Goal: Task Accomplishment & Management: Use online tool/utility

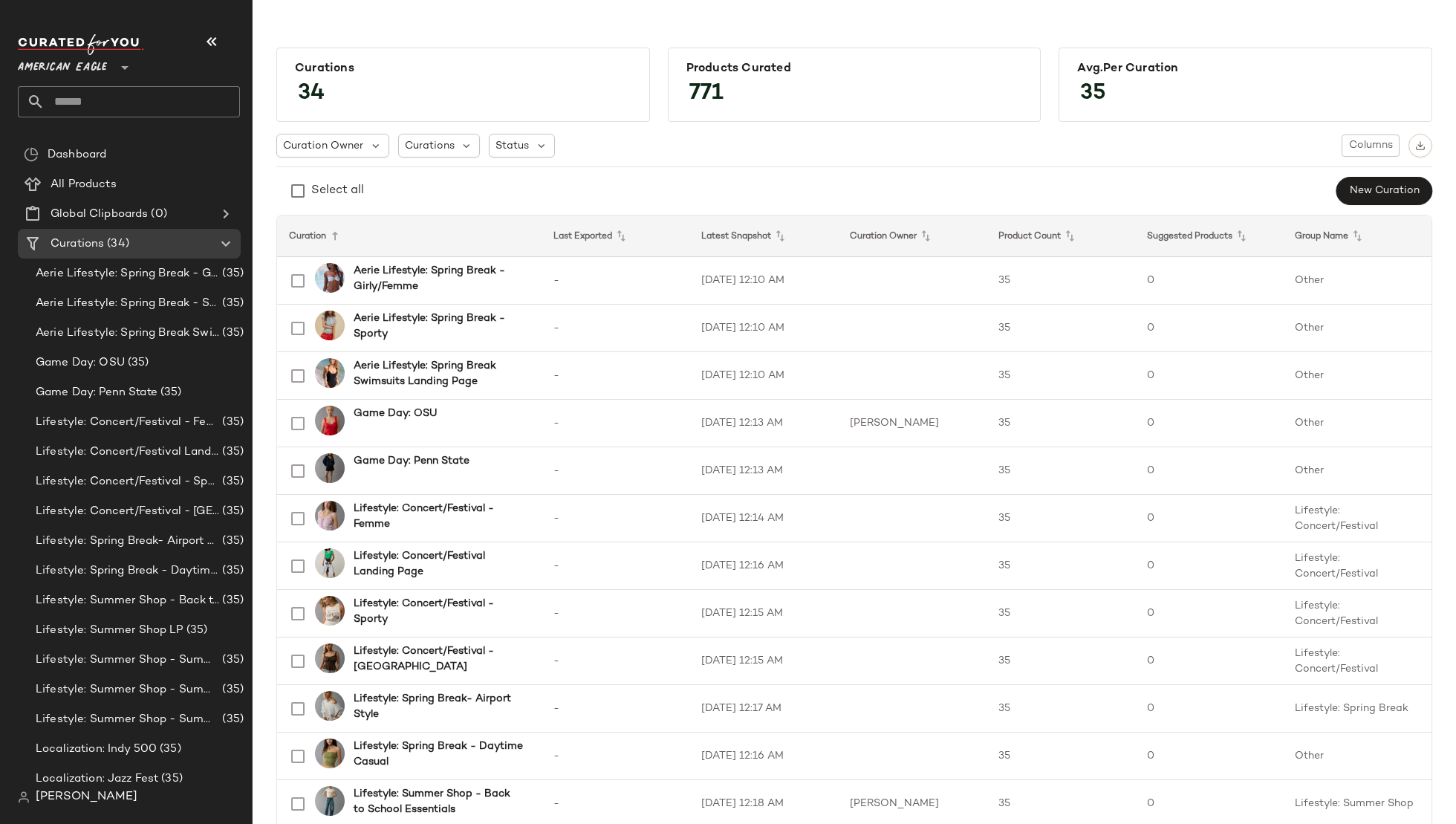
click at [82, 76] on span "American Eagle" at bounding box center [63, 63] width 89 height 26
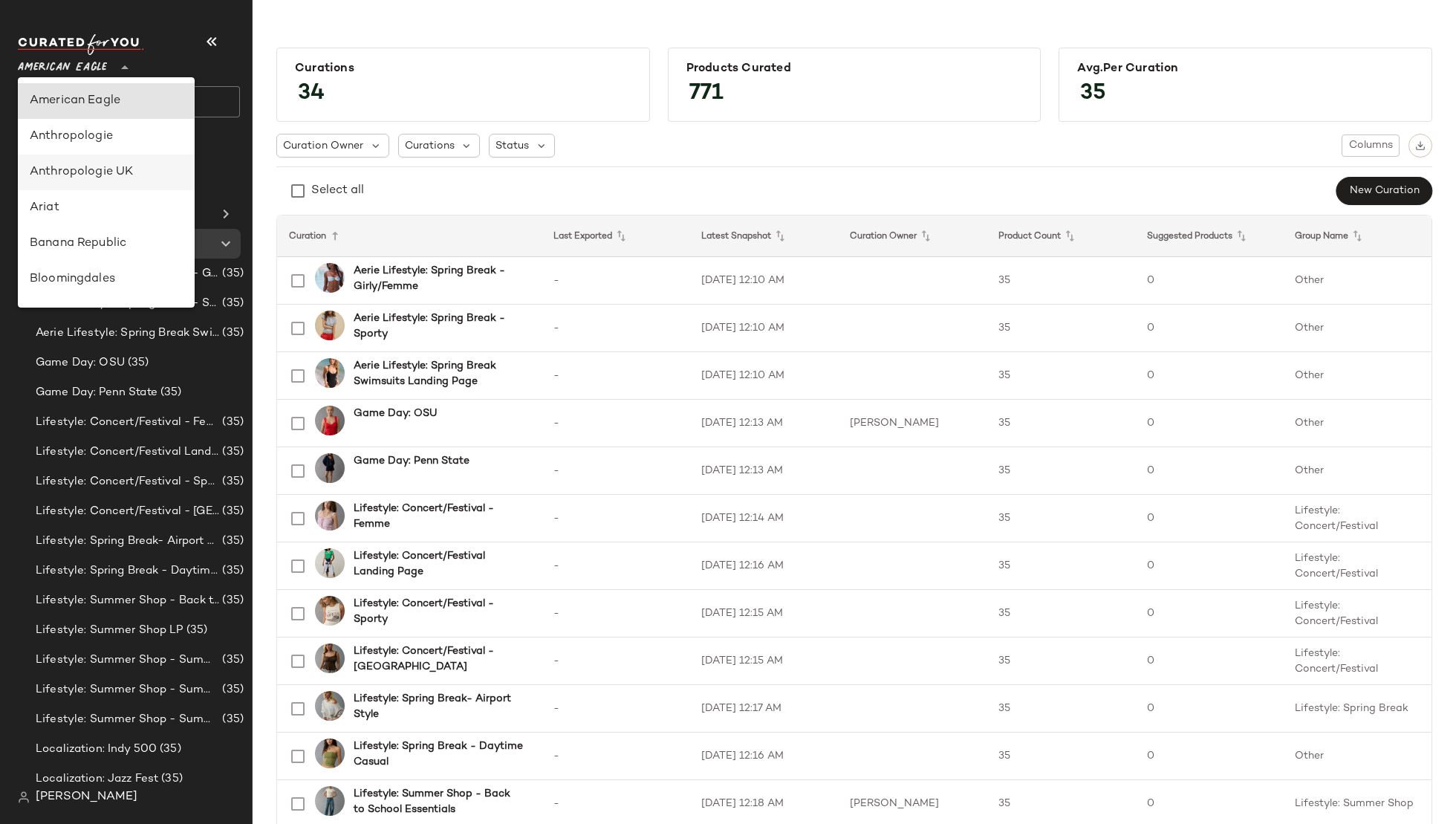
scroll to position [851, 0]
click at [80, 147] on div "Urban Outfitters" at bounding box center [107, 141] width 153 height 18
type input "**"
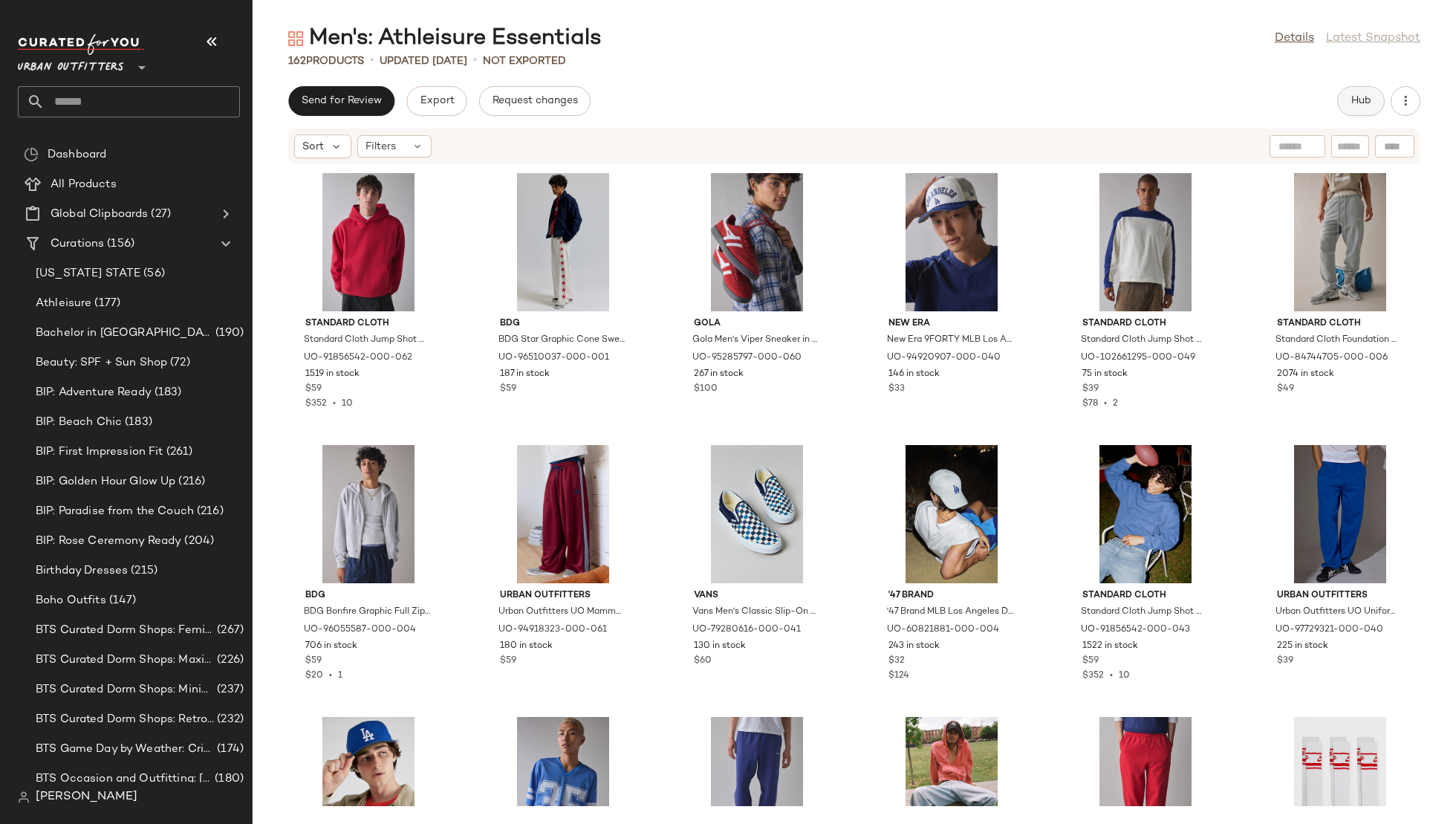
click at [1358, 99] on span "Hub" at bounding box center [1361, 100] width 21 height 12
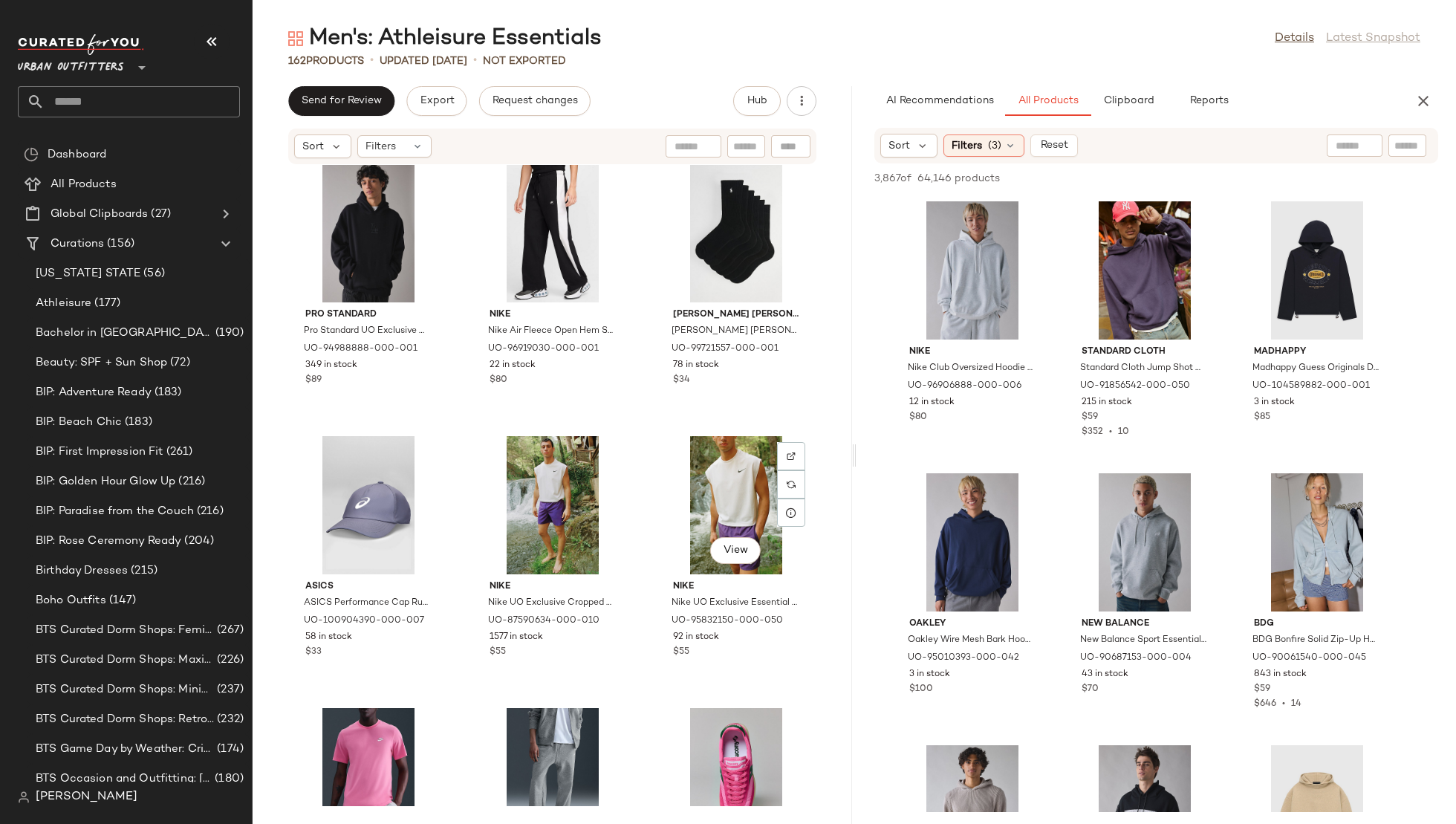
scroll to position [12264, 0]
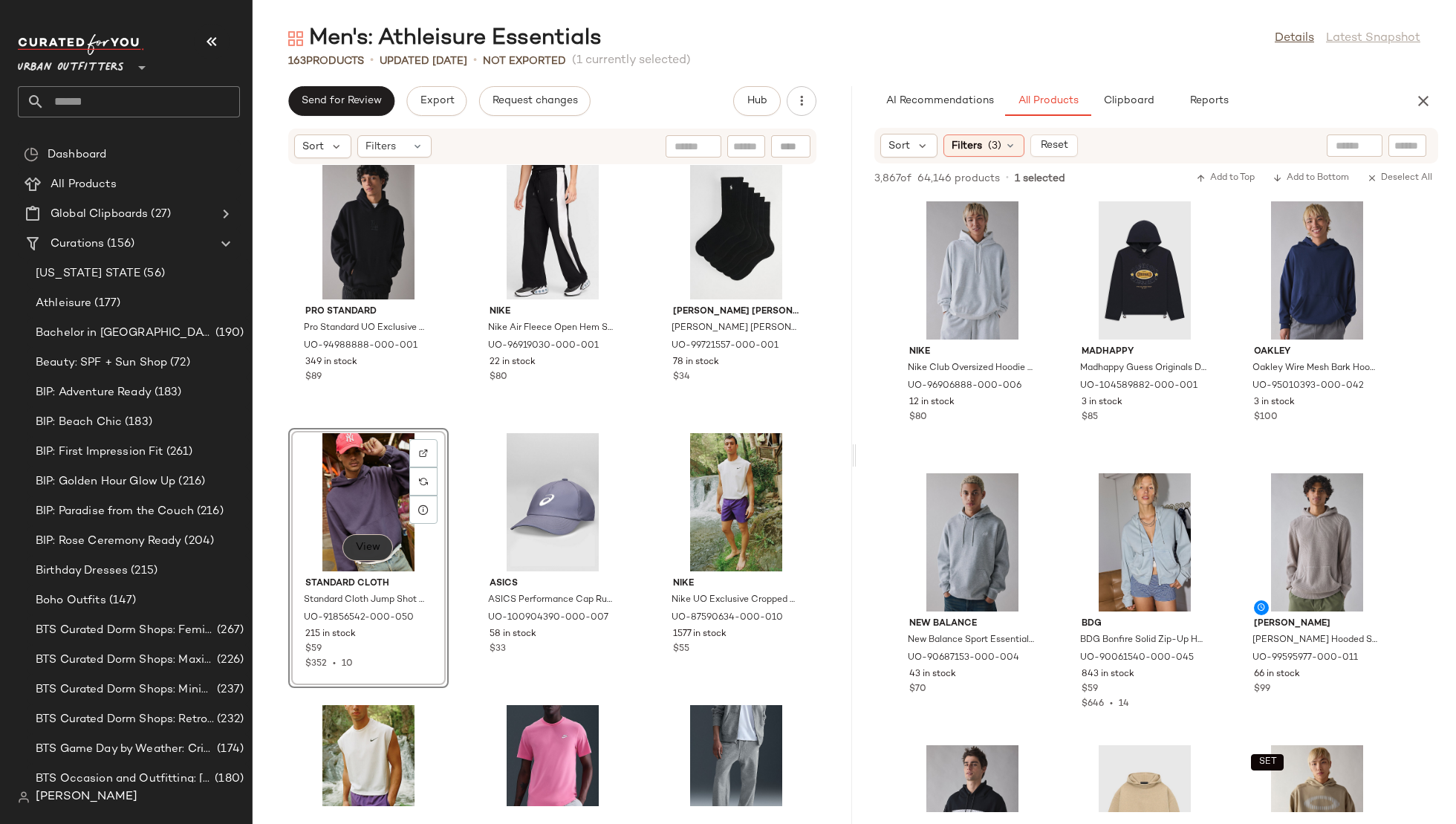
click at [370, 543] on span "View" at bounding box center [368, 548] width 26 height 12
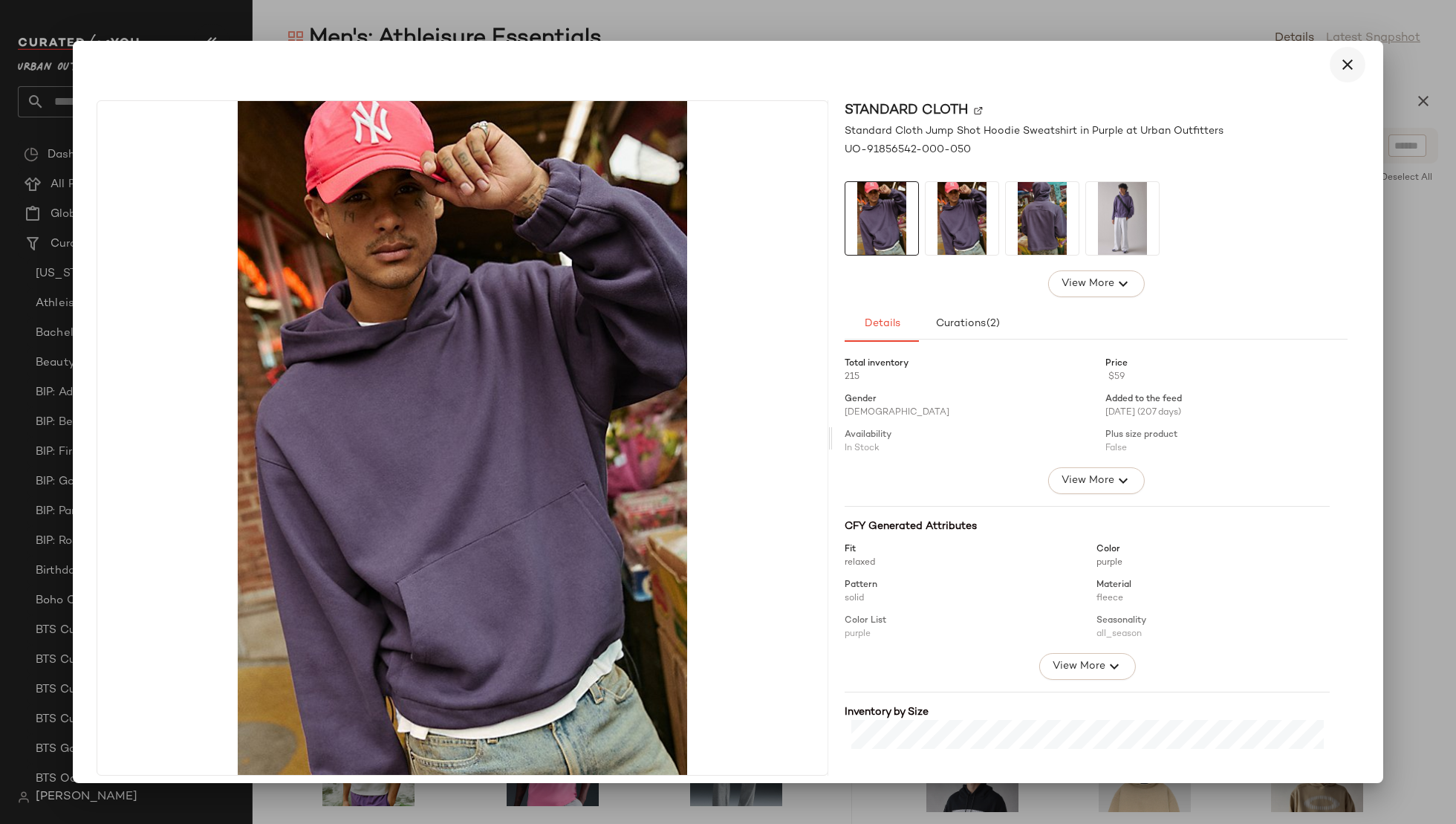
click at [1347, 68] on button "button" at bounding box center [1347, 64] width 36 height 36
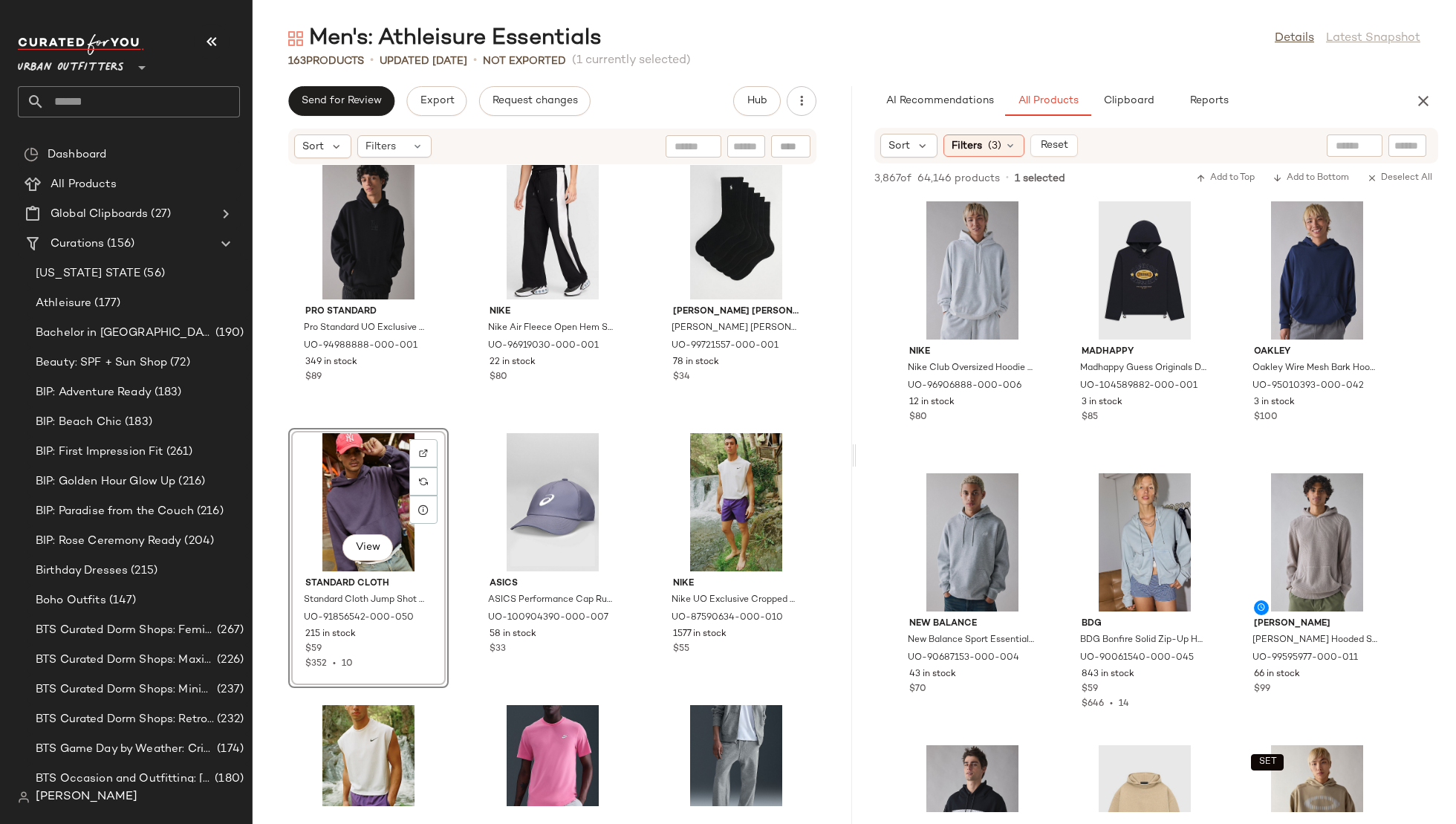
click at [1351, 146] on input "text" at bounding box center [1355, 145] width 38 height 16
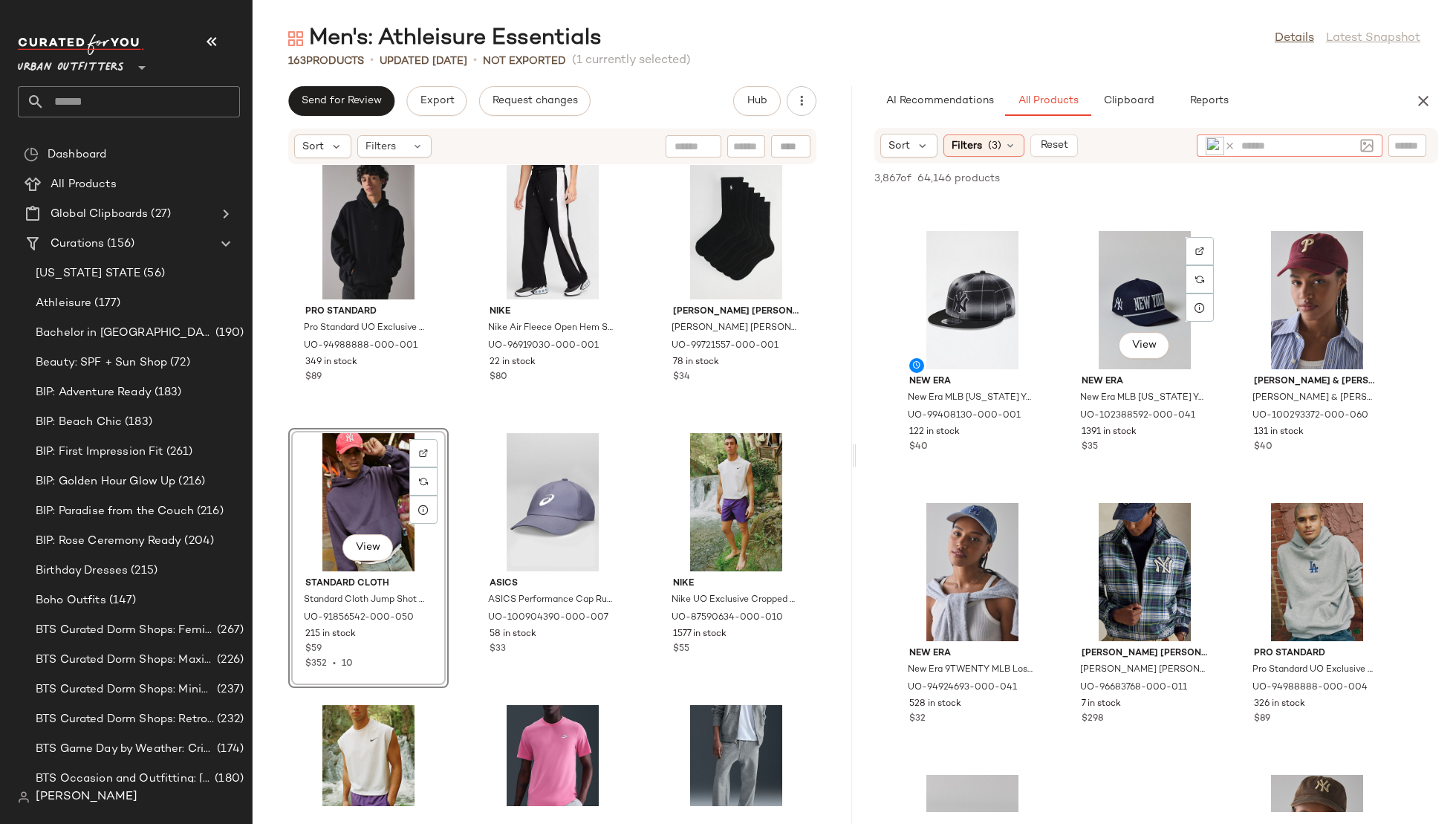
scroll to position [2141, 0]
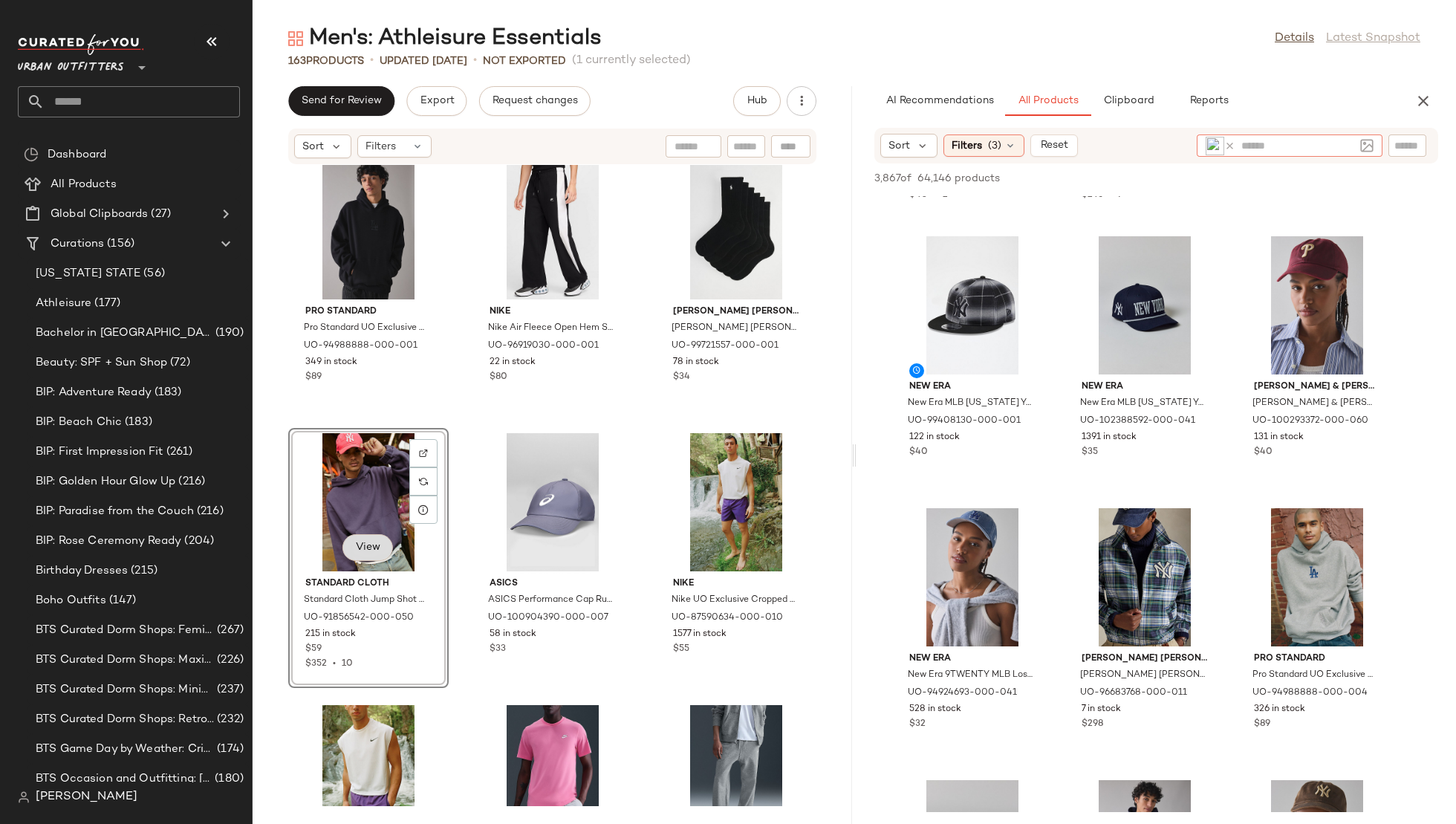
click at [367, 538] on button "View" at bounding box center [367, 548] width 50 height 26
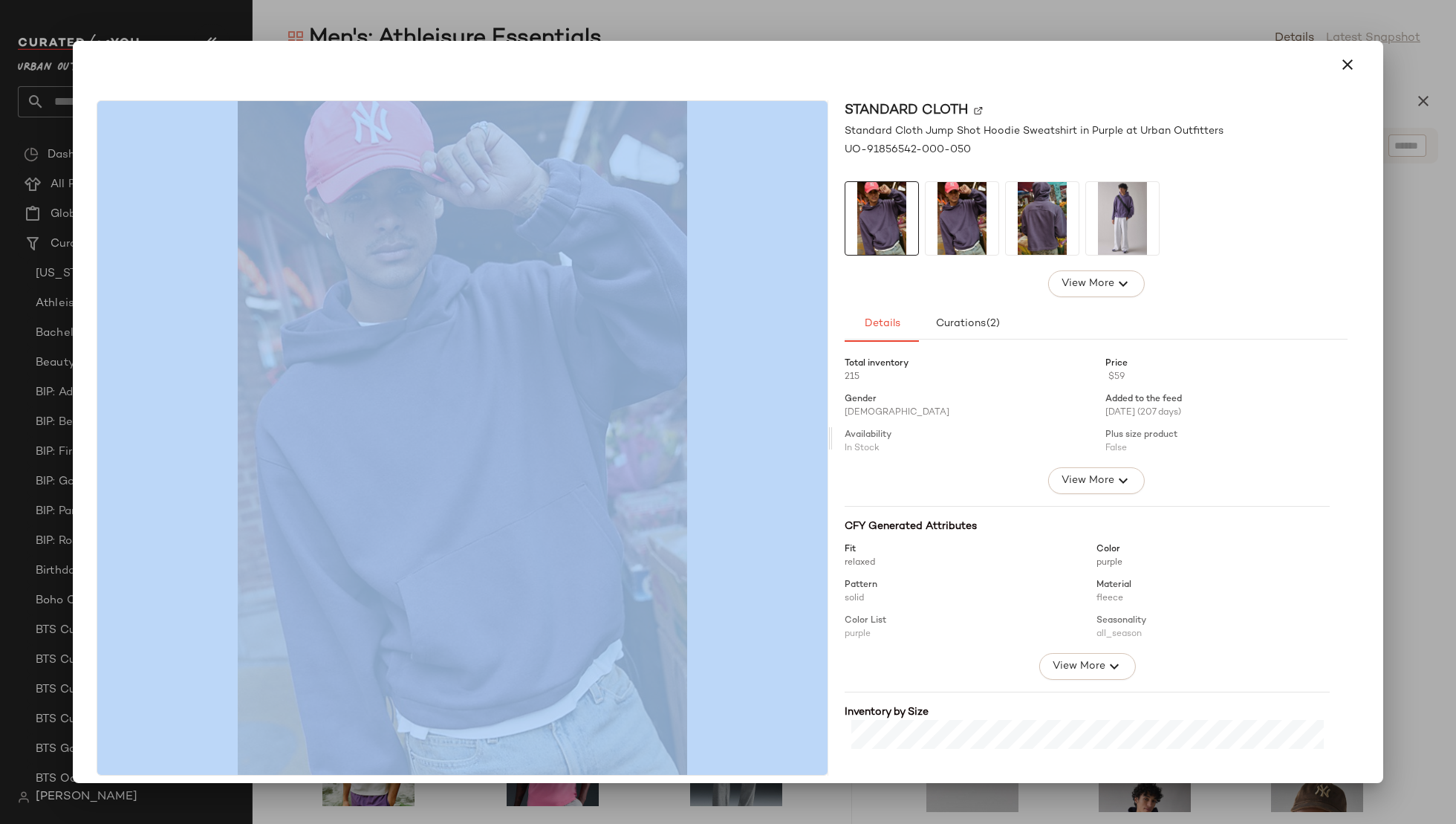
copy div
click at [1339, 62] on icon "button" at bounding box center [1348, 65] width 18 height 18
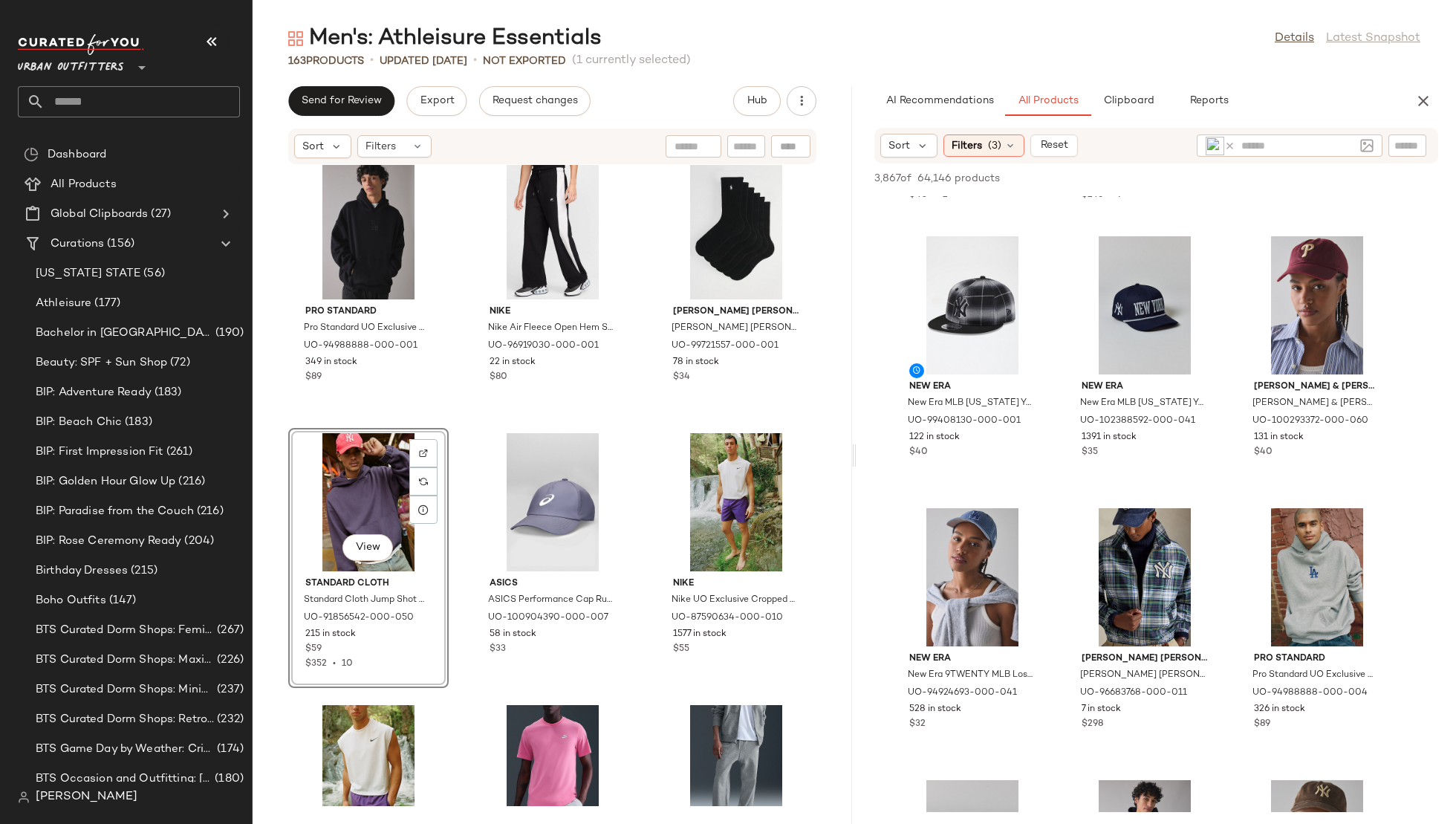
click at [1230, 142] on icon at bounding box center [1230, 146] width 11 height 11
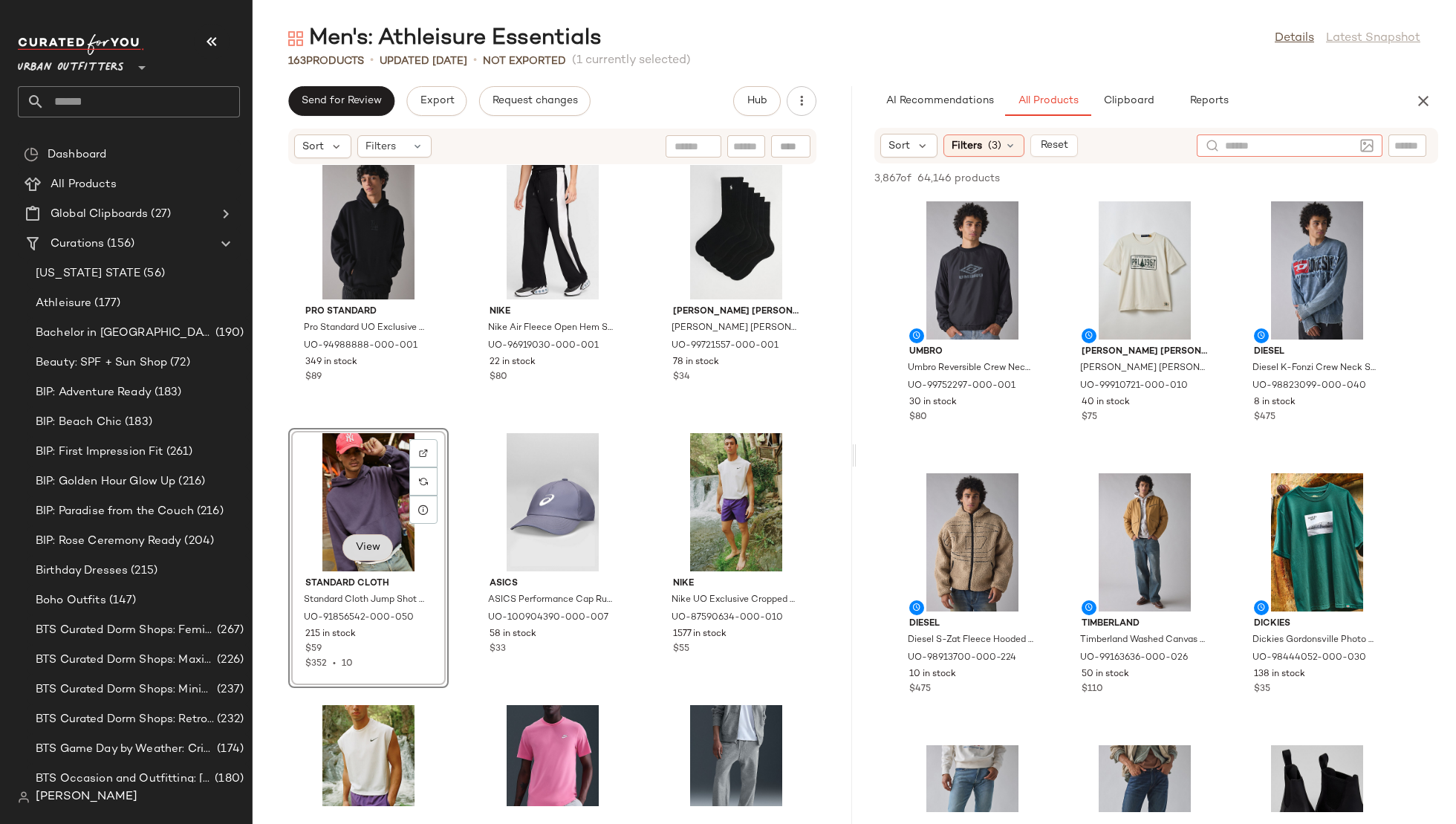
click at [356, 547] on span "View" at bounding box center [368, 548] width 26 height 12
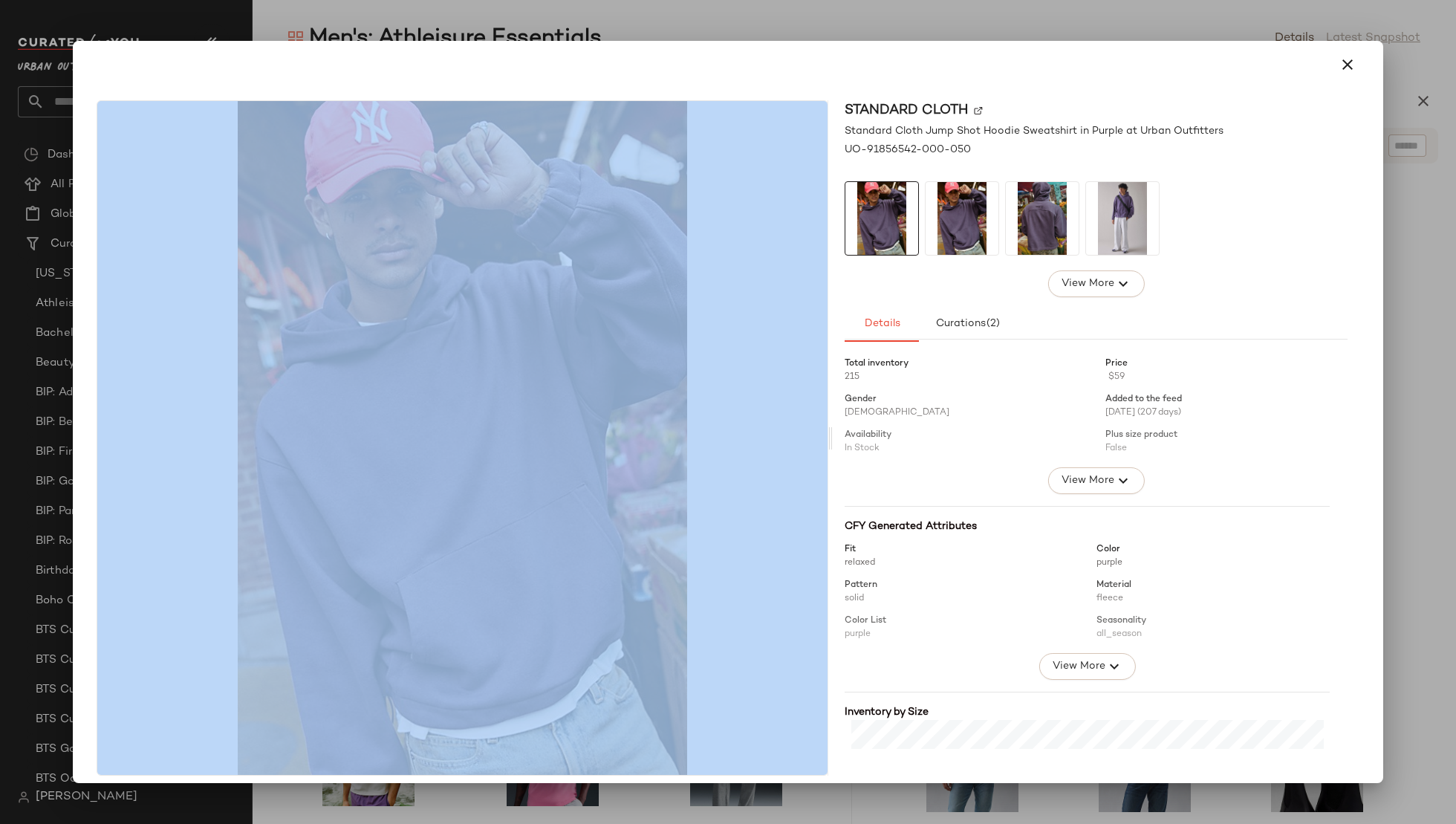
click at [454, 459] on img at bounding box center [463, 438] width 731 height 674
click at [723, 469] on img at bounding box center [463, 438] width 731 height 674
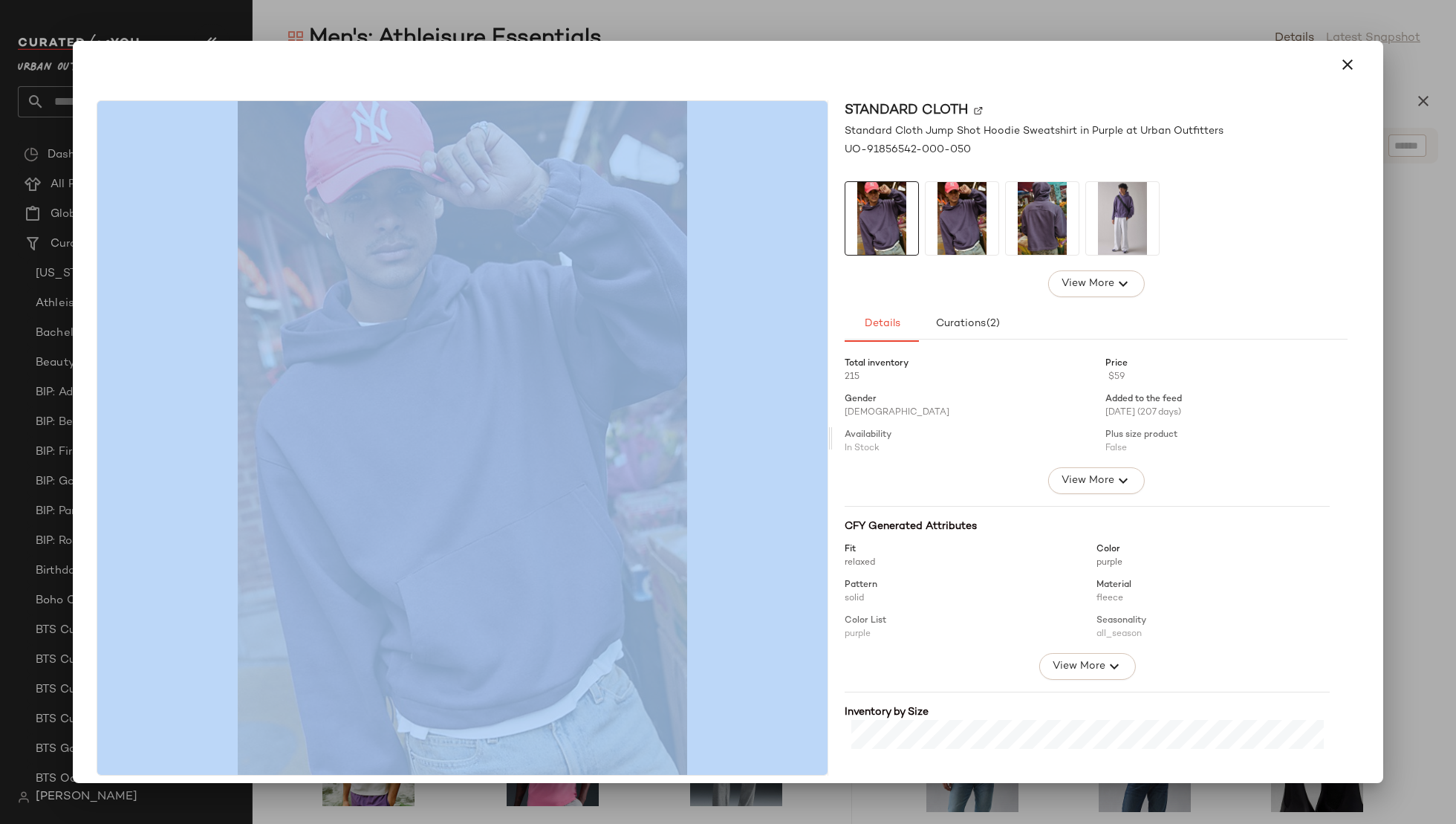
click at [723, 469] on img at bounding box center [463, 438] width 731 height 674
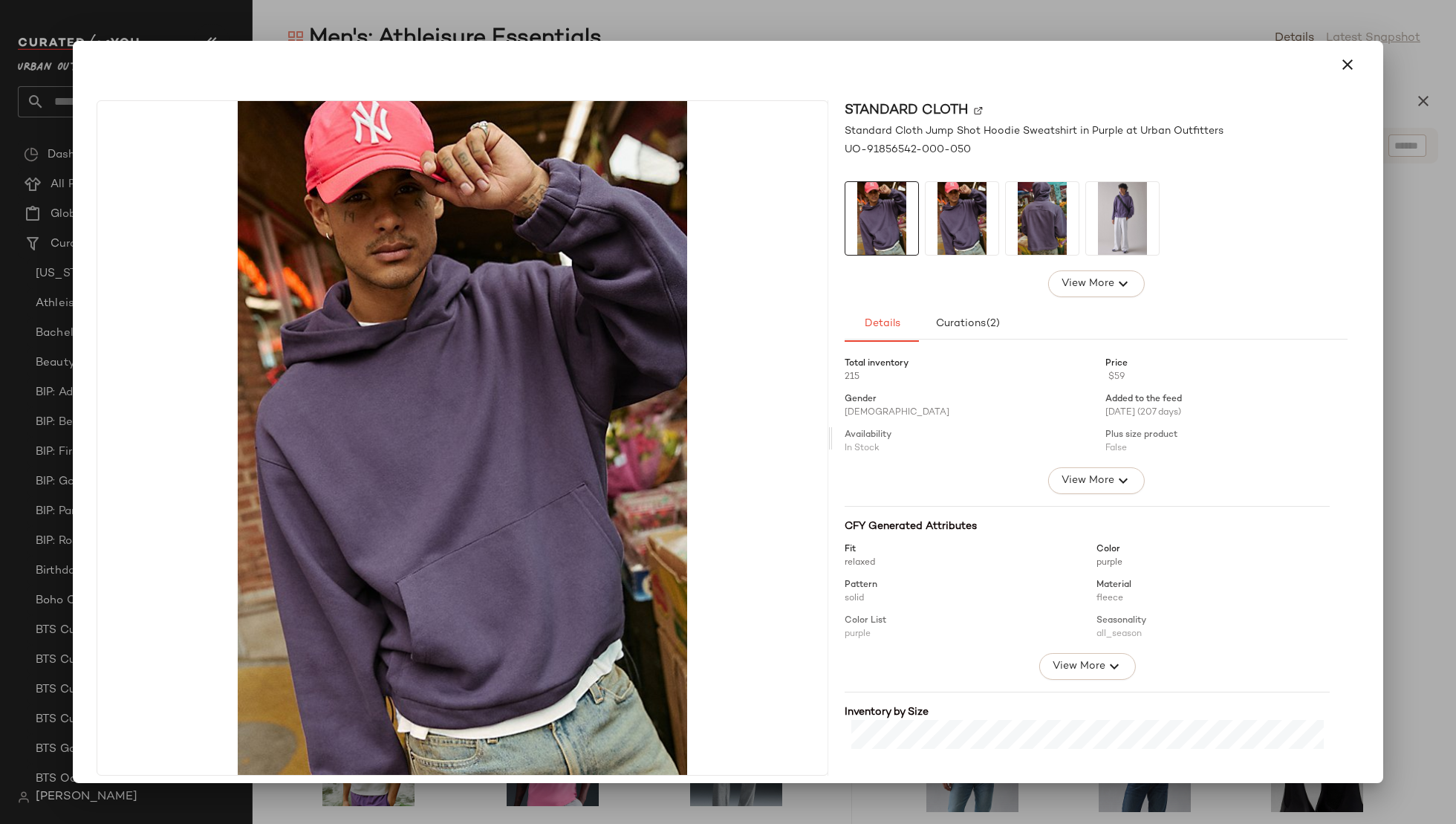
click at [851, 285] on div "View More" at bounding box center [1096, 283] width 503 height 26
click at [1339, 68] on icon "button" at bounding box center [1348, 65] width 18 height 18
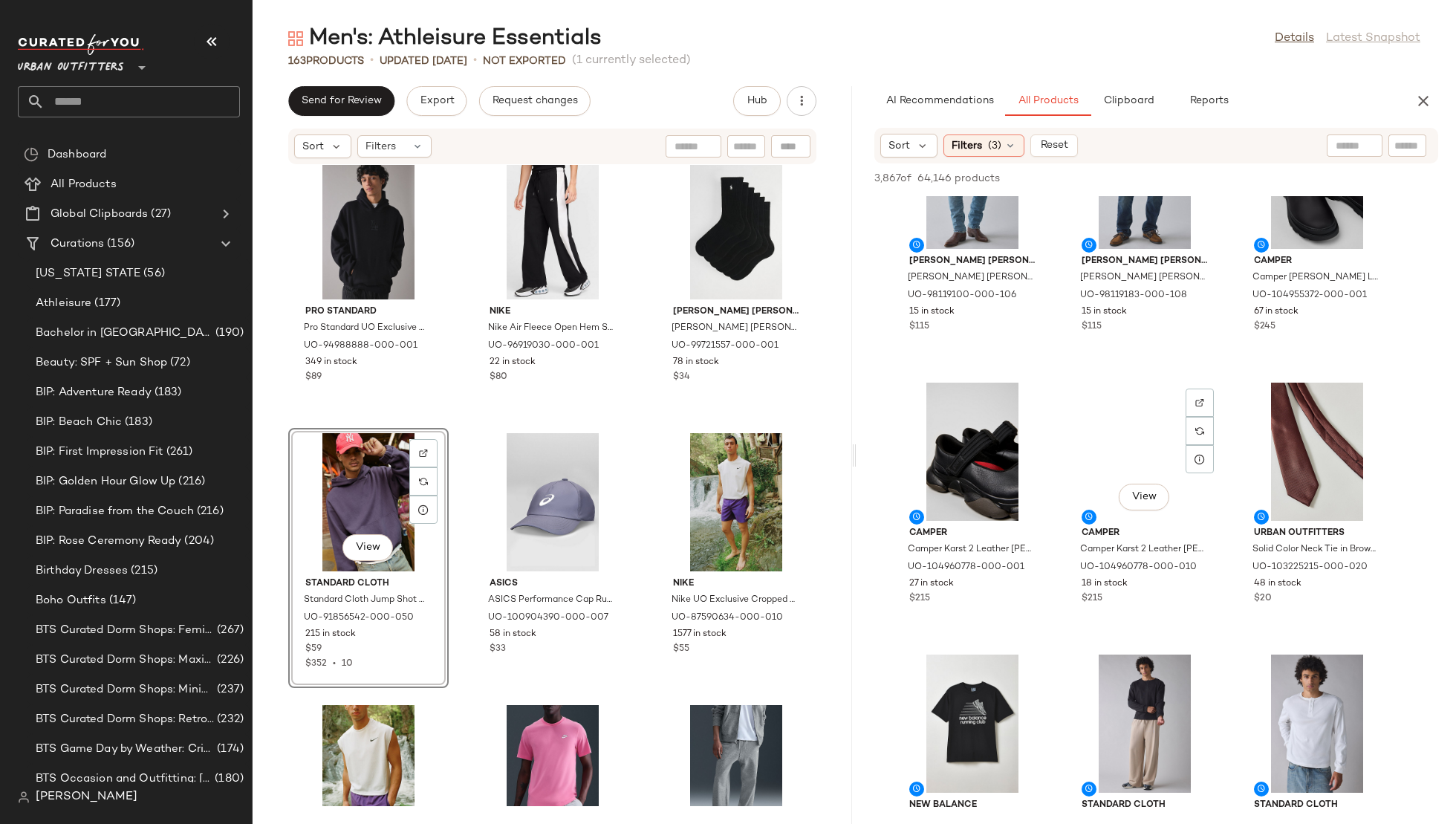
scroll to position [679, 0]
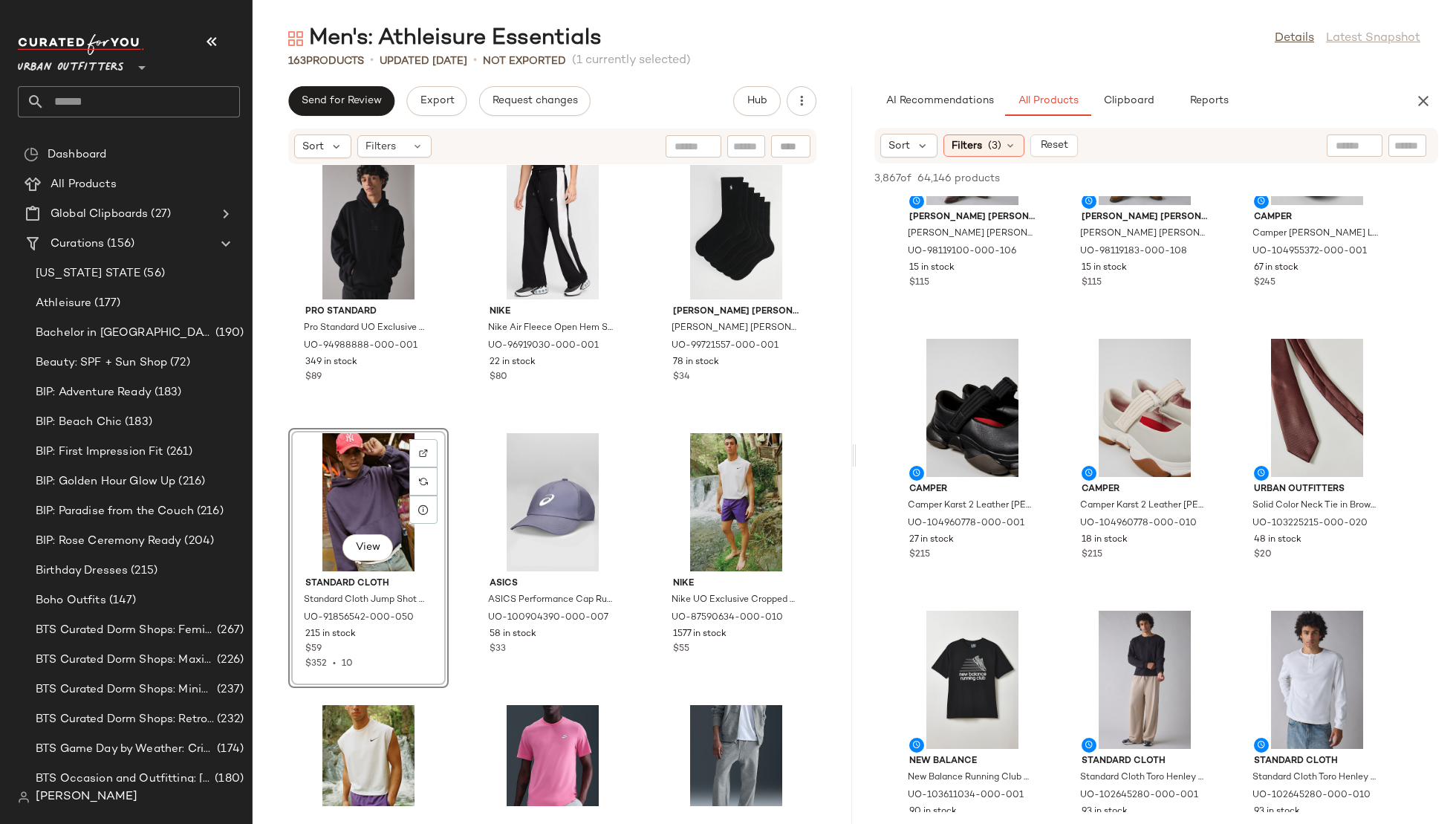
click at [1338, 147] on input "text" at bounding box center [1355, 145] width 38 height 16
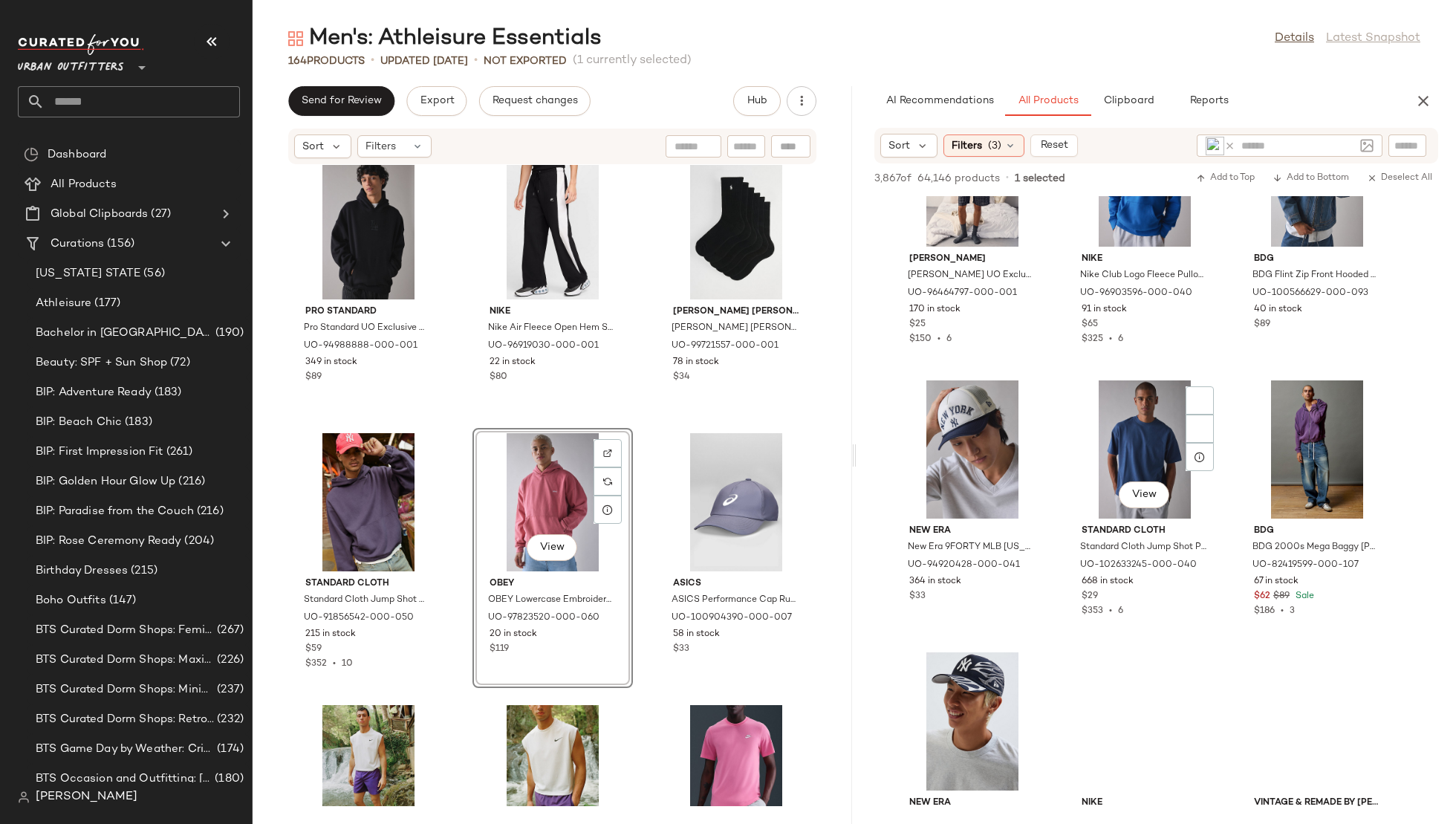
scroll to position [3359, 0]
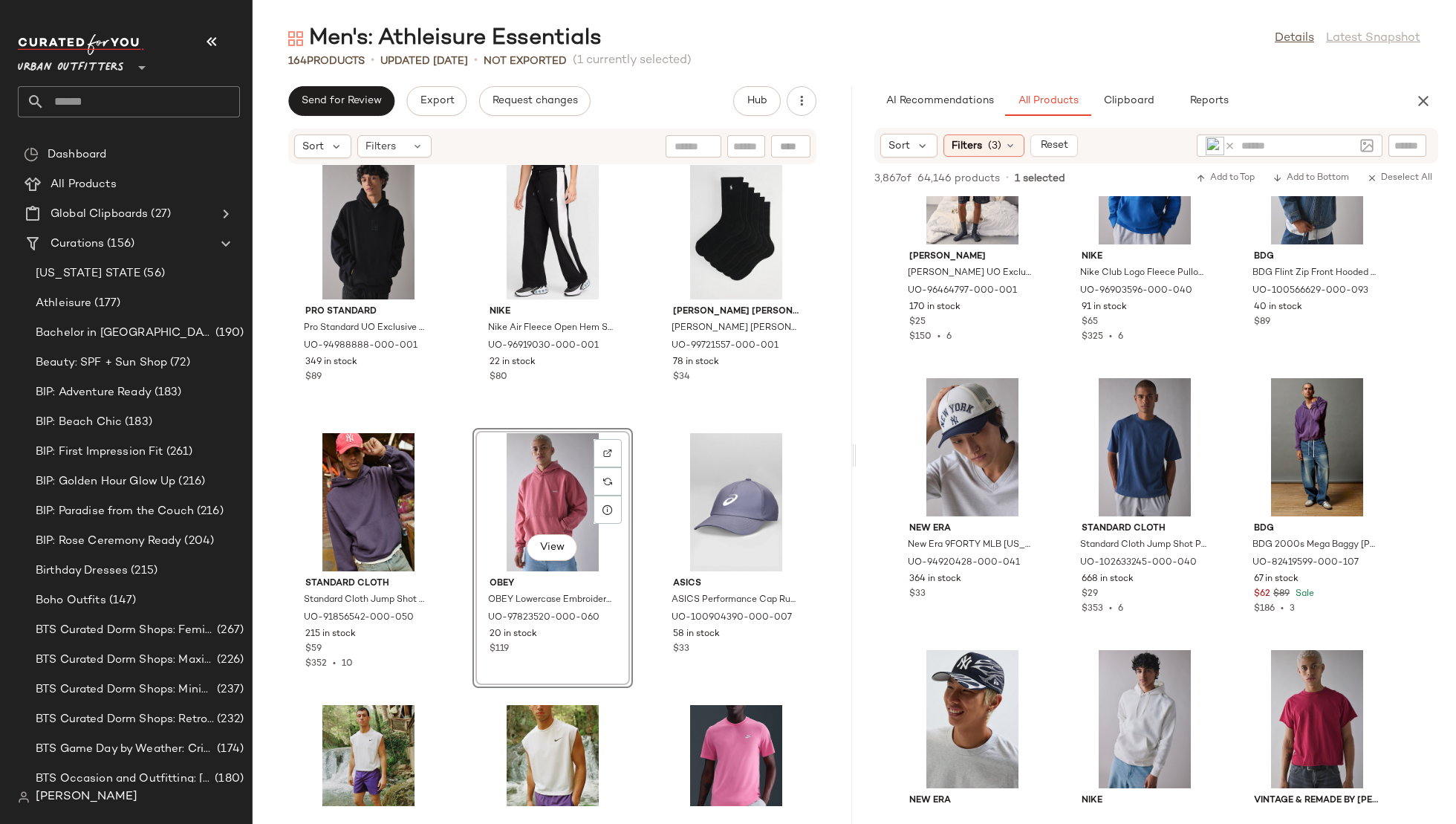
click at [1279, 141] on input "text" at bounding box center [1298, 145] width 113 height 16
type input "***"
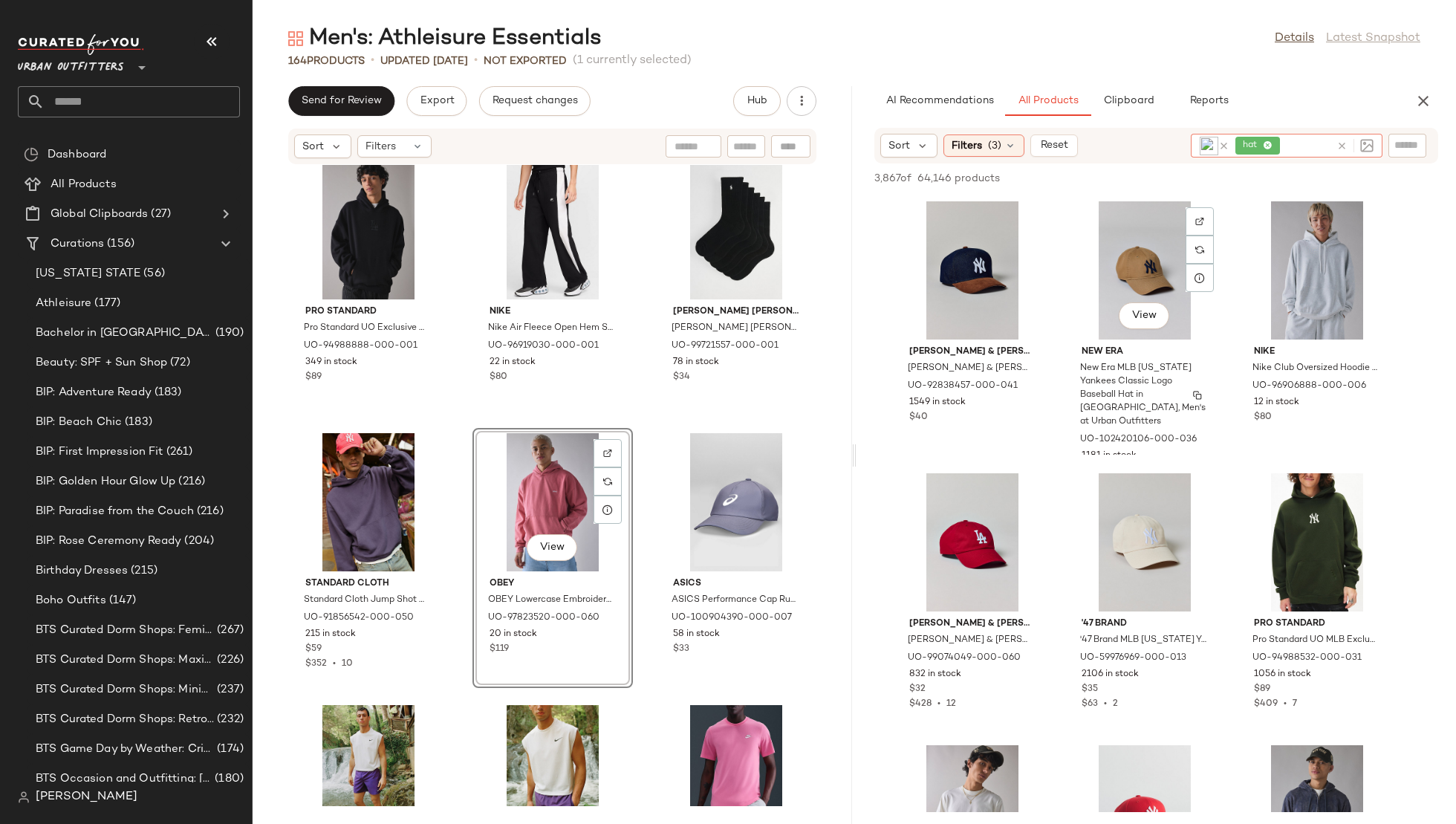
scroll to position [1936, 0]
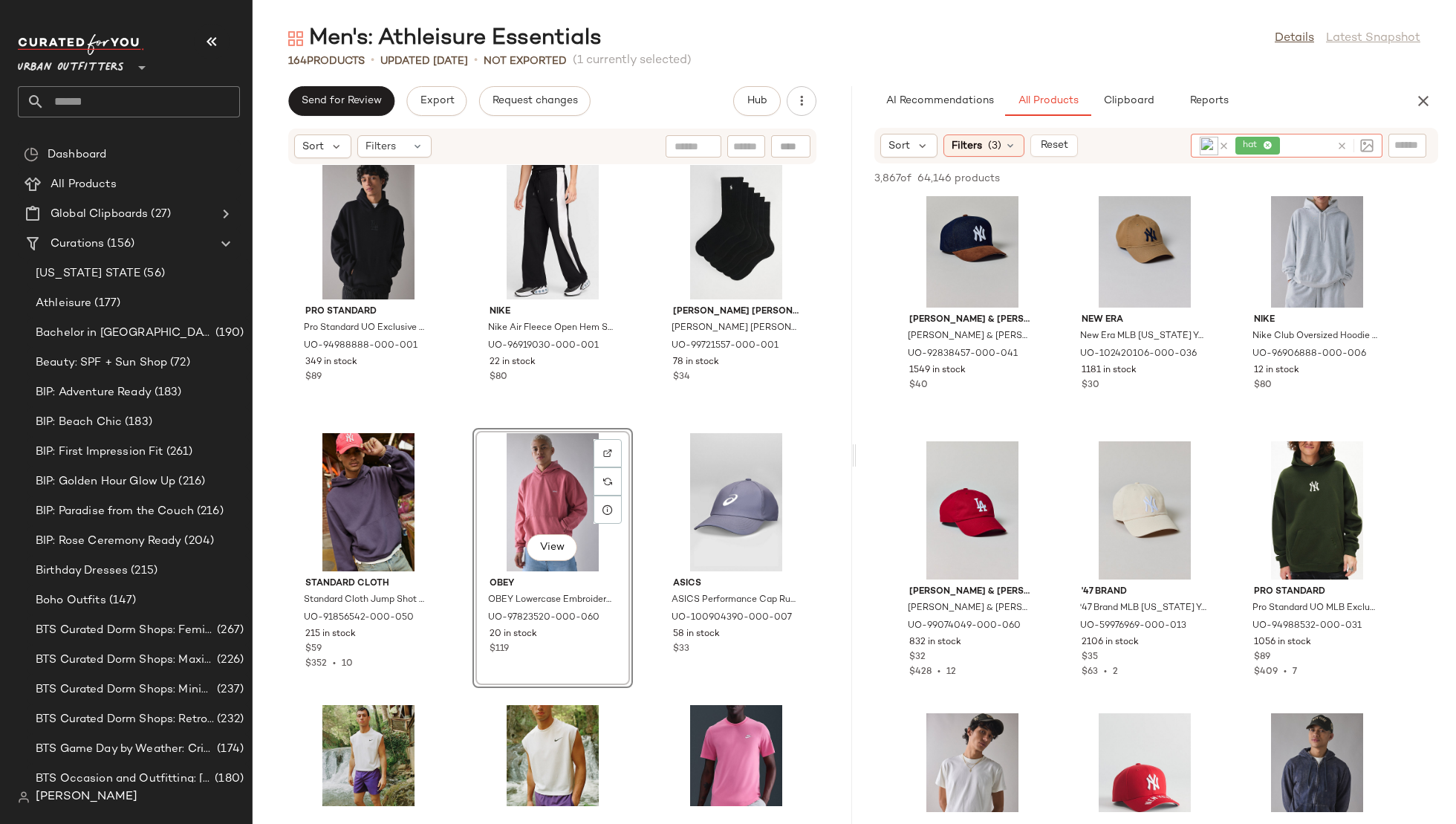
click at [1222, 146] on icon at bounding box center [1224, 146] width 11 height 11
click at [1260, 142] on icon at bounding box center [1257, 146] width 10 height 10
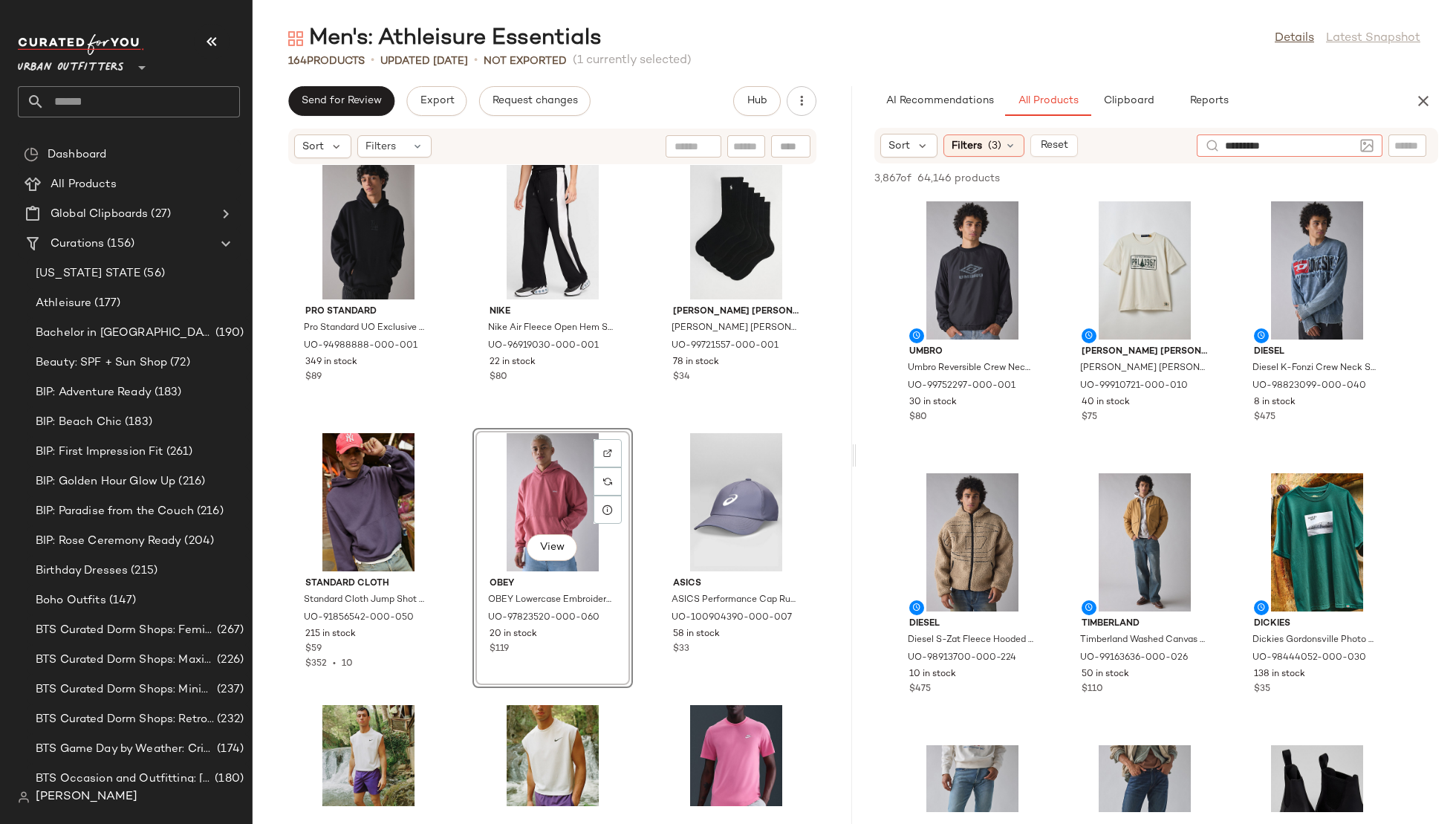
type input "**********"
type input "****"
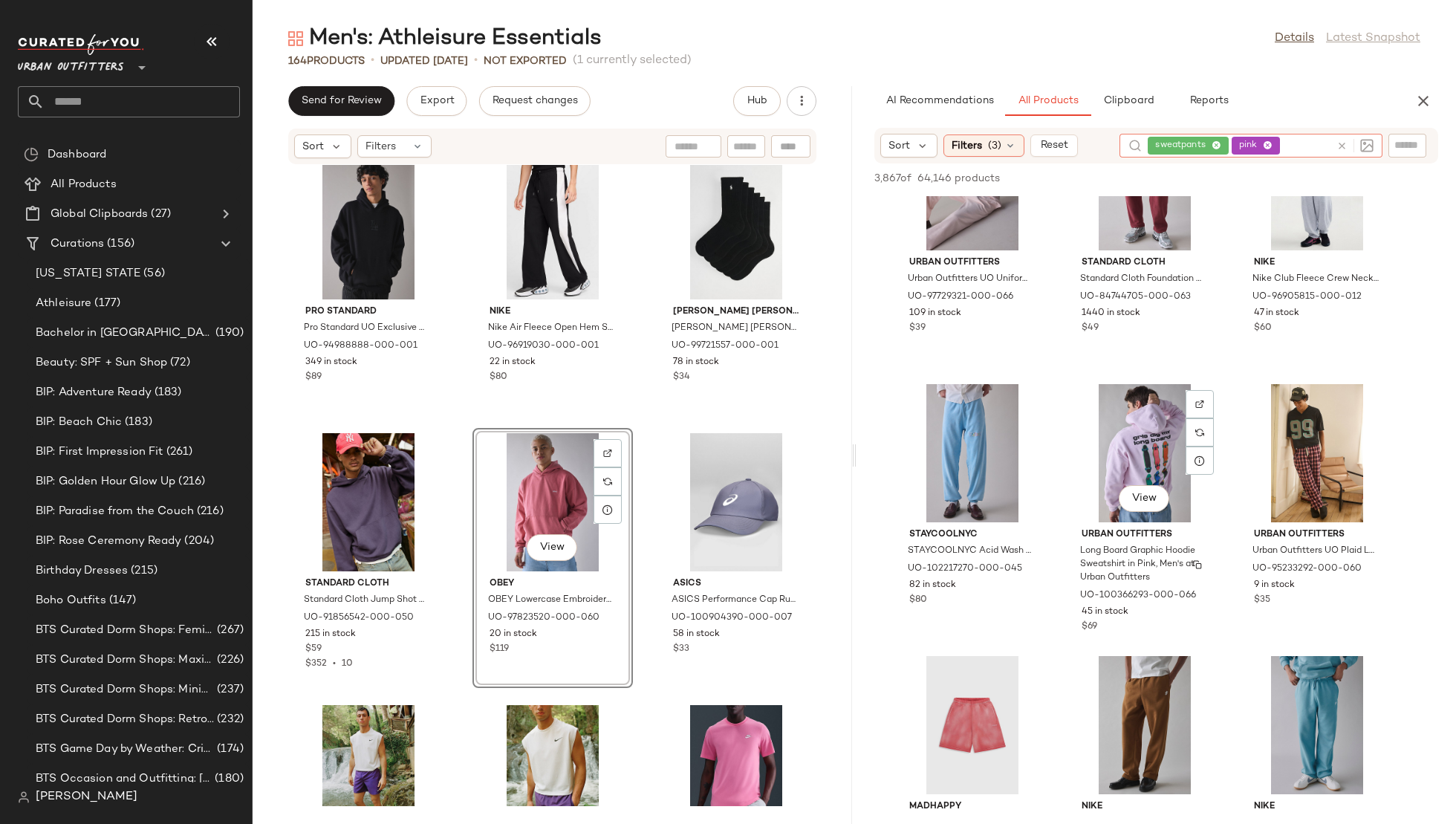
scroll to position [0, 0]
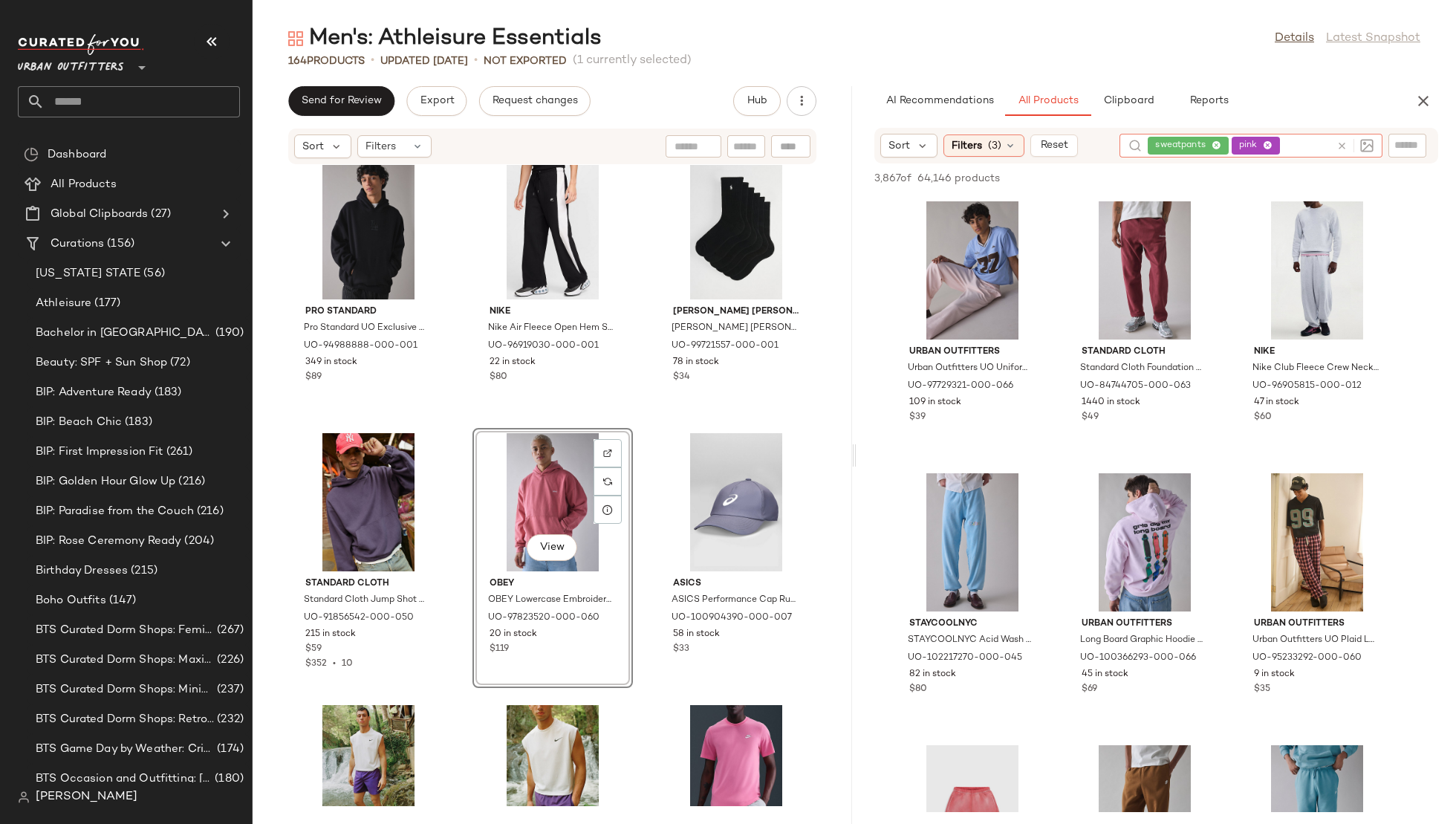
click at [1267, 143] on icon at bounding box center [1268, 146] width 10 height 10
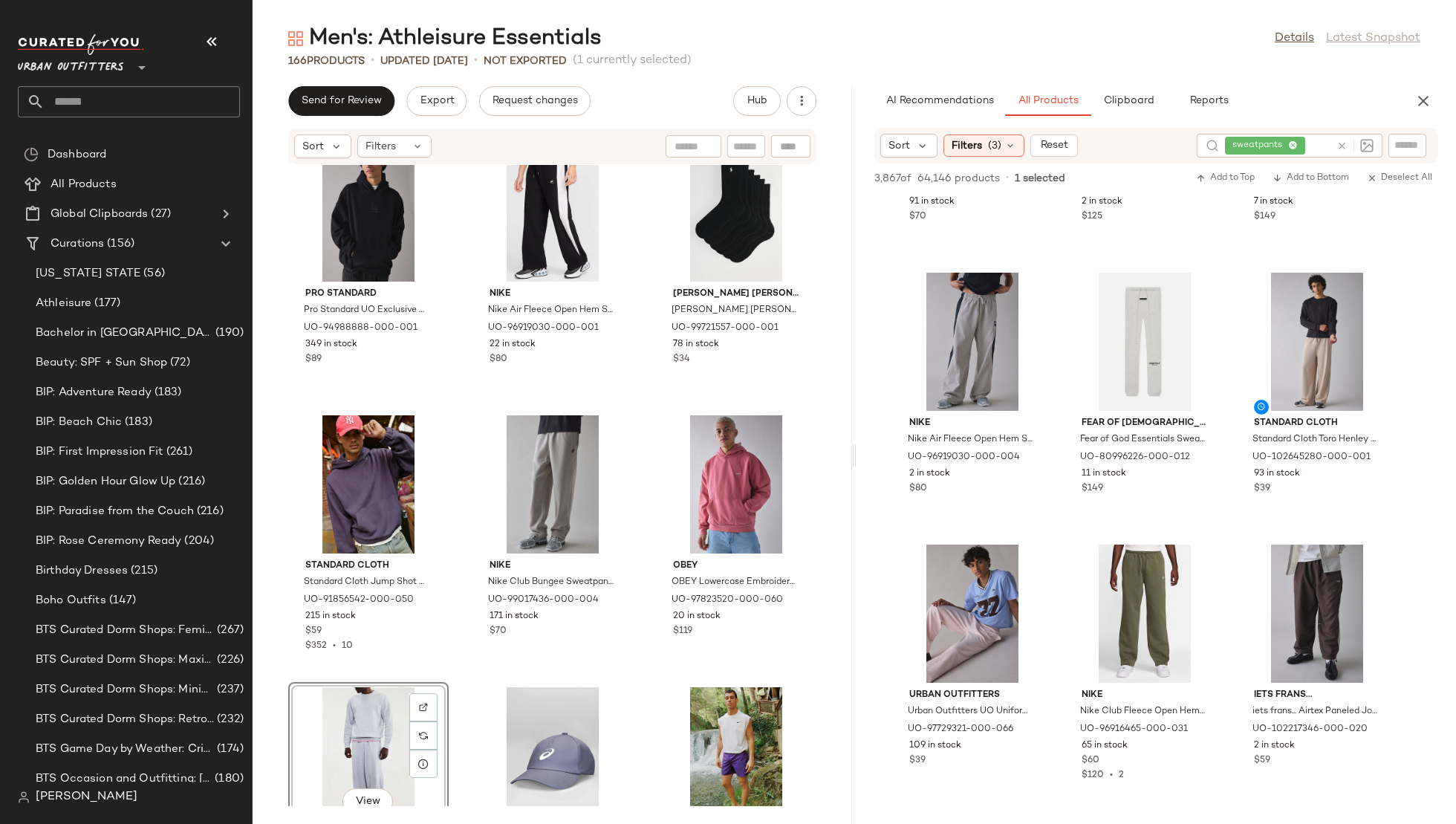
scroll to position [12252, 0]
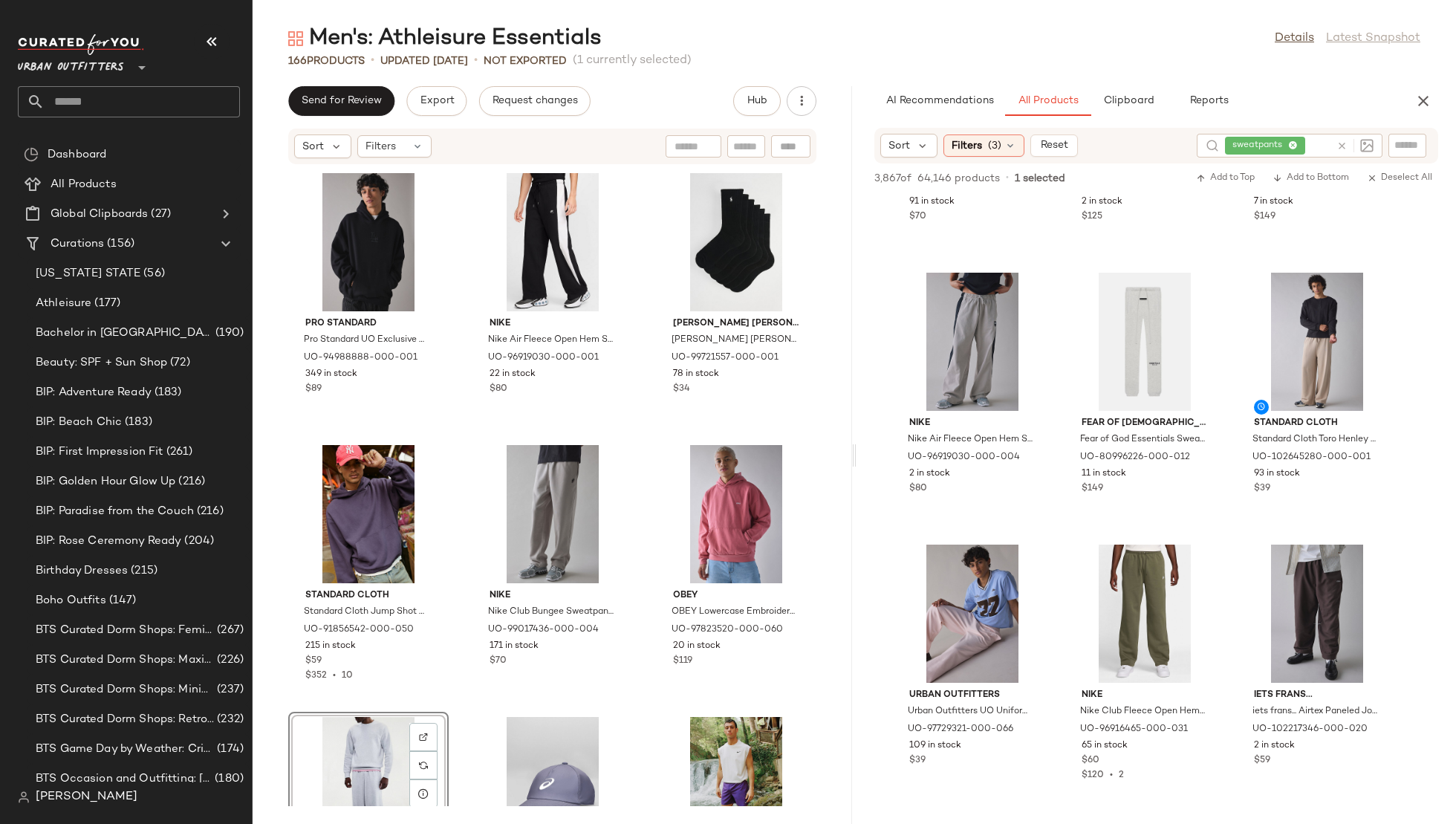
click at [1340, 143] on icon at bounding box center [1342, 146] width 11 height 11
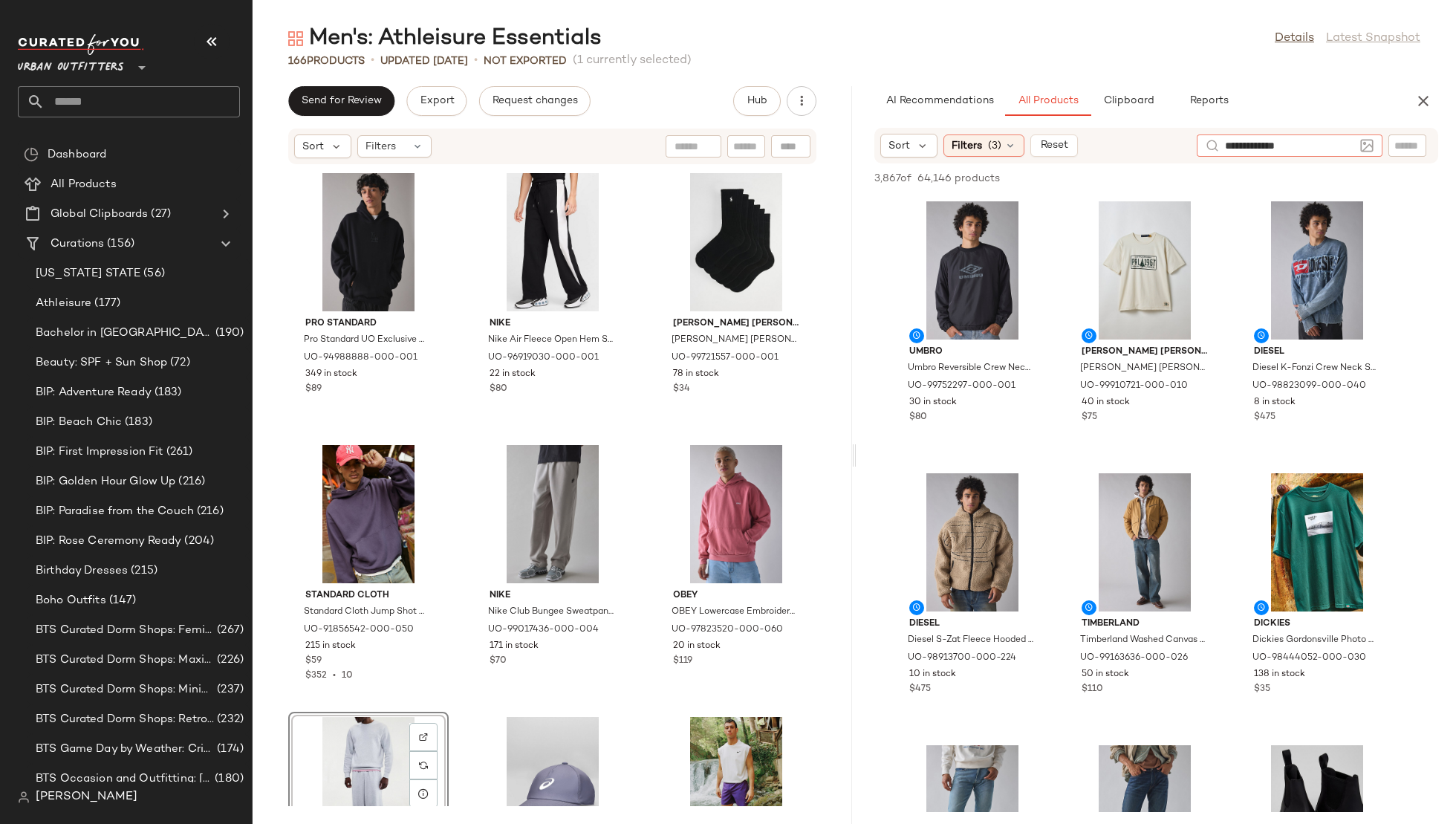
type input "**********"
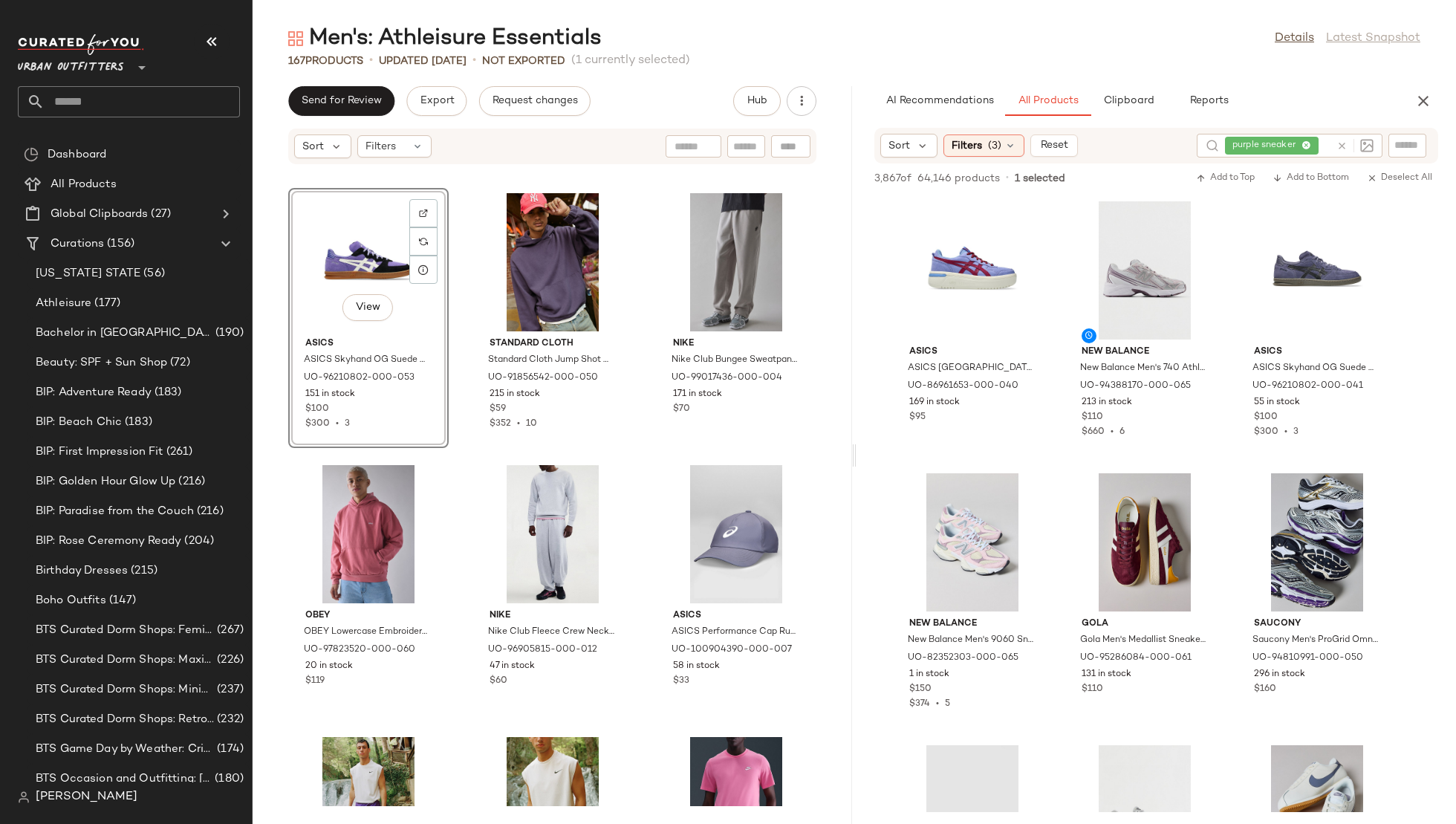
scroll to position [12504, 0]
click at [1343, 143] on icon at bounding box center [1342, 146] width 11 height 11
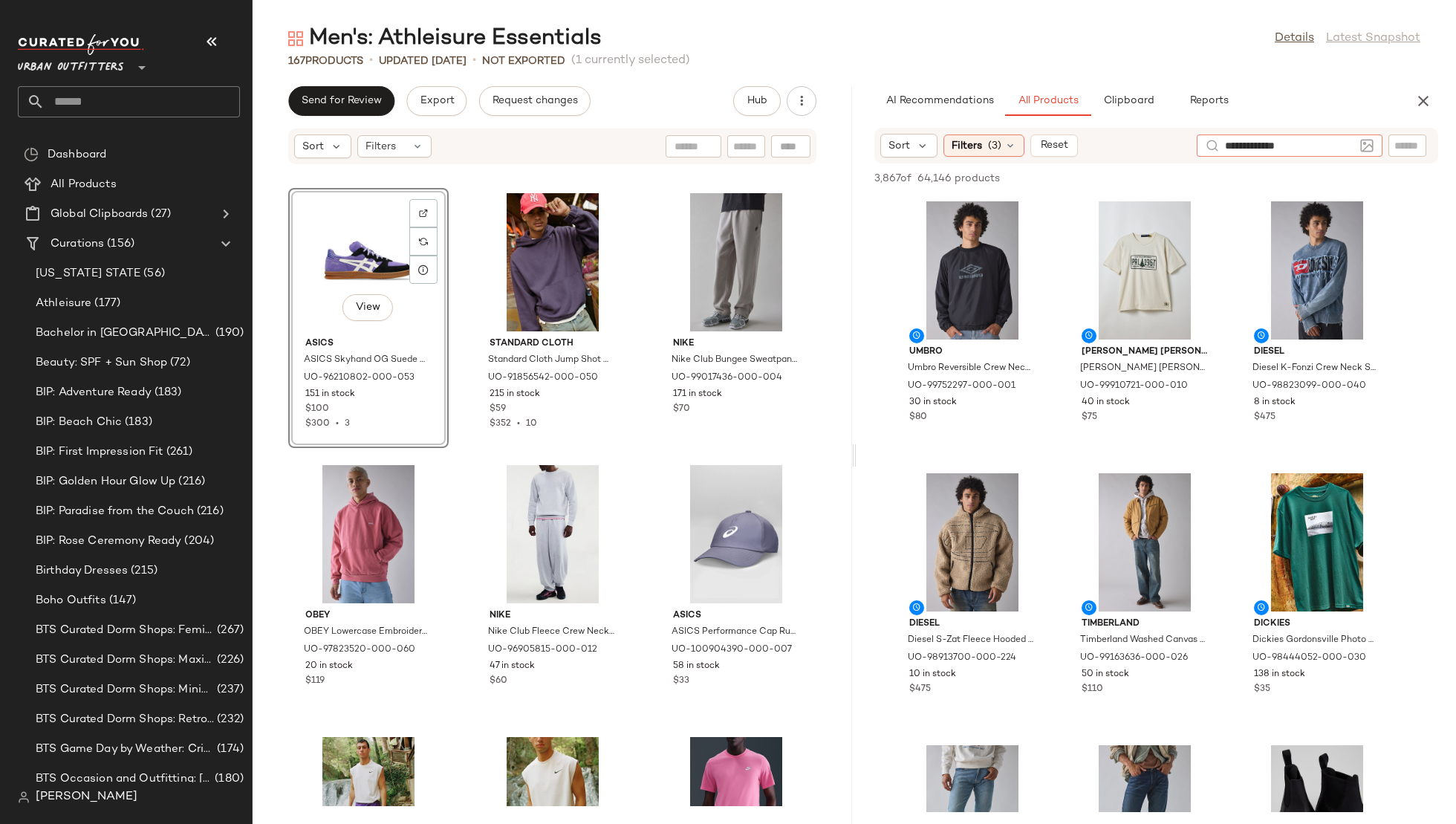
type input "**********"
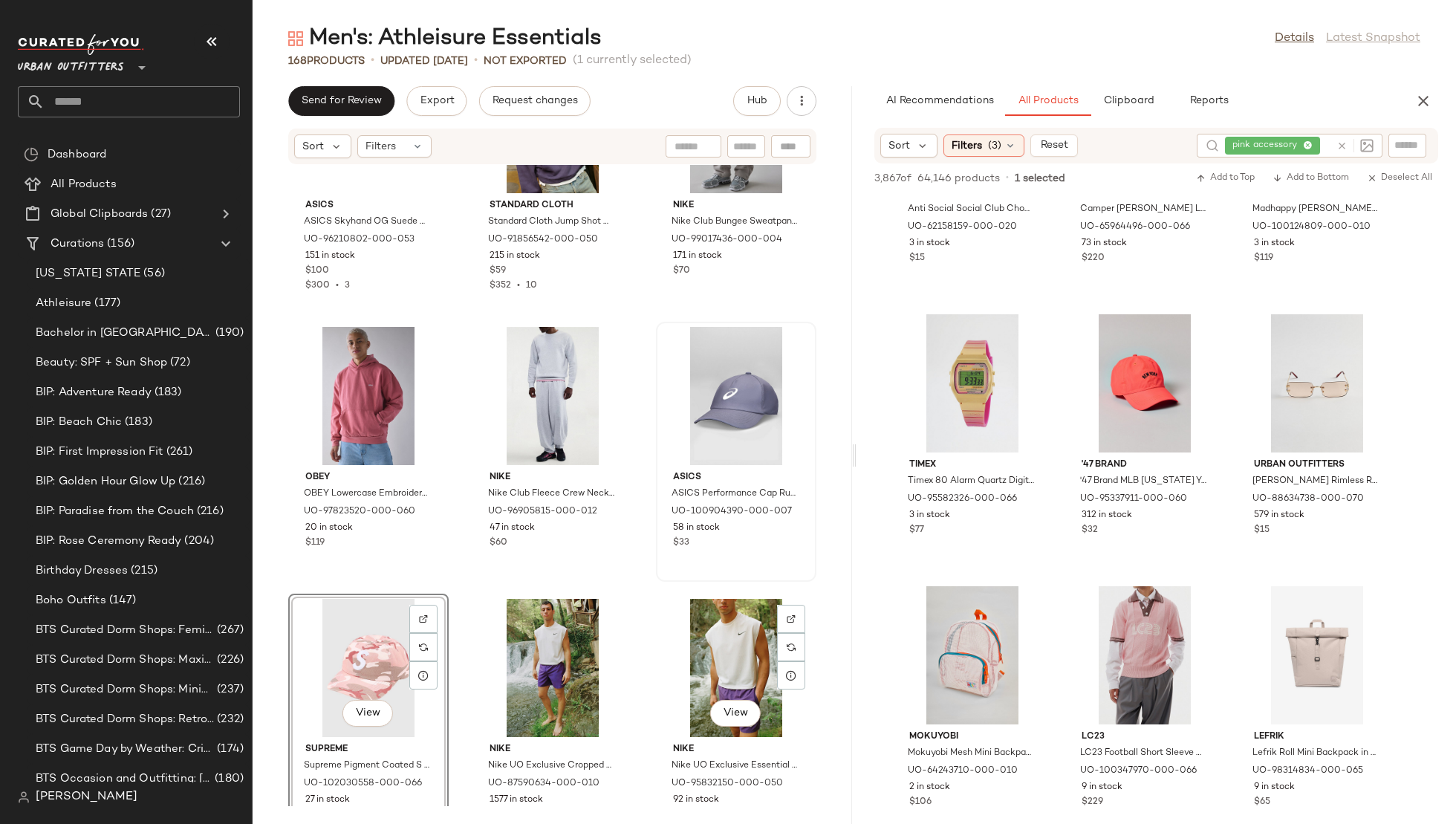
scroll to position [12643, 0]
click at [395, 628] on div "View" at bounding box center [369, 667] width 151 height 138
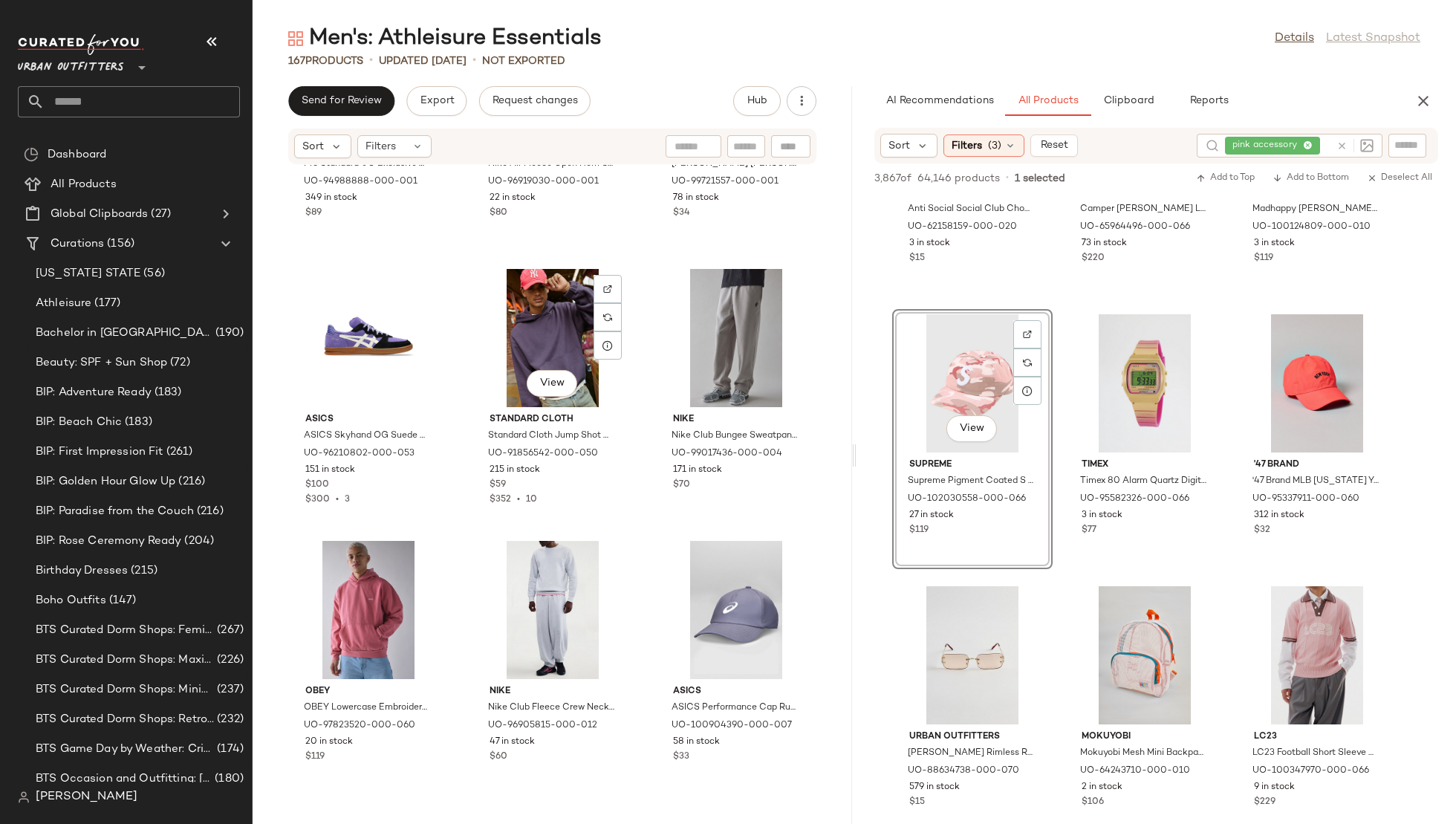
scroll to position [12433, 0]
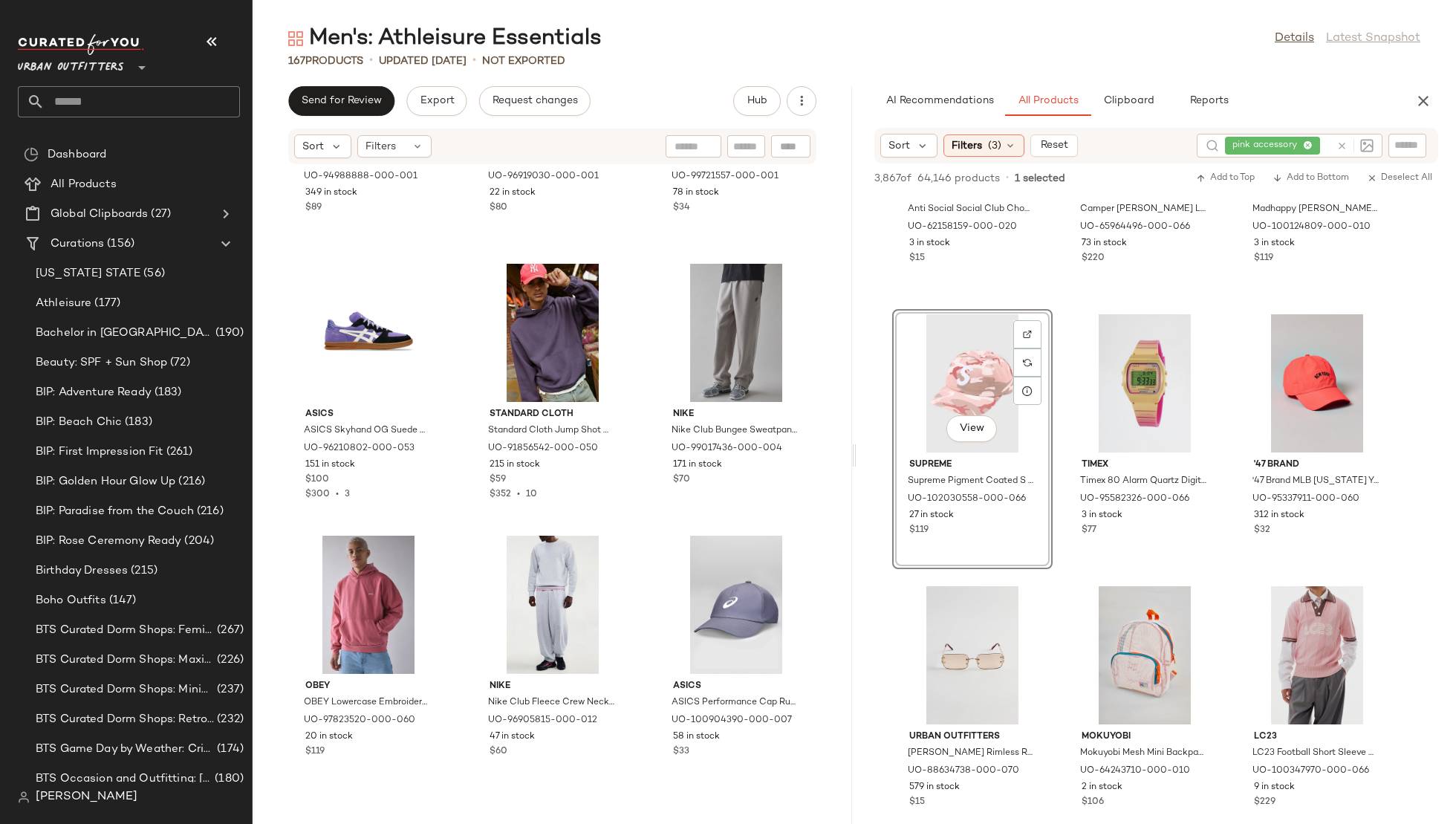
click at [1339, 147] on icon at bounding box center [1342, 146] width 11 height 11
type input "*"
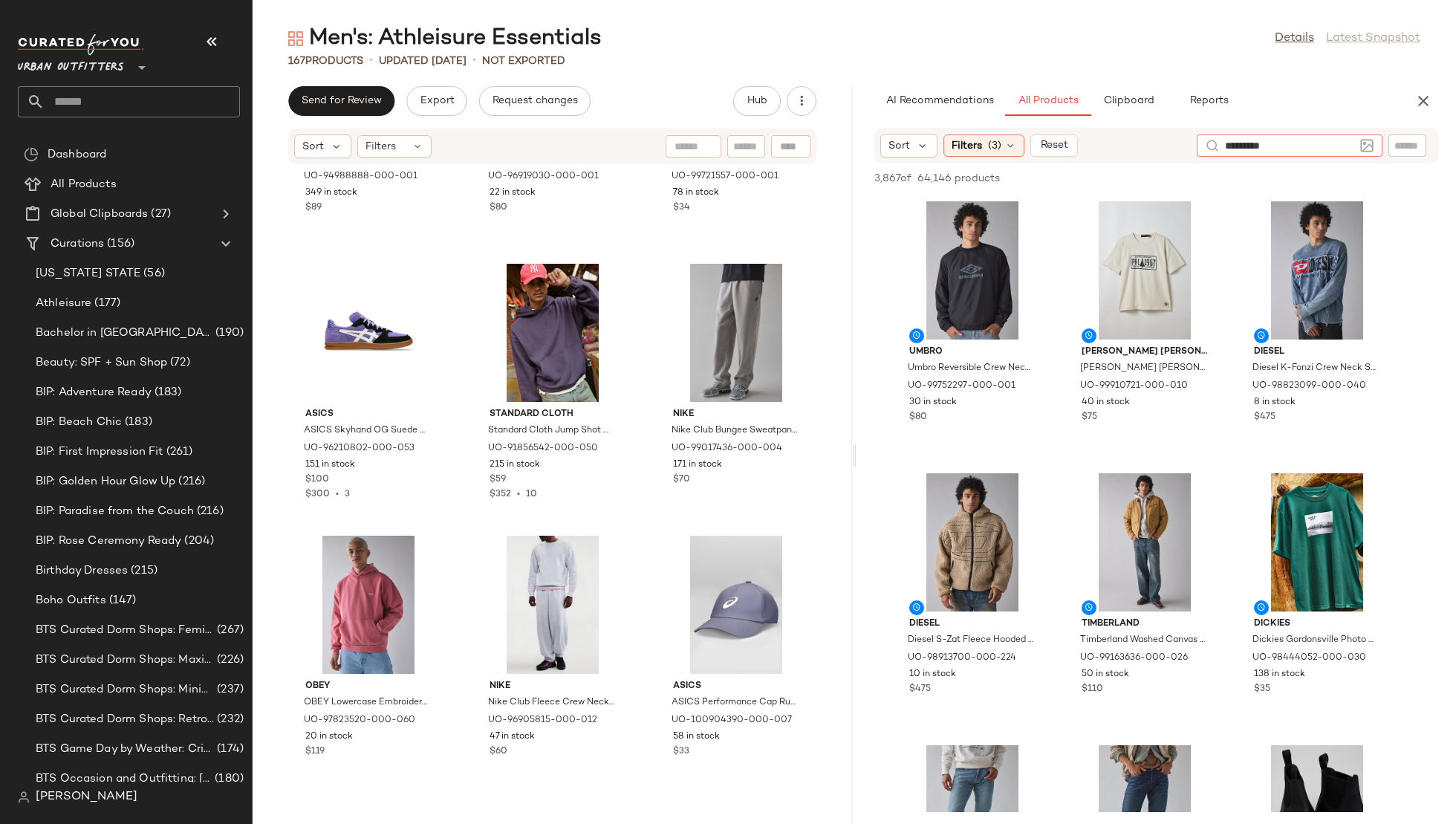
type input "**********"
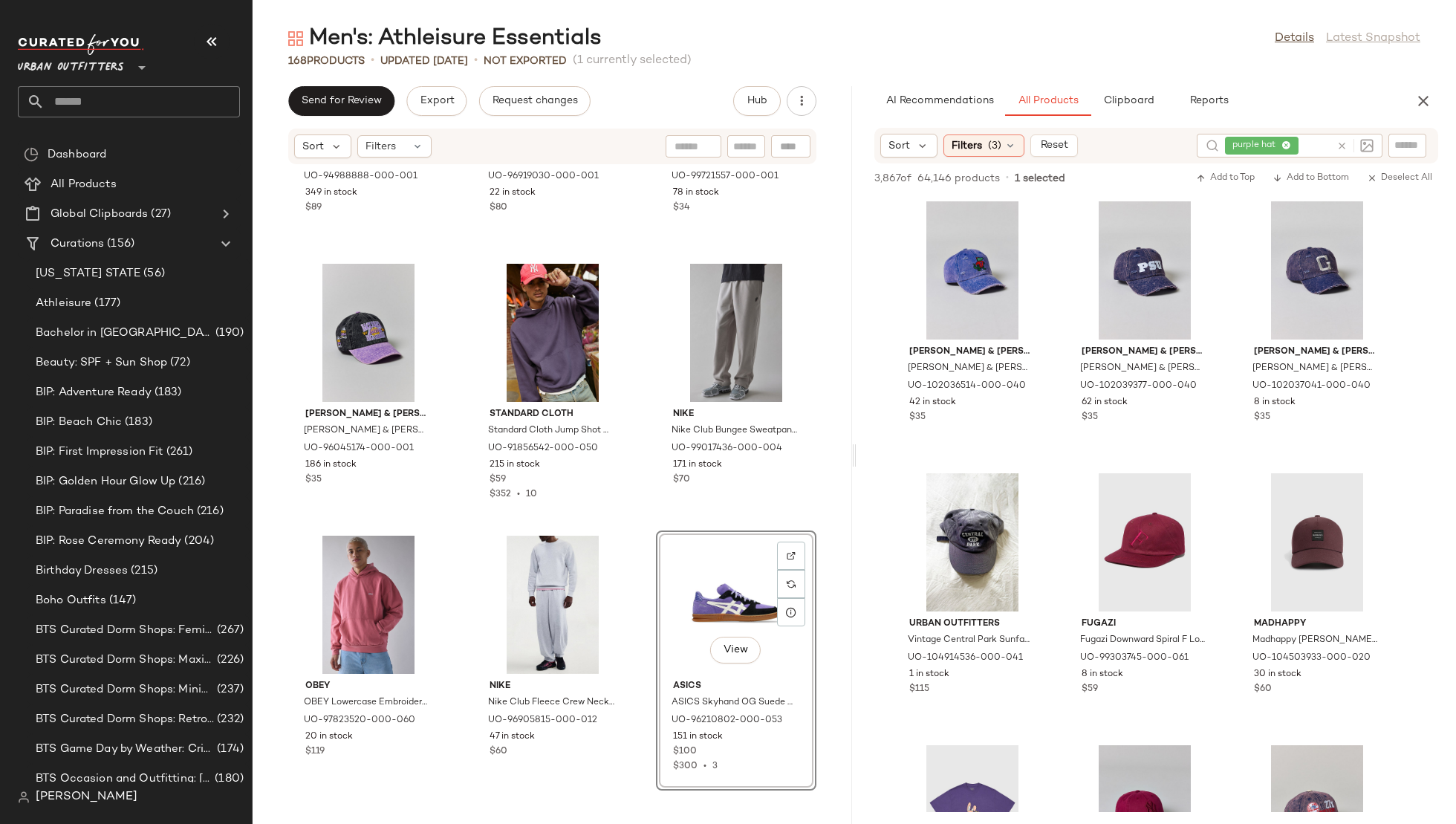
click at [1345, 142] on icon at bounding box center [1342, 146] width 11 height 11
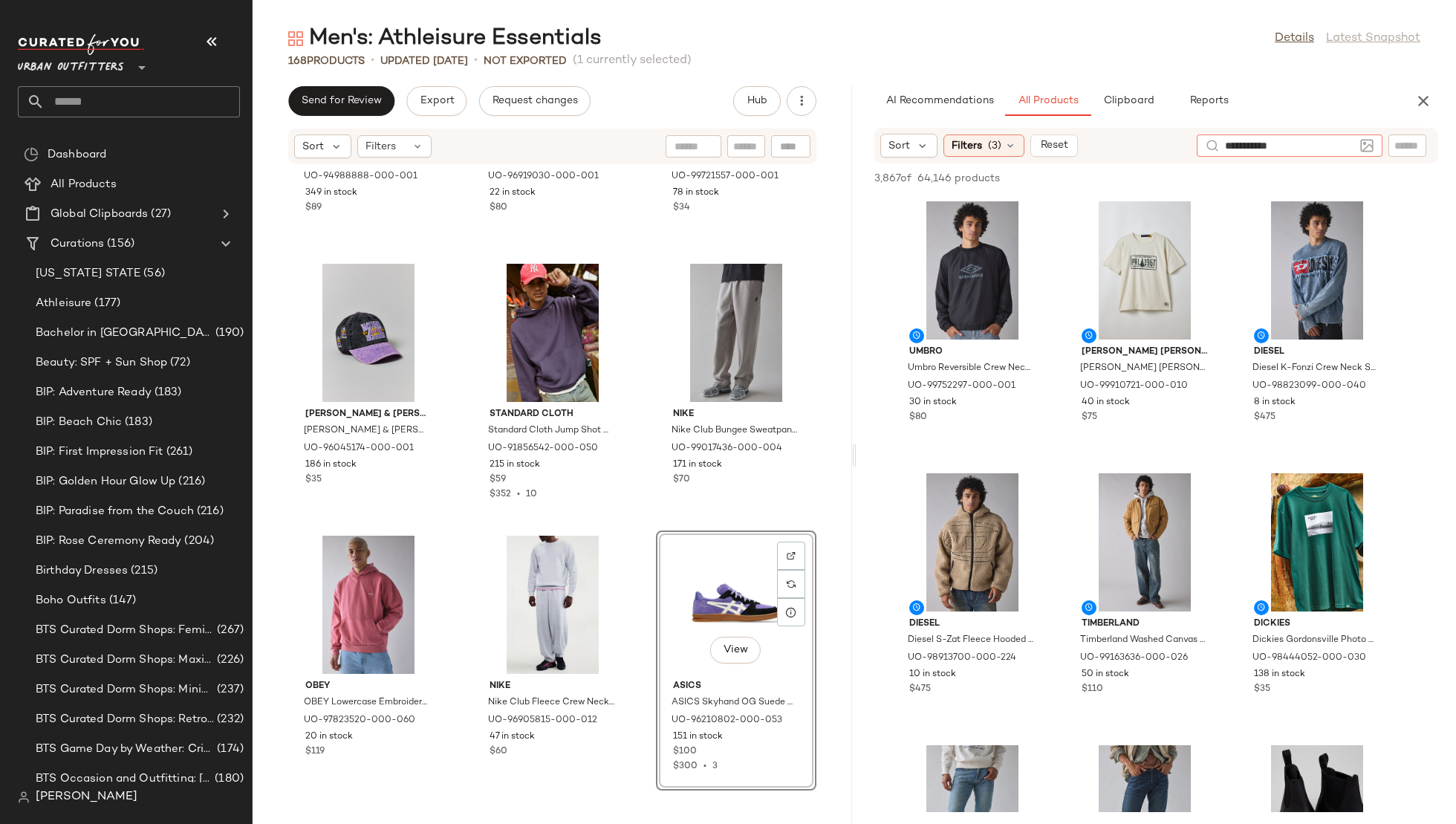
type input "**********"
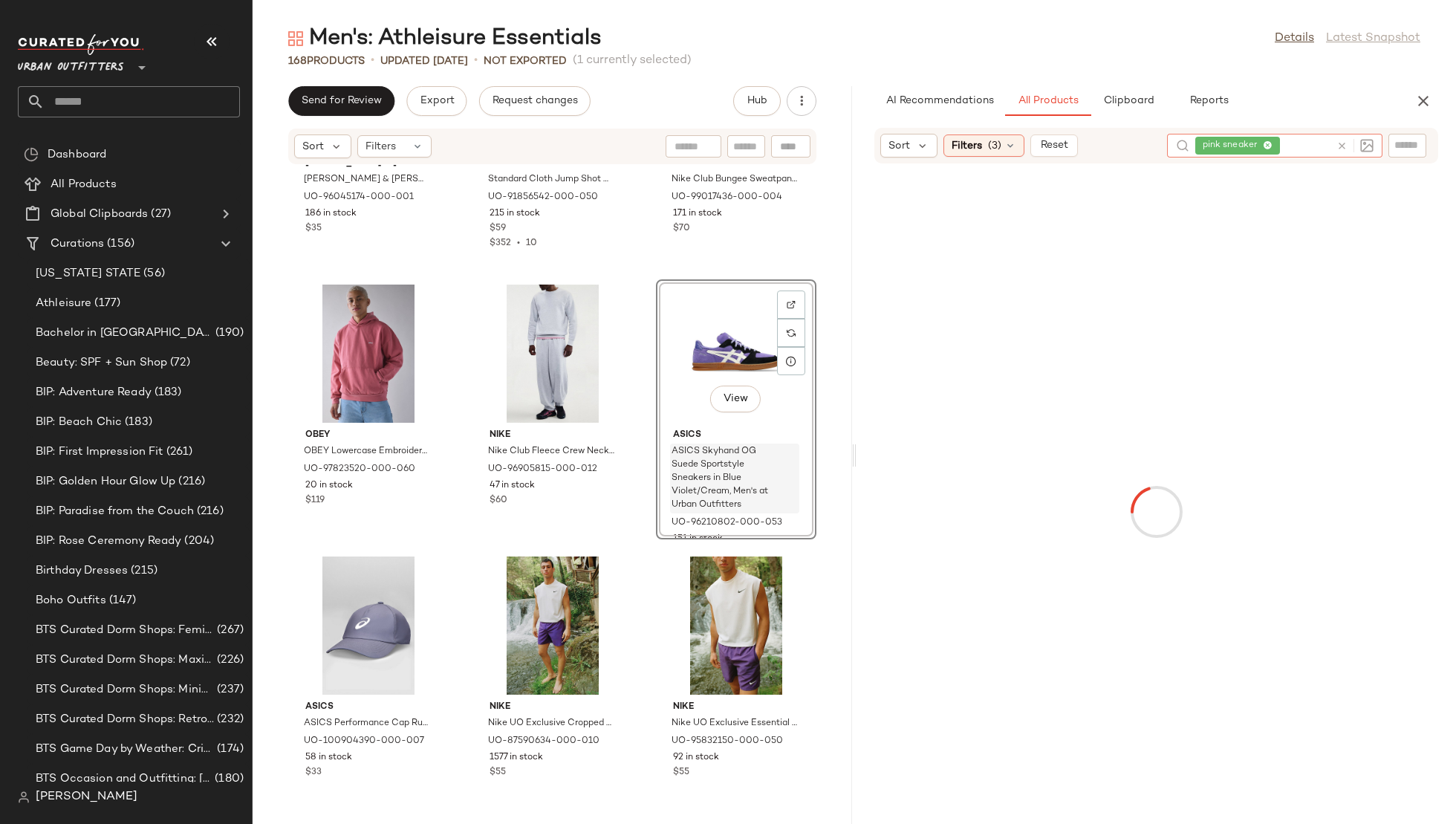
scroll to position [12698, 0]
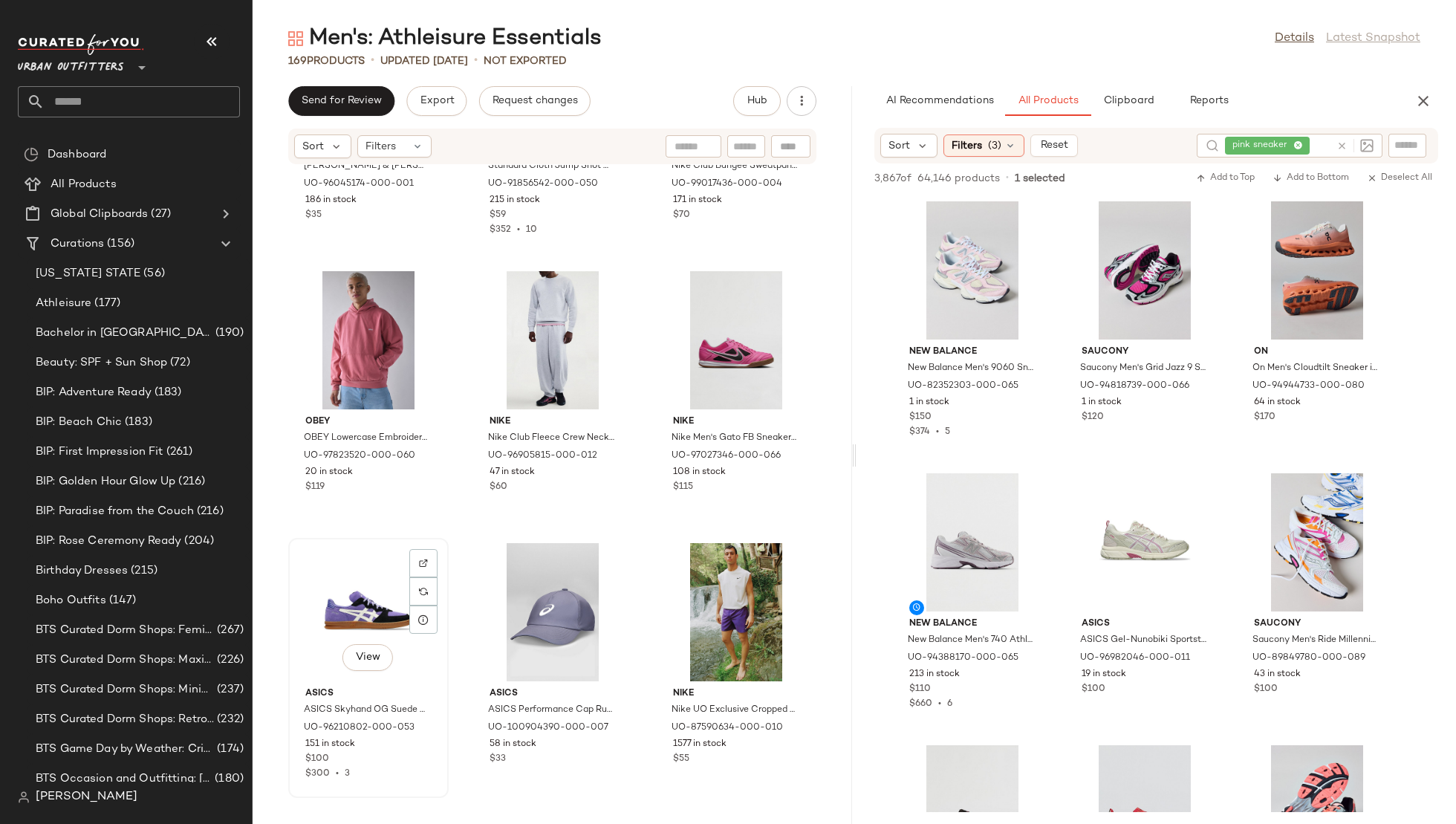
click at [363, 569] on div "View" at bounding box center [369, 611] width 151 height 138
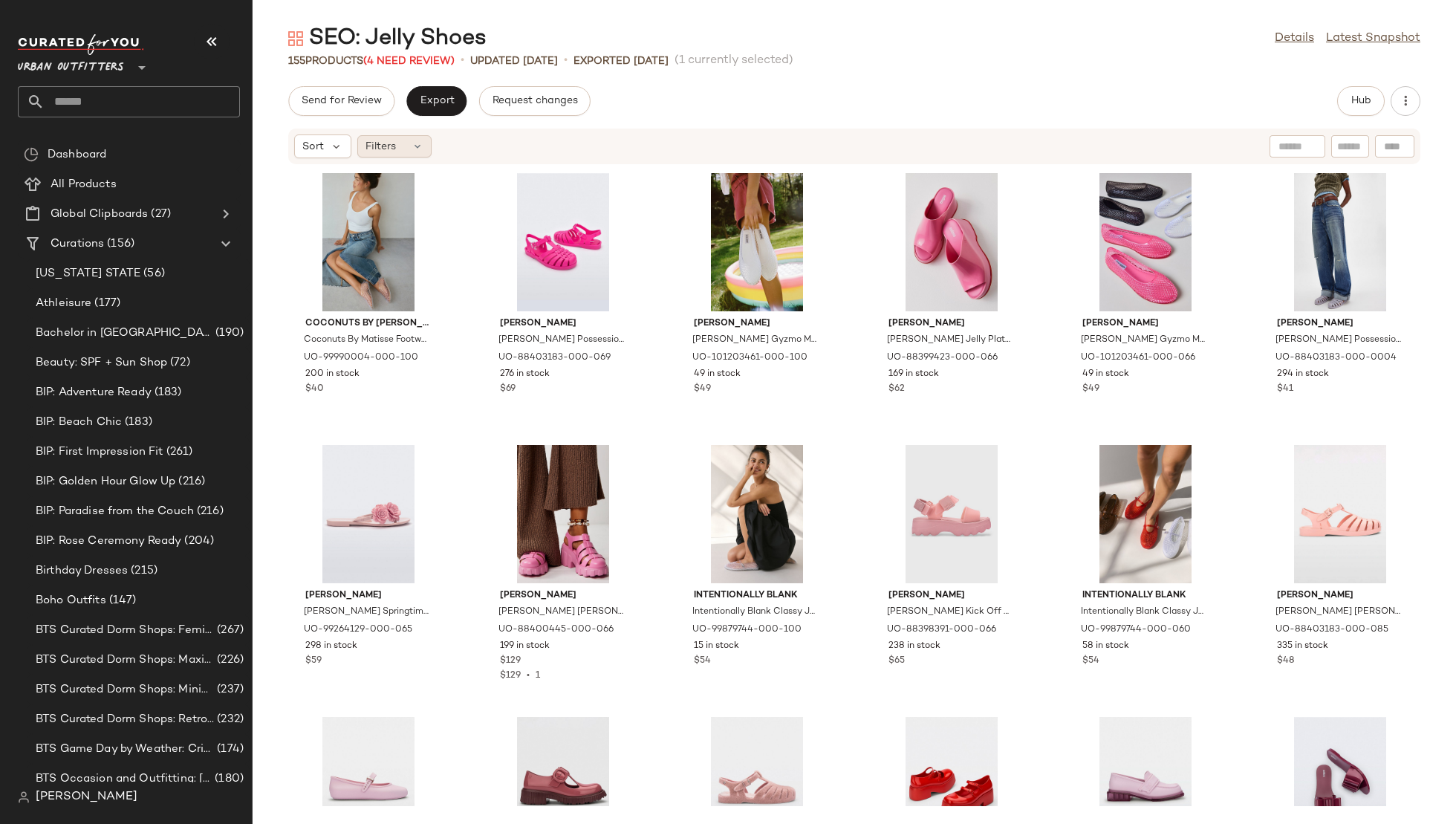
click at [382, 147] on span "Filters" at bounding box center [380, 146] width 30 height 16
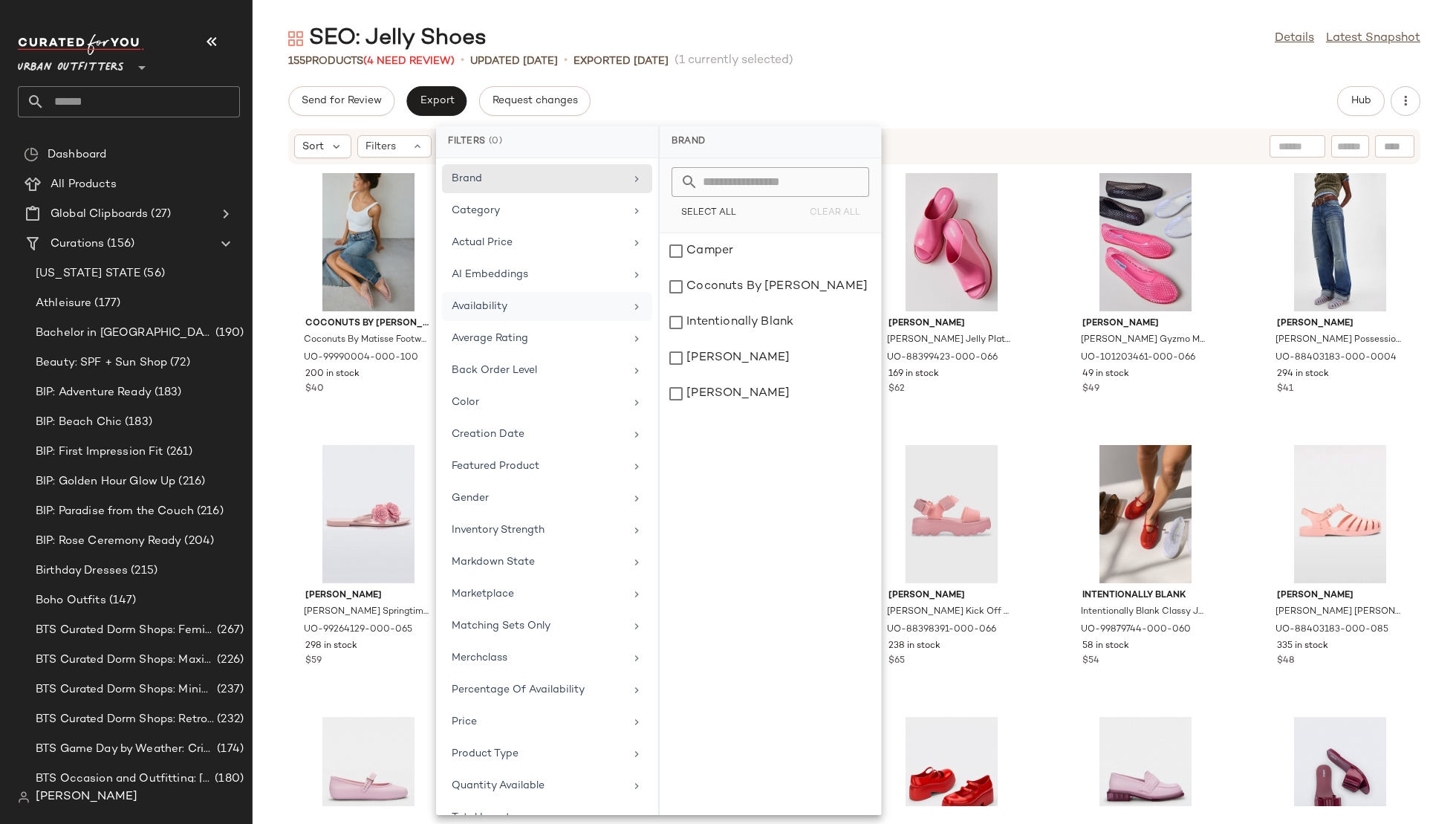
click at [543, 305] on div "Availability" at bounding box center [538, 306] width 173 height 16
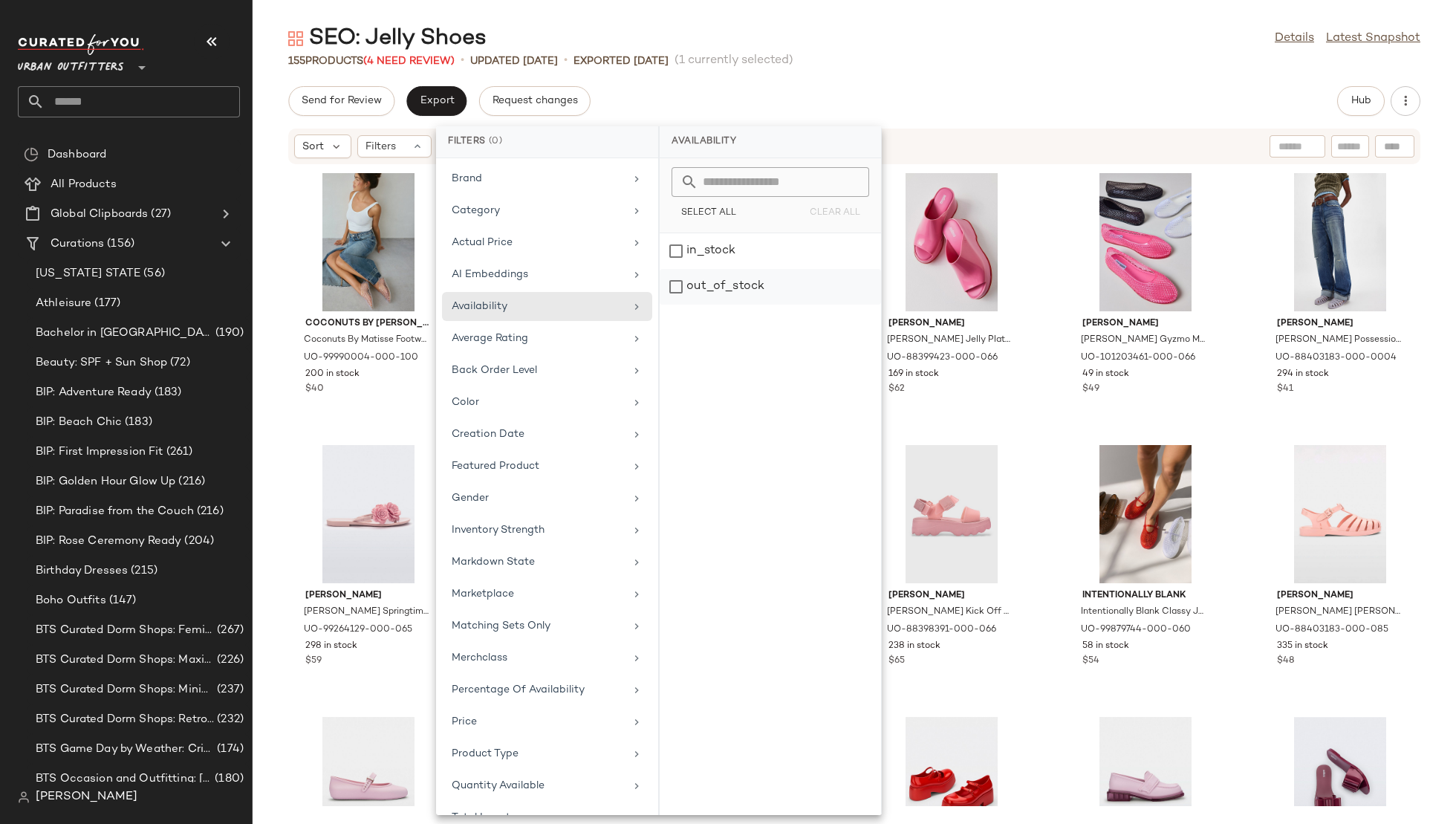
click at [723, 279] on div "out_of_stock" at bounding box center [770, 287] width 222 height 36
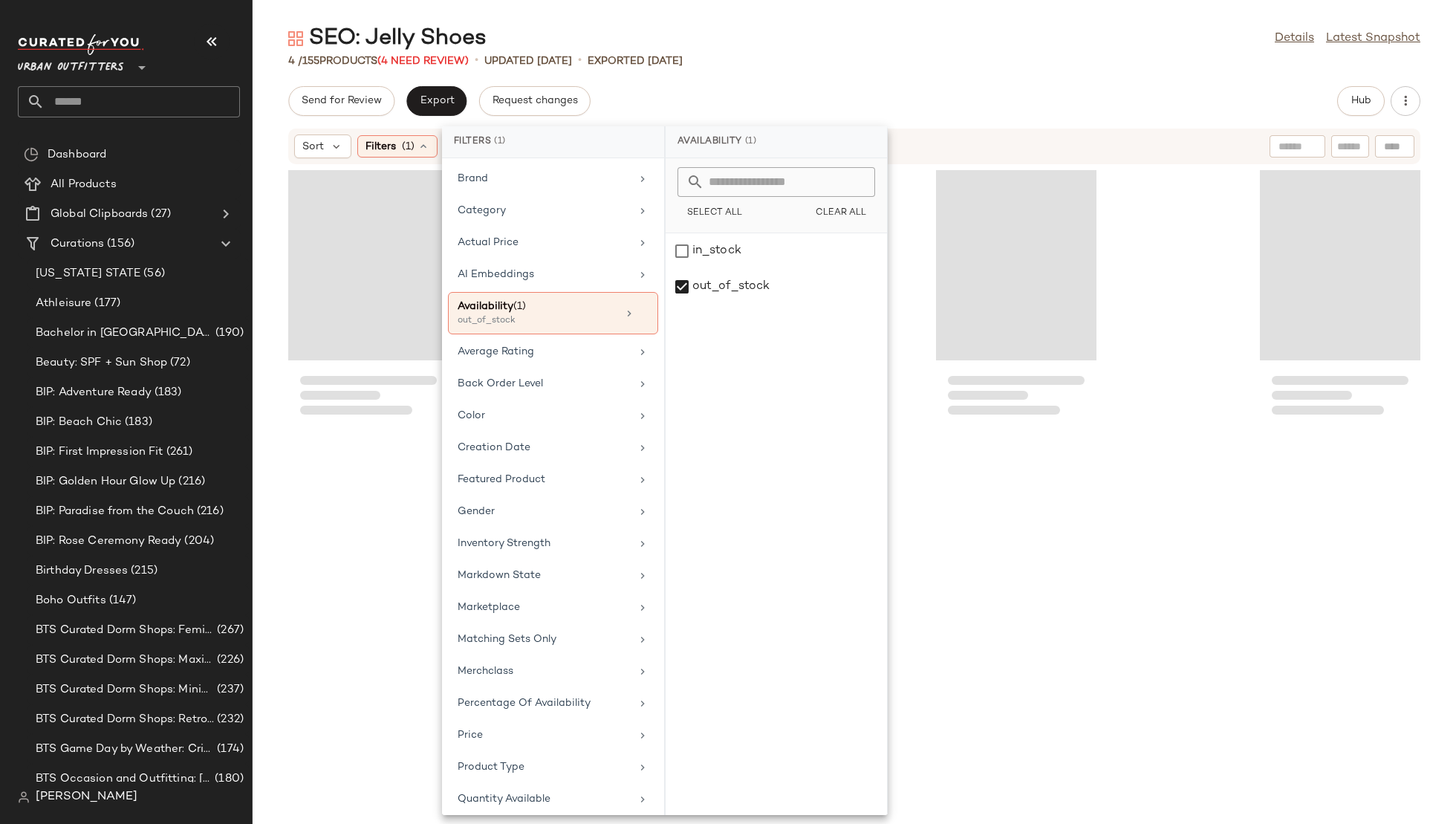
click at [993, 88] on div "Send for Review Export Request changes Hub" at bounding box center [854, 100] width 1132 height 30
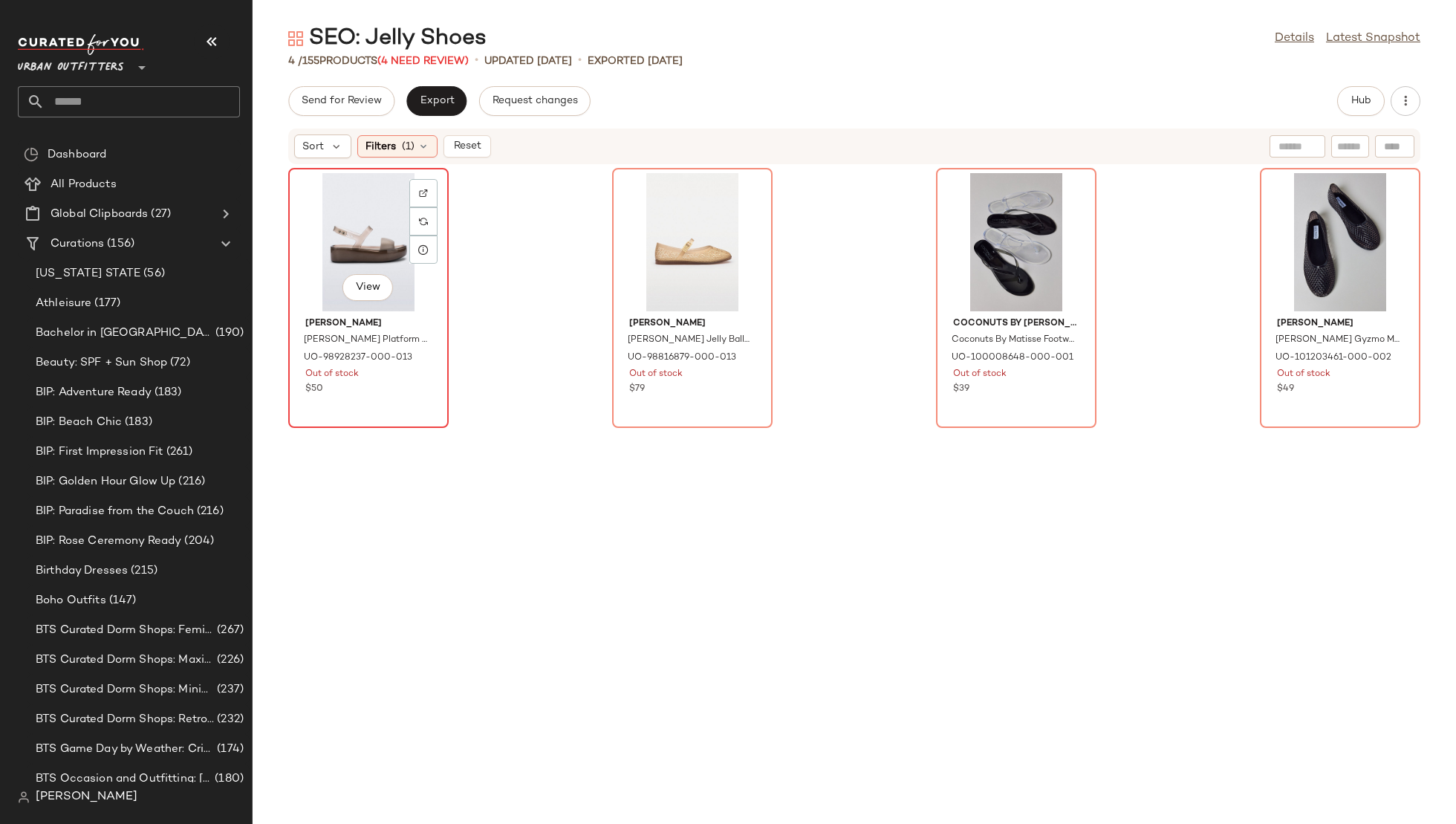
click at [365, 216] on div "View" at bounding box center [369, 242] width 151 height 138
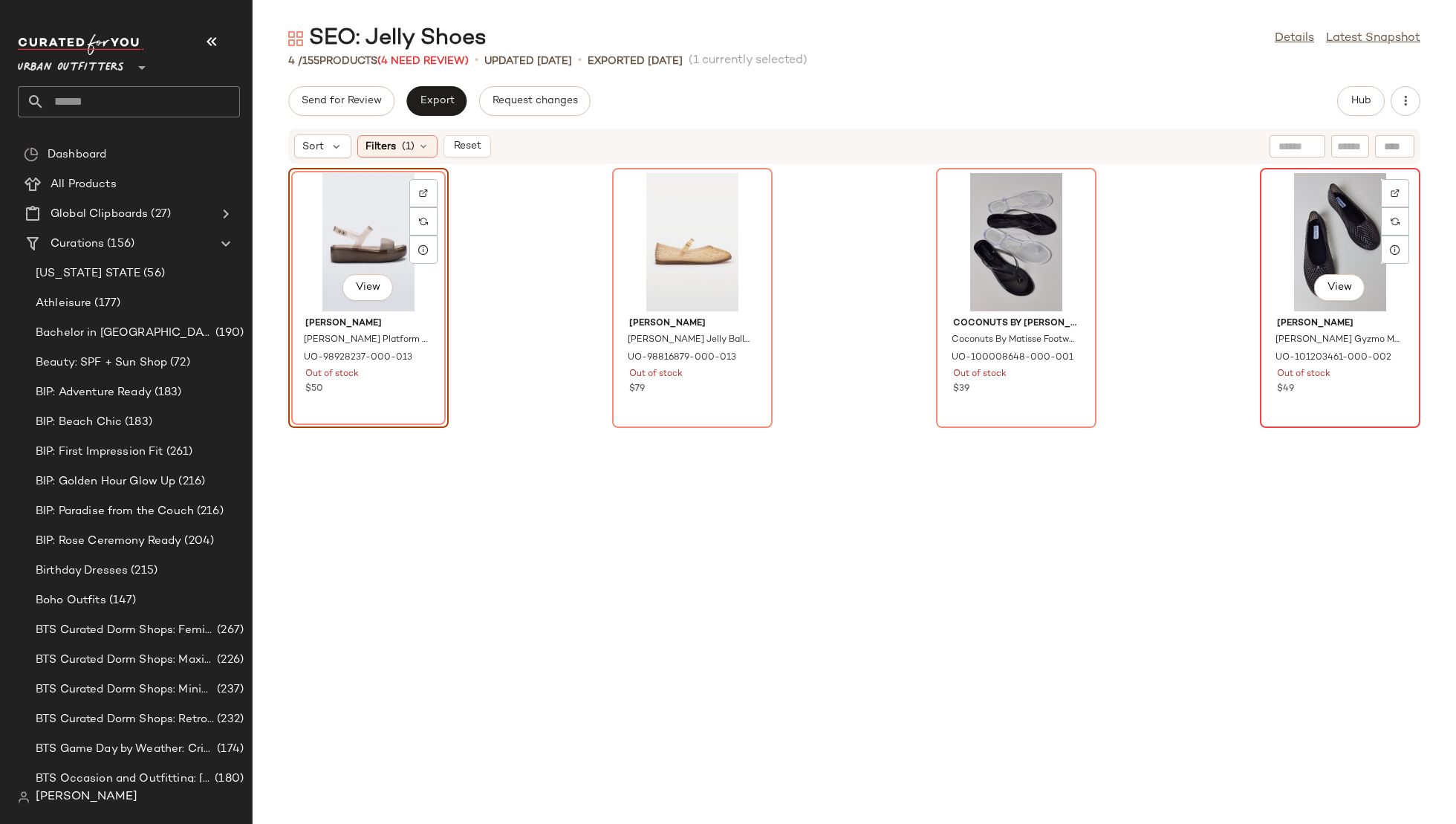
click at [1283, 230] on div "View" at bounding box center [1340, 242] width 151 height 138
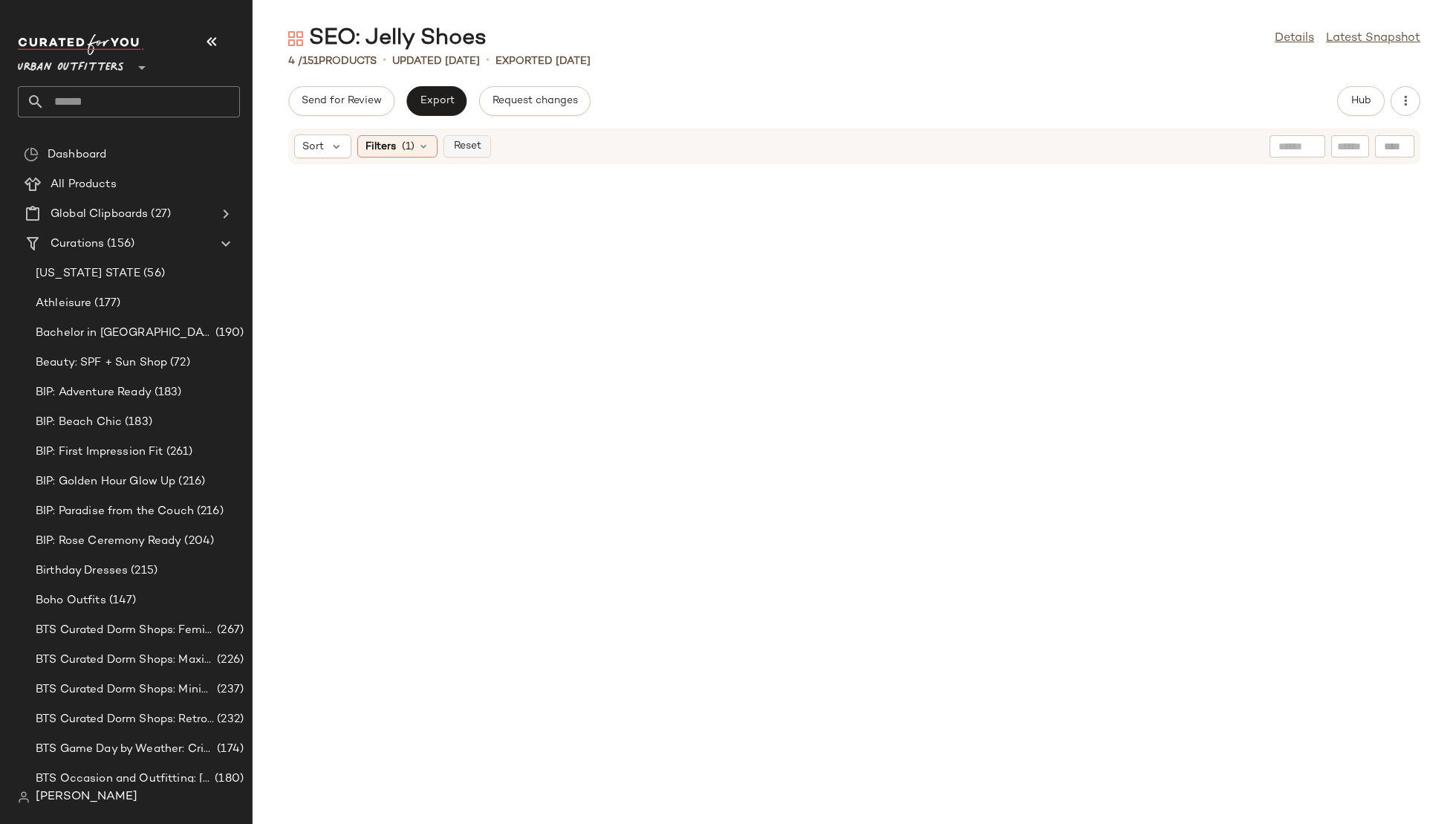
click at [463, 147] on span "Reset" at bounding box center [466, 146] width 28 height 12
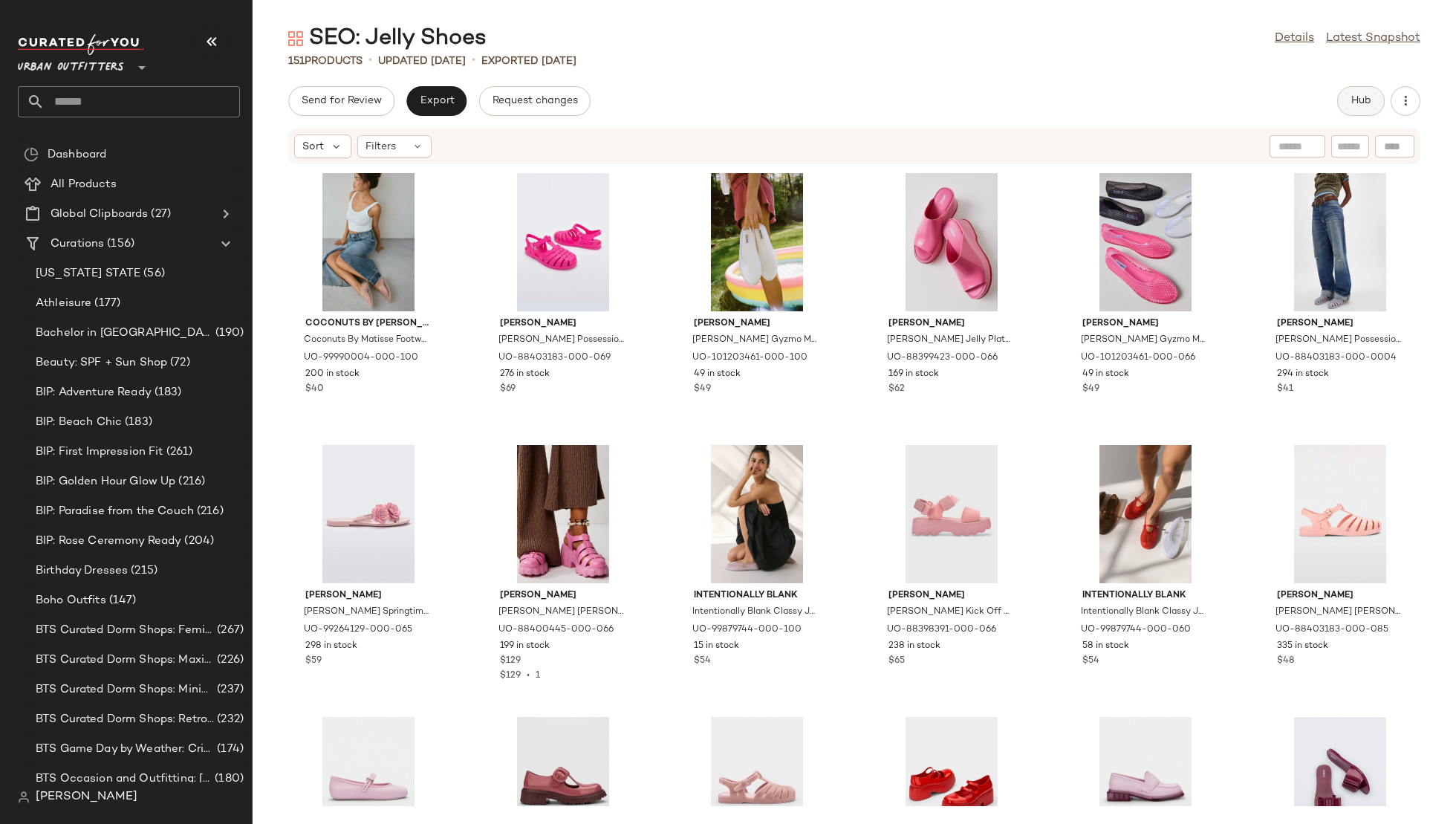
click at [1365, 97] on span "Hub" at bounding box center [1361, 100] width 21 height 12
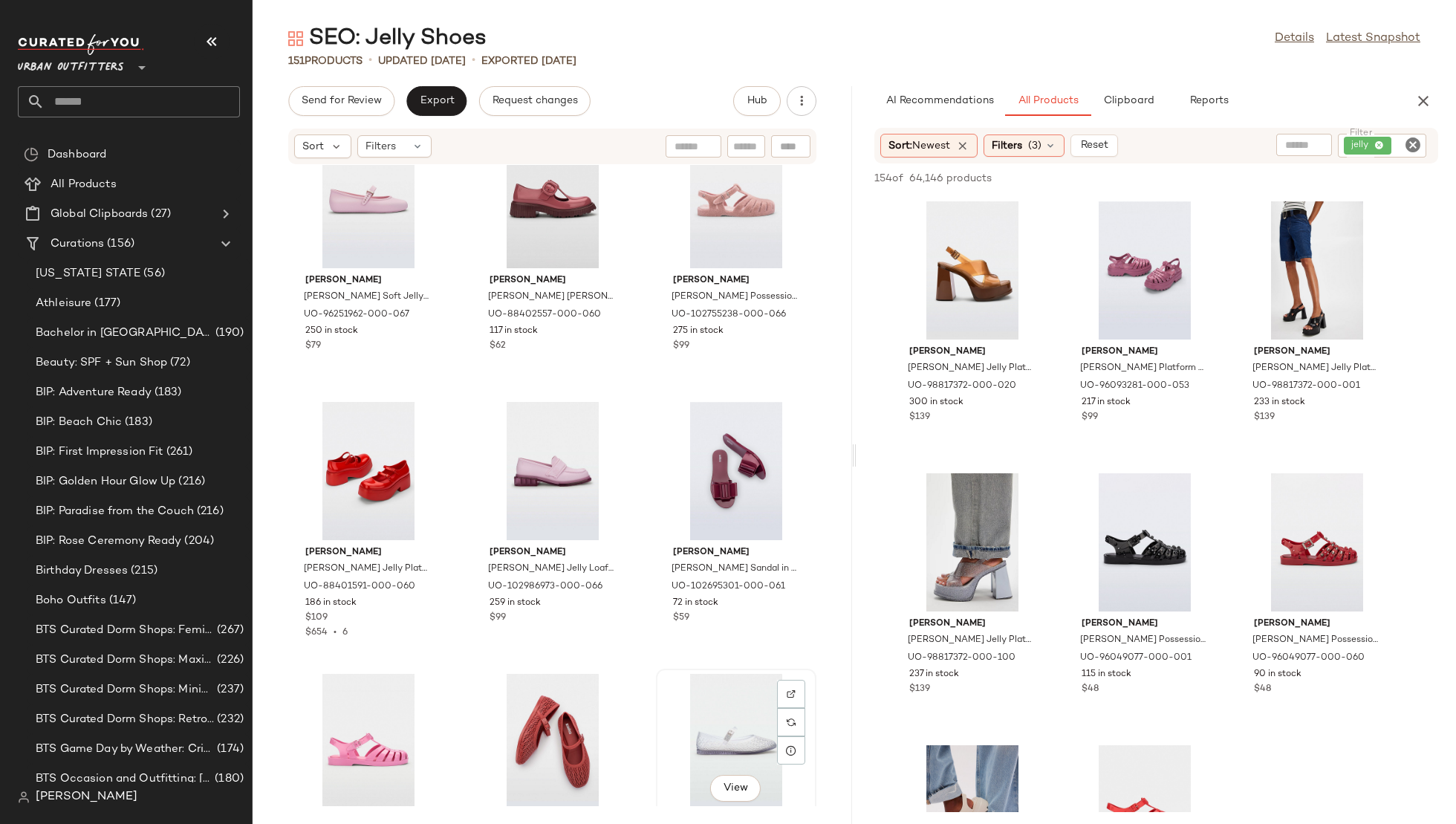
scroll to position [1140, 0]
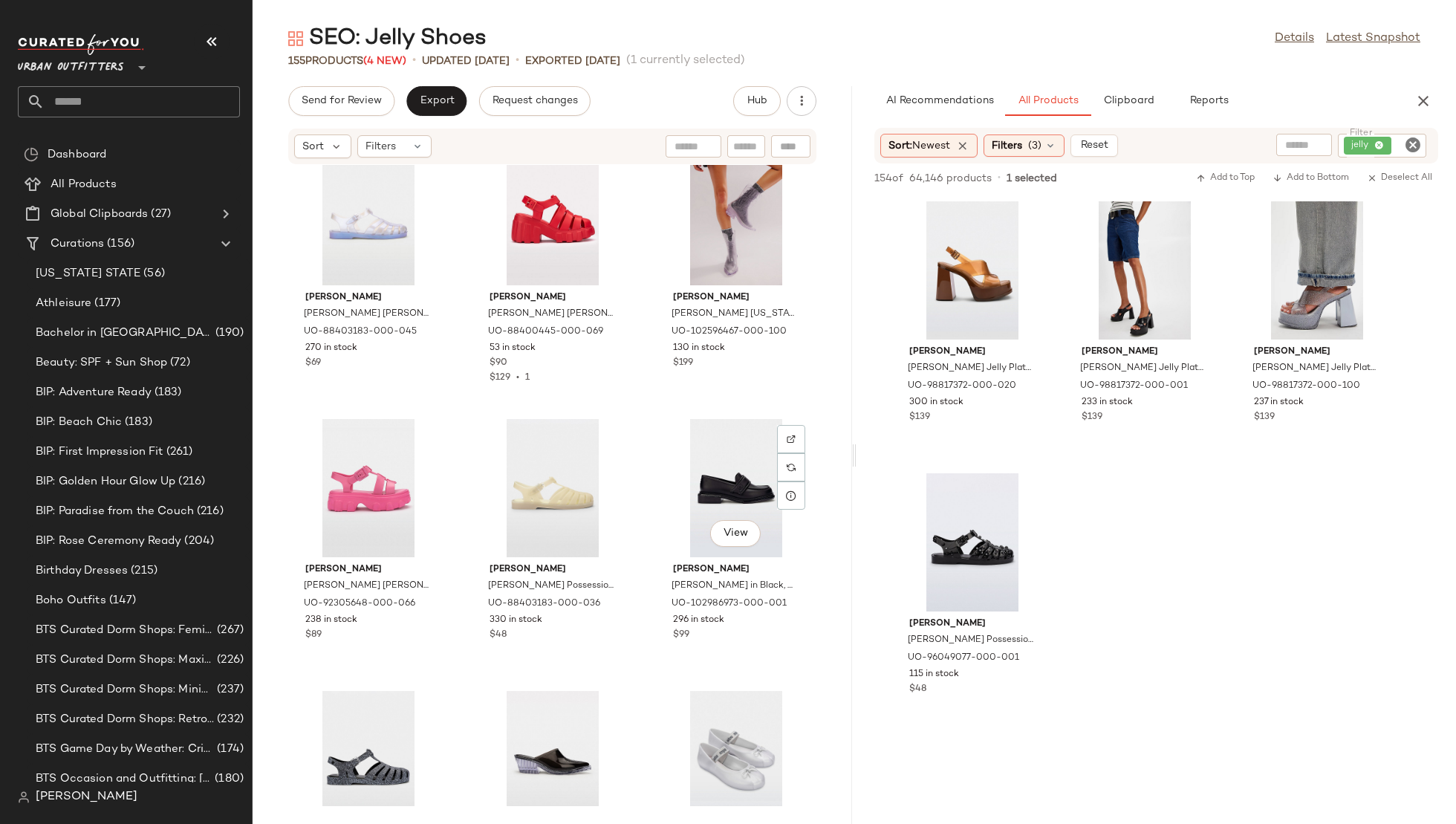
scroll to position [4355, 0]
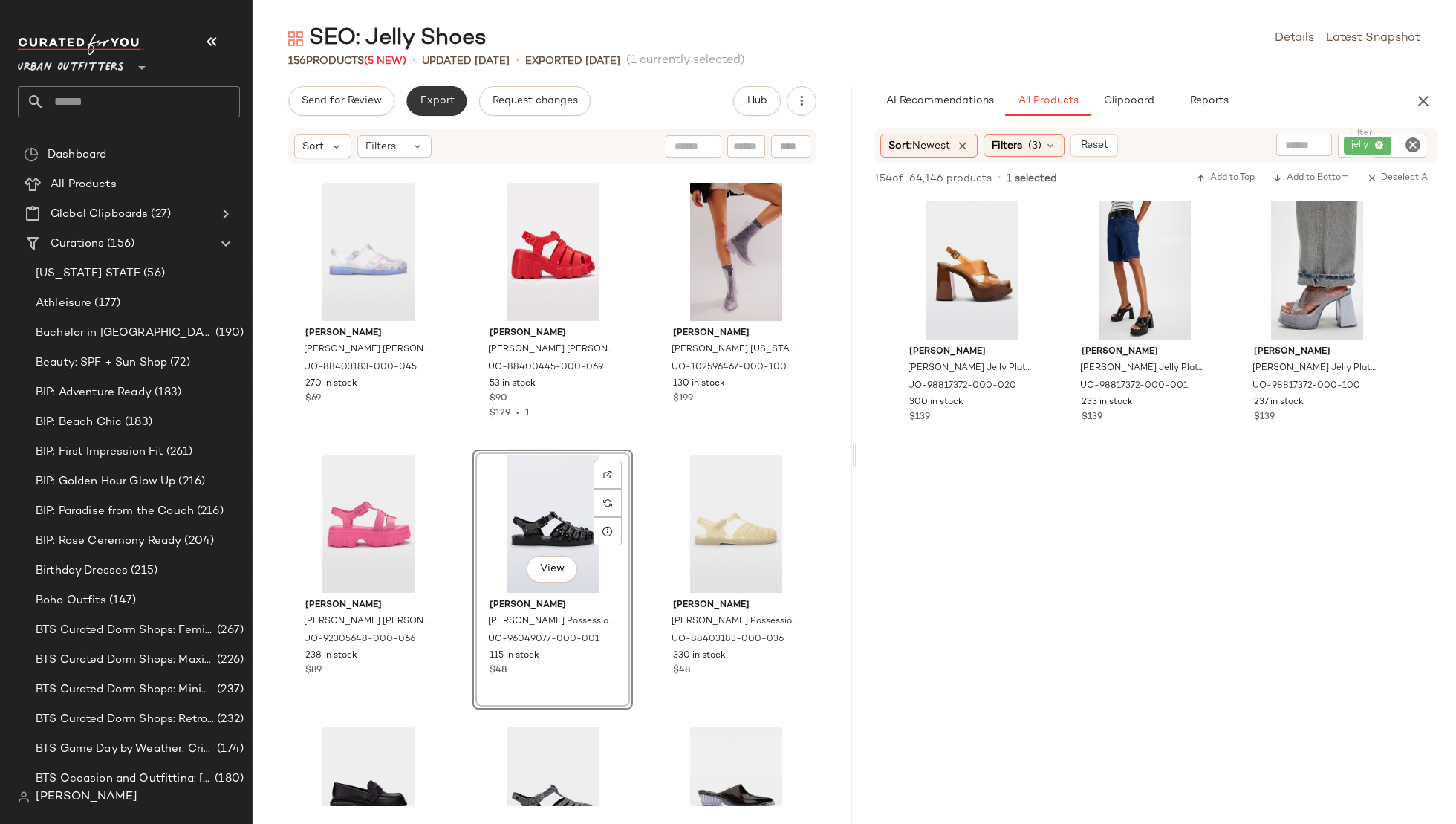
click at [442, 102] on span "Export" at bounding box center [436, 100] width 35 height 12
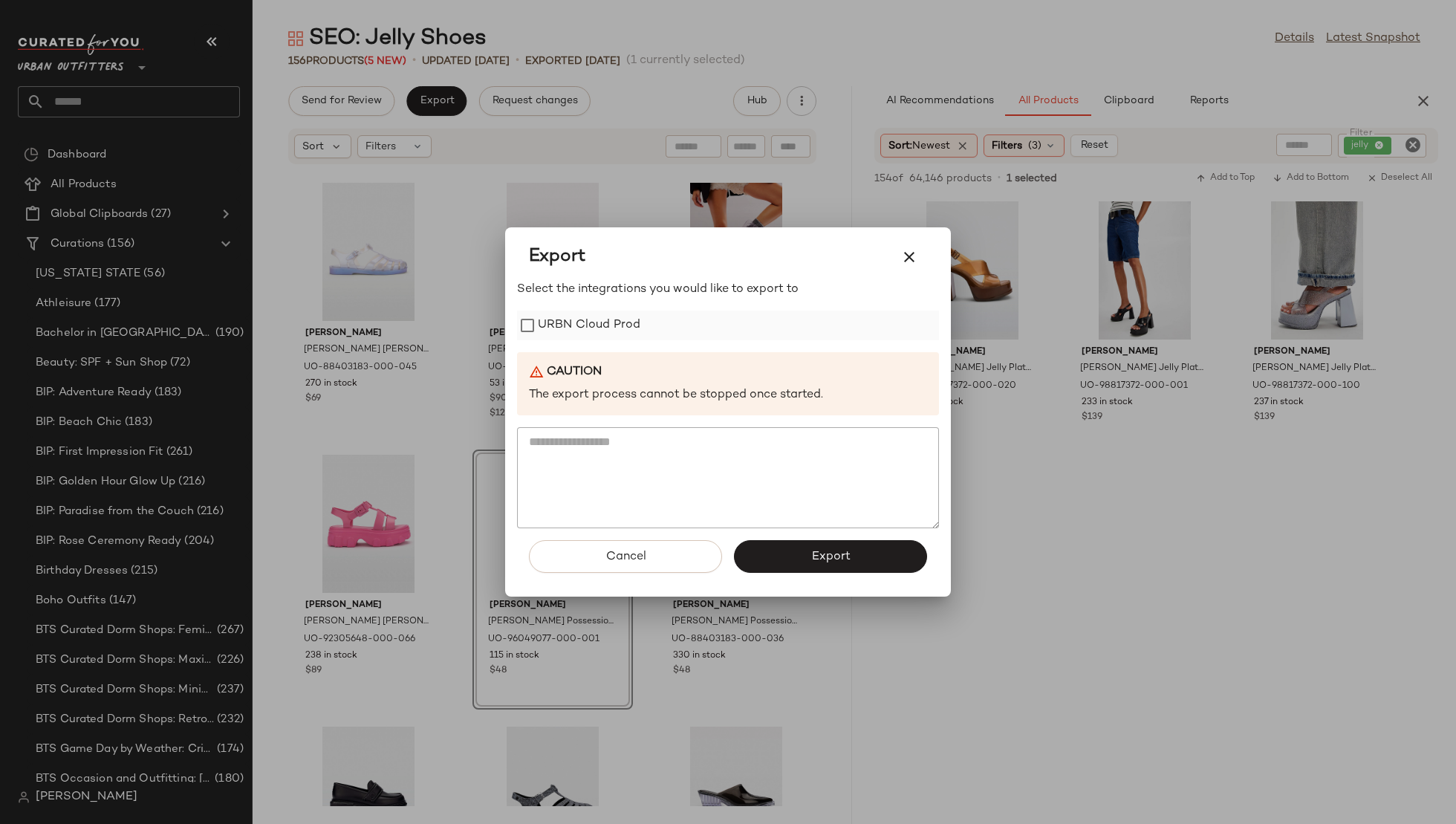
click at [621, 334] on label "URBN Cloud Prod" at bounding box center [589, 325] width 102 height 30
click at [790, 547] on button "Export" at bounding box center [831, 557] width 193 height 33
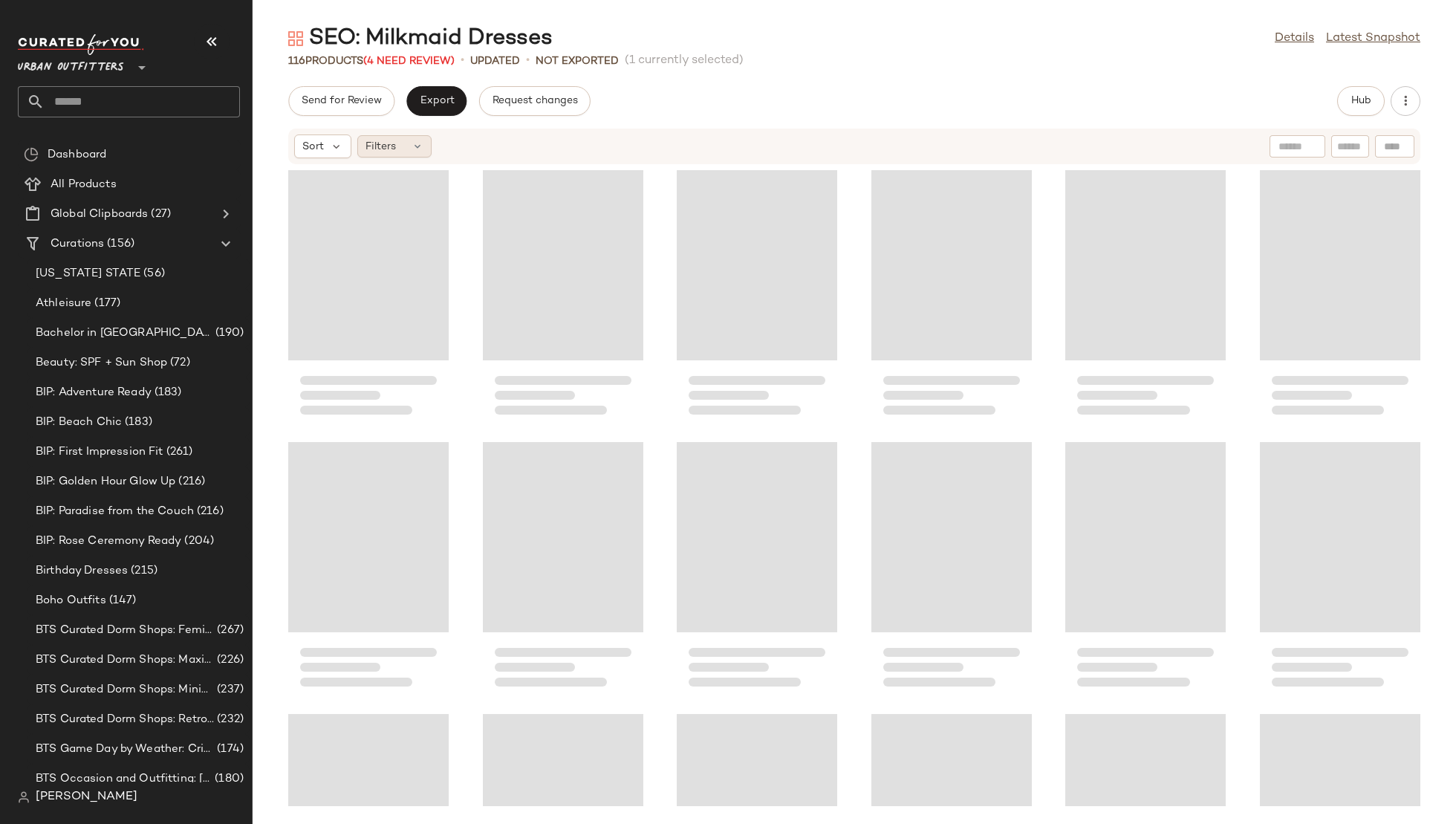
scroll to position [556, 0]
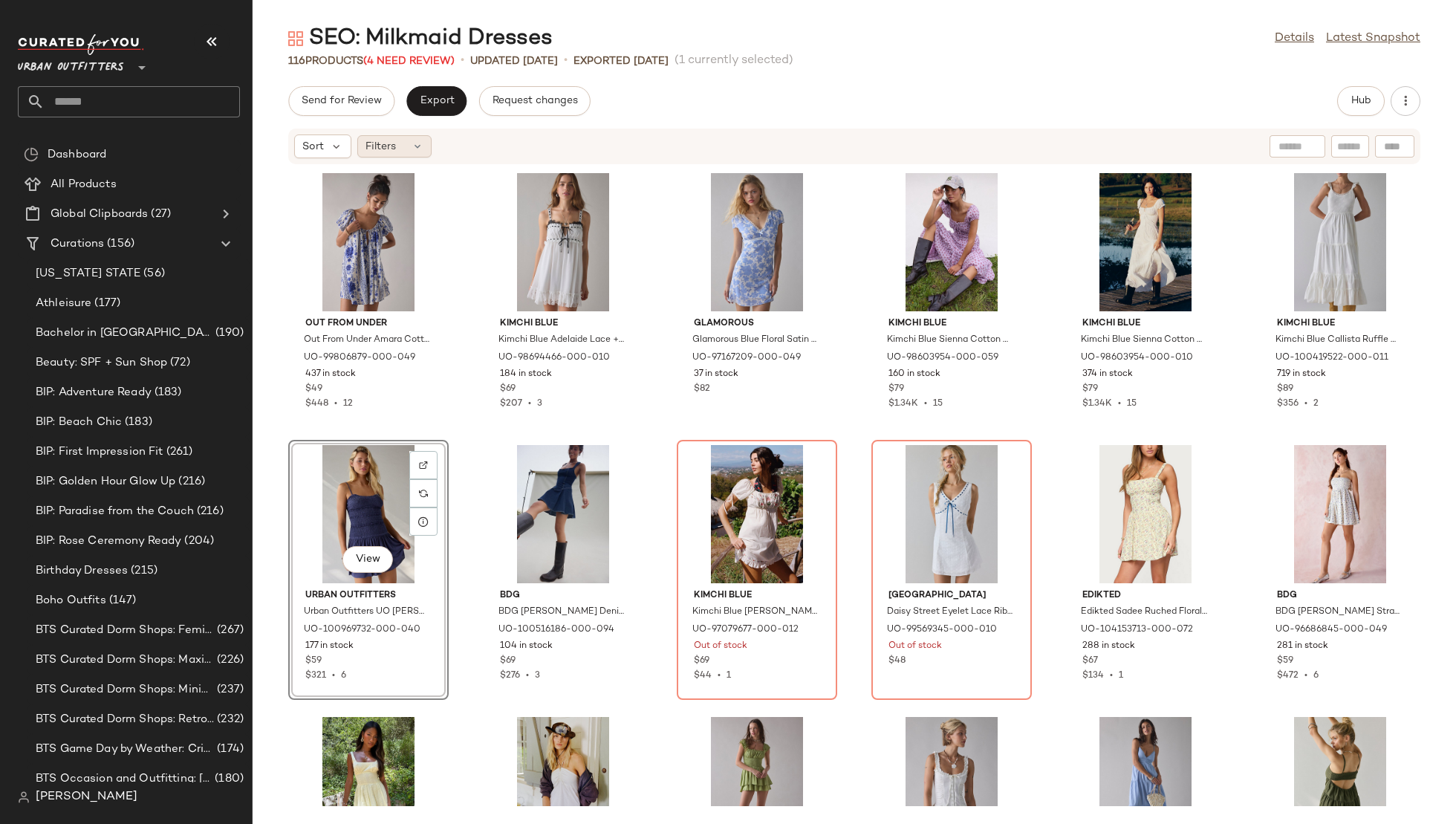
click at [400, 149] on div "Filters" at bounding box center [394, 146] width 74 height 22
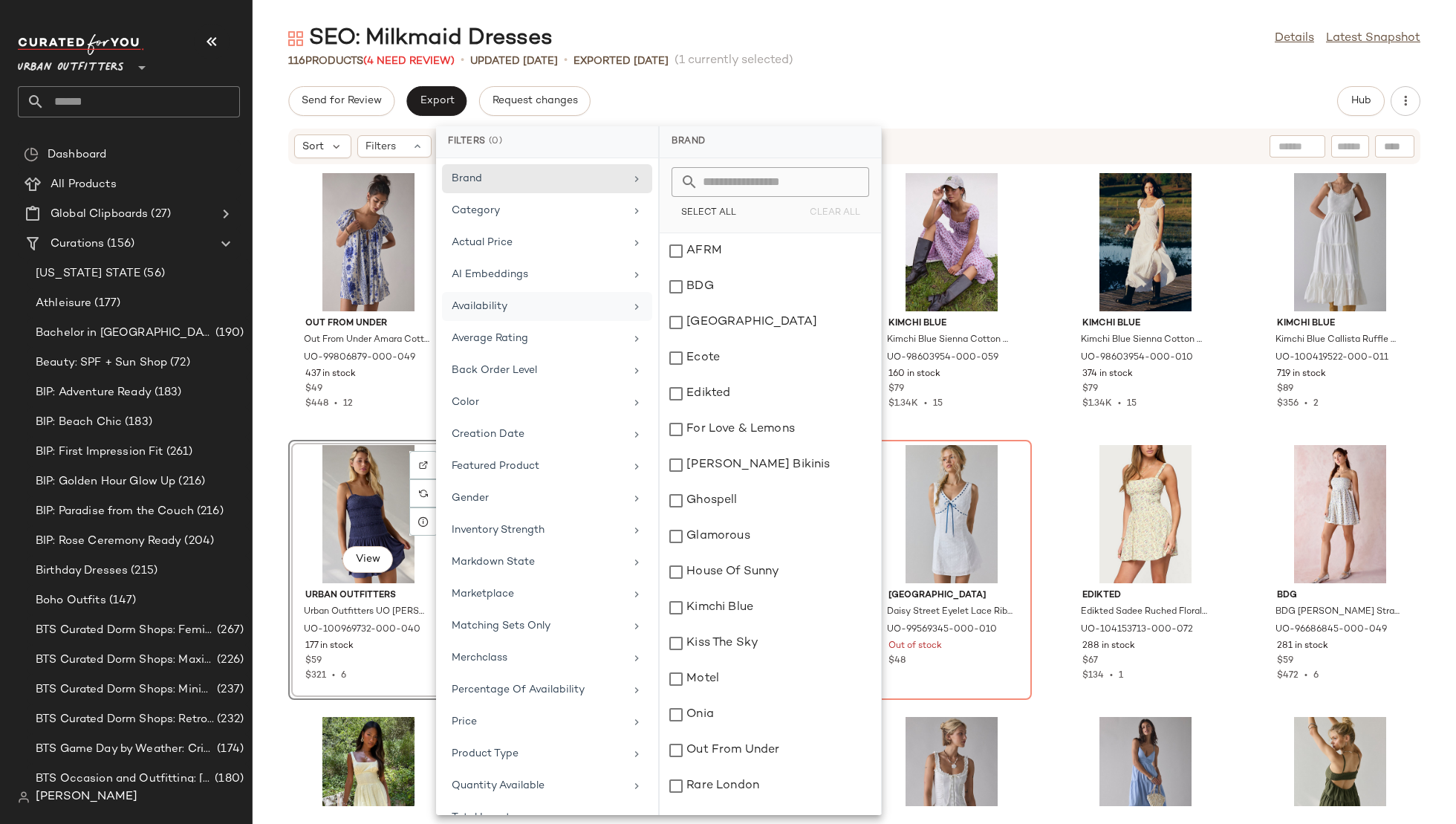
click at [545, 298] on div "Availability" at bounding box center [538, 306] width 173 height 16
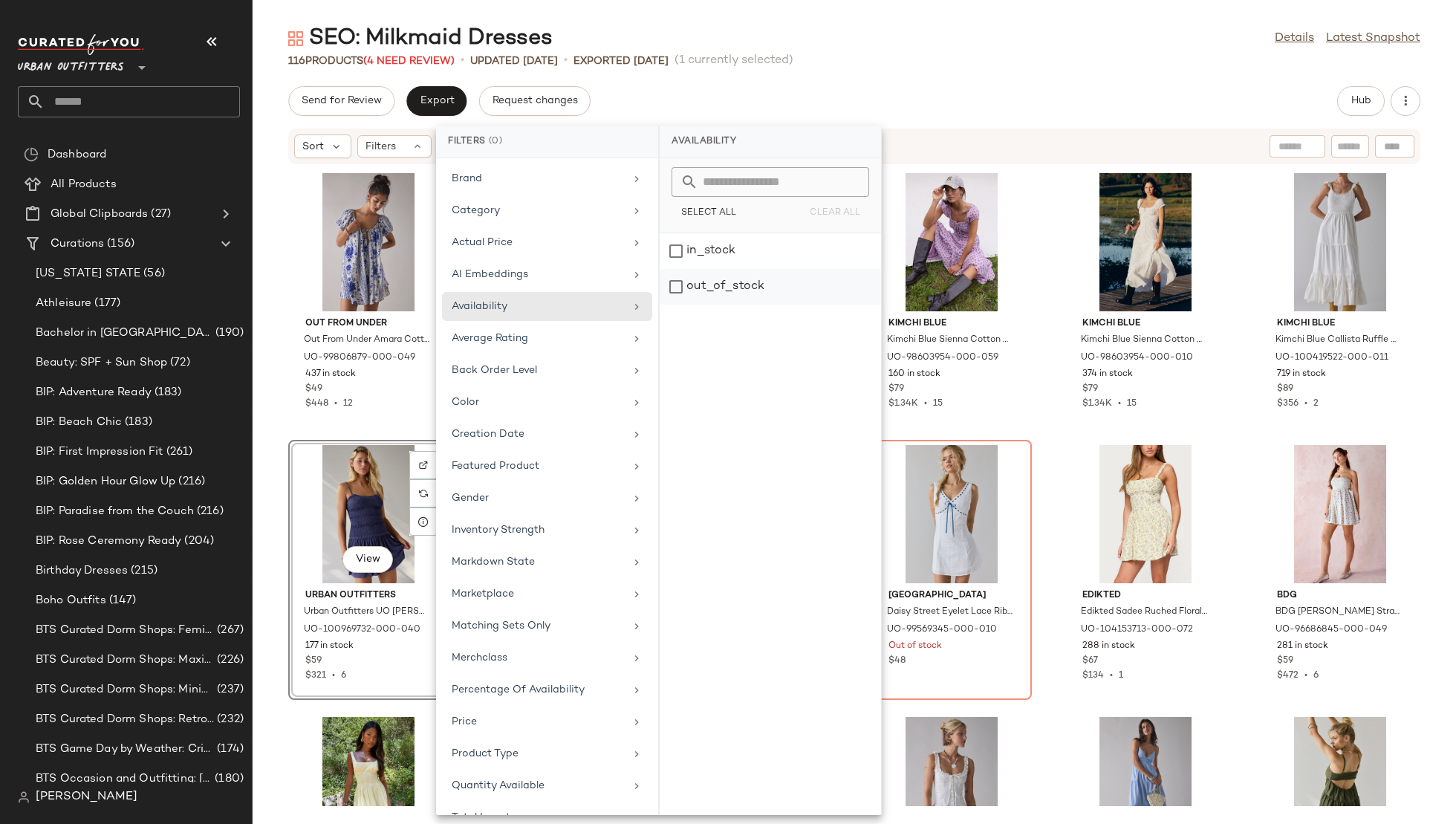
click at [709, 285] on div "out_of_stock" at bounding box center [770, 287] width 222 height 36
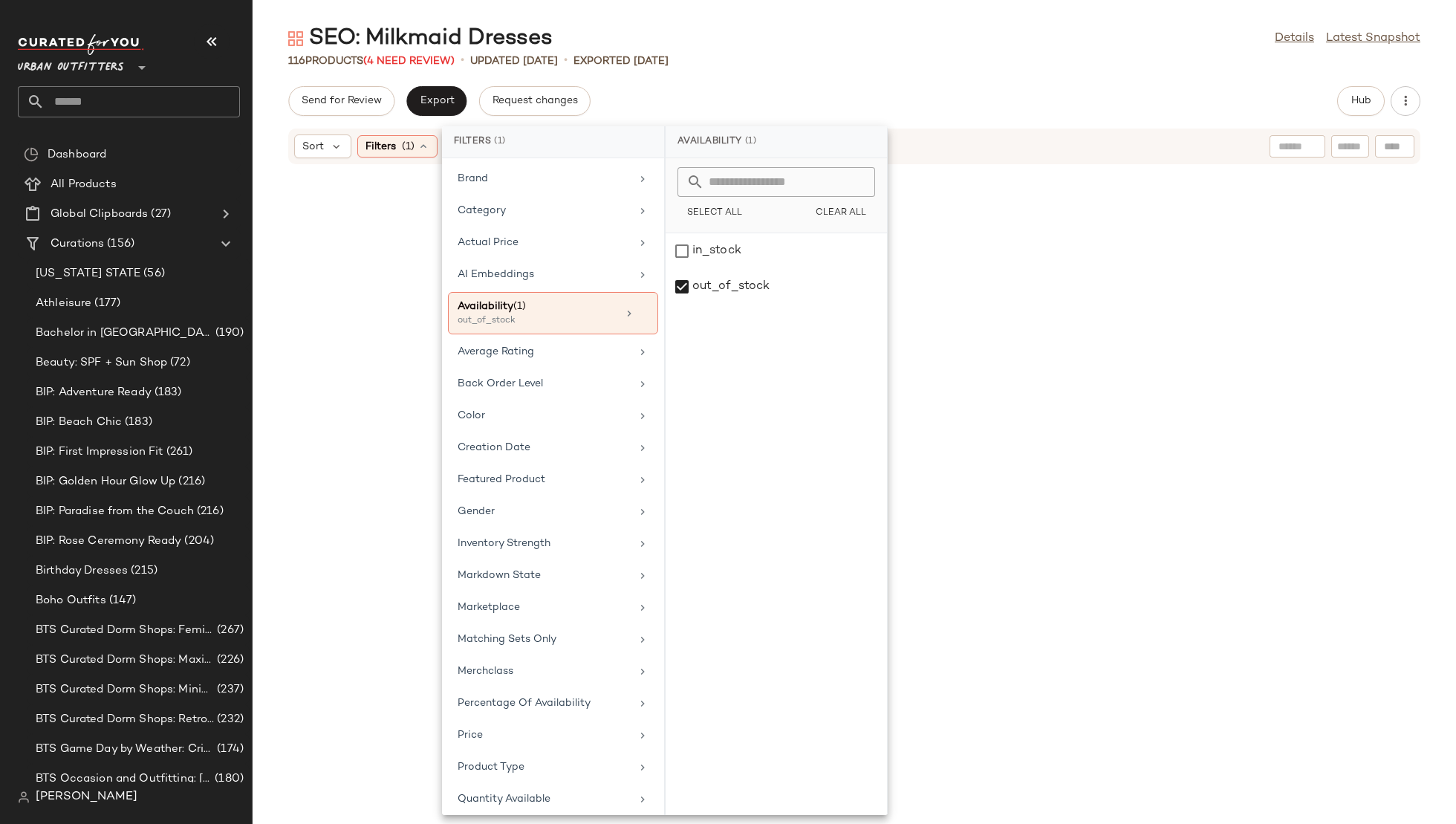
click at [993, 82] on div "SEO: Milkmaid Dresses Details Latest Snapshot 116 Products (4 Need Review) • up…" at bounding box center [854, 423] width 1203 height 800
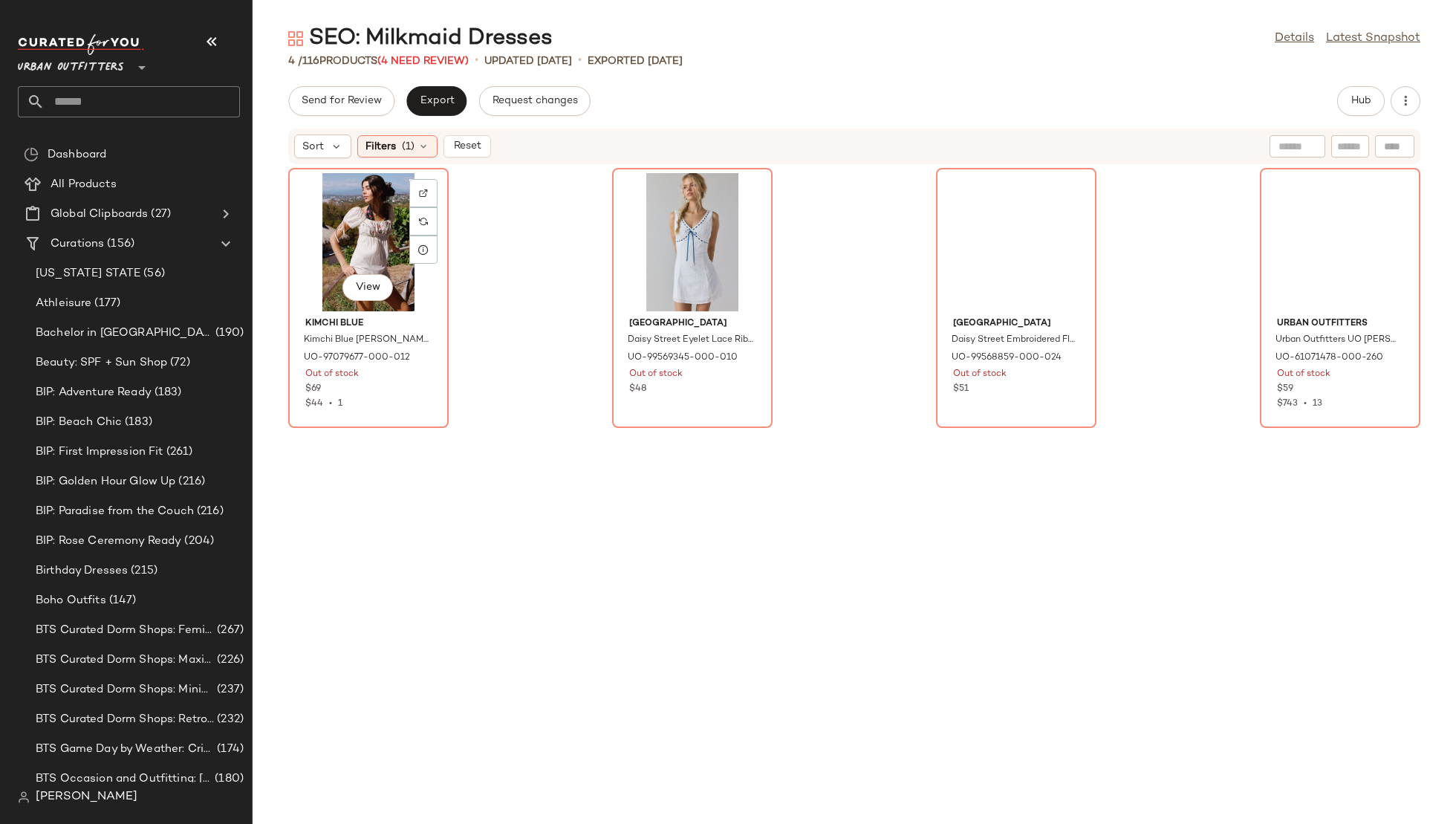
click at [350, 235] on div "View" at bounding box center [369, 242] width 151 height 138
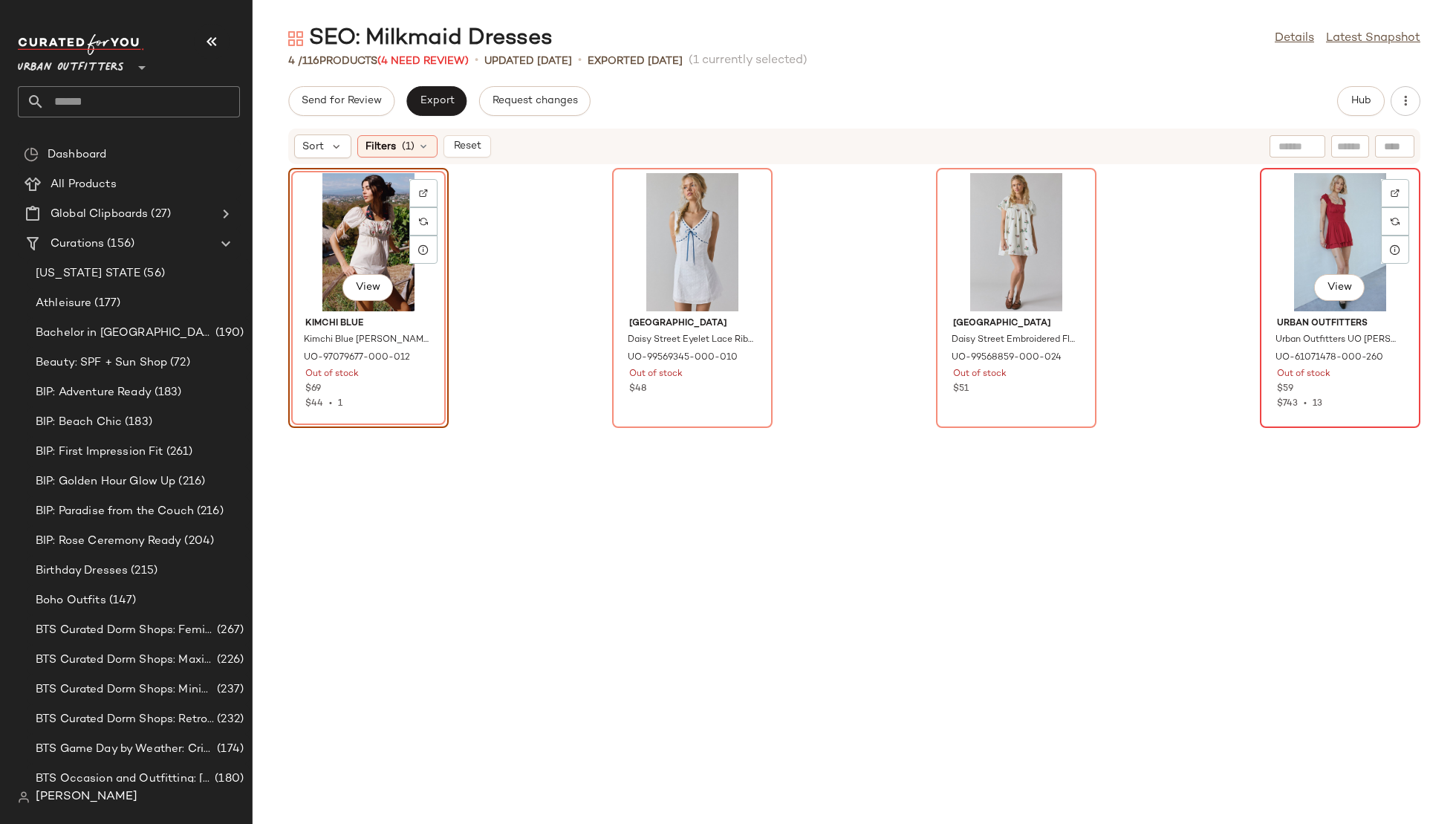
click at [1299, 239] on div "View" at bounding box center [1340, 242] width 151 height 138
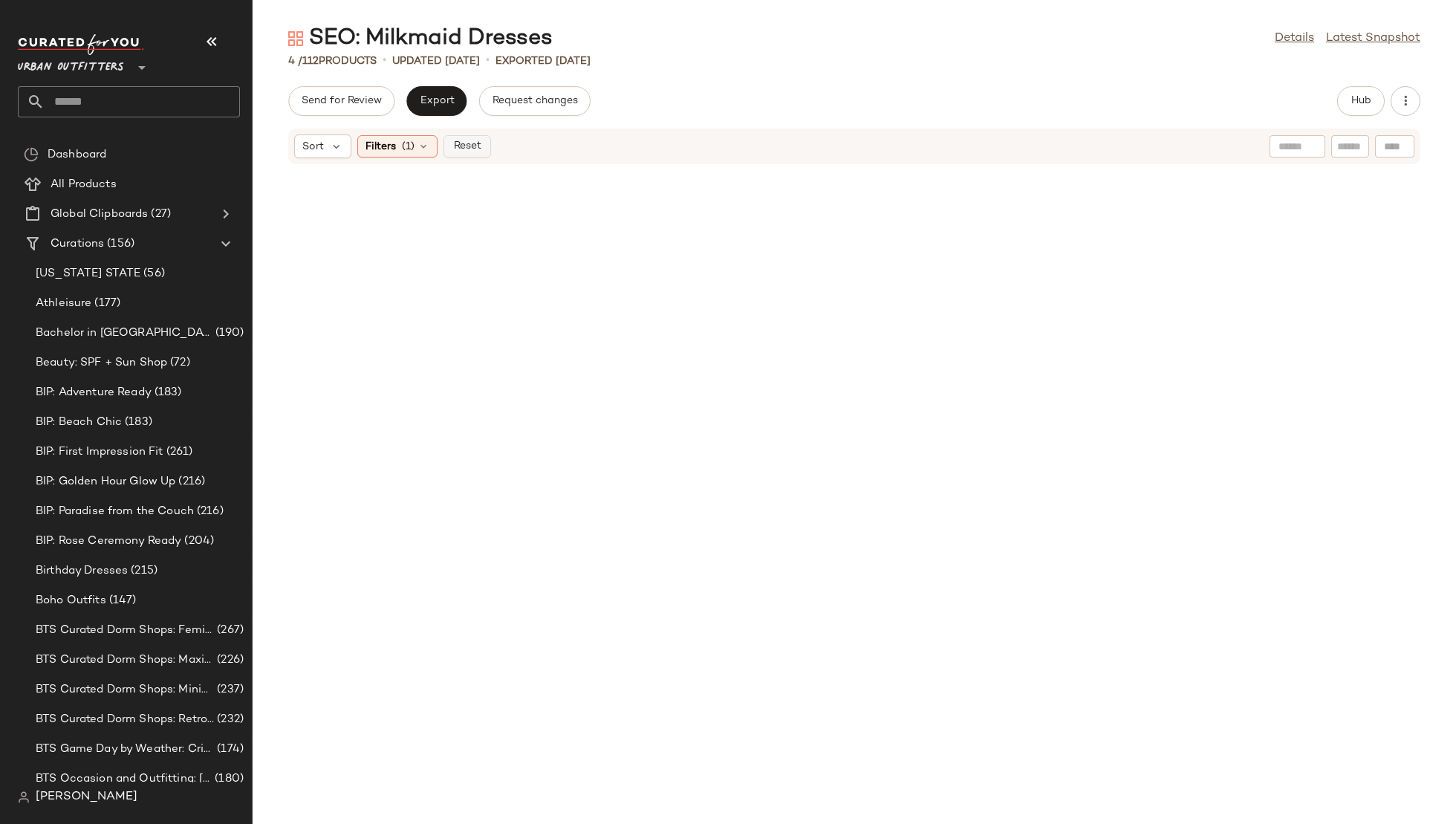
click at [462, 148] on span "Reset" at bounding box center [466, 146] width 28 height 12
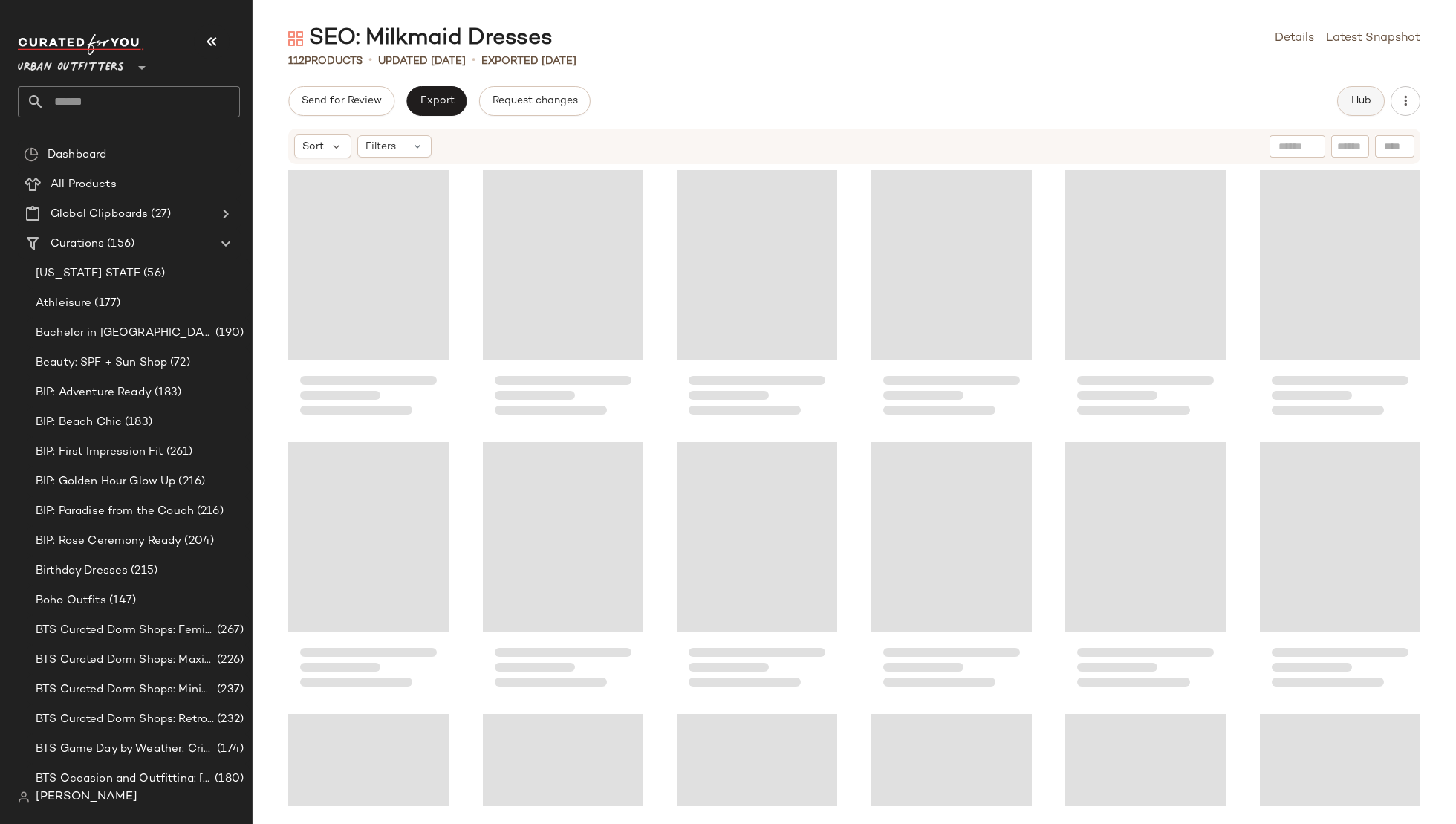
click at [1359, 105] on span "Hub" at bounding box center [1361, 100] width 21 height 12
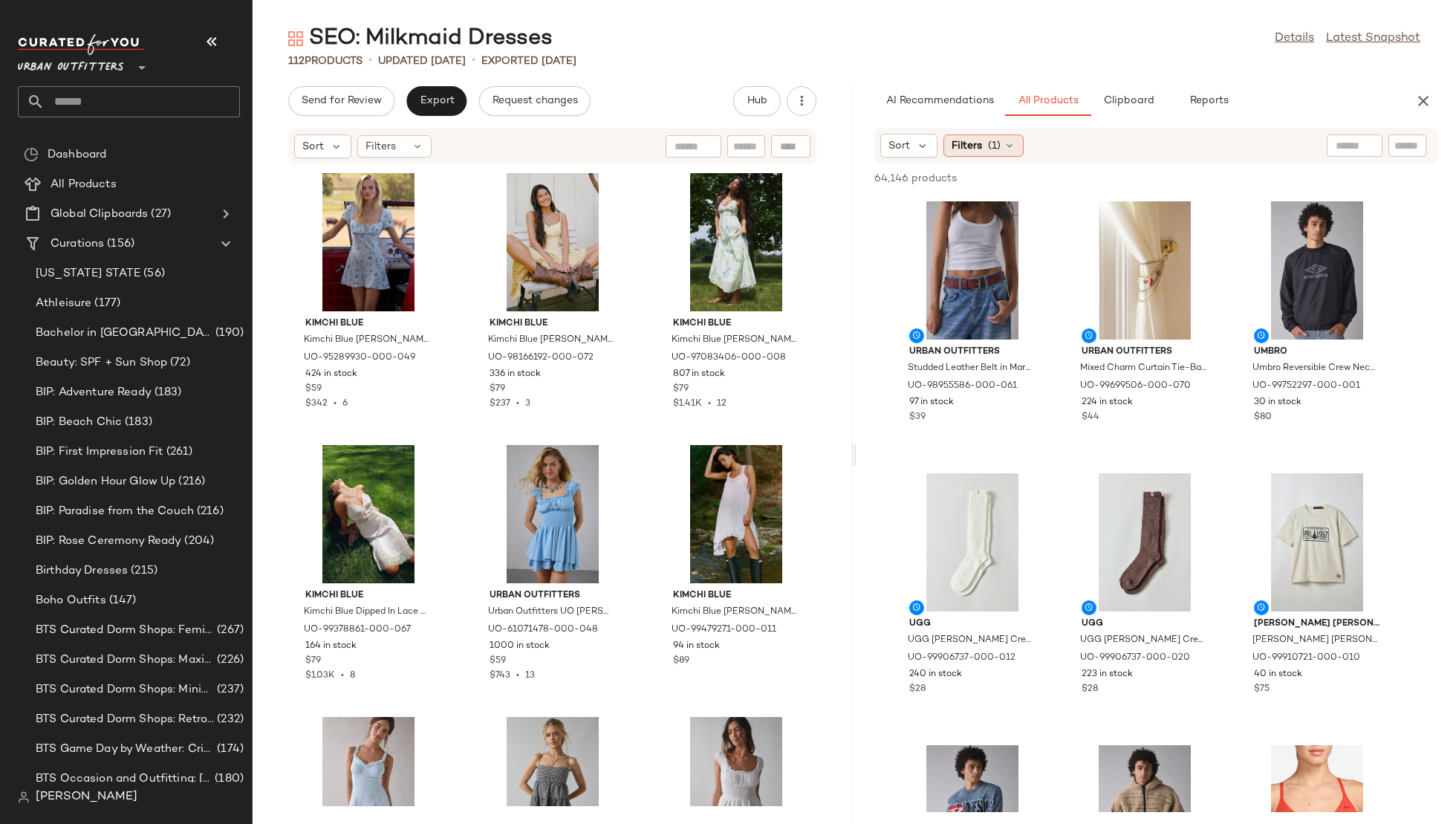
click at [971, 151] on span "Filters" at bounding box center [966, 145] width 30 height 16
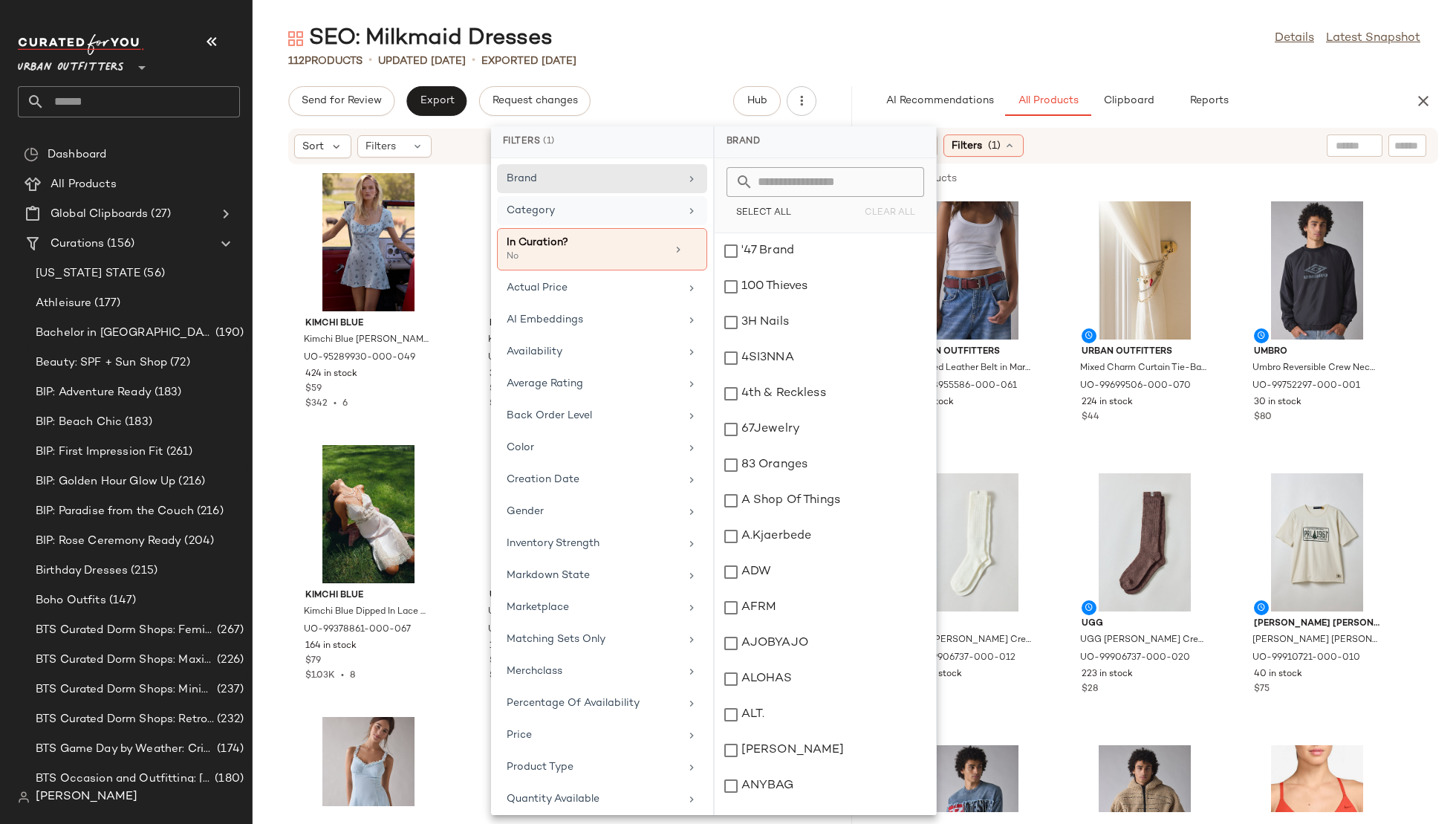
click at [563, 207] on div "Category" at bounding box center [593, 210] width 173 height 16
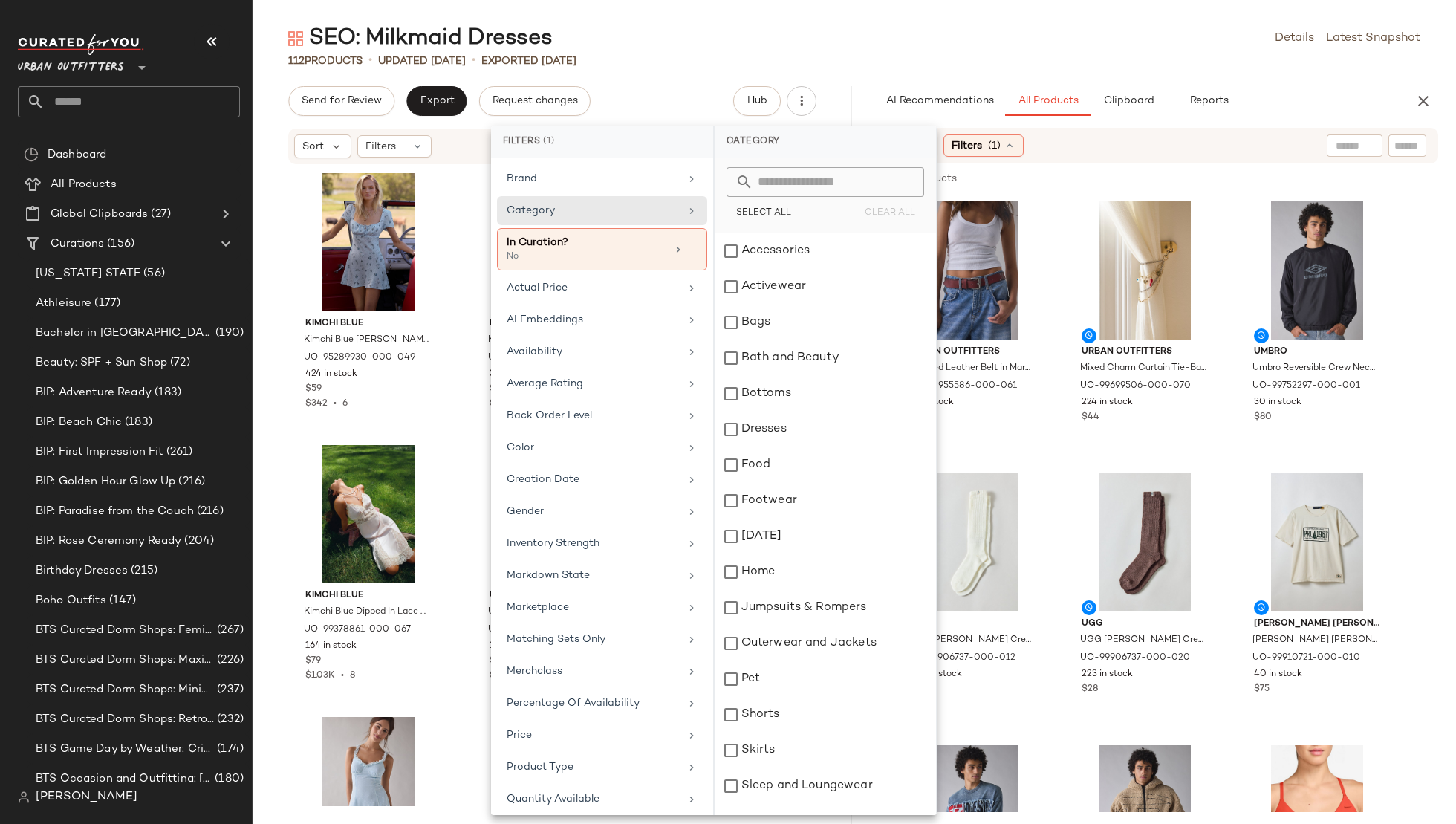
click at [795, 174] on input "text" at bounding box center [835, 182] width 162 height 30
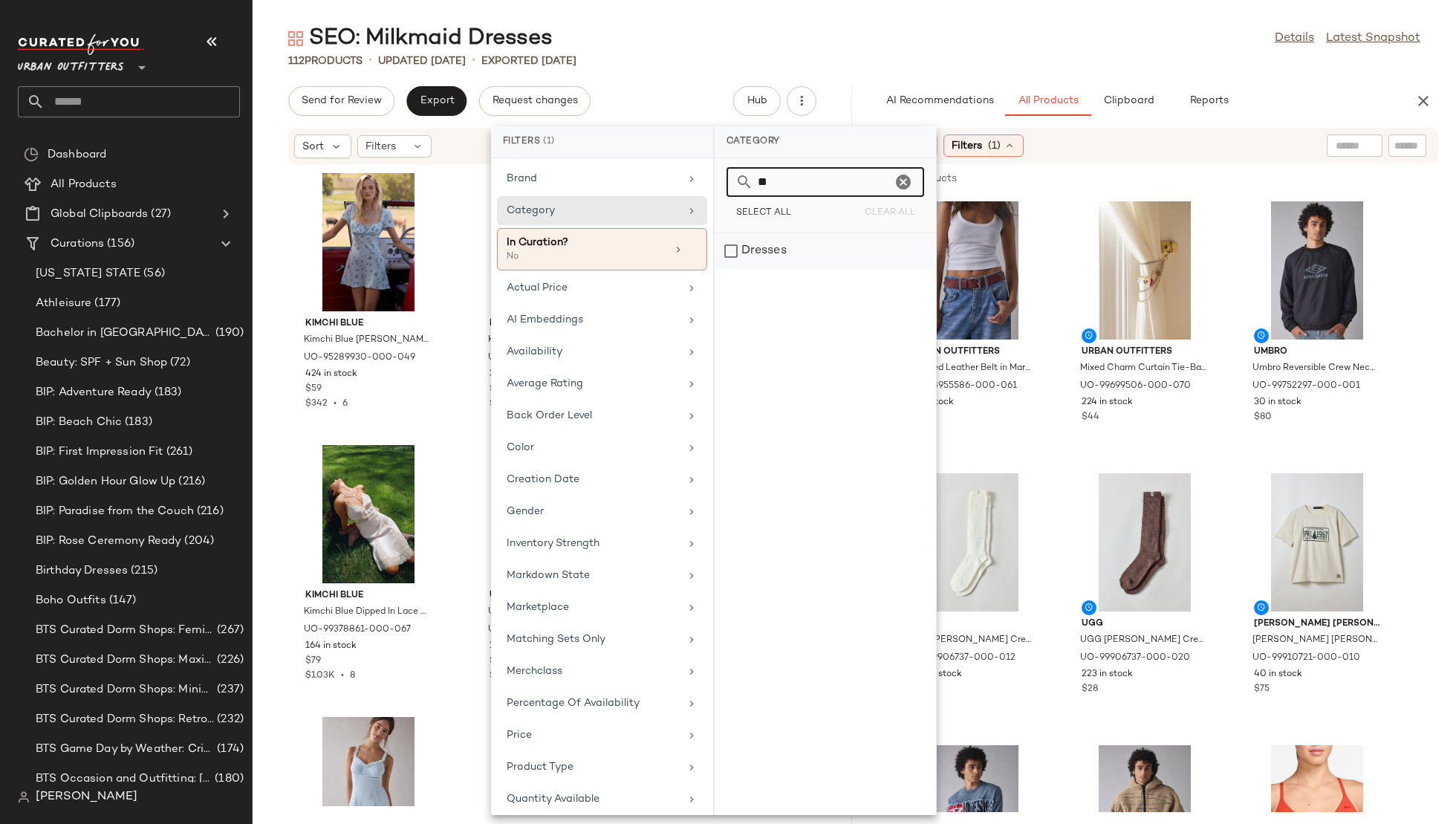
type input "**"
click at [759, 240] on div "Dresses" at bounding box center [825, 251] width 222 height 36
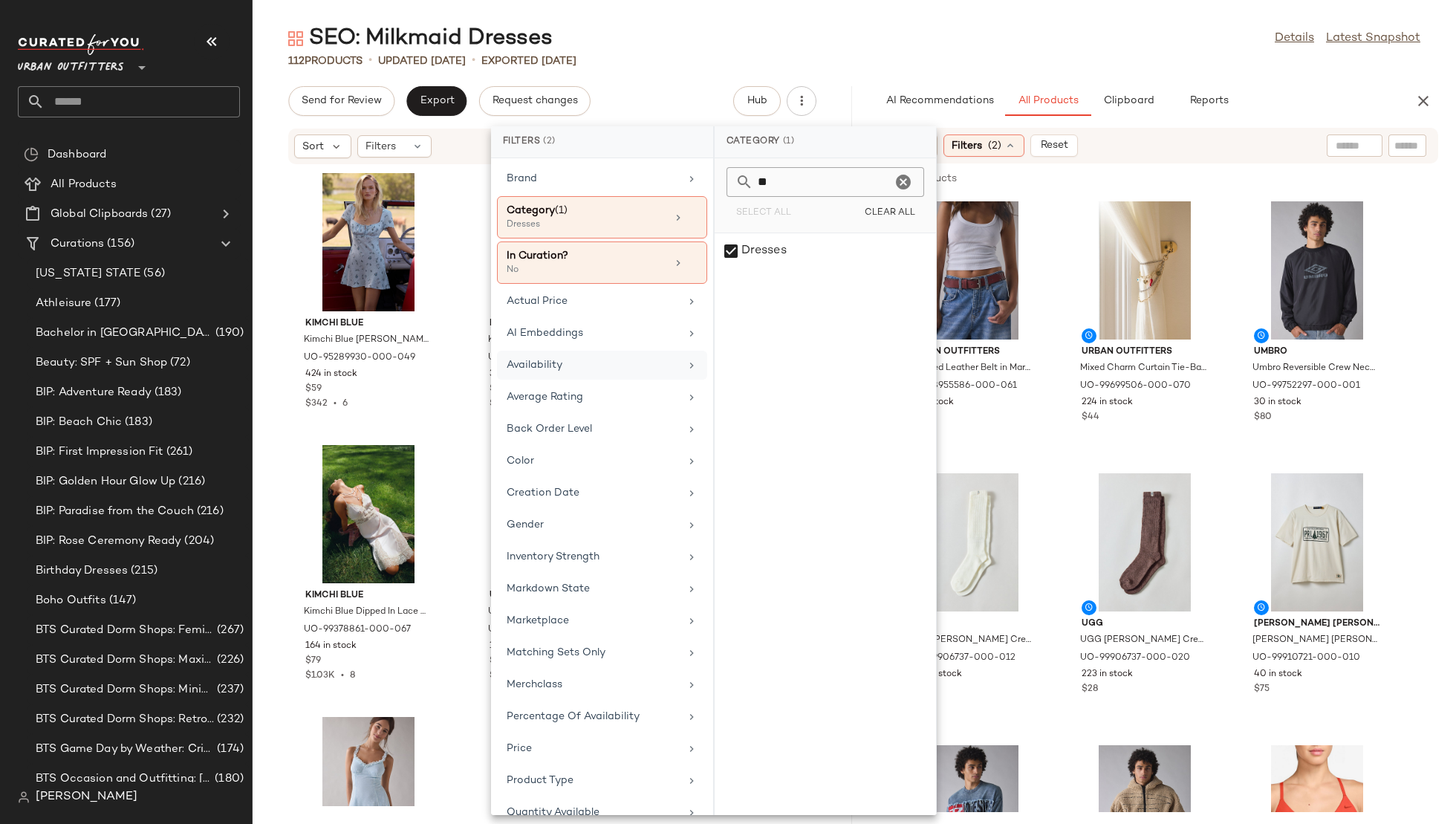
click at [522, 350] on div "Availability" at bounding box center [602, 365] width 210 height 29
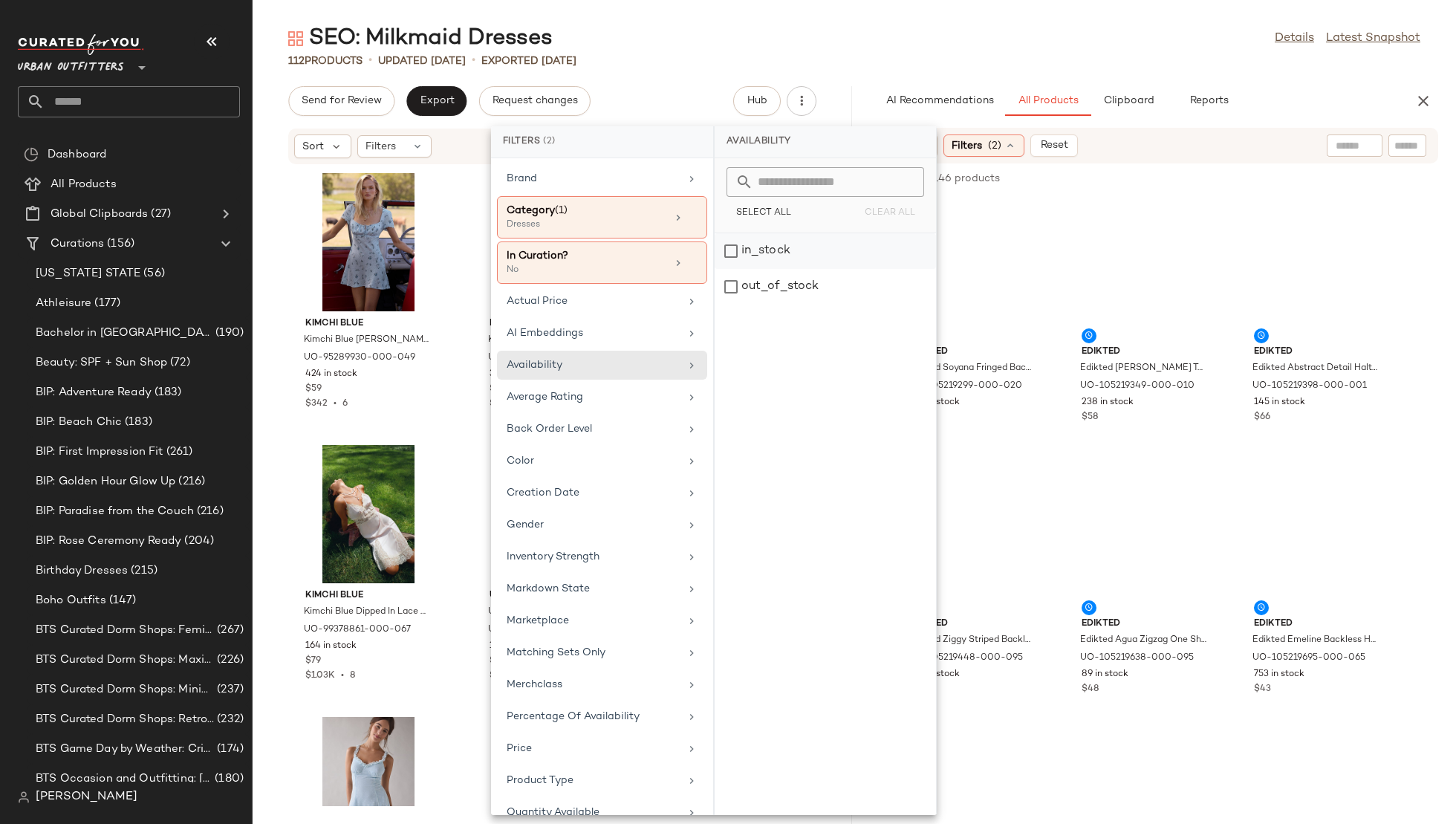
click at [767, 248] on div "in_stock" at bounding box center [825, 251] width 222 height 36
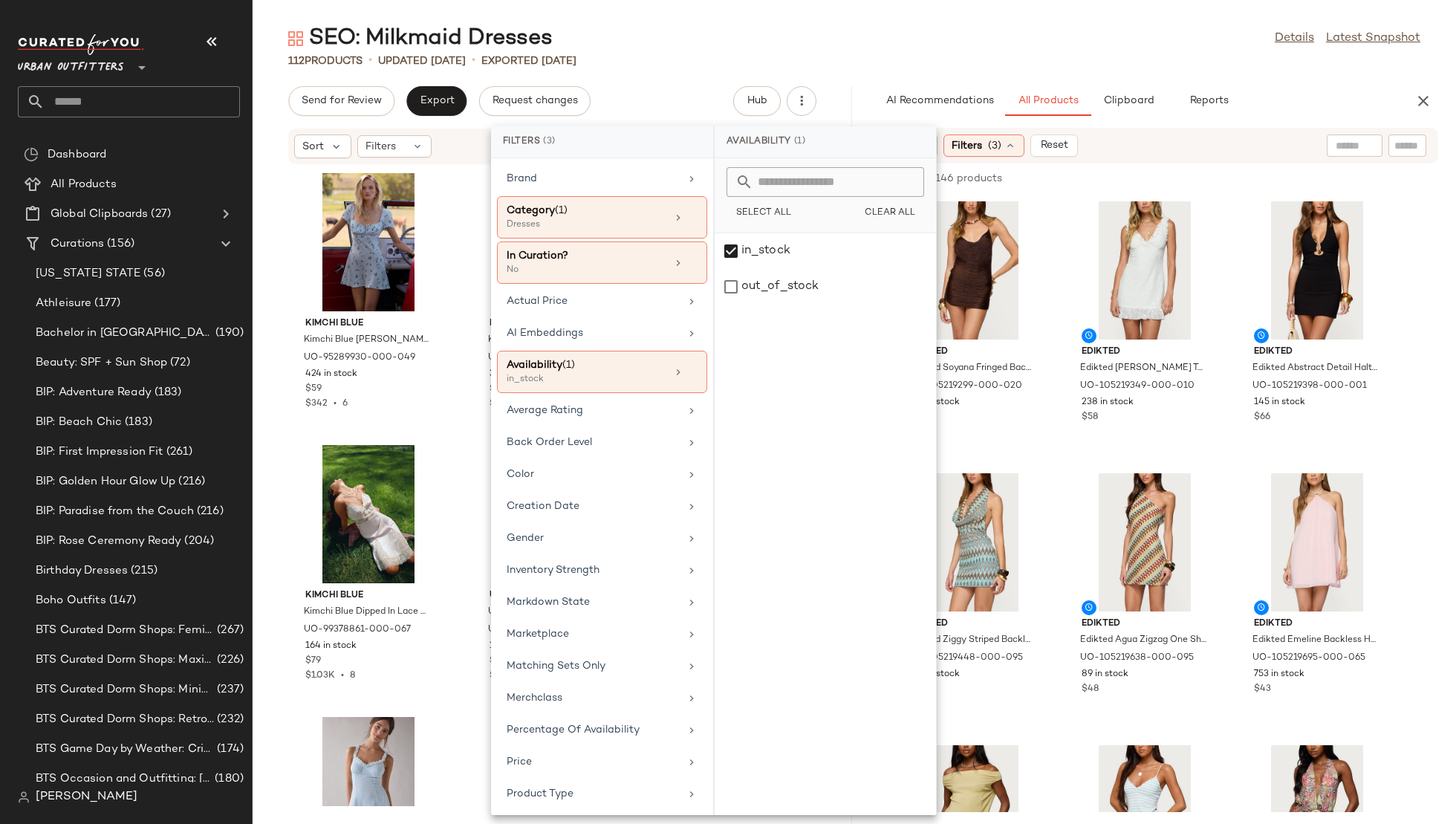
click at [1332, 146] on div at bounding box center [1355, 145] width 56 height 22
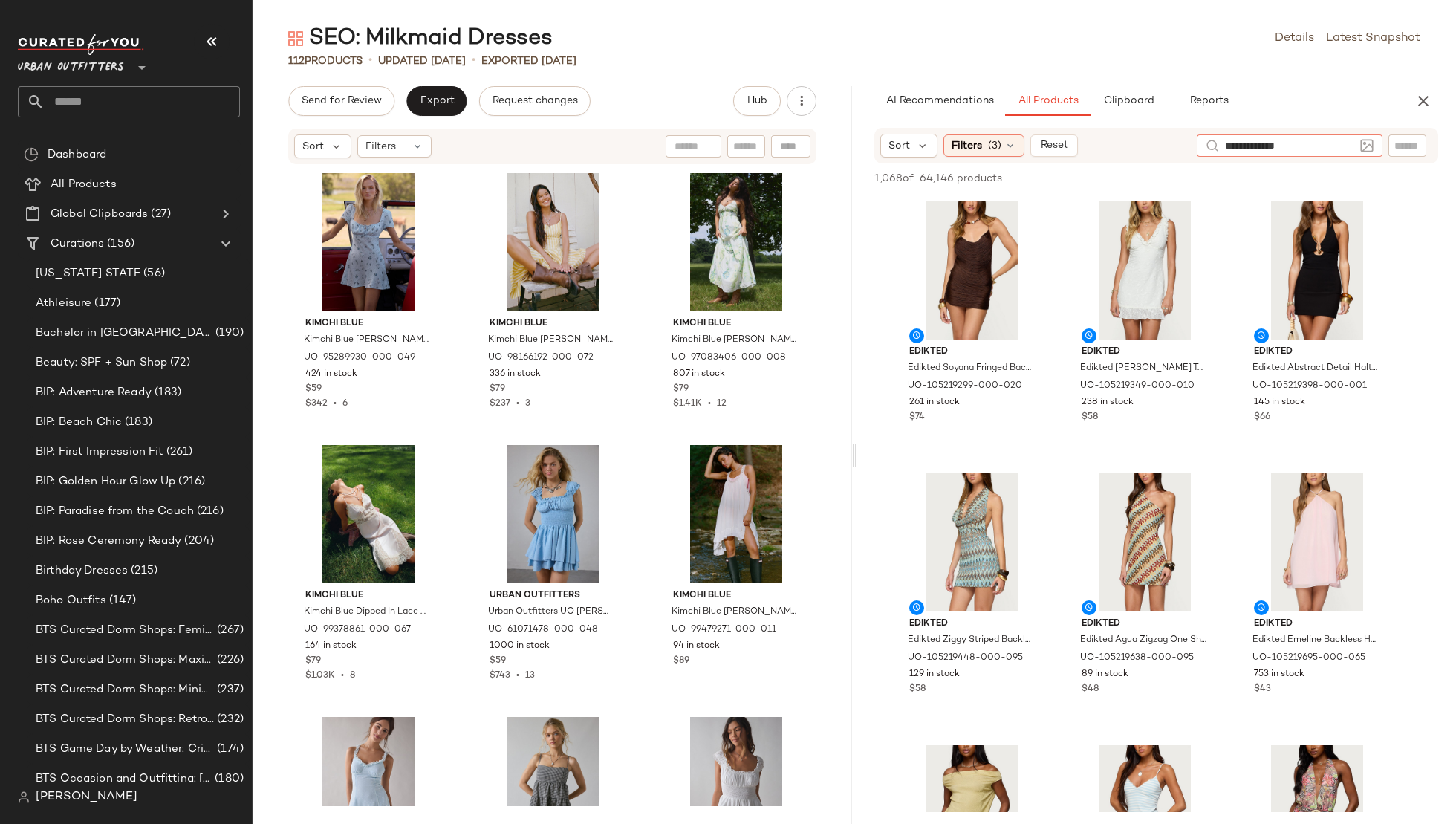
type input "**********"
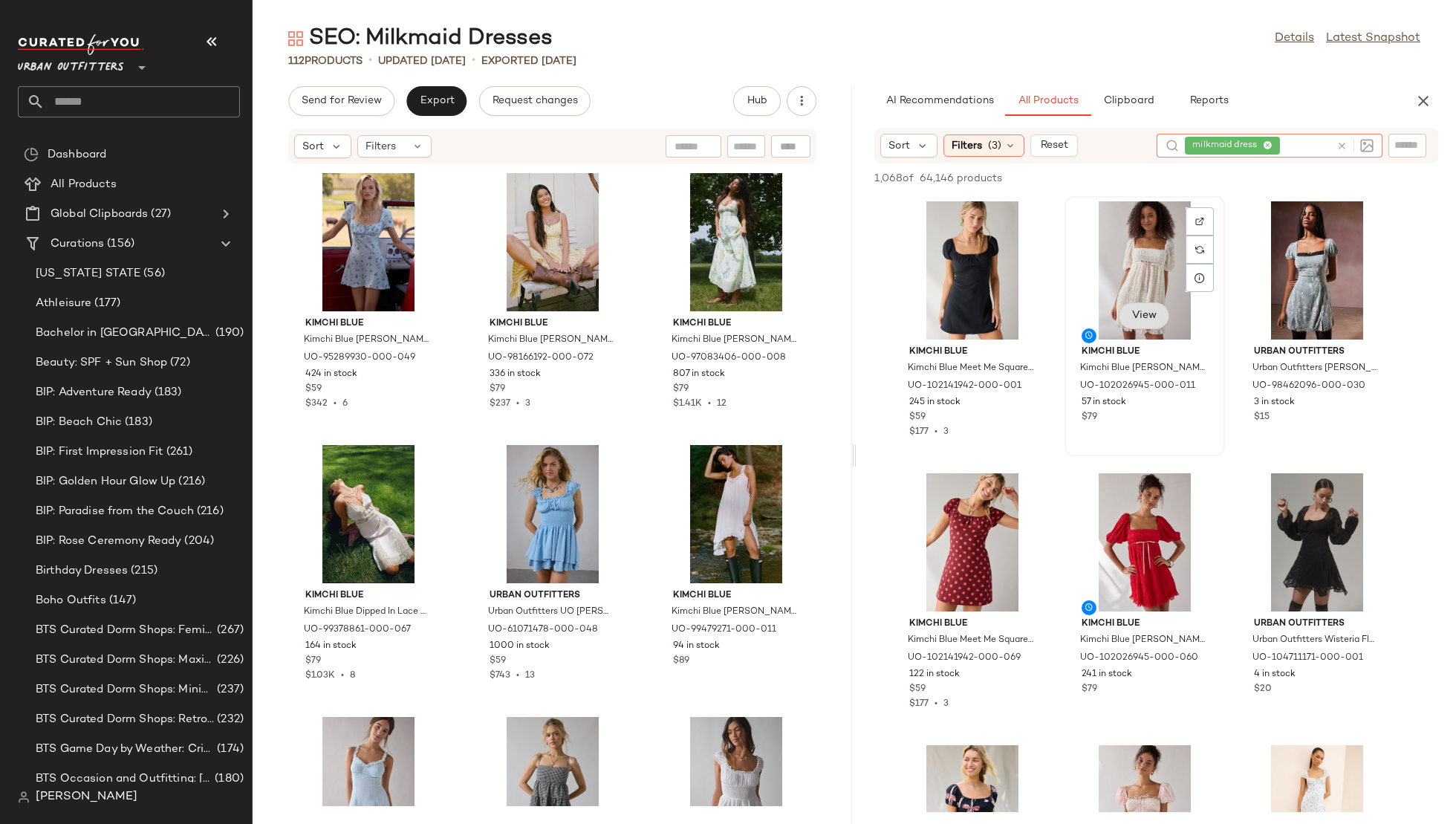
click at [1144, 312] on span "View" at bounding box center [1144, 316] width 26 height 12
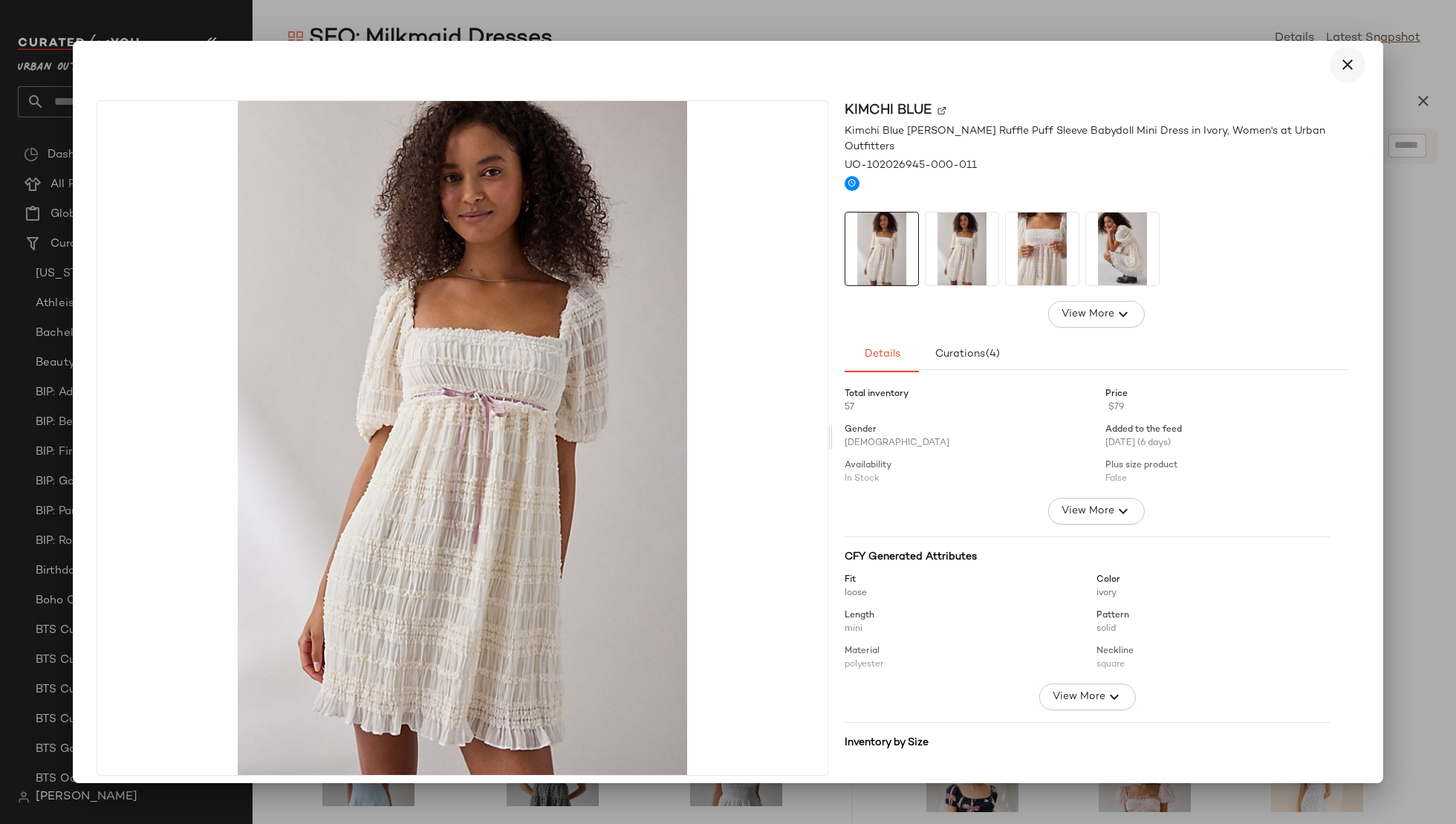
click at [1344, 69] on icon "button" at bounding box center [1348, 65] width 18 height 18
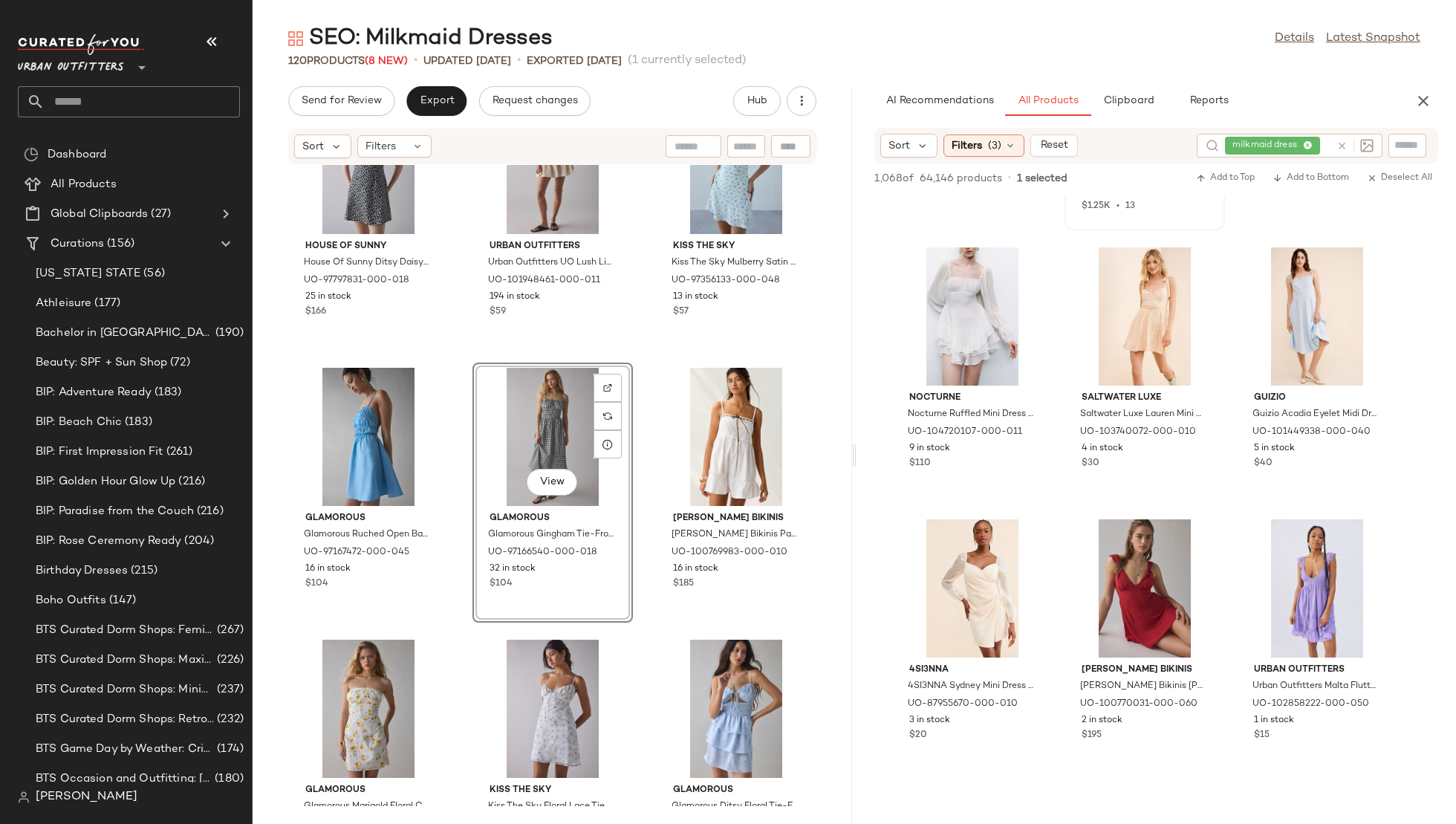
scroll to position [5822, 0]
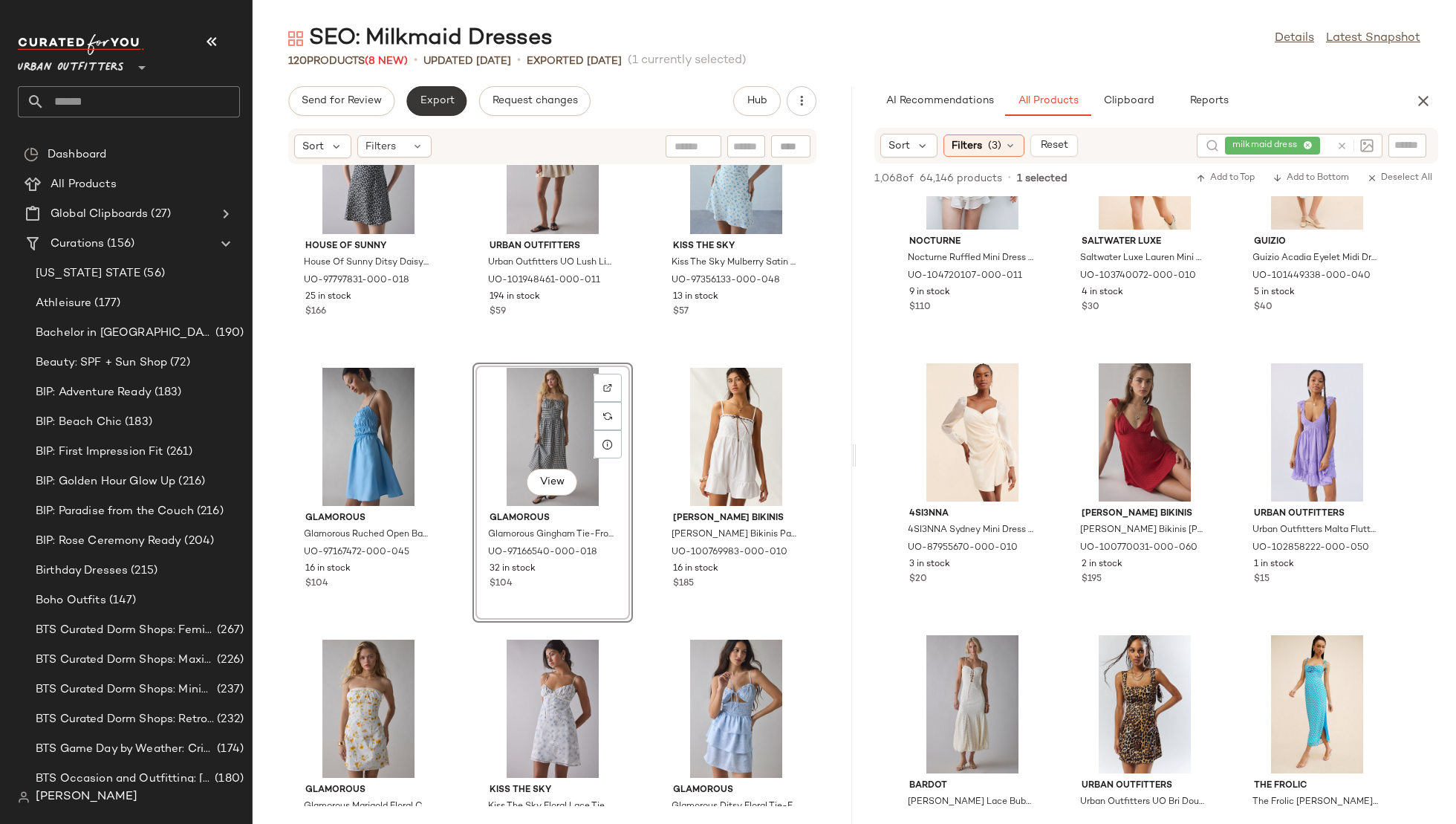
click at [439, 103] on span "Export" at bounding box center [436, 100] width 35 height 12
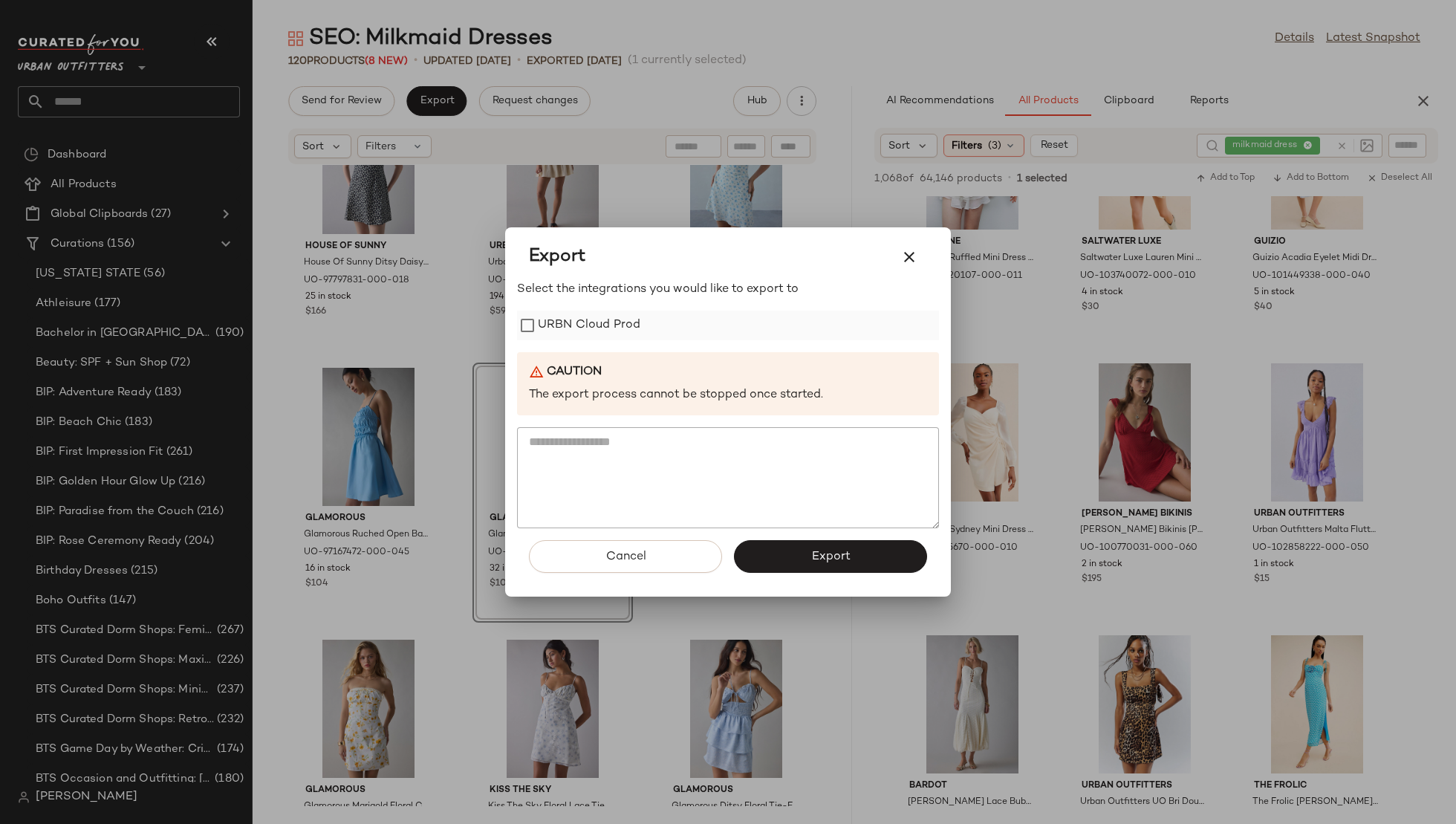
click at [627, 311] on label "URBN Cloud Prod" at bounding box center [589, 325] width 102 height 30
click at [775, 550] on button "Export" at bounding box center [831, 557] width 193 height 33
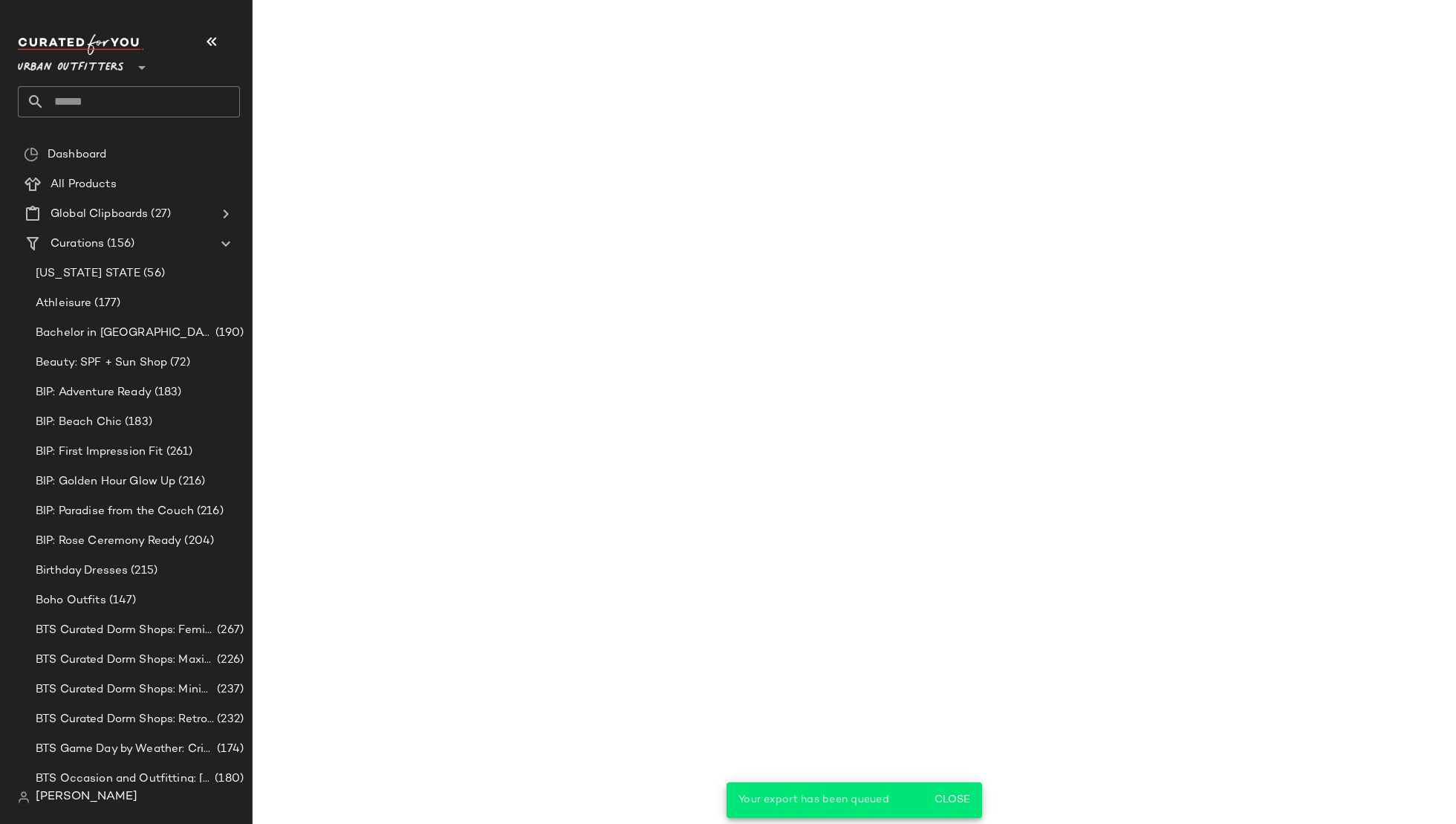
scroll to position [8542, 0]
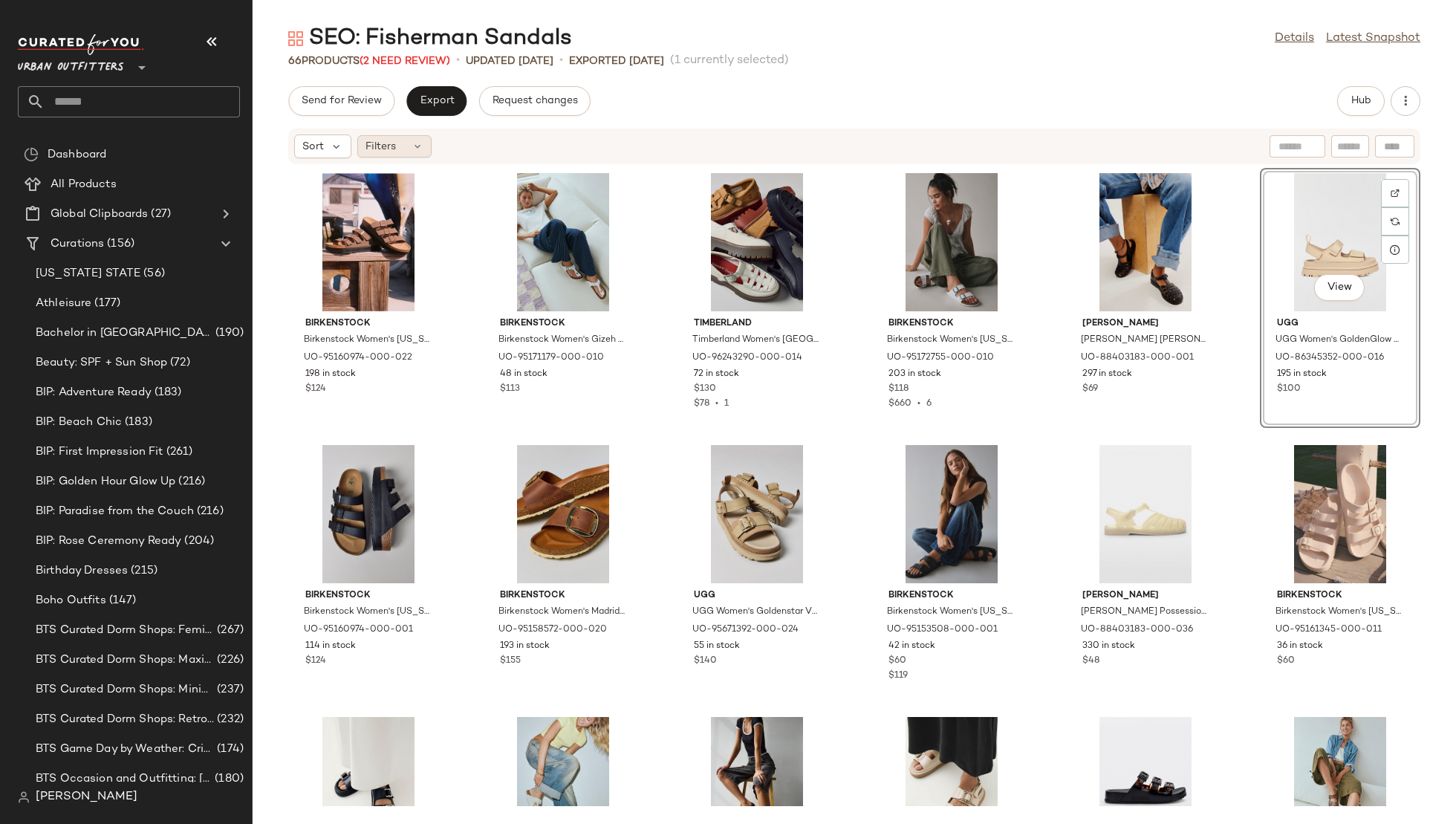
click at [399, 148] on div "Filters" at bounding box center [394, 146] width 74 height 22
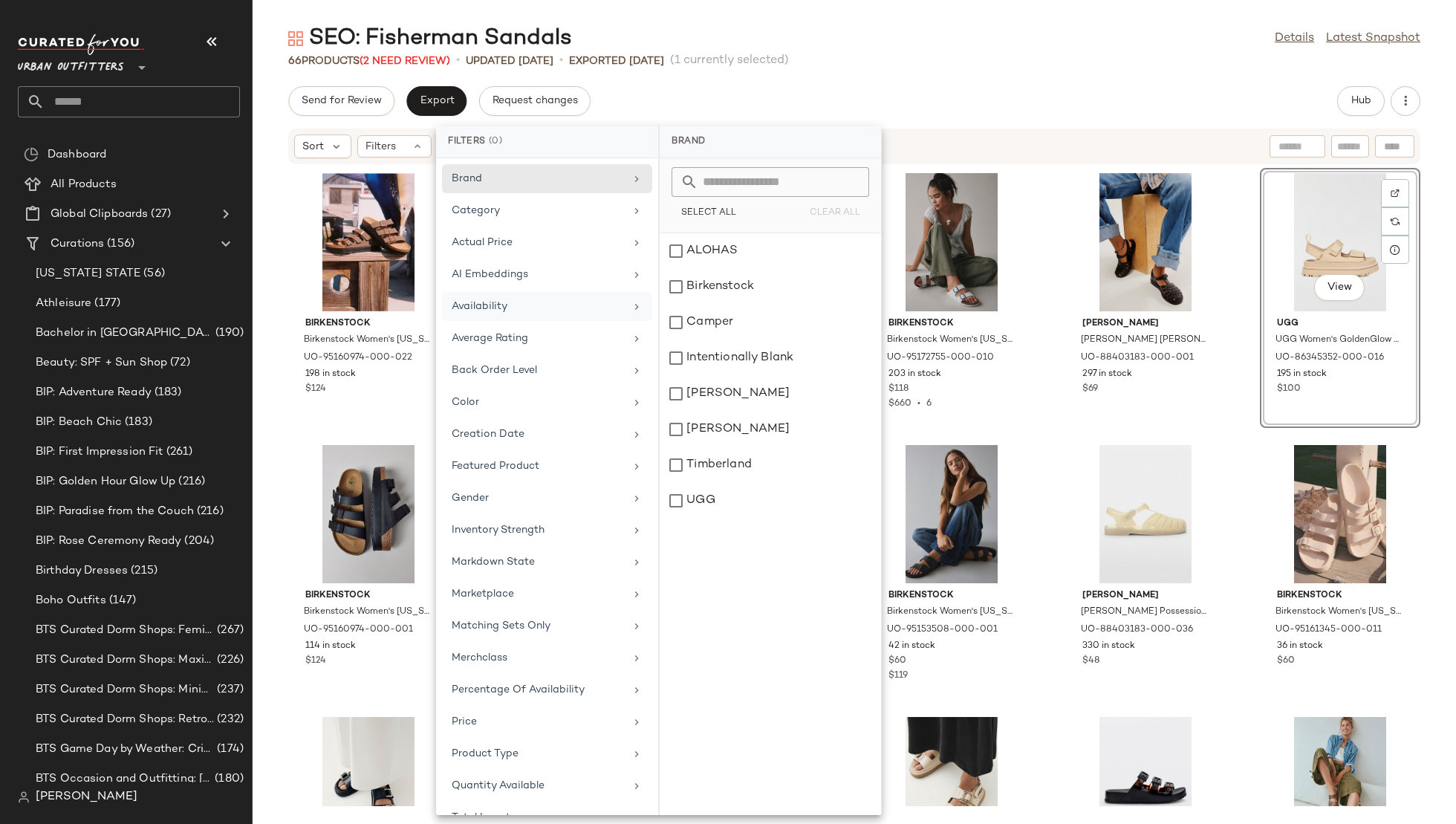
click at [498, 292] on div "Availability" at bounding box center [547, 307] width 210 height 29
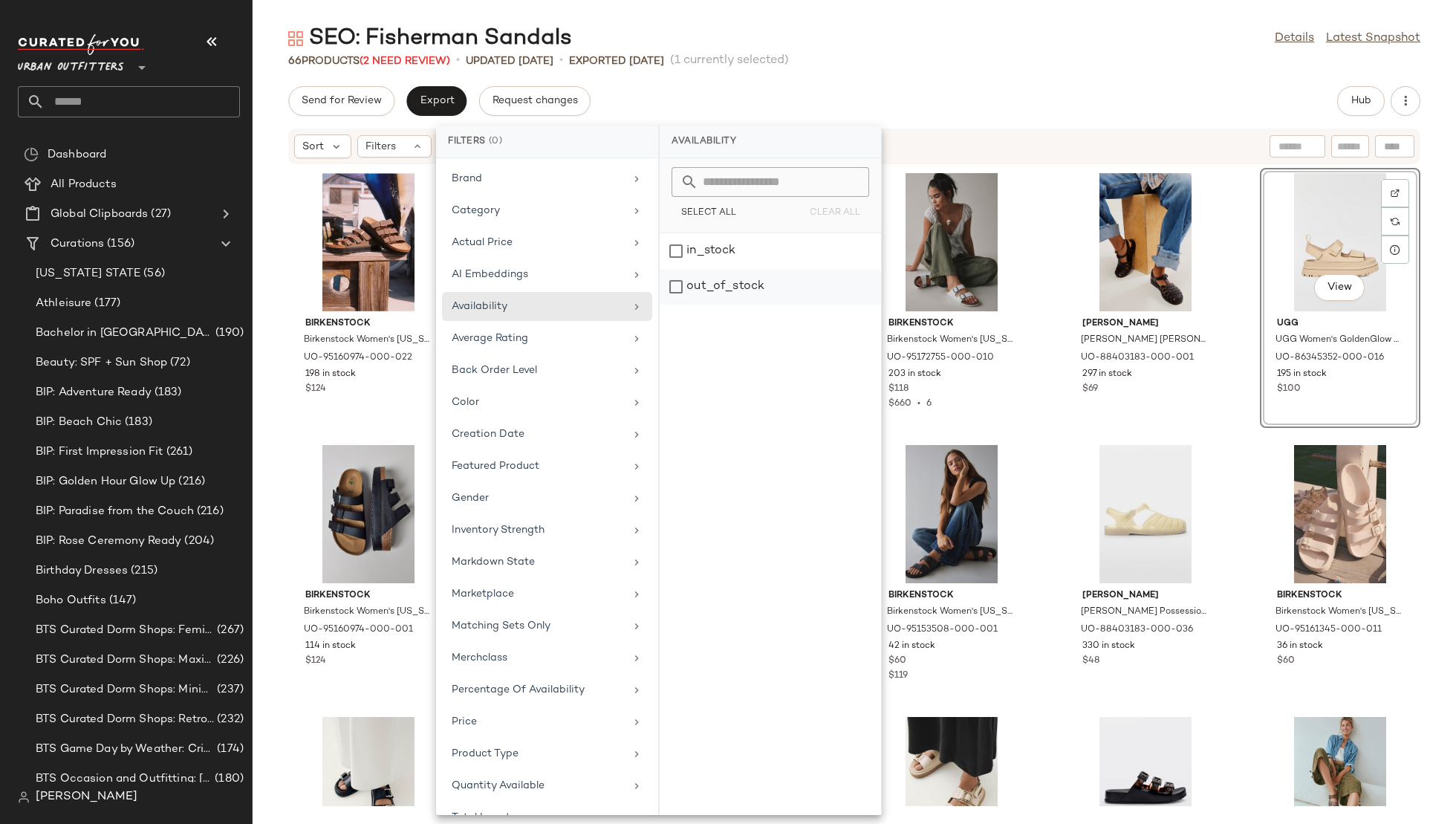
click at [695, 295] on div "out_of_stock" at bounding box center [770, 287] width 222 height 36
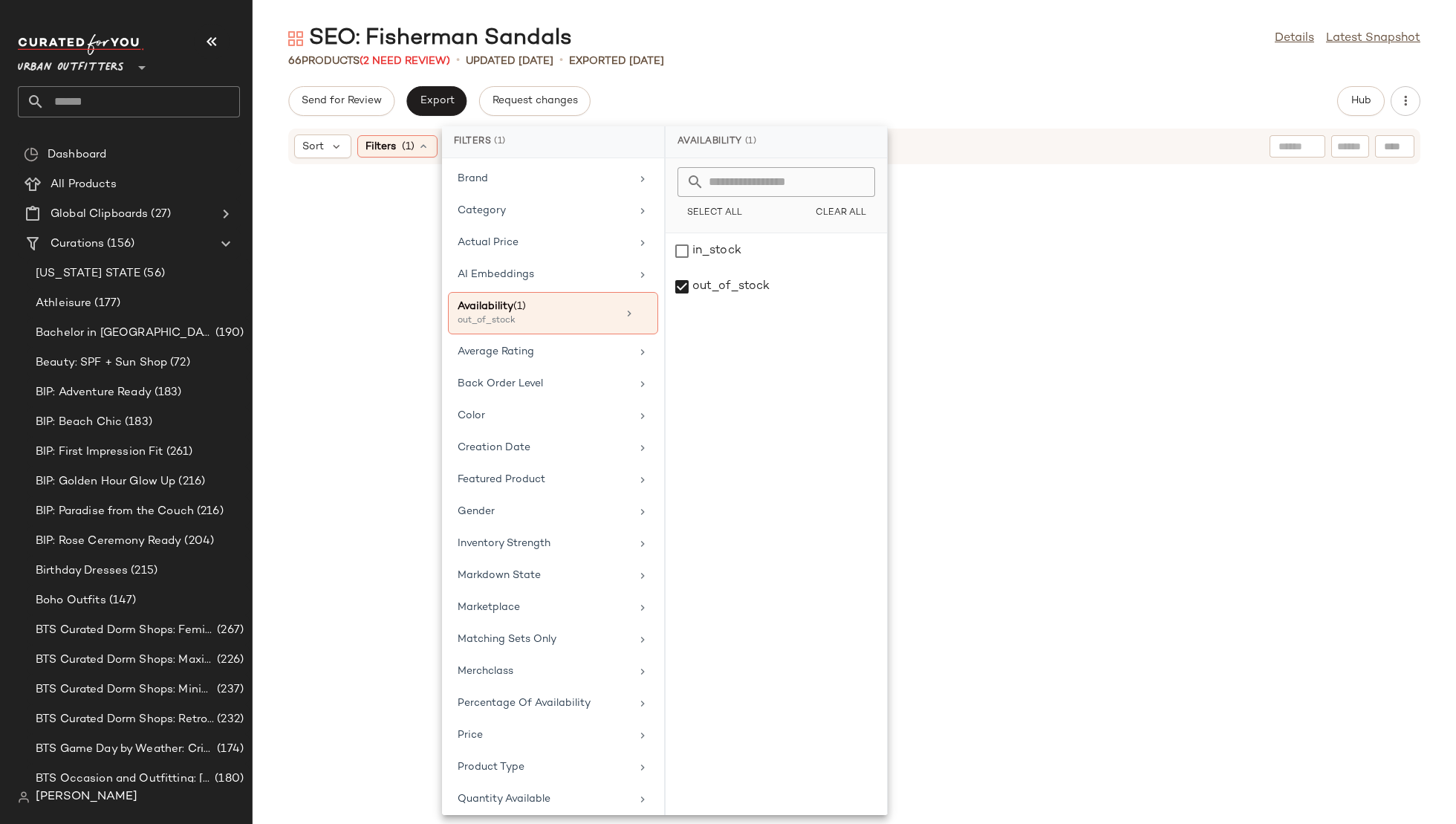
click at [949, 94] on div "Send for Review Export Request changes Hub" at bounding box center [854, 100] width 1132 height 30
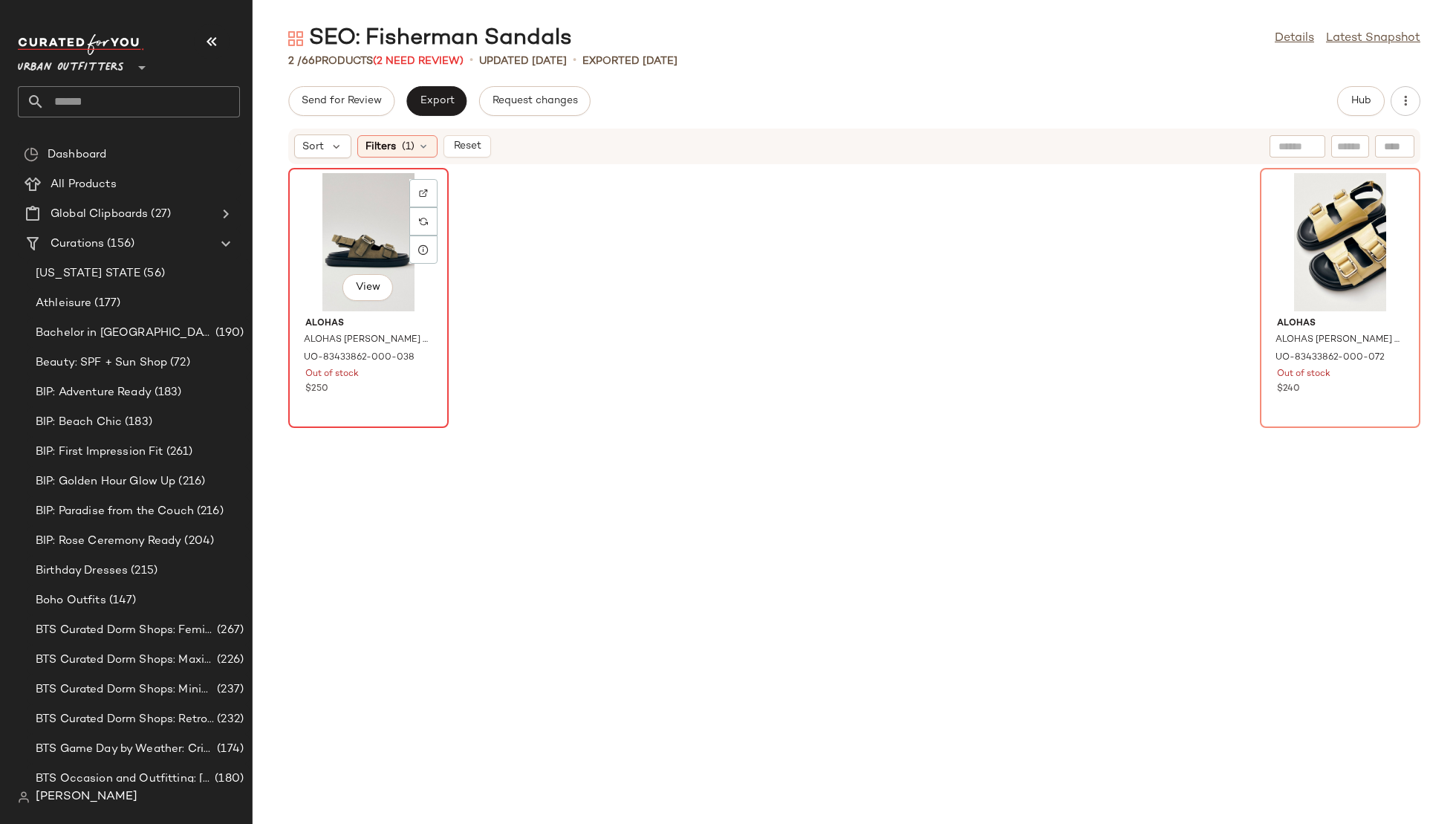
click at [339, 205] on div "View" at bounding box center [369, 242] width 151 height 138
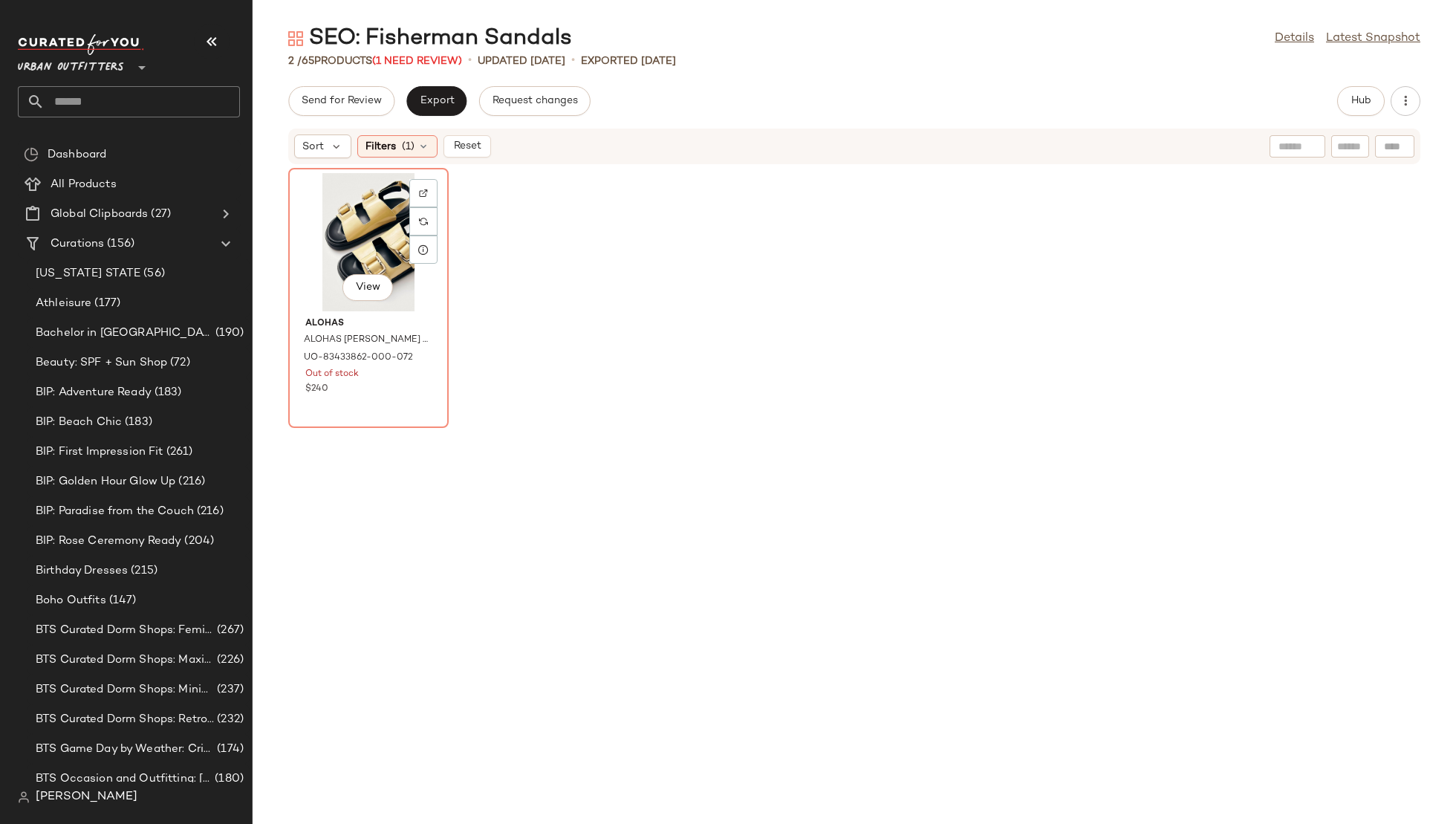
click at [339, 205] on div "View" at bounding box center [369, 242] width 151 height 138
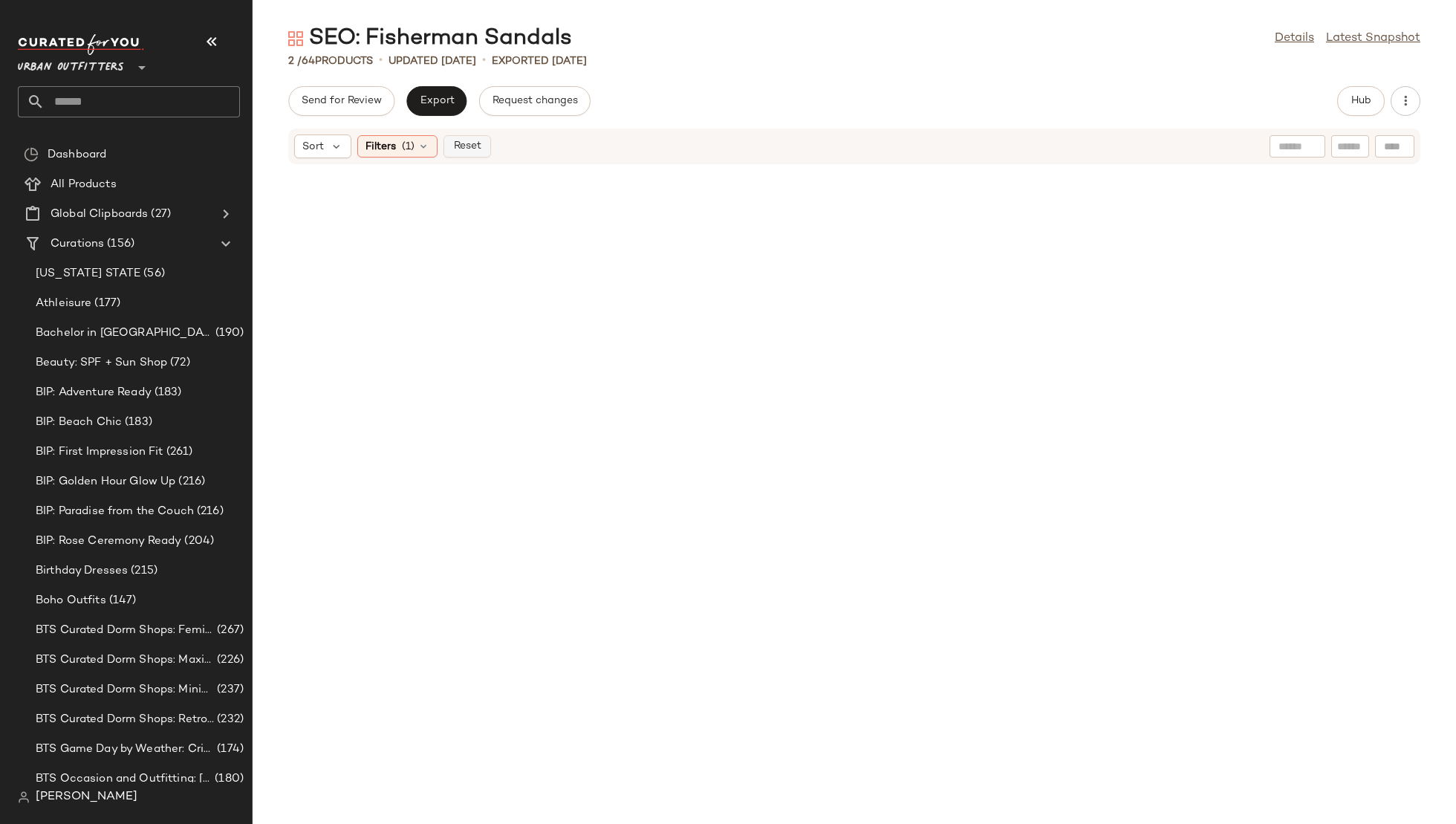
click at [469, 146] on span "Reset" at bounding box center [466, 146] width 28 height 12
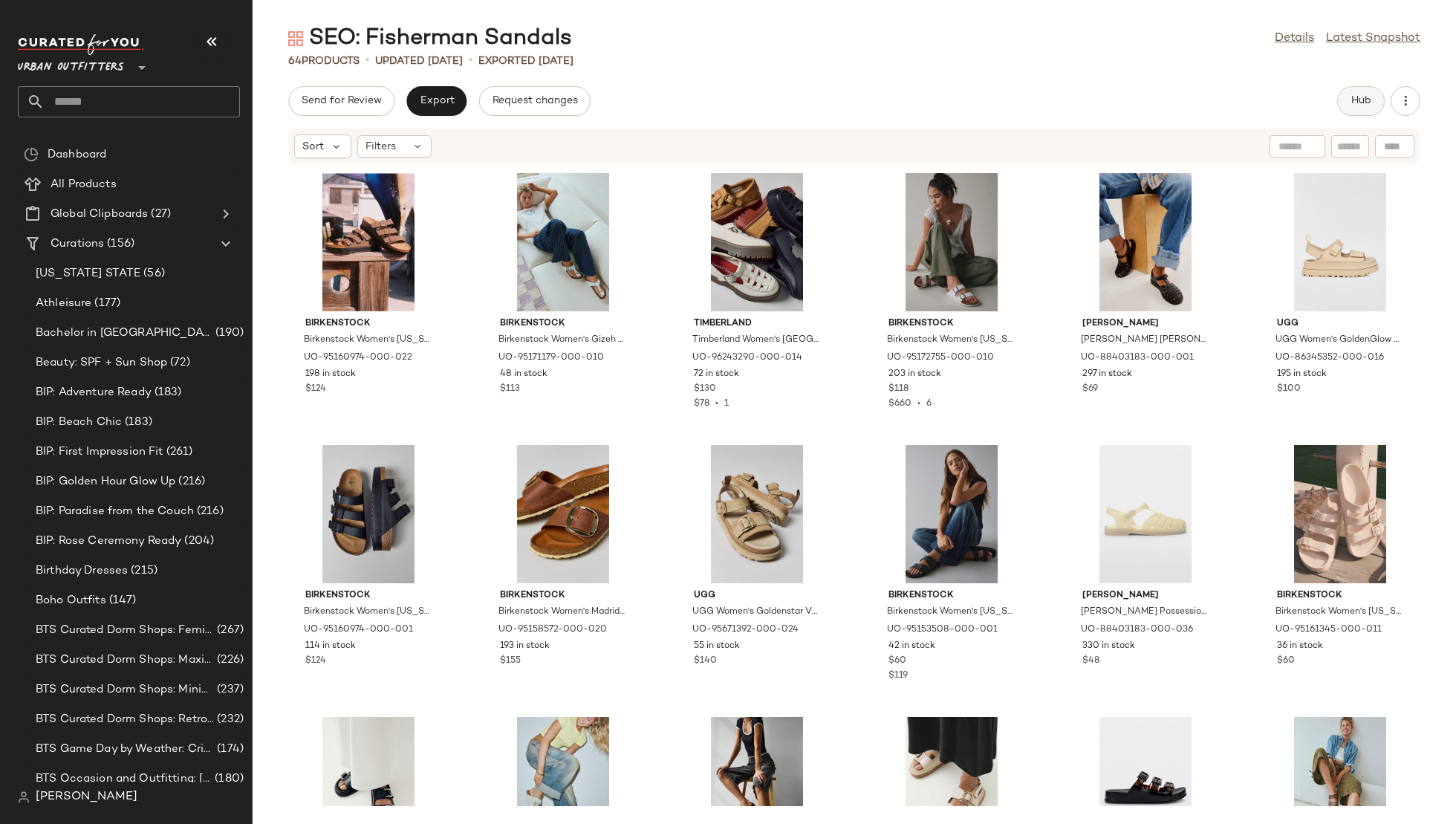
click at [1366, 98] on span "Hub" at bounding box center [1361, 100] width 21 height 12
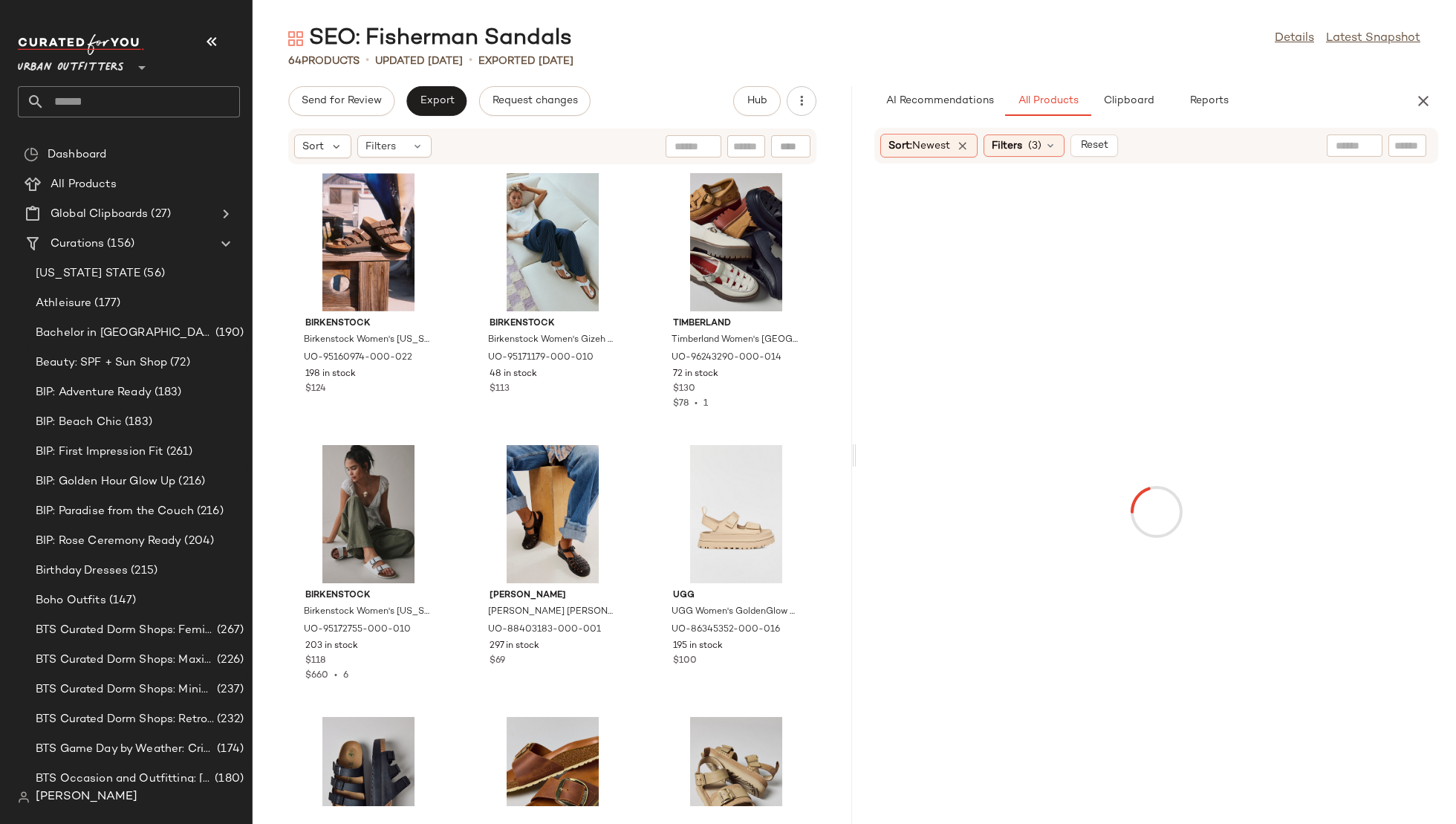
click at [1373, 141] on div at bounding box center [1355, 145] width 56 height 22
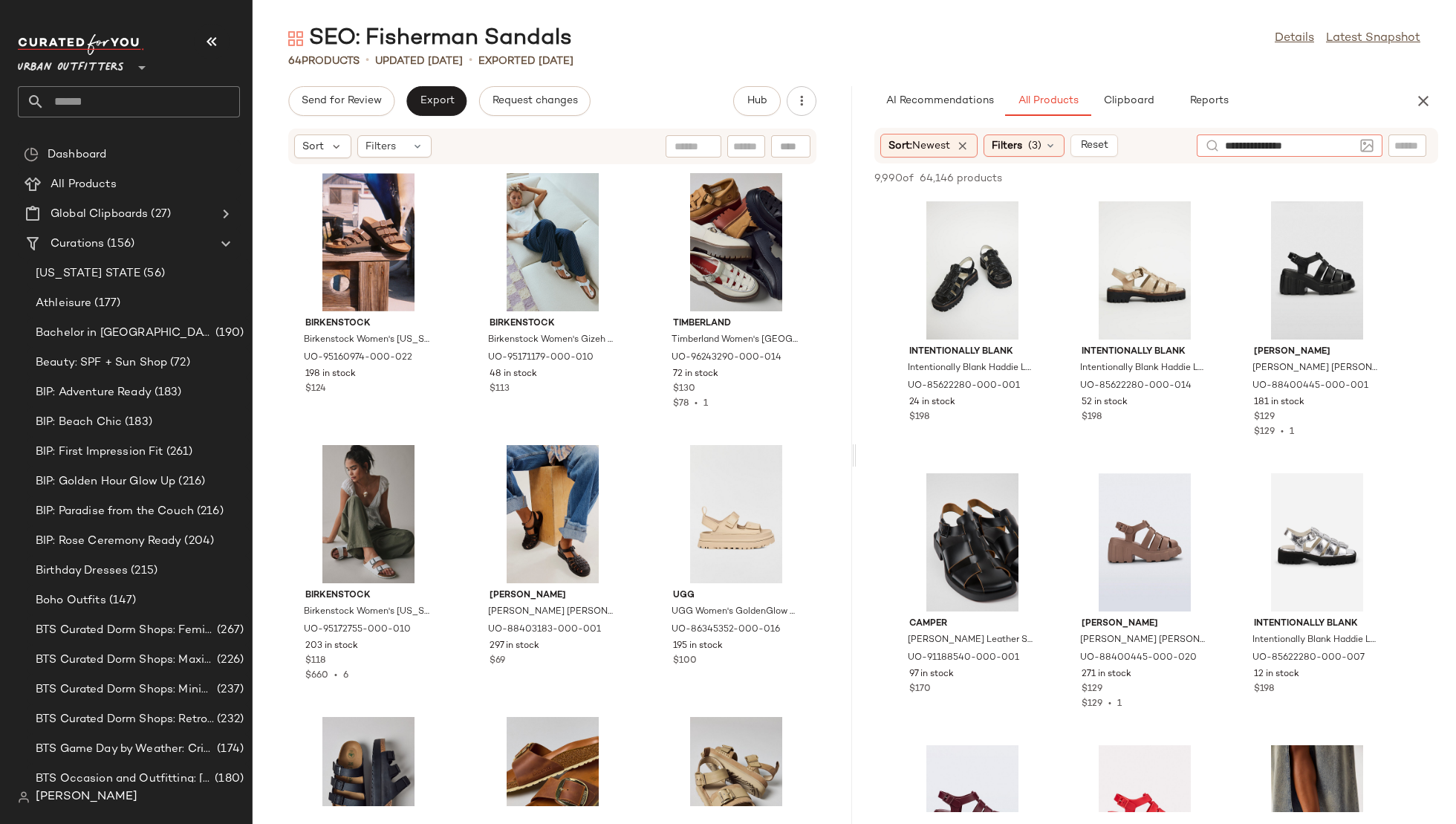
type input "**********"
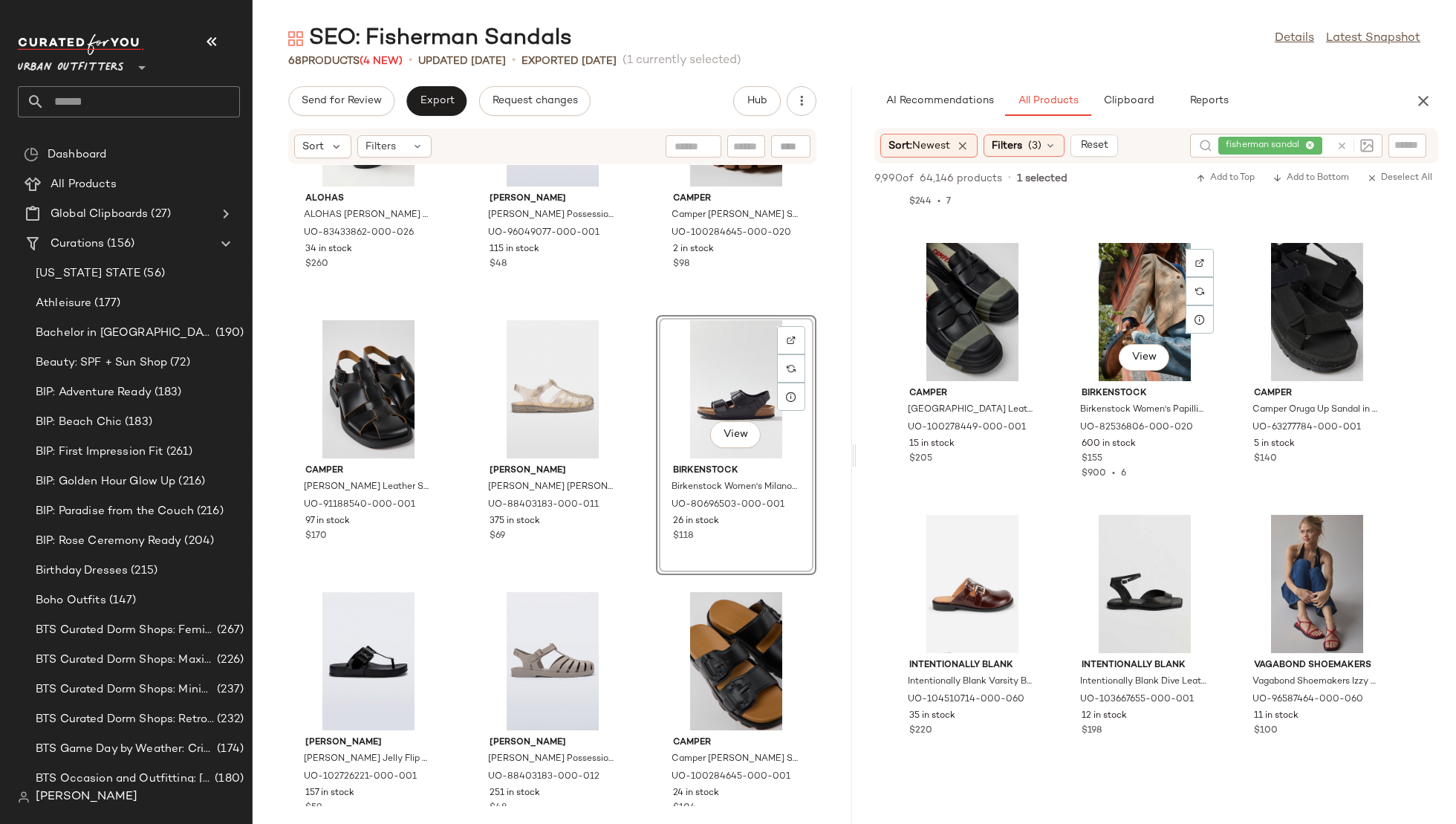
scroll to position [7052, 0]
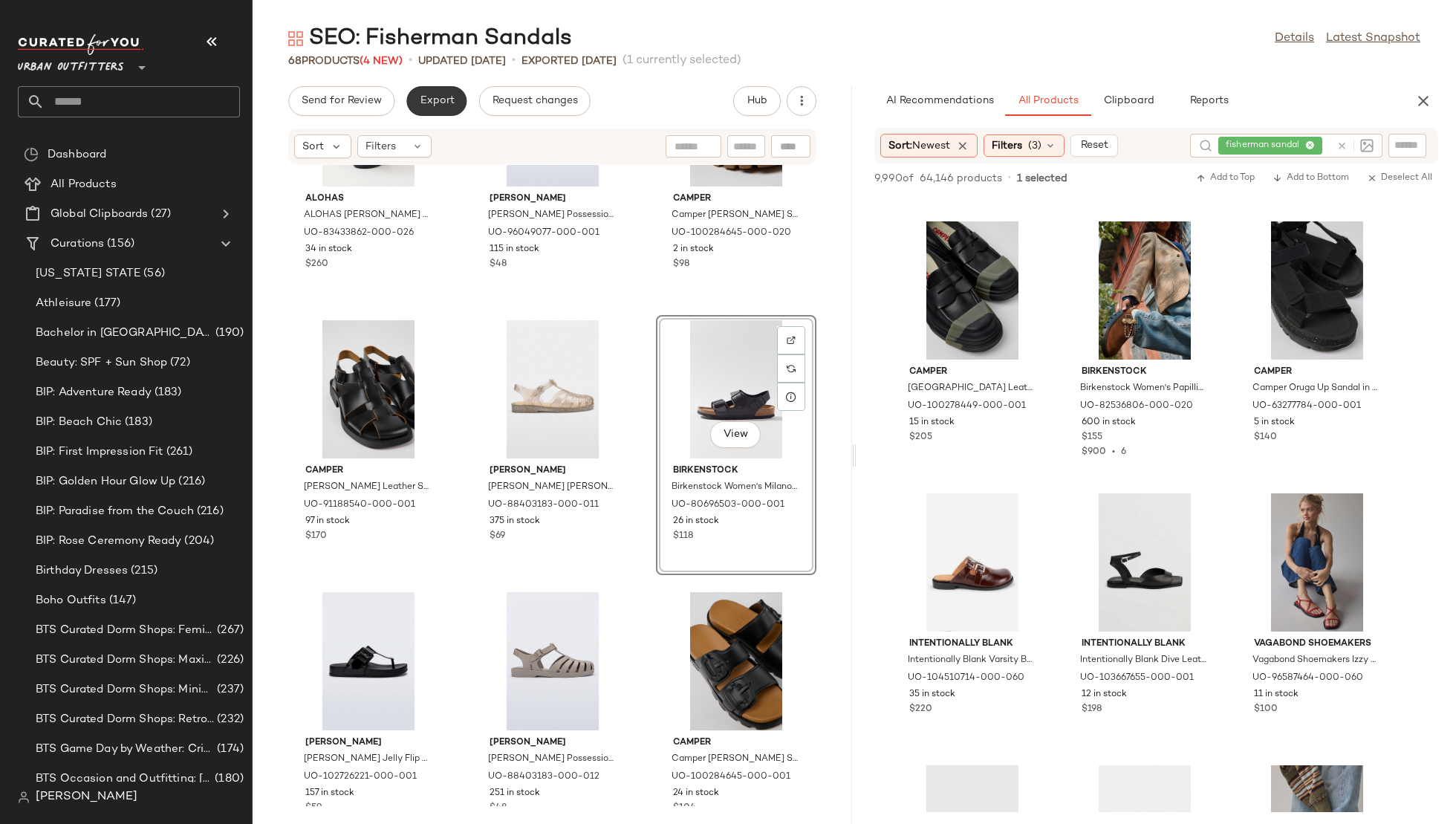
click at [449, 94] on button "Export" at bounding box center [436, 100] width 60 height 30
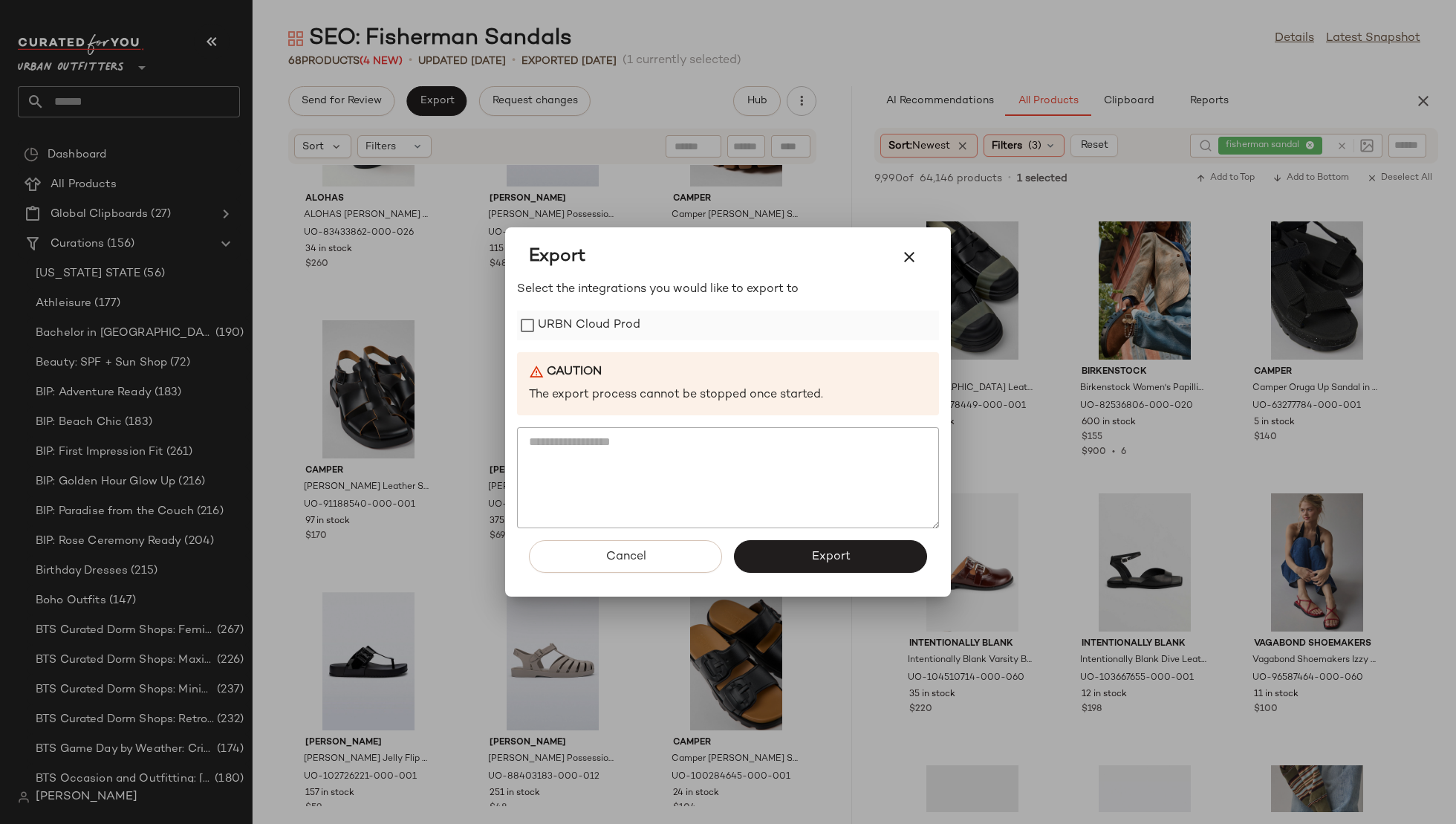
click at [619, 325] on label "URBN Cloud Prod" at bounding box center [589, 325] width 102 height 30
click at [800, 547] on button "Export" at bounding box center [831, 557] width 193 height 33
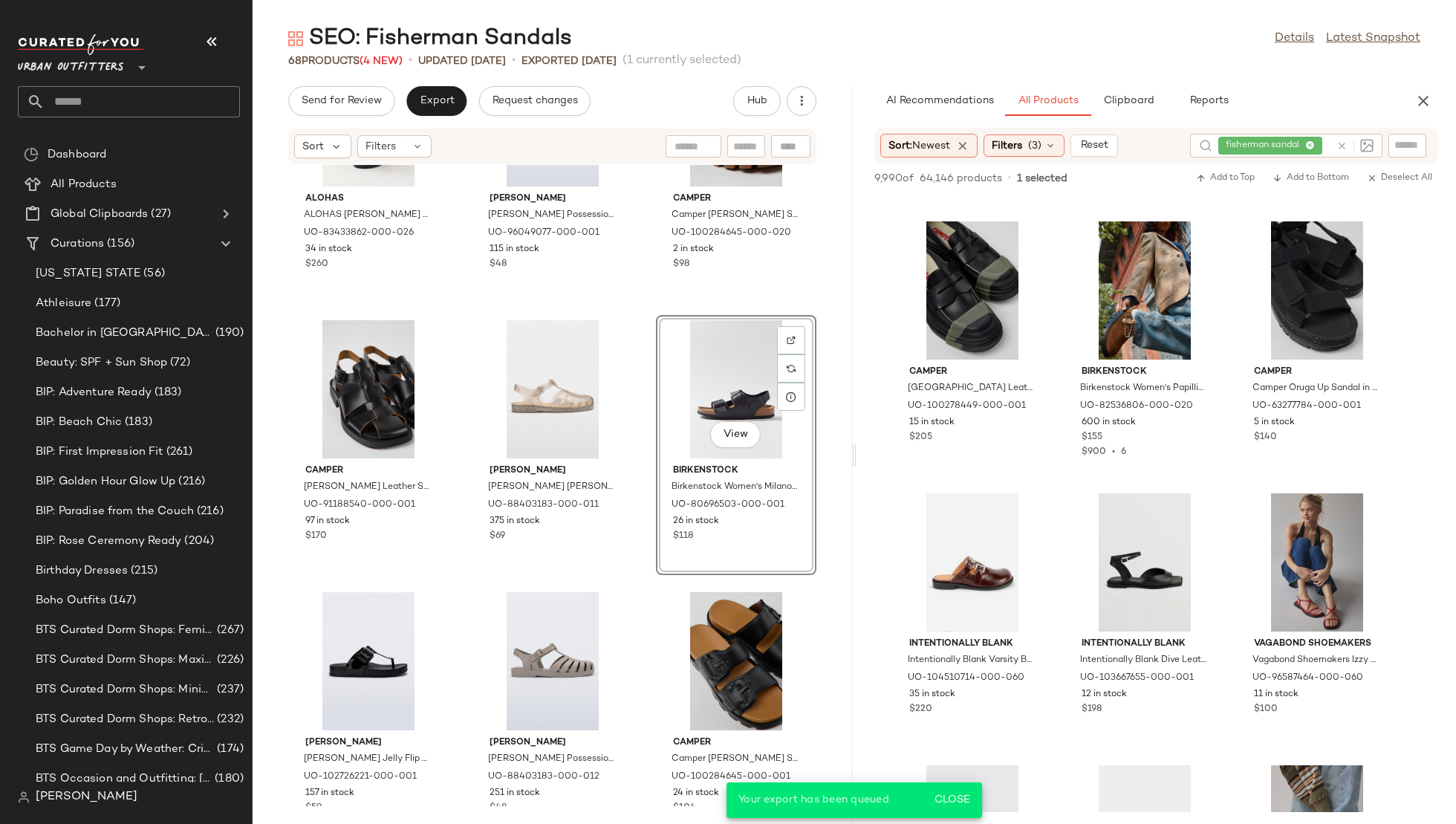
scroll to position [10316, 0]
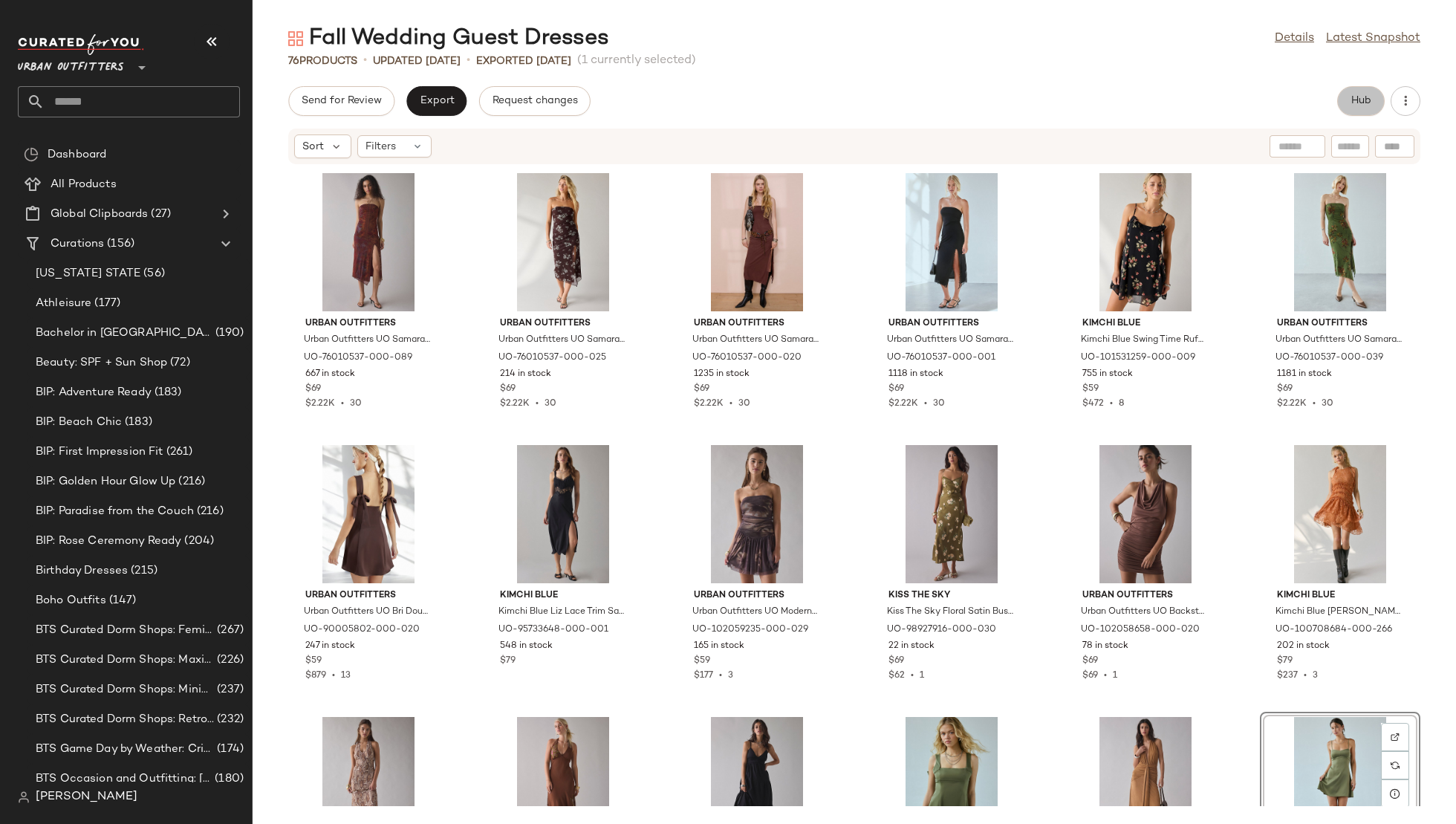
click at [1369, 101] on span "Hub" at bounding box center [1361, 100] width 21 height 12
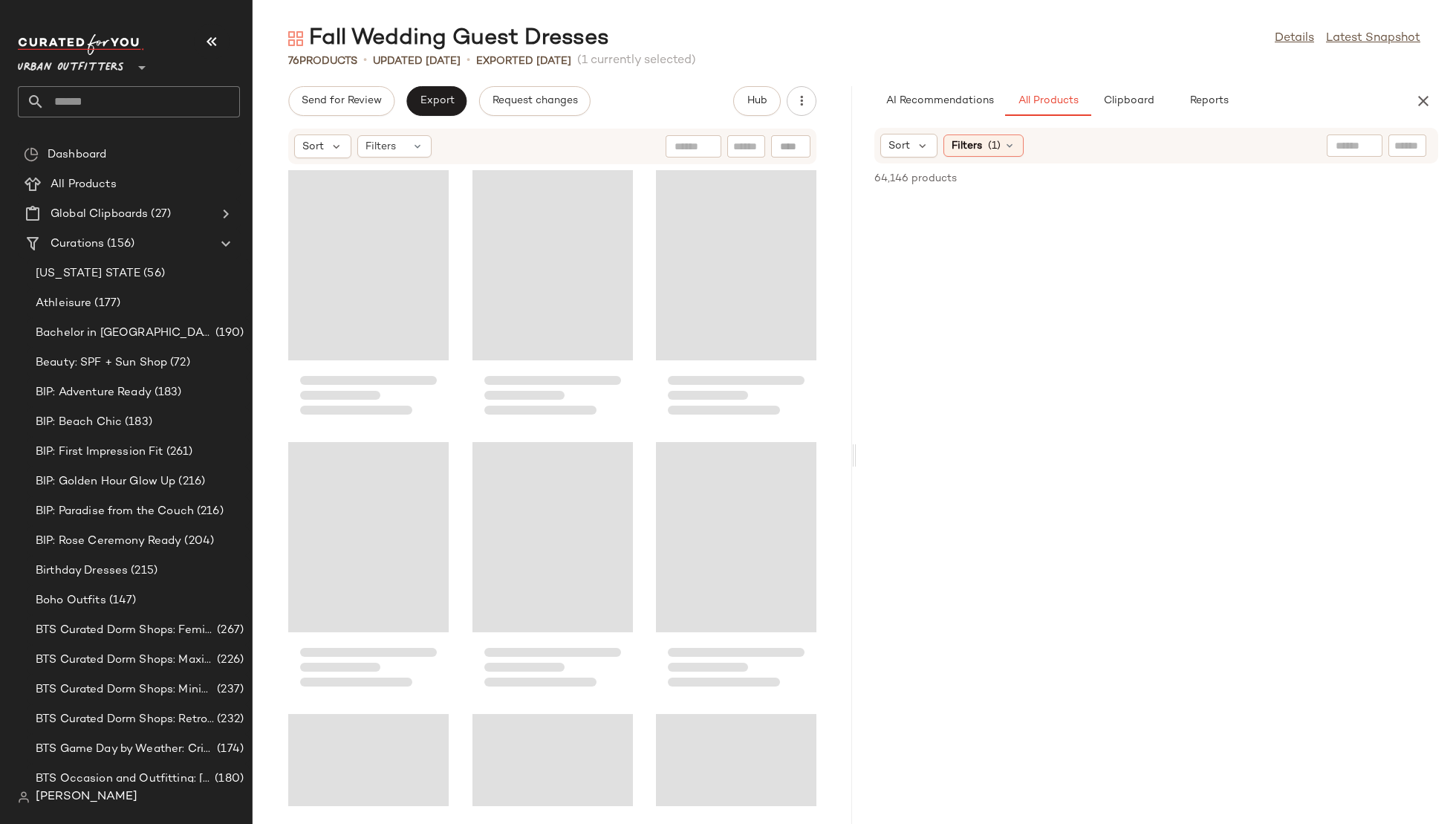
scroll to position [1100, 0]
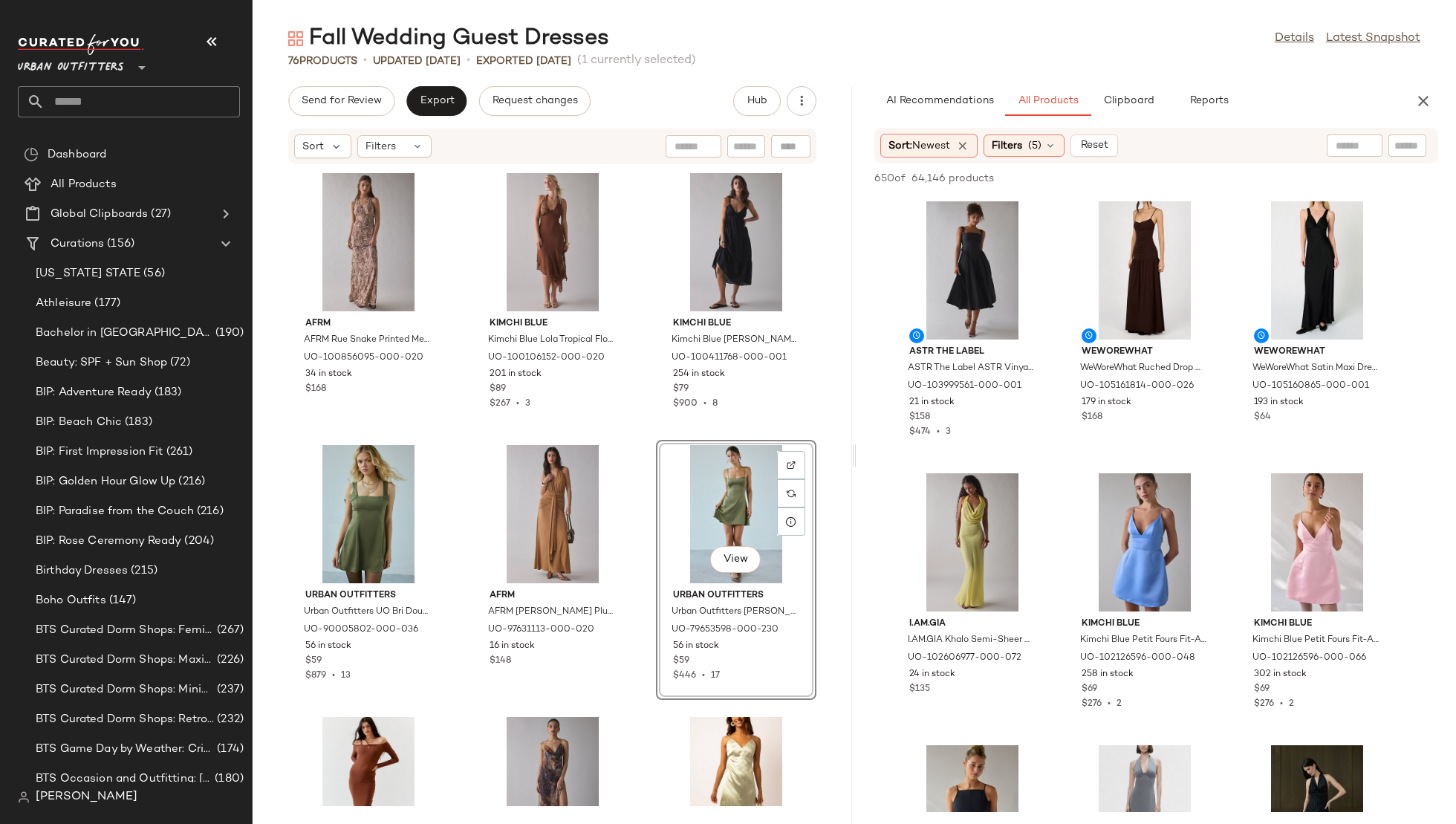
click at [1343, 139] on input "text" at bounding box center [1355, 145] width 38 height 16
type input "**********"
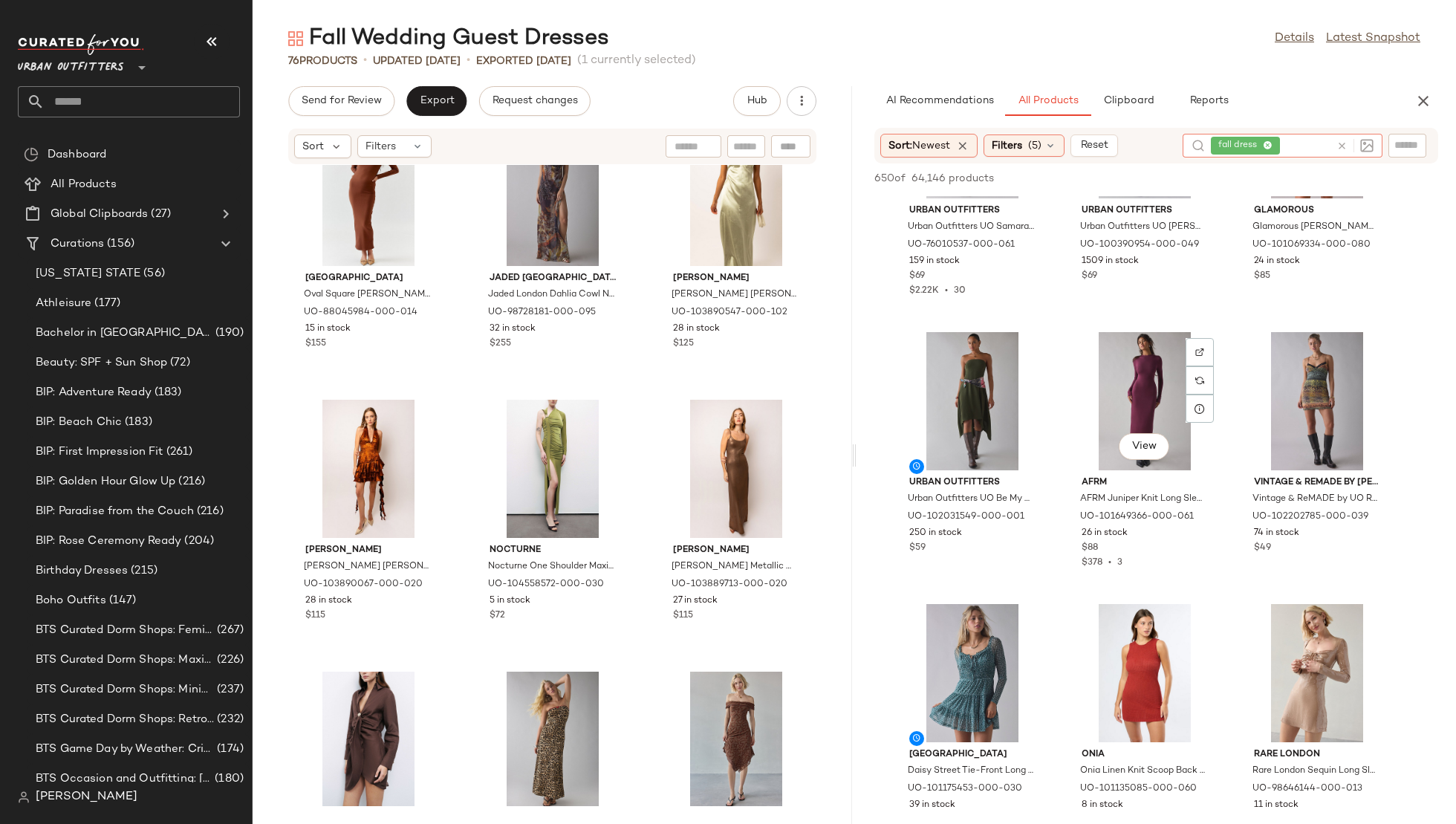
scroll to position [958, 0]
click at [968, 441] on span "View" at bounding box center [972, 445] width 26 height 12
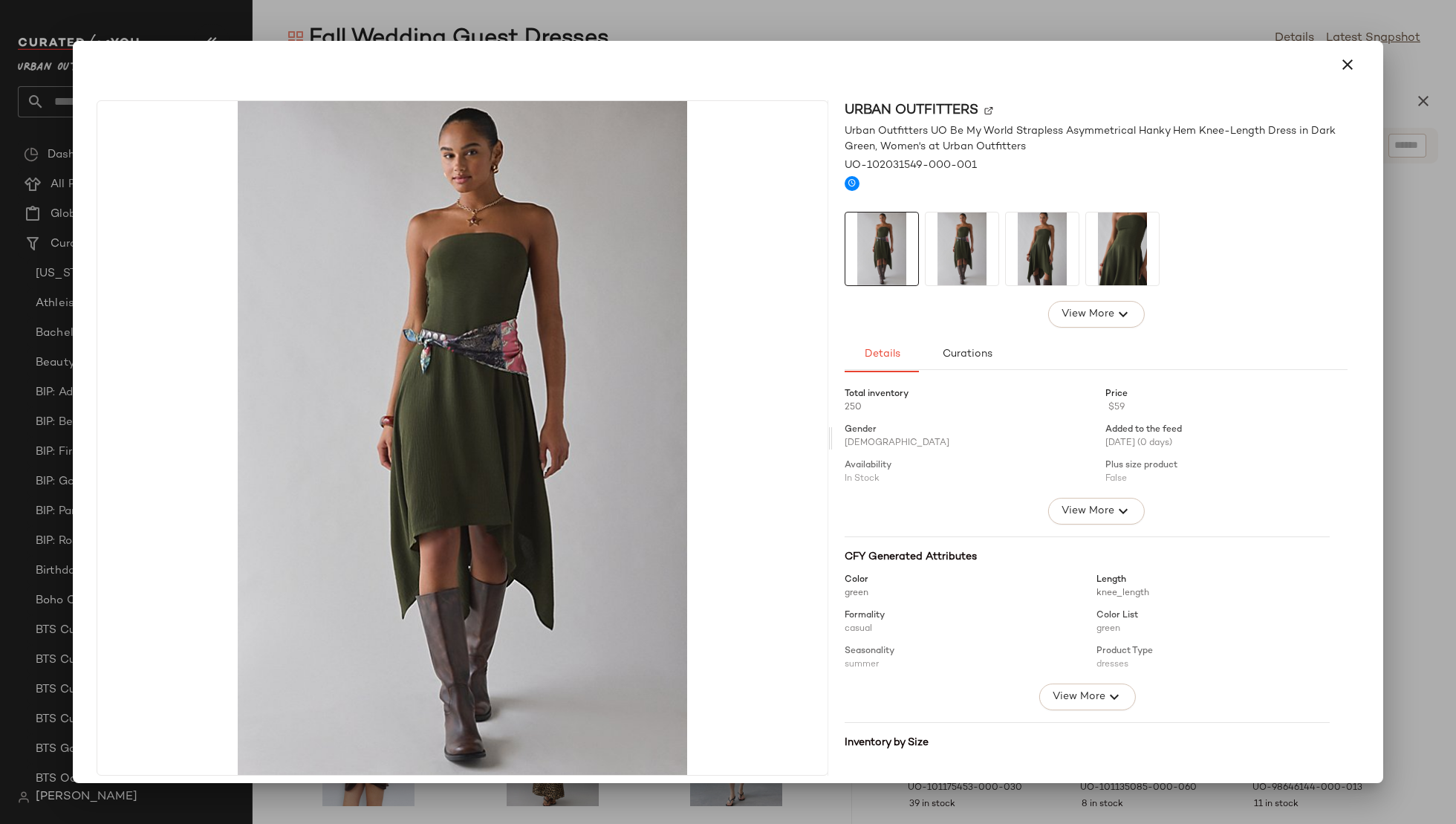
scroll to position [38, 0]
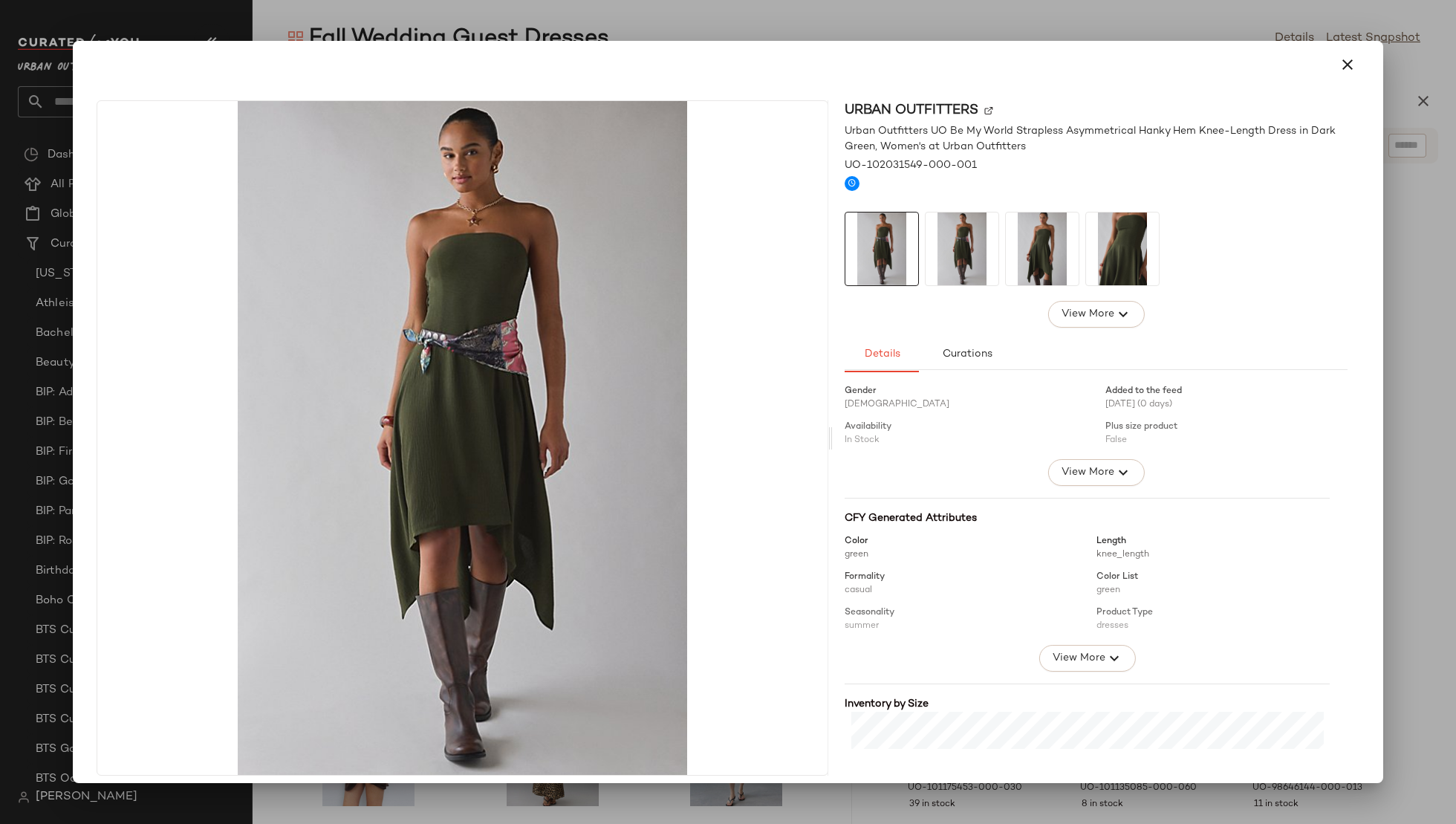
click at [962, 248] on img at bounding box center [962, 249] width 73 height 73
click at [1041, 245] on img at bounding box center [1043, 249] width 73 height 73
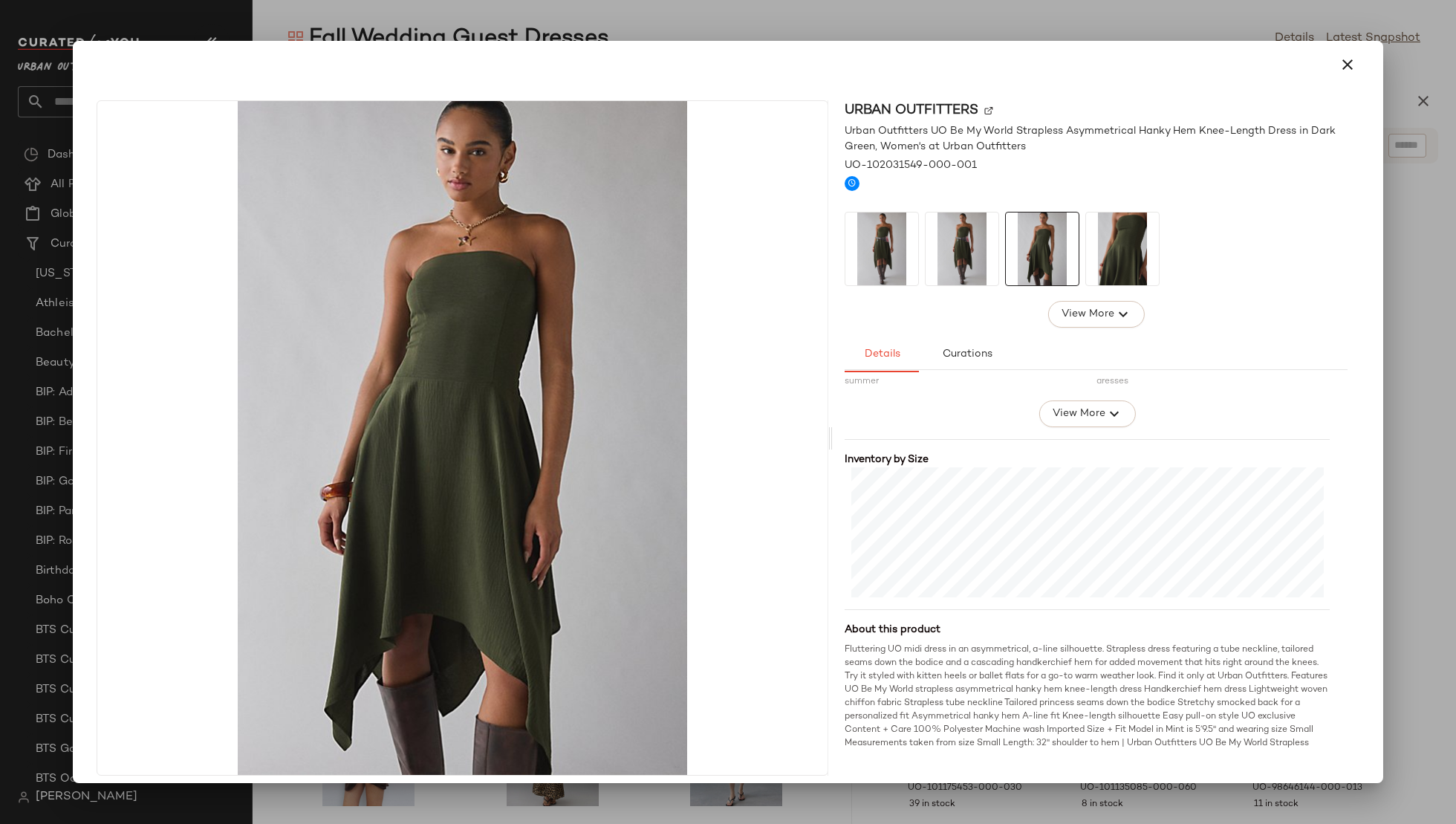
scroll to position [286, 0]
click at [1339, 63] on icon "button" at bounding box center [1348, 65] width 18 height 18
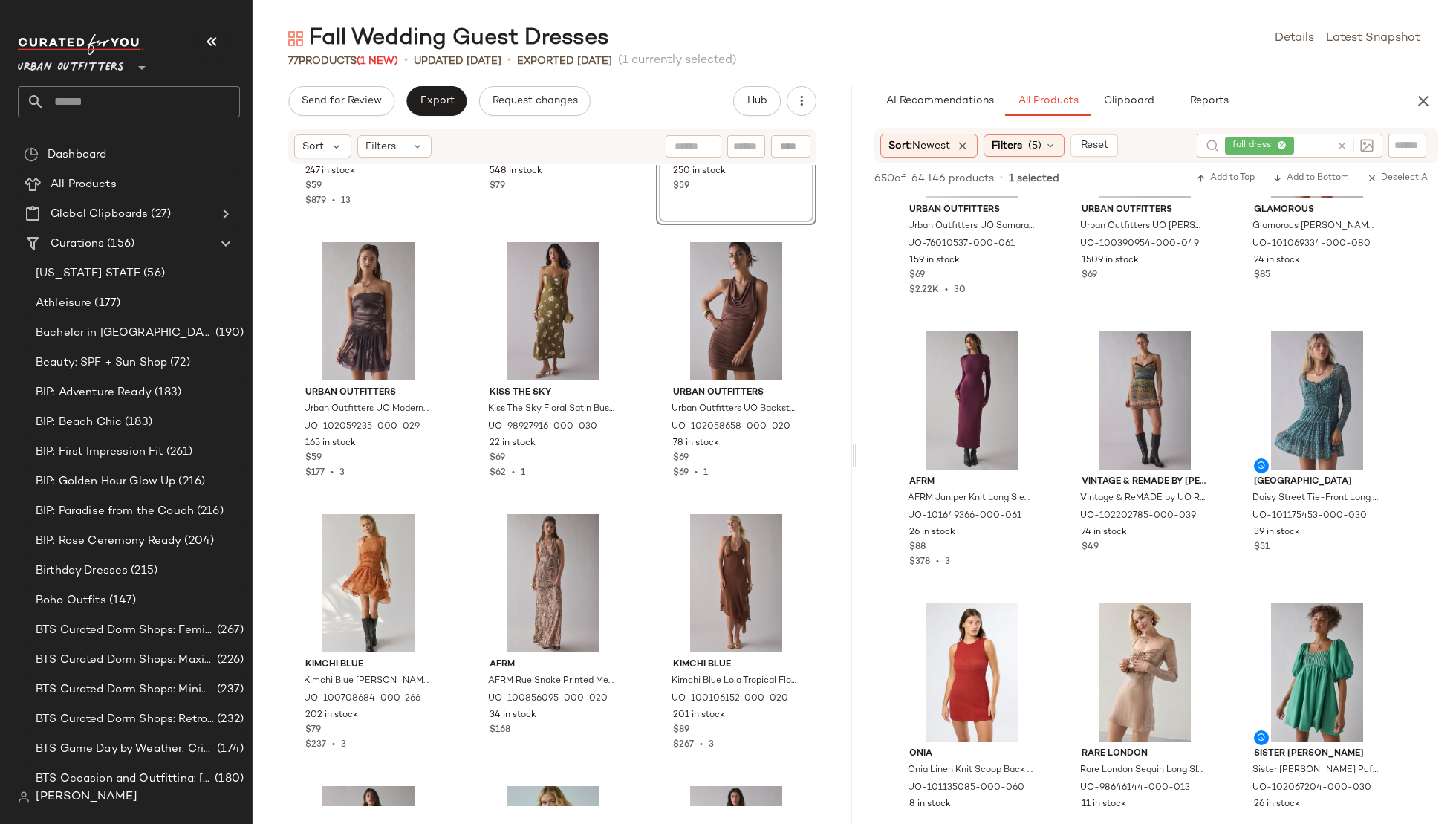
scroll to position [797, 0]
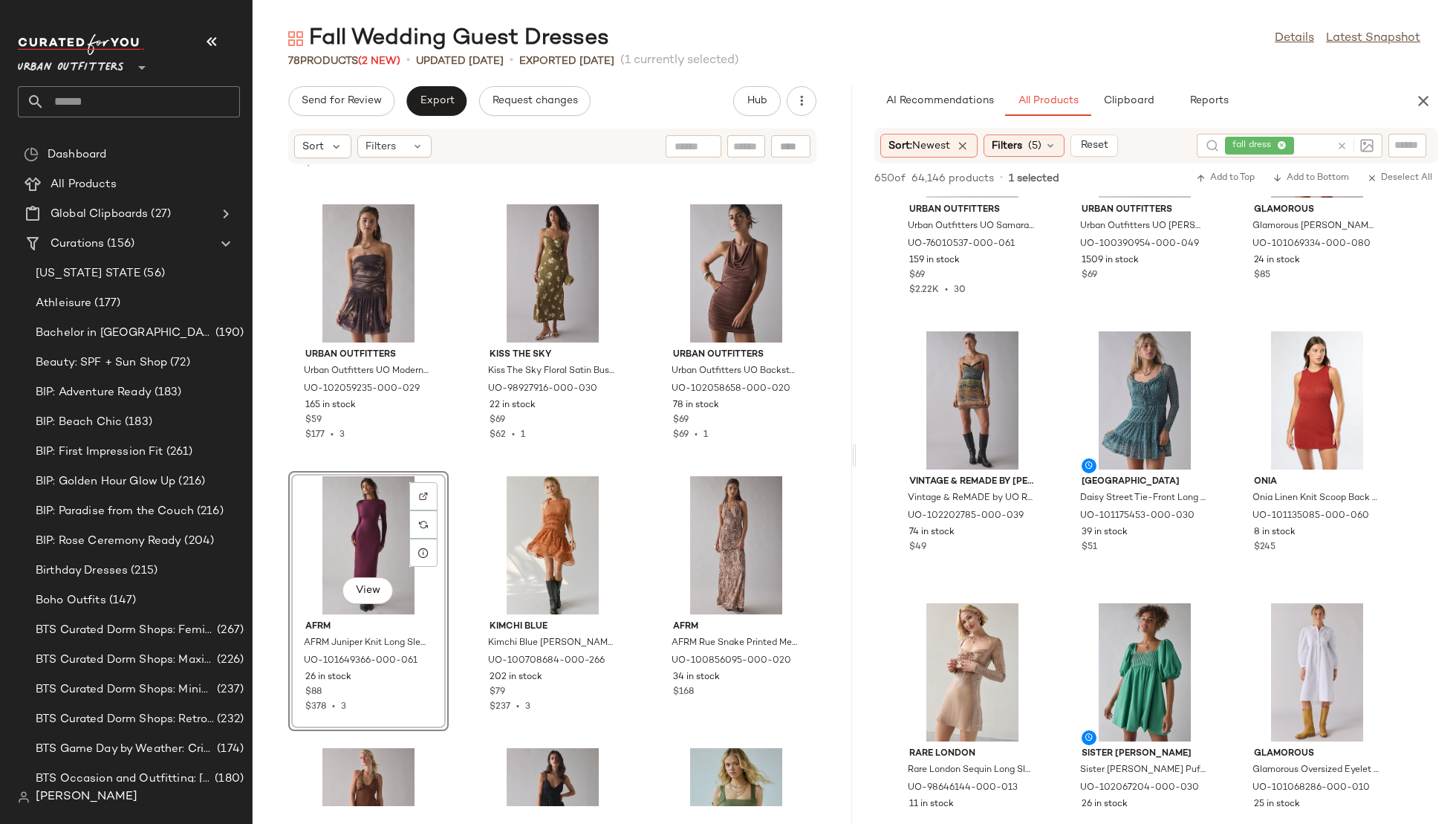
drag, startPoint x: 945, startPoint y: 399, endPoint x: 985, endPoint y: 5, distance: 396.0
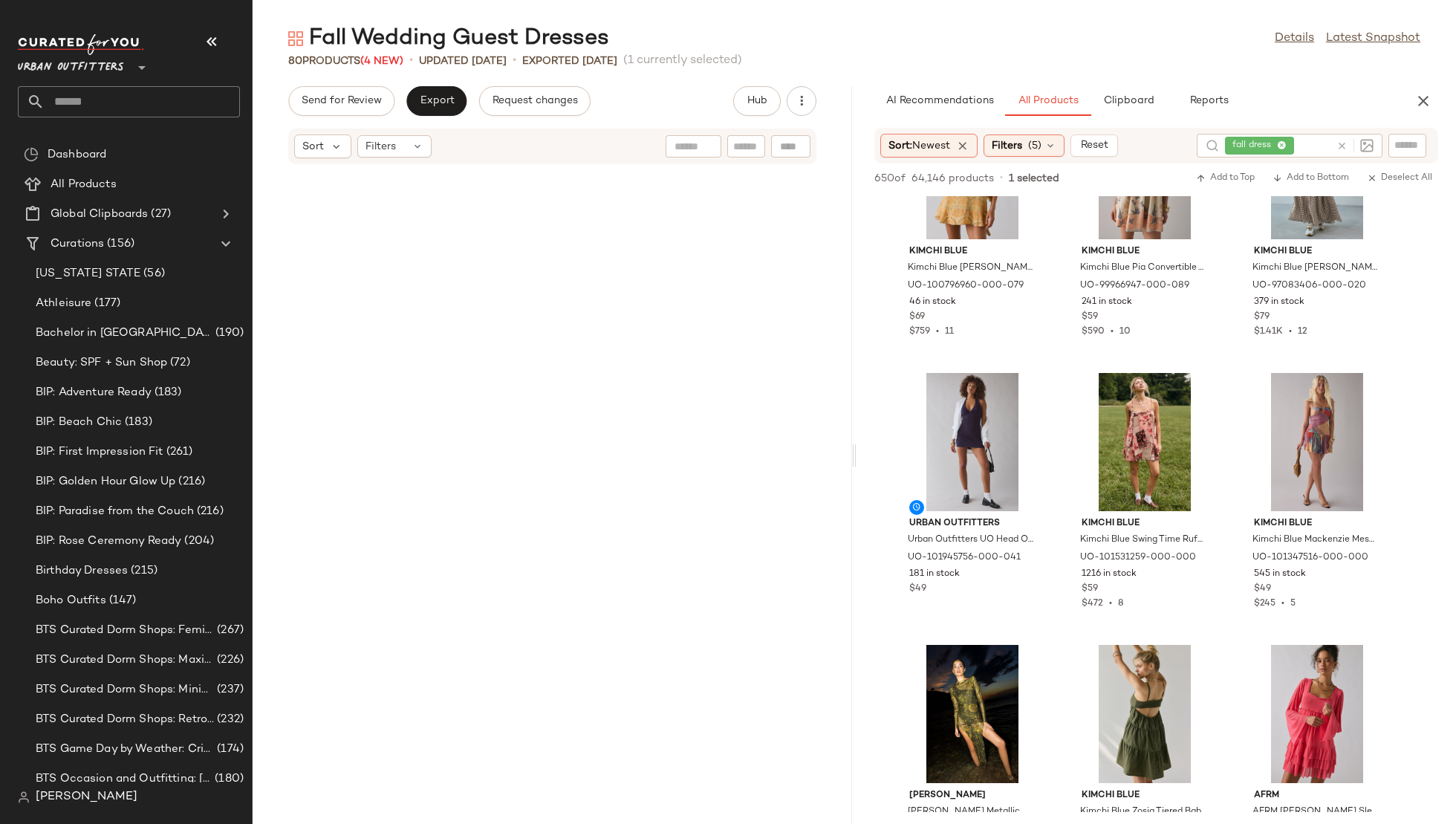
scroll to position [0, 0]
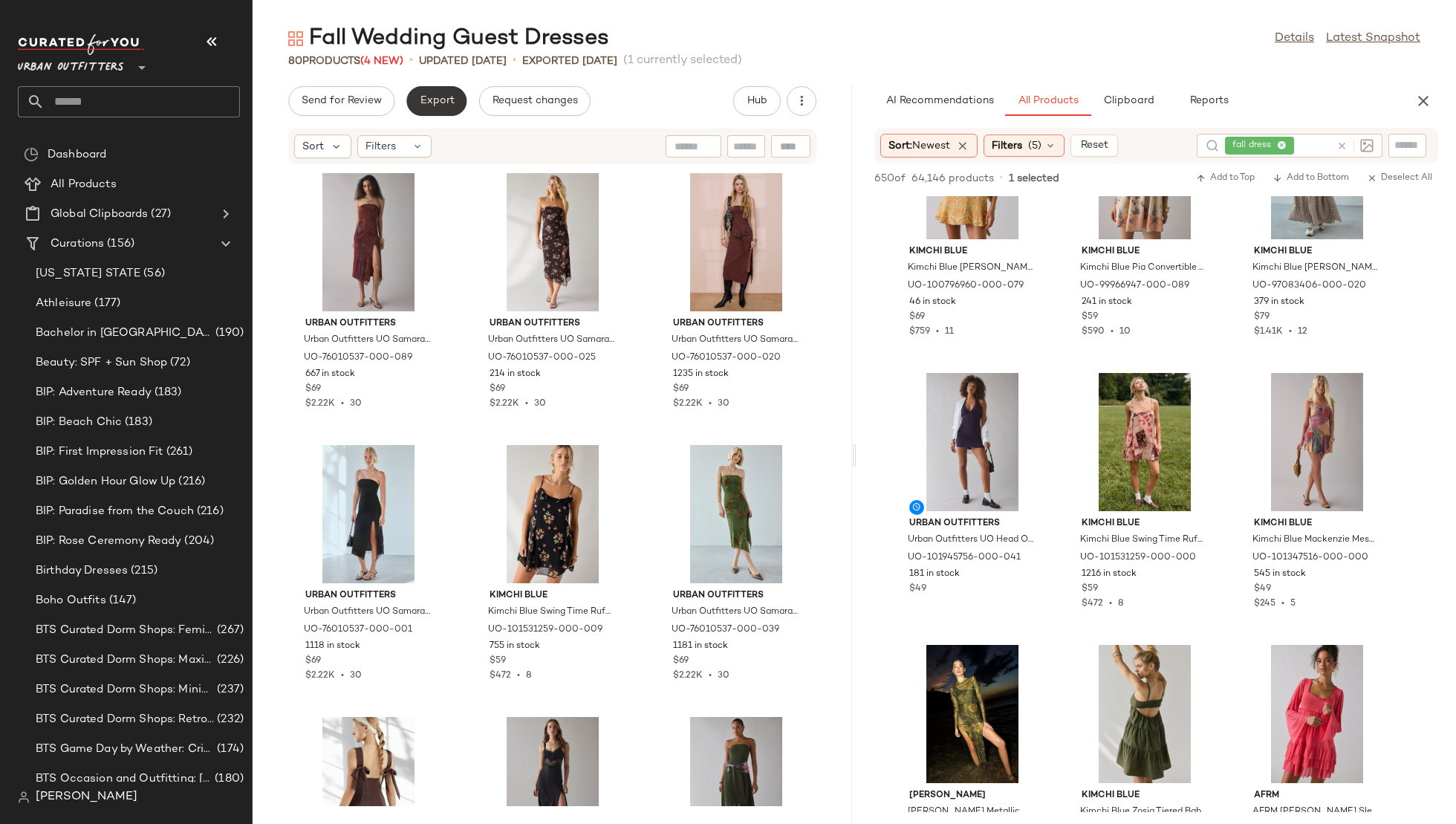
click at [438, 92] on button "Export" at bounding box center [436, 100] width 60 height 30
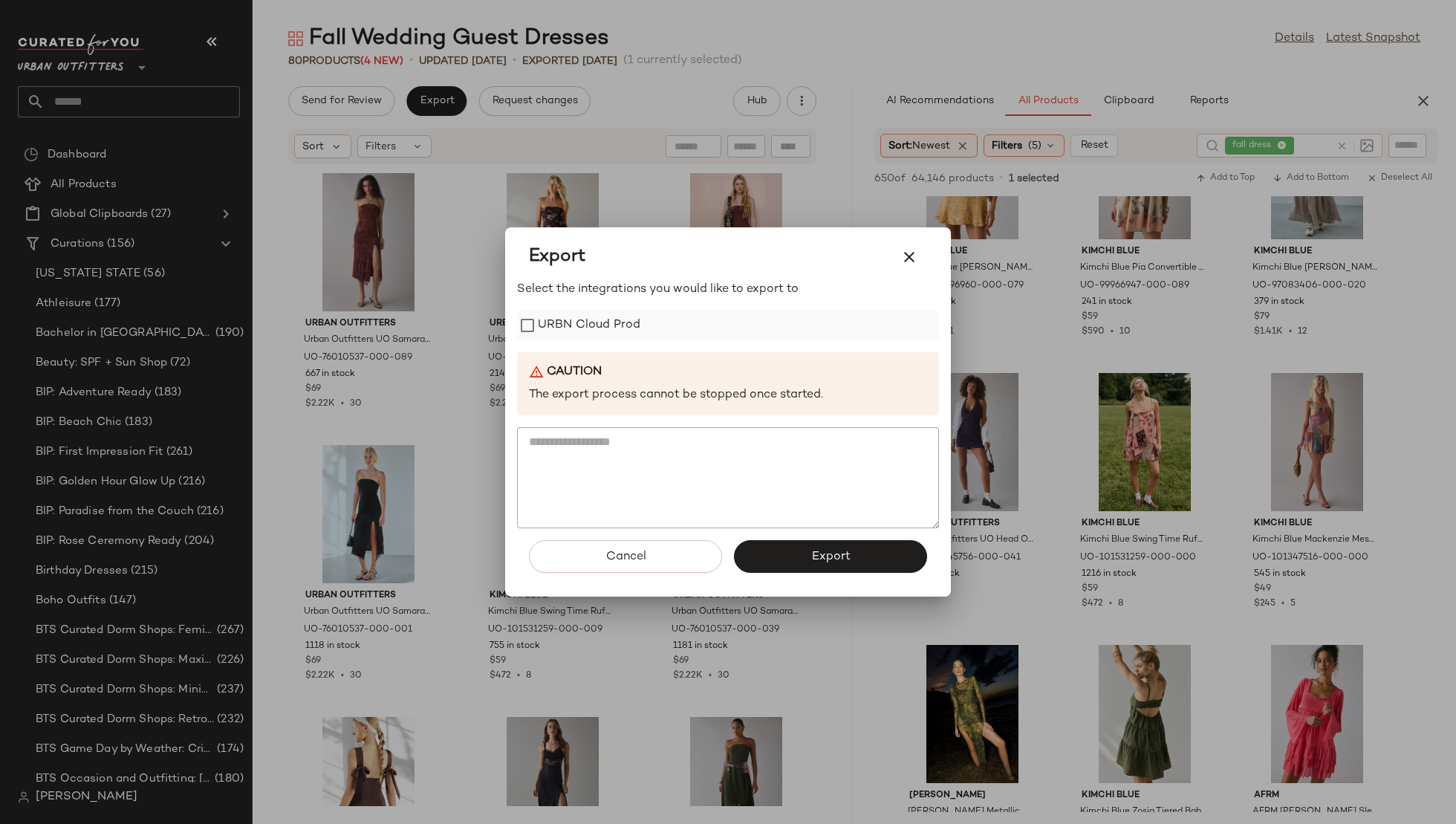
click at [635, 317] on label "URBN Cloud Prod" at bounding box center [589, 325] width 102 height 30
click at [792, 550] on button "Export" at bounding box center [831, 557] width 193 height 33
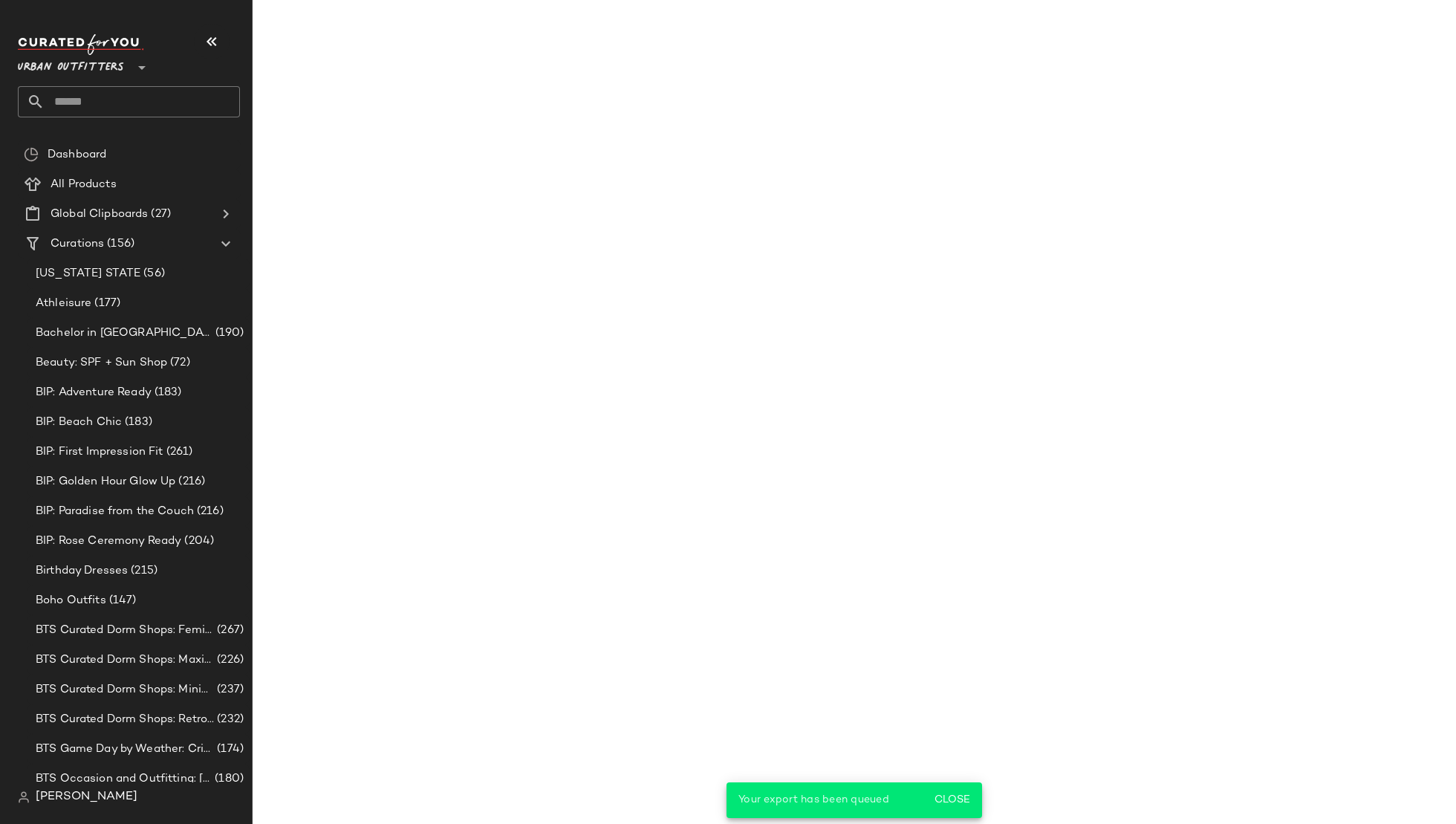
scroll to position [4452, 0]
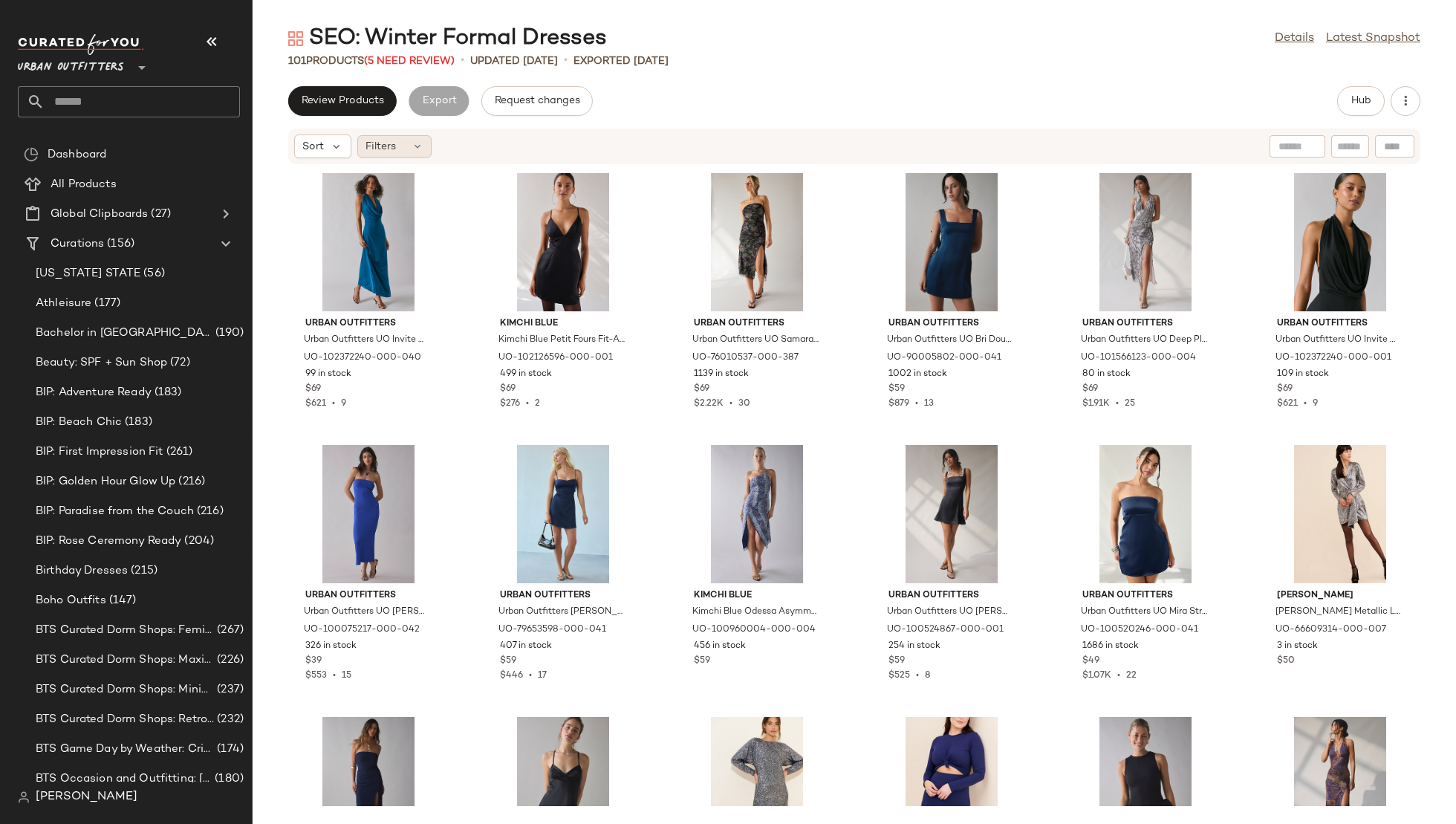
click at [389, 144] on span "Filters" at bounding box center [380, 146] width 30 height 16
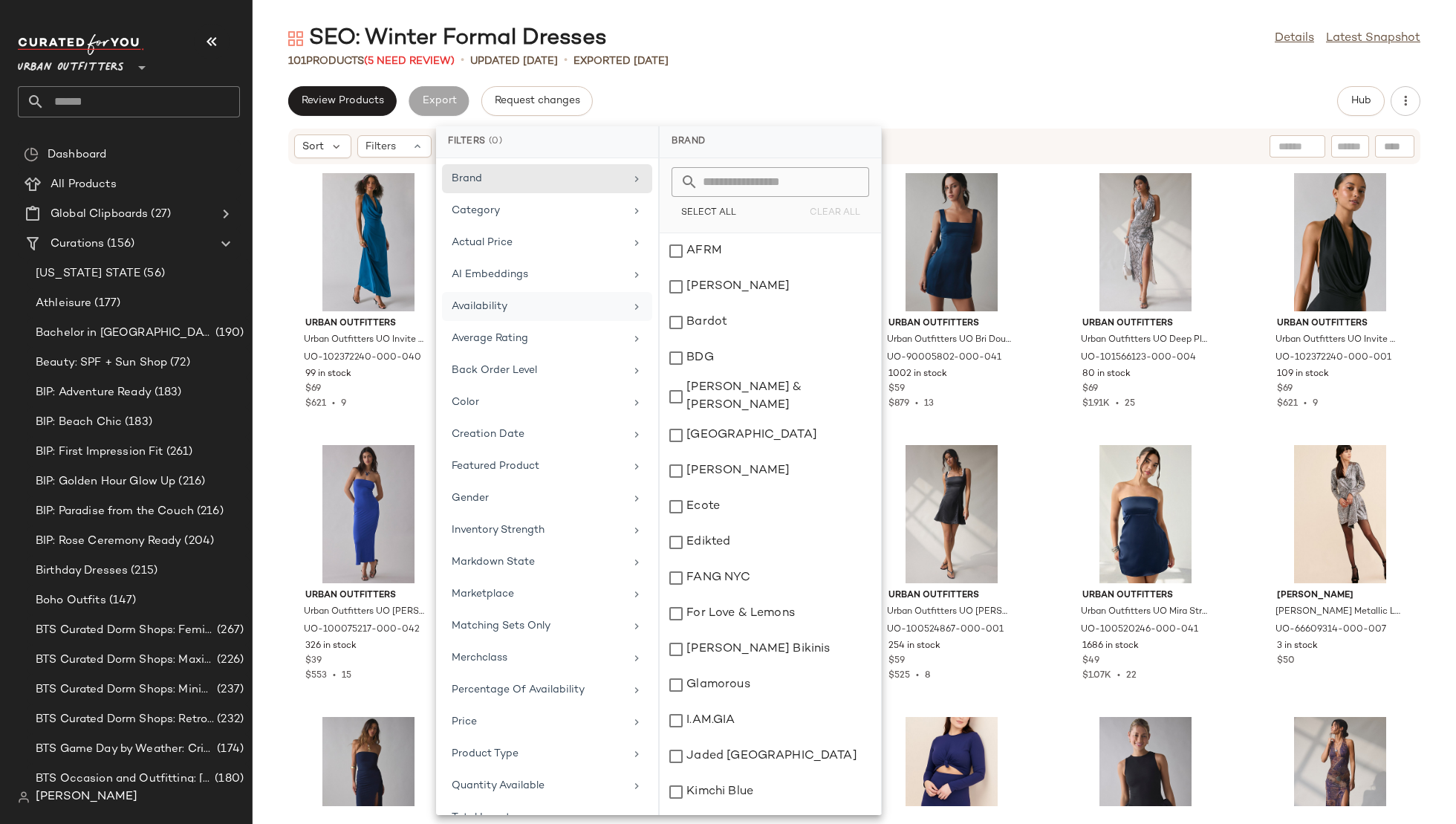
click at [520, 298] on div "Availability" at bounding box center [538, 306] width 173 height 16
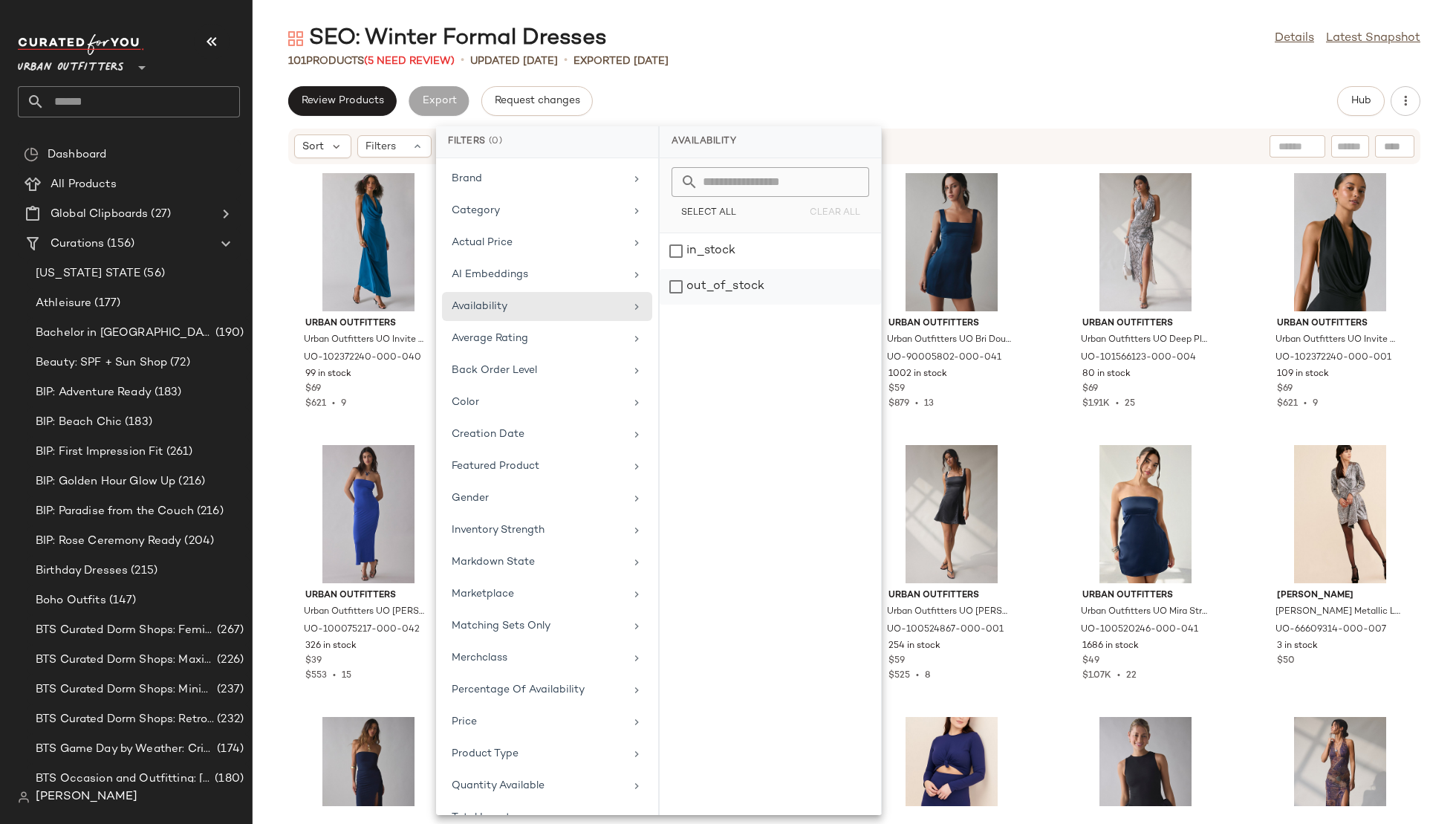
click at [738, 289] on div "out_of_stock" at bounding box center [770, 287] width 222 height 36
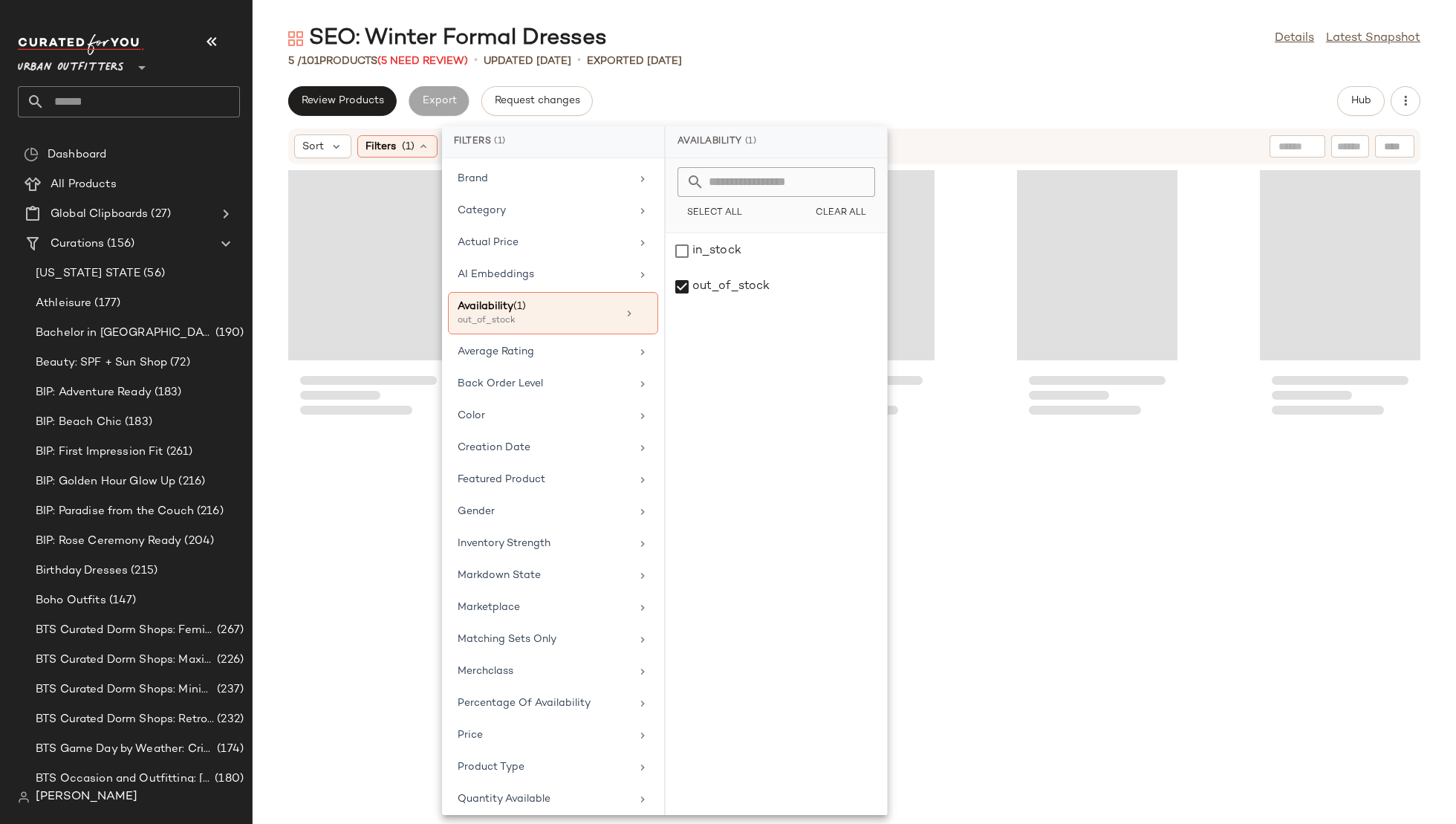
click at [915, 75] on div "SEO: Winter Formal Dresses Details Latest Snapshot 5 / 101 Products (5 Need Rev…" at bounding box center [854, 423] width 1203 height 800
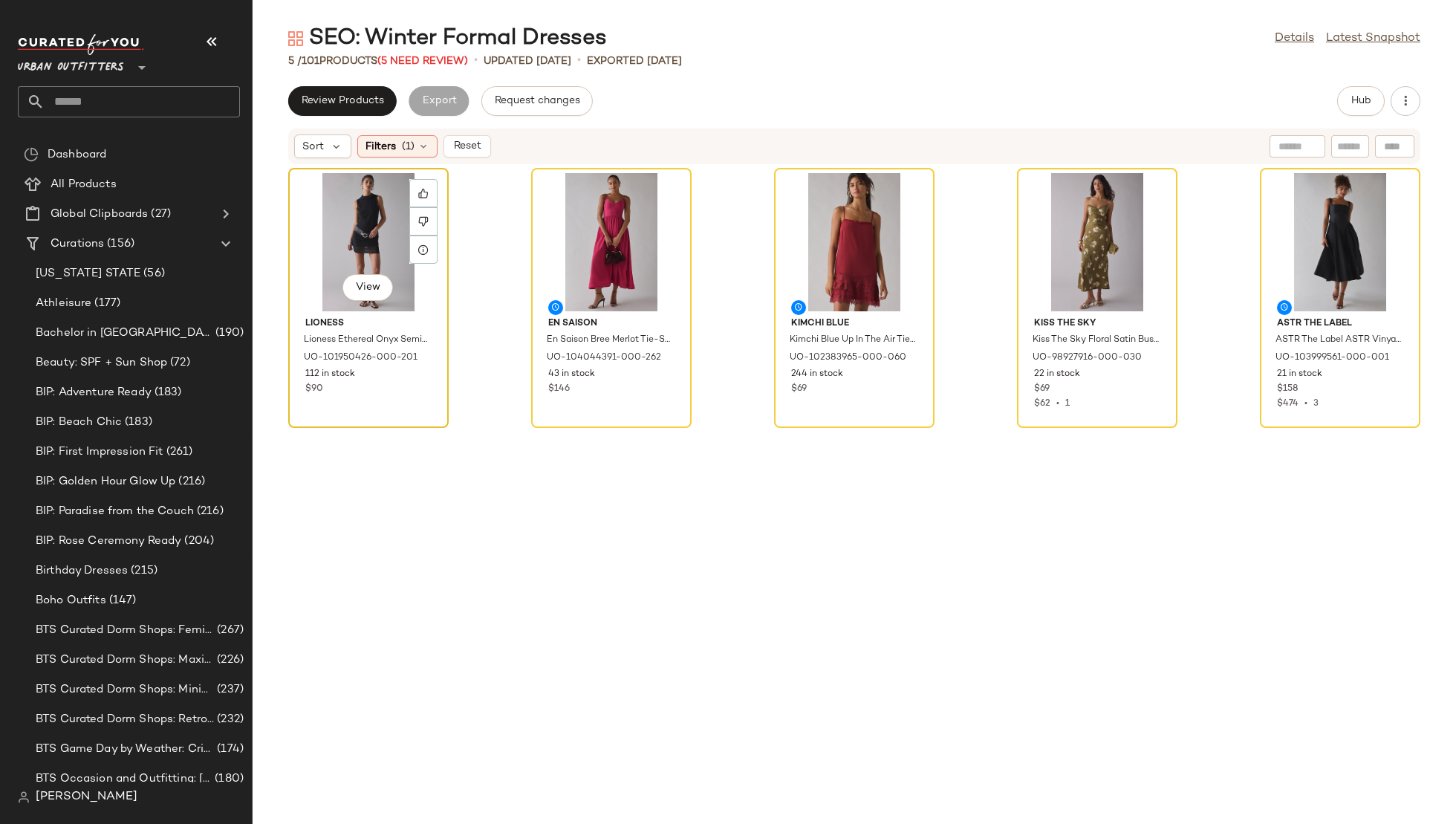
click at [340, 234] on div "View" at bounding box center [369, 242] width 151 height 138
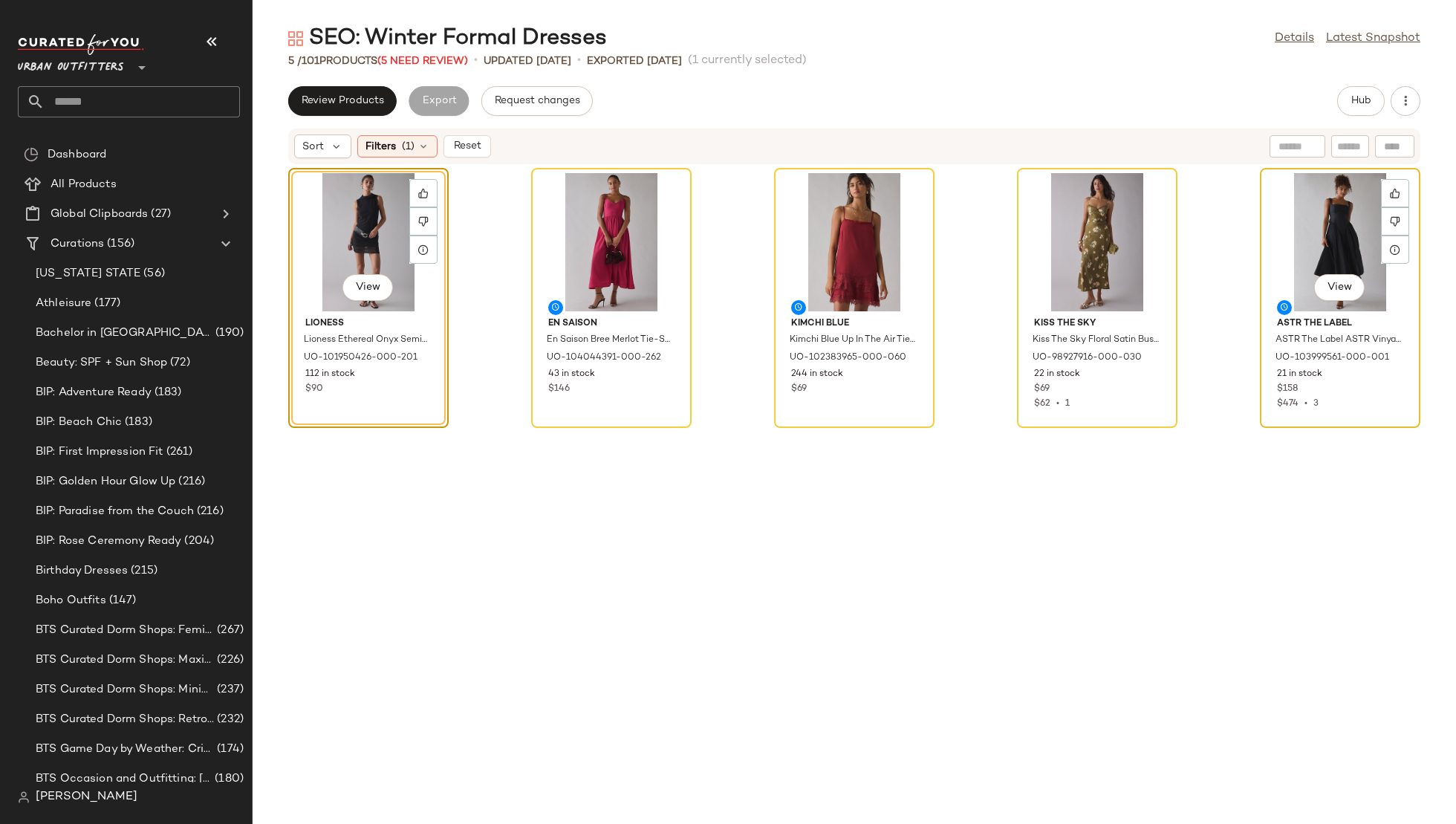
click at [1302, 223] on div "View" at bounding box center [1340, 242] width 151 height 138
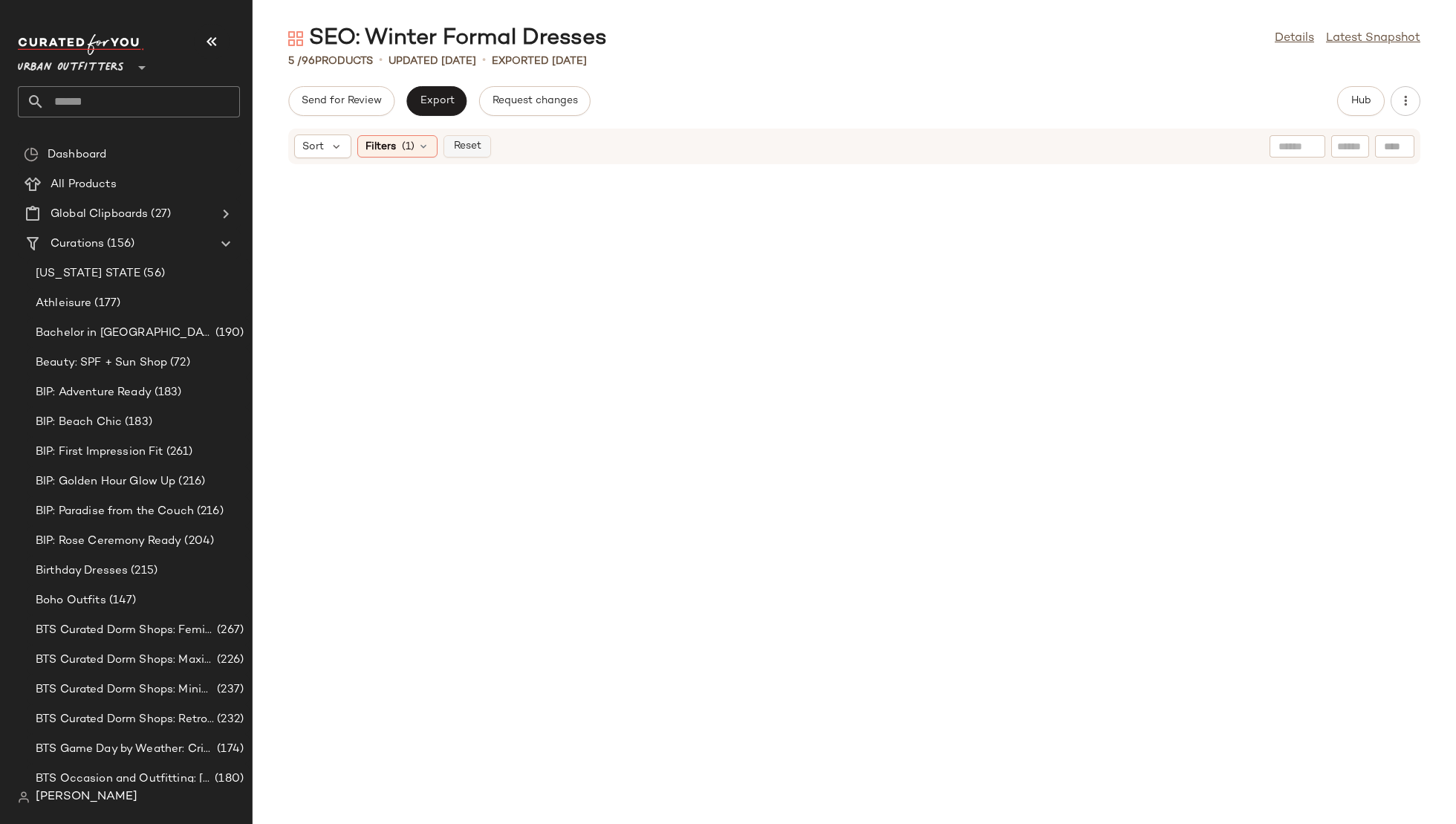
click at [471, 155] on button "Reset" at bounding box center [467, 146] width 47 height 22
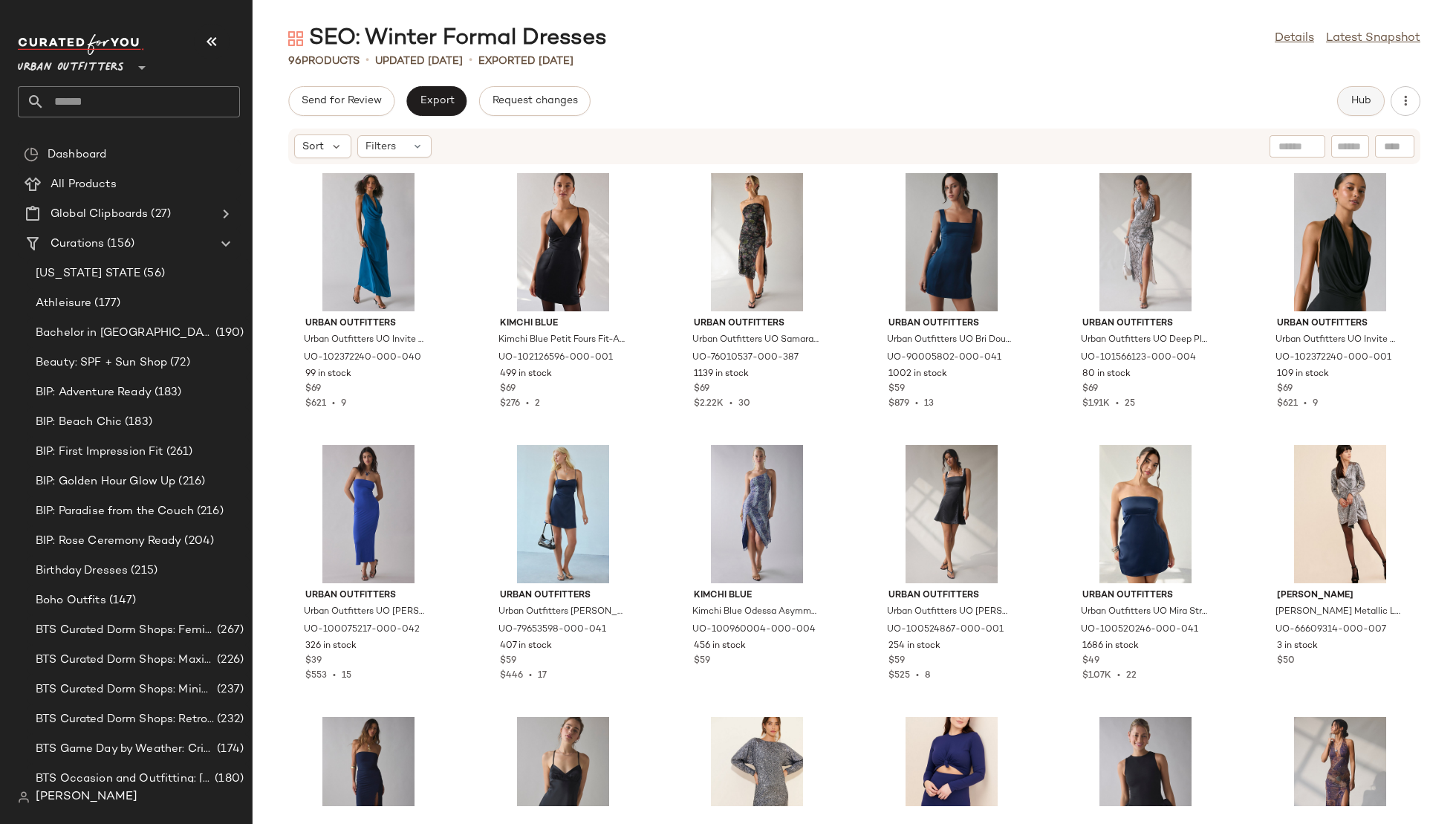
click at [1357, 104] on span "Hub" at bounding box center [1361, 100] width 21 height 12
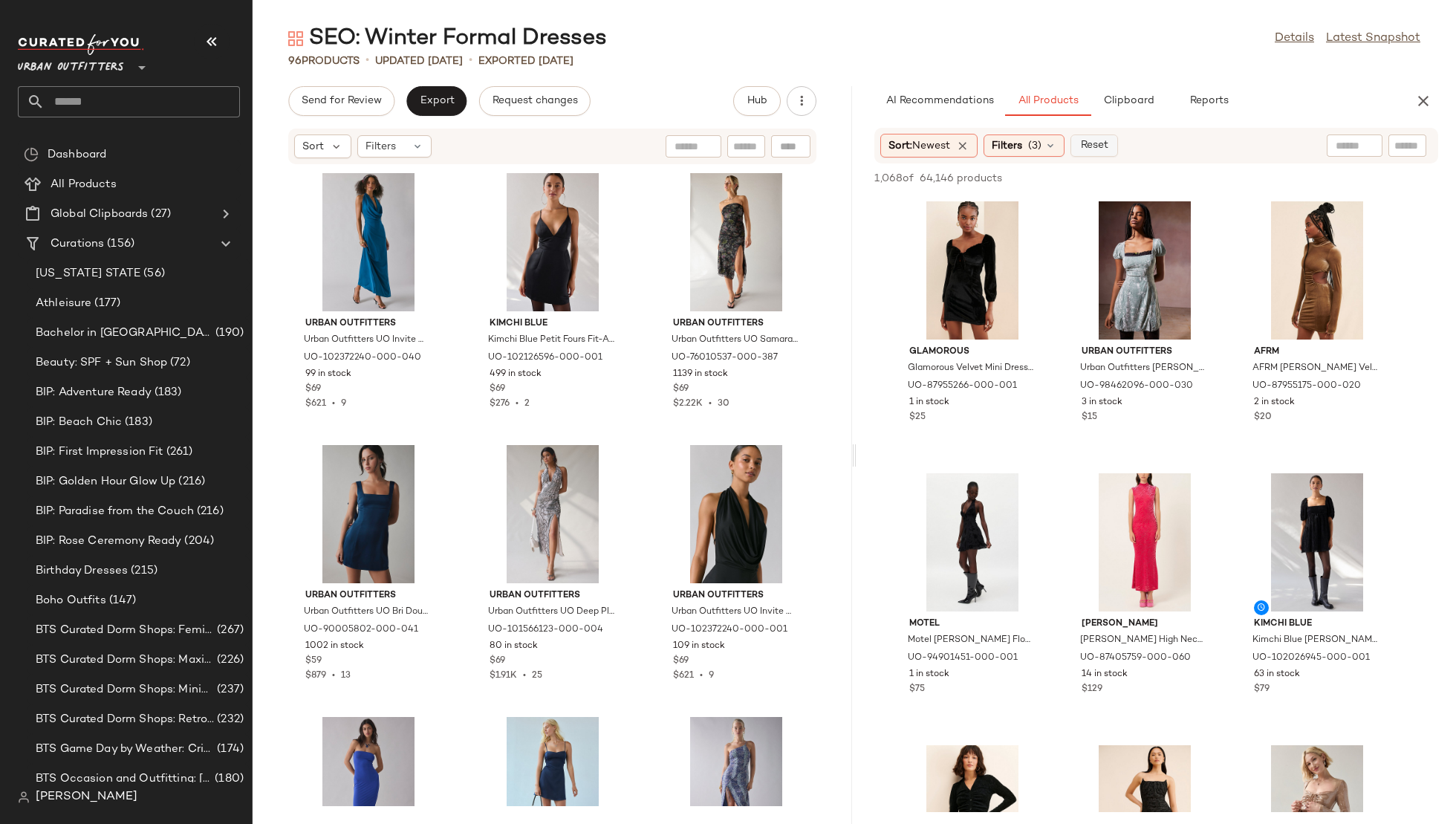
click at [1091, 145] on span "Reset" at bounding box center [1093, 145] width 28 height 12
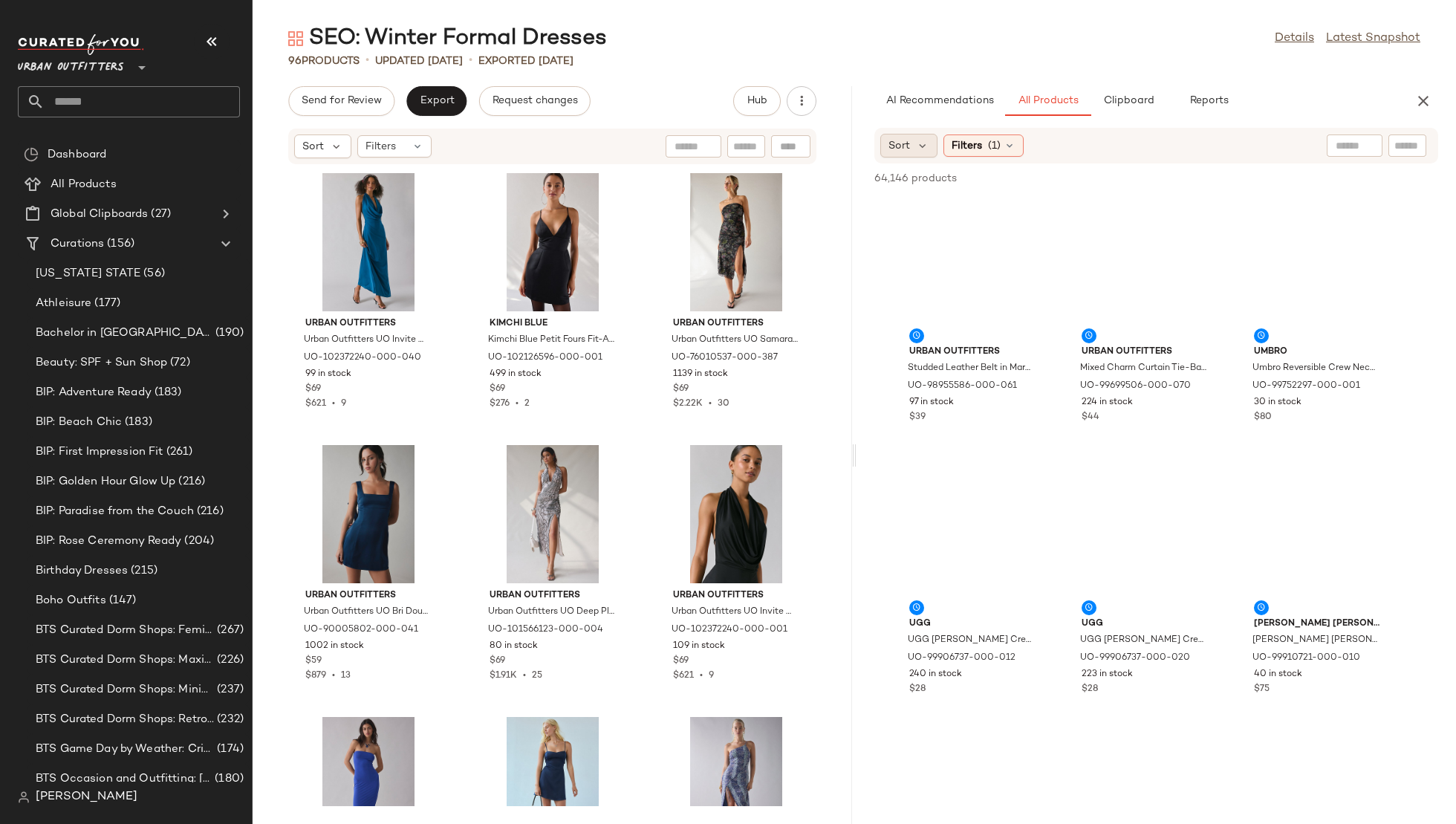
click at [907, 139] on span "Sort" at bounding box center [900, 145] width 22 height 16
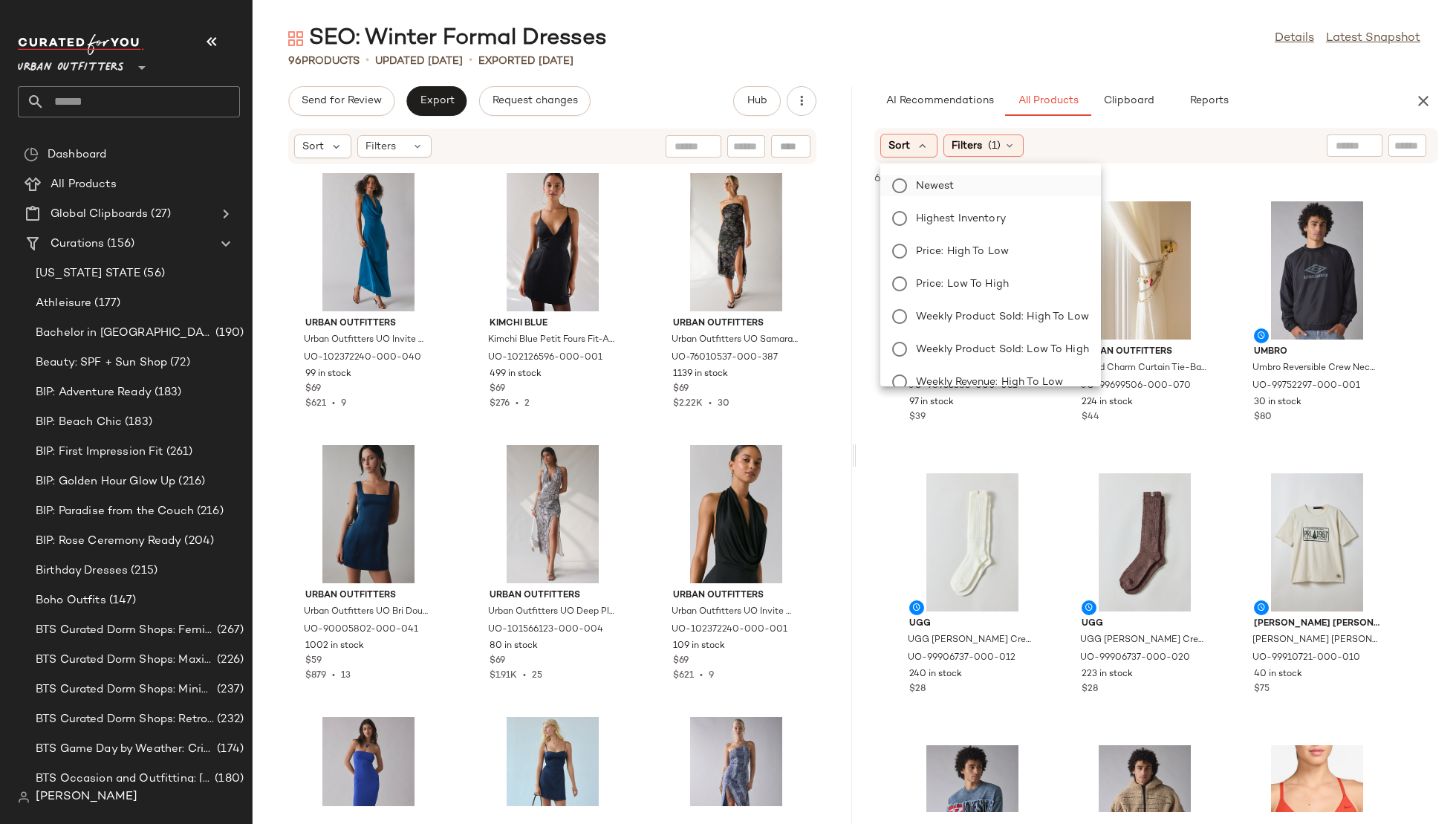
click at [931, 182] on span "Newest" at bounding box center [935, 185] width 38 height 16
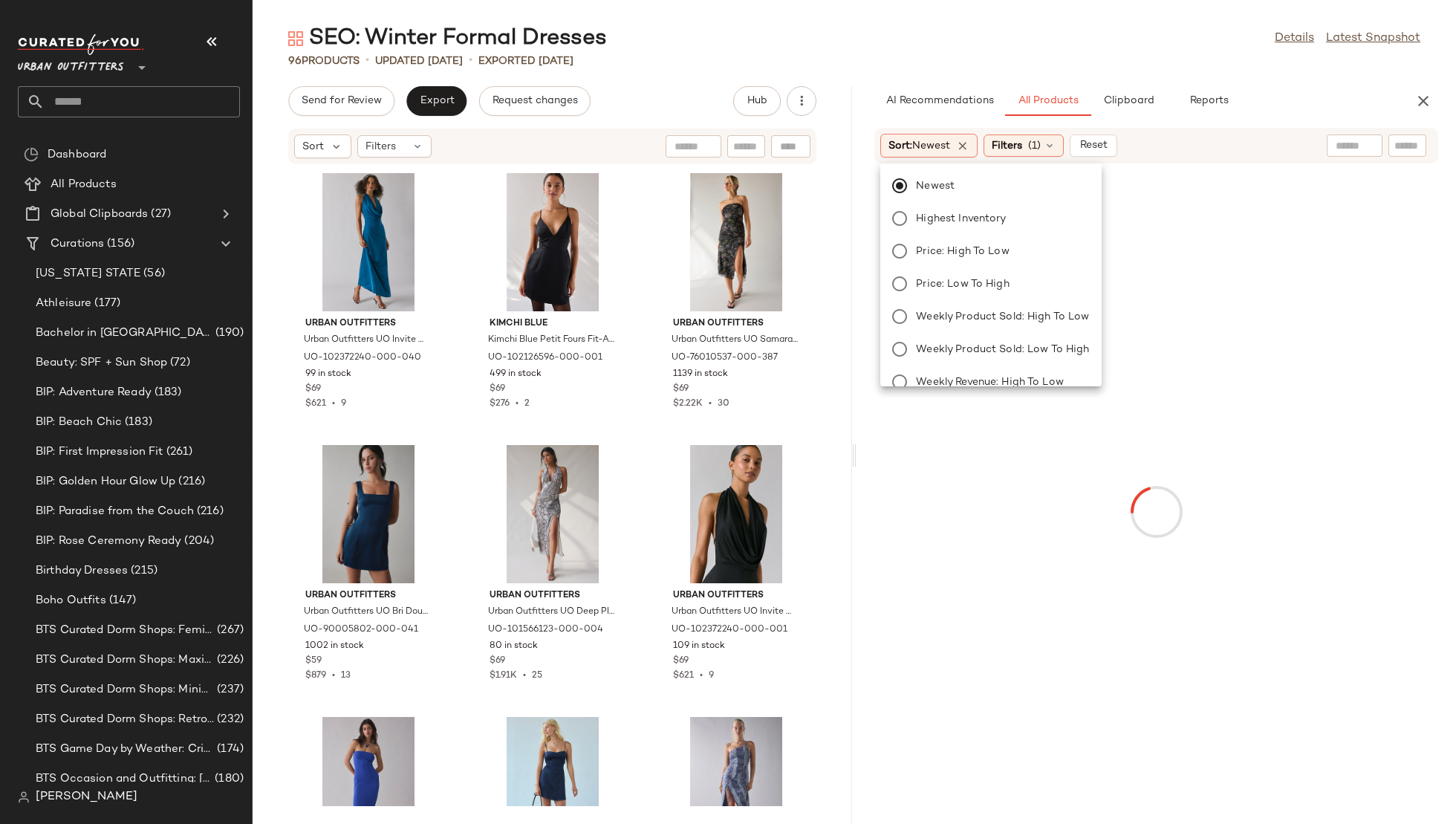
click at [1033, 133] on div "Sort: Newest Filters (1) Reset" at bounding box center [1157, 145] width 564 height 36
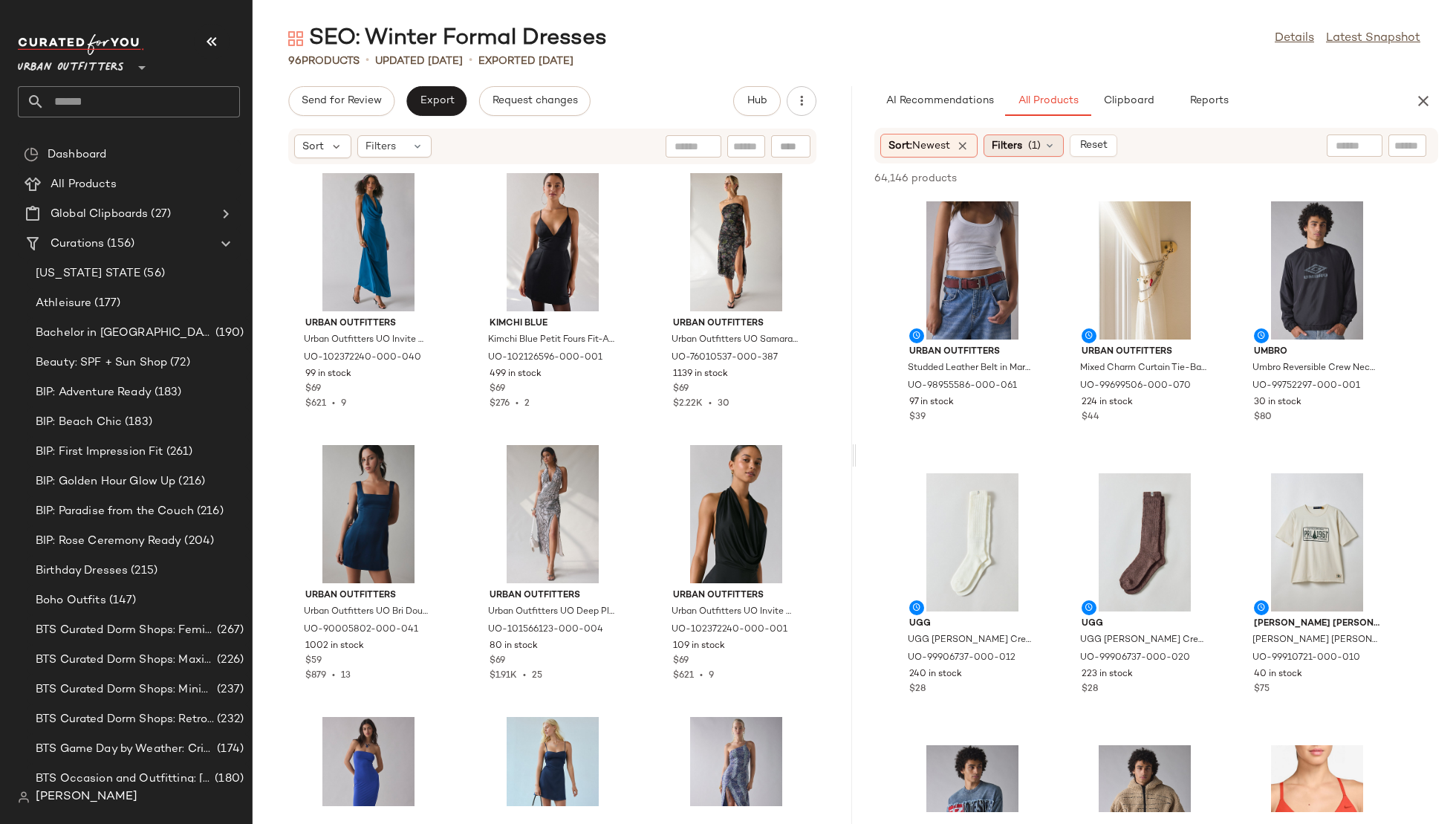
click at [1031, 147] on span "(1)" at bounding box center [1035, 145] width 13 height 16
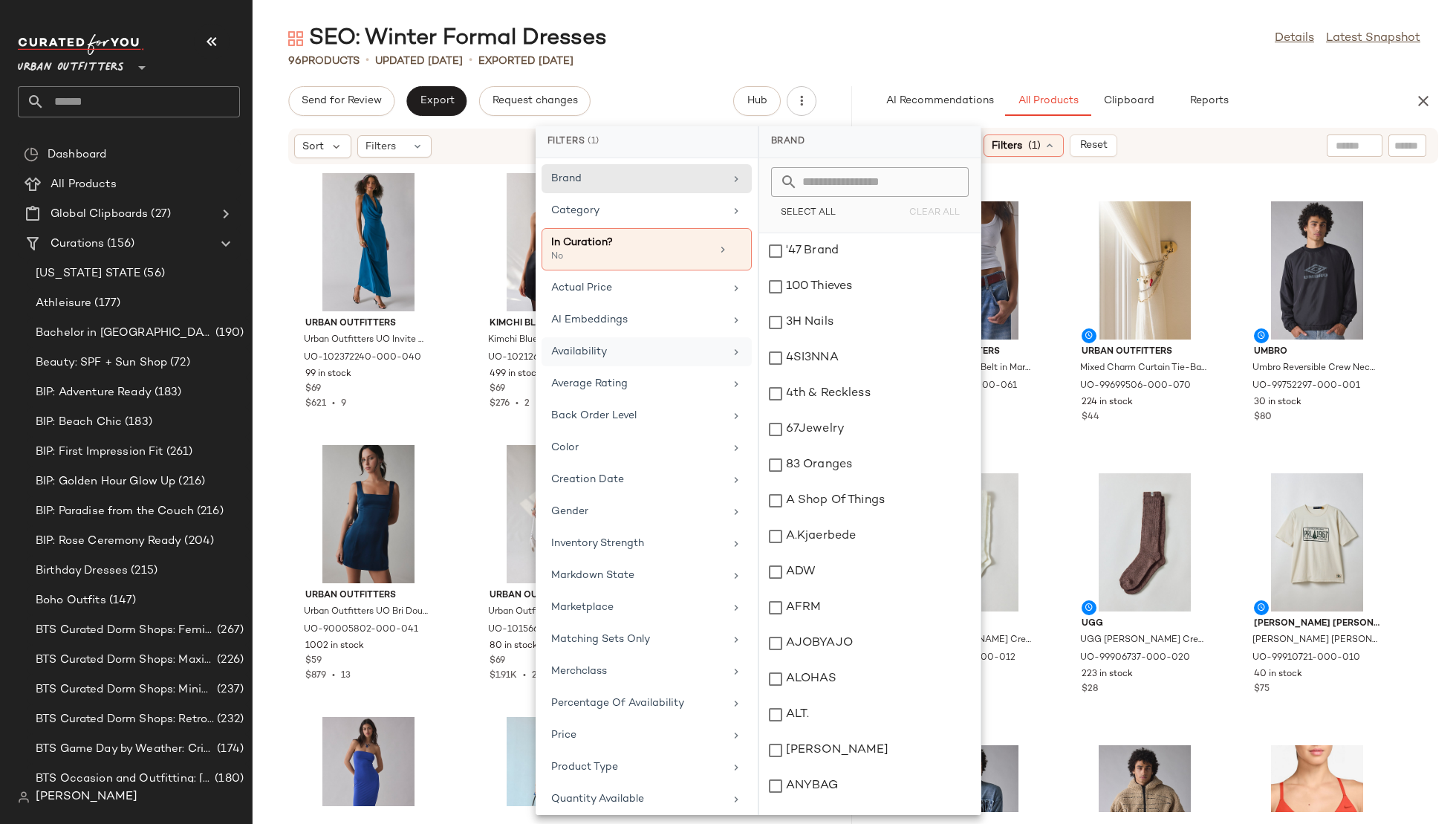
click at [663, 344] on div "Availability" at bounding box center [638, 351] width 173 height 16
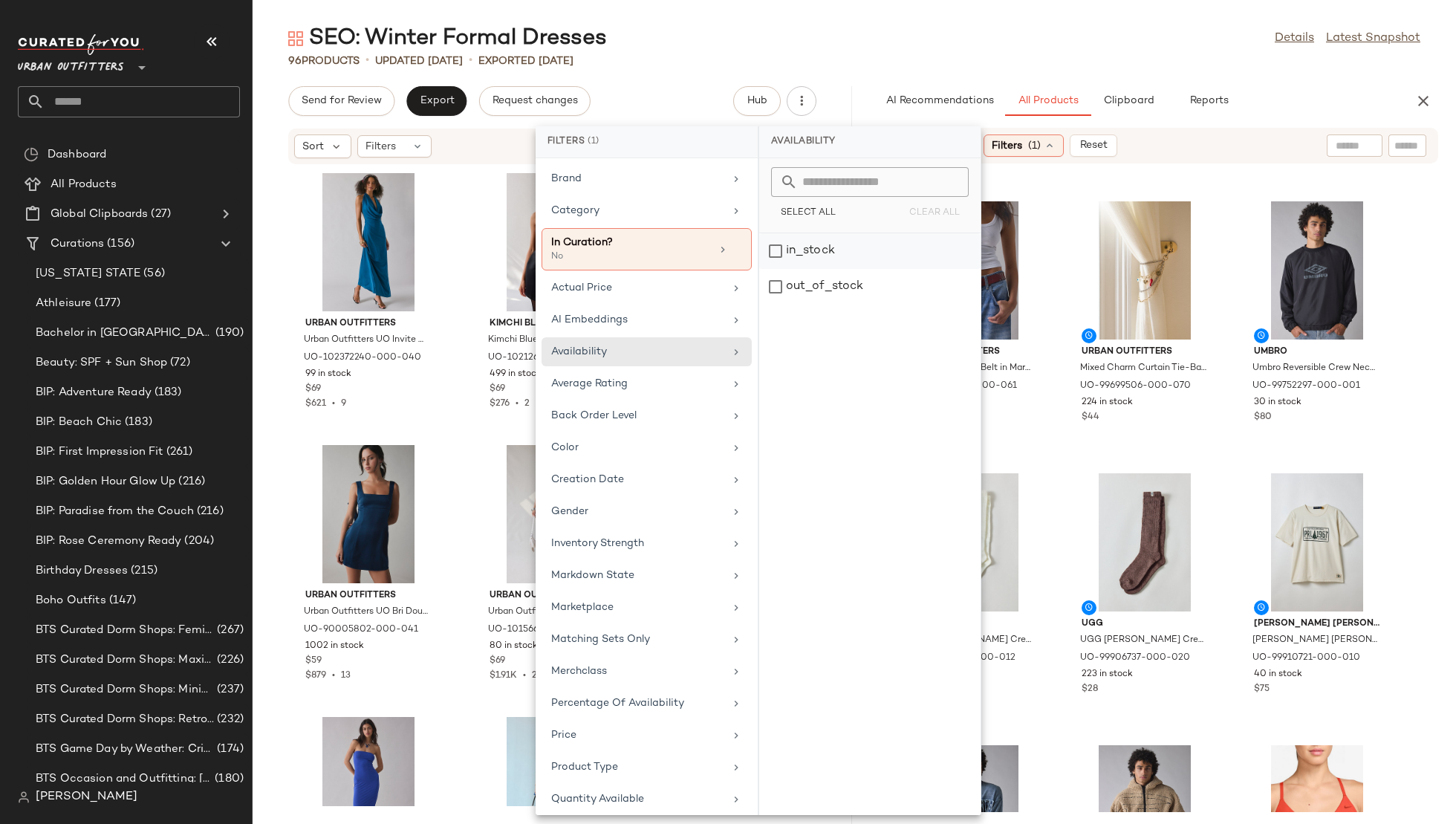
click at [802, 252] on div "in_stock" at bounding box center [869, 251] width 222 height 36
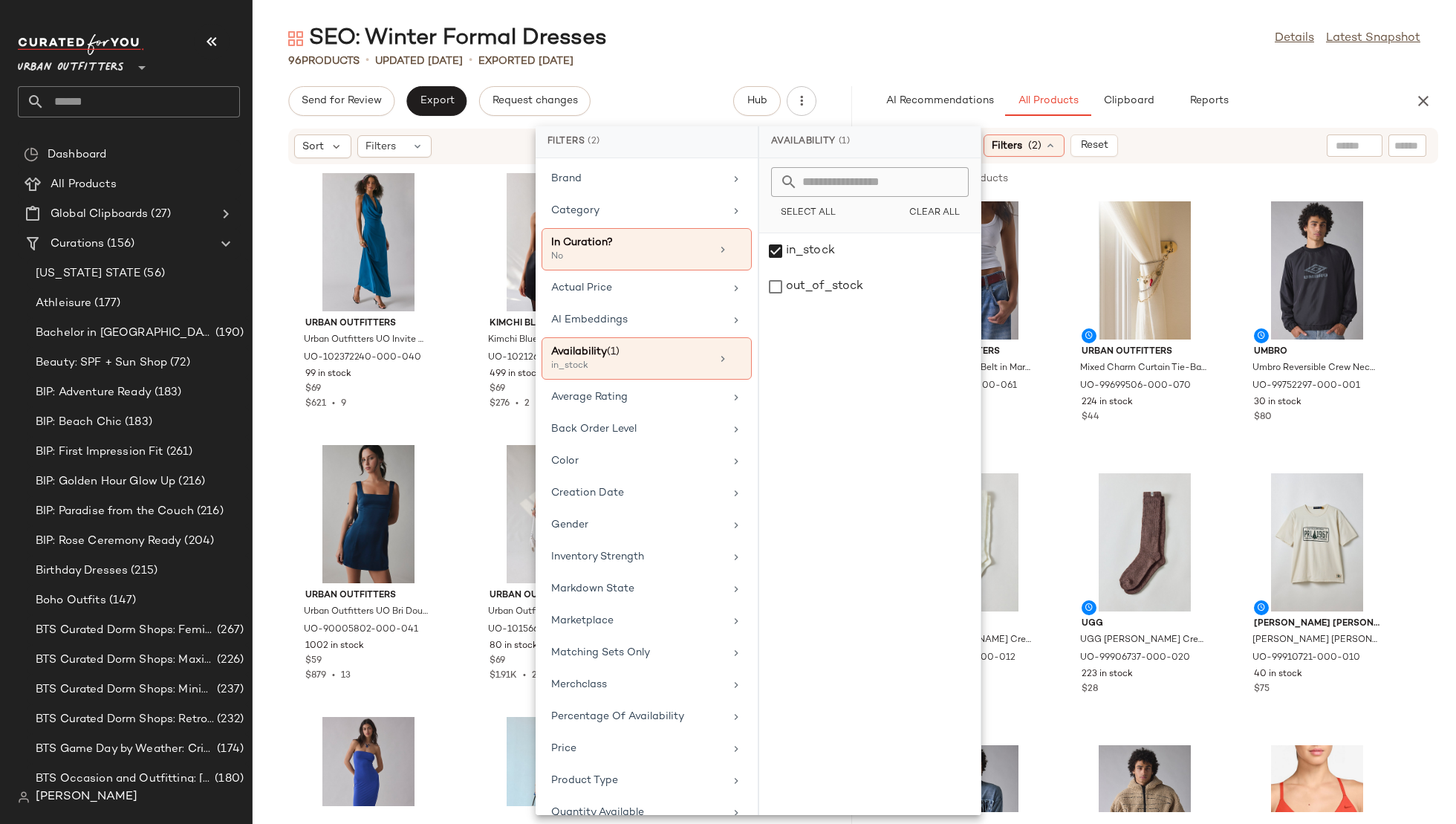
click at [621, 193] on div "Brand Category In Curation? No Actual Price AI Embeddings Availability (1) in_s…" at bounding box center [647, 486] width 223 height 657
click at [620, 211] on div "Category" at bounding box center [638, 210] width 173 height 16
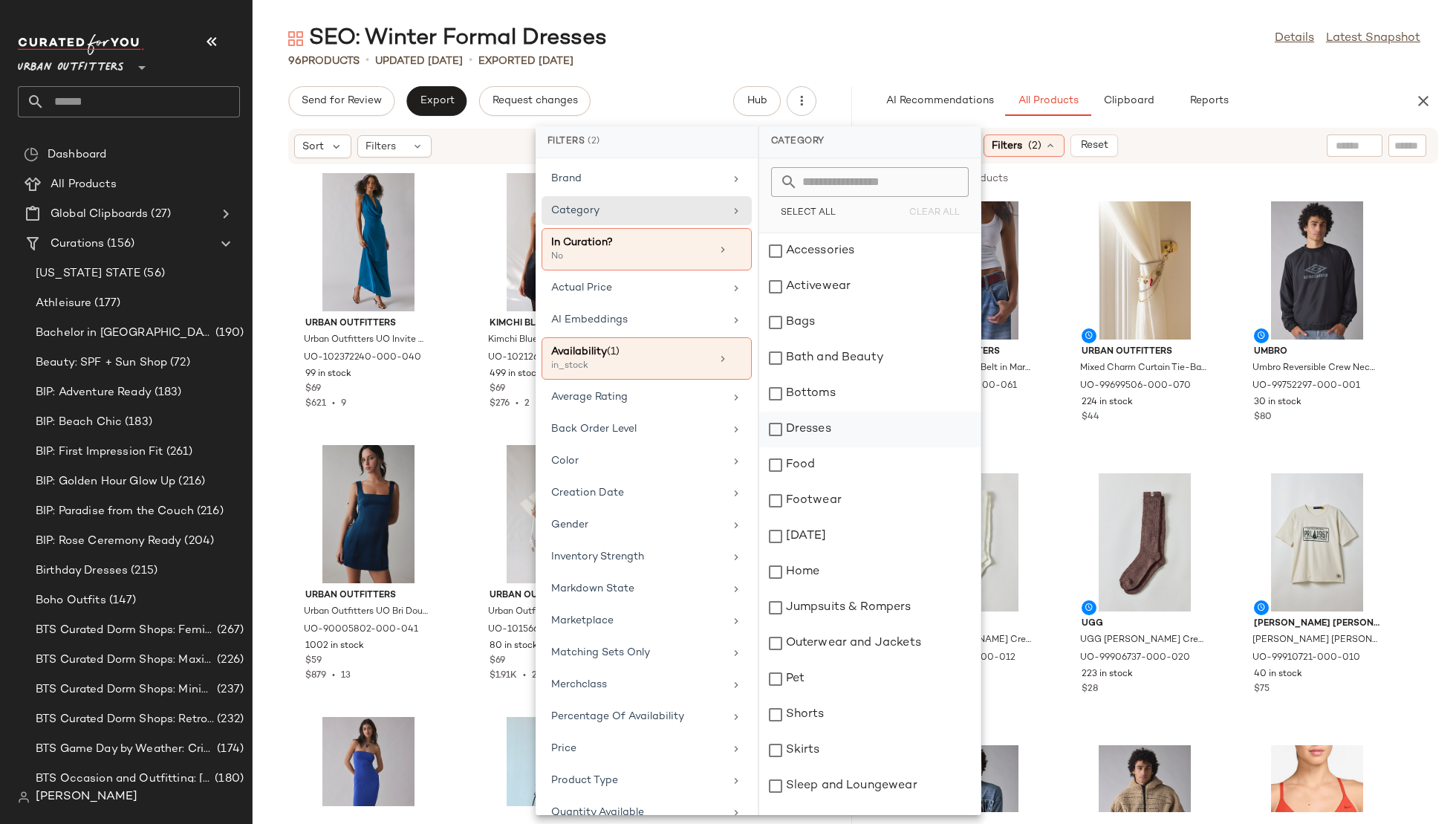
click at [826, 416] on div "Dresses" at bounding box center [869, 429] width 222 height 36
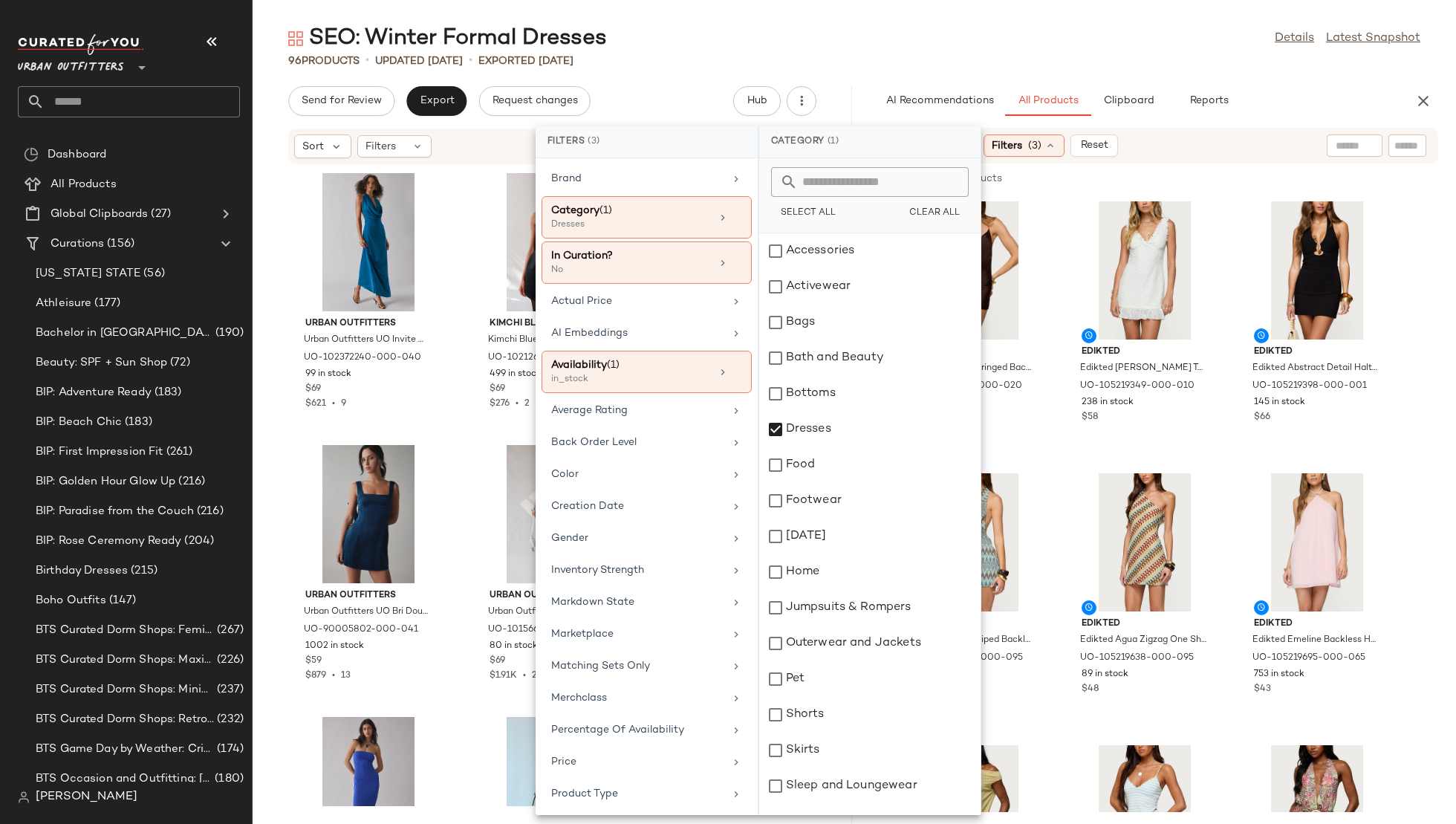
click at [1268, 96] on div "AI Recommendations All Products Clipboard Reports" at bounding box center [1133, 100] width 516 height 30
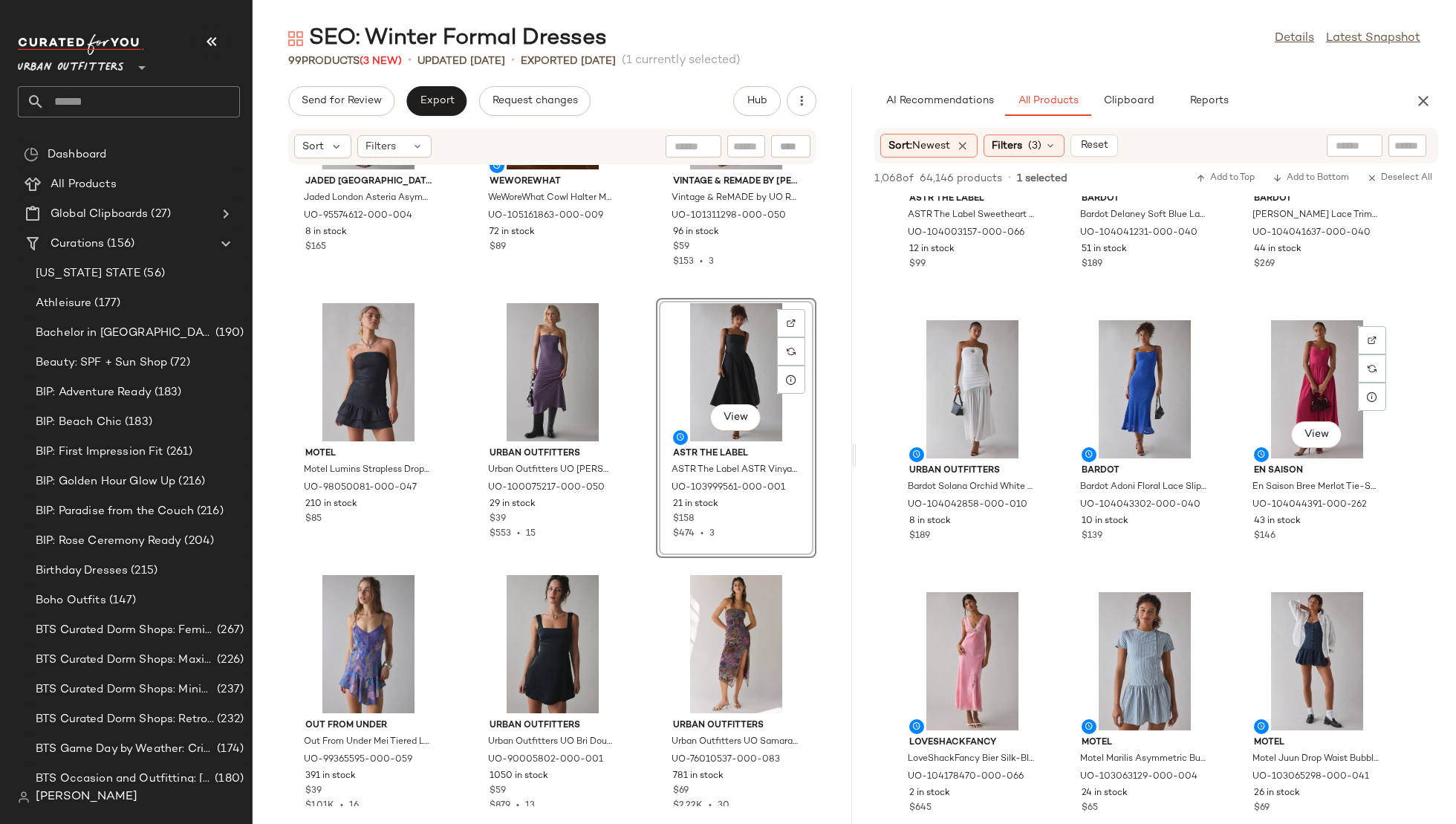
scroll to position [4781, 0]
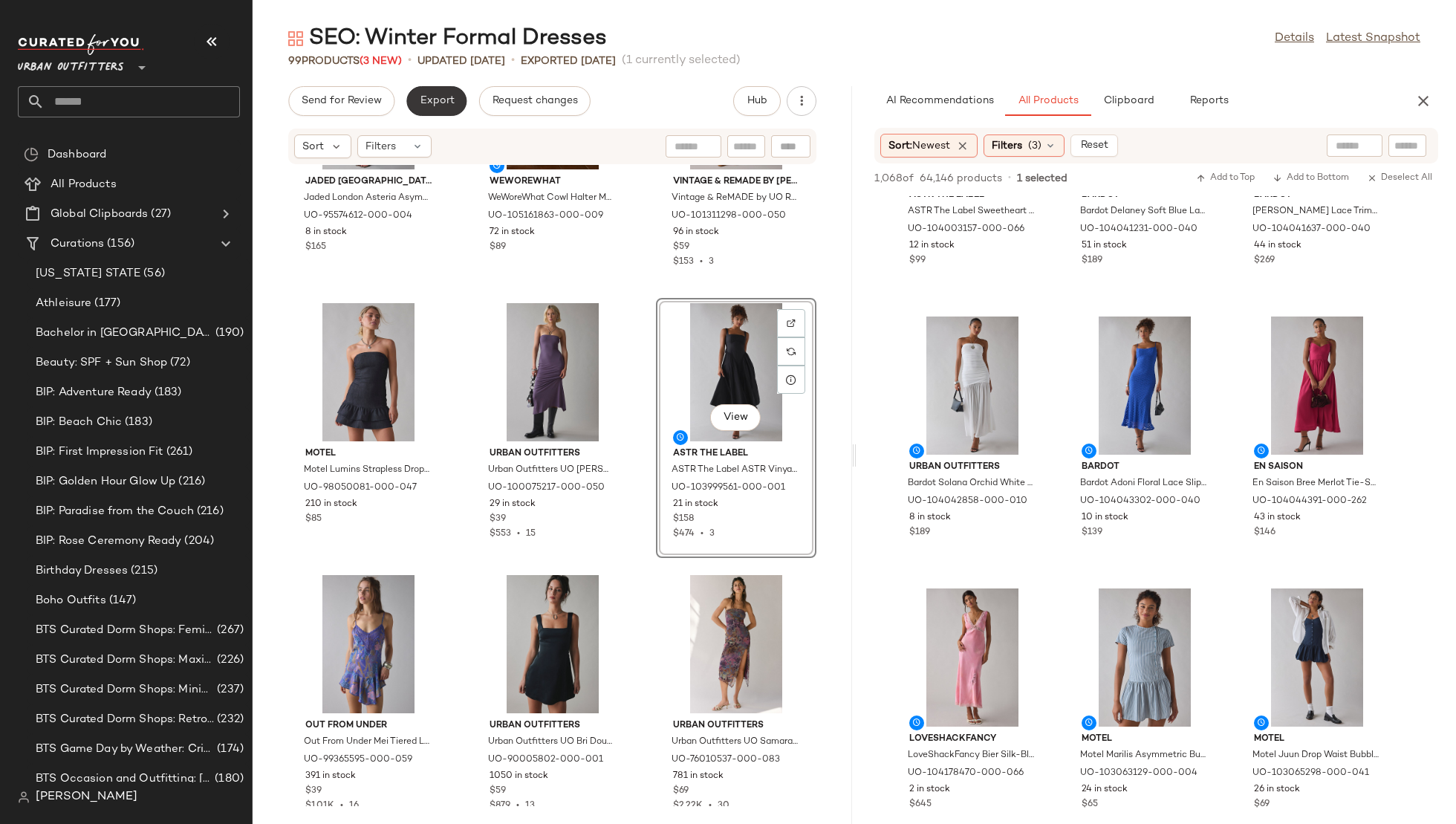
click at [442, 100] on span "Export" at bounding box center [436, 100] width 35 height 12
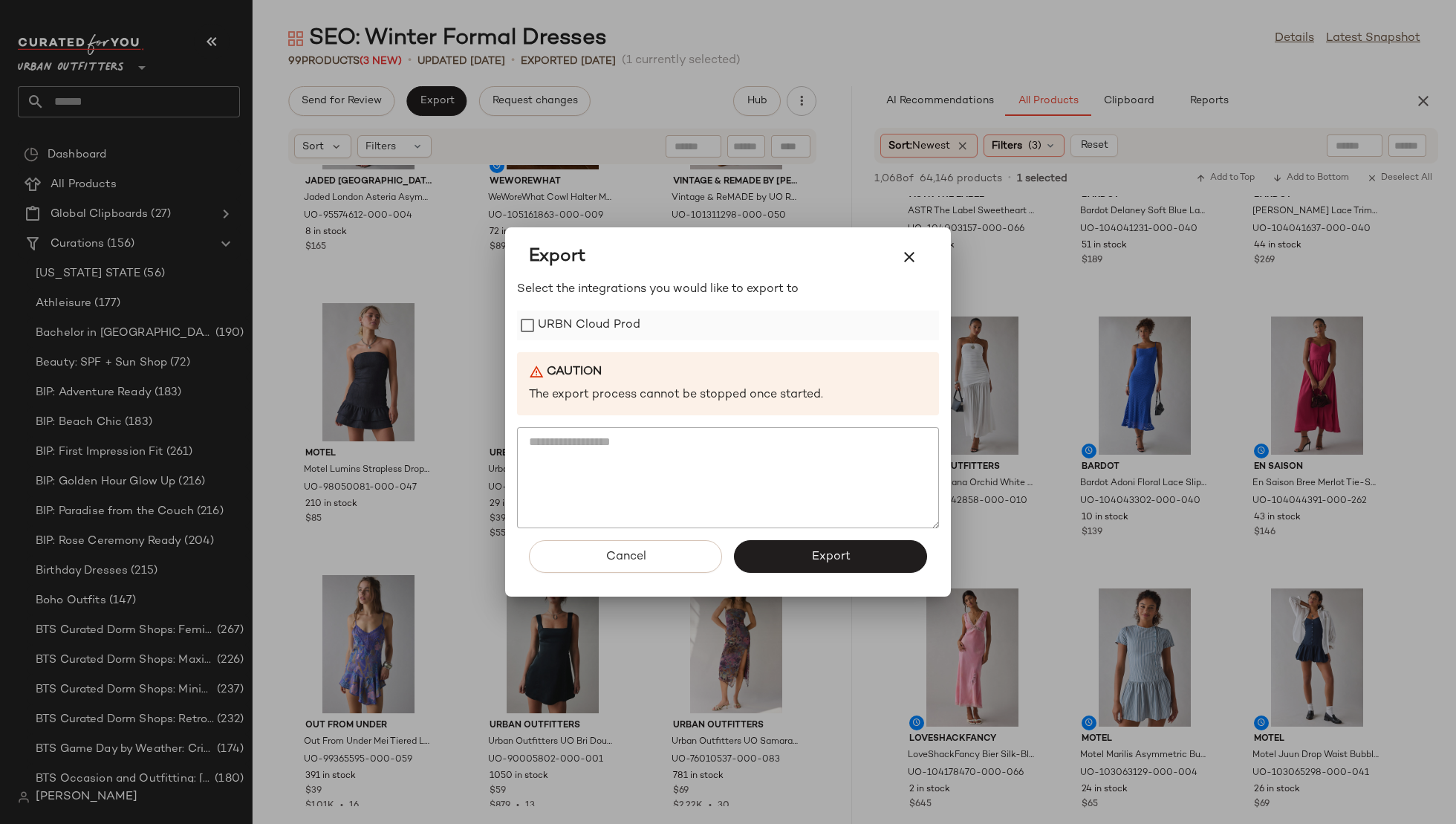
click at [610, 323] on label "URBN Cloud Prod" at bounding box center [589, 325] width 102 height 30
click at [792, 555] on button "Export" at bounding box center [831, 557] width 193 height 33
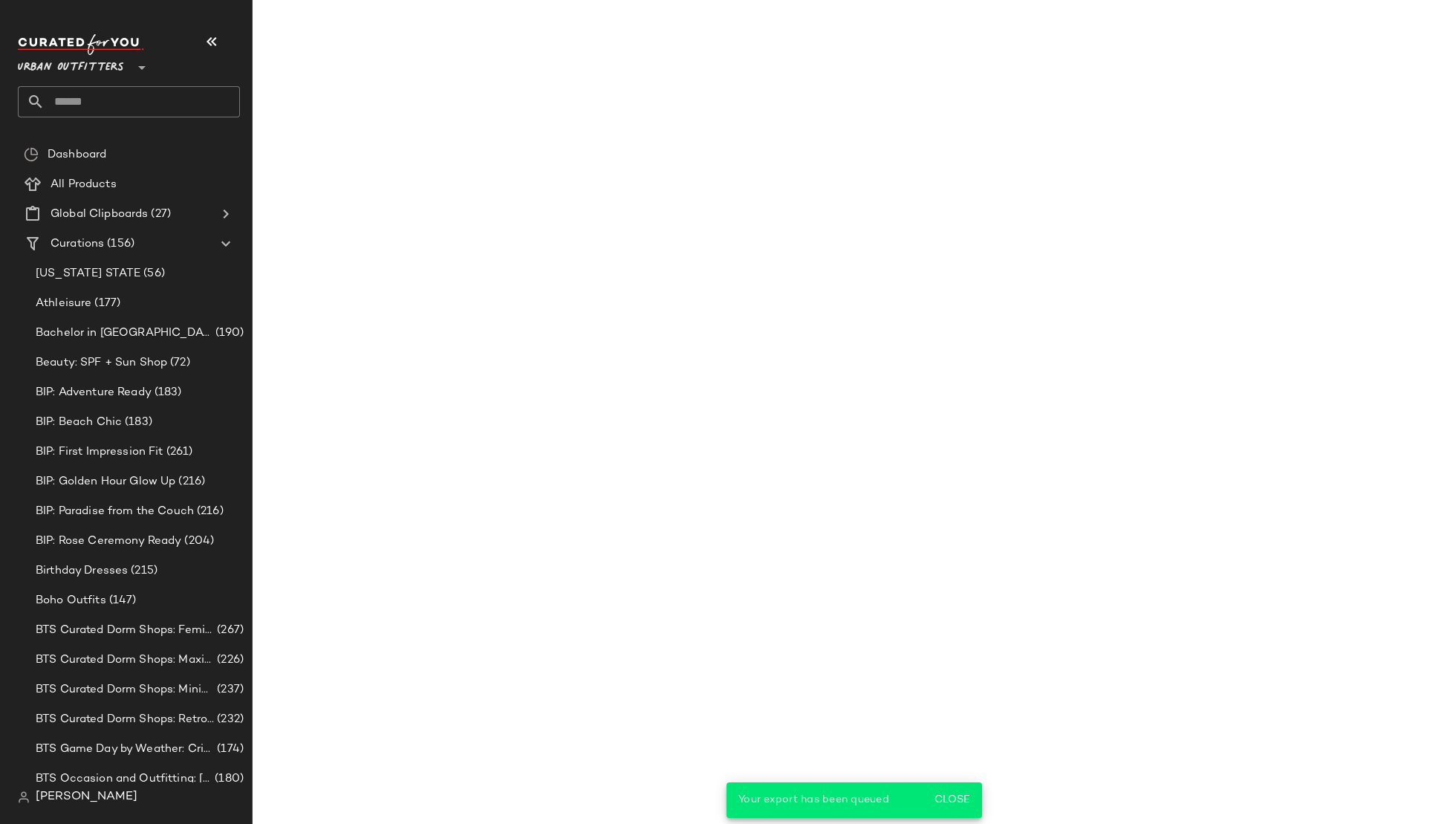
scroll to position [6957, 0]
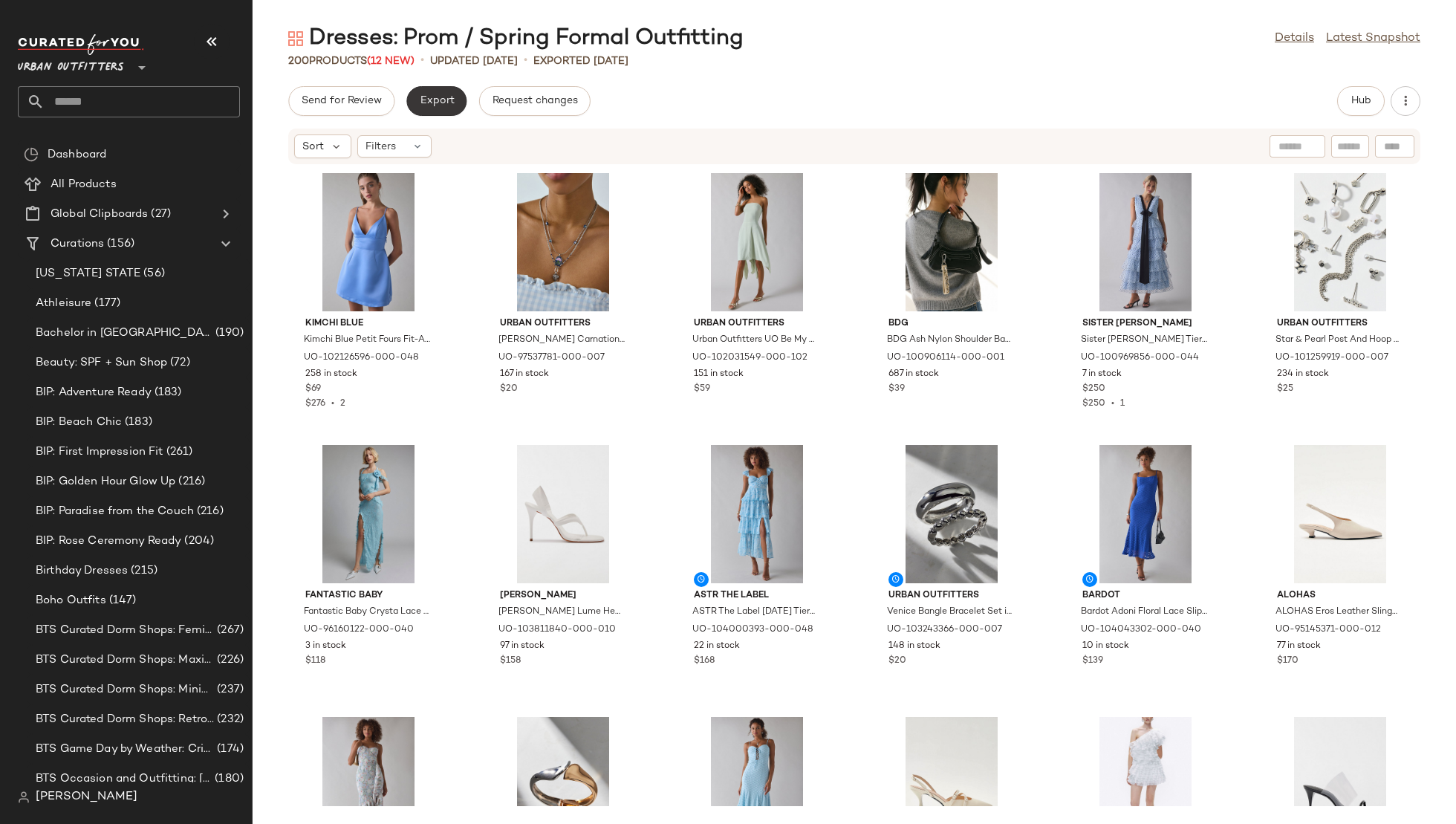
click at [437, 95] on span "Export" at bounding box center [436, 100] width 35 height 12
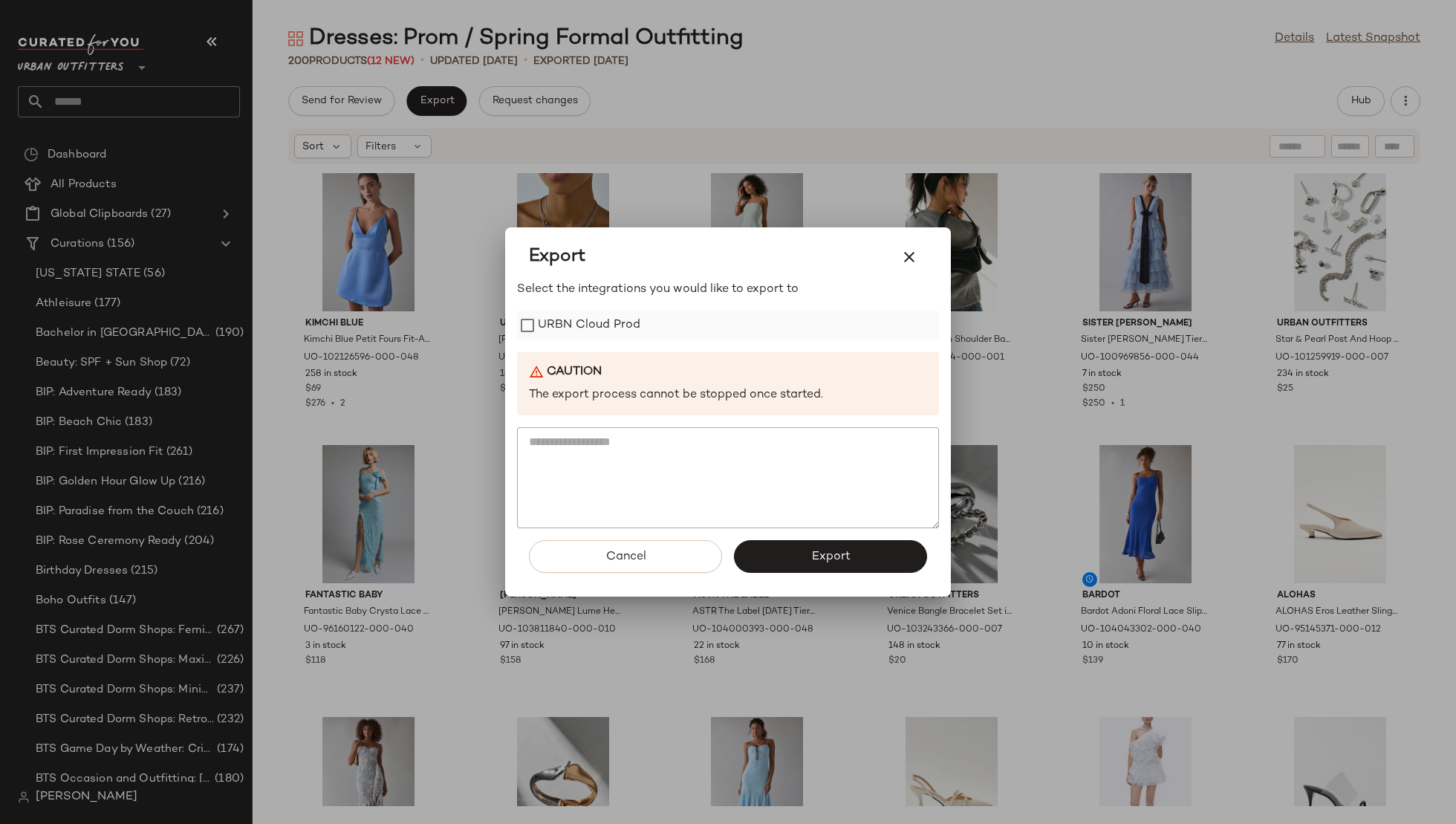
click at [610, 322] on label "URBN Cloud Prod" at bounding box center [589, 325] width 102 height 30
click at [911, 248] on icon "button" at bounding box center [910, 257] width 18 height 18
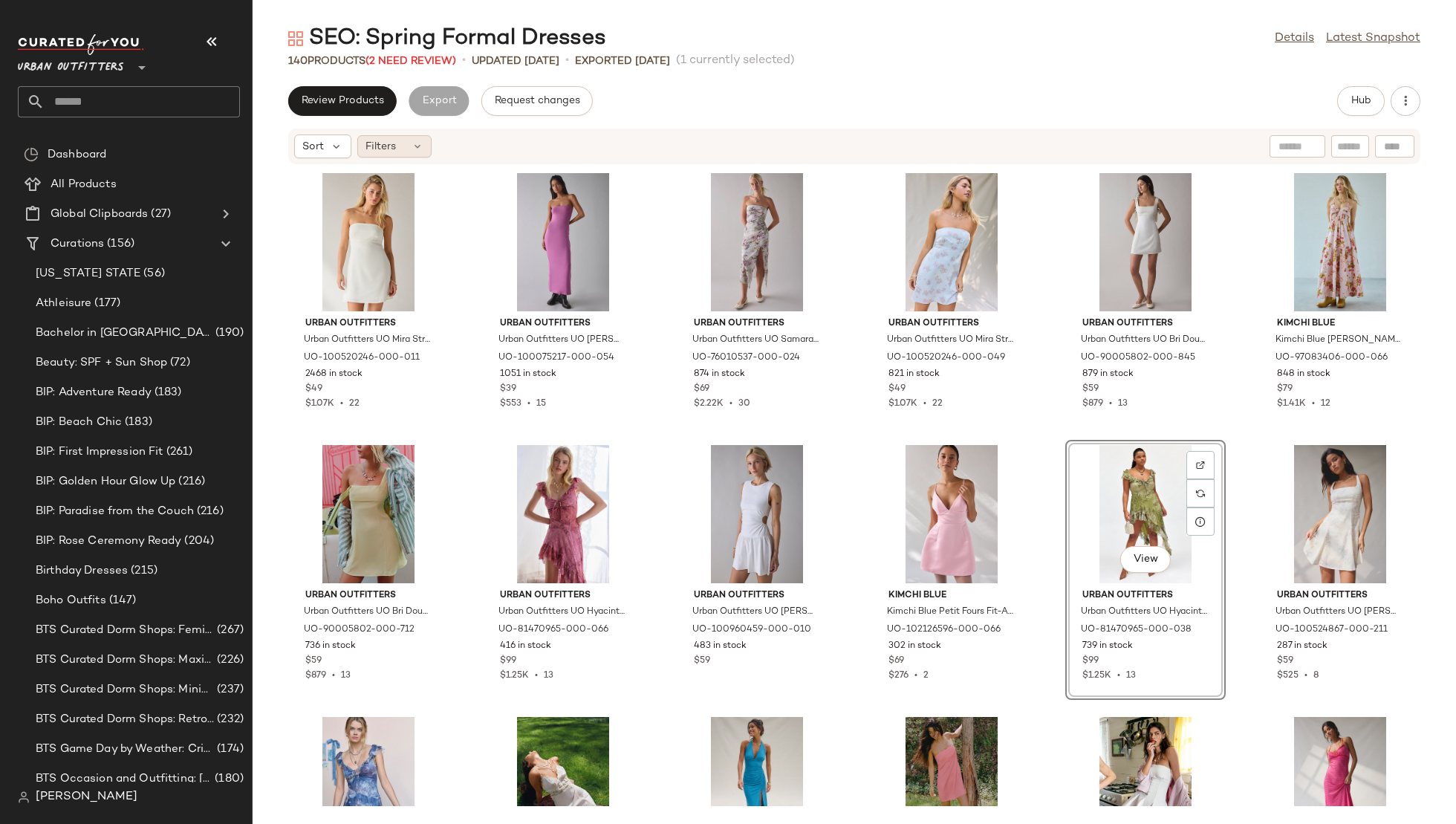
click at [400, 146] on div "Filters" at bounding box center [394, 146] width 74 height 22
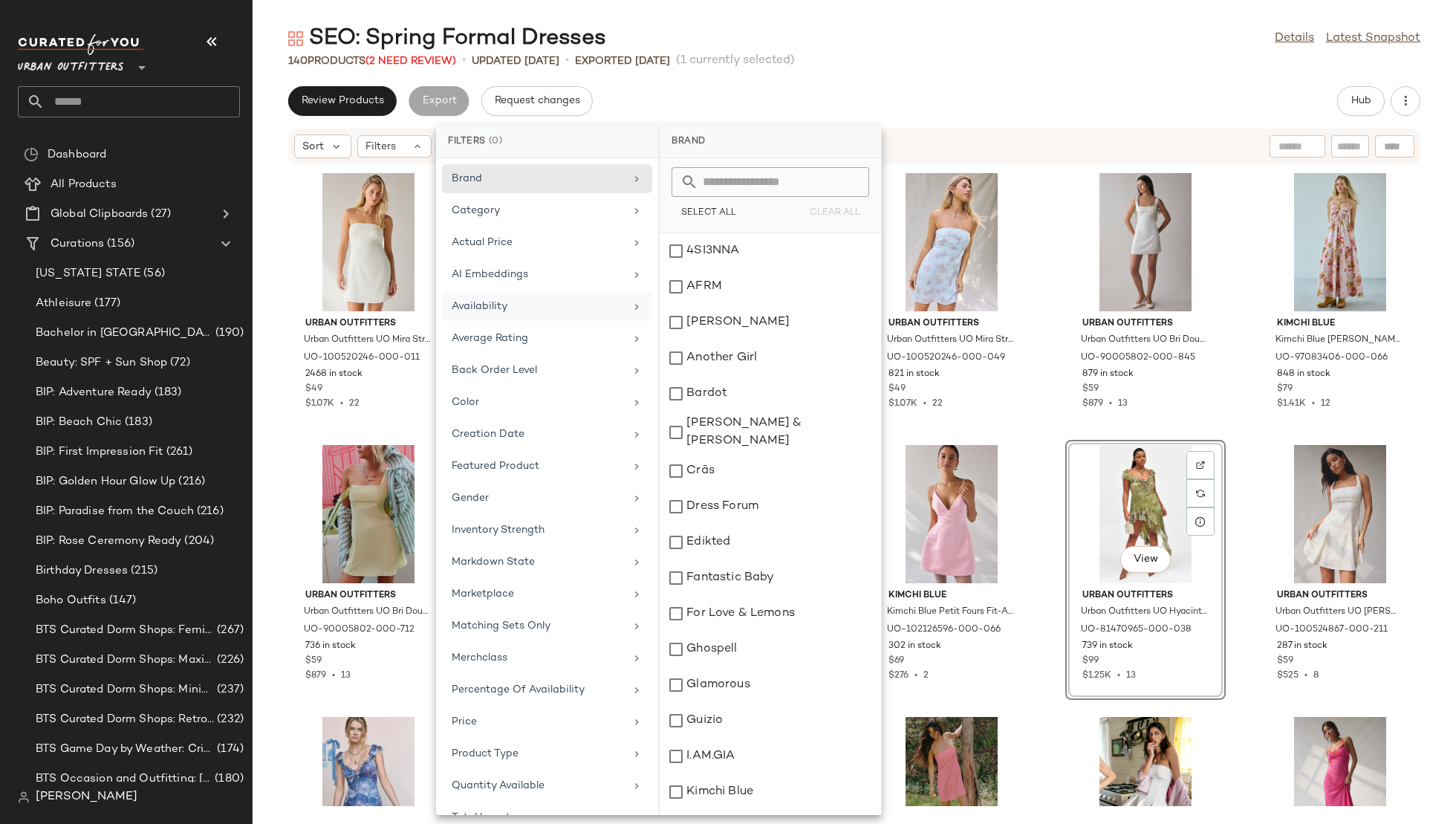
click at [521, 306] on div "Availability" at bounding box center [538, 306] width 173 height 16
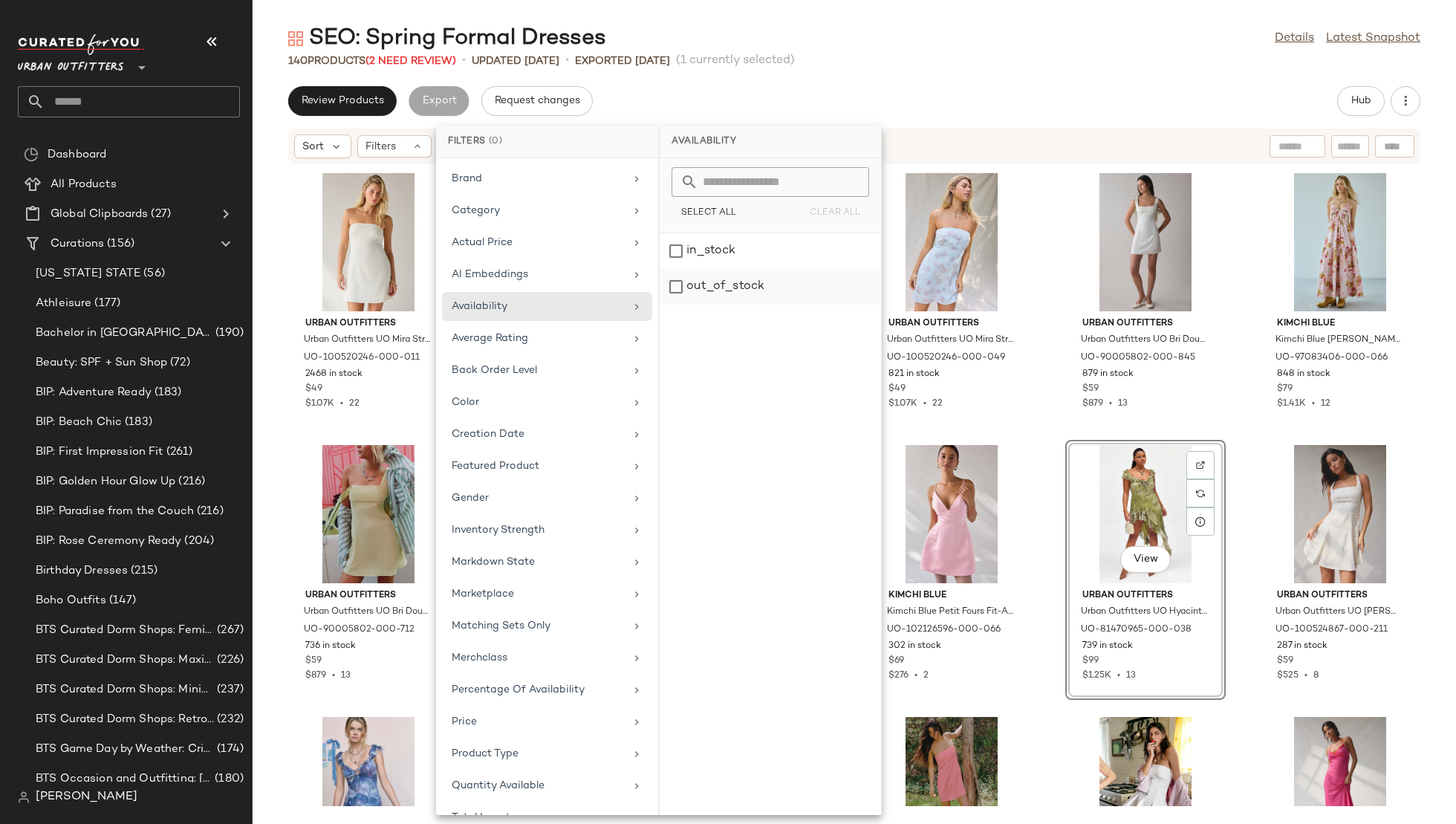
click at [727, 297] on div "out_of_stock" at bounding box center [770, 287] width 222 height 36
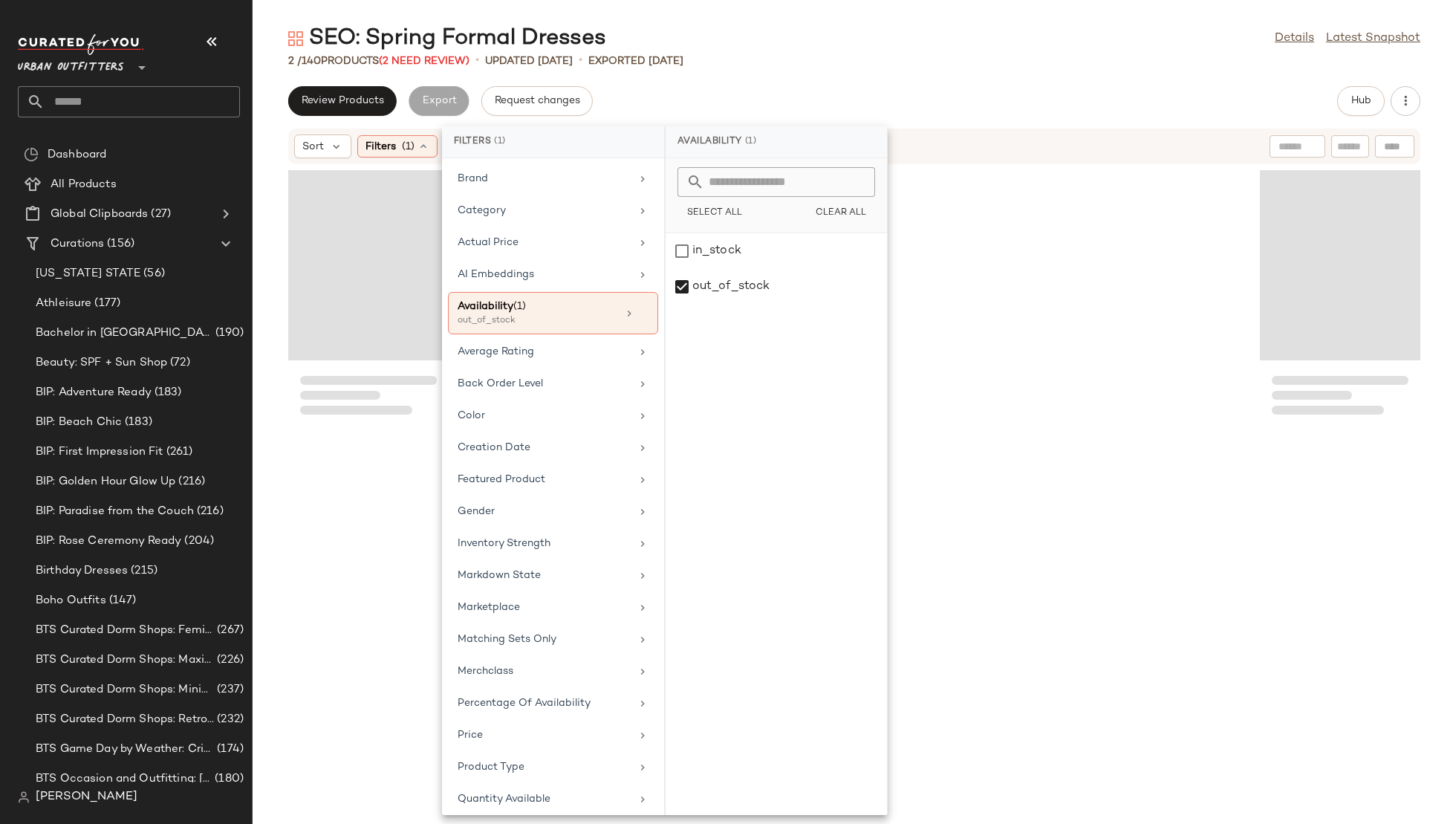
click at [1070, 38] on div "SEO: Spring Formal Dresses Details Latest Snapshot" at bounding box center [854, 38] width 1203 height 30
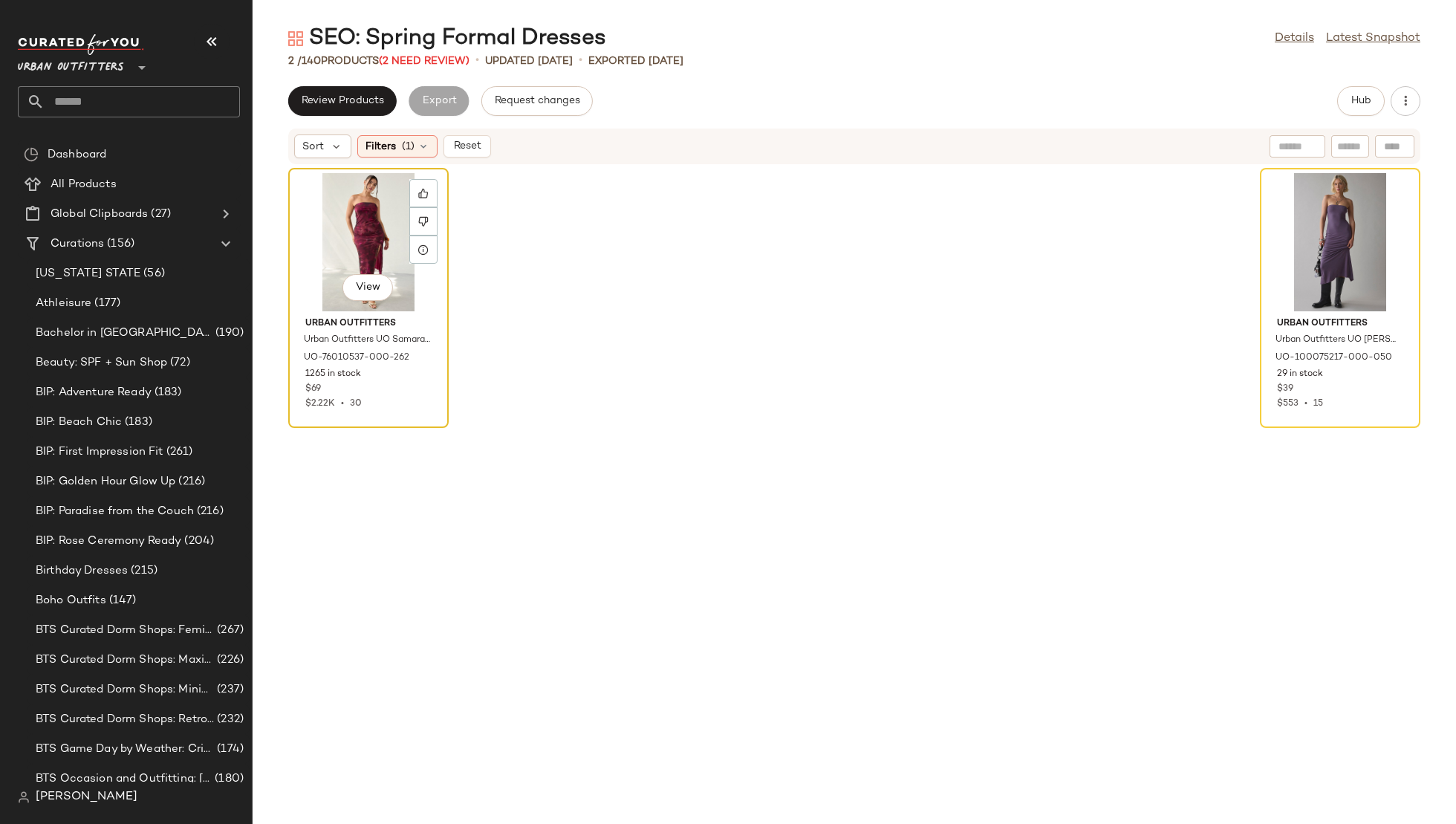
click at [324, 222] on div "View" at bounding box center [369, 242] width 151 height 138
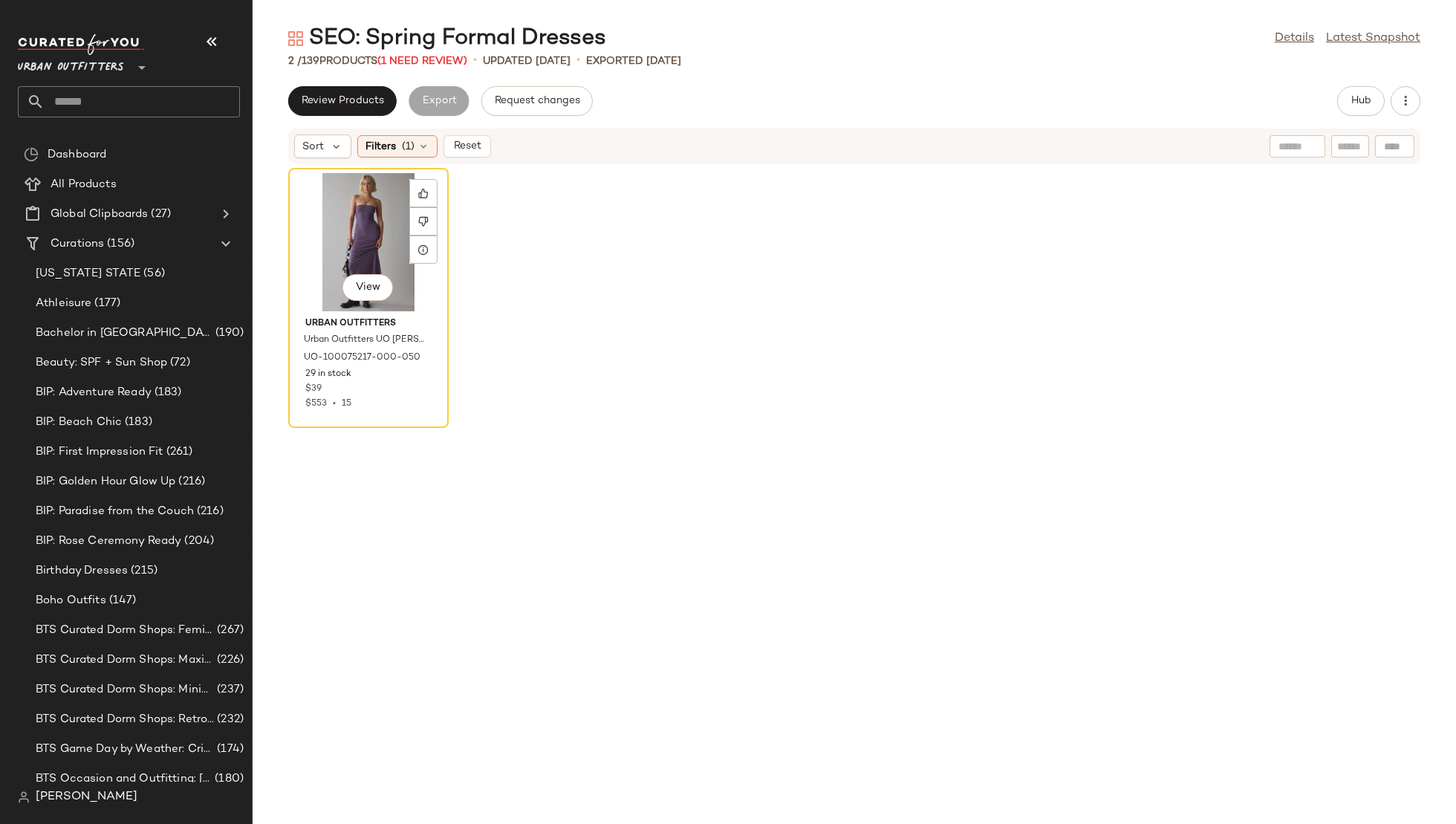
click at [324, 222] on div "View" at bounding box center [369, 242] width 151 height 138
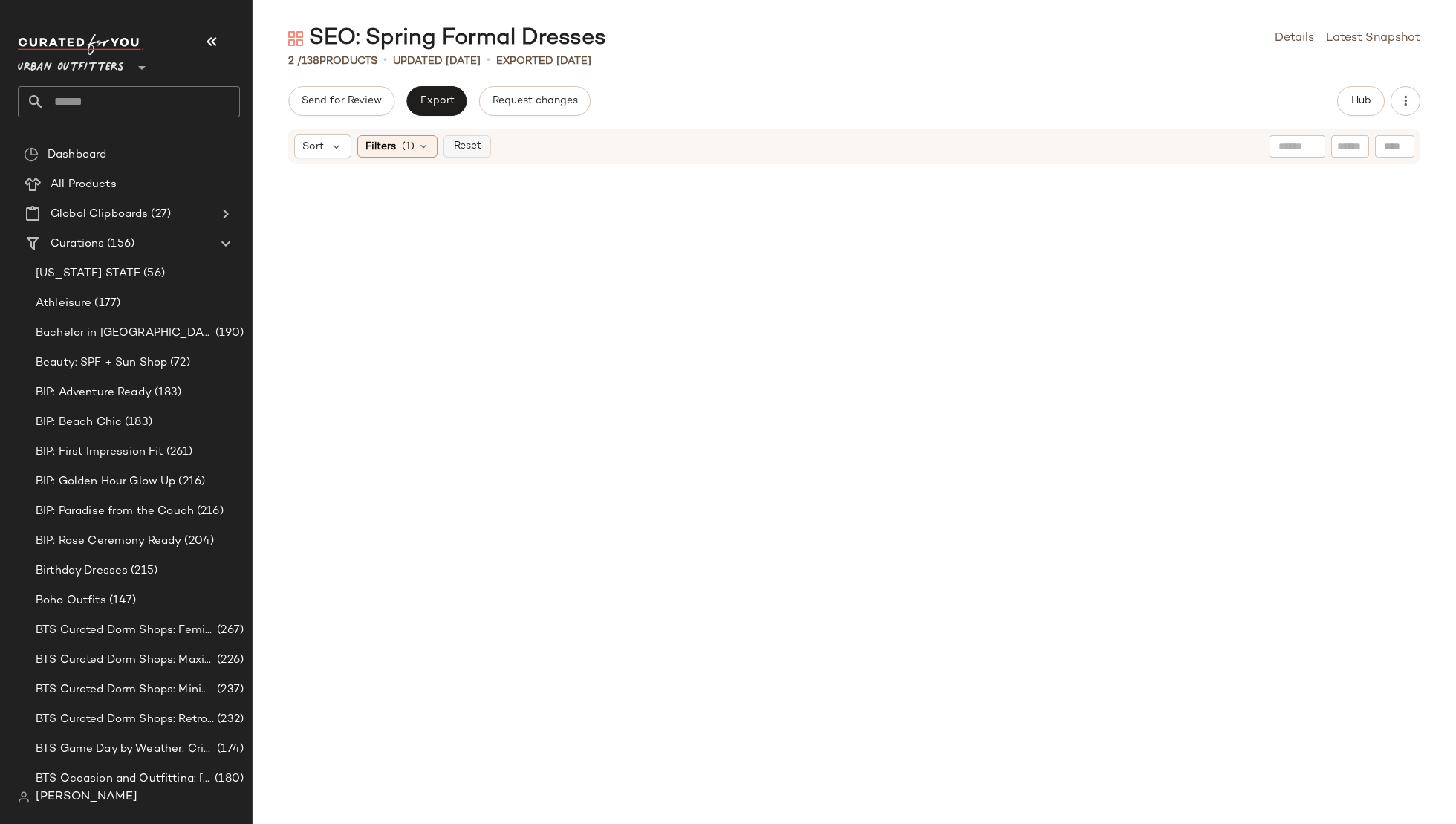
click at [472, 151] on span "Reset" at bounding box center [466, 146] width 28 height 12
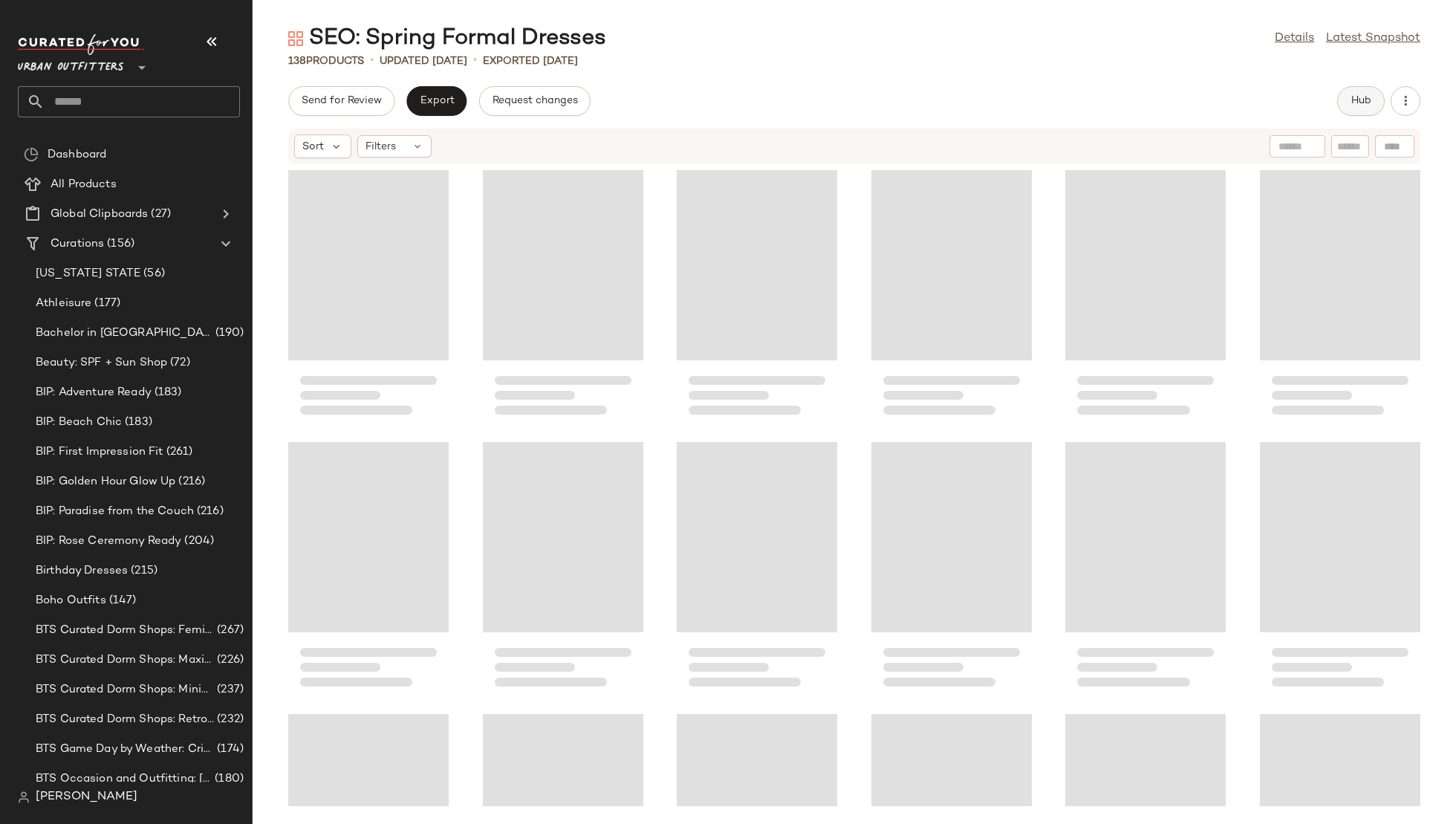
click at [1357, 102] on span "Hub" at bounding box center [1361, 100] width 21 height 12
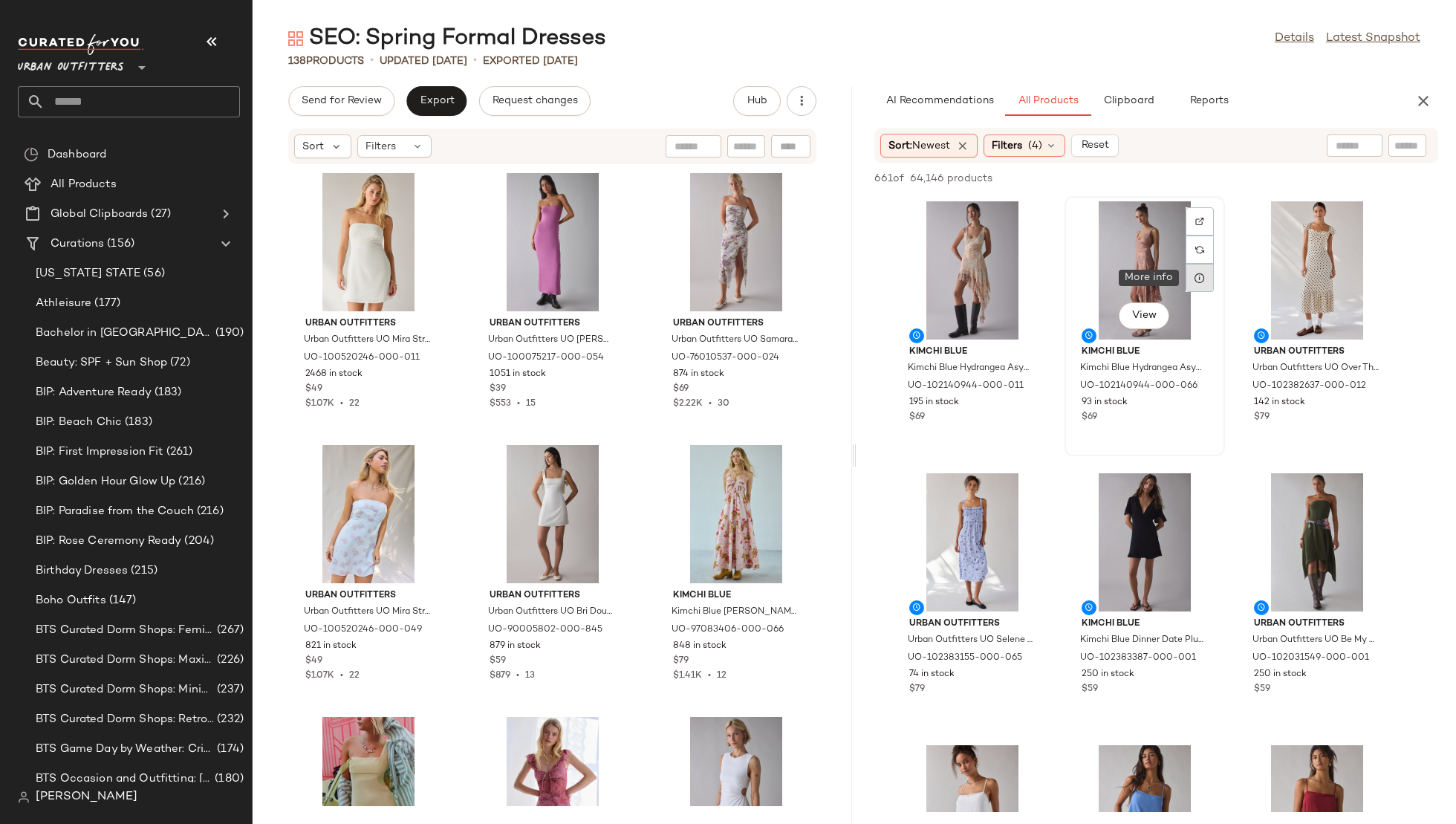
click at [1203, 280] on icon at bounding box center [1200, 277] width 12 height 12
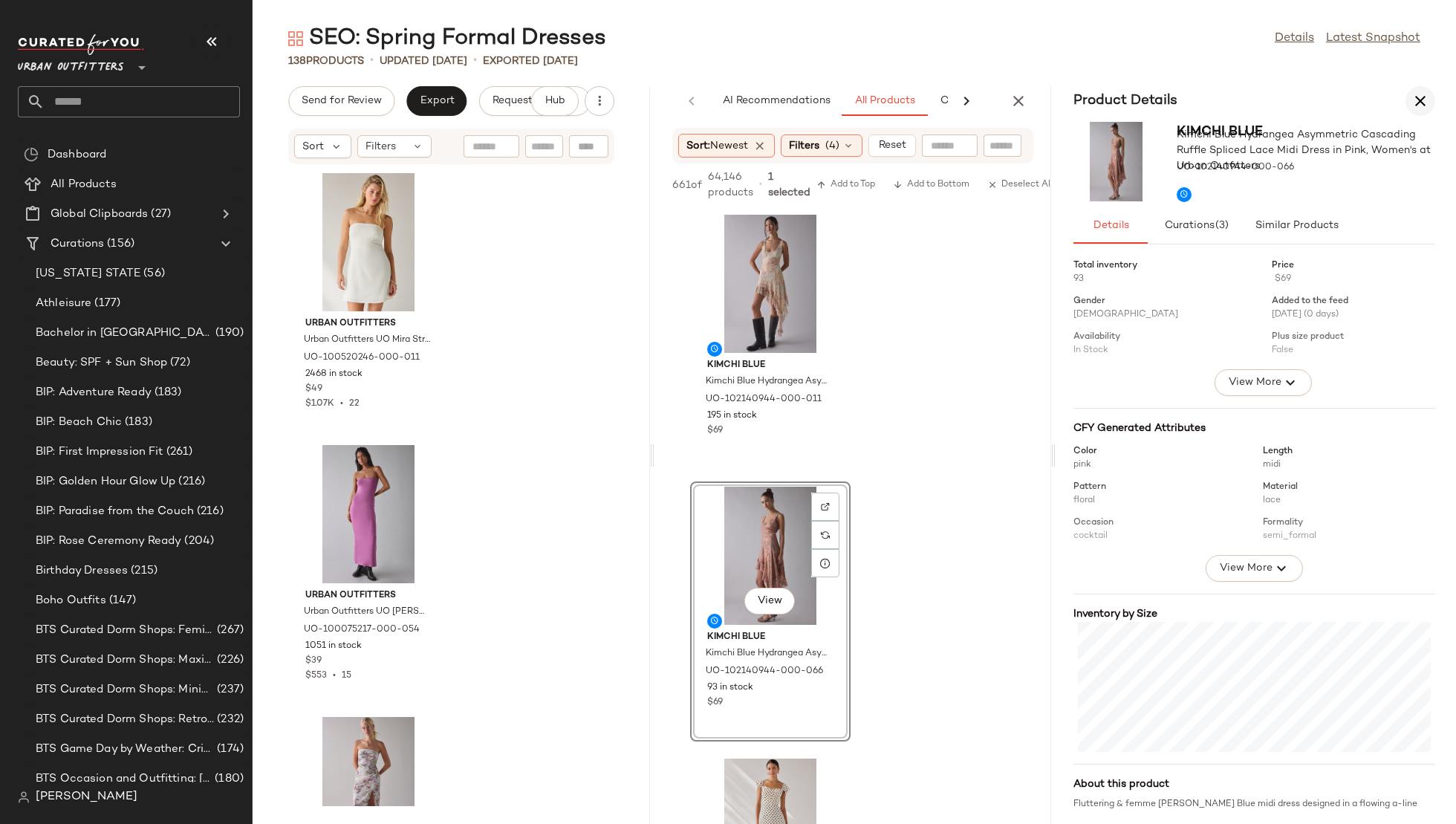
click at [1413, 99] on icon "button" at bounding box center [1420, 101] width 18 height 18
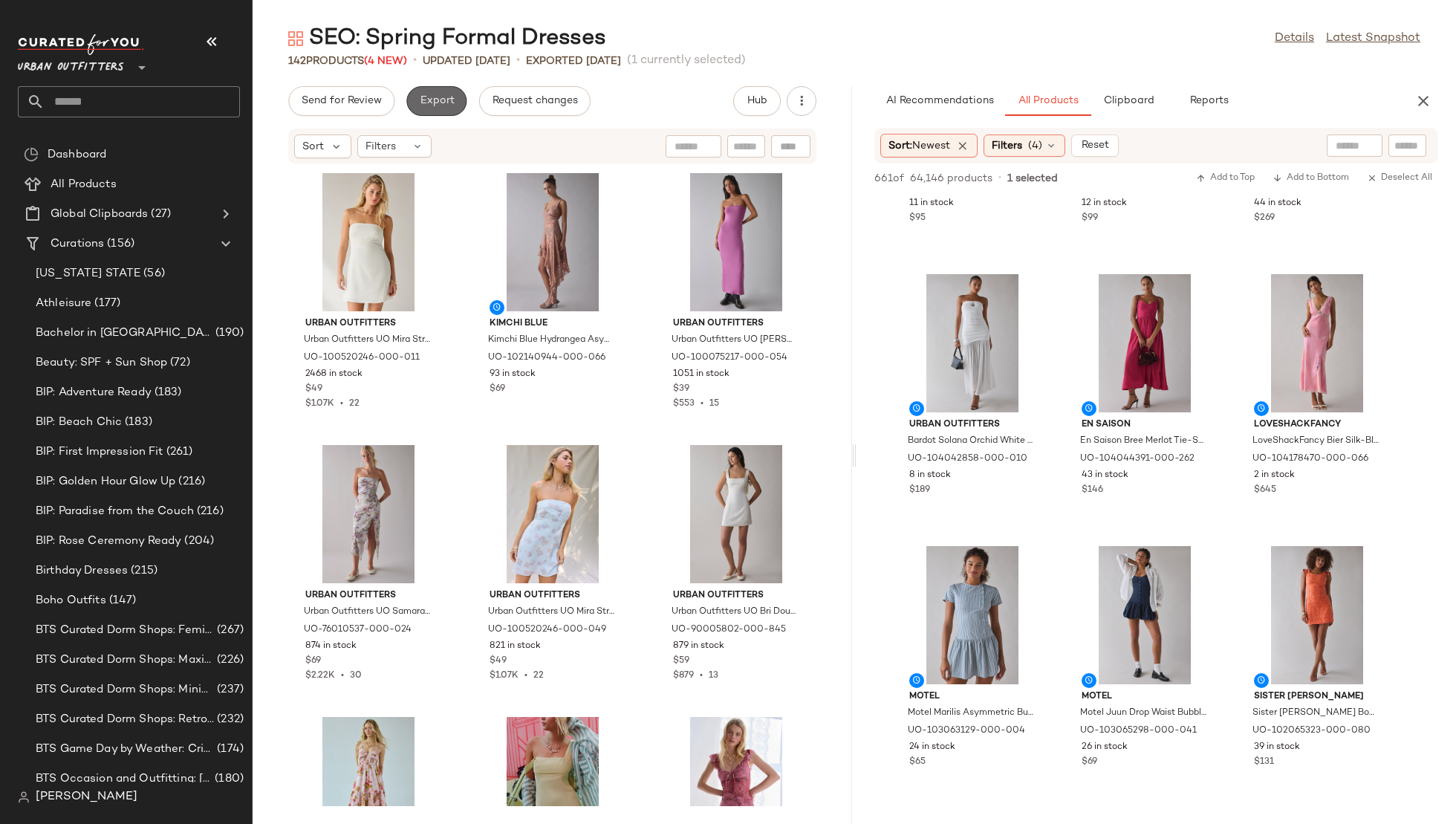
click at [428, 106] on span "Export" at bounding box center [436, 100] width 35 height 12
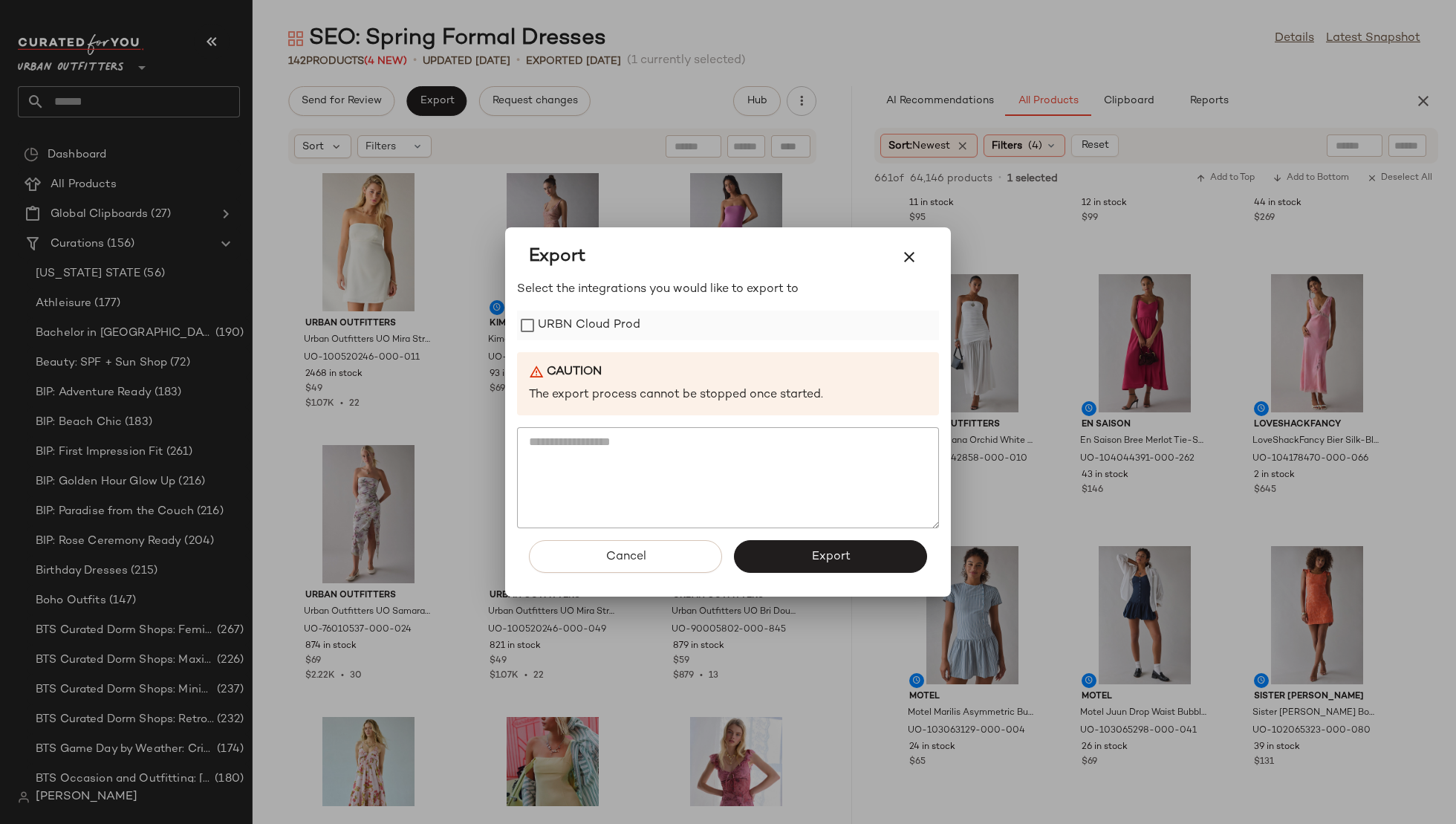
click at [588, 315] on label "URBN Cloud Prod" at bounding box center [589, 325] width 102 height 30
click at [799, 545] on button "Export" at bounding box center [831, 557] width 193 height 33
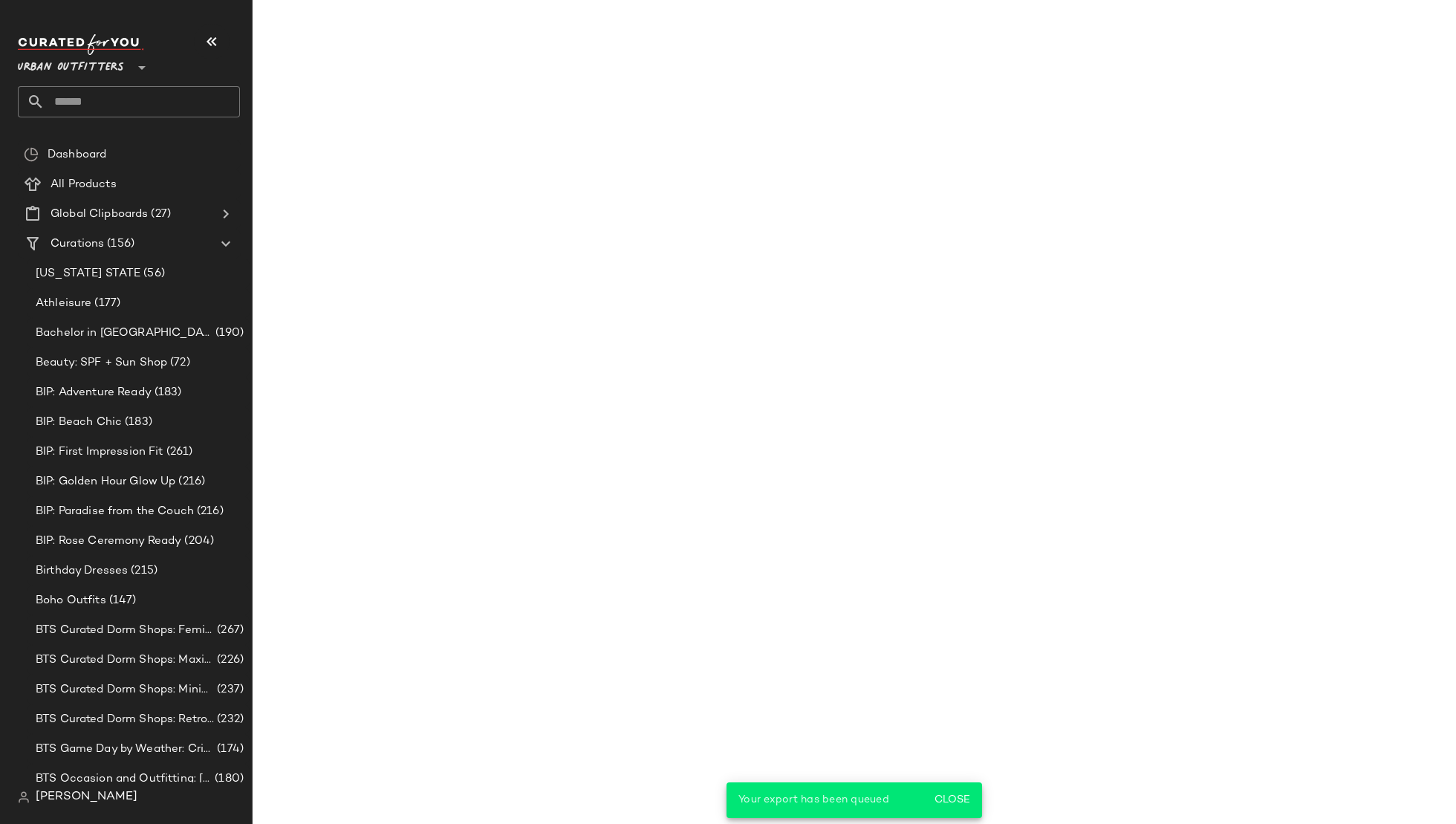
scroll to position [2647, 0]
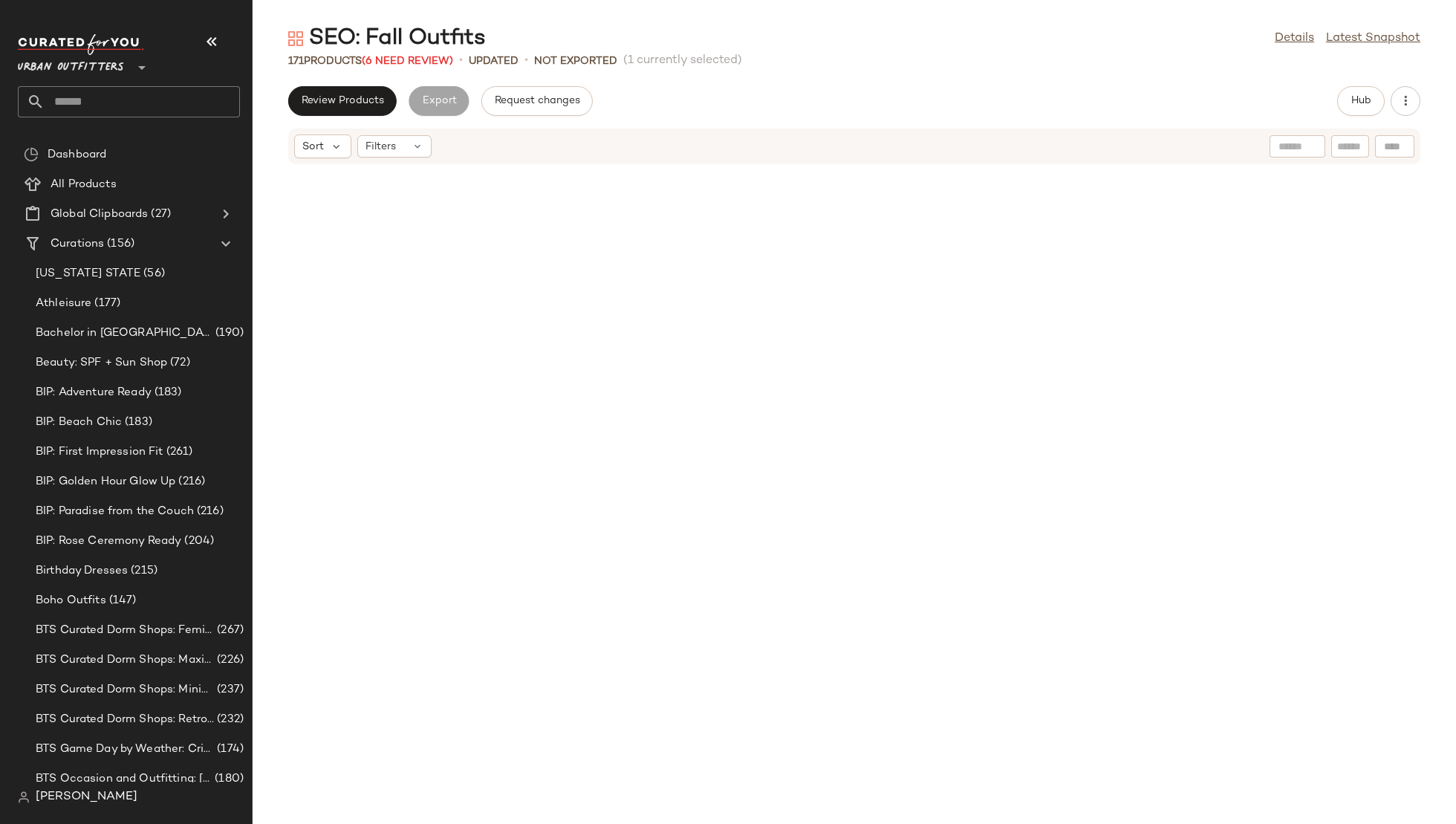
scroll to position [556, 0]
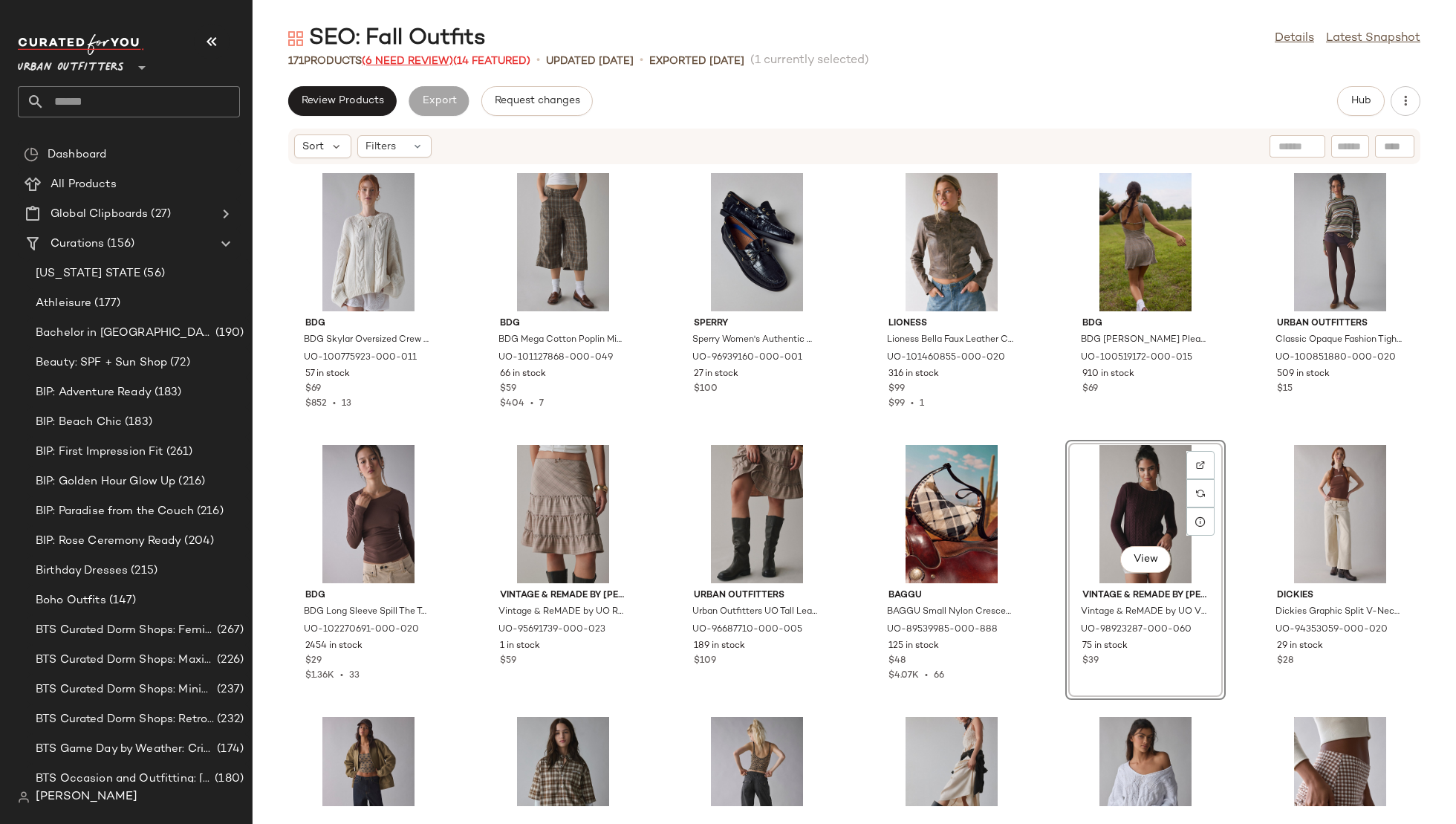
click at [409, 57] on span "(6 Need Review)" at bounding box center [408, 61] width 91 height 11
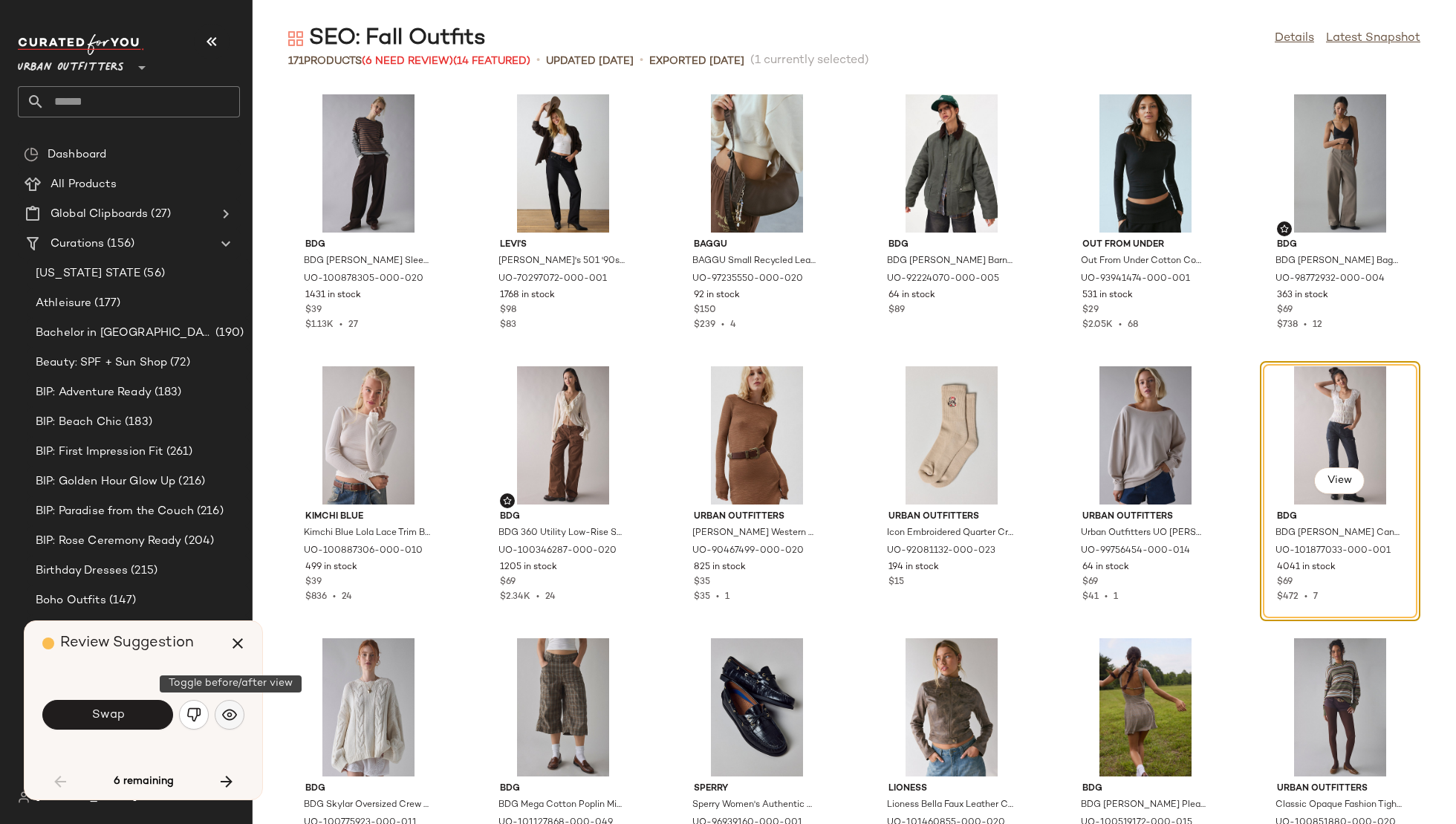
click at [225, 711] on img "button" at bounding box center [230, 714] width 15 height 15
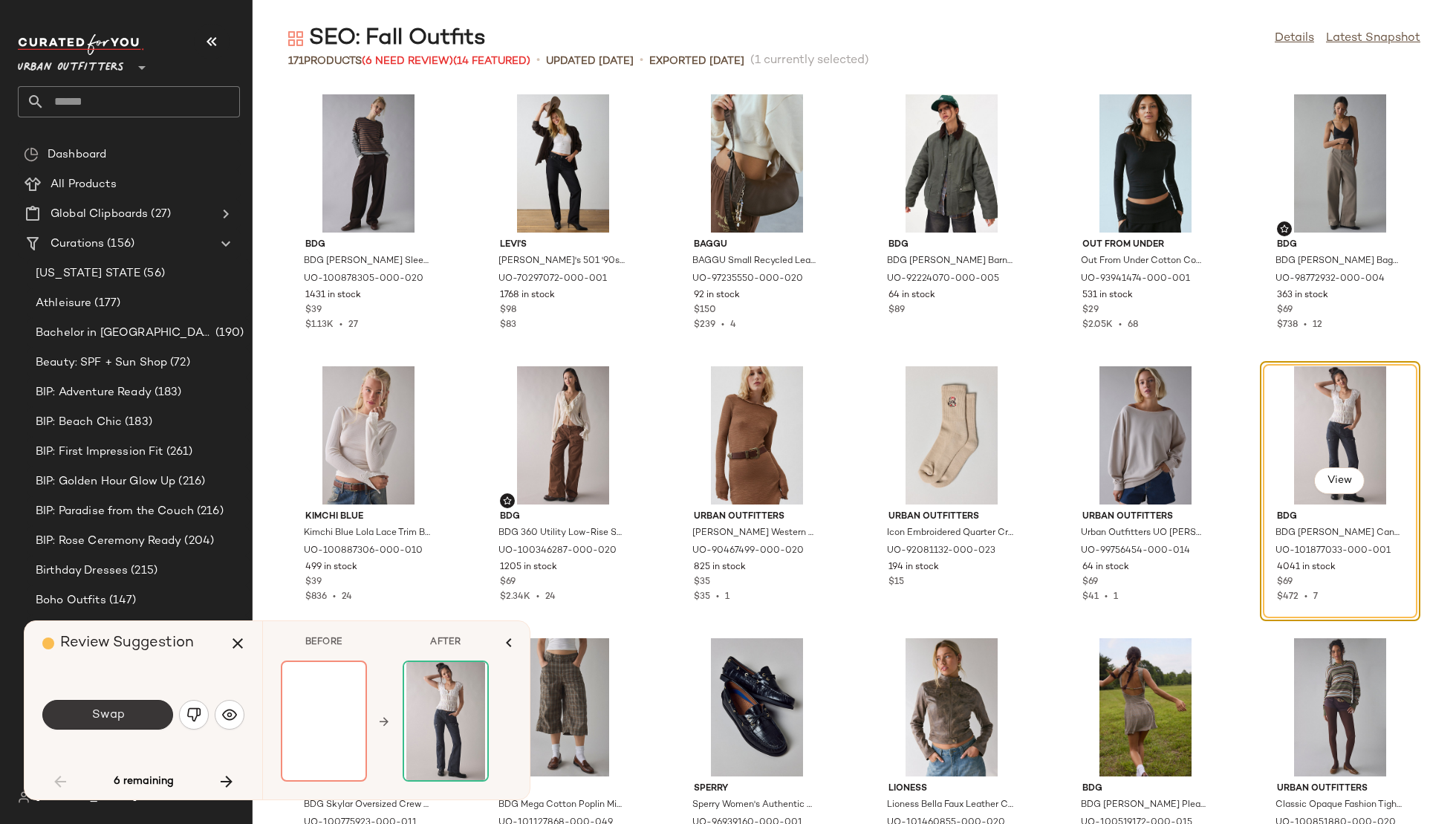
click at [130, 711] on button "Swap" at bounding box center [107, 714] width 130 height 30
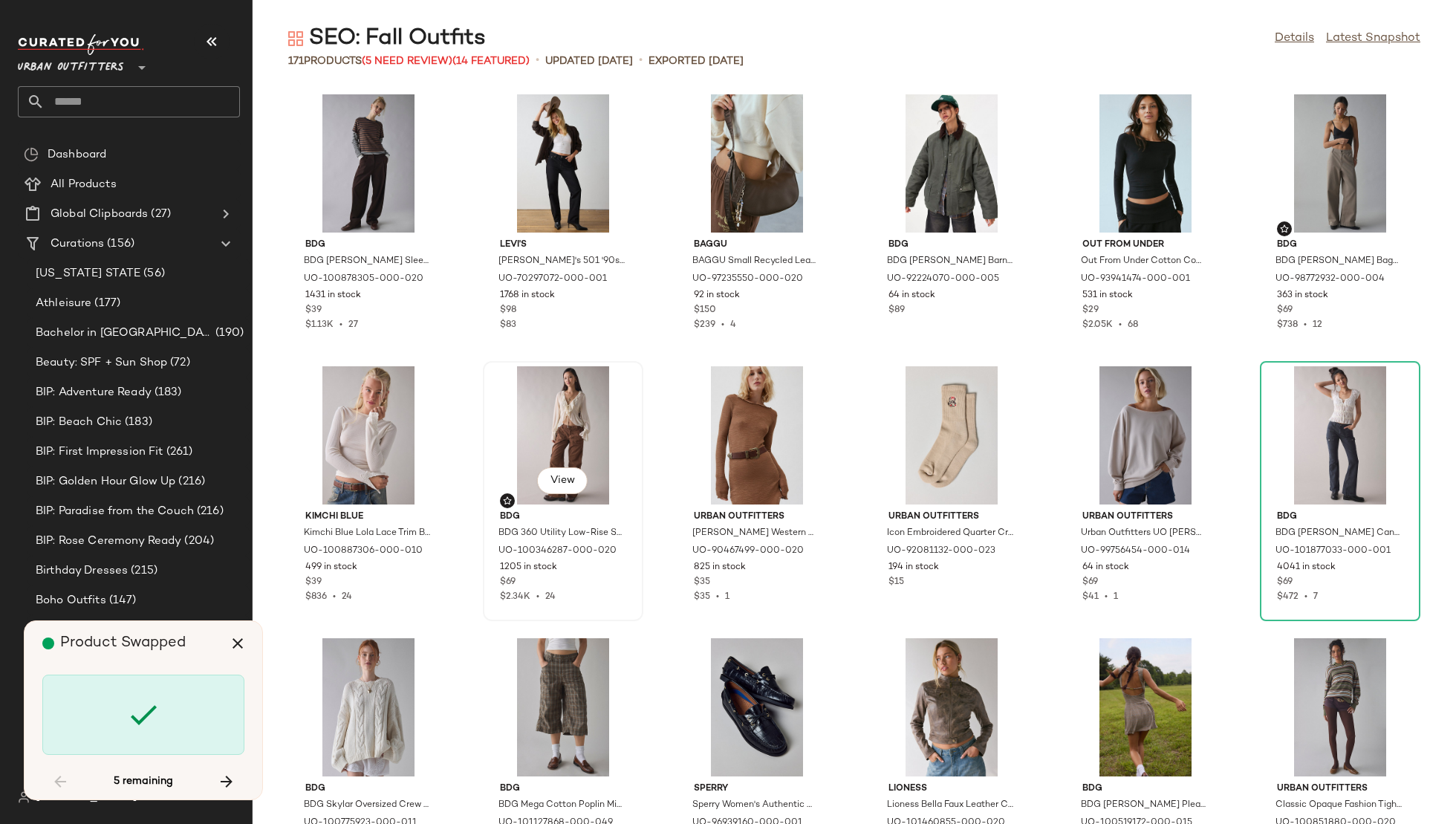
scroll to position [2176, 0]
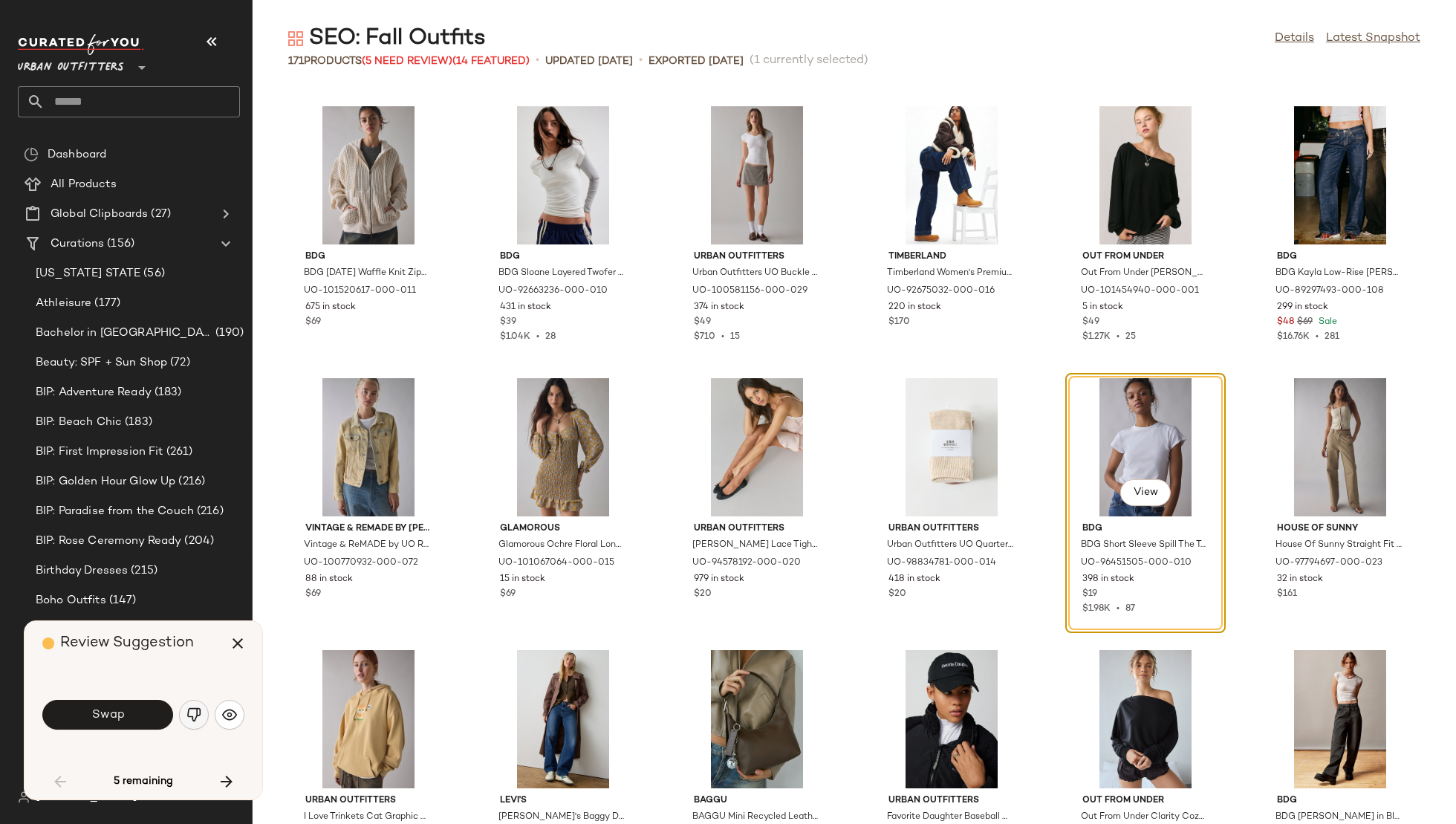
click at [192, 720] on img "button" at bounding box center [193, 714] width 15 height 15
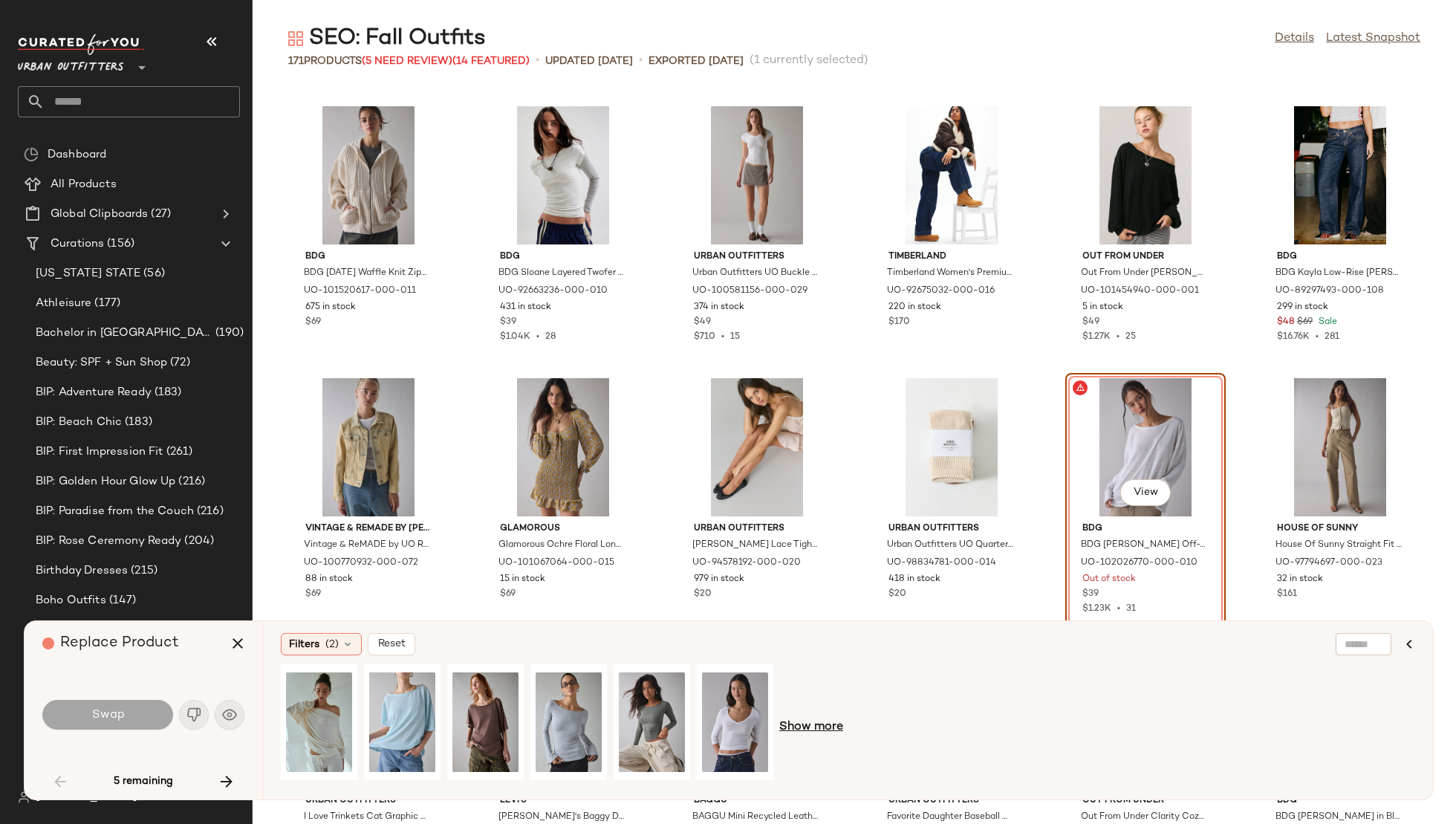
click at [803, 722] on span "Show more" at bounding box center [811, 728] width 64 height 18
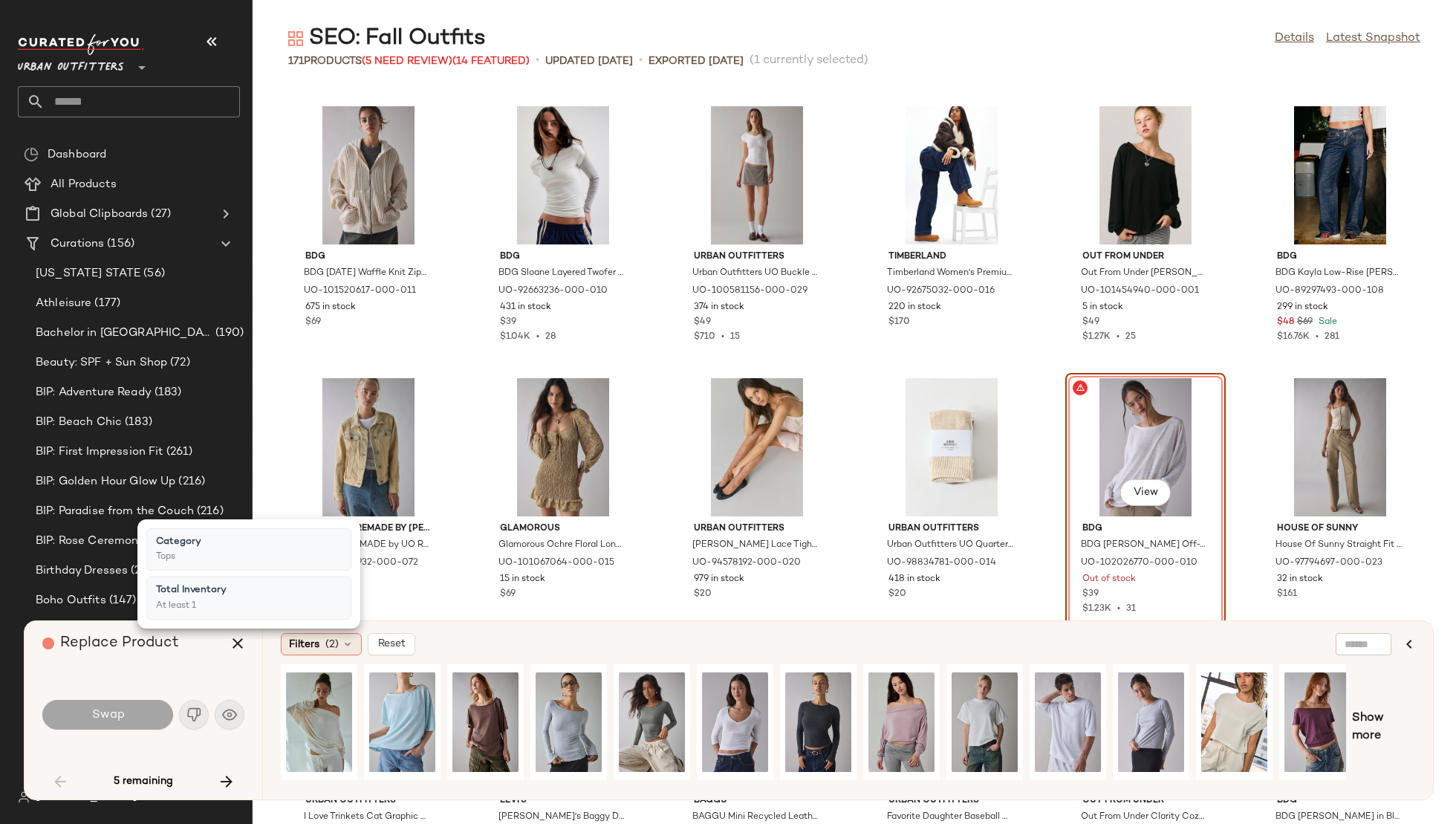
click at [334, 645] on span "(2)" at bounding box center [332, 644] width 14 height 16
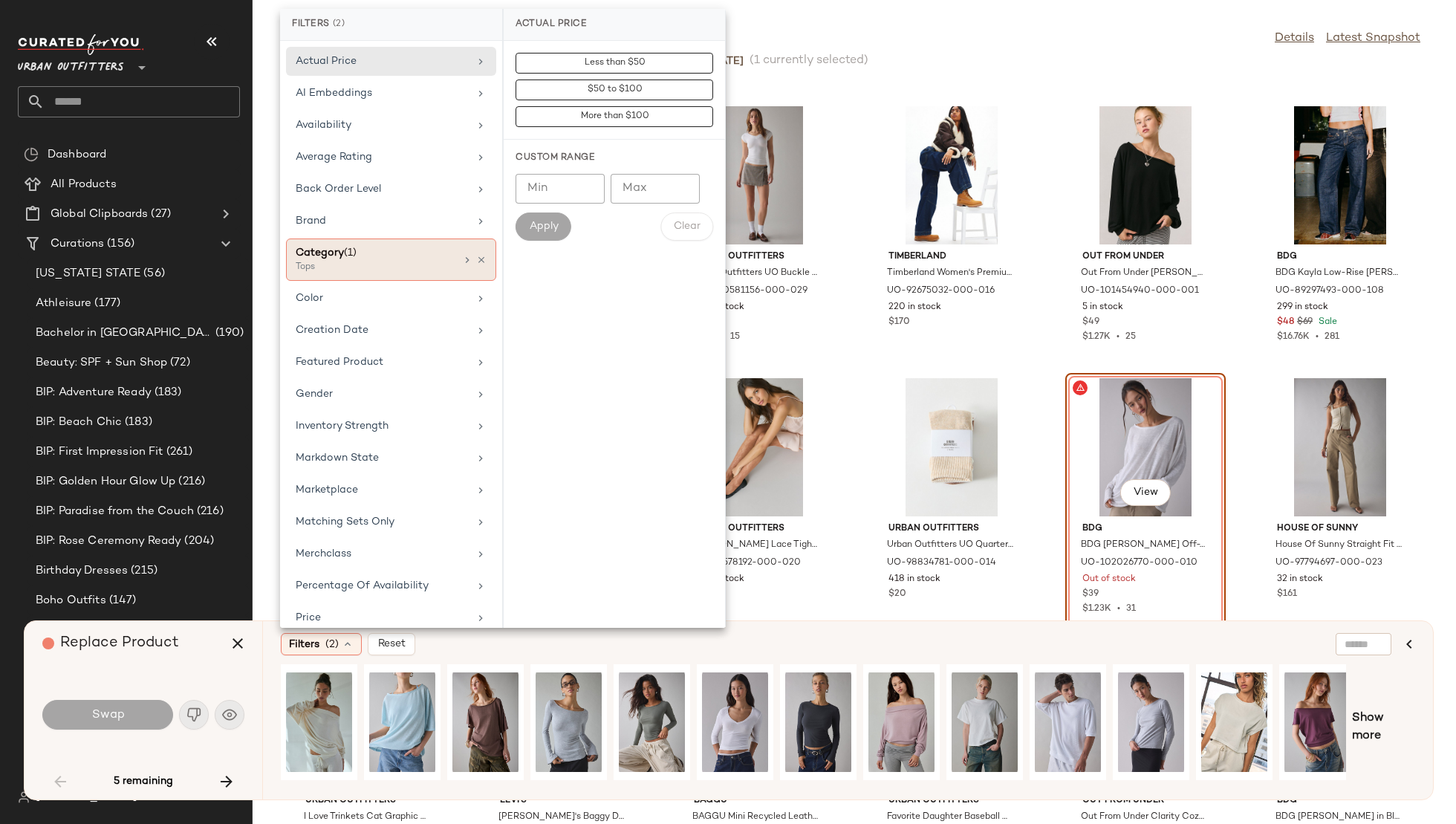
click at [394, 253] on div "Category (1)" at bounding box center [375, 253] width 160 height 16
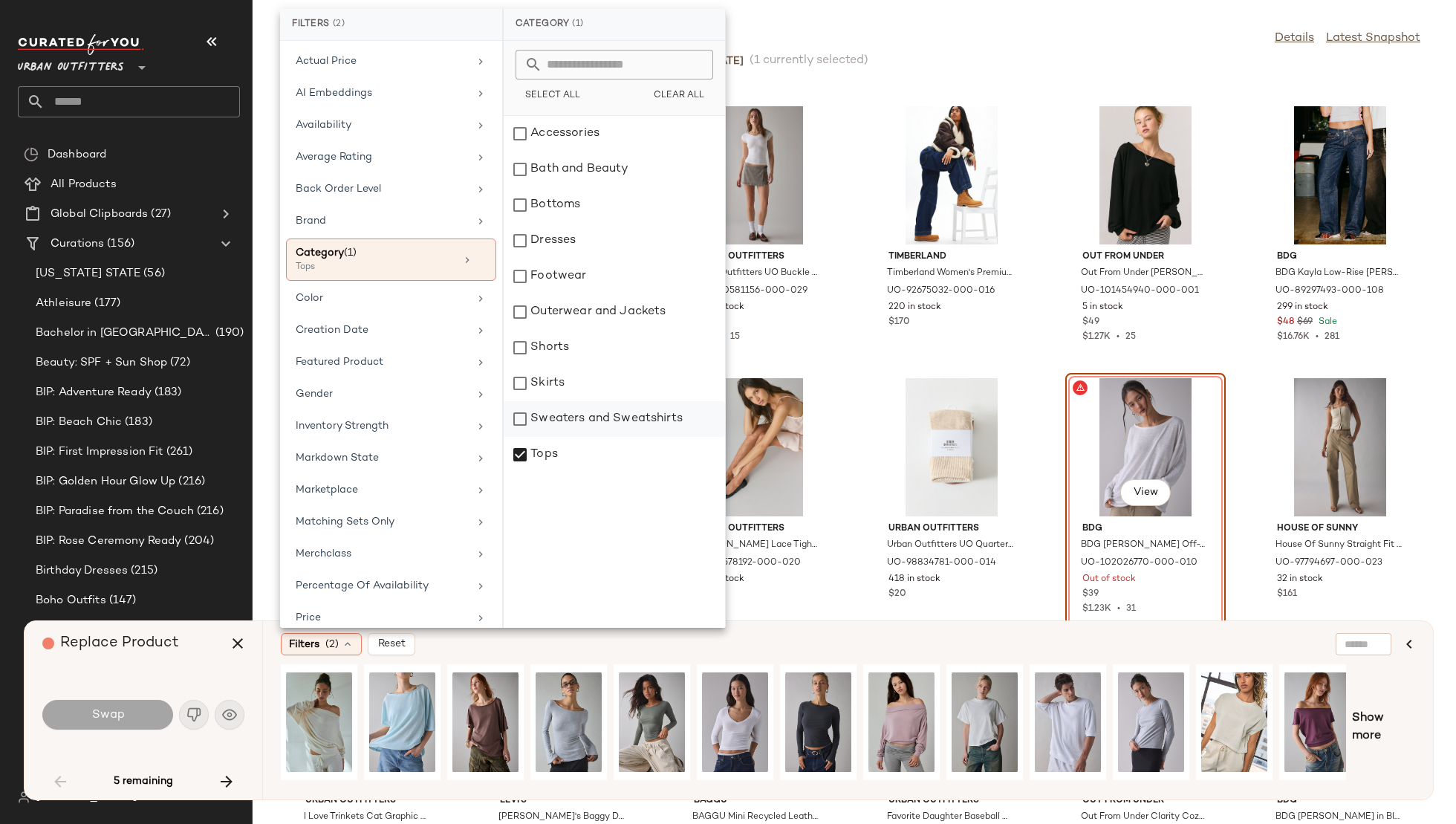
click at [607, 409] on div "Sweaters and Sweatshirts" at bounding box center [614, 419] width 222 height 36
click at [538, 453] on div "Tops" at bounding box center [614, 454] width 222 height 36
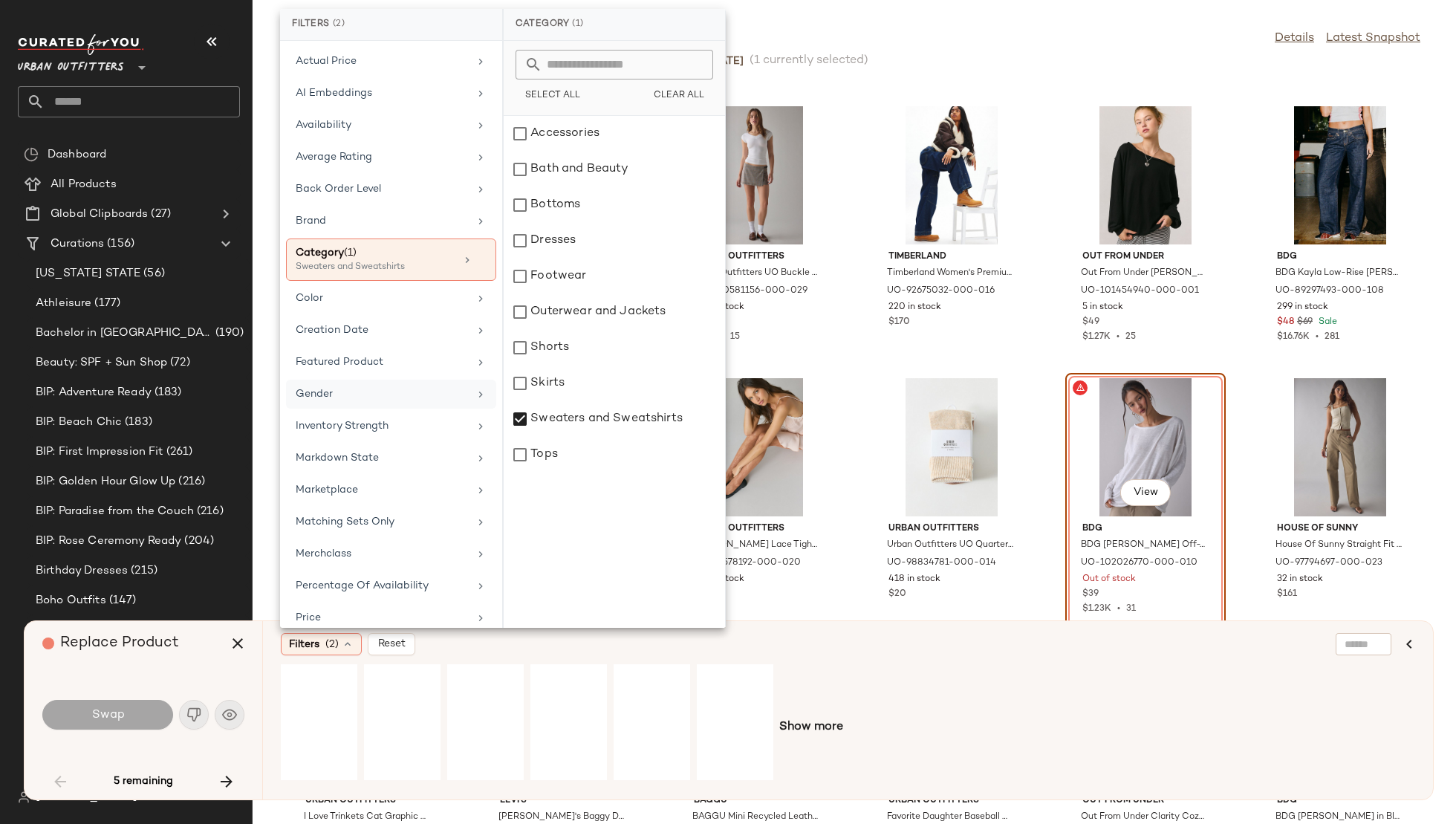
click at [375, 387] on div "Gender" at bounding box center [382, 394] width 173 height 16
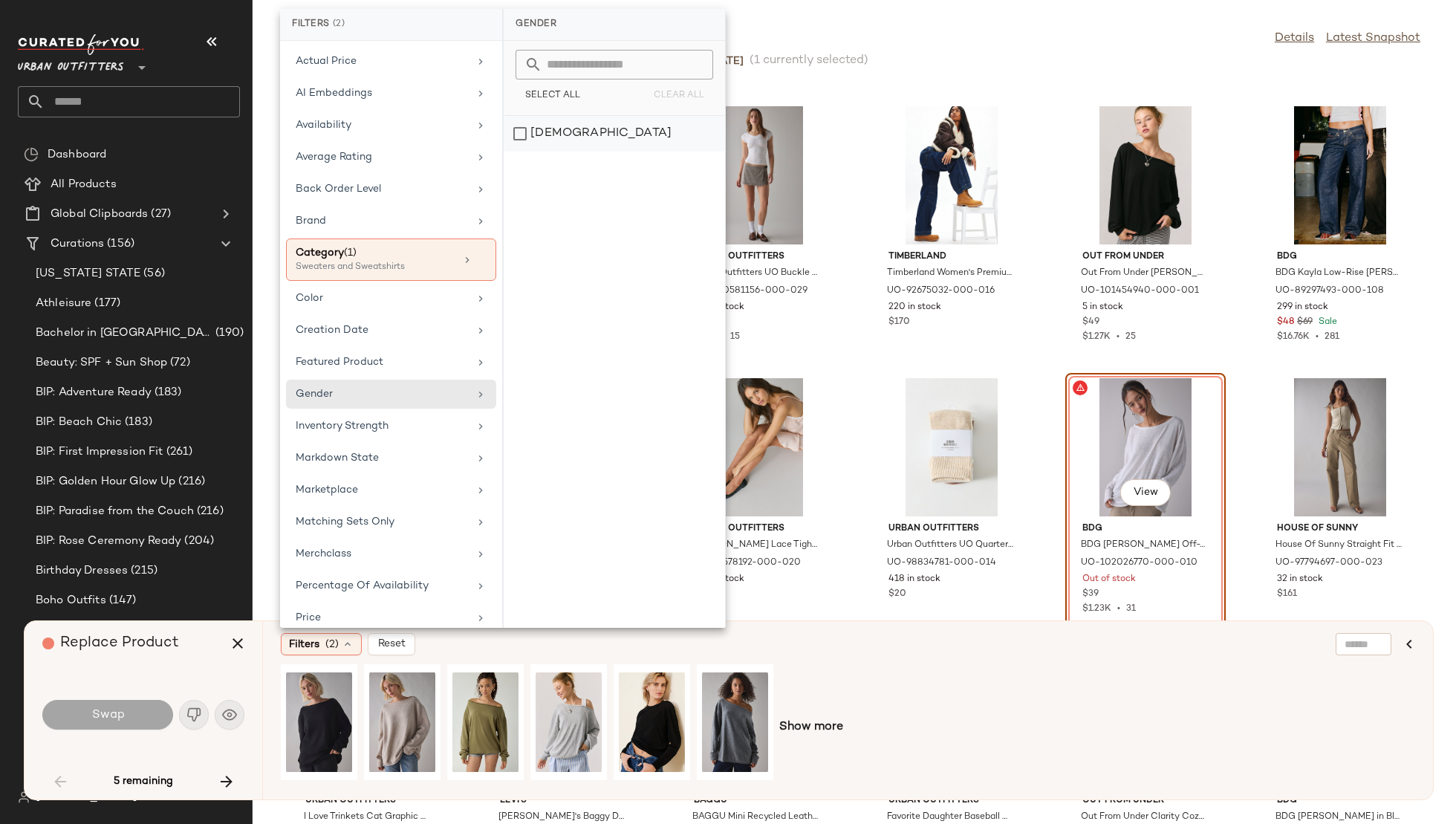
click at [610, 134] on div "female" at bounding box center [614, 133] width 222 height 36
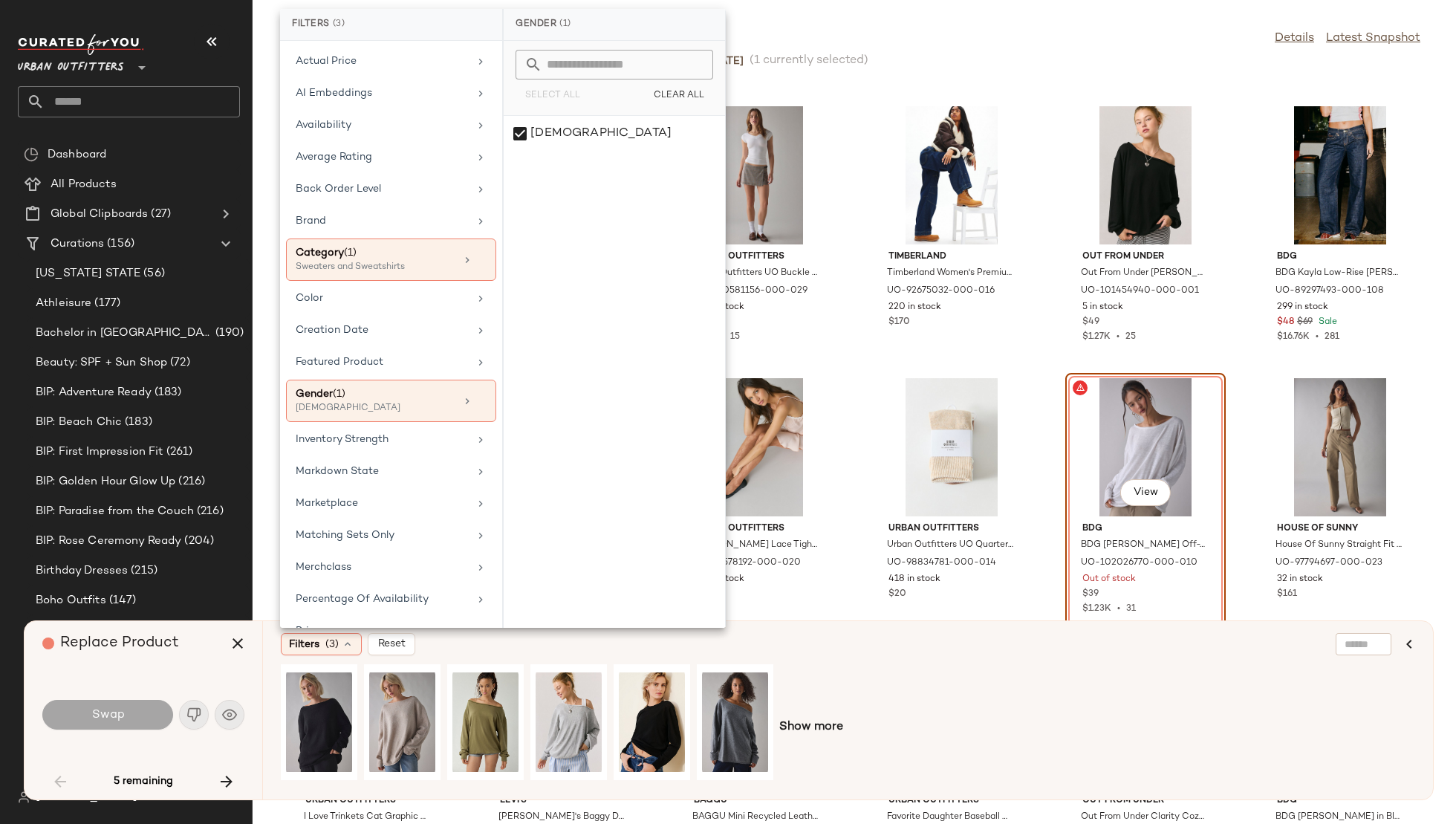
click at [821, 643] on div "Filters (3) Reset" at bounding box center [776, 644] width 991 height 22
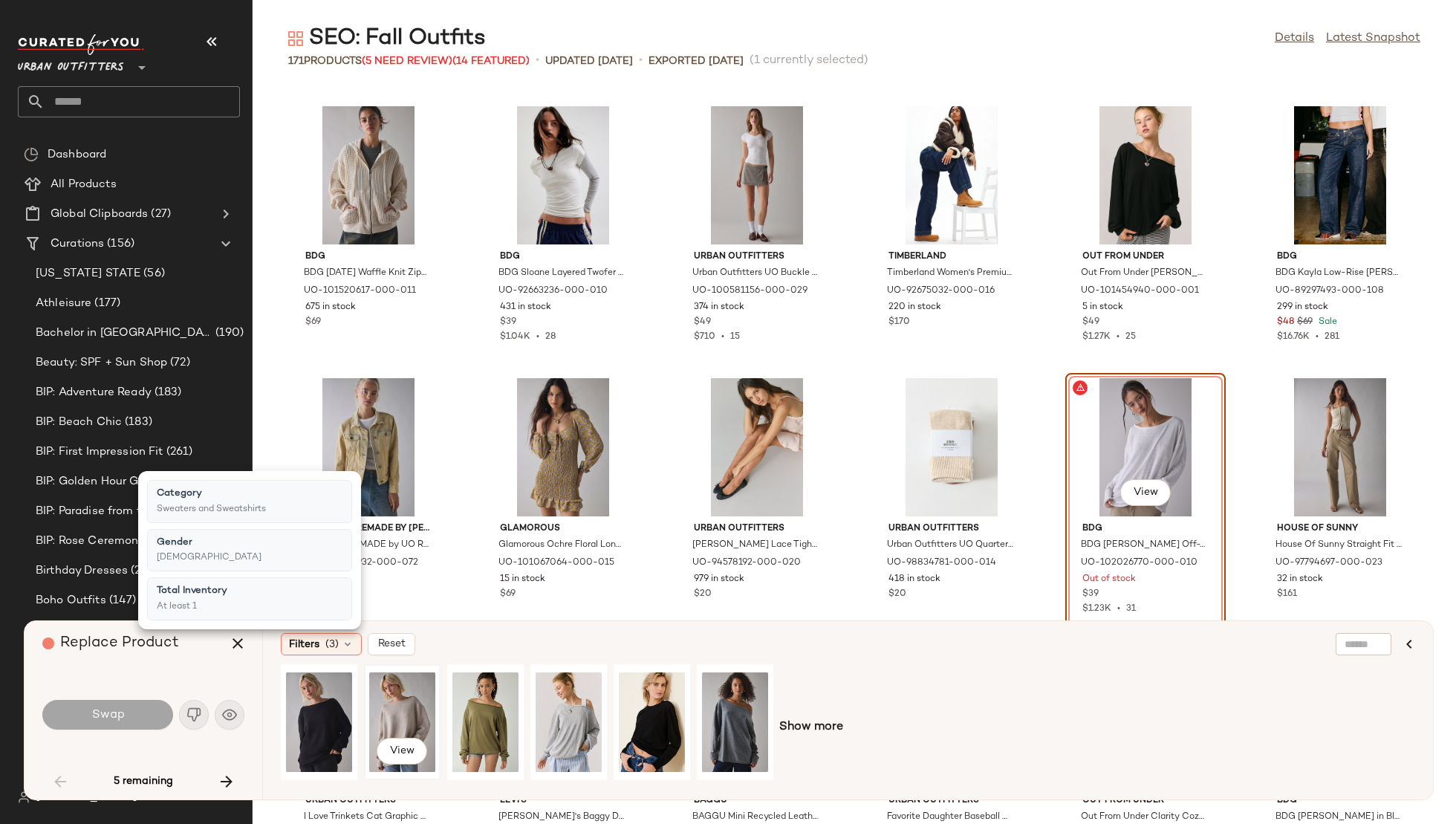
click at [396, 698] on div "View" at bounding box center [402, 723] width 66 height 106
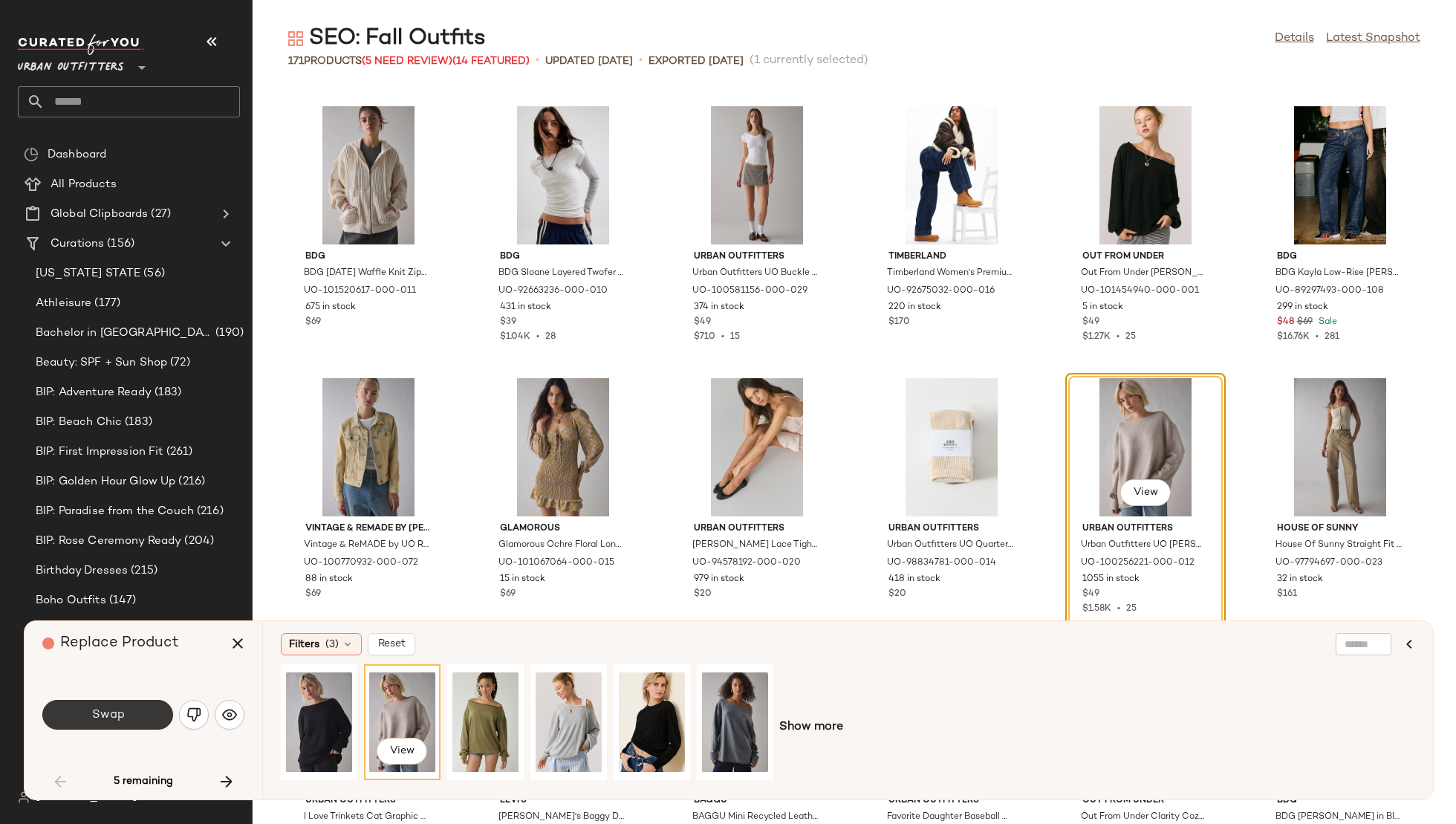
click at [130, 707] on button "Swap" at bounding box center [107, 714] width 130 height 30
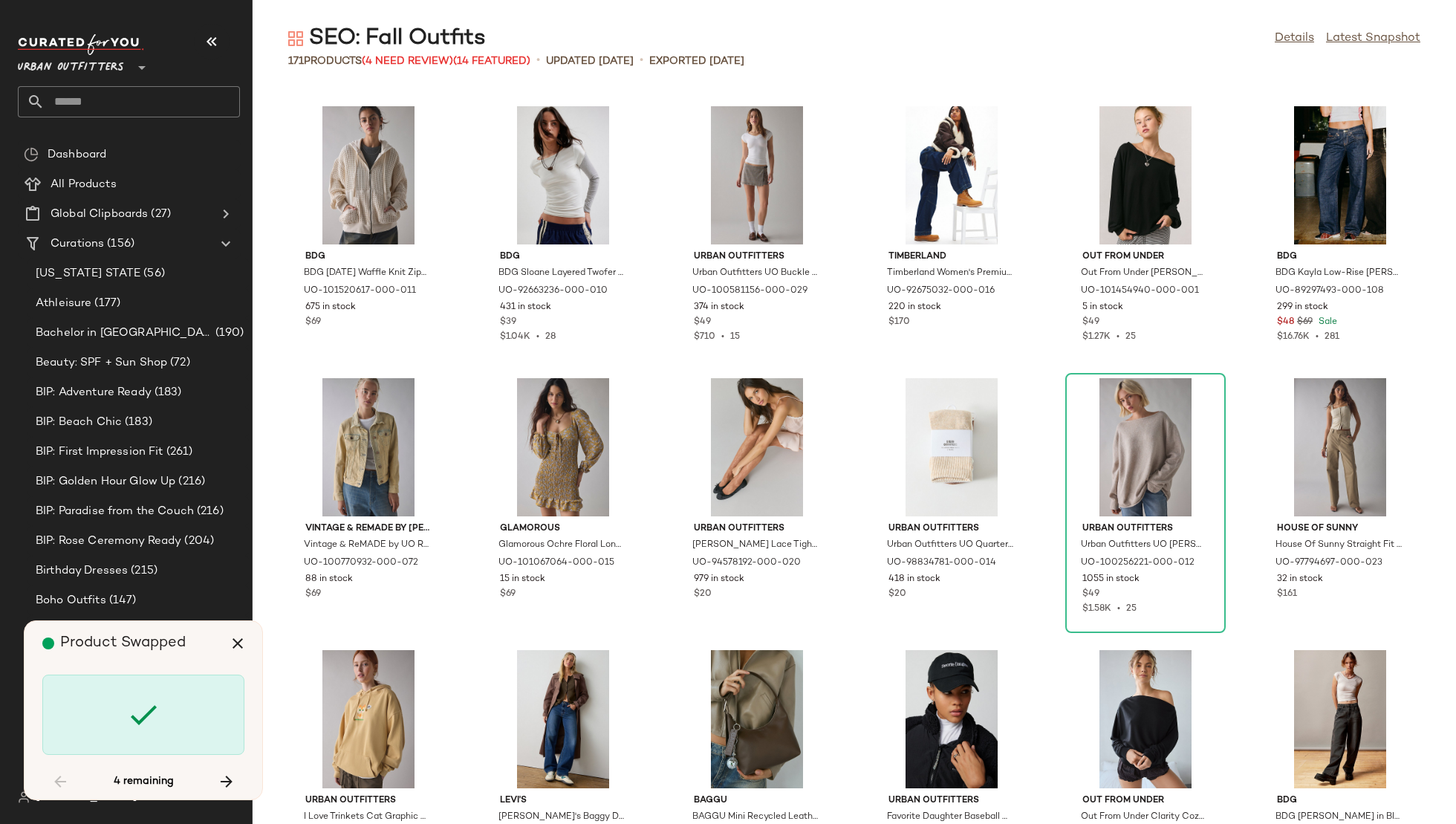
scroll to position [2992, 0]
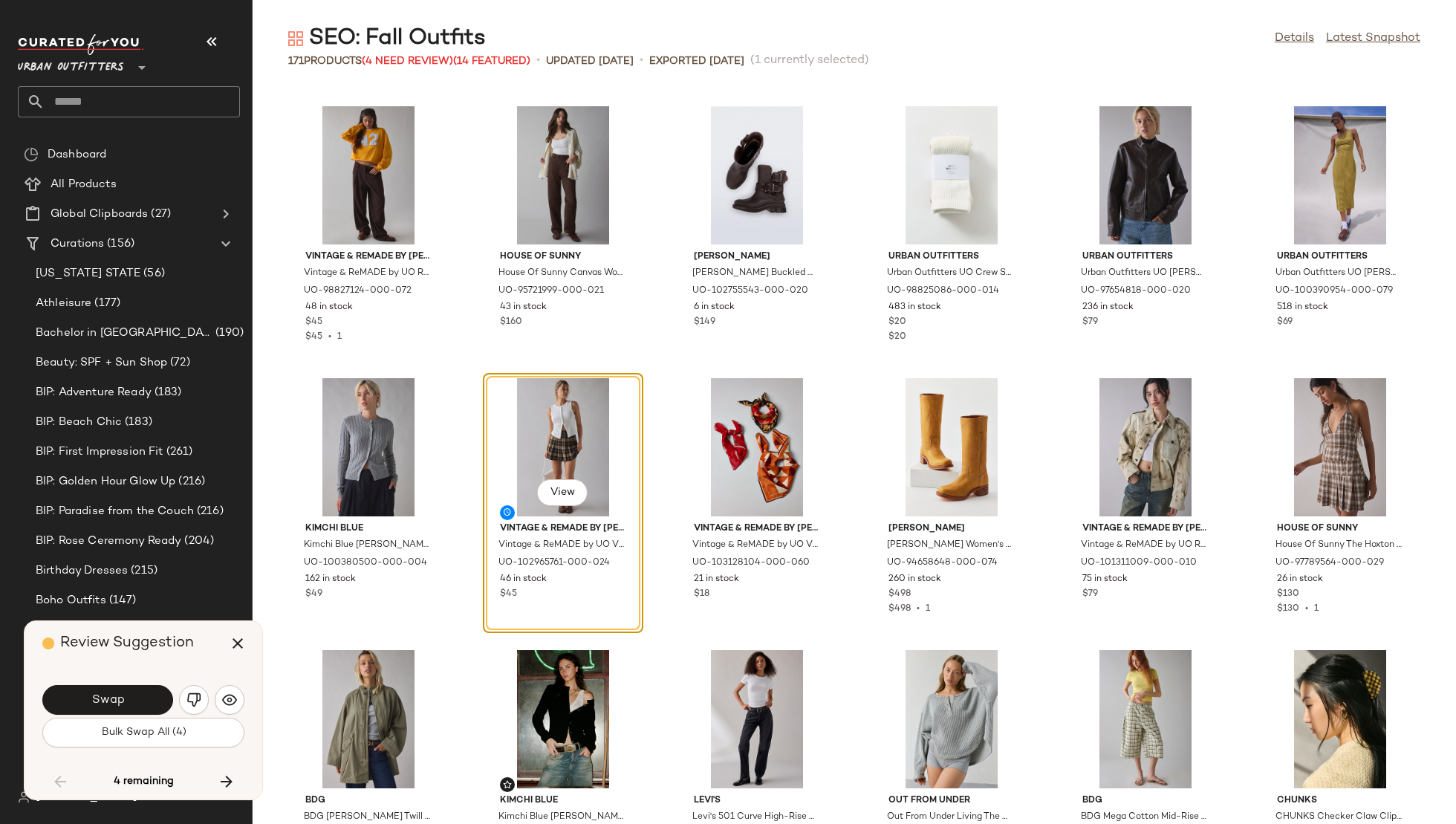
click at [130, 707] on button "Swap" at bounding box center [107, 700] width 130 height 30
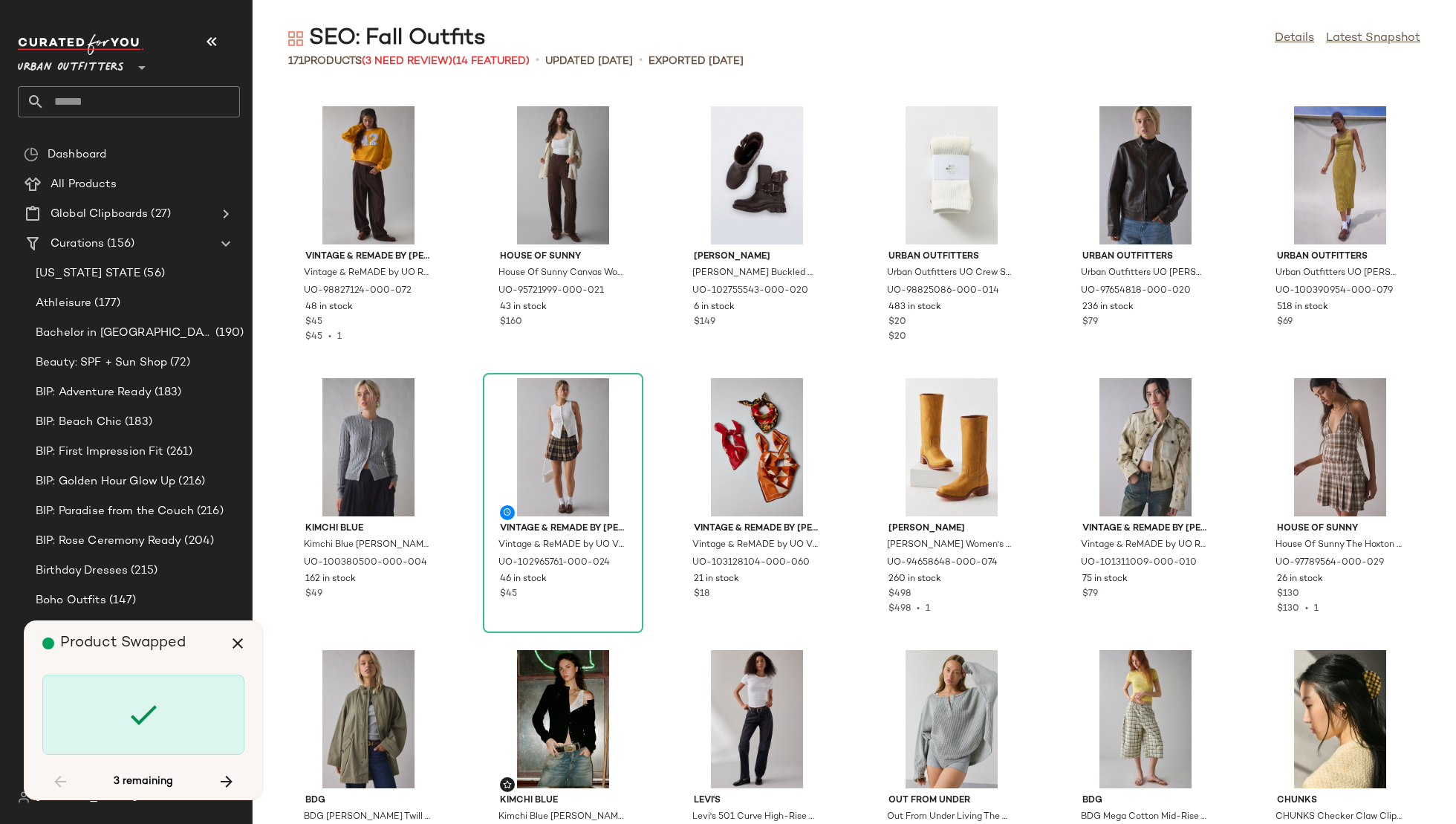
scroll to position [3536, 0]
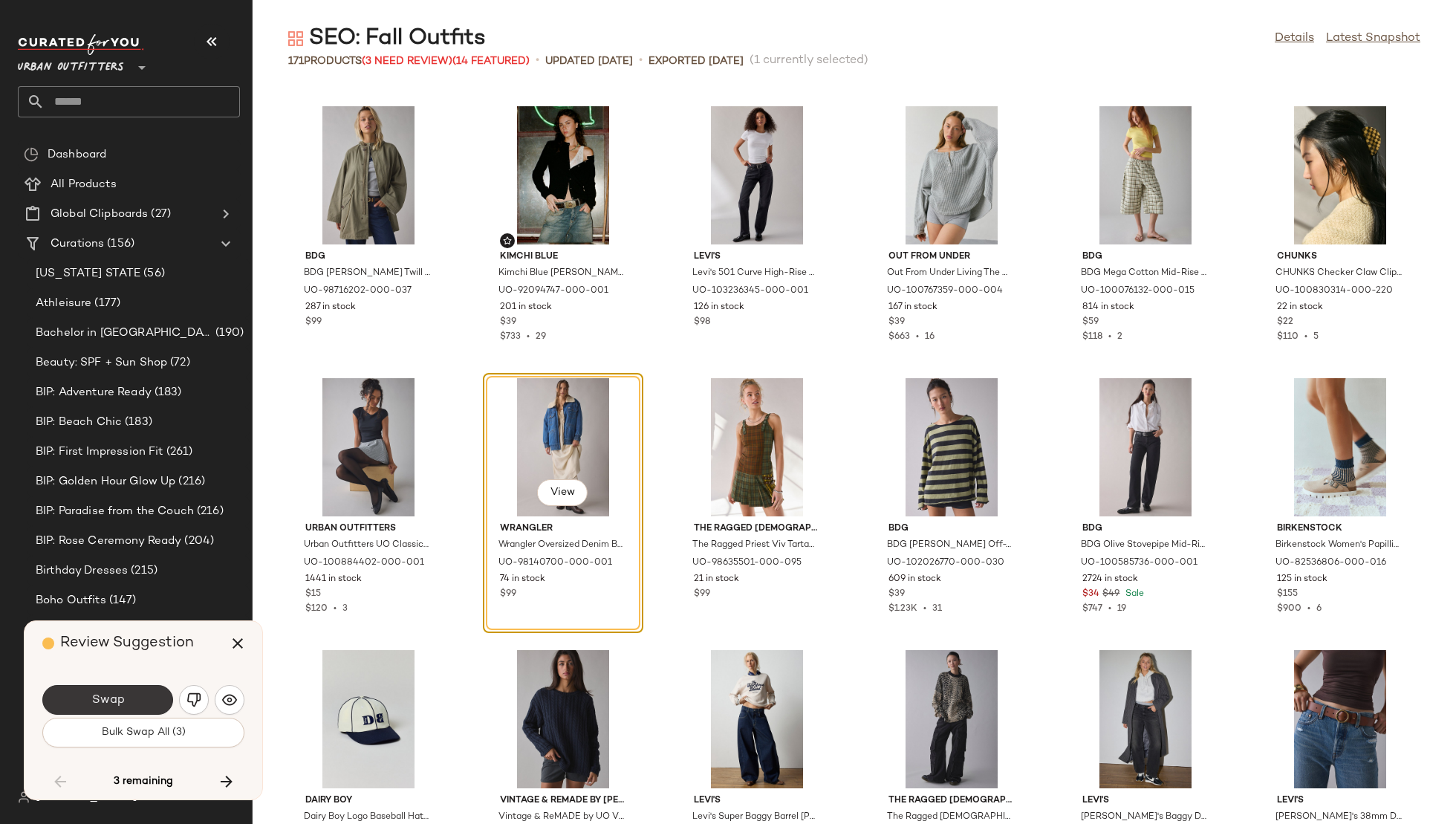
click at [128, 692] on button "Swap" at bounding box center [107, 700] width 130 height 30
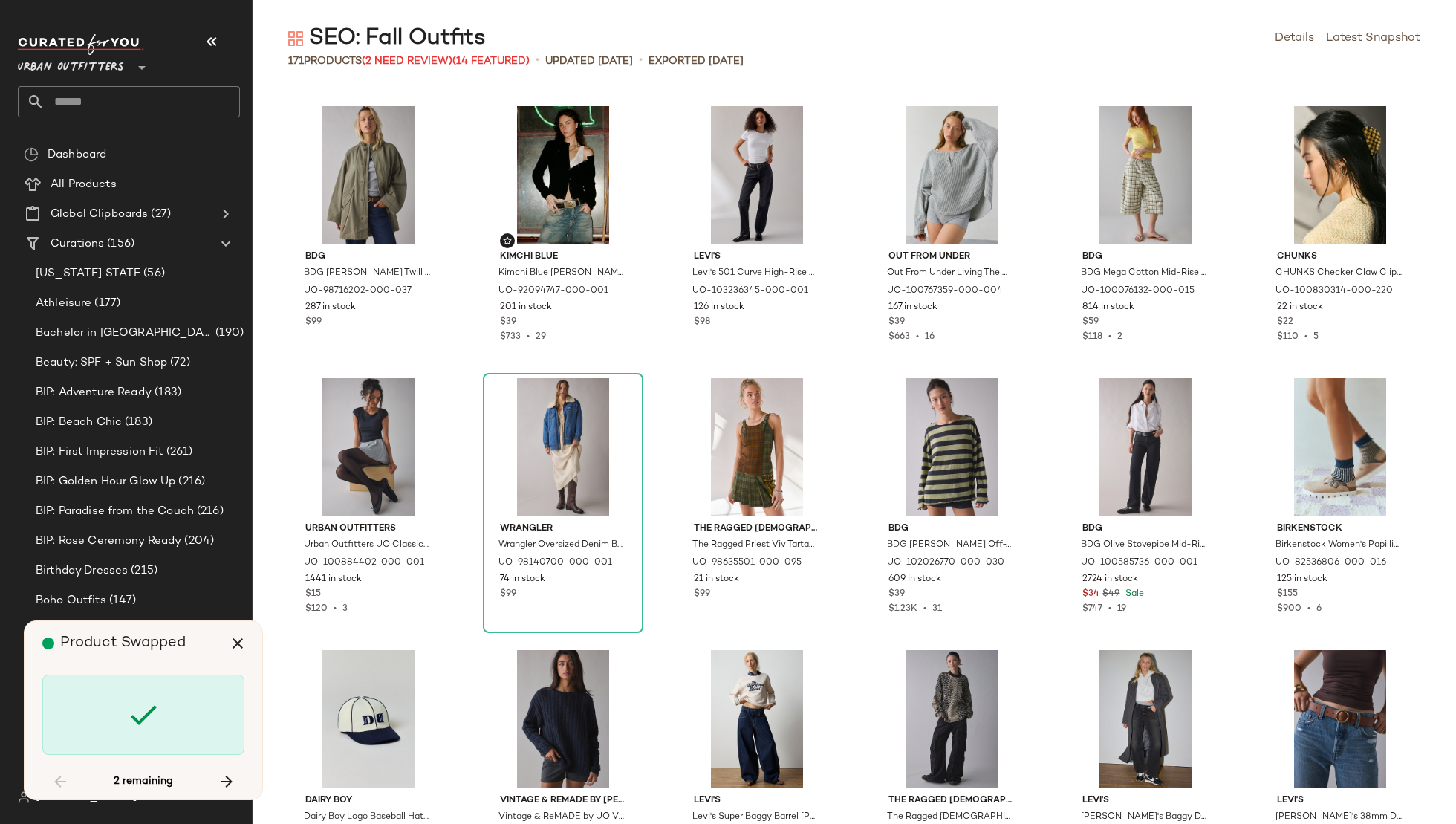
scroll to position [5984, 0]
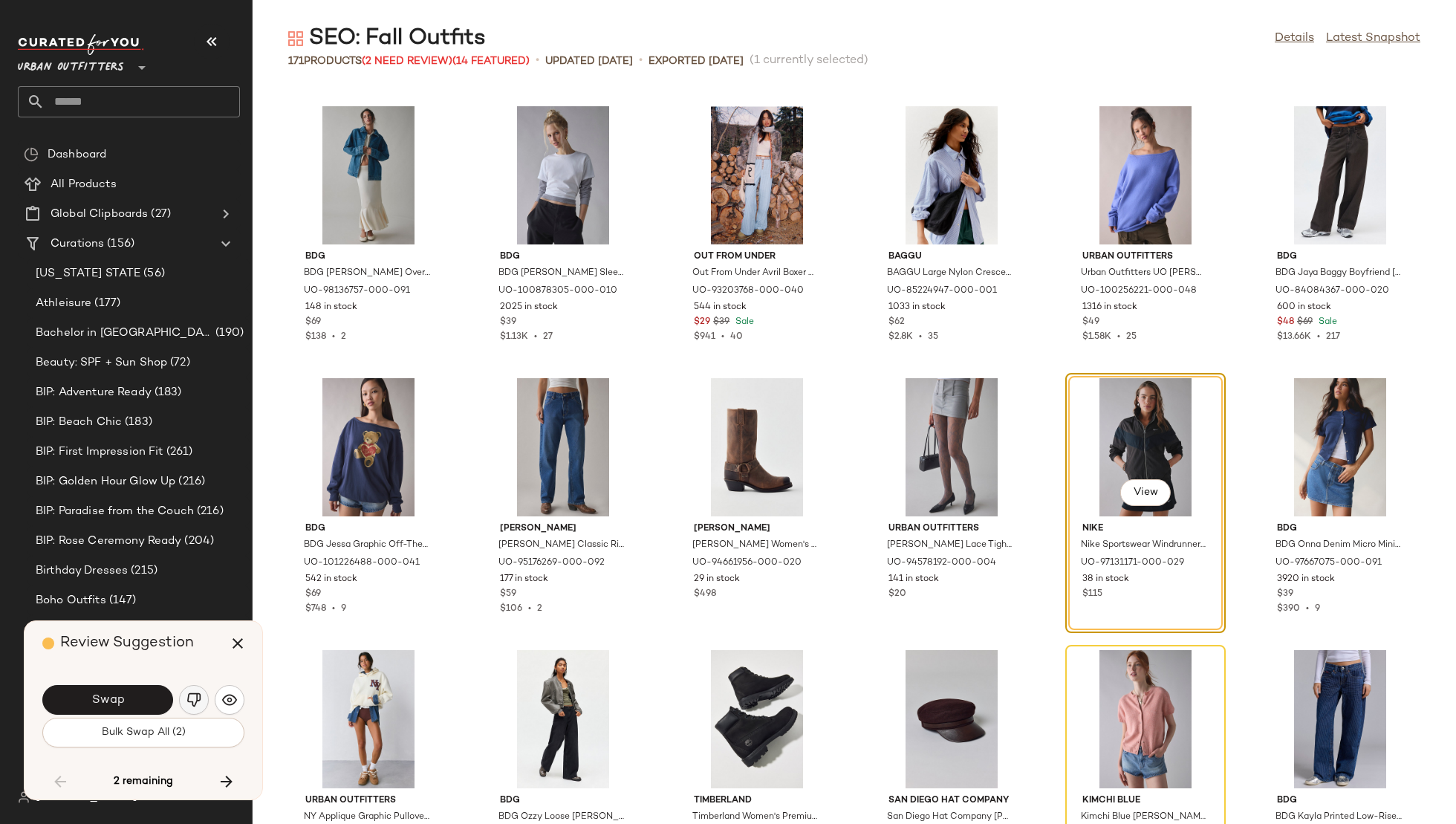
click at [192, 697] on img "button" at bounding box center [193, 700] width 15 height 15
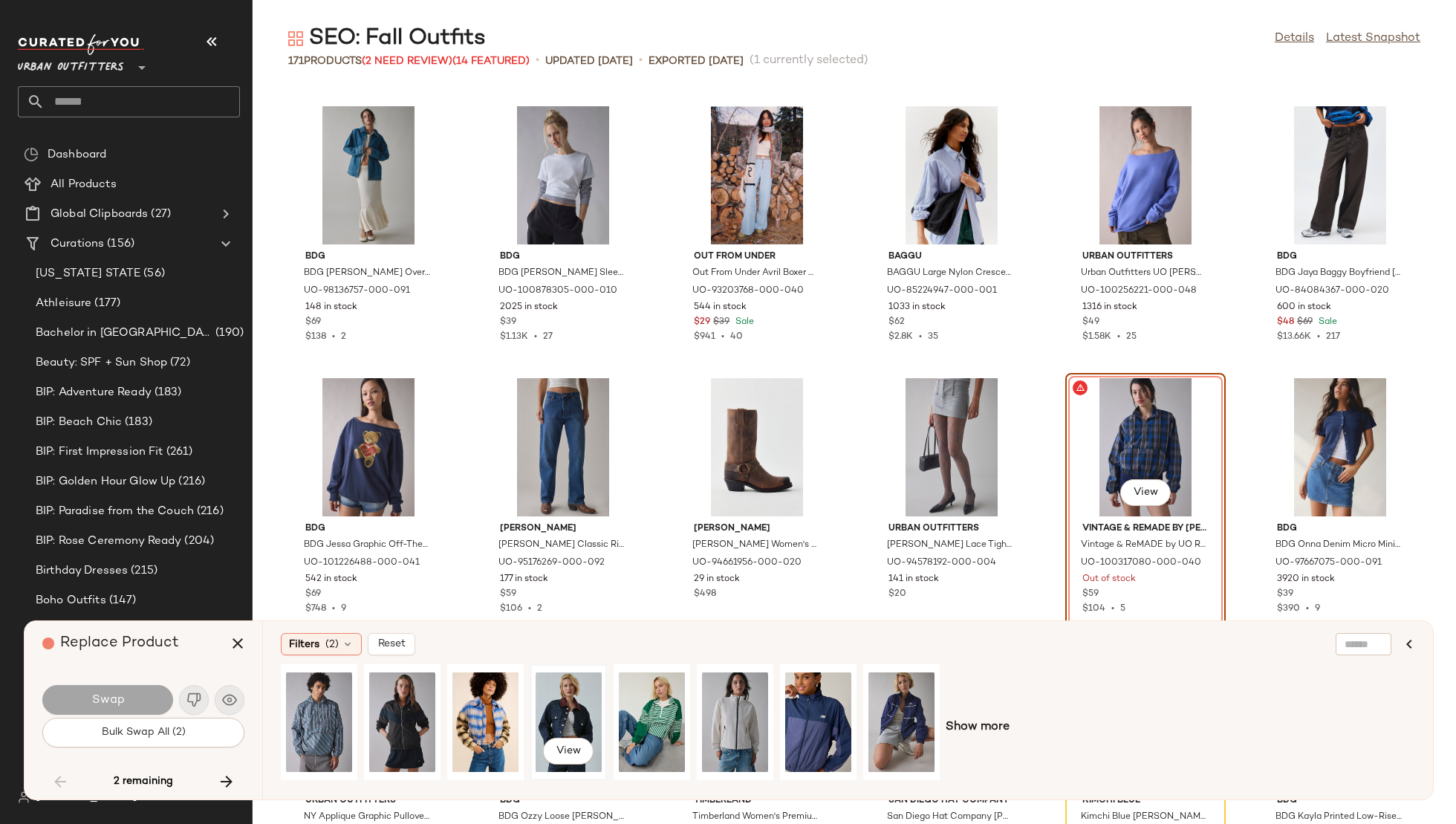
click at [564, 696] on div "View" at bounding box center [568, 723] width 66 height 106
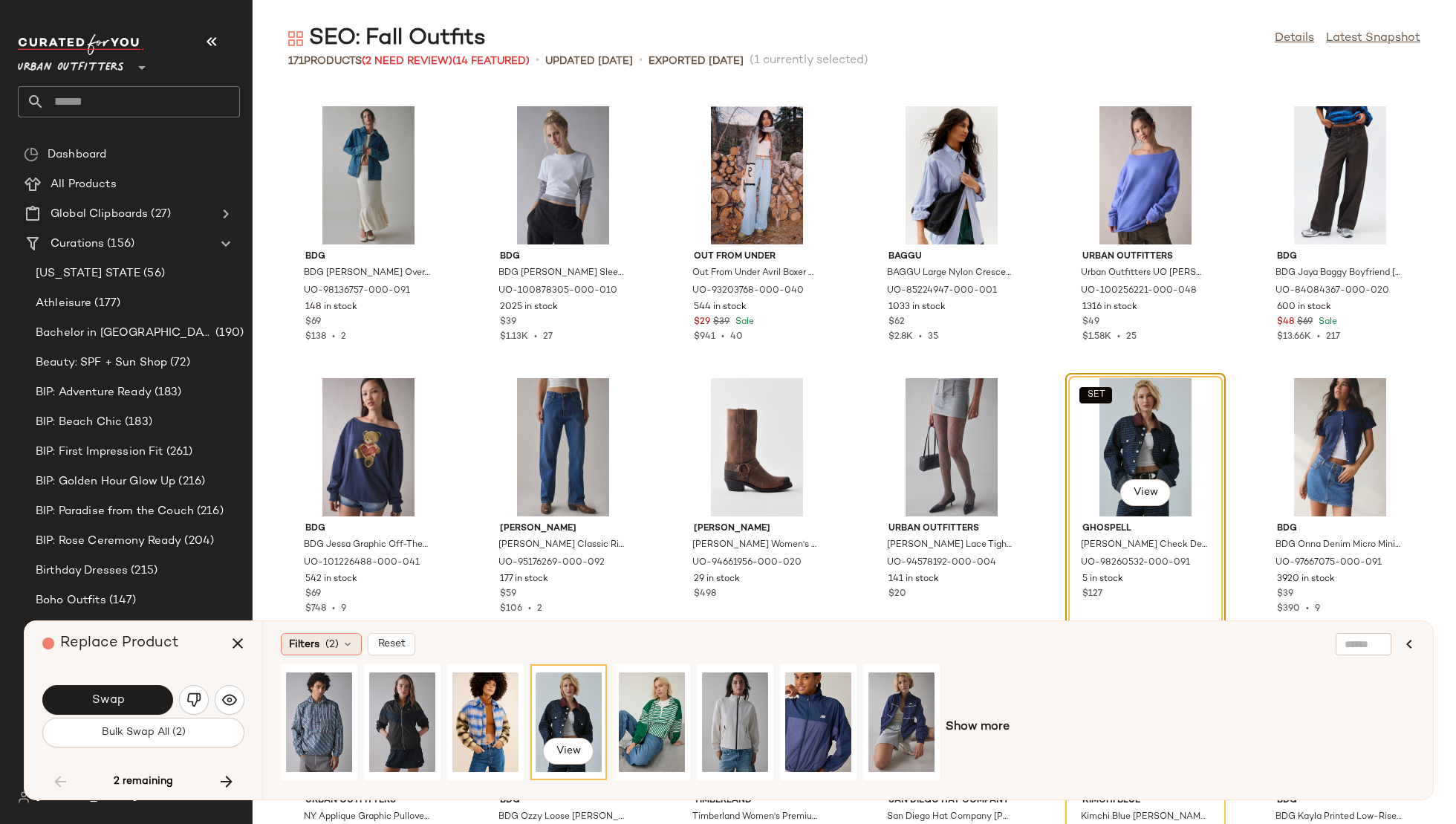
click at [312, 642] on span "Filters" at bounding box center [304, 644] width 30 height 16
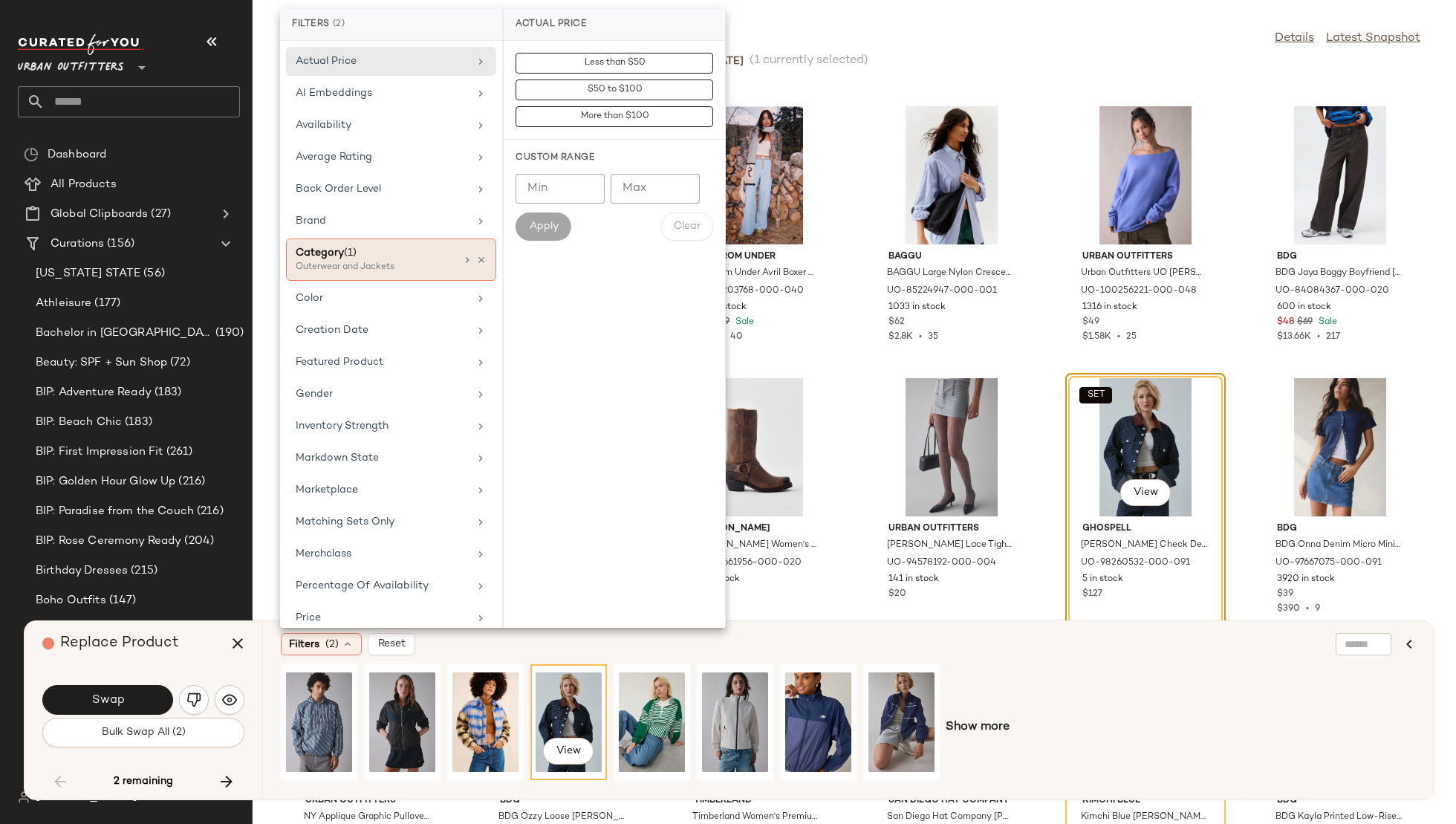
click at [395, 262] on div "Outerwear and Jackets" at bounding box center [369, 267] width 149 height 14
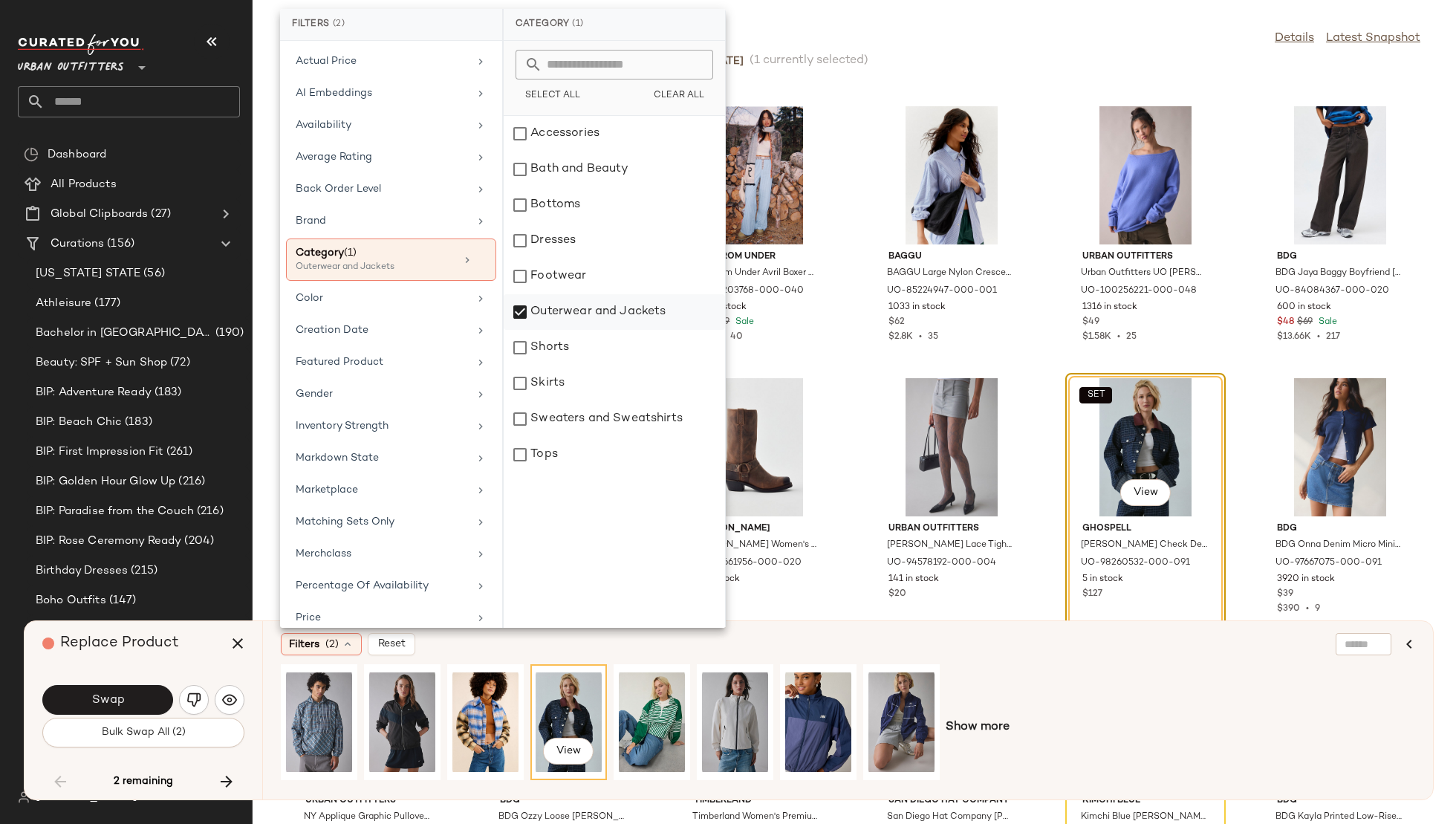
click at [581, 313] on div "Outerwear and Jackets" at bounding box center [614, 312] width 222 height 36
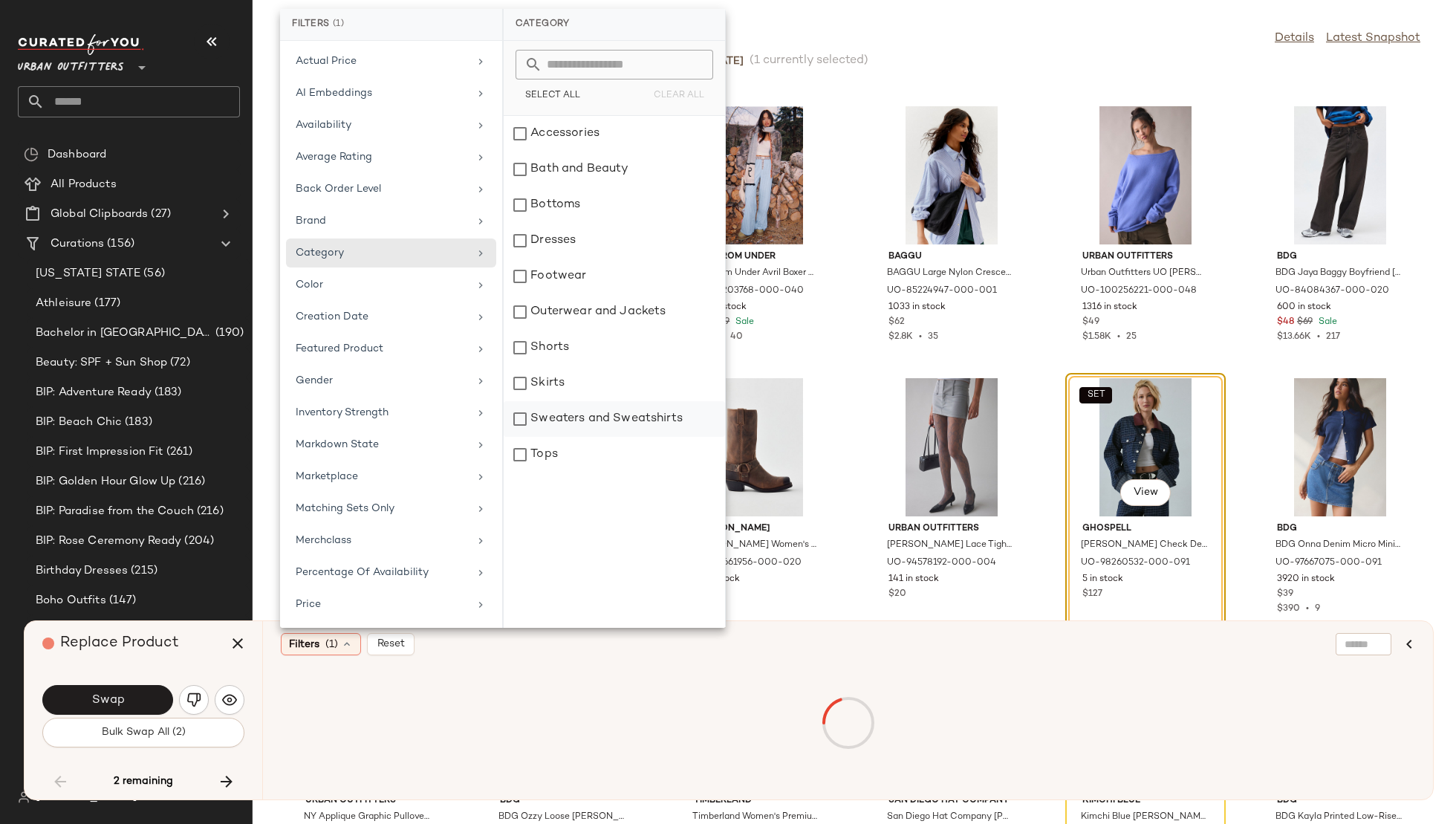
click at [578, 417] on div "Sweaters and Sweatshirts" at bounding box center [614, 419] width 222 height 36
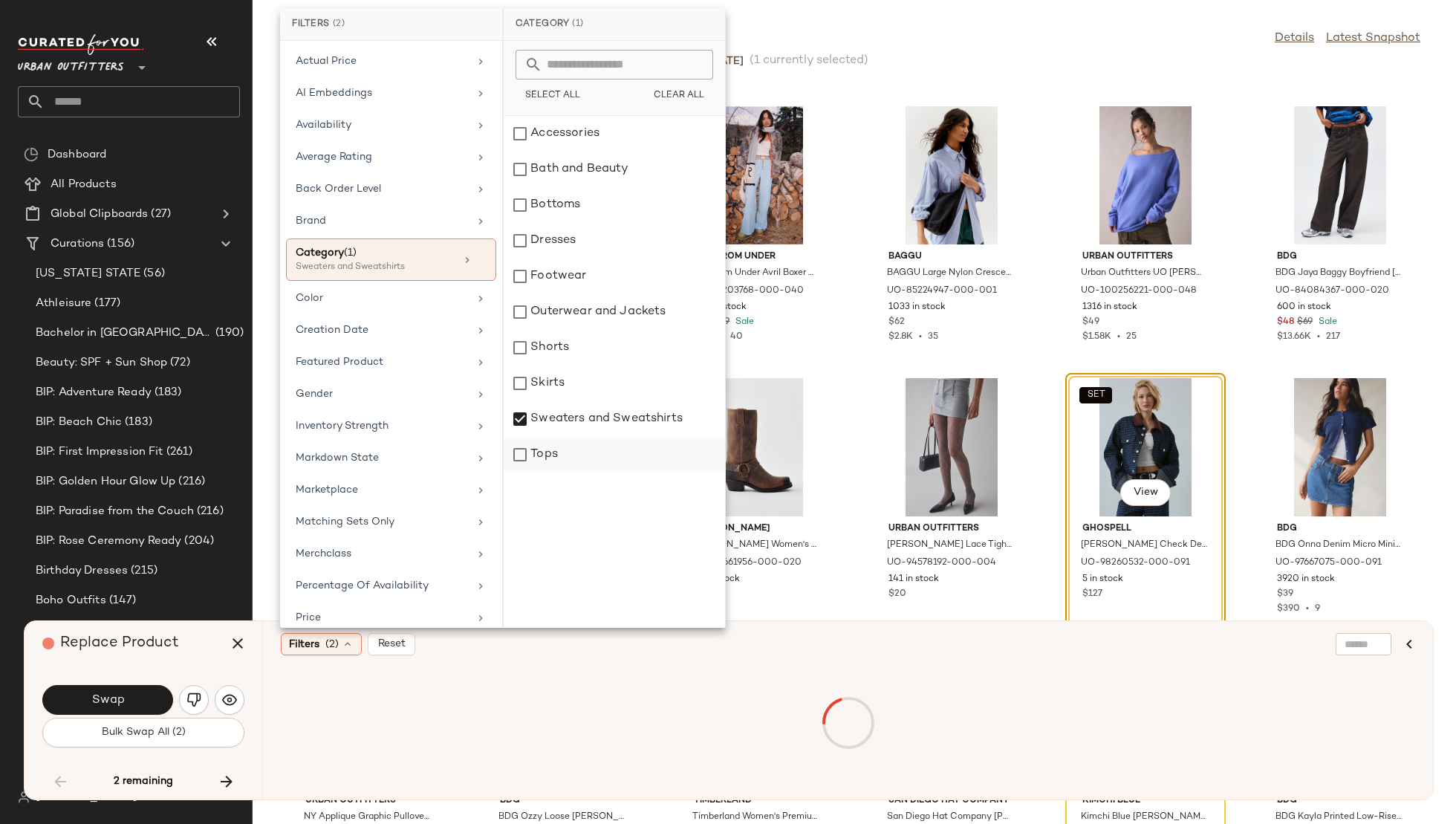
click at [569, 460] on div "Tops" at bounding box center [614, 454] width 222 height 36
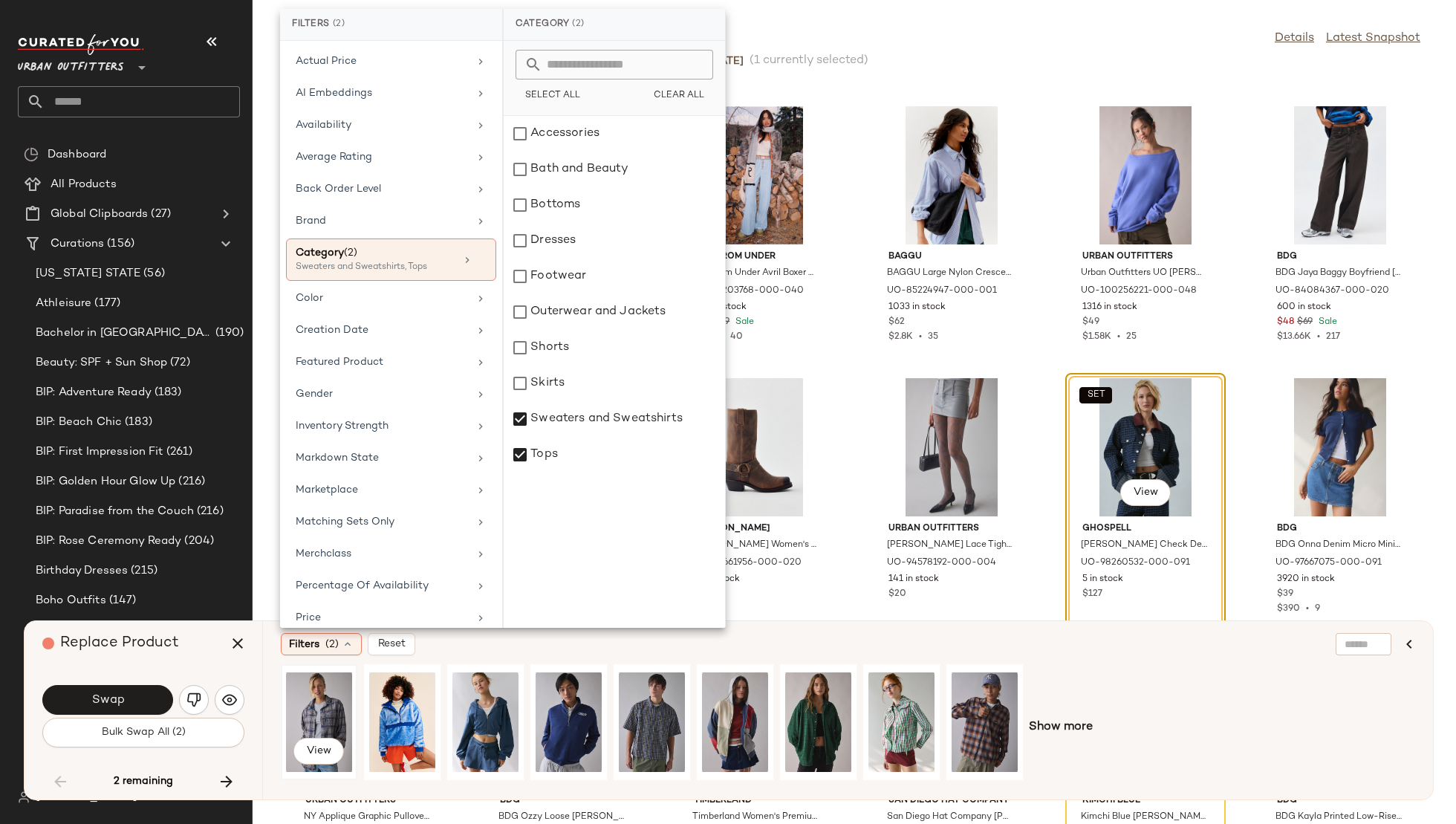
click at [319, 709] on div "View" at bounding box center [319, 723] width 66 height 106
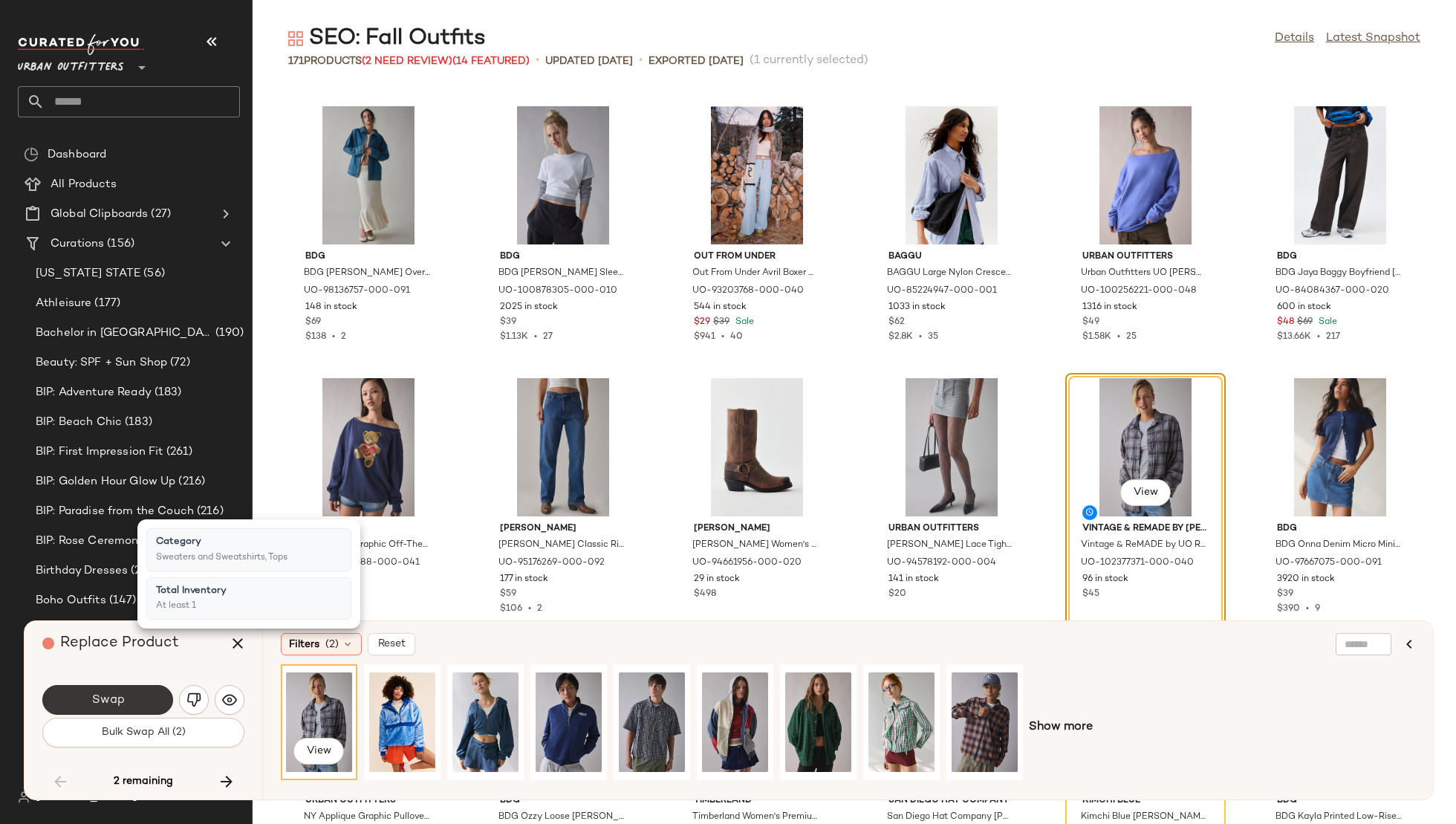
click at [110, 699] on span "Swap" at bounding box center [107, 700] width 34 height 14
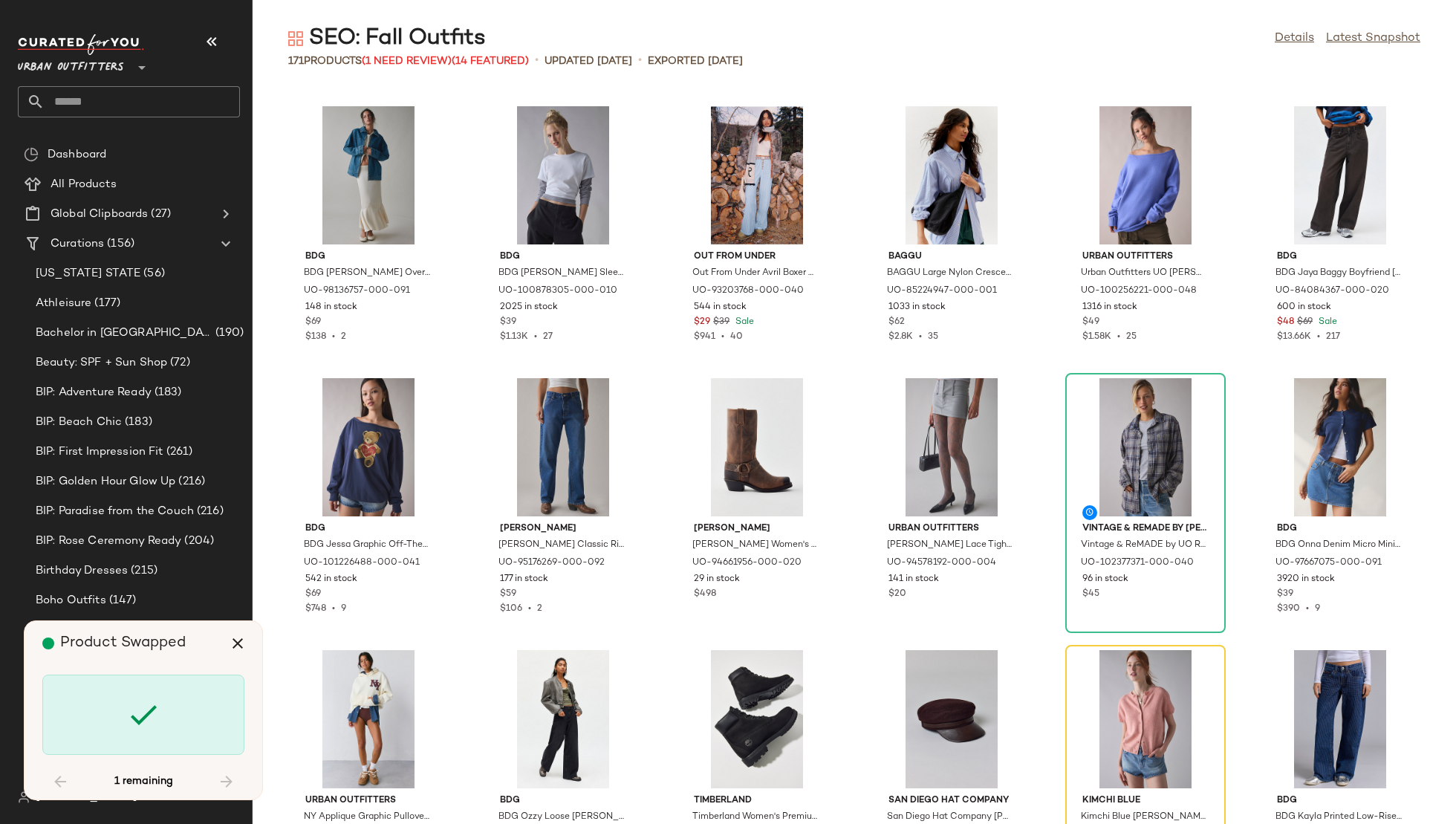
scroll to position [6256, 0]
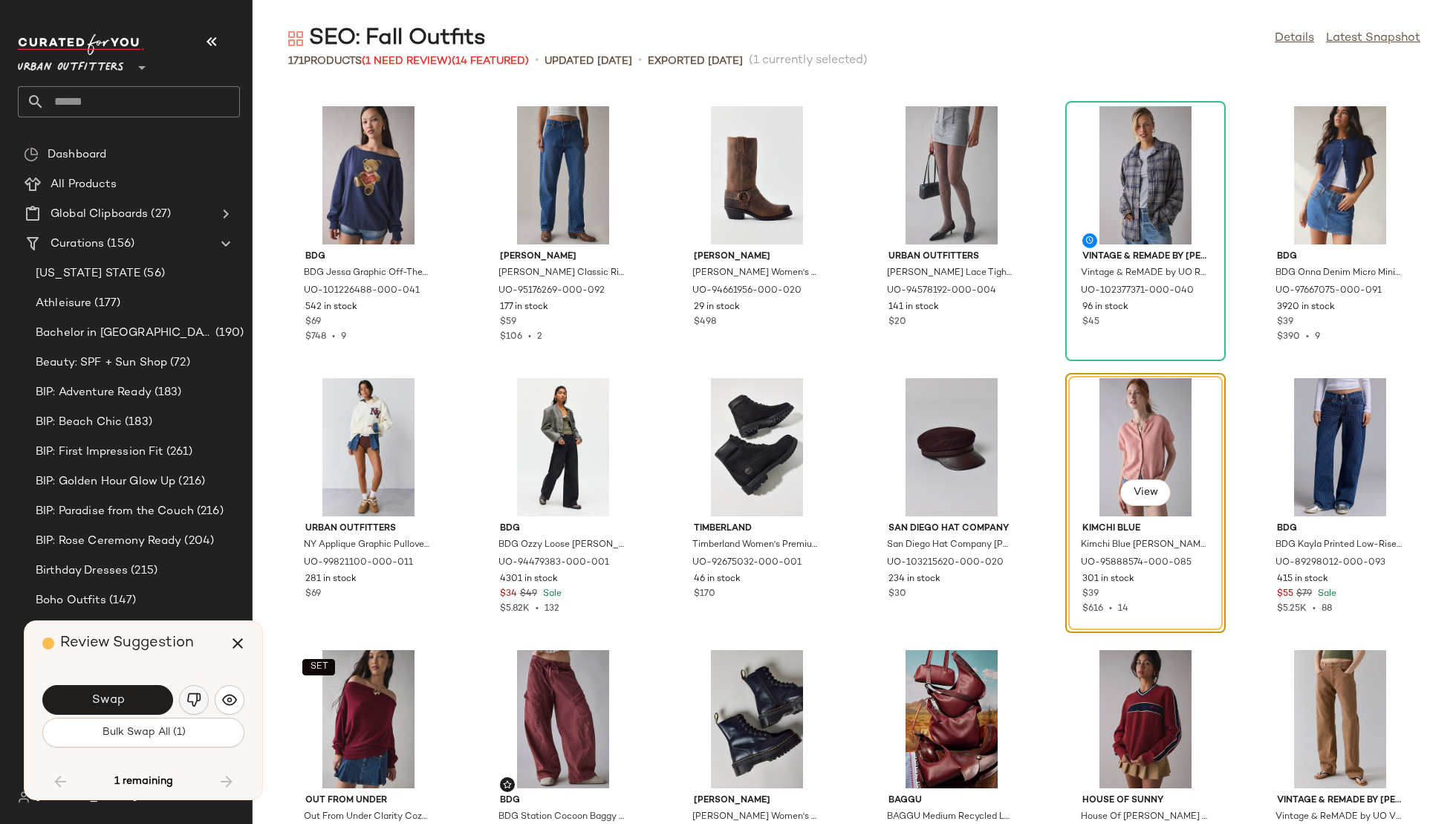
click at [186, 693] on img "button" at bounding box center [193, 700] width 15 height 15
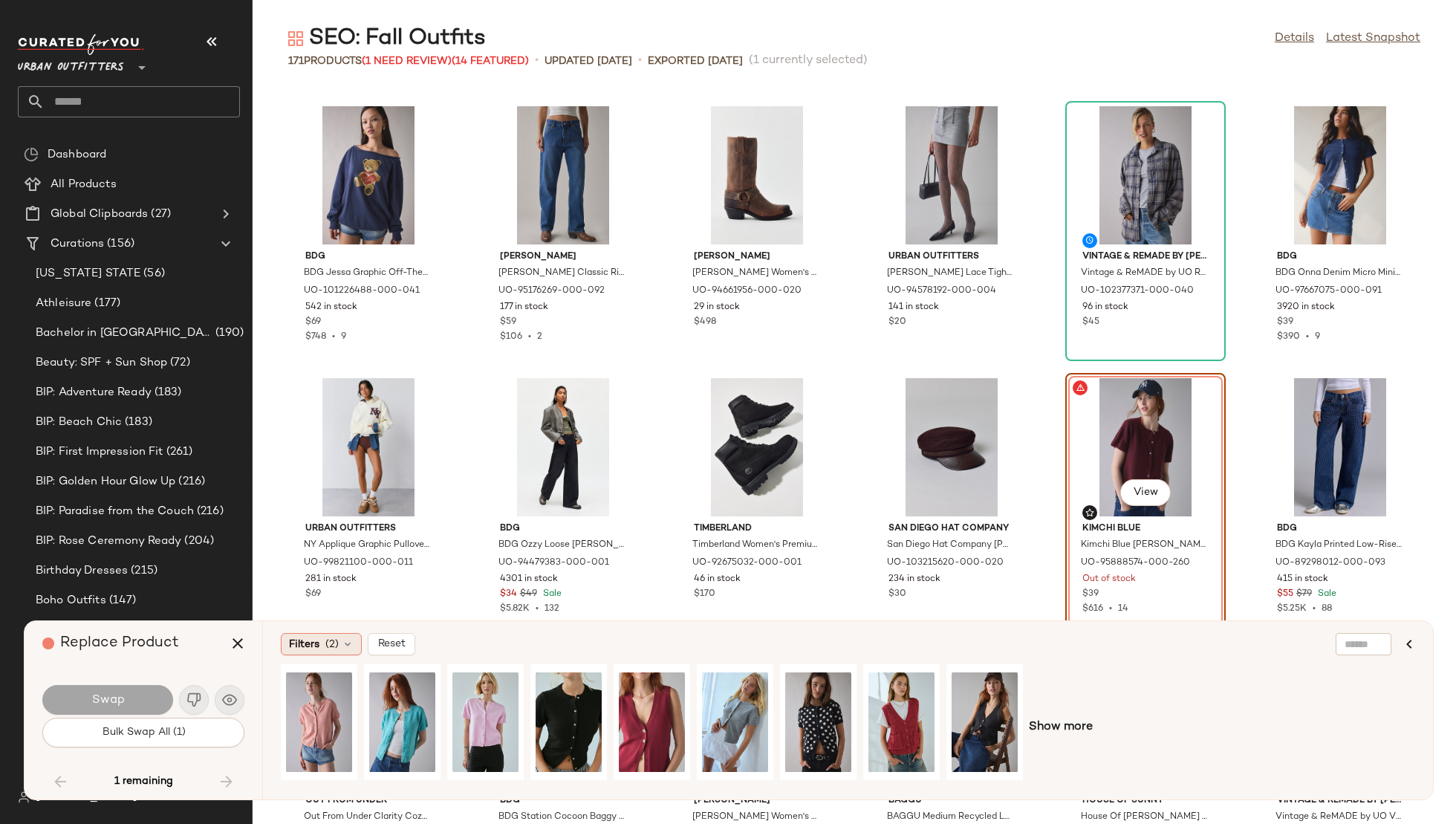
click at [316, 639] on span "Filters" at bounding box center [304, 644] width 30 height 16
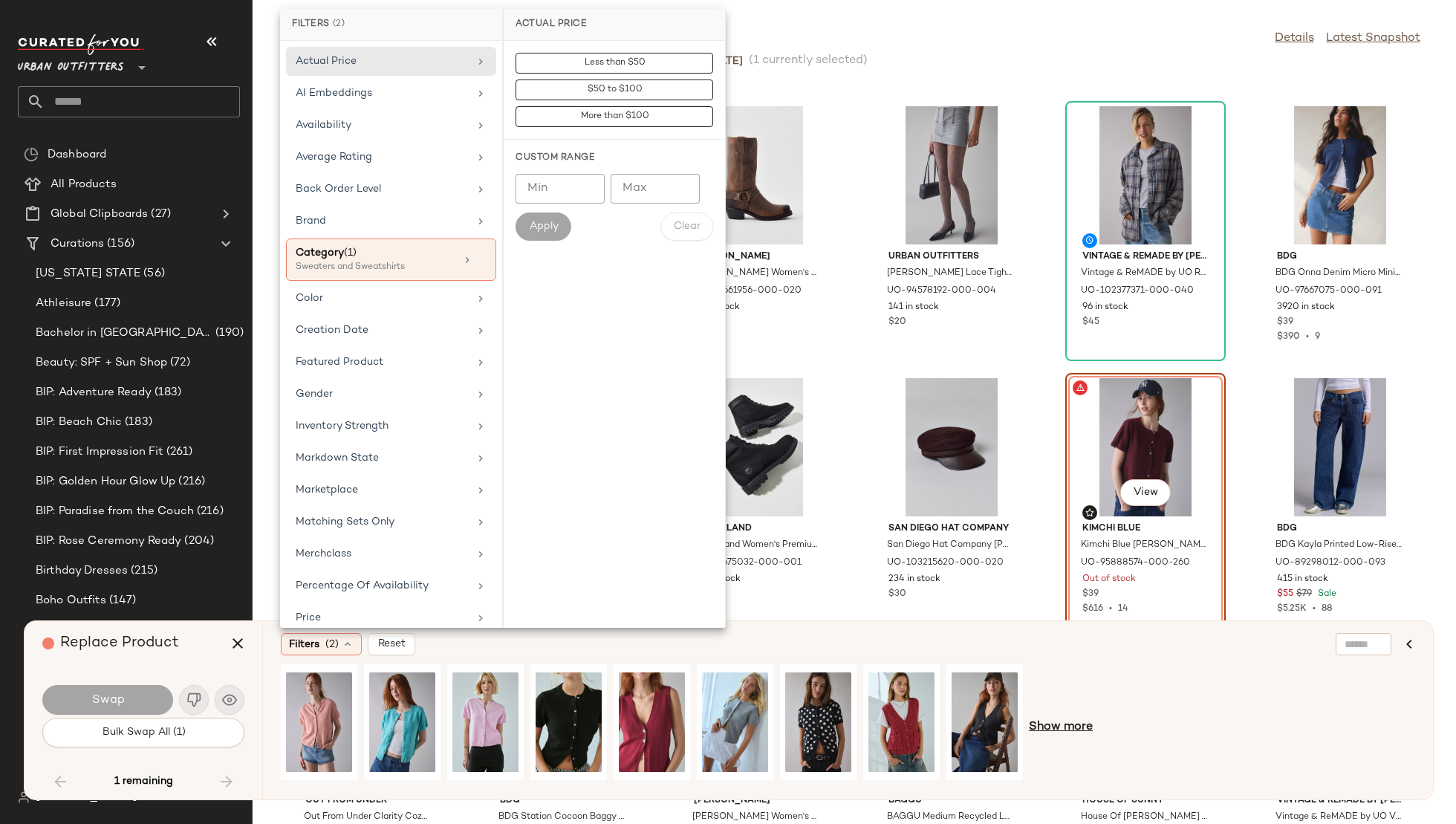
click at [1052, 728] on span "Show more" at bounding box center [1061, 728] width 64 height 18
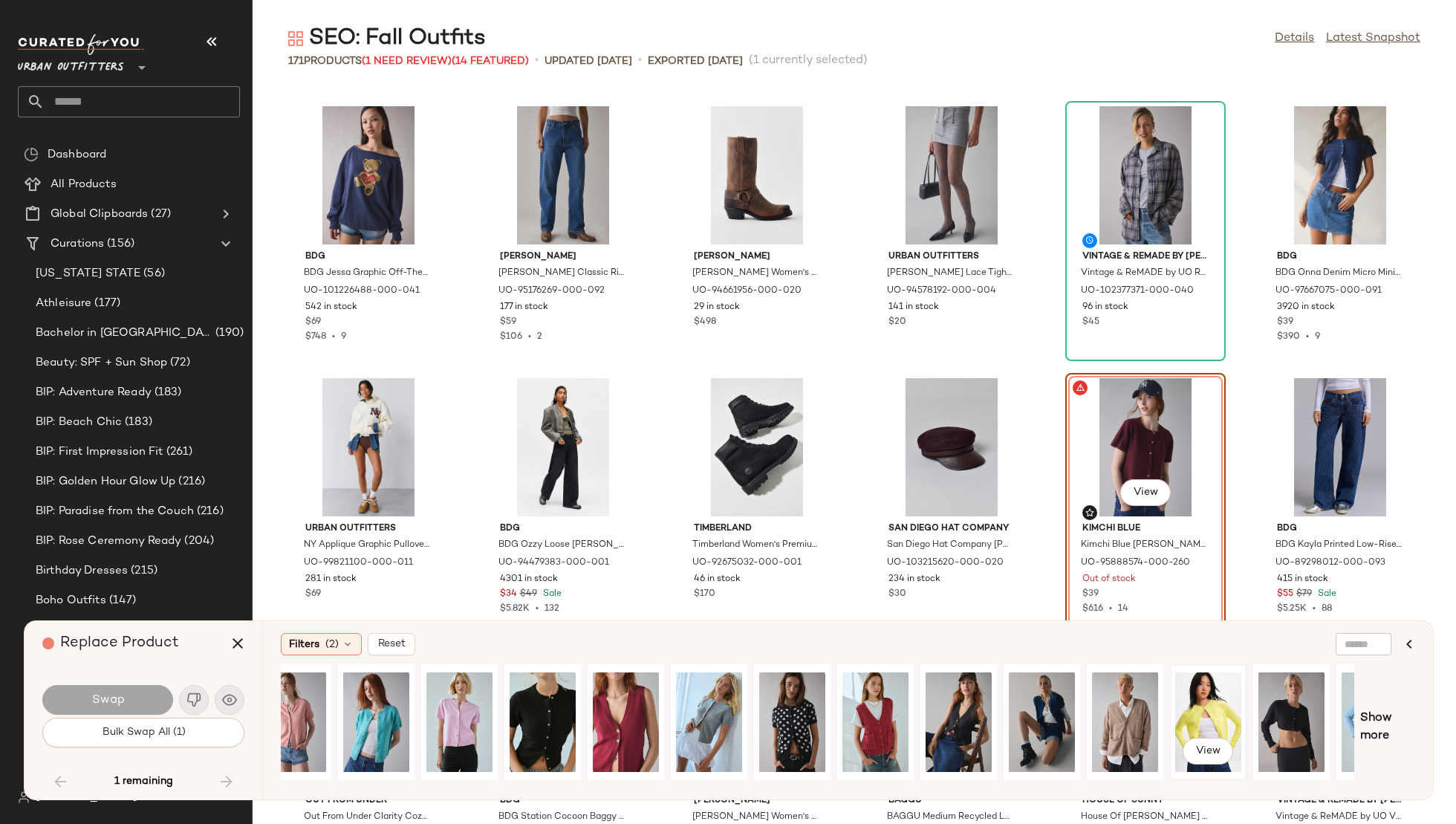
scroll to position [0, 0]
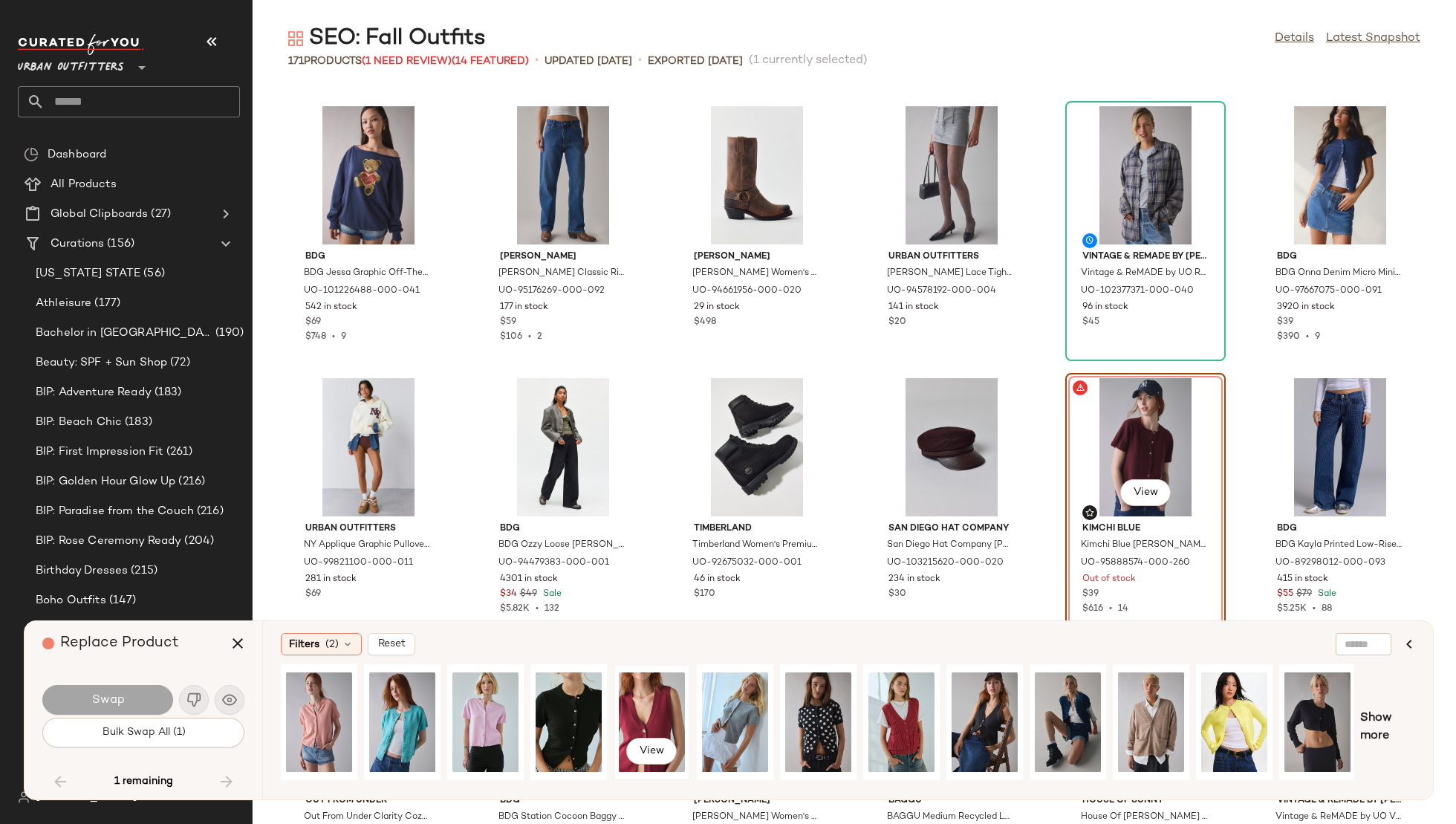
click at [638, 714] on div "View" at bounding box center [651, 723] width 66 height 106
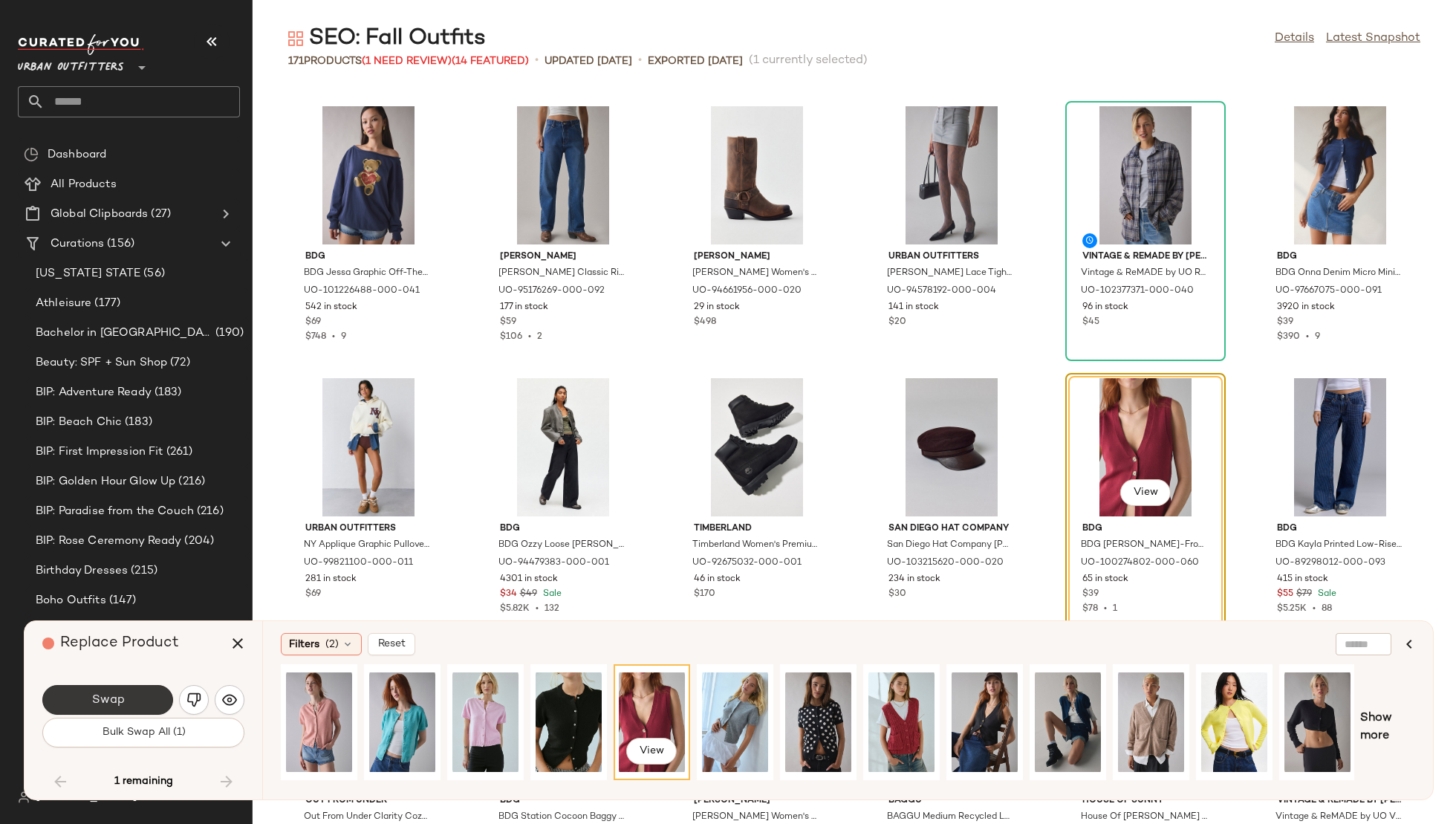
click at [165, 695] on button "Swap" at bounding box center [107, 700] width 130 height 30
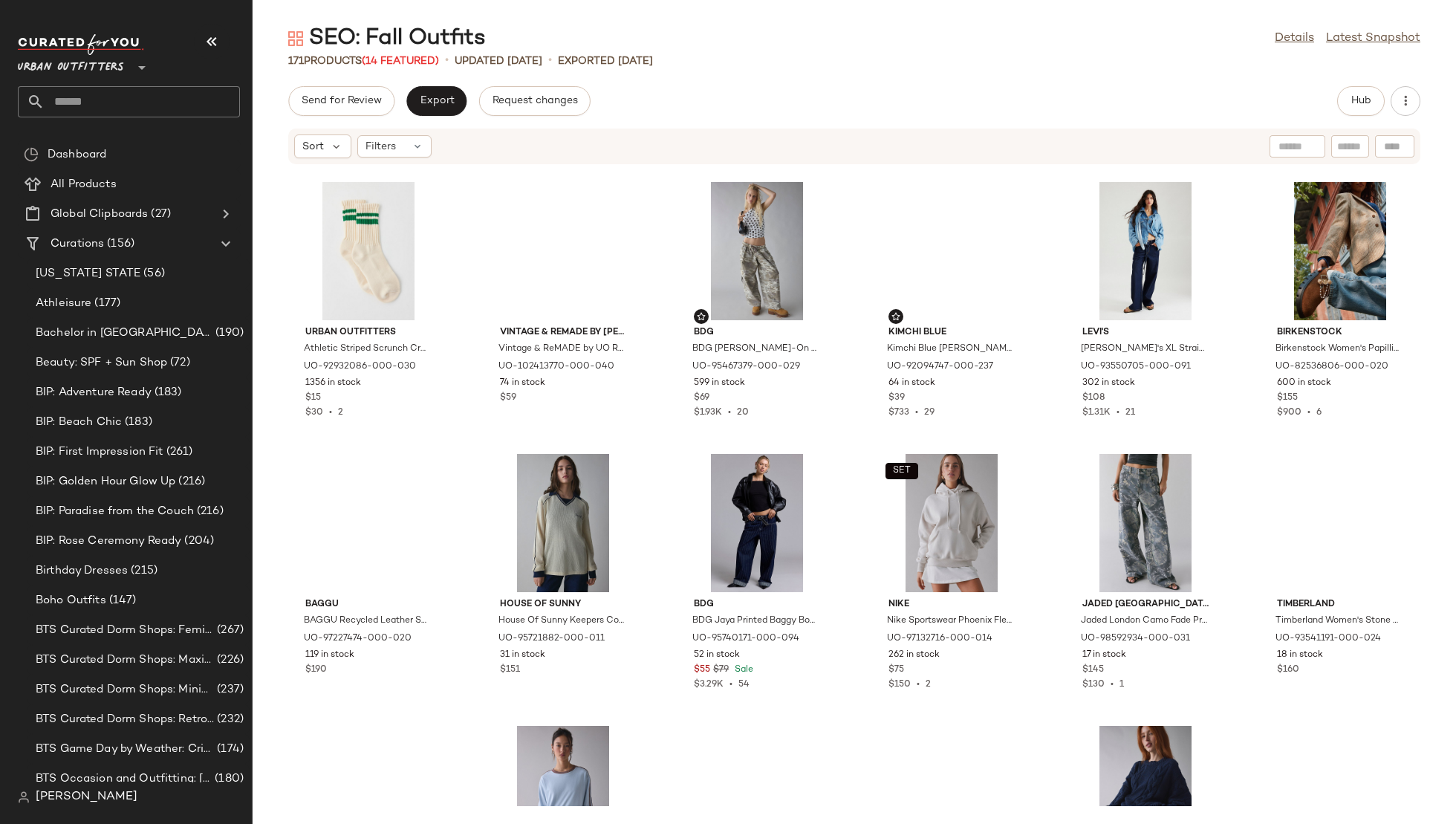
scroll to position [3091, 0]
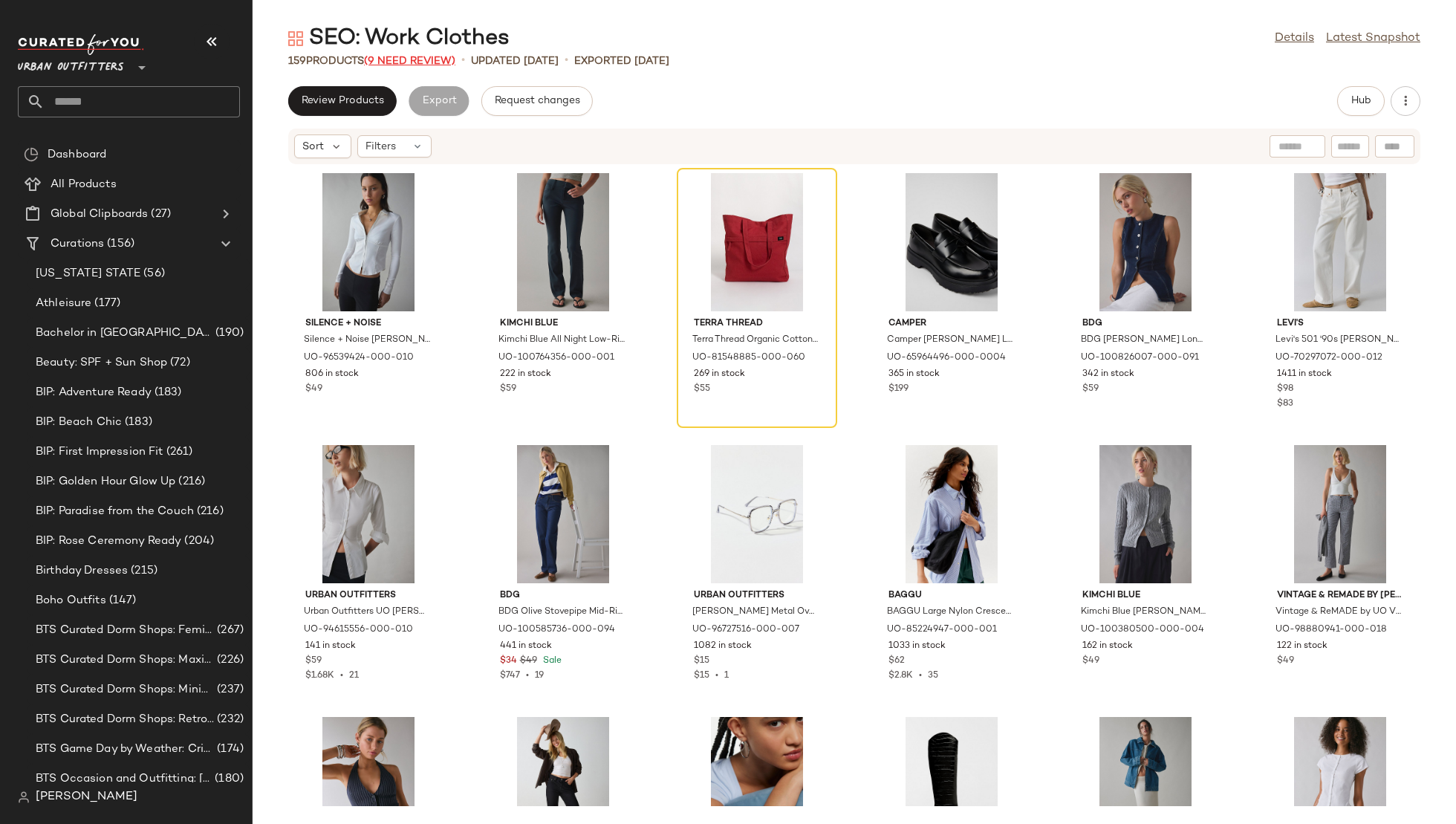
click at [385, 57] on span "(9 Need Review)" at bounding box center [410, 61] width 91 height 11
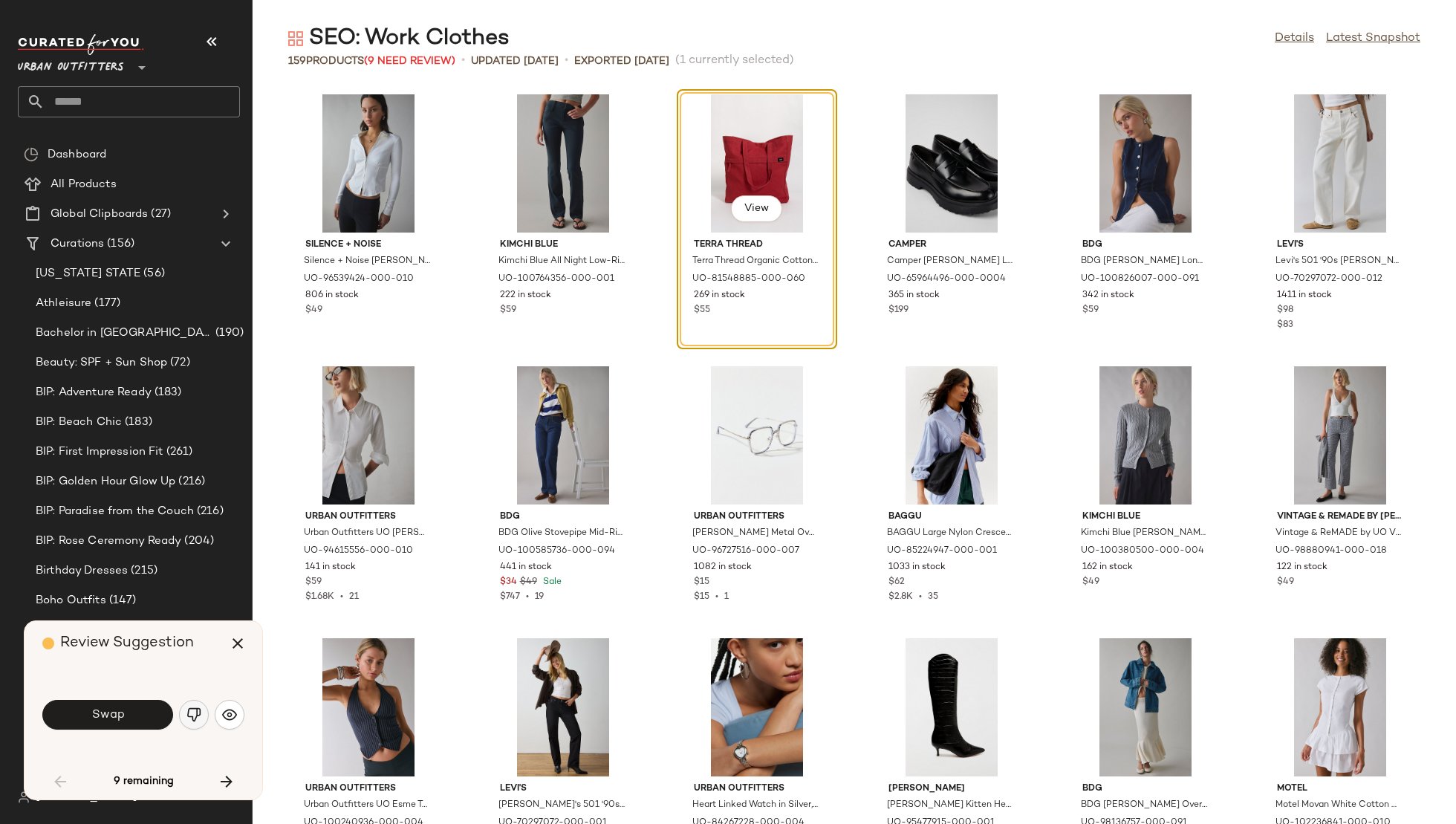
click at [202, 709] on button "button" at bounding box center [193, 714] width 30 height 30
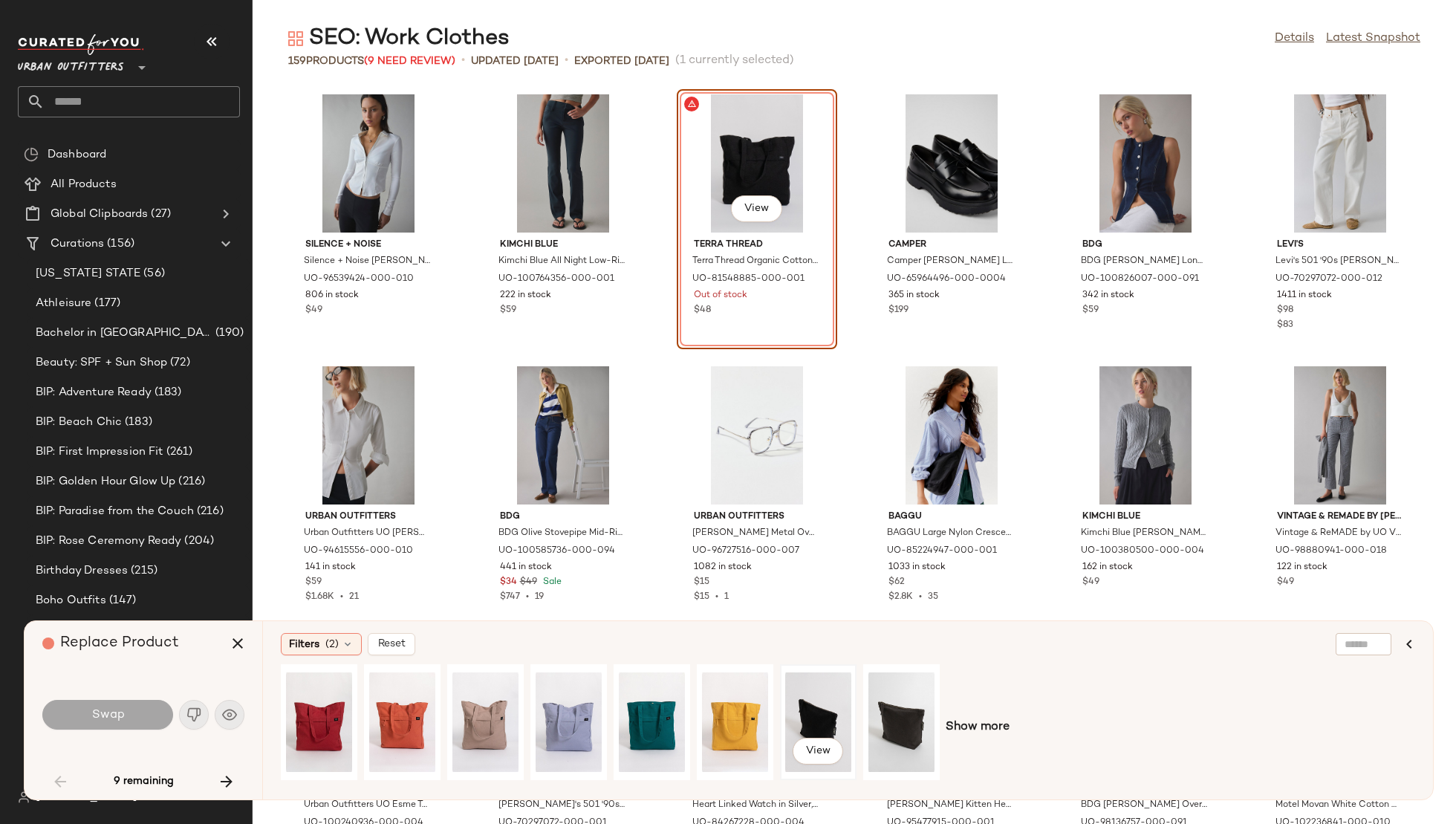
click at [793, 715] on div "View" at bounding box center [818, 723] width 66 height 106
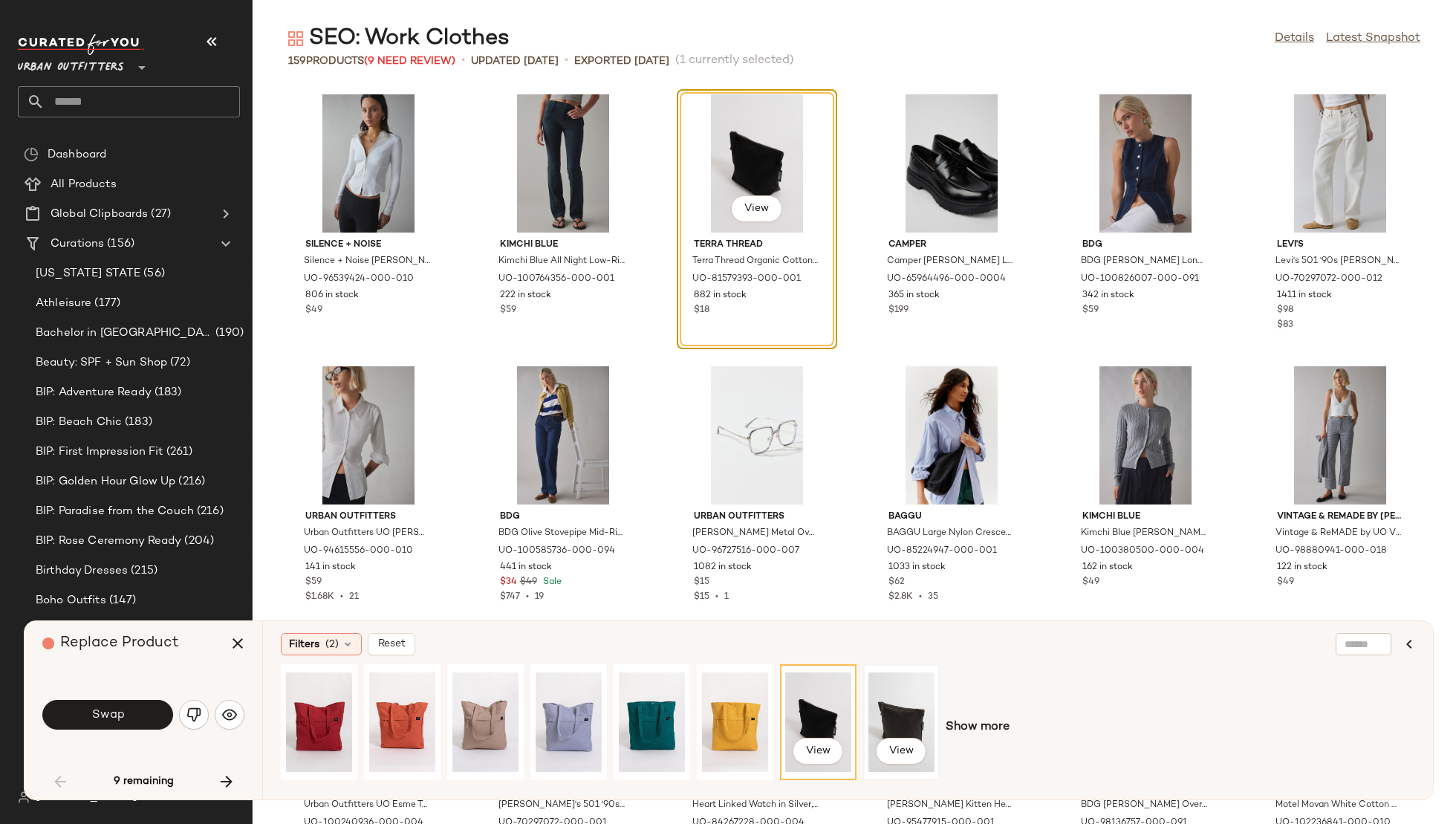
click at [887, 708] on div "View" at bounding box center [901, 723] width 66 height 106
click at [979, 723] on span "Show more" at bounding box center [978, 728] width 64 height 18
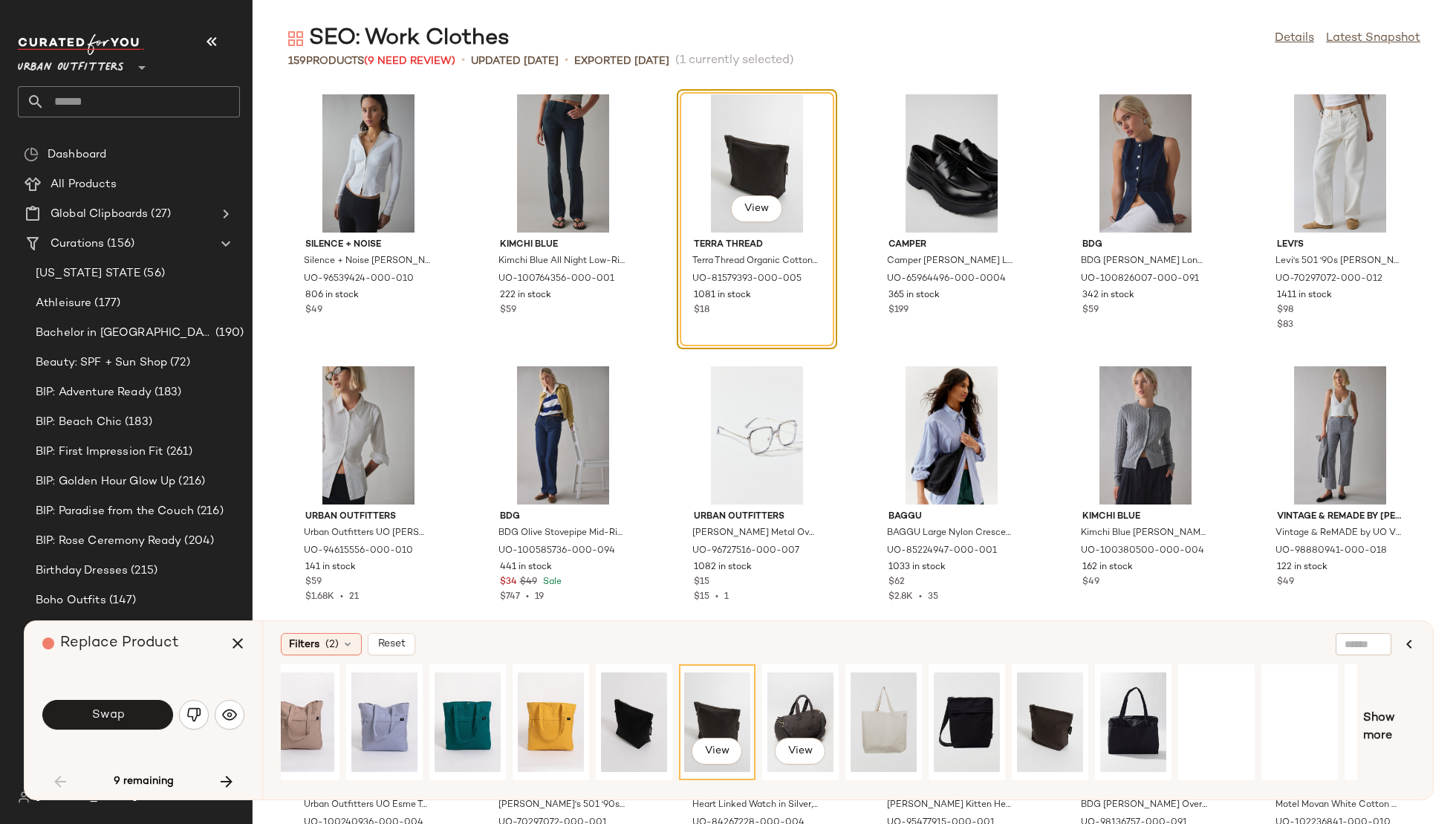
scroll to position [0, 188]
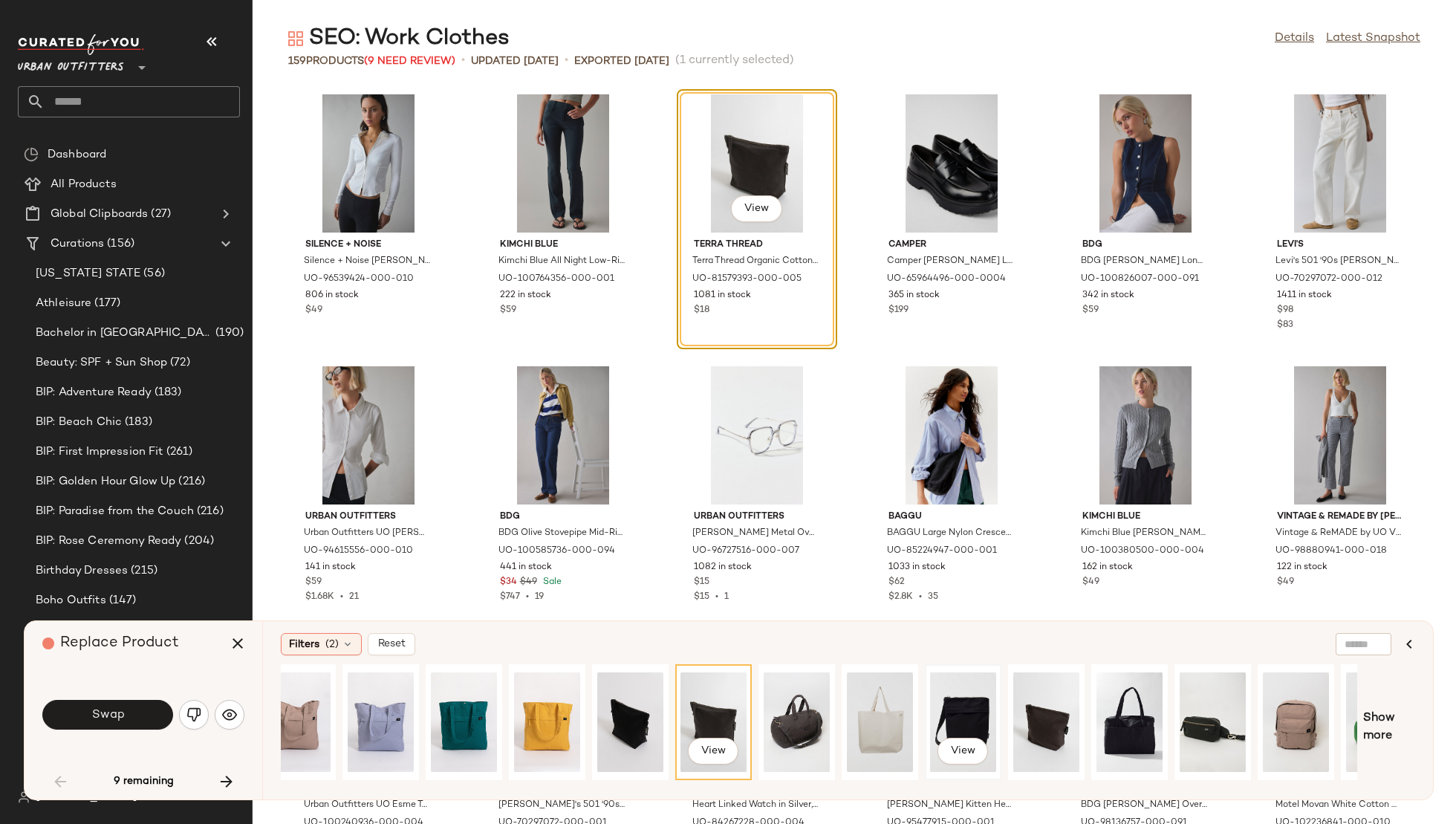
click at [935, 703] on div "View" at bounding box center [963, 723] width 66 height 106
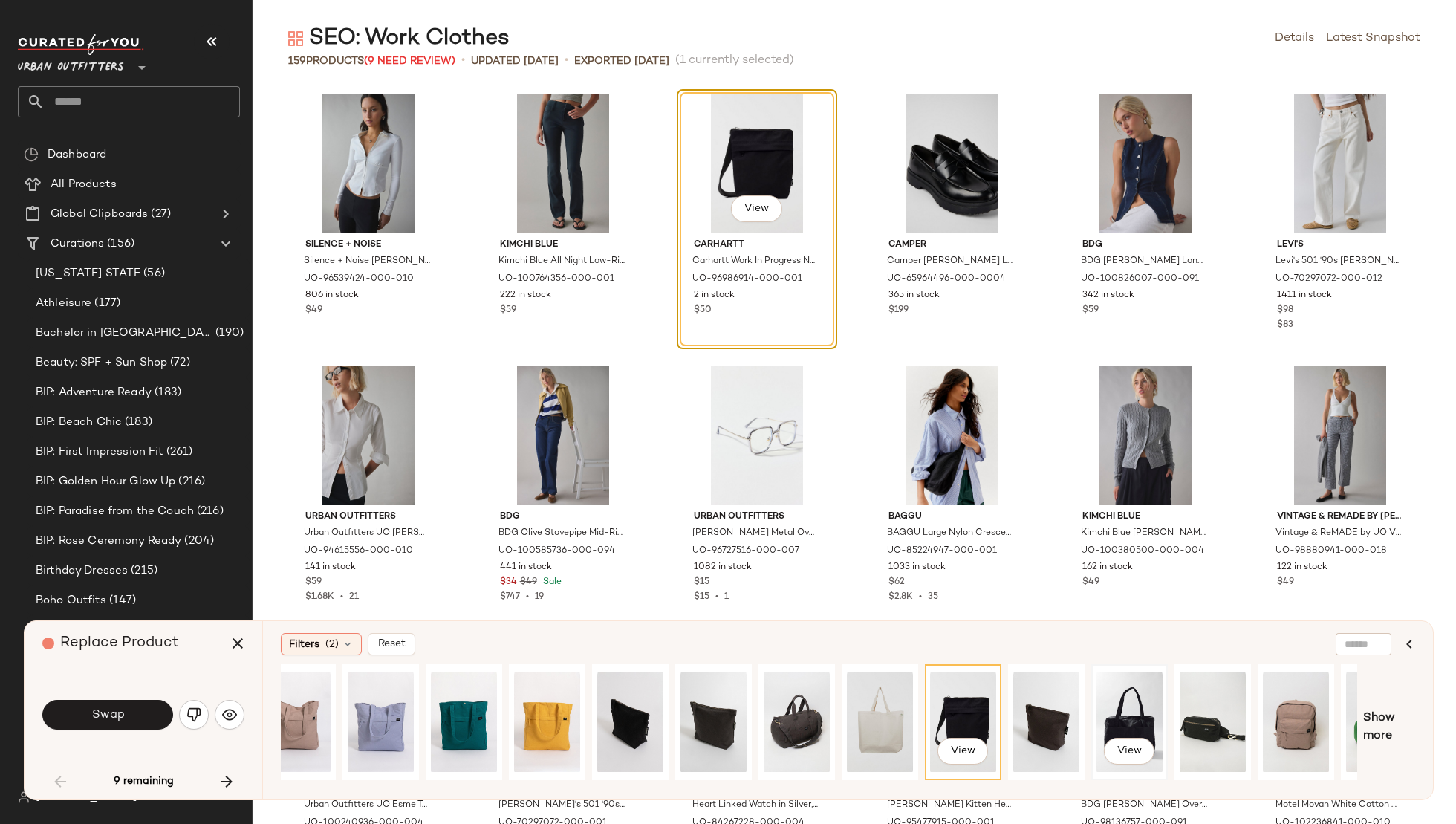
click at [1113, 703] on div "View" at bounding box center [1129, 723] width 66 height 106
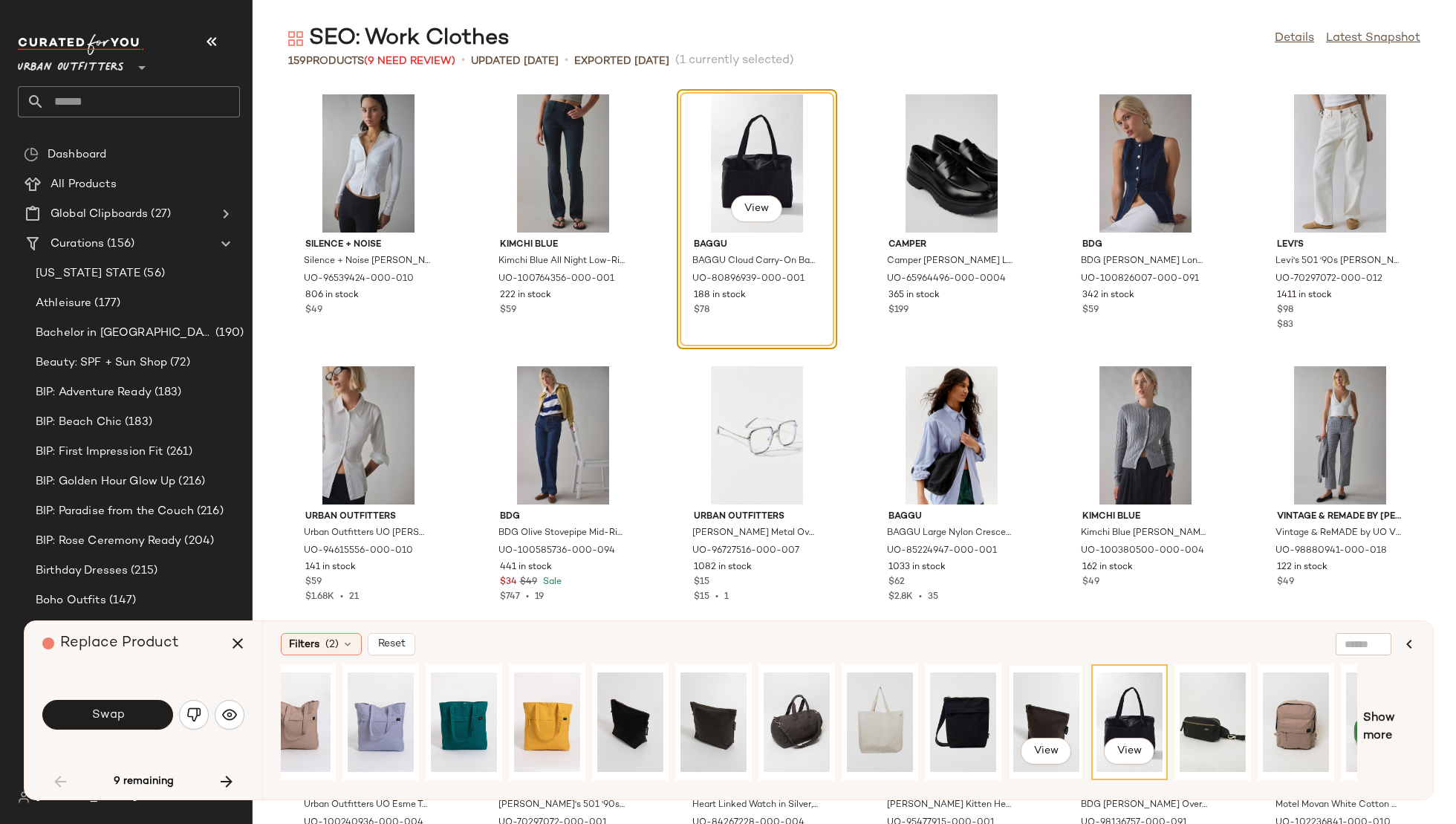
click at [1047, 714] on div "View" at bounding box center [1046, 723] width 66 height 106
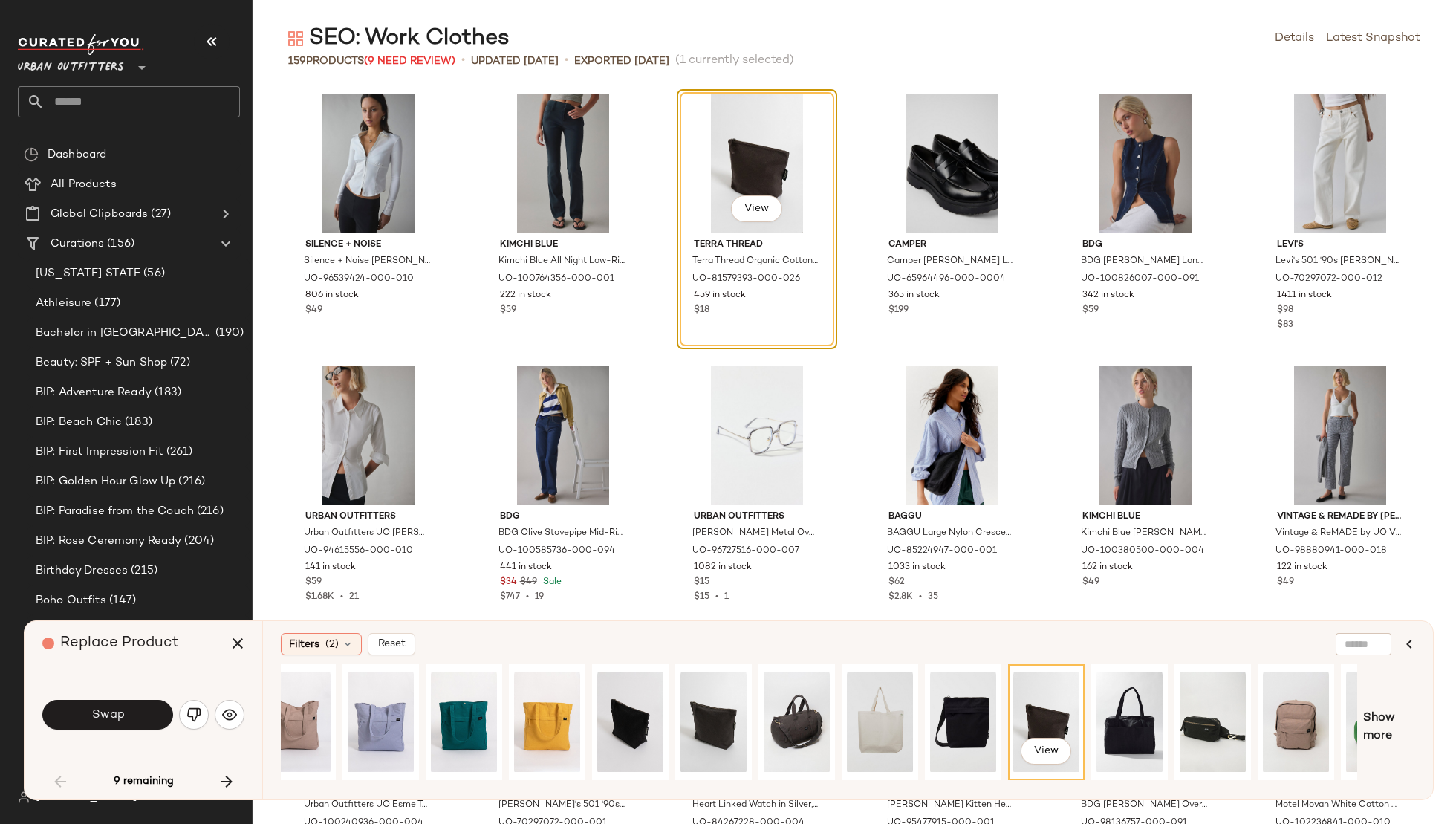
scroll to position [0, 246]
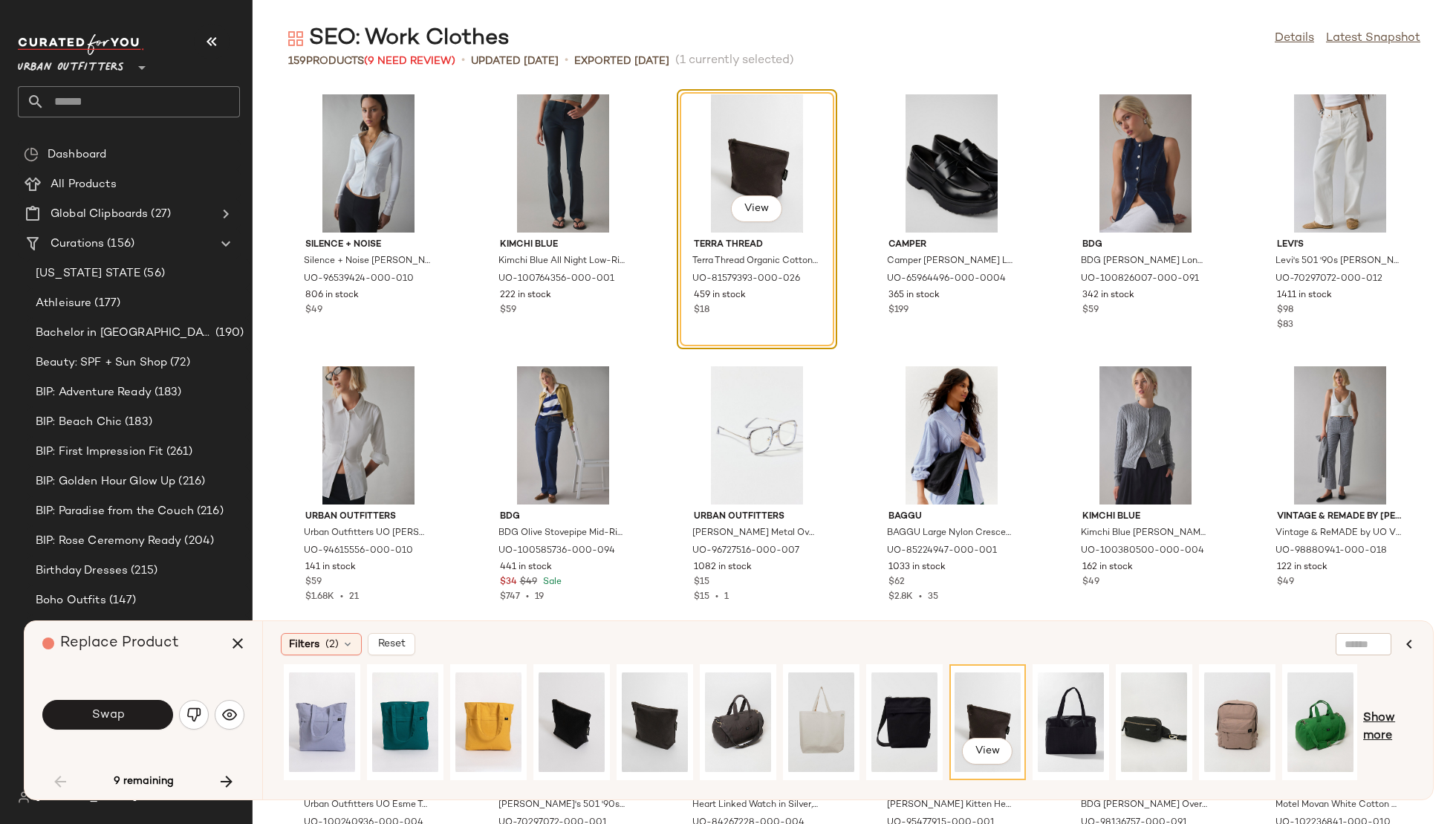
click at [1382, 715] on span "Show more" at bounding box center [1388, 727] width 52 height 36
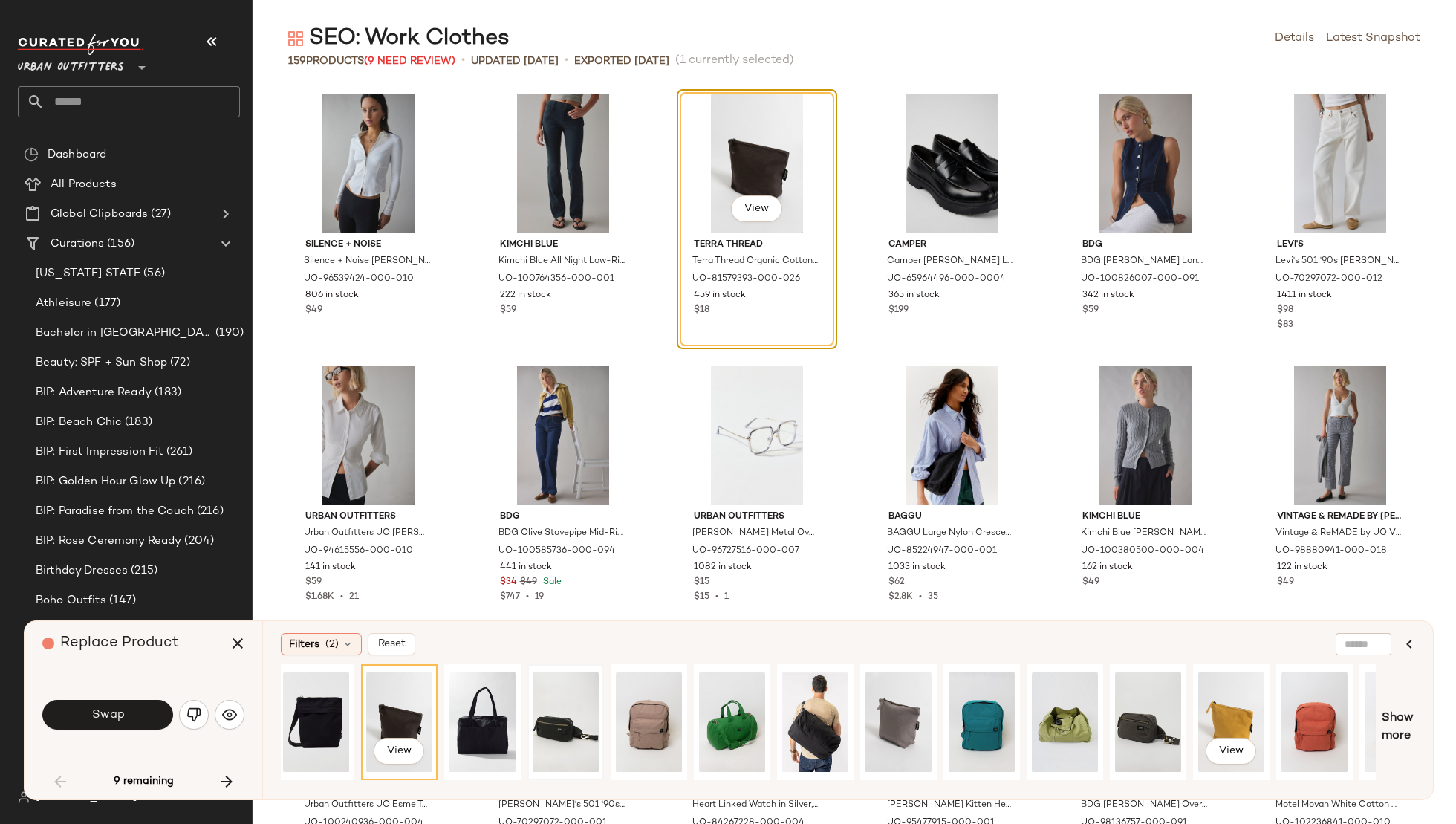
scroll to position [0, 978]
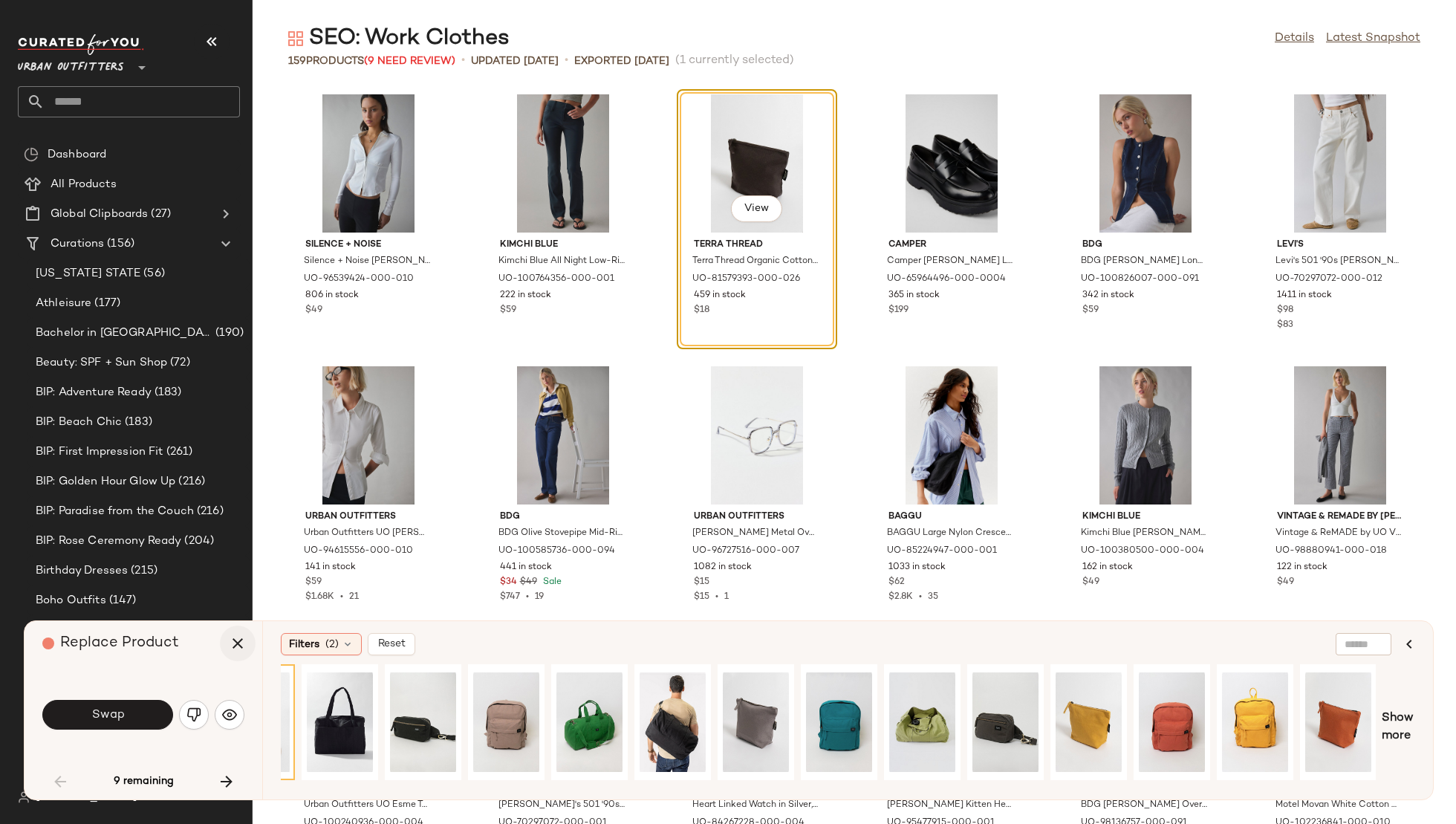
click at [242, 649] on icon "button" at bounding box center [238, 644] width 18 height 18
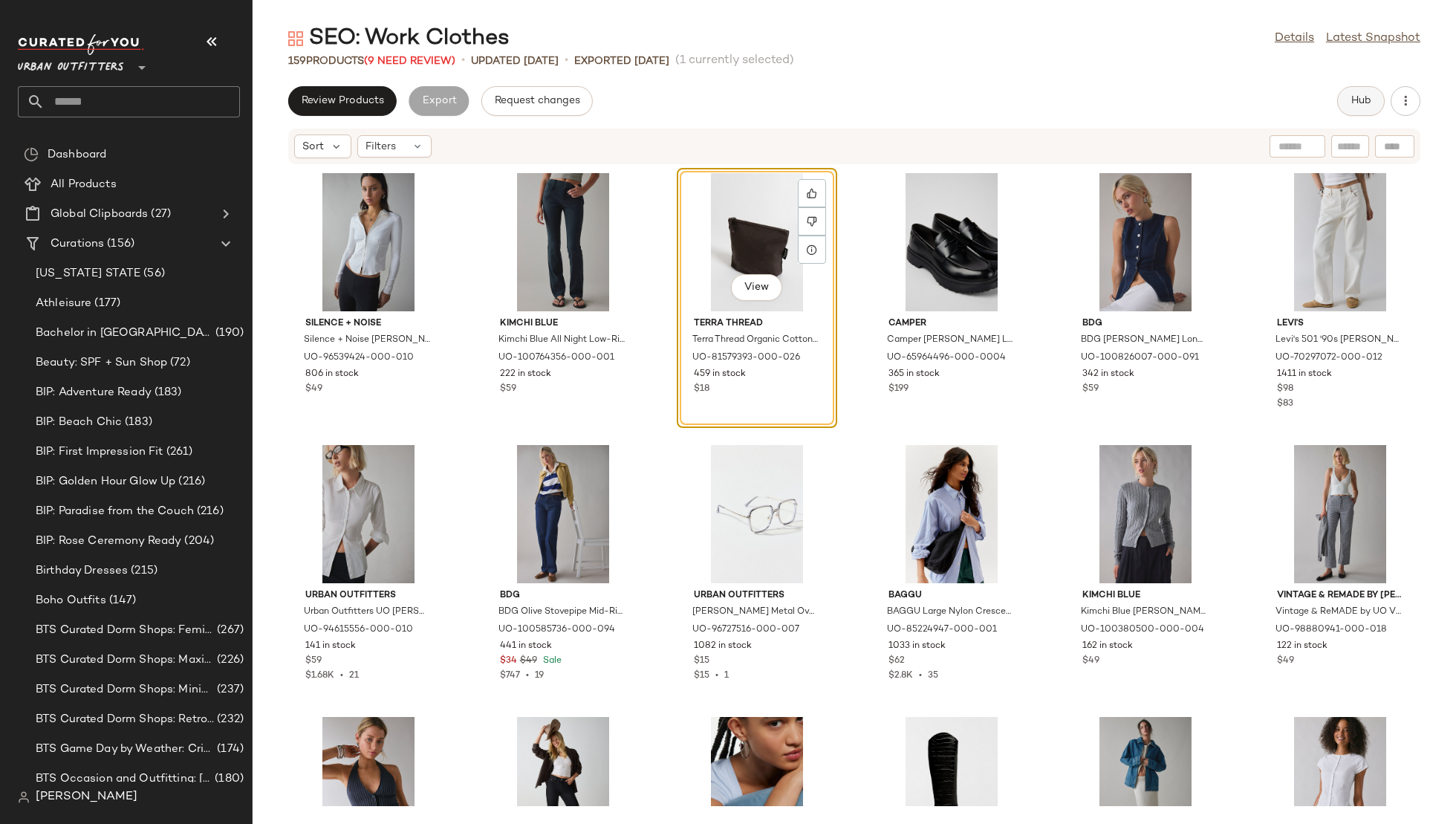
click at [1348, 110] on button "Hub" at bounding box center [1361, 100] width 47 height 30
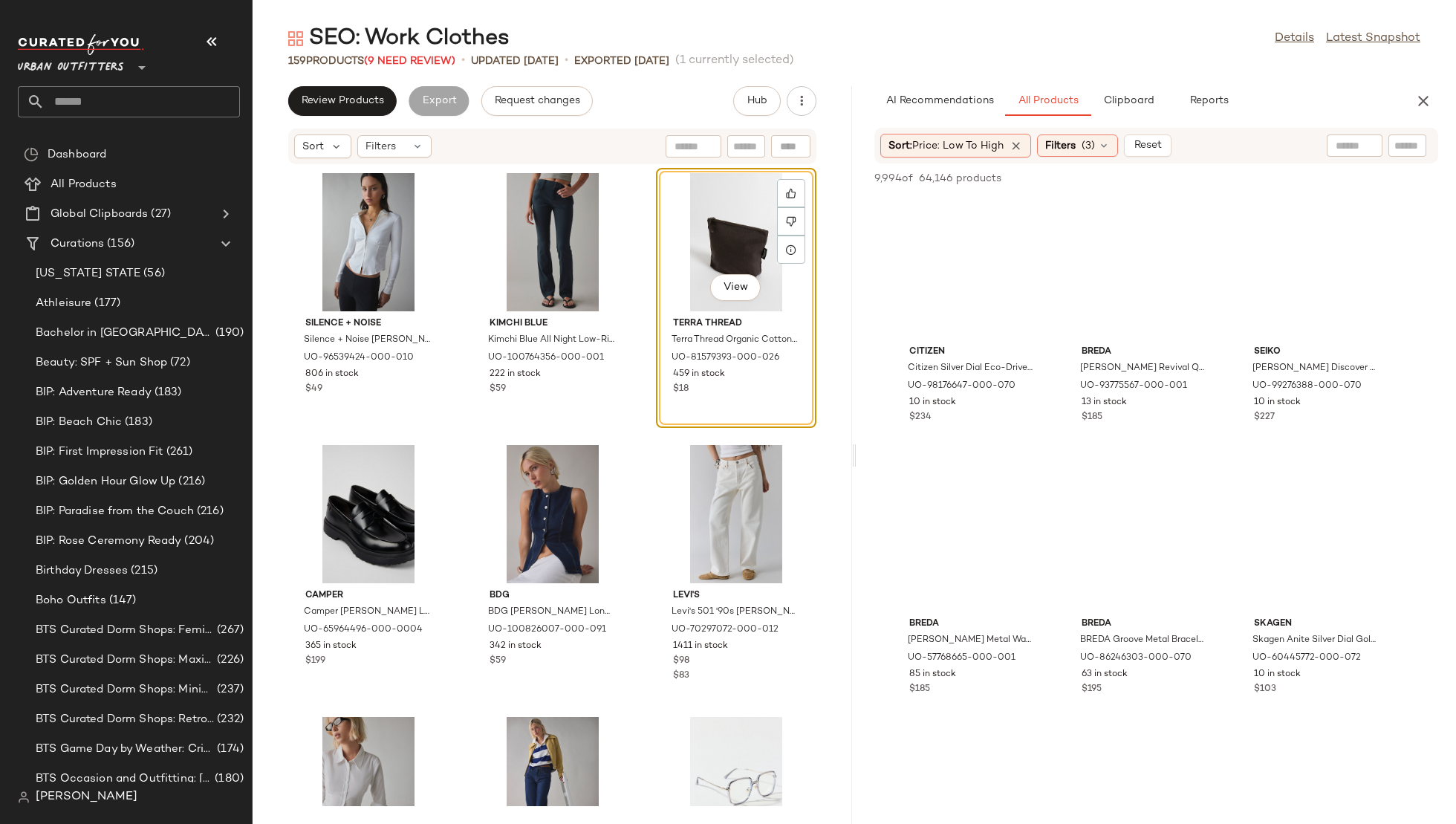
click at [1358, 143] on div at bounding box center [1355, 145] width 56 height 22
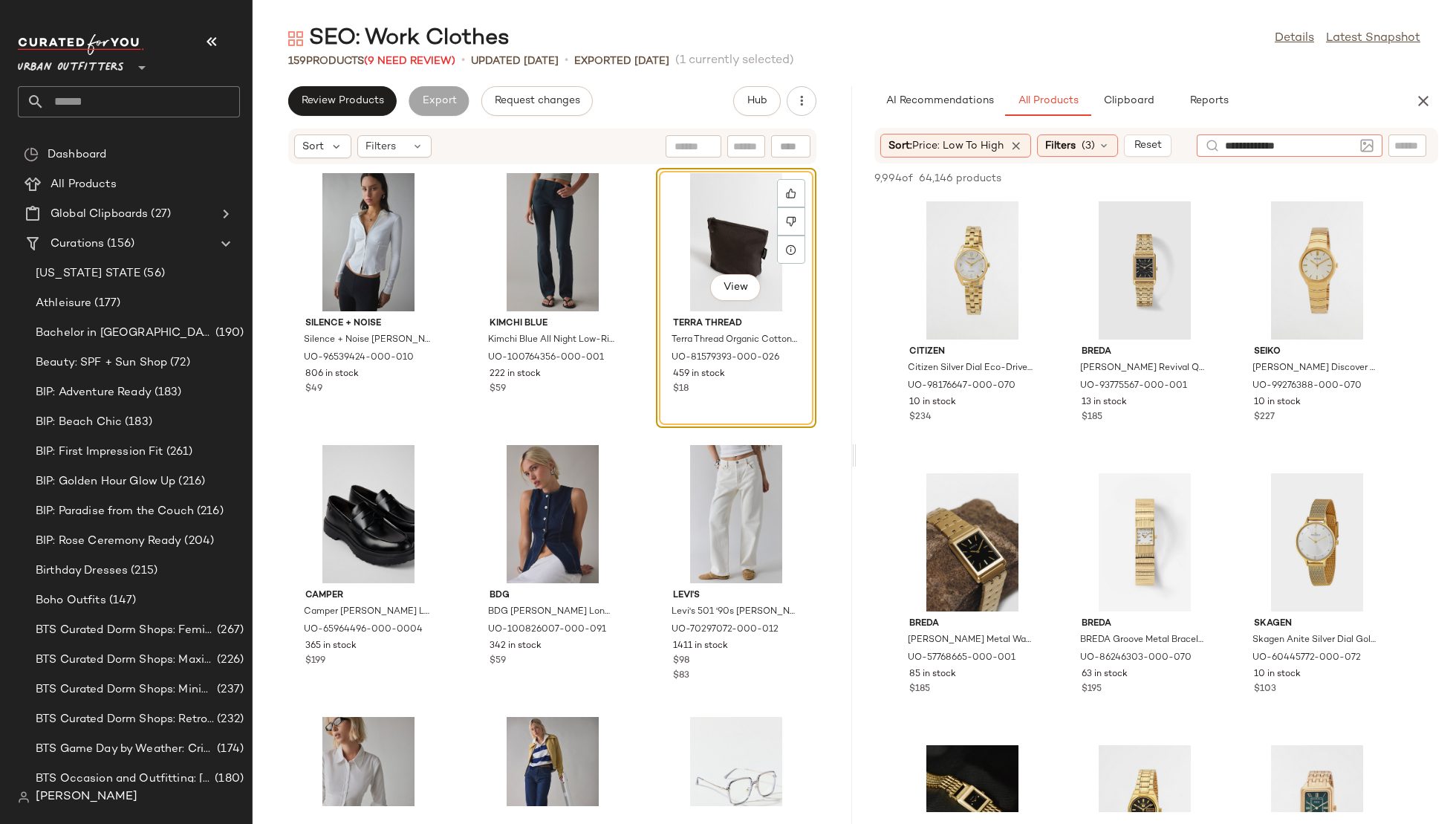
type input "**********"
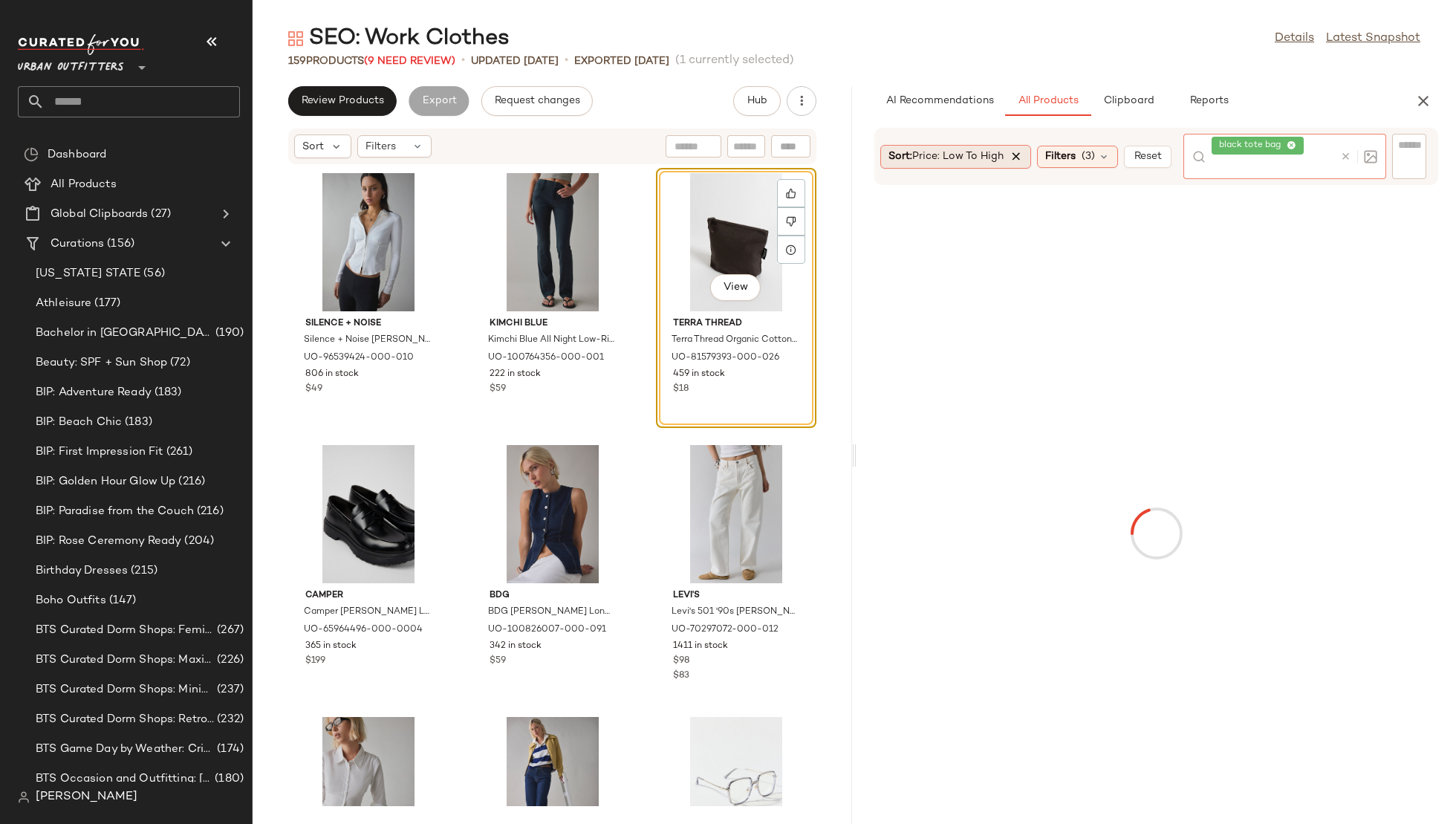
click at [1018, 154] on div "Sort: Price: Low to High" at bounding box center [955, 157] width 151 height 24
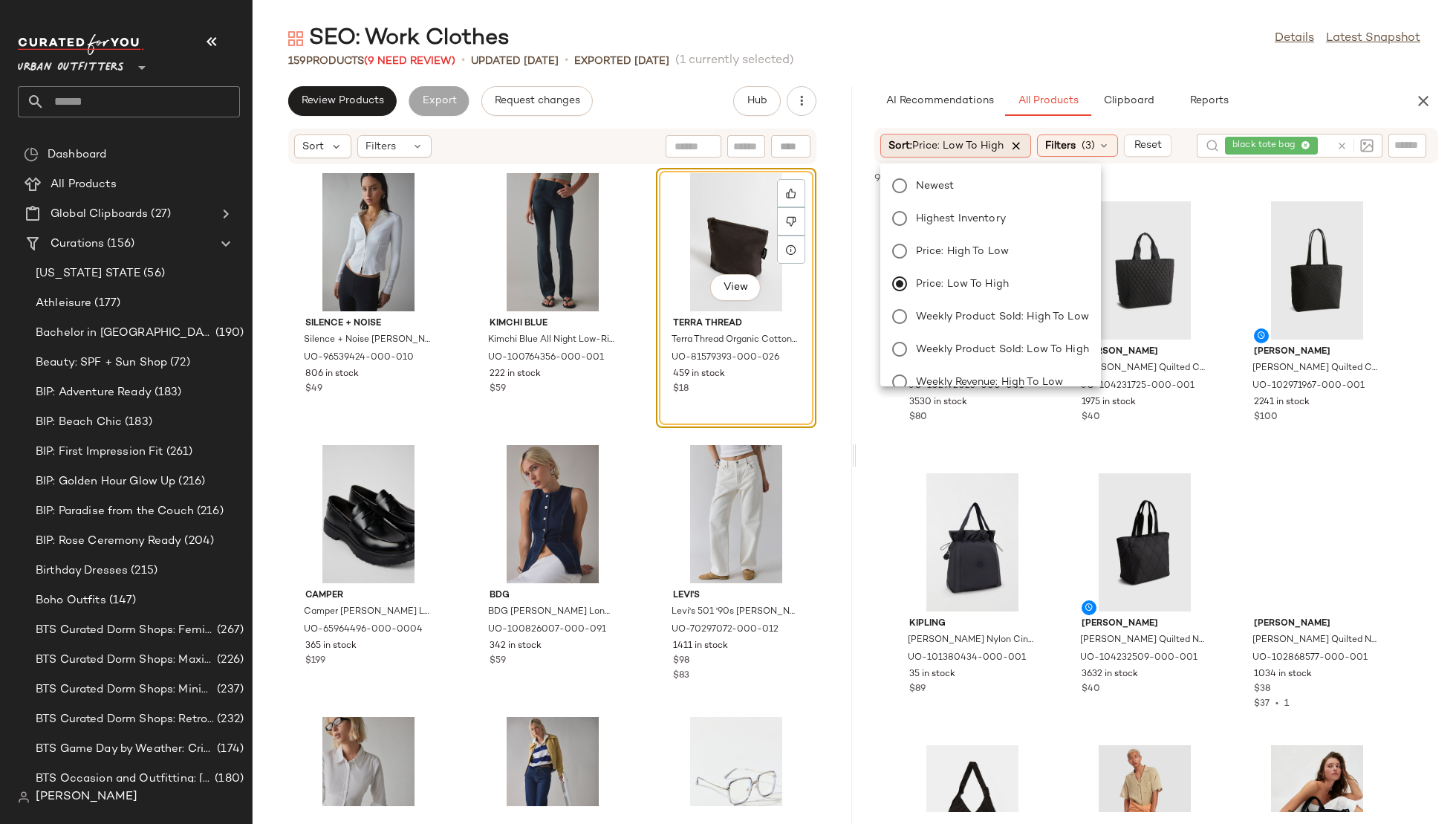
click at [1015, 146] on icon at bounding box center [1016, 145] width 14 height 14
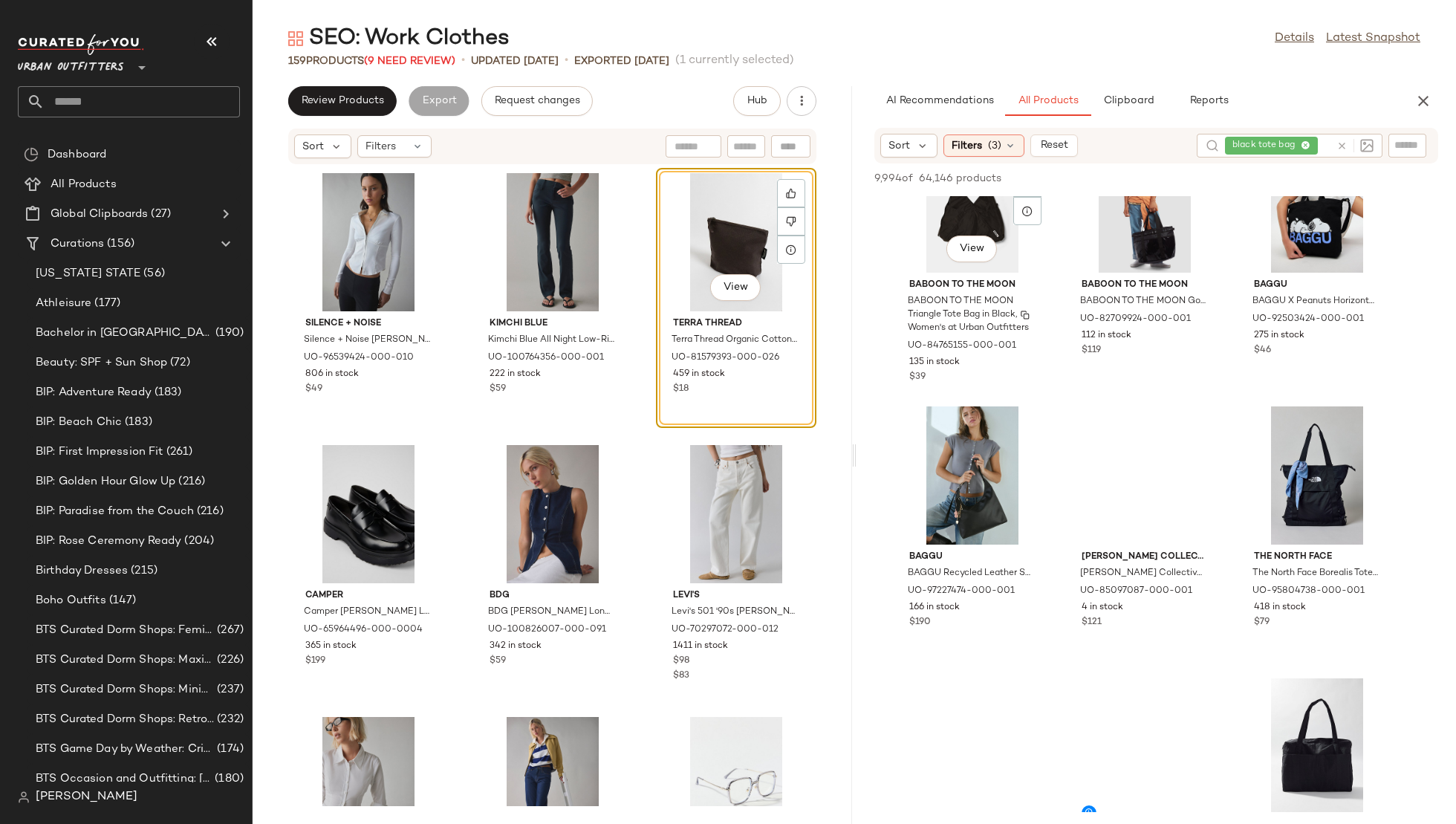
scroll to position [610, 0]
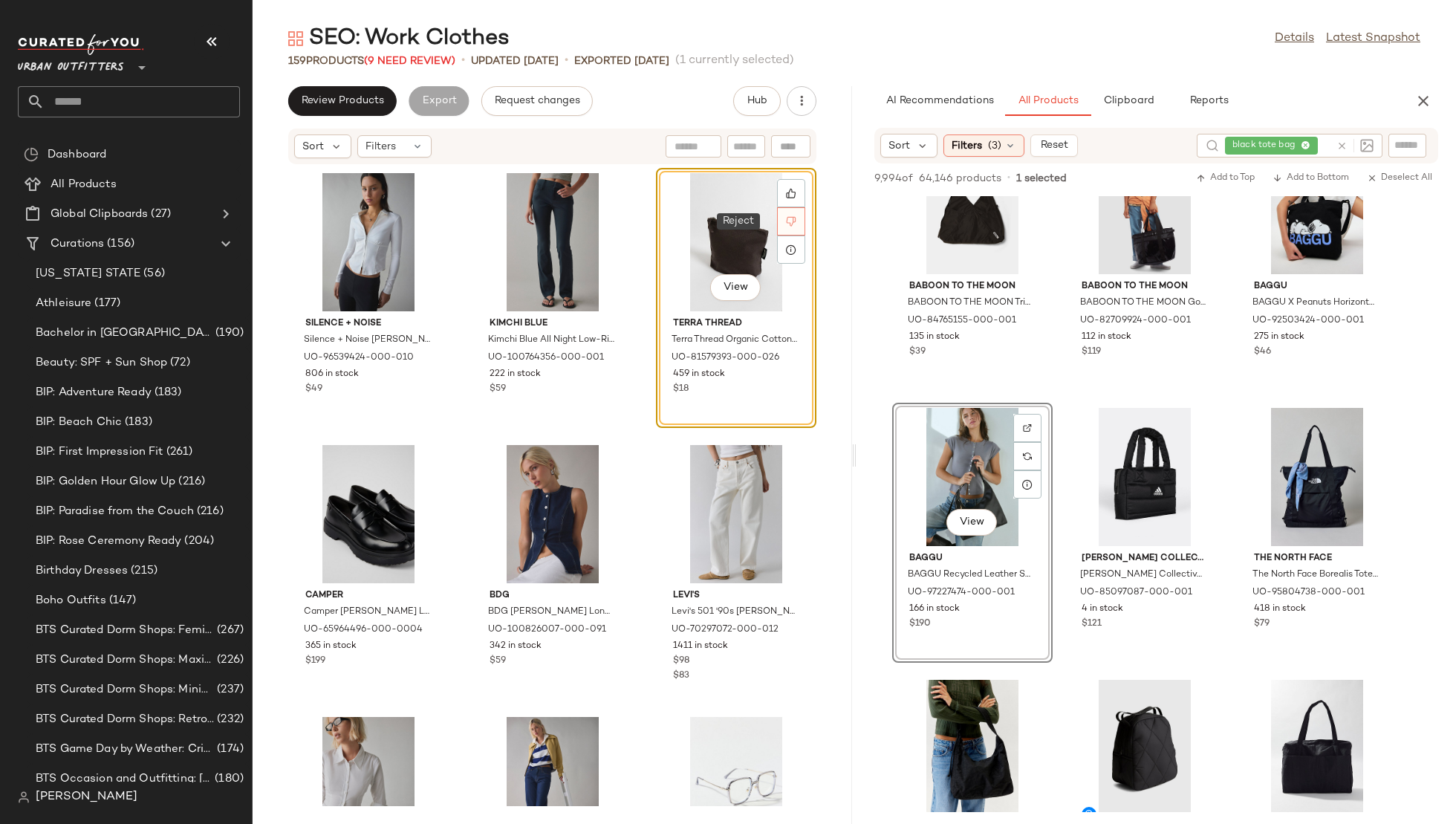
click at [786, 221] on icon at bounding box center [791, 222] width 10 height 10
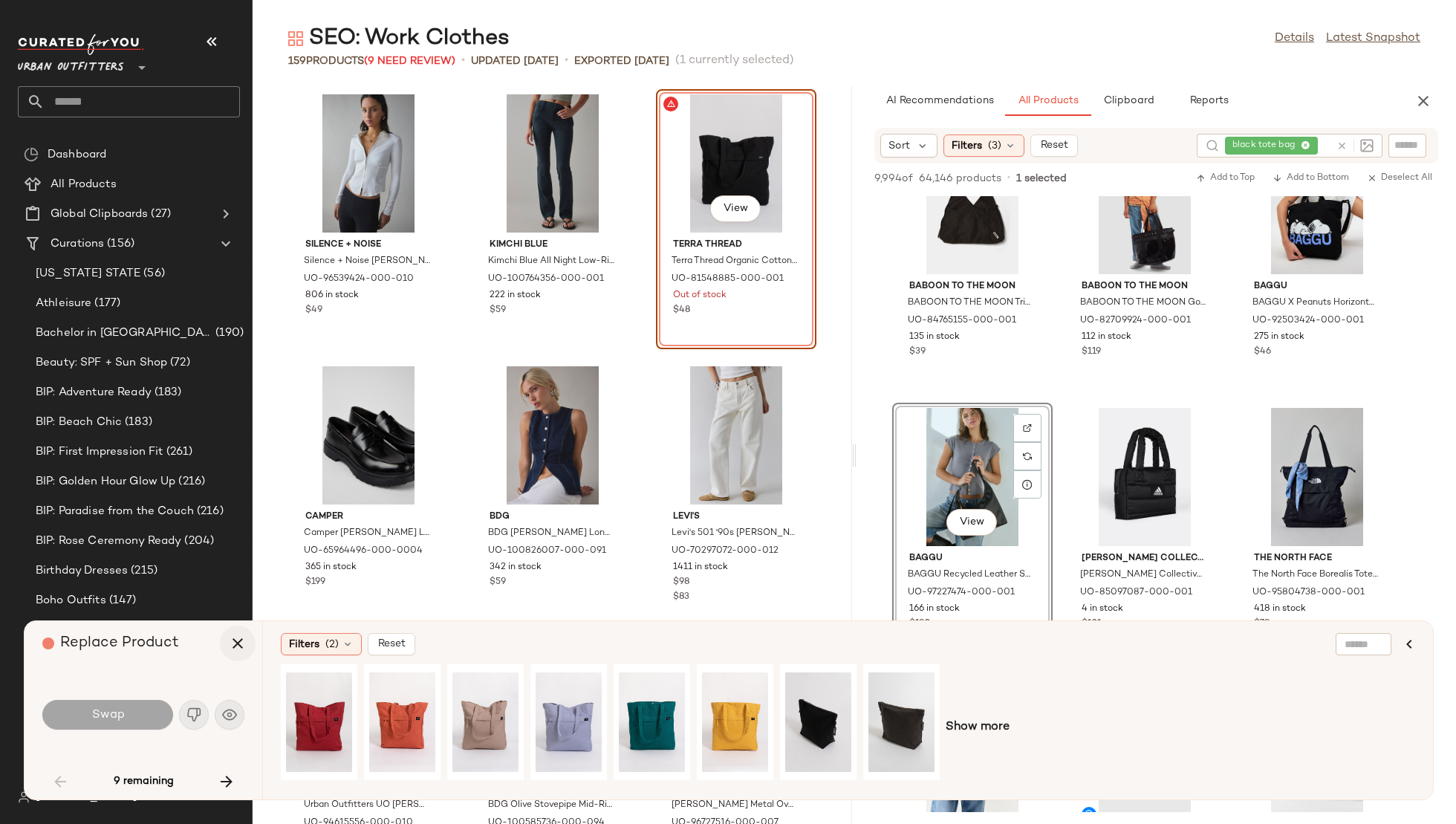
click at [236, 650] on icon "button" at bounding box center [238, 644] width 18 height 18
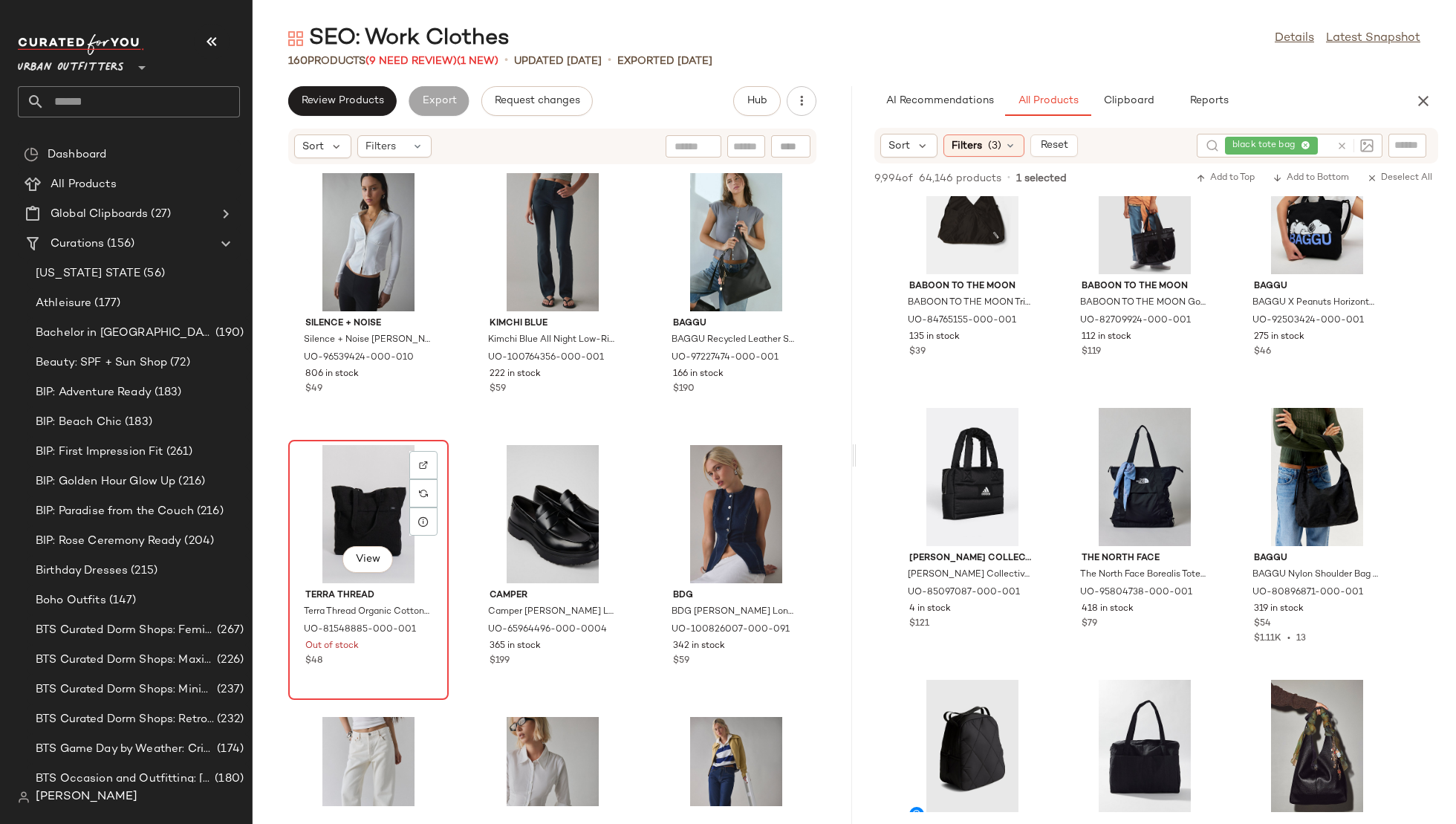
click at [386, 491] on div "View" at bounding box center [369, 514] width 151 height 138
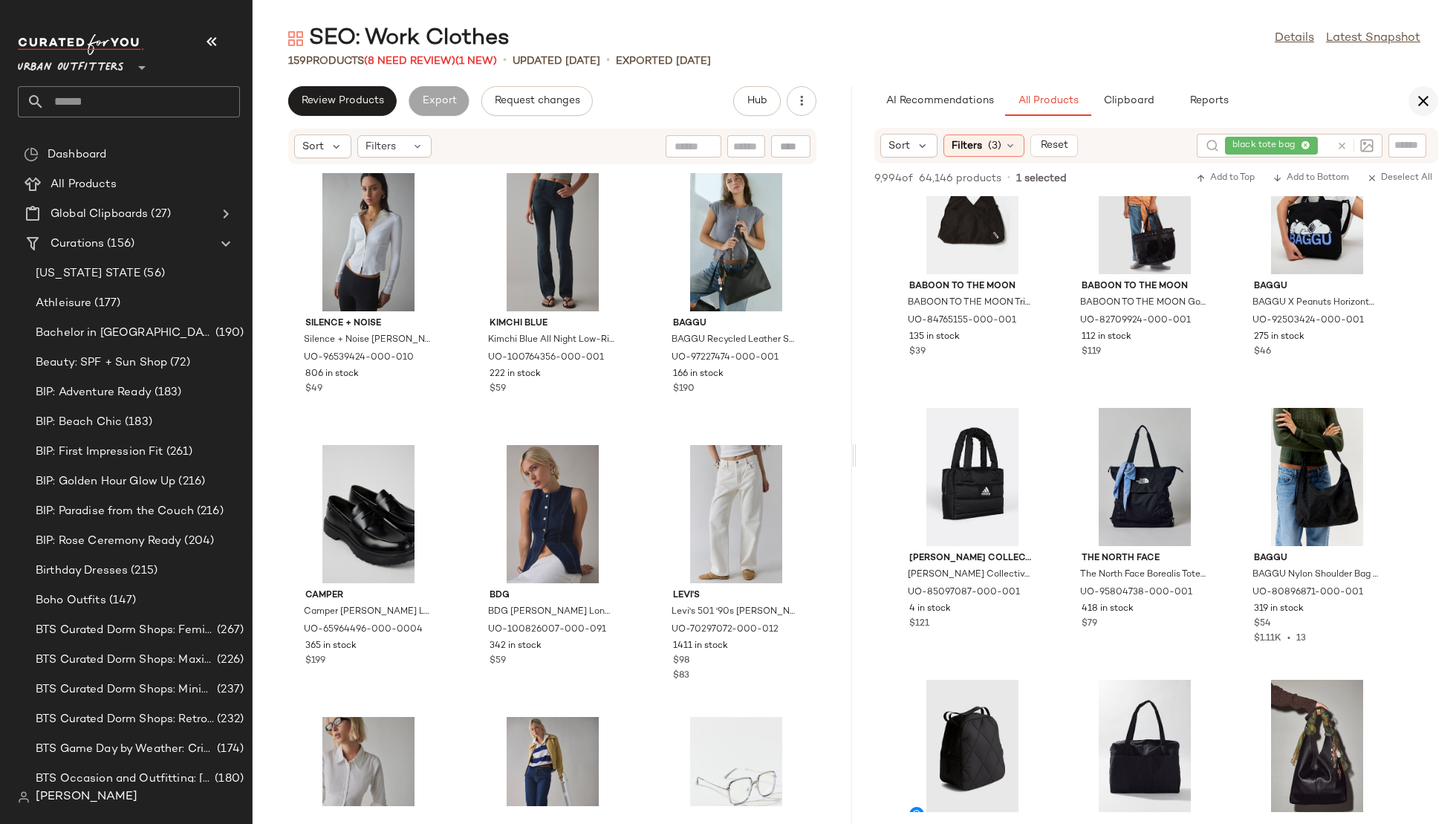
click at [1417, 96] on icon "button" at bounding box center [1424, 101] width 18 height 18
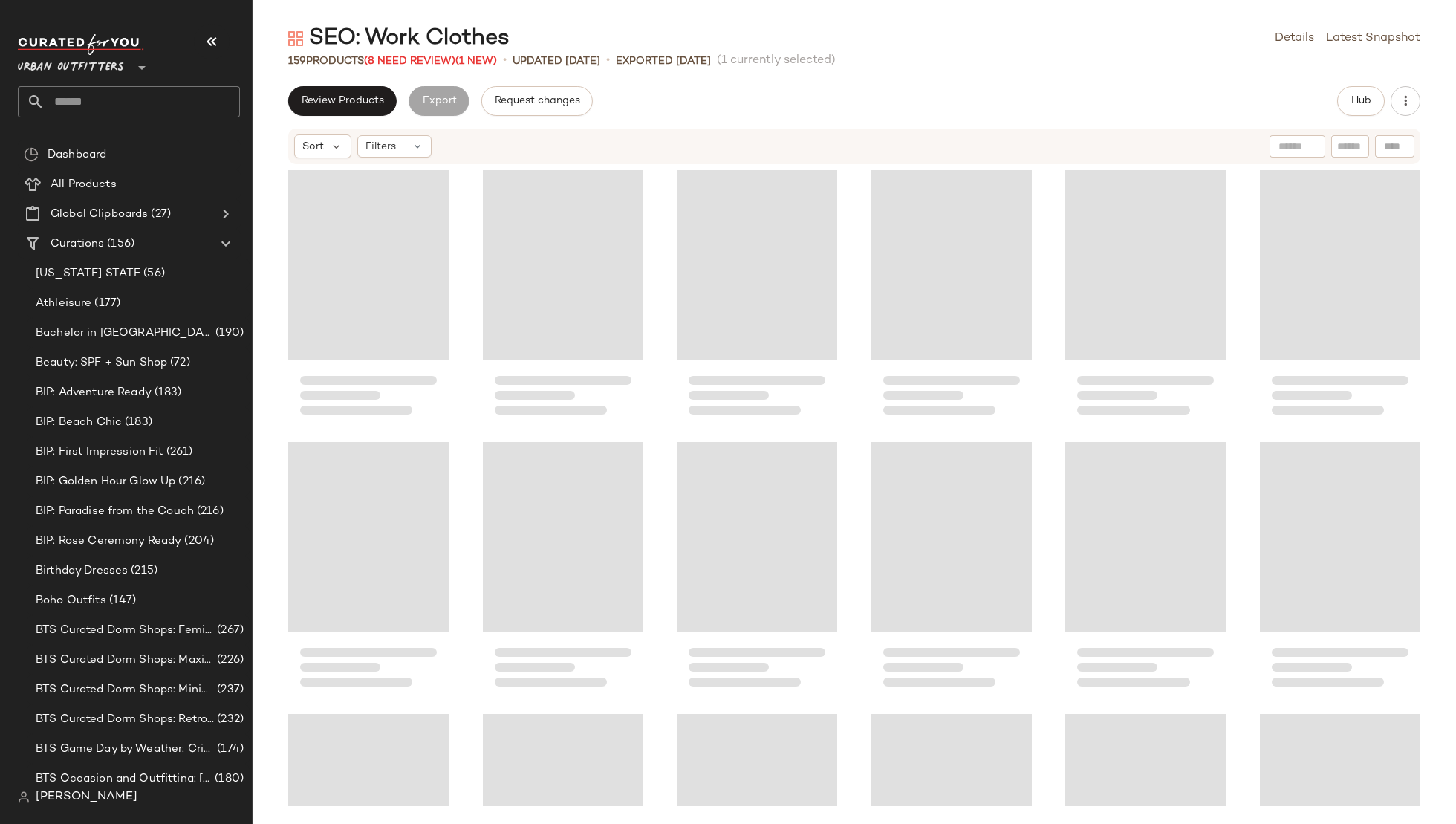
click at [394, 66] on span "(8 Need Review)" at bounding box center [410, 61] width 91 height 11
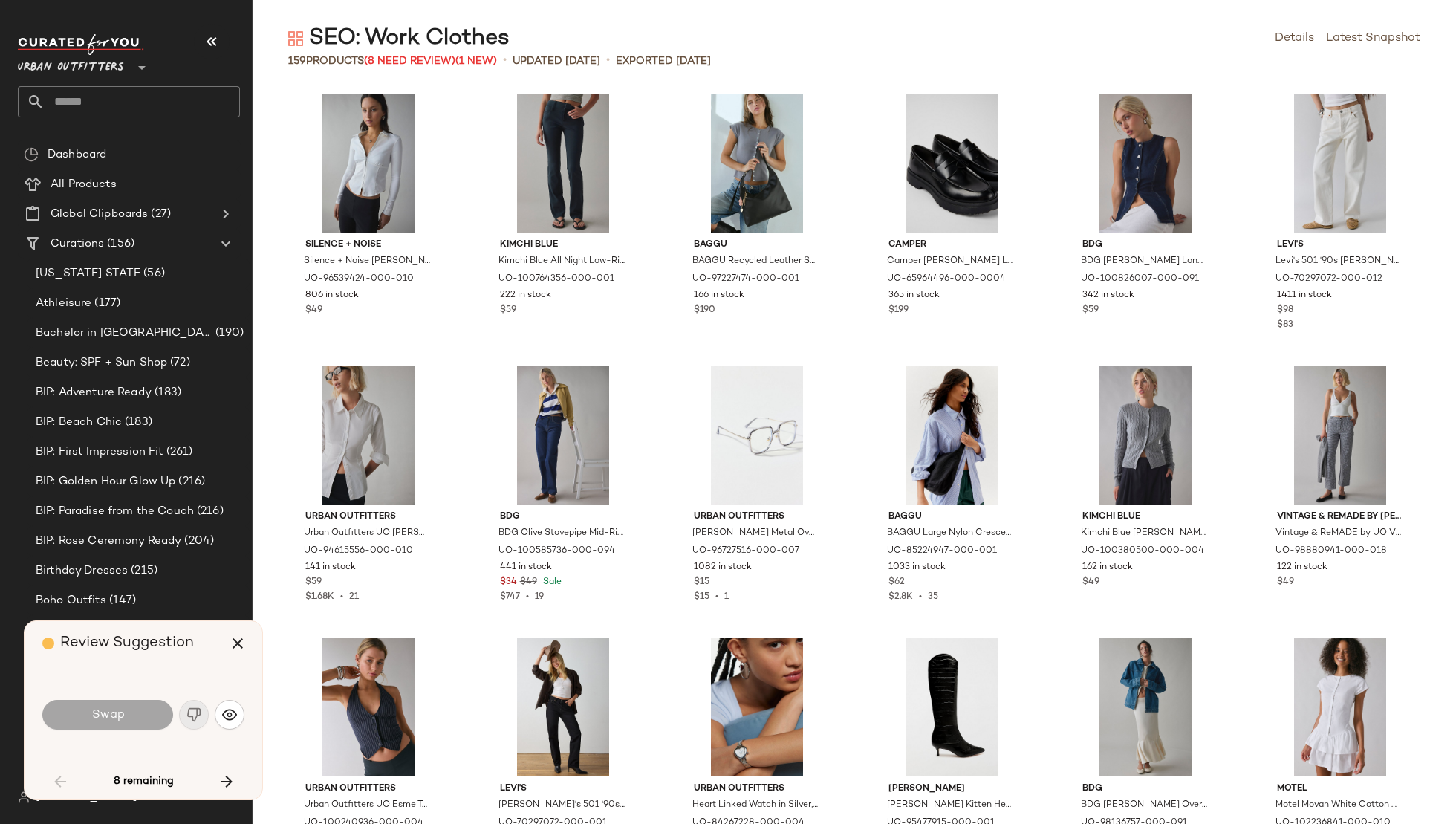
scroll to position [556, 0]
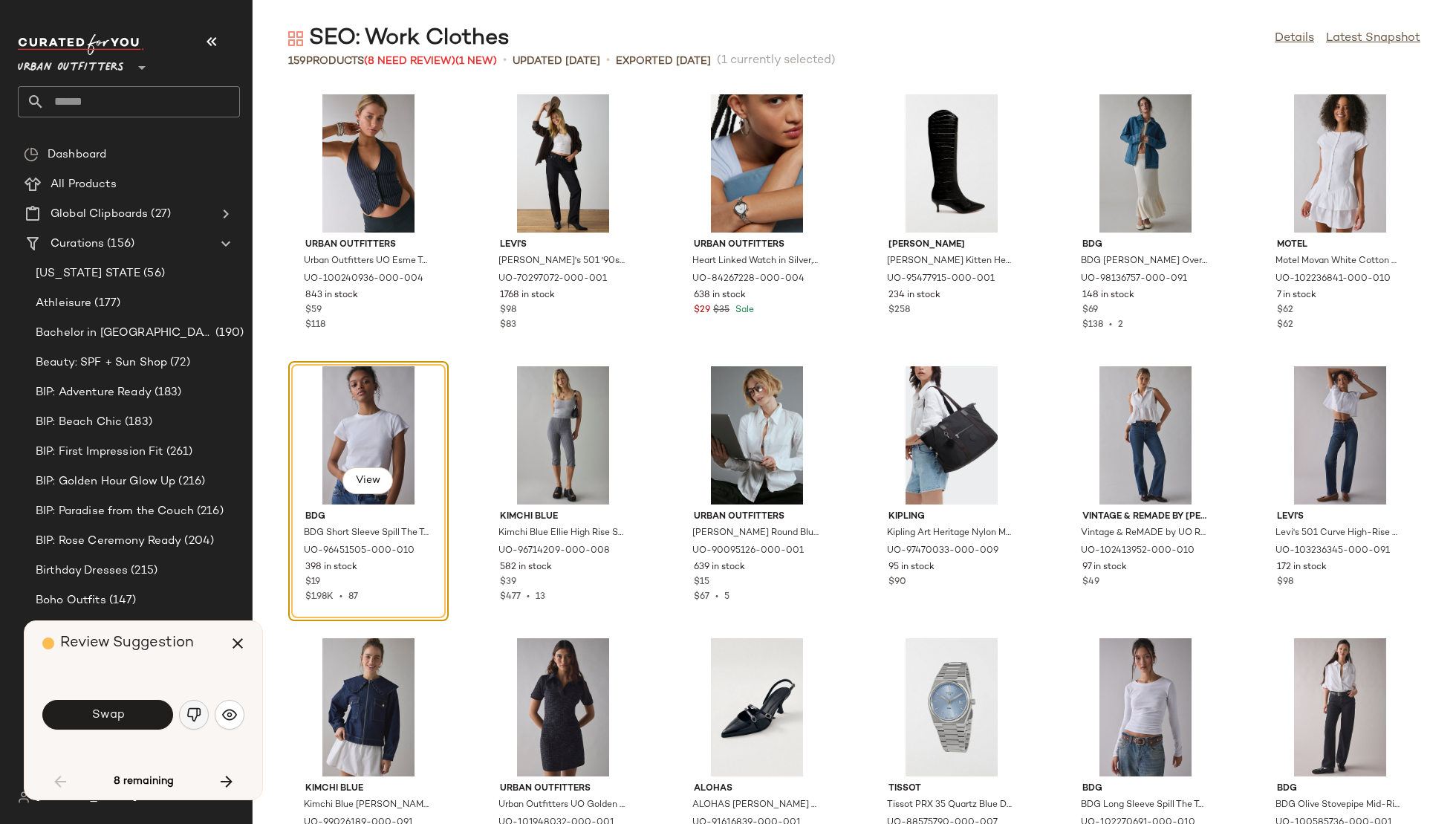
click at [186, 711] on img "button" at bounding box center [193, 714] width 15 height 15
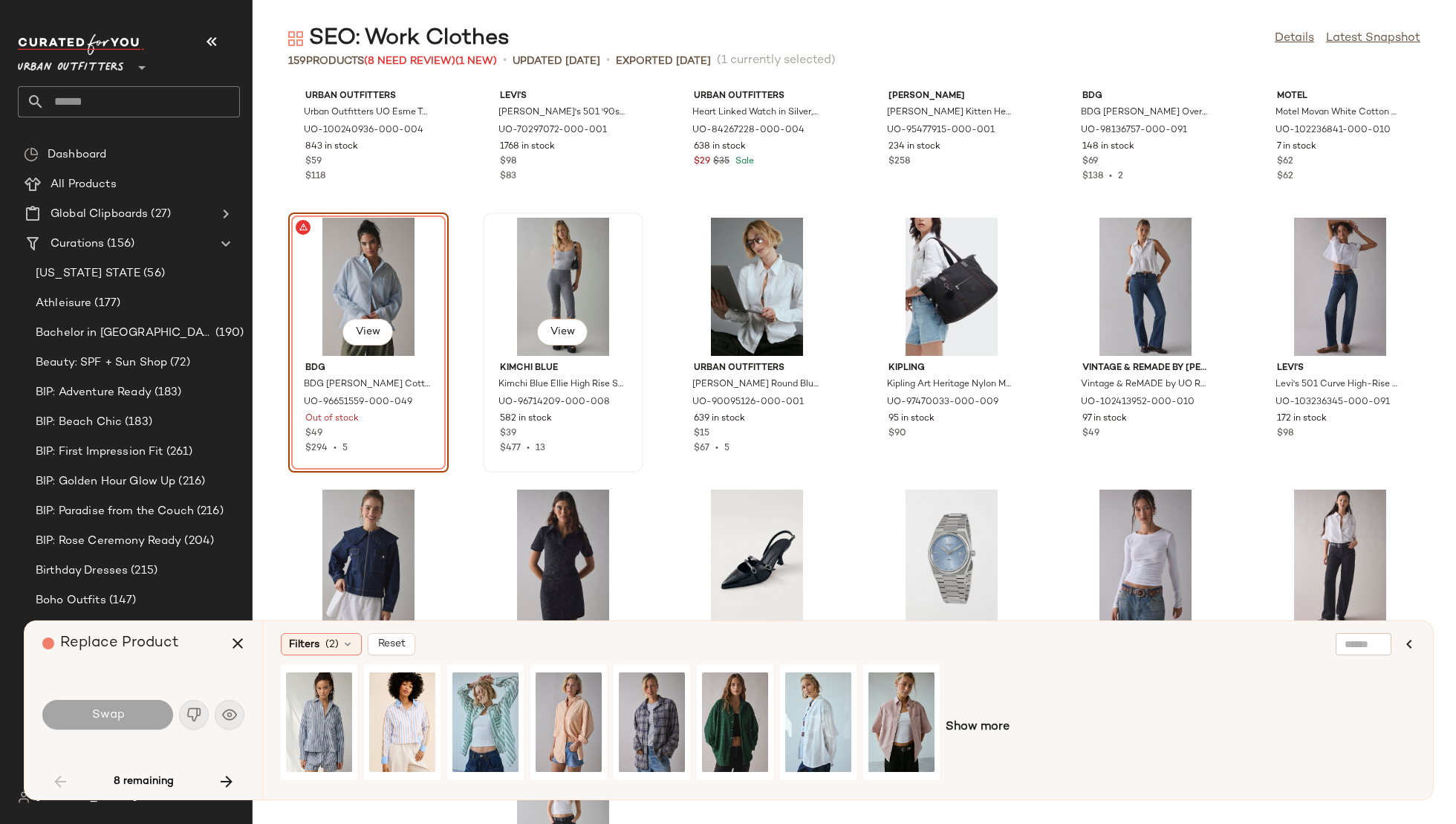
scroll to position [707, 0]
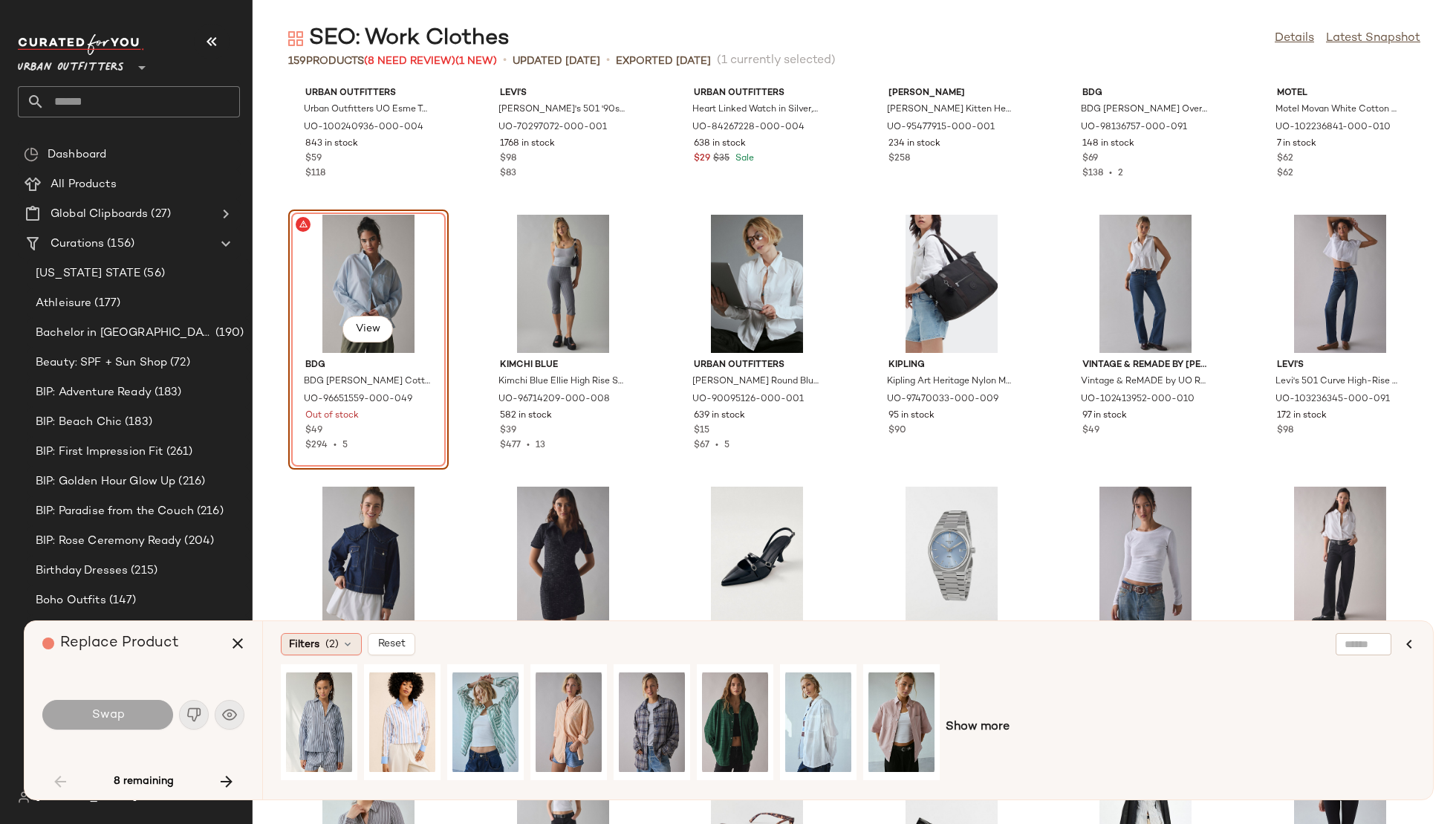
click at [342, 647] on icon at bounding box center [348, 644] width 12 height 12
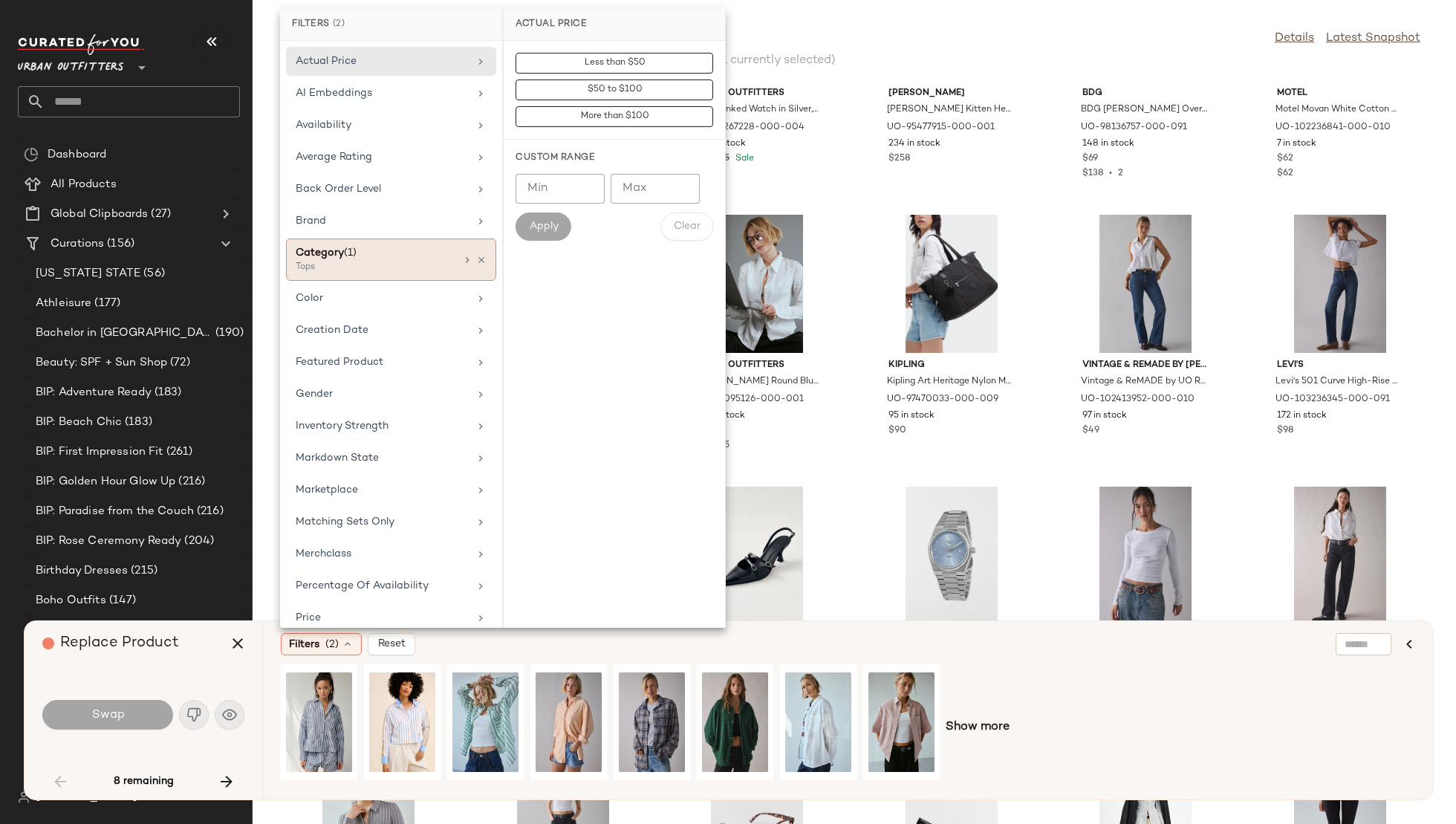
click at [406, 262] on div "Tops" at bounding box center [369, 267] width 149 height 14
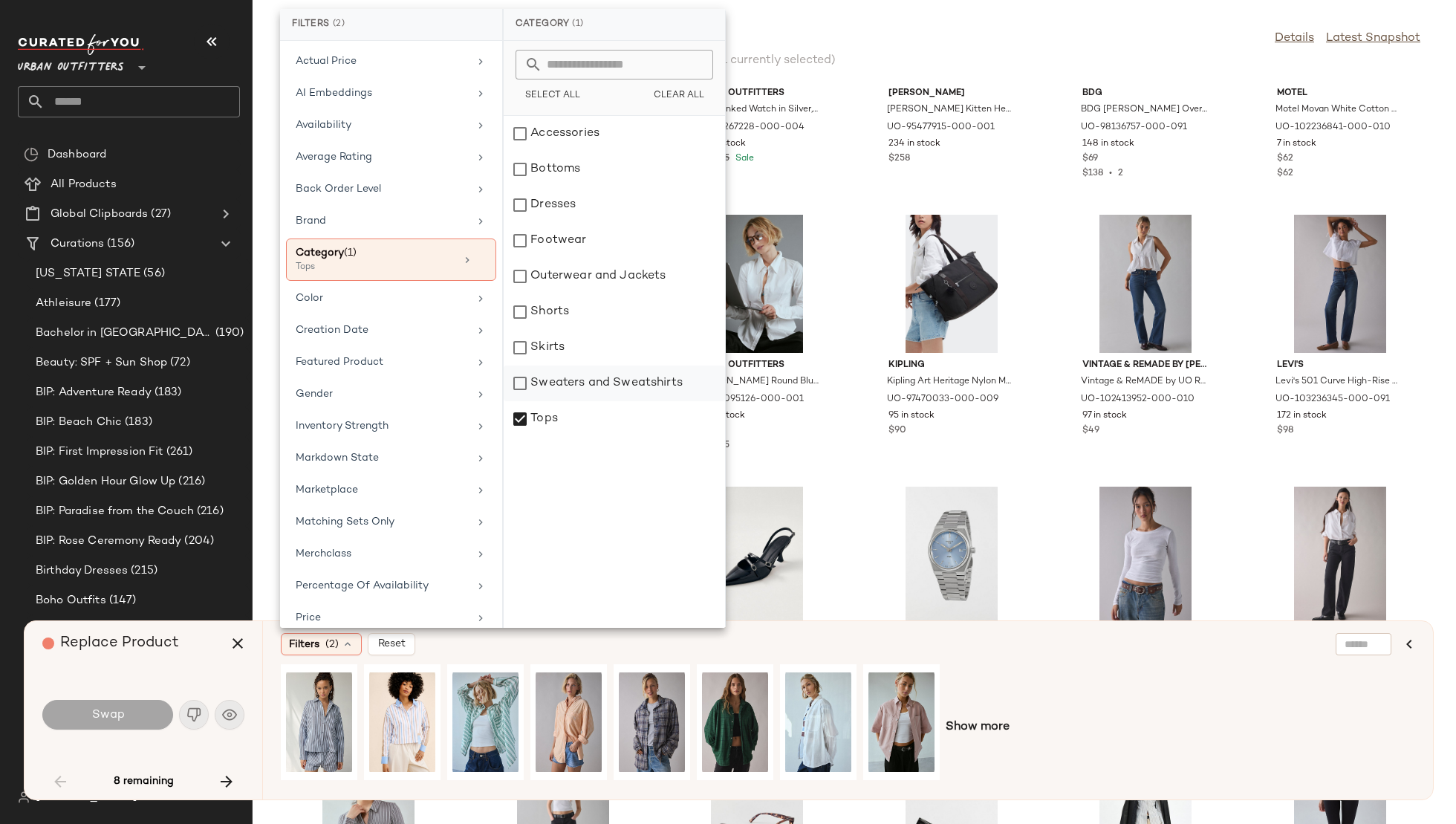
click at [597, 382] on div "Sweaters and Sweatshirts" at bounding box center [614, 383] width 222 height 36
click at [396, 284] on div "Color" at bounding box center [391, 298] width 210 height 29
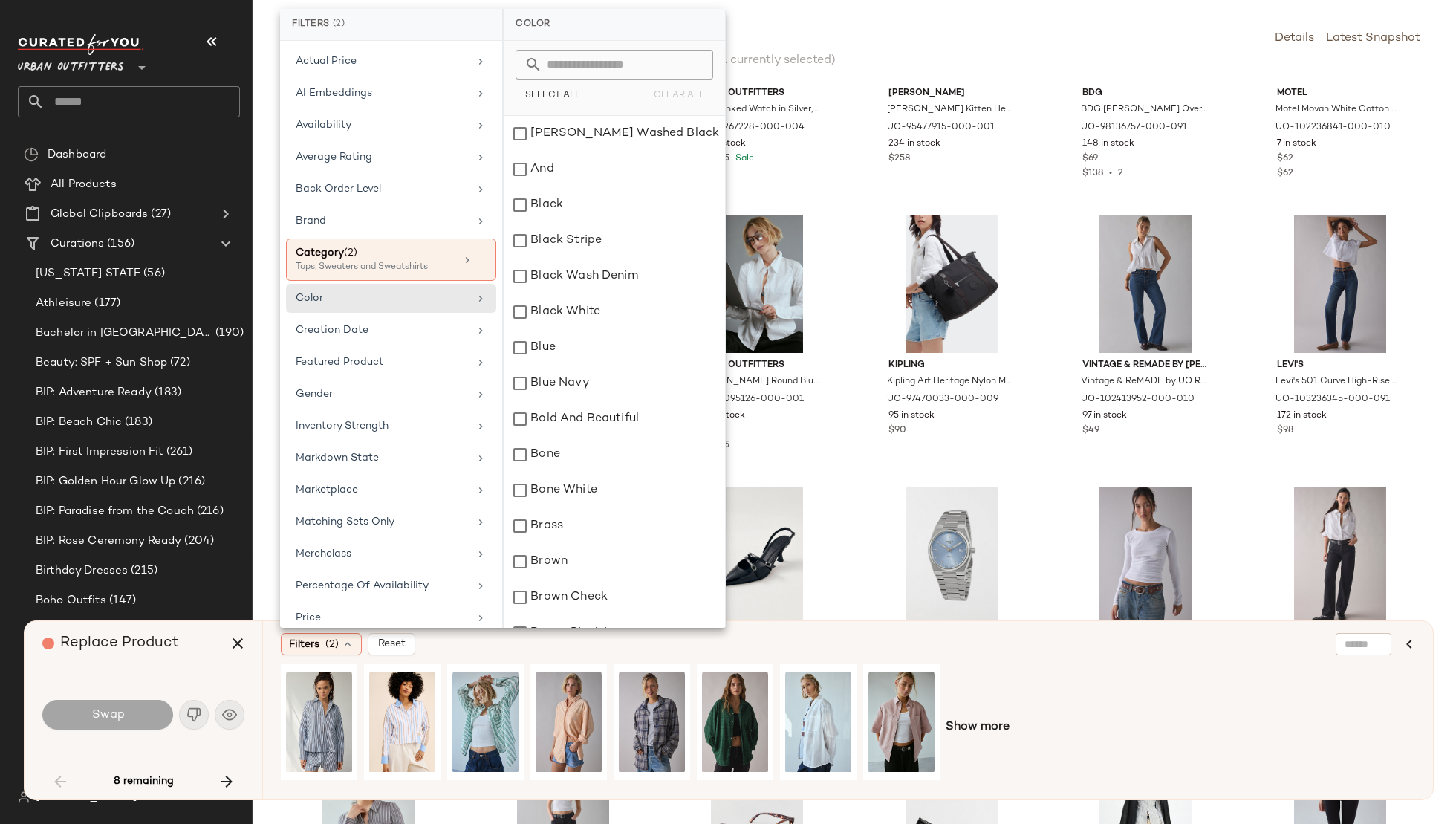
click at [564, 63] on input "text" at bounding box center [624, 65] width 162 height 30
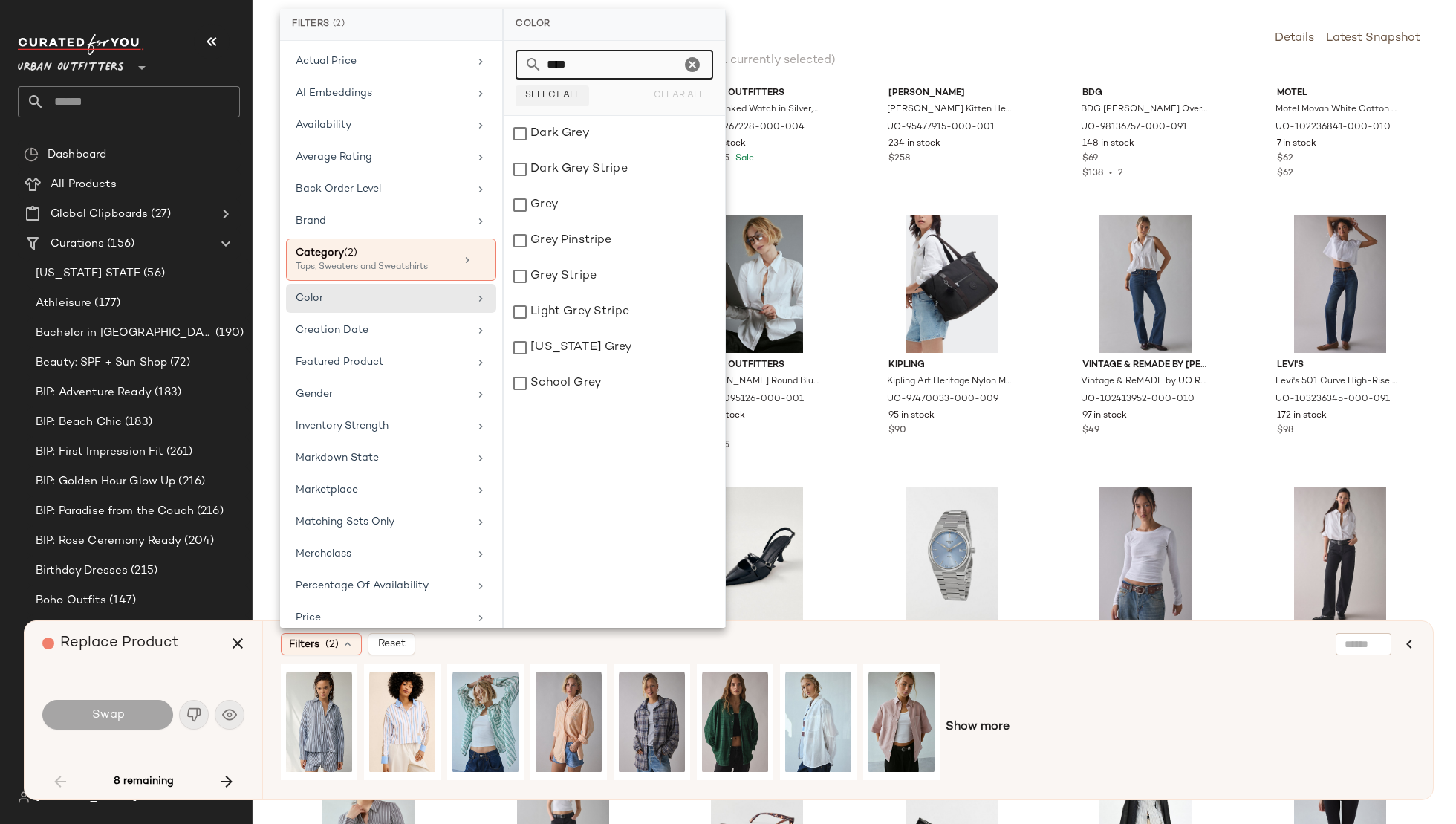
type input "****"
click at [556, 92] on span "Select All" at bounding box center [552, 95] width 56 height 10
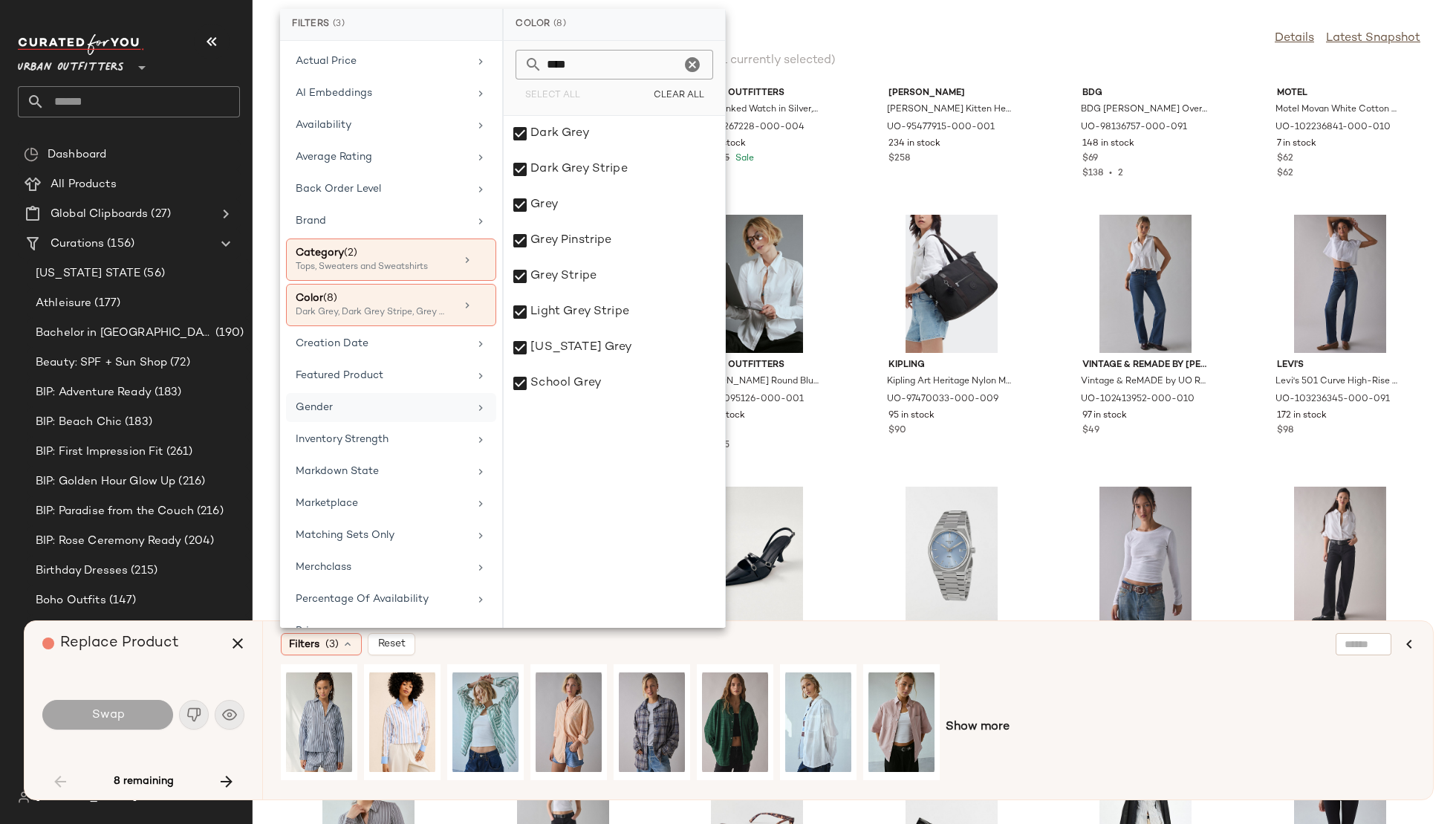
click at [370, 402] on div "Gender" at bounding box center [382, 407] width 173 height 16
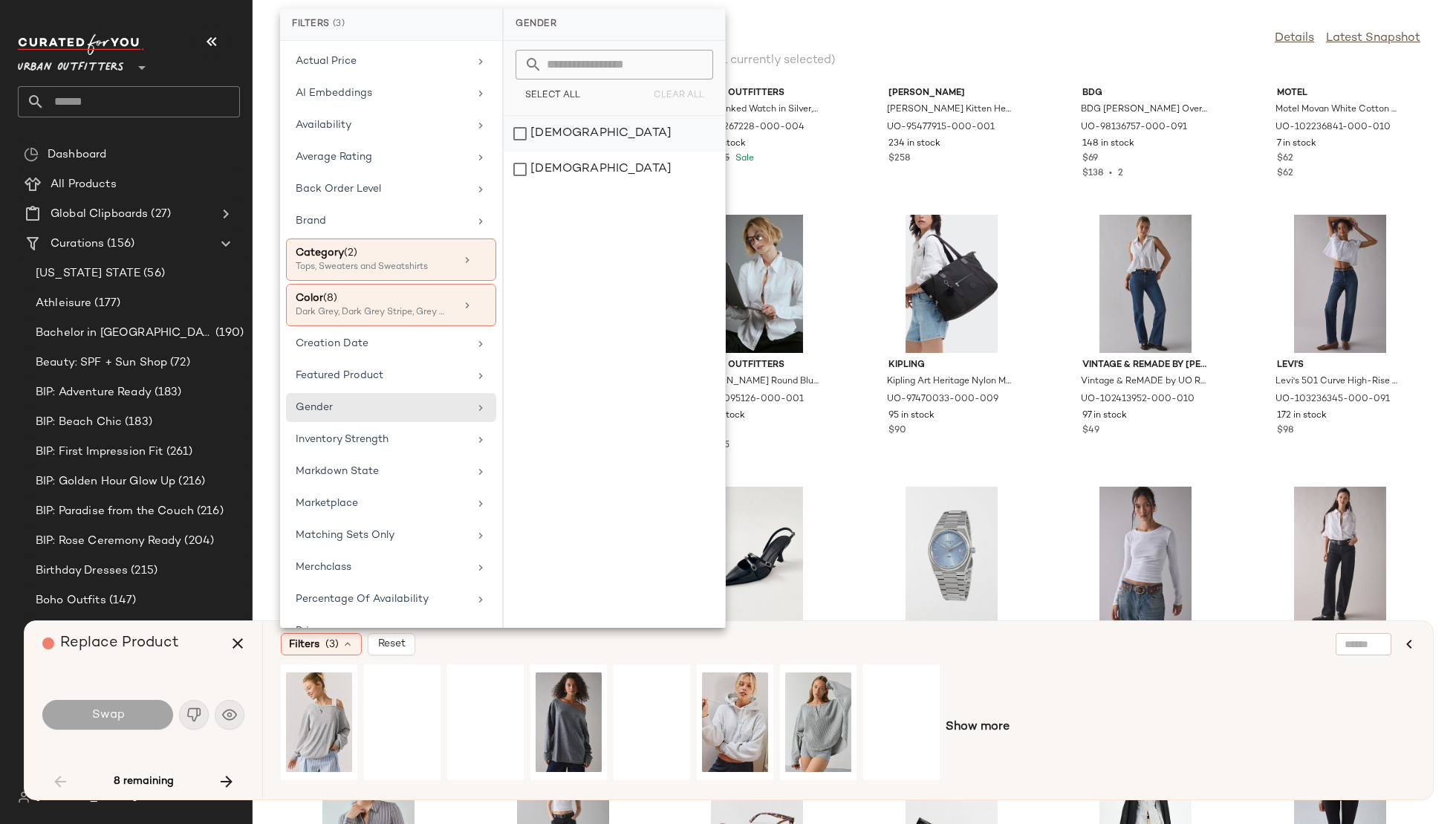
click at [590, 144] on div "female" at bounding box center [614, 133] width 222 height 36
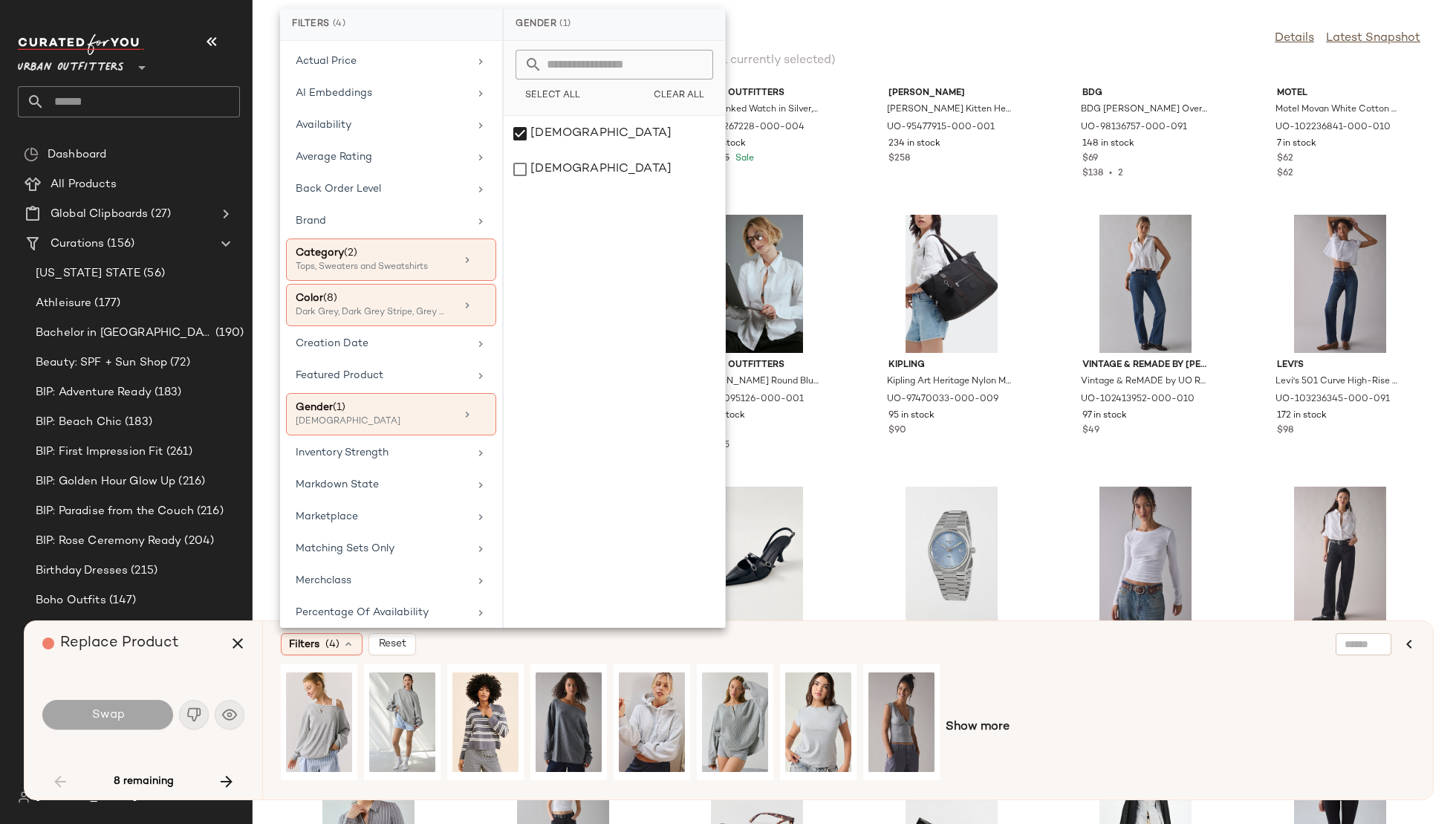
click at [776, 642] on div "Filters (4) Reset" at bounding box center [776, 644] width 991 height 22
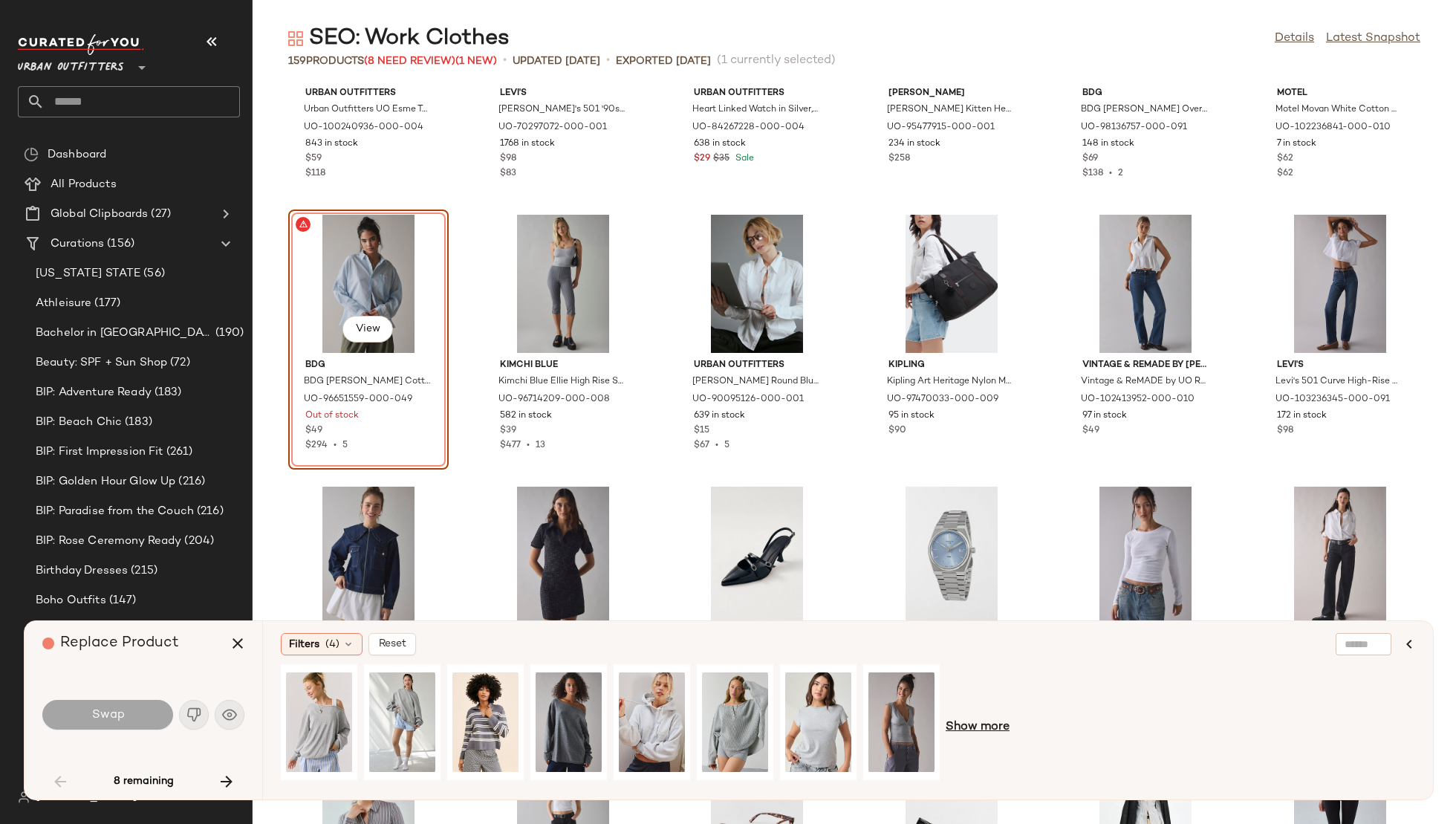
click at [958, 731] on span "Show more" at bounding box center [978, 728] width 64 height 18
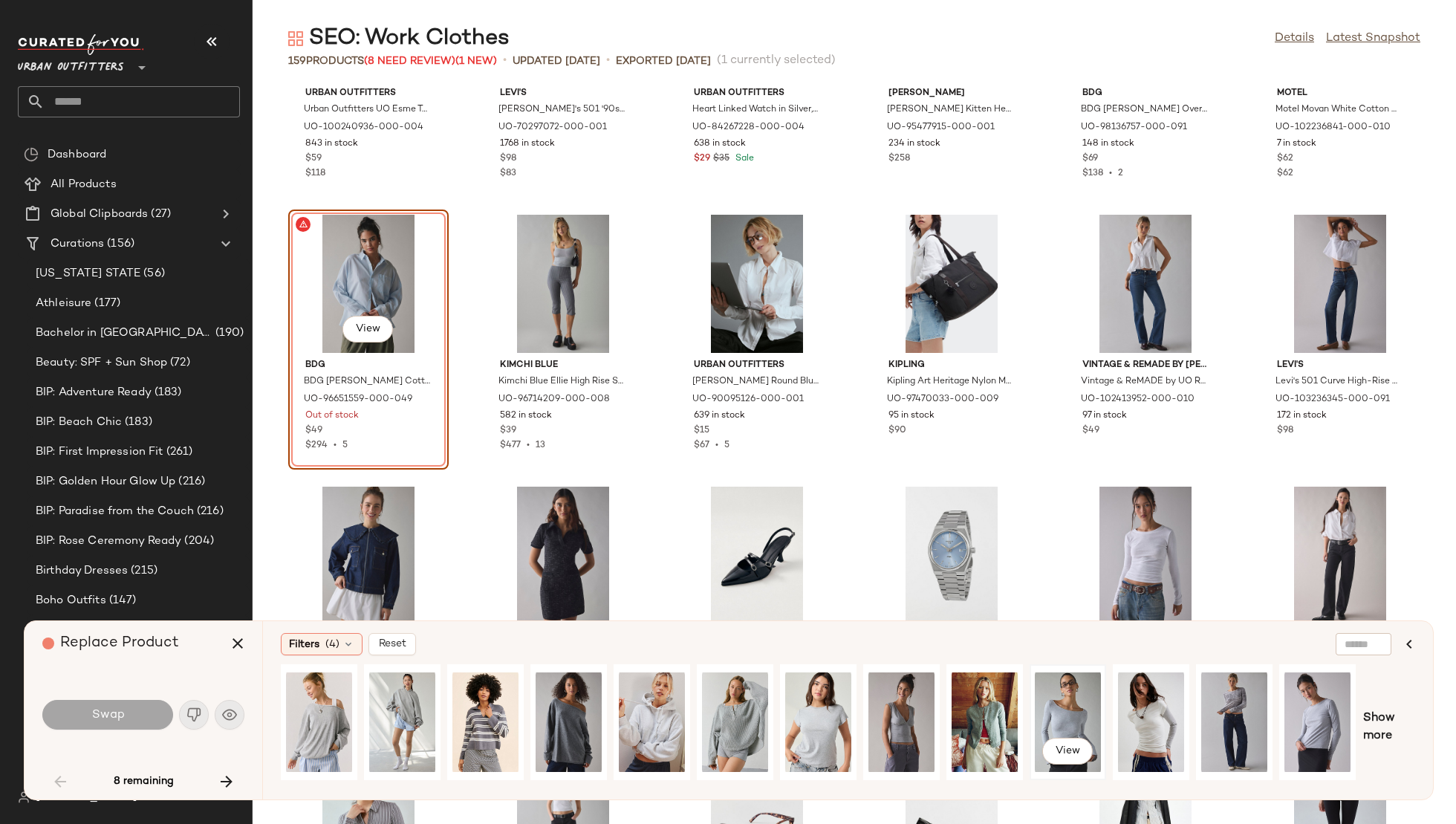
click at [1063, 714] on div "View" at bounding box center [1067, 723] width 66 height 106
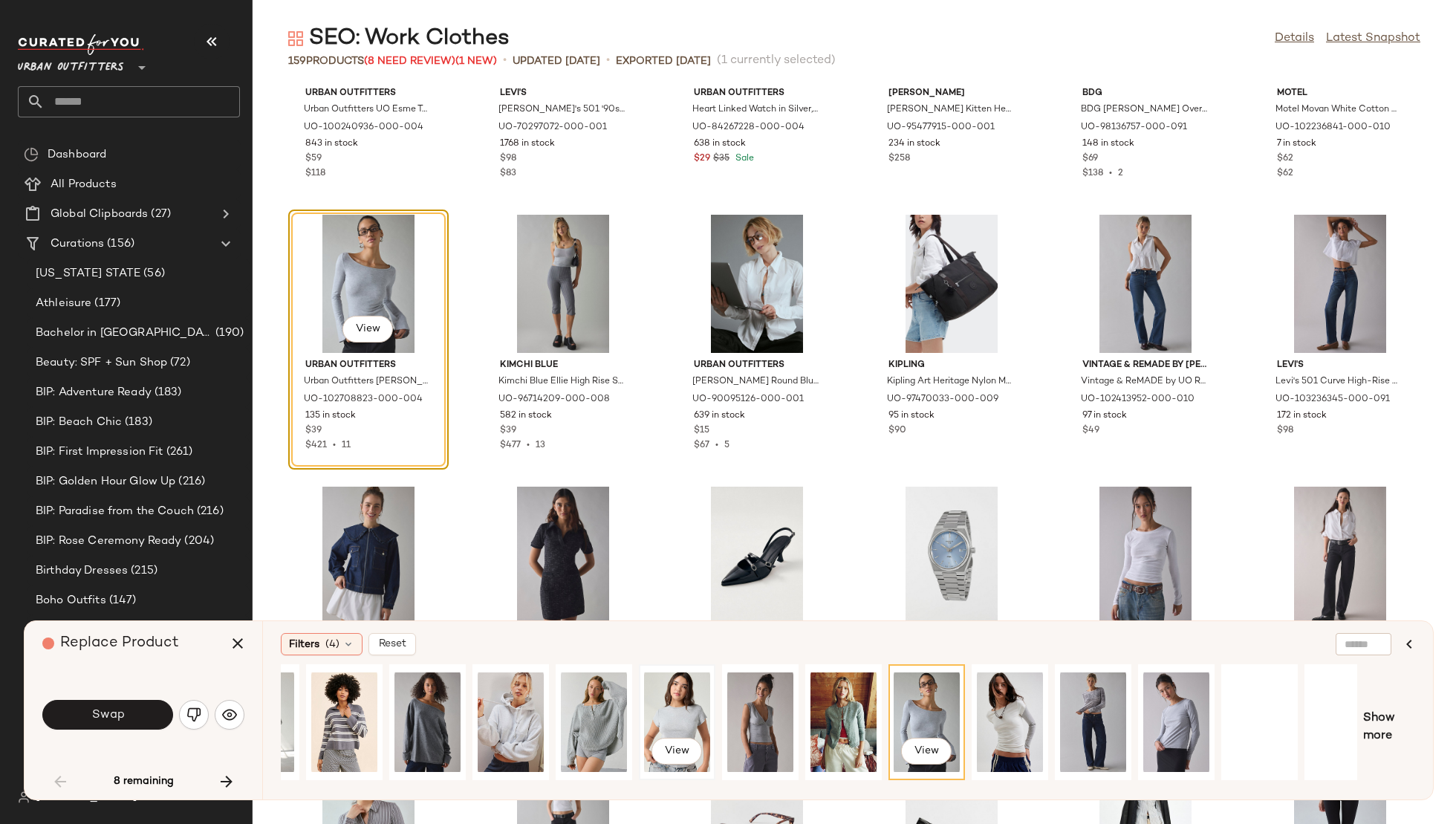
scroll to position [0, 149]
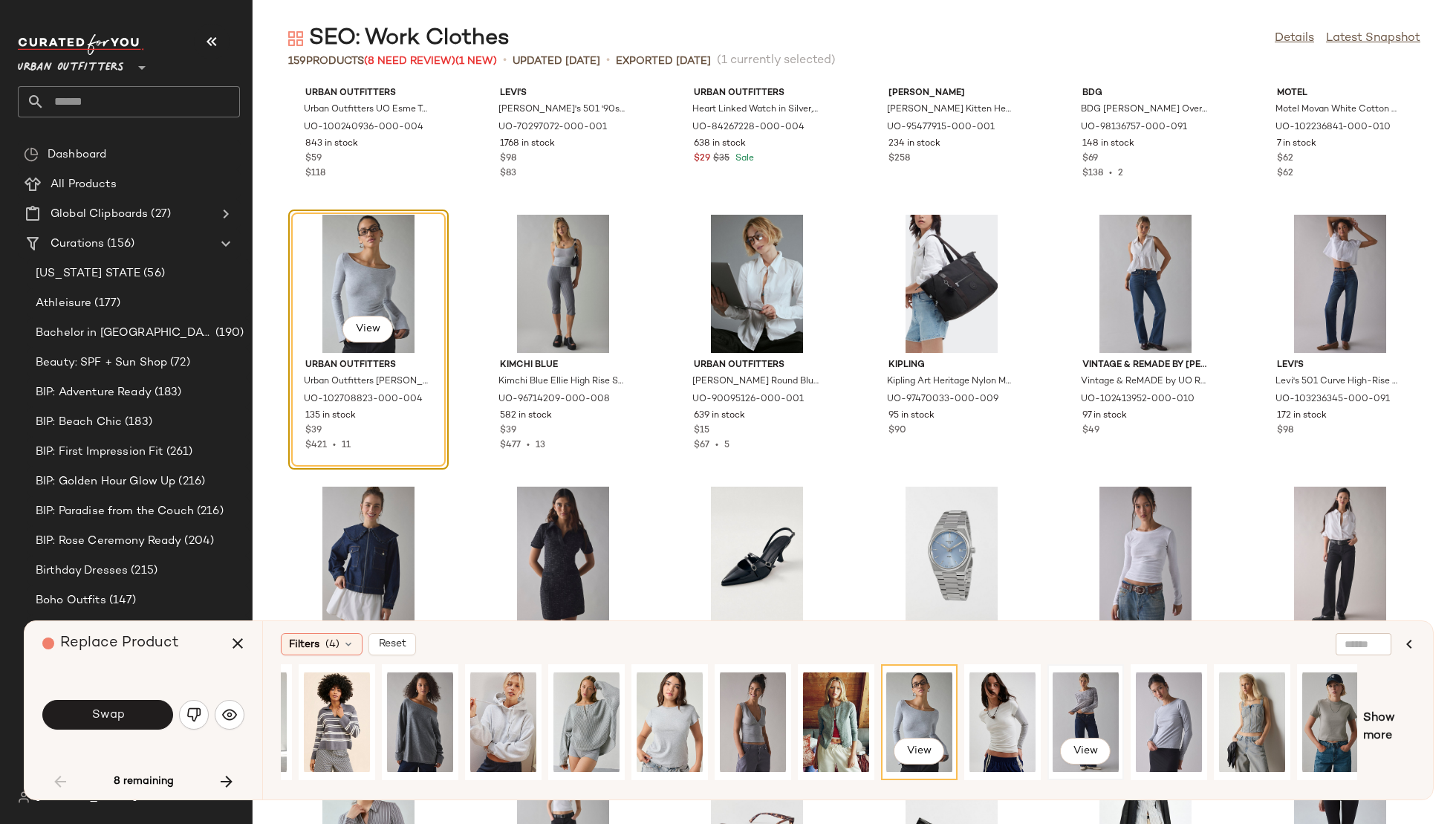
click at [1091, 697] on div "View" at bounding box center [1086, 723] width 66 height 106
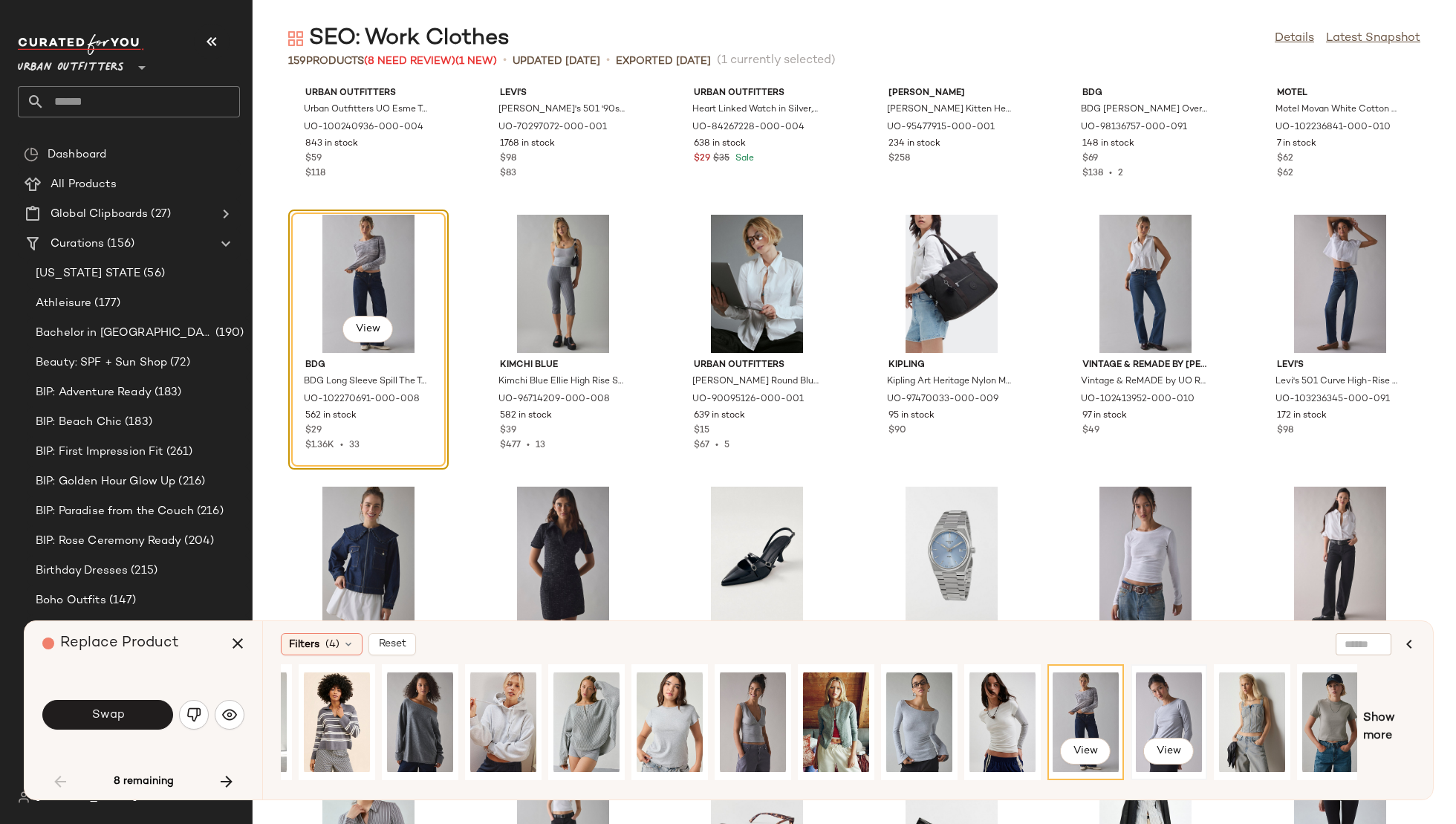
click at [1173, 704] on div "View" at bounding box center [1169, 723] width 66 height 106
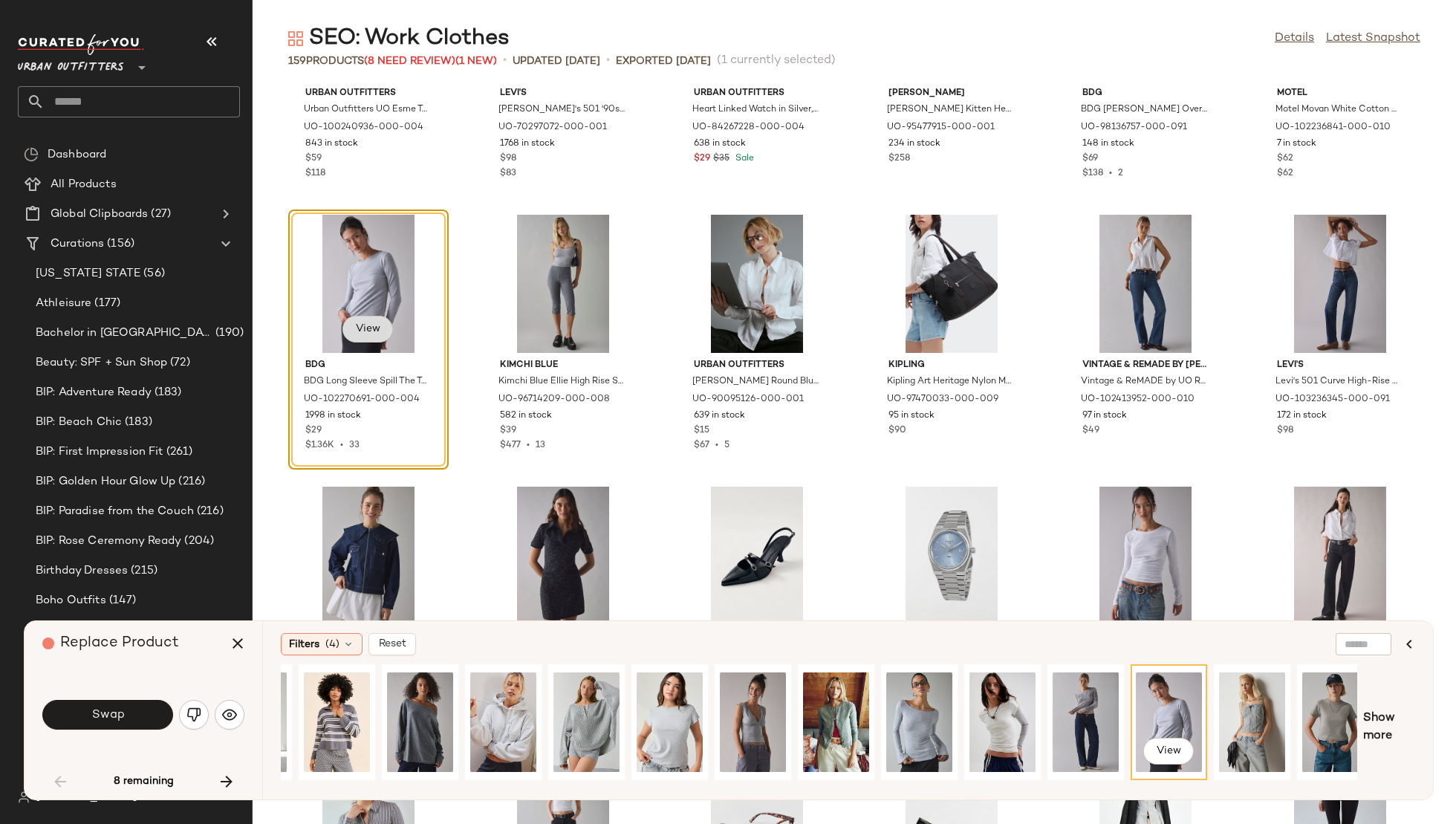
click at [368, 337] on button "View" at bounding box center [367, 329] width 50 height 26
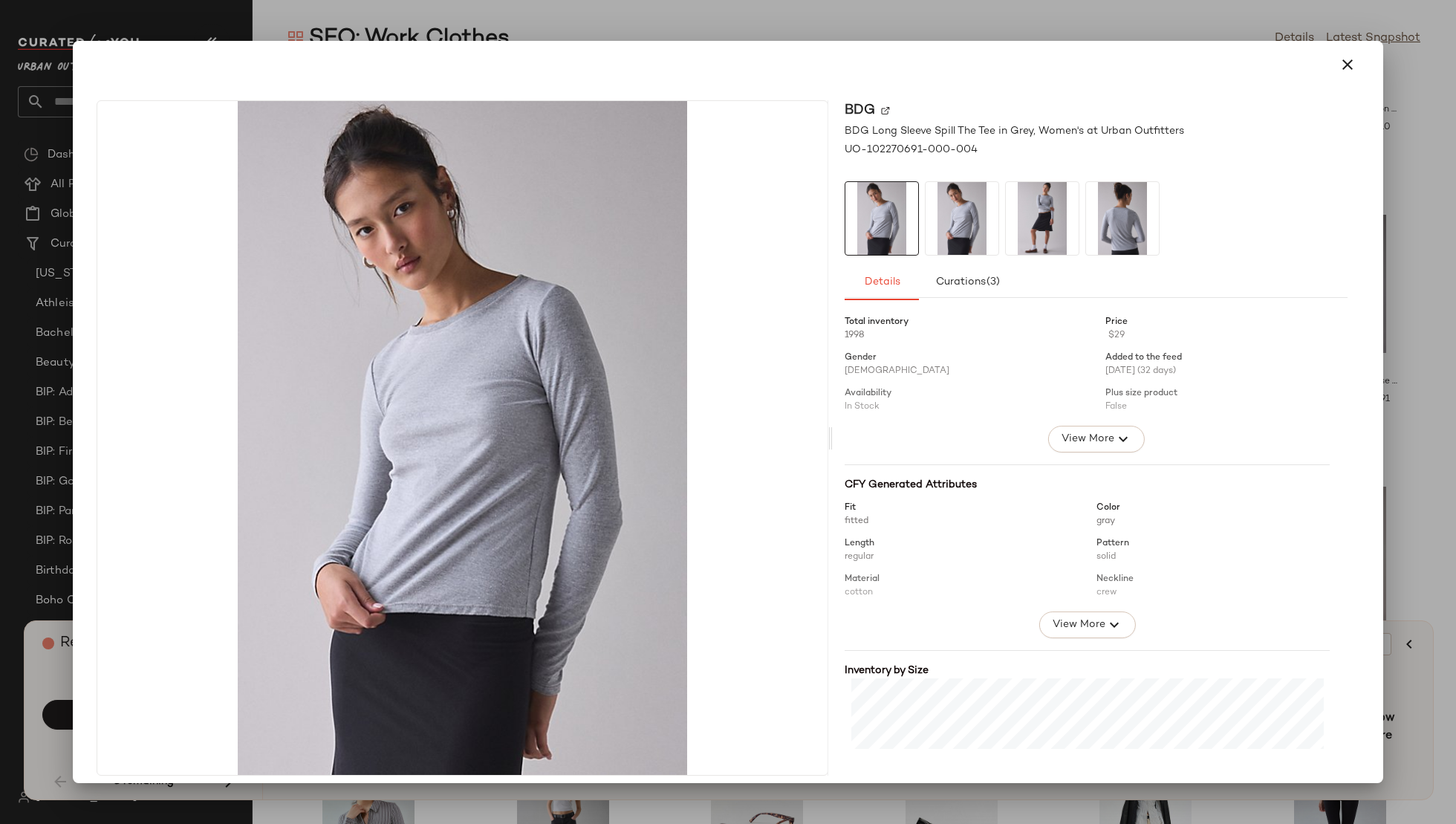
click at [966, 214] on img at bounding box center [962, 219] width 73 height 73
click at [1024, 214] on img at bounding box center [1043, 219] width 73 height 73
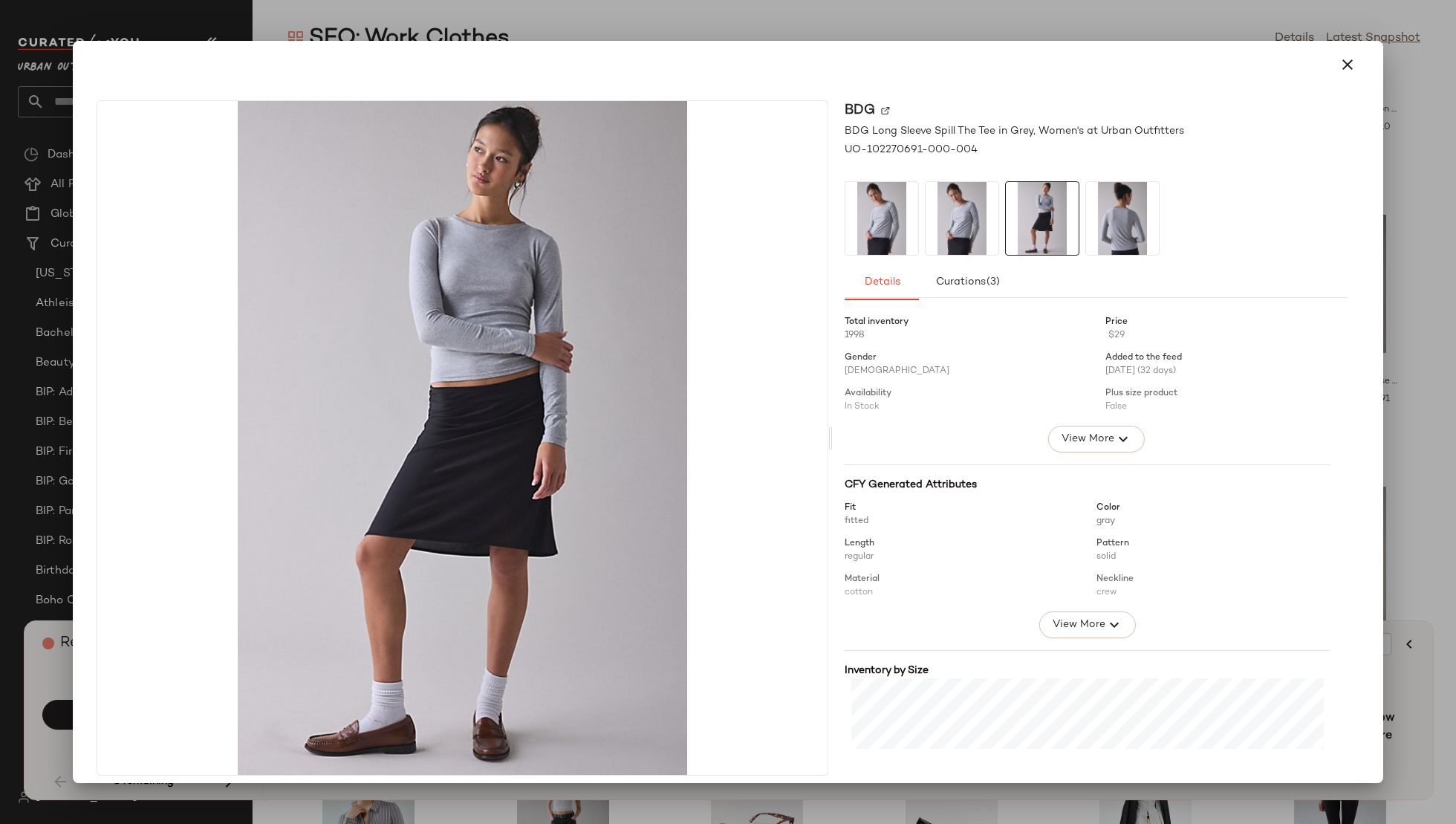
click at [1104, 222] on img at bounding box center [1123, 219] width 73 height 73
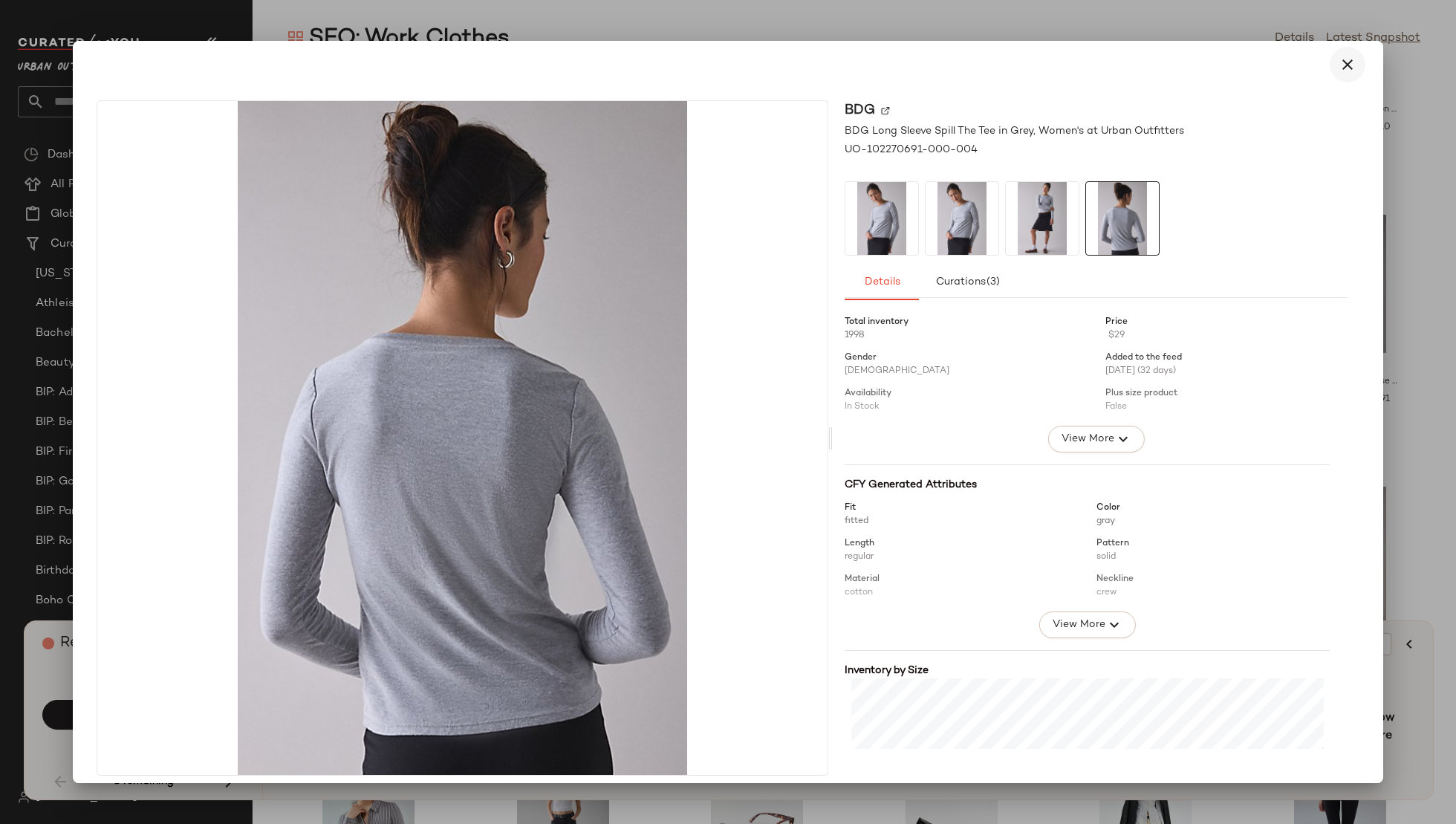
click at [1339, 59] on icon "button" at bounding box center [1348, 65] width 18 height 18
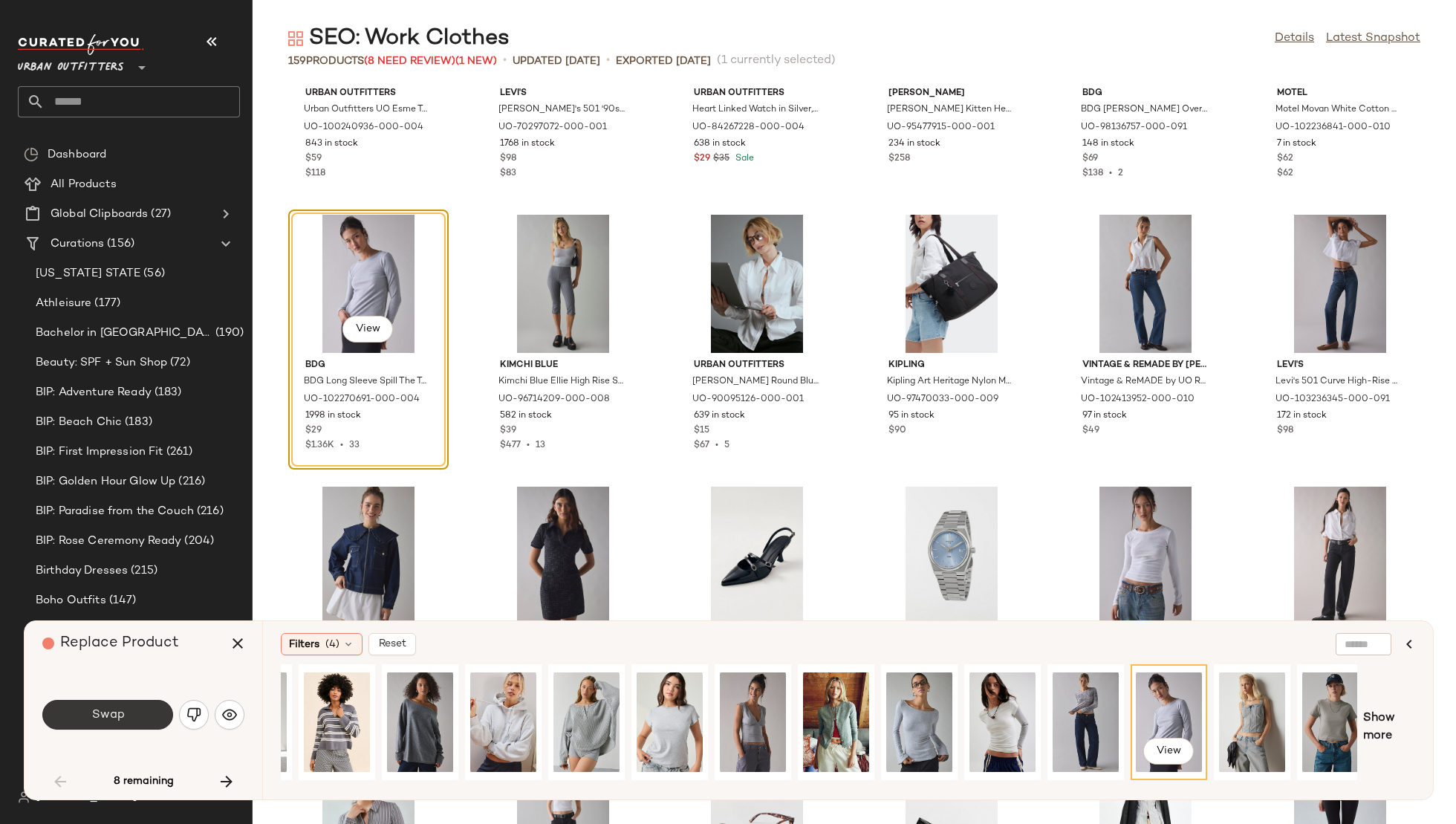
click at [129, 714] on button "Swap" at bounding box center [107, 714] width 130 height 30
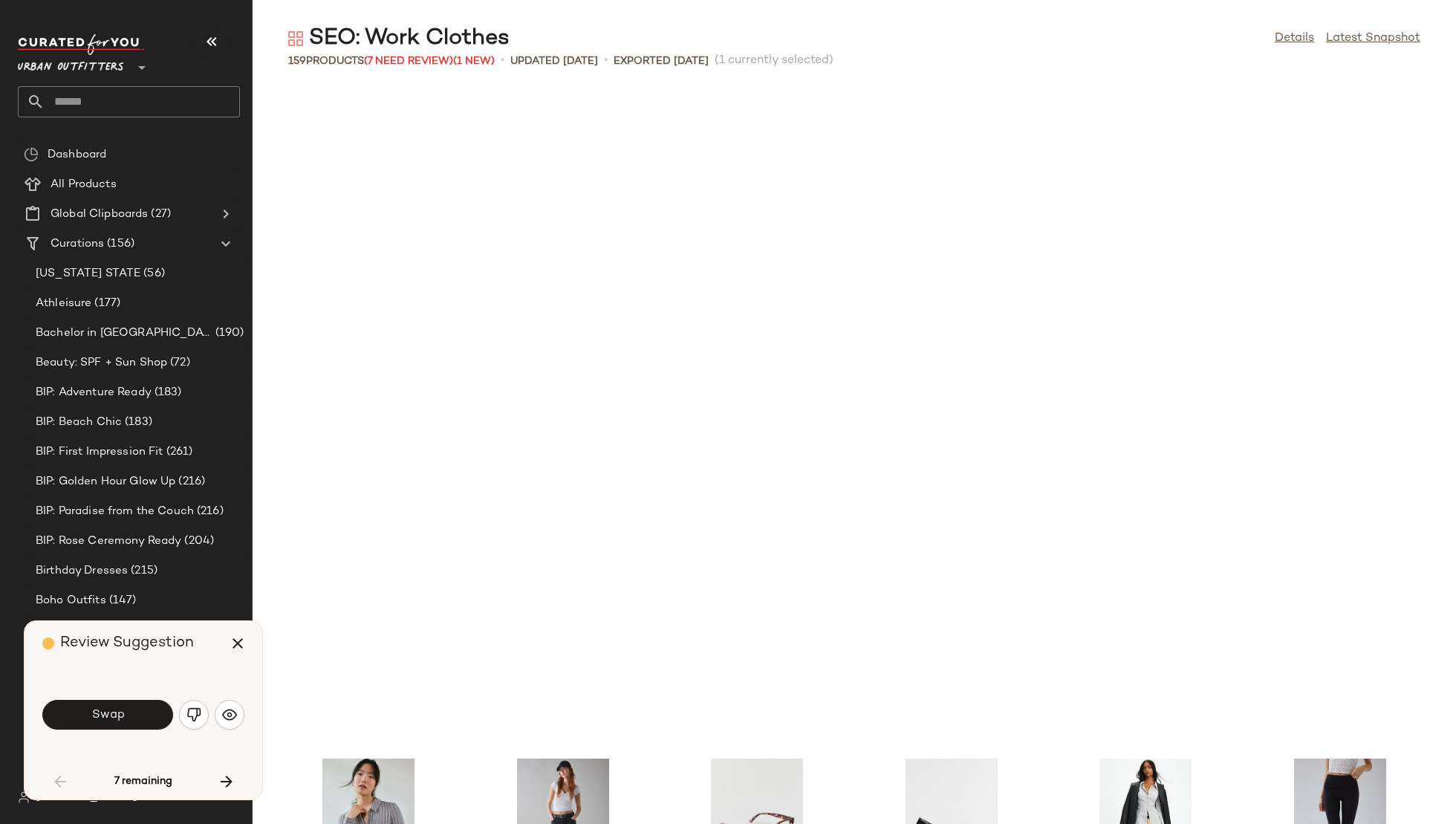
scroll to position [1360, 0]
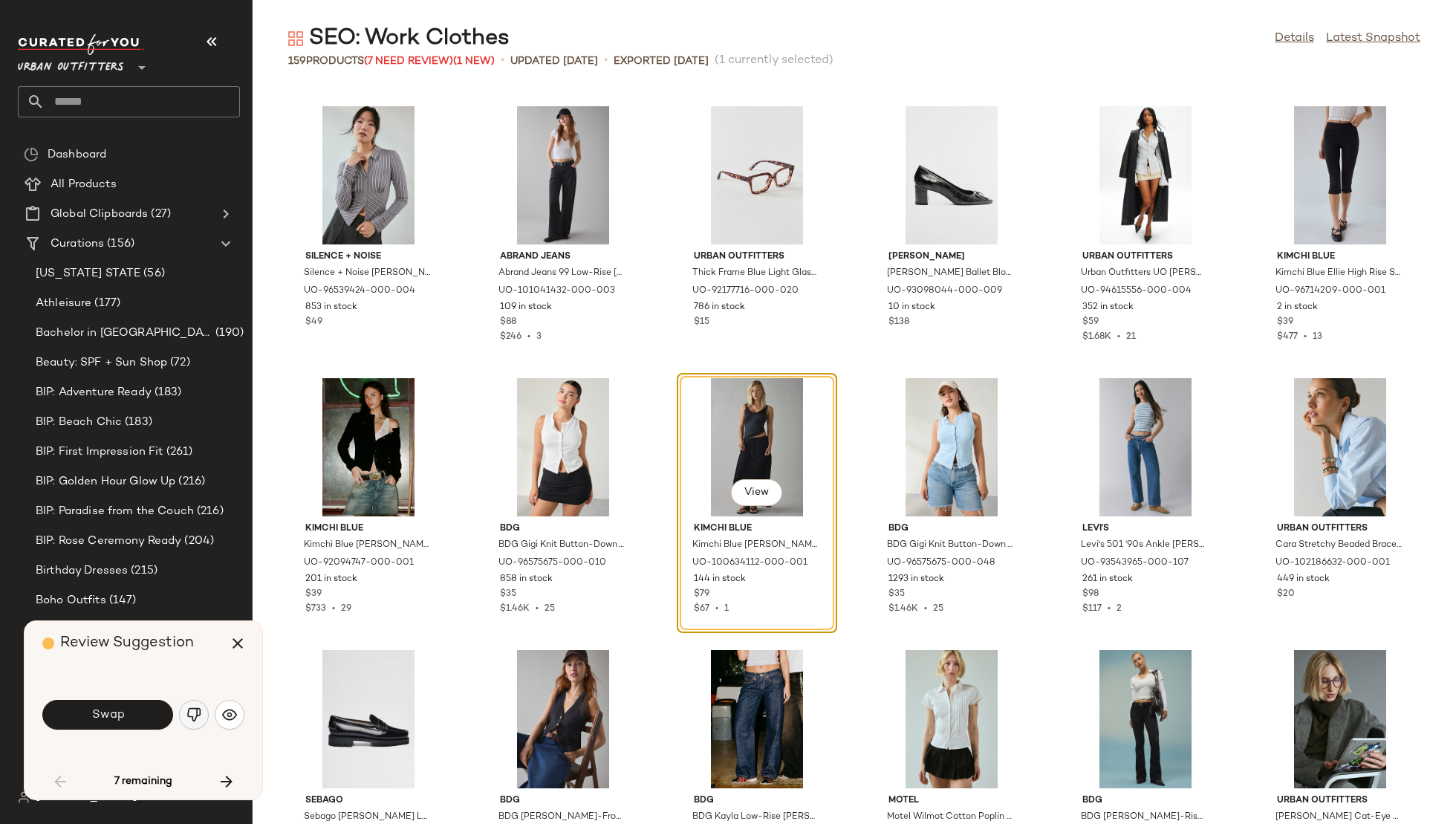
click at [189, 719] on img "button" at bounding box center [193, 714] width 15 height 15
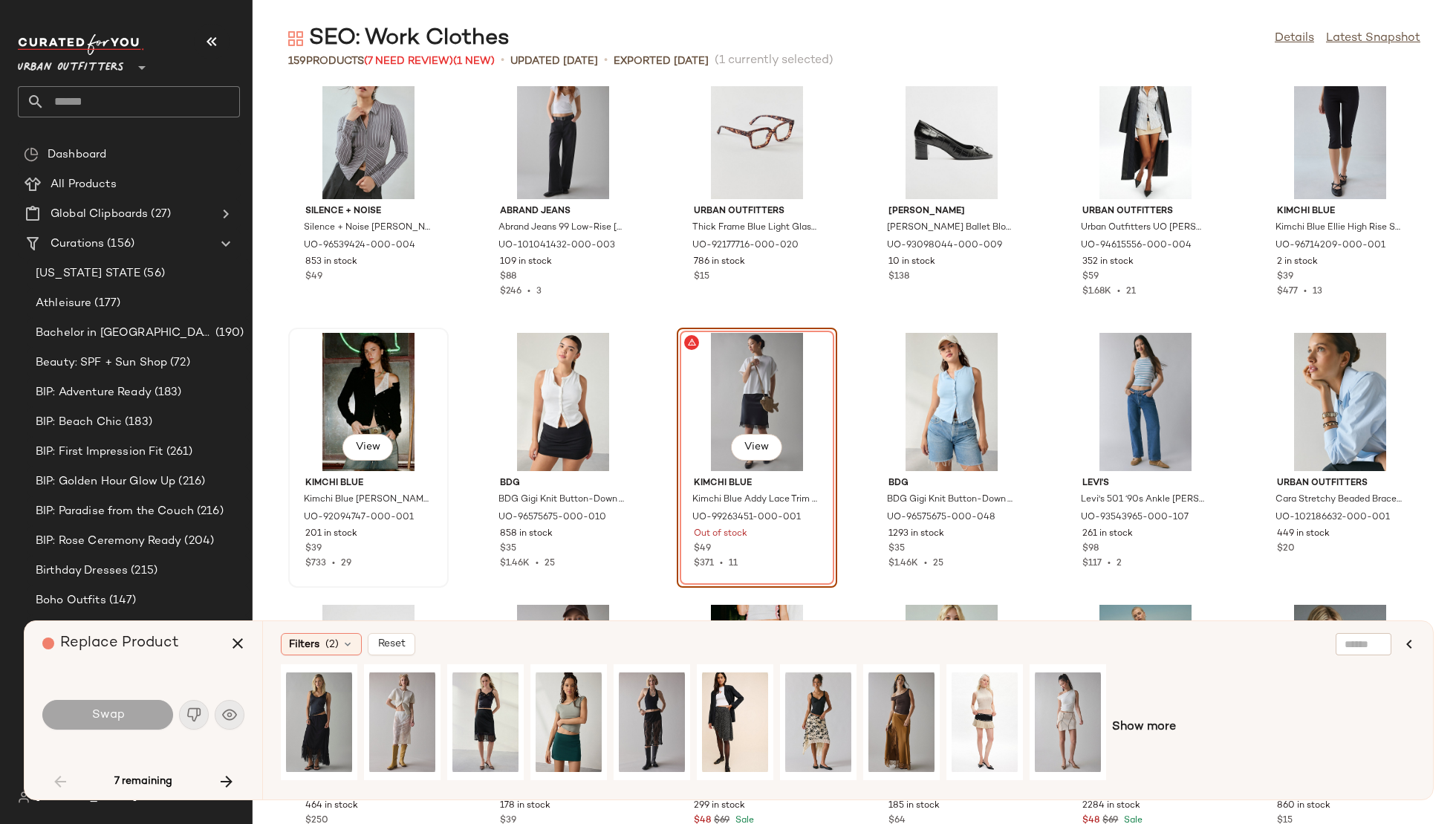
scroll to position [1409, 0]
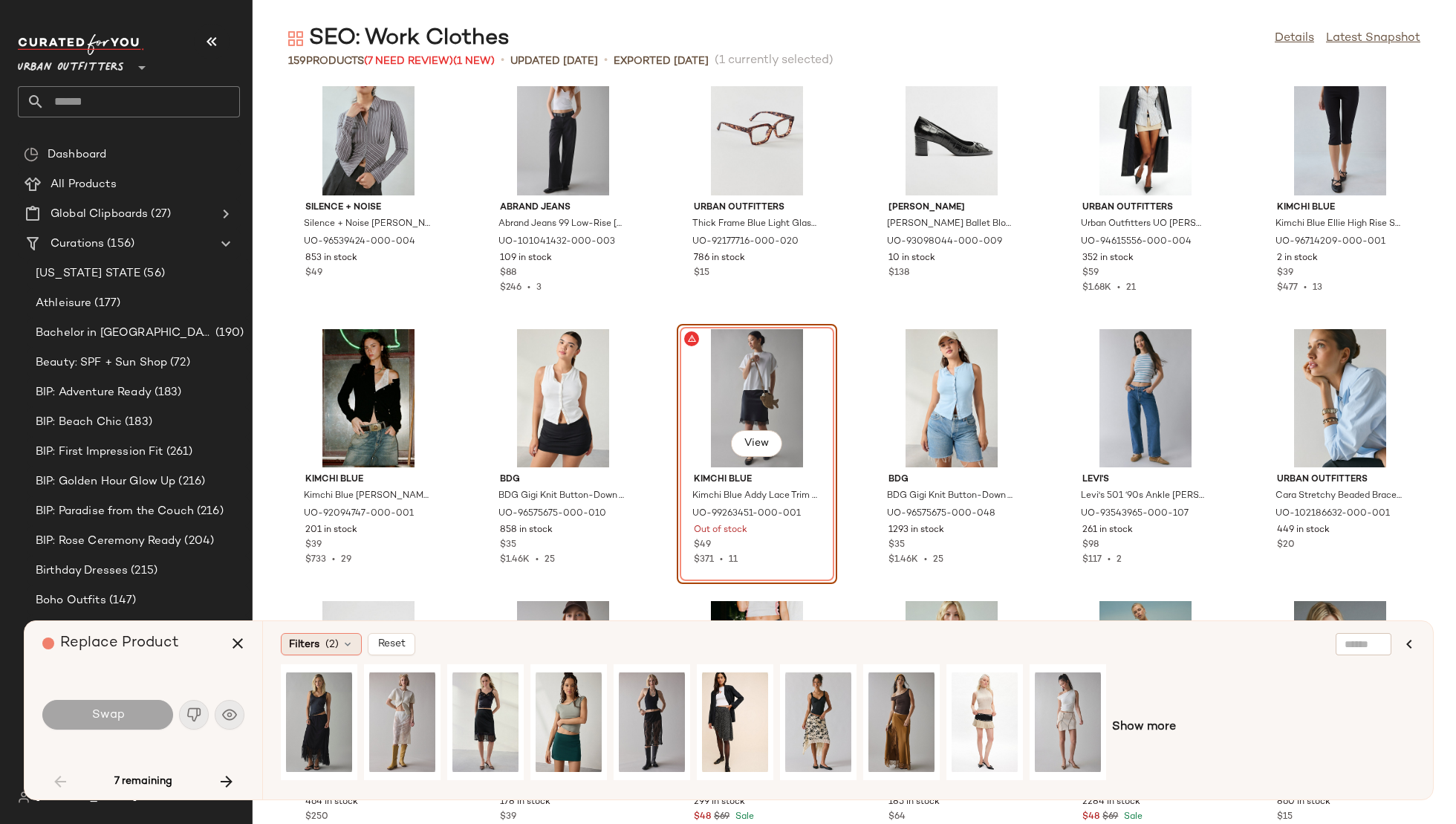
click at [304, 645] on span "Filters" at bounding box center [304, 644] width 30 height 16
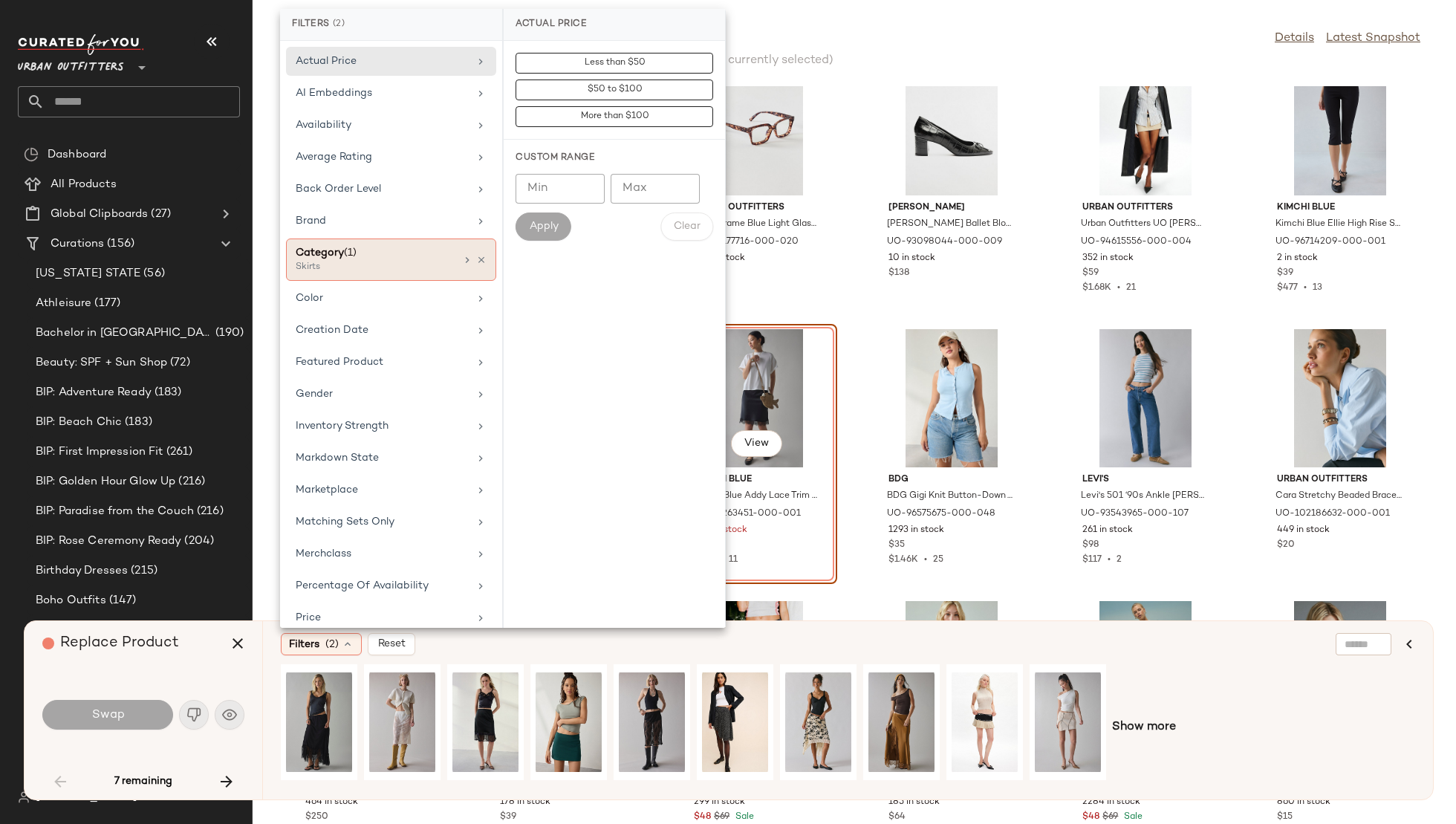
click at [408, 255] on div "Category (1)" at bounding box center [375, 253] width 160 height 16
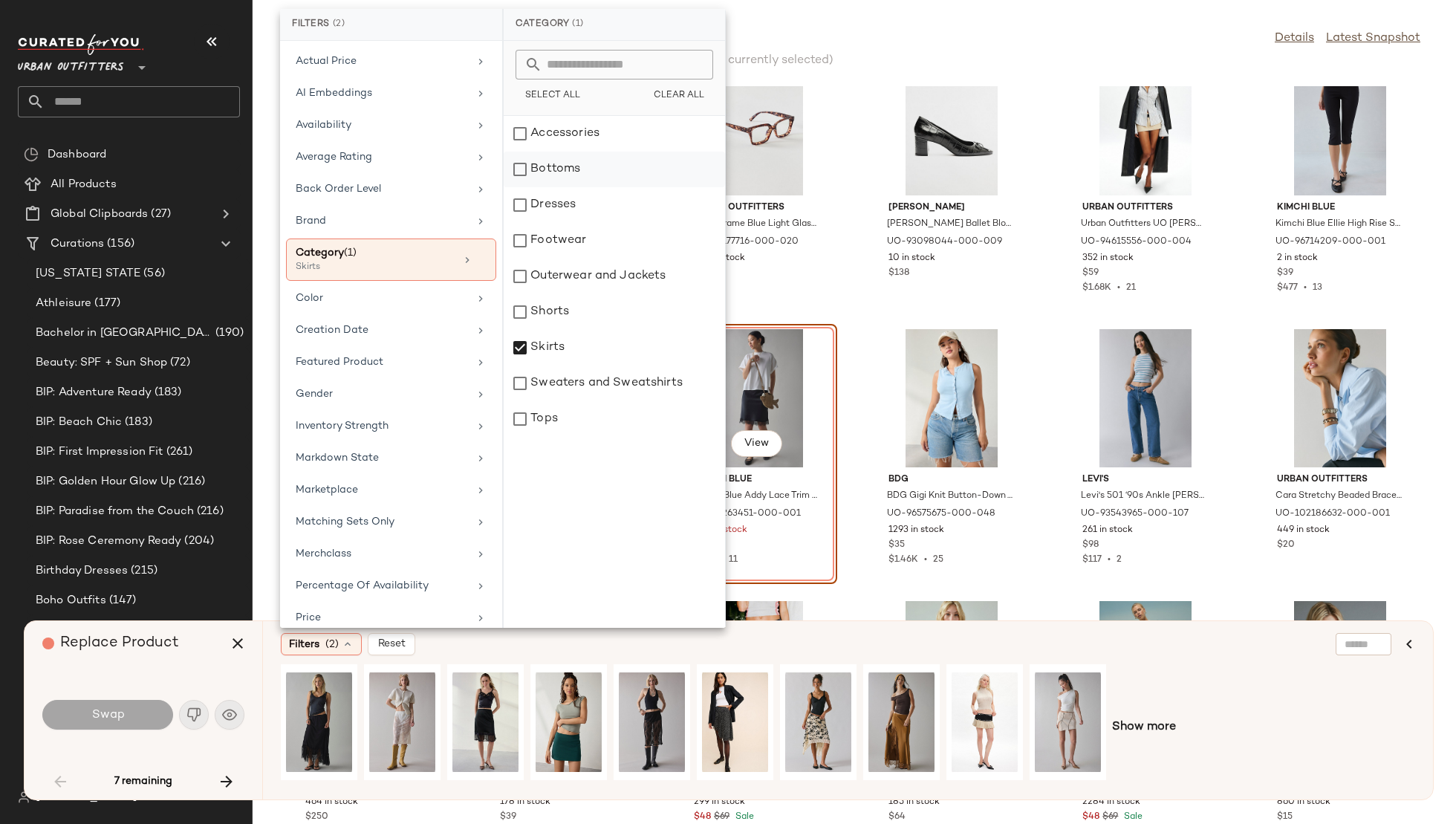
click at [582, 159] on div "Bottoms" at bounding box center [614, 169] width 222 height 36
click at [411, 301] on div "Color" at bounding box center [382, 297] width 173 height 16
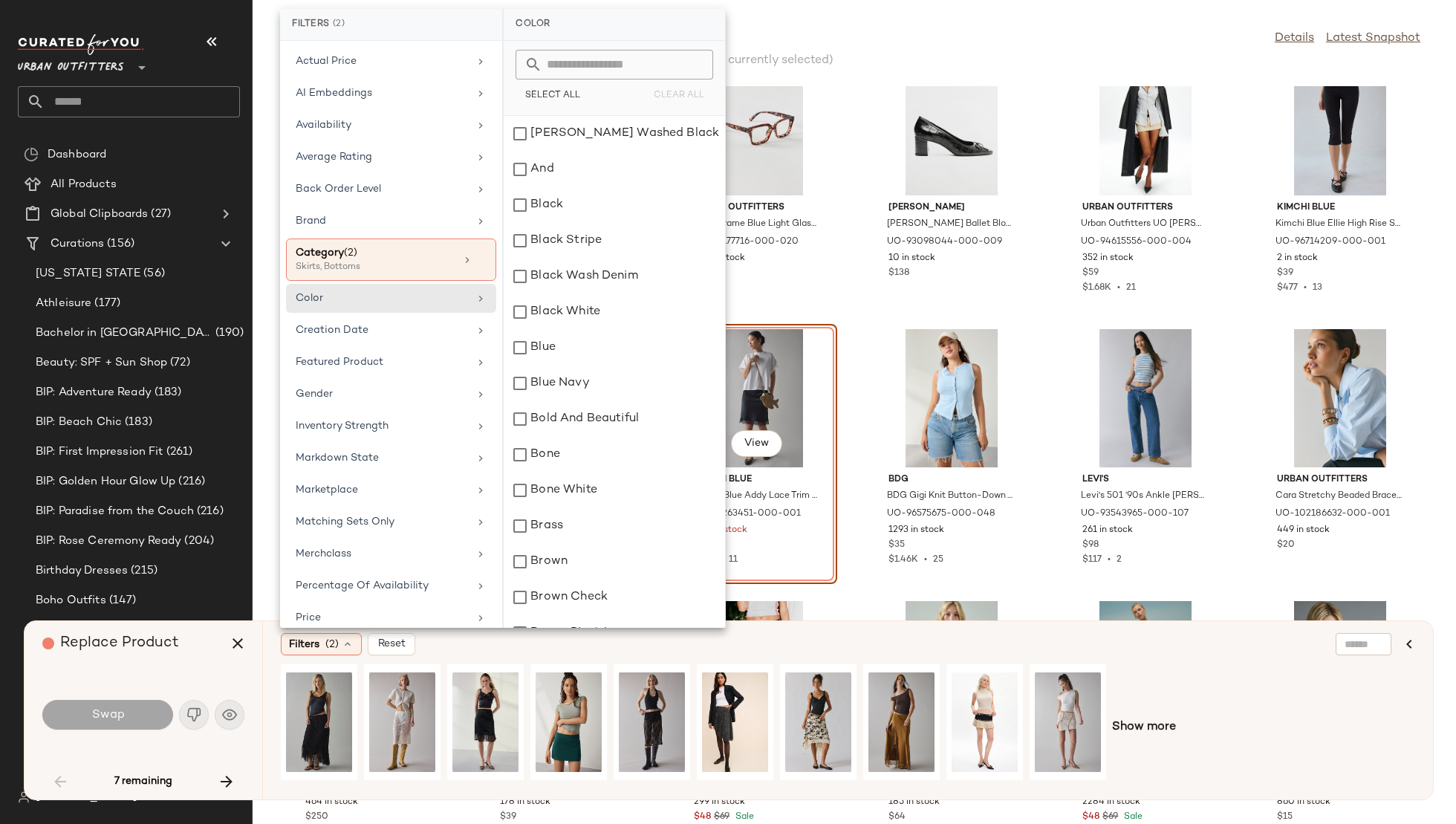
click at [672, 59] on input "text" at bounding box center [624, 65] width 162 height 30
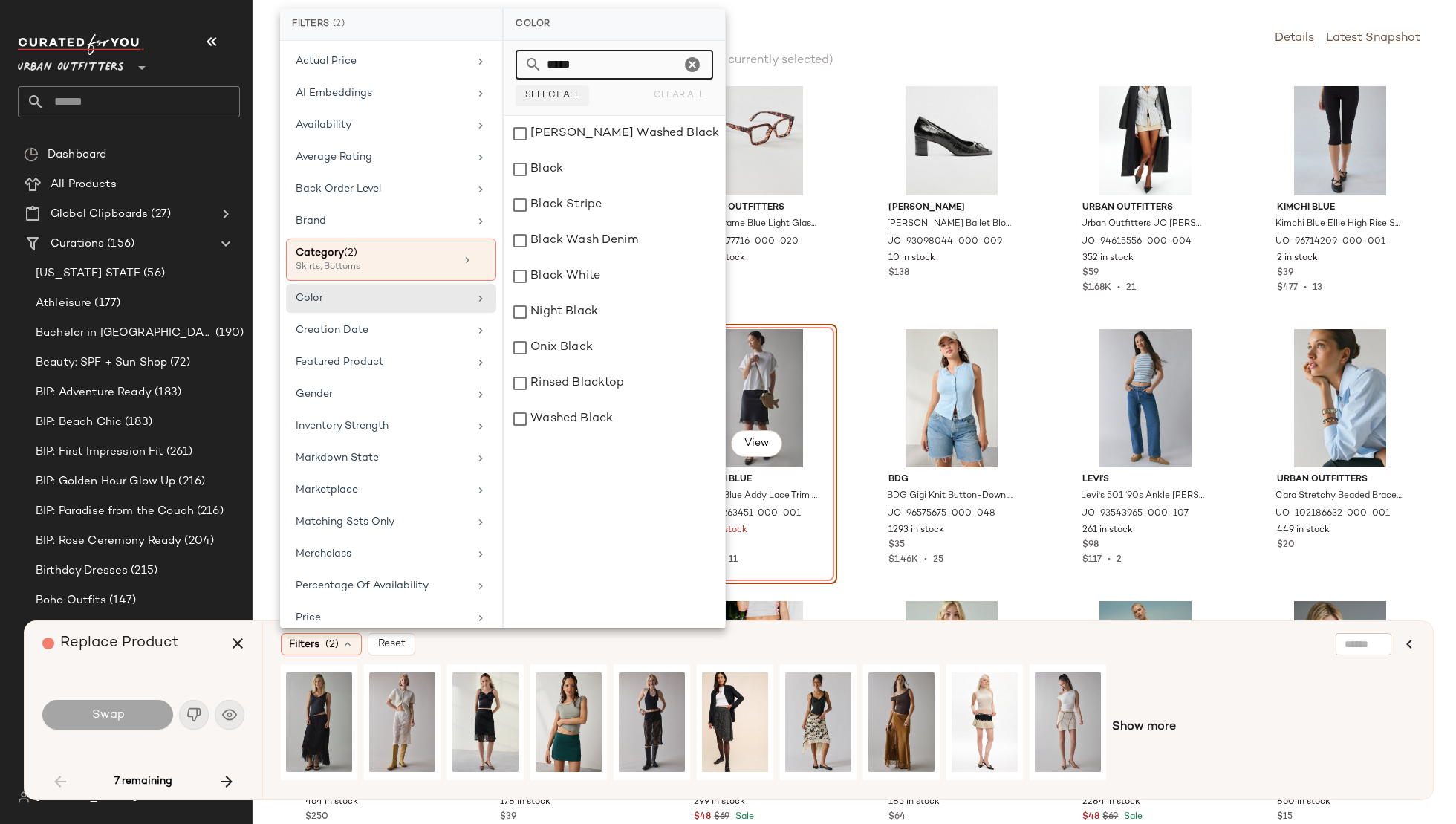
type input "*****"
click at [550, 90] on span "Select All" at bounding box center [552, 95] width 56 height 10
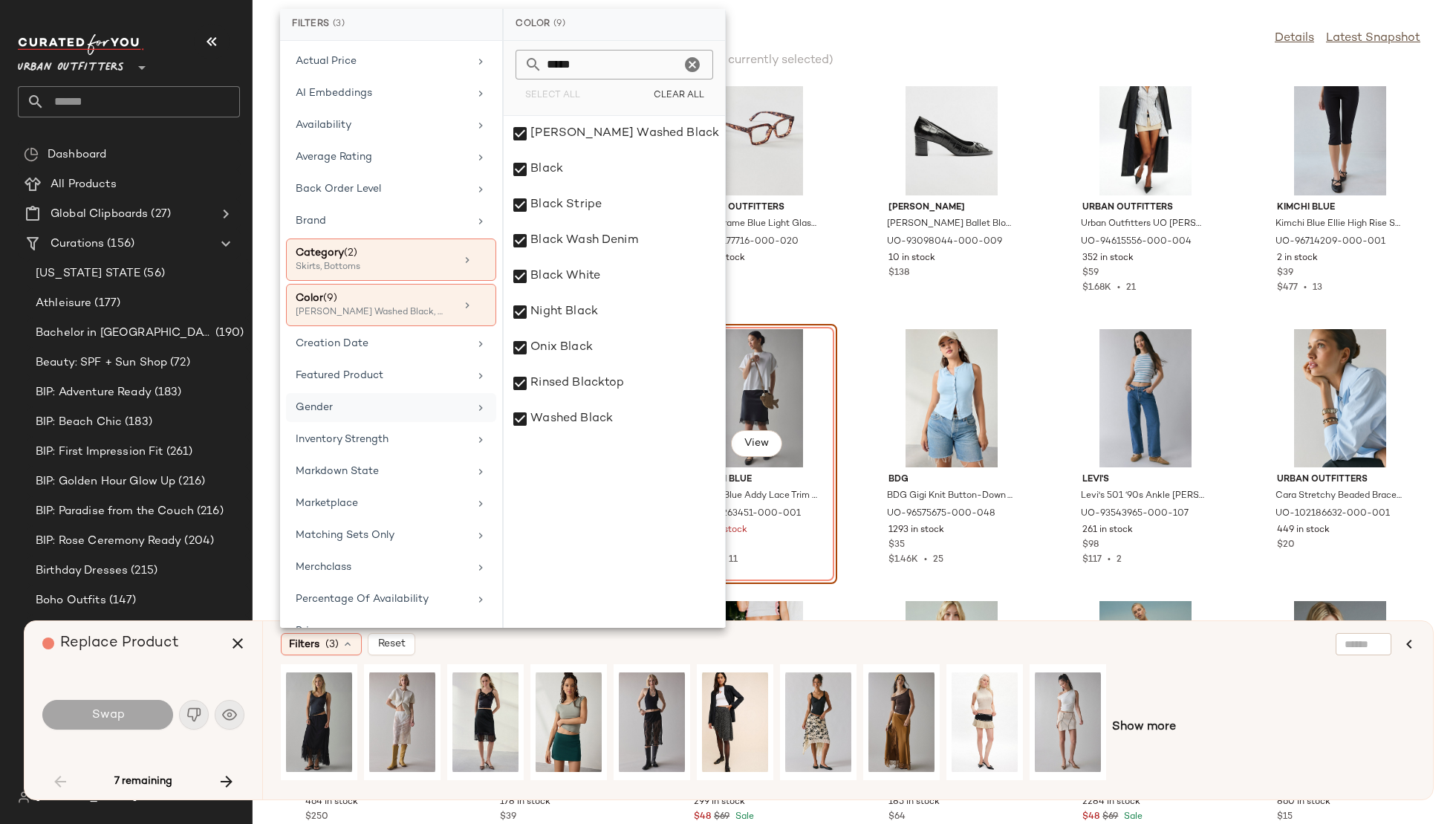
click at [388, 393] on div "Gender" at bounding box center [391, 408] width 210 height 29
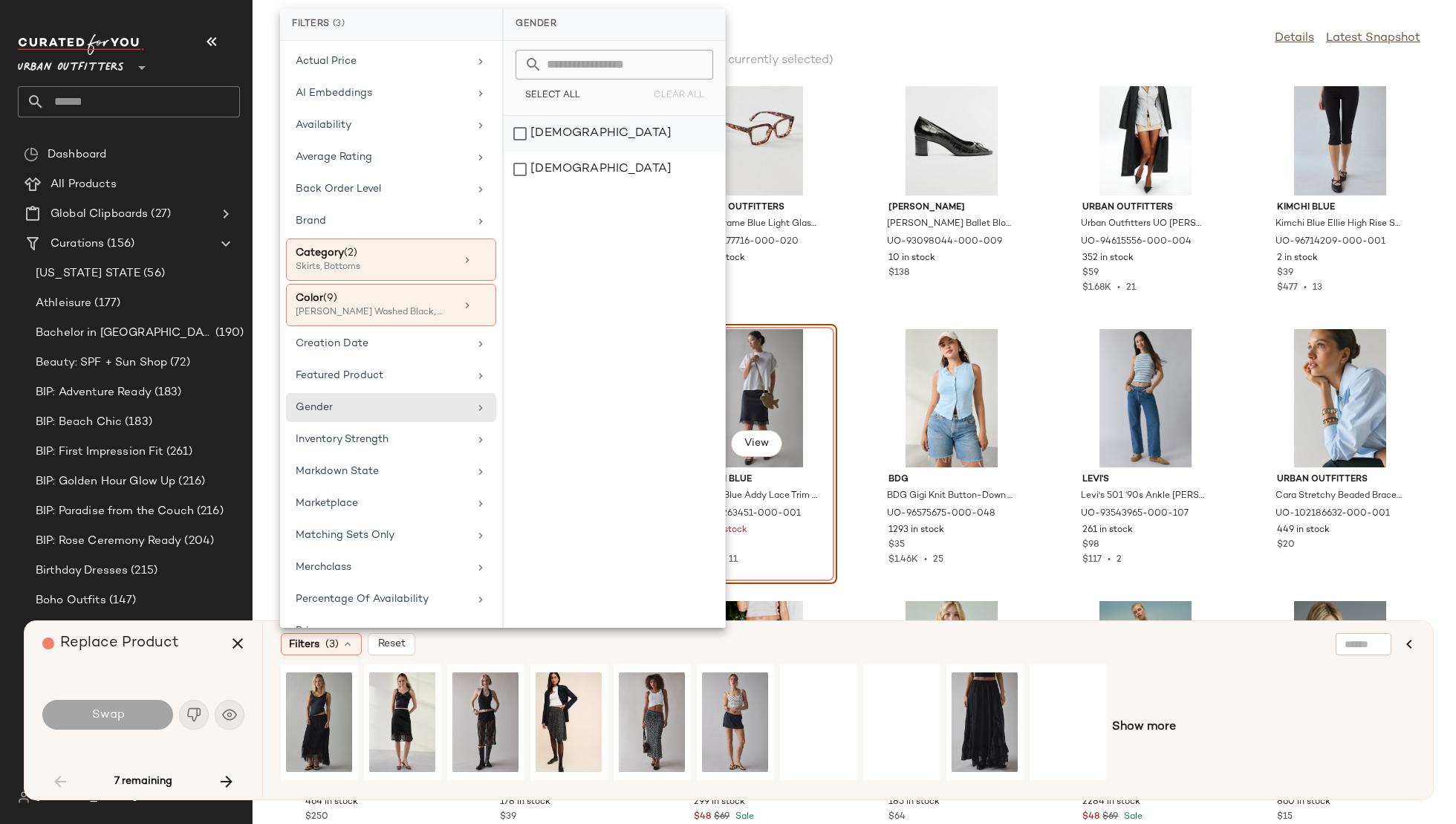
click at [607, 124] on div "female" at bounding box center [614, 133] width 222 height 36
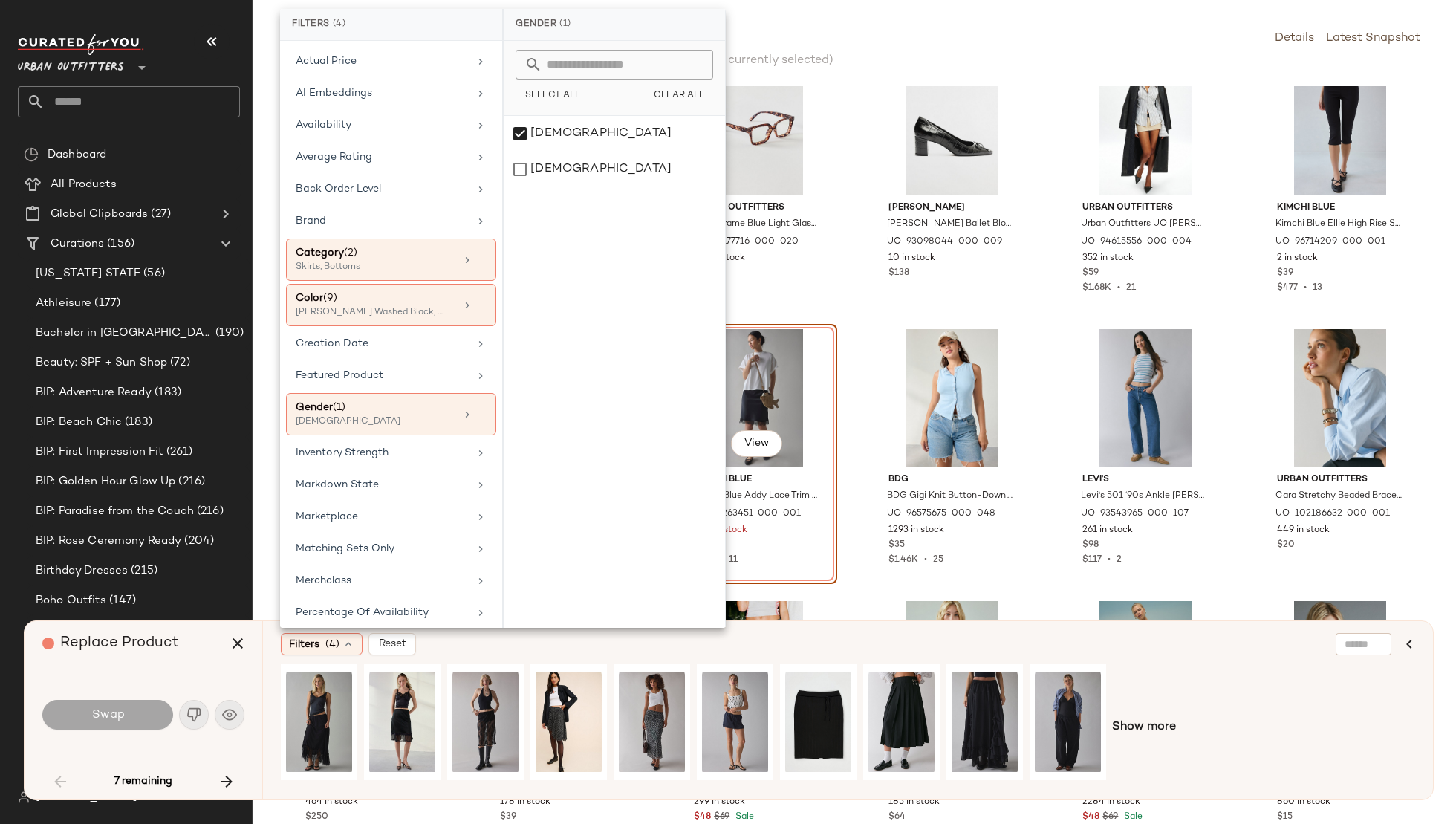
click at [728, 655] on div "Filters (4) Reset" at bounding box center [776, 644] width 991 height 22
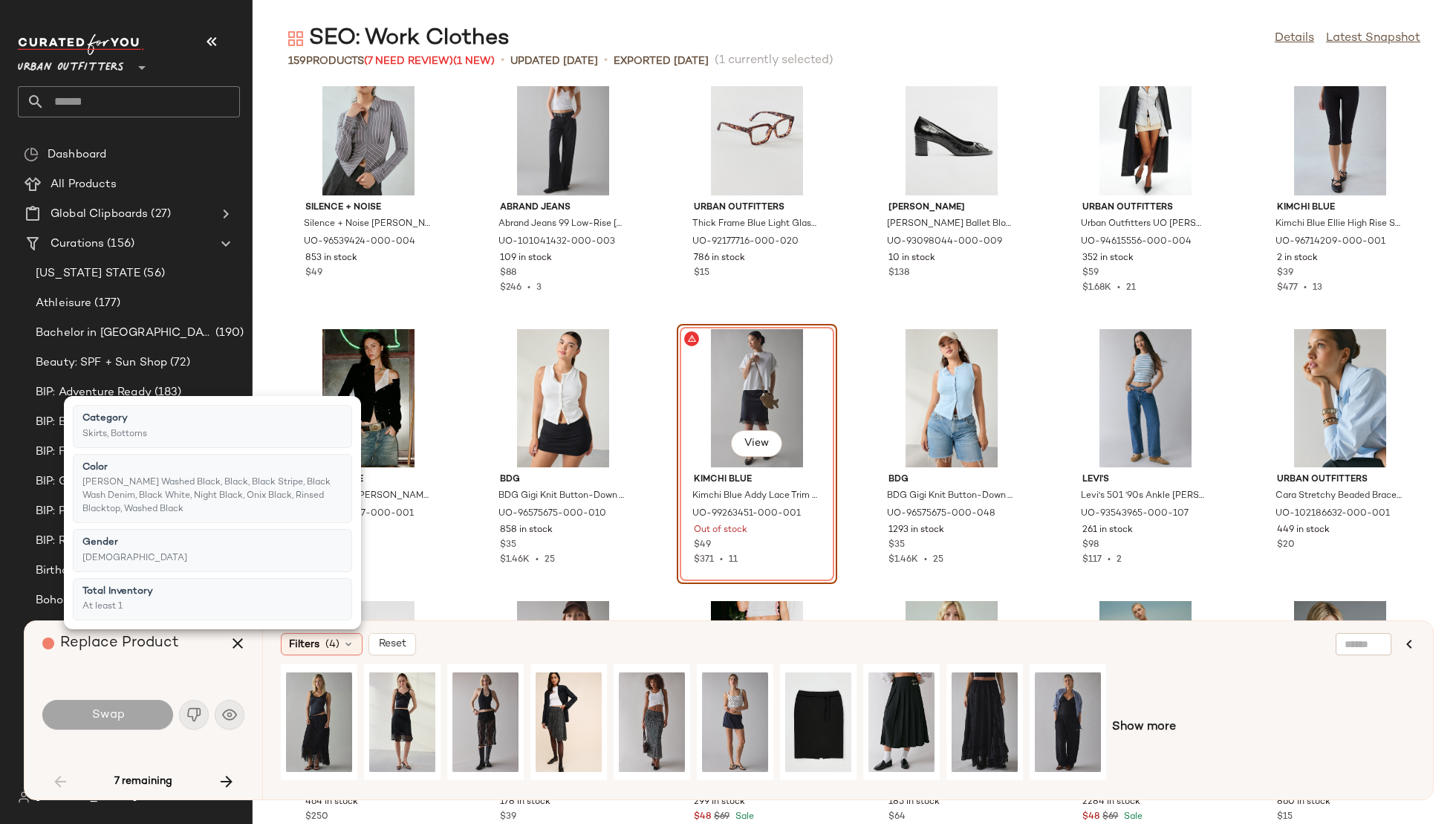
click at [728, 655] on div "Filters (4) Reset" at bounding box center [776, 644] width 991 height 22
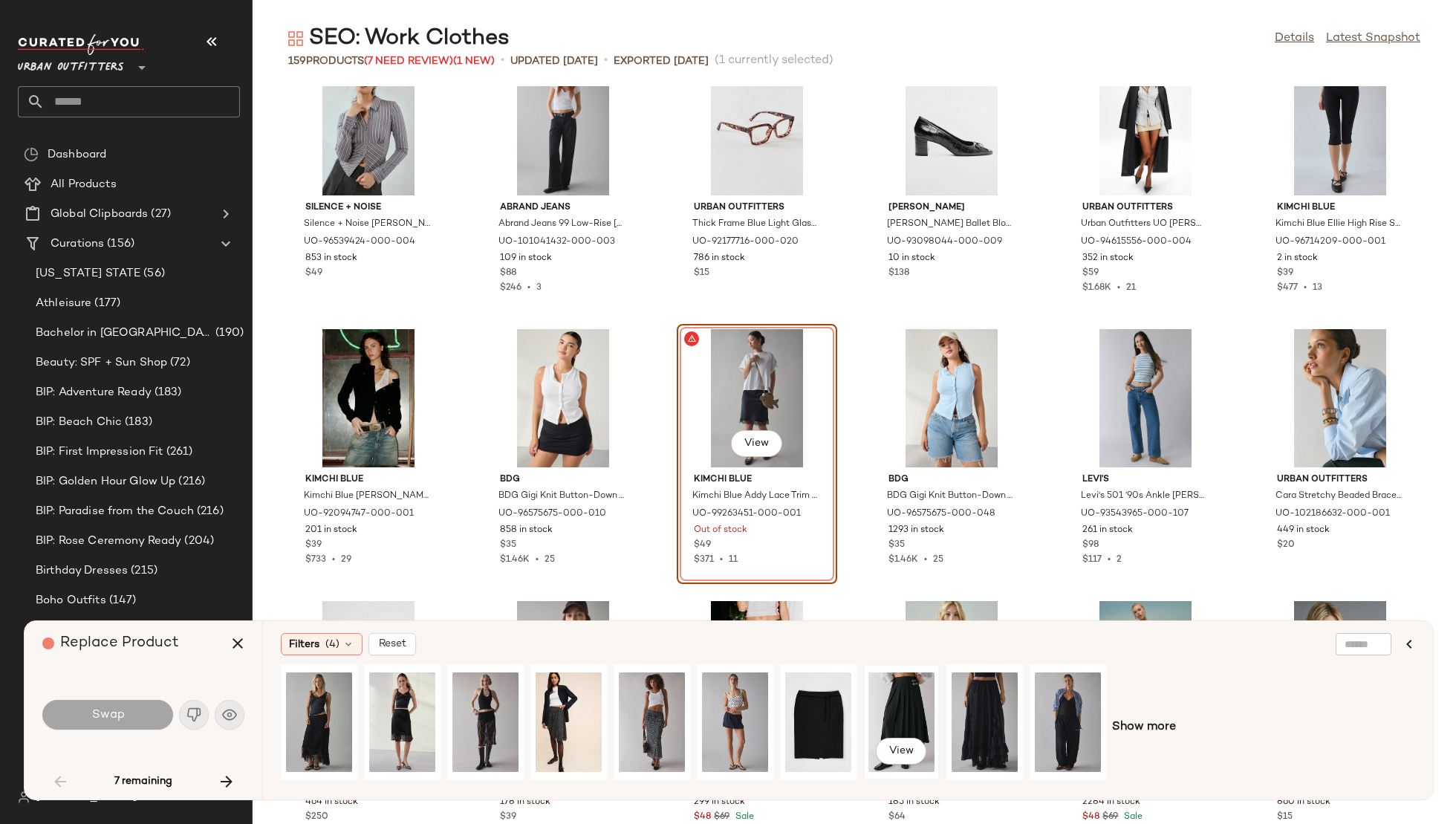
click at [894, 692] on div "View" at bounding box center [901, 723] width 66 height 106
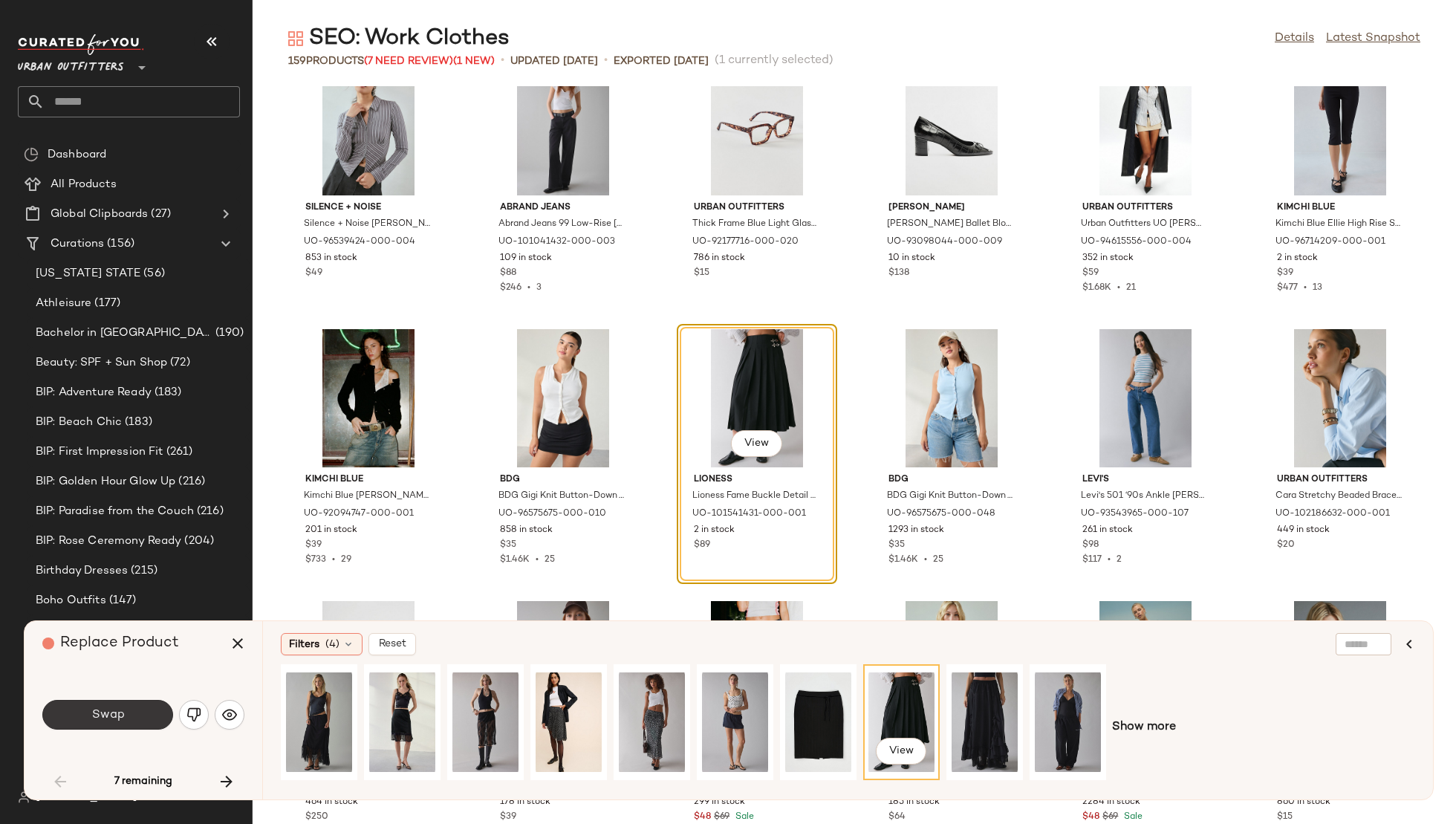
click at [152, 711] on button "Swap" at bounding box center [107, 714] width 130 height 30
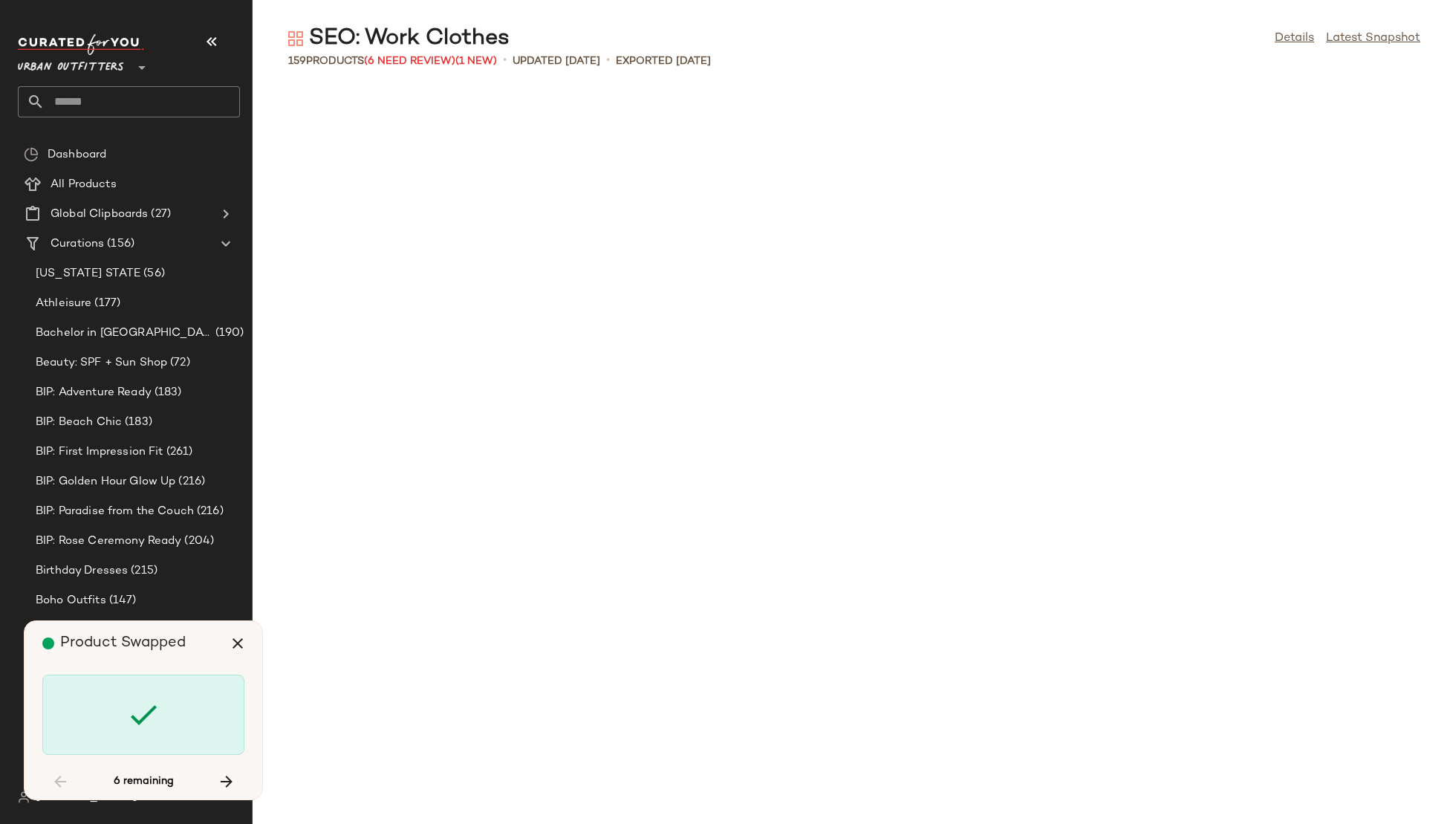
scroll to position [2720, 0]
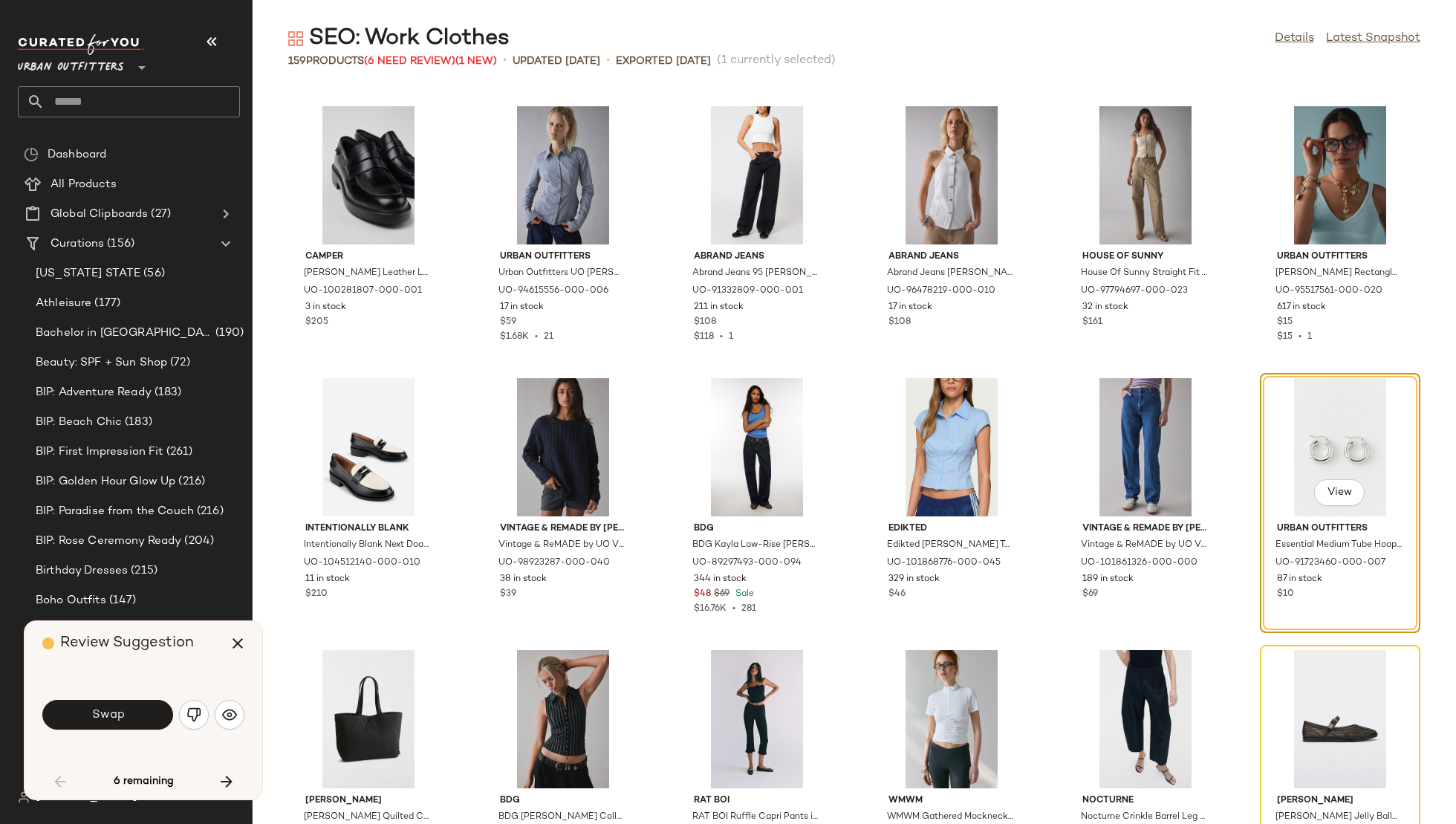
click at [152, 711] on button "Swap" at bounding box center [107, 714] width 130 height 30
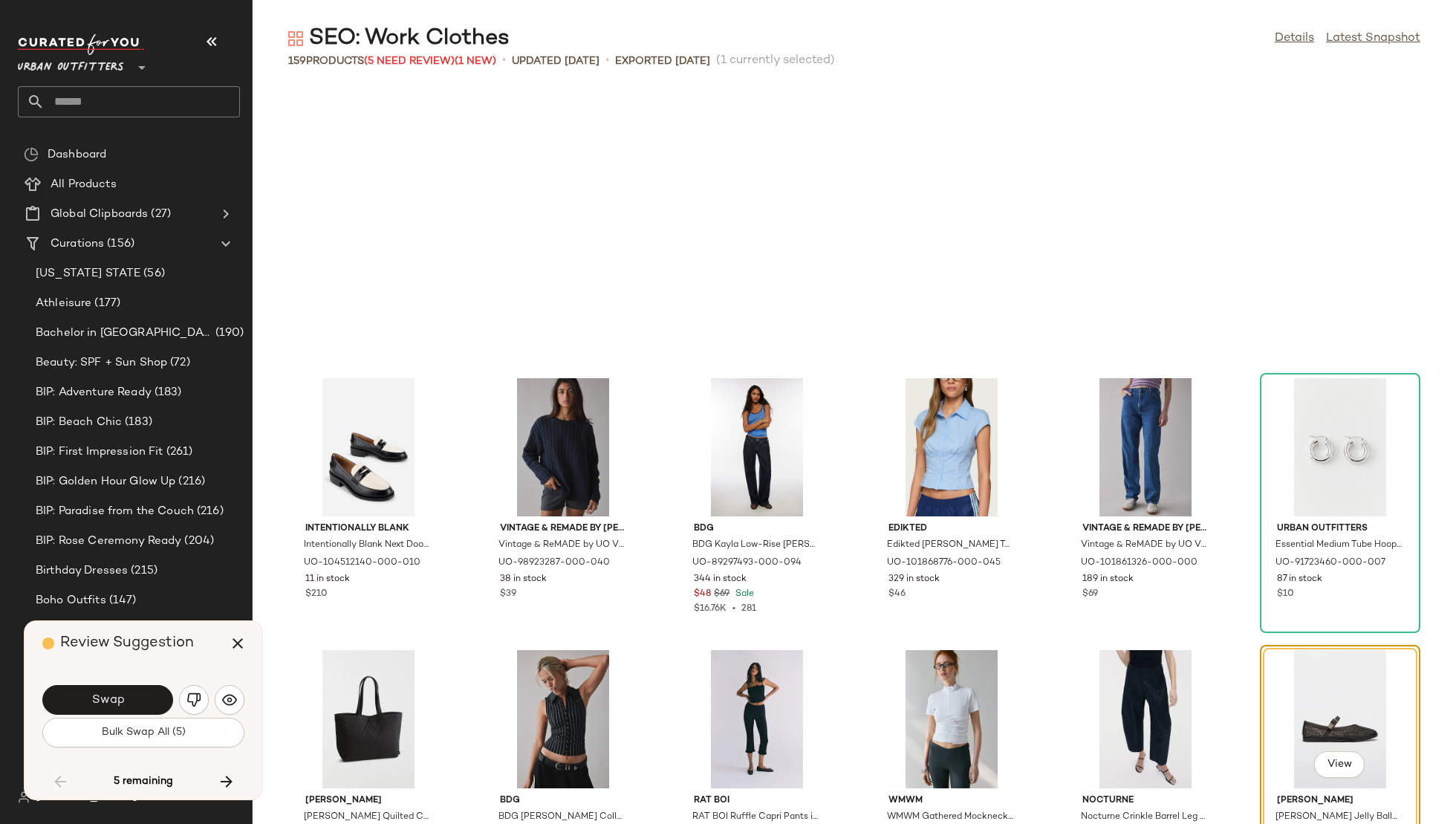
scroll to position [2992, 0]
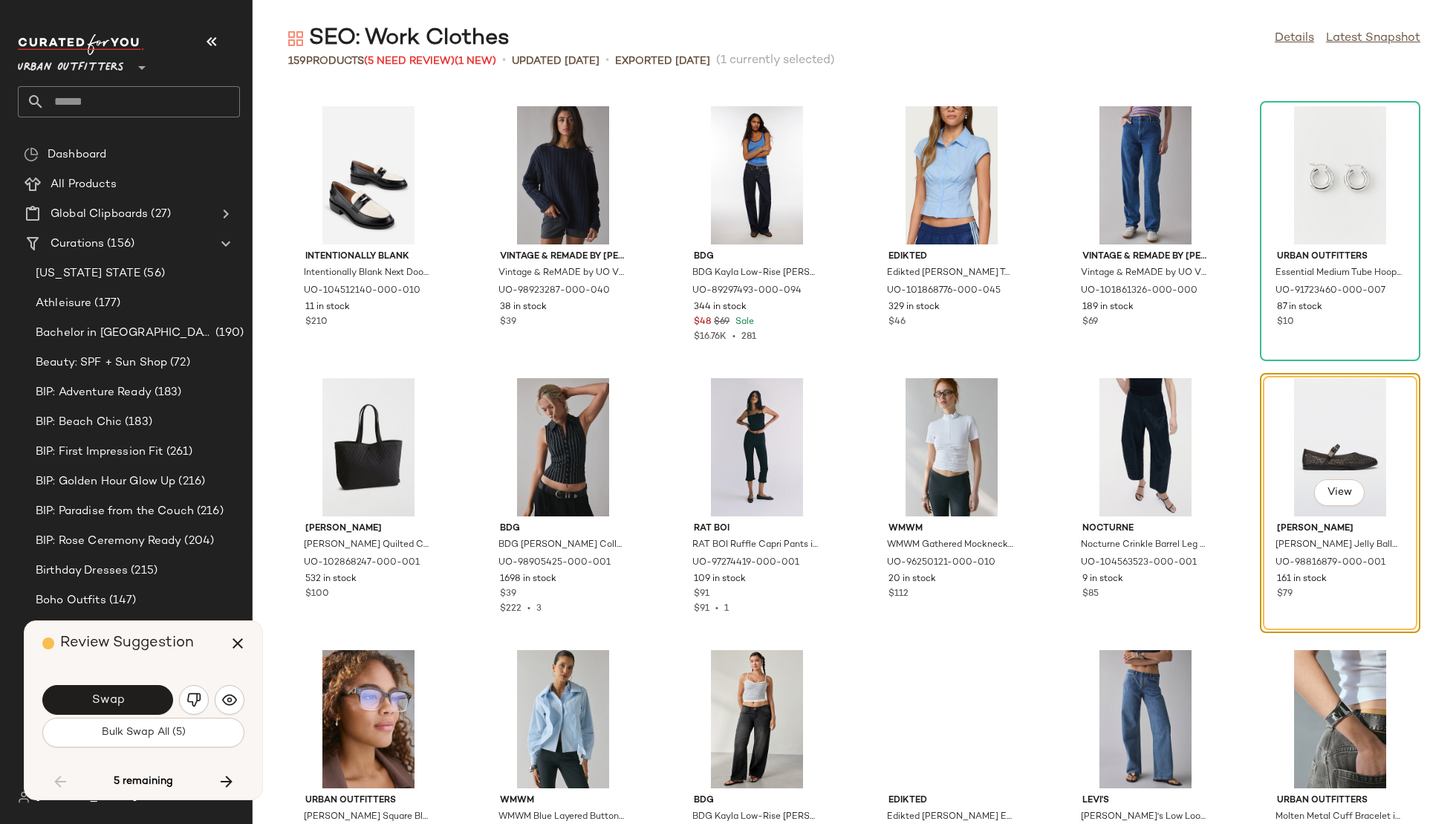
click at [152, 711] on button "Swap" at bounding box center [107, 700] width 130 height 30
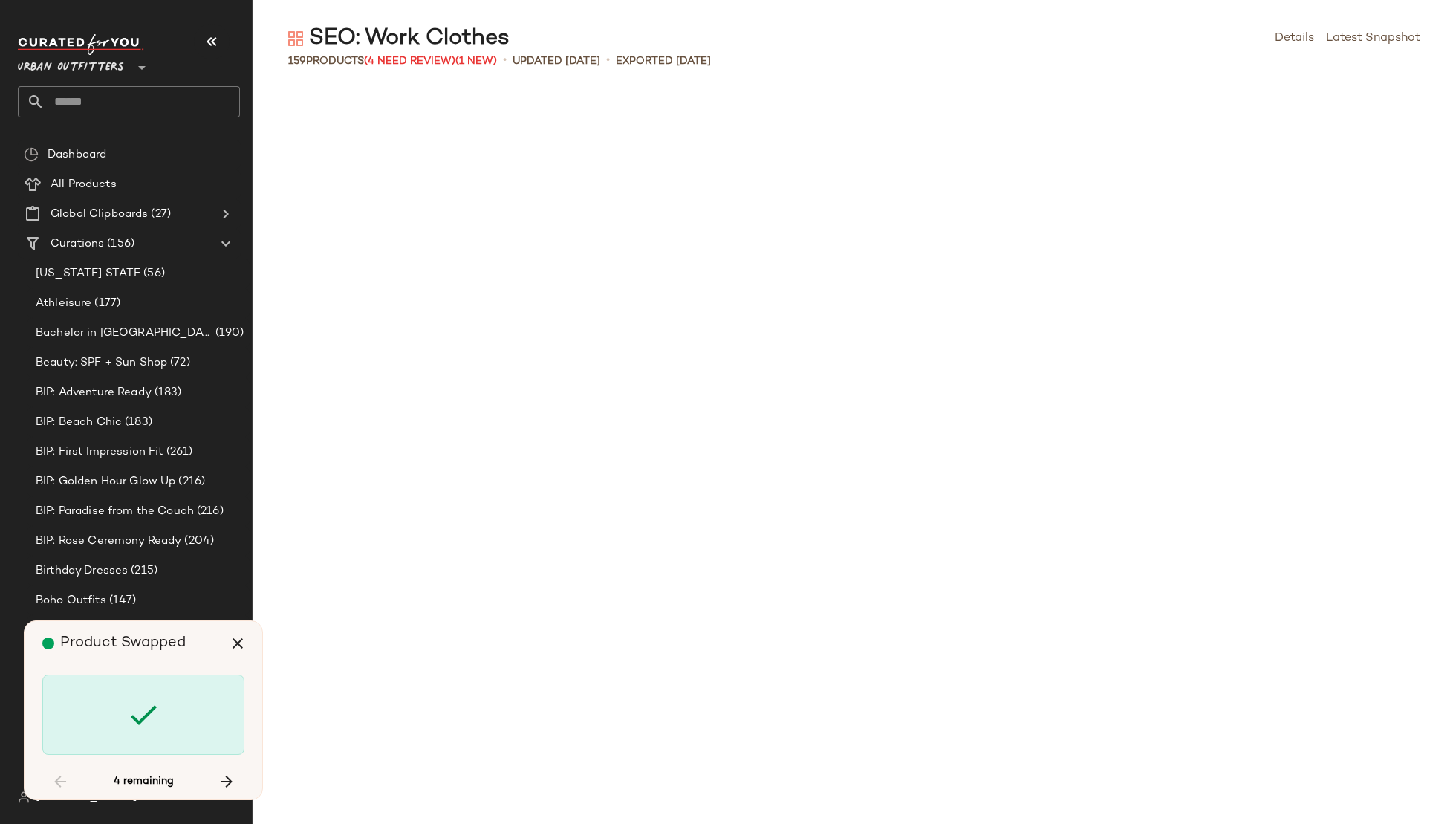
scroll to position [4896, 0]
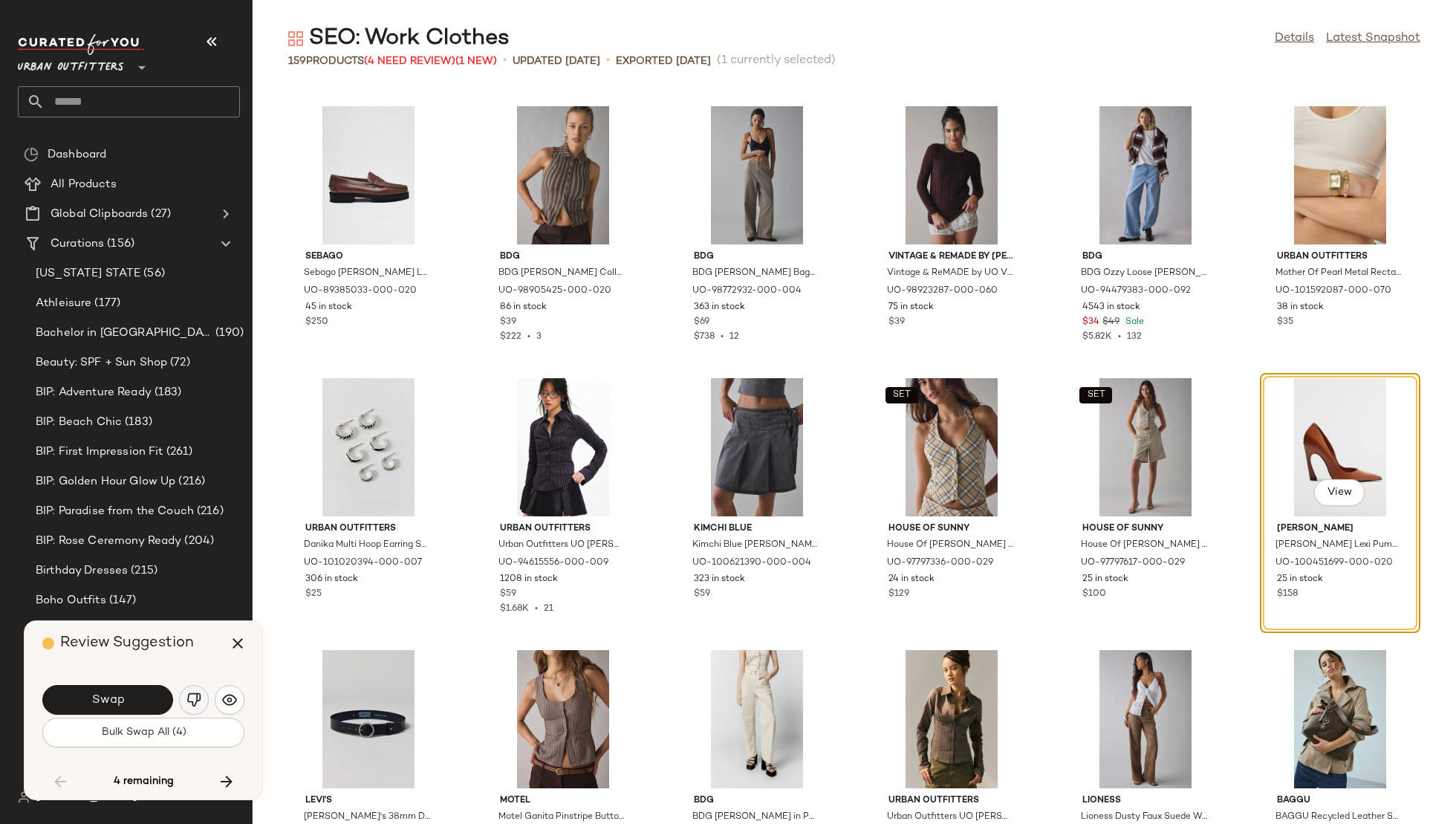
click at [190, 705] on img "button" at bounding box center [193, 700] width 15 height 15
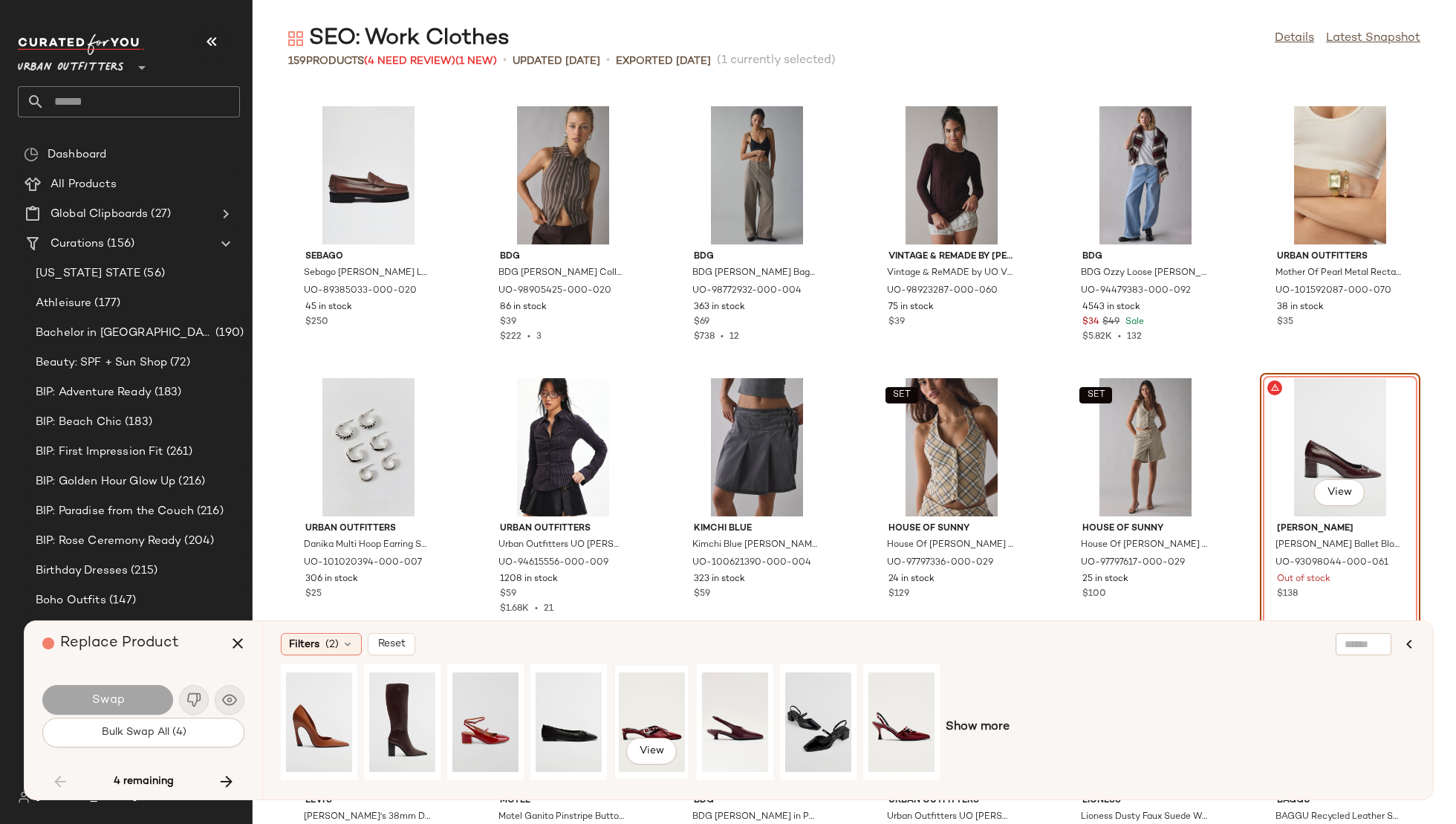
click at [682, 717] on div "View" at bounding box center [651, 723] width 66 height 106
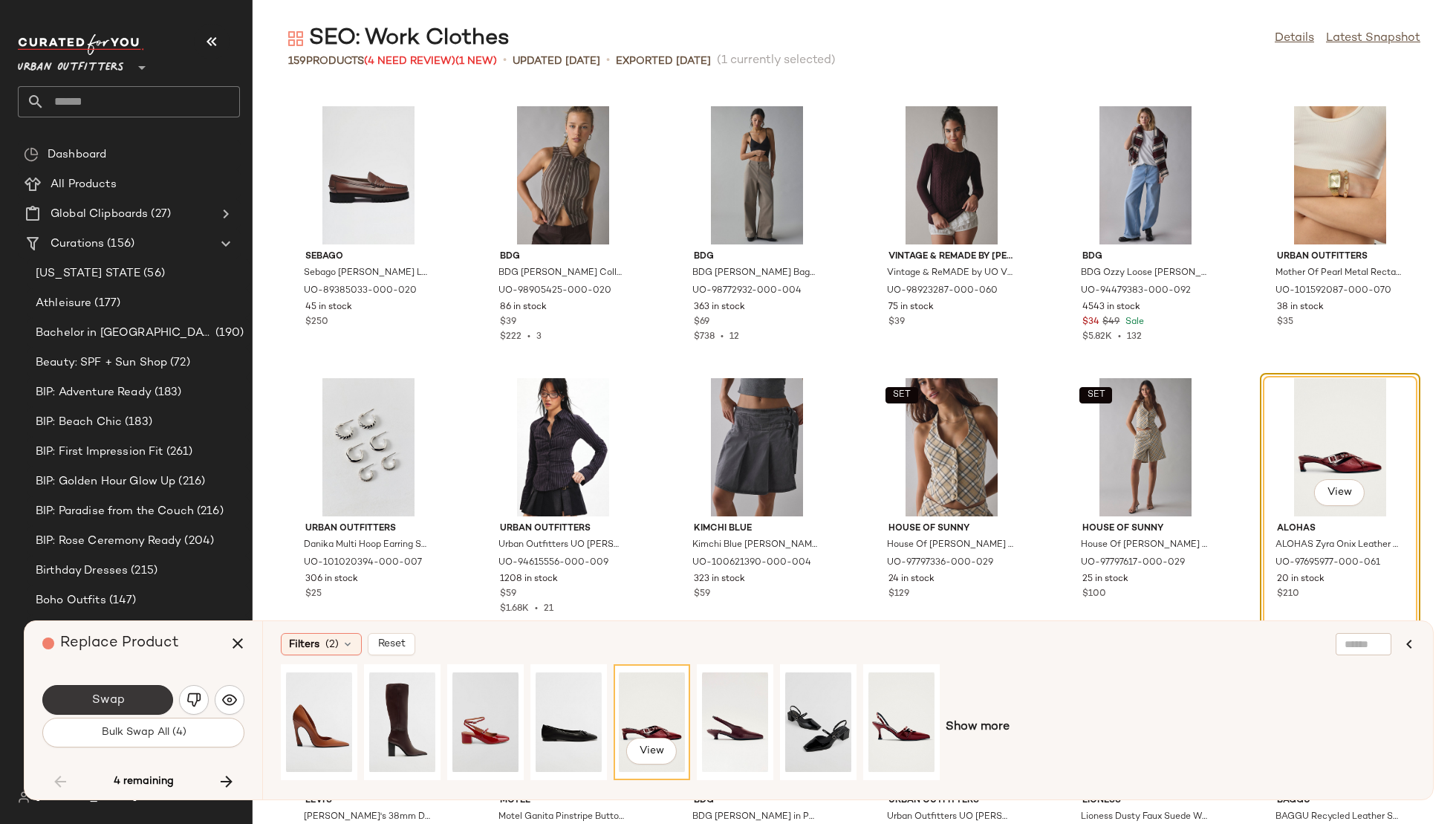
click at [127, 698] on button "Swap" at bounding box center [107, 700] width 130 height 30
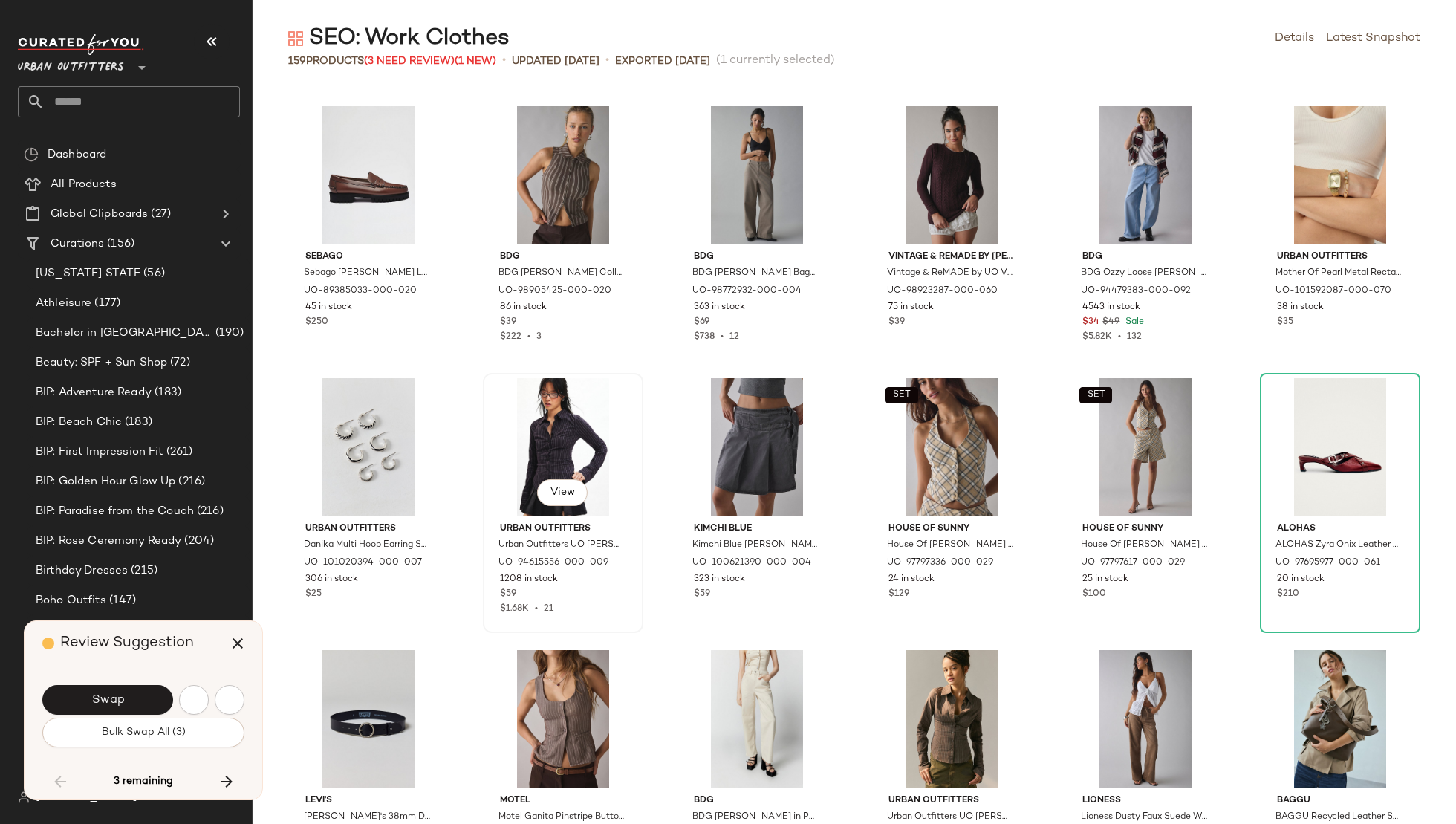
scroll to position [5440, 0]
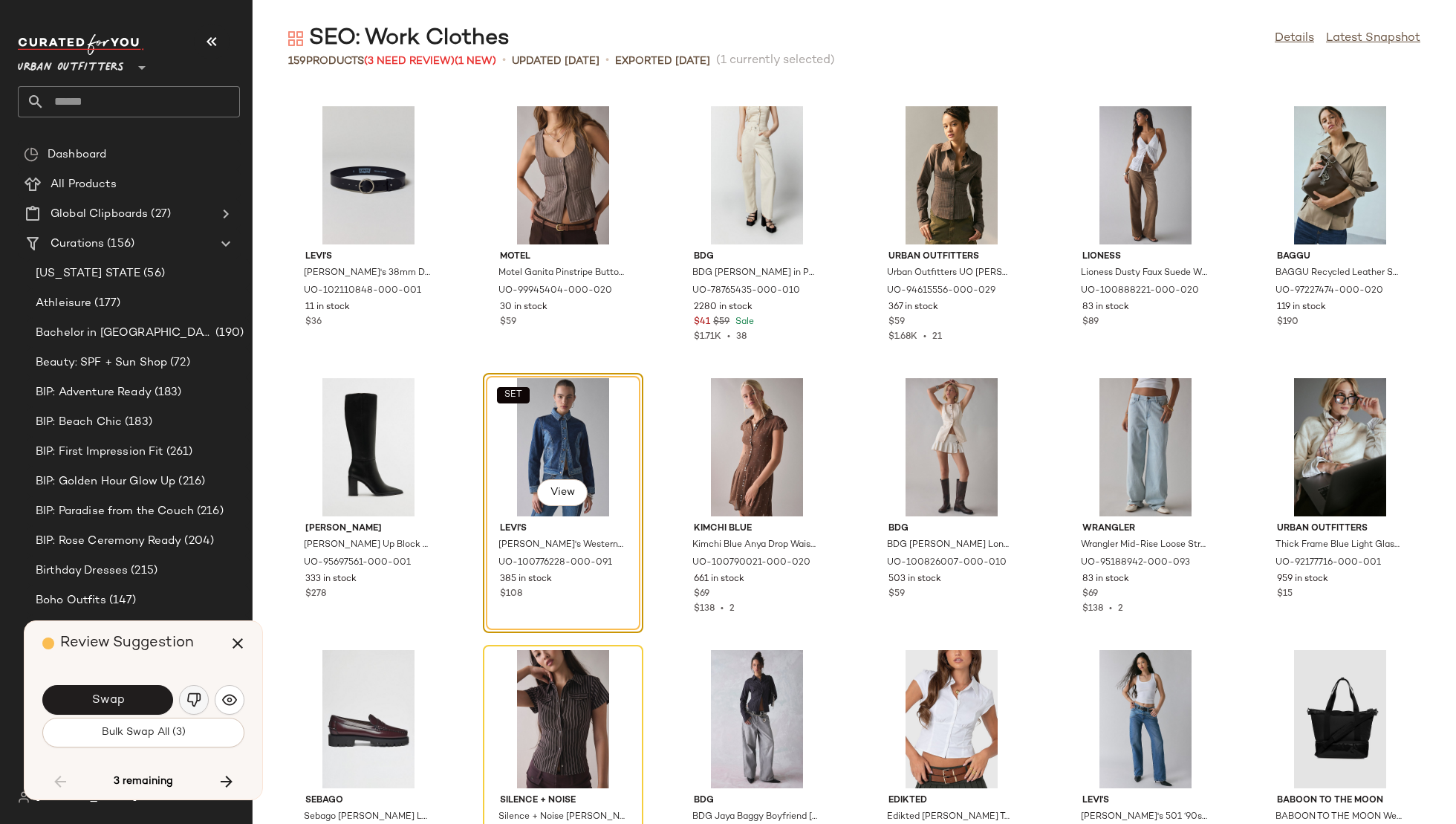
click at [186, 700] on img "button" at bounding box center [193, 700] width 15 height 15
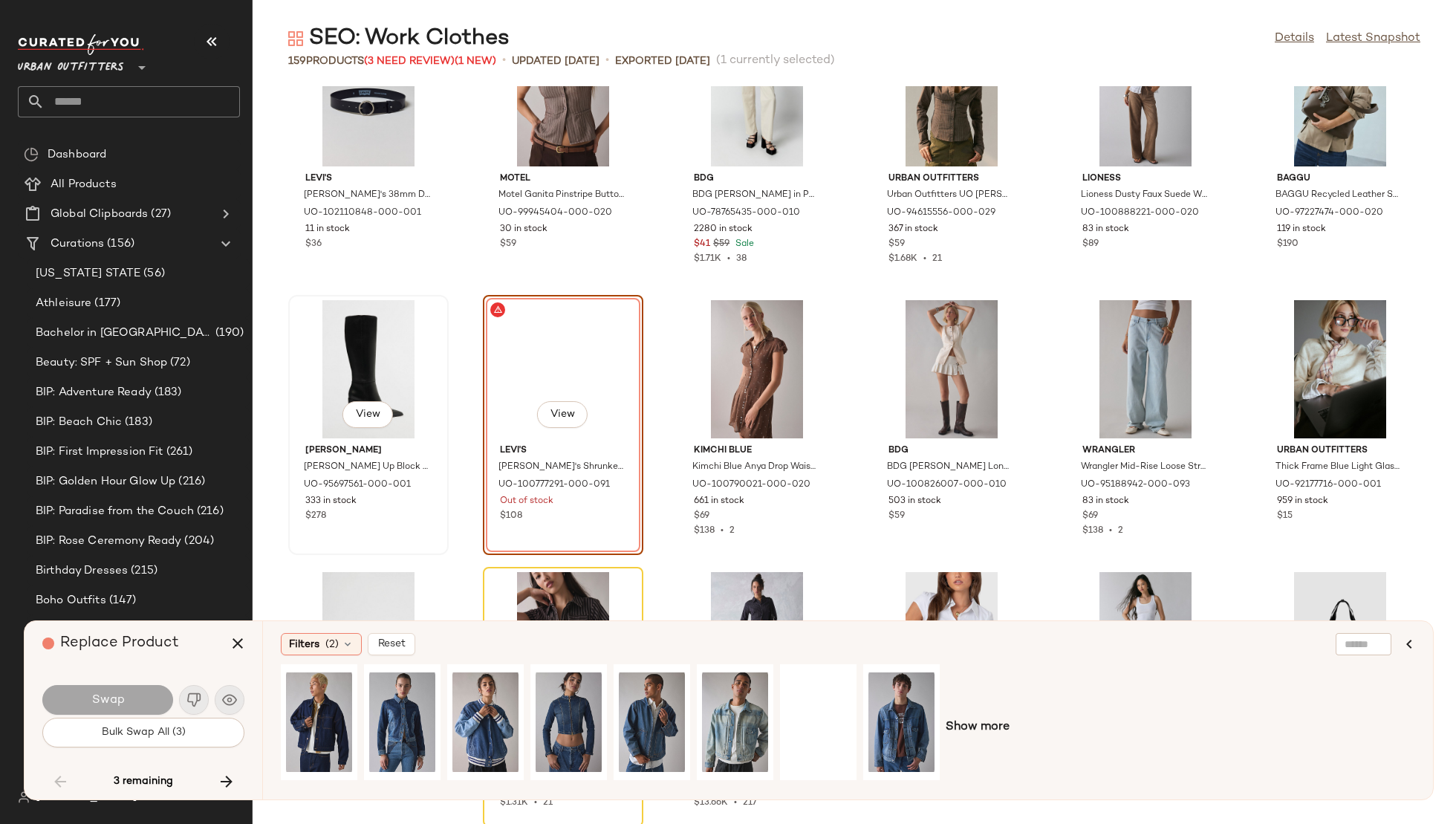
scroll to position [5519, 0]
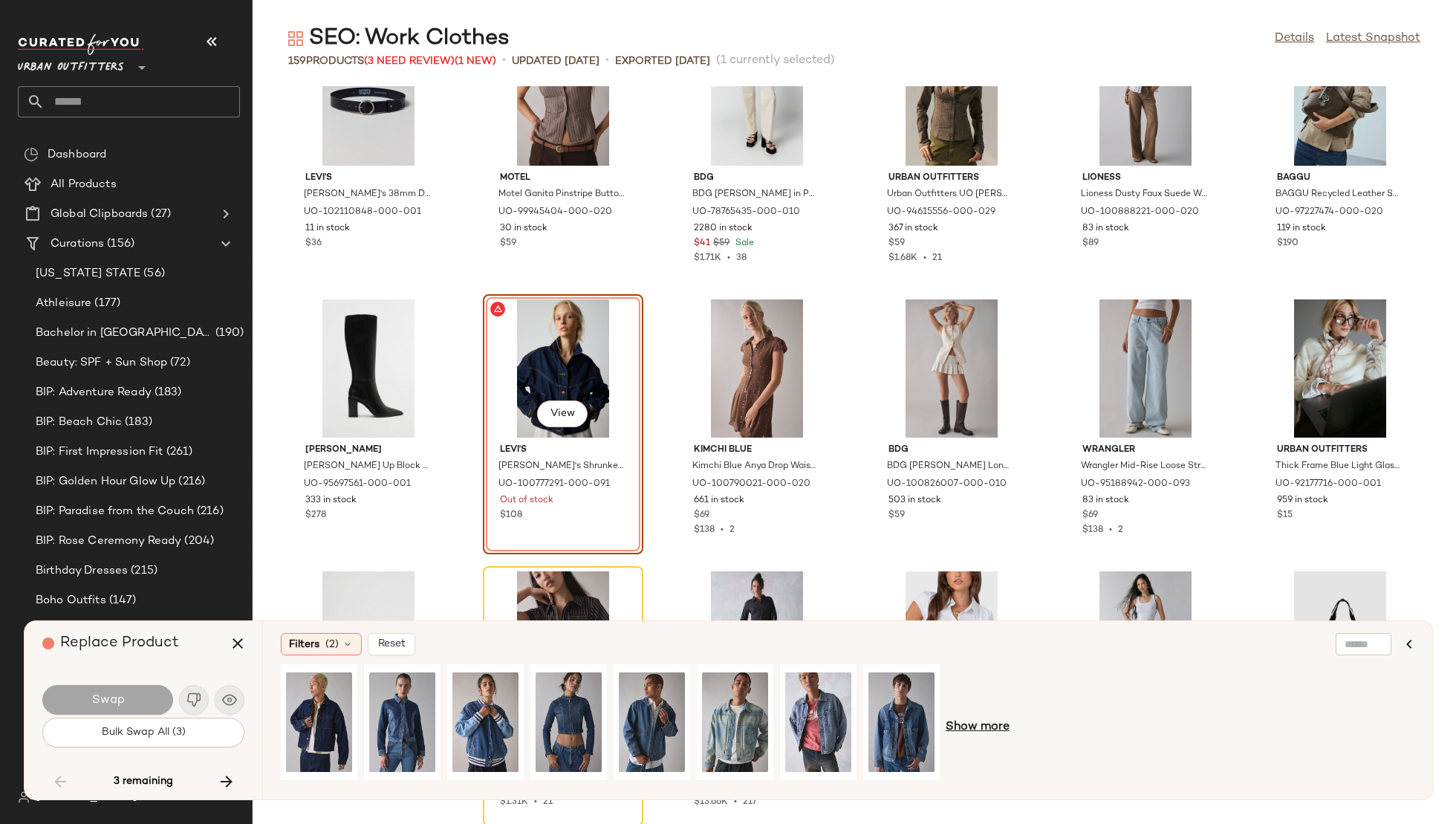
click at [967, 730] on span "Show more" at bounding box center [978, 728] width 64 height 18
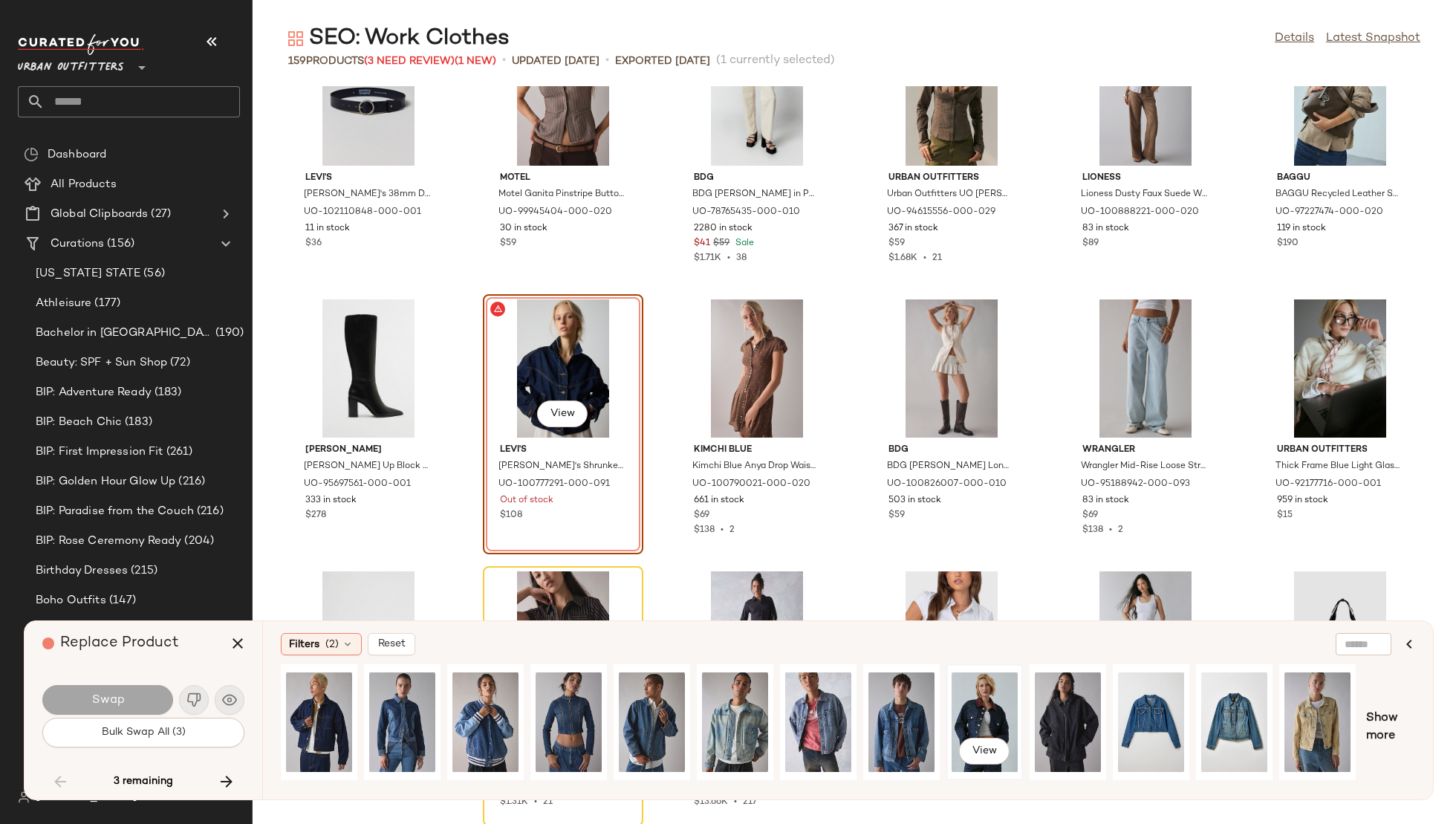
click at [989, 707] on div "View" at bounding box center [984, 723] width 66 height 106
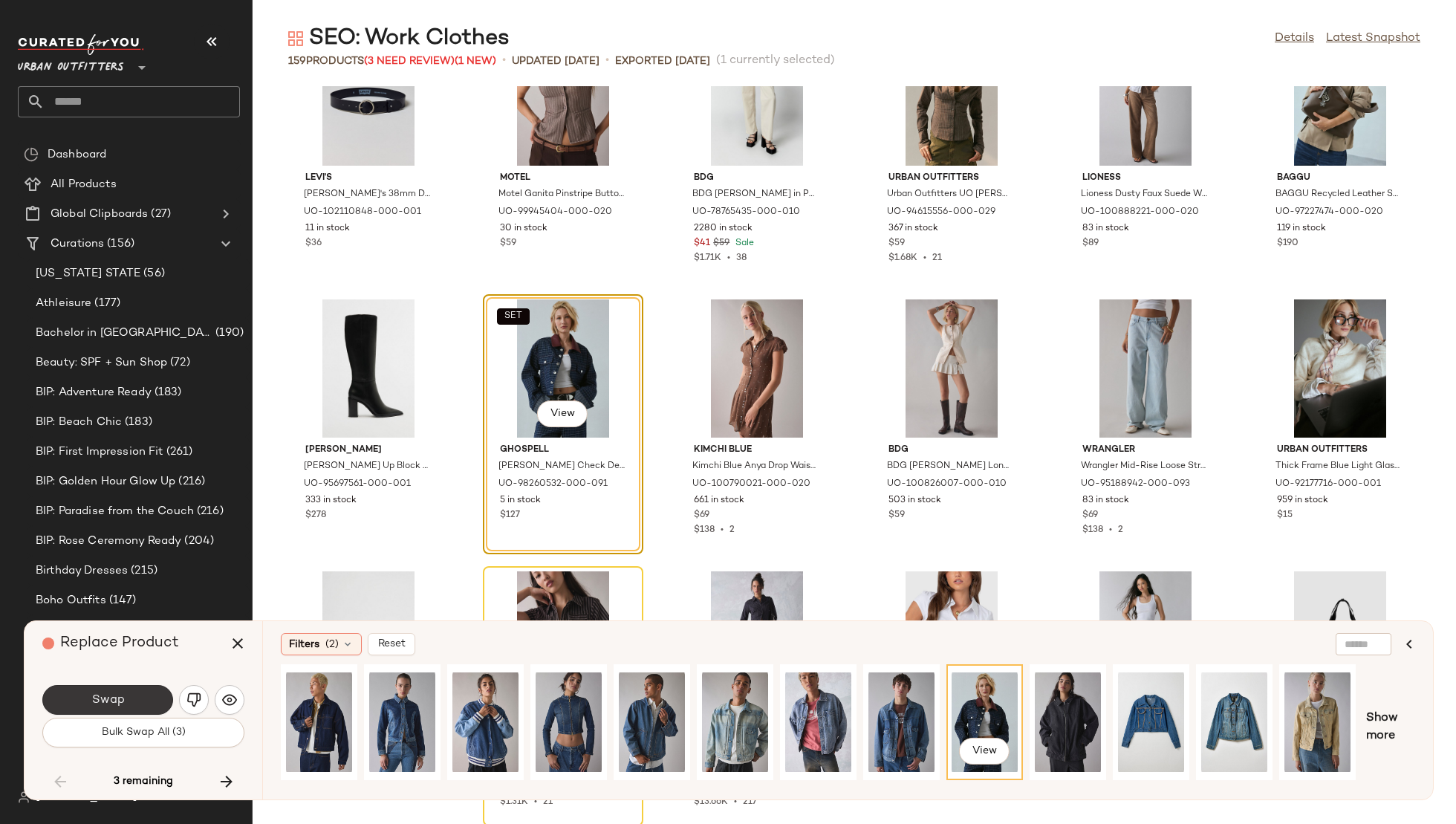
click at [92, 696] on span "Swap" at bounding box center [107, 700] width 34 height 14
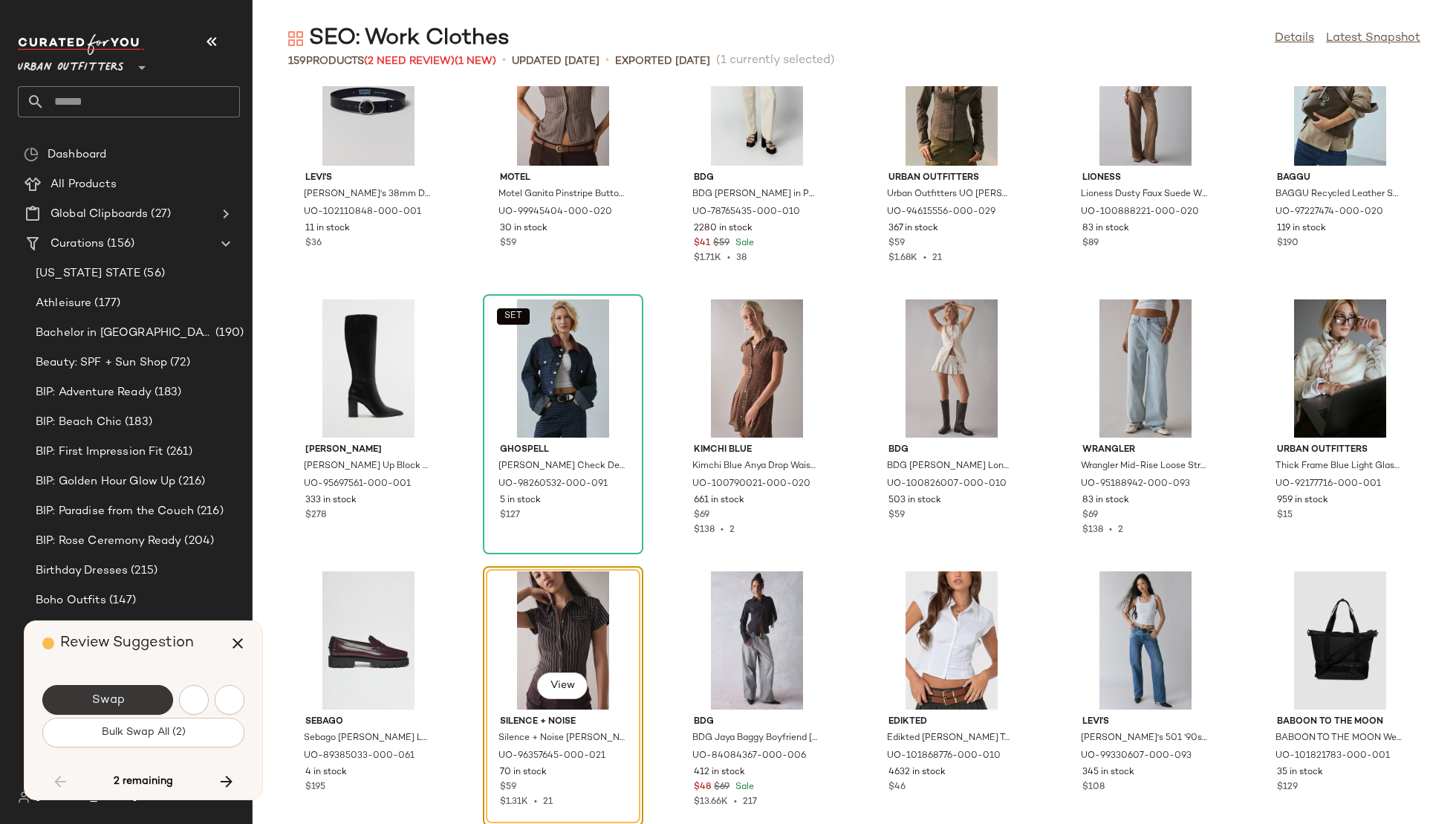
scroll to position [5712, 0]
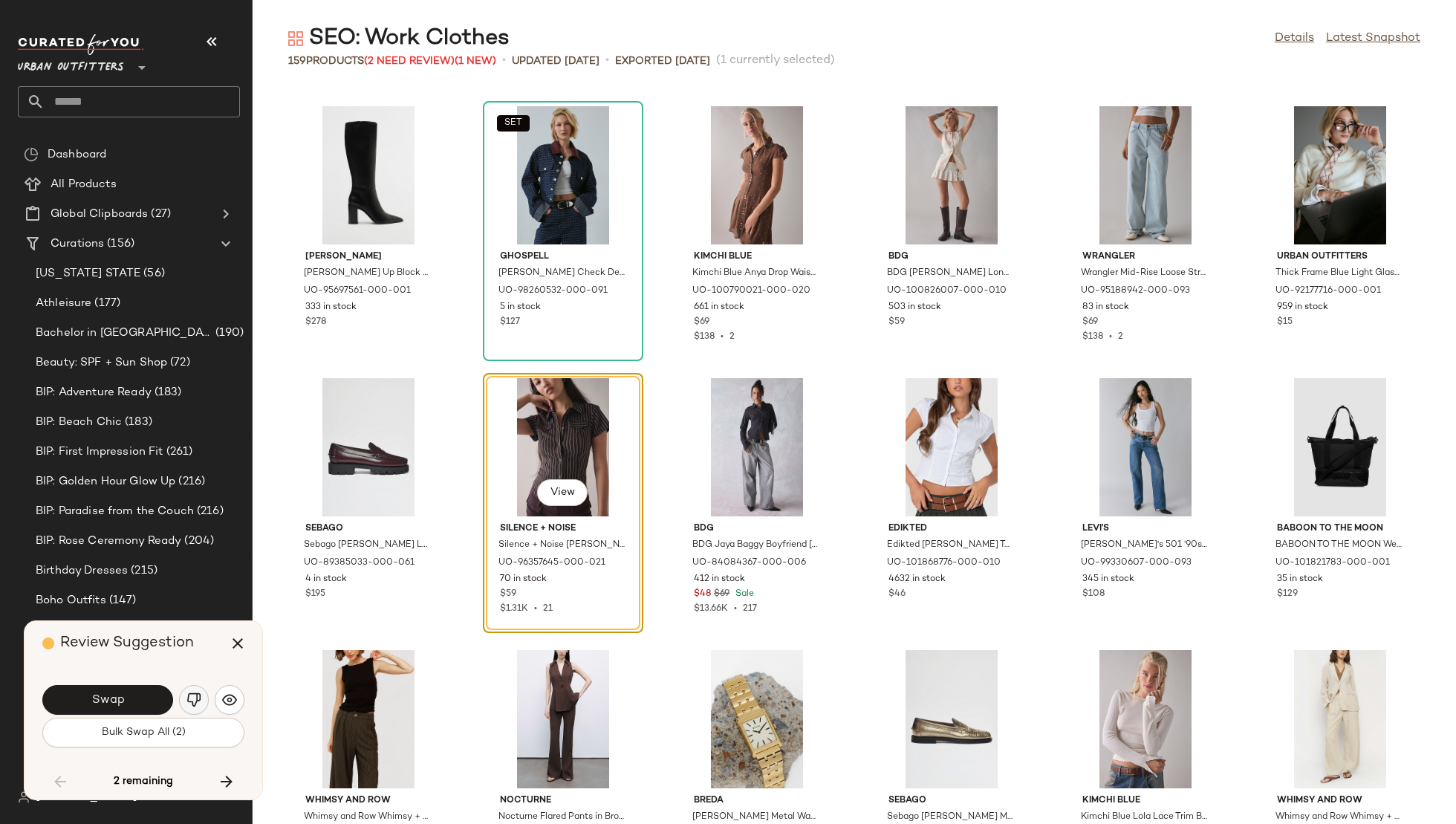
click at [192, 694] on img "button" at bounding box center [193, 700] width 15 height 15
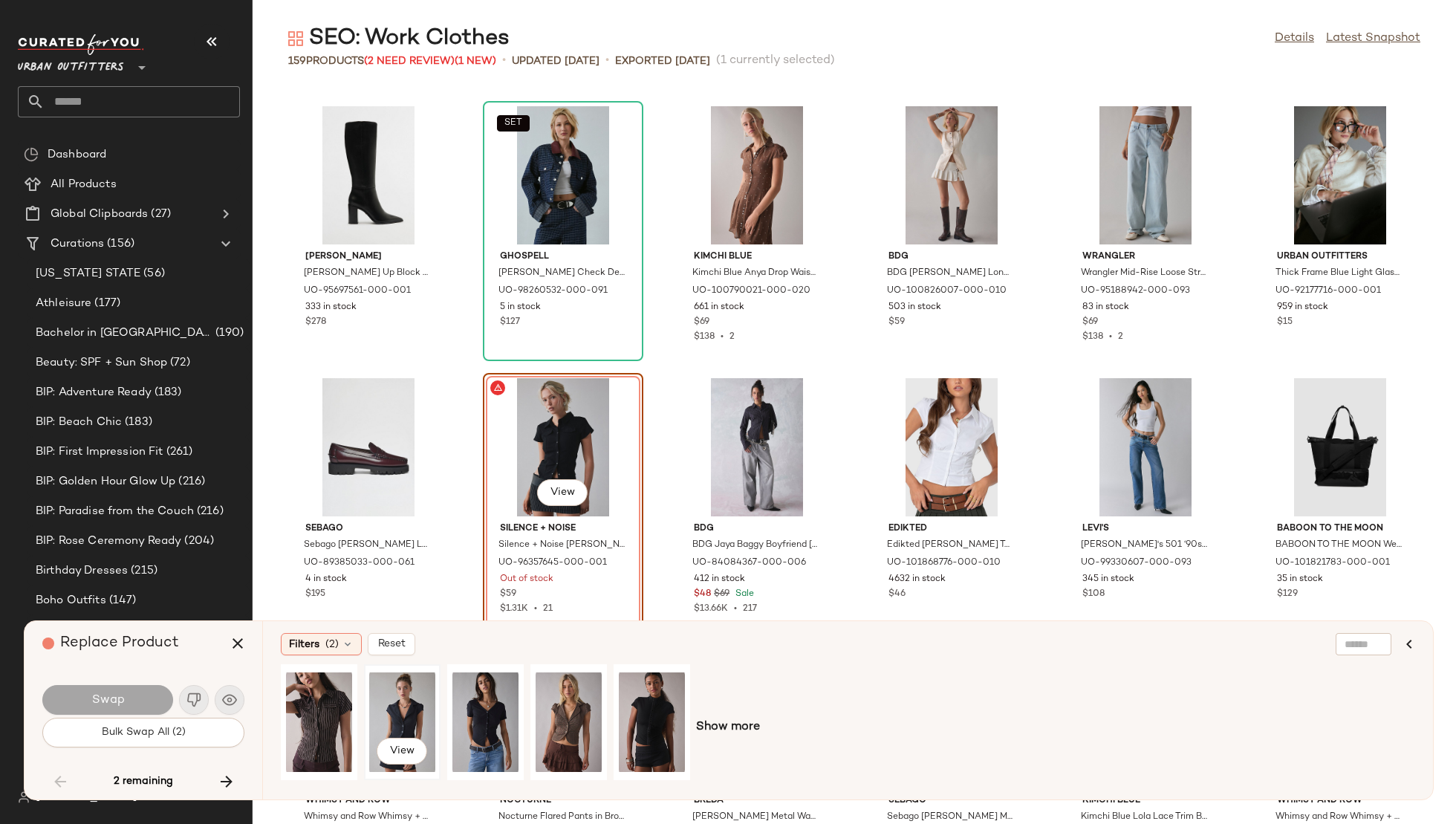
click at [390, 699] on div "View" at bounding box center [402, 723] width 66 height 106
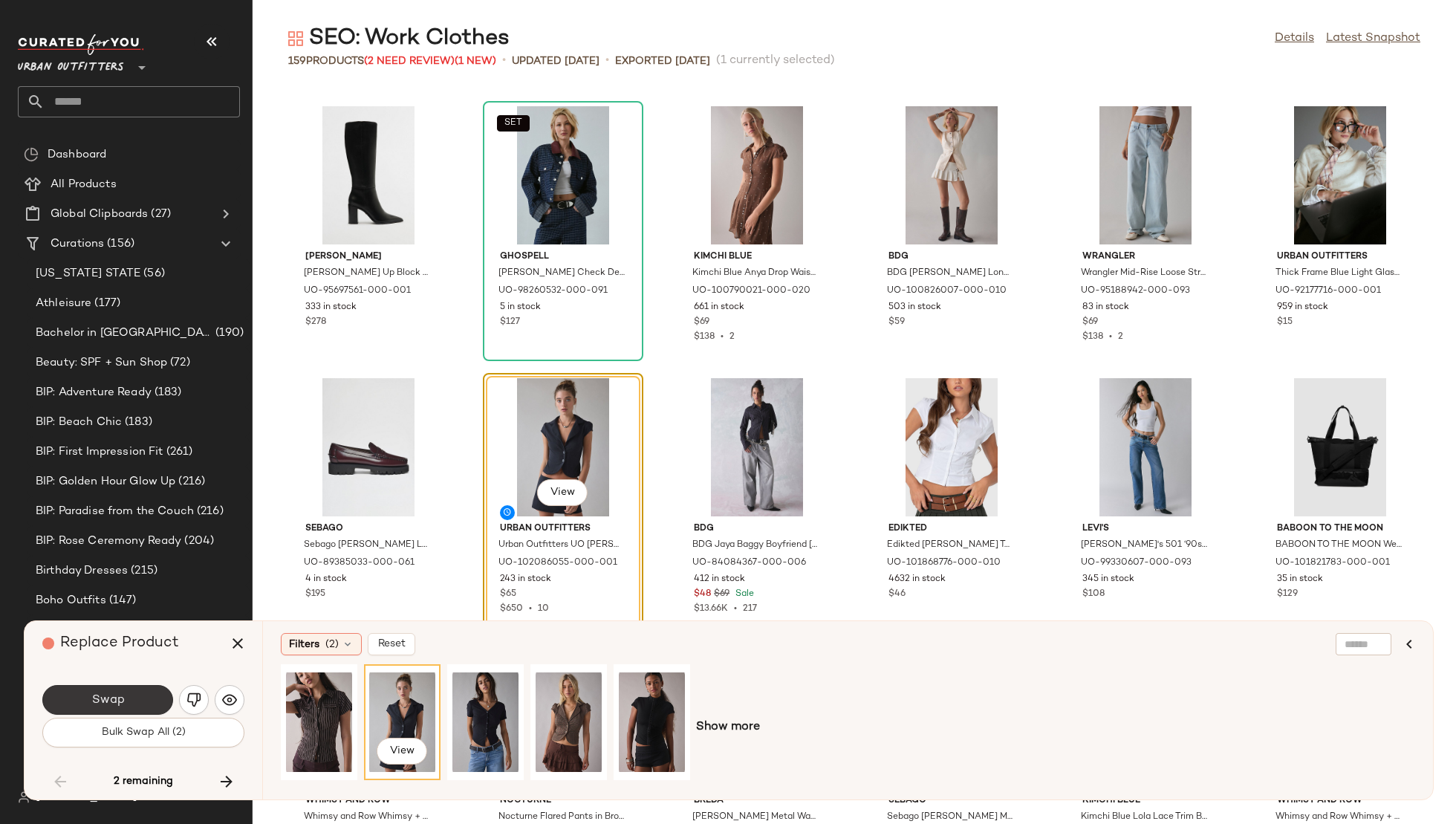
click at [95, 697] on span "Swap" at bounding box center [107, 700] width 34 height 14
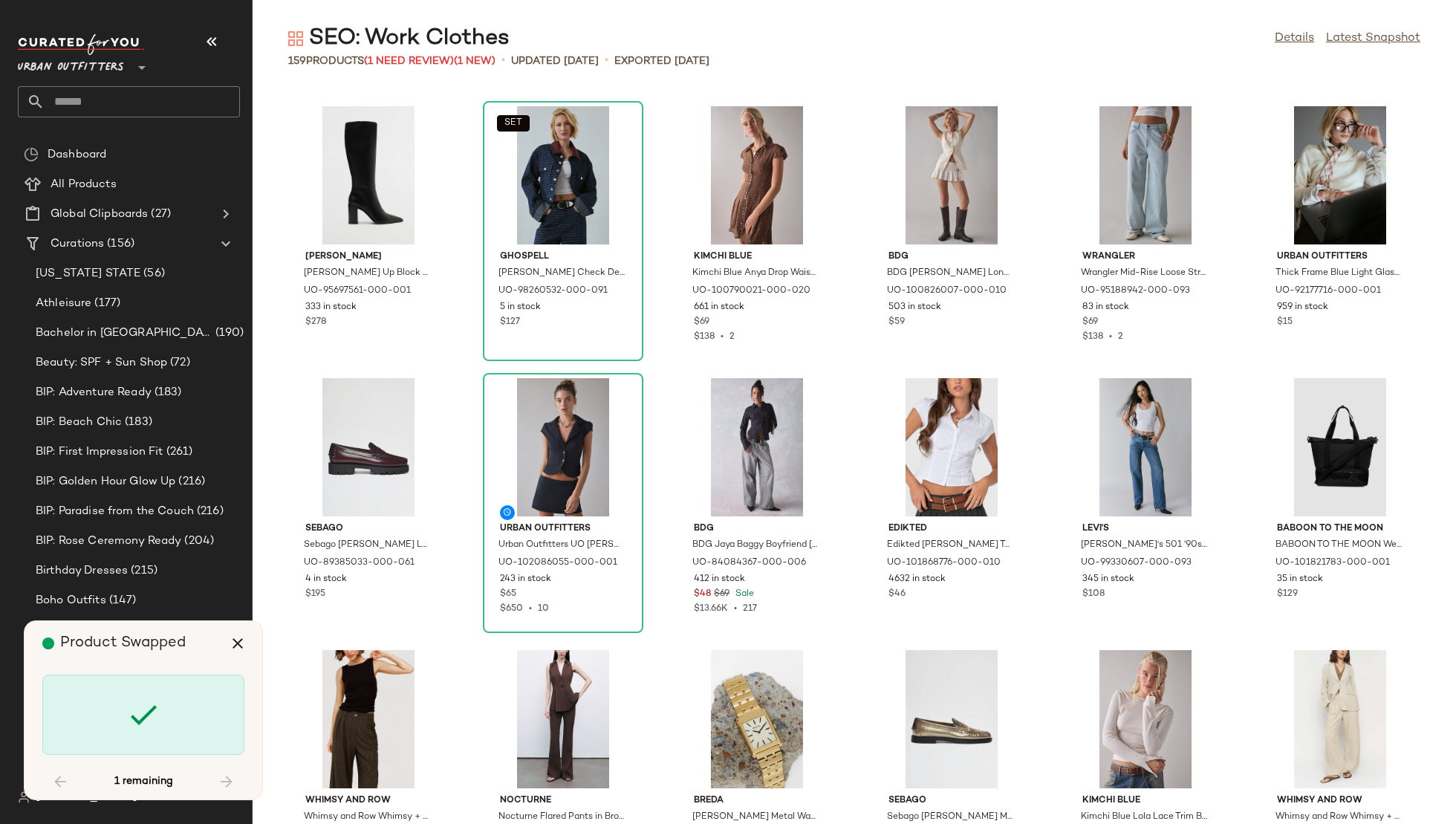
scroll to position [6528, 0]
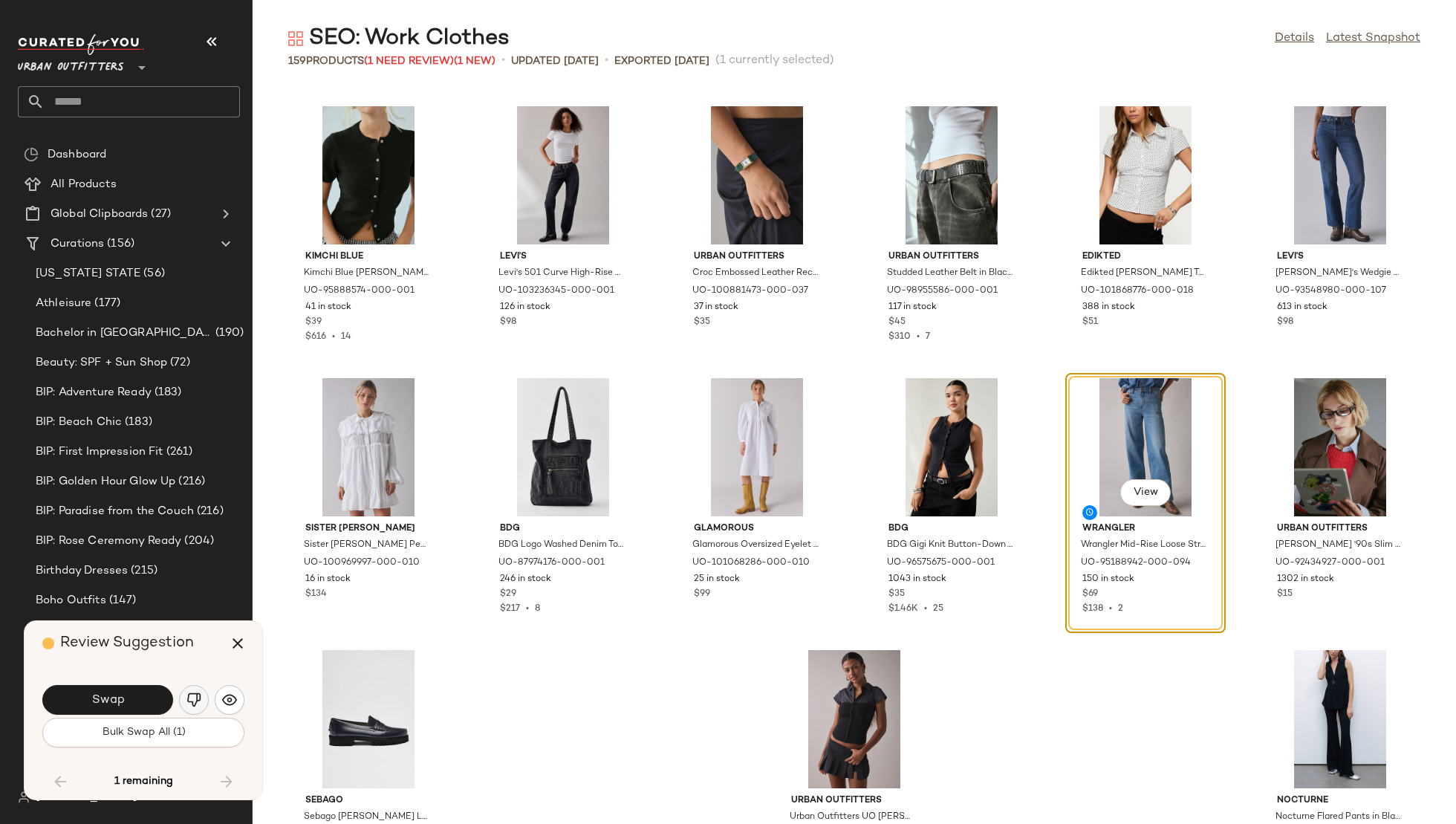
click at [193, 698] on img "button" at bounding box center [193, 700] width 15 height 15
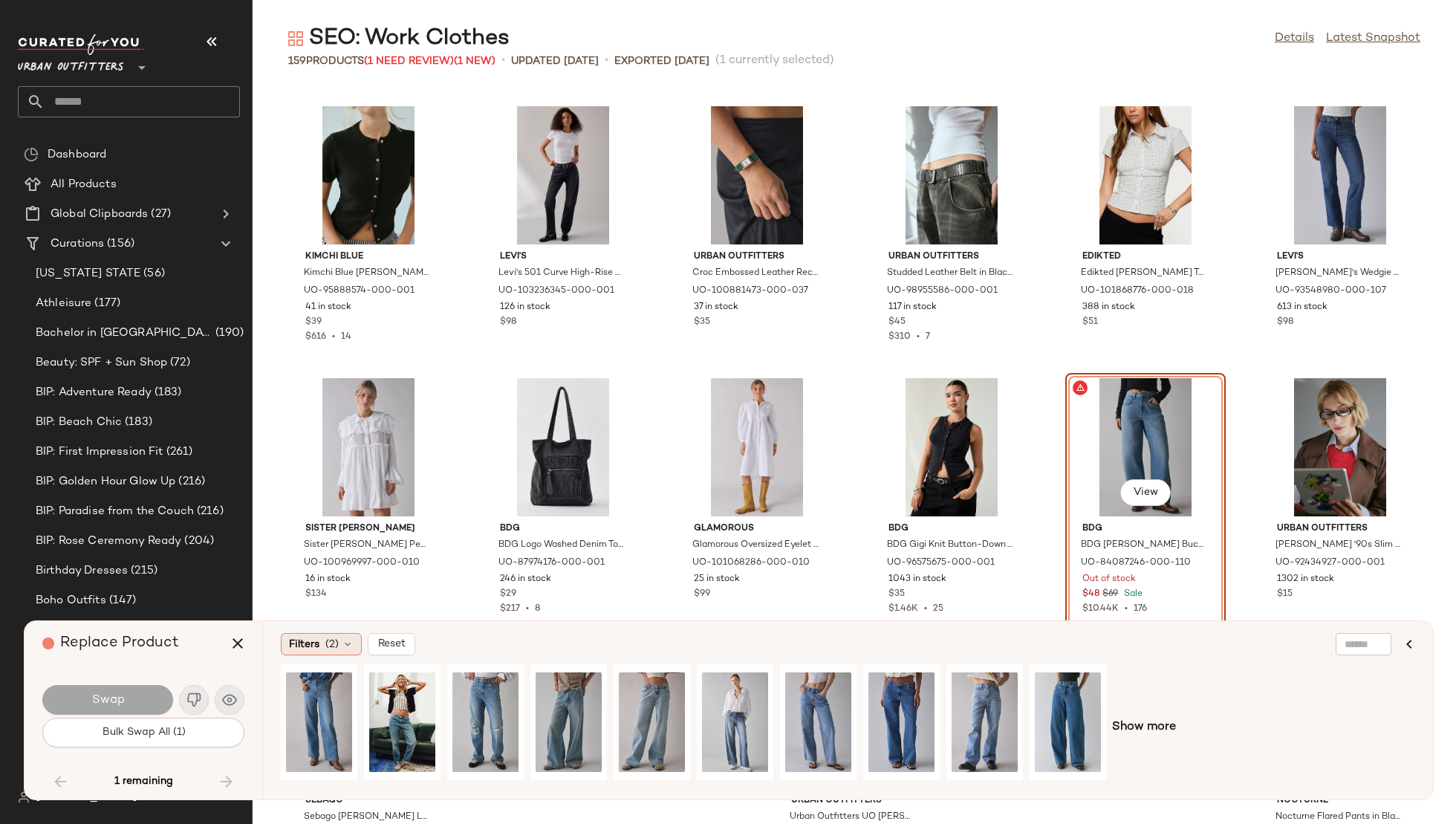
click at [318, 640] on div "Filters (2)" at bounding box center [321, 644] width 81 height 22
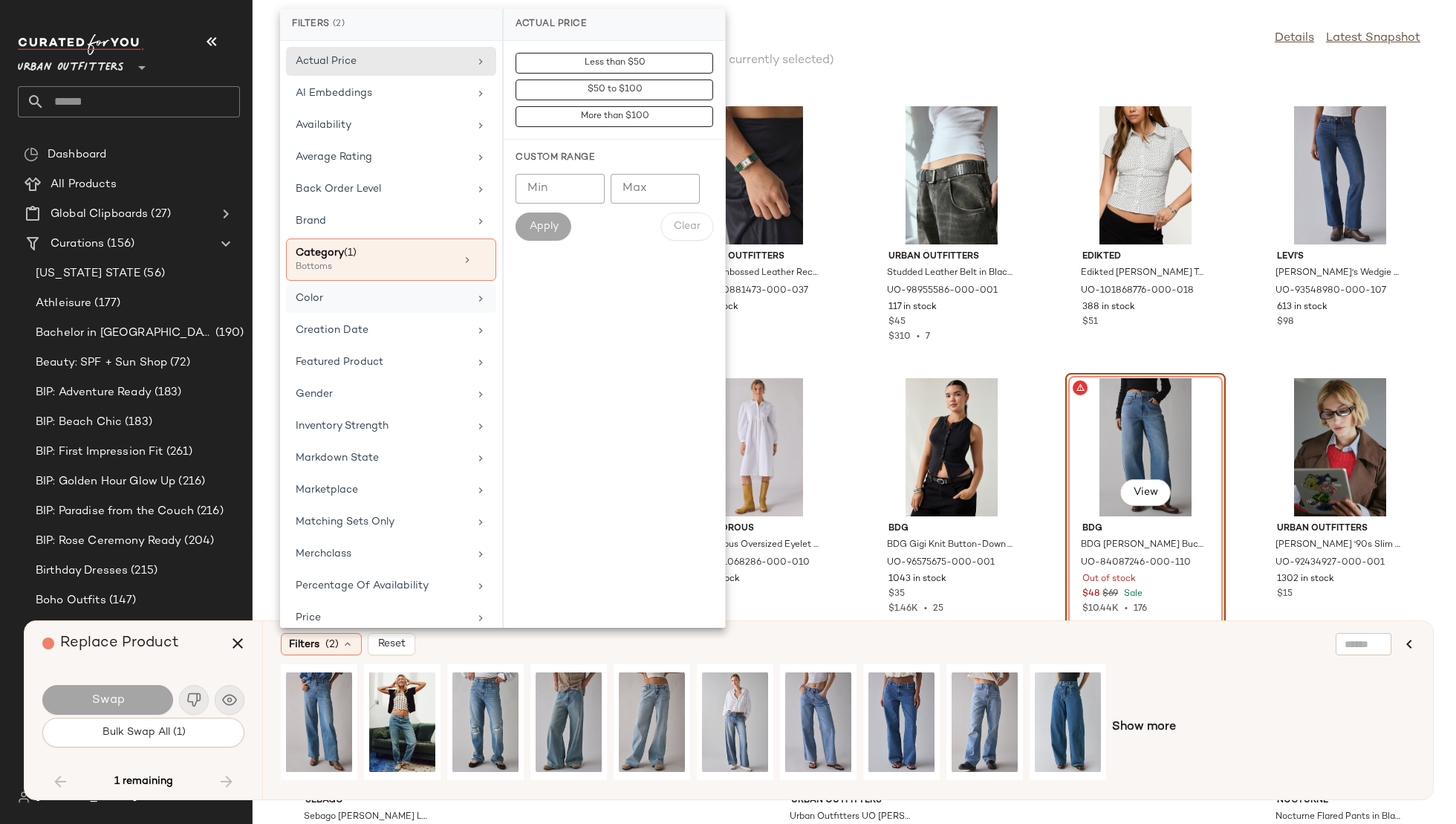
click at [367, 290] on div "Color" at bounding box center [382, 297] width 173 height 16
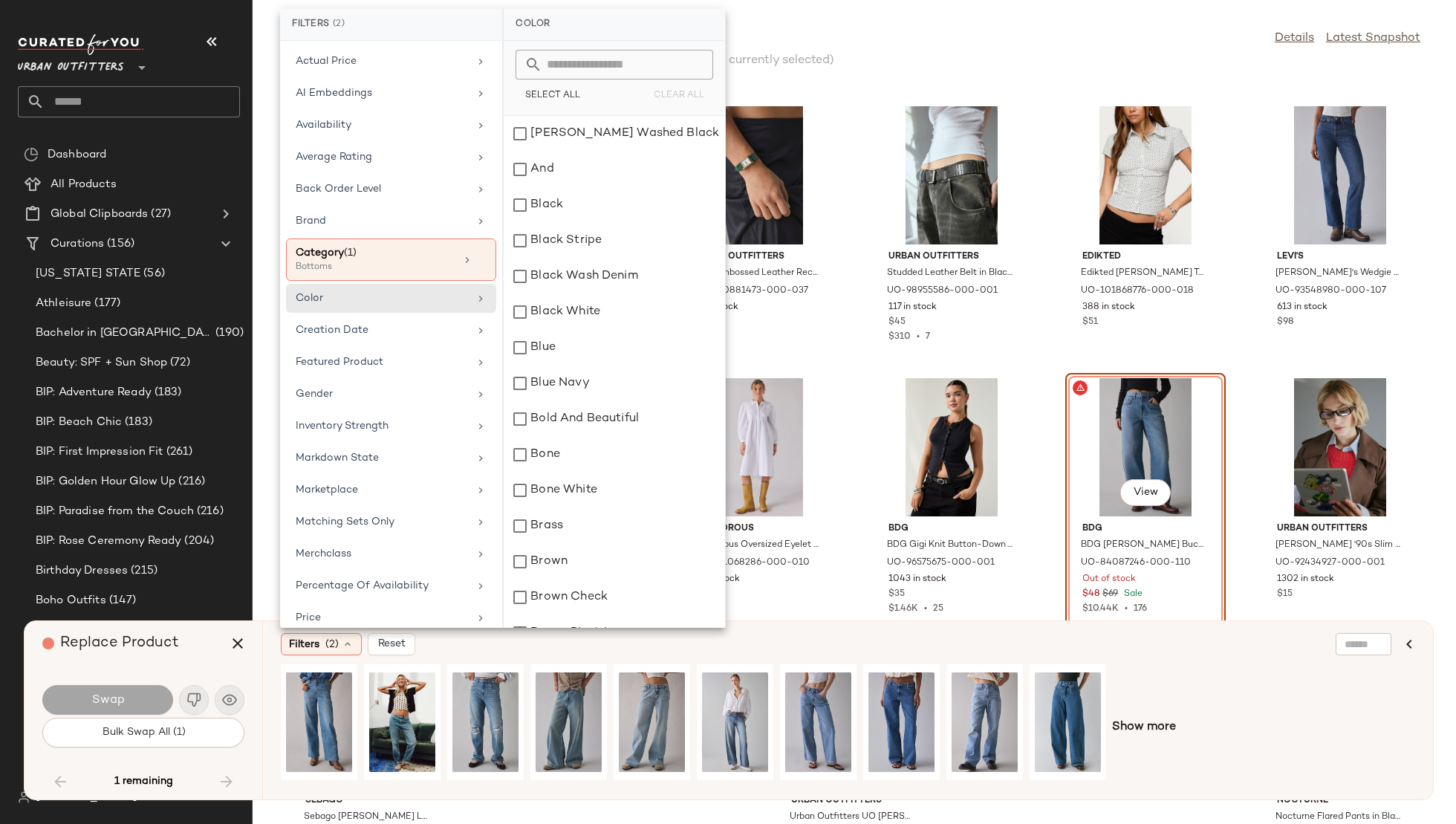
click at [640, 58] on input "text" at bounding box center [624, 65] width 162 height 30
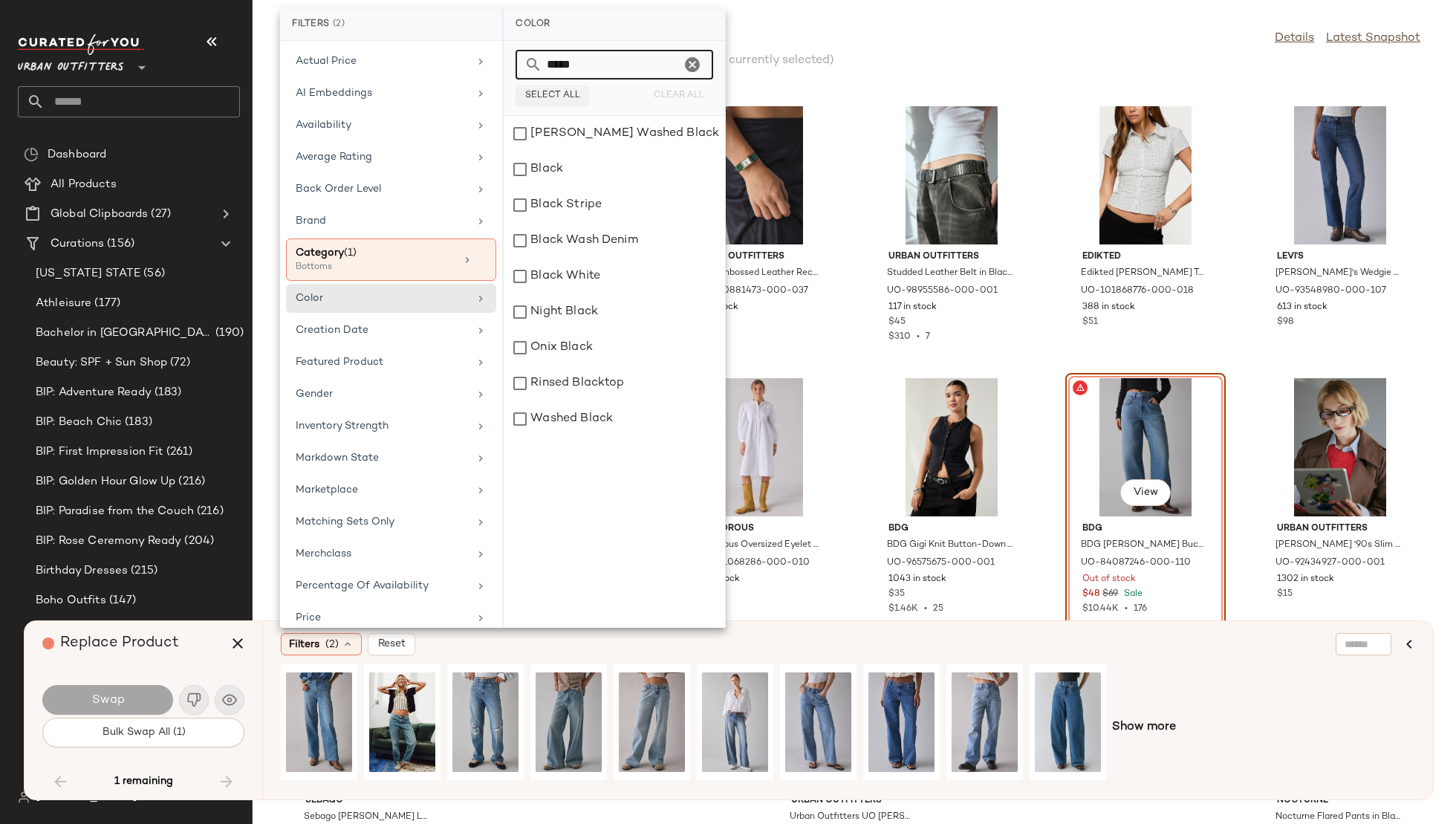
type input "*****"
click at [572, 88] on button "Select All" at bounding box center [552, 96] width 74 height 21
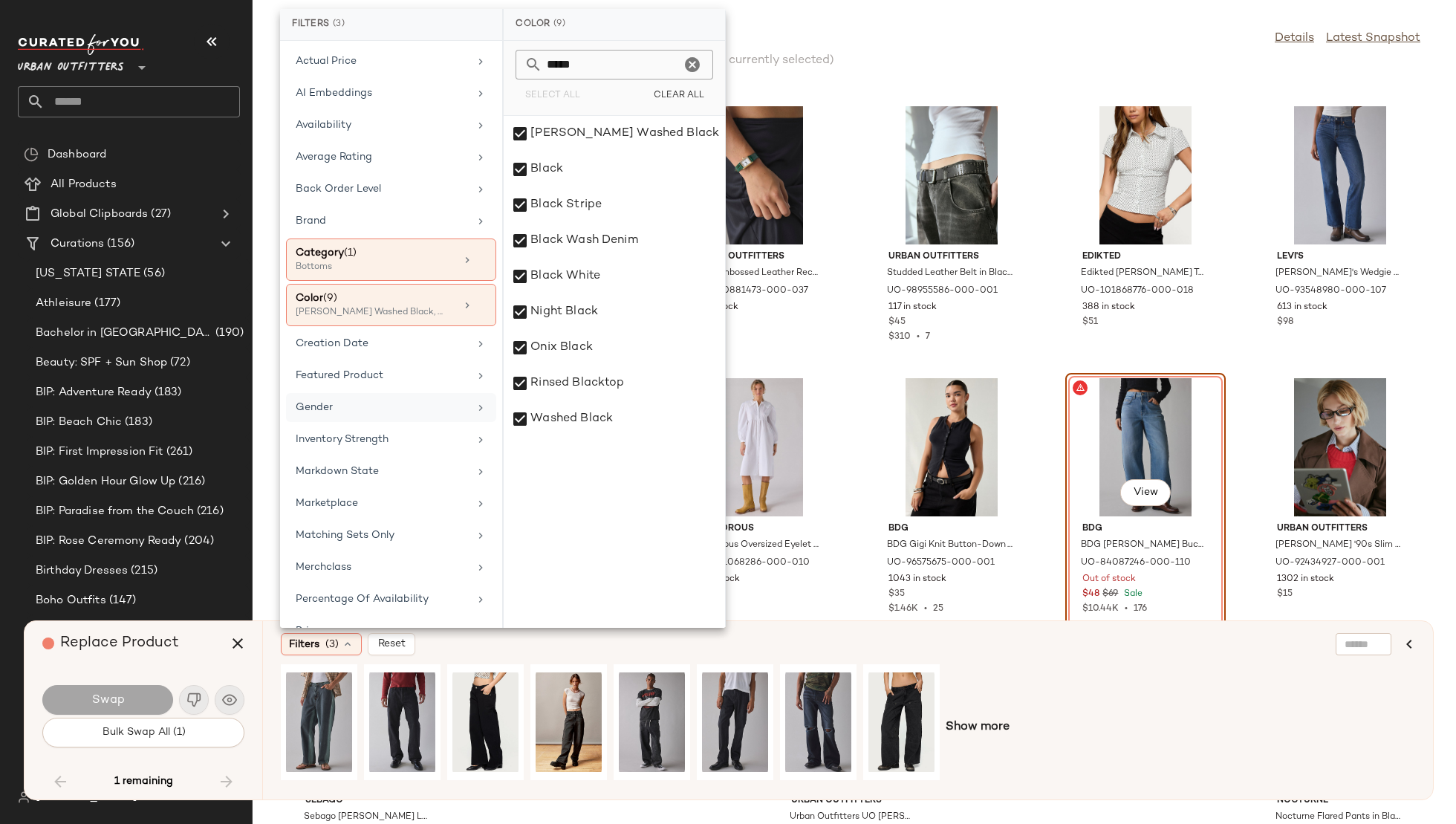
click at [307, 415] on div "Gender" at bounding box center [391, 408] width 210 height 29
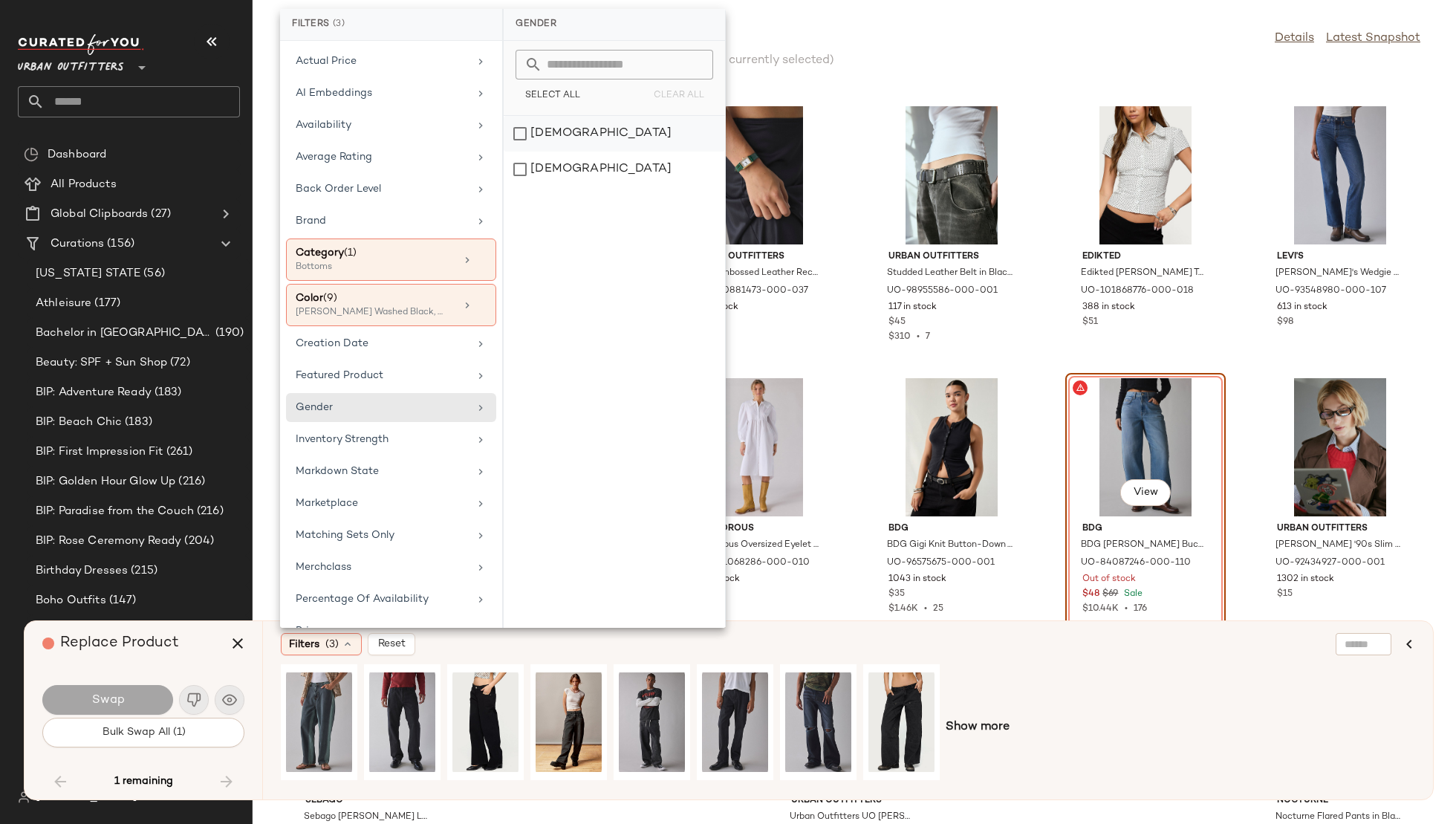
click at [612, 126] on div "female" at bounding box center [614, 133] width 222 height 36
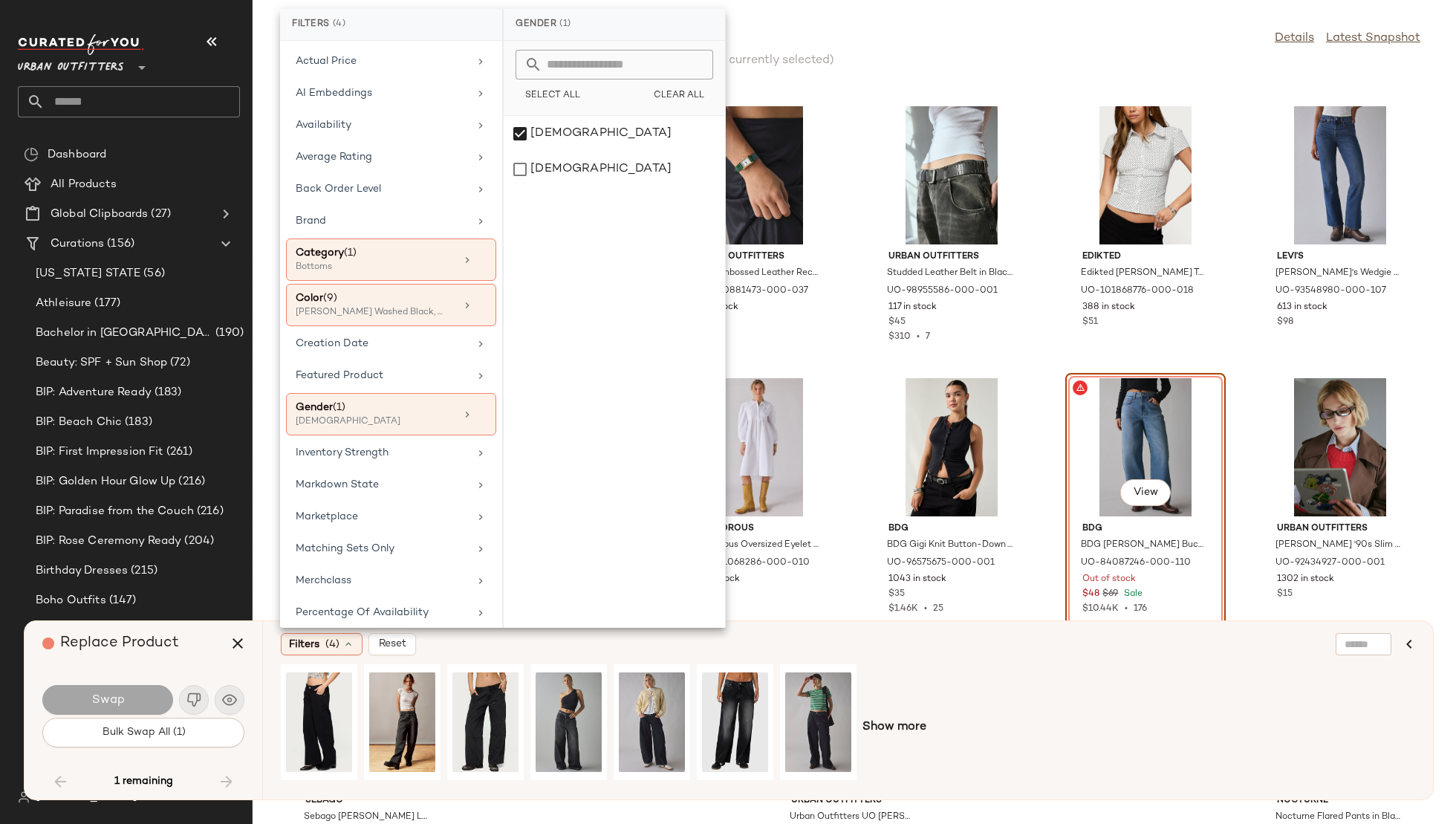
click at [783, 633] on div "Filters (4) Reset" at bounding box center [776, 644] width 991 height 22
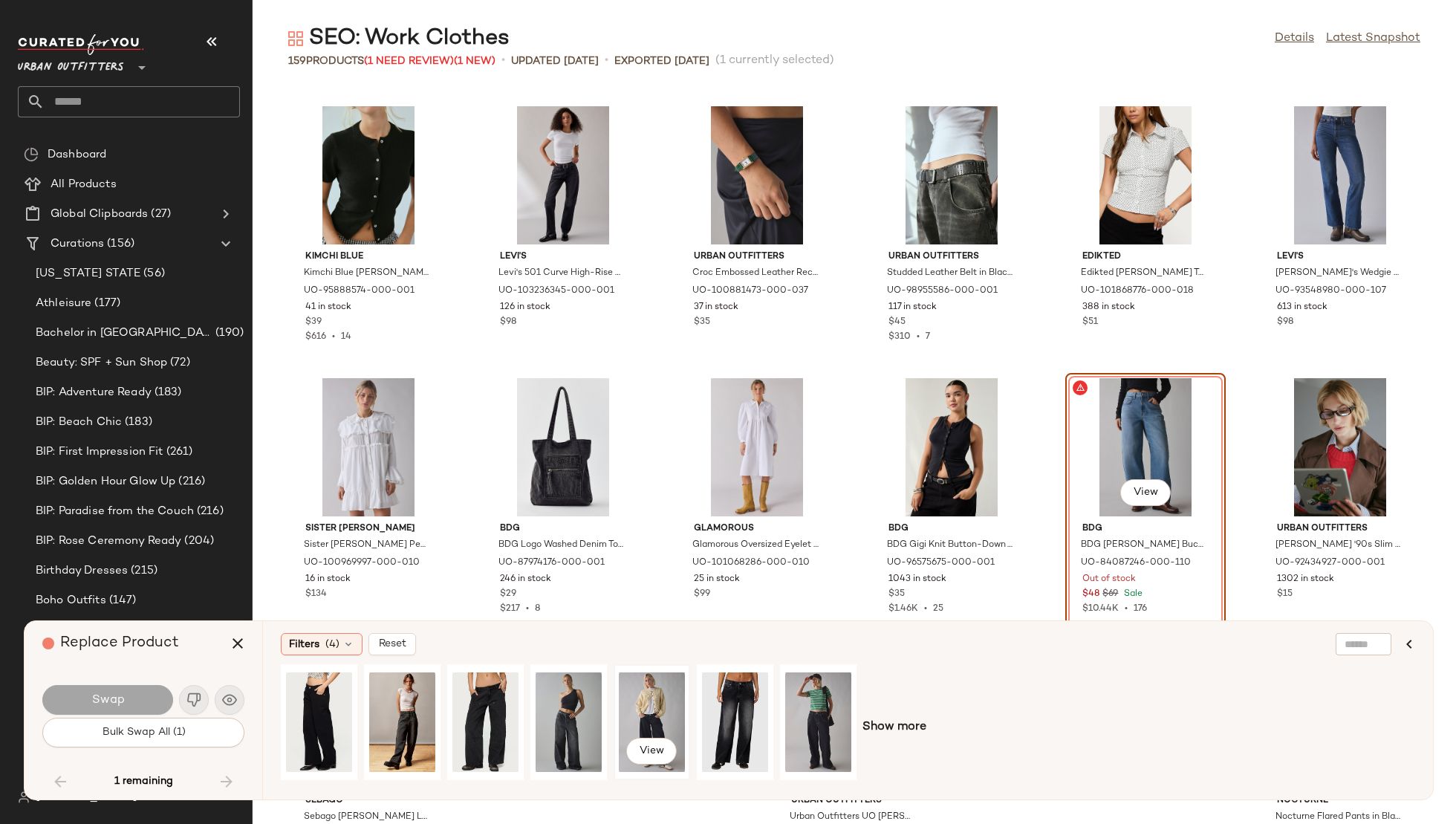
click at [637, 710] on div "View" at bounding box center [651, 723] width 66 height 106
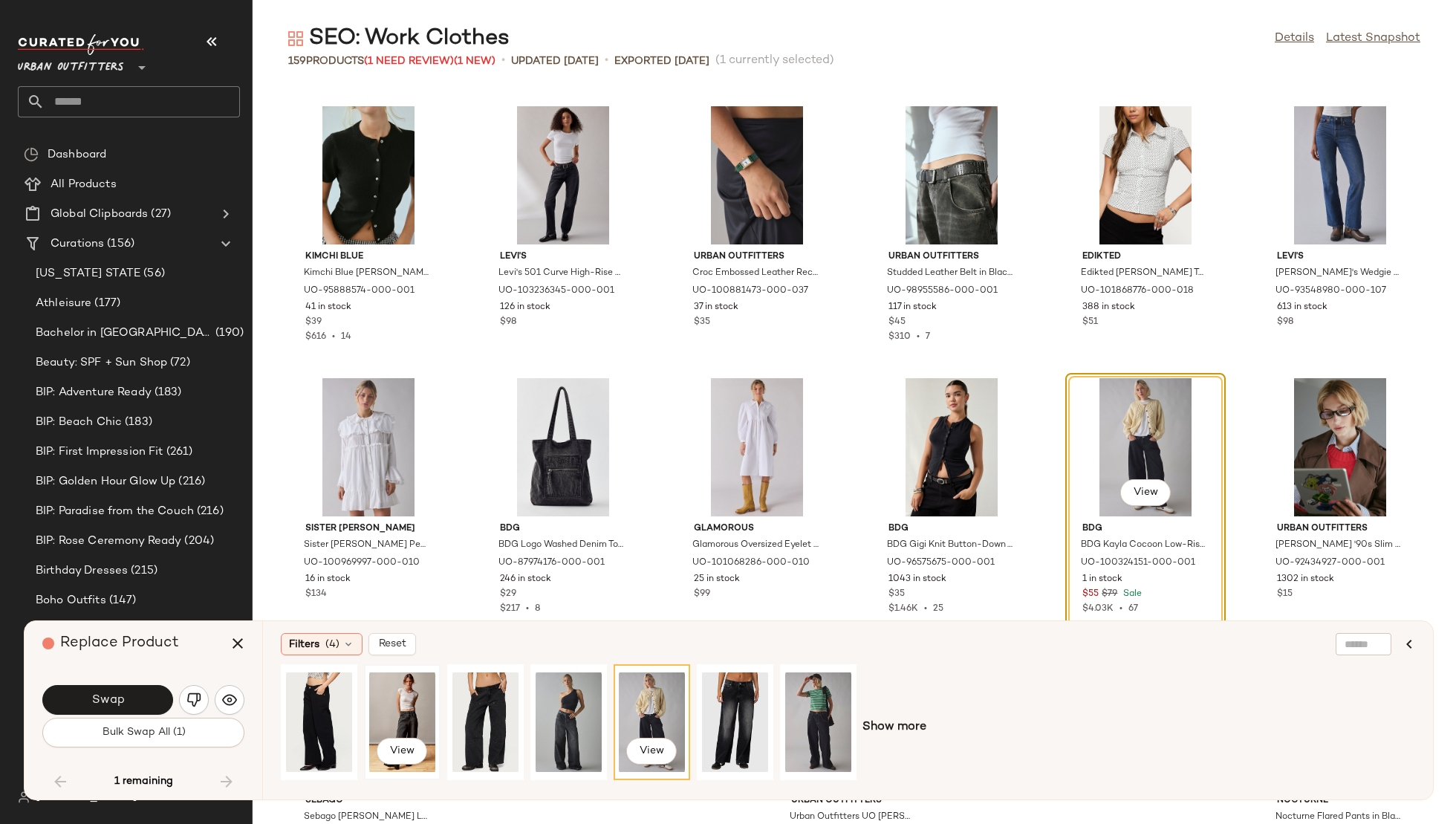
click at [397, 712] on div "View" at bounding box center [402, 723] width 66 height 106
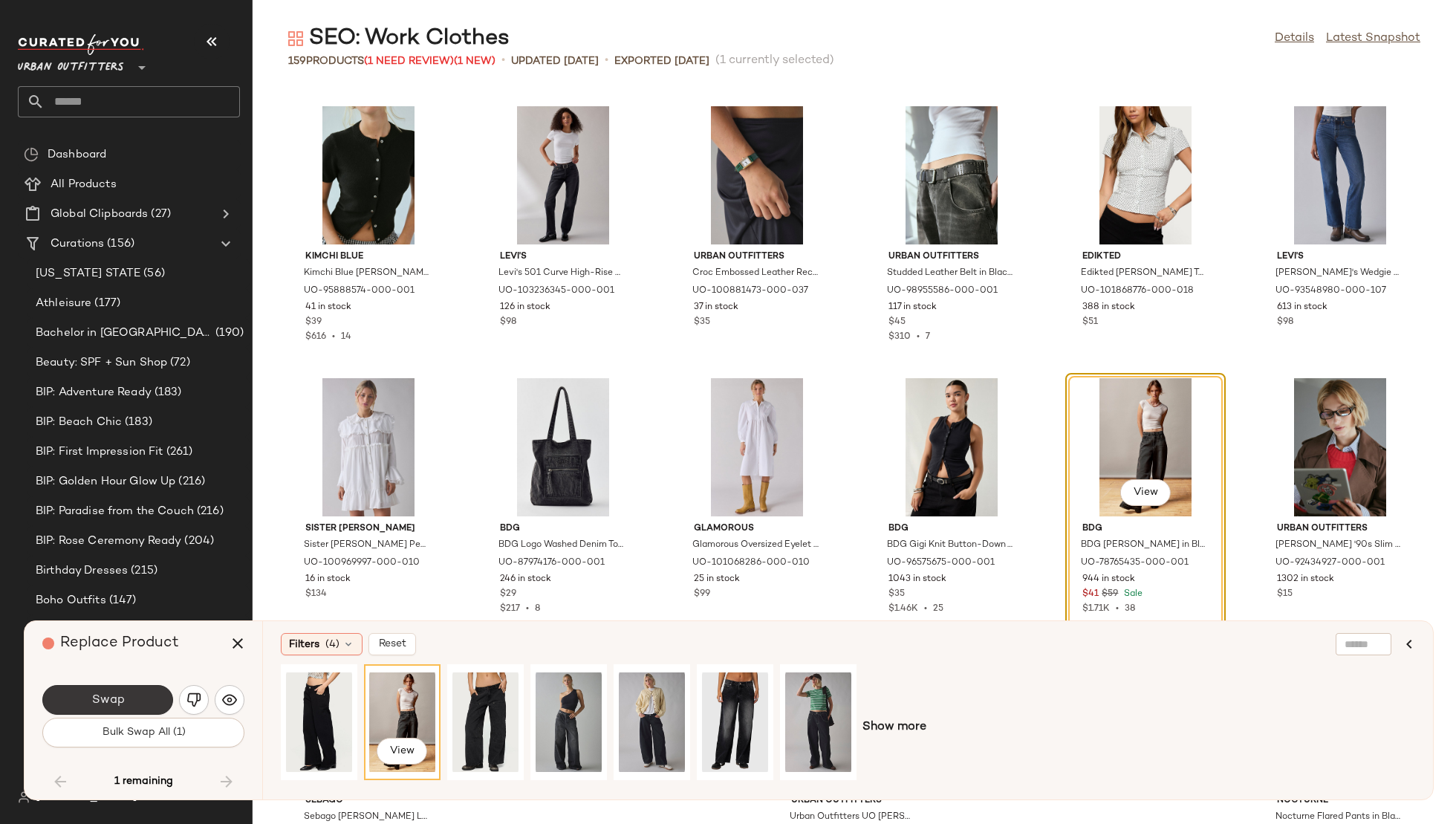
click at [93, 690] on button "Swap" at bounding box center [107, 700] width 130 height 30
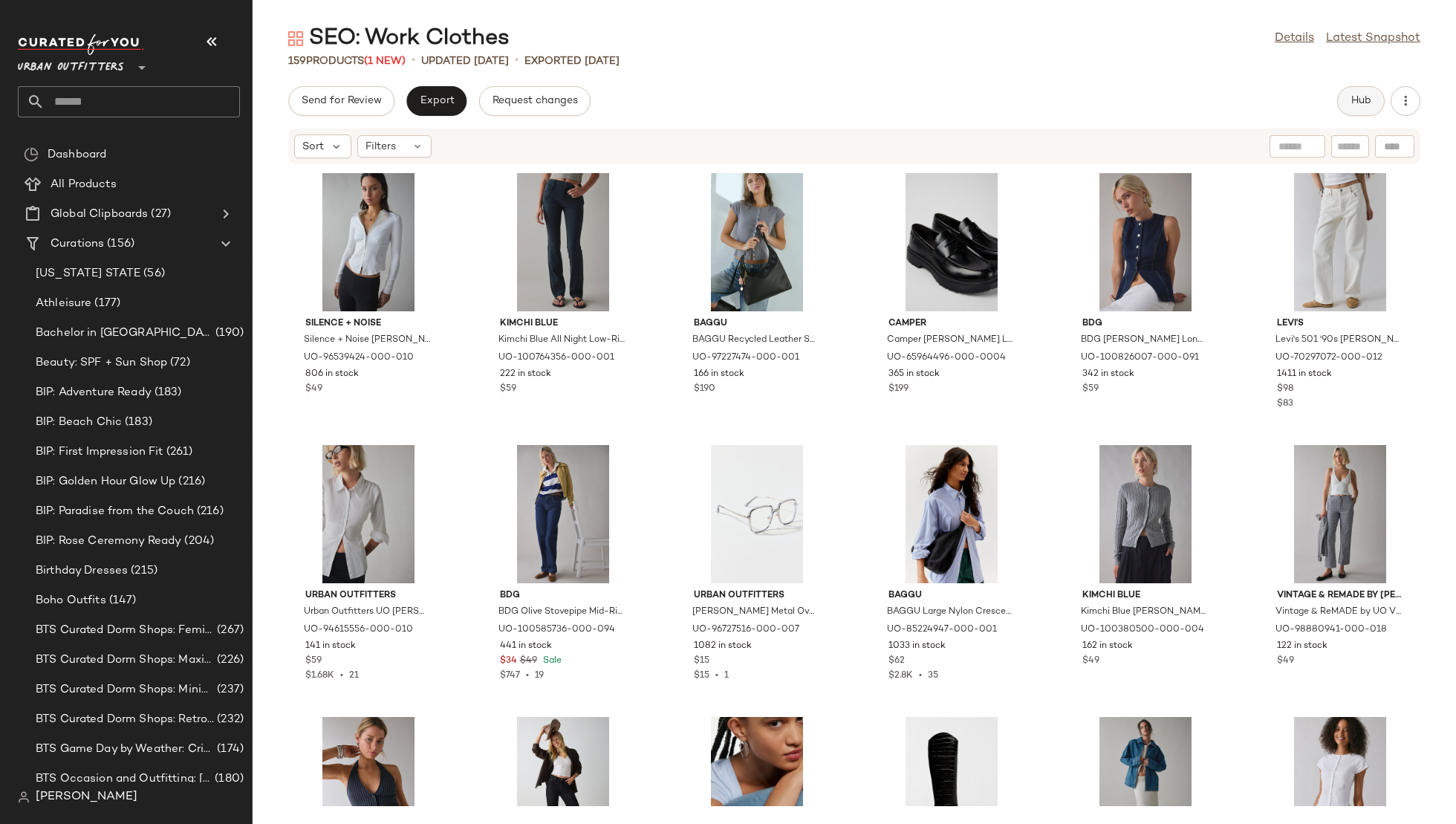
click at [1357, 97] on span "Hub" at bounding box center [1361, 100] width 21 height 12
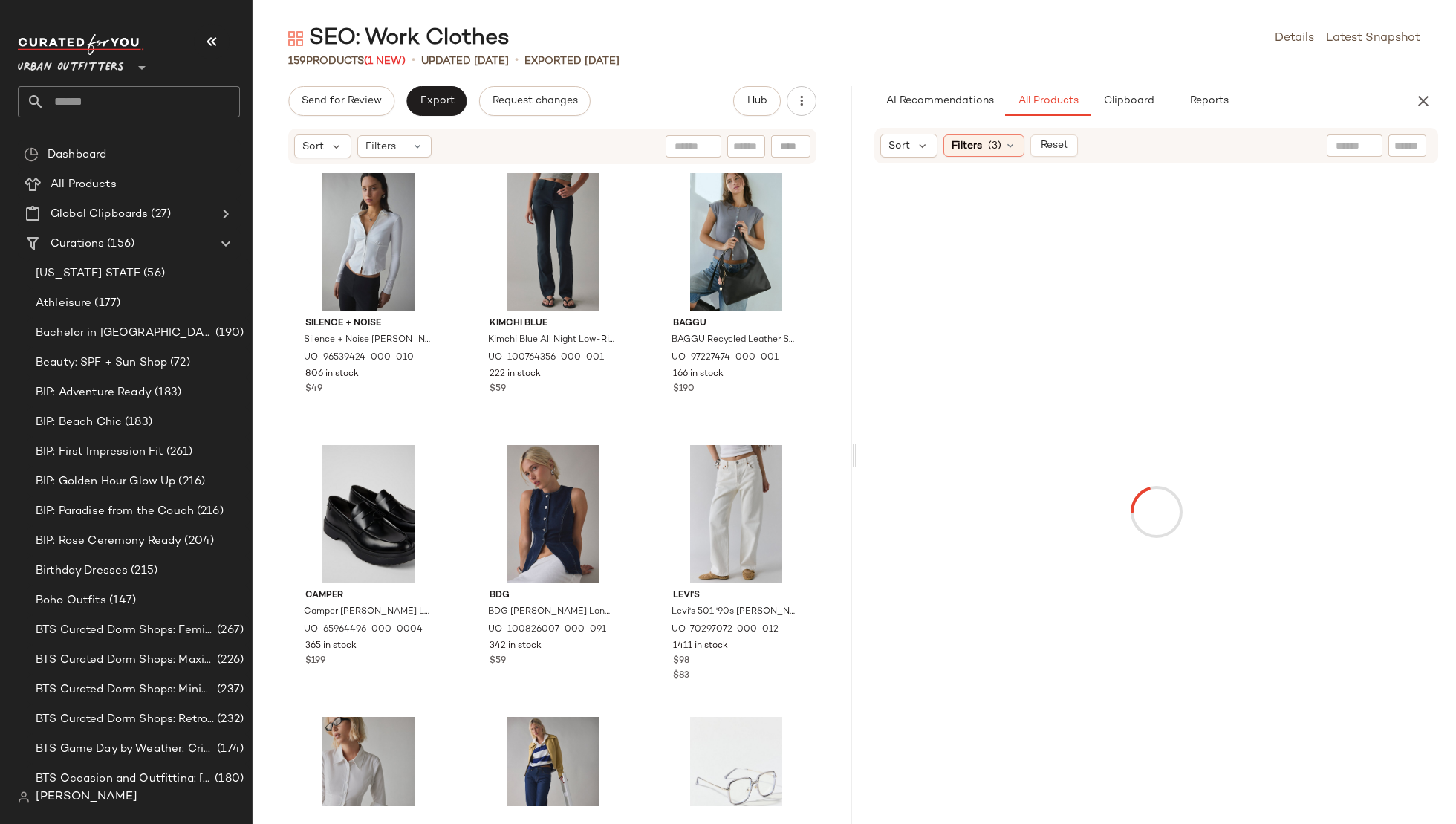
click at [1351, 142] on input "text" at bounding box center [1355, 145] width 38 height 16
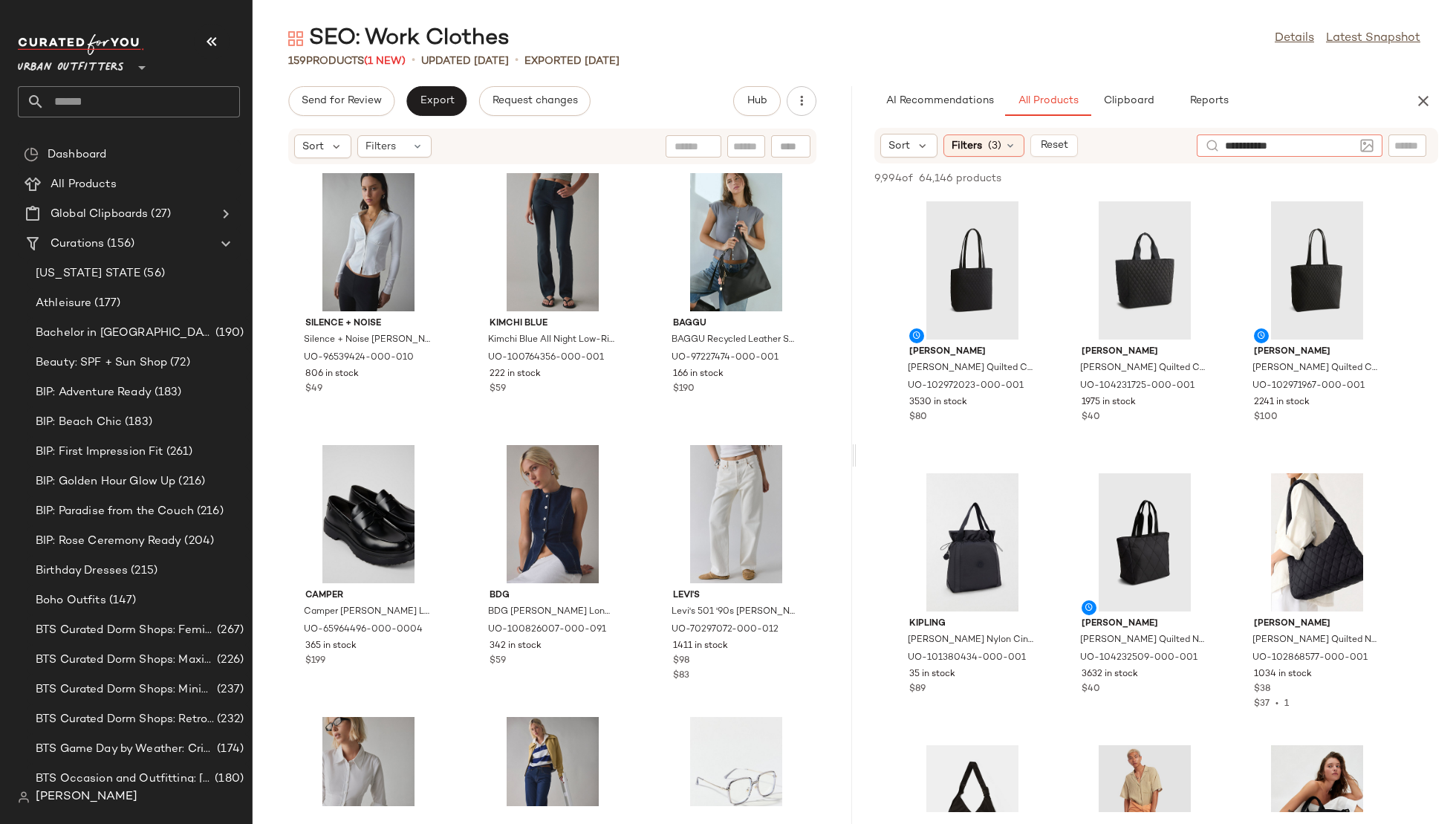
type input "**********"
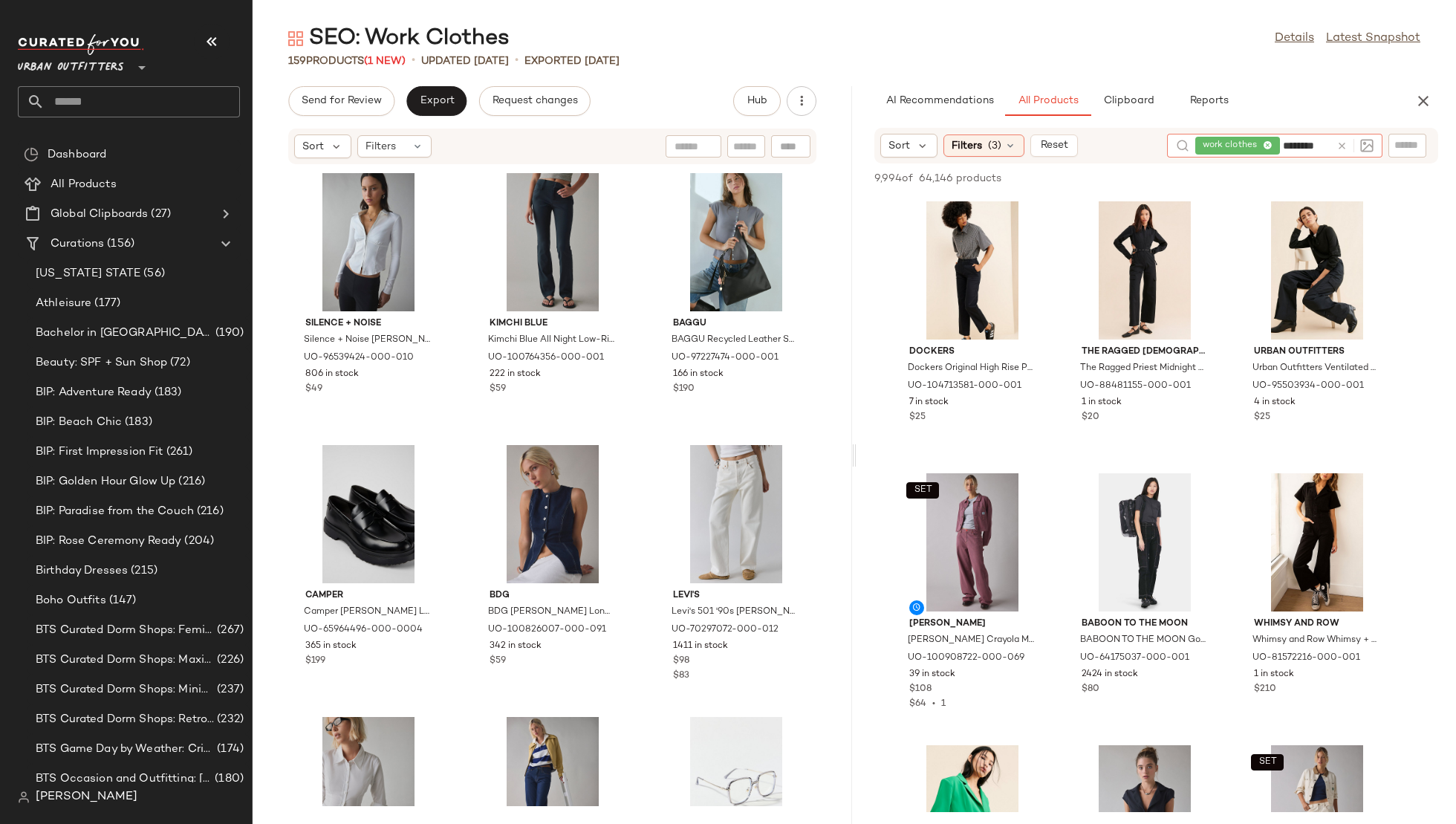
type input "*********"
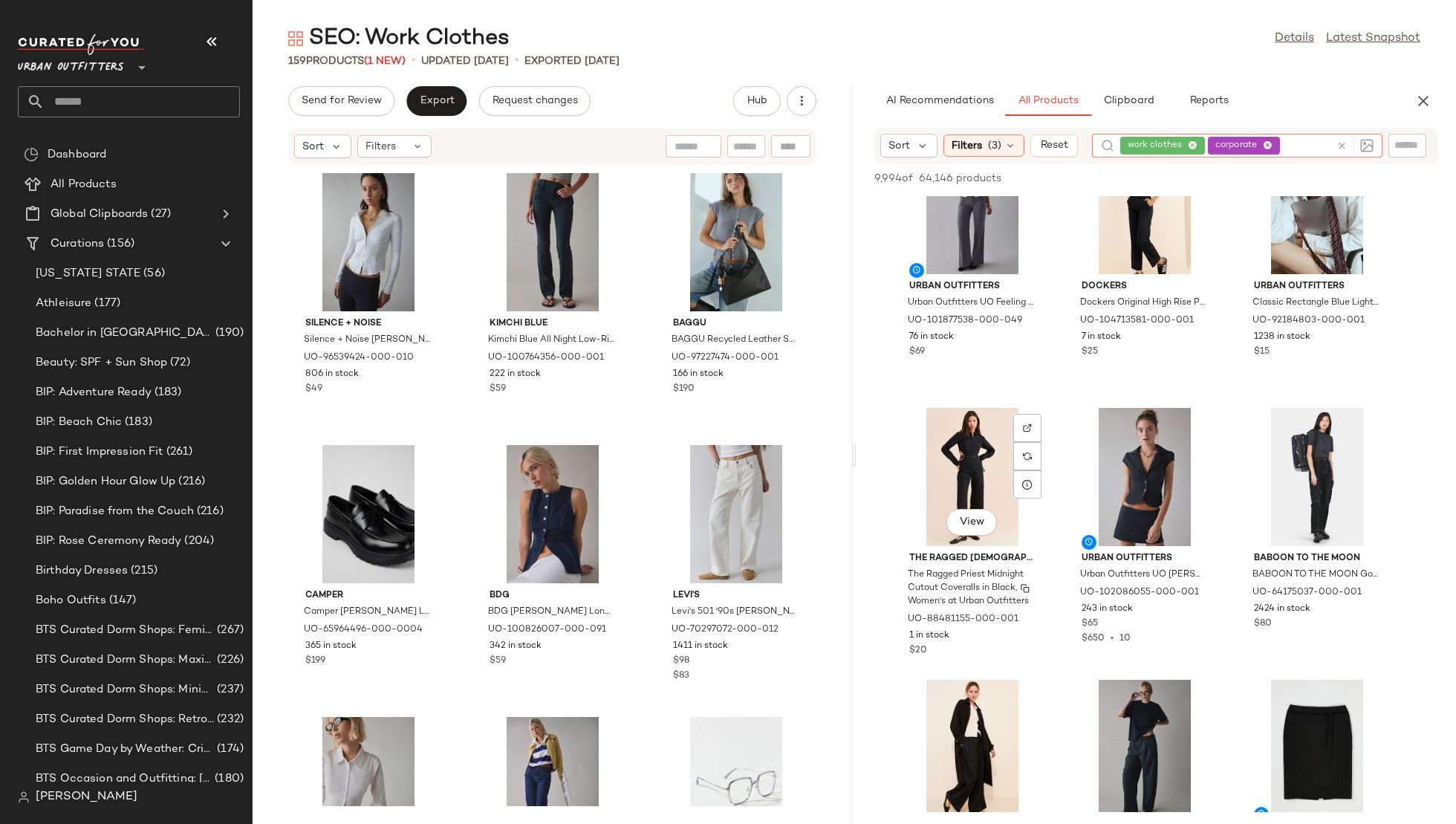
scroll to position [279, 0]
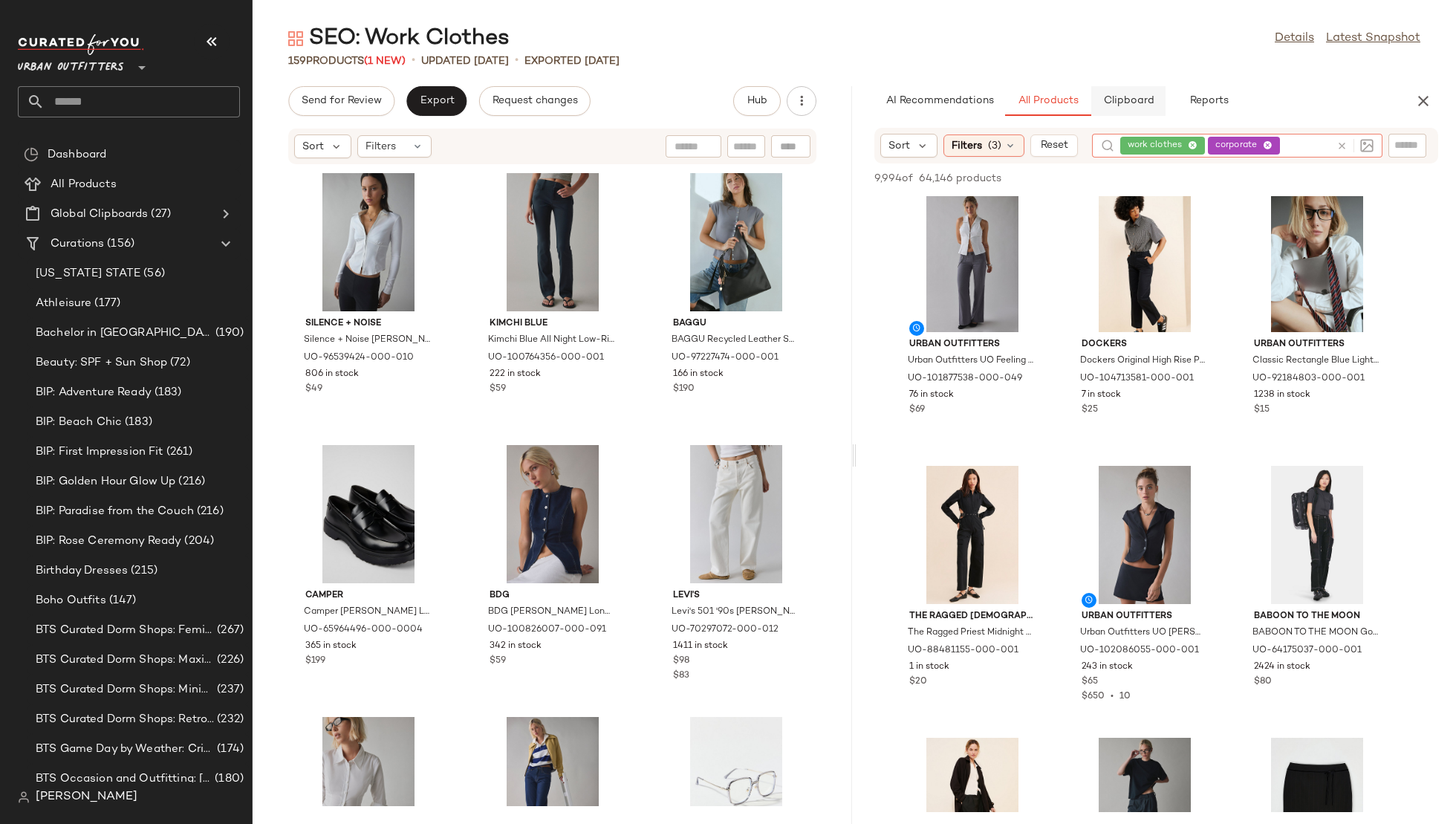
click at [1136, 90] on button "Clipboard" at bounding box center [1128, 100] width 74 height 30
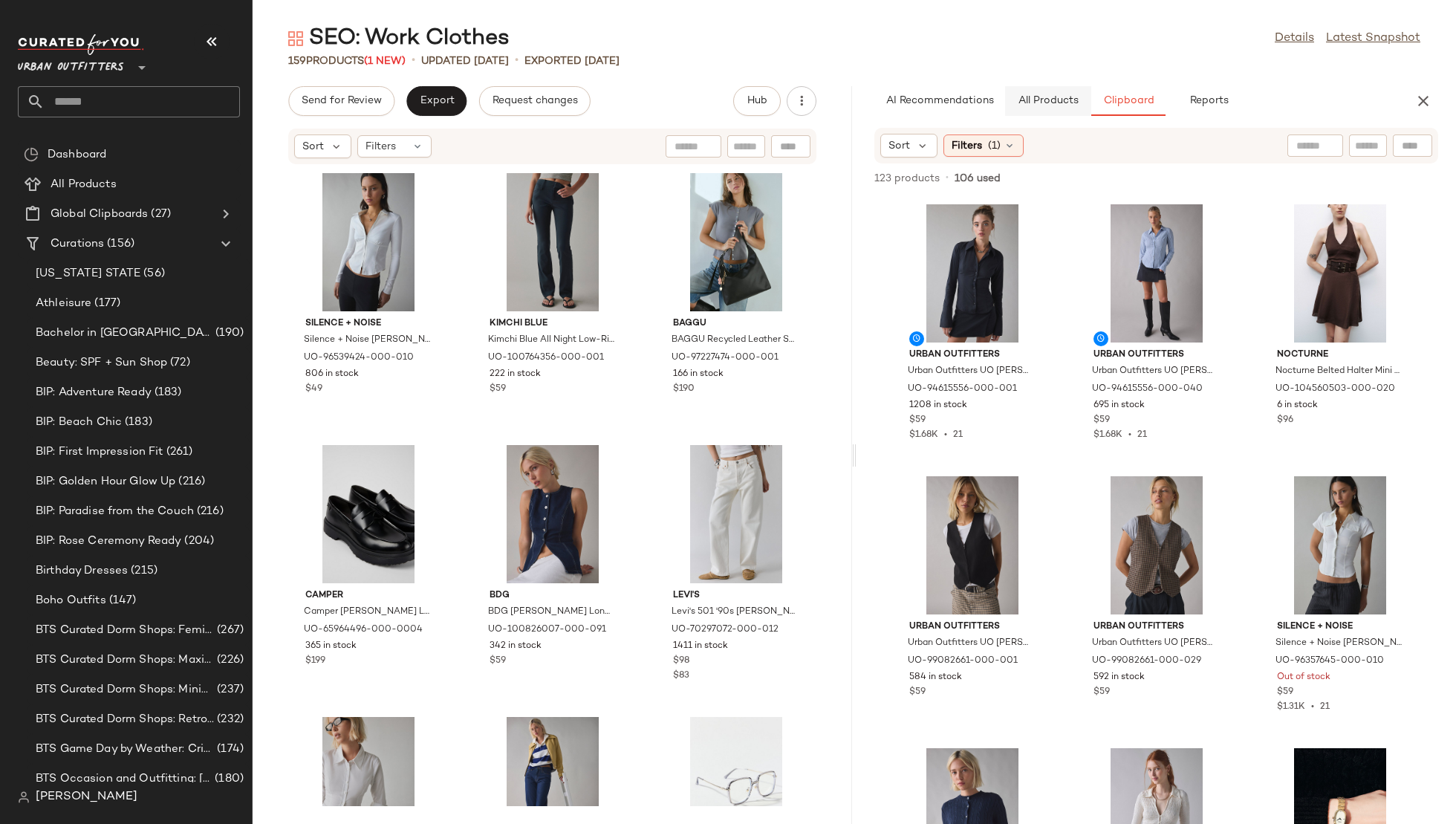
click at [1045, 105] on span "All Products" at bounding box center [1048, 100] width 61 height 12
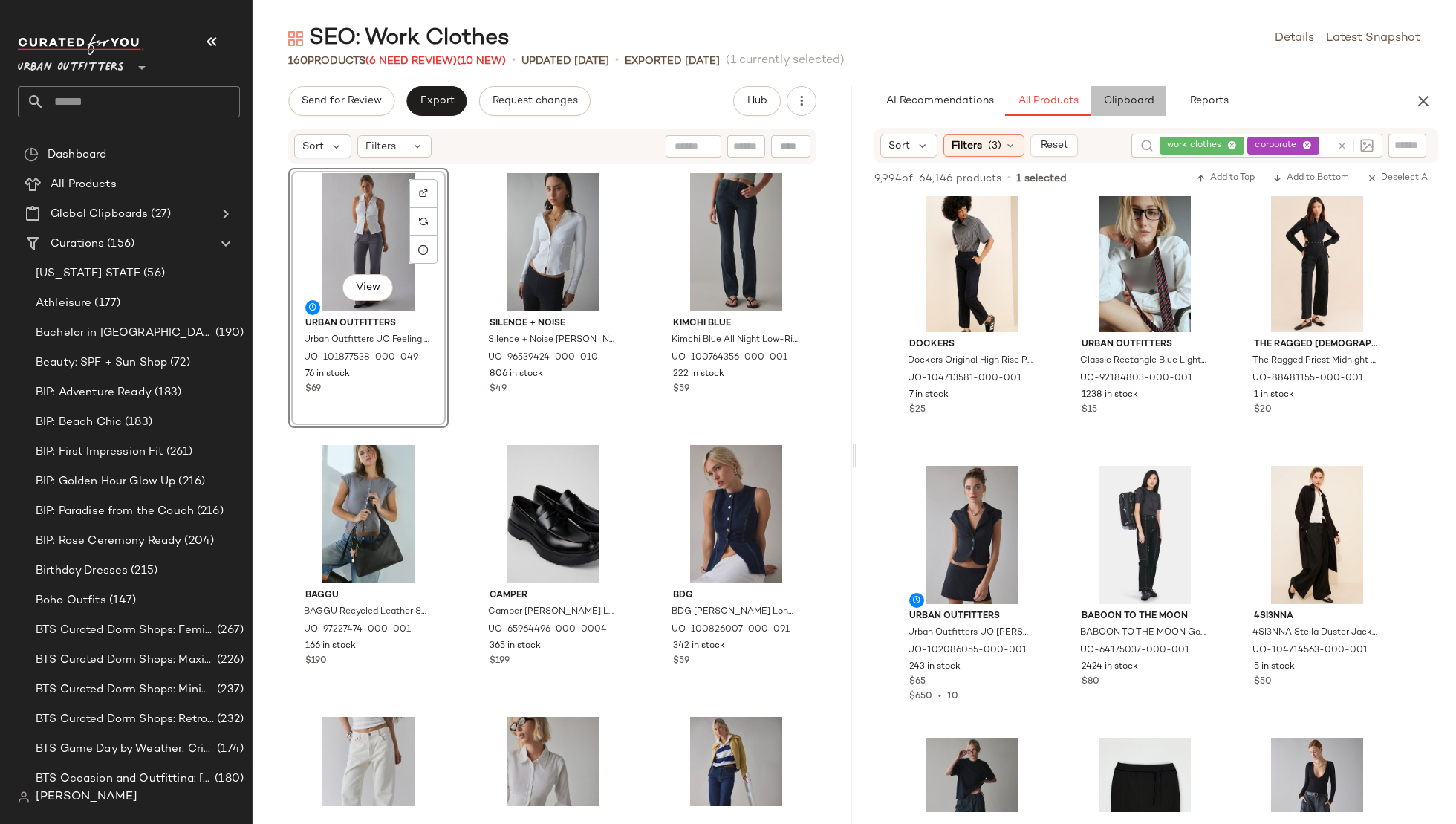
click at [1149, 95] on span "Clipboard" at bounding box center [1128, 100] width 51 height 12
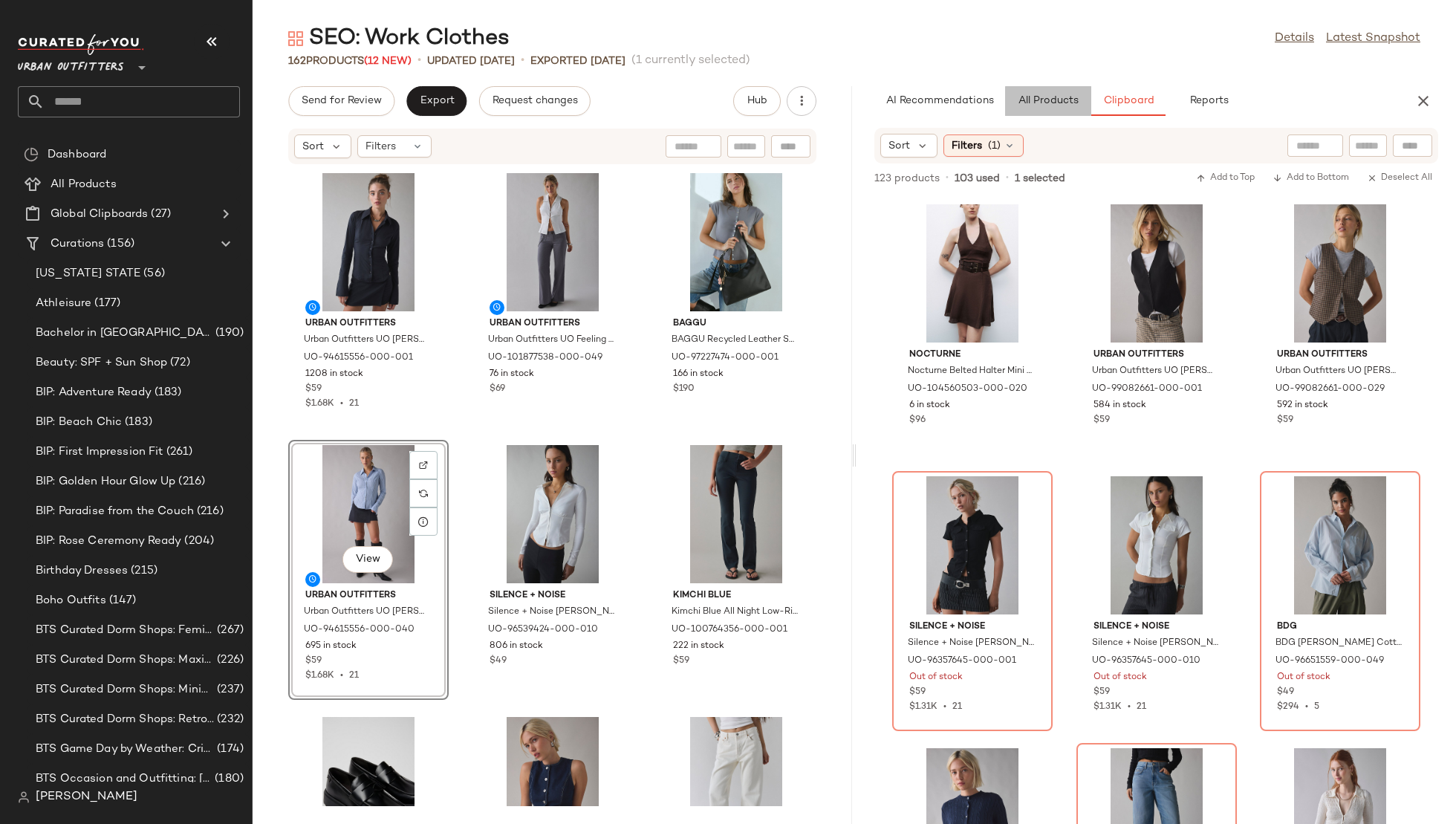
click at [1043, 100] on span "All Products" at bounding box center [1048, 100] width 61 height 12
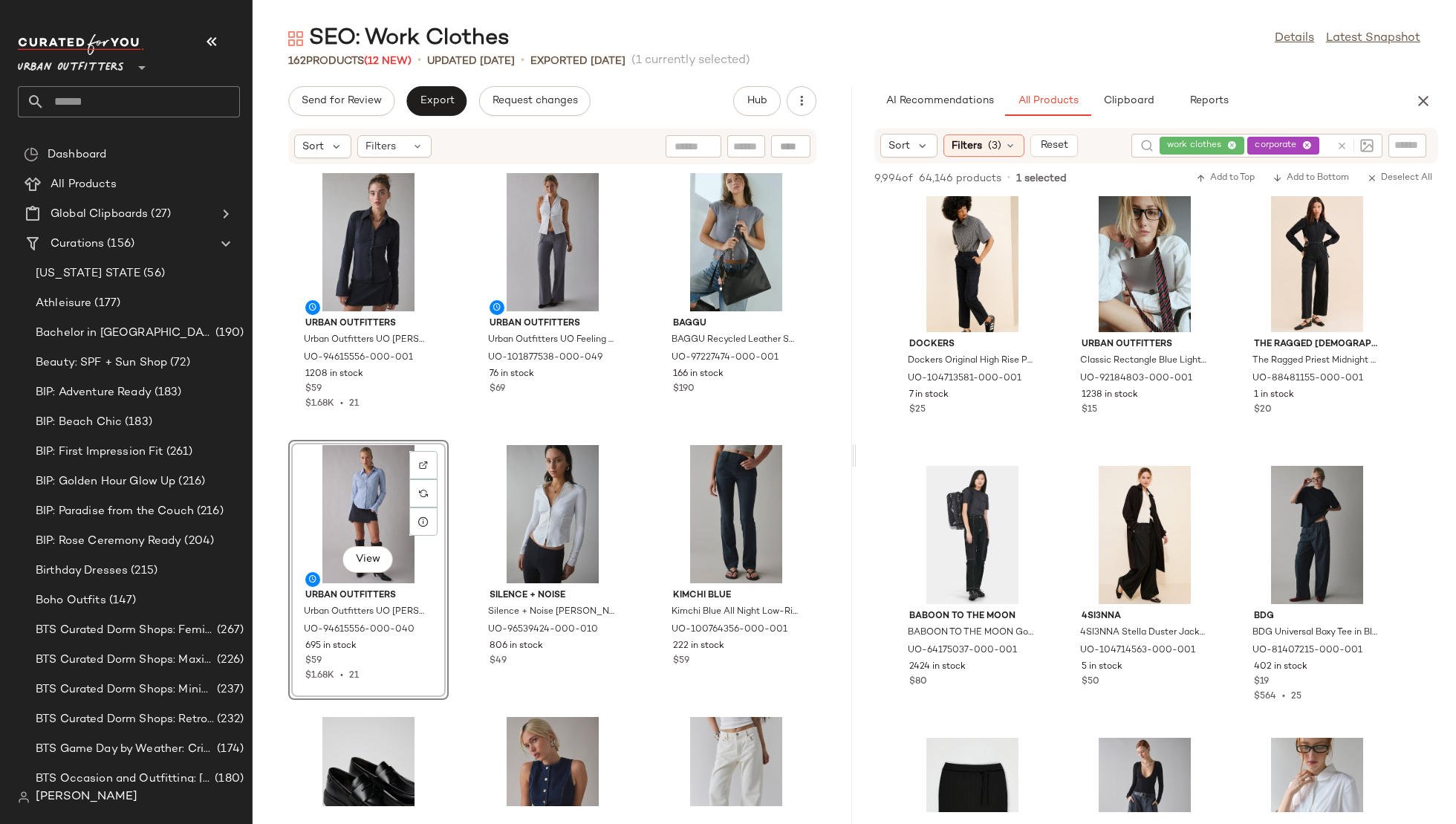
click at [1339, 142] on icon at bounding box center [1342, 146] width 11 height 11
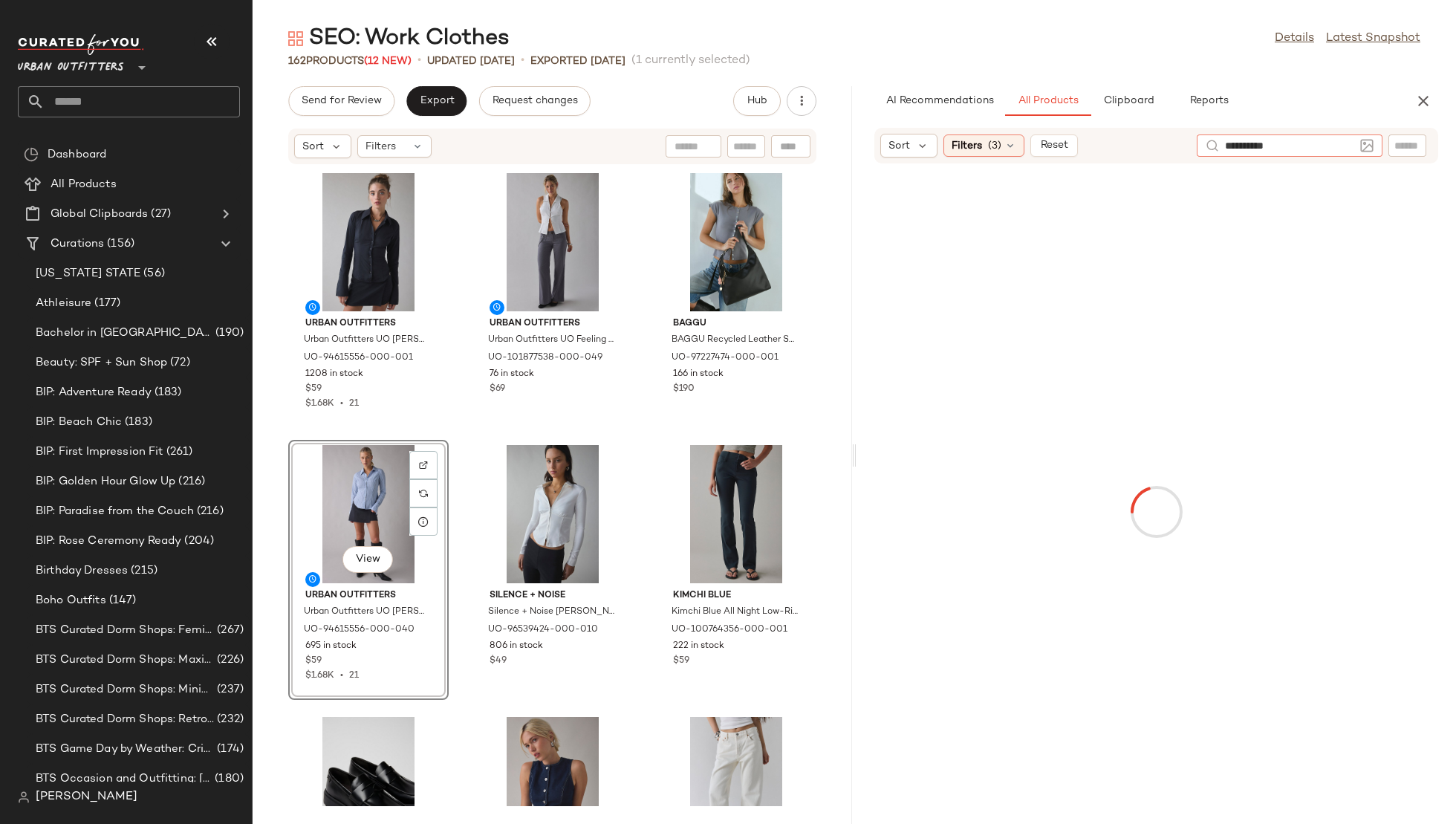
type input "**********"
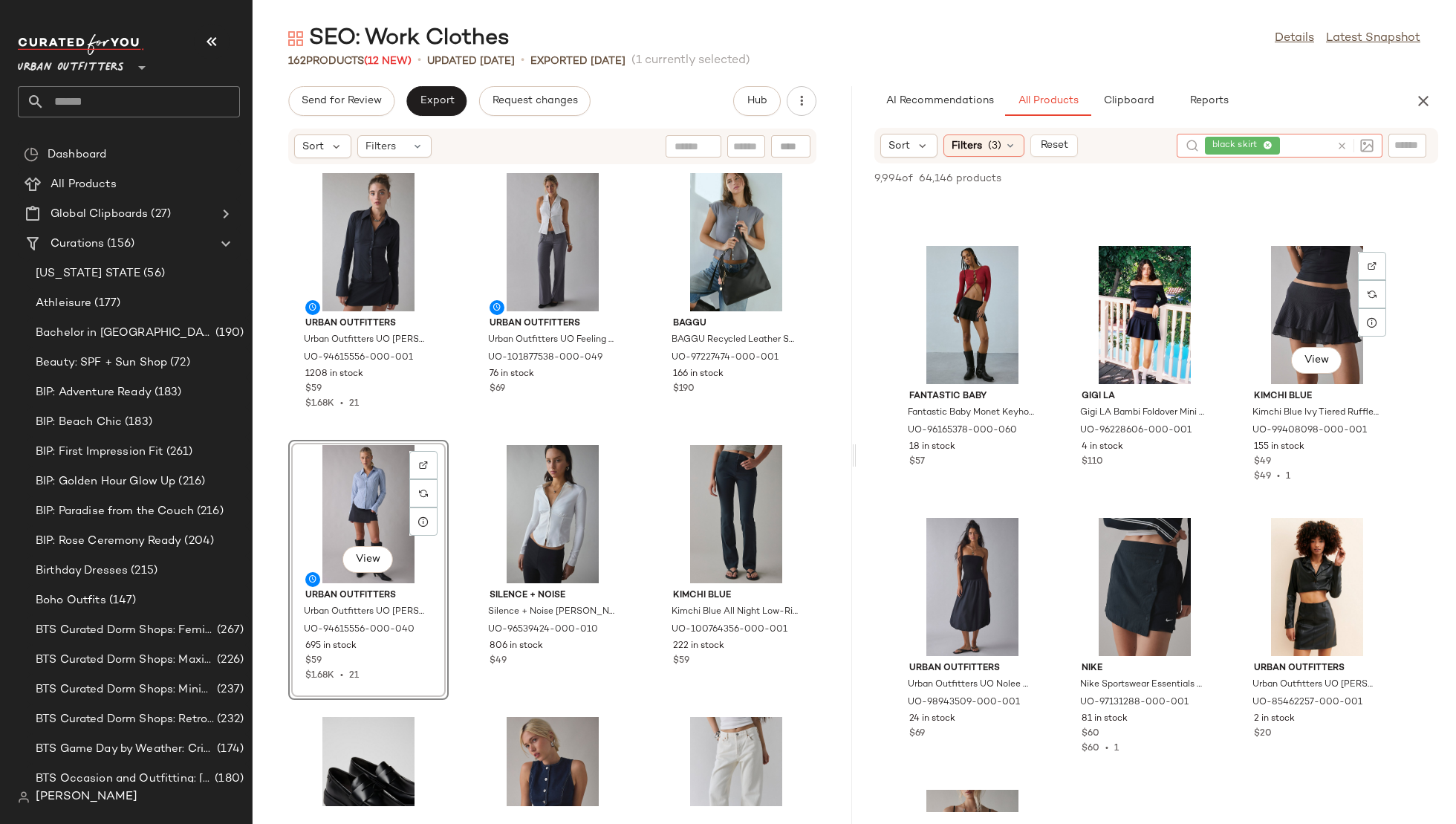
scroll to position [4035, 0]
click at [1340, 144] on icon at bounding box center [1342, 146] width 11 height 11
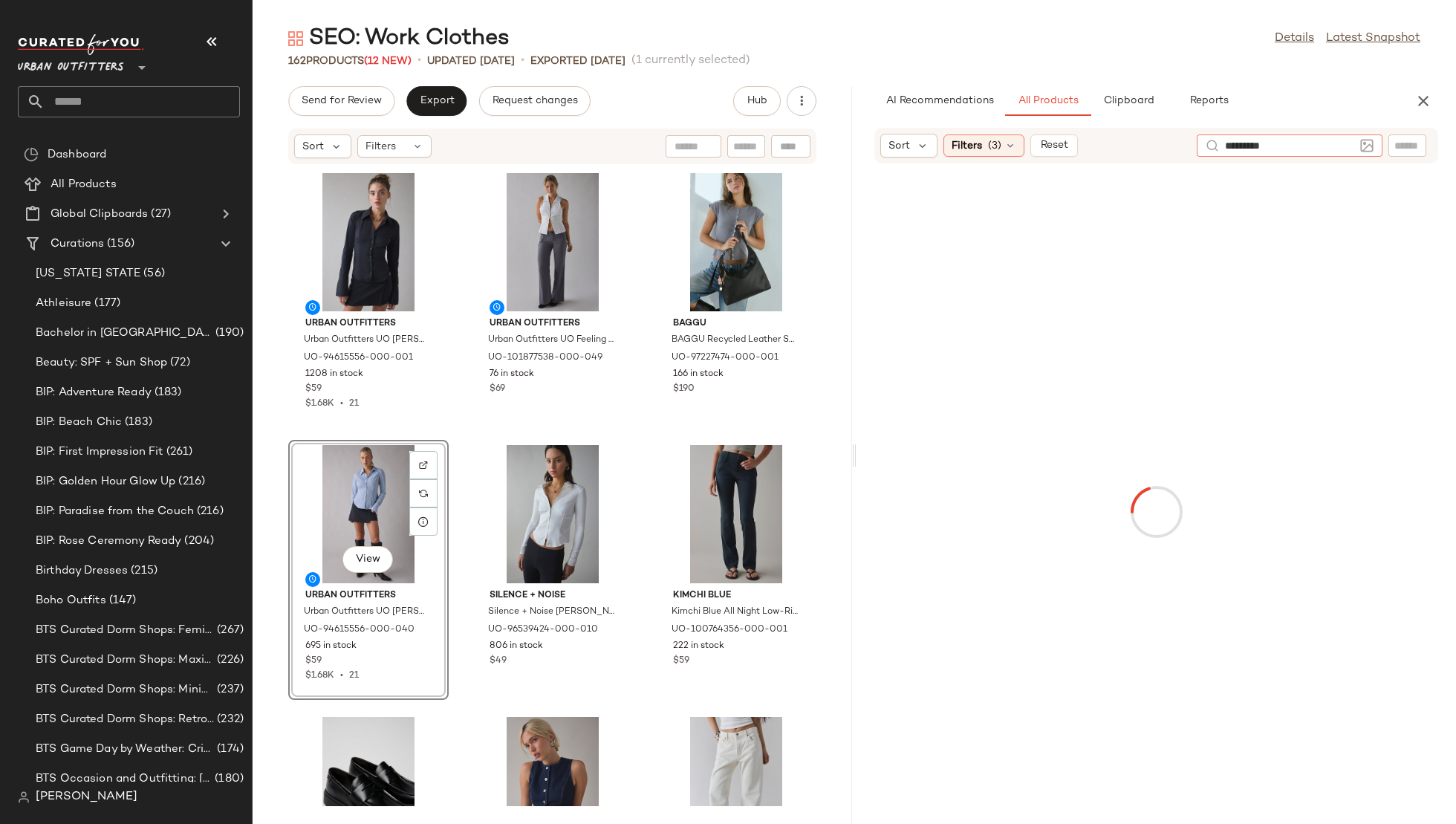
type input "**********"
type input "*********"
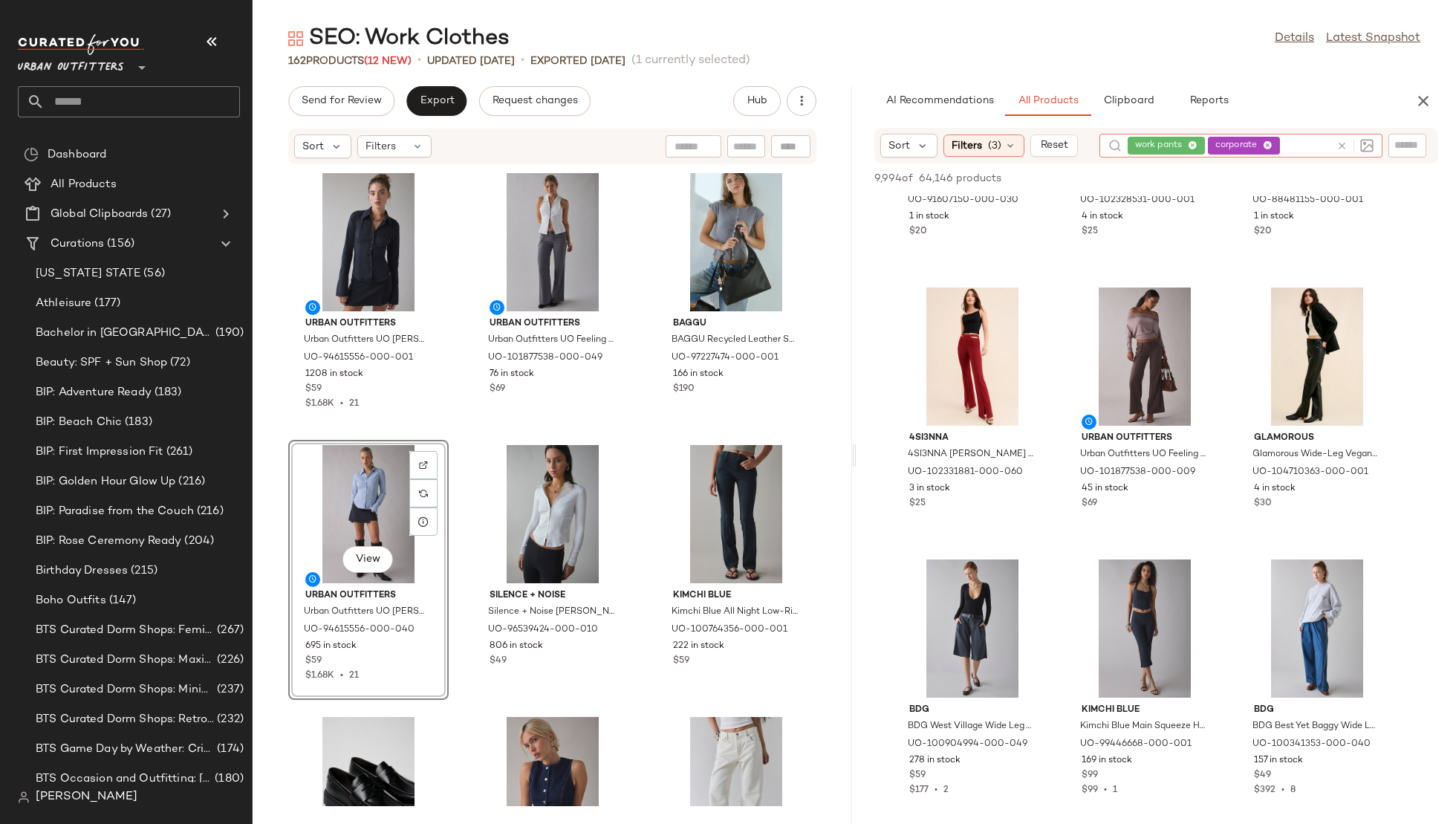
scroll to position [1003, 0]
click at [974, 669] on span "View" at bounding box center [972, 673] width 26 height 12
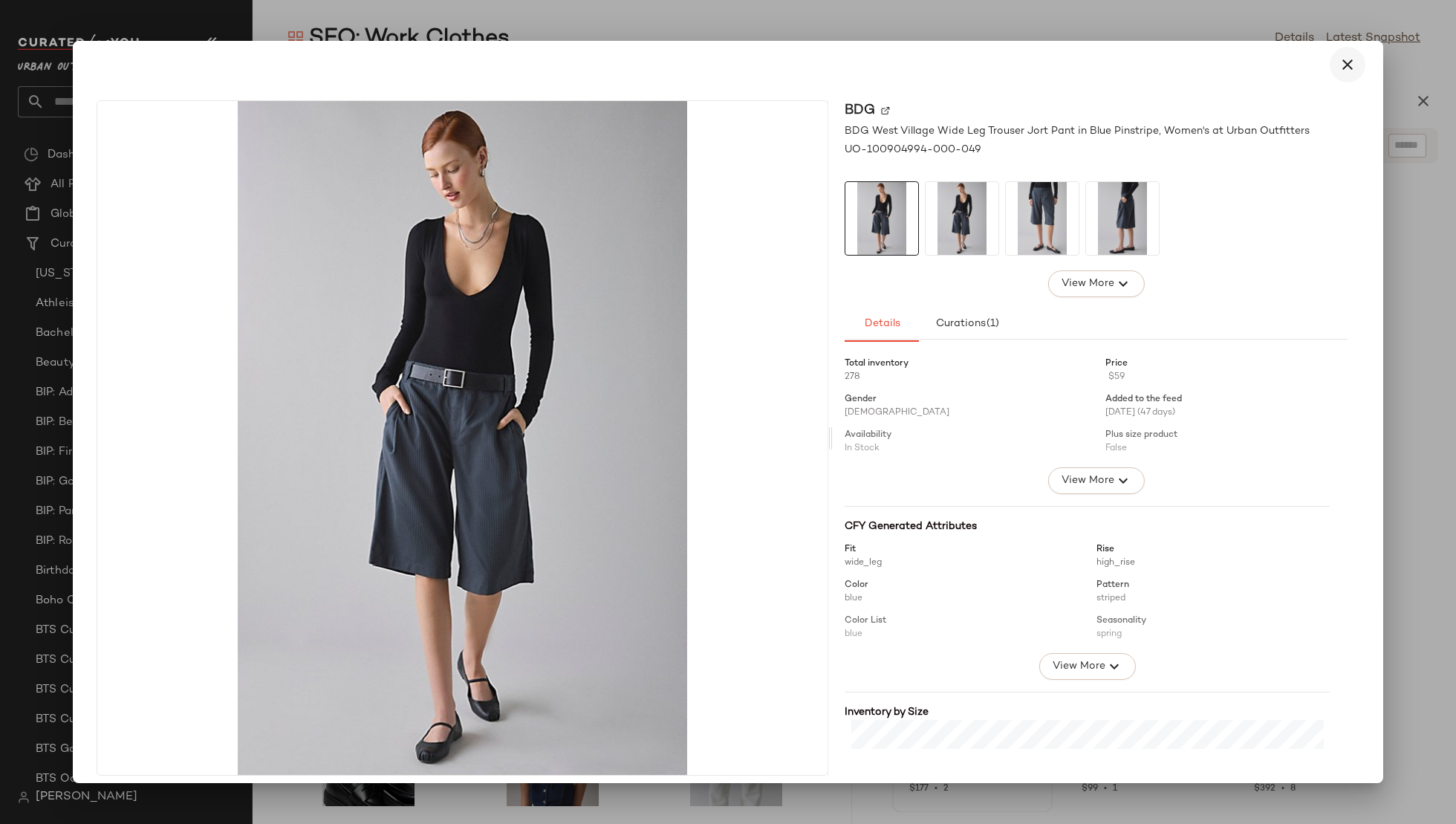
click at [1339, 68] on icon "button" at bounding box center [1348, 65] width 18 height 18
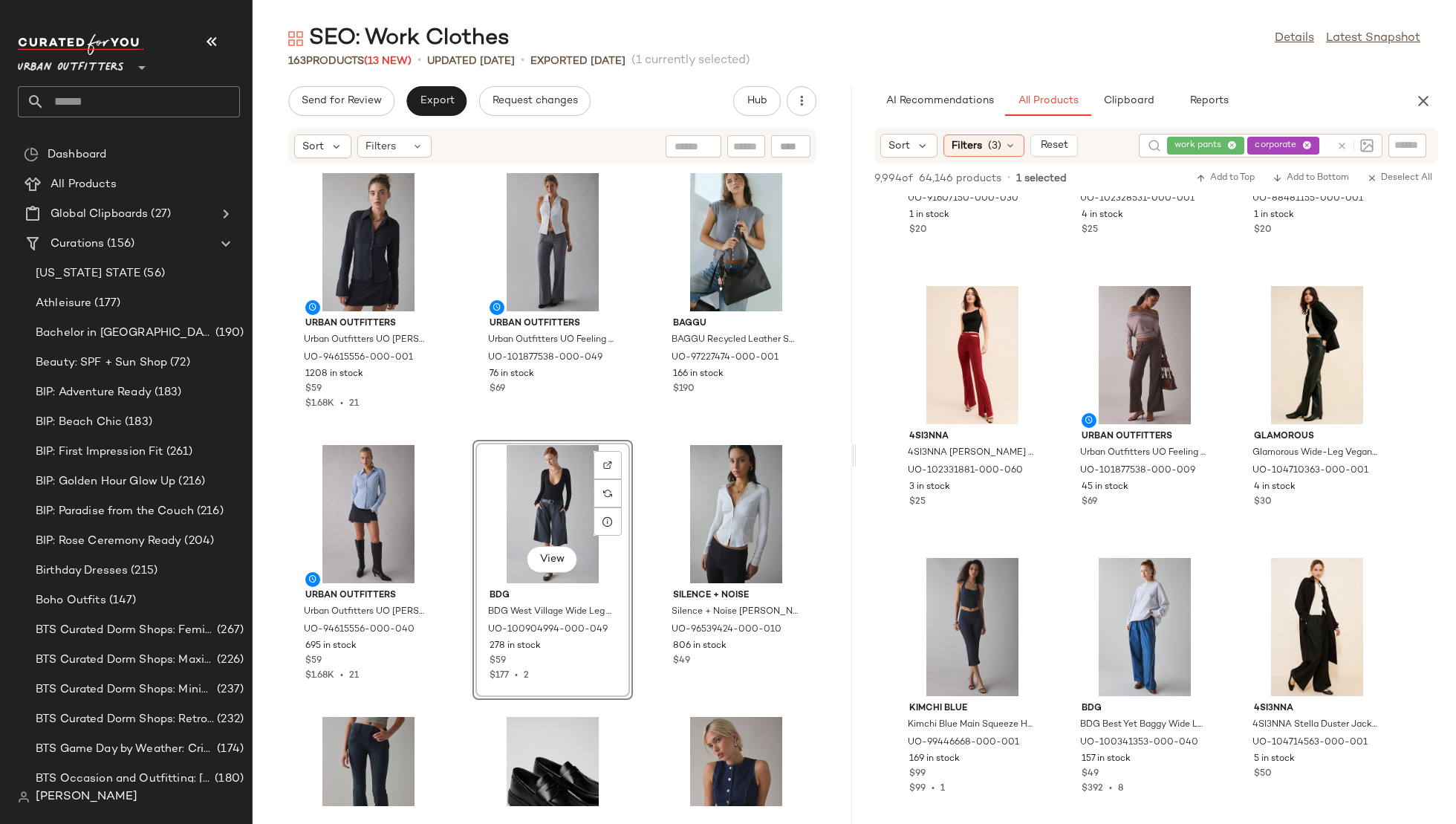
click at [641, 443] on div "Urban Outfitters Urban Outfitters UO Leilani Slim Button Up Shirt Top in Black,…" at bounding box center [552, 485] width 599 height 641
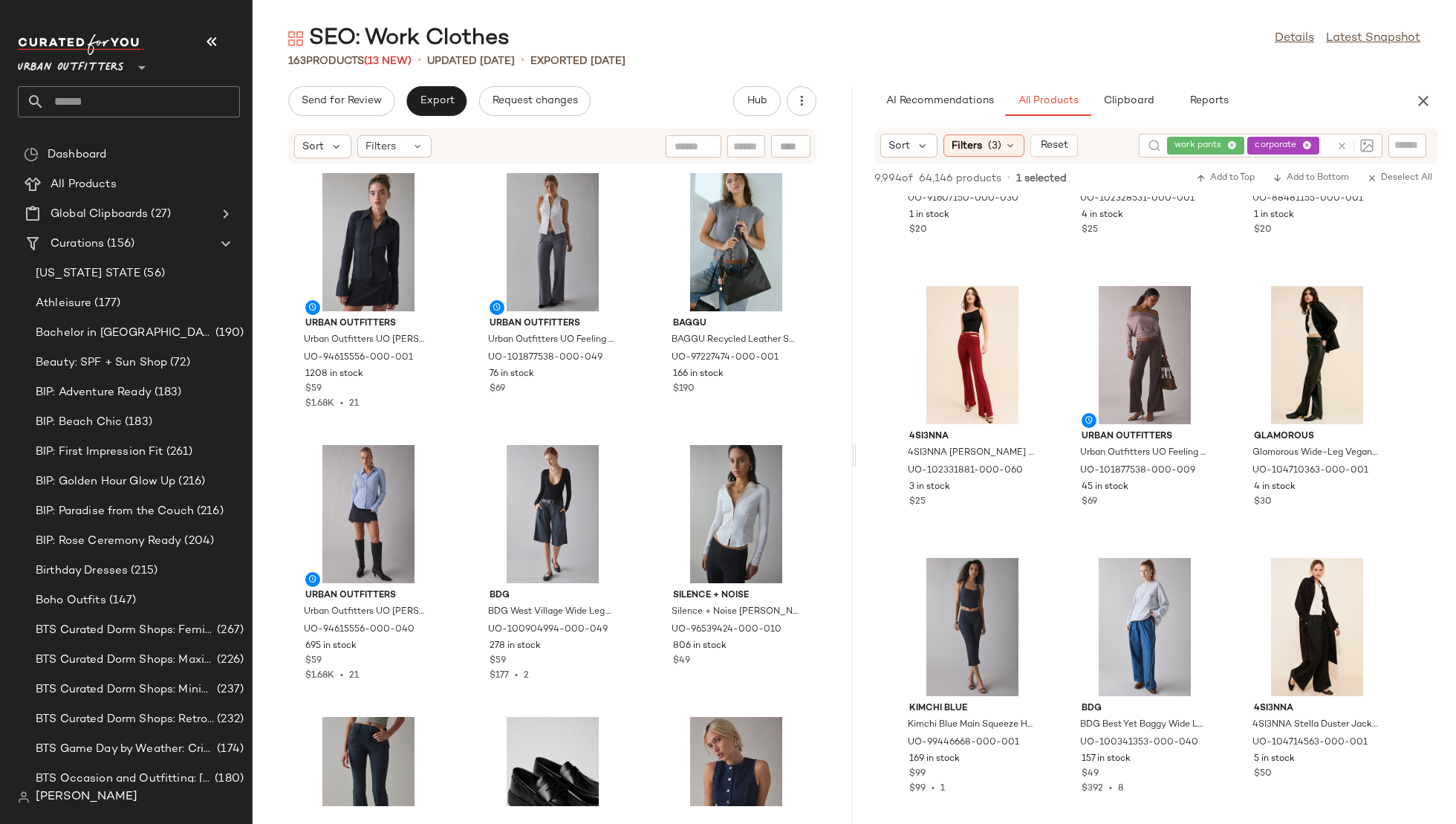
click at [1342, 142] on icon at bounding box center [1342, 146] width 11 height 11
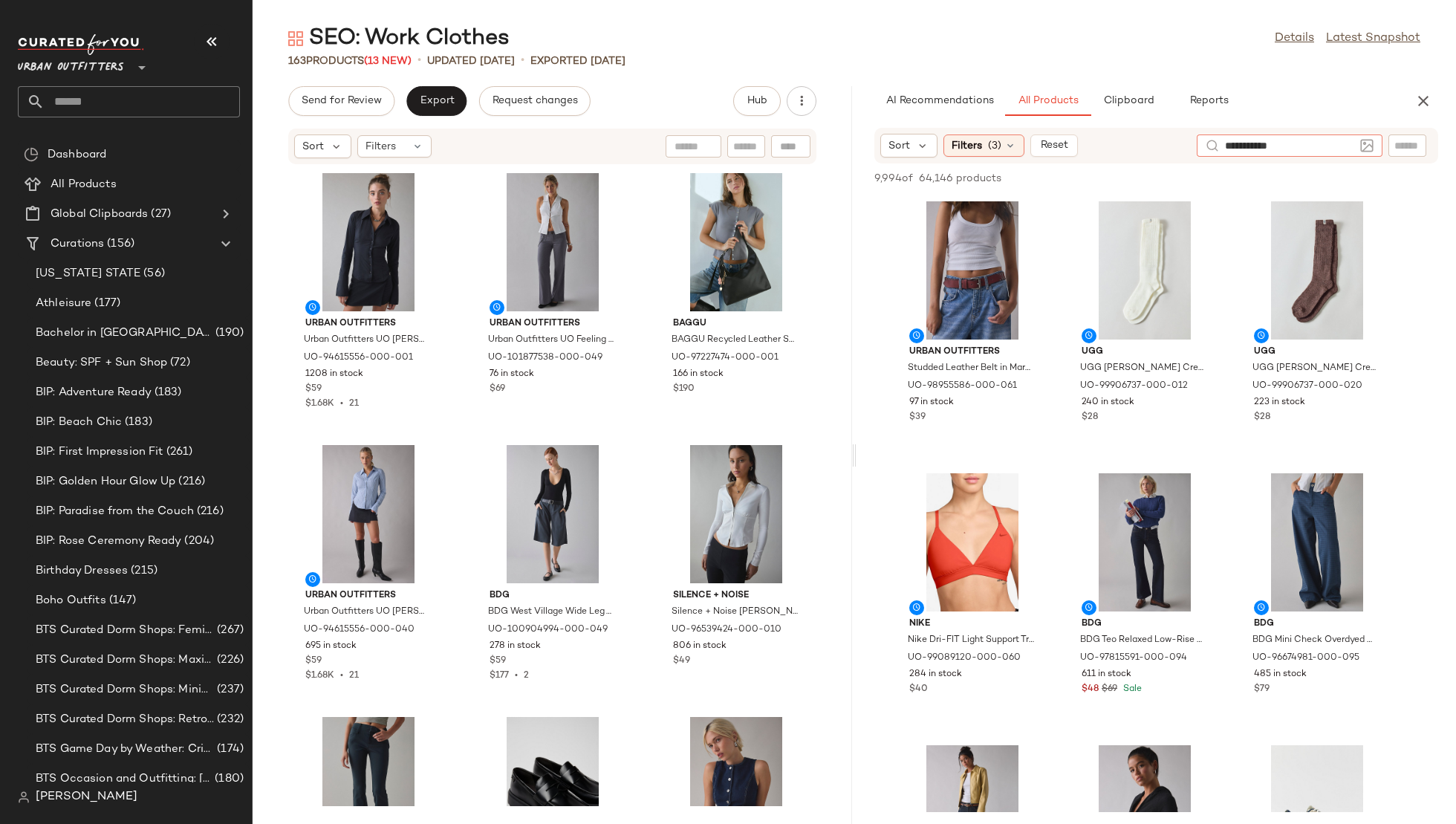
type input "**********"
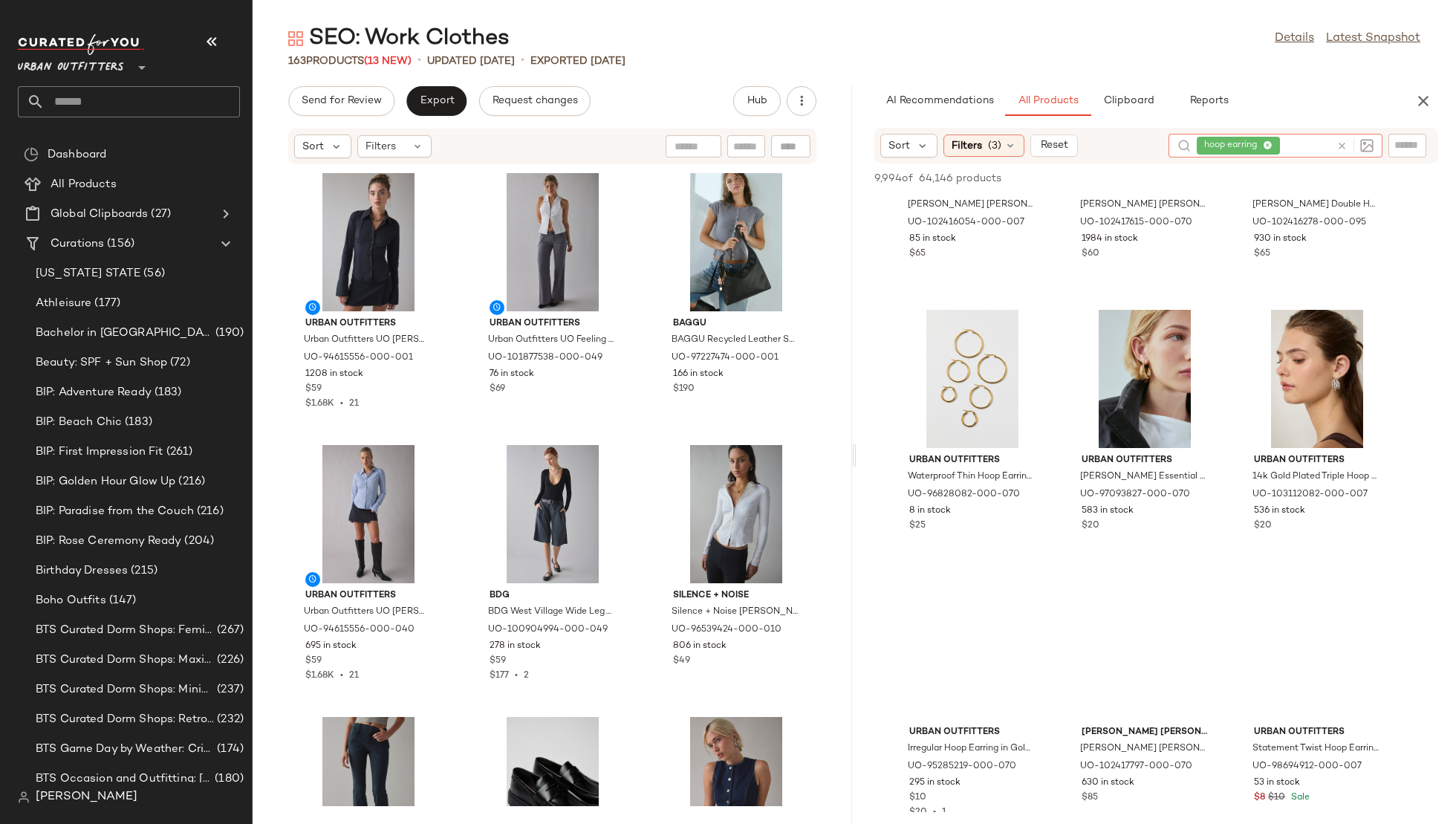
scroll to position [982, 0]
click at [1175, 519] on div "$20" at bounding box center [1145, 524] width 126 height 14
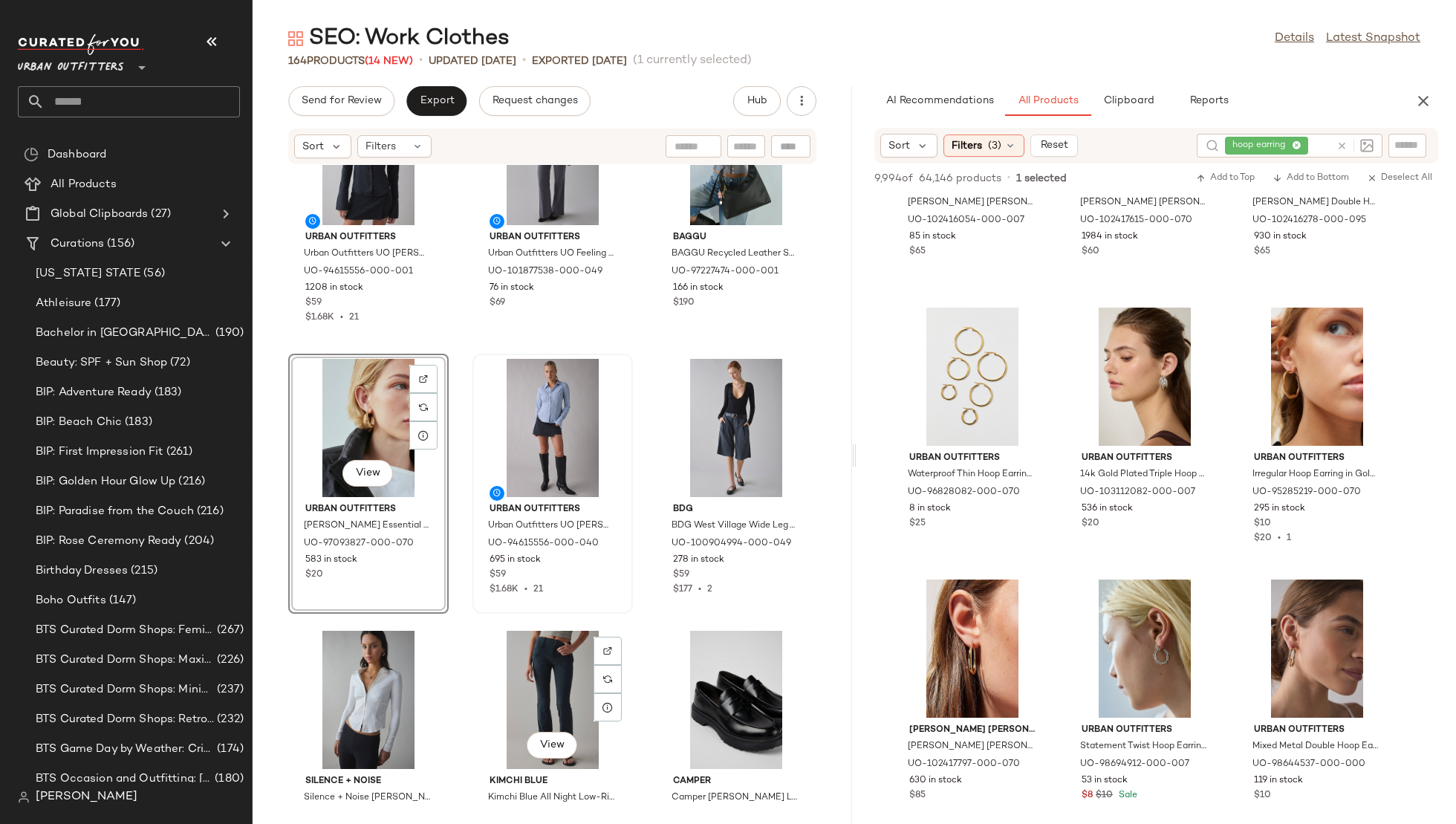
scroll to position [0, 0]
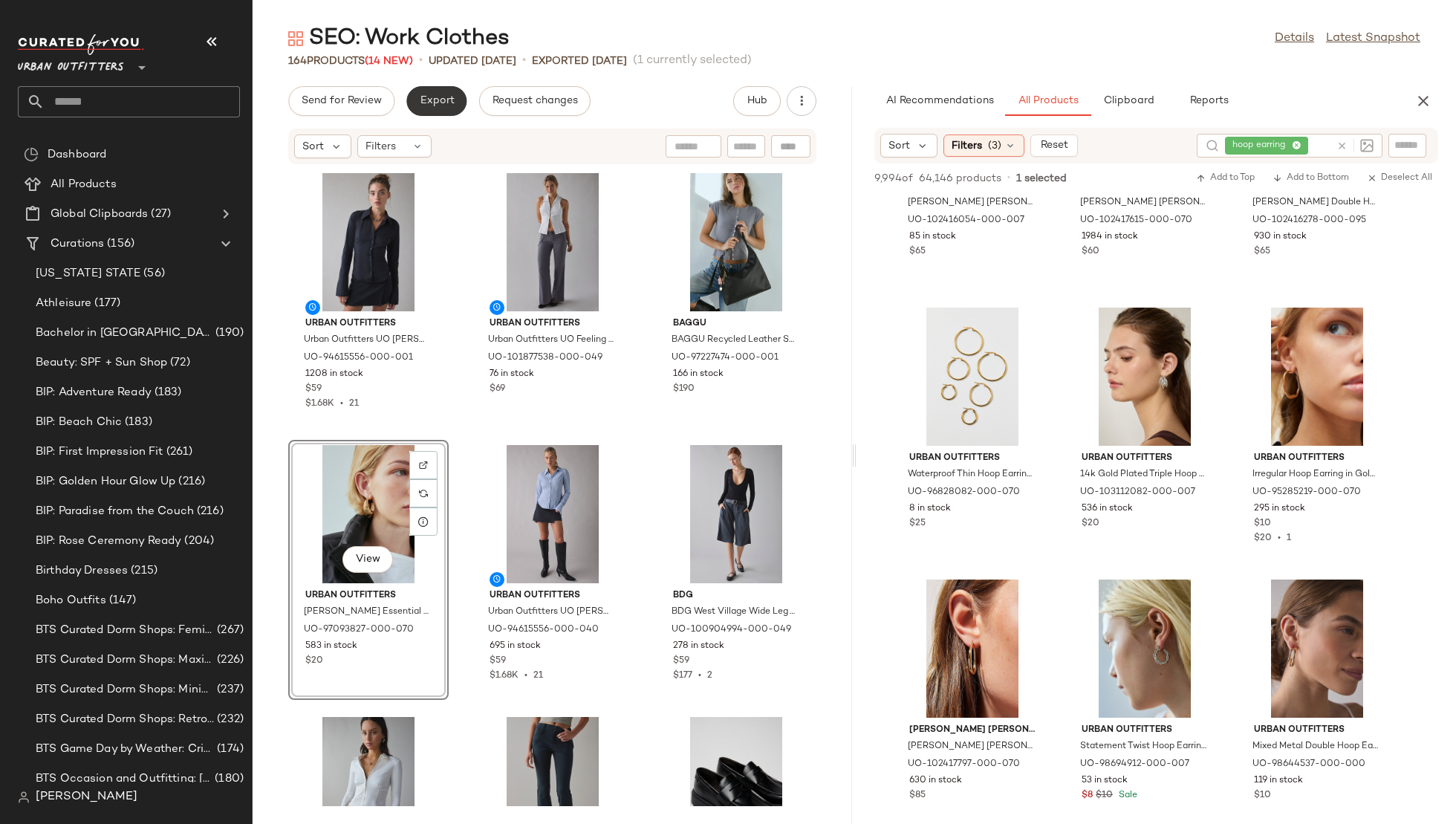
click at [434, 105] on span "Export" at bounding box center [436, 100] width 35 height 12
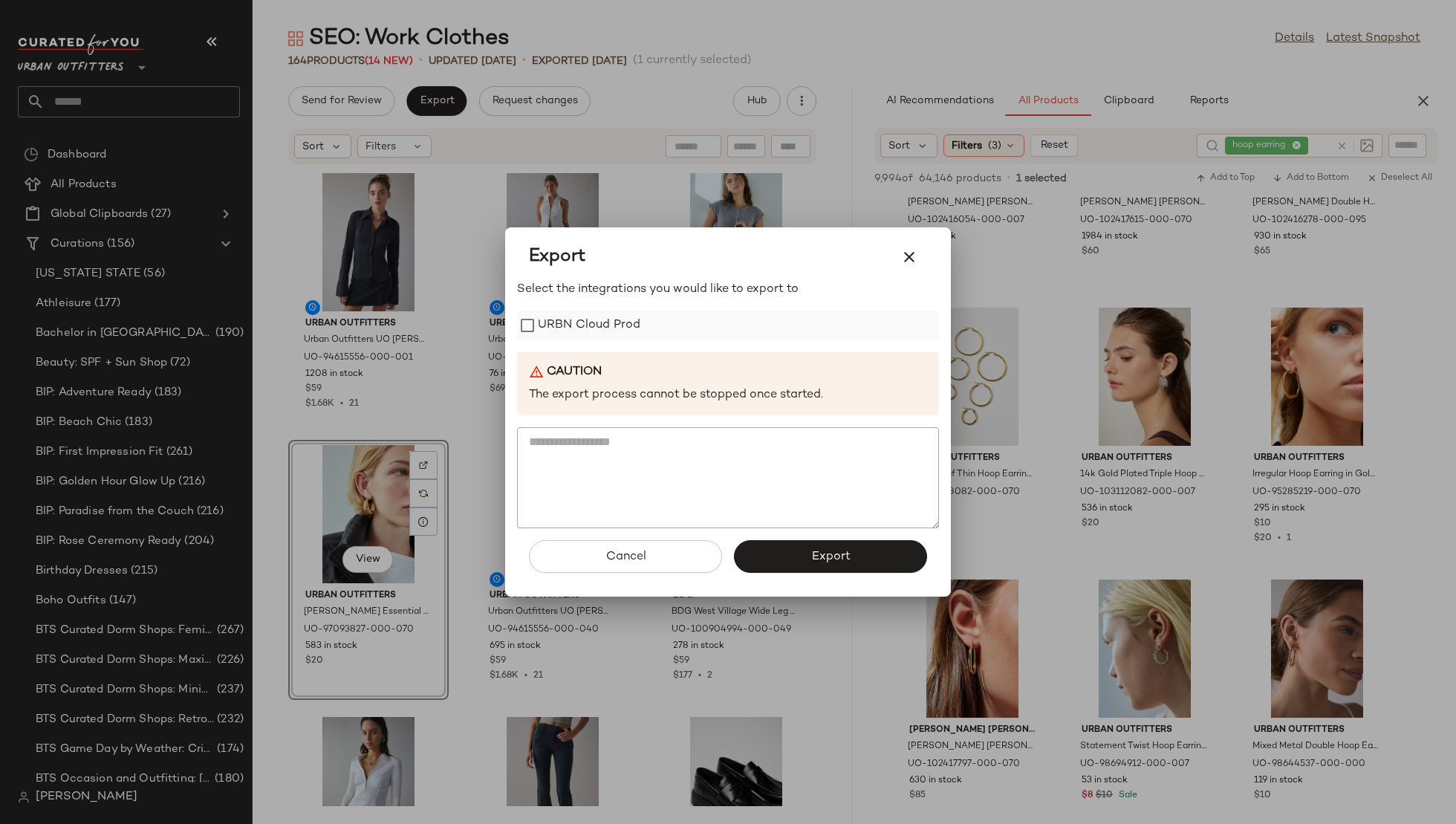
click at [598, 326] on label "URBN Cloud Prod" at bounding box center [589, 325] width 102 height 30
click at [806, 548] on button "Export" at bounding box center [831, 557] width 193 height 33
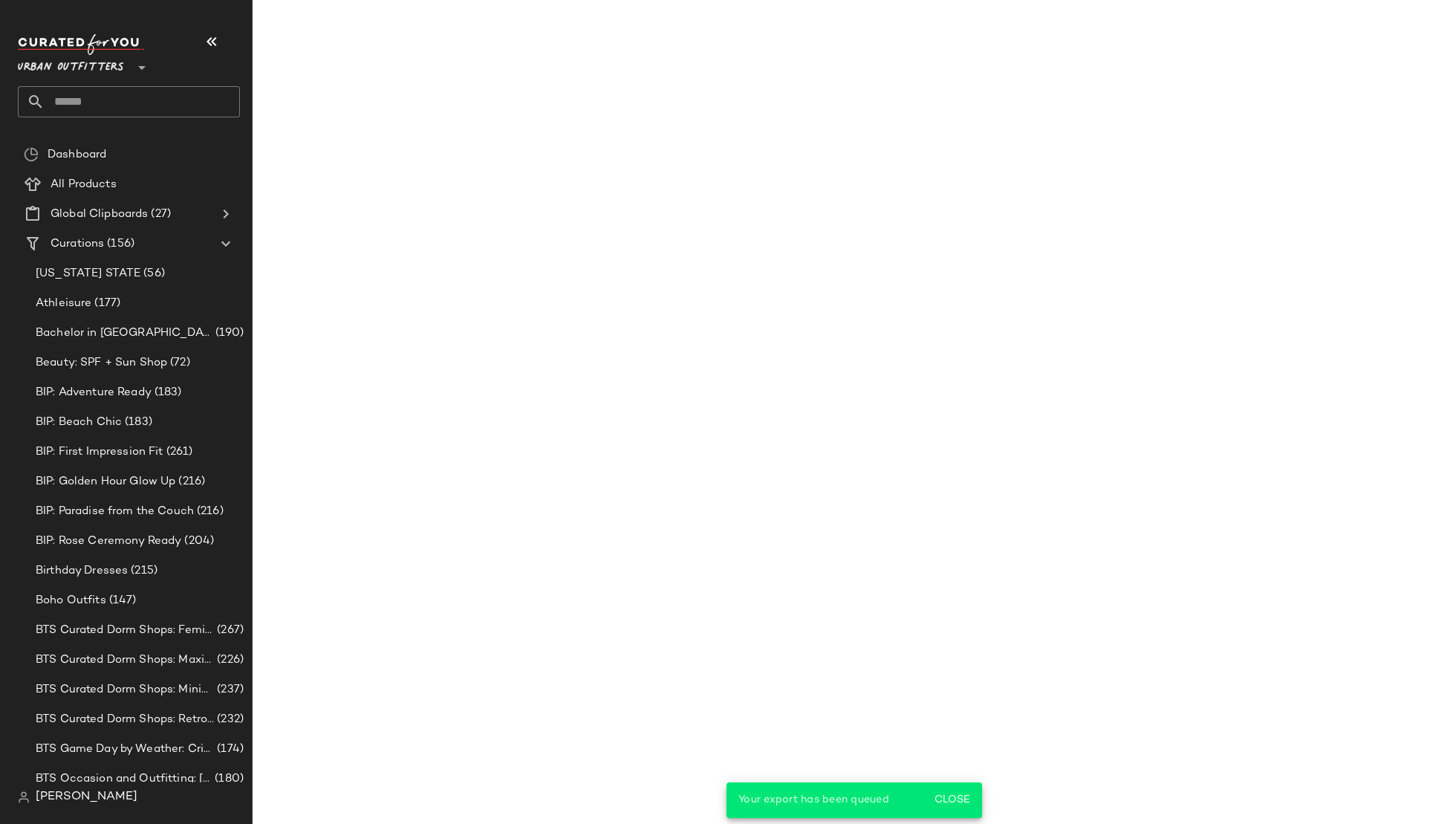
scroll to position [1254, 0]
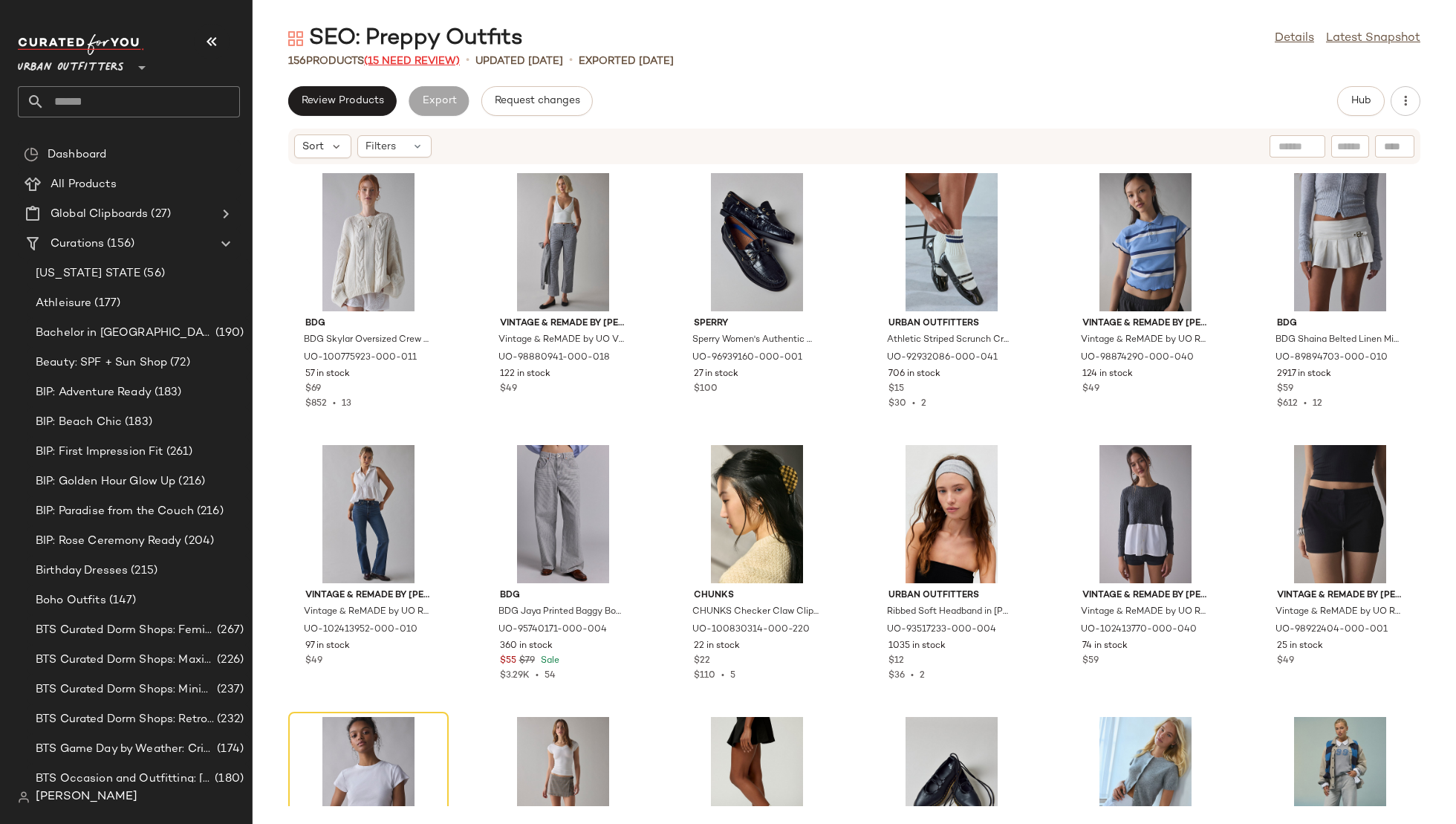
click at [425, 57] on span "(15 Need Review)" at bounding box center [411, 61] width 96 height 11
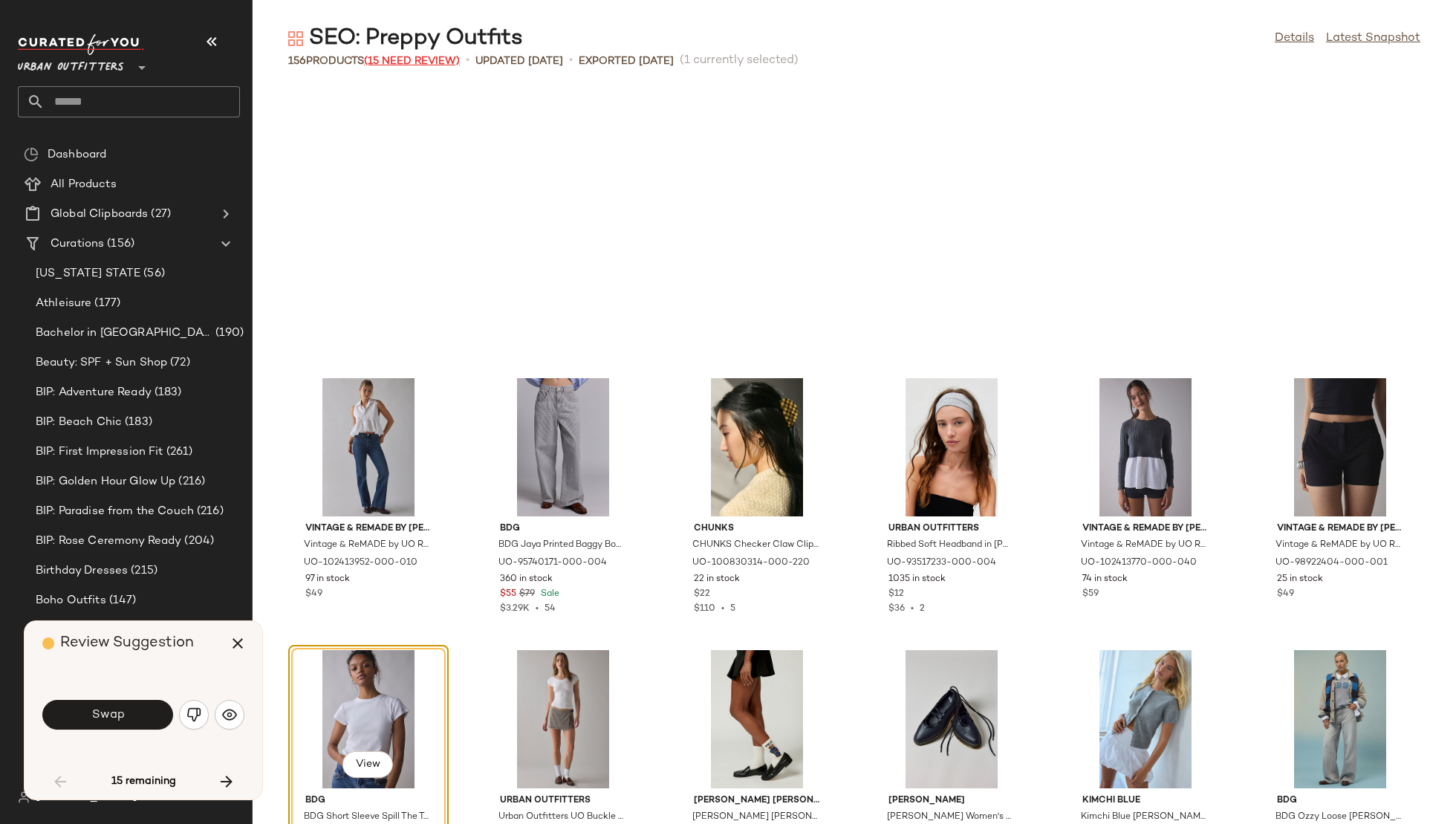
scroll to position [284, 0]
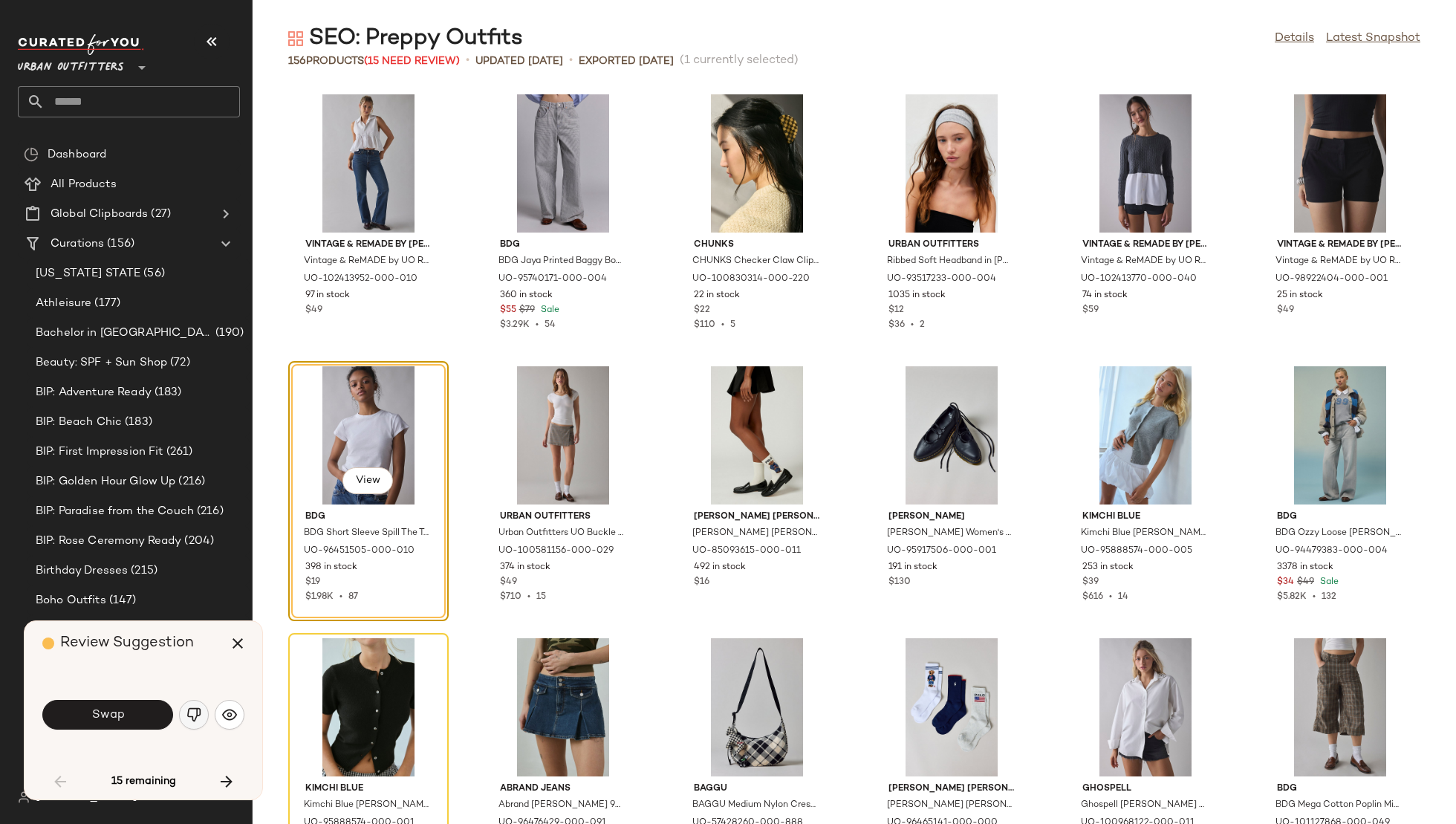
click at [193, 714] on img "button" at bounding box center [193, 714] width 15 height 15
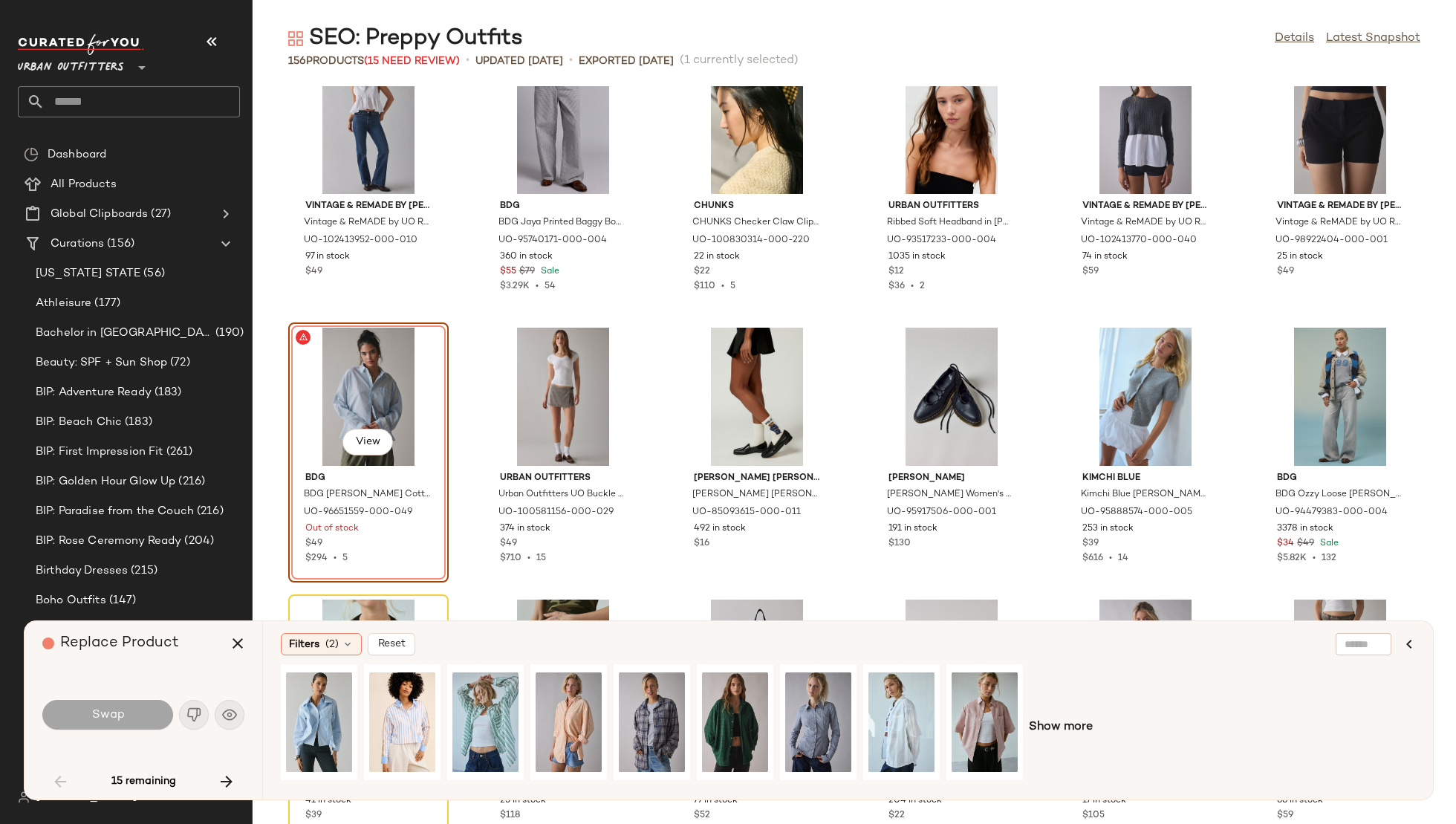
scroll to position [323, 0]
click at [328, 652] on span "(2)" at bounding box center [332, 644] width 14 height 16
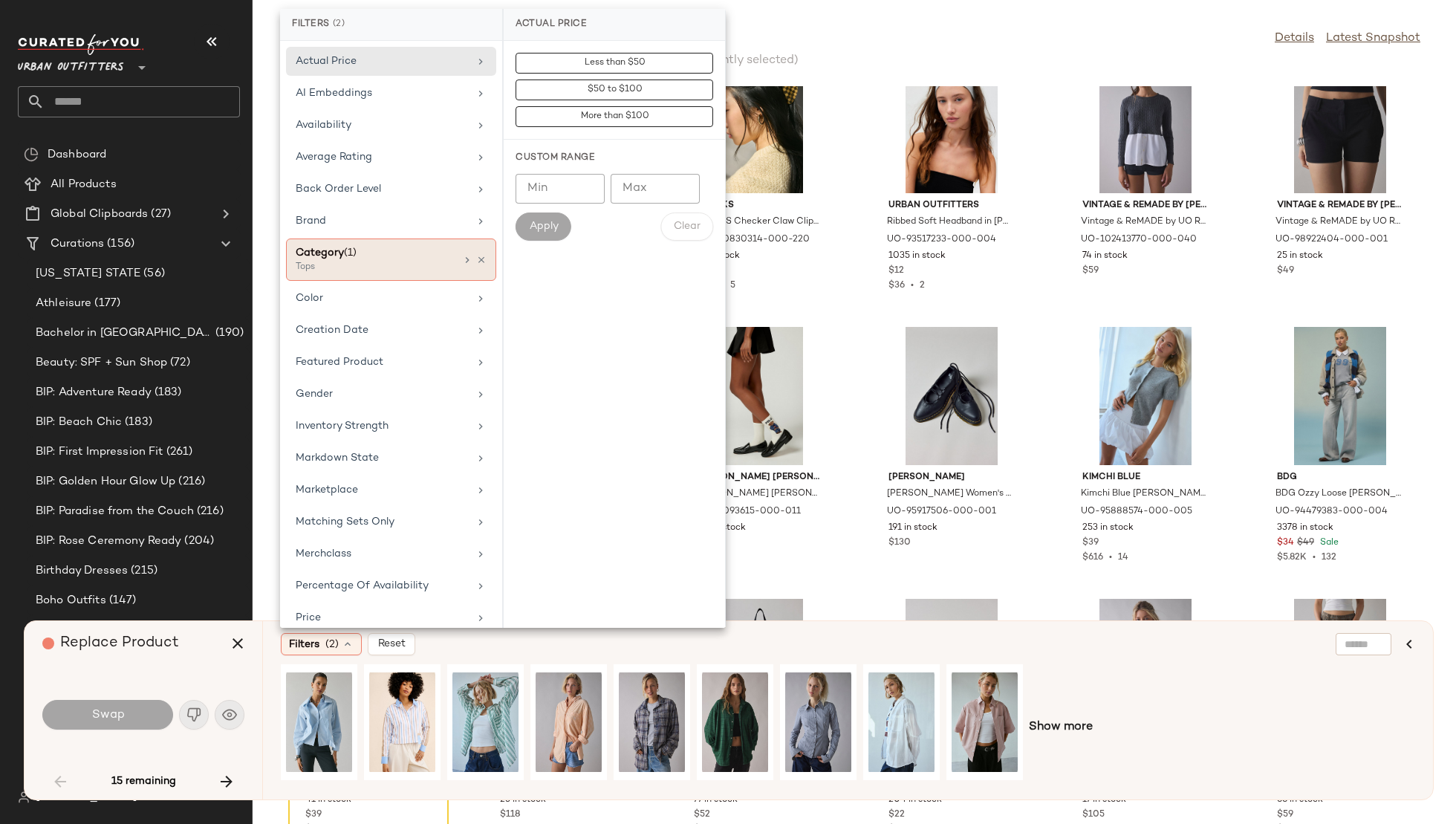
click at [402, 253] on div "Category (1)" at bounding box center [375, 253] width 160 height 16
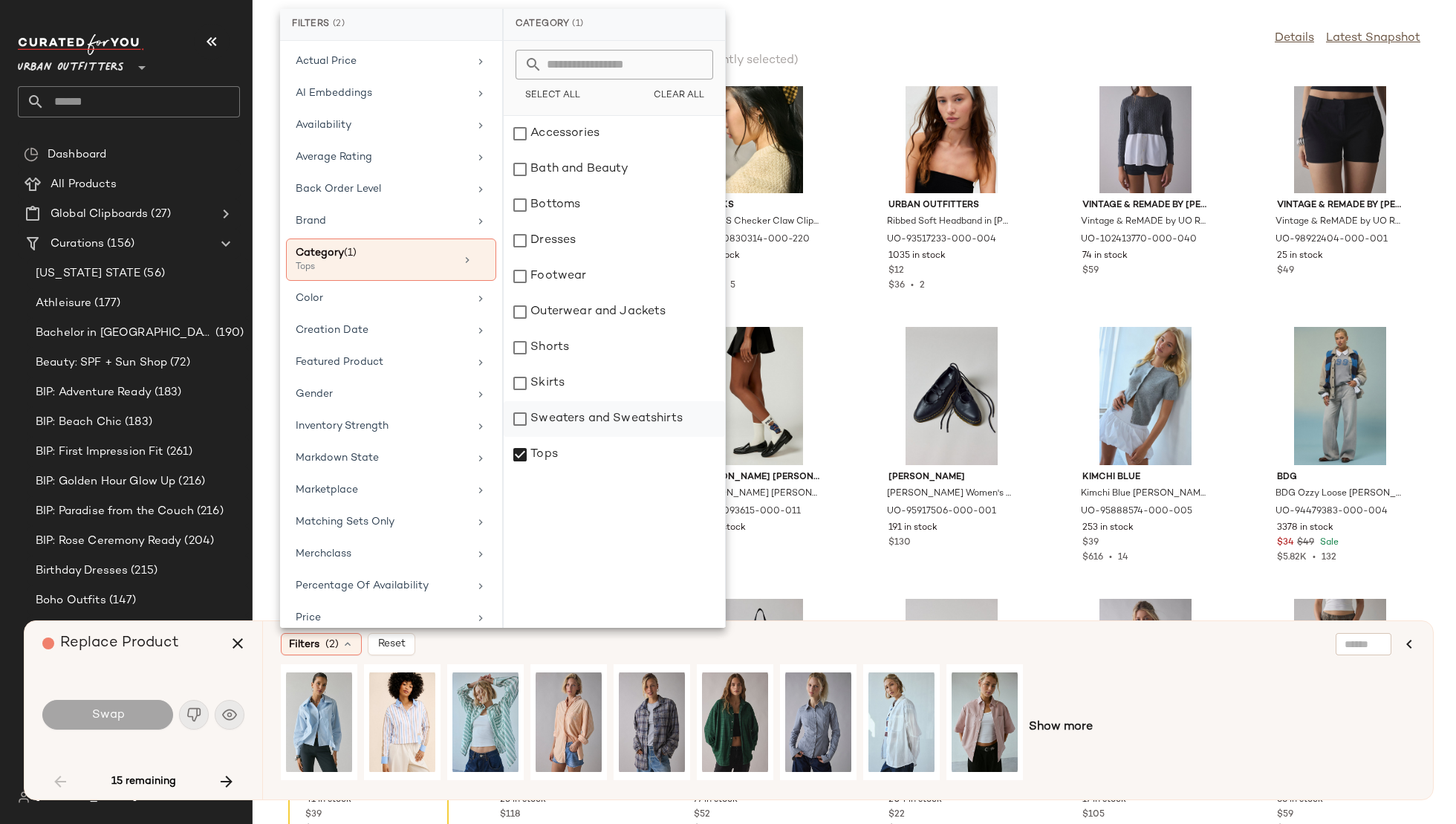
click at [575, 410] on div "Sweaters and Sweatshirts" at bounding box center [614, 419] width 222 height 36
click at [400, 277] on div "Actual Price AI Embeddings Availability Average Rating Back Order Level Brand C…" at bounding box center [391, 334] width 223 height 587
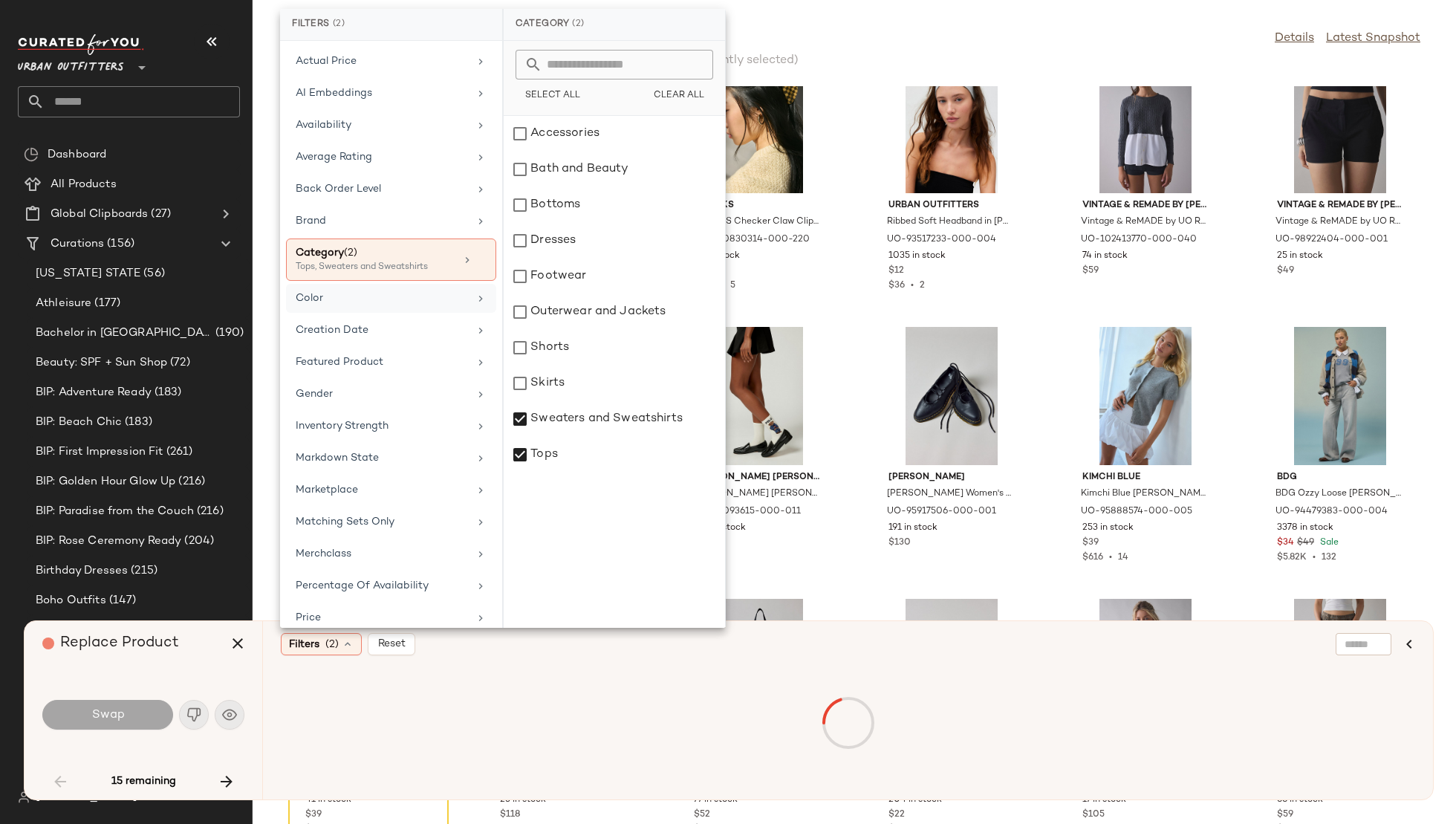
click at [400, 290] on div "Color" at bounding box center [382, 297] width 173 height 16
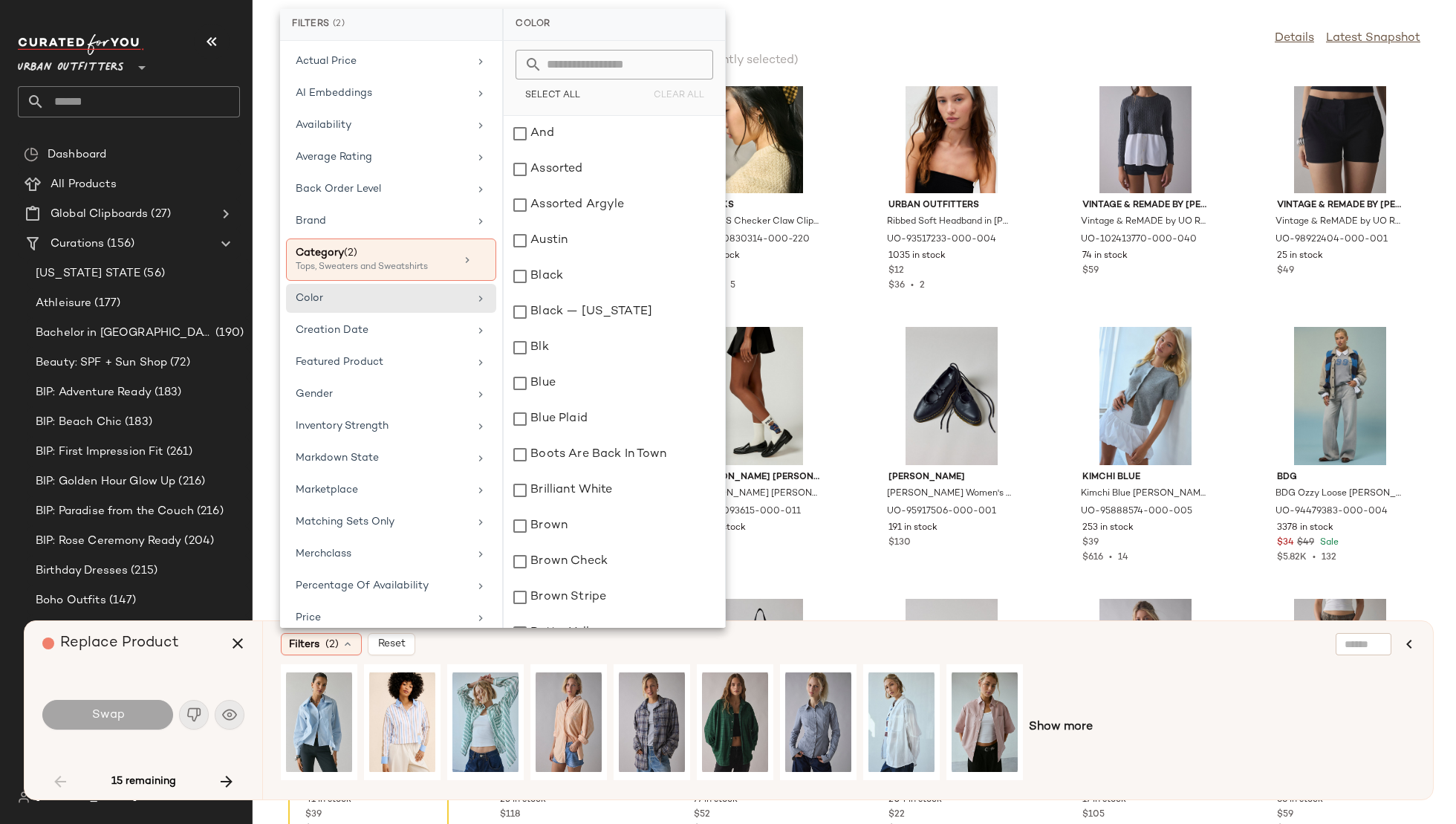
click at [642, 55] on input "text" at bounding box center [624, 65] width 162 height 30
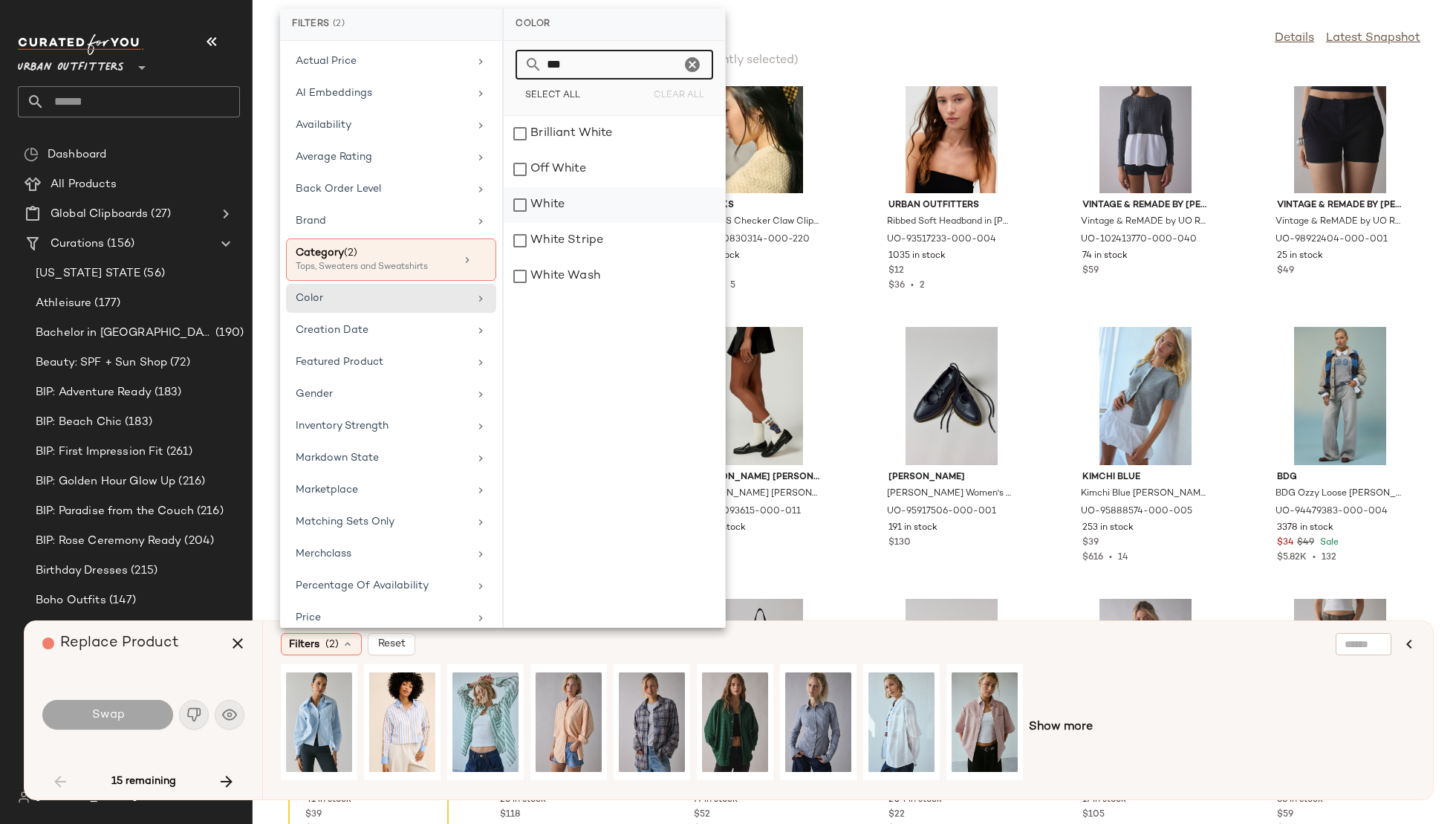
type input "***"
click at [577, 206] on div "White" at bounding box center [614, 204] width 222 height 36
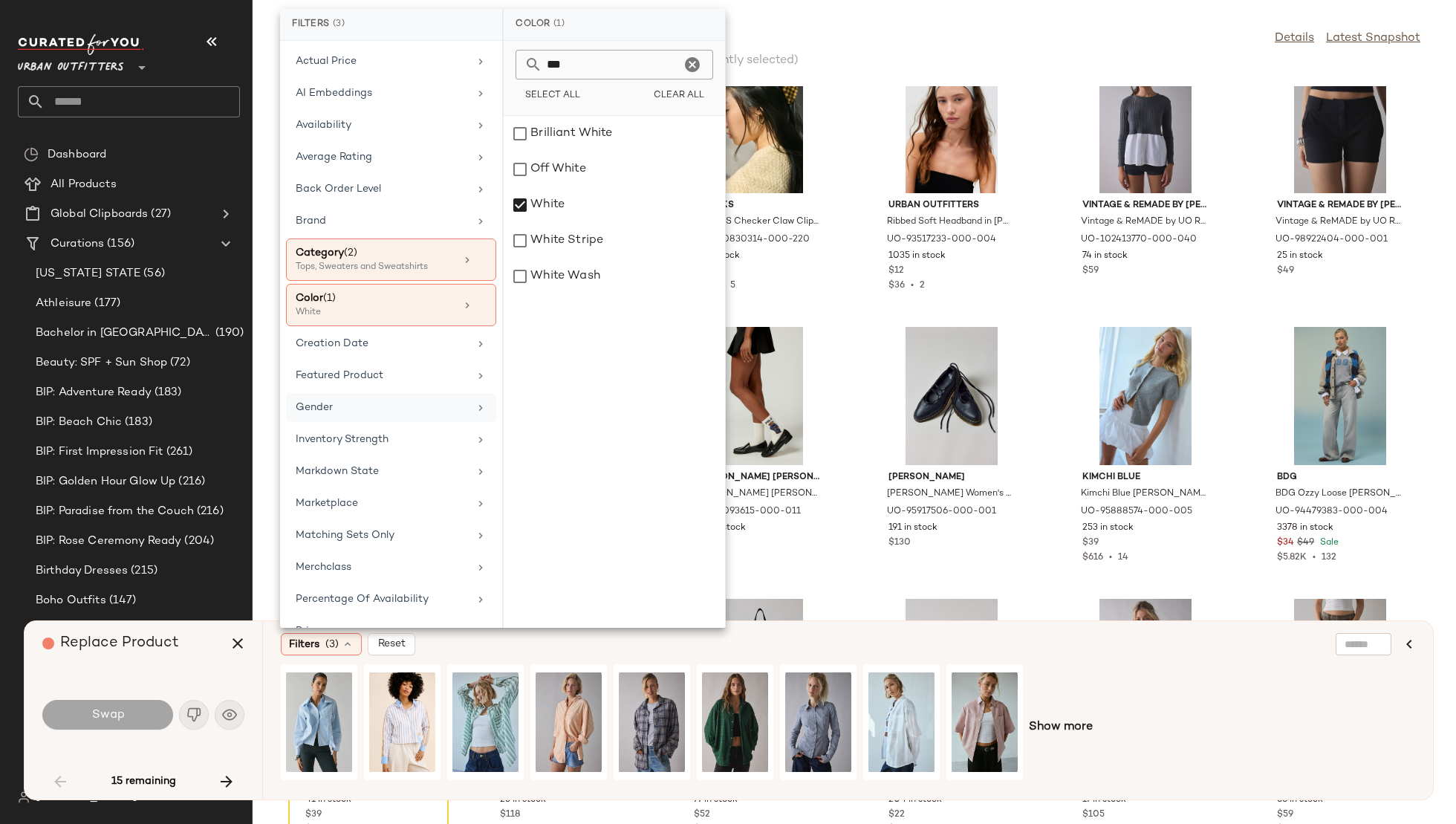
click at [411, 411] on div "Gender" at bounding box center [391, 408] width 210 height 29
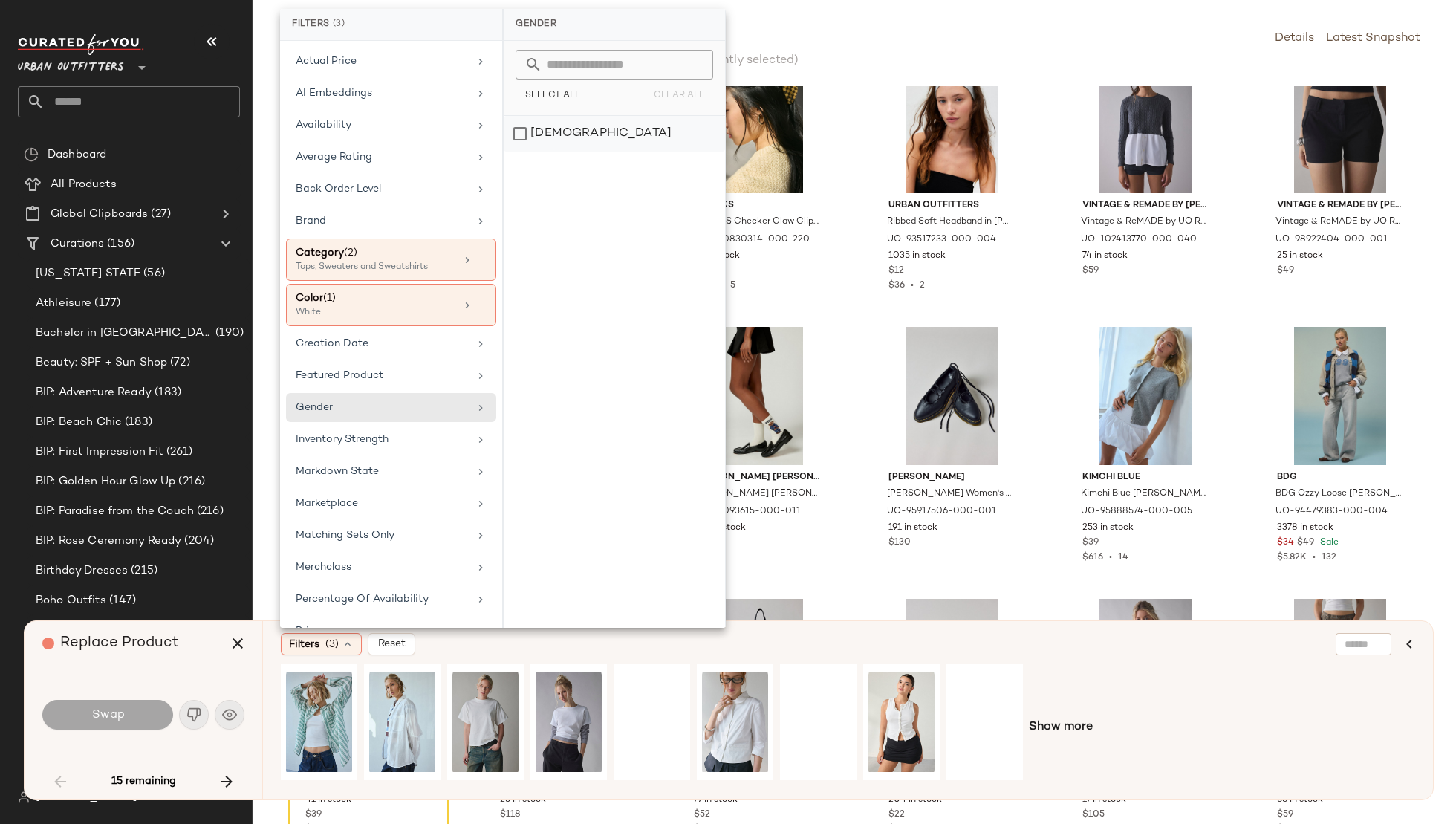
click at [577, 127] on div "female" at bounding box center [614, 133] width 222 height 36
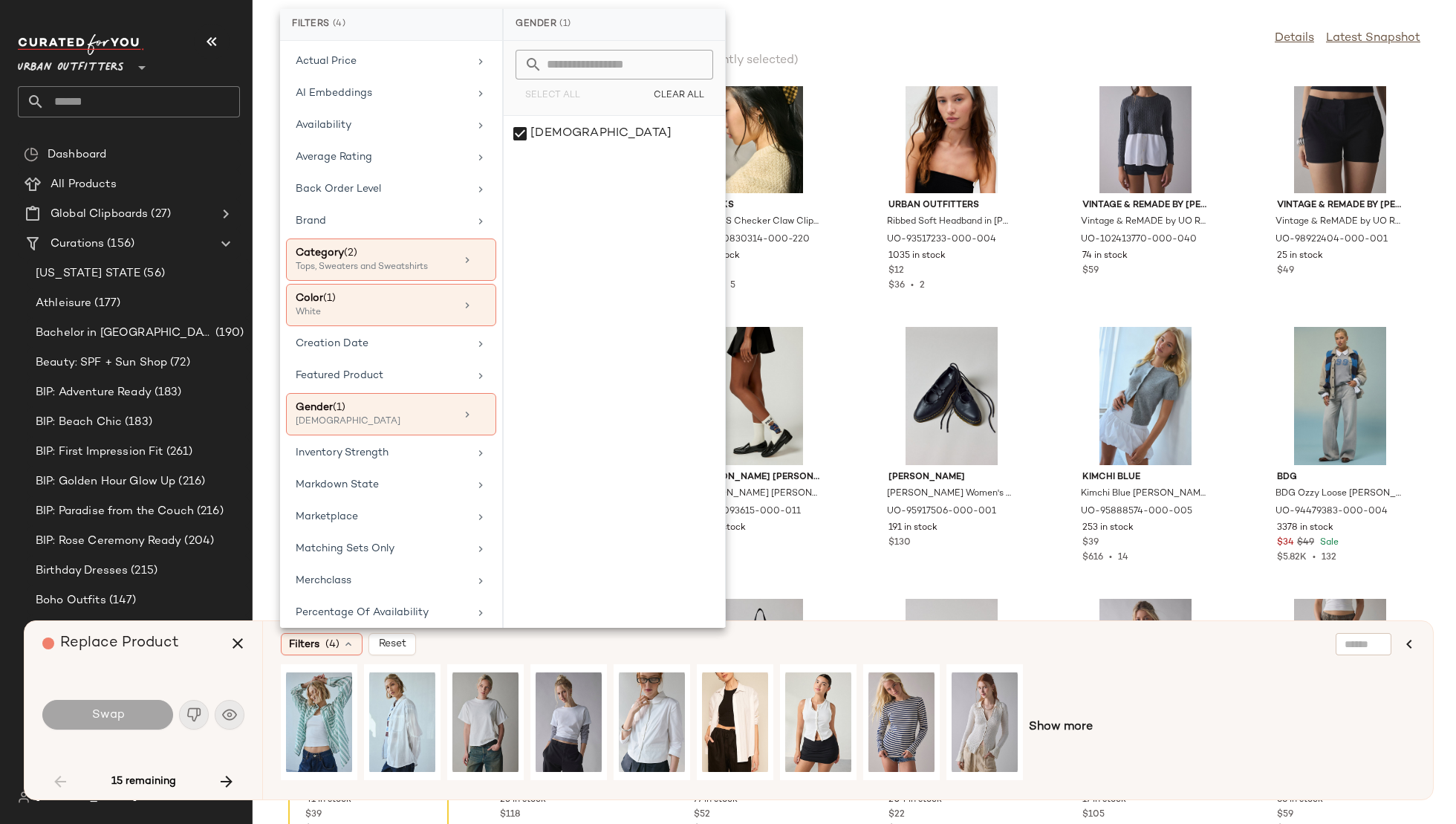
click at [739, 637] on div "Filters (4) Reset" at bounding box center [776, 644] width 991 height 22
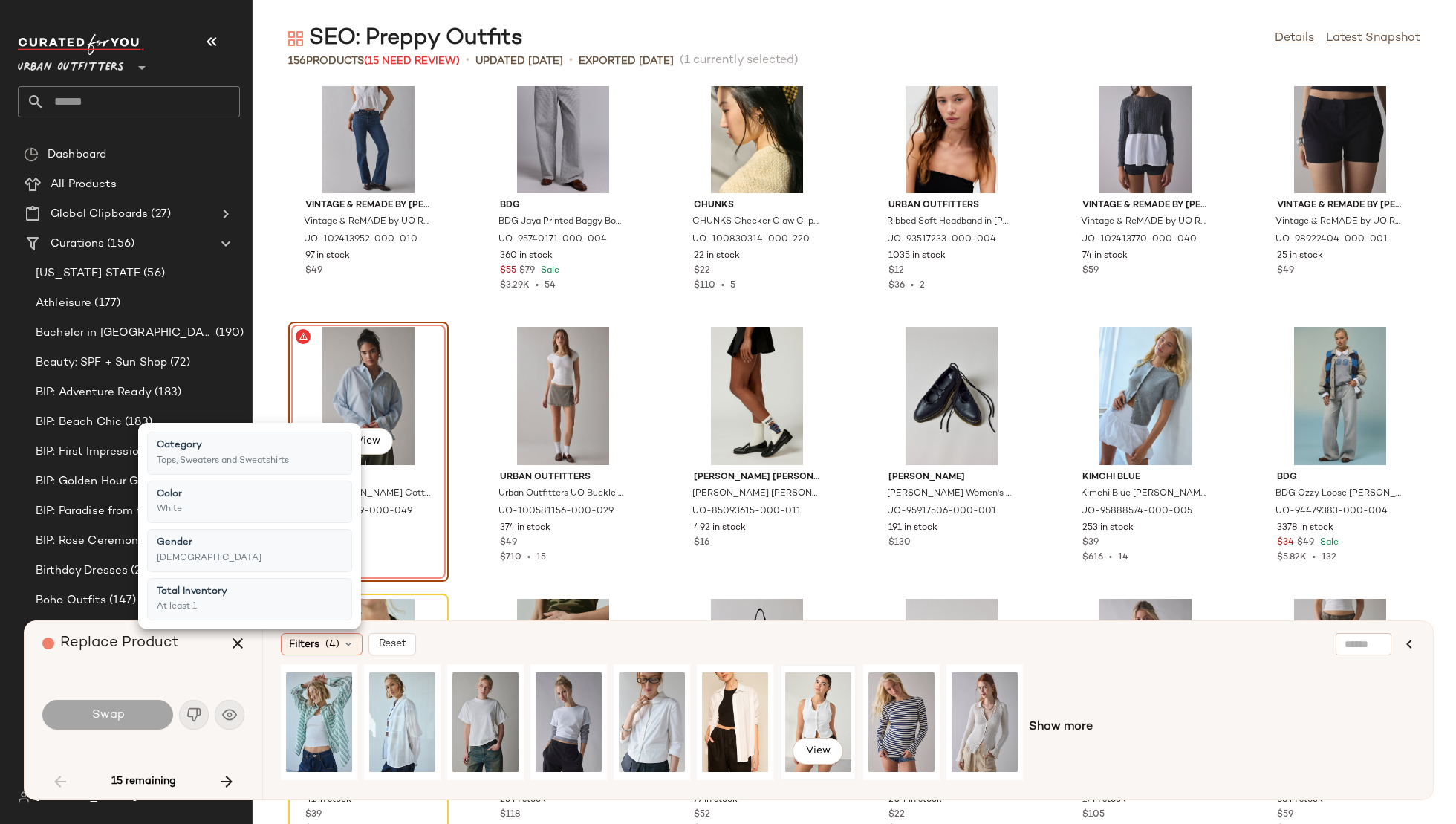
click at [815, 715] on div "View" at bounding box center [818, 723] width 66 height 106
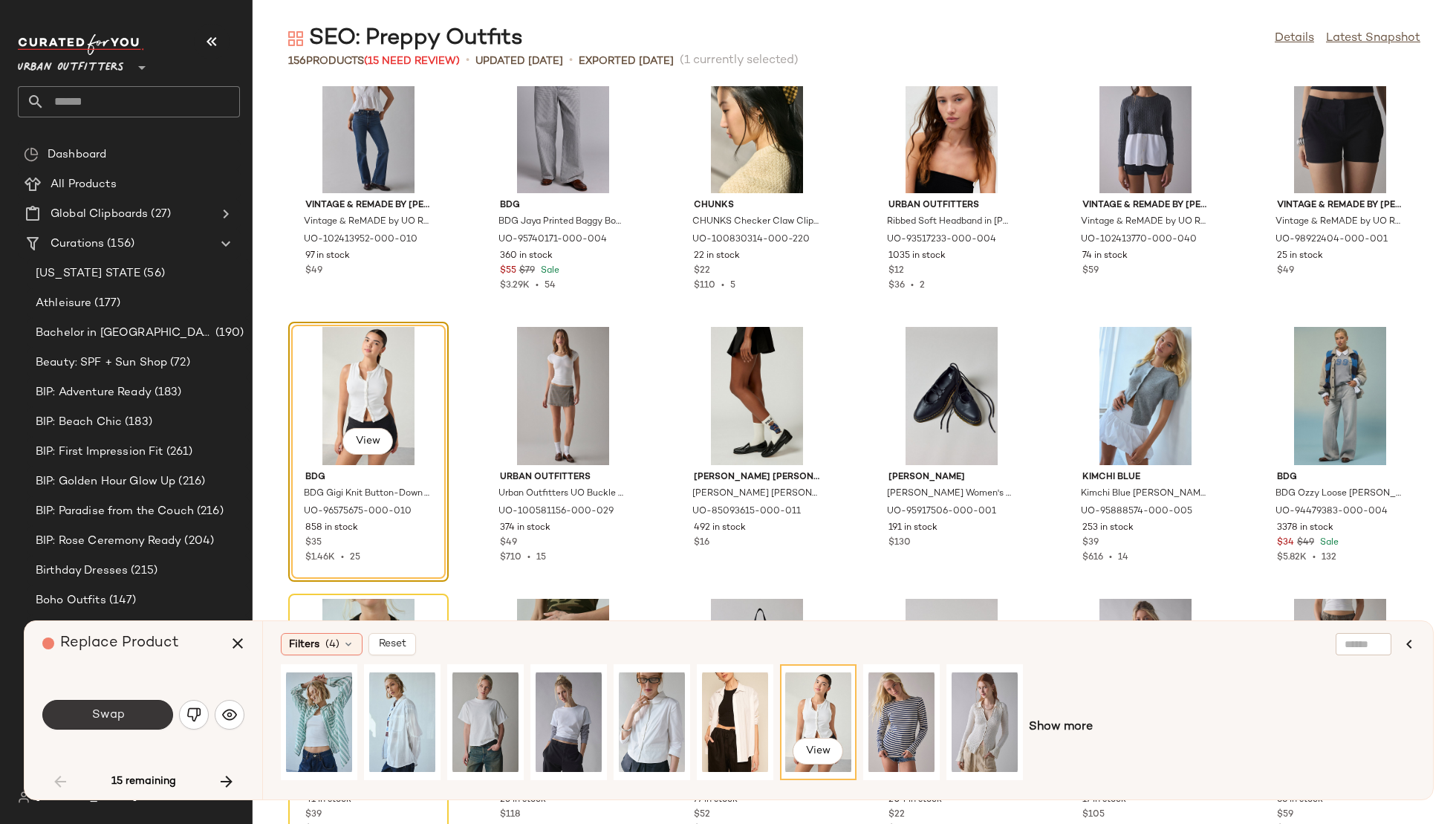
click at [165, 704] on button "Swap" at bounding box center [107, 714] width 130 height 30
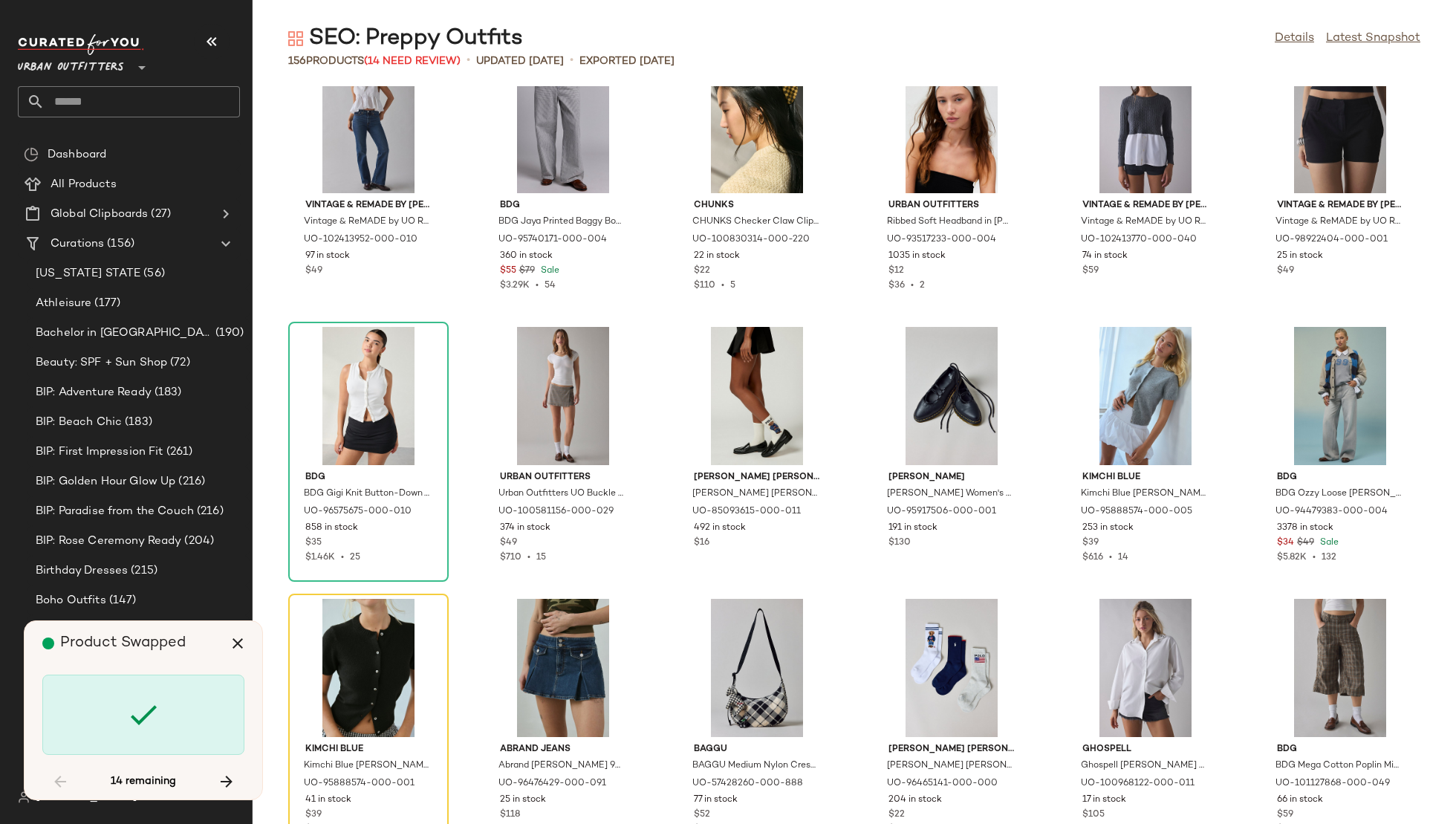
scroll to position [544, 0]
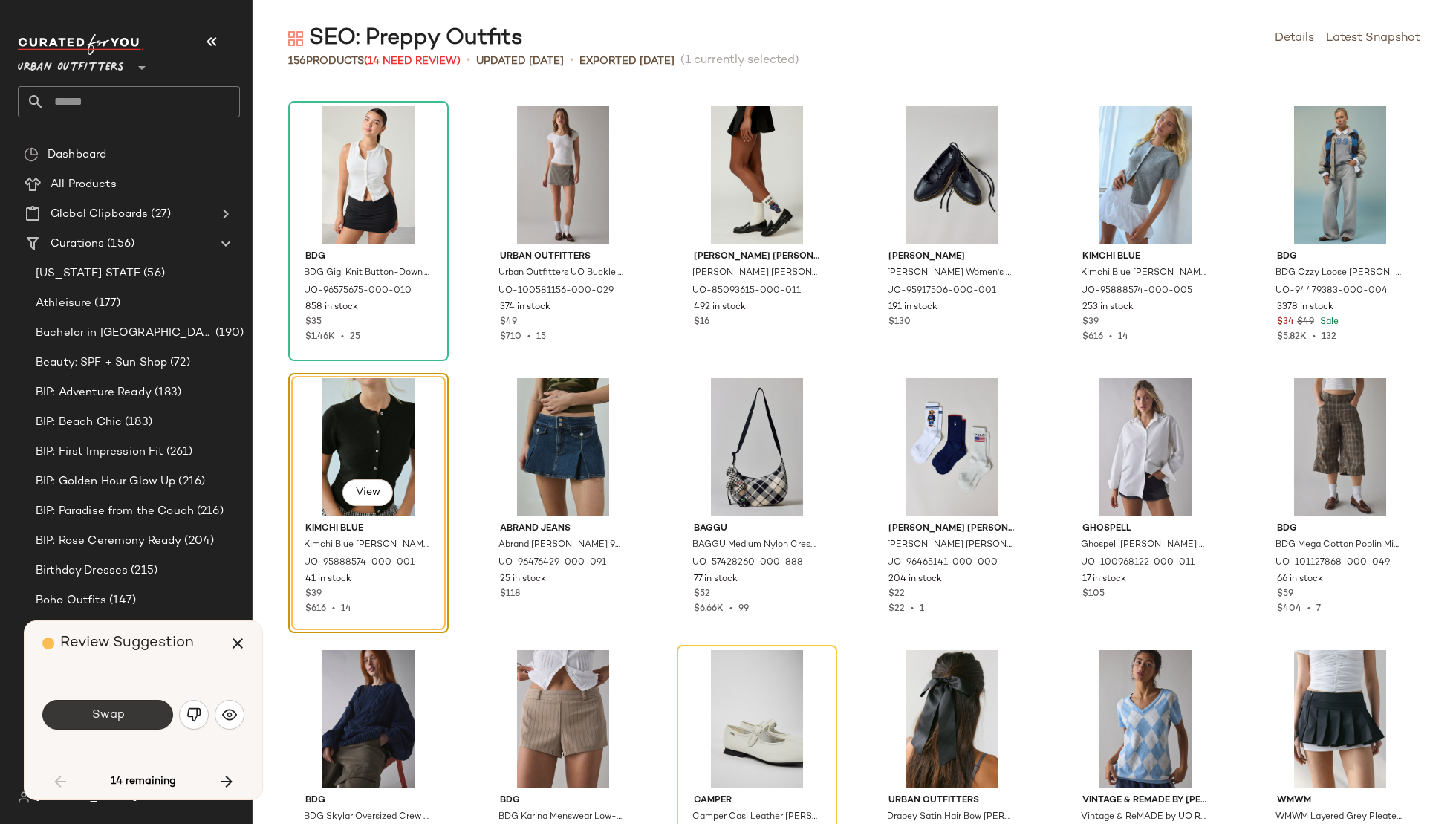
click at [138, 709] on button "Swap" at bounding box center [107, 714] width 130 height 30
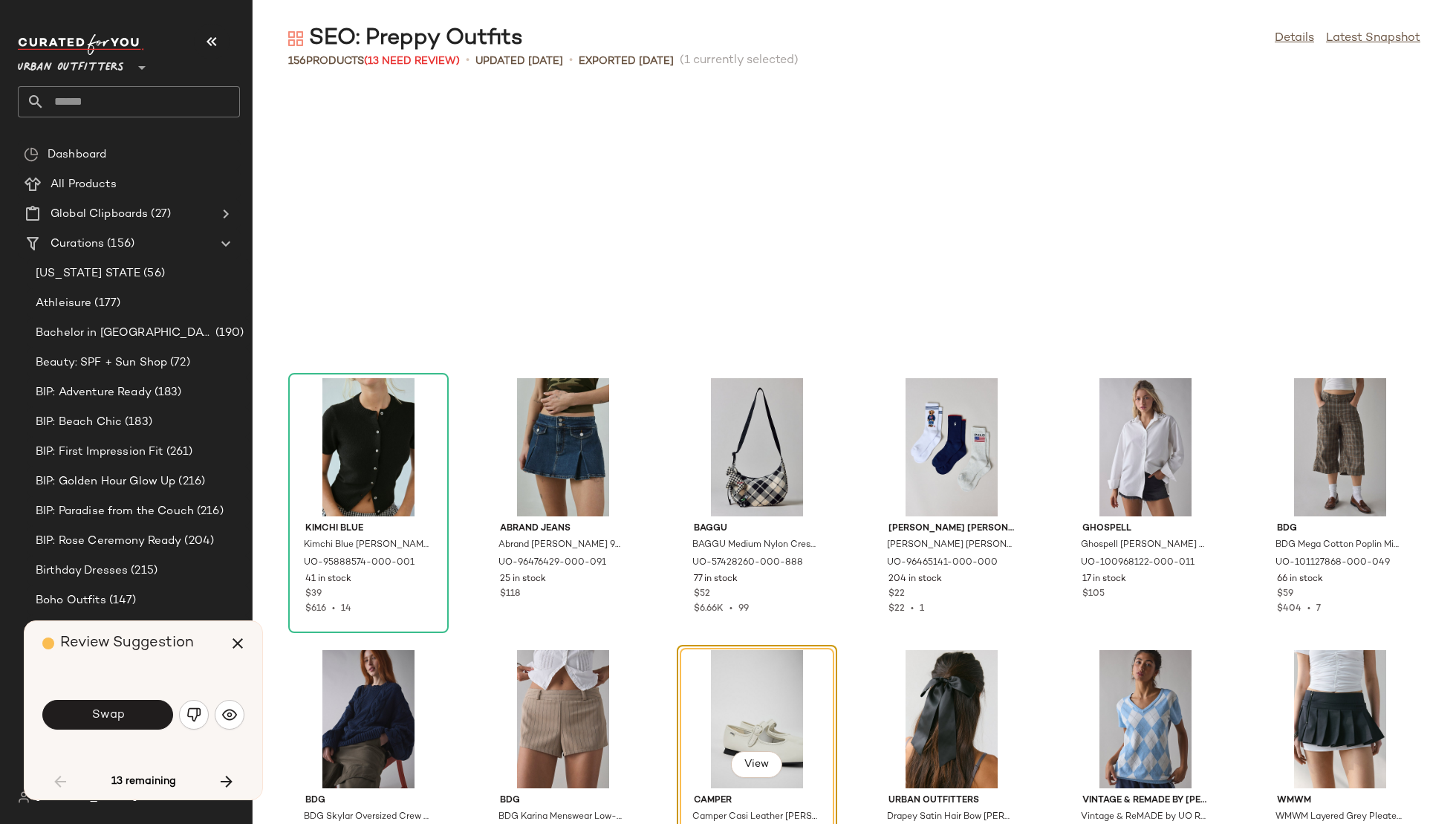
scroll to position [816, 0]
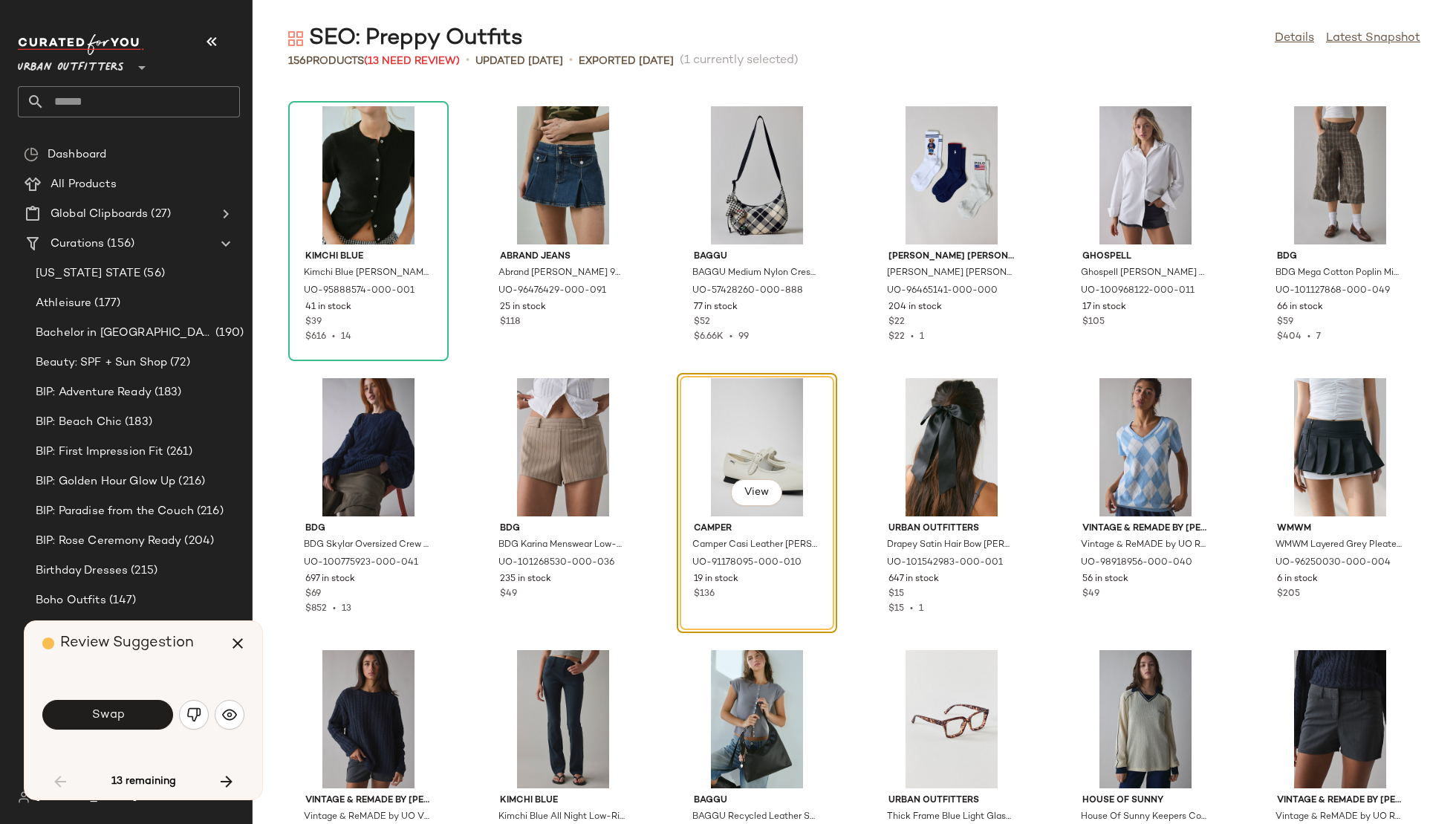
click at [138, 709] on button "Swap" at bounding box center [107, 714] width 130 height 30
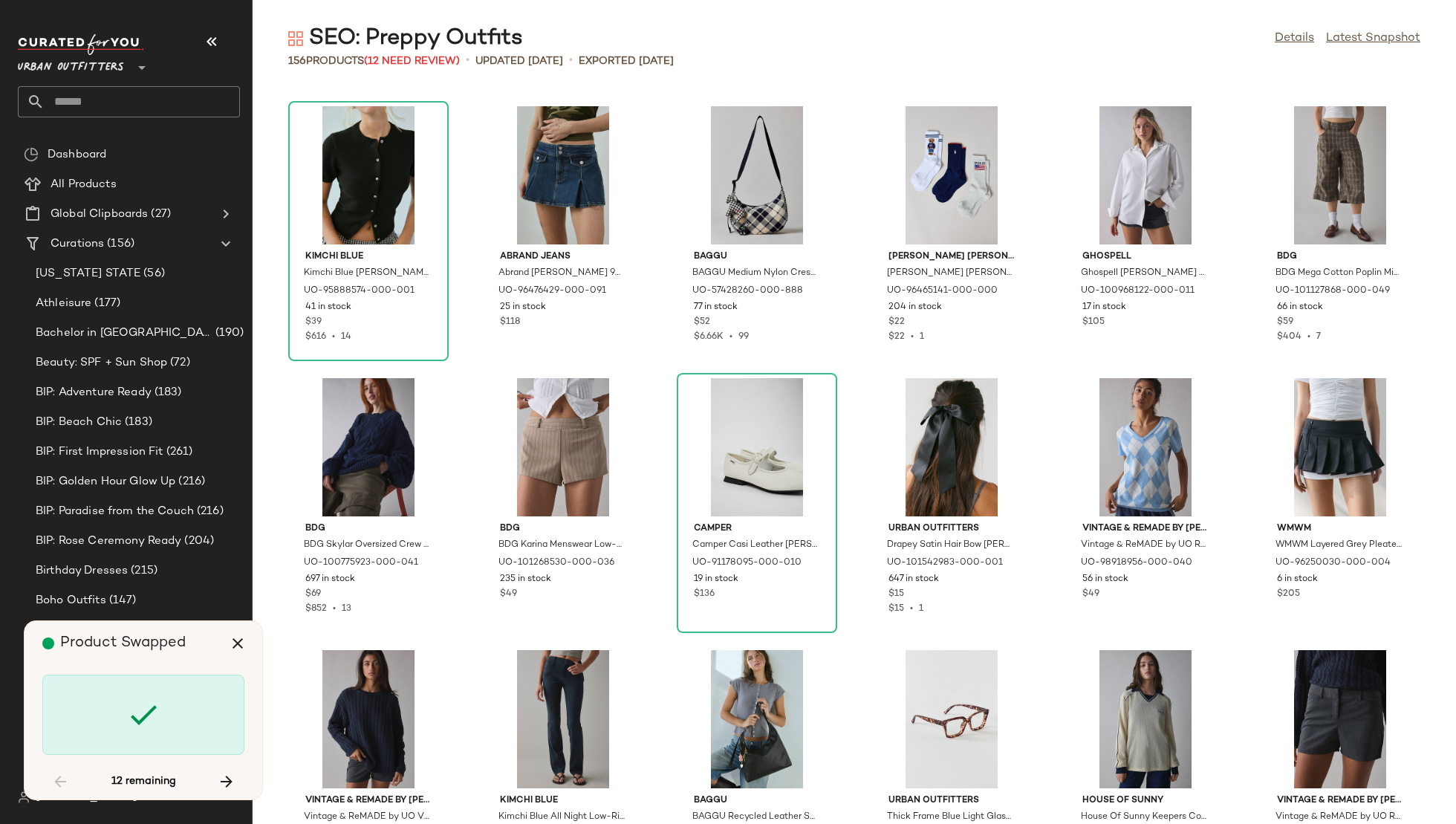
scroll to position [1632, 0]
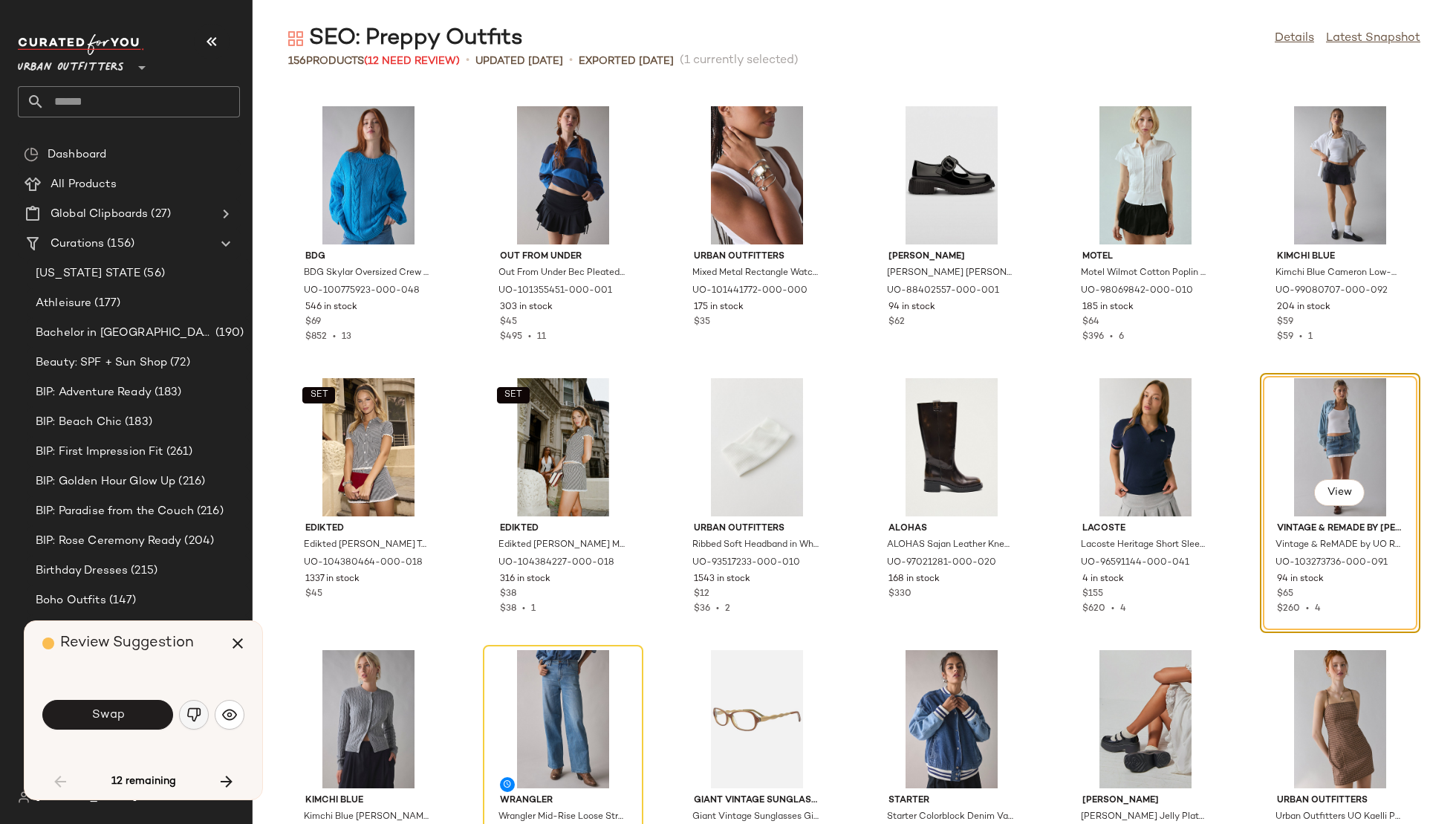
click at [194, 714] on img "button" at bounding box center [193, 714] width 15 height 15
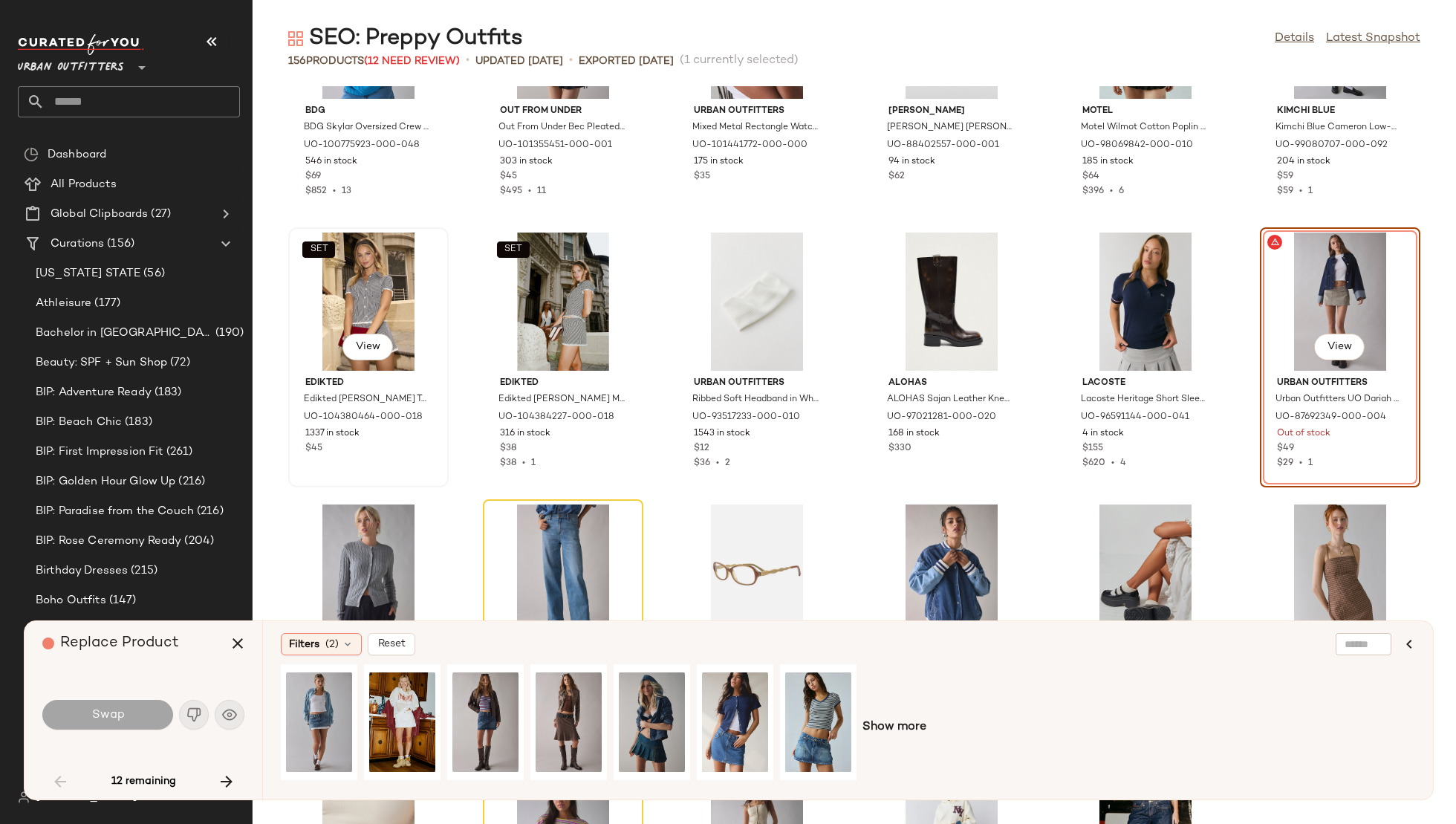
scroll to position [1780, 0]
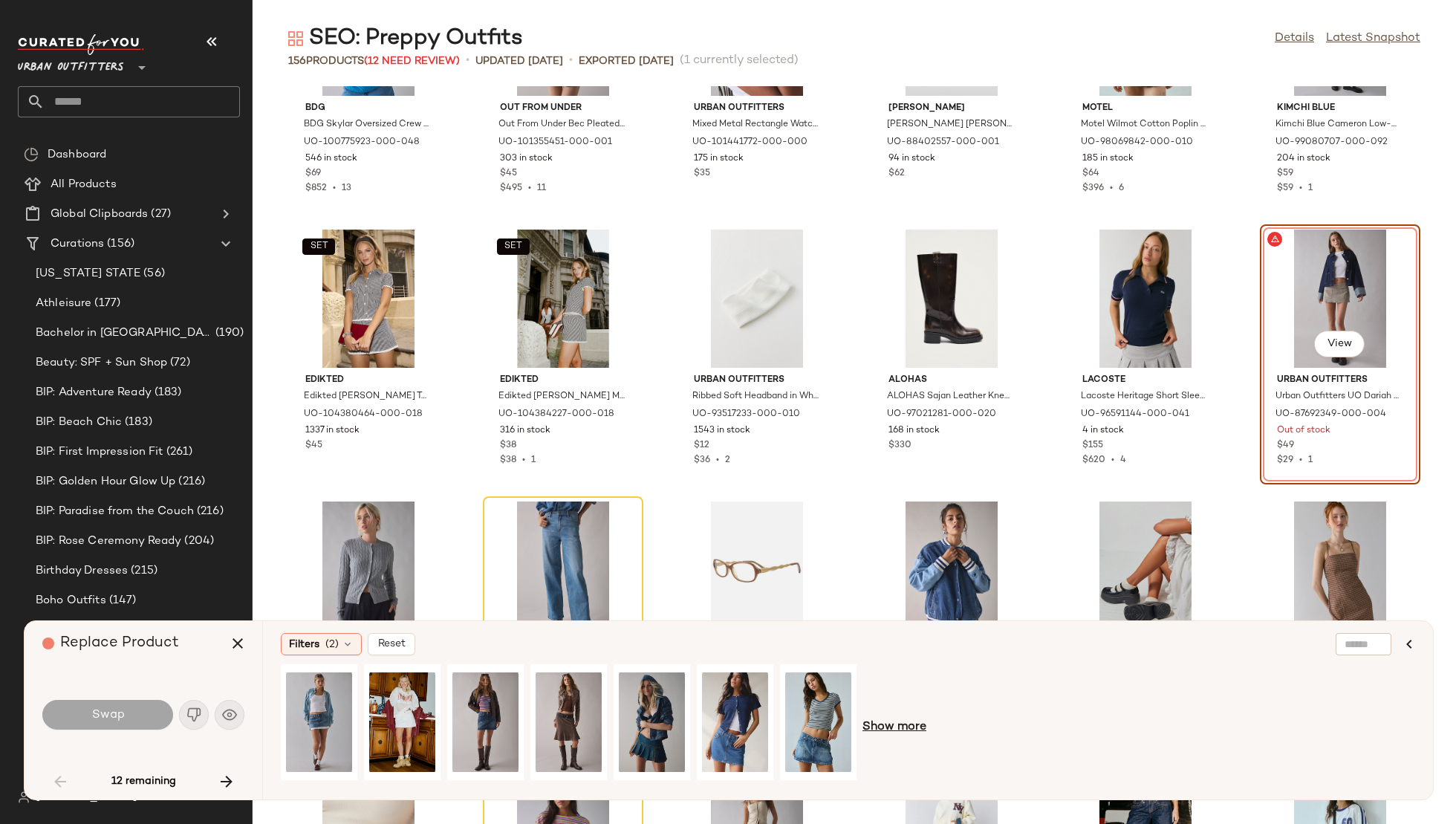
click at [884, 725] on span "Show more" at bounding box center [895, 728] width 64 height 18
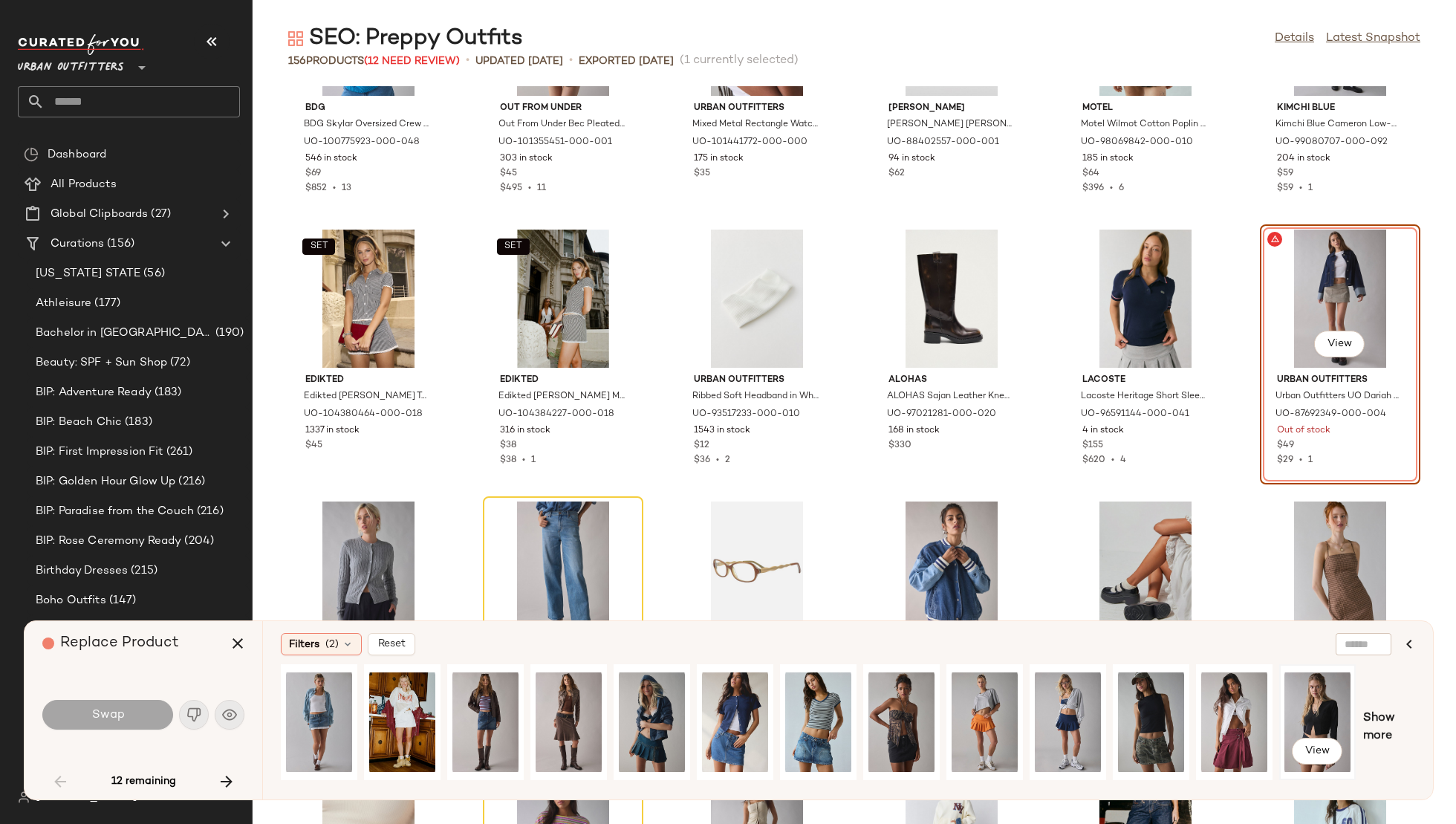
click at [1317, 707] on div "View" at bounding box center [1317, 723] width 66 height 106
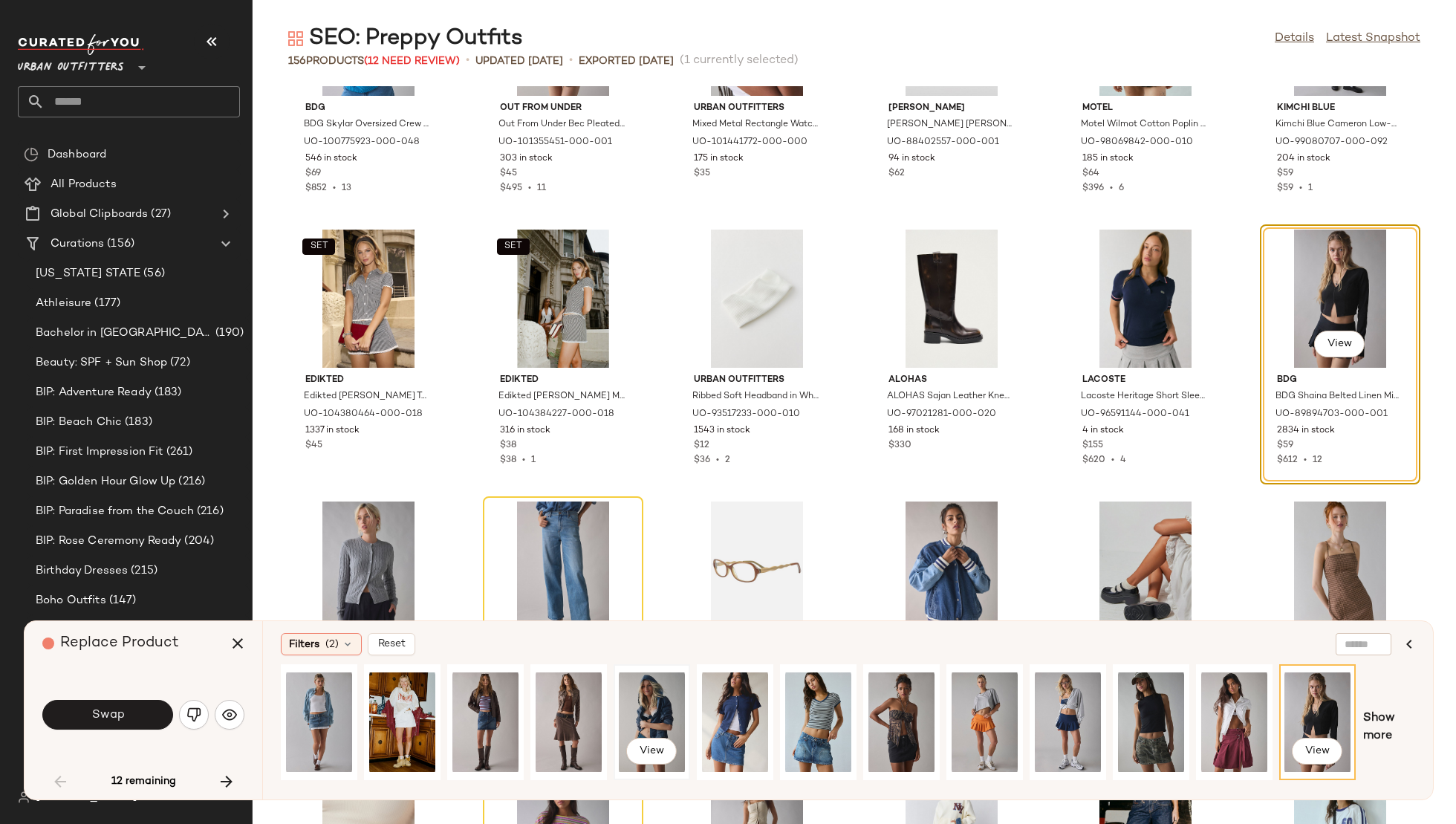
click at [658, 691] on div "View" at bounding box center [651, 723] width 66 height 106
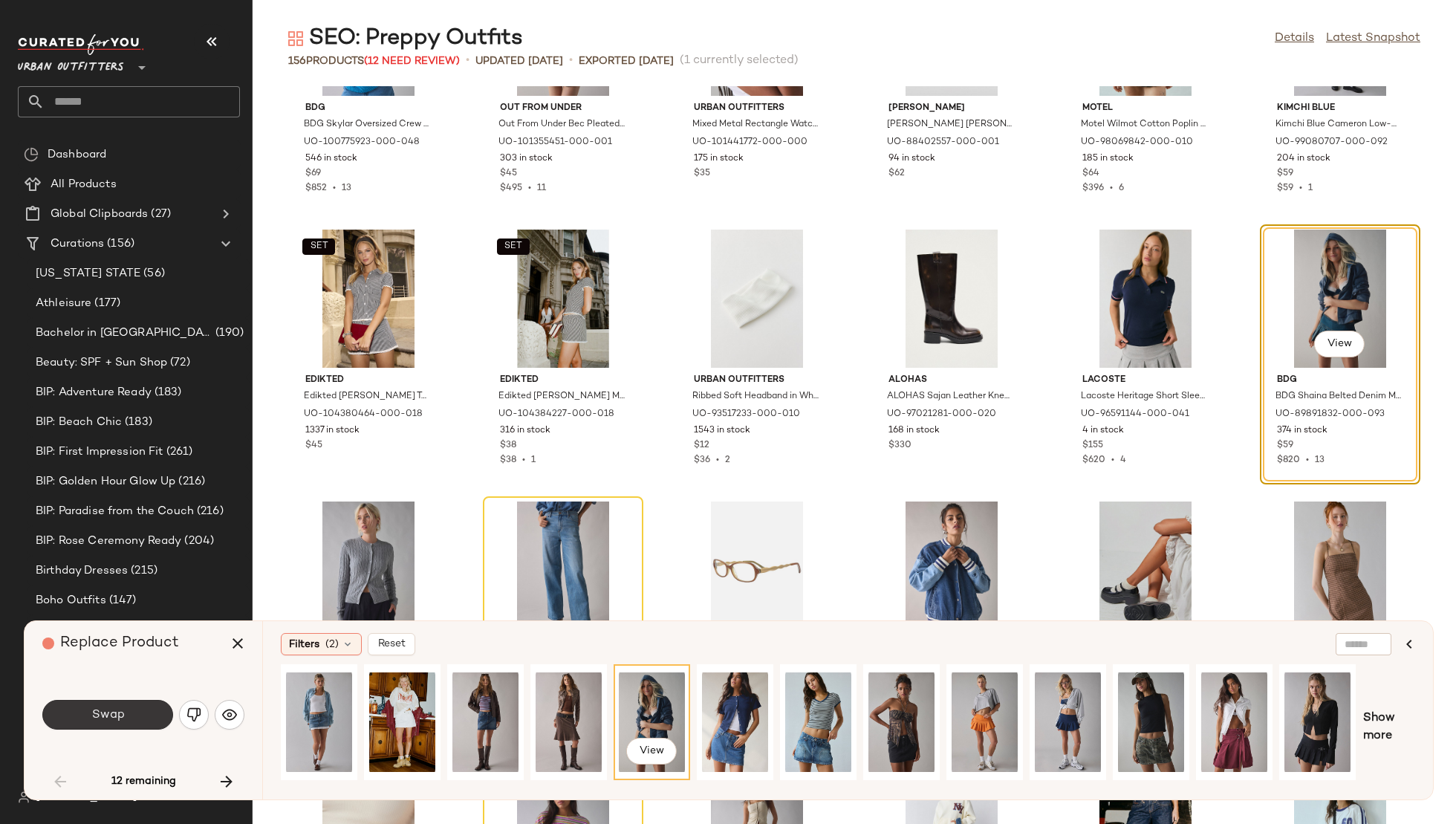
click at [116, 708] on span "Swap" at bounding box center [107, 714] width 34 height 14
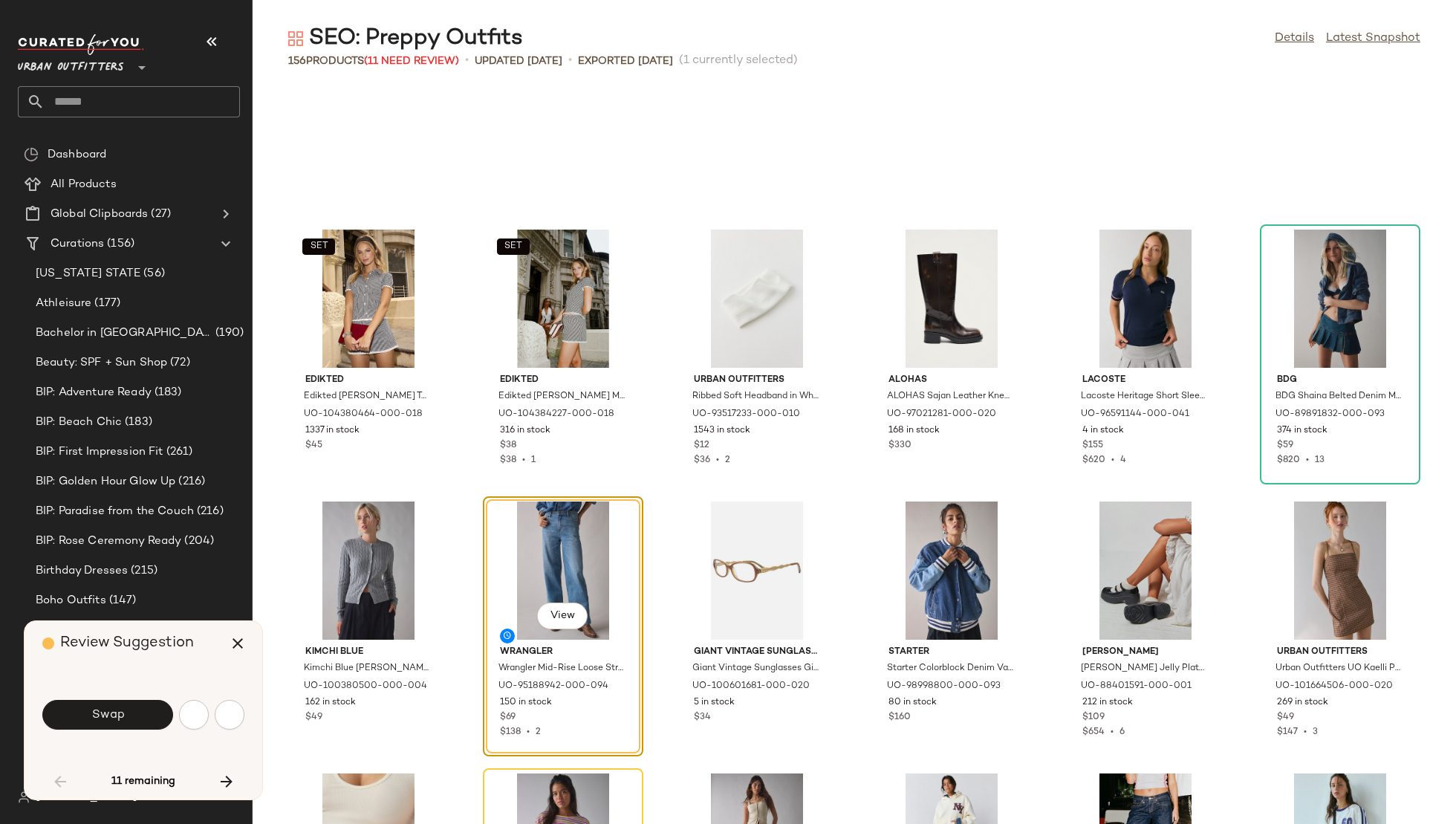
scroll to position [1904, 0]
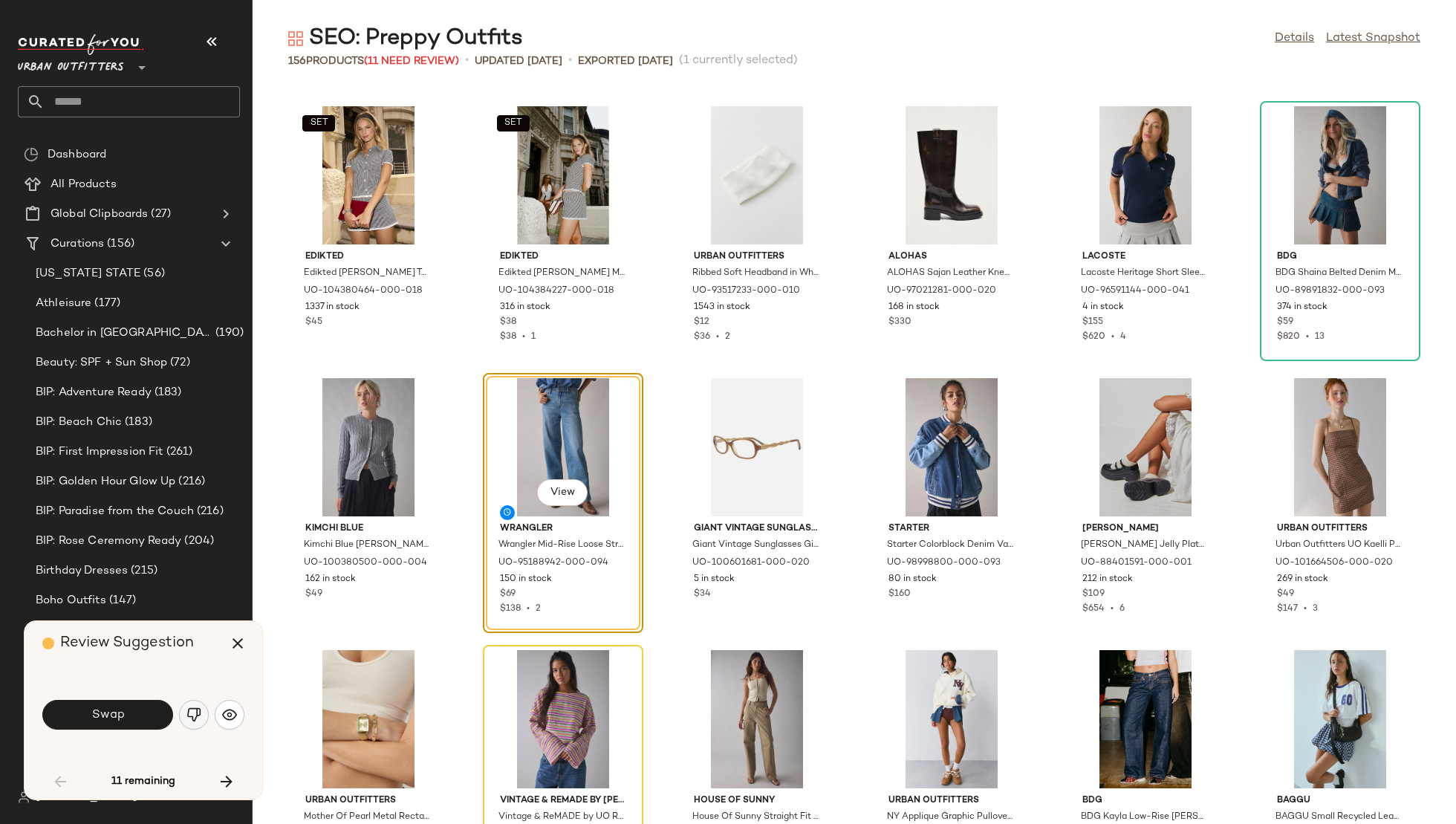
click at [190, 707] on img "button" at bounding box center [193, 714] width 15 height 15
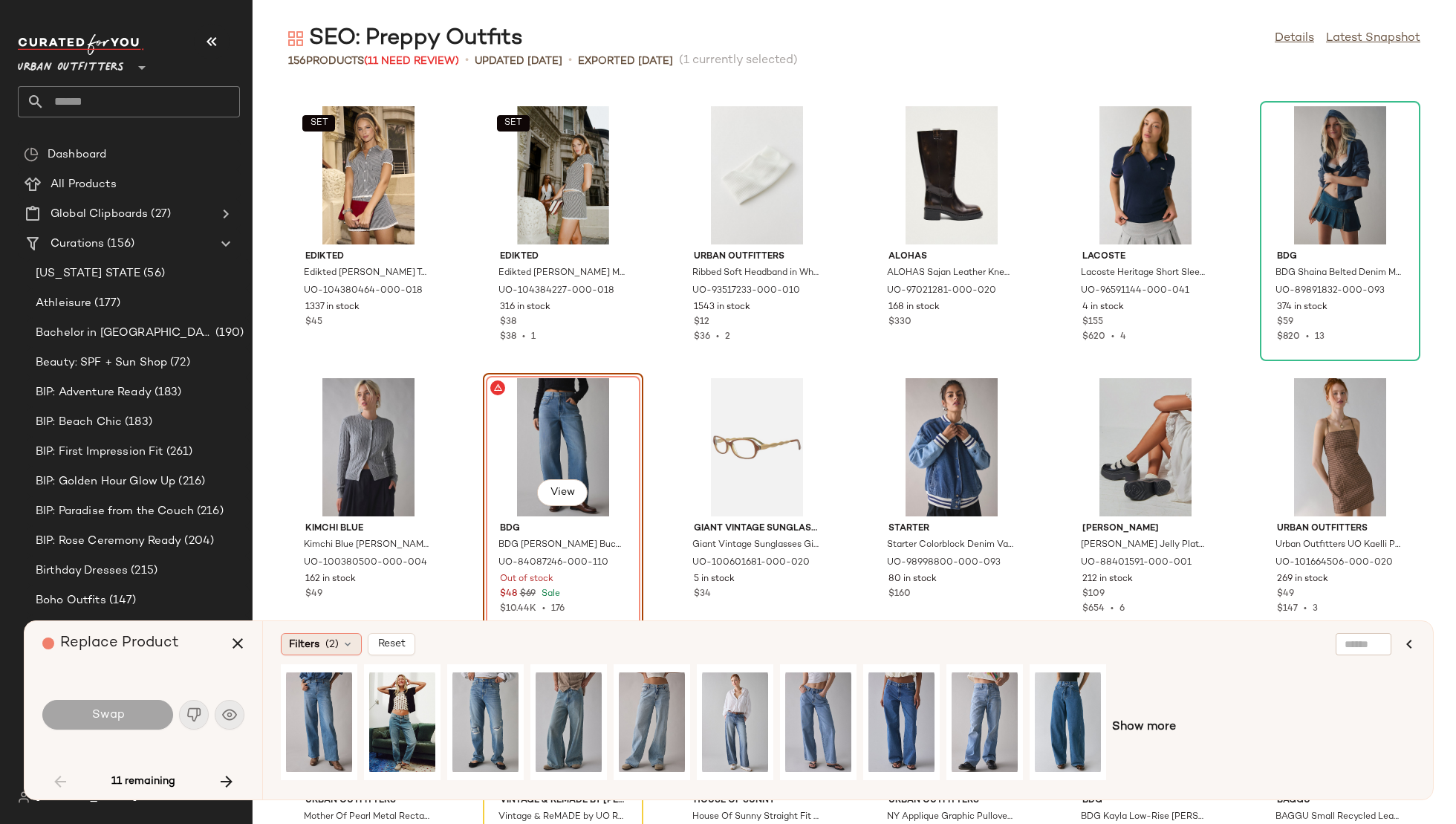
click at [338, 641] on span "(2)" at bounding box center [332, 644] width 14 height 16
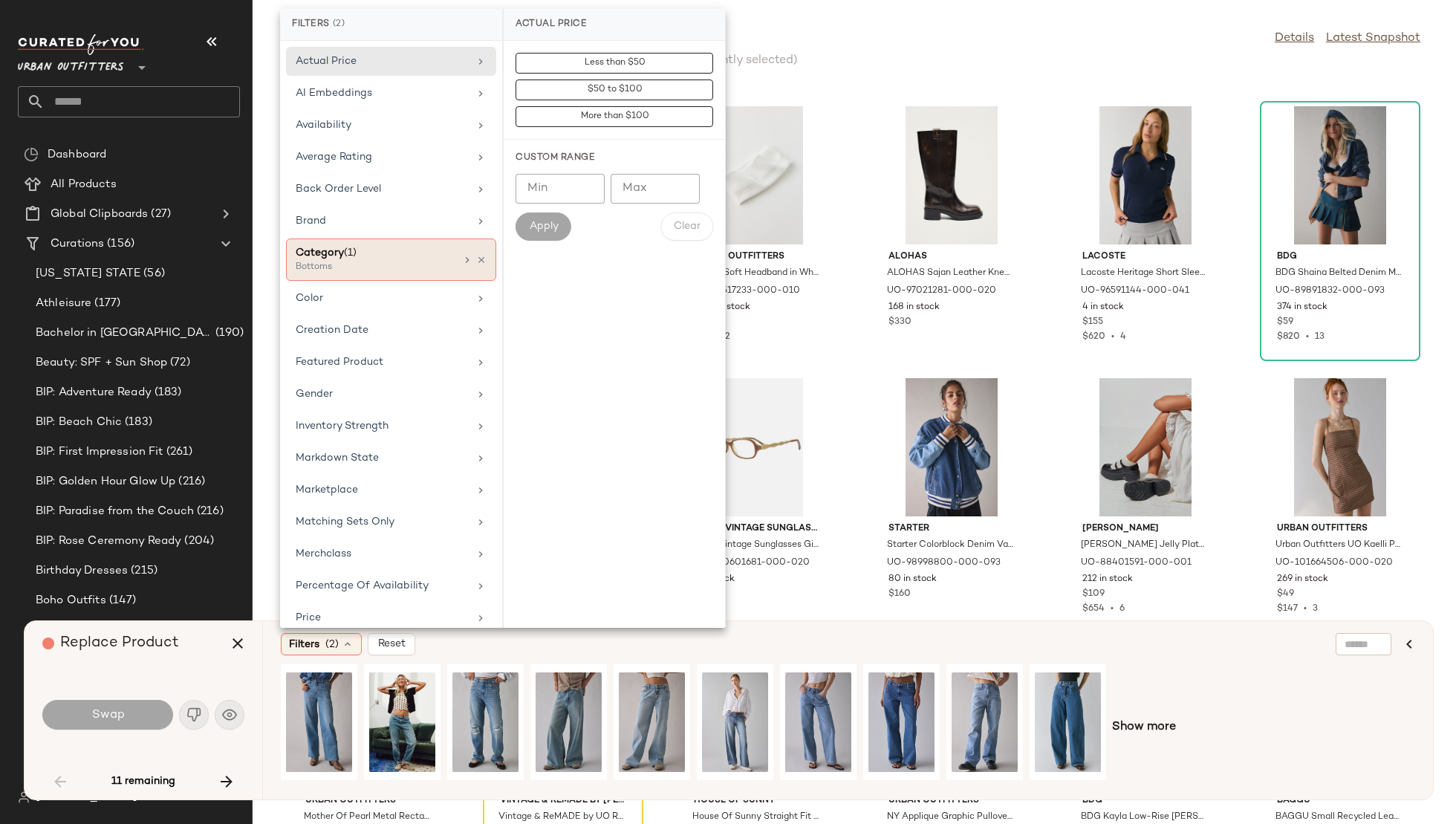
click at [391, 270] on div "Bottoms" at bounding box center [369, 267] width 149 height 14
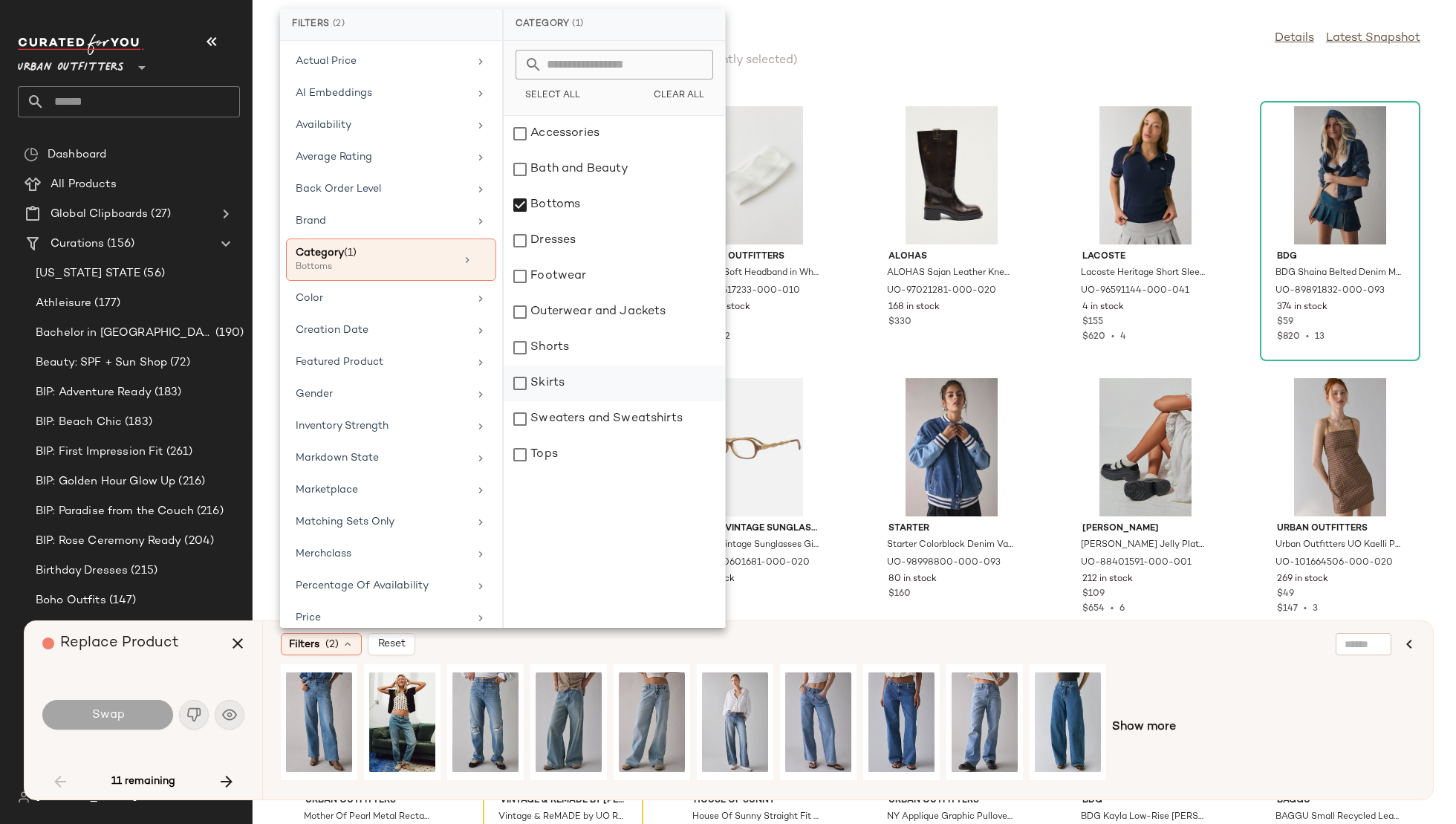
click at [568, 382] on div "Skirts" at bounding box center [614, 383] width 222 height 36
click at [408, 292] on div "Color" at bounding box center [382, 297] width 173 height 16
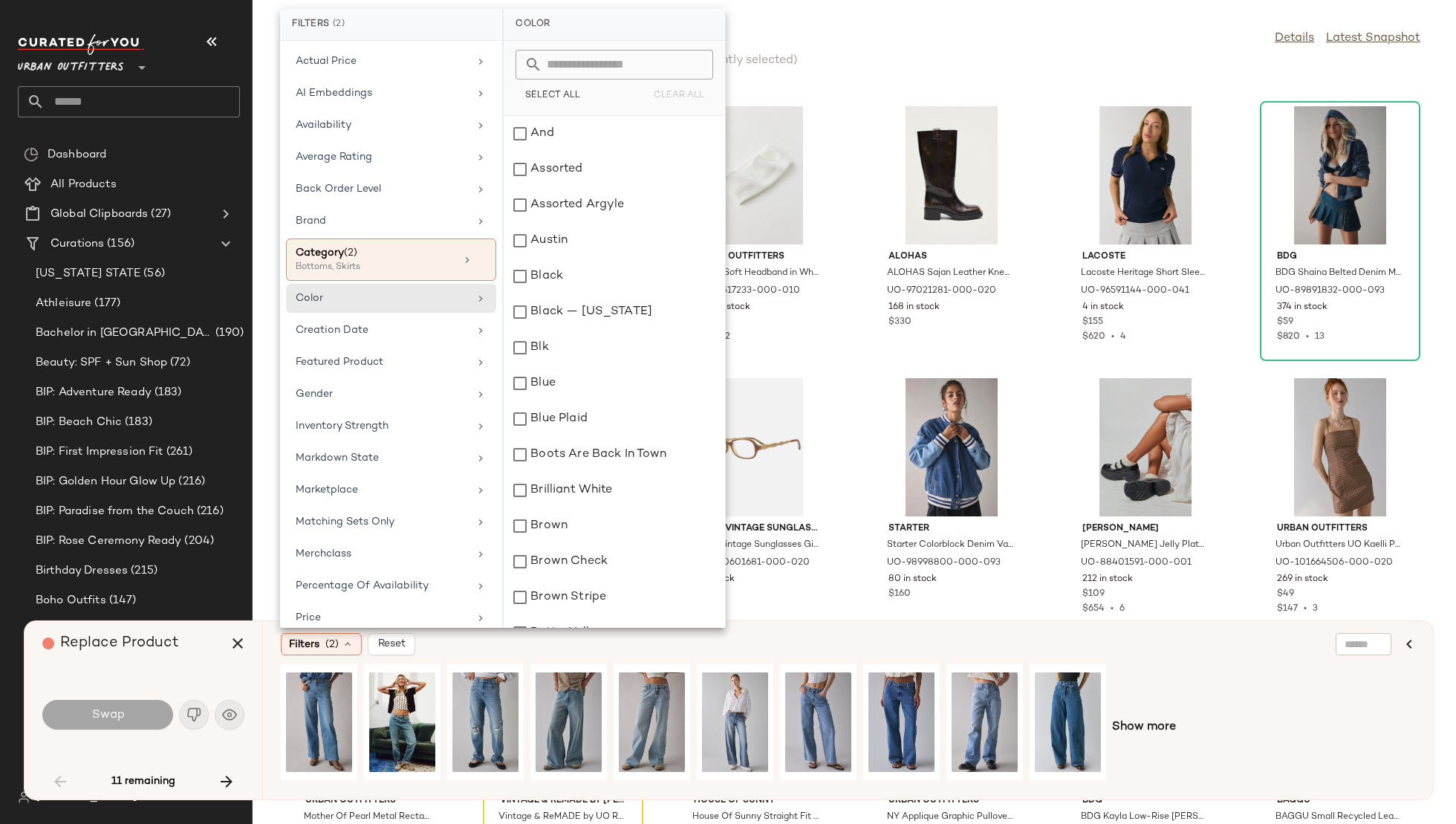
click at [624, 61] on input "text" at bounding box center [624, 65] width 162 height 30
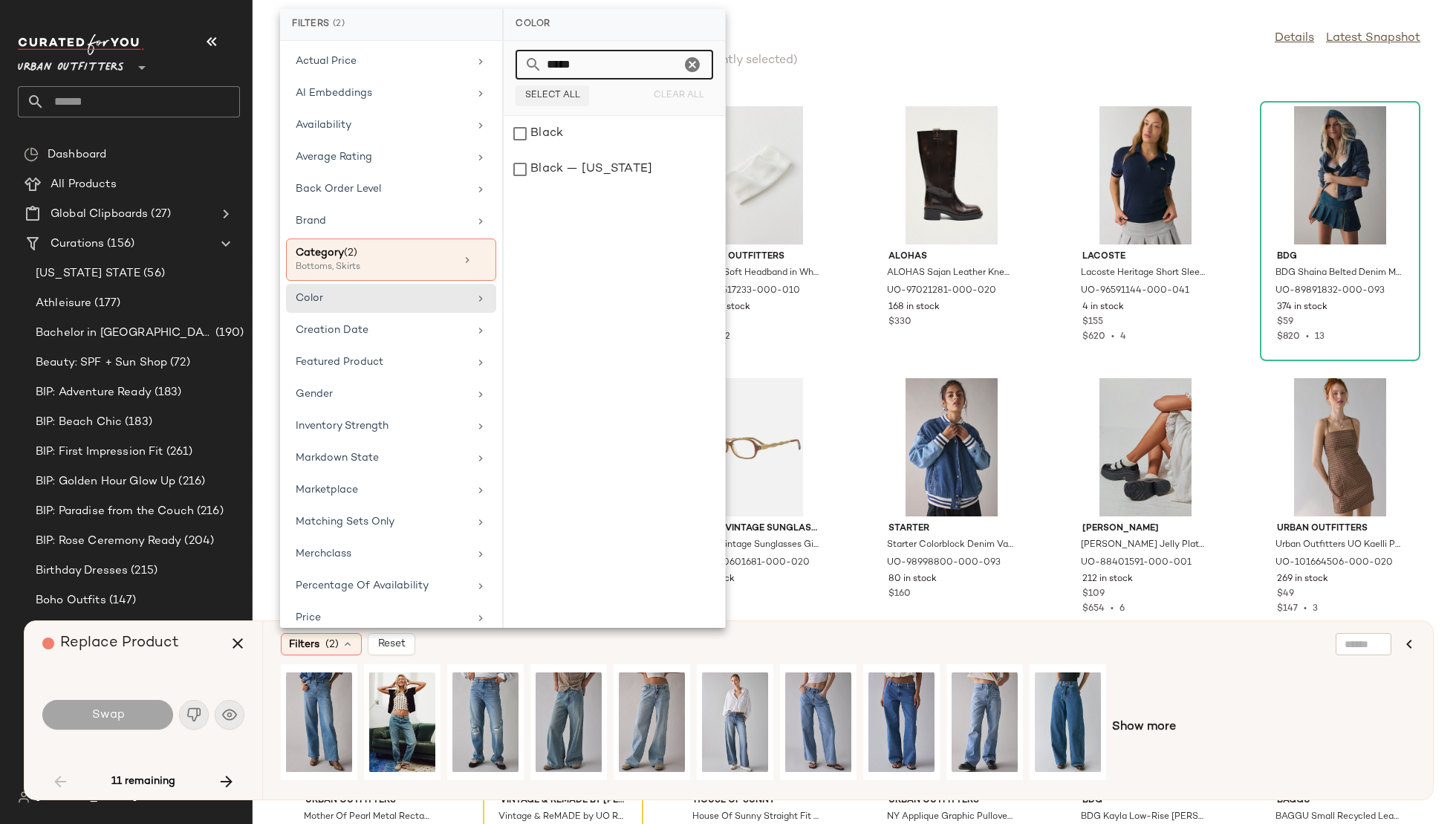
type input "*****"
click at [533, 98] on span "Select All" at bounding box center [552, 95] width 56 height 10
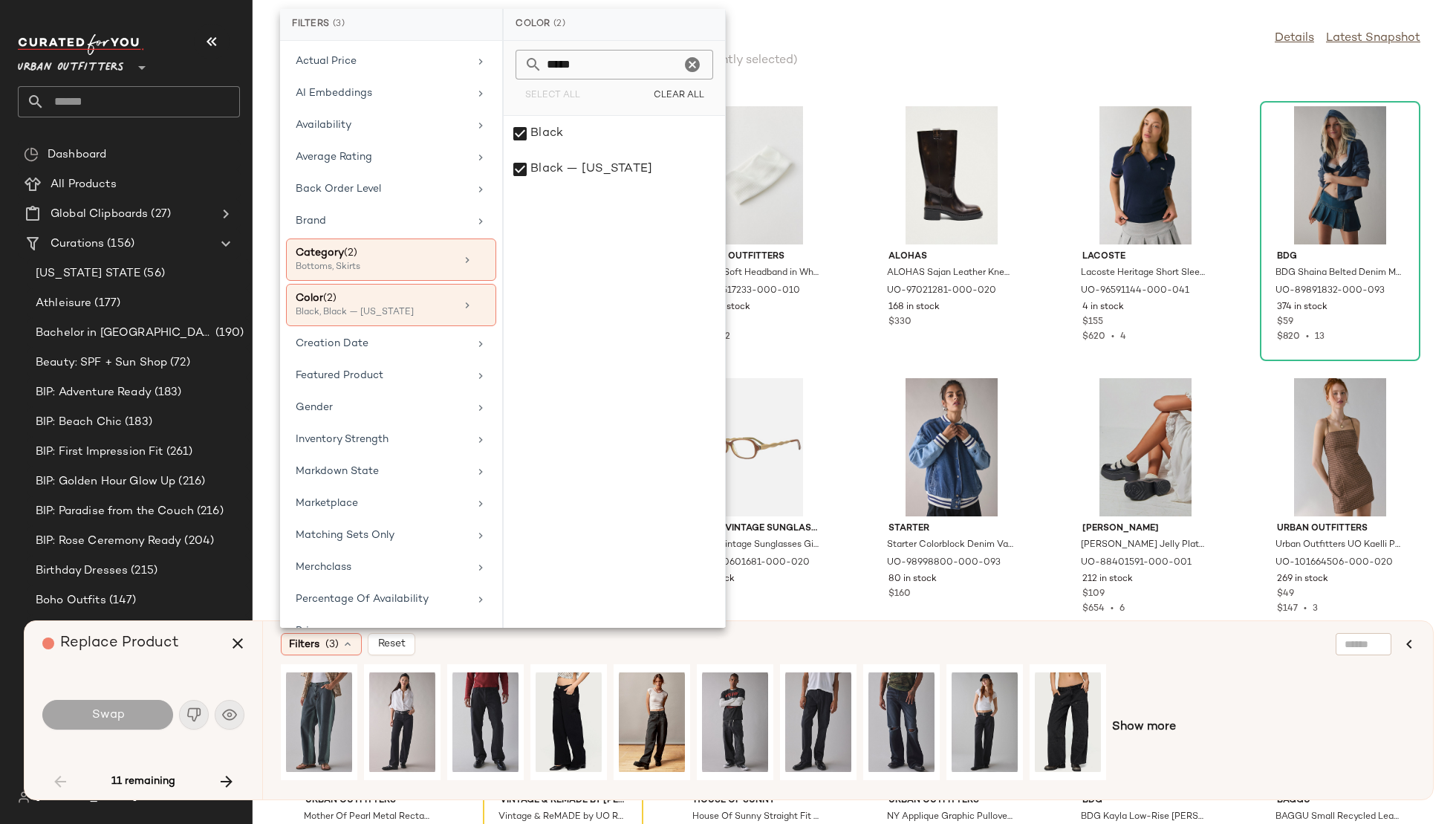
click at [650, 649] on div "Filters (3) Reset" at bounding box center [776, 644] width 991 height 22
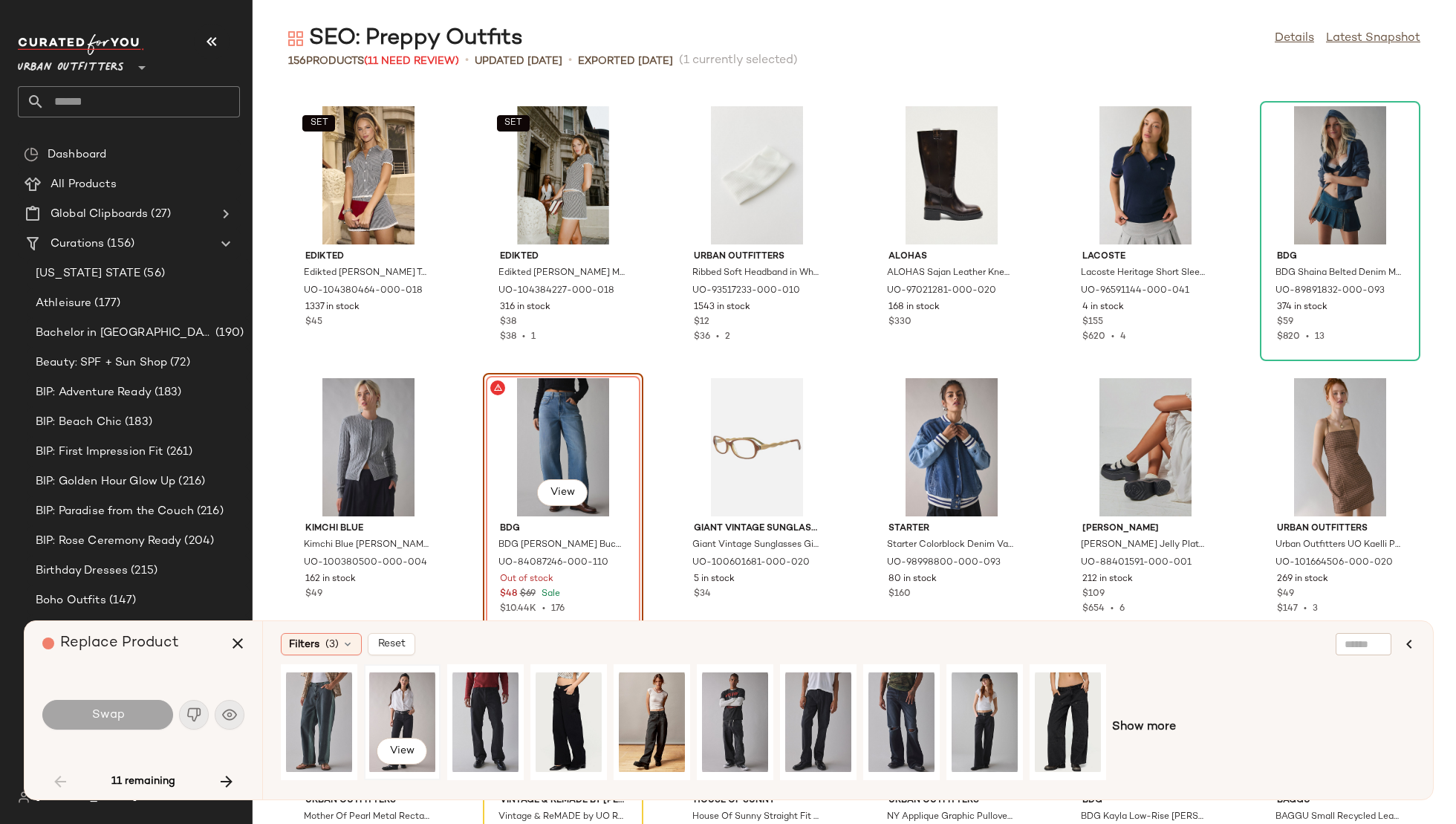
click at [405, 716] on div "View" at bounding box center [402, 723] width 66 height 106
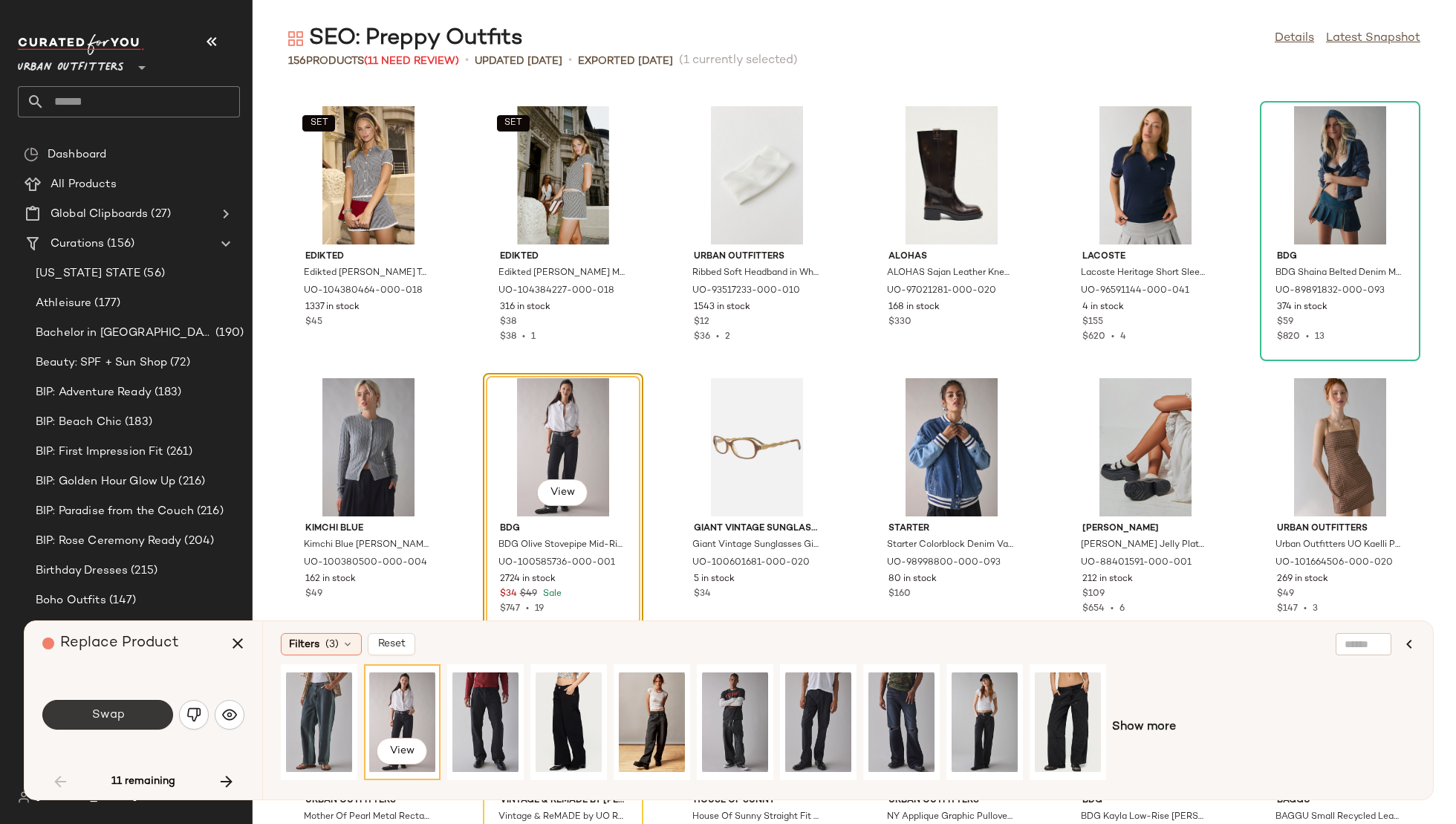
click at [132, 705] on button "Swap" at bounding box center [107, 714] width 130 height 30
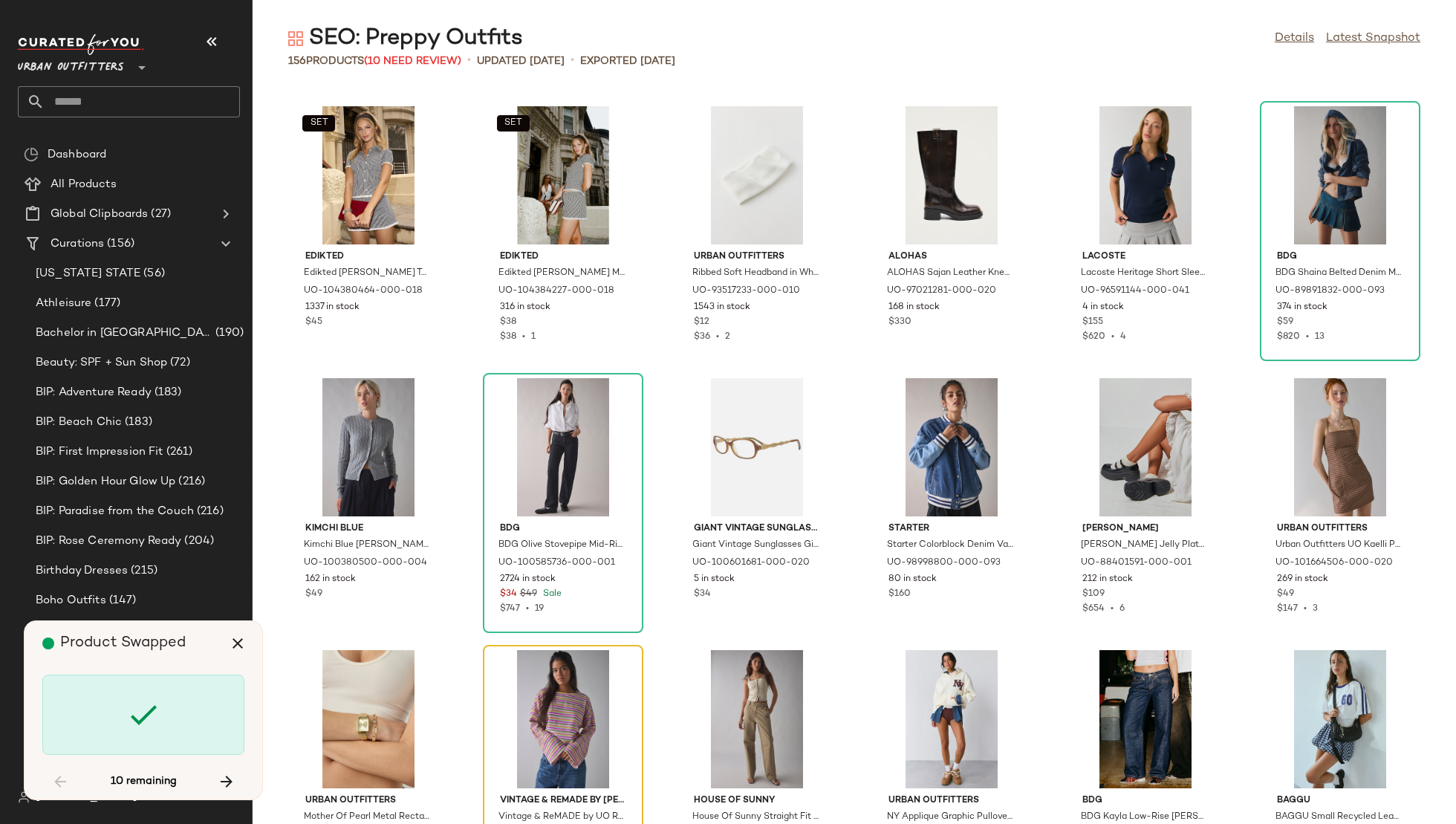
scroll to position [2176, 0]
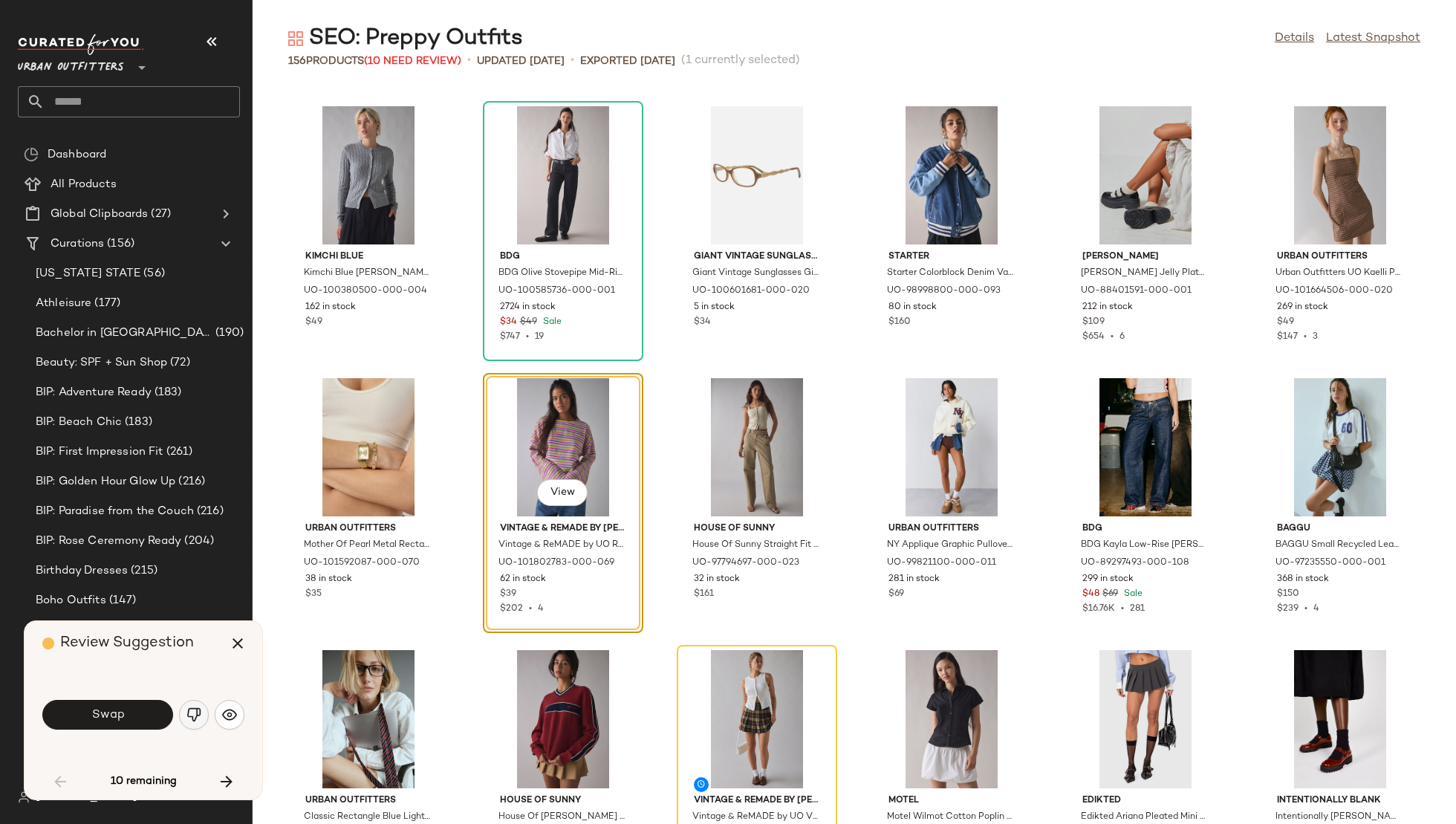
click at [200, 704] on button "button" at bounding box center [193, 714] width 30 height 30
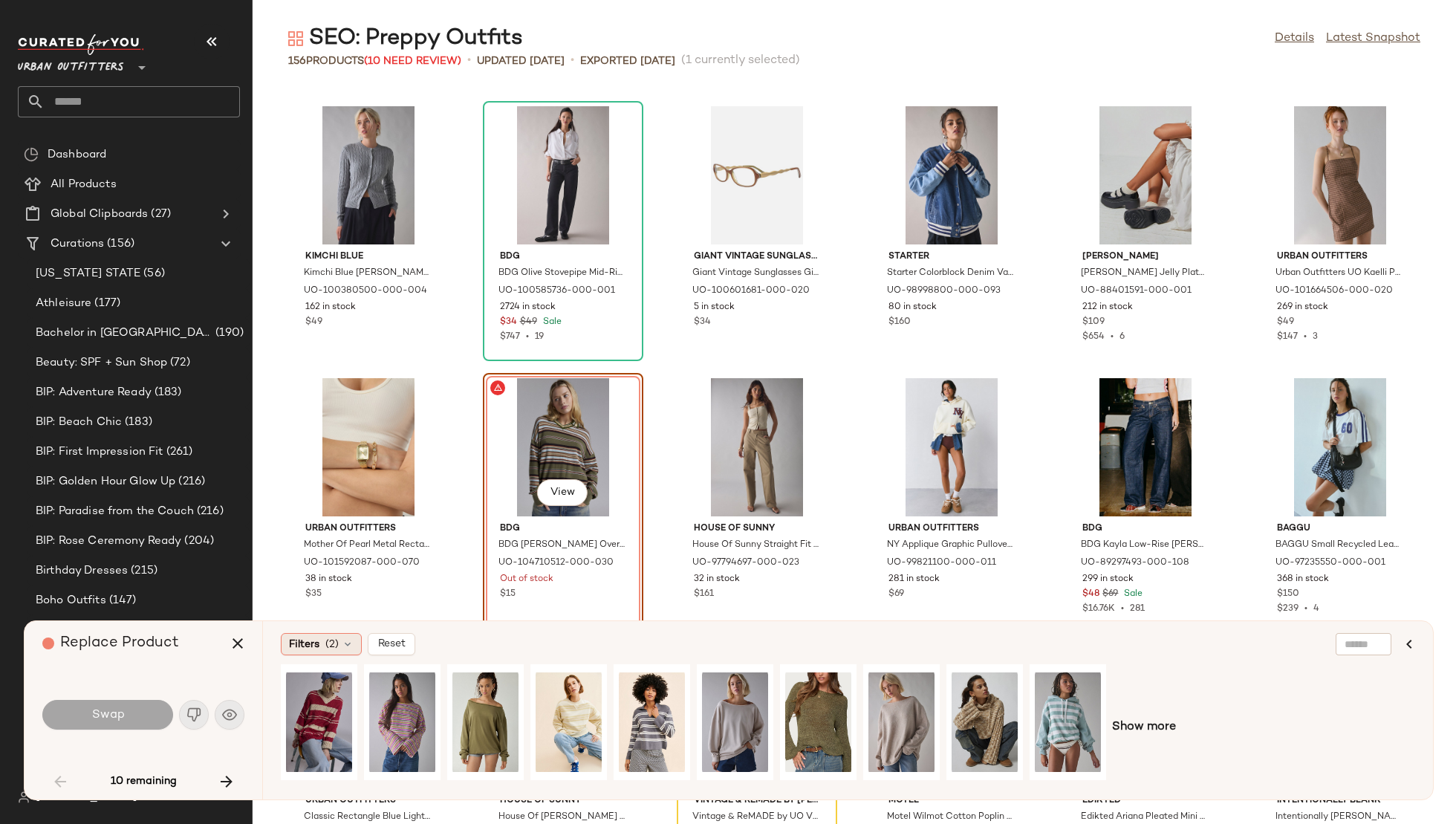
click at [319, 639] on div "Filters (2)" at bounding box center [321, 644] width 81 height 22
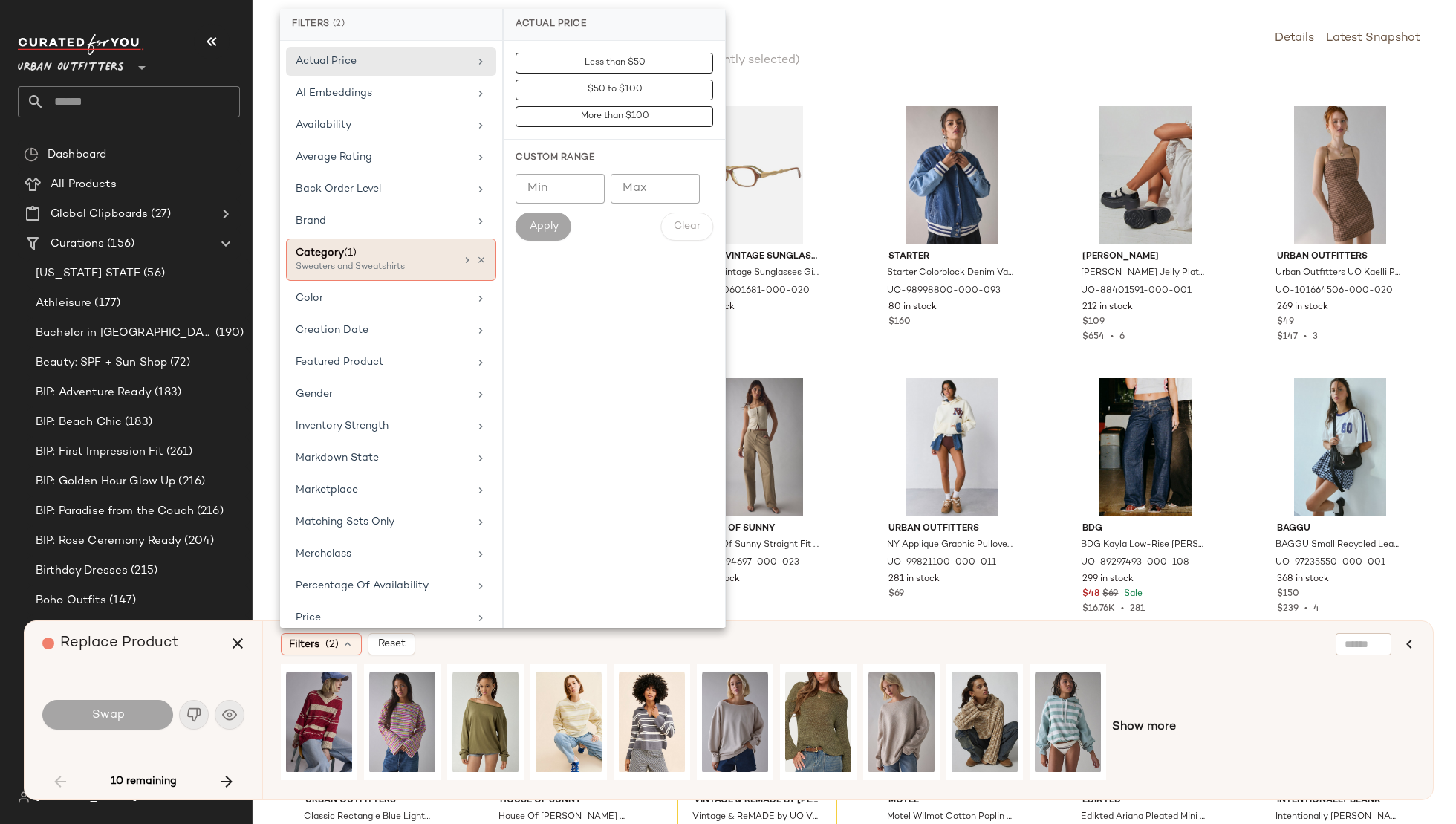
click at [407, 261] on div "Sweaters and Sweatshirts" at bounding box center [369, 267] width 149 height 14
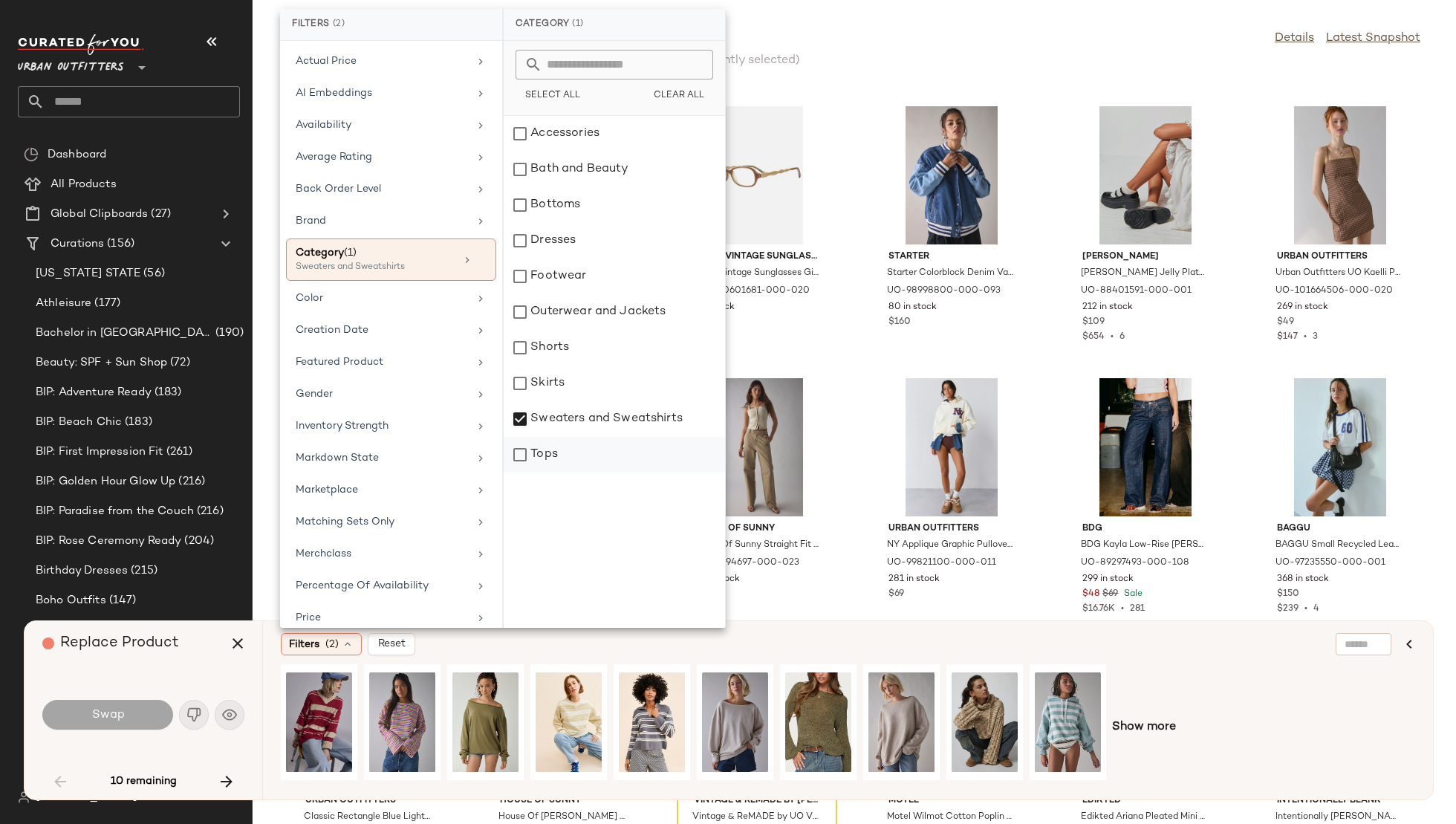
click at [543, 458] on div "Tops" at bounding box center [614, 454] width 222 height 36
click at [377, 292] on div "Color" at bounding box center [382, 297] width 173 height 16
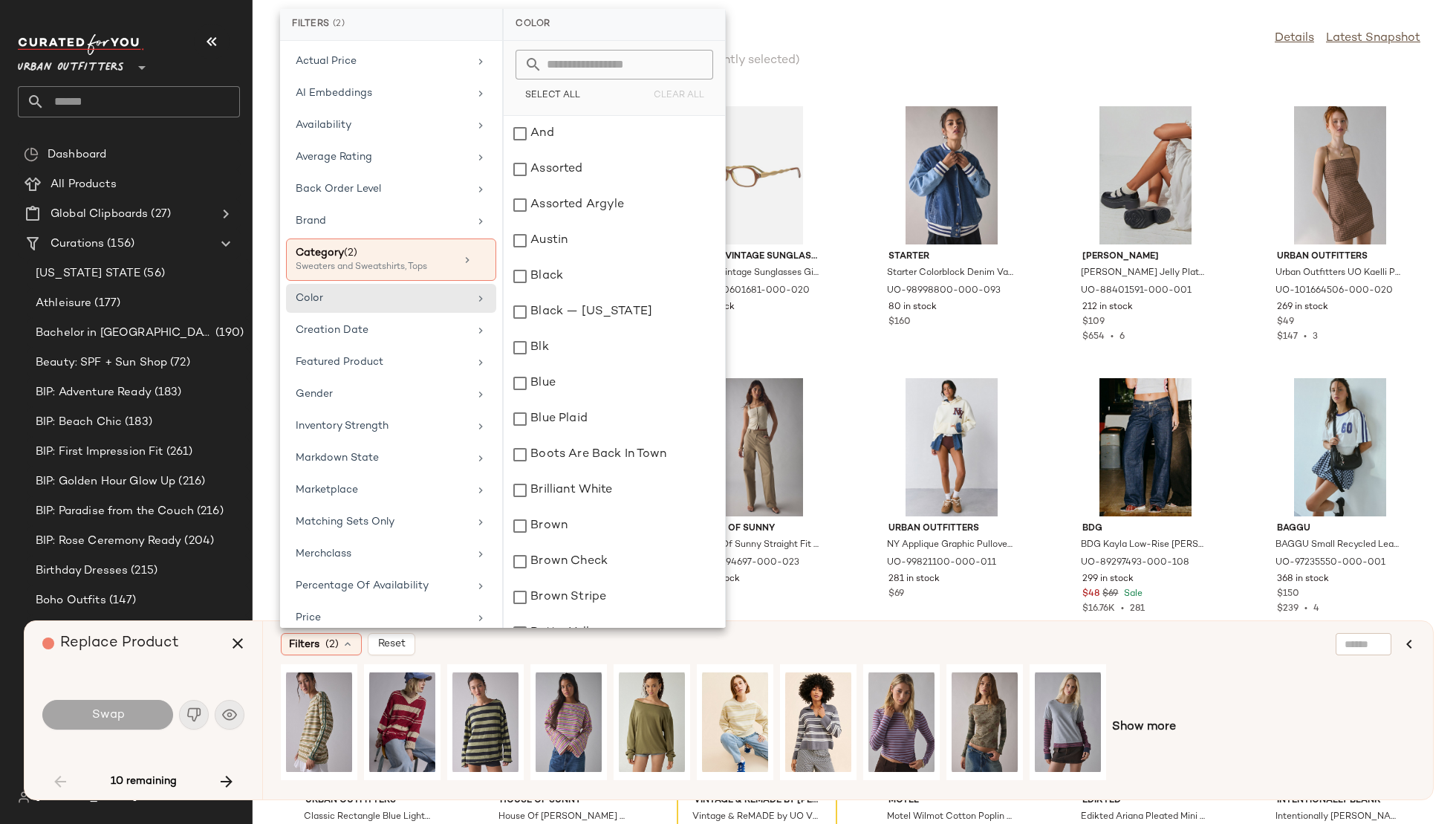
click at [619, 64] on input "text" at bounding box center [624, 65] width 162 height 30
click at [373, 484] on div "Marketplace" at bounding box center [382, 490] width 173 height 16
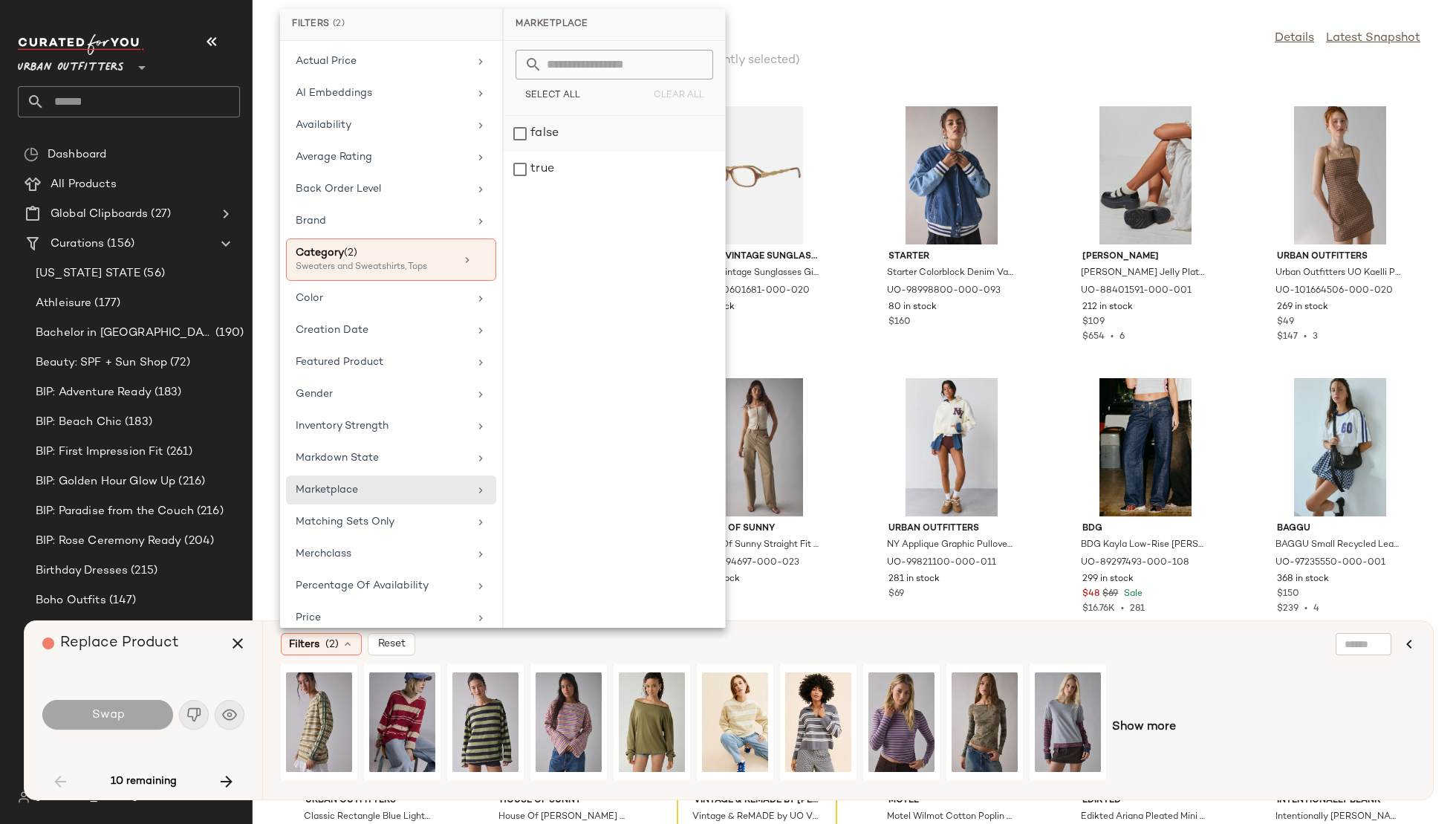
click at [559, 140] on div "false" at bounding box center [614, 133] width 222 height 36
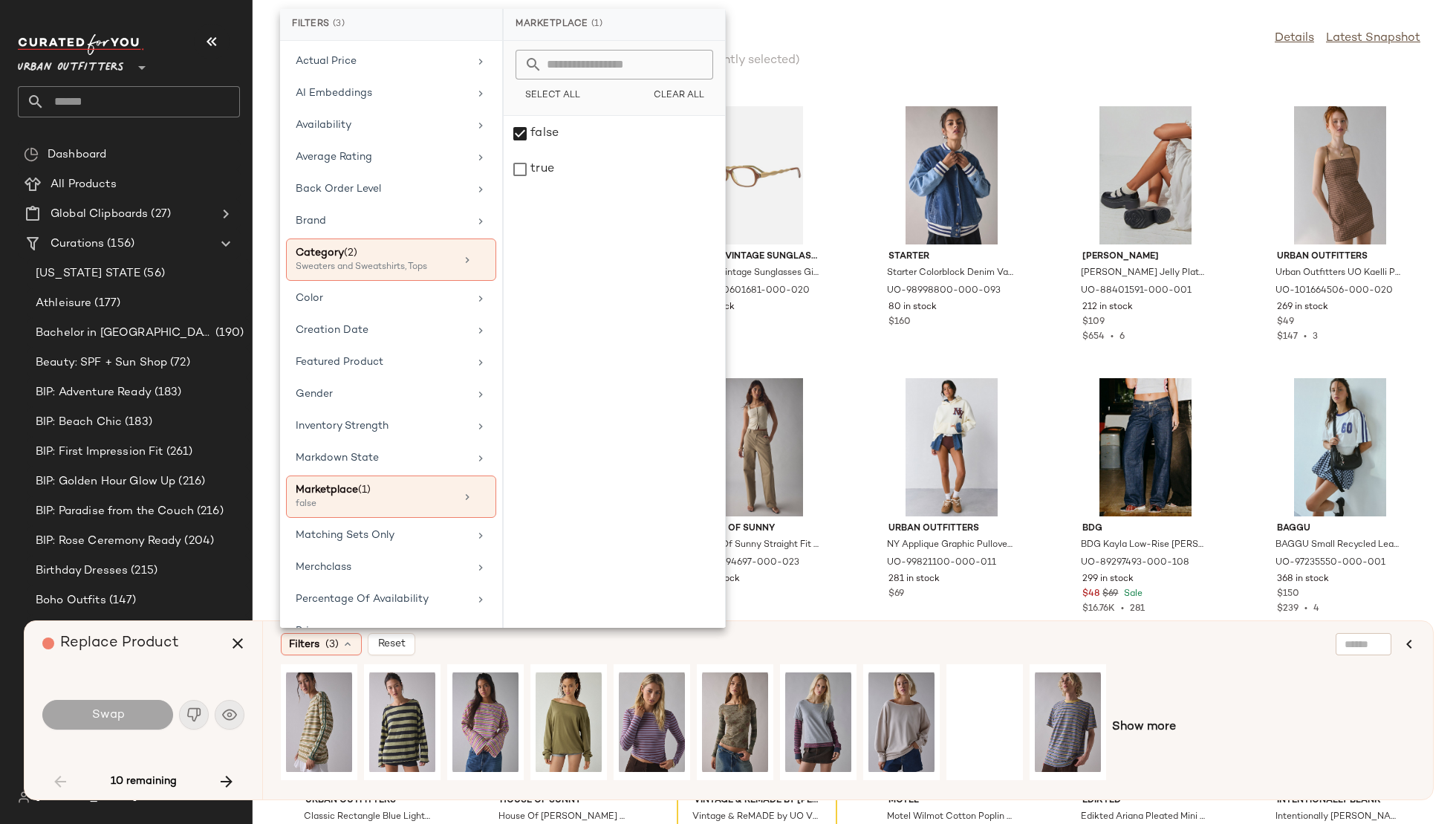
click at [770, 631] on div "Filters (3) Reset Show more" at bounding box center [848, 710] width 1171 height 178
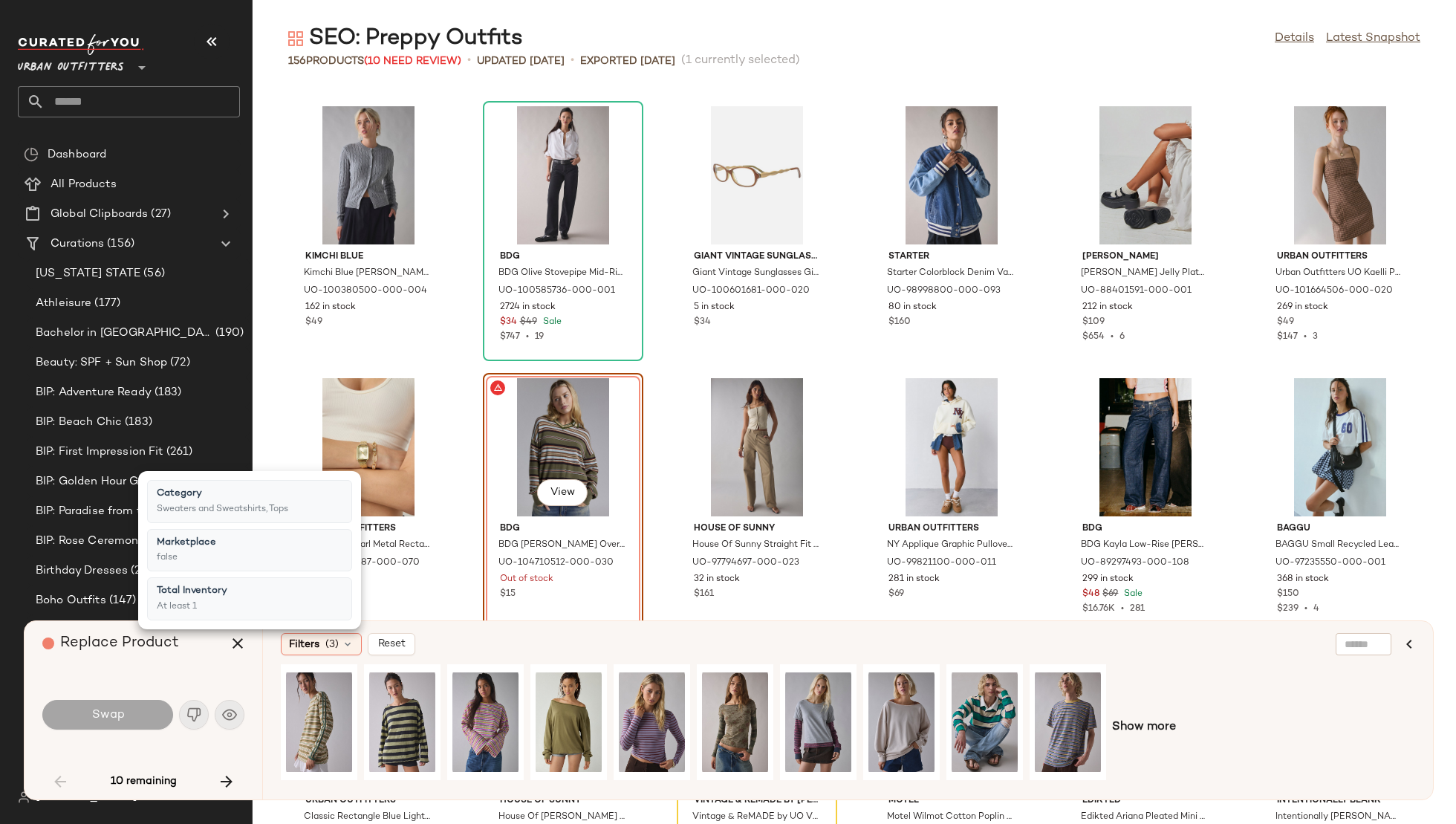
click at [770, 631] on div "Filters (3) Reset Show more" at bounding box center [848, 710] width 1171 height 178
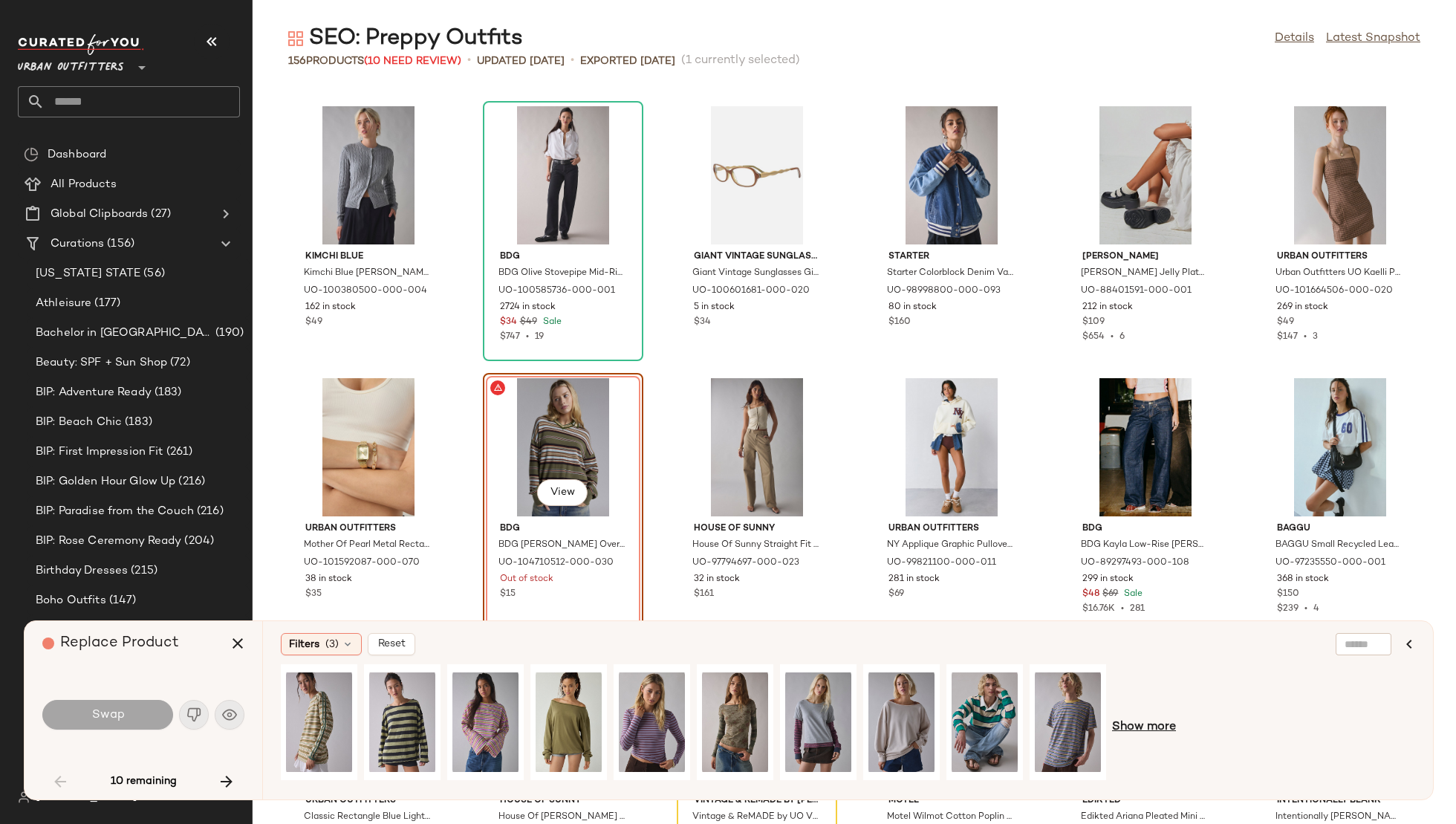
click at [1154, 727] on span "Show more" at bounding box center [1144, 728] width 64 height 18
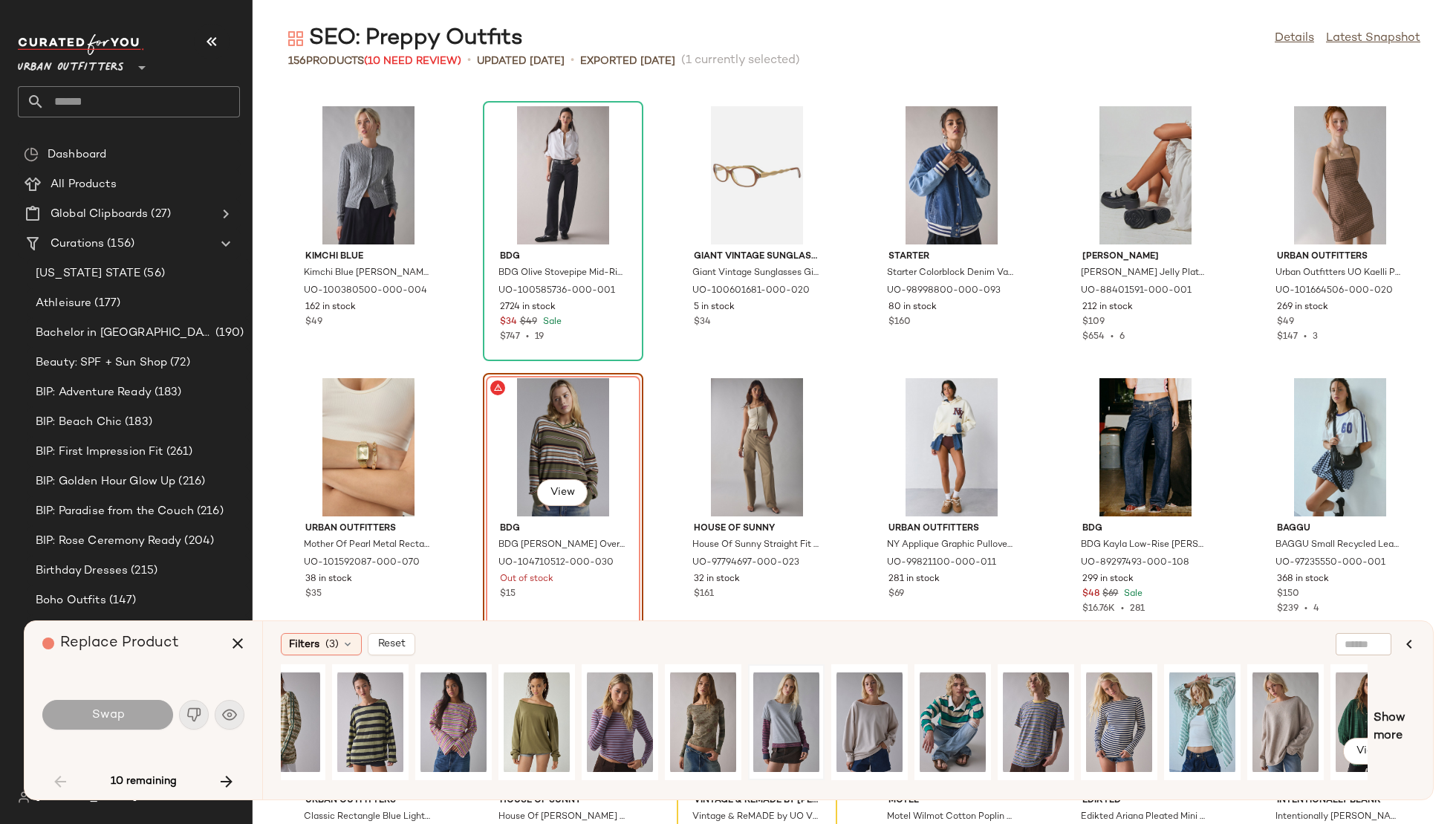
scroll to position [0, 0]
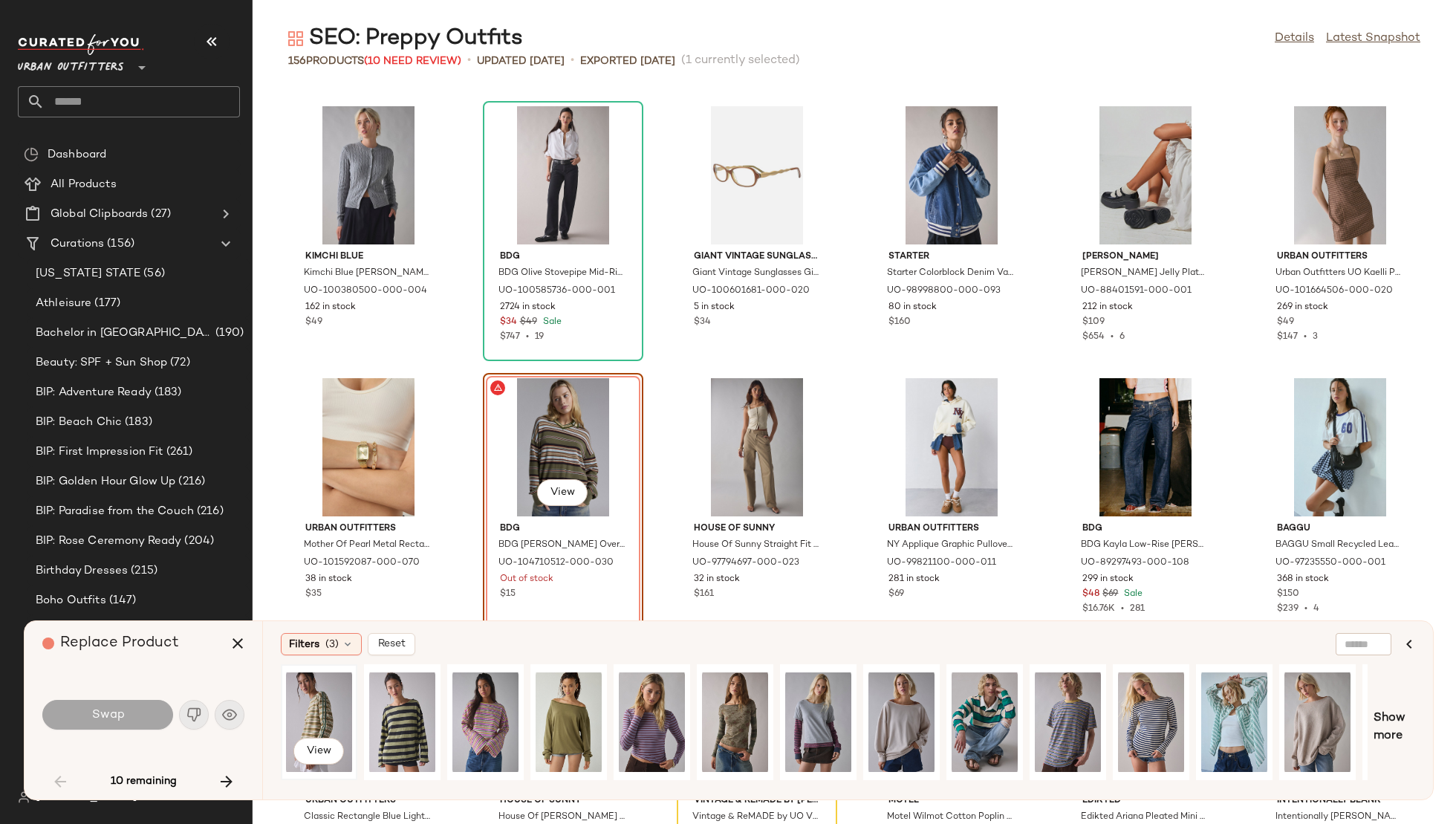
click at [308, 718] on div "View" at bounding box center [319, 723] width 66 height 106
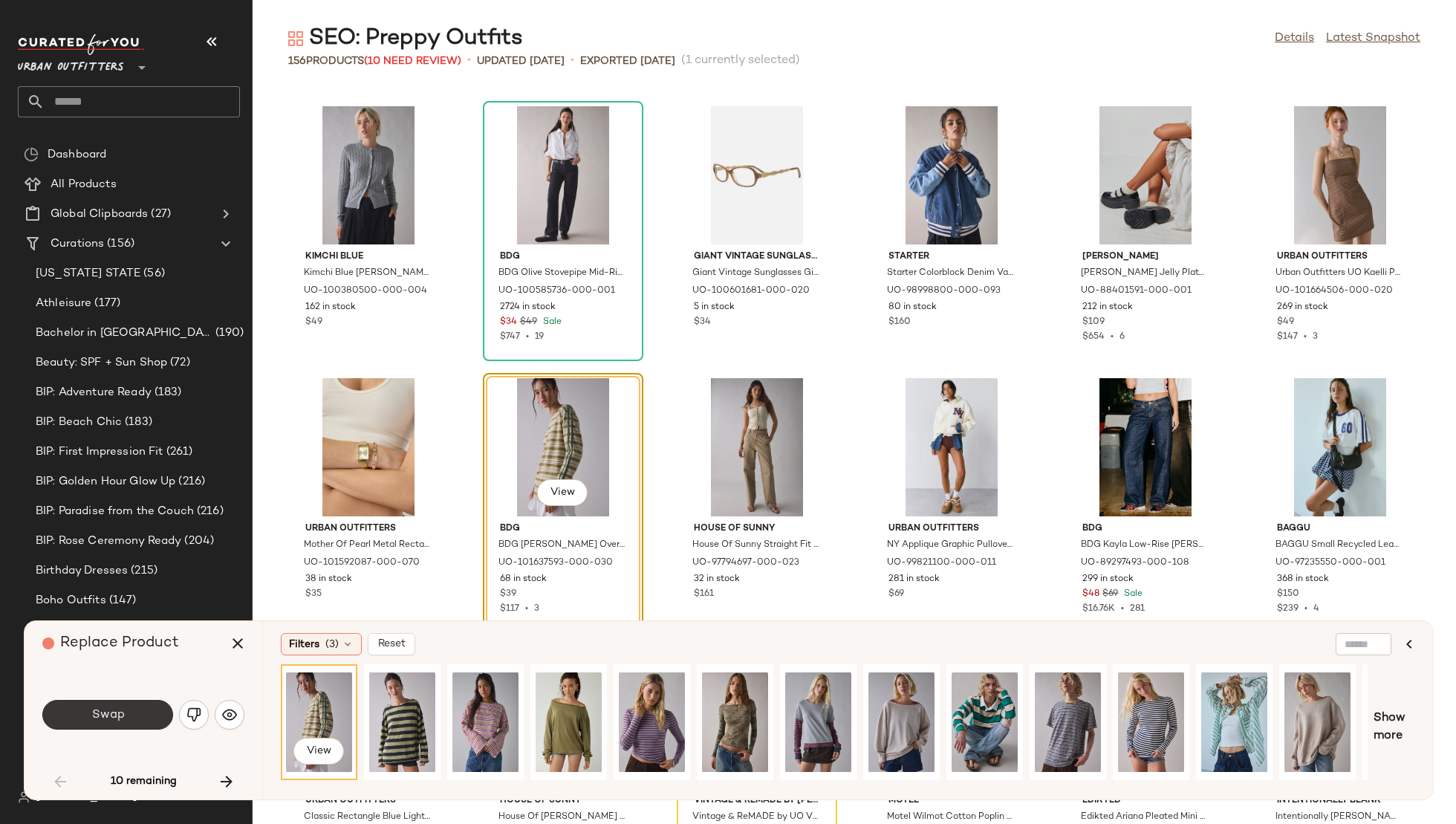
click at [80, 715] on button "Swap" at bounding box center [107, 714] width 130 height 30
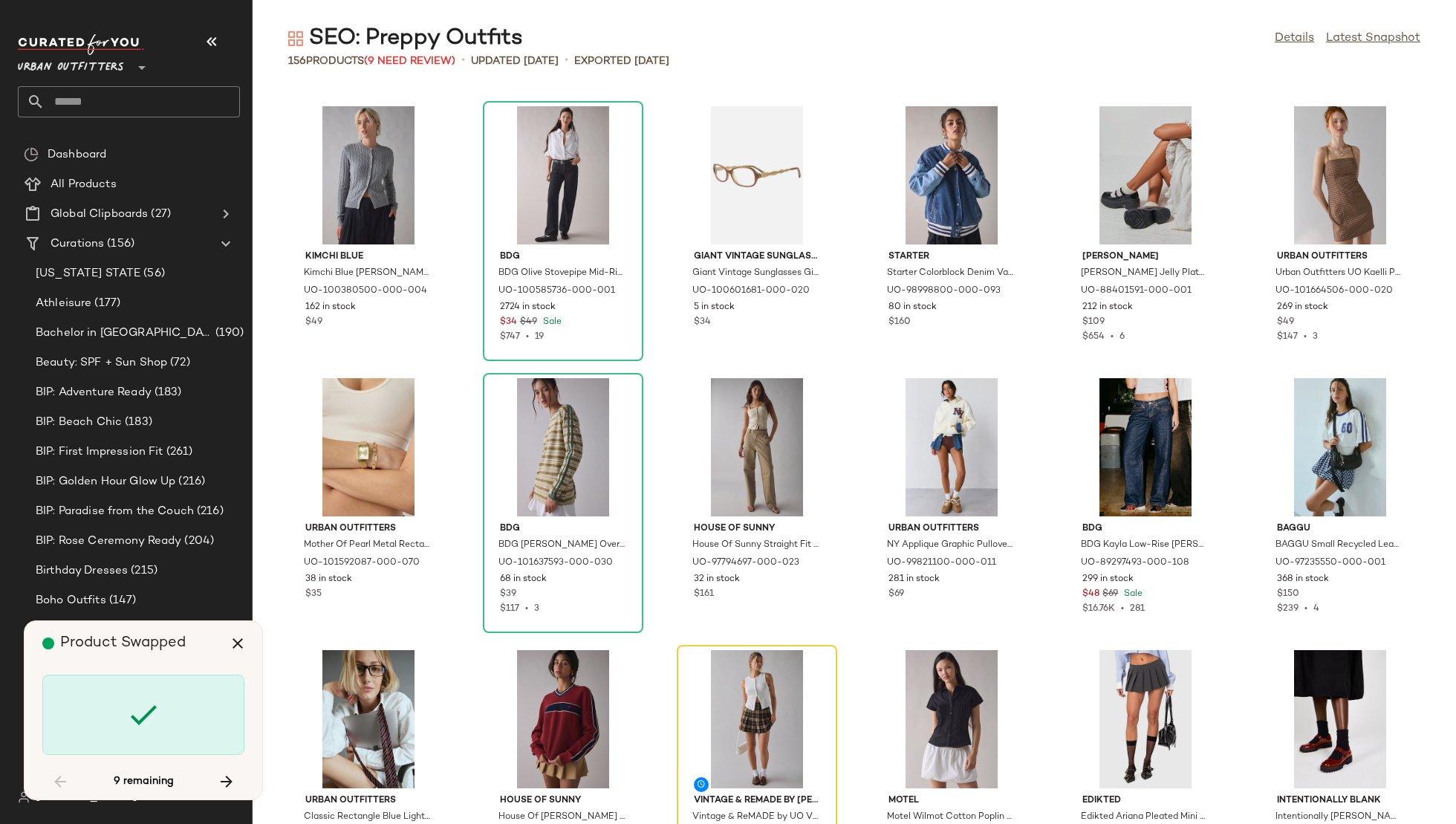
scroll to position [2448, 0]
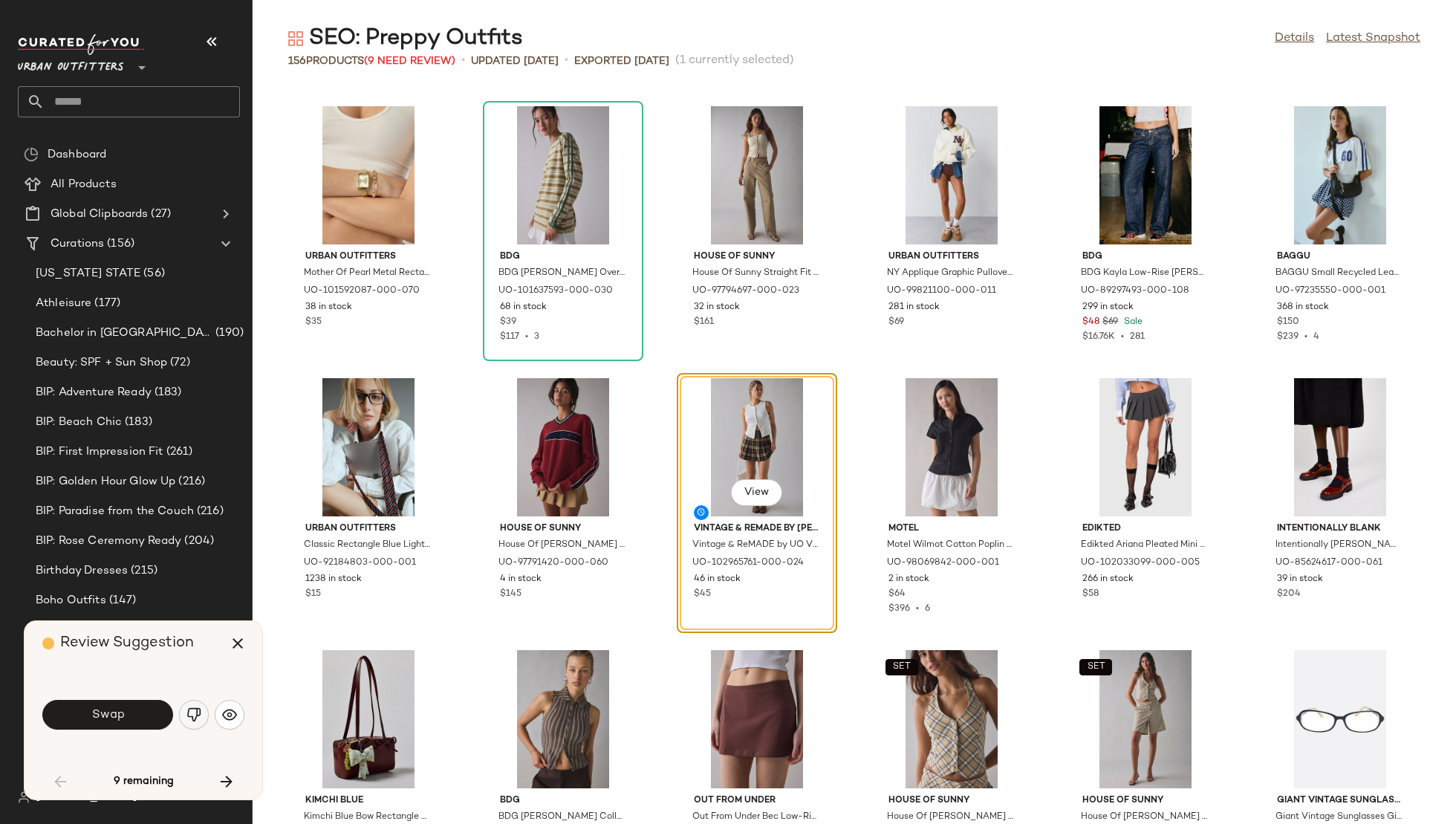
click at [190, 714] on img "button" at bounding box center [193, 714] width 15 height 15
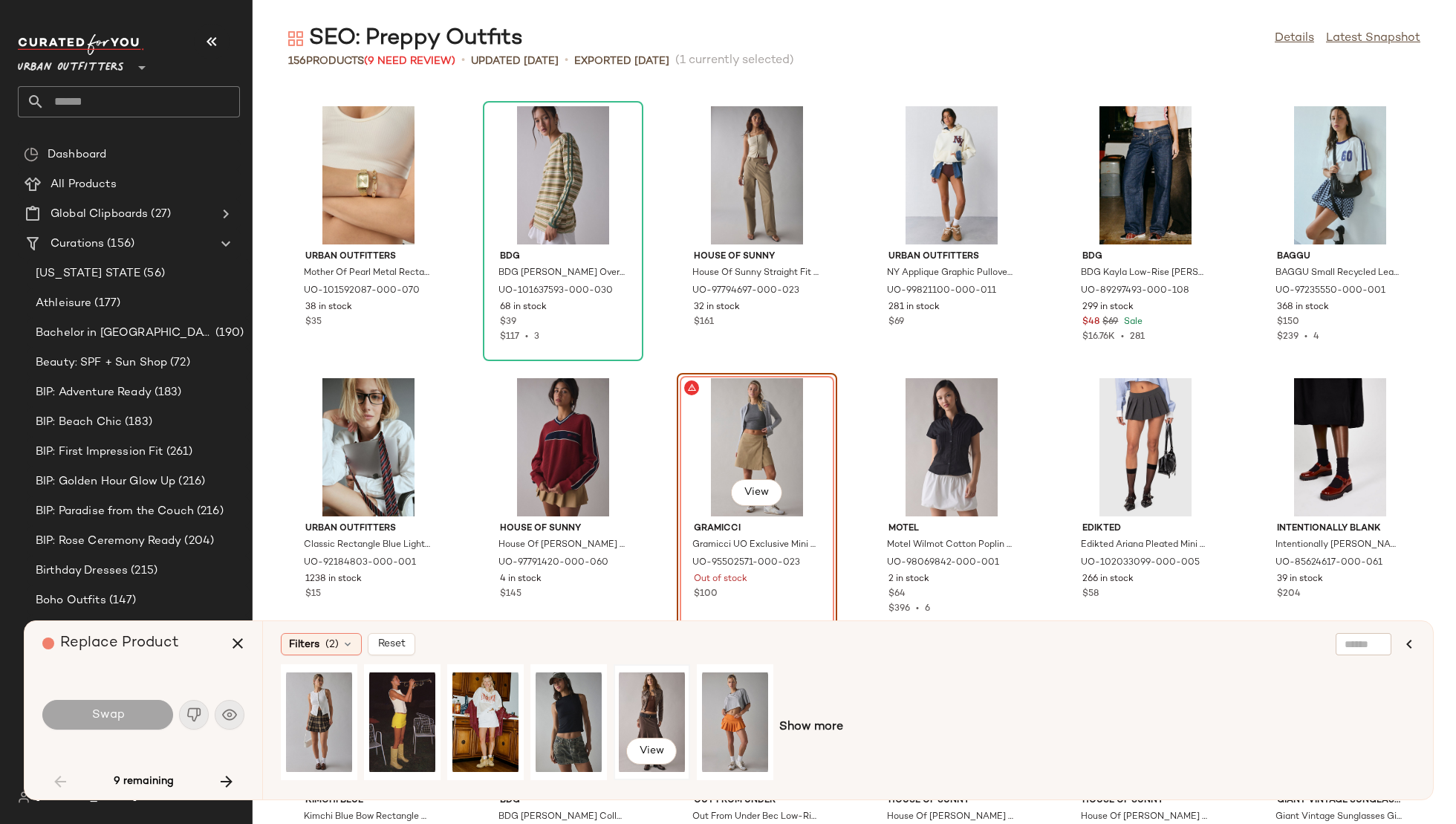
click at [654, 703] on div "View" at bounding box center [651, 723] width 66 height 106
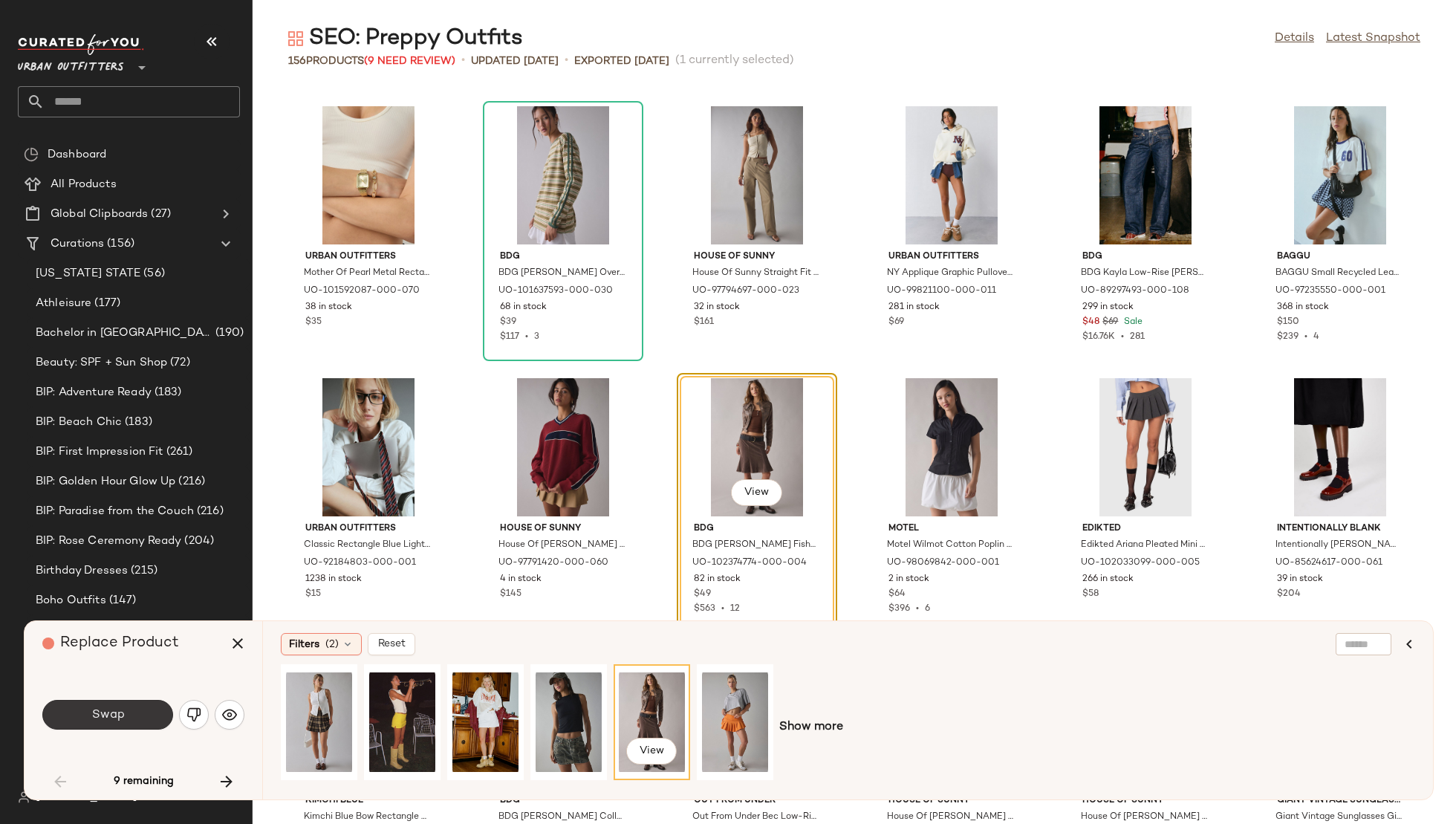
click at [129, 709] on button "Swap" at bounding box center [107, 714] width 130 height 30
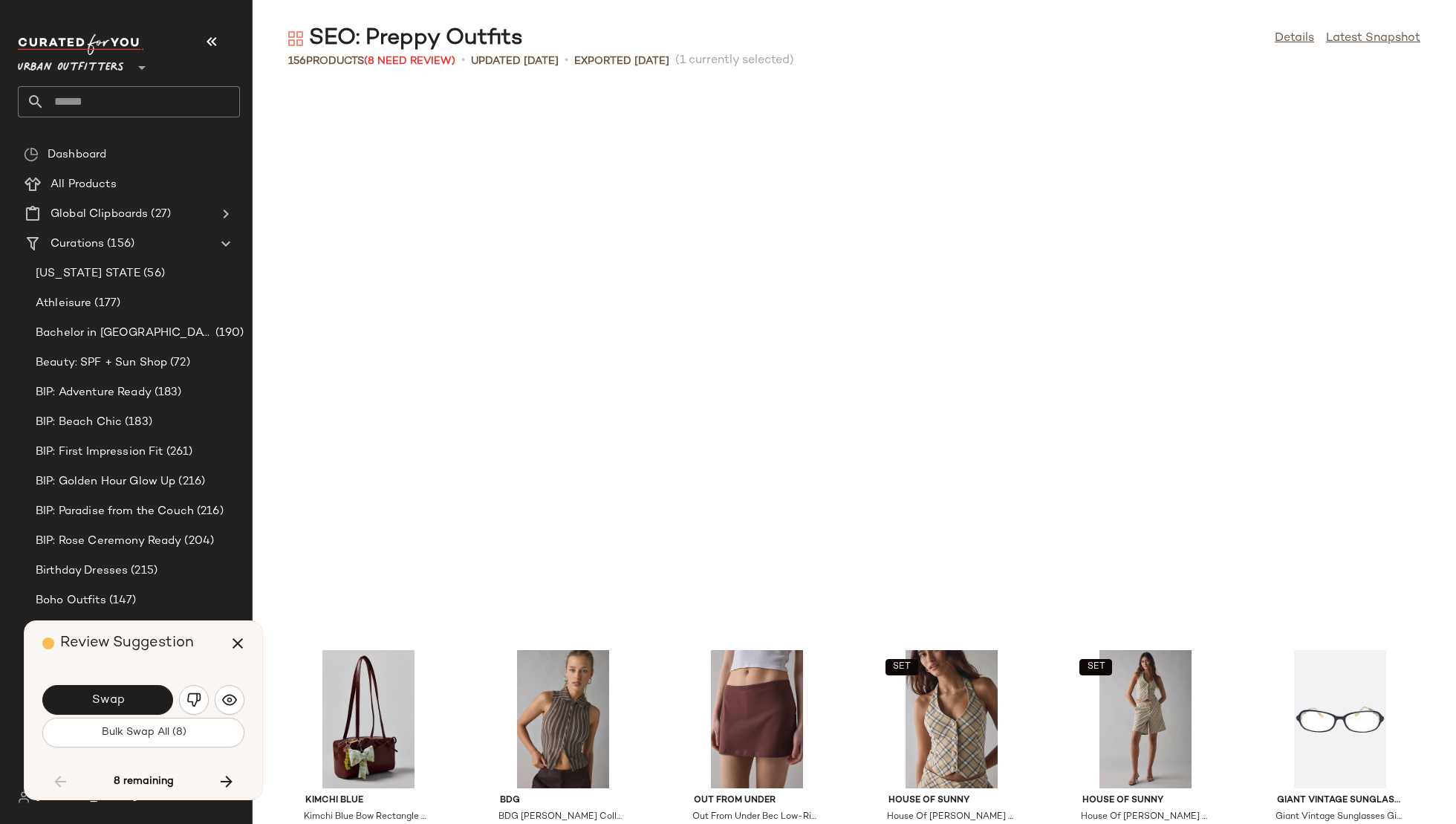
scroll to position [2992, 0]
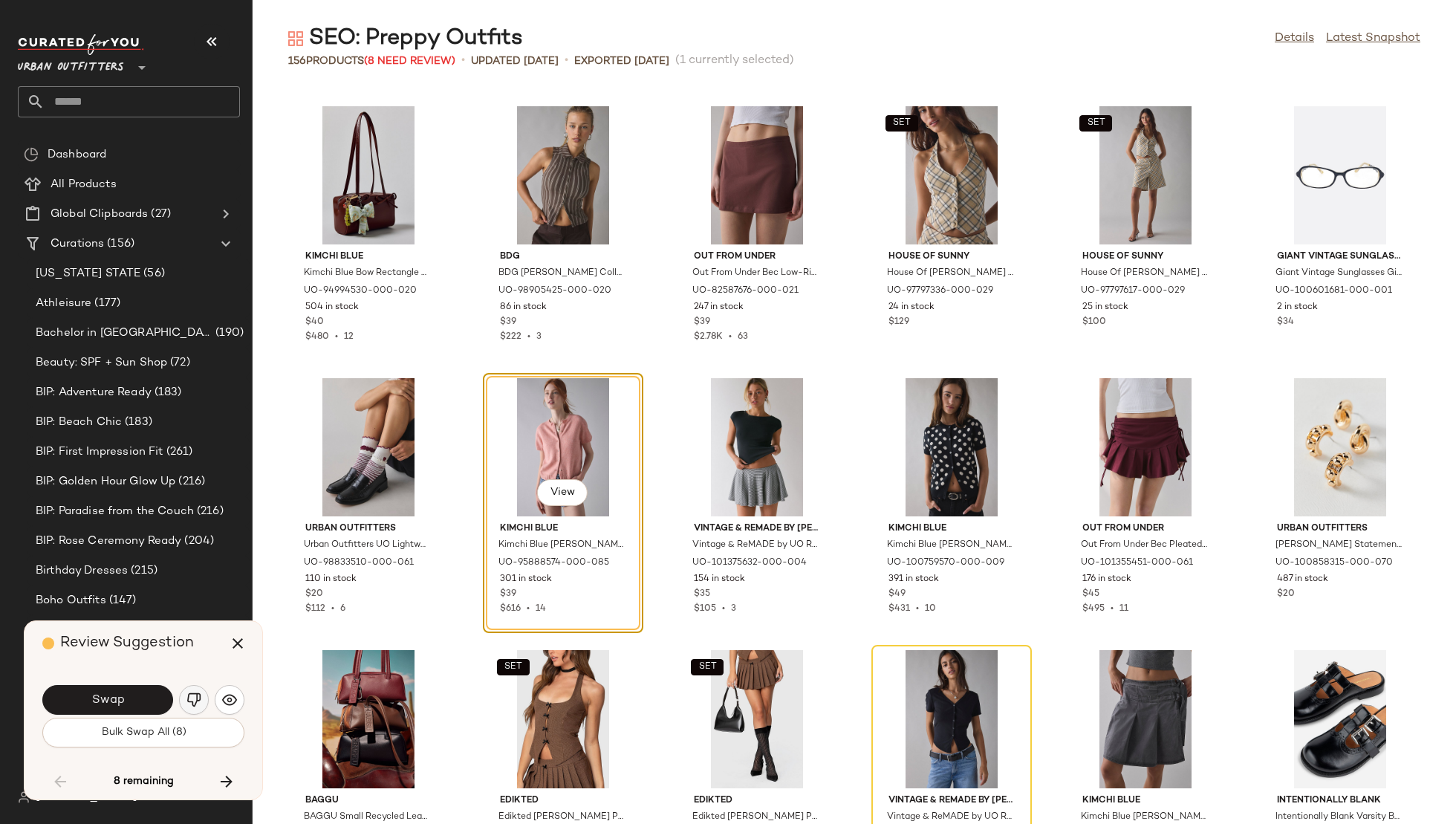
click at [205, 700] on button "button" at bounding box center [193, 700] width 30 height 30
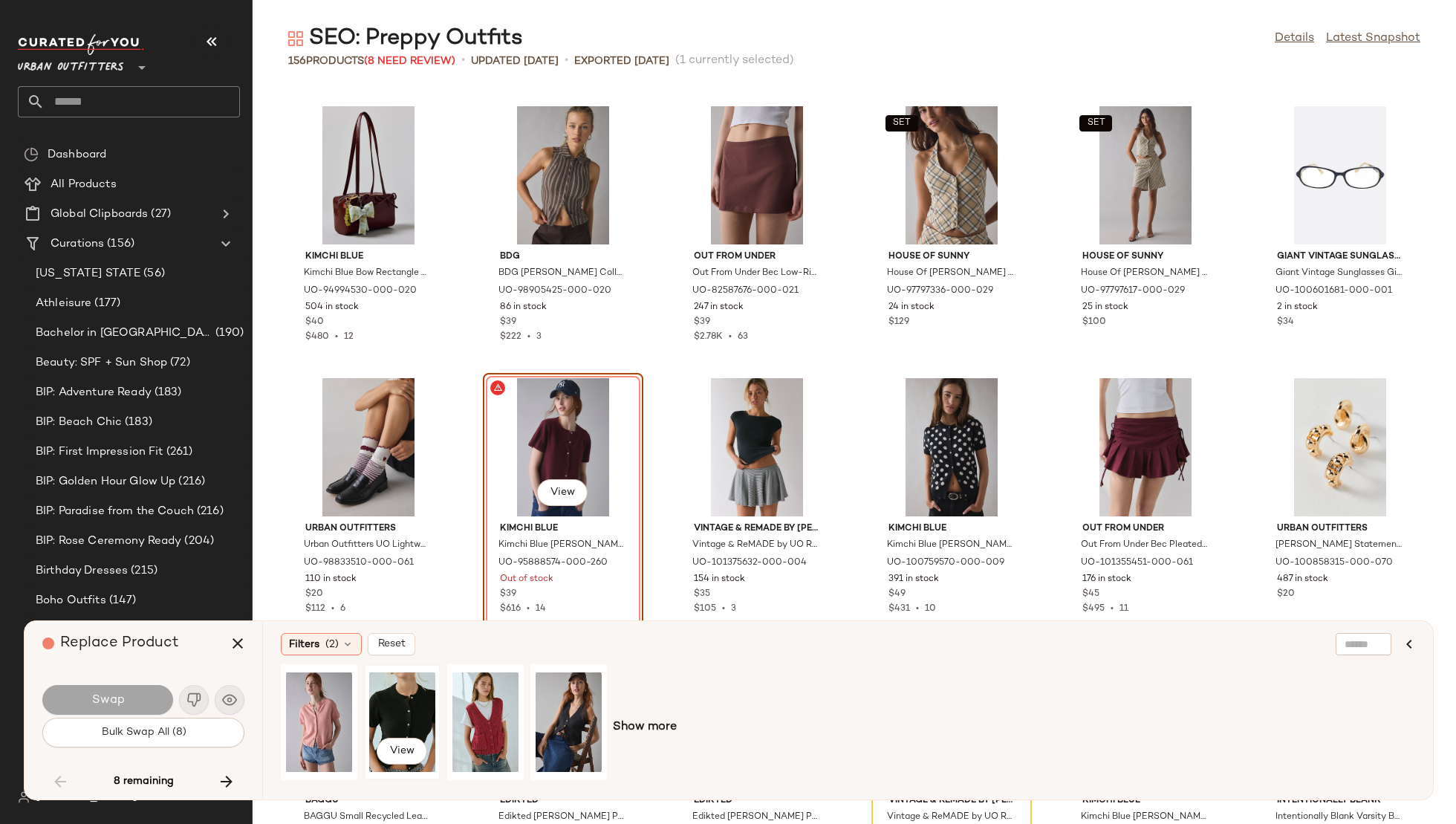
click at [372, 694] on div "View" at bounding box center [402, 723] width 66 height 106
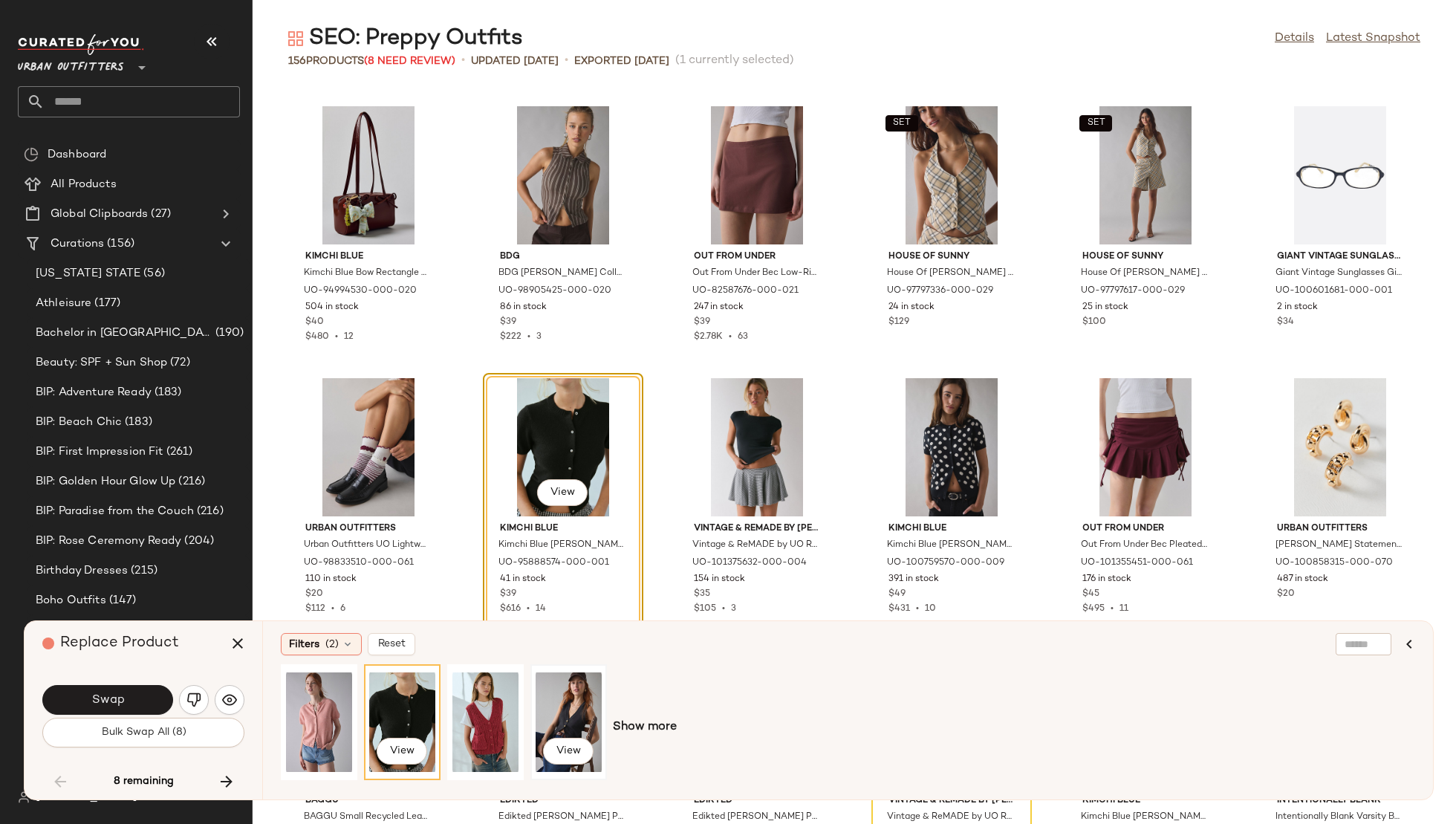
click at [551, 698] on div "View" at bounding box center [568, 723] width 66 height 106
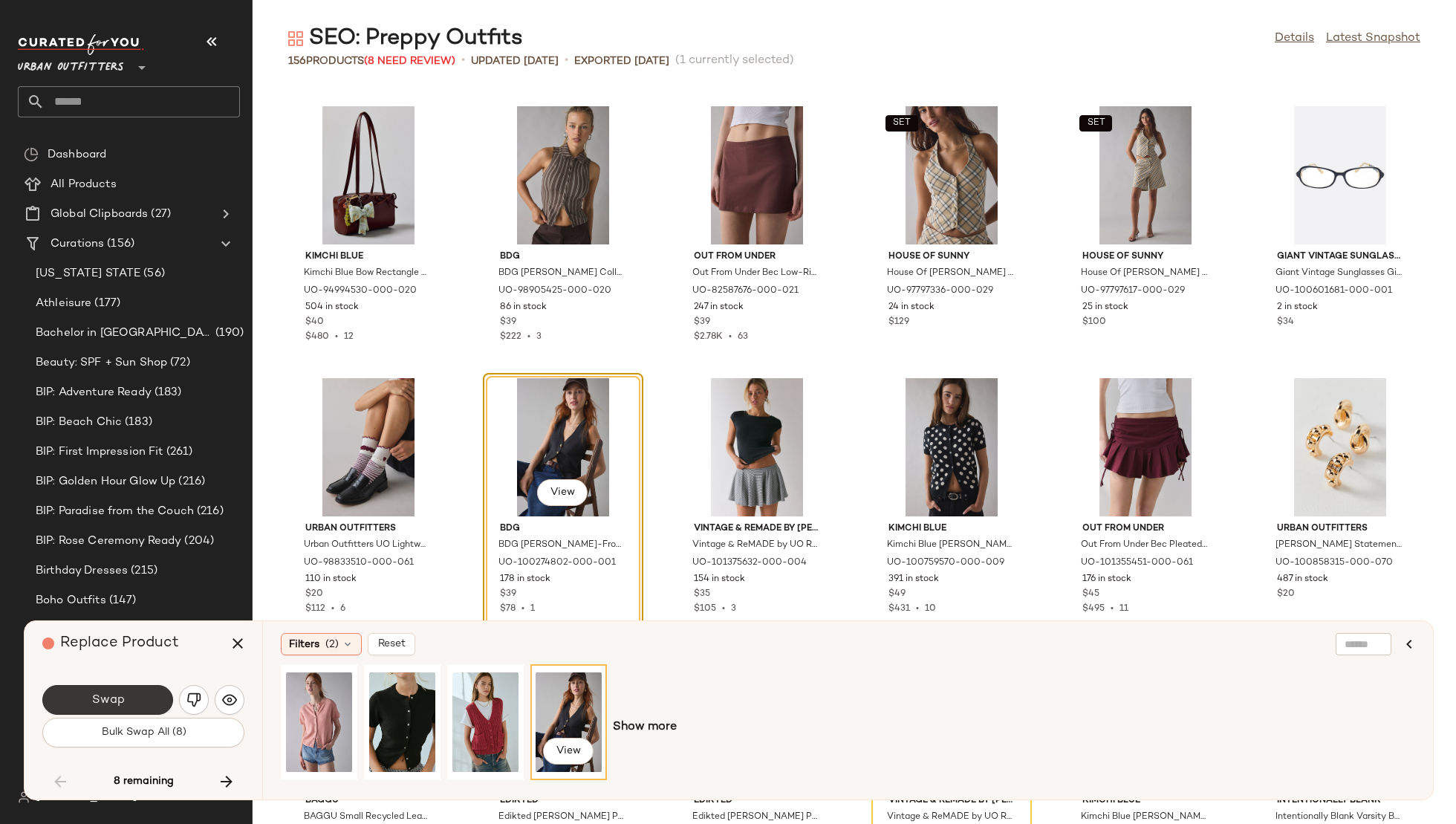
click at [132, 694] on button "Swap" at bounding box center [107, 700] width 130 height 30
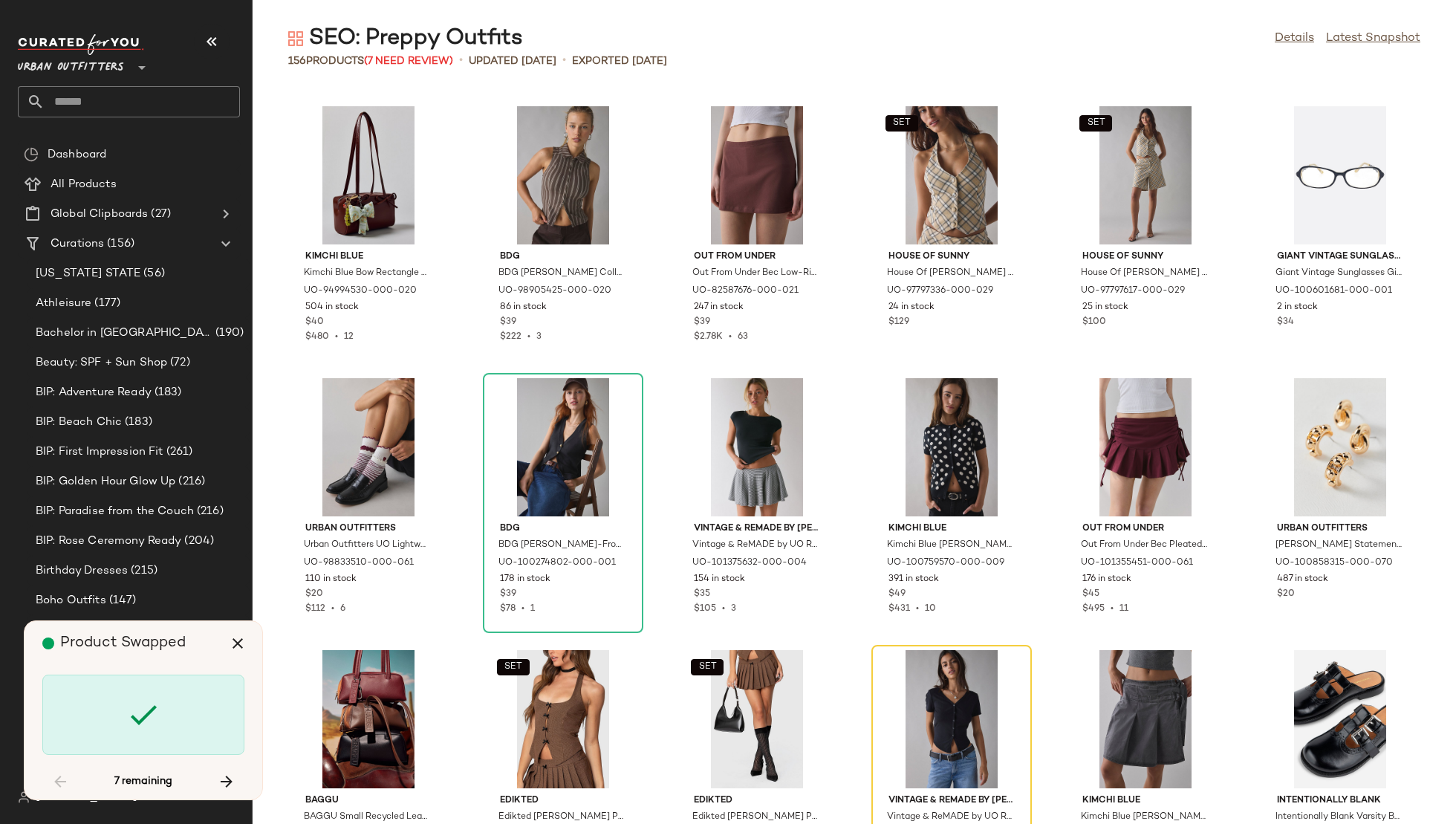
scroll to position [3264, 0]
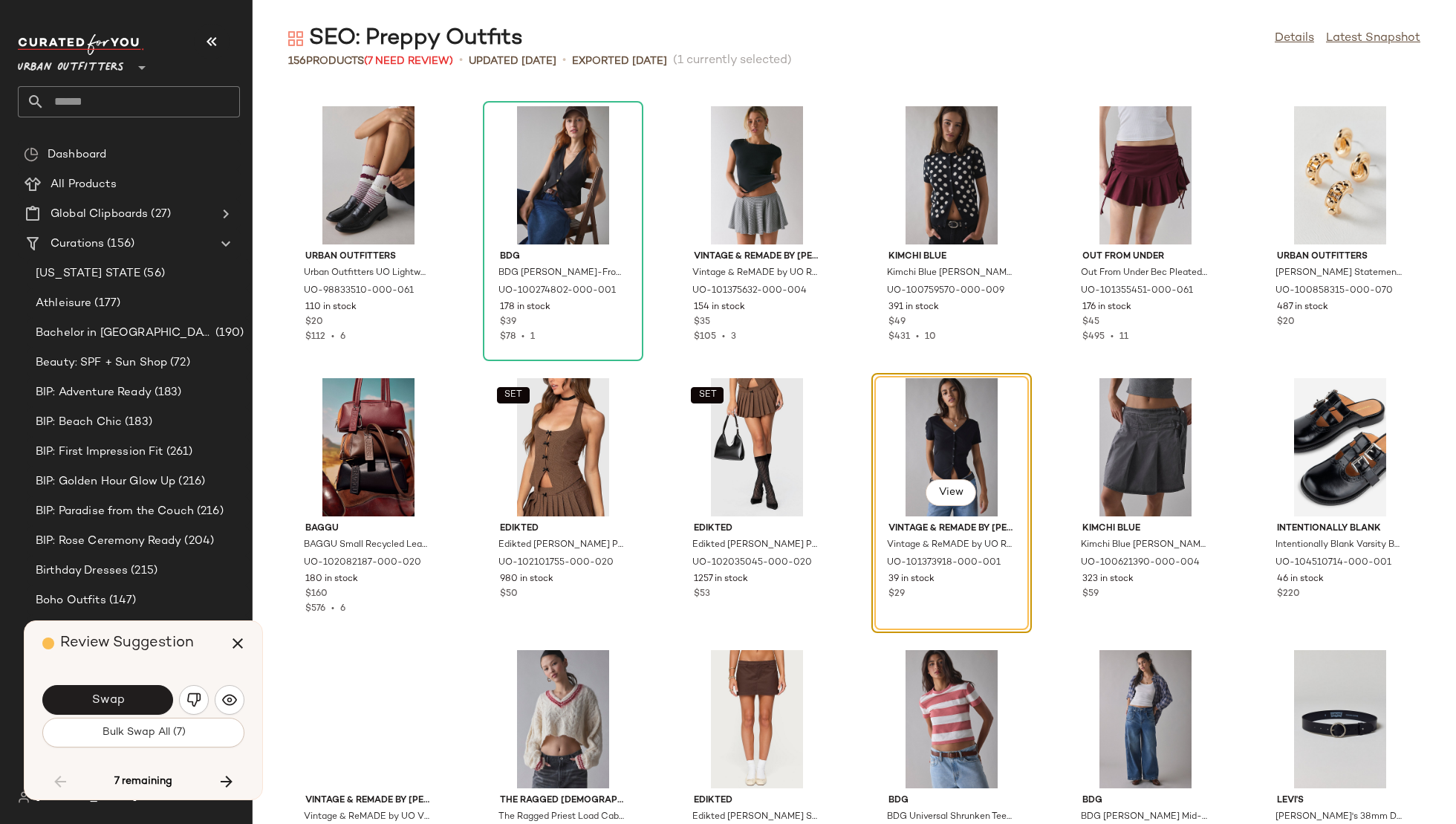
click at [132, 694] on button "Swap" at bounding box center [107, 700] width 130 height 30
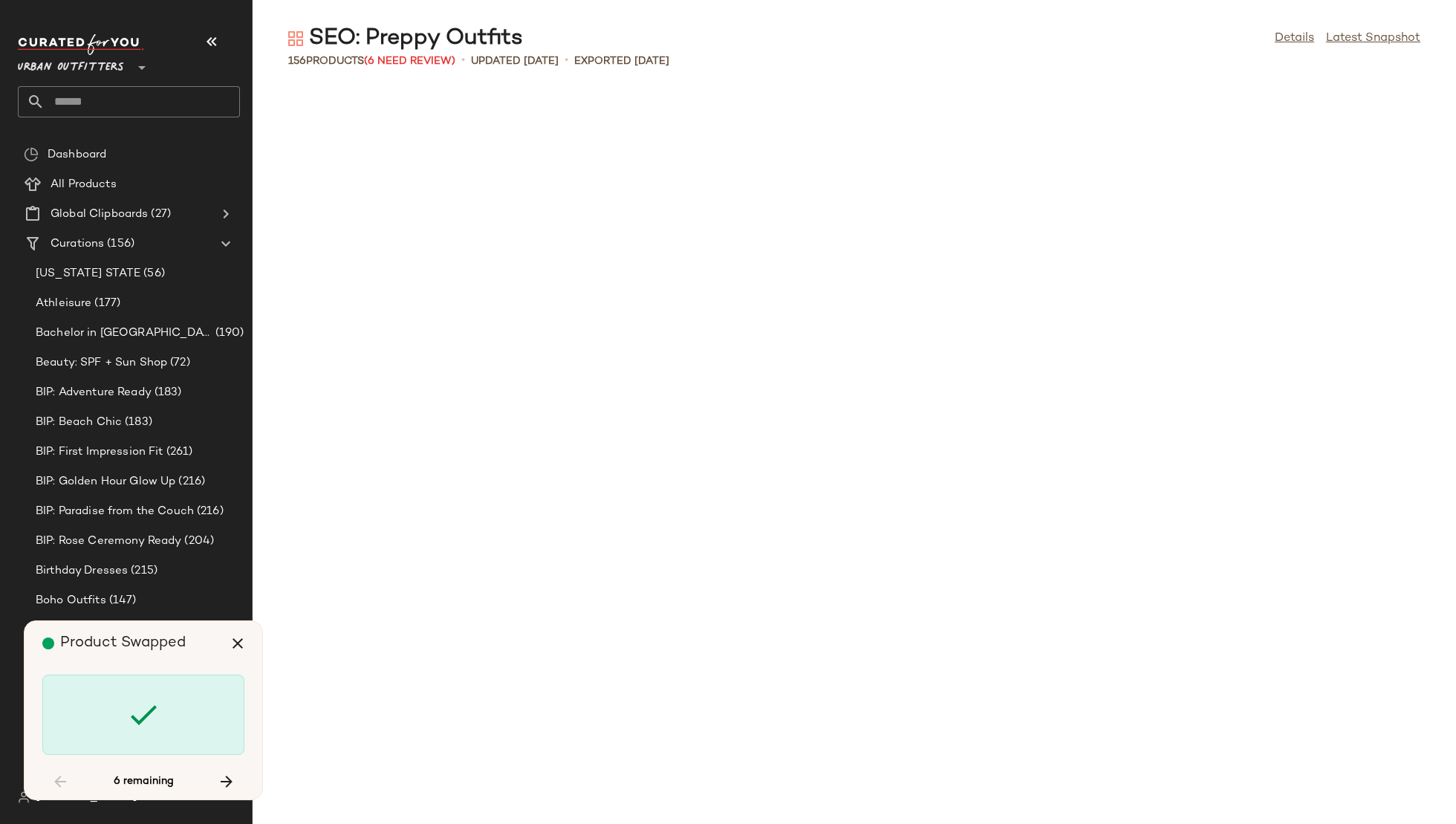
scroll to position [5168, 0]
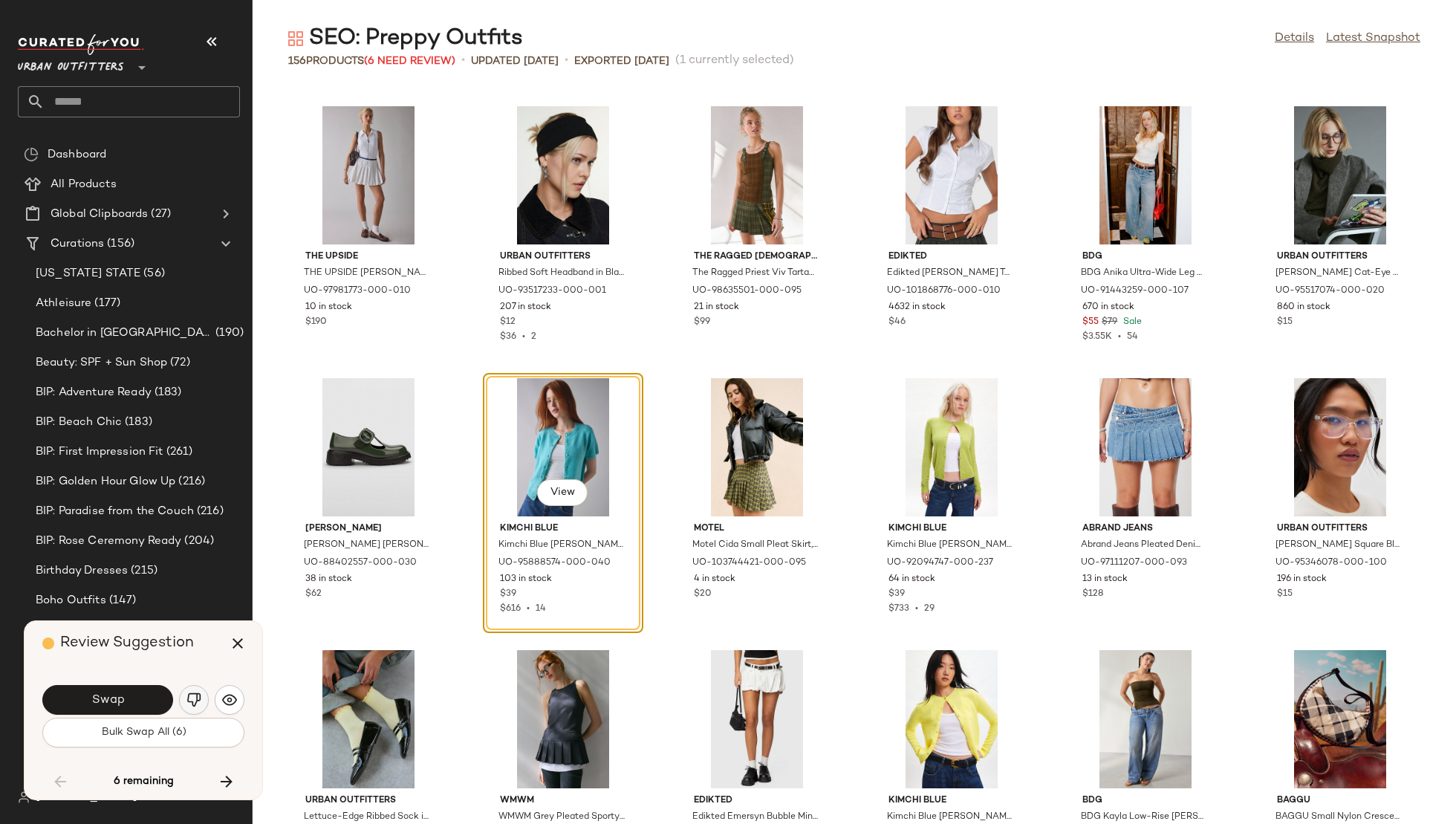
click at [191, 706] on img "button" at bounding box center [193, 700] width 15 height 15
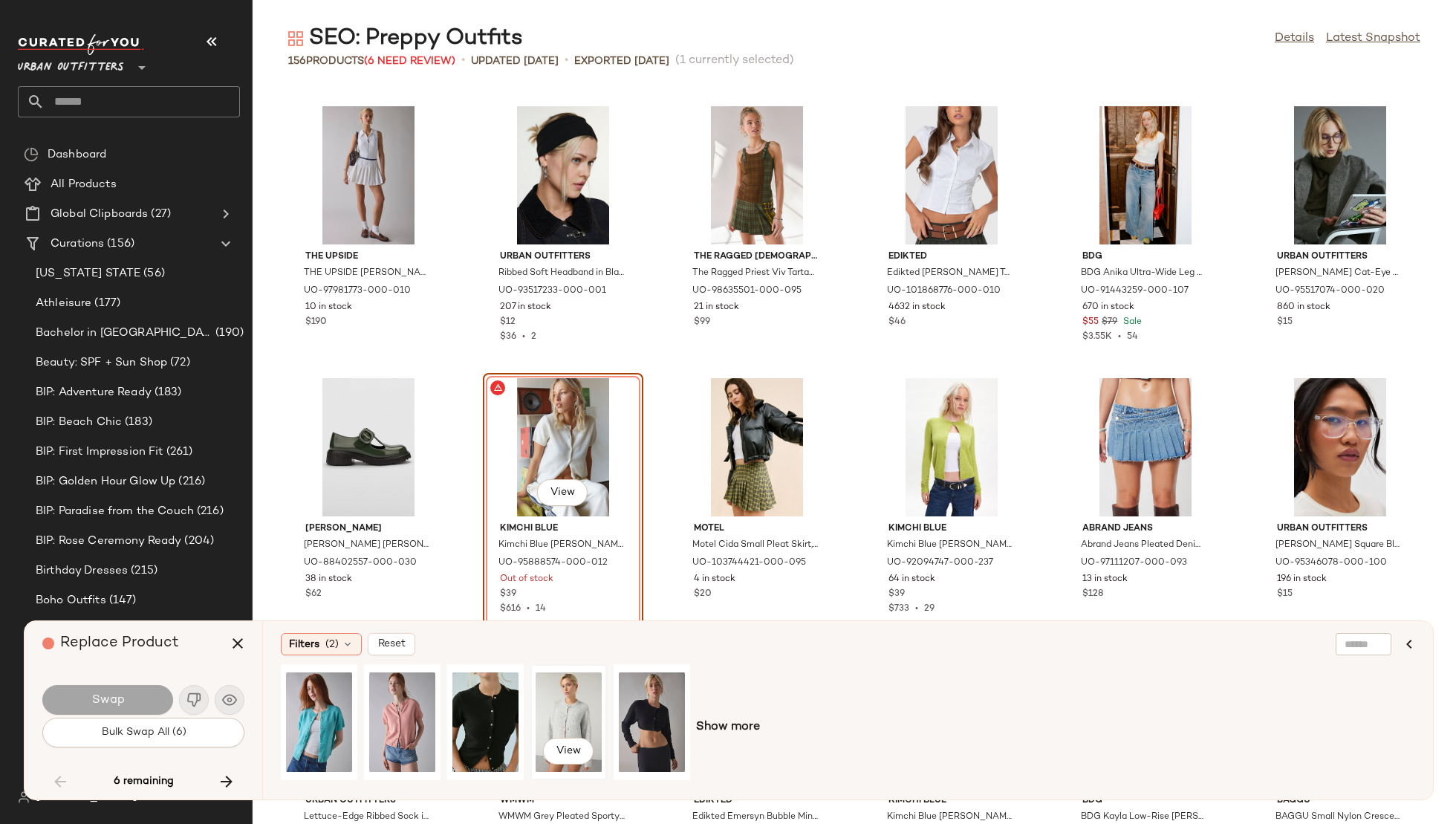
click at [562, 709] on div "View" at bounding box center [568, 723] width 66 height 106
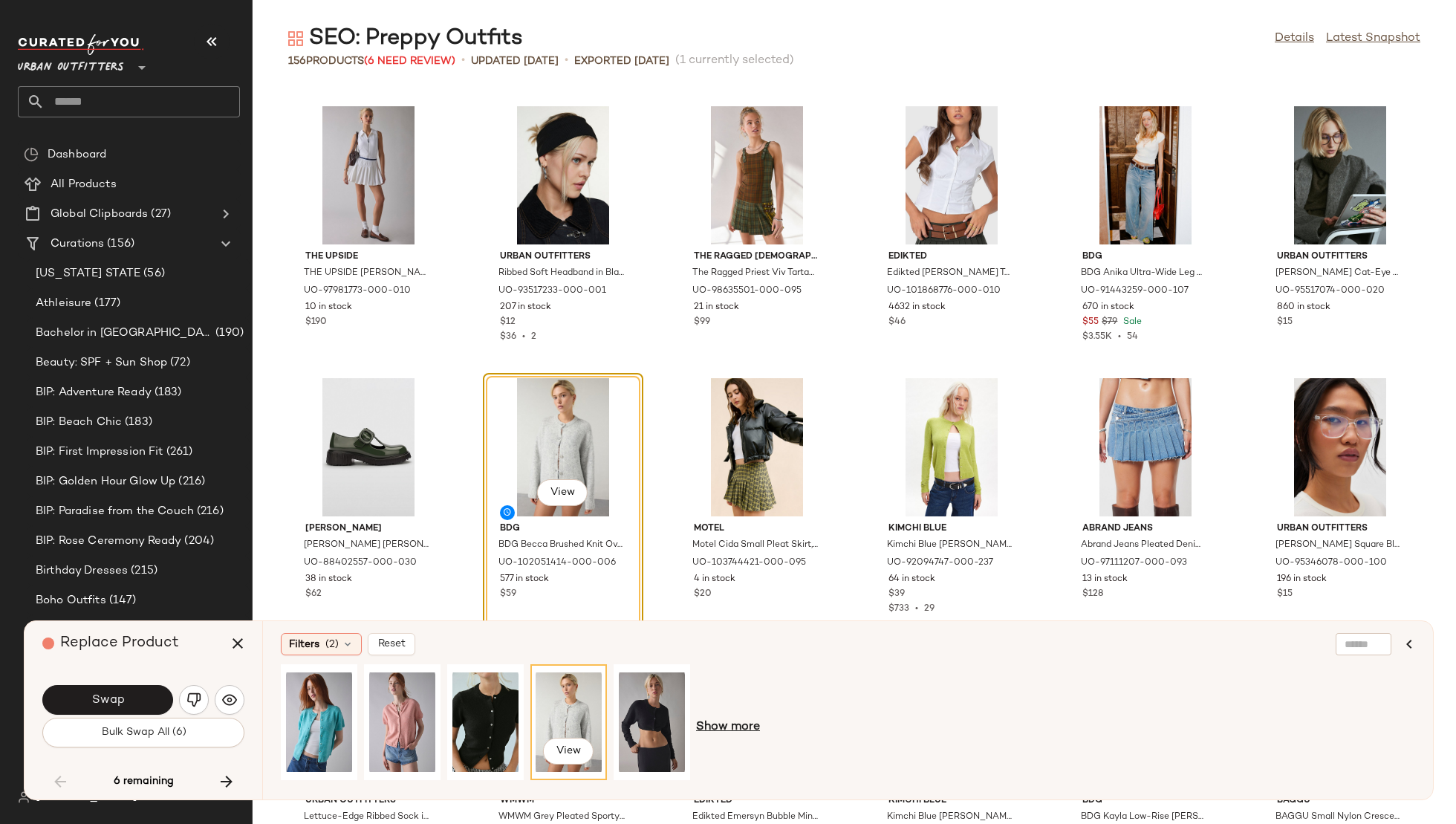
click at [734, 731] on span "Show more" at bounding box center [728, 728] width 64 height 18
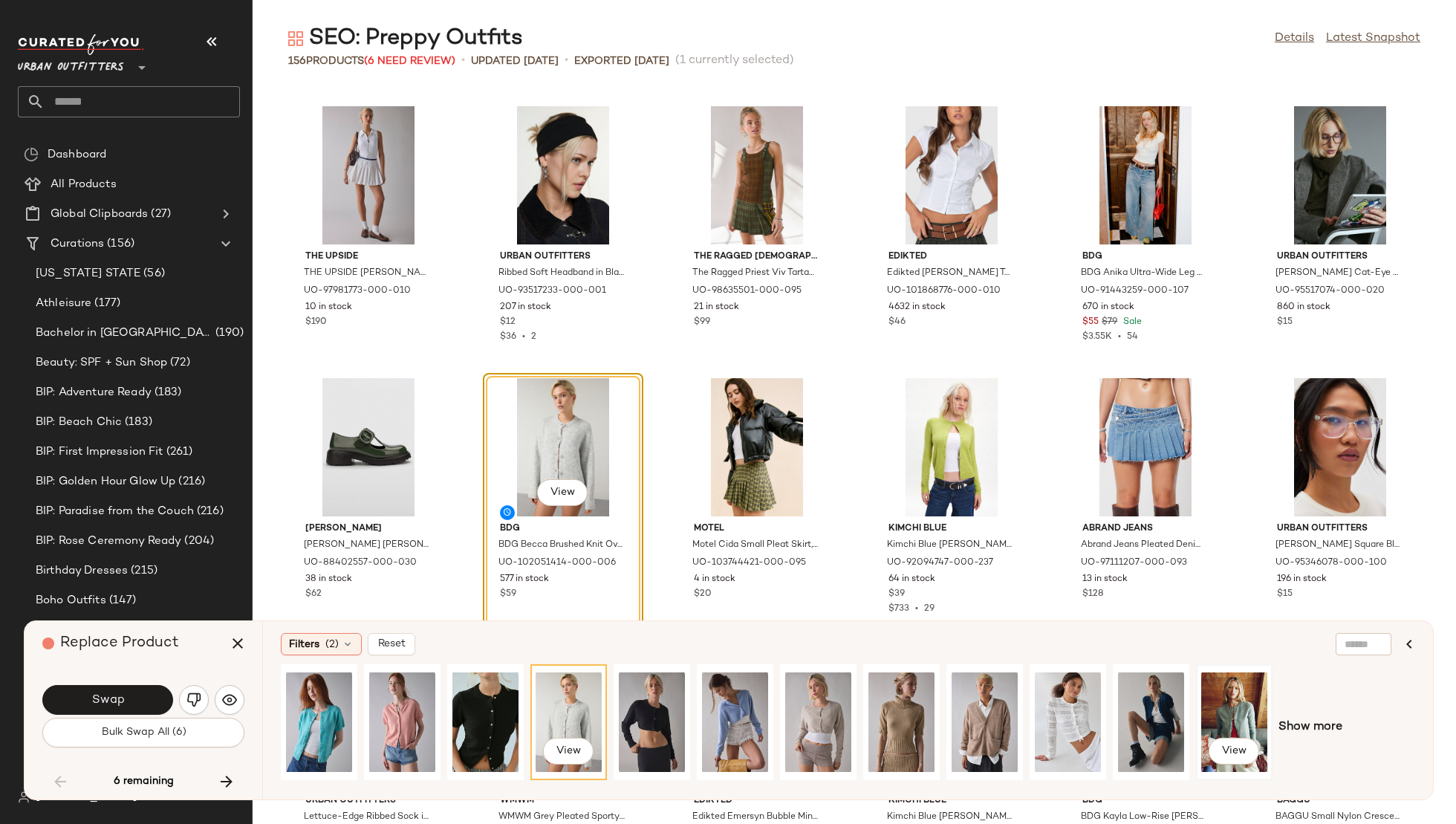
click at [1234, 691] on div "View" at bounding box center [1234, 723] width 66 height 106
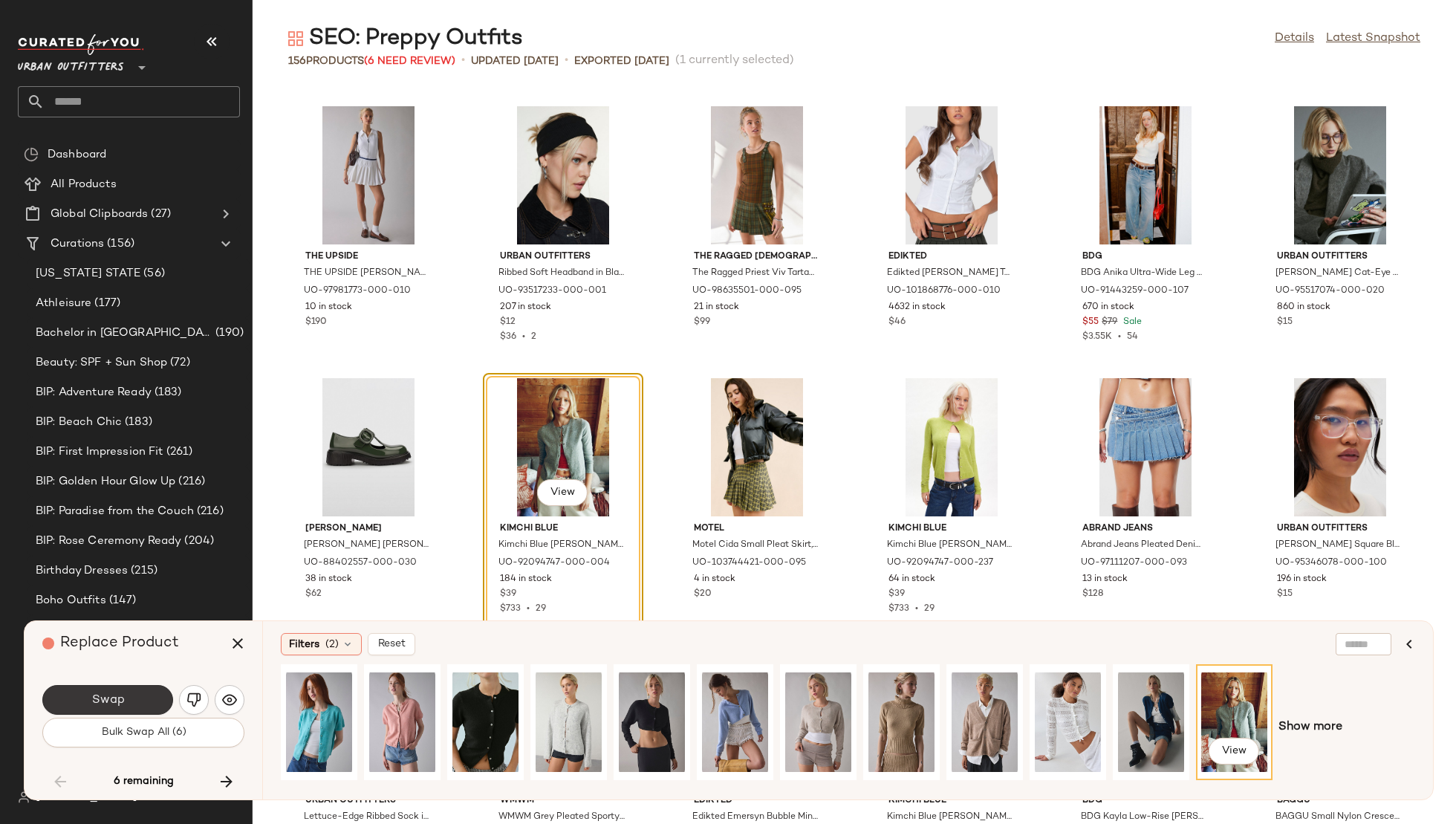
click at [76, 706] on button "Swap" at bounding box center [107, 700] width 130 height 30
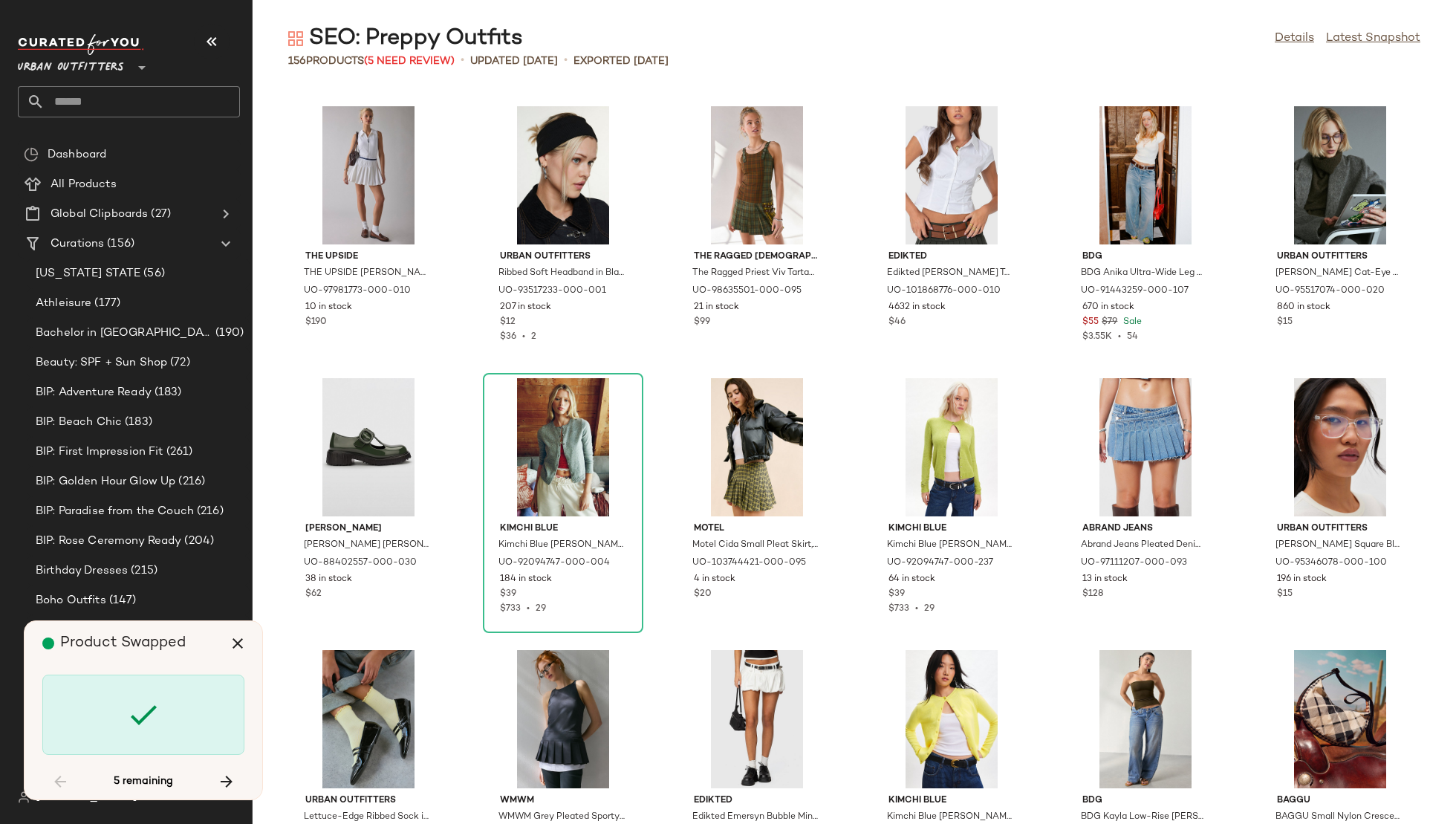
scroll to position [5712, 0]
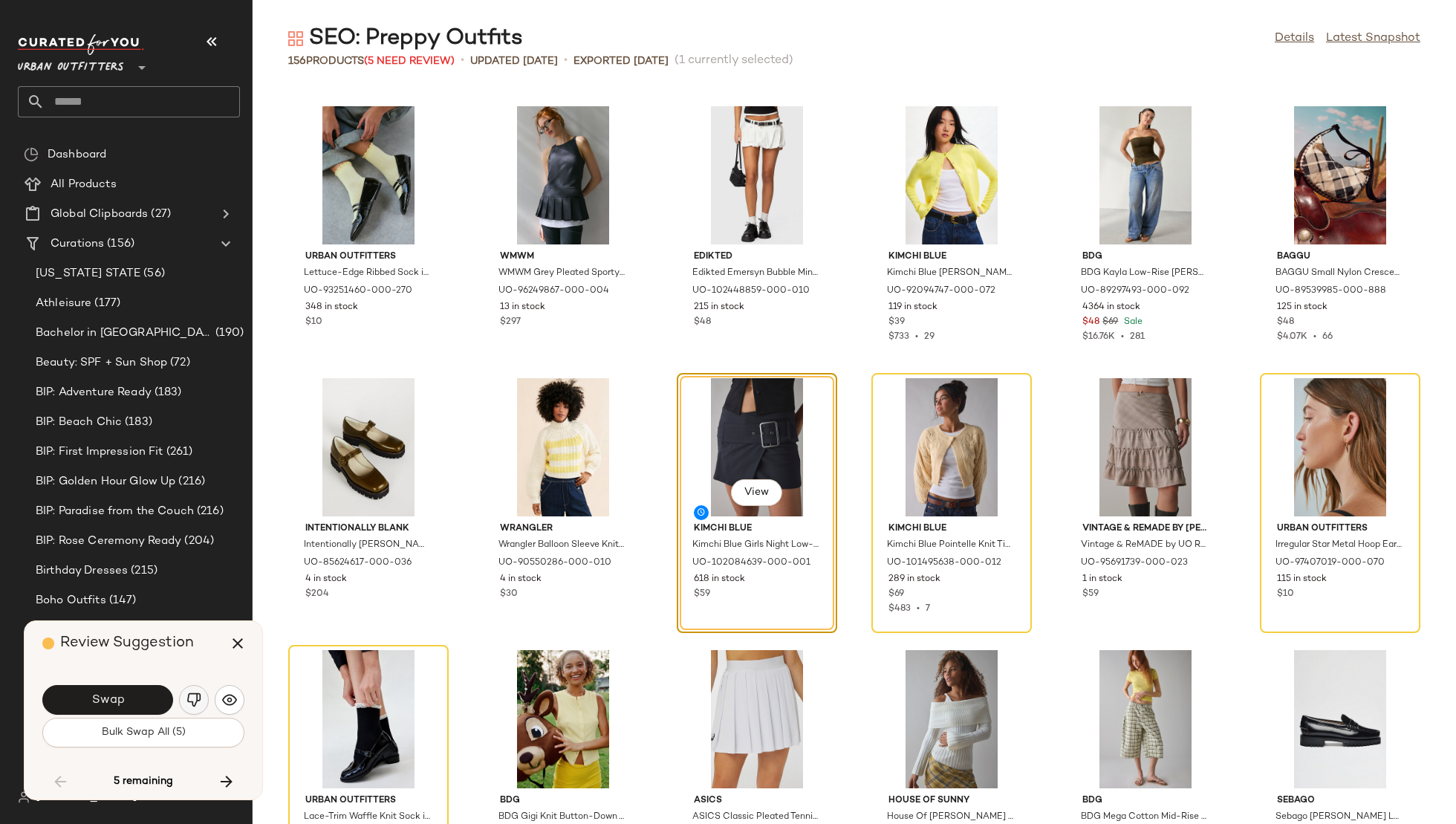
click at [191, 703] on img "button" at bounding box center [193, 700] width 15 height 15
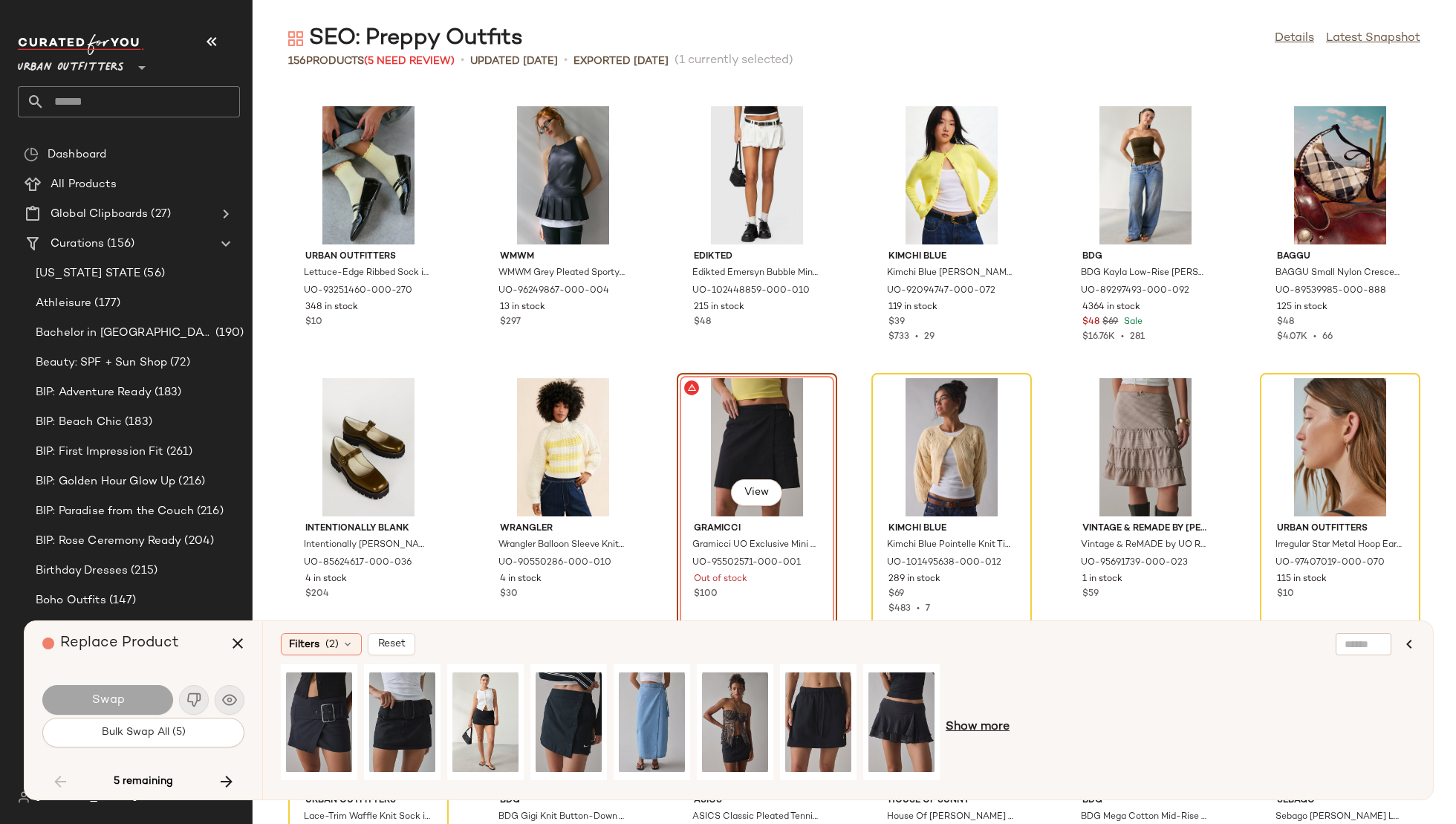
click at [987, 723] on span "Show more" at bounding box center [978, 728] width 64 height 18
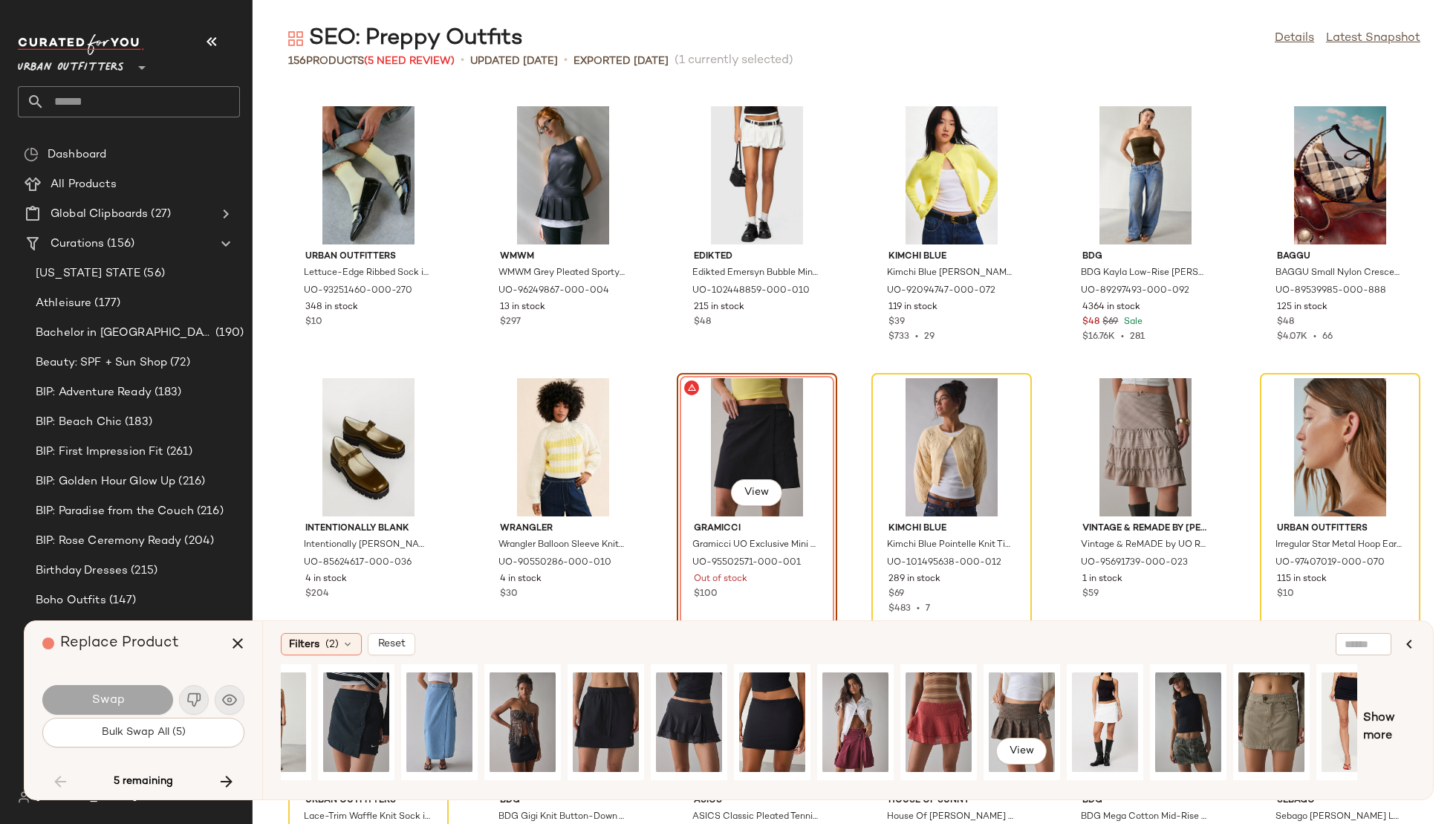
scroll to position [0, 246]
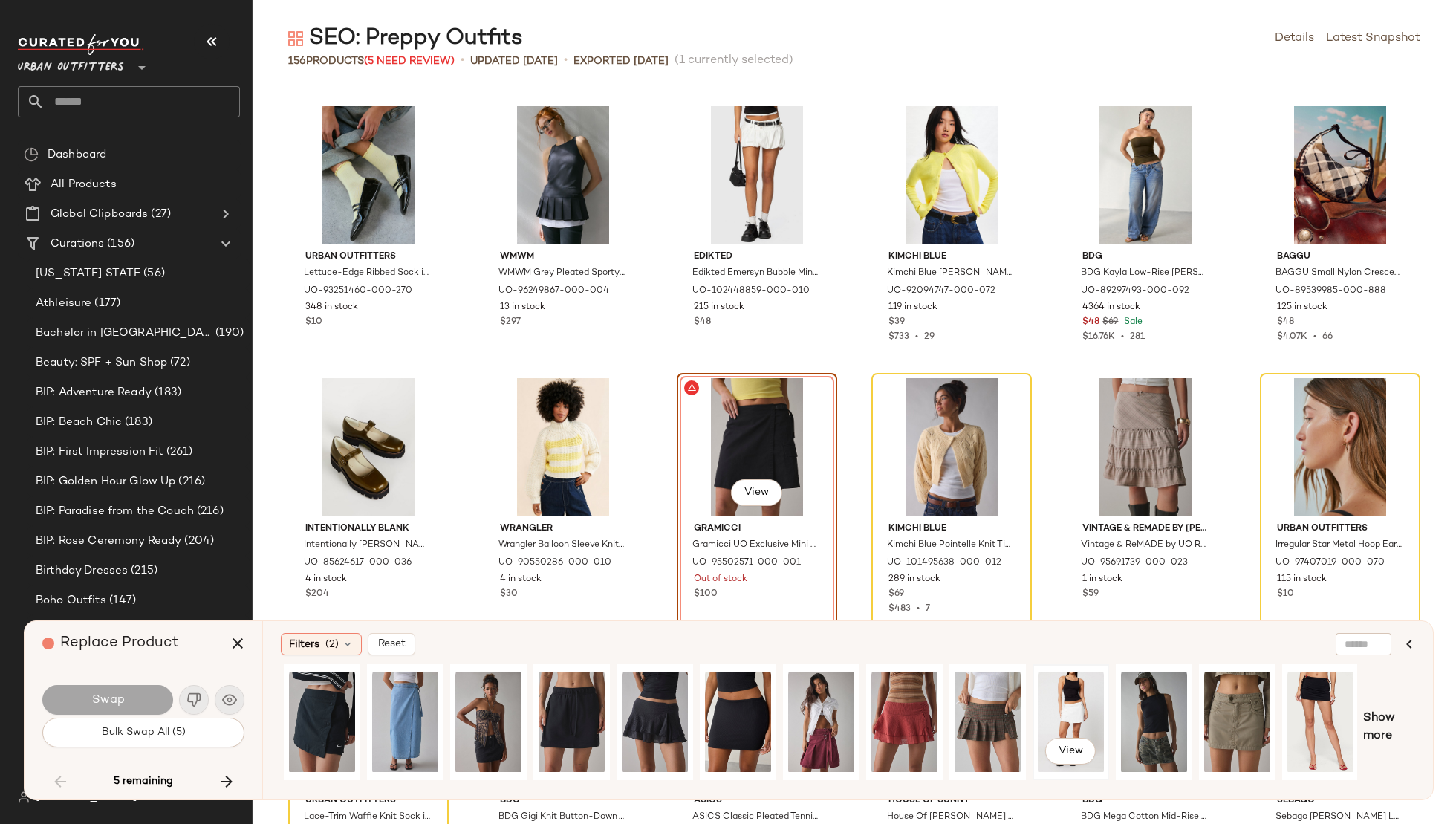
click at [1060, 711] on div "View" at bounding box center [1071, 723] width 66 height 106
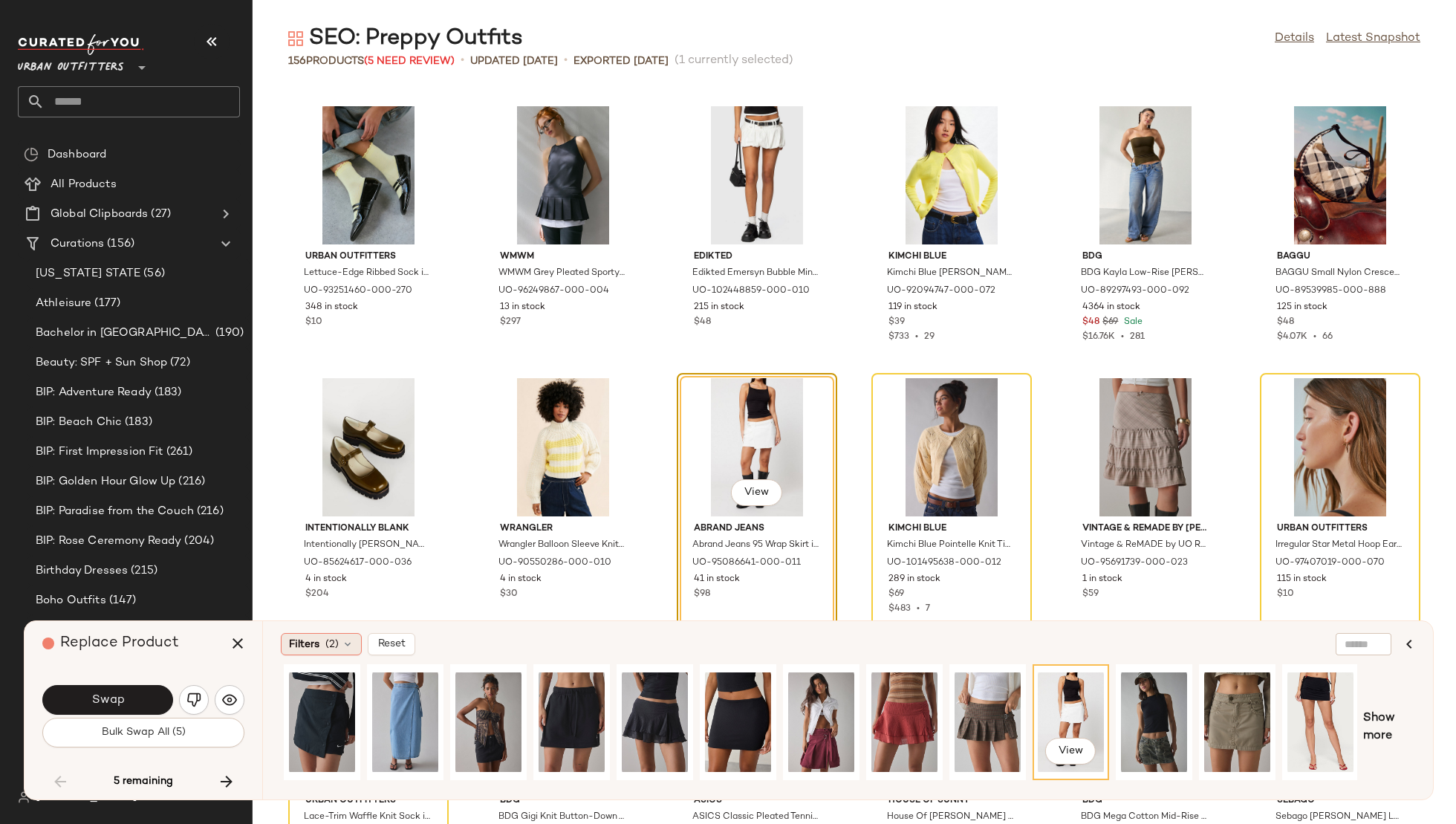
click at [338, 648] on div "Filters (2)" at bounding box center [321, 644] width 81 height 22
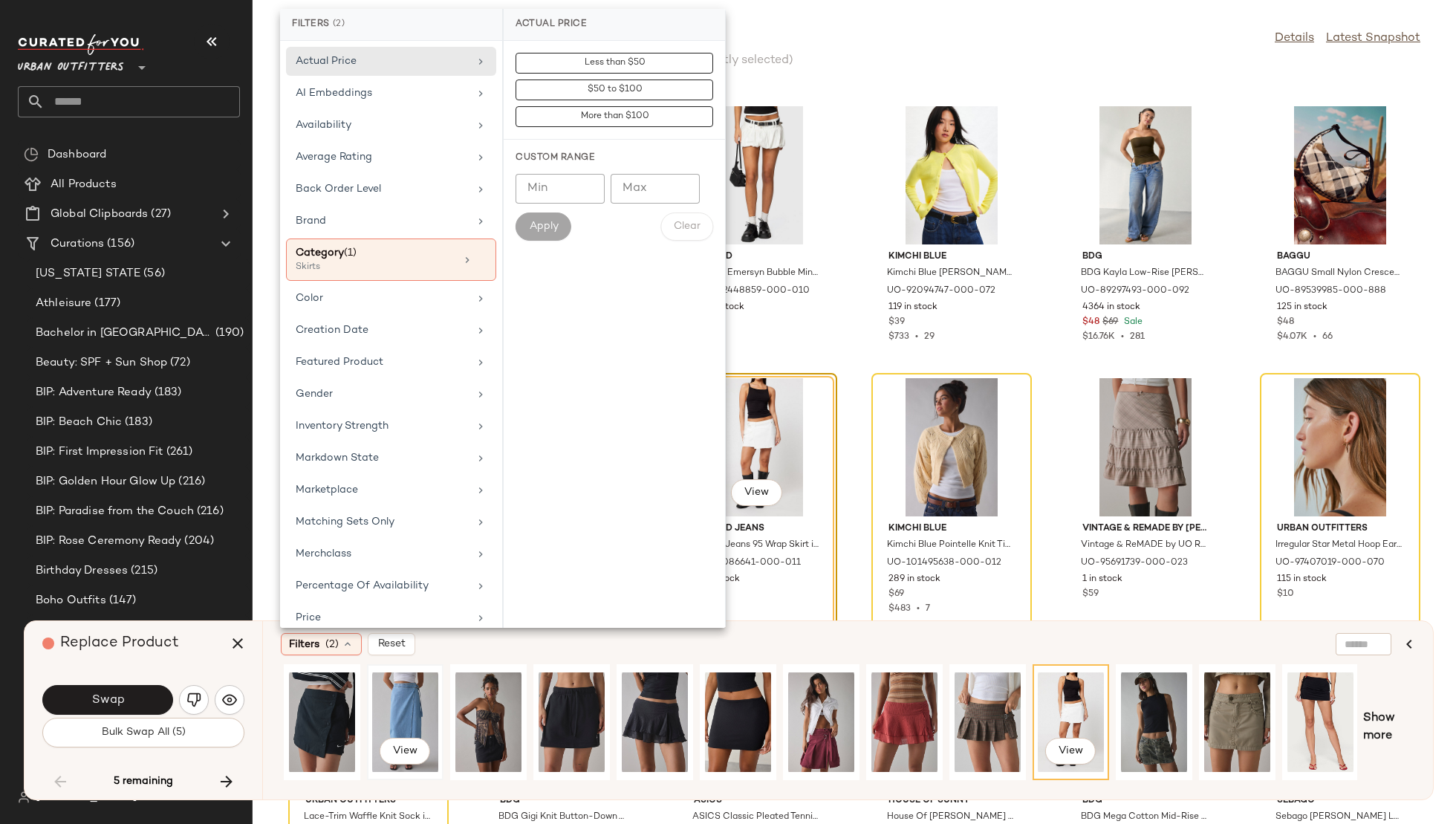
click at [402, 694] on div "View" at bounding box center [405, 723] width 66 height 106
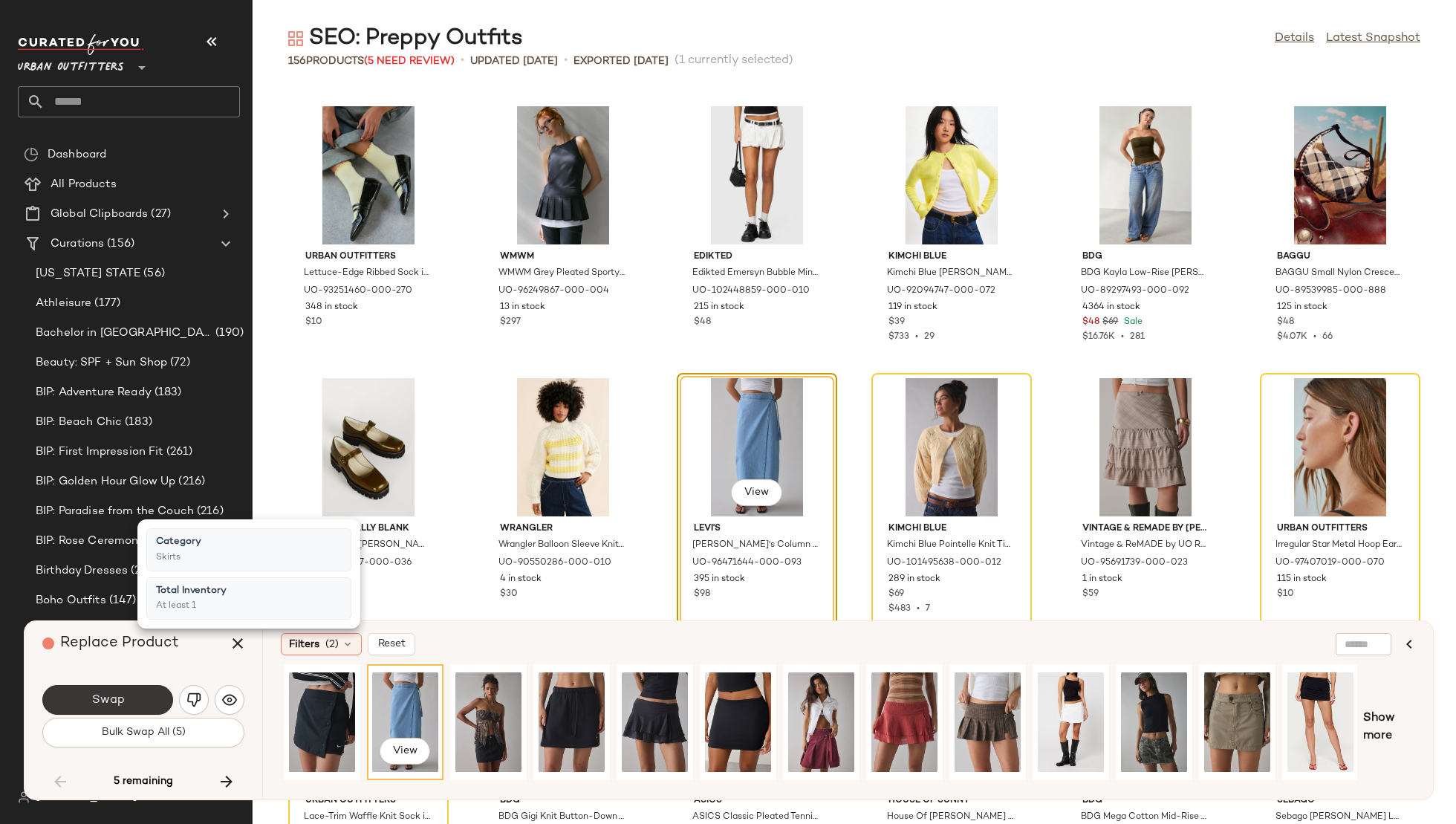
click at [108, 707] on button "Swap" at bounding box center [107, 700] width 130 height 30
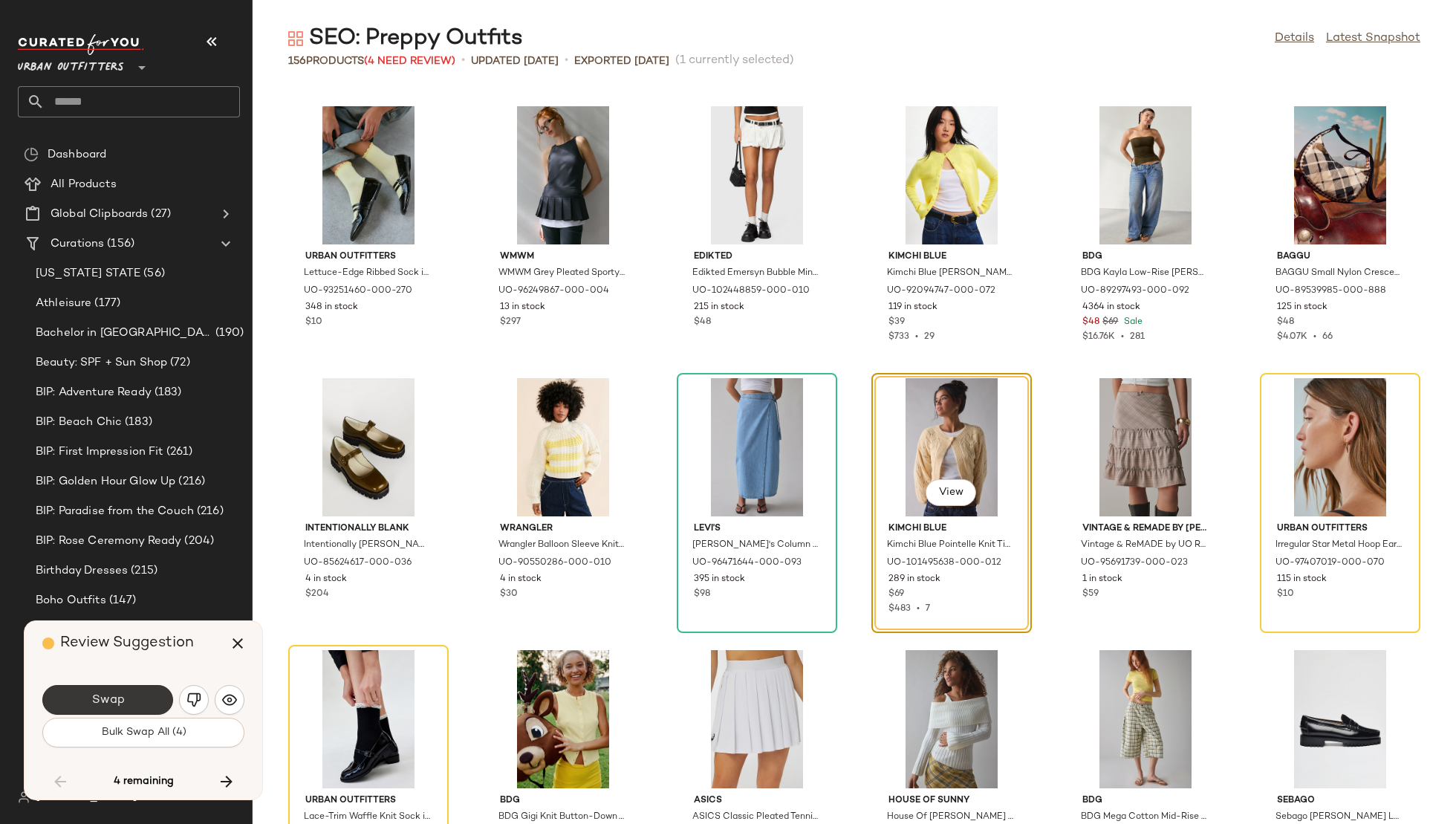
click at [129, 695] on button "Swap" at bounding box center [107, 700] width 130 height 30
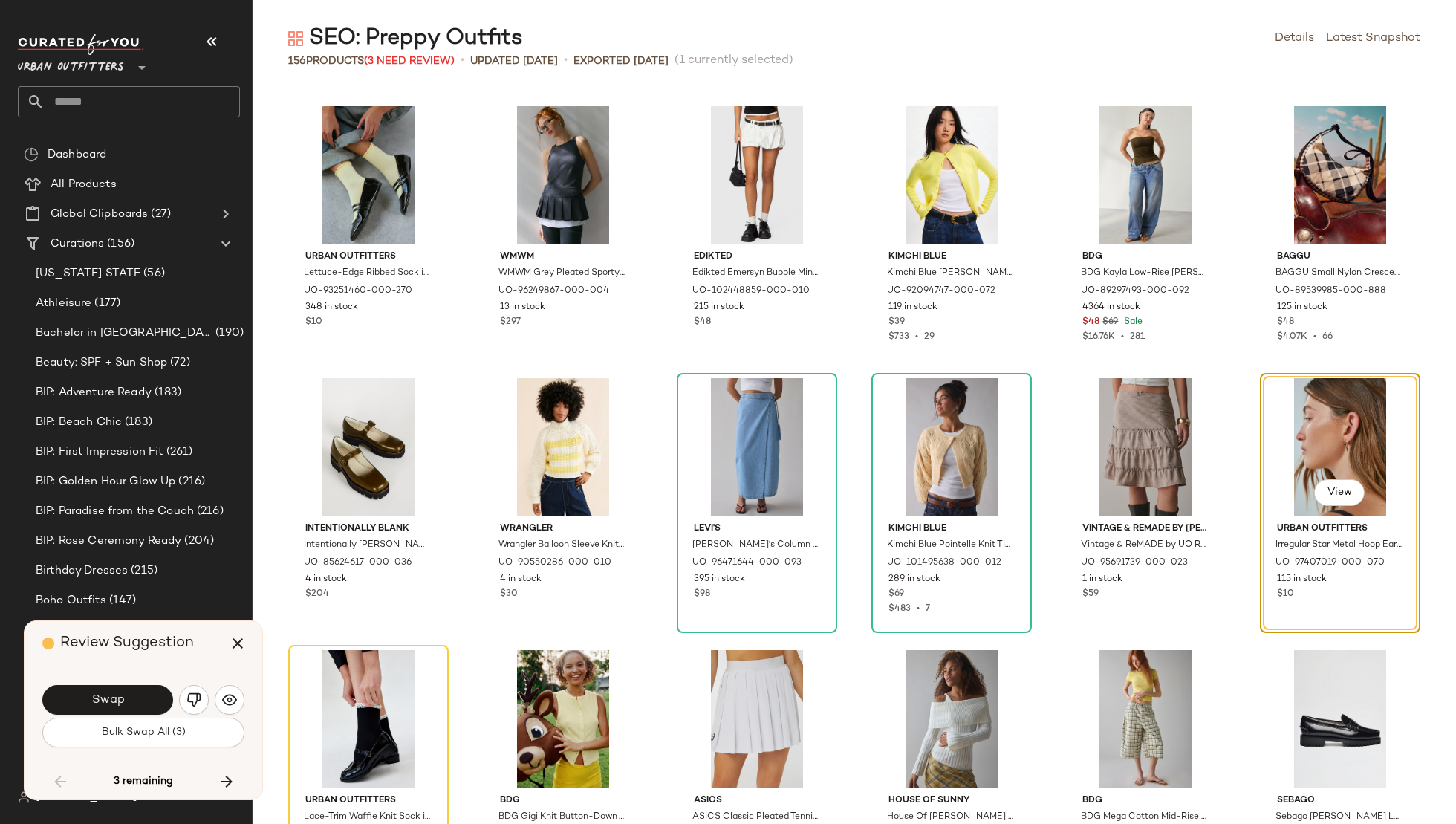
click at [129, 695] on button "Swap" at bounding box center [107, 700] width 130 height 30
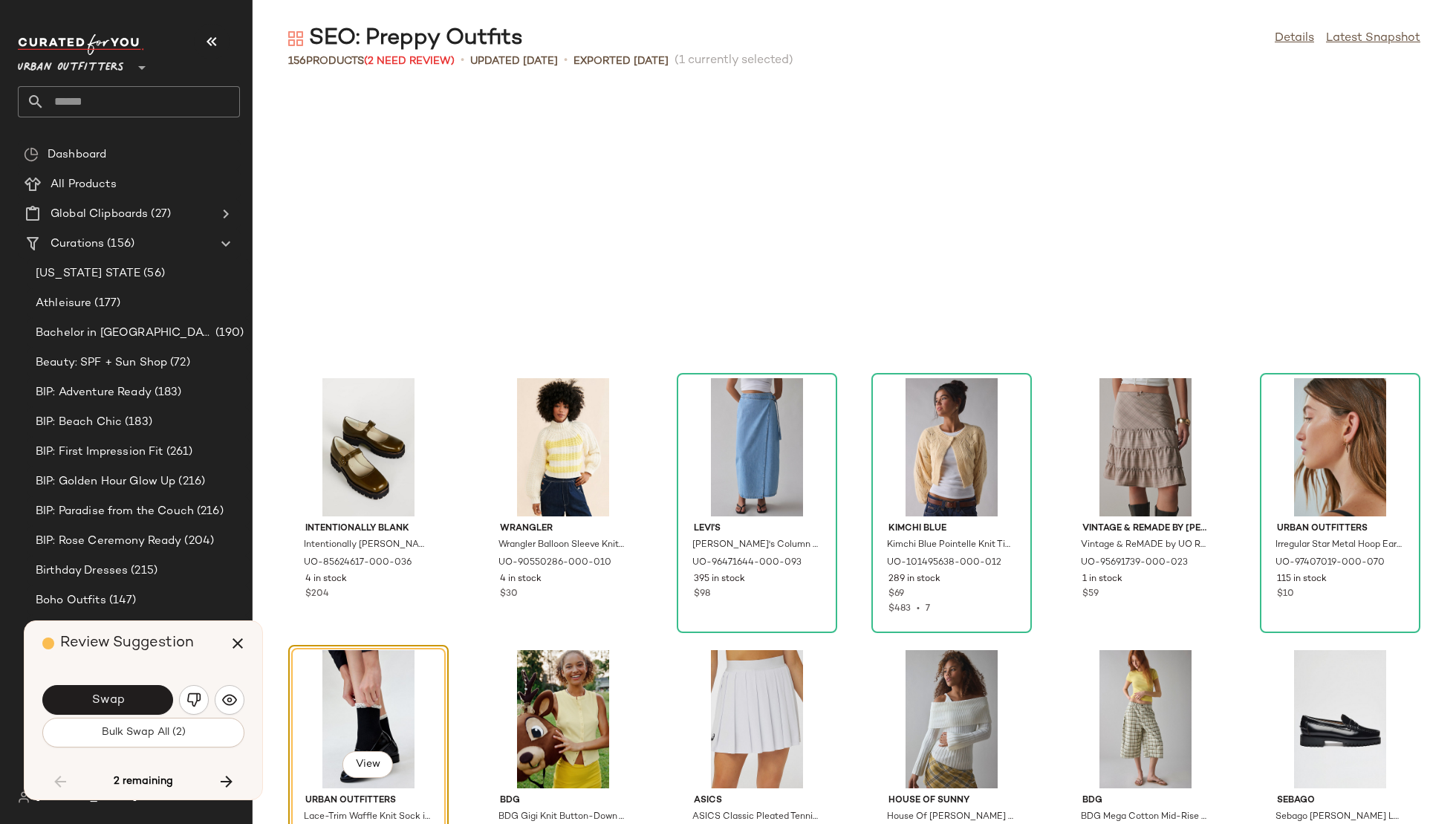
scroll to position [5984, 0]
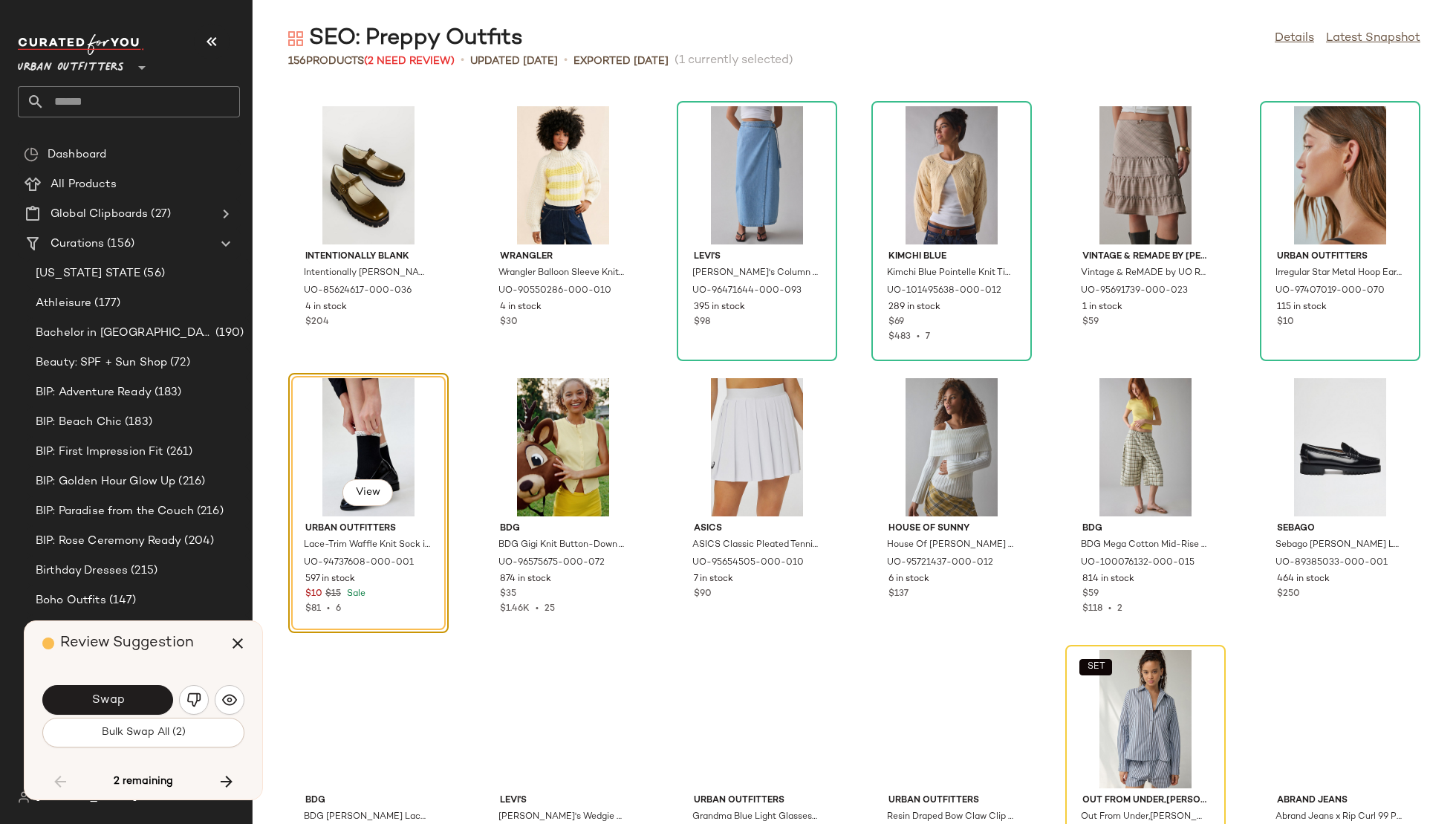
click at [129, 695] on button "Swap" at bounding box center [107, 700] width 130 height 30
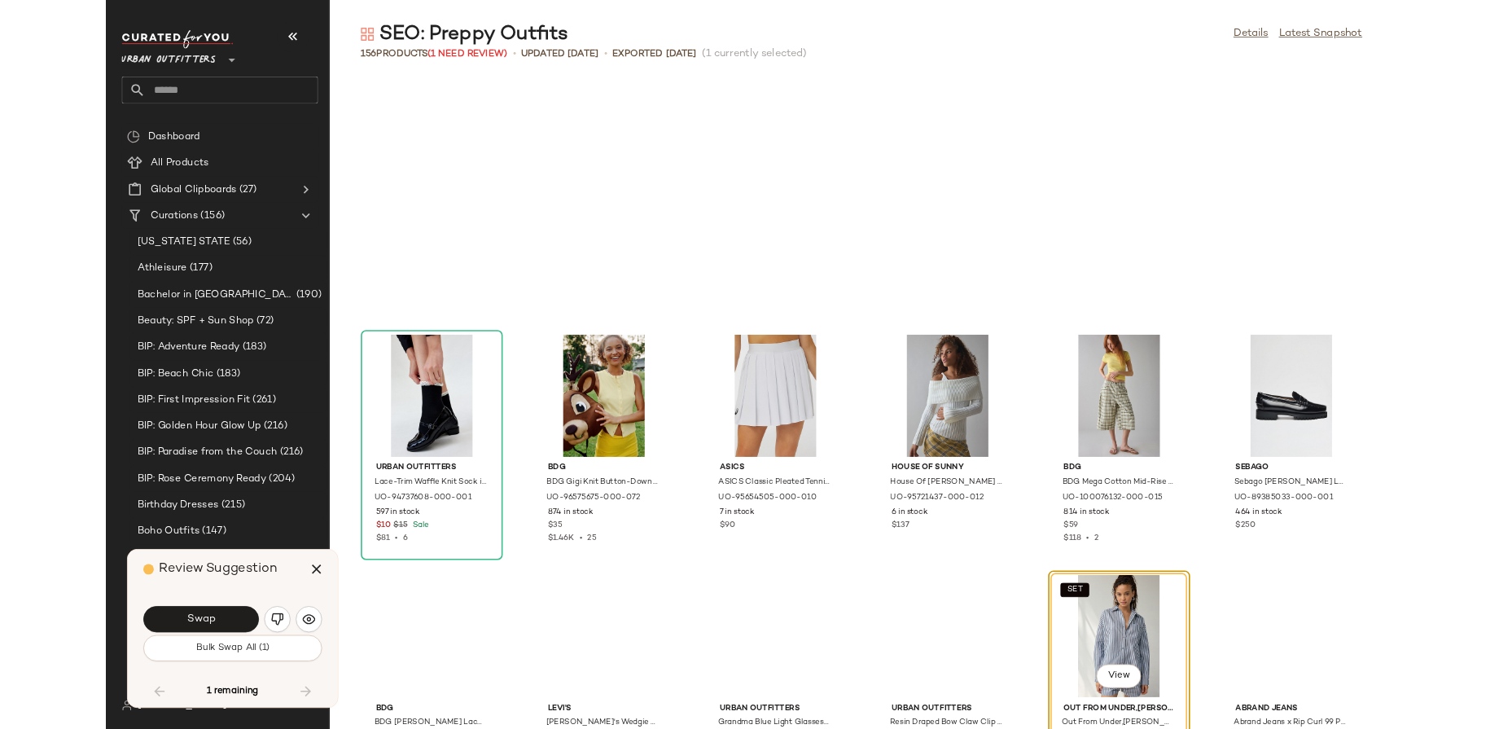
scroll to position [6856, 0]
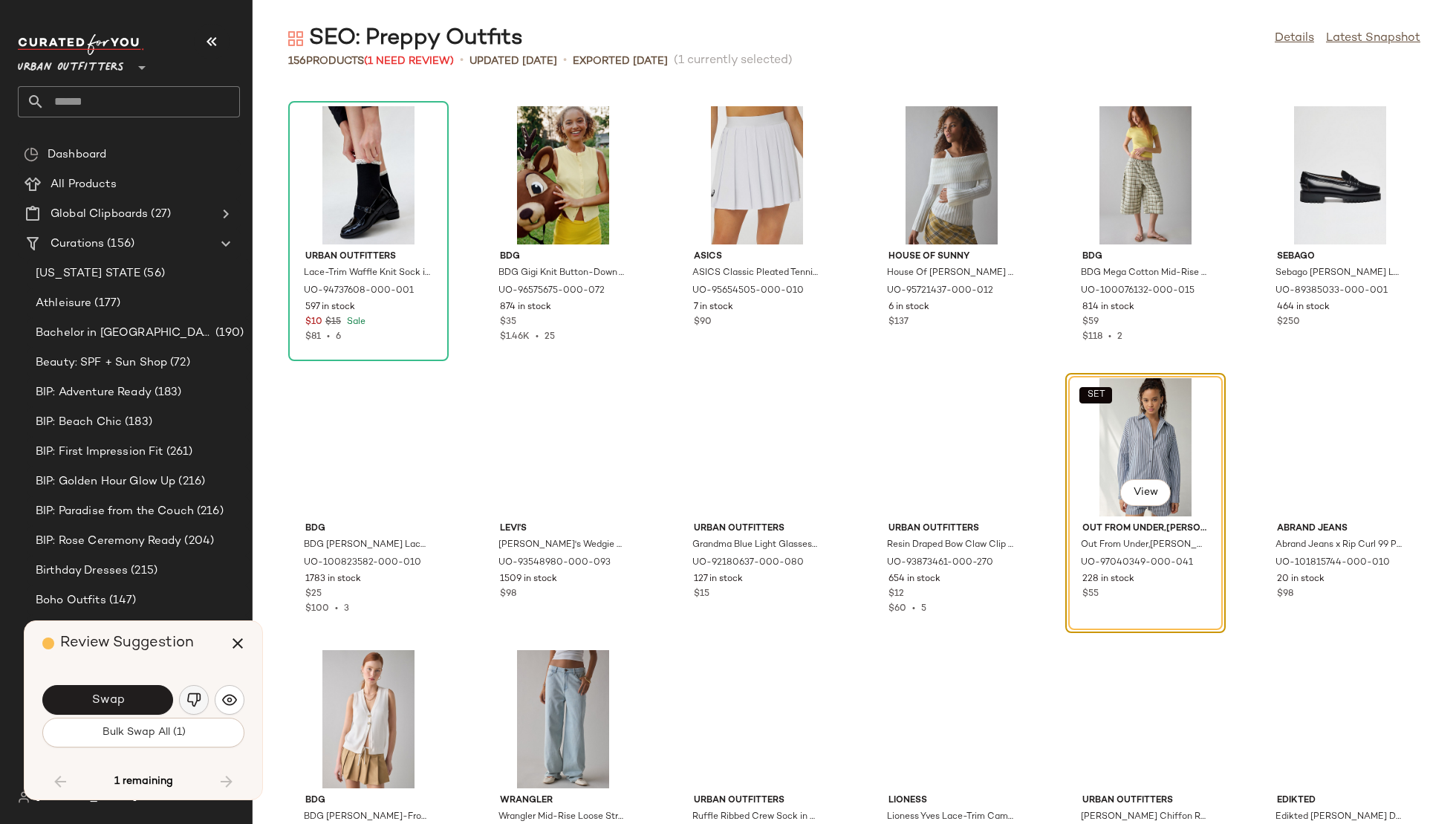
click at [189, 700] on img "button" at bounding box center [193, 700] width 15 height 15
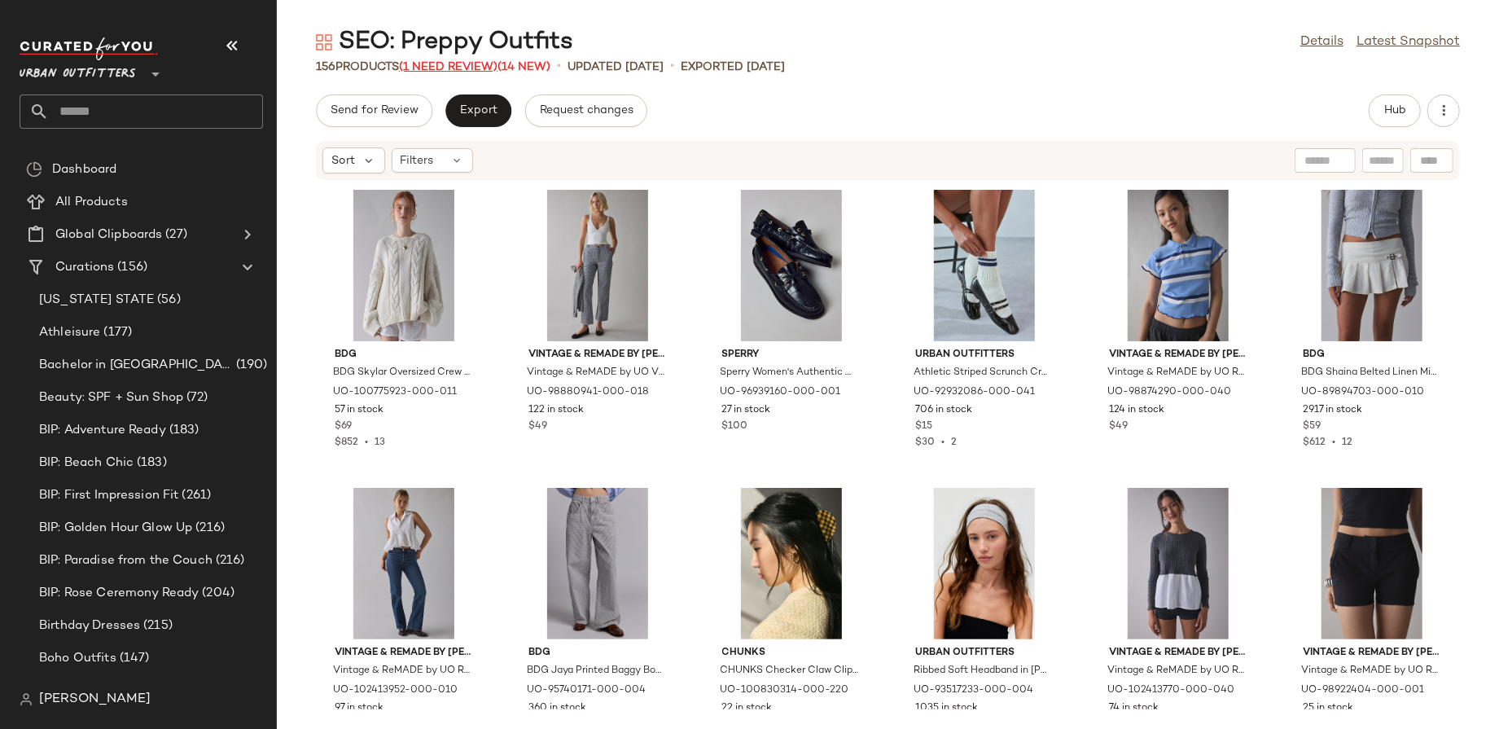
click at [466, 70] on span "(1 Need Review)" at bounding box center [448, 67] width 99 height 12
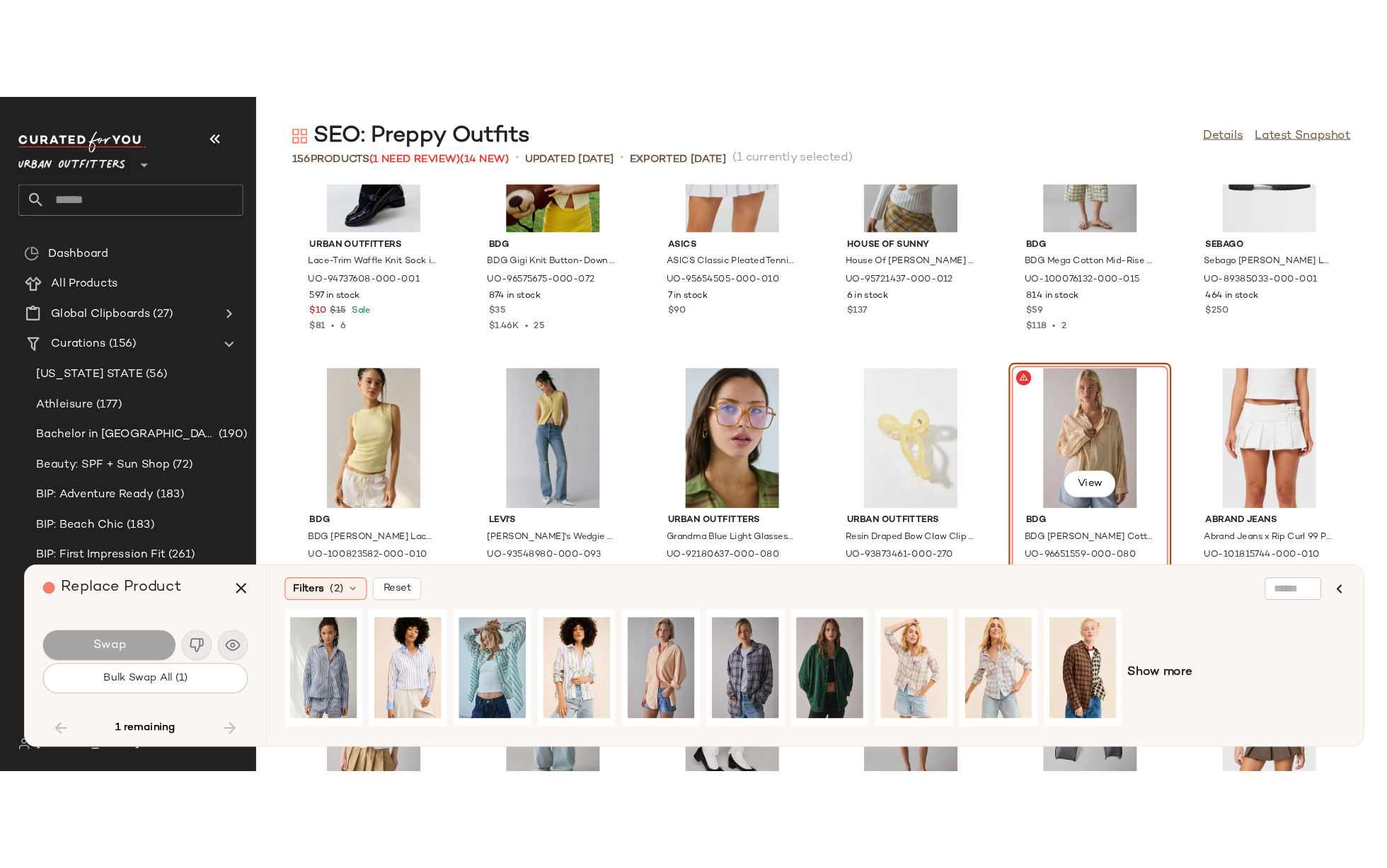
scroll to position [6083, 0]
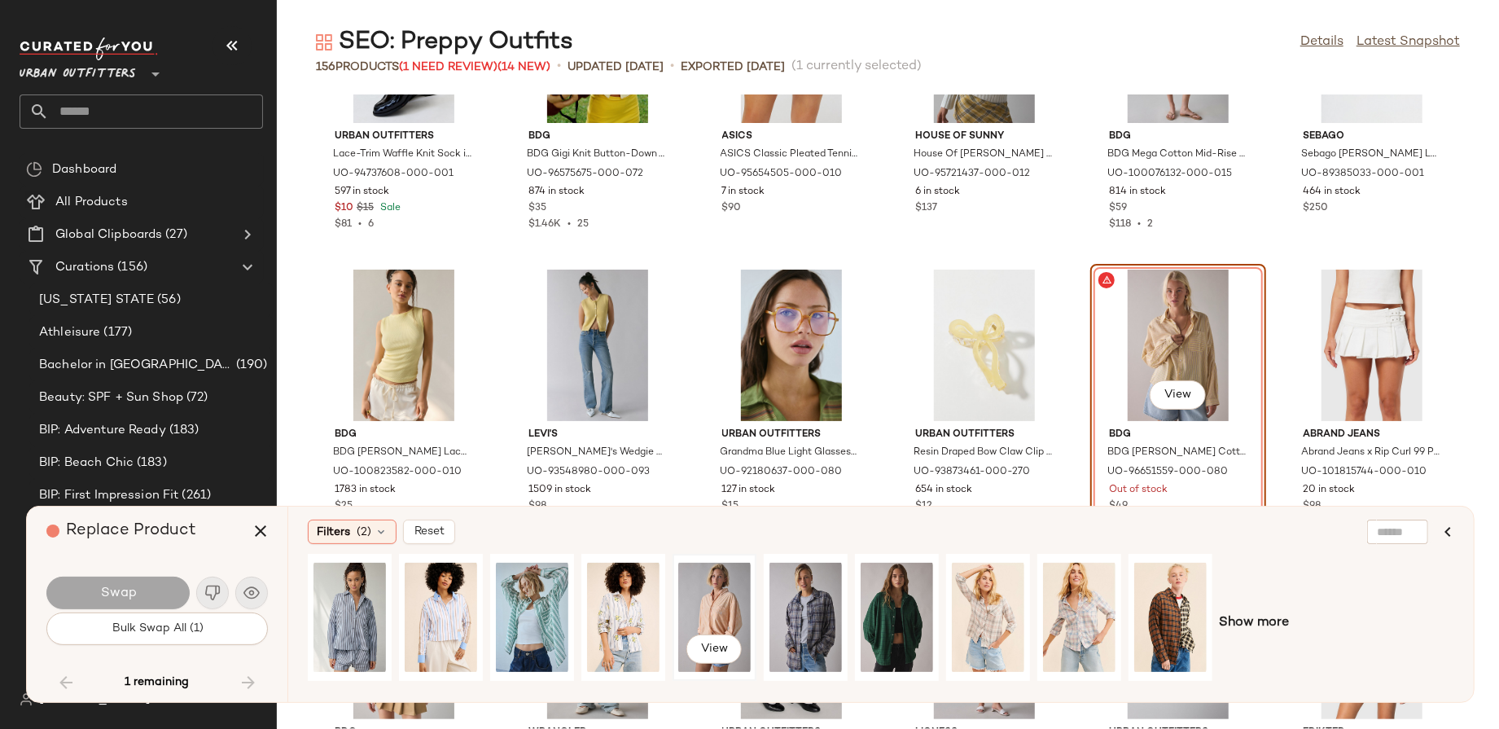
click at [694, 590] on div "View" at bounding box center [714, 618] width 72 height 116
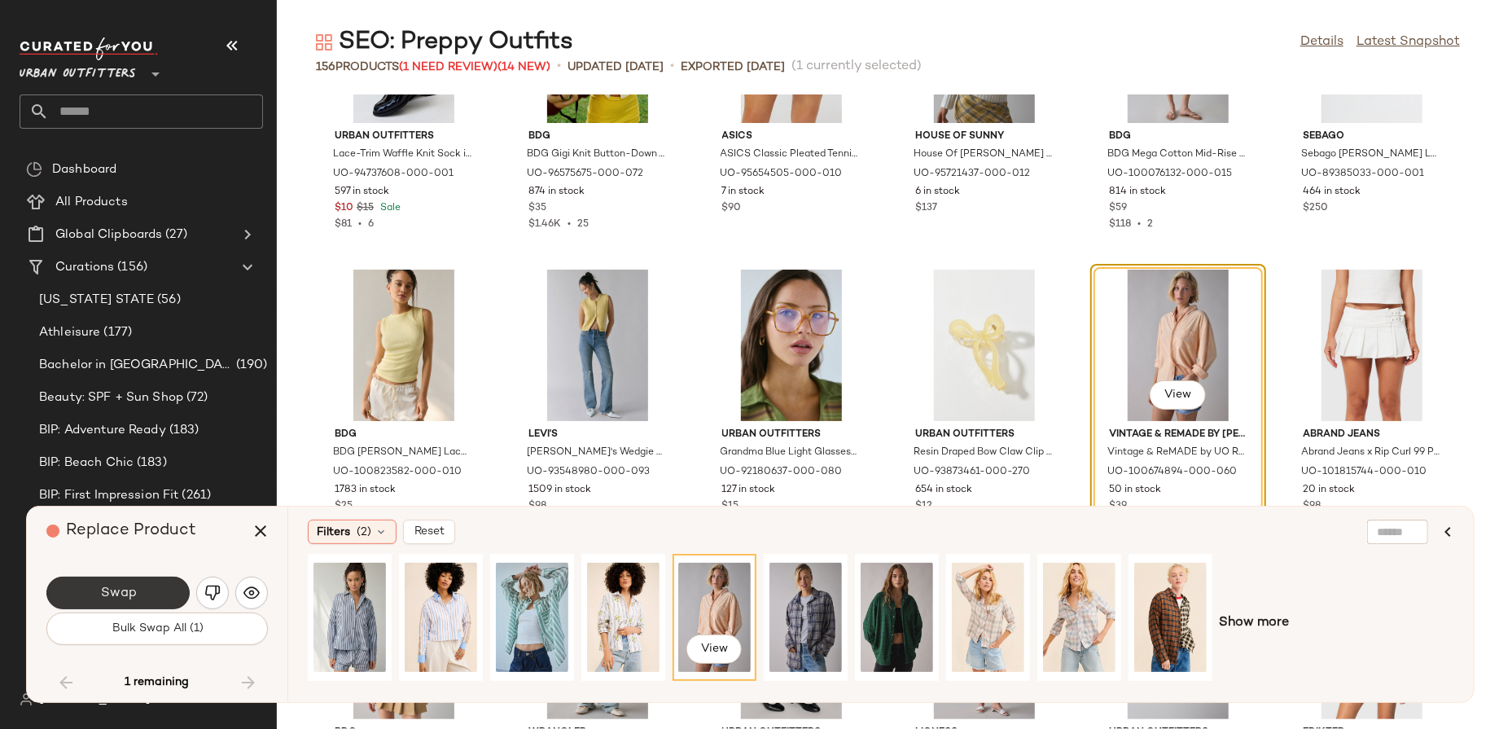
click at [99, 591] on button "Swap" at bounding box center [117, 593] width 143 height 33
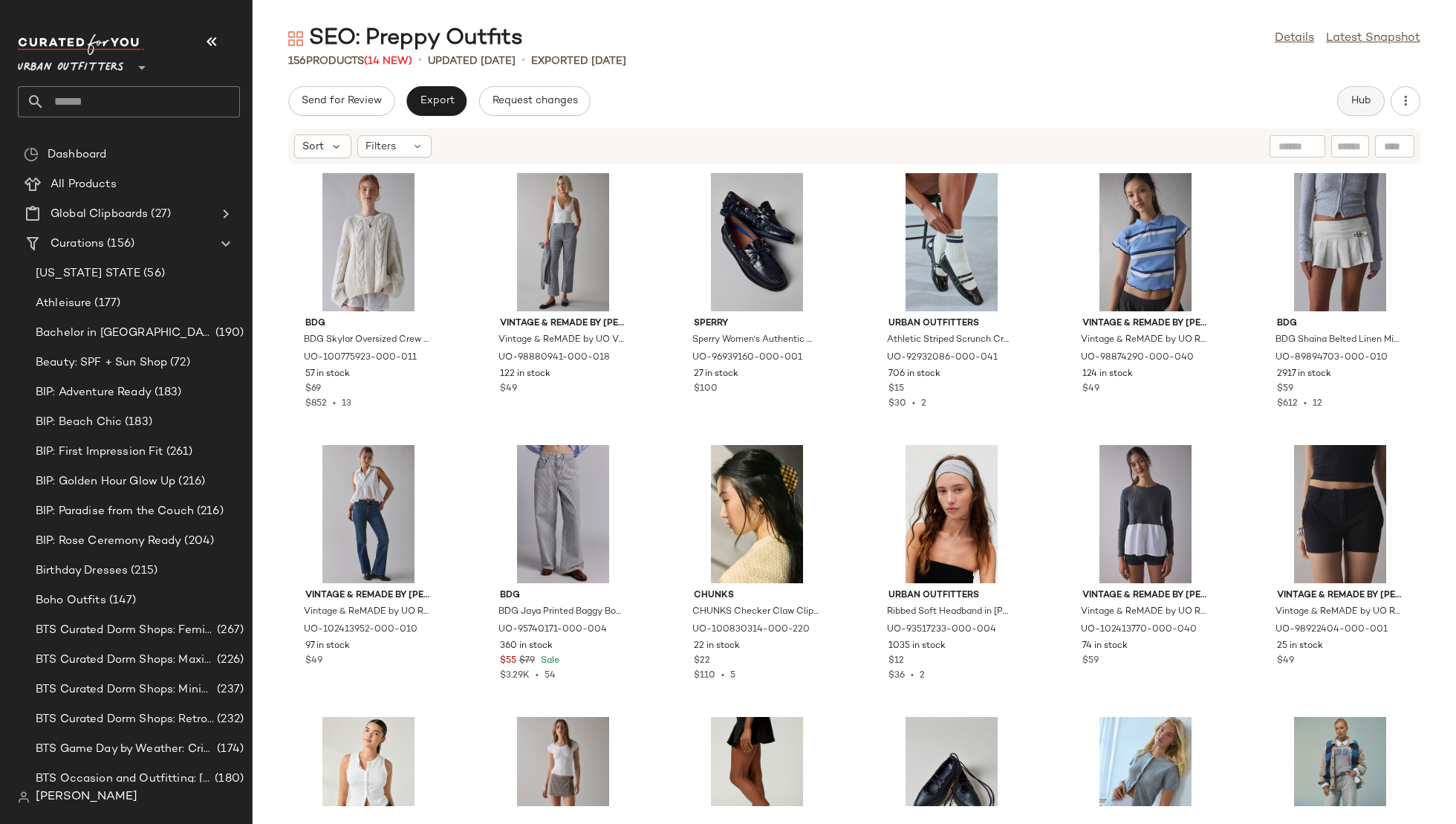
click at [1352, 100] on span "Hub" at bounding box center [1361, 100] width 21 height 12
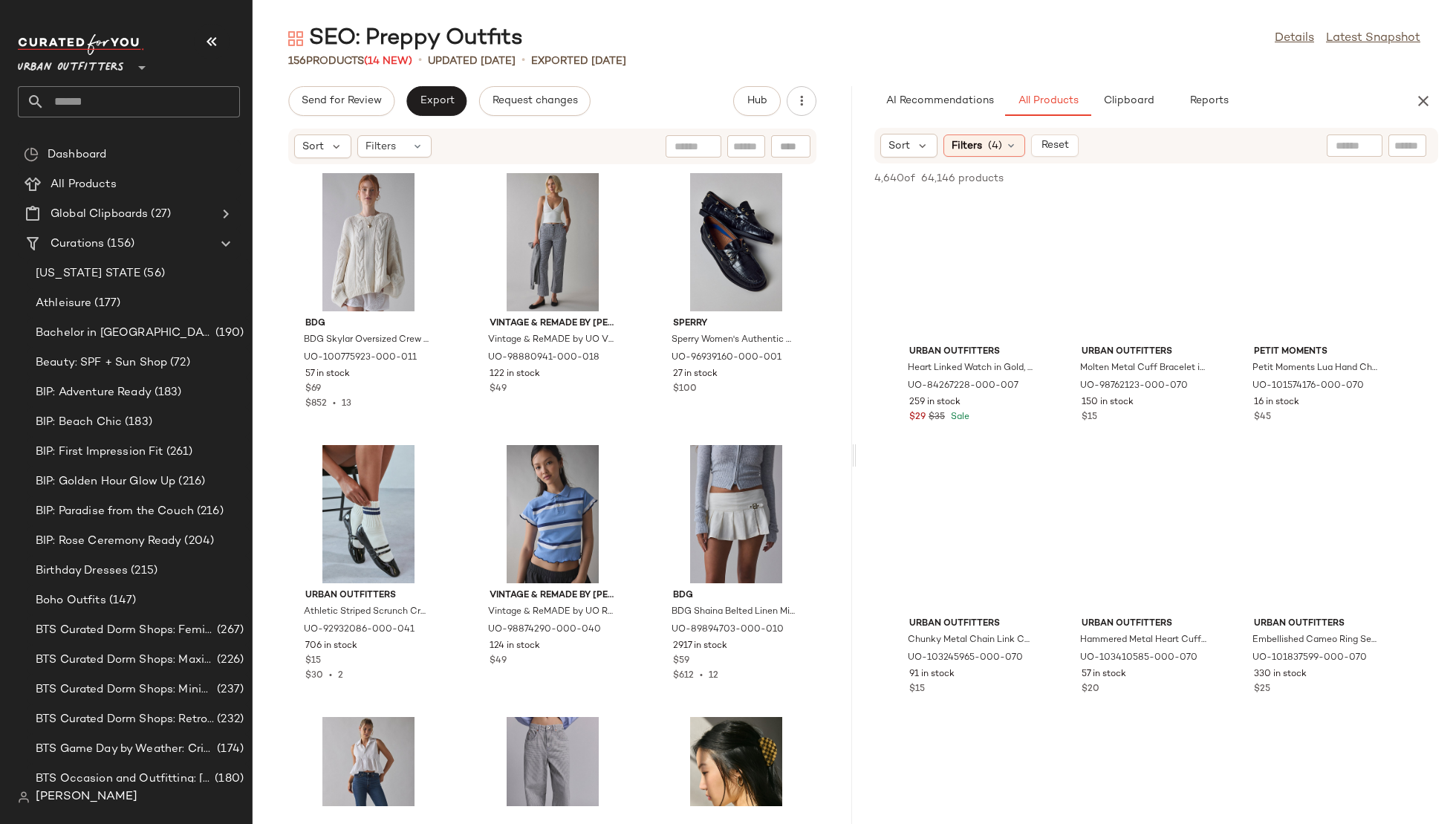
click at [1351, 146] on input "text" at bounding box center [1355, 145] width 38 height 16
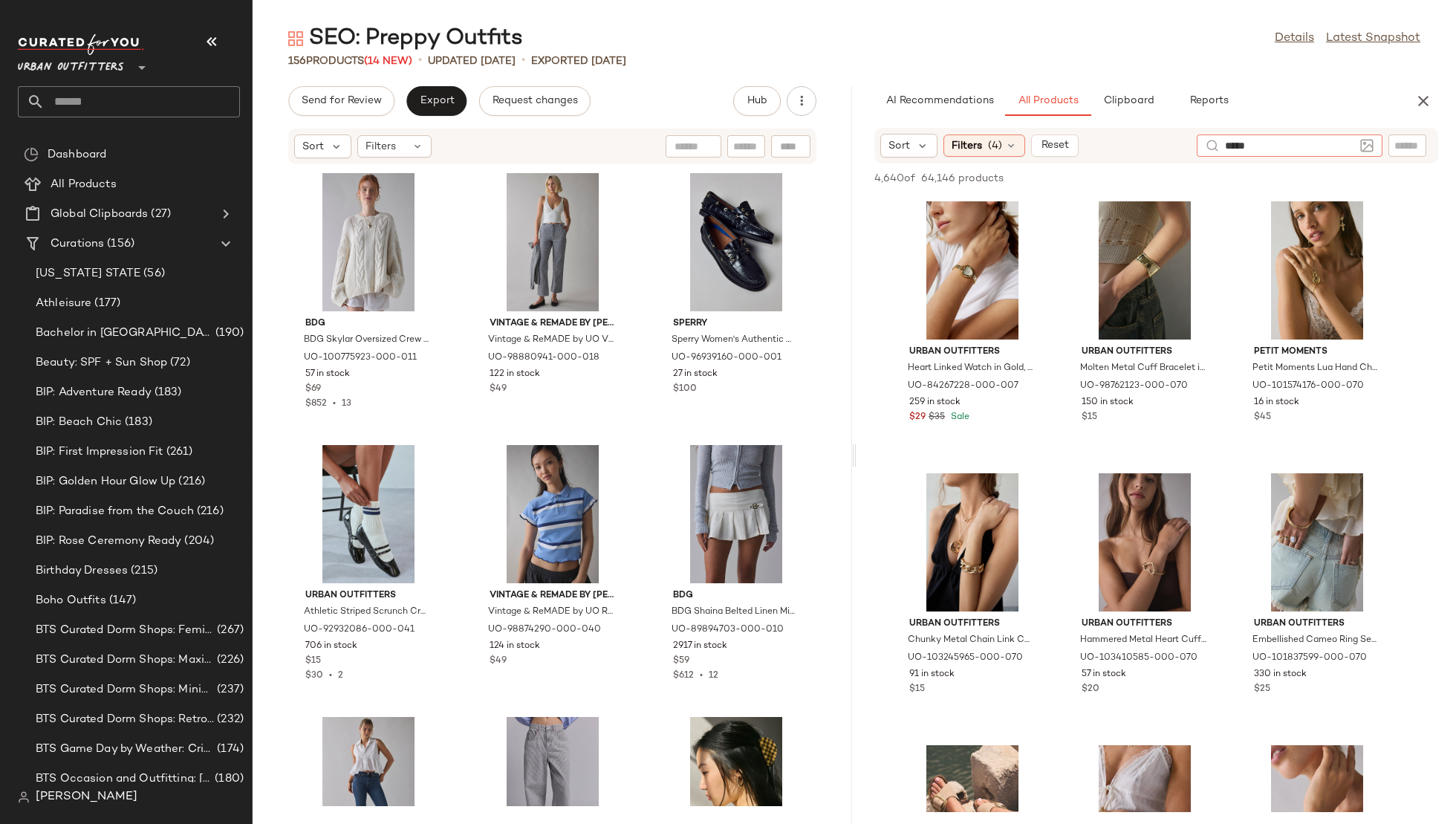
type input "******"
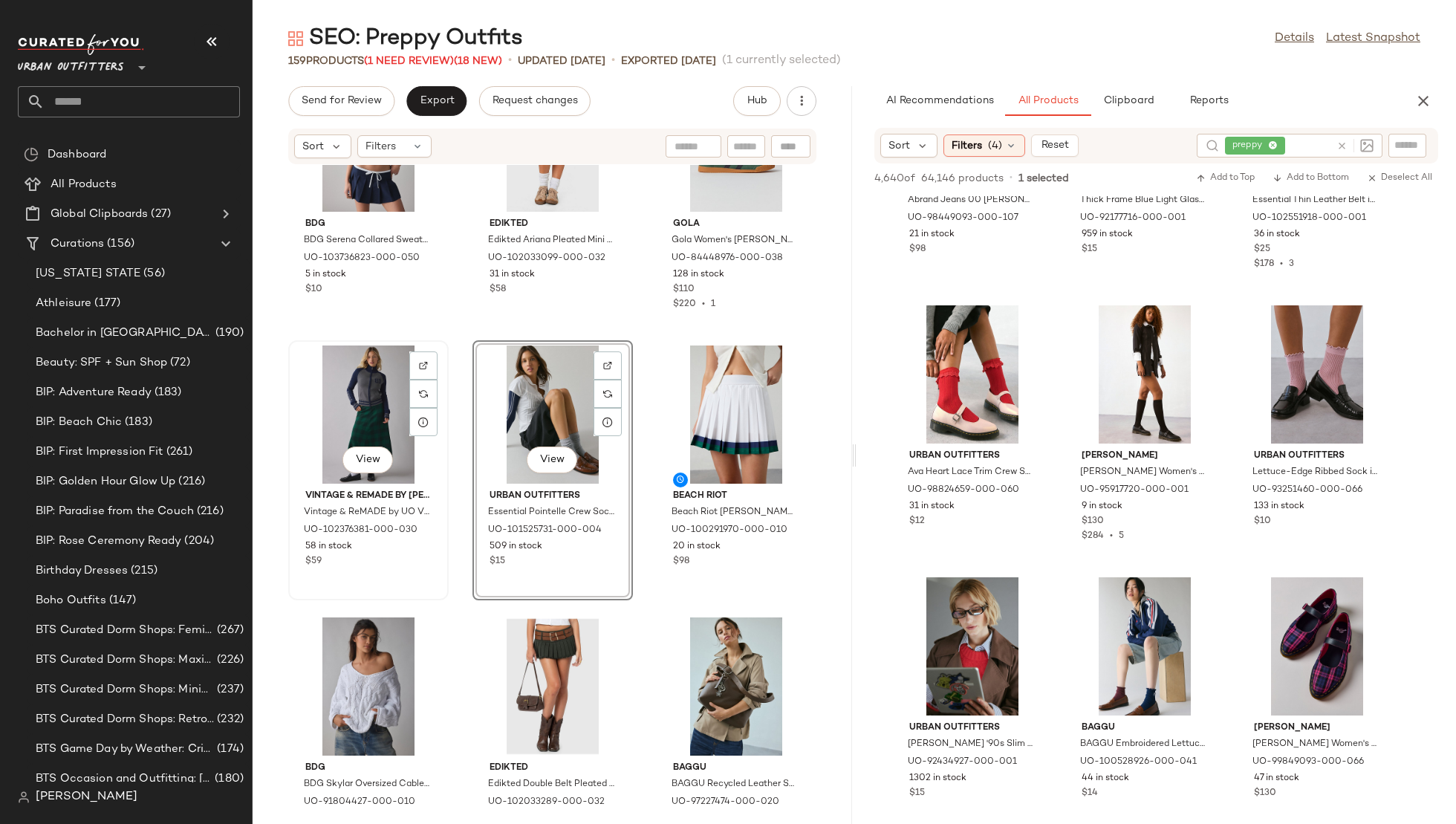
scroll to position [9161, 0]
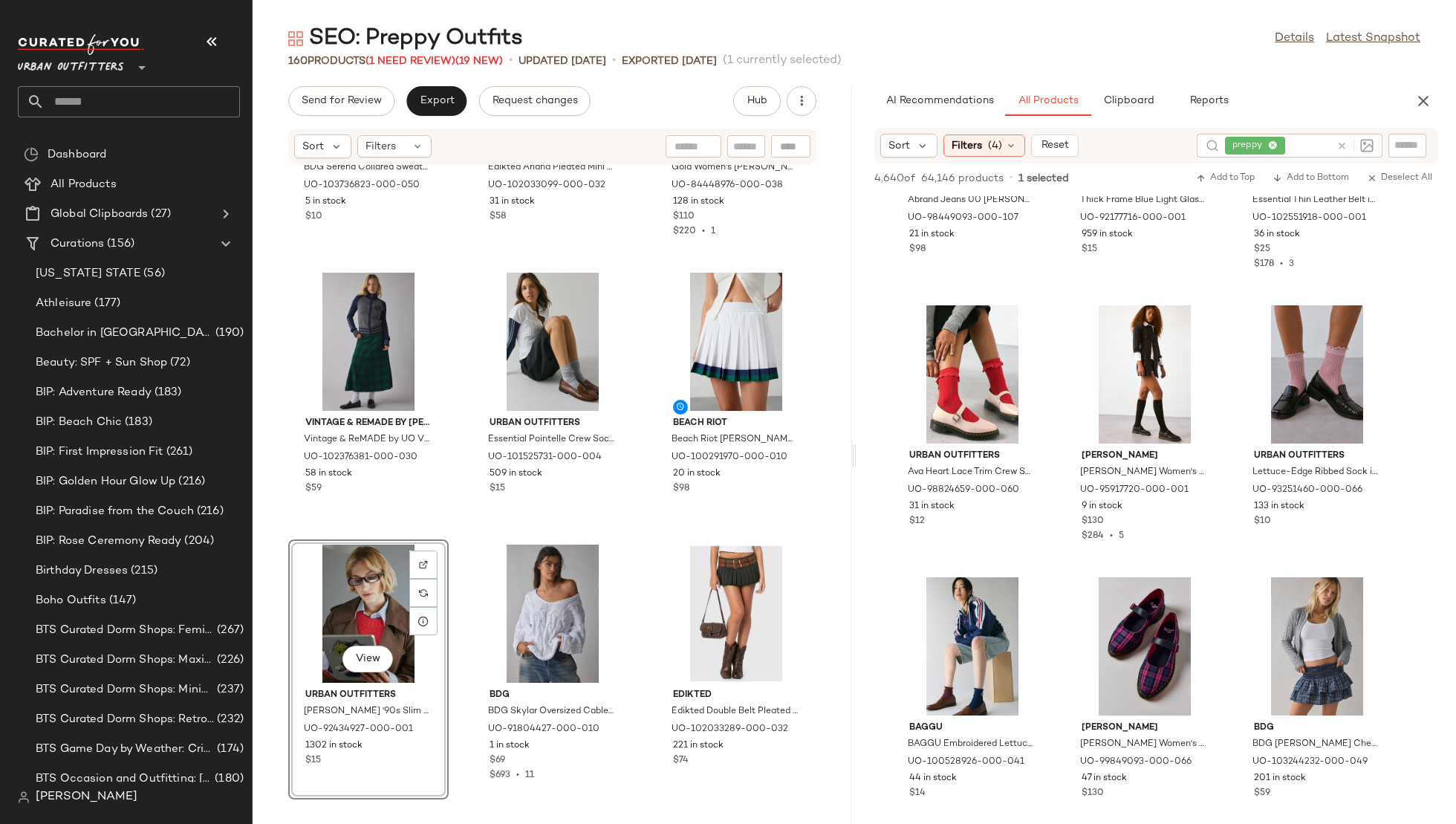
click at [1346, 141] on icon at bounding box center [1342, 146] width 11 height 11
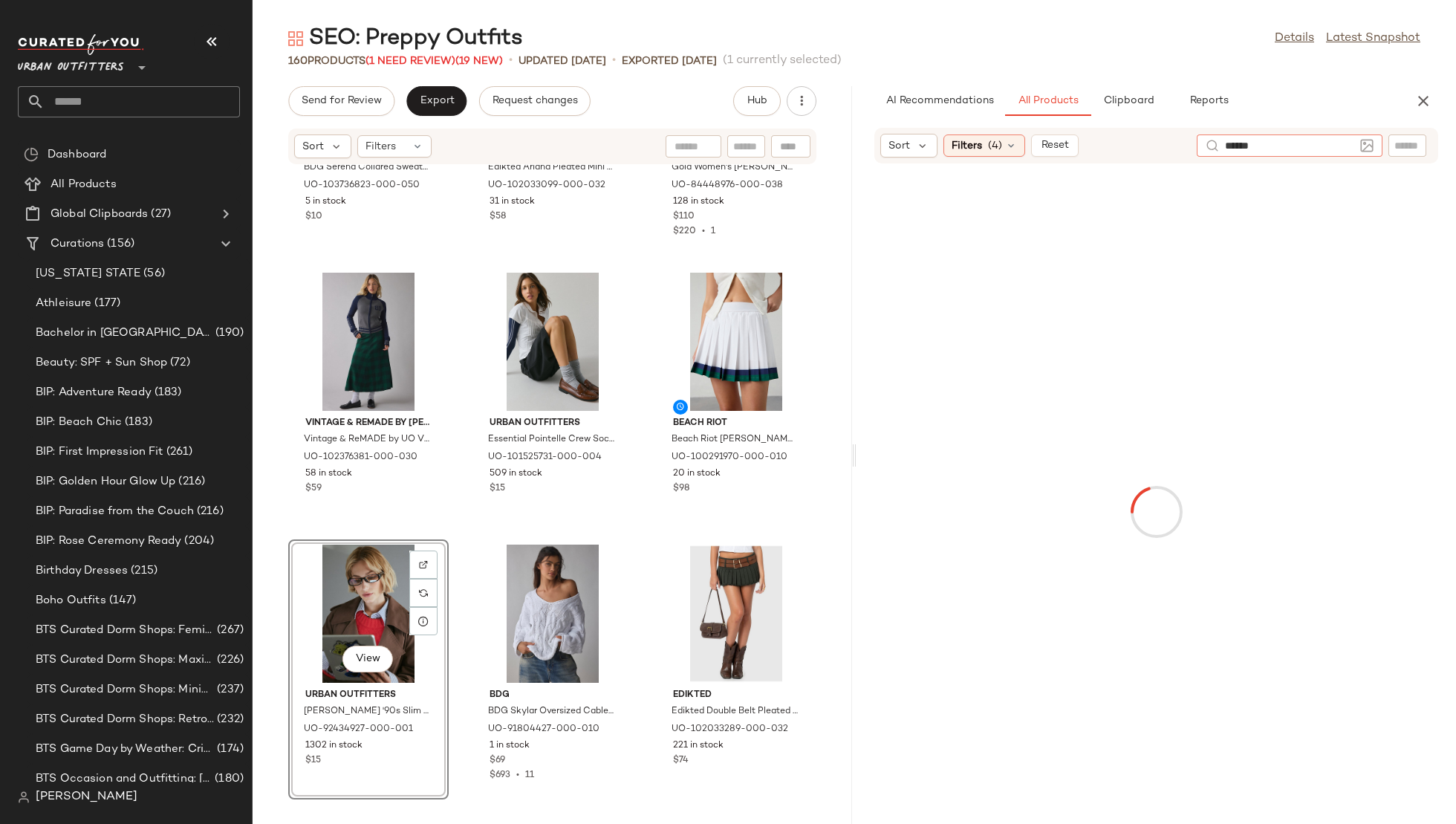
type input "*******"
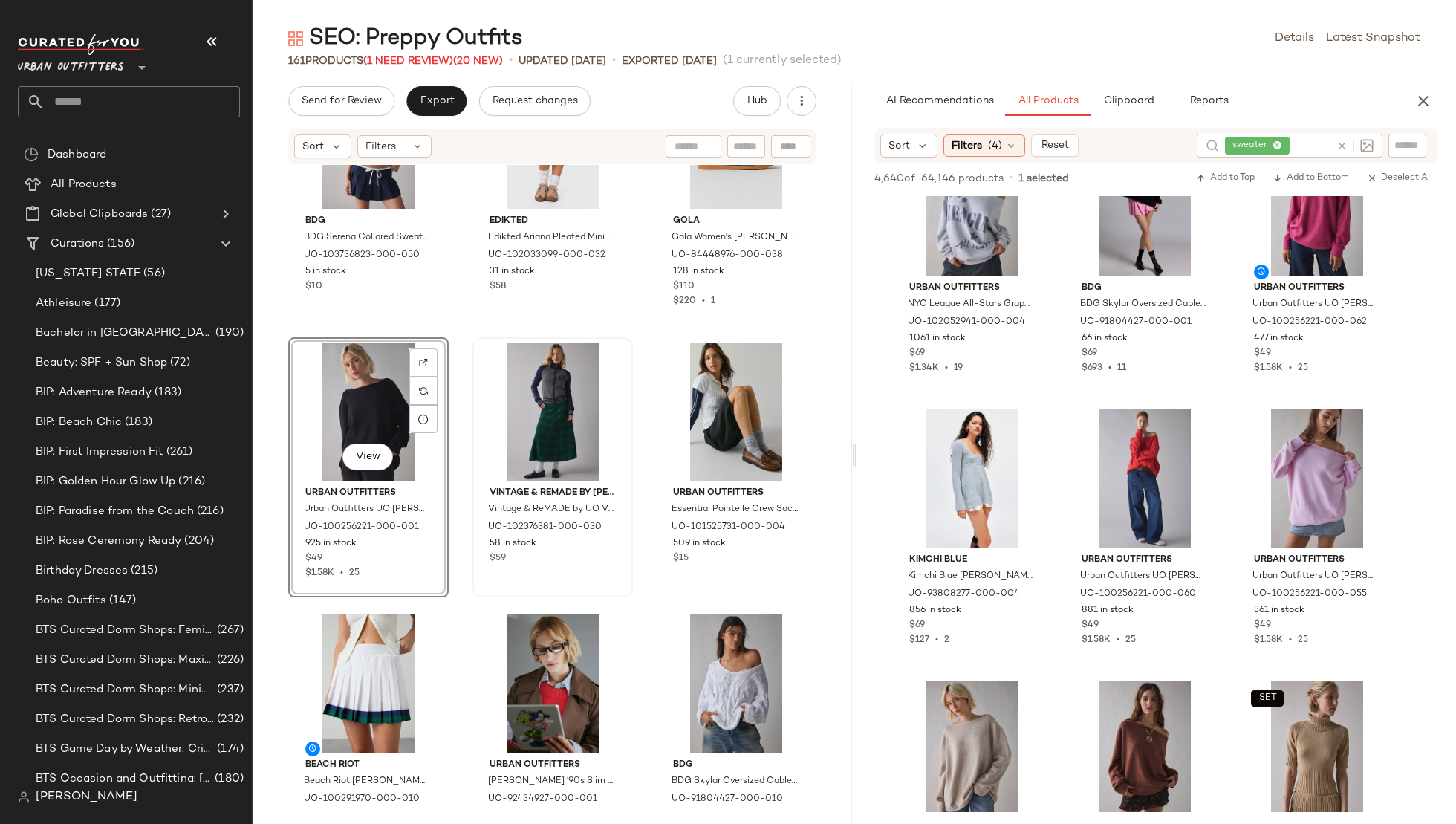
scroll to position [9097, 0]
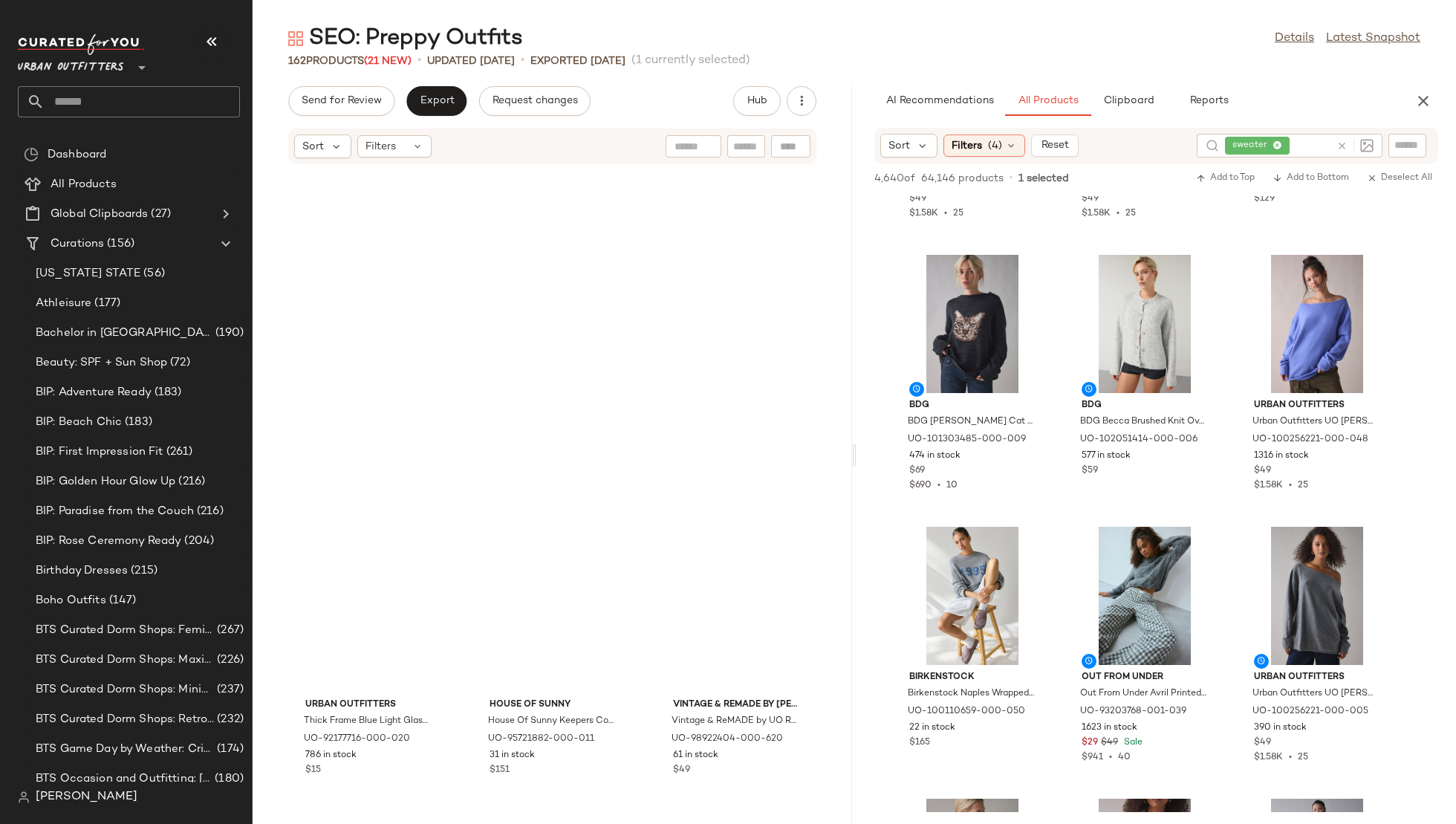
scroll to position [1968, 0]
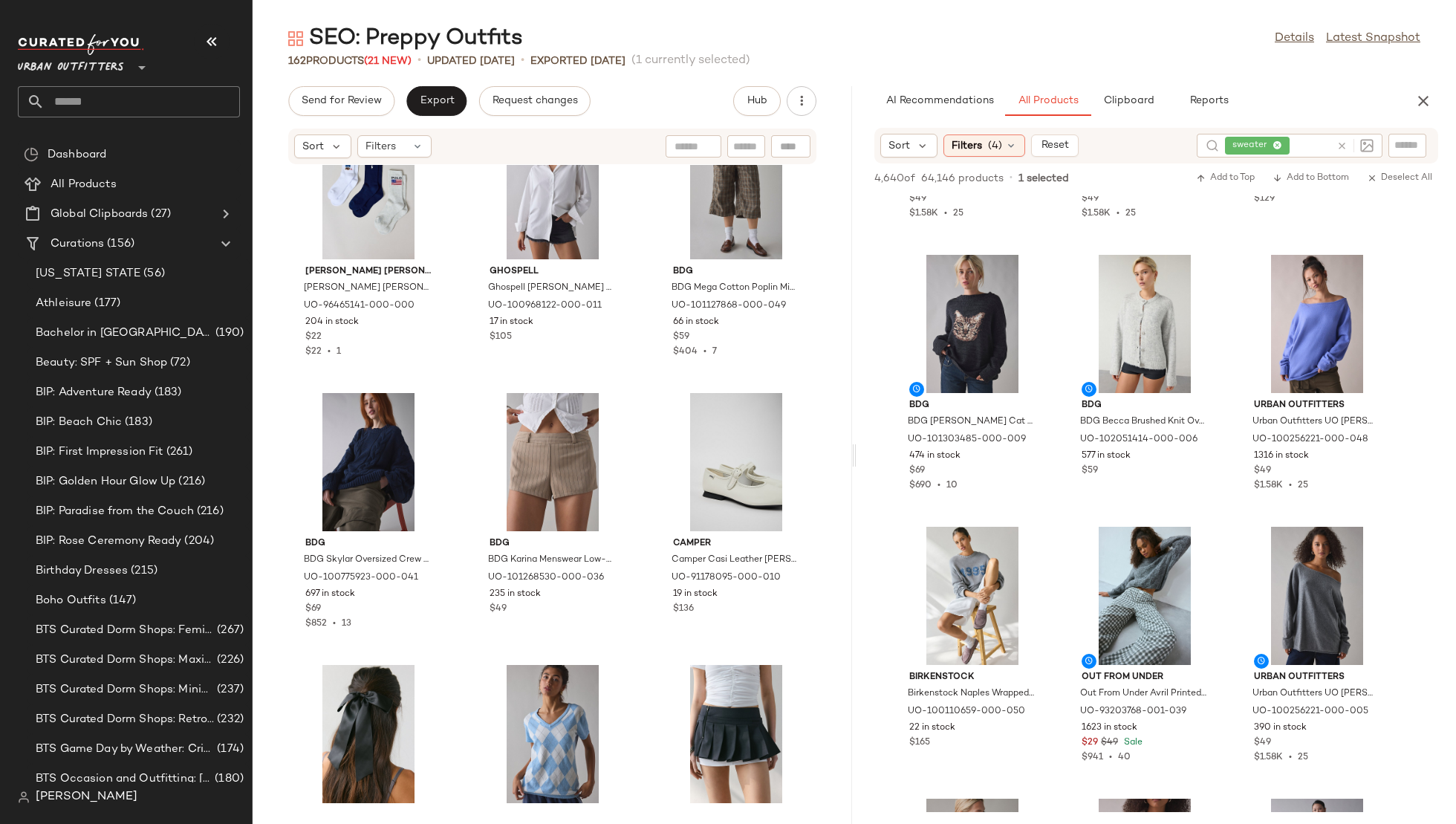
drag, startPoint x: 944, startPoint y: 586, endPoint x: 414, endPoint y: 2, distance: 788.6
click at [422, 102] on span "Export" at bounding box center [436, 100] width 35 height 12
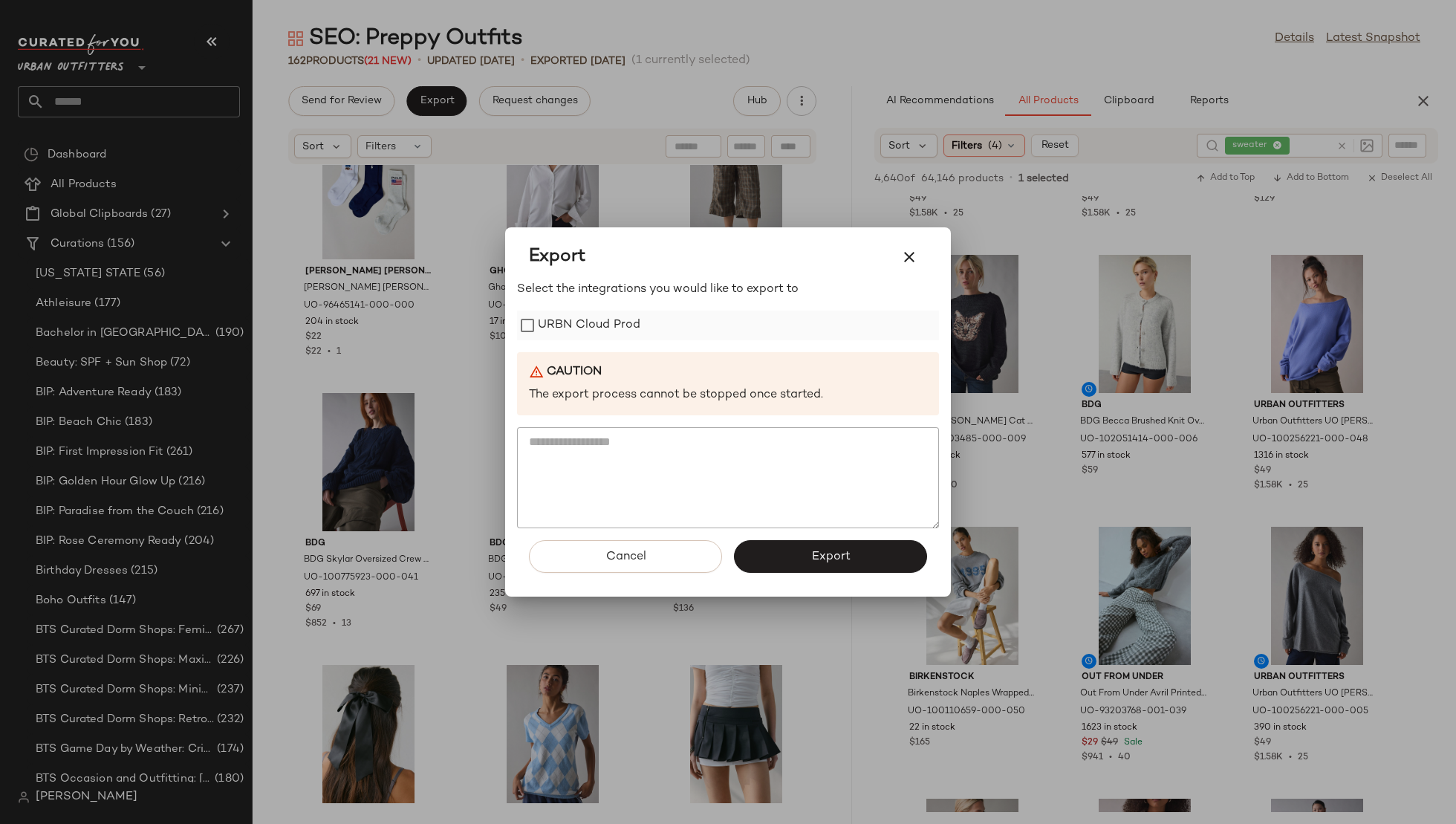
click at [579, 311] on label "URBN Cloud Prod" at bounding box center [589, 325] width 102 height 30
click at [822, 552] on span "Export" at bounding box center [830, 557] width 39 height 14
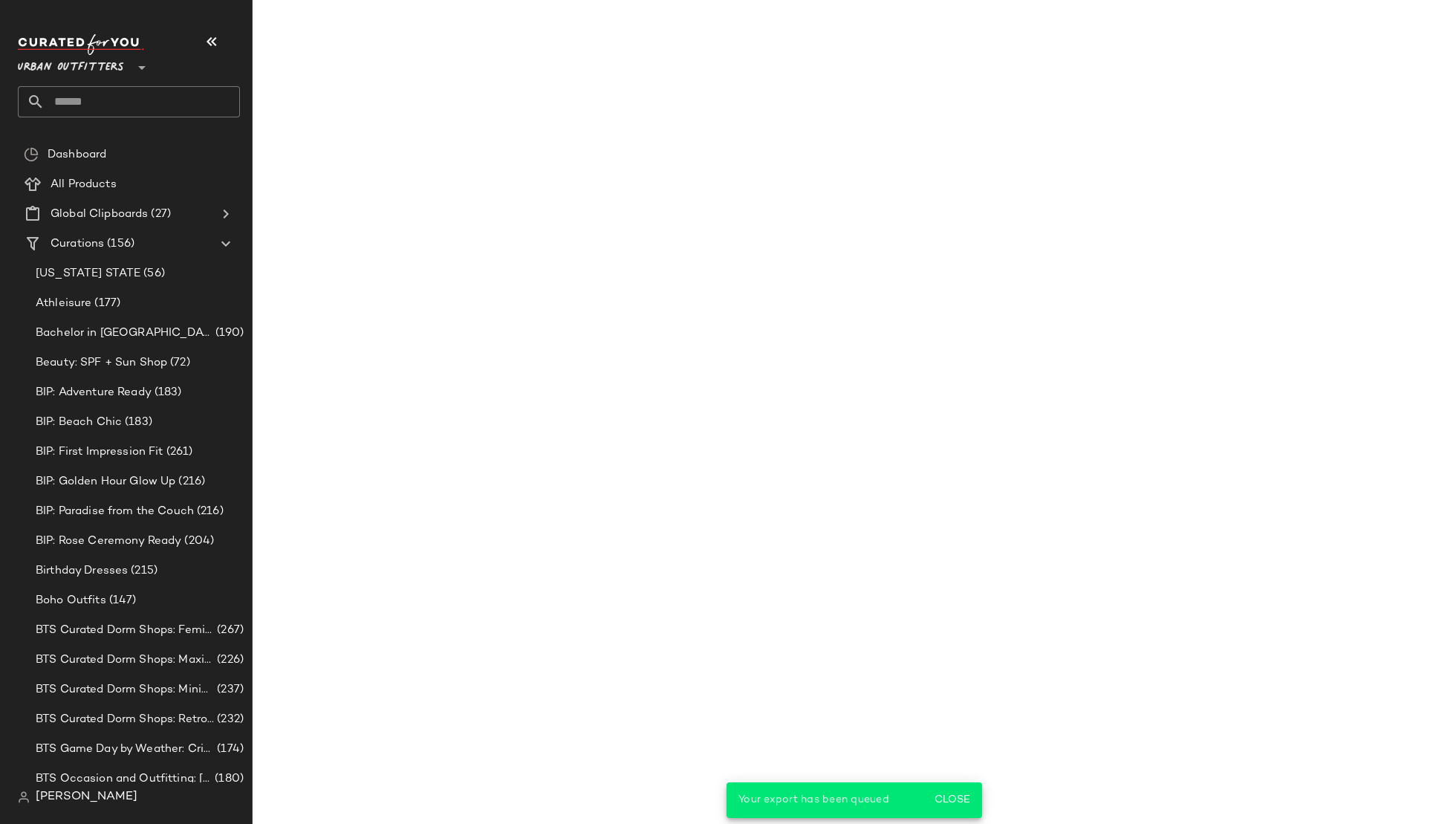
scroll to position [2123, 0]
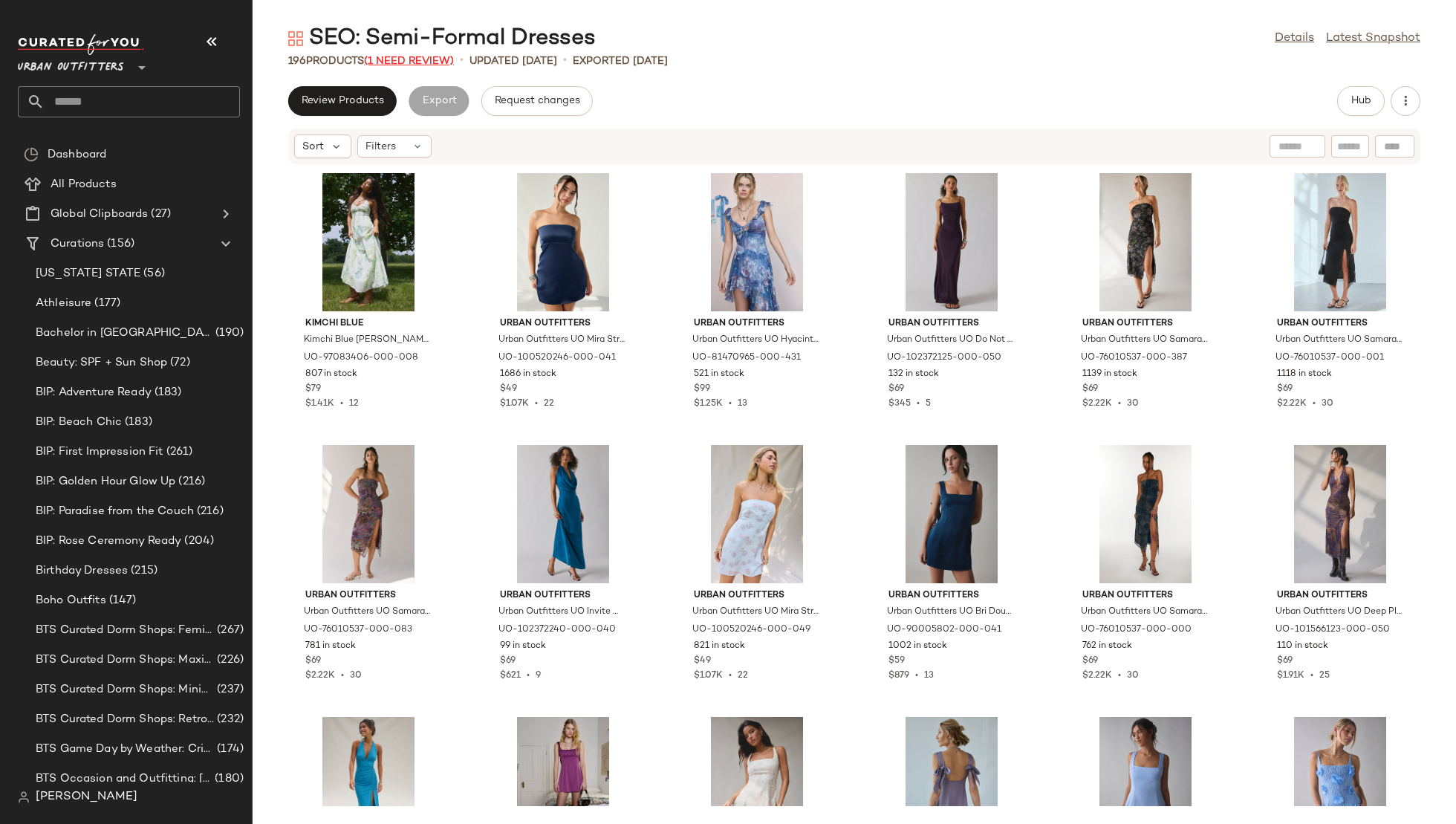
click at [411, 57] on span "(1 Need Review)" at bounding box center [409, 61] width 90 height 11
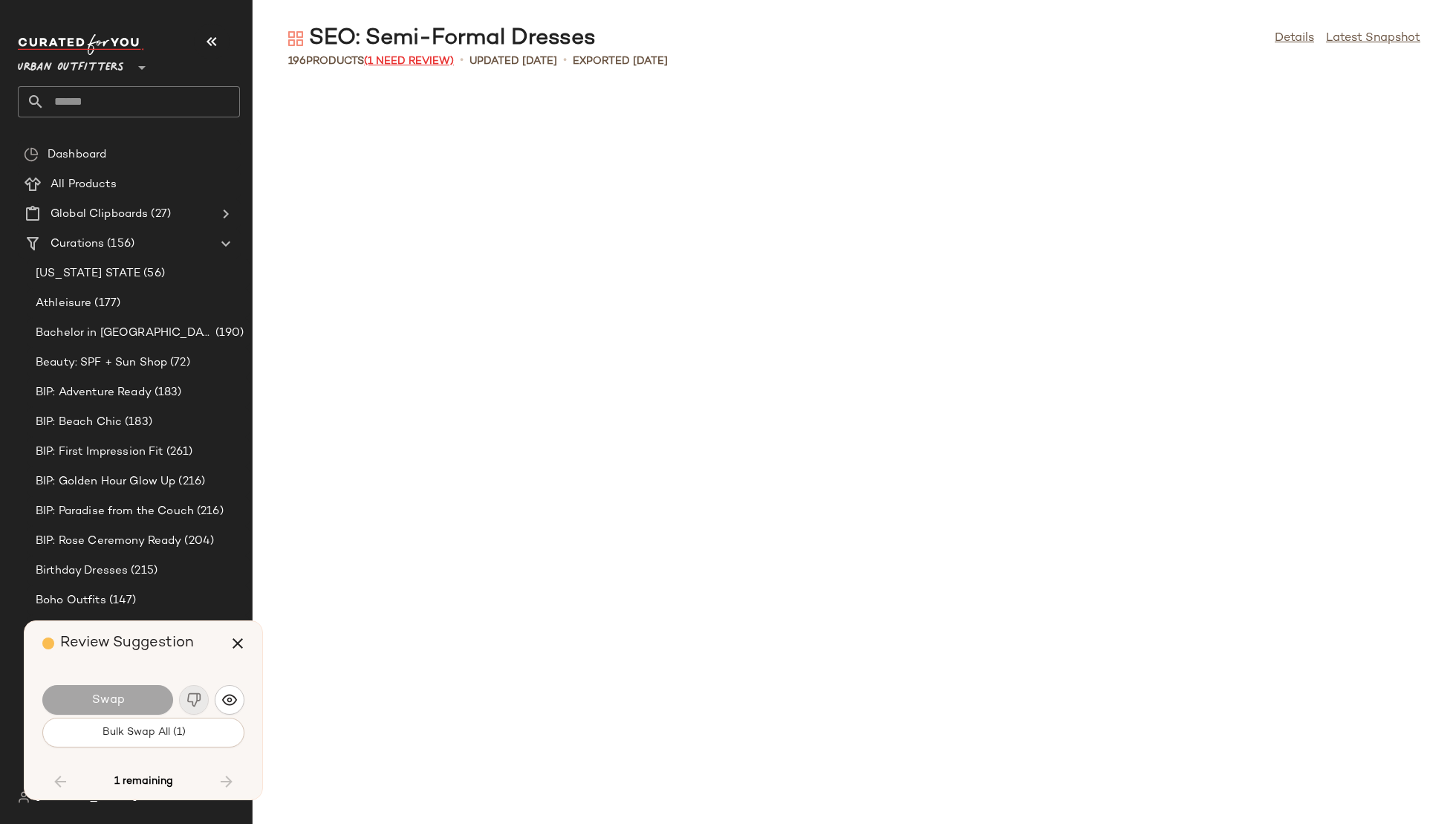
scroll to position [5440, 0]
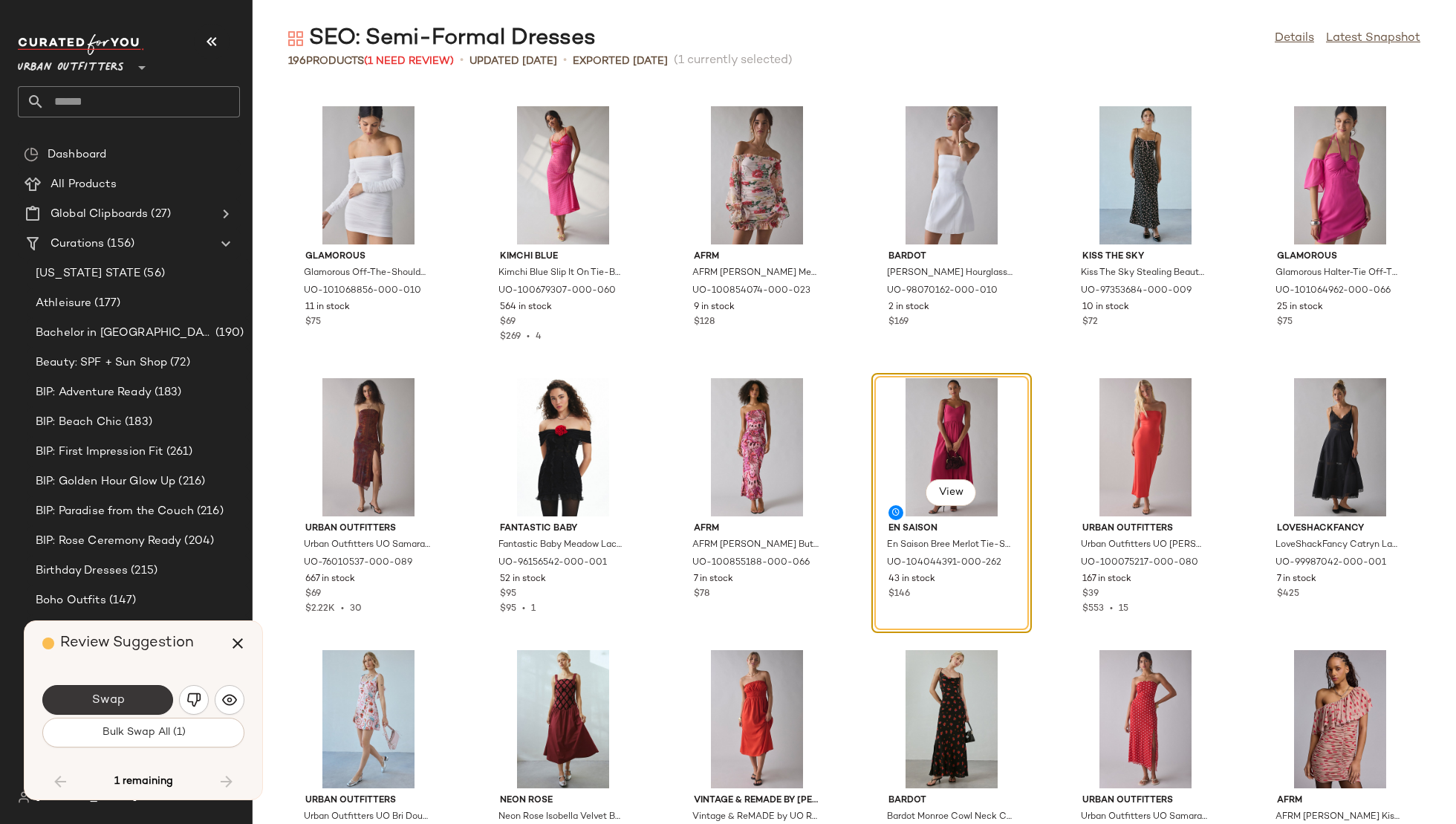
click at [111, 698] on span "Swap" at bounding box center [107, 700] width 34 height 14
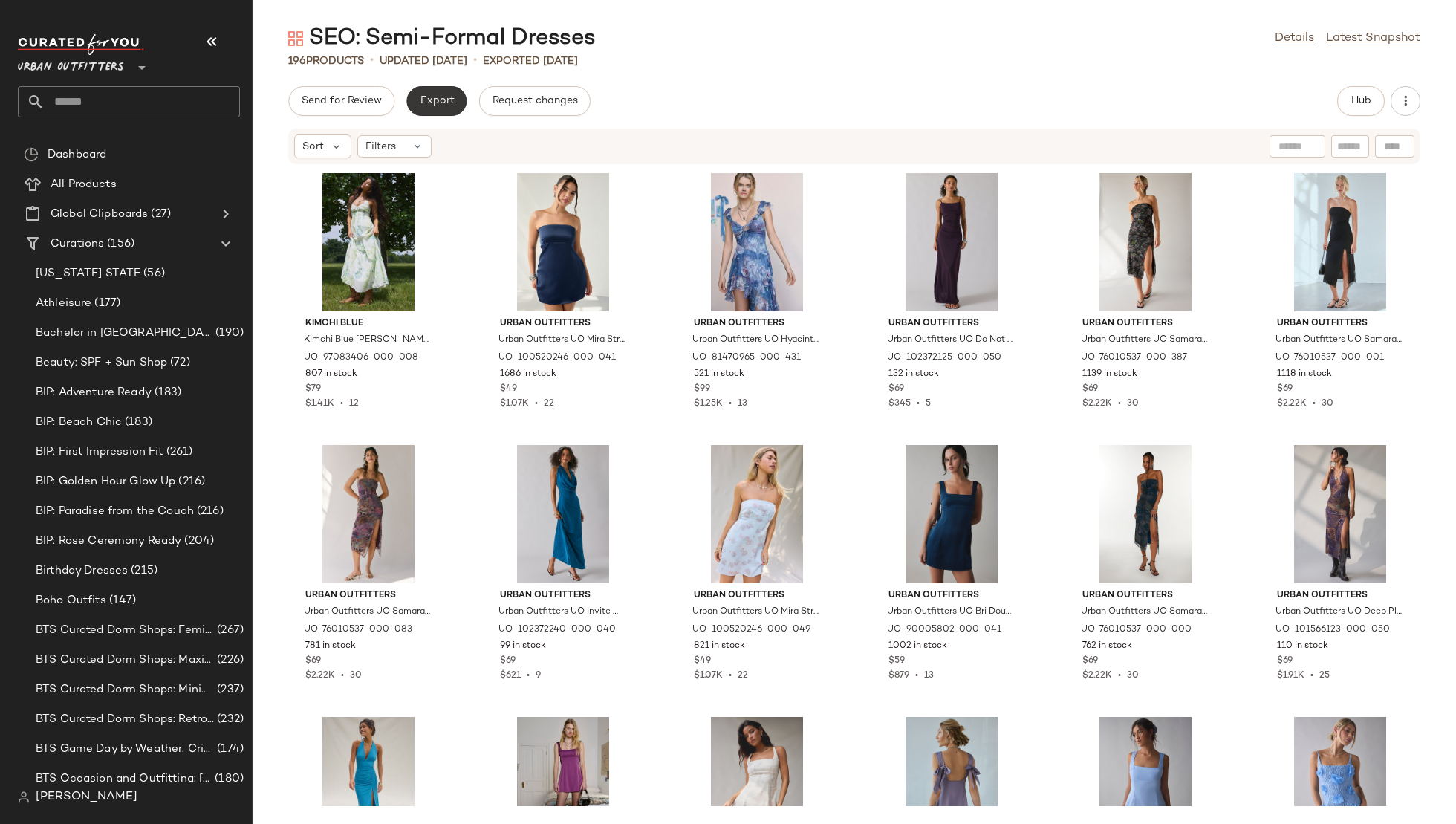
click at [433, 95] on span "Export" at bounding box center [436, 100] width 35 height 12
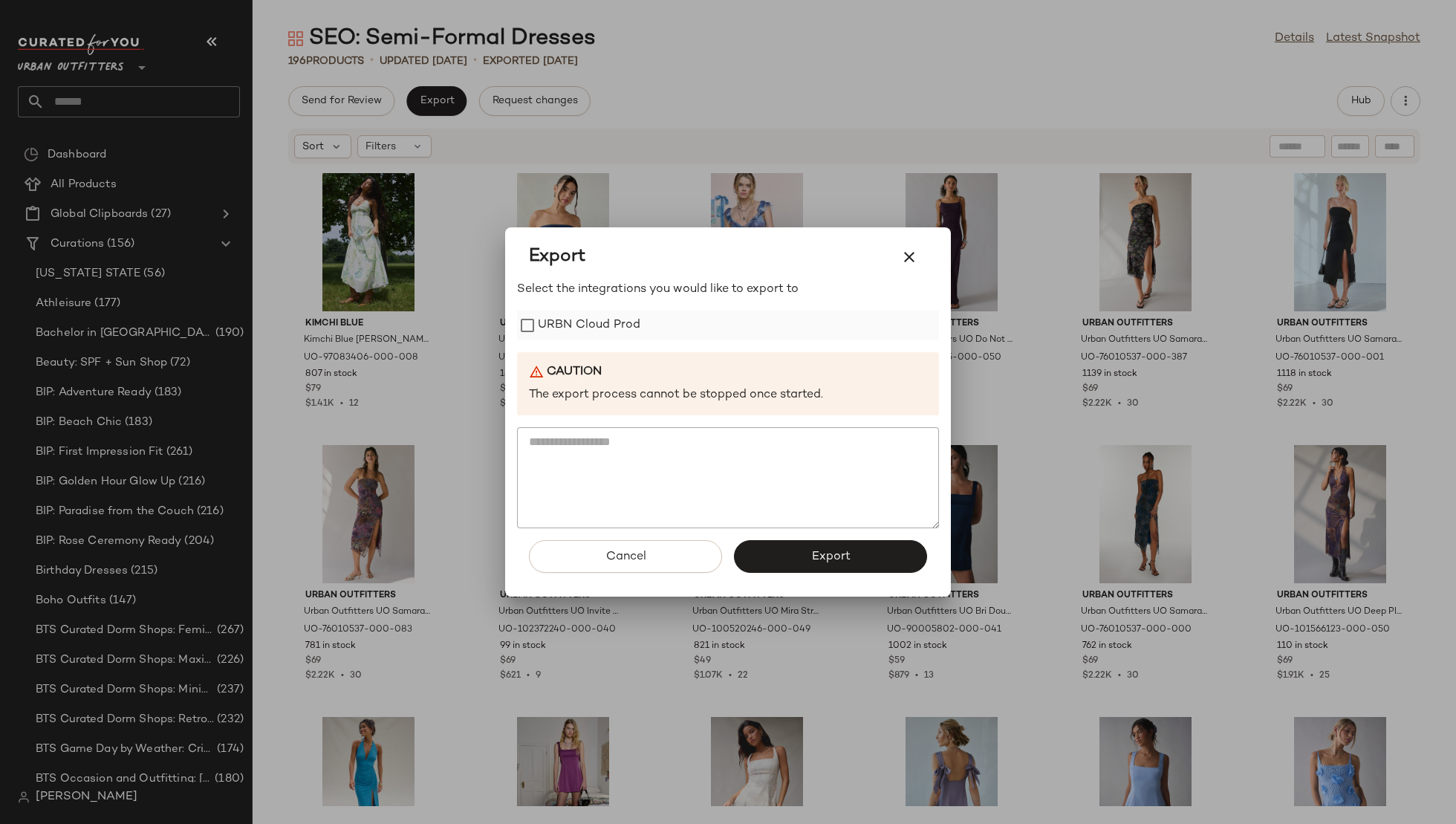
click at [612, 327] on label "URBN Cloud Prod" at bounding box center [589, 325] width 102 height 30
click at [907, 244] on button "button" at bounding box center [909, 256] width 36 height 36
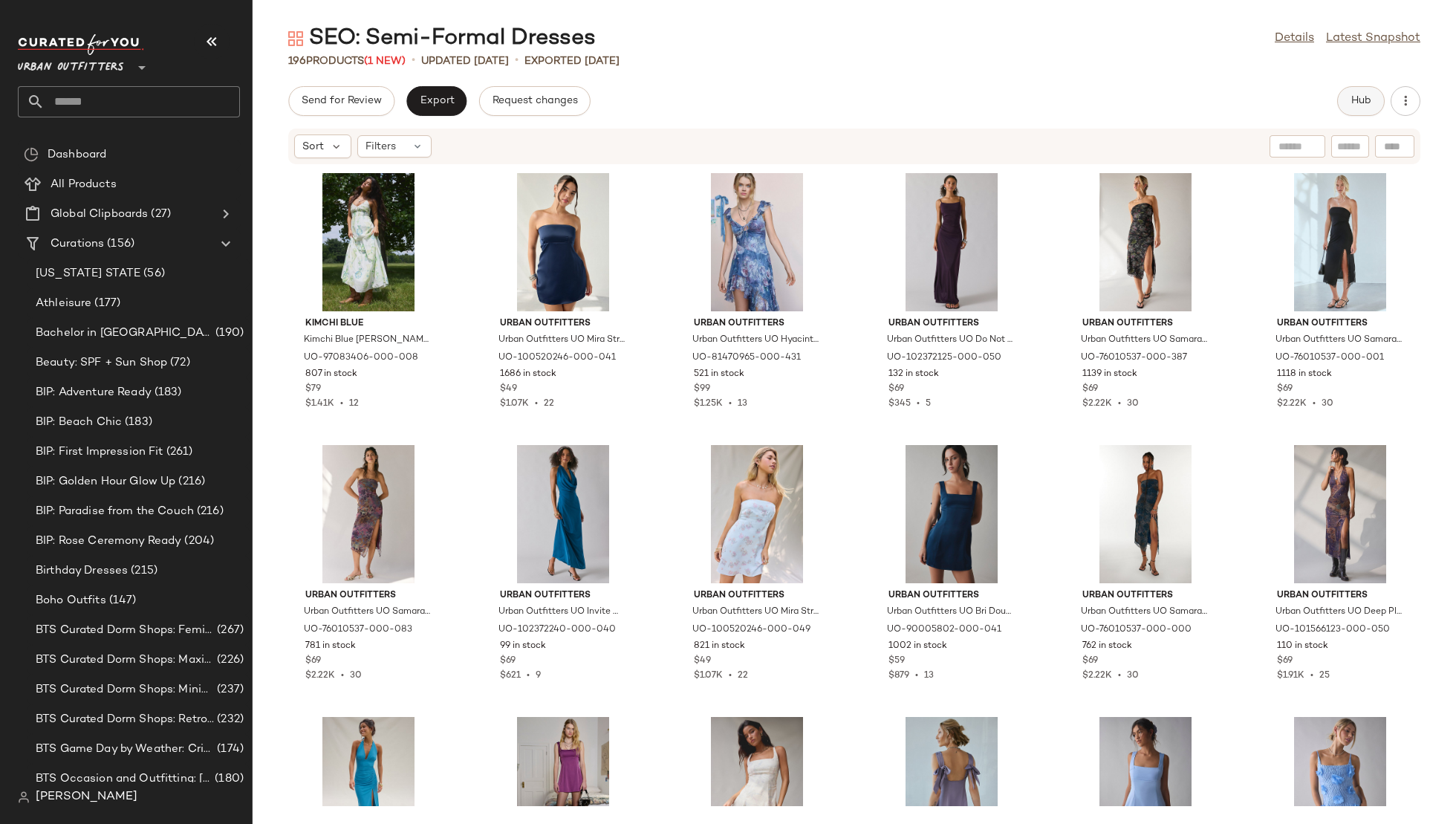
click at [1374, 102] on button "Hub" at bounding box center [1361, 100] width 47 height 30
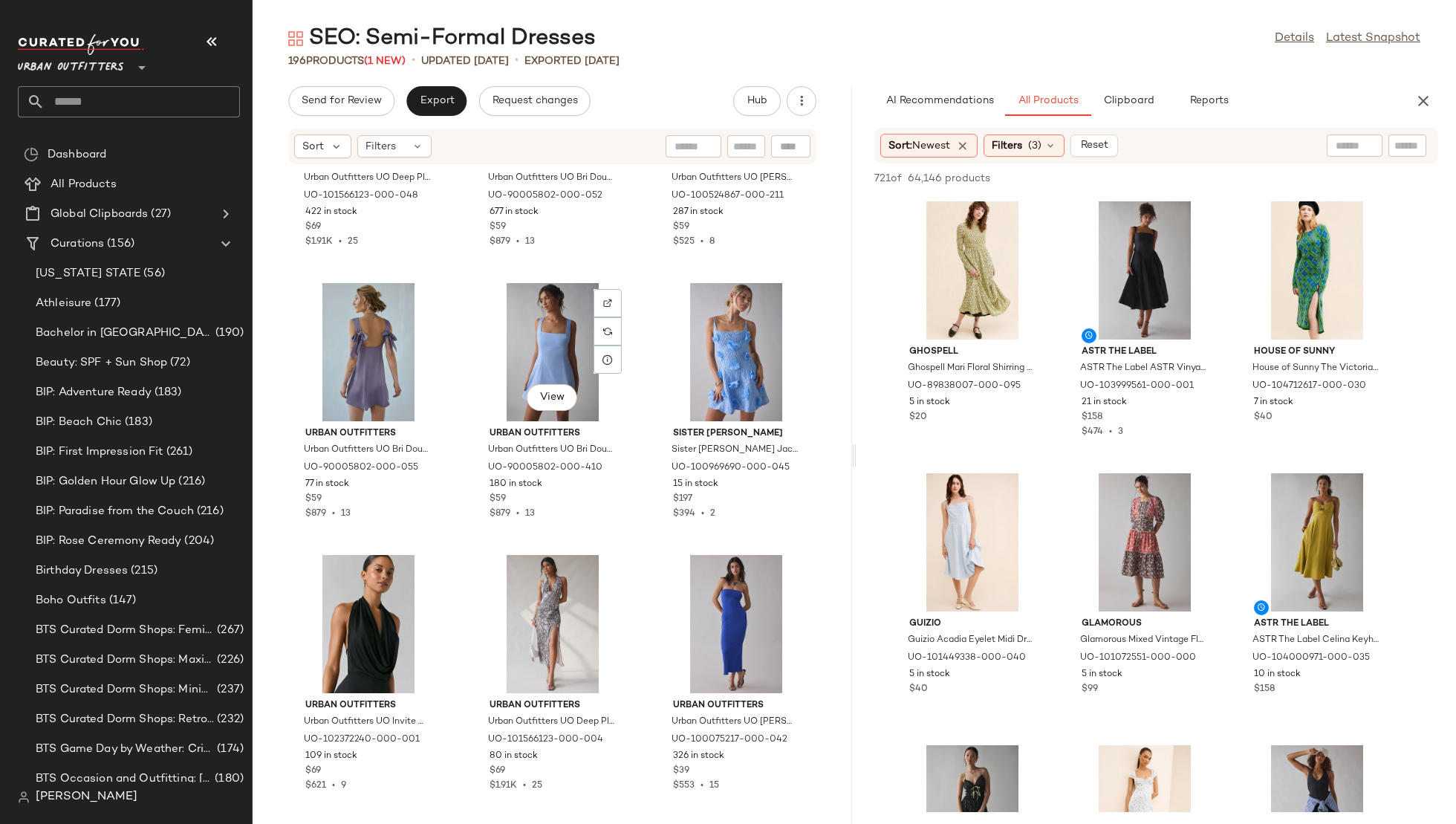
scroll to position [1279, 0]
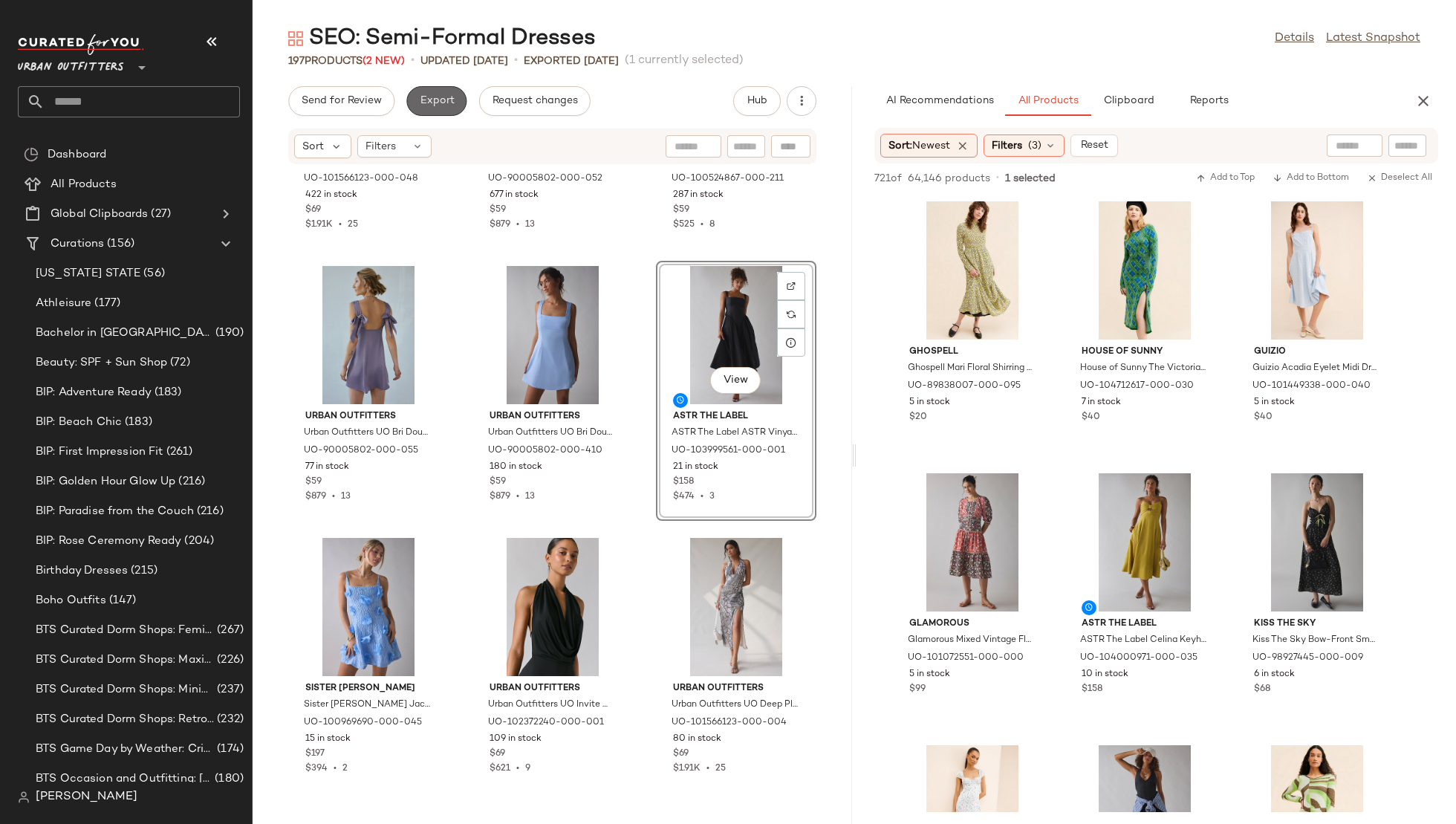
click at [434, 99] on span "Export" at bounding box center [436, 100] width 35 height 12
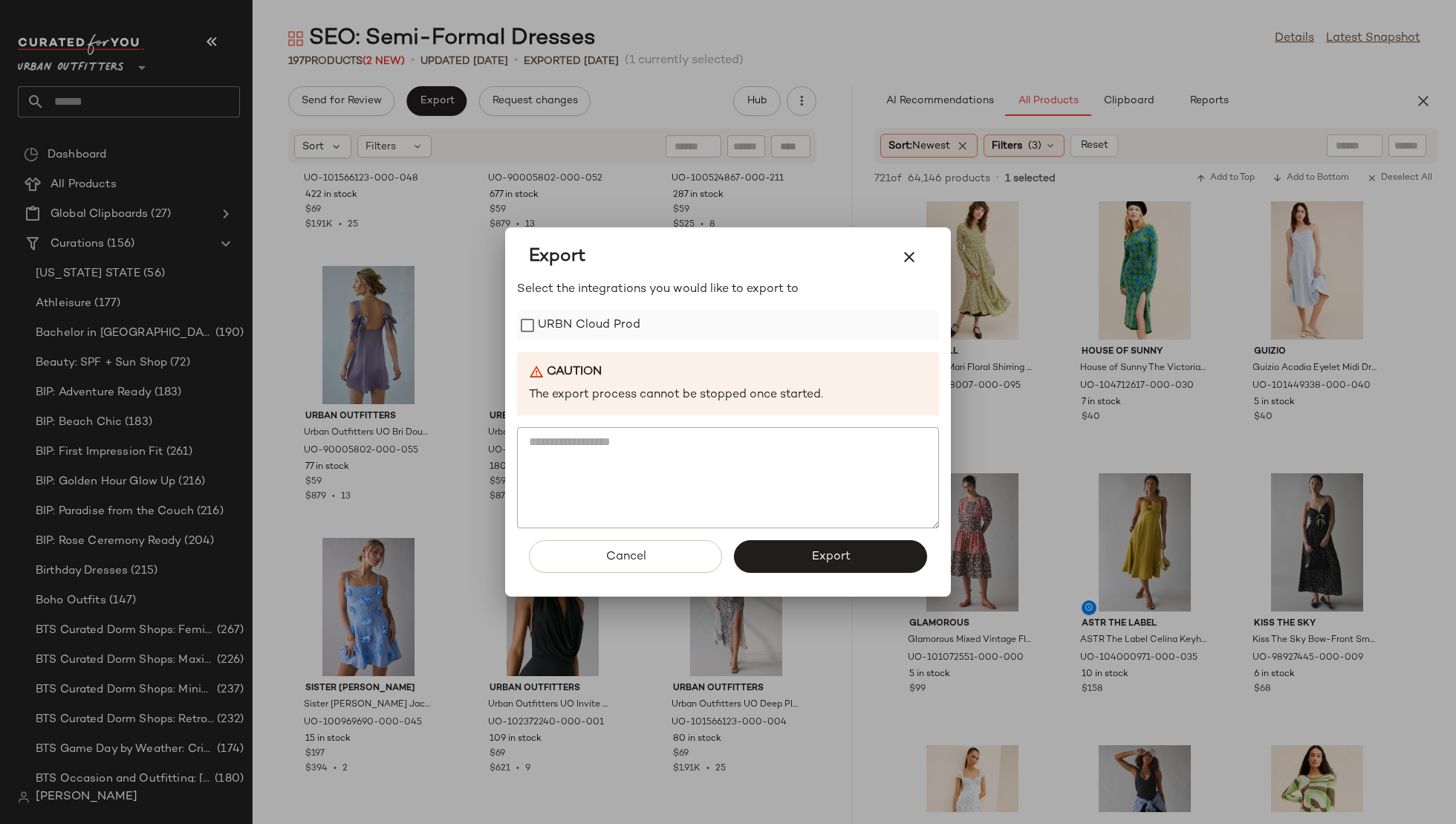
click at [558, 318] on label "URBN Cloud Prod" at bounding box center [589, 325] width 102 height 30
click at [792, 555] on button "Export" at bounding box center [831, 557] width 193 height 33
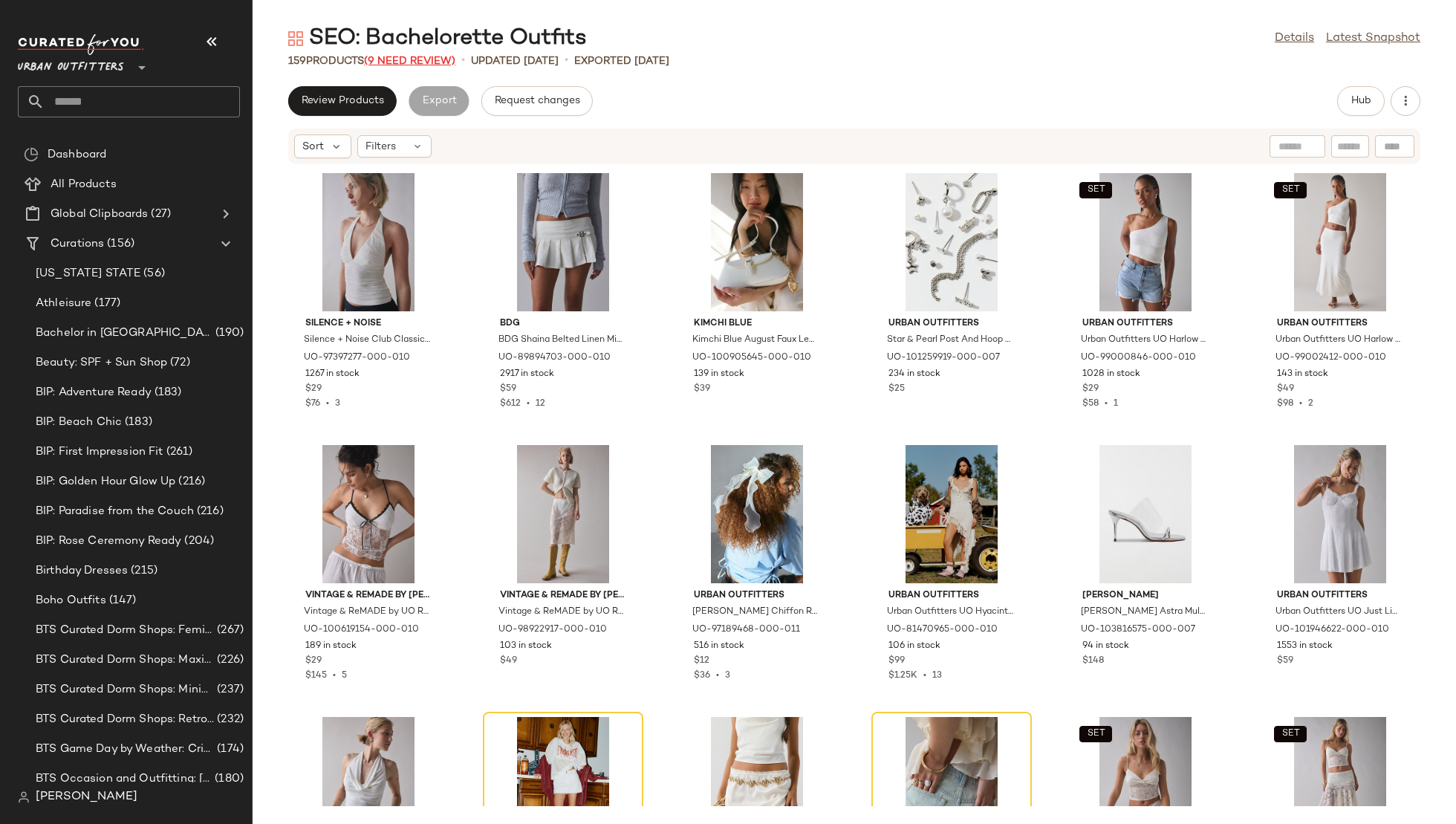
click at [424, 57] on span "(9 Need Review)" at bounding box center [410, 61] width 91 height 11
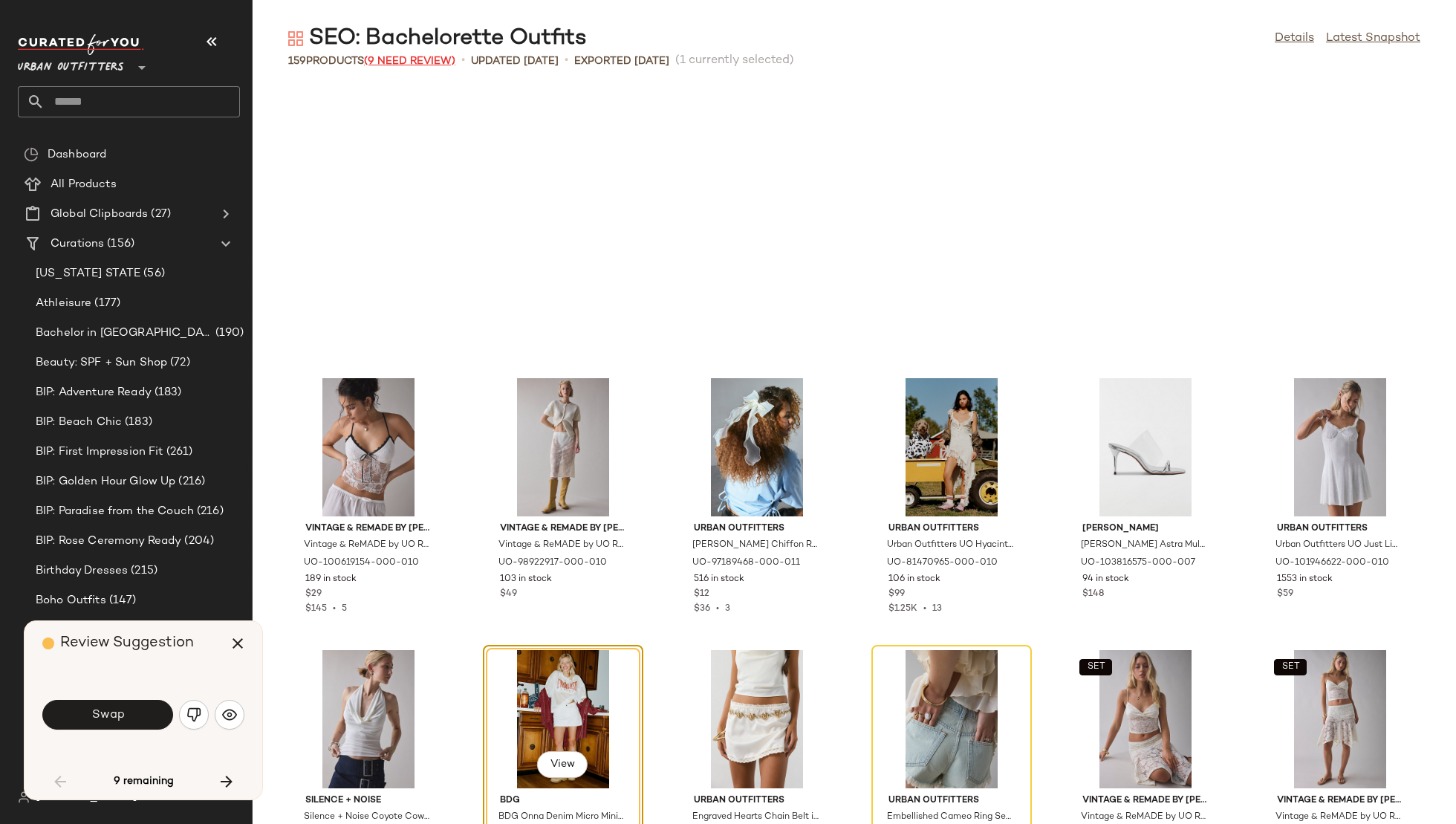
scroll to position [284, 0]
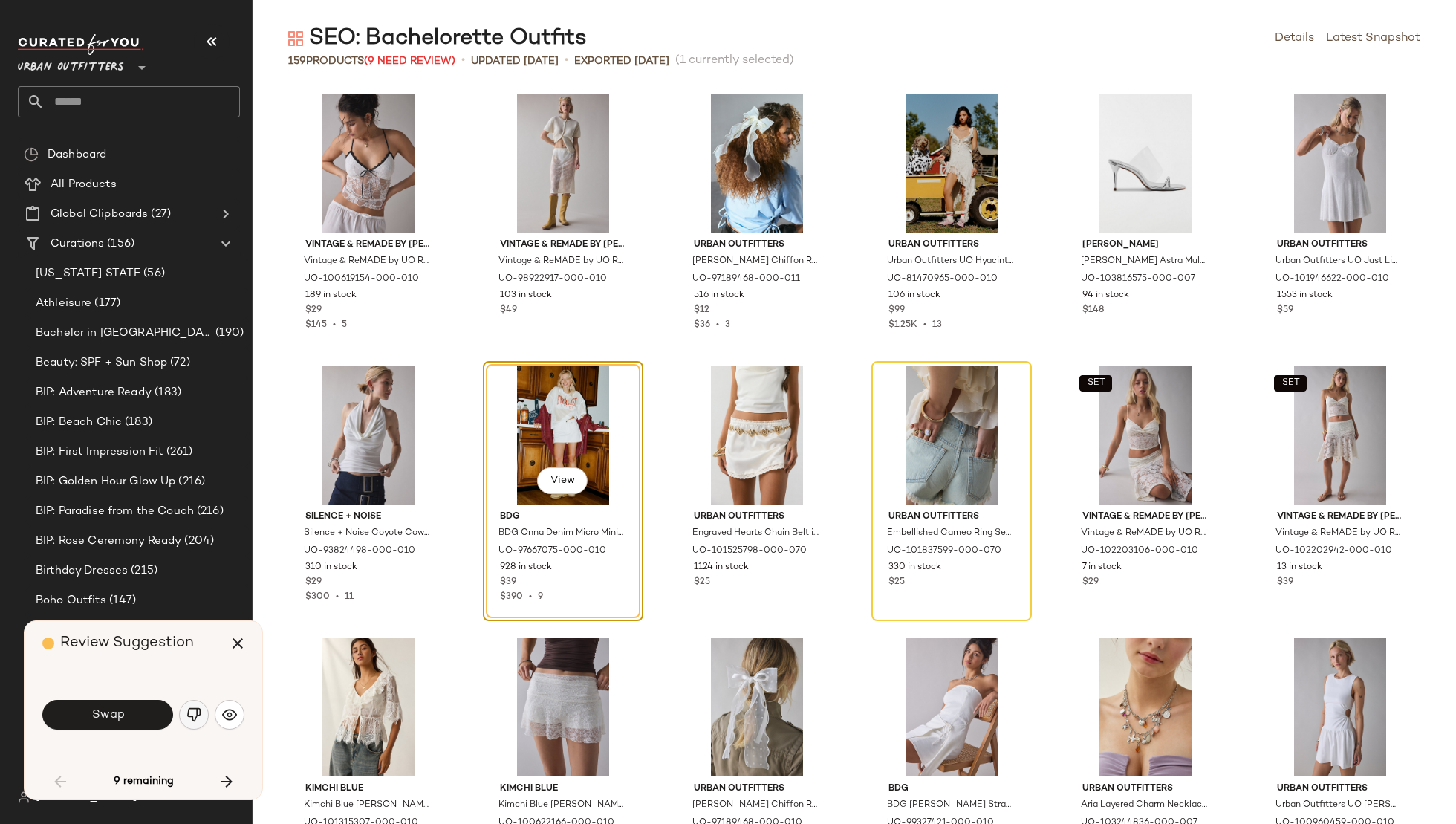
click at [197, 714] on img "button" at bounding box center [193, 714] width 15 height 15
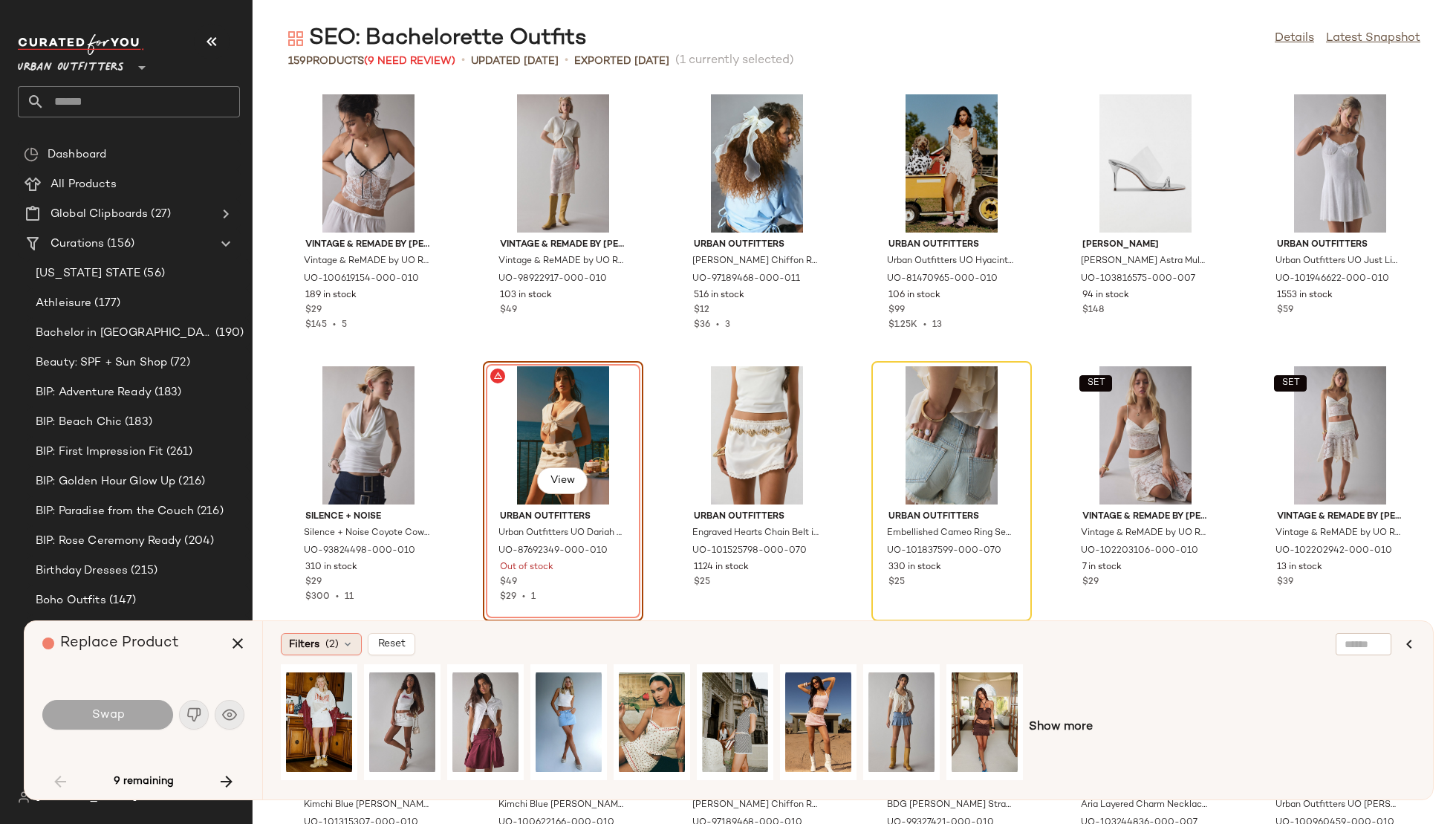
click at [322, 644] on div "Filters (2)" at bounding box center [321, 644] width 81 height 22
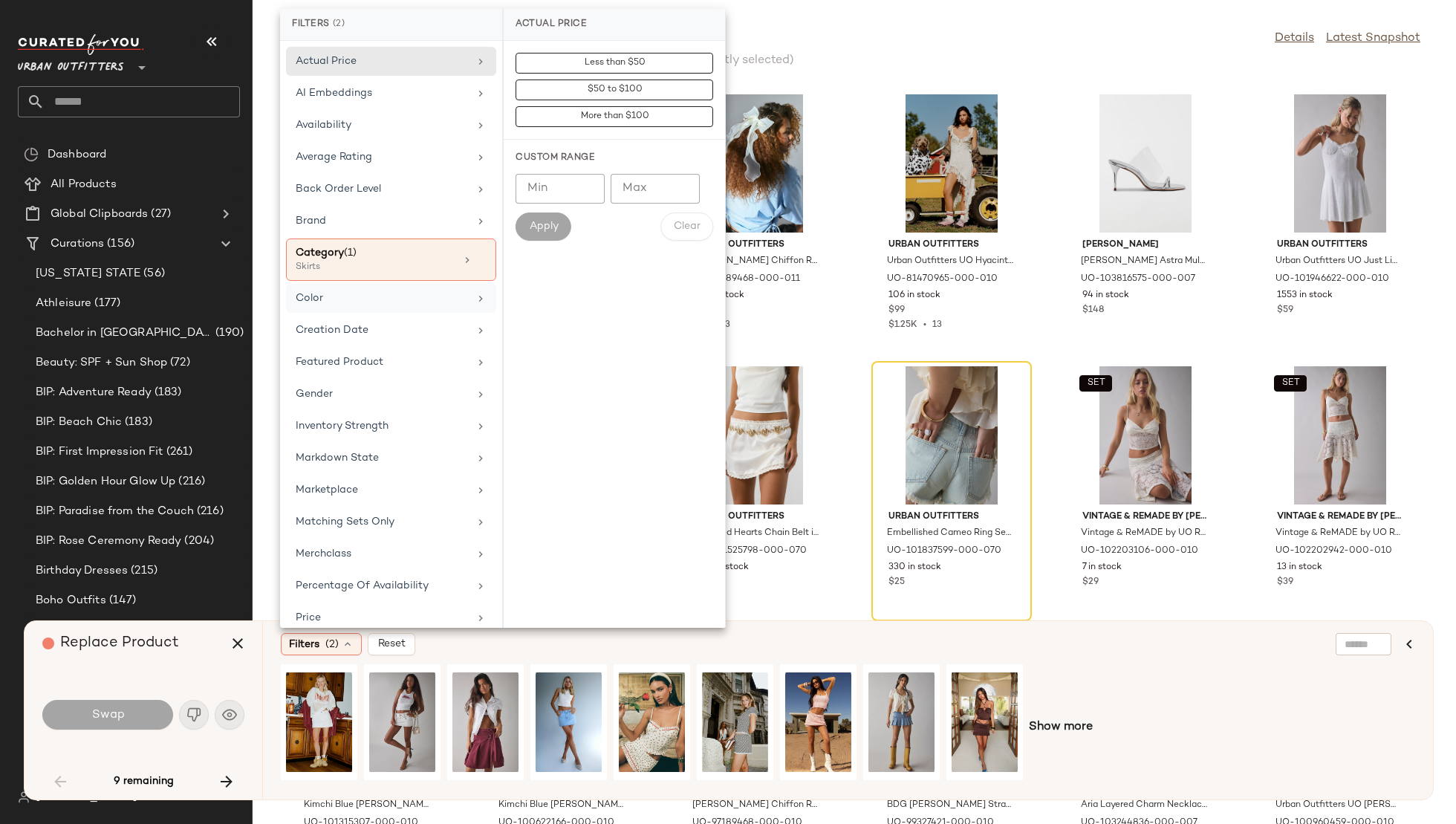
click at [411, 295] on div "Color" at bounding box center [382, 297] width 173 height 16
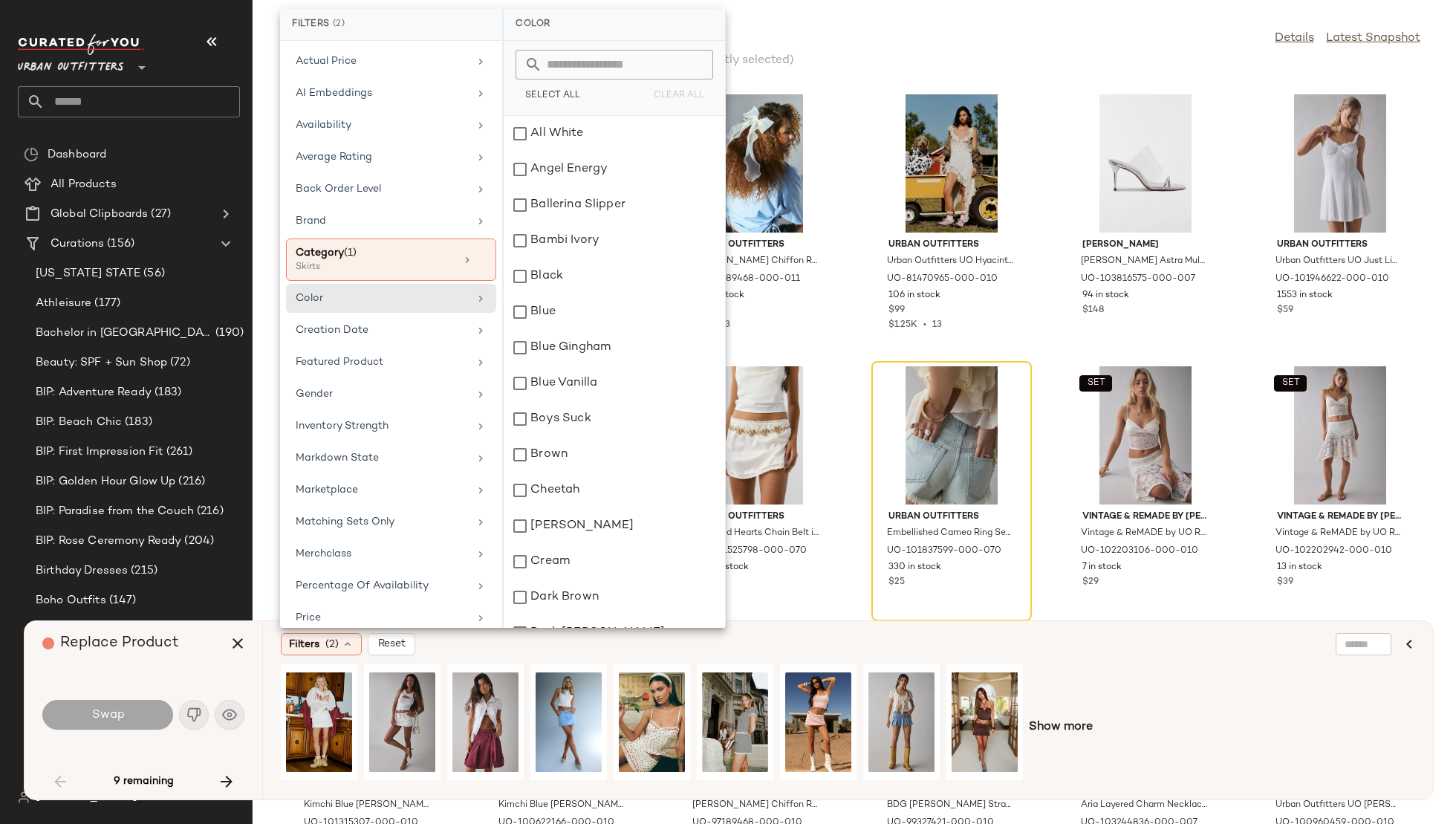
click at [621, 62] on input "text" at bounding box center [624, 65] width 162 height 30
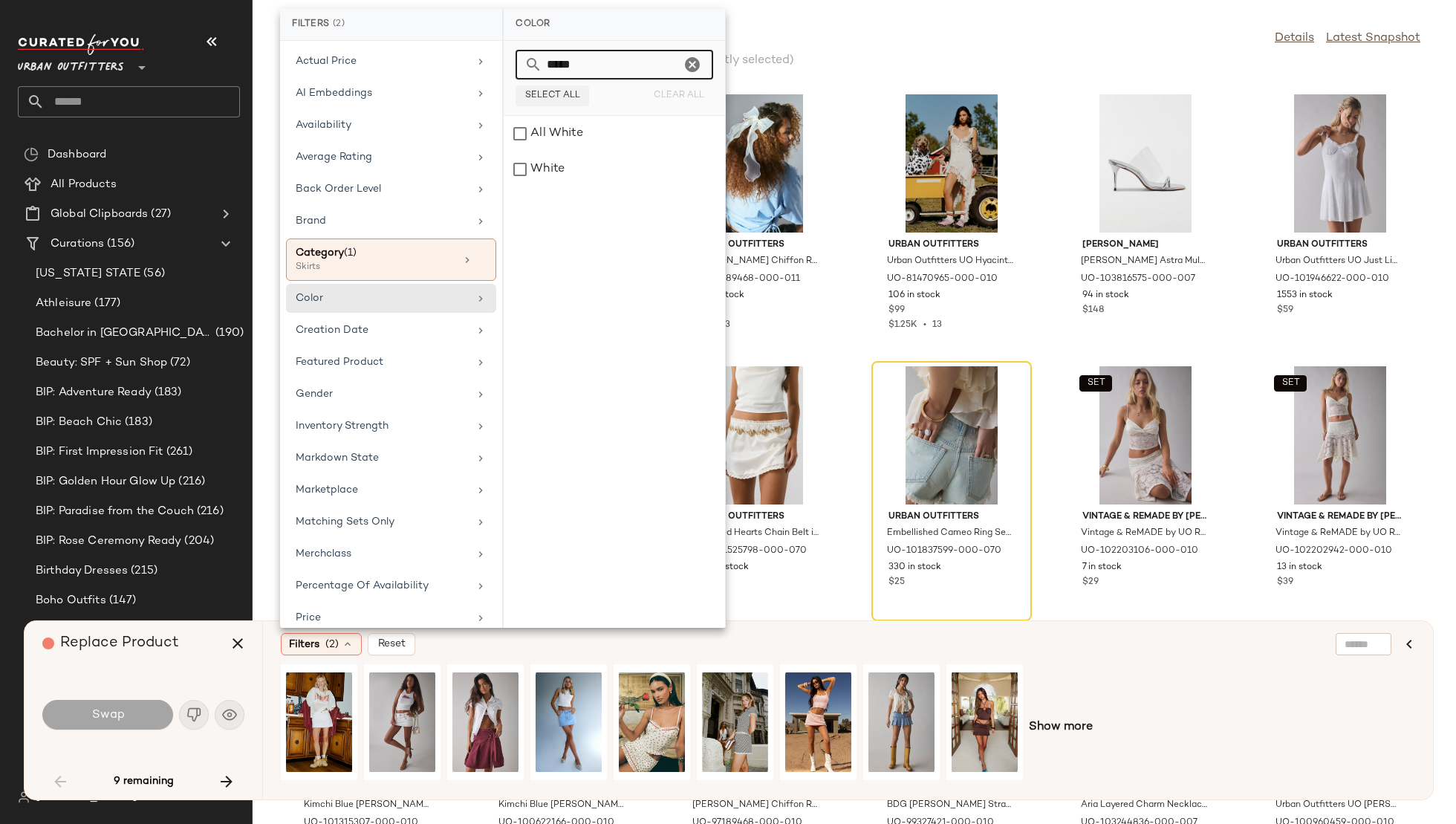
type input "*****"
click at [564, 91] on span "Select All" at bounding box center [552, 95] width 56 height 10
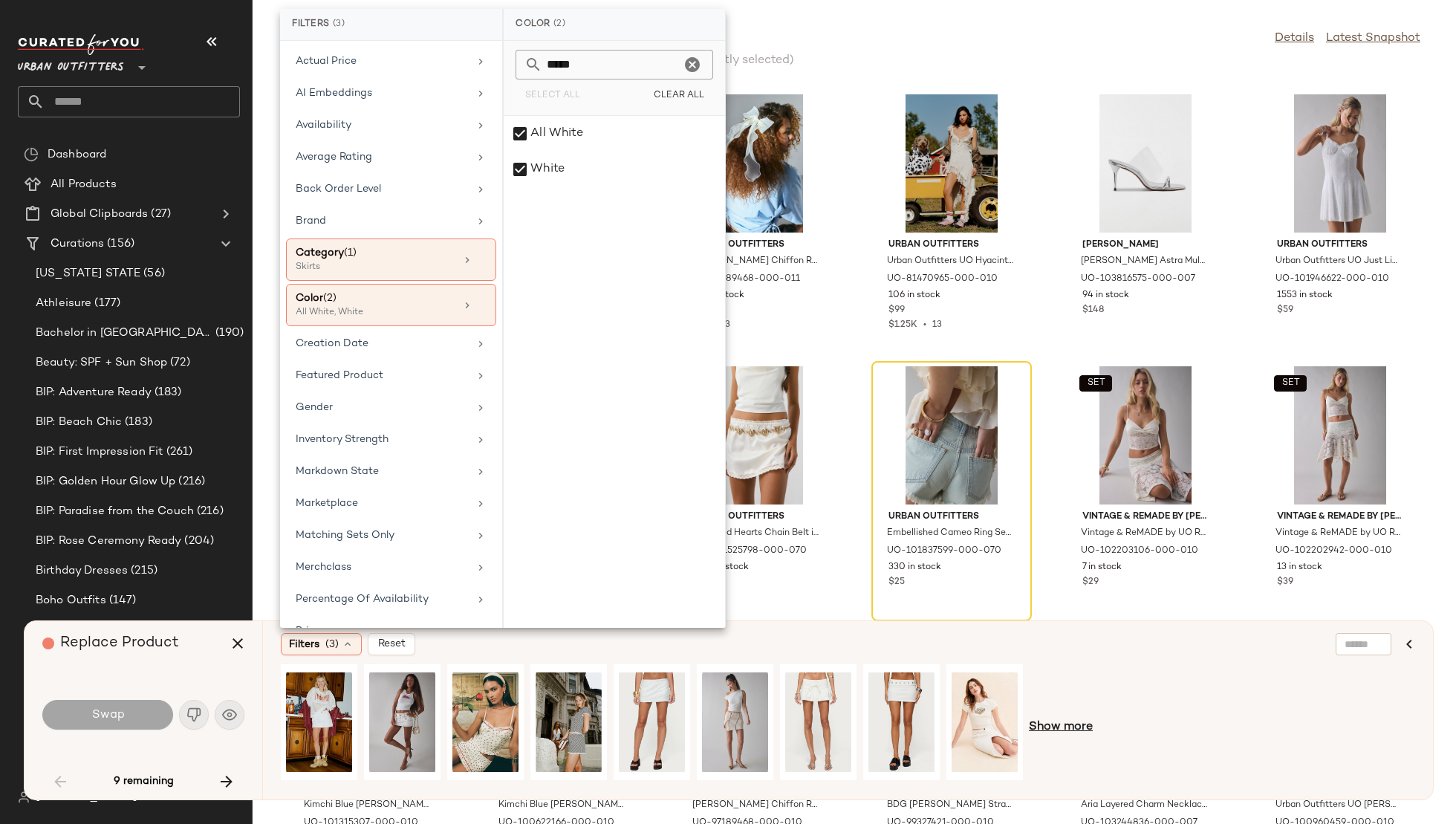
click at [1076, 727] on span "Show more" at bounding box center [1061, 728] width 64 height 18
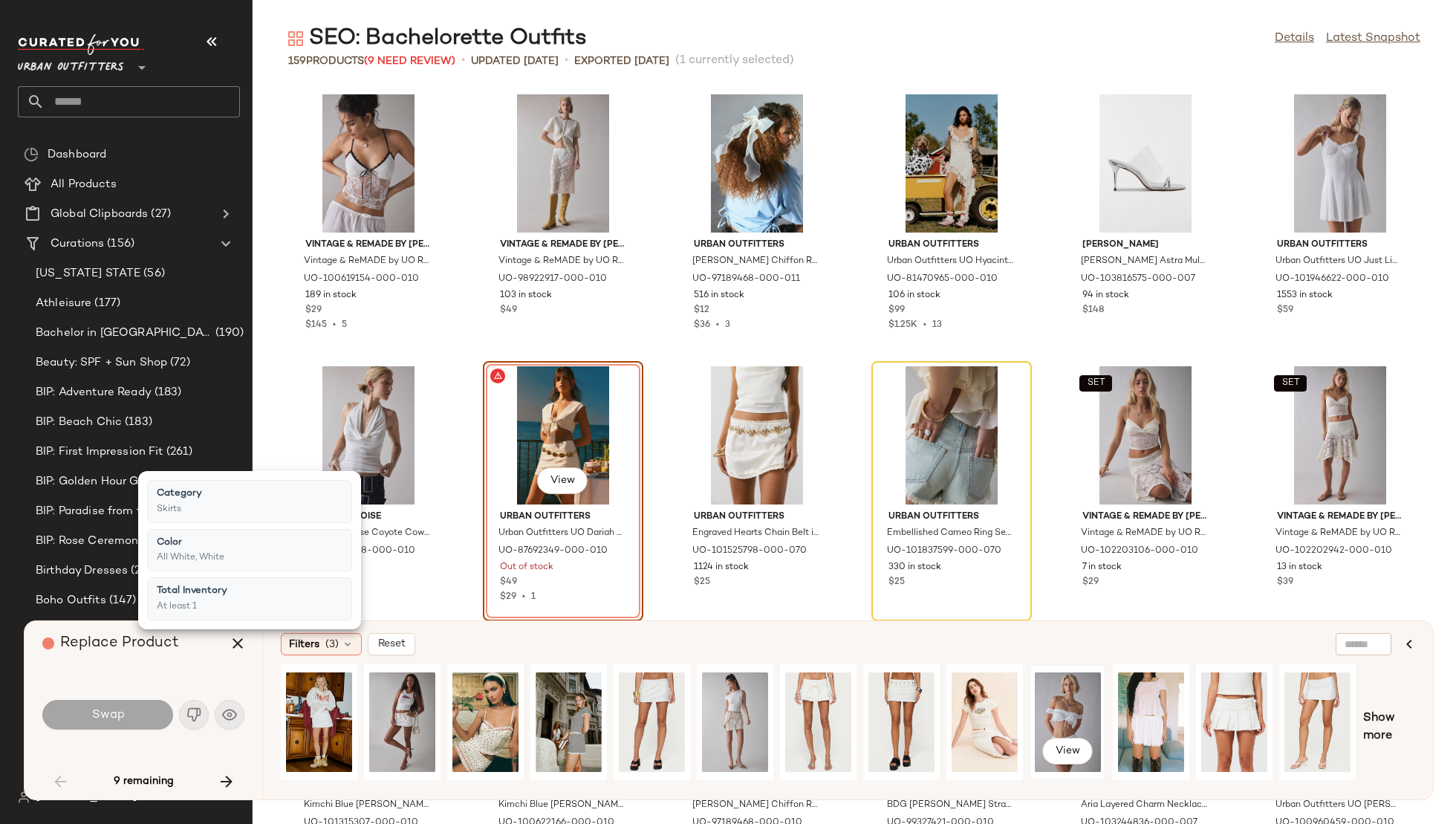
click at [1068, 707] on div "View" at bounding box center [1067, 723] width 66 height 106
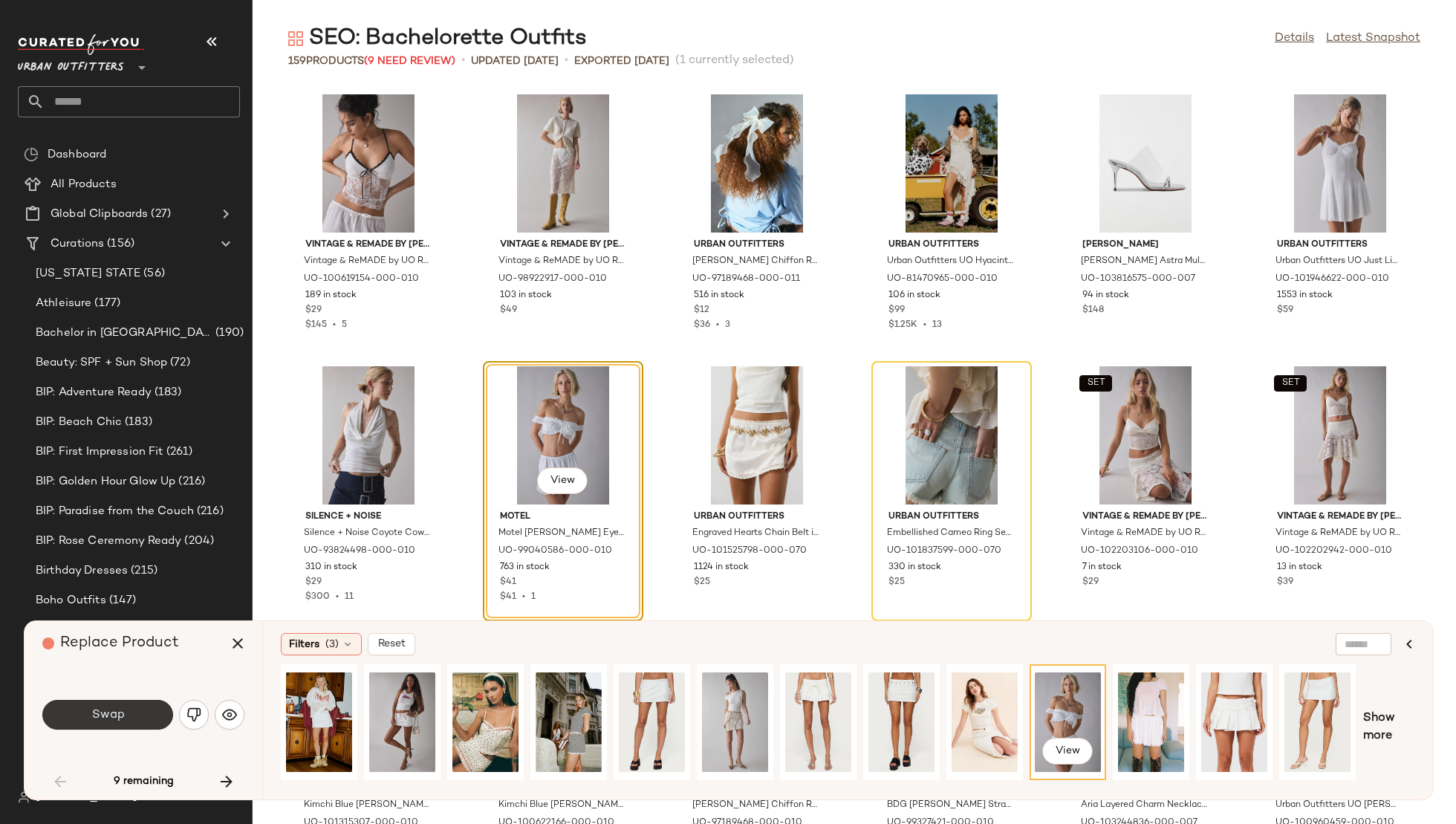
click at [123, 716] on button "Swap" at bounding box center [107, 714] width 130 height 30
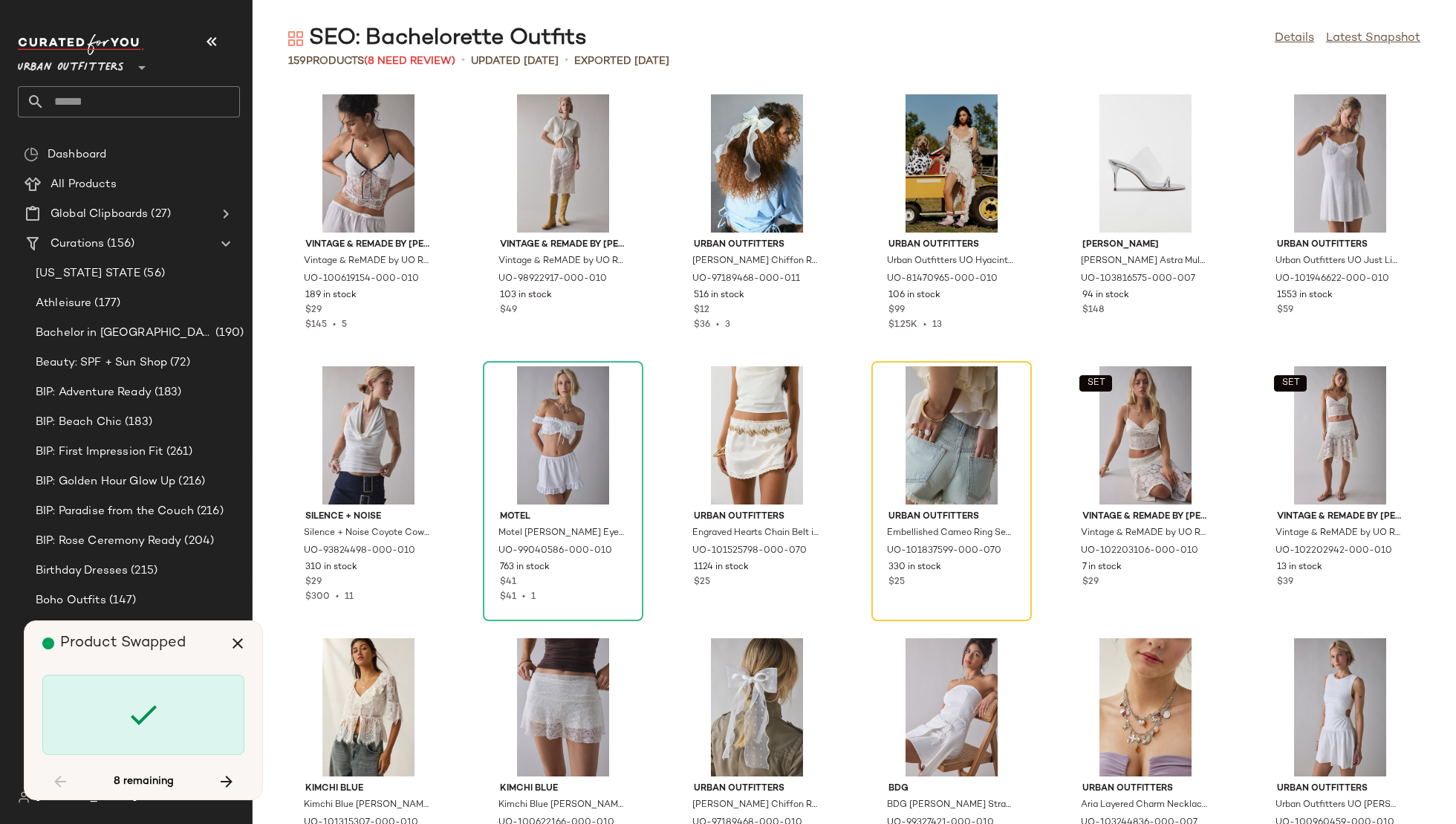
scroll to position [272, 0]
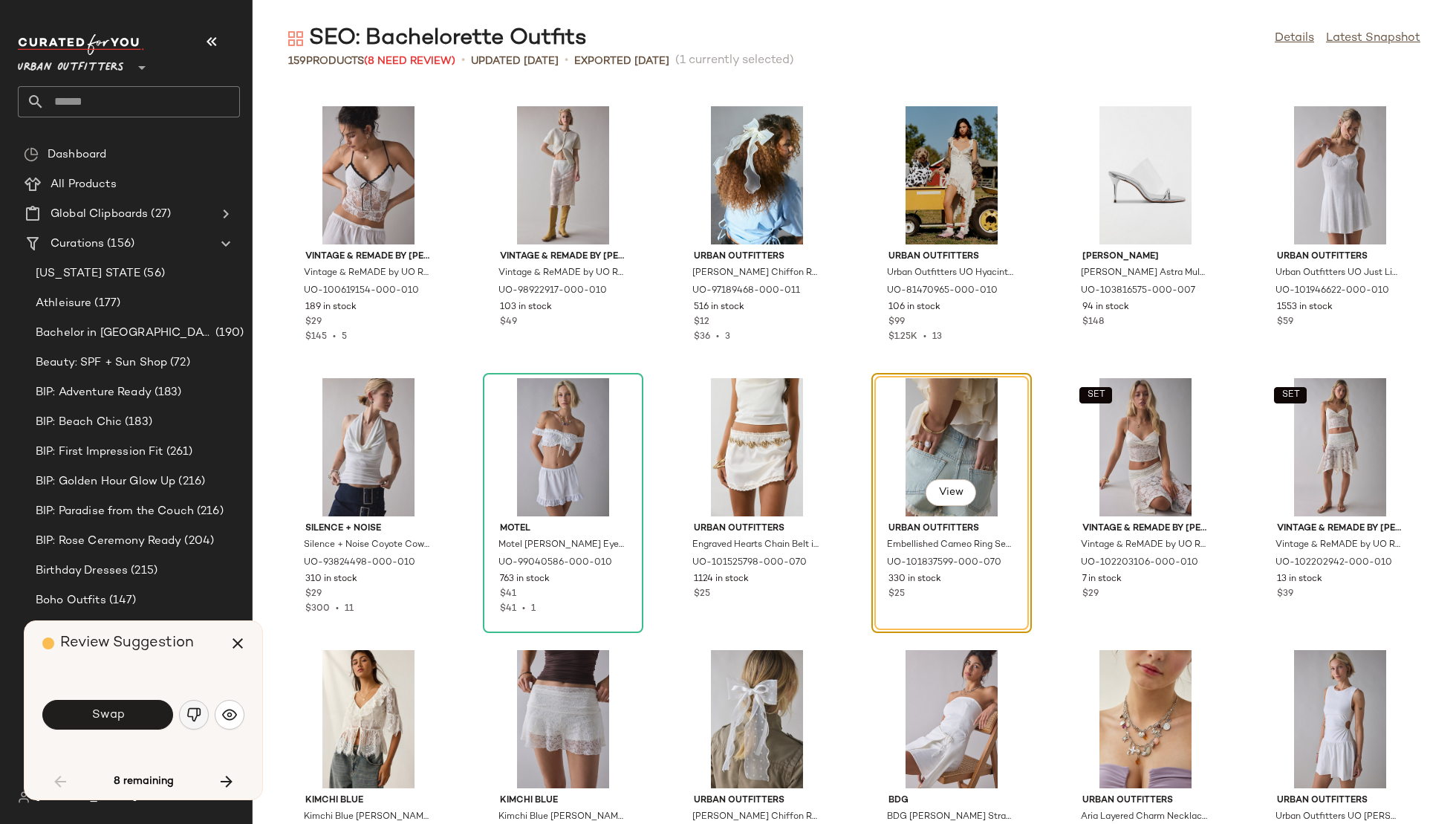
click at [192, 714] on img "button" at bounding box center [193, 714] width 15 height 15
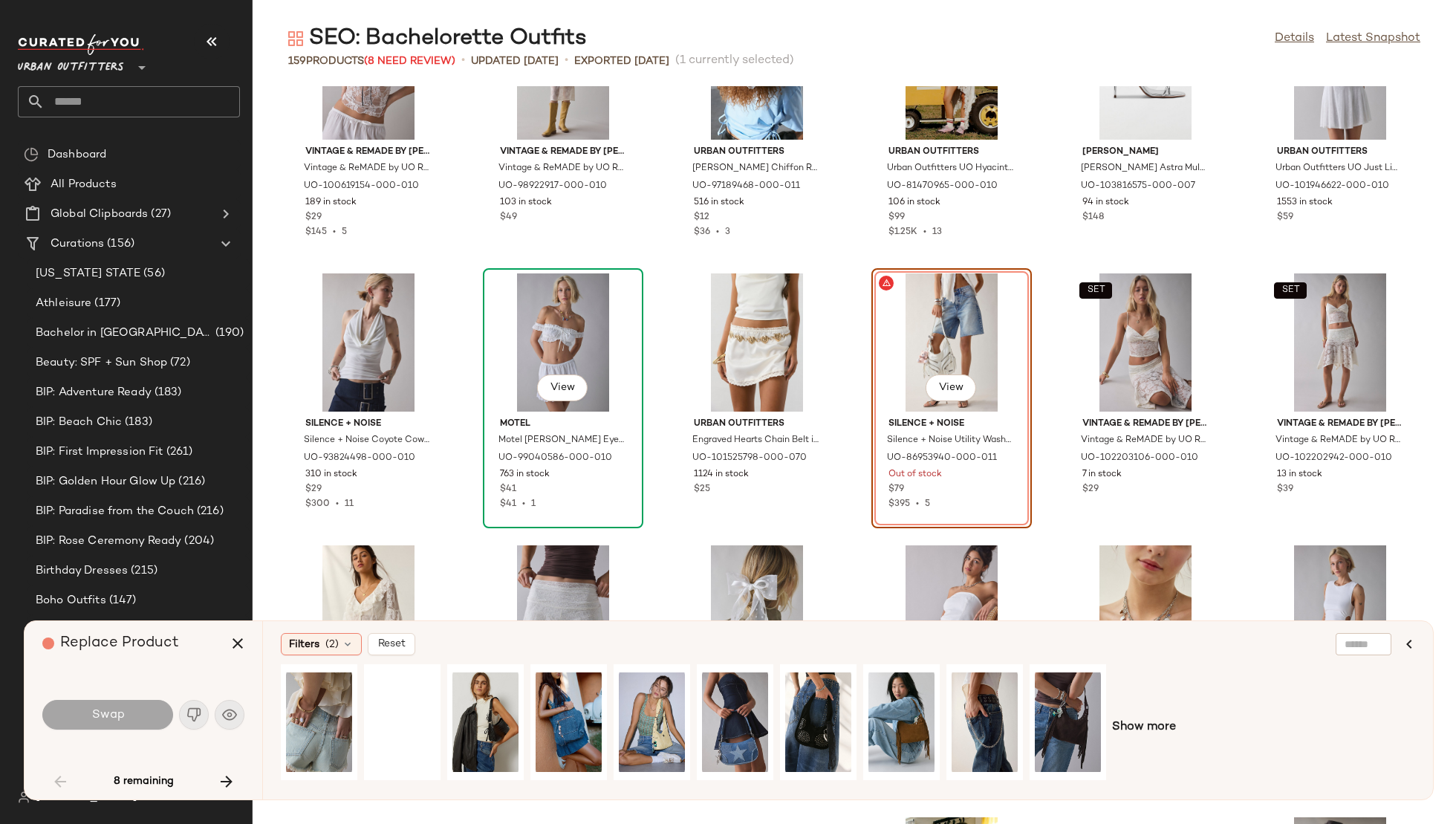
scroll to position [378, 0]
click at [1149, 723] on span "Show more" at bounding box center [1144, 728] width 64 height 18
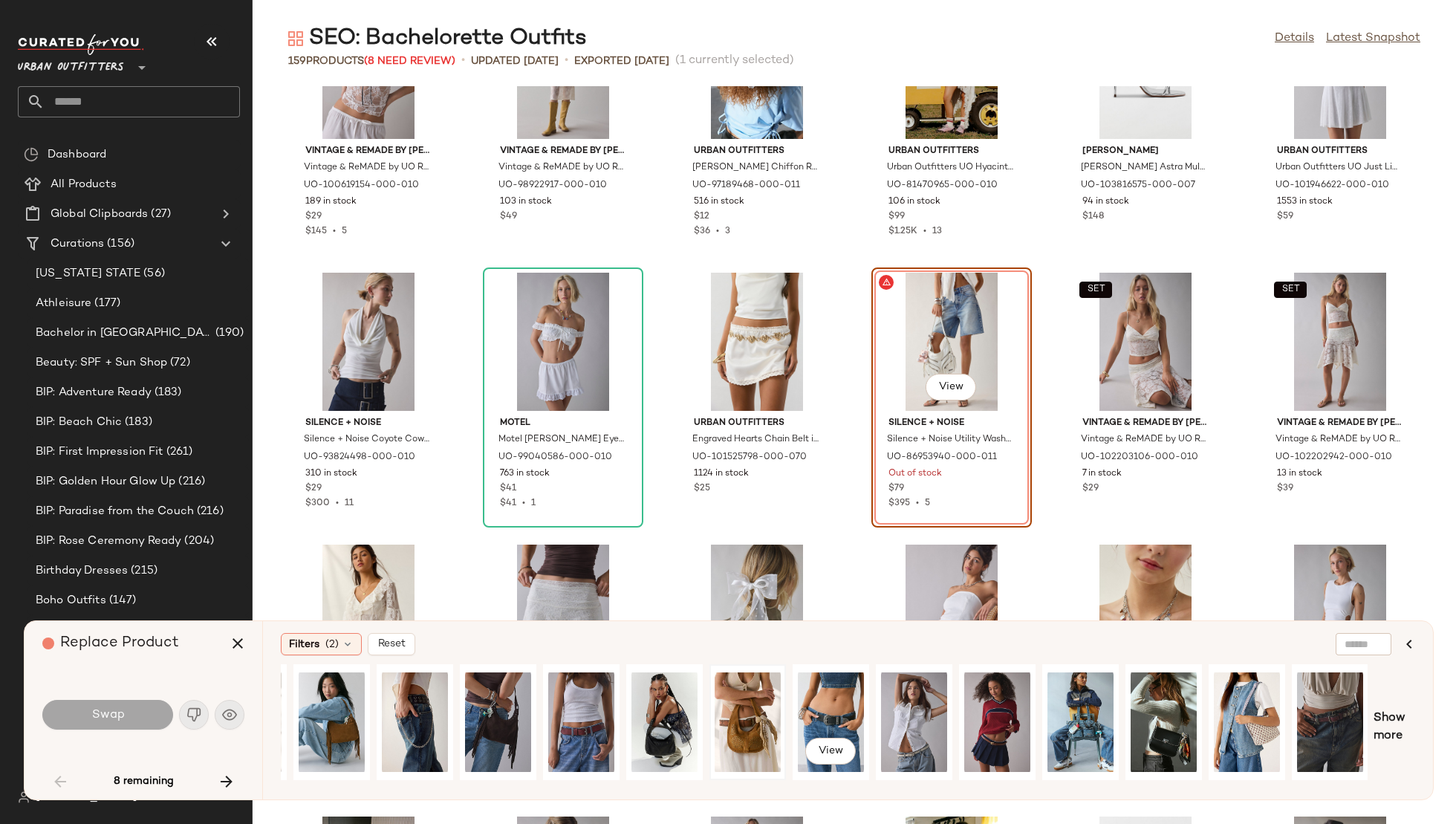
scroll to position [0, 569]
click at [310, 641] on span "Filters" at bounding box center [304, 644] width 30 height 16
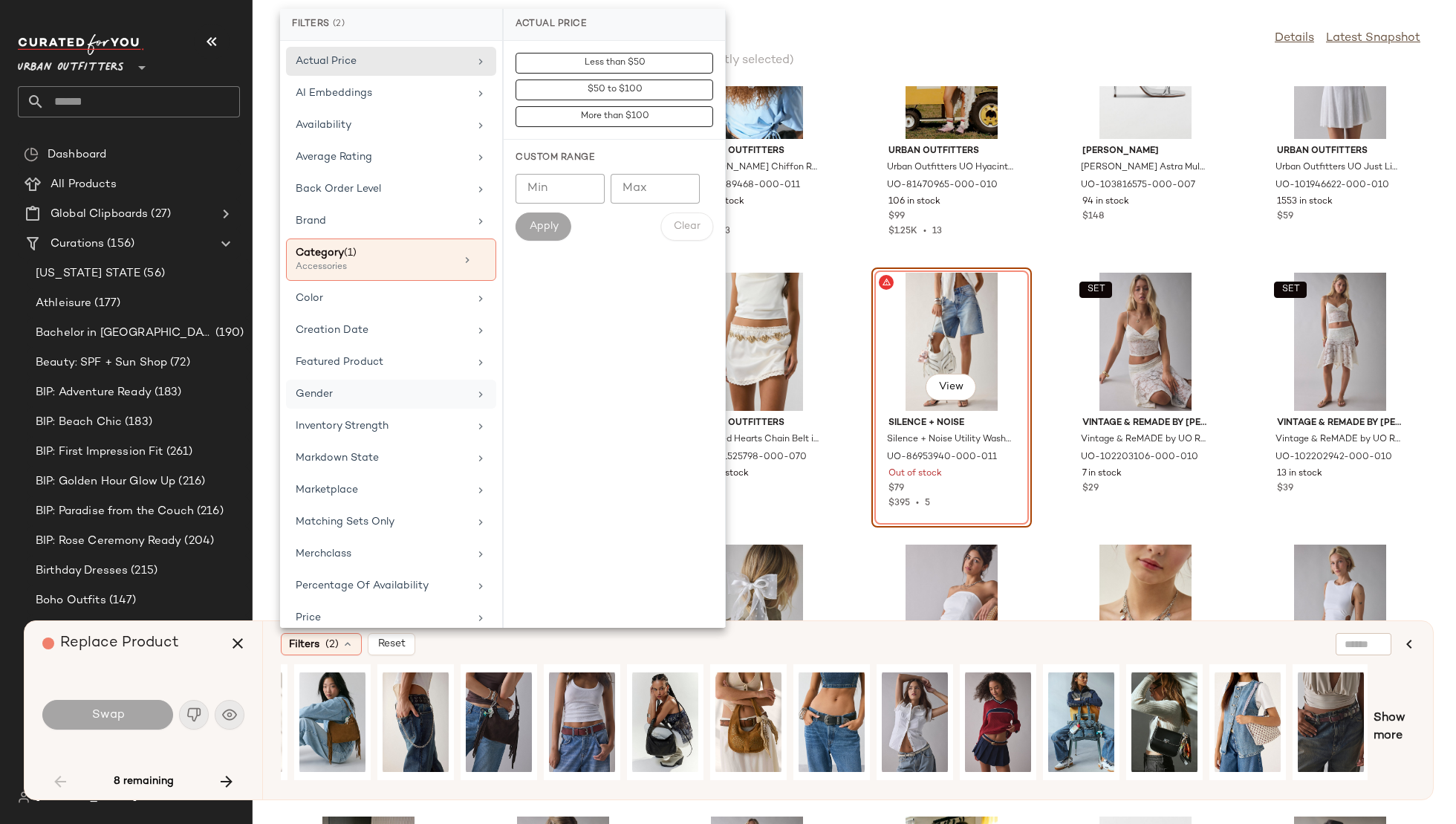
click at [359, 391] on div "Gender" at bounding box center [382, 394] width 173 height 16
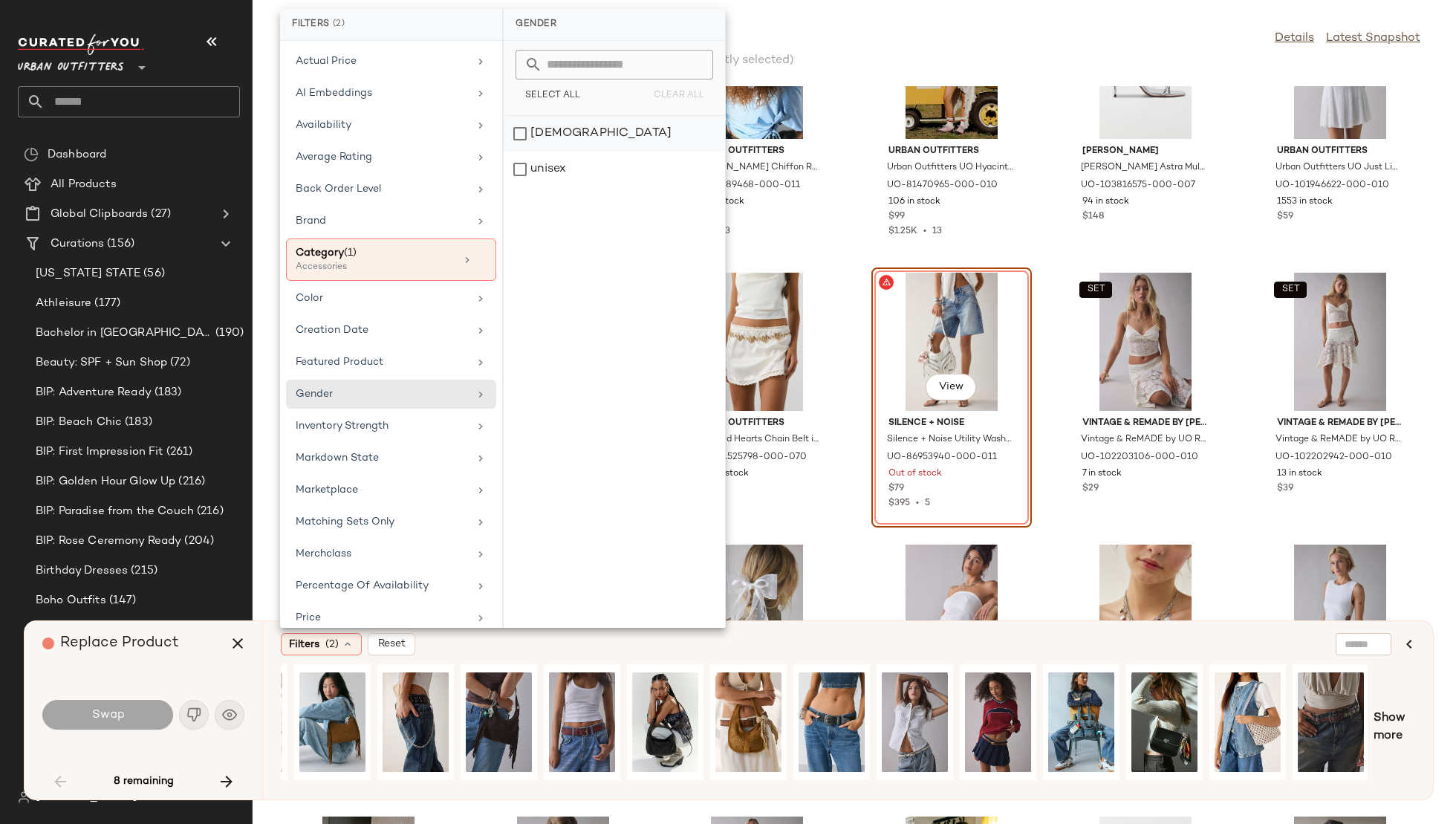
click at [590, 132] on div "female" at bounding box center [614, 133] width 222 height 36
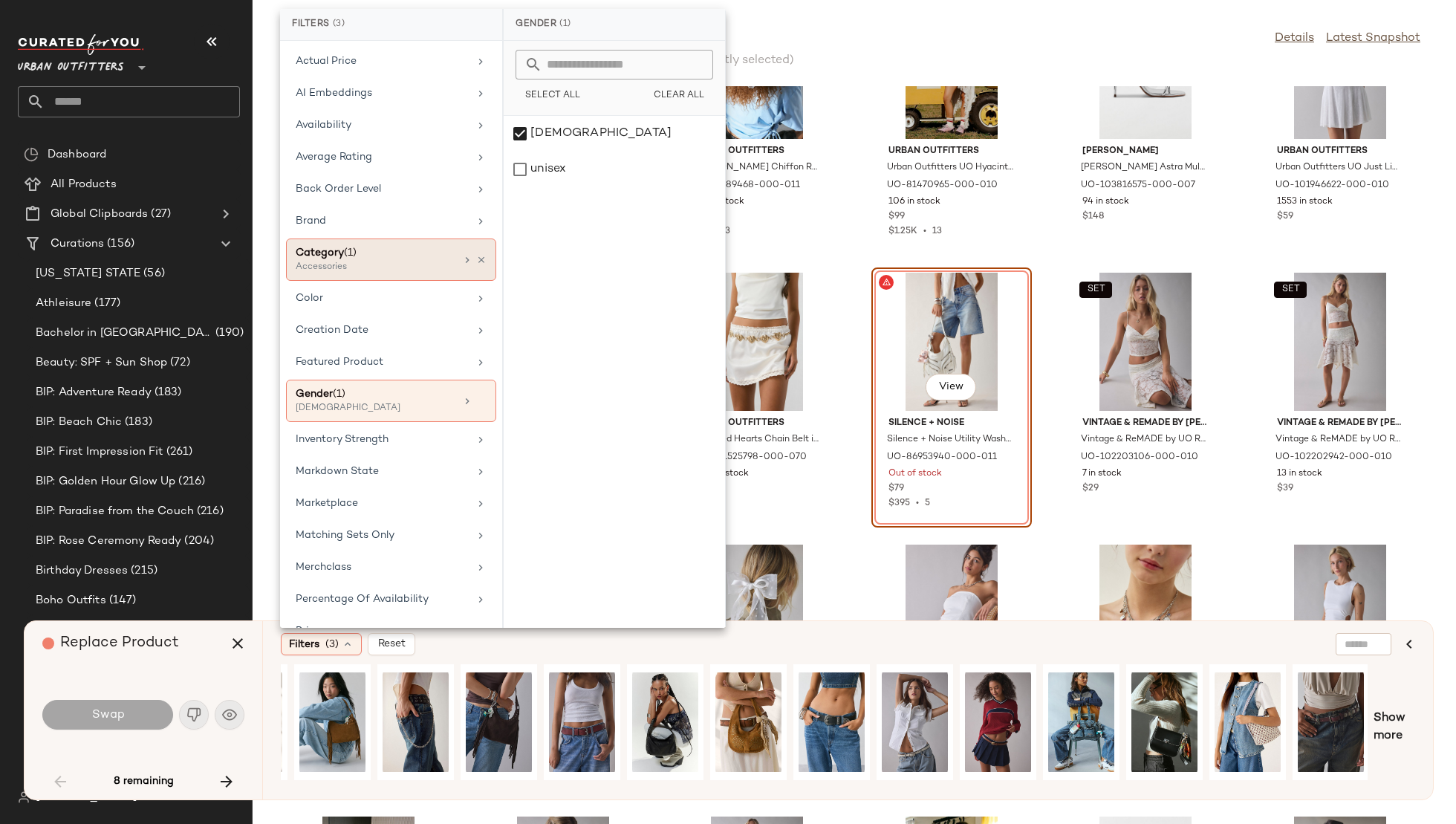
click at [369, 256] on div "Category (1)" at bounding box center [375, 253] width 160 height 16
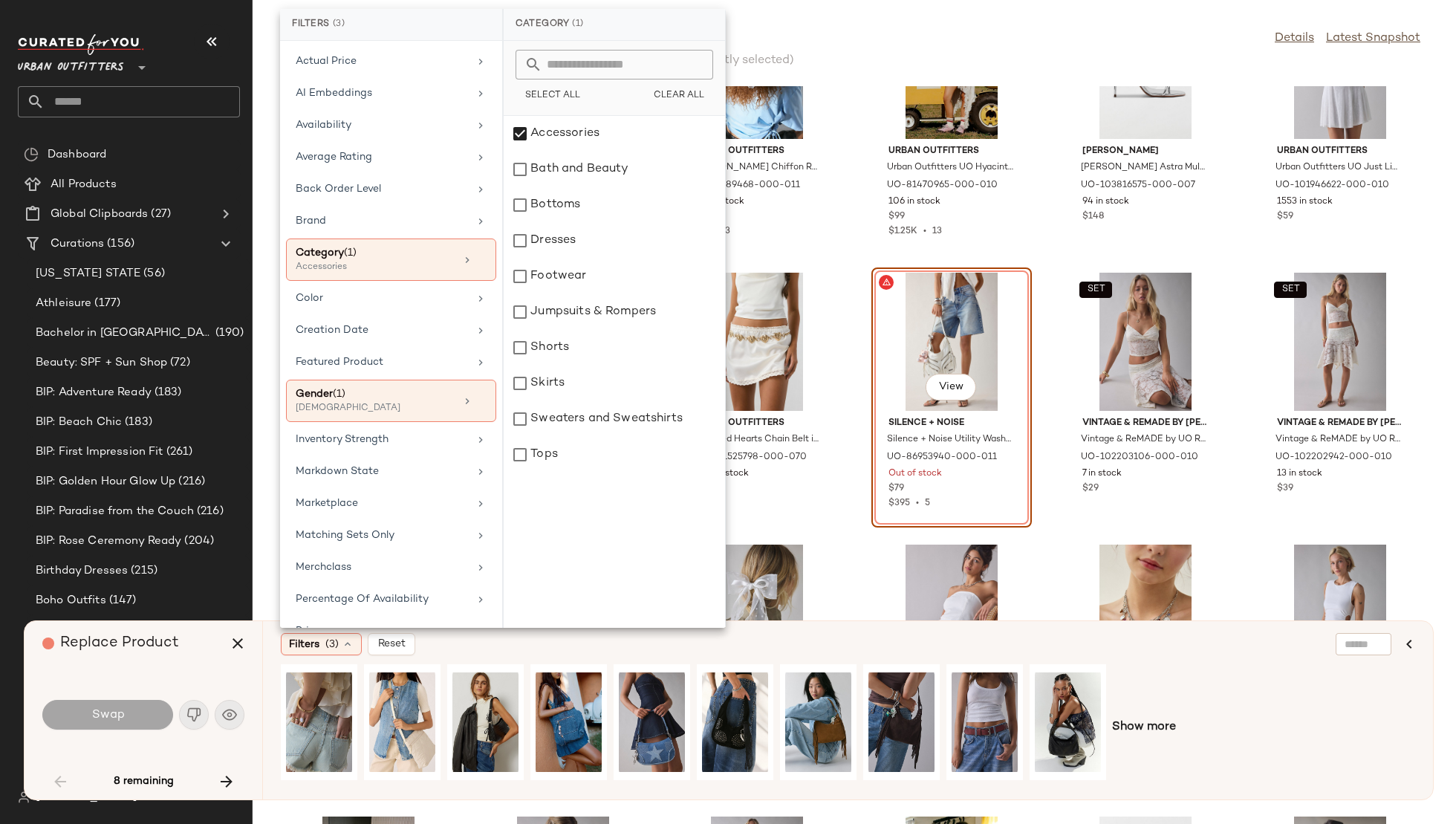
click at [751, 635] on div "Filters (3) Reset" at bounding box center [776, 644] width 991 height 22
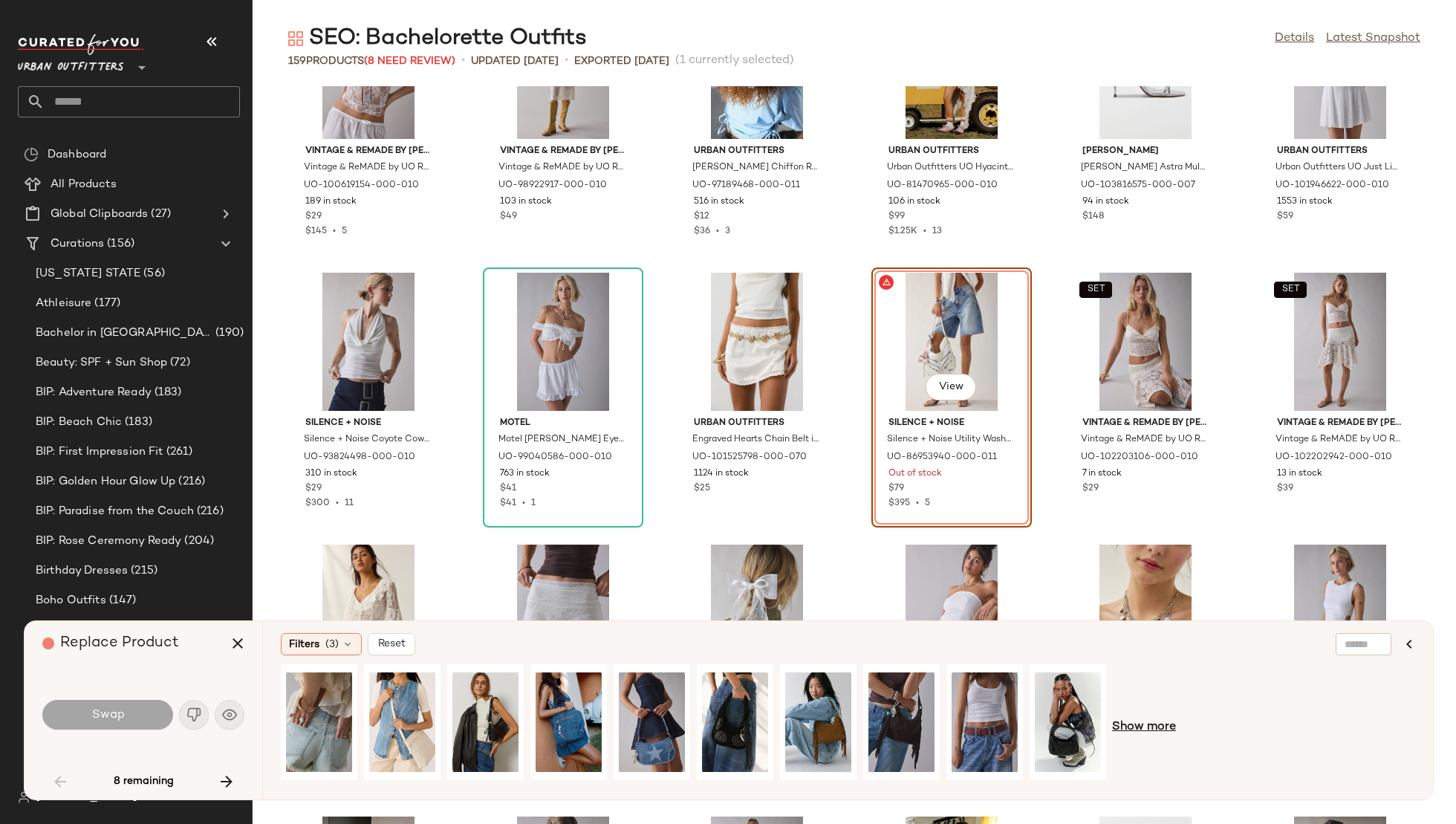
click at [1119, 725] on span "Show more" at bounding box center [1144, 728] width 64 height 18
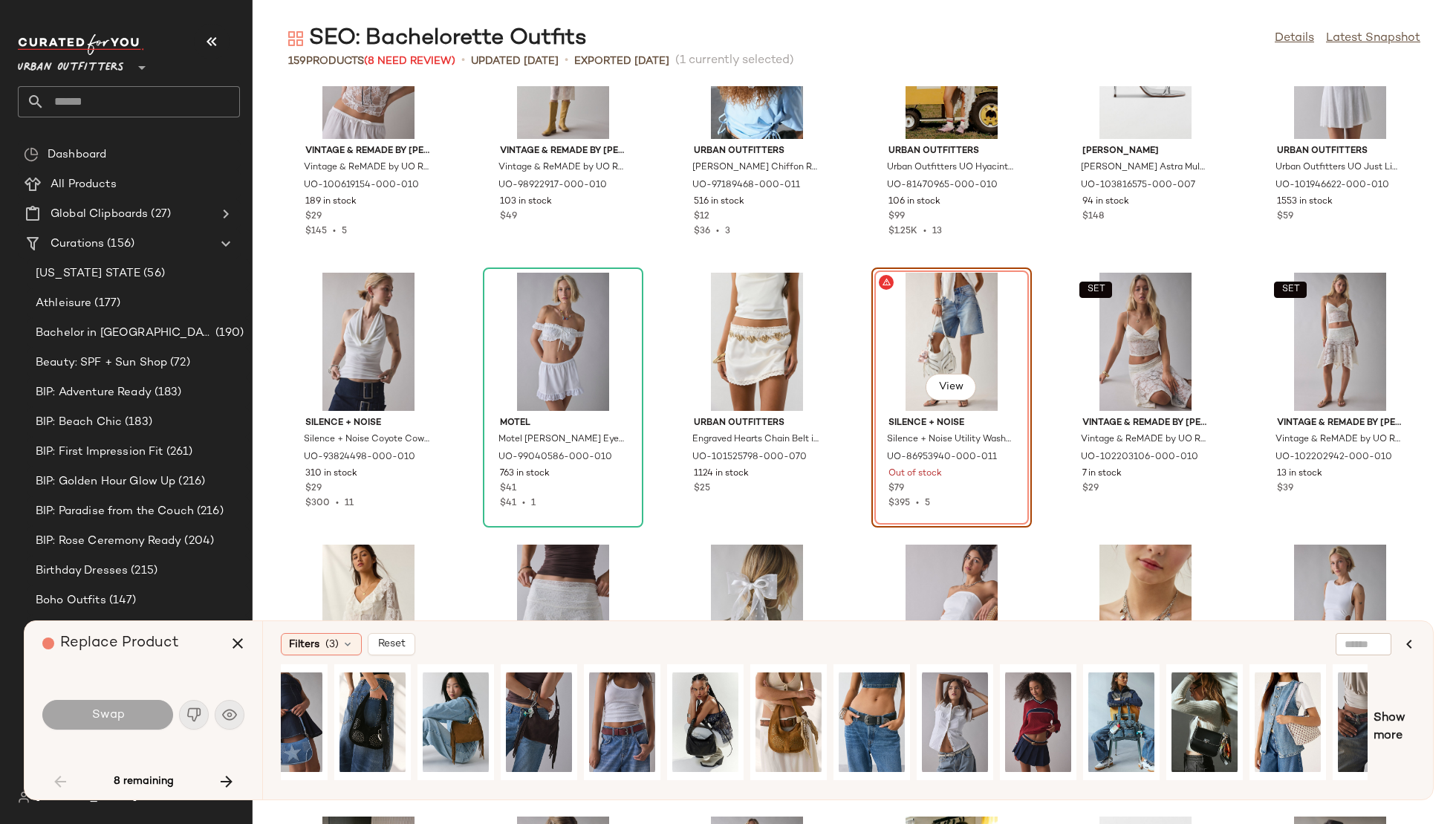
scroll to position [0, 363]
click at [966, 712] on div "View" at bounding box center [954, 723] width 66 height 106
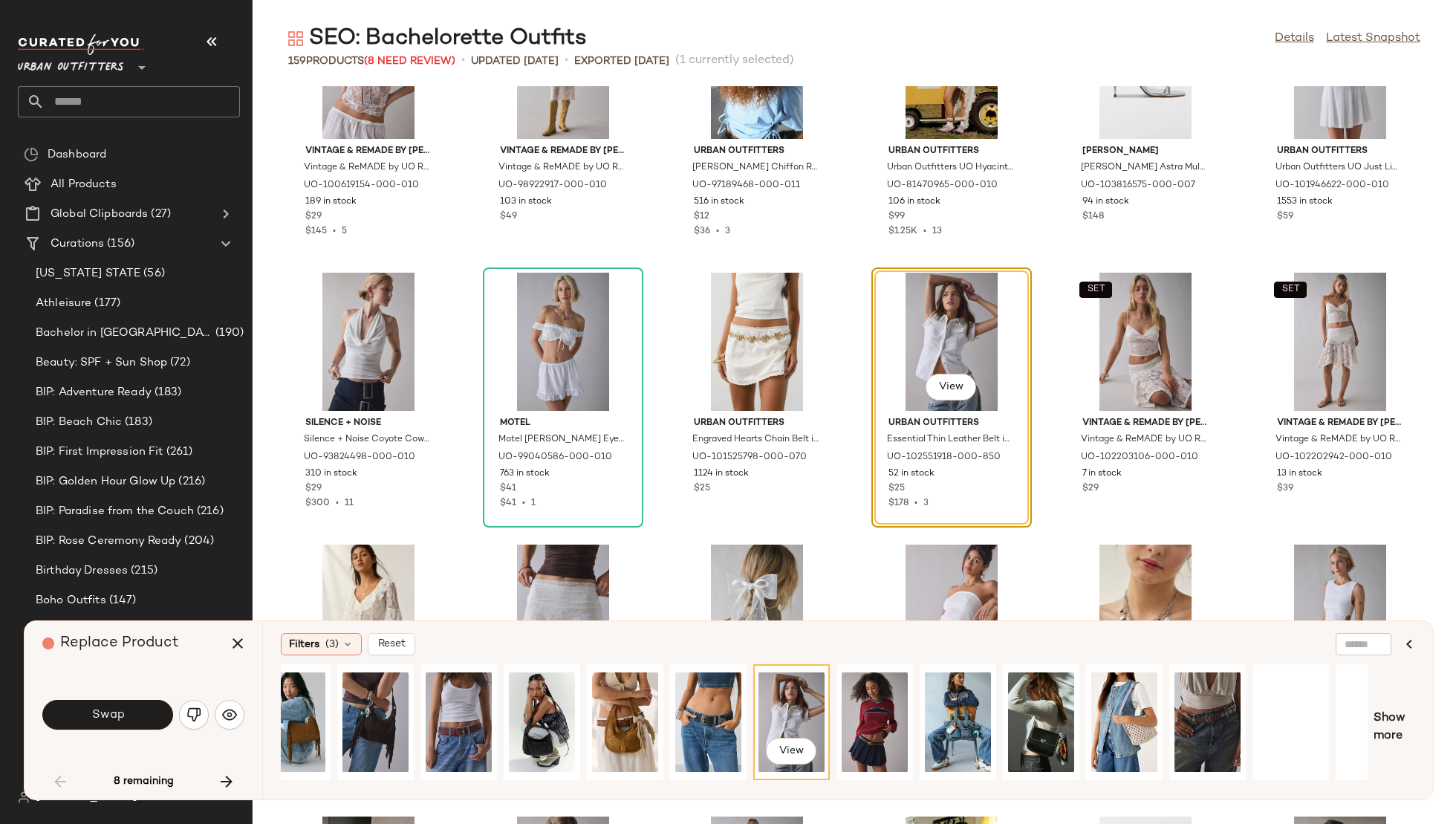
scroll to position [0, 570]
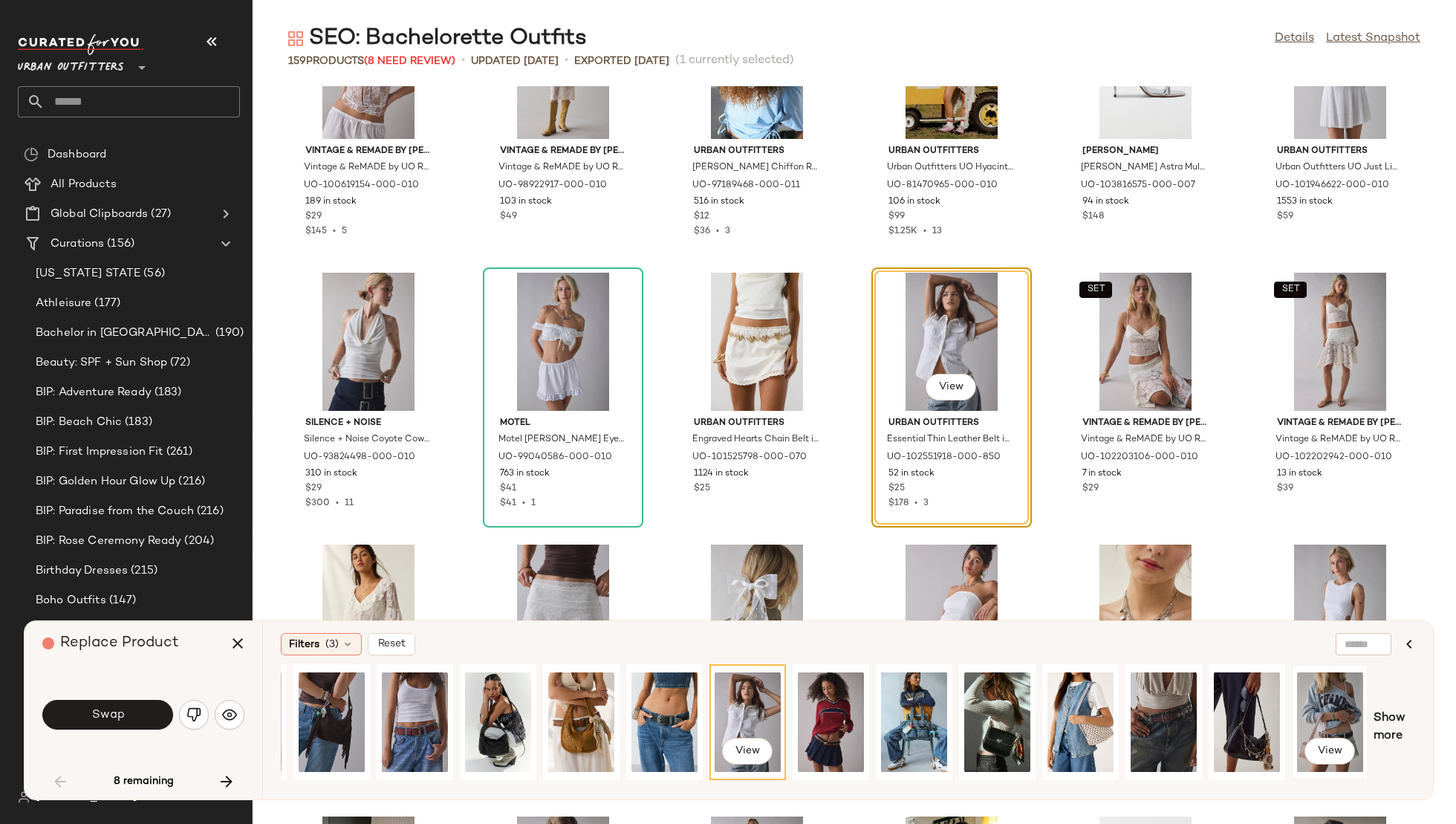
click at [1314, 706] on div "View" at bounding box center [1330, 723] width 66 height 106
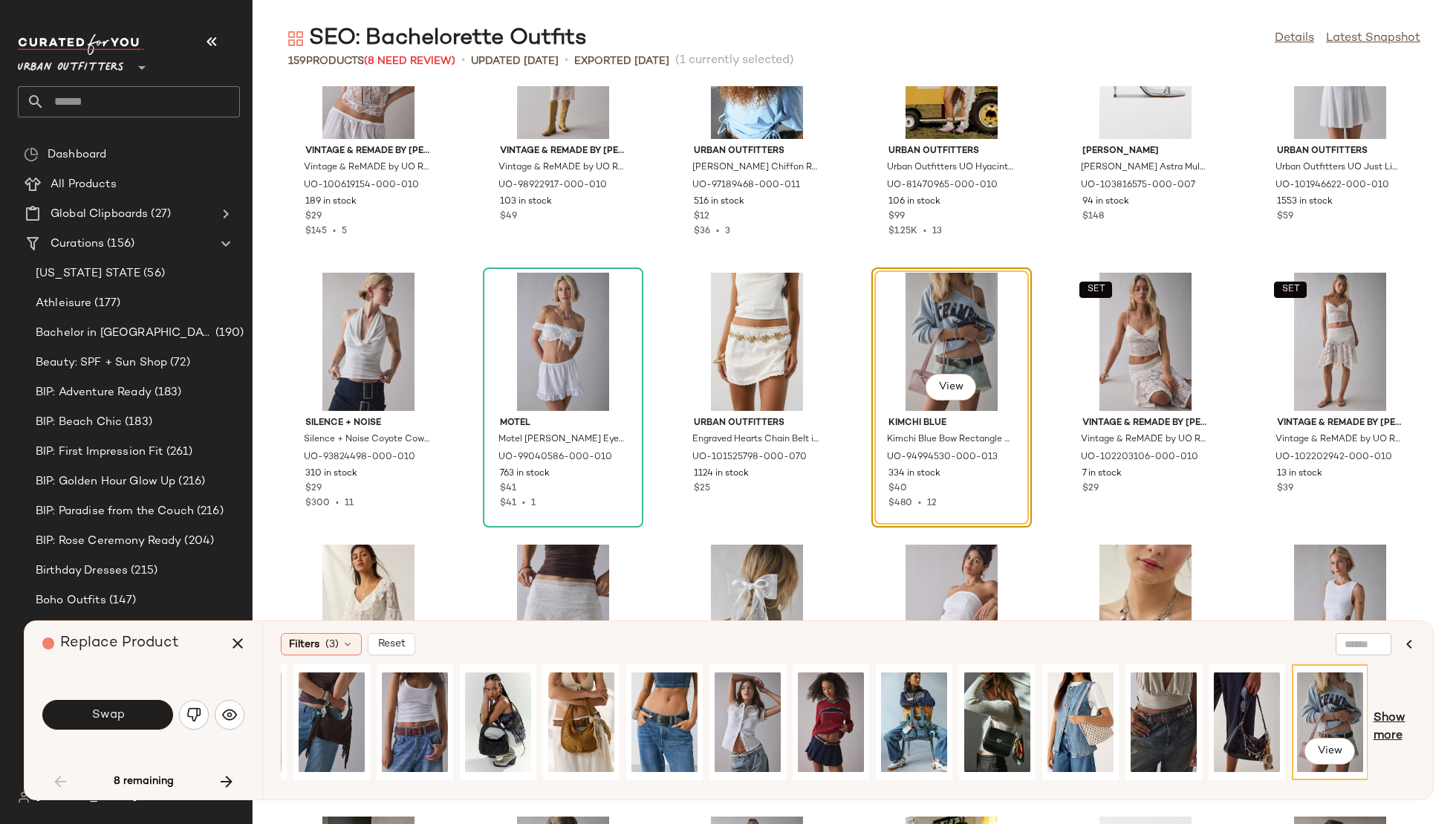
click at [1401, 721] on span "Show more" at bounding box center [1395, 727] width 42 height 36
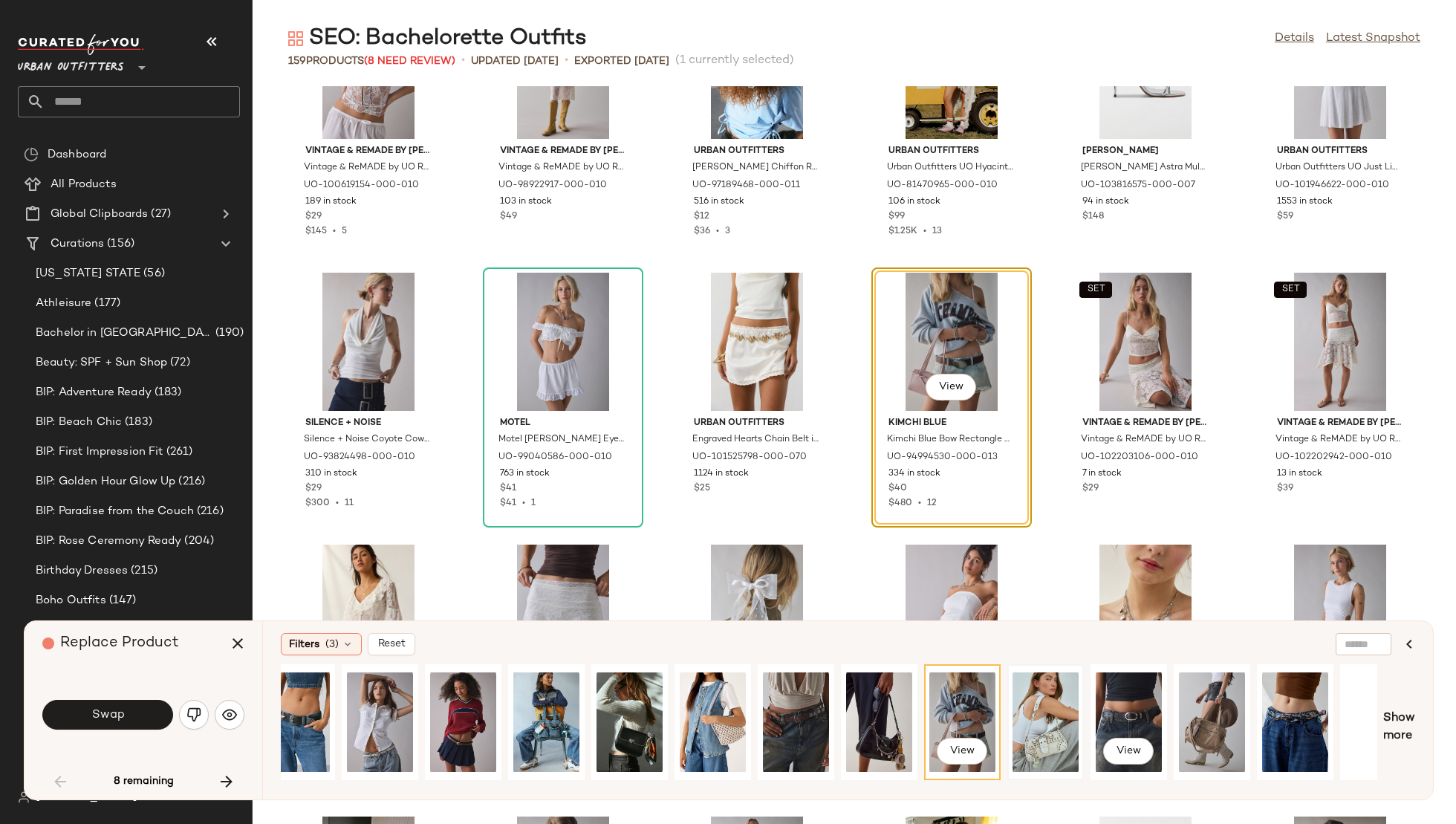
scroll to position [0, 939]
click at [1038, 713] on div "View" at bounding box center [1045, 723] width 66 height 106
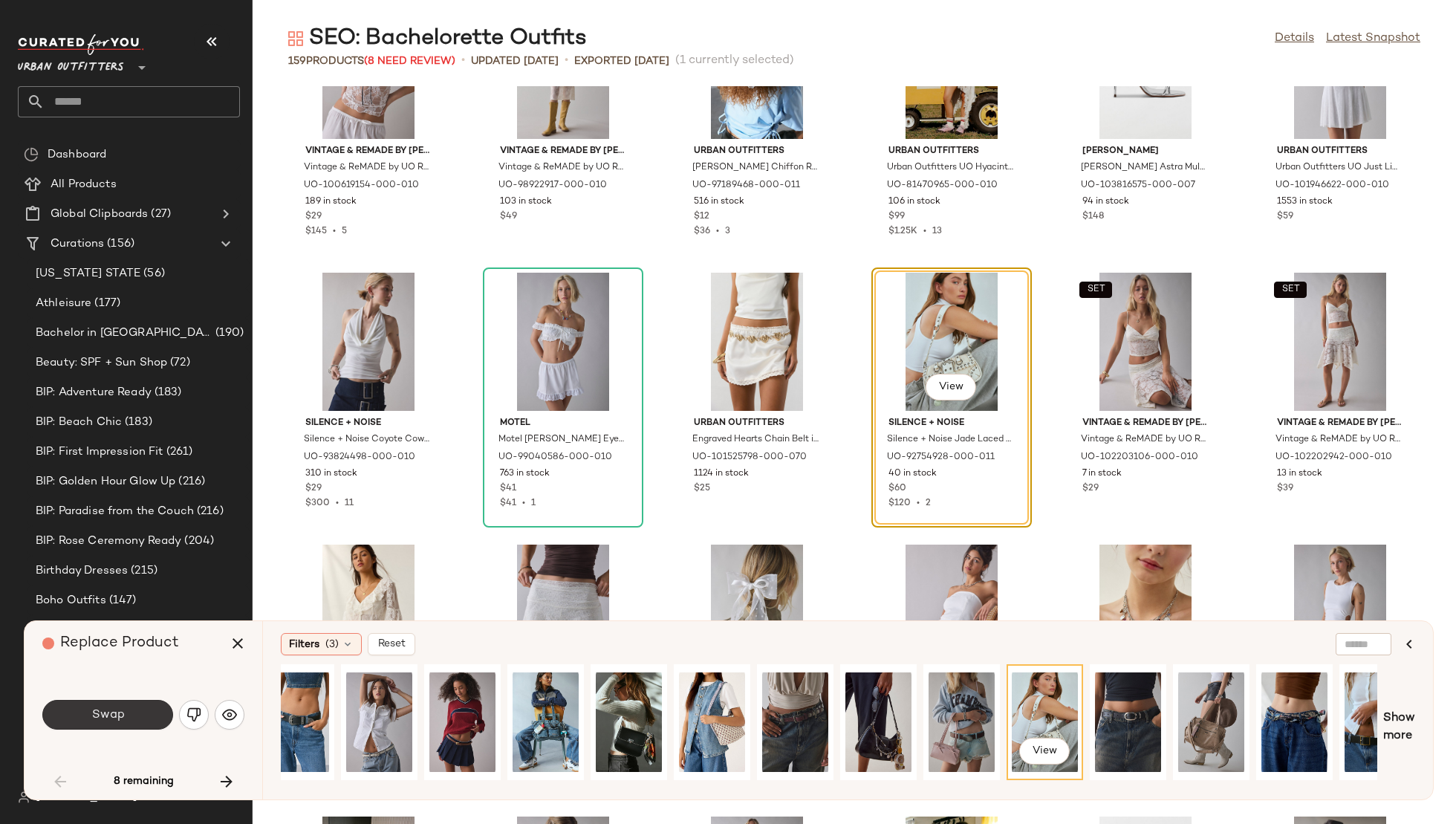
click at [94, 723] on button "Swap" at bounding box center [107, 714] width 130 height 30
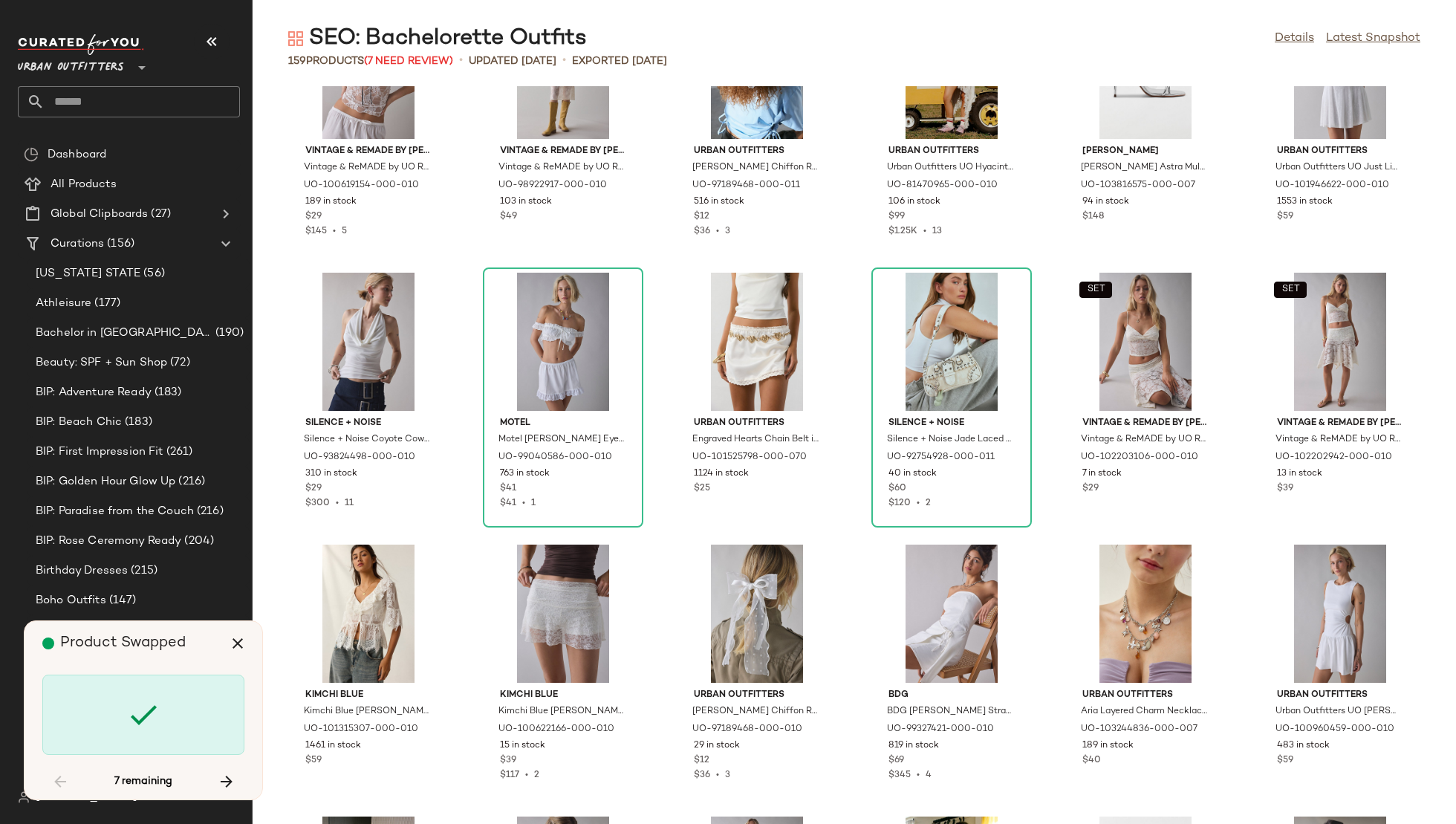
scroll to position [1904, 0]
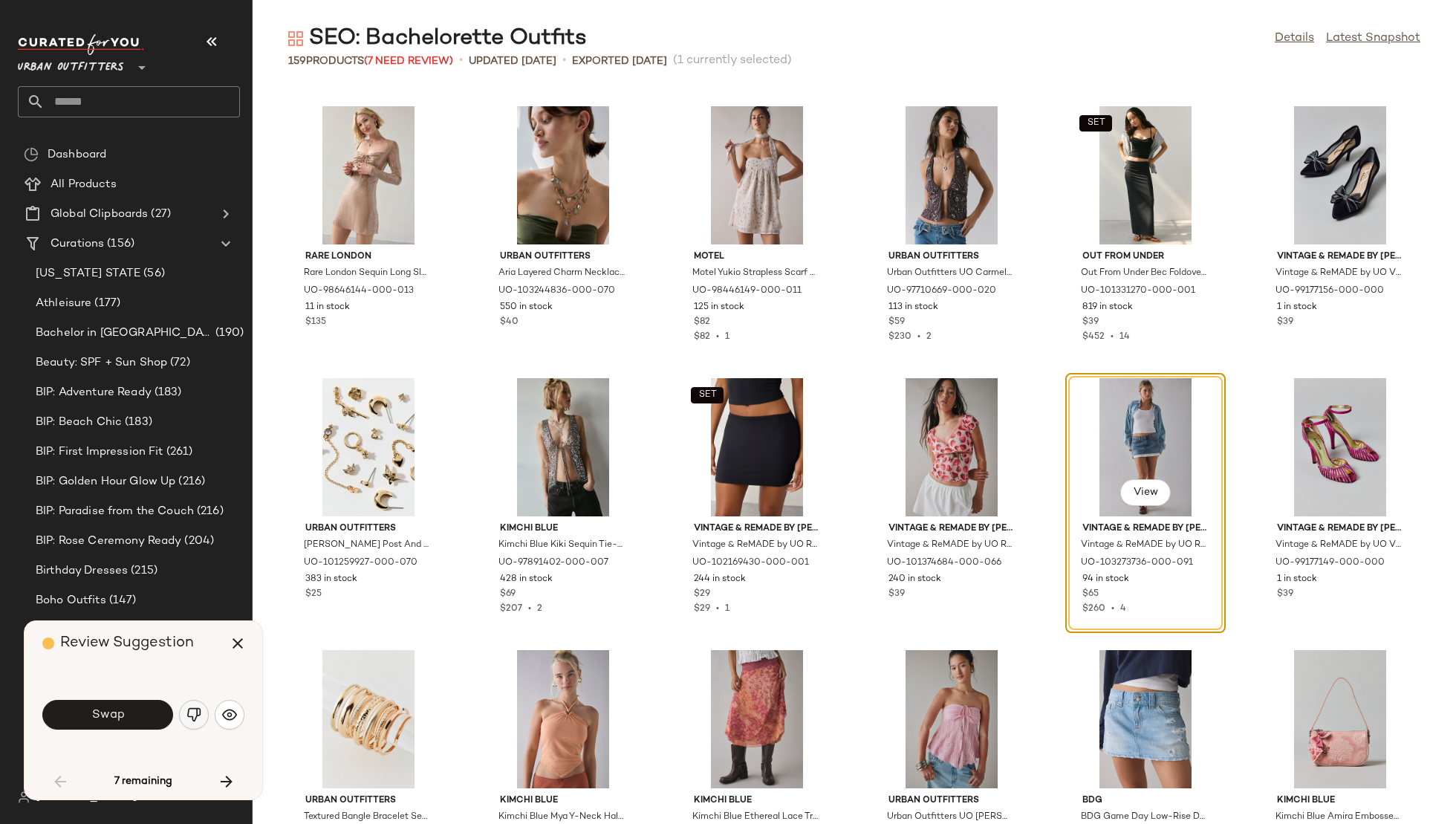
click at [196, 714] on img "button" at bounding box center [193, 714] width 15 height 15
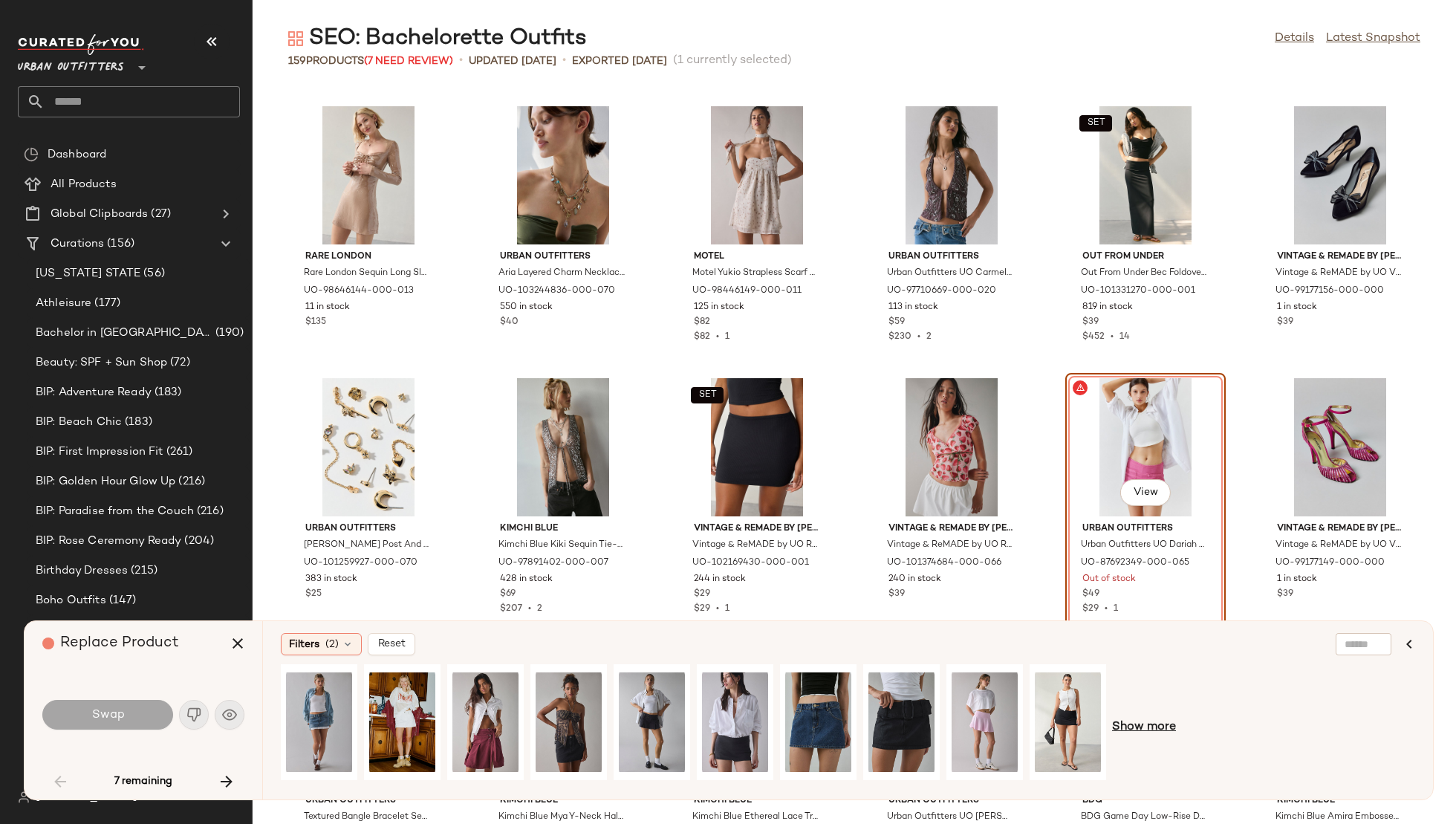
click at [1136, 725] on span "Show more" at bounding box center [1144, 728] width 64 height 18
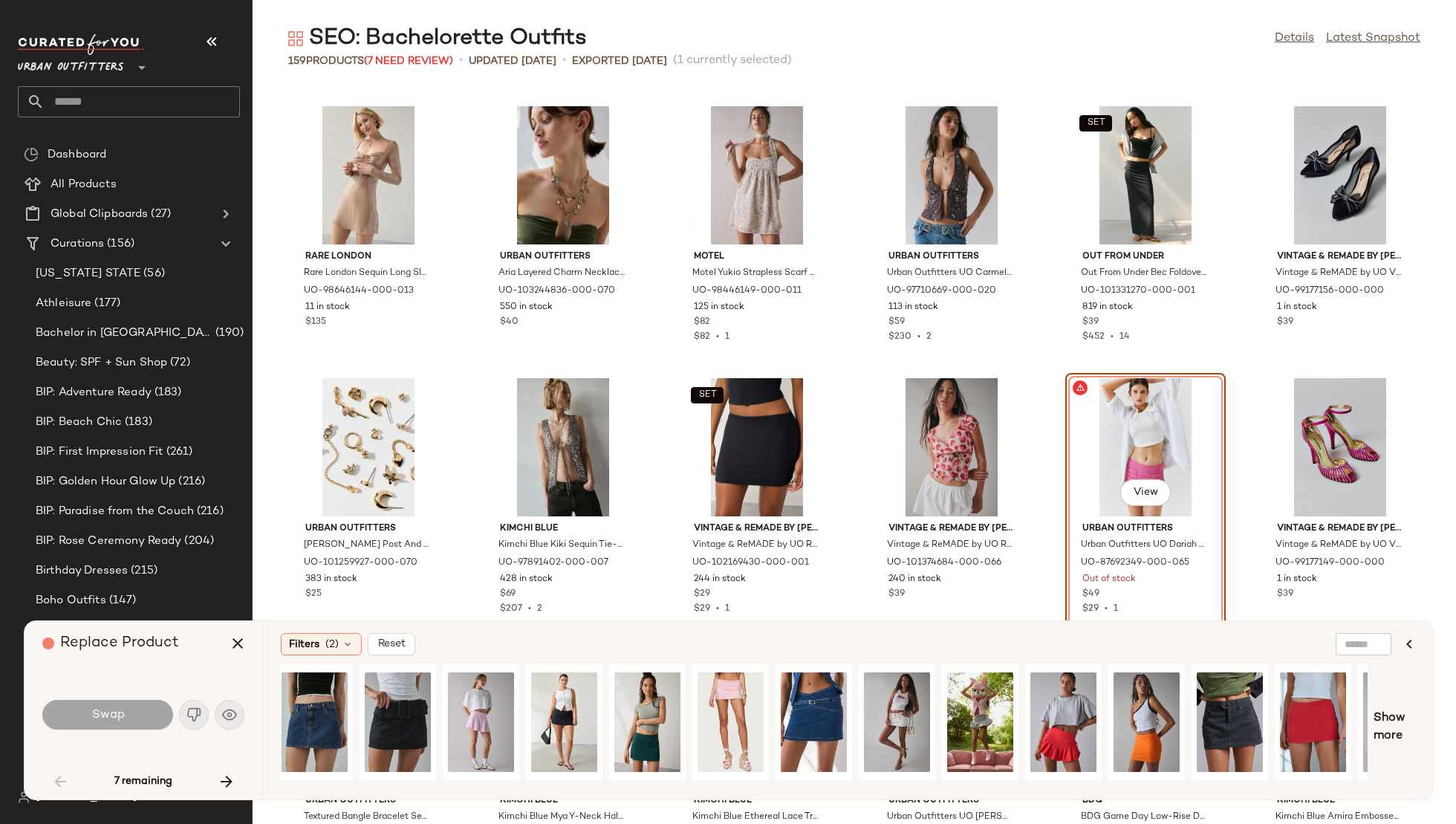
scroll to position [0, 570]
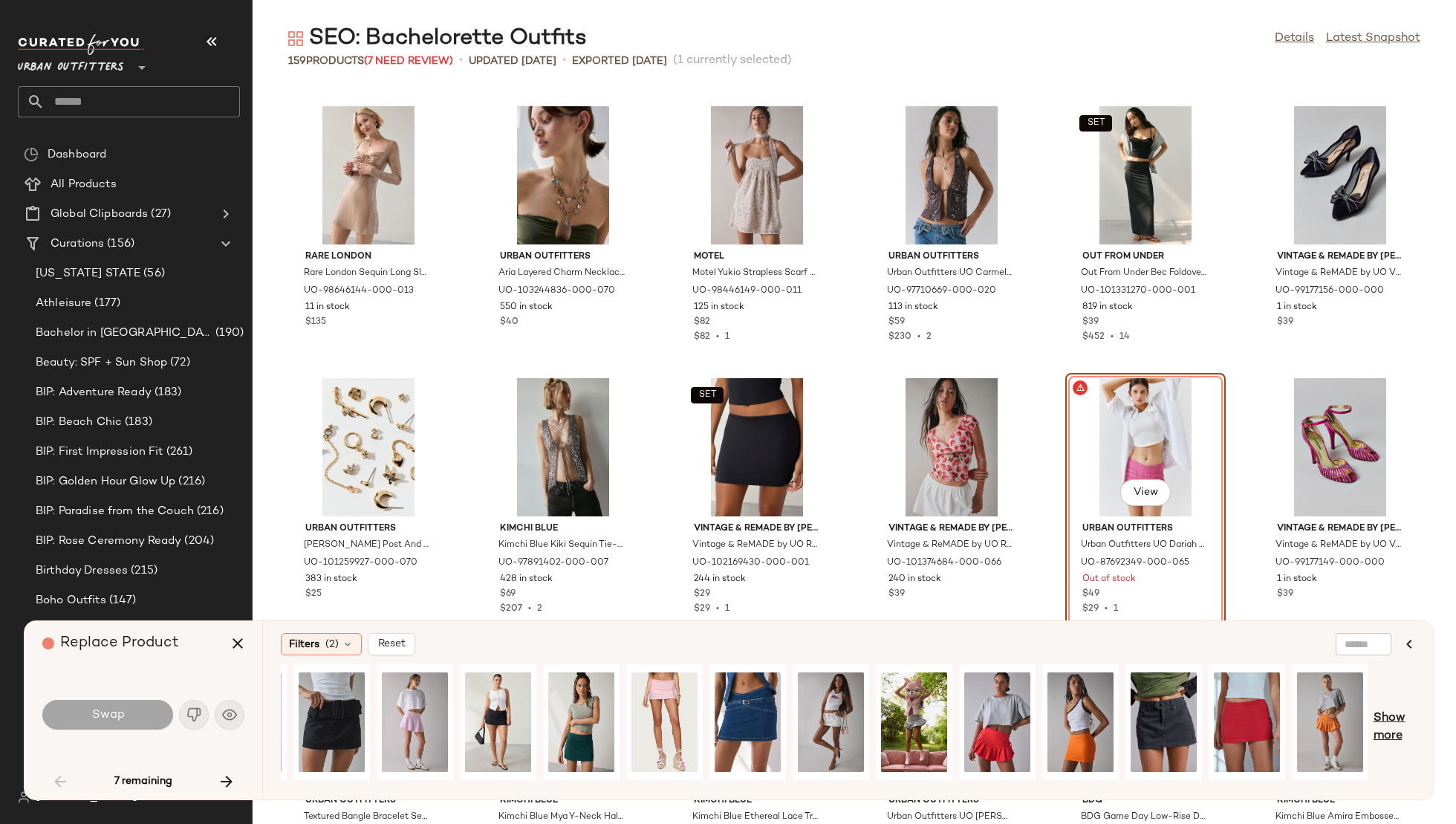
click at [1392, 729] on span "Show more" at bounding box center [1395, 727] width 42 height 36
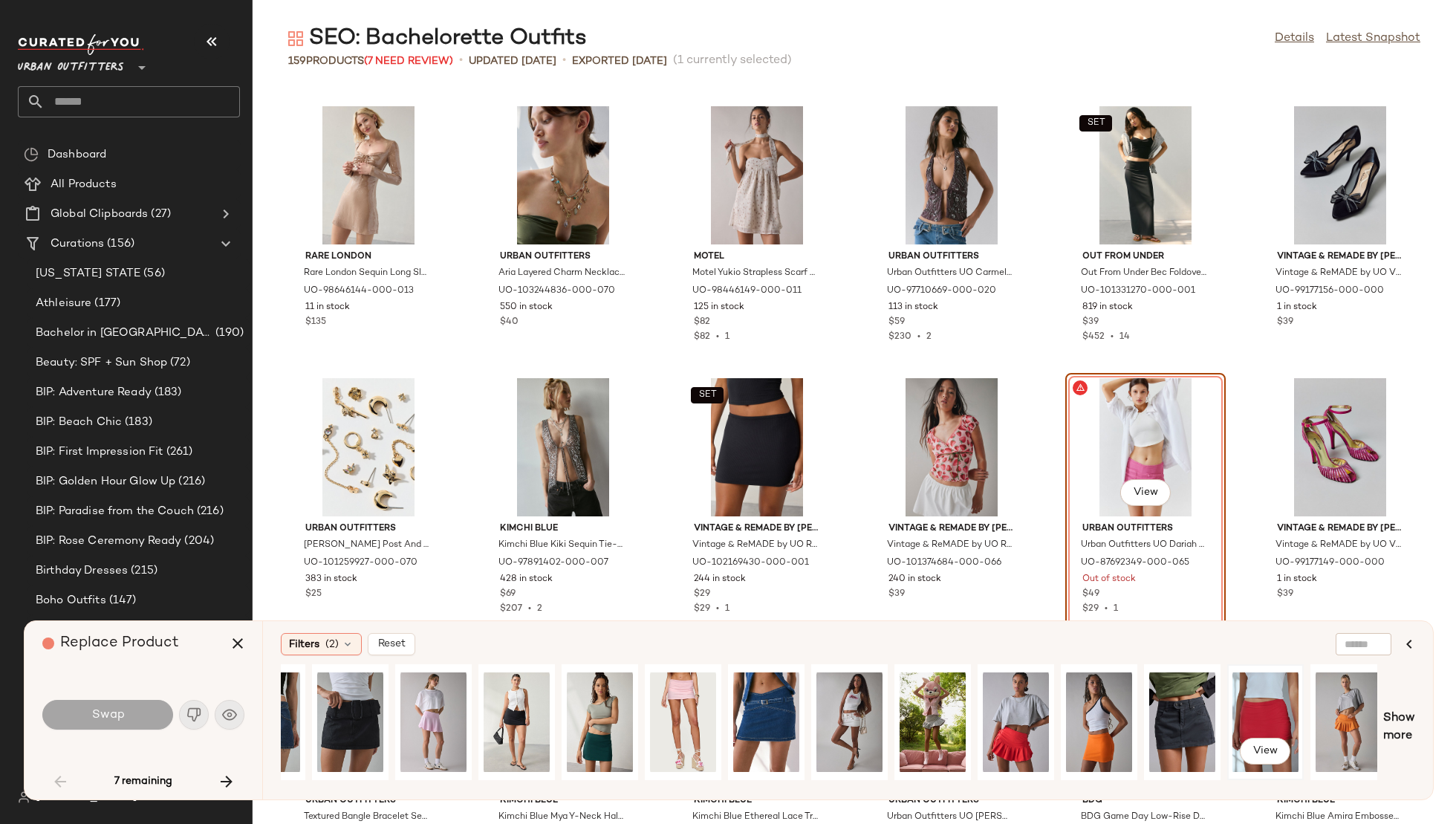
click at [1251, 724] on div "View" at bounding box center [1265, 723] width 66 height 106
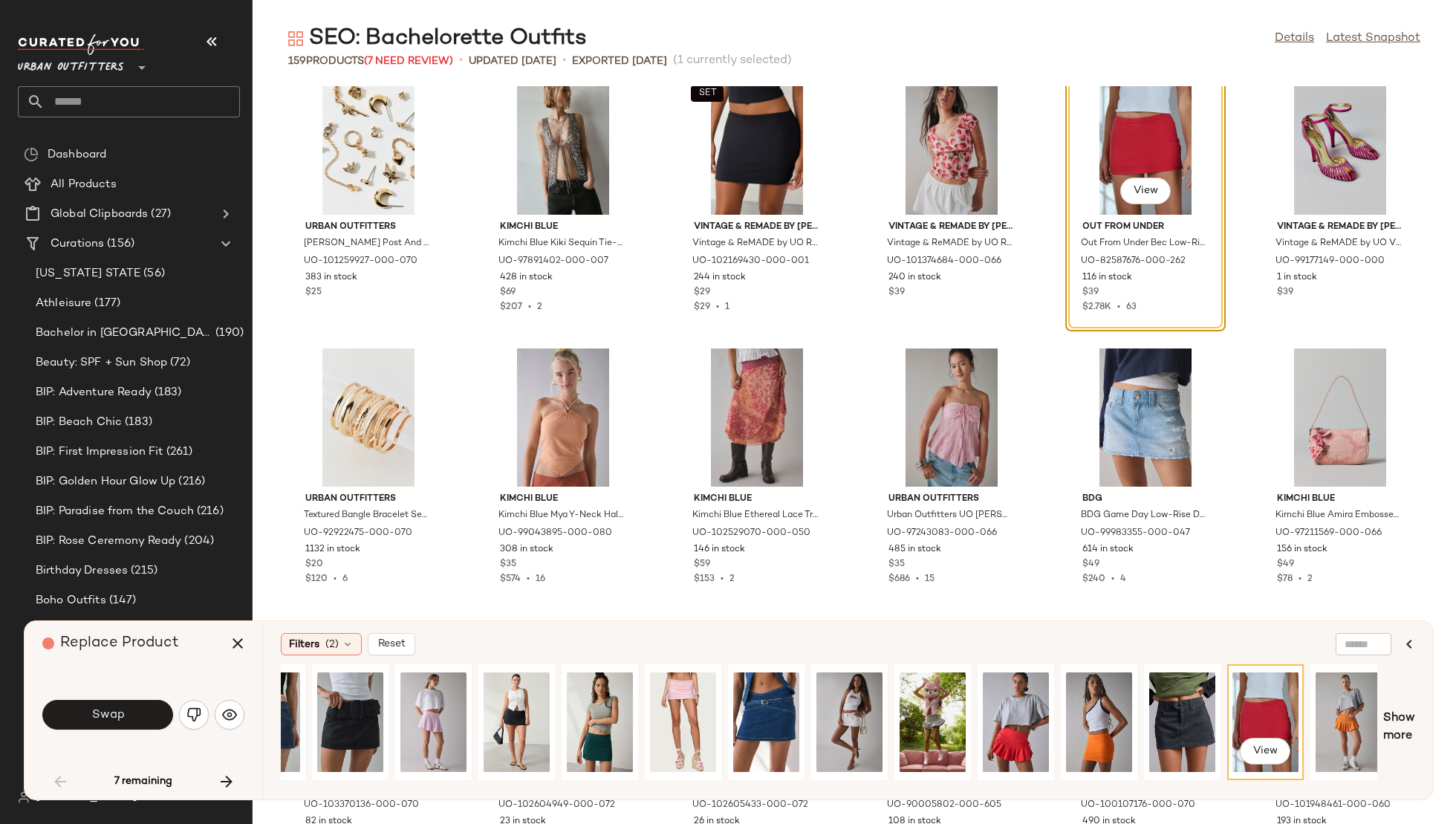
scroll to position [2097, 0]
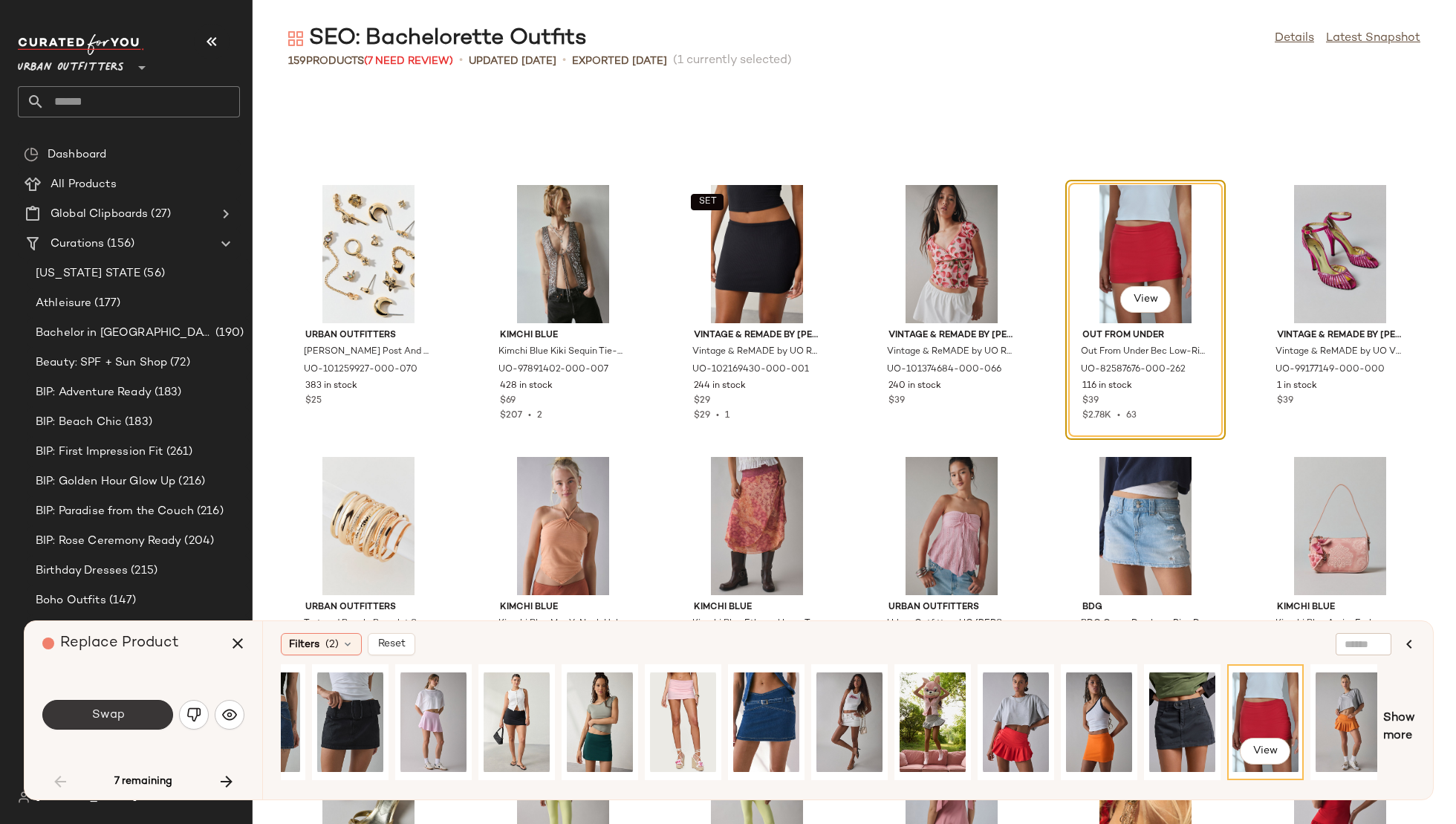
click at [134, 714] on button "Swap" at bounding box center [107, 714] width 130 height 30
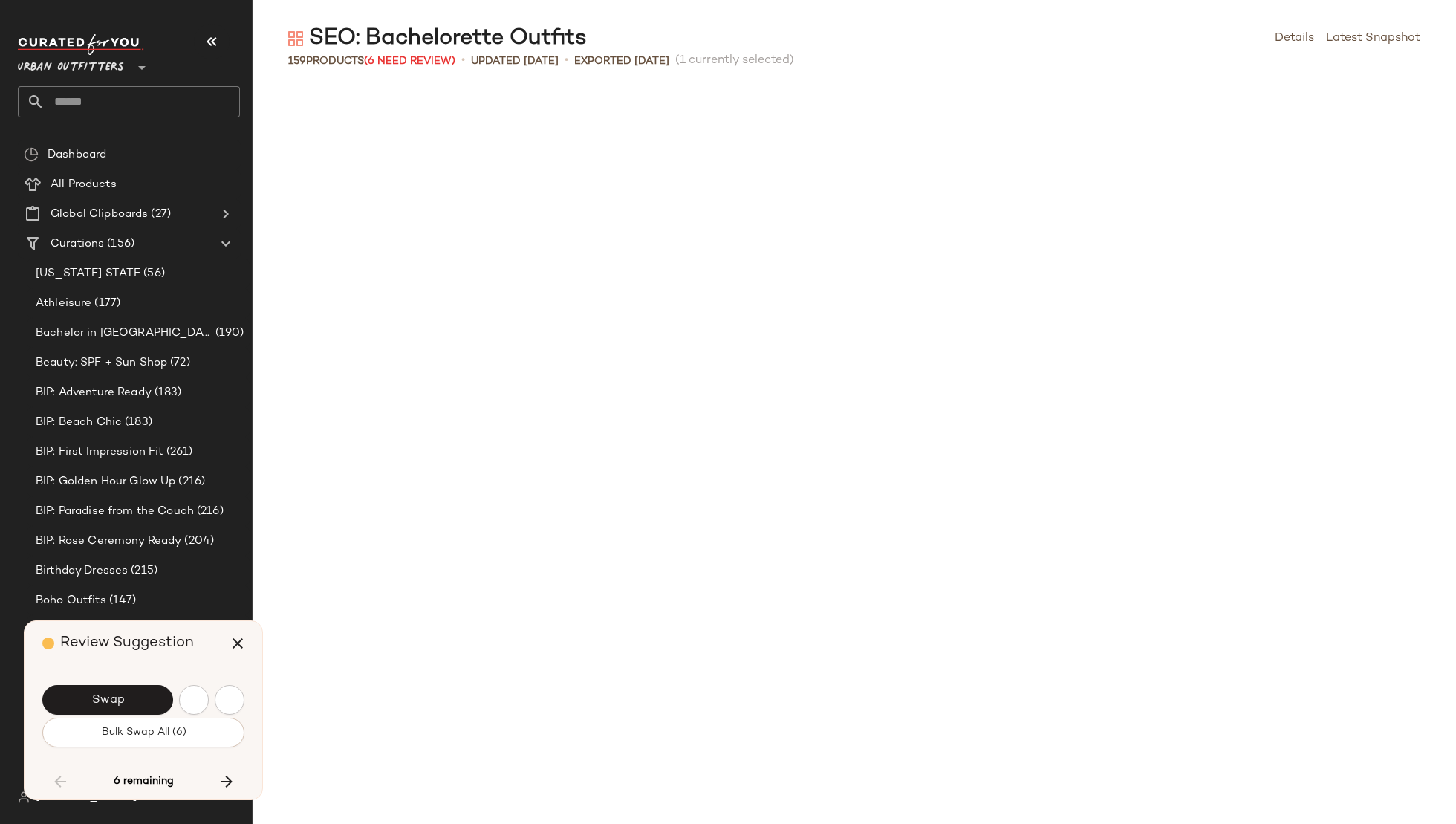
scroll to position [2992, 0]
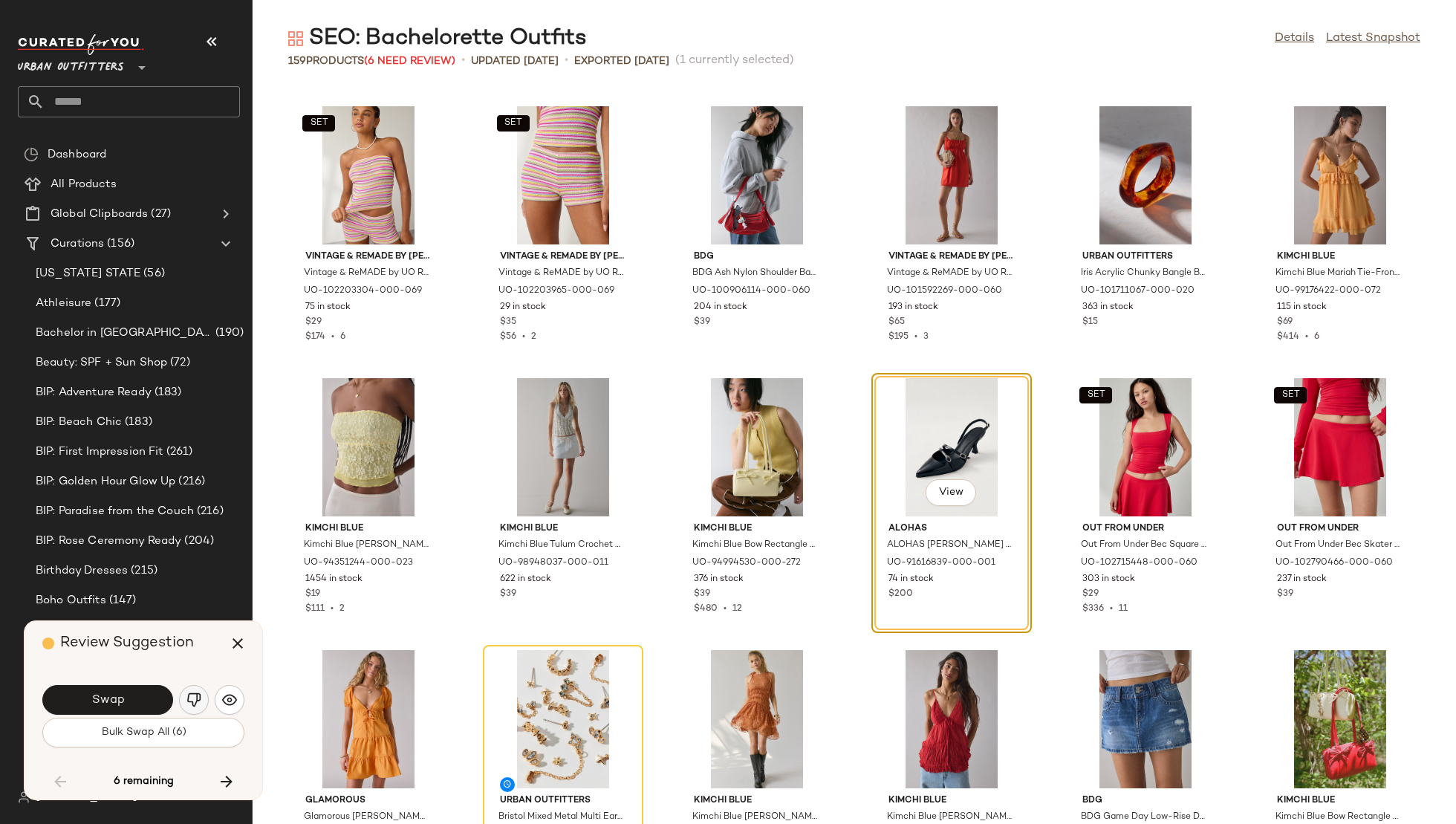
click at [186, 703] on img "button" at bounding box center [193, 700] width 15 height 15
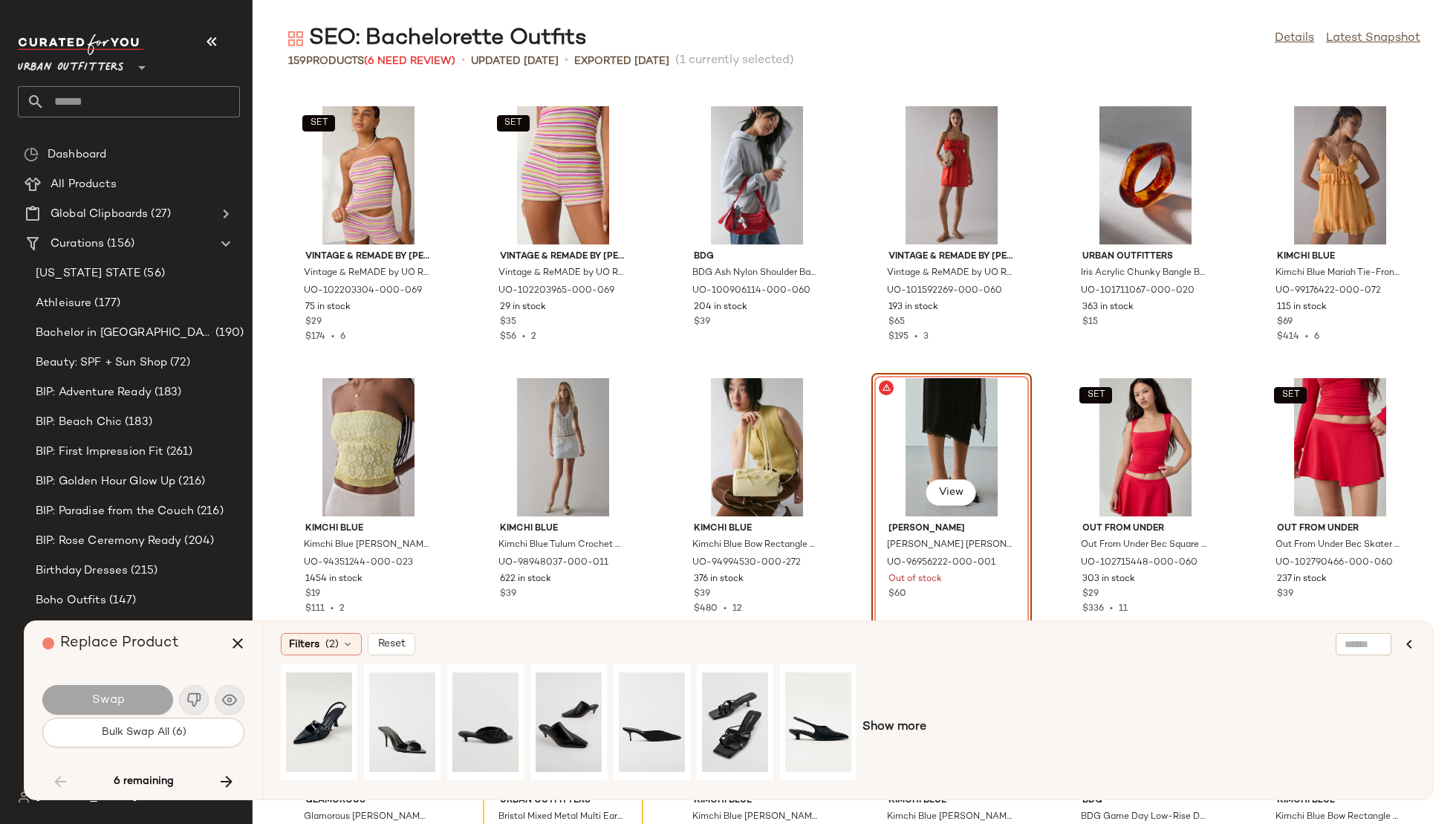
scroll to position [3042, 0]
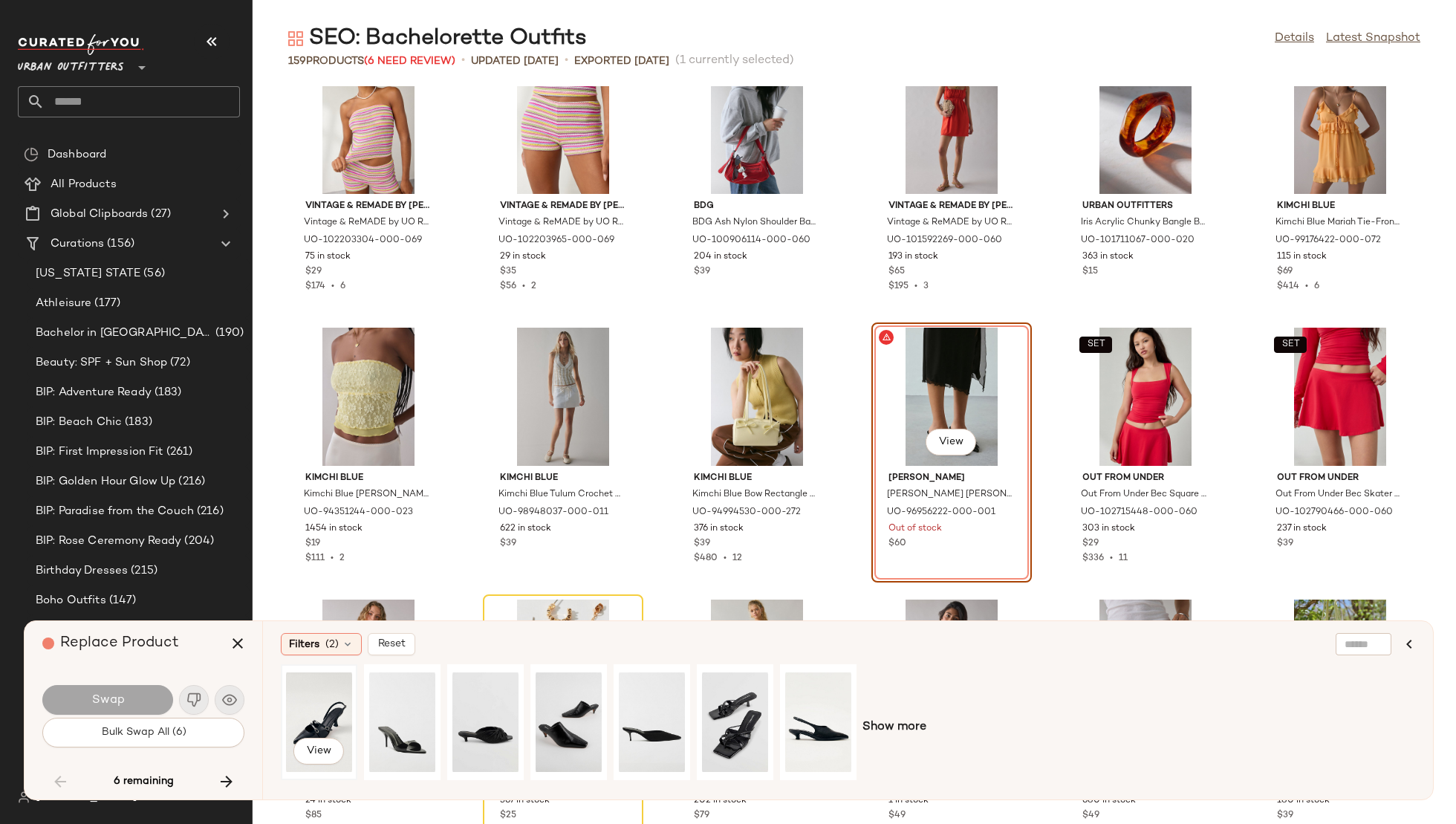
click at [298, 707] on div "View" at bounding box center [319, 723] width 66 height 106
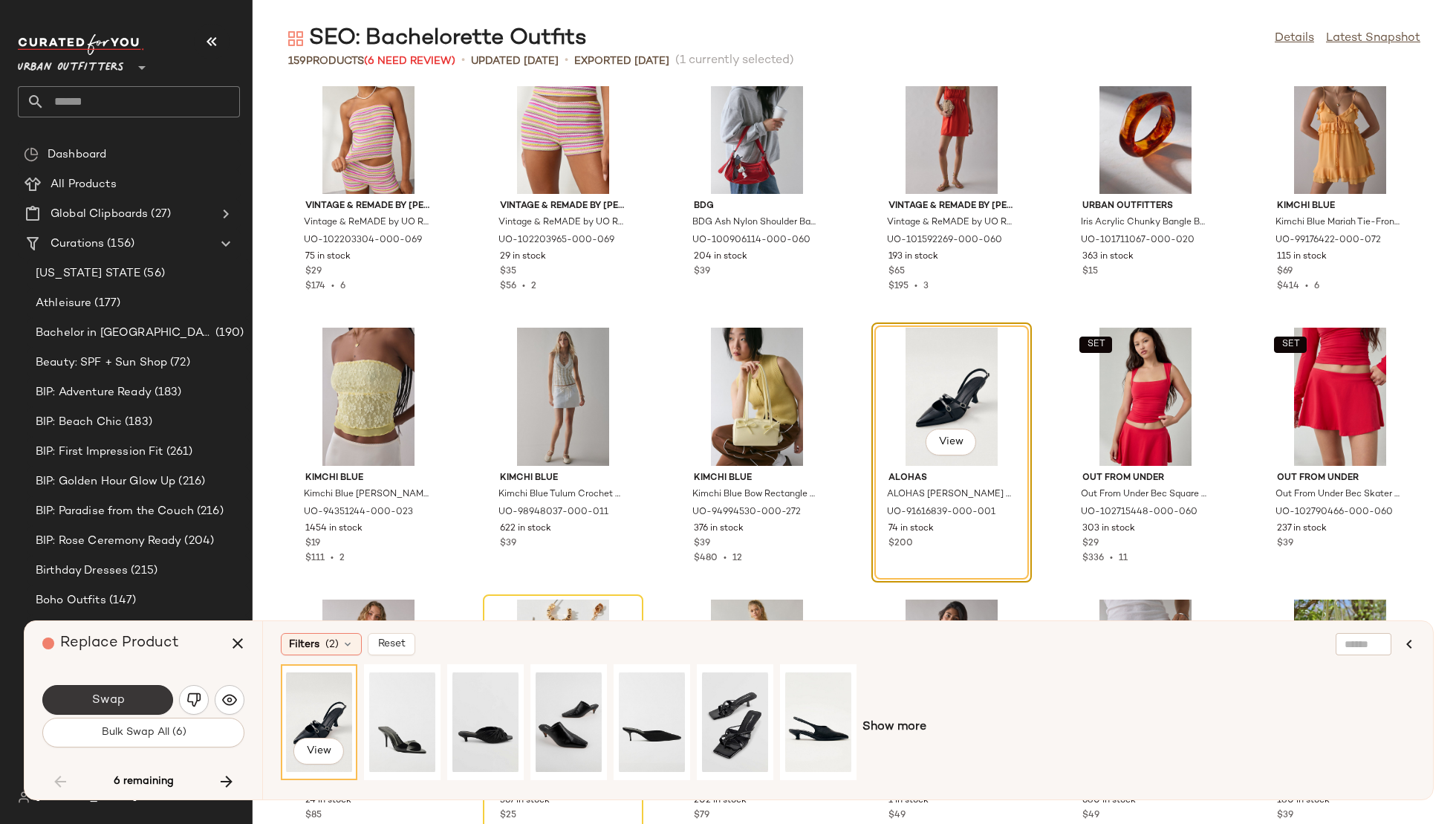
click at [159, 691] on button "Swap" at bounding box center [107, 700] width 130 height 30
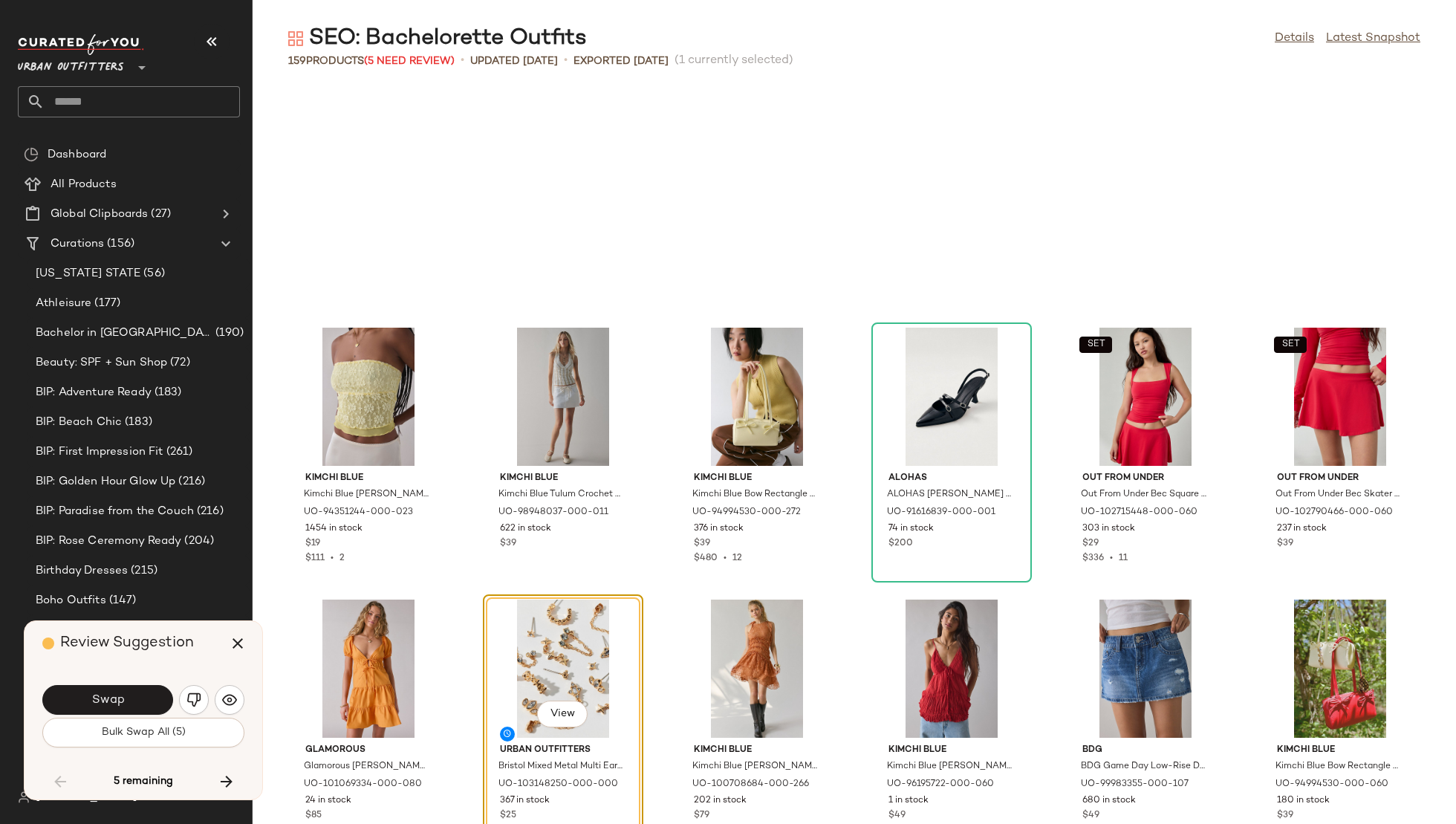
scroll to position [3264, 0]
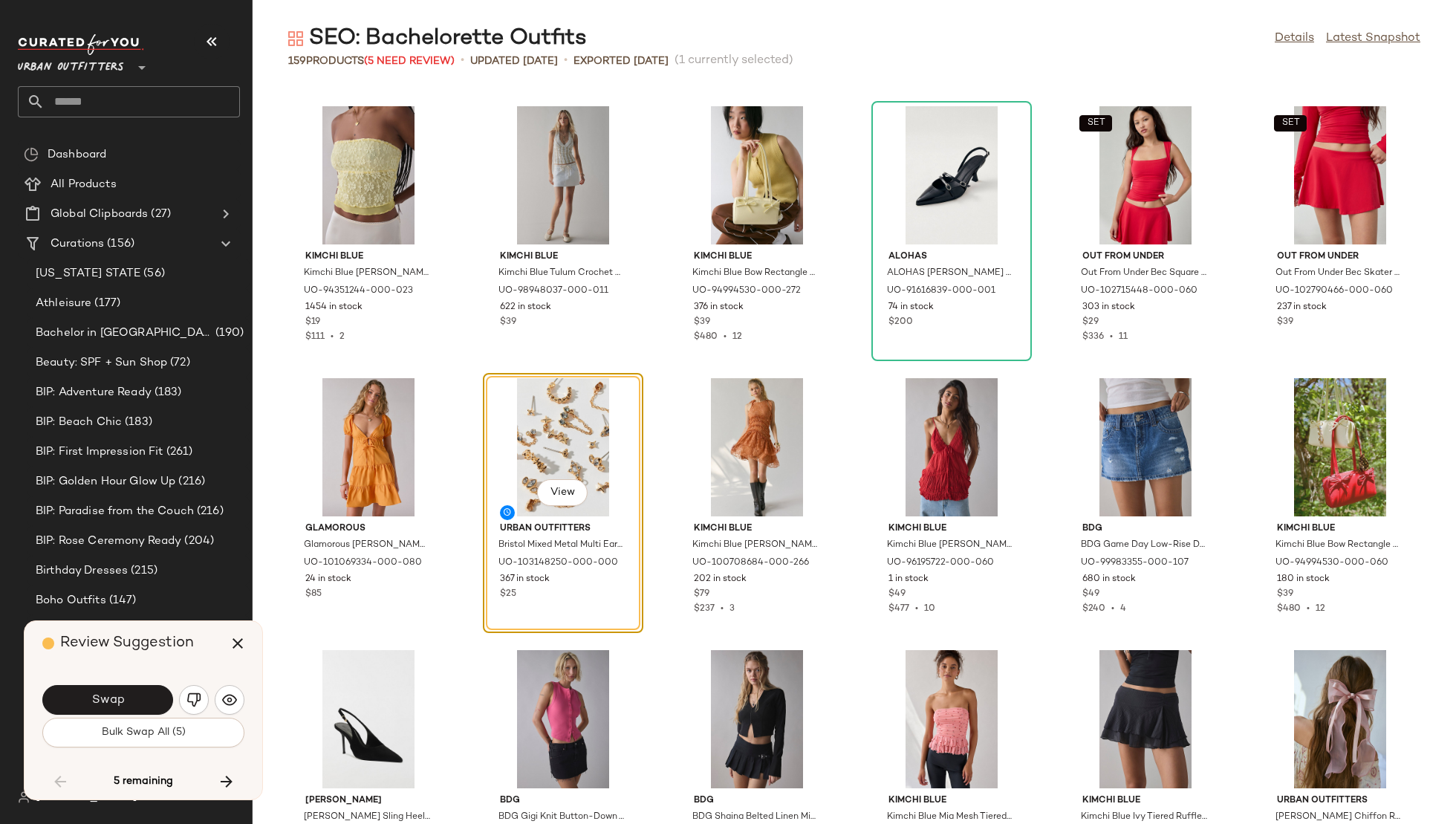
click at [159, 691] on button "Swap" at bounding box center [107, 700] width 130 height 30
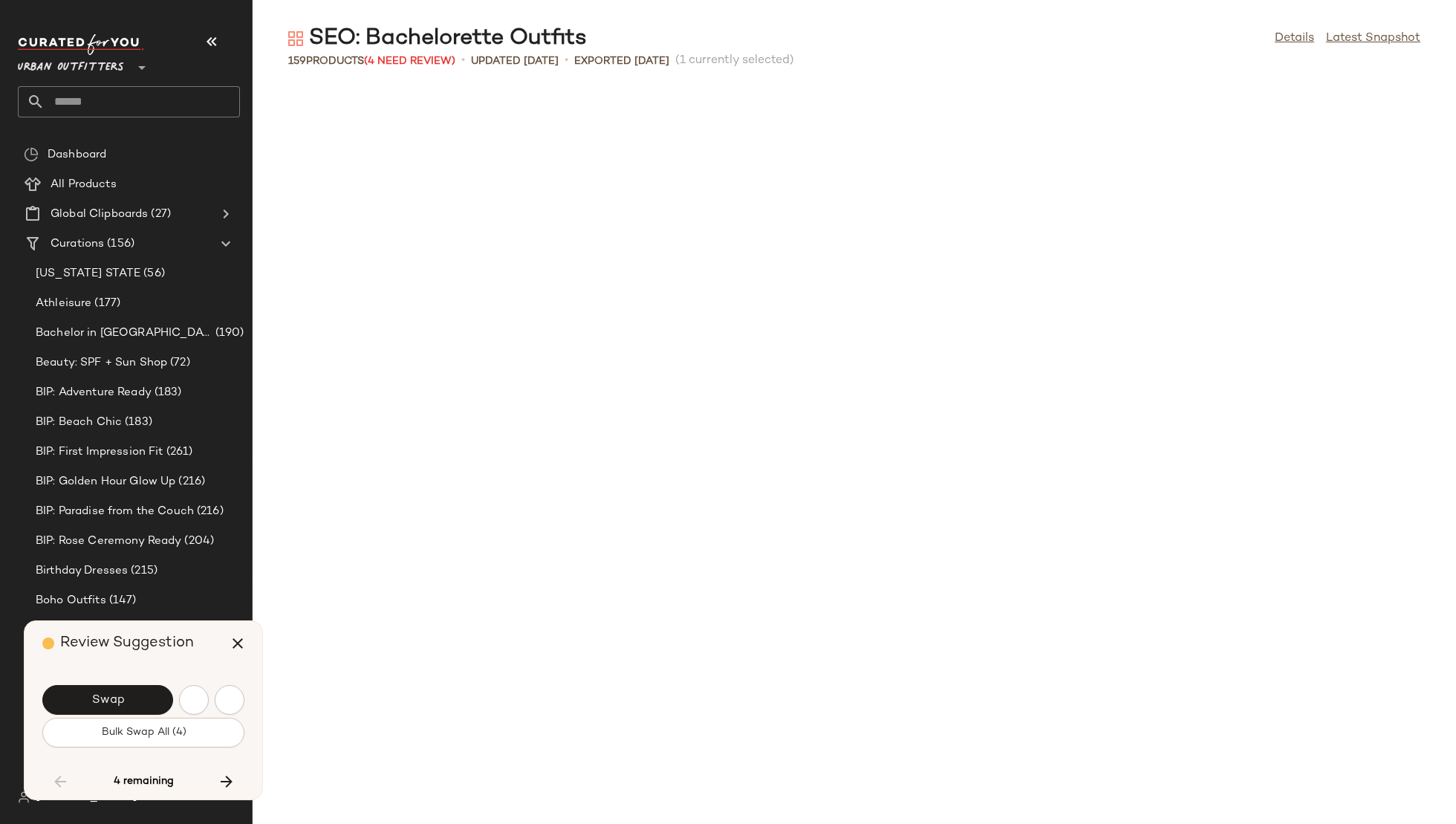
scroll to position [4080, 0]
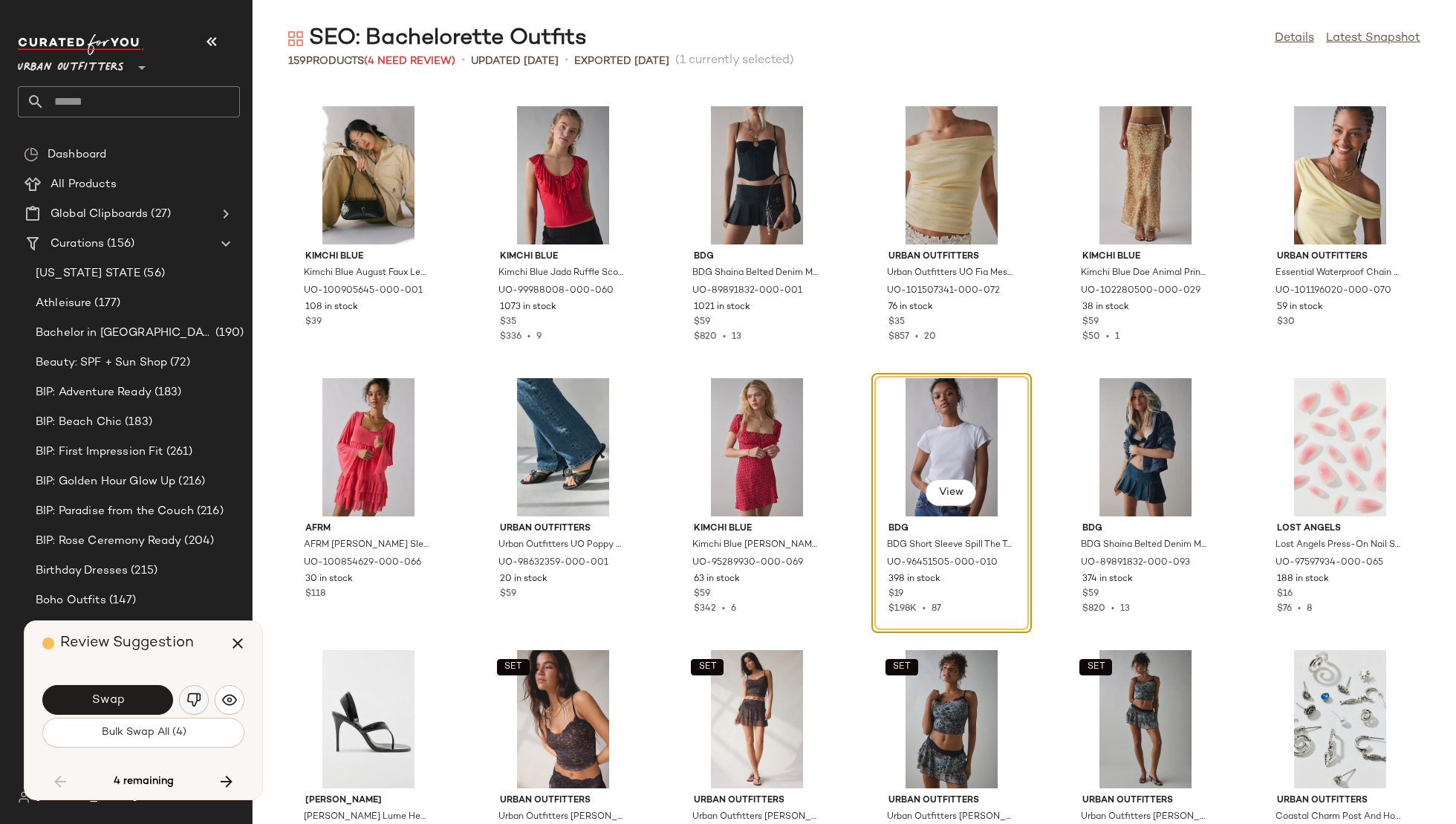
click at [193, 699] on img "button" at bounding box center [193, 700] width 15 height 15
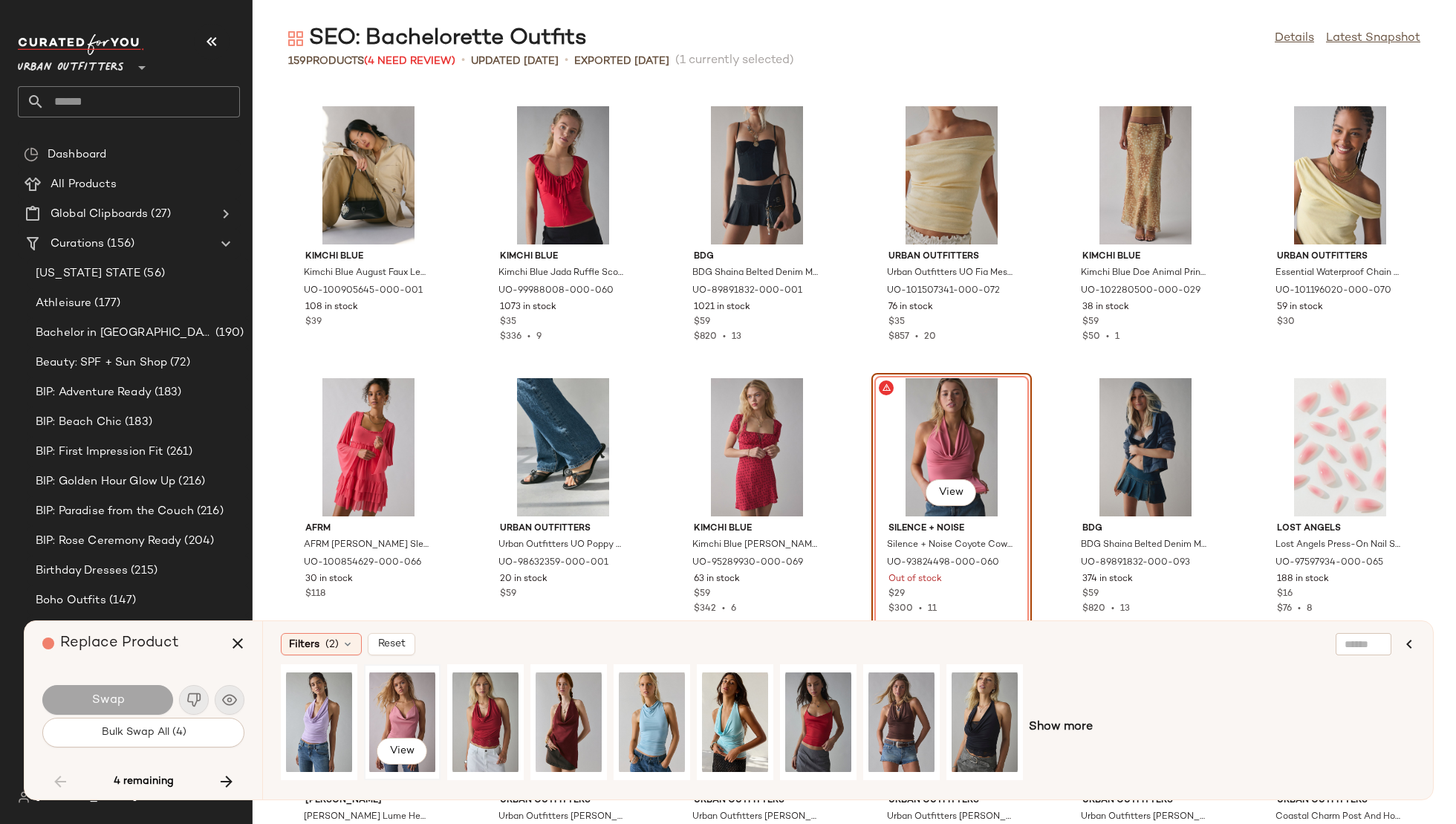
click at [387, 707] on div "View" at bounding box center [402, 723] width 66 height 106
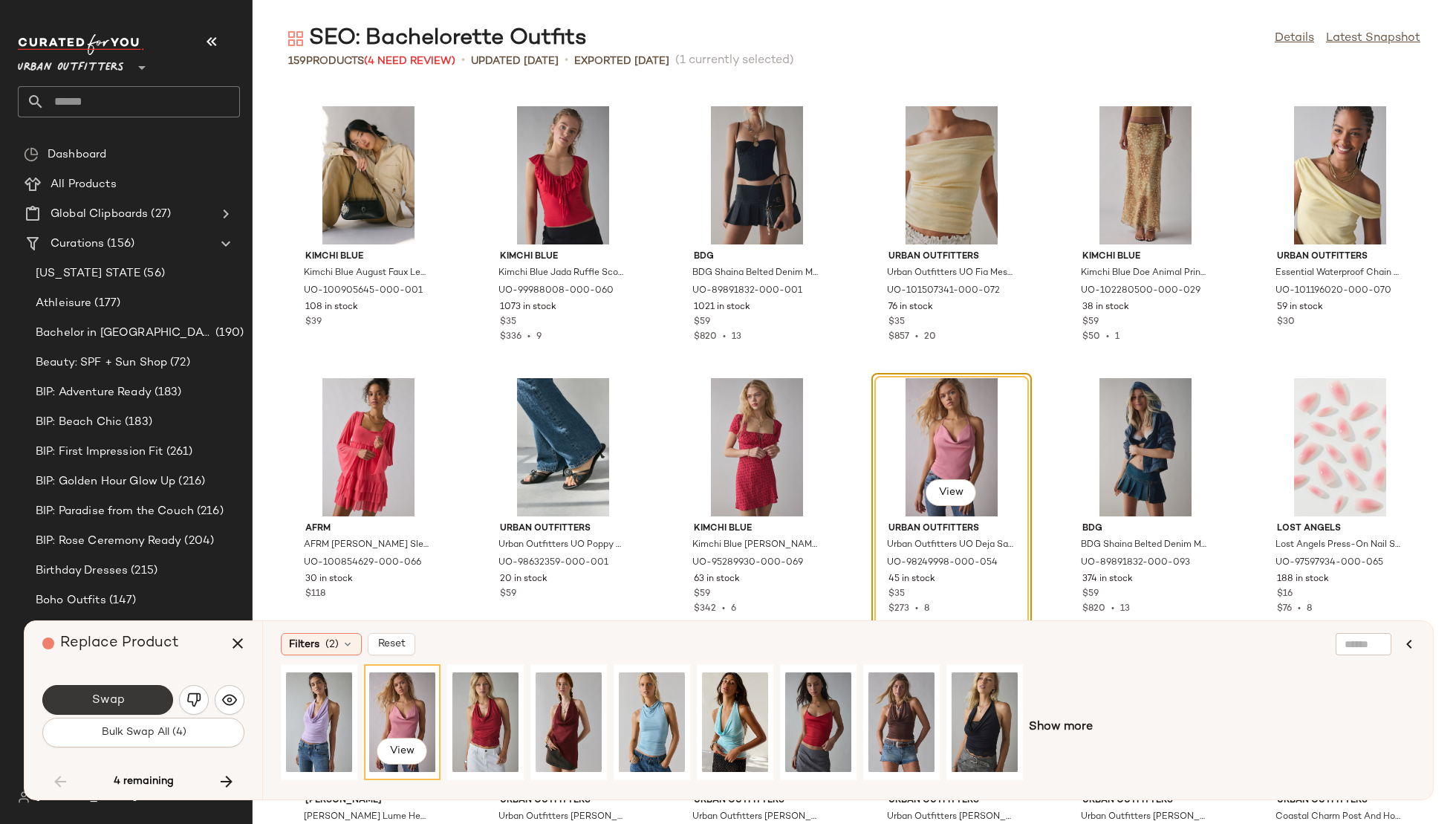
click at [137, 698] on button "Swap" at bounding box center [107, 700] width 130 height 30
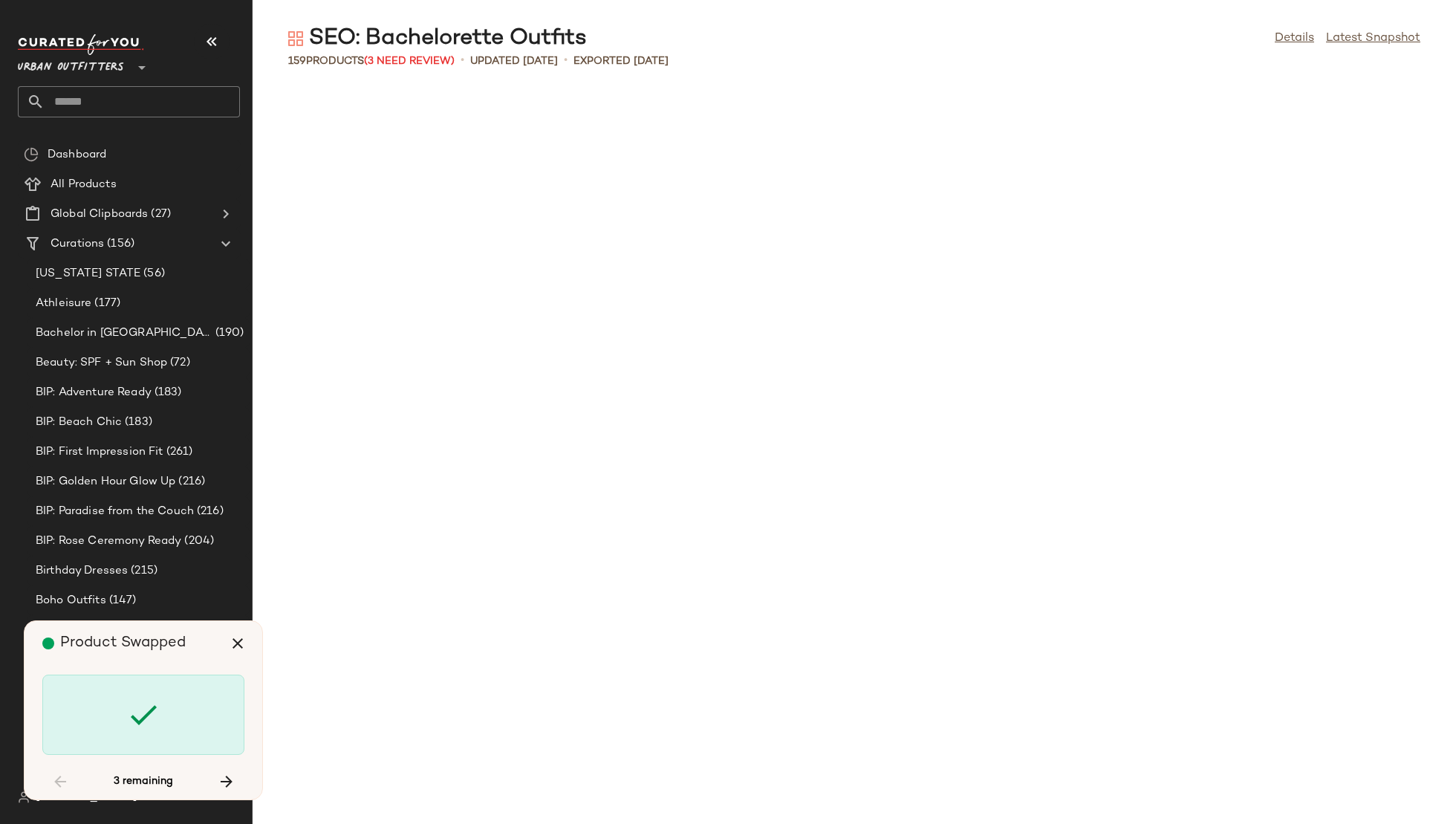
scroll to position [5712, 0]
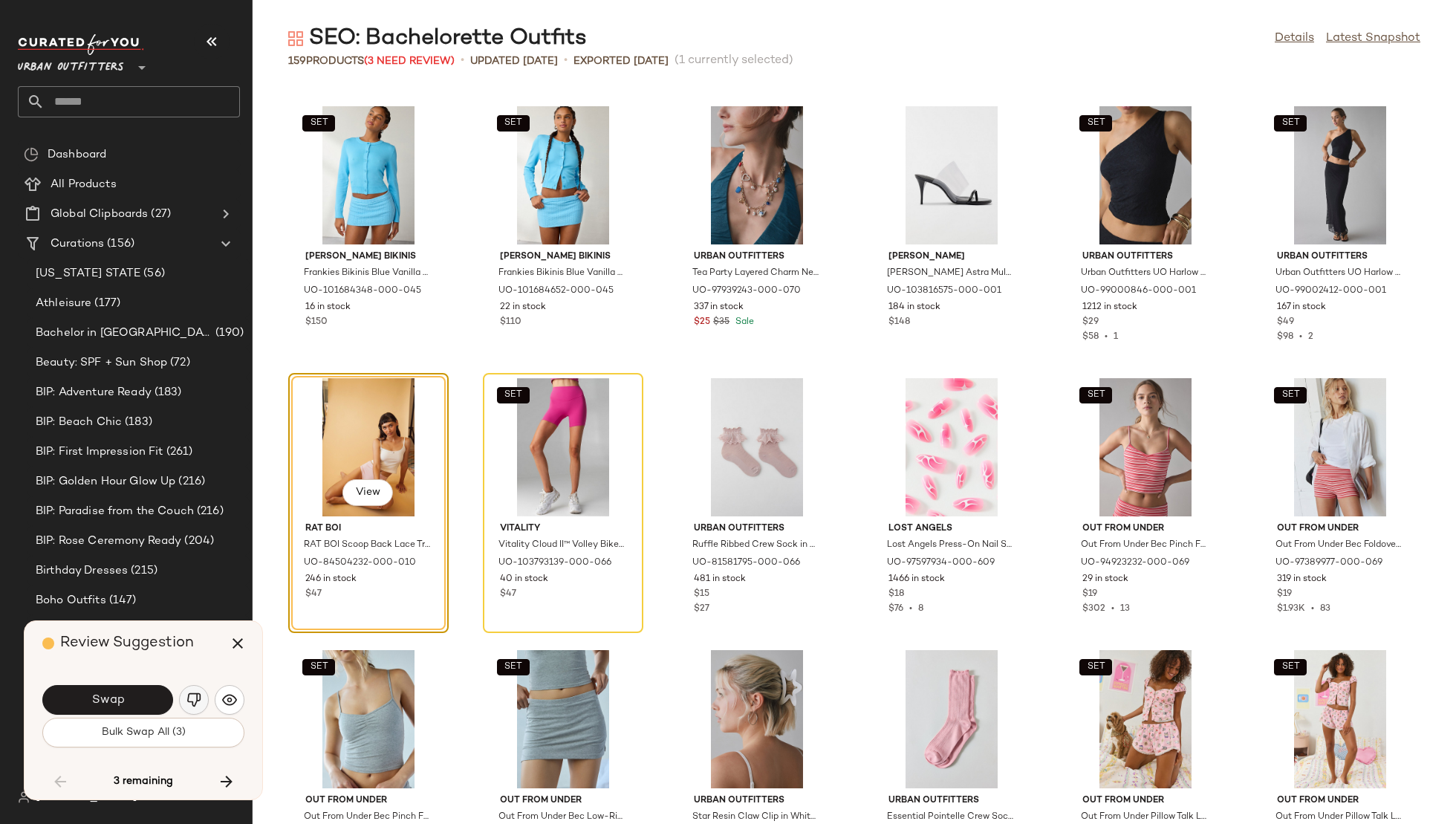
click at [188, 704] on img "button" at bounding box center [193, 700] width 15 height 15
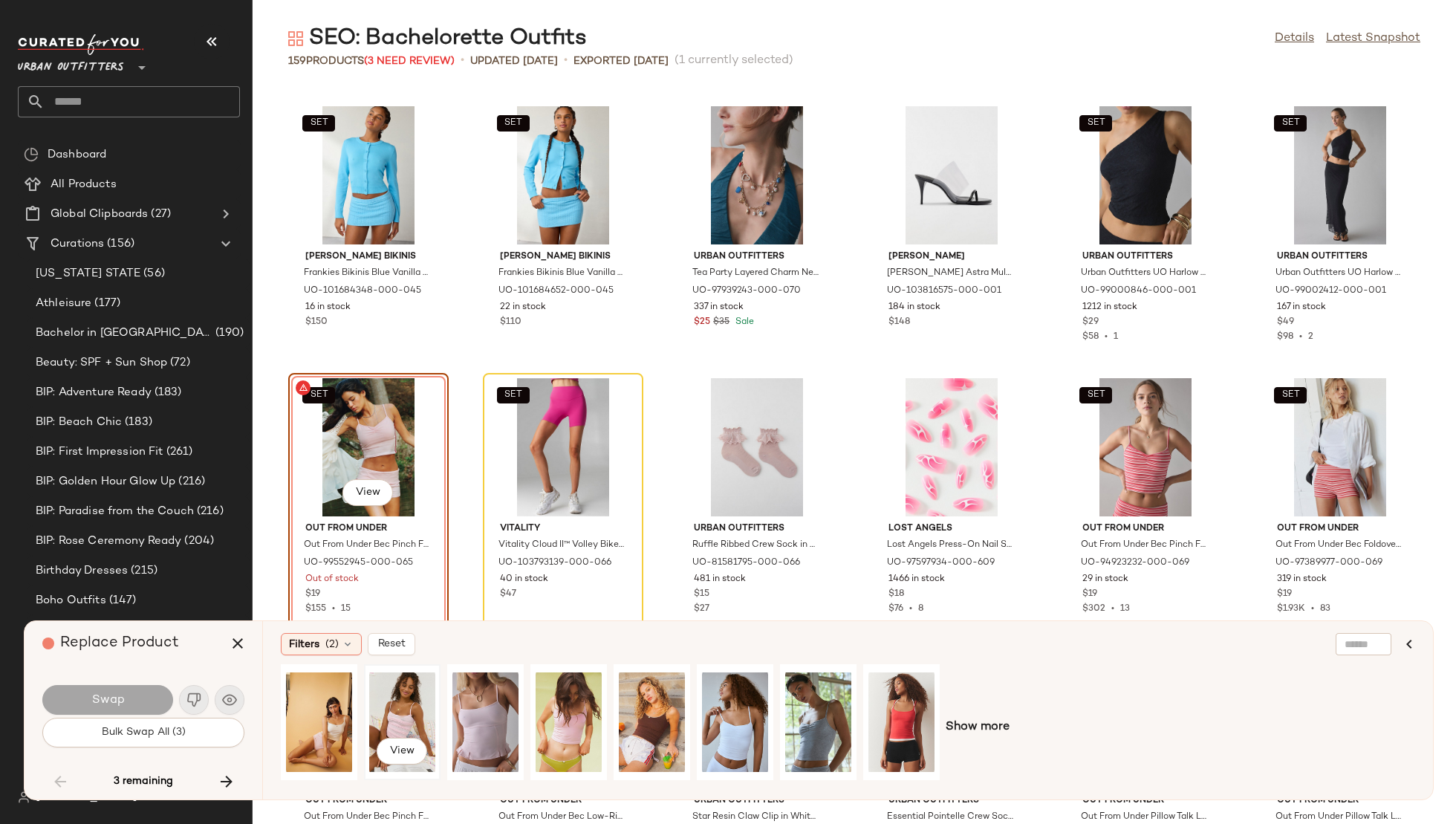
click at [391, 700] on div "View" at bounding box center [402, 723] width 66 height 106
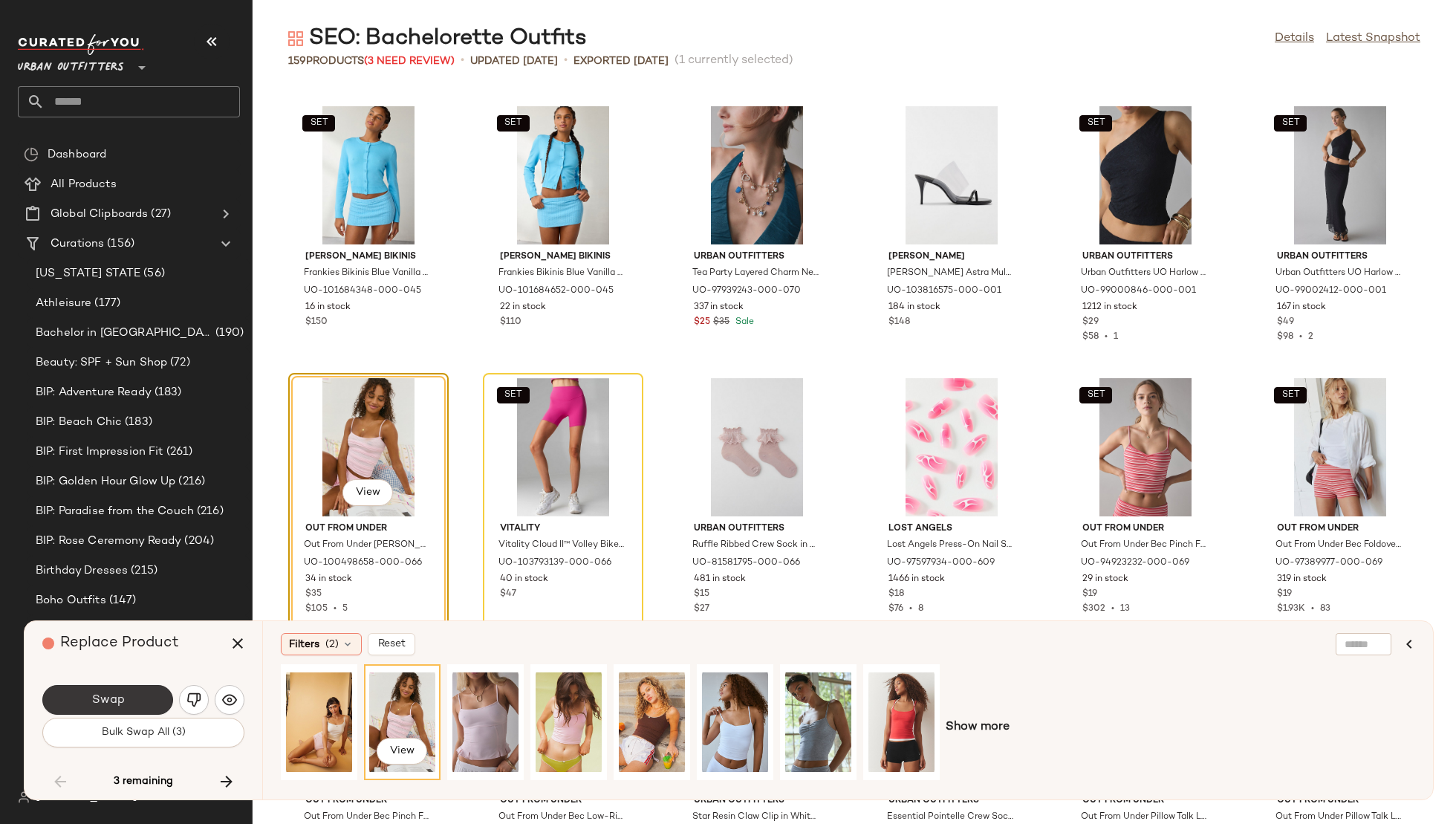
click at [146, 694] on button "Swap" at bounding box center [107, 700] width 130 height 30
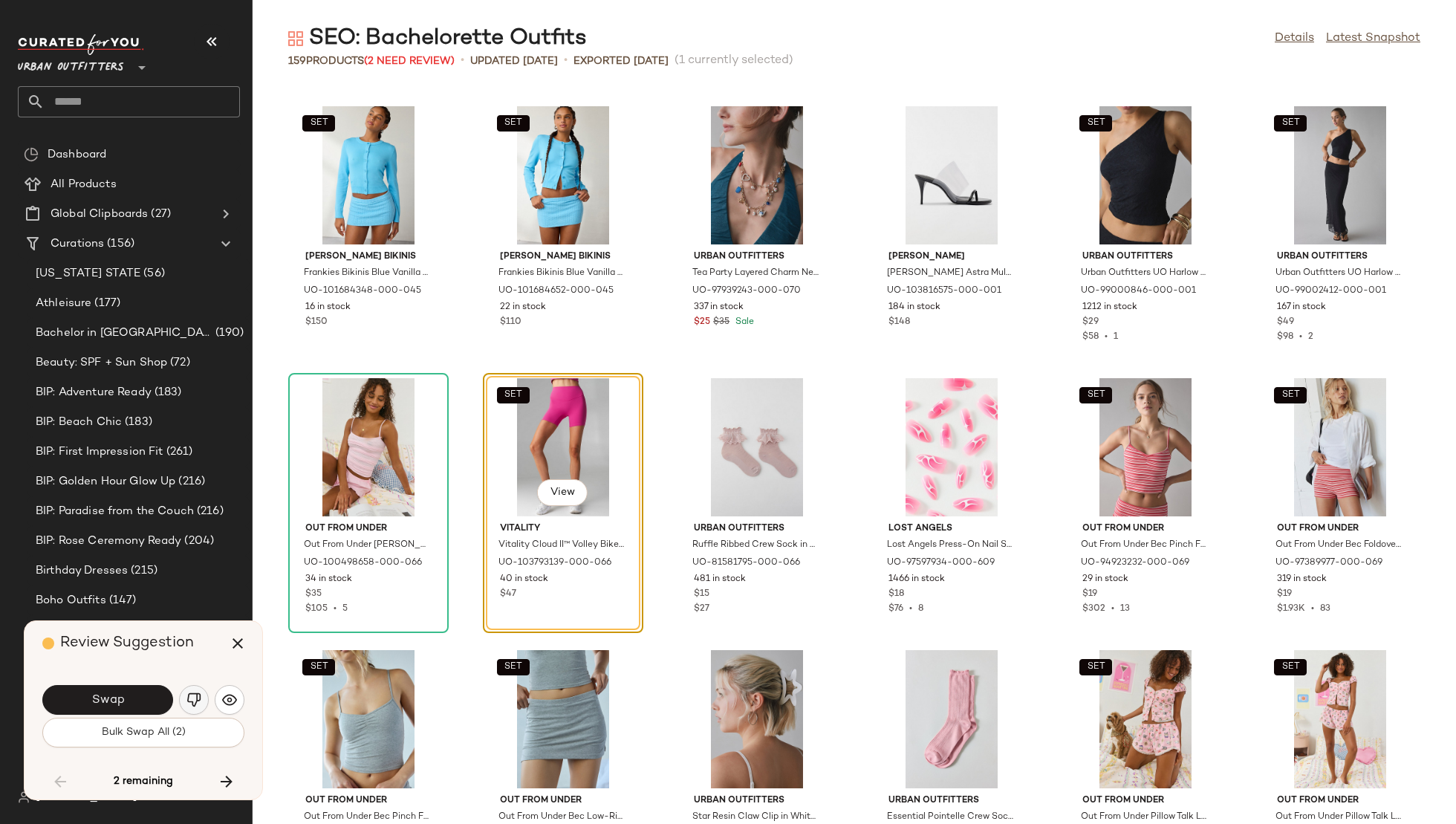
click at [188, 703] on img "button" at bounding box center [193, 700] width 15 height 15
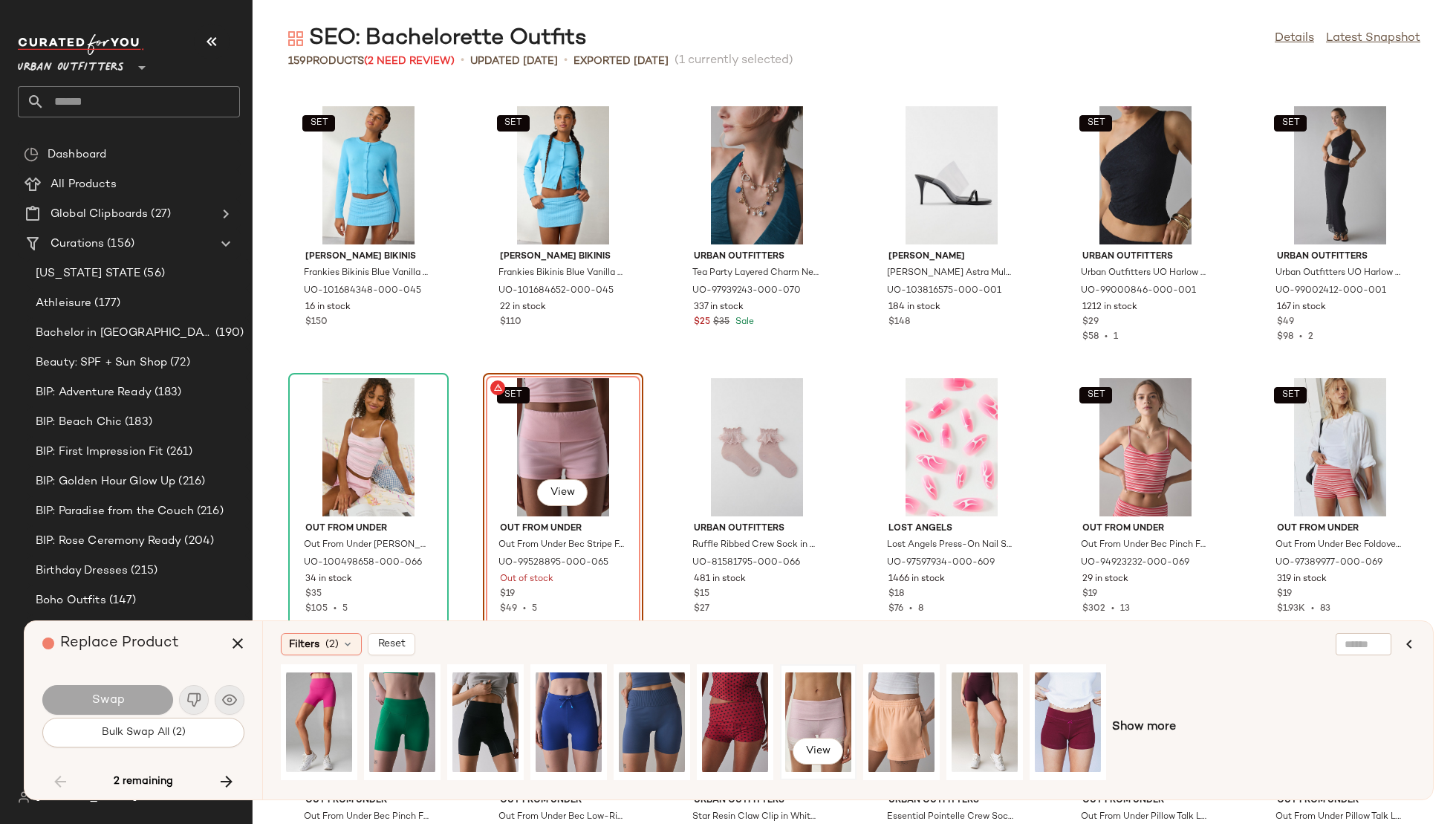
click at [824, 694] on div "View" at bounding box center [818, 723] width 66 height 106
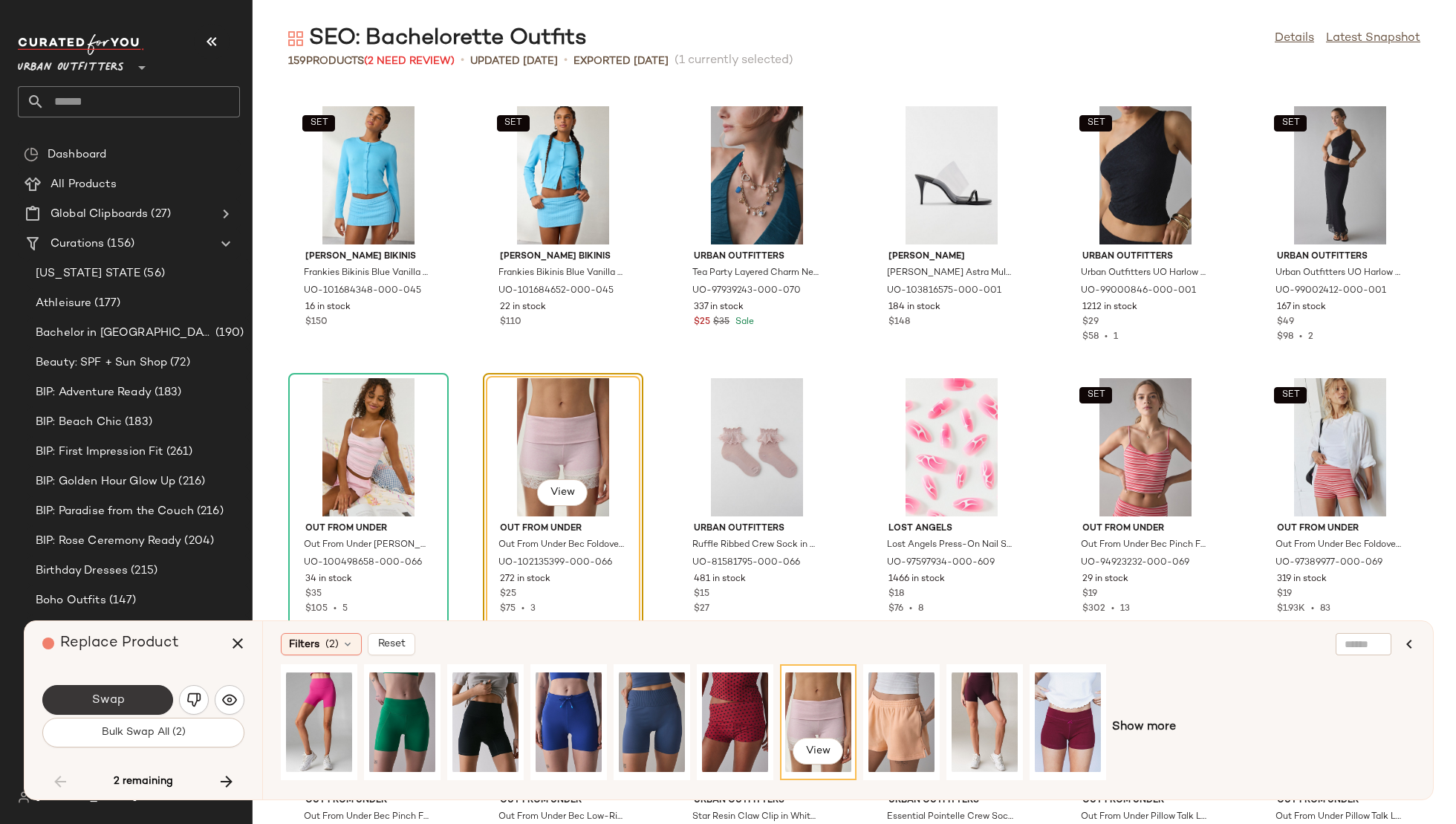
click at [130, 698] on button "Swap" at bounding box center [107, 700] width 130 height 30
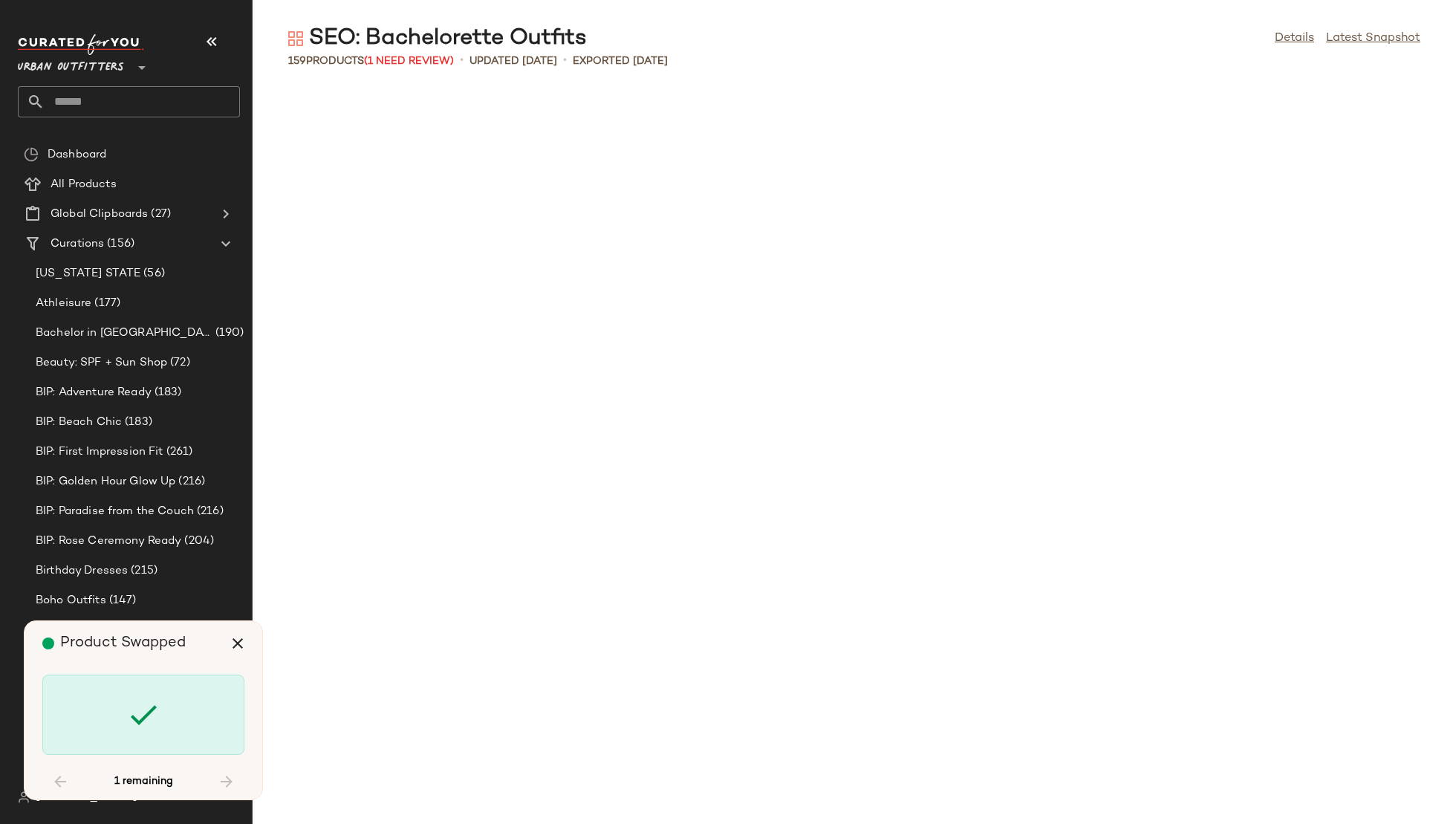
scroll to position [6608, 0]
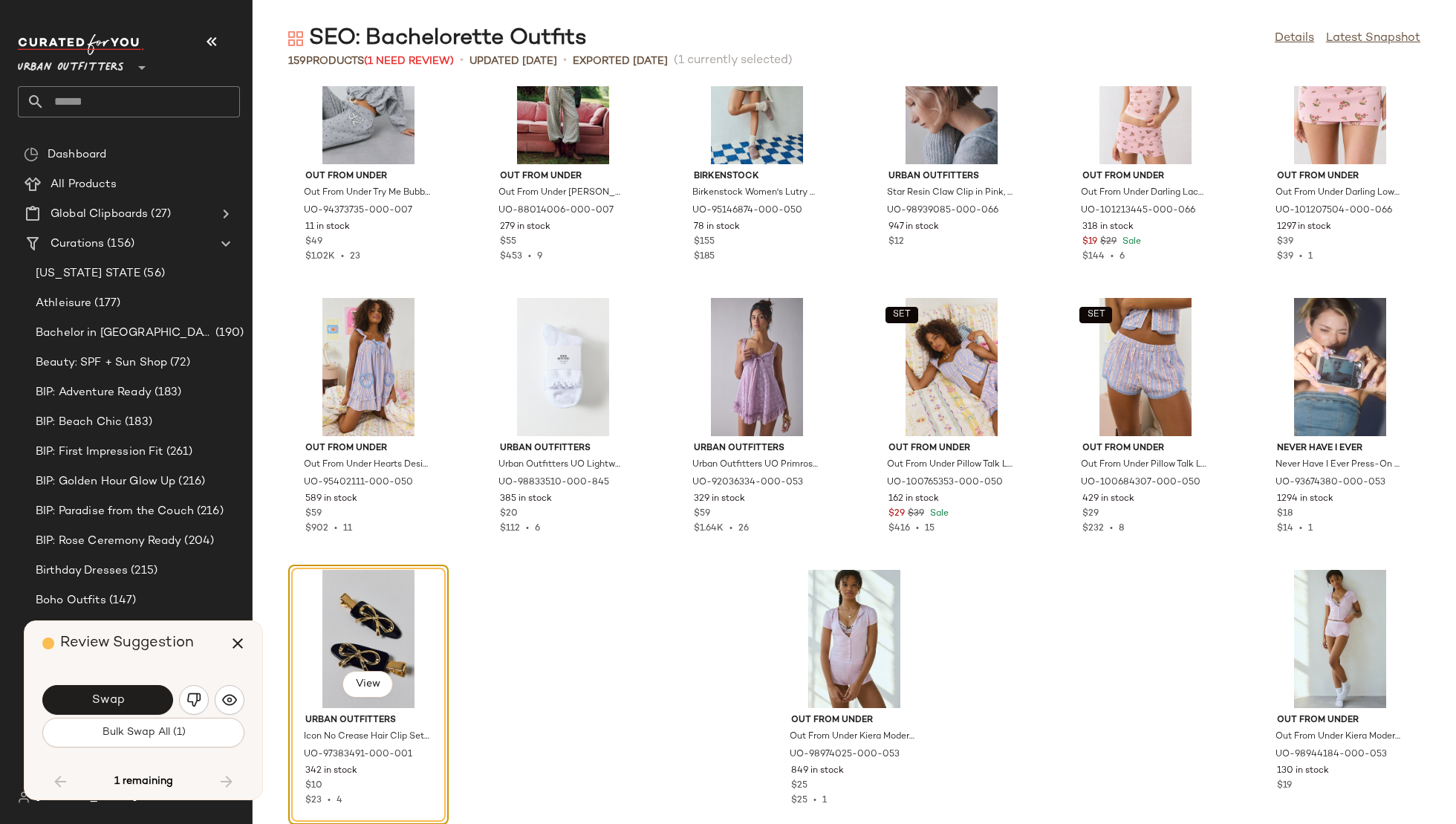
click at [130, 698] on button "Swap" at bounding box center [107, 700] width 130 height 30
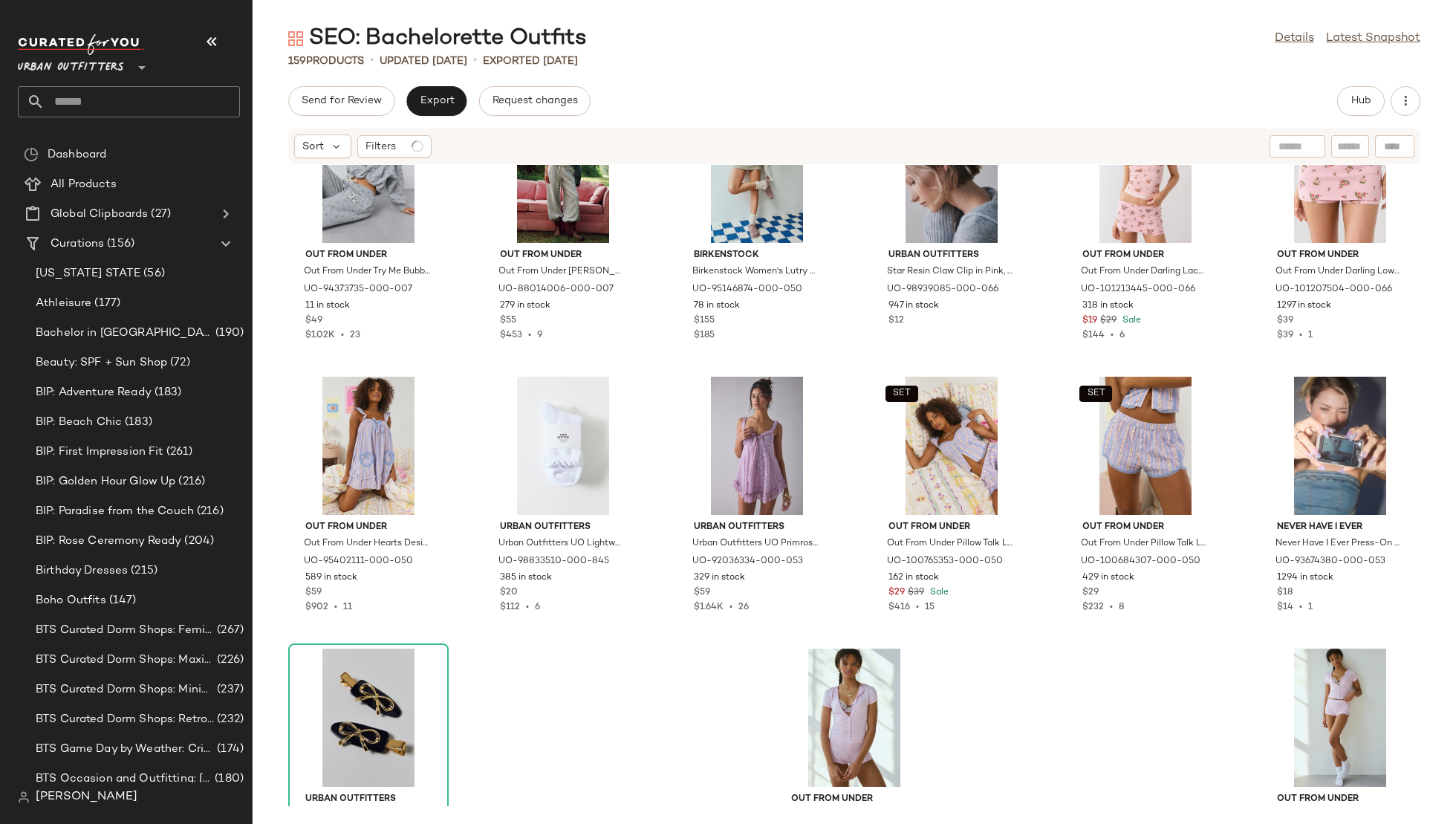
scroll to position [6620, 0]
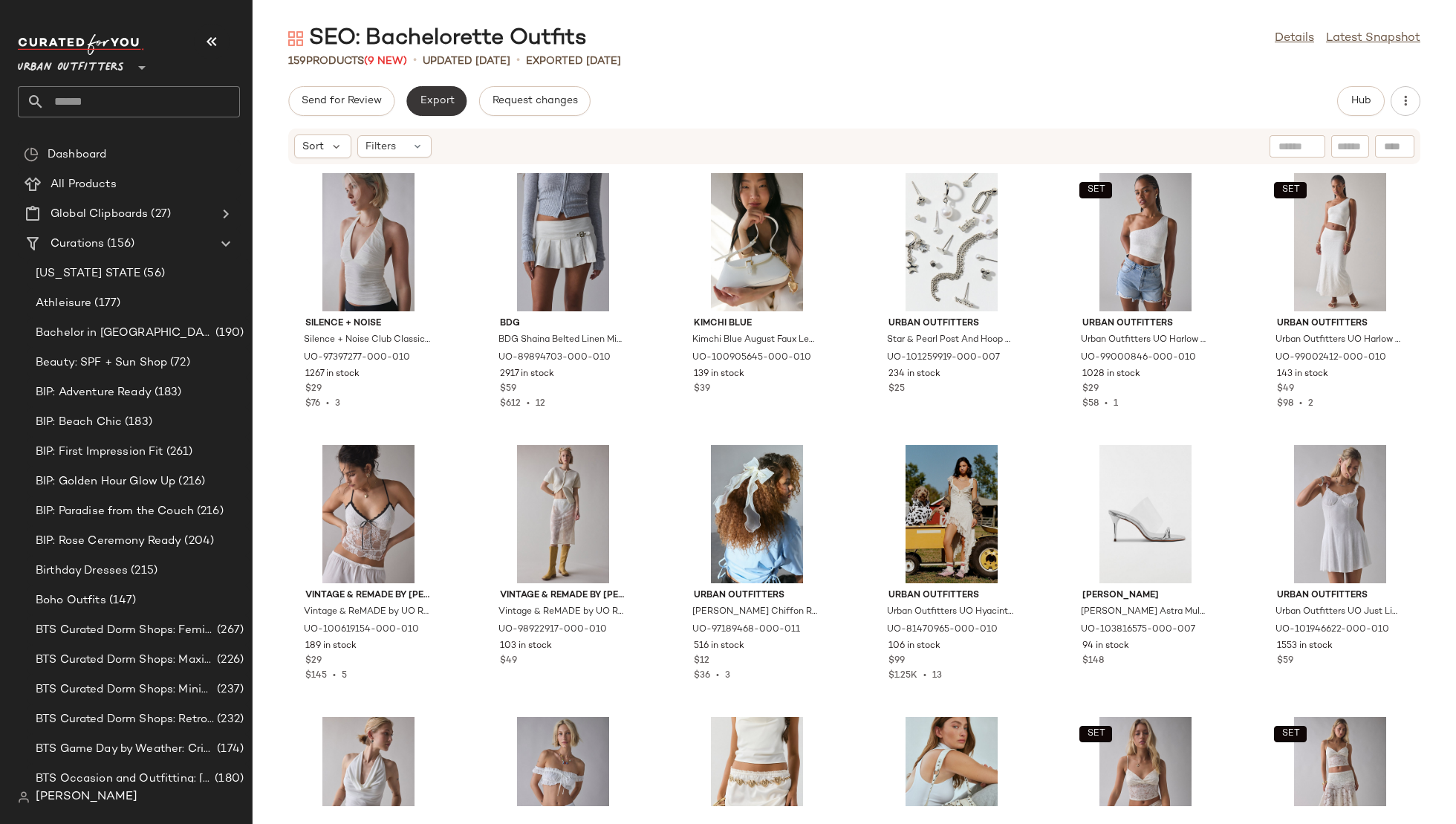
click at [432, 99] on span "Export" at bounding box center [436, 100] width 35 height 12
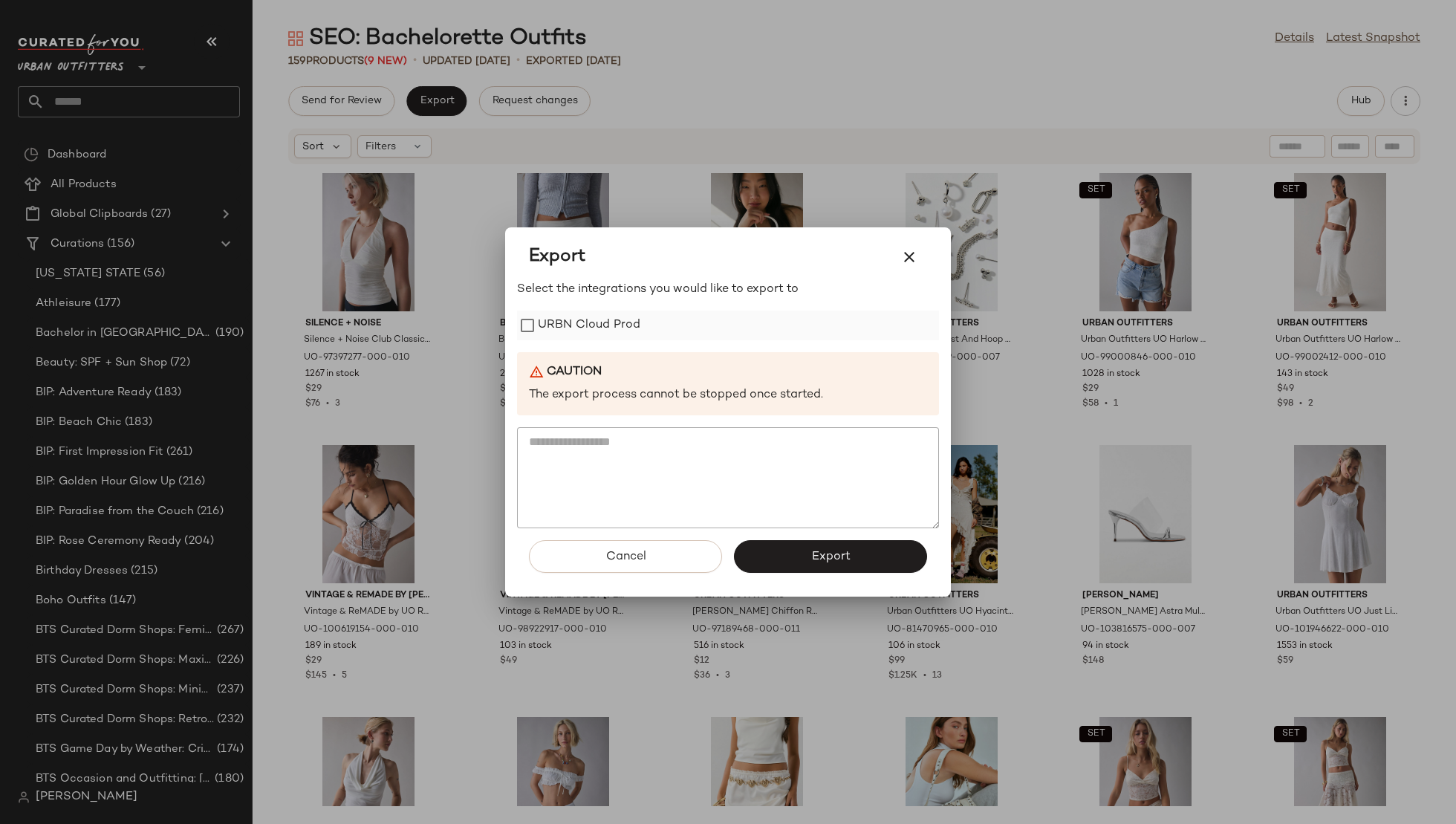
click at [602, 314] on label "URBN Cloud Prod" at bounding box center [589, 325] width 102 height 30
click at [774, 555] on button "Export" at bounding box center [831, 557] width 193 height 33
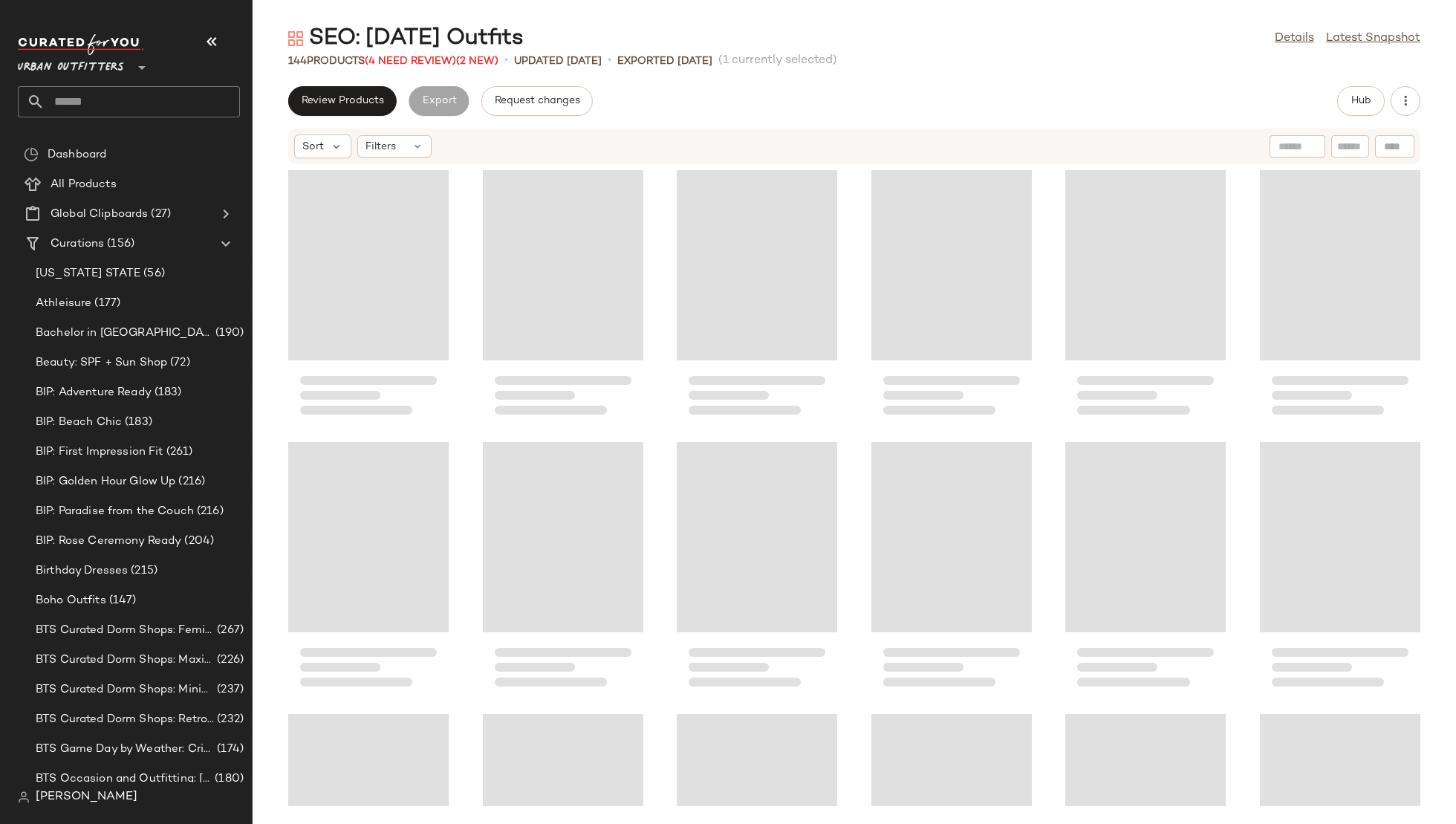
scroll to position [1904, 0]
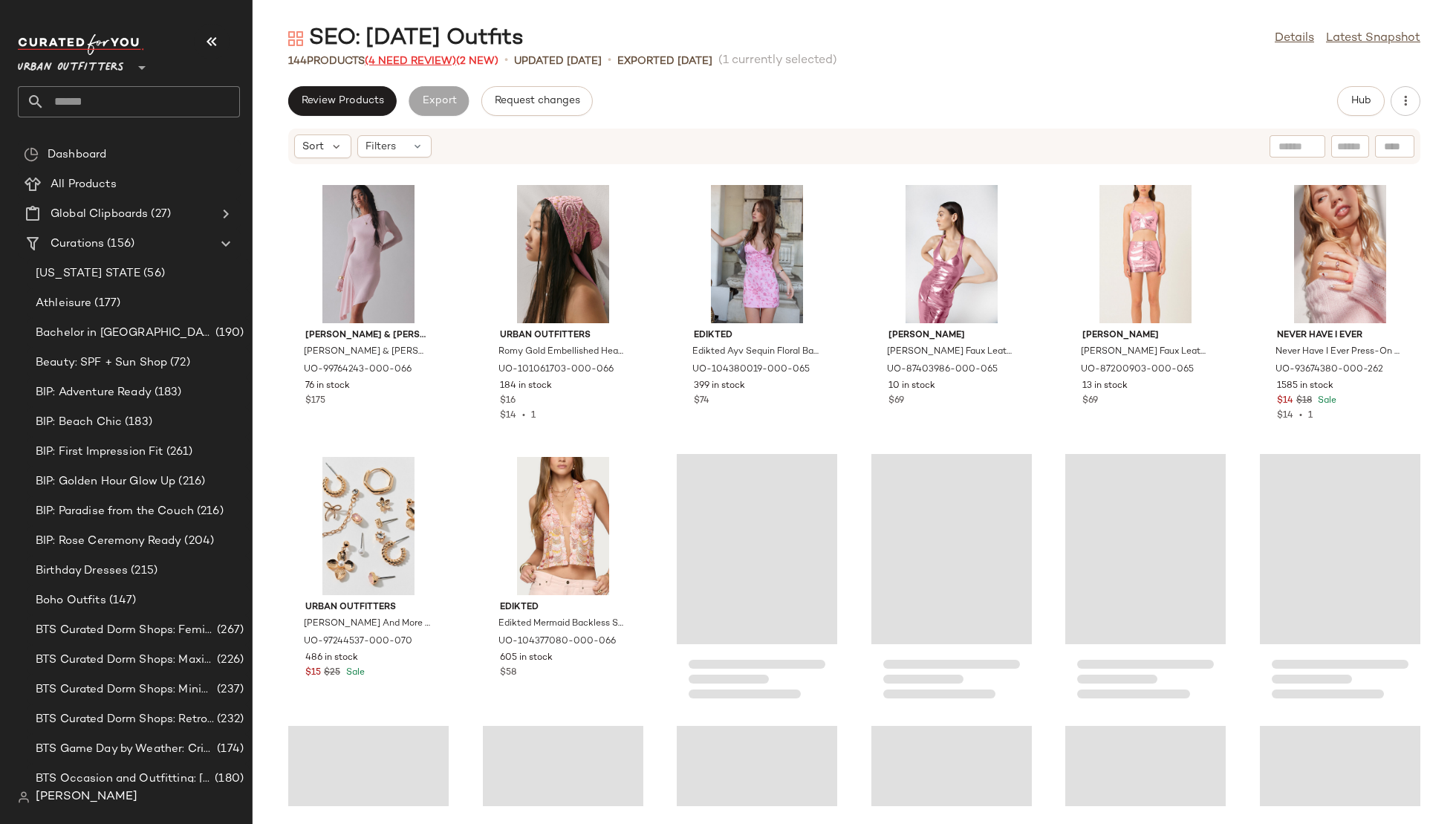
click at [408, 65] on span "(4 Need Review)" at bounding box center [411, 61] width 91 height 11
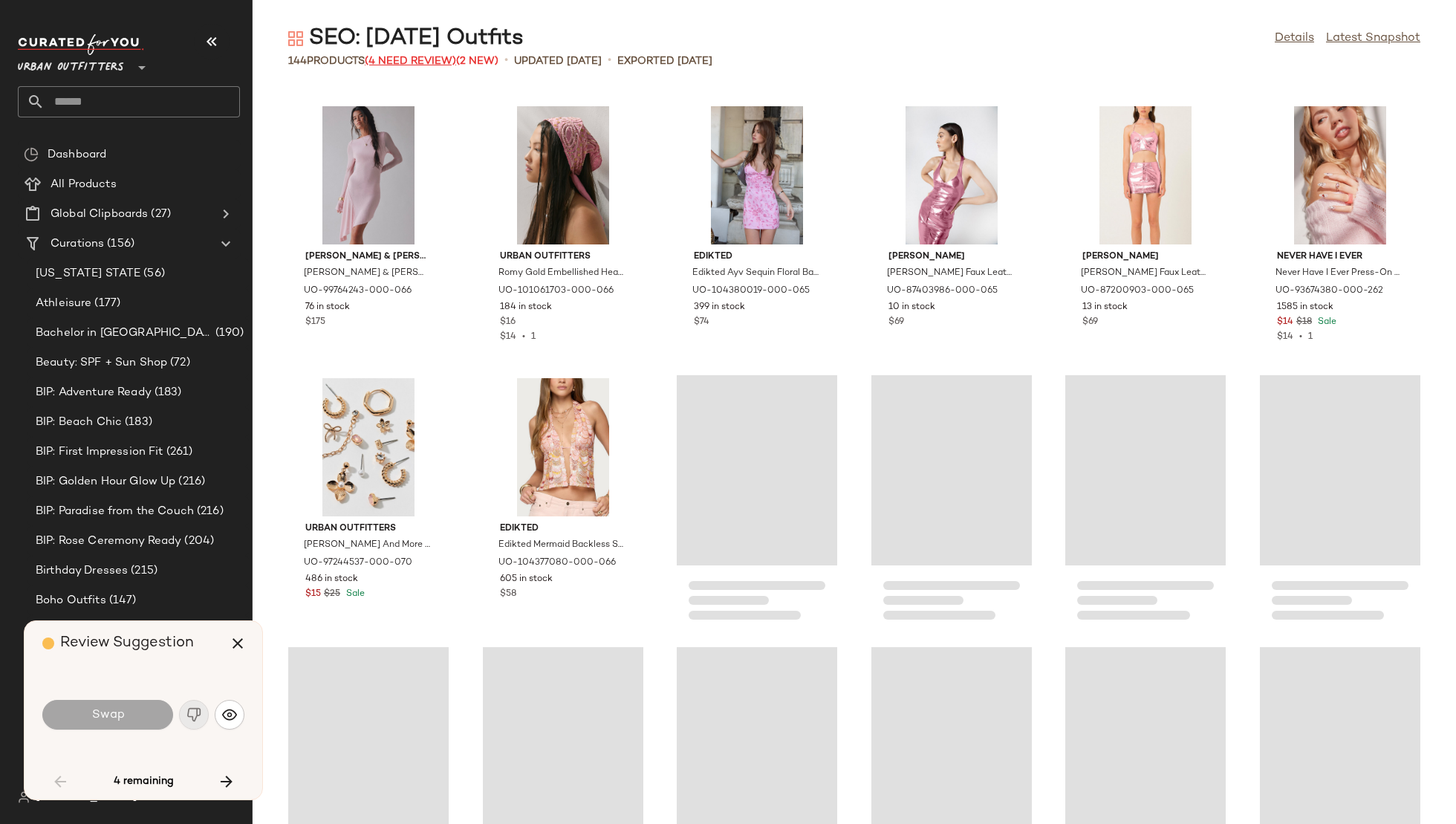
scroll to position [816, 0]
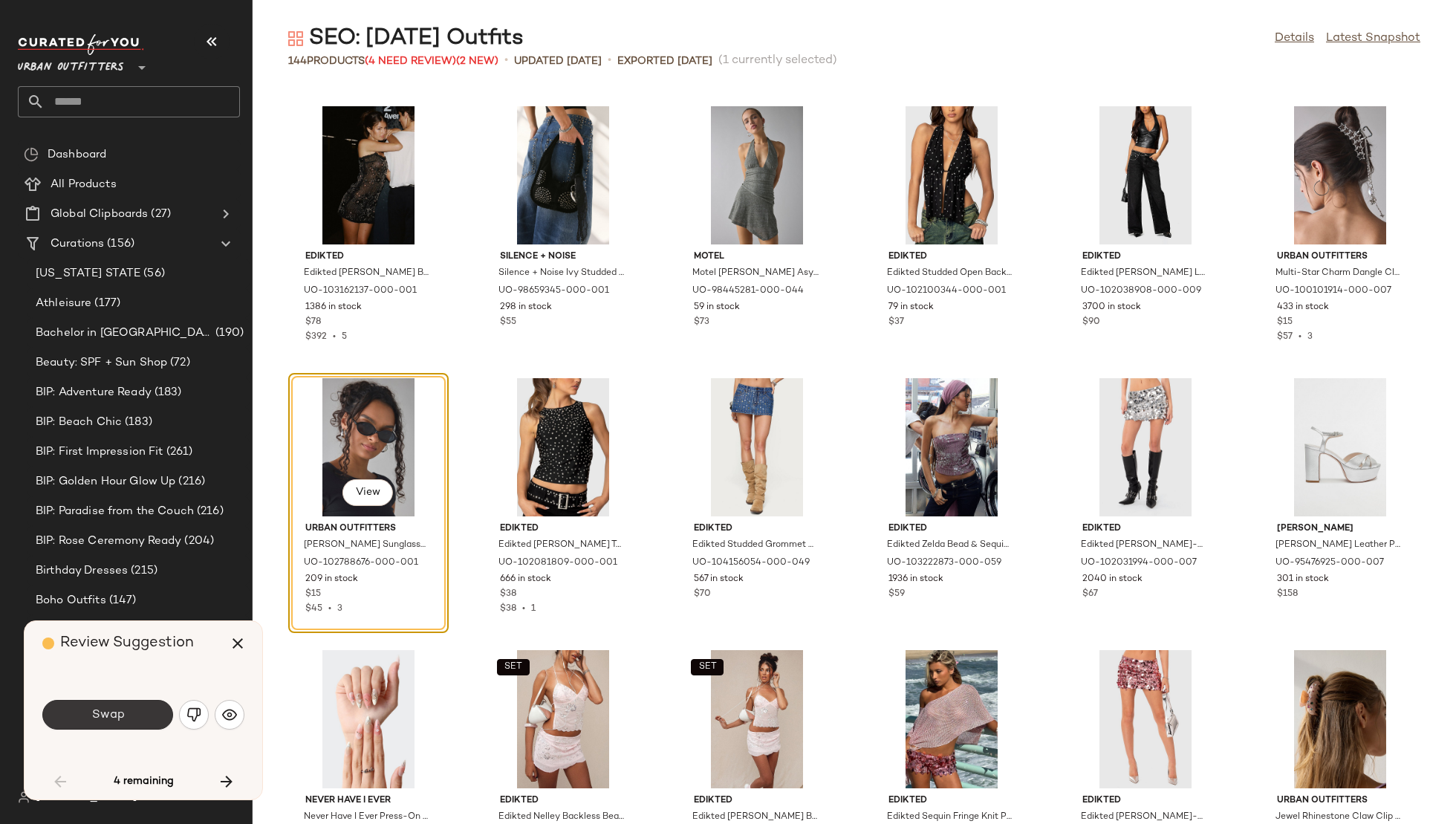
click at [134, 719] on button "Swap" at bounding box center [107, 714] width 130 height 30
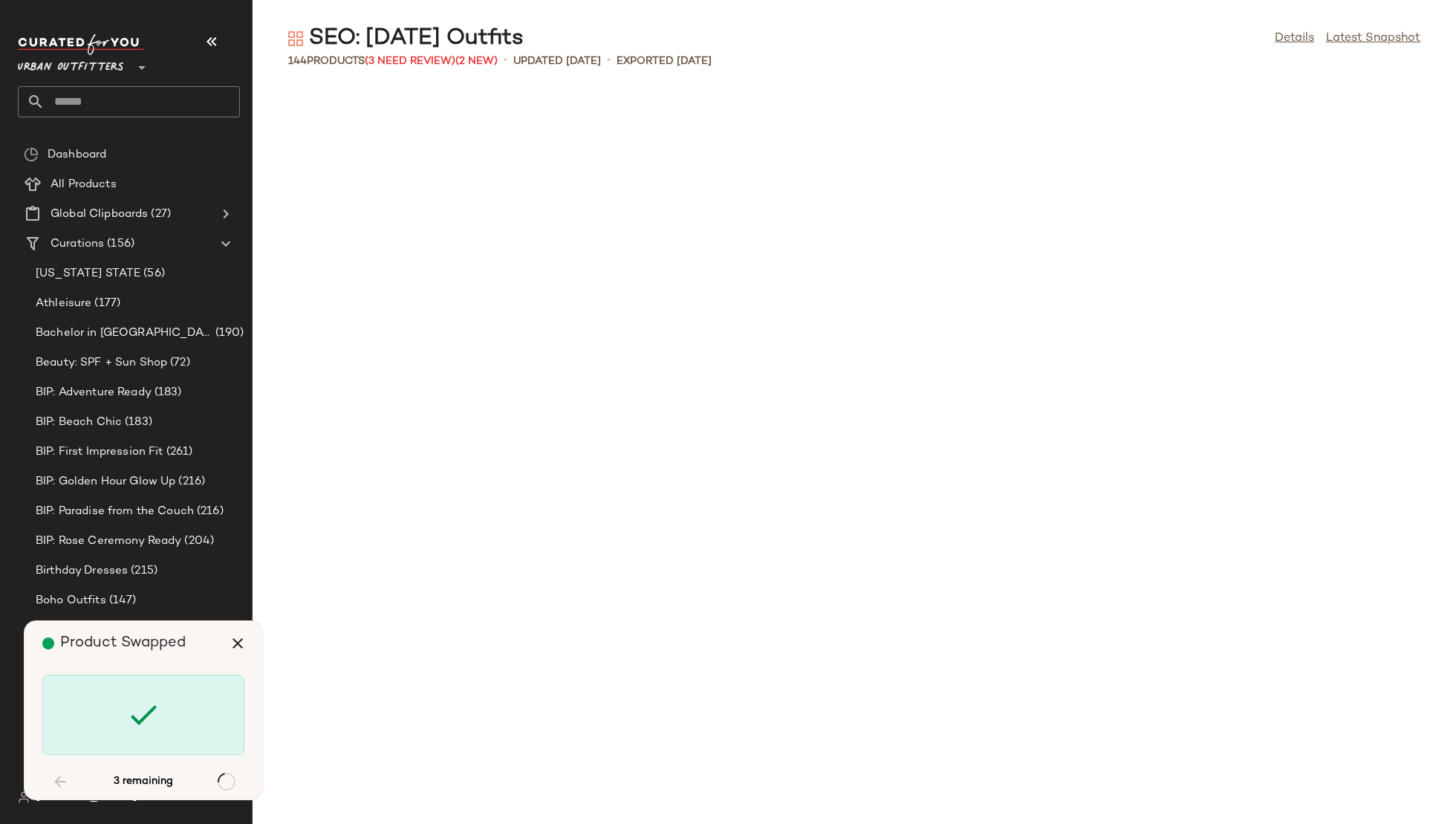
scroll to position [2176, 0]
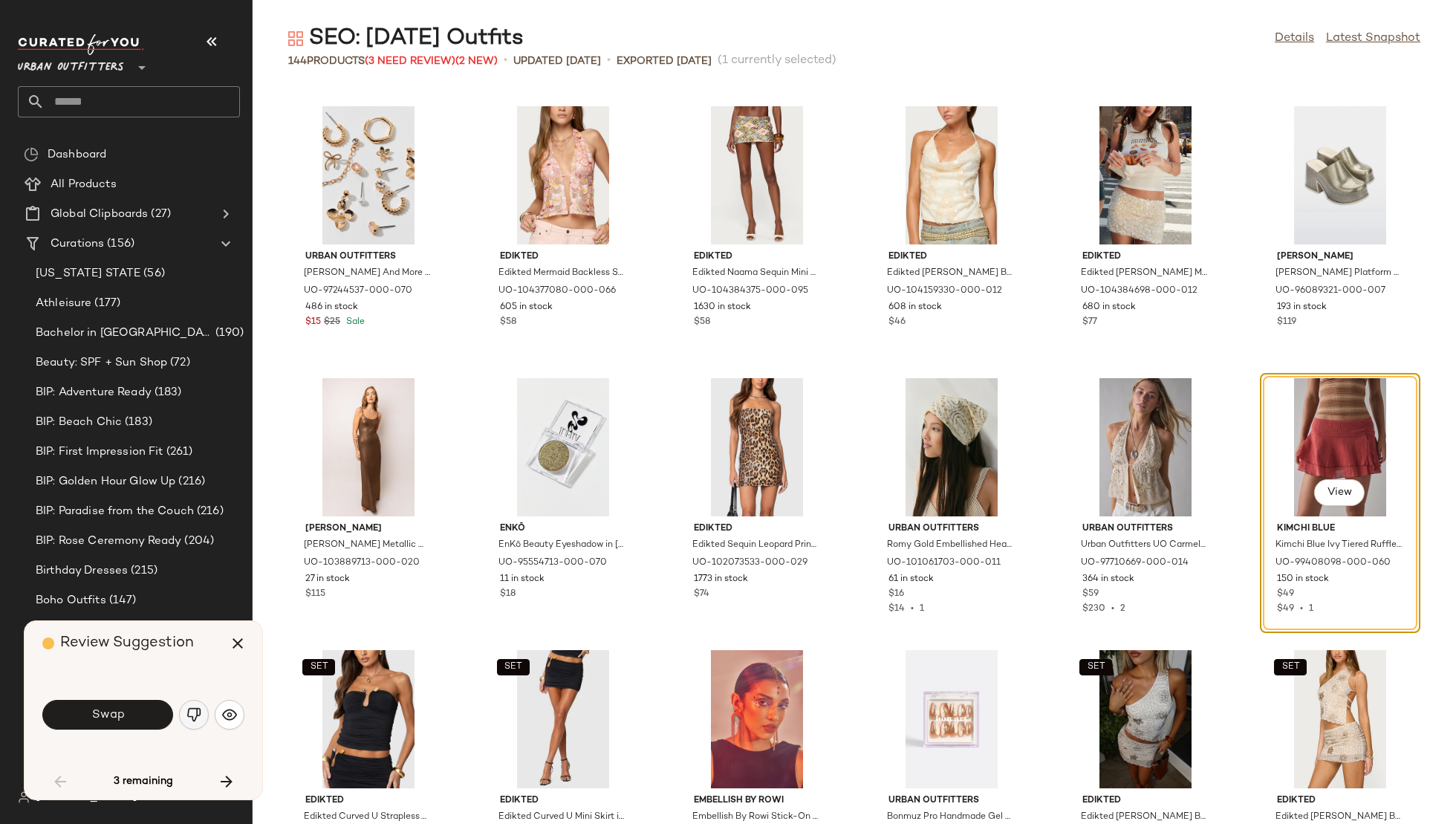
click at [195, 714] on img "button" at bounding box center [193, 714] width 15 height 15
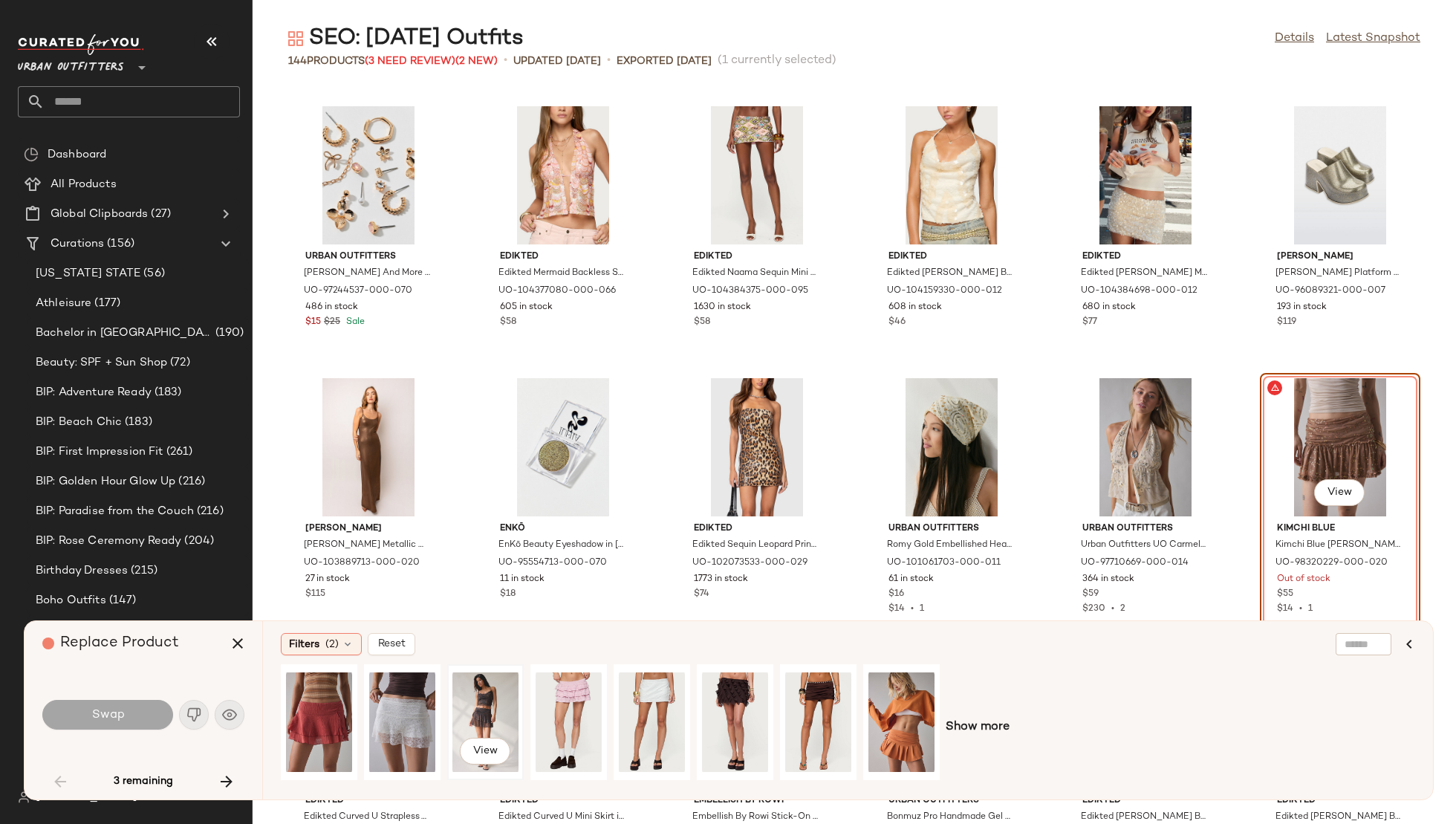
click at [483, 706] on div "View" at bounding box center [485, 723] width 66 height 106
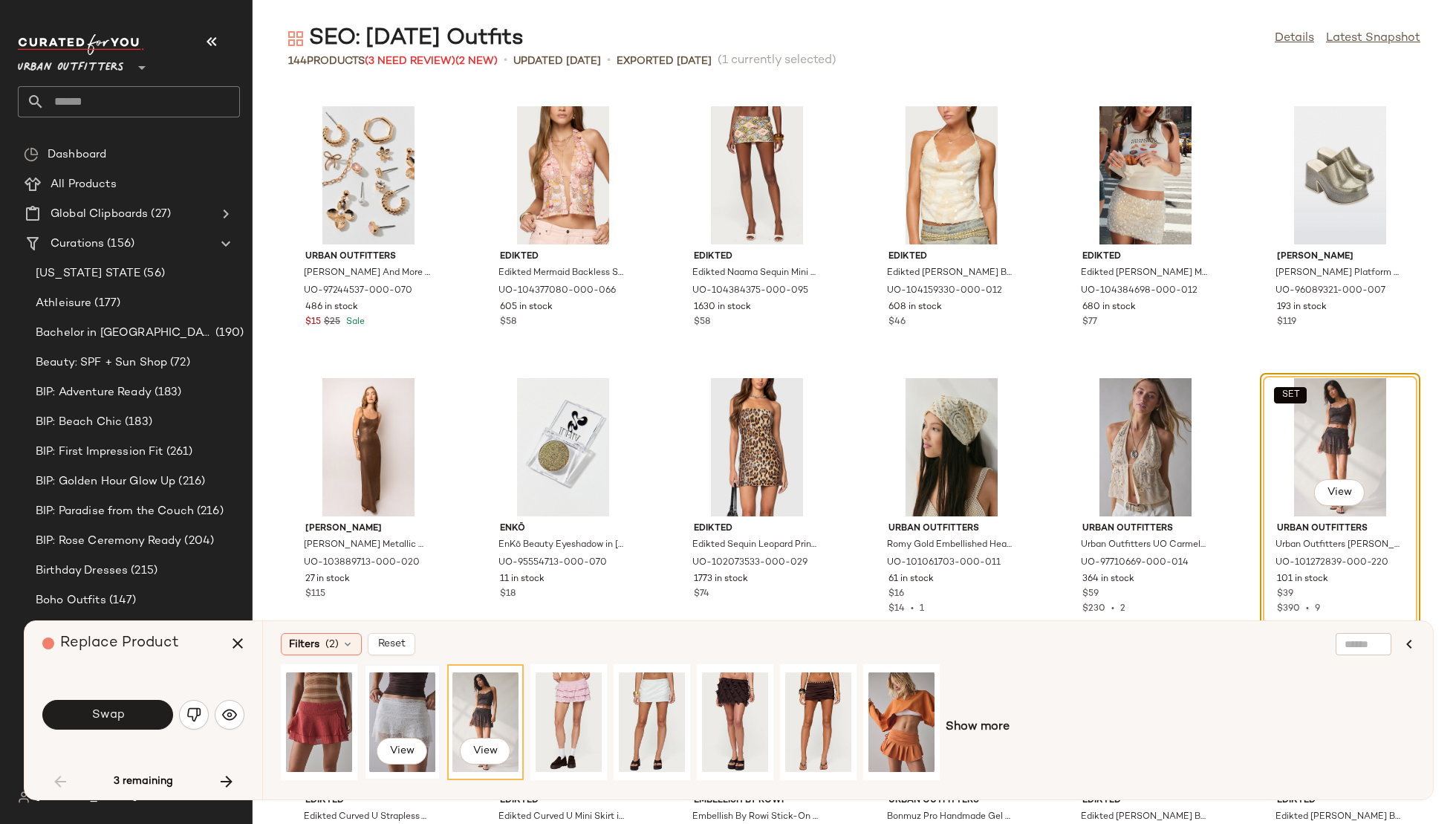
click at [381, 689] on div "View" at bounding box center [402, 723] width 66 height 106
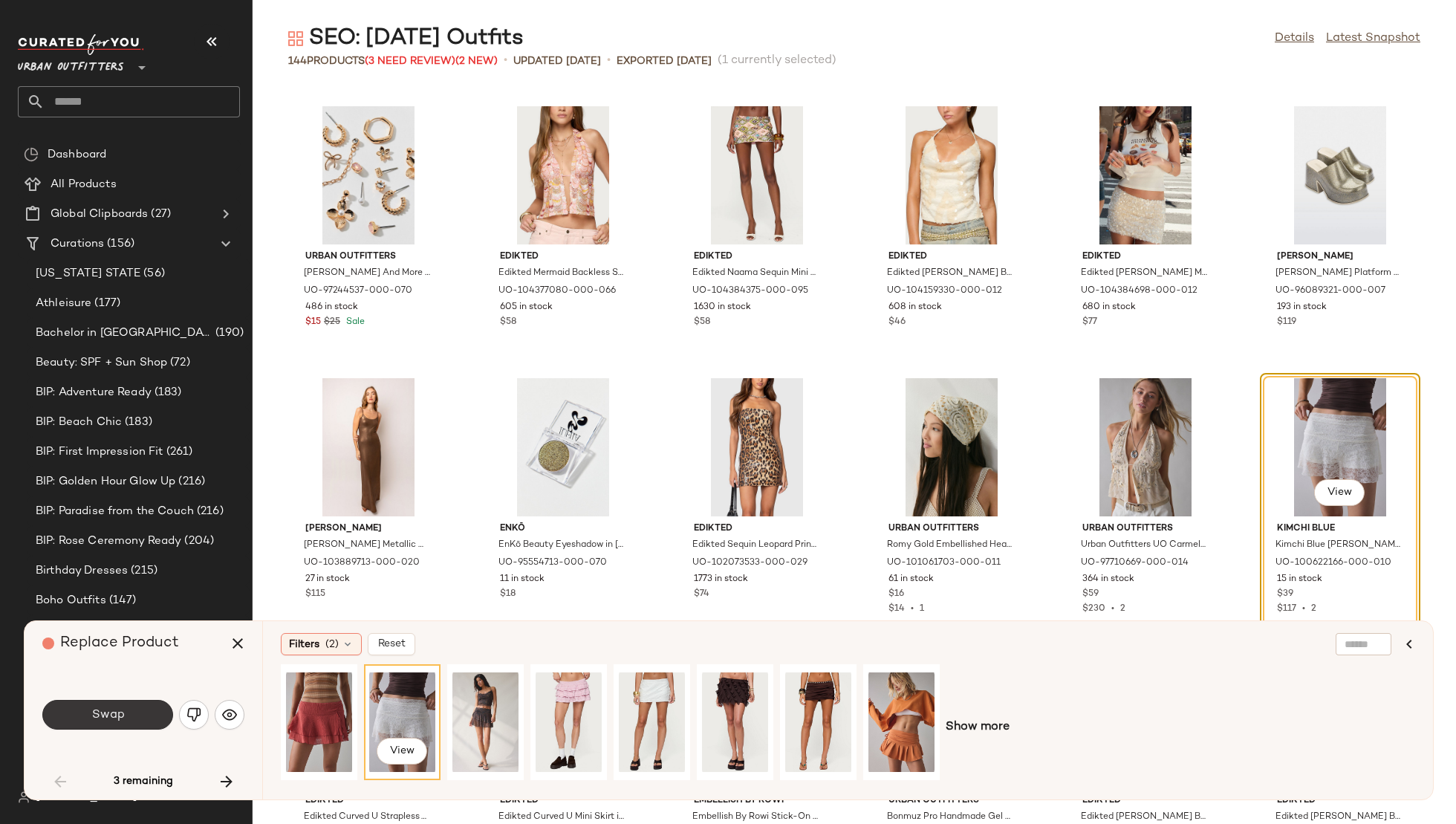
click at [87, 711] on button "Swap" at bounding box center [107, 714] width 130 height 30
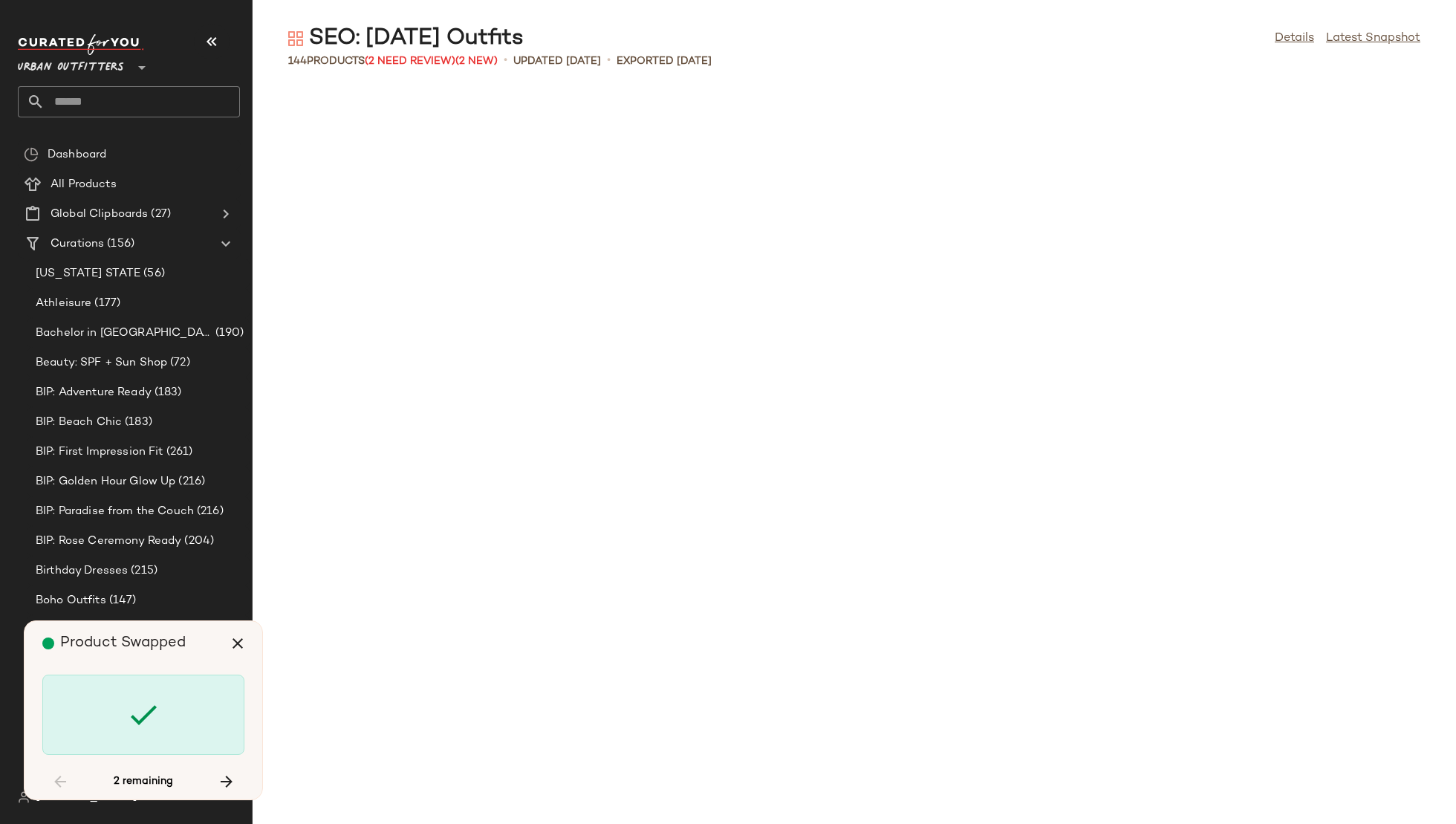
scroll to position [3536, 0]
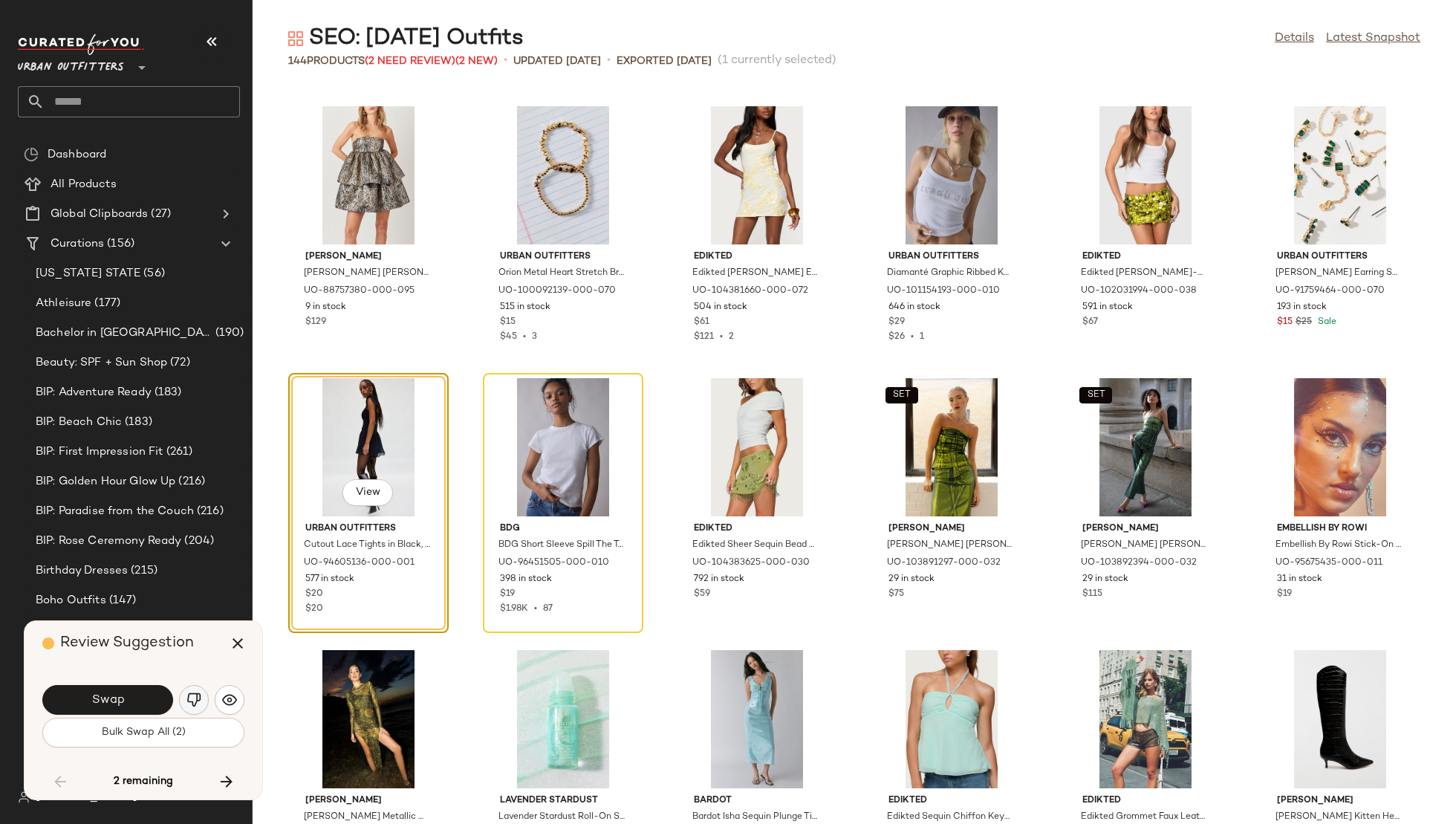
click at [190, 695] on img "button" at bounding box center [193, 700] width 15 height 15
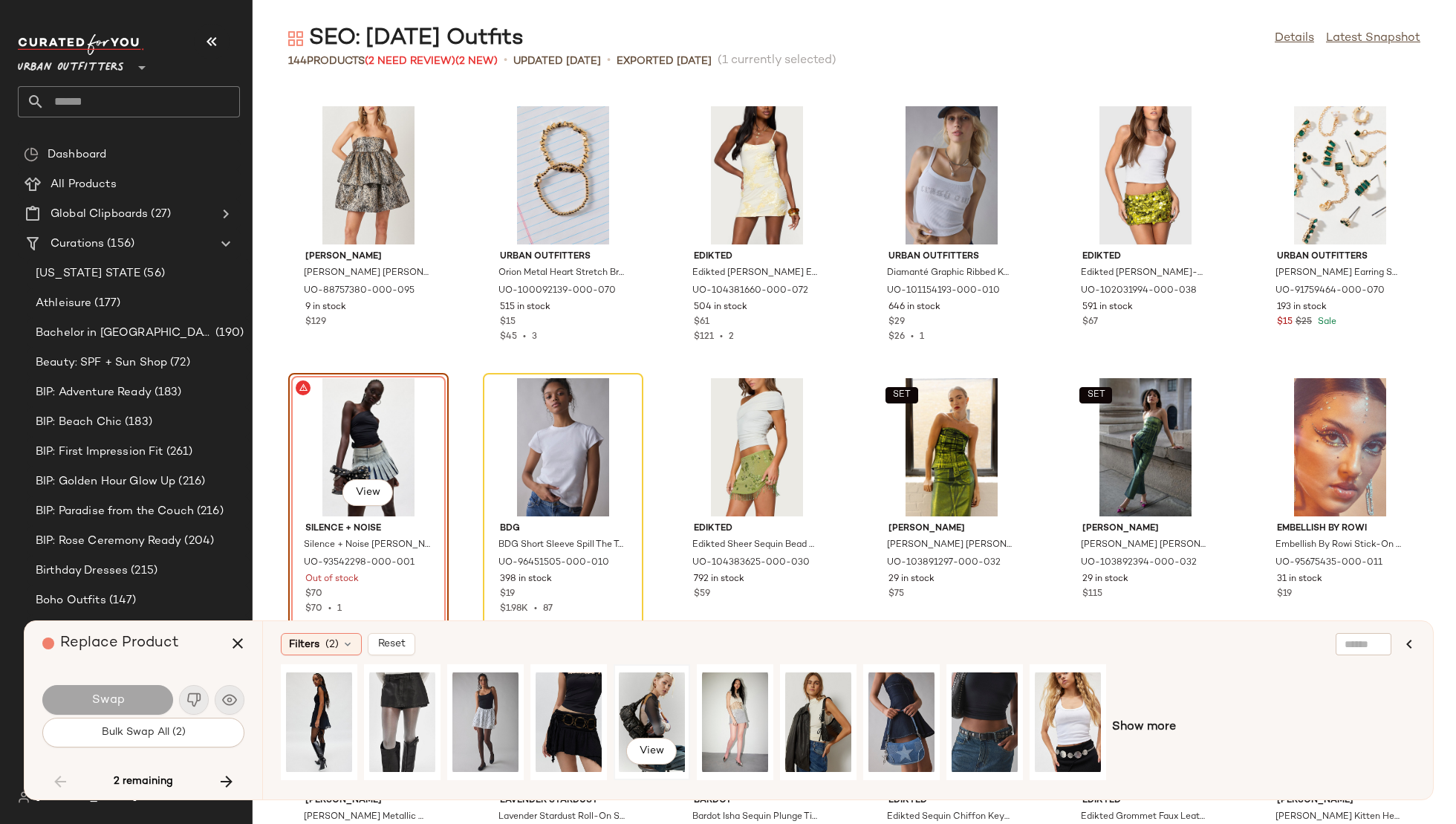
click at [629, 701] on div "View" at bounding box center [651, 723] width 66 height 106
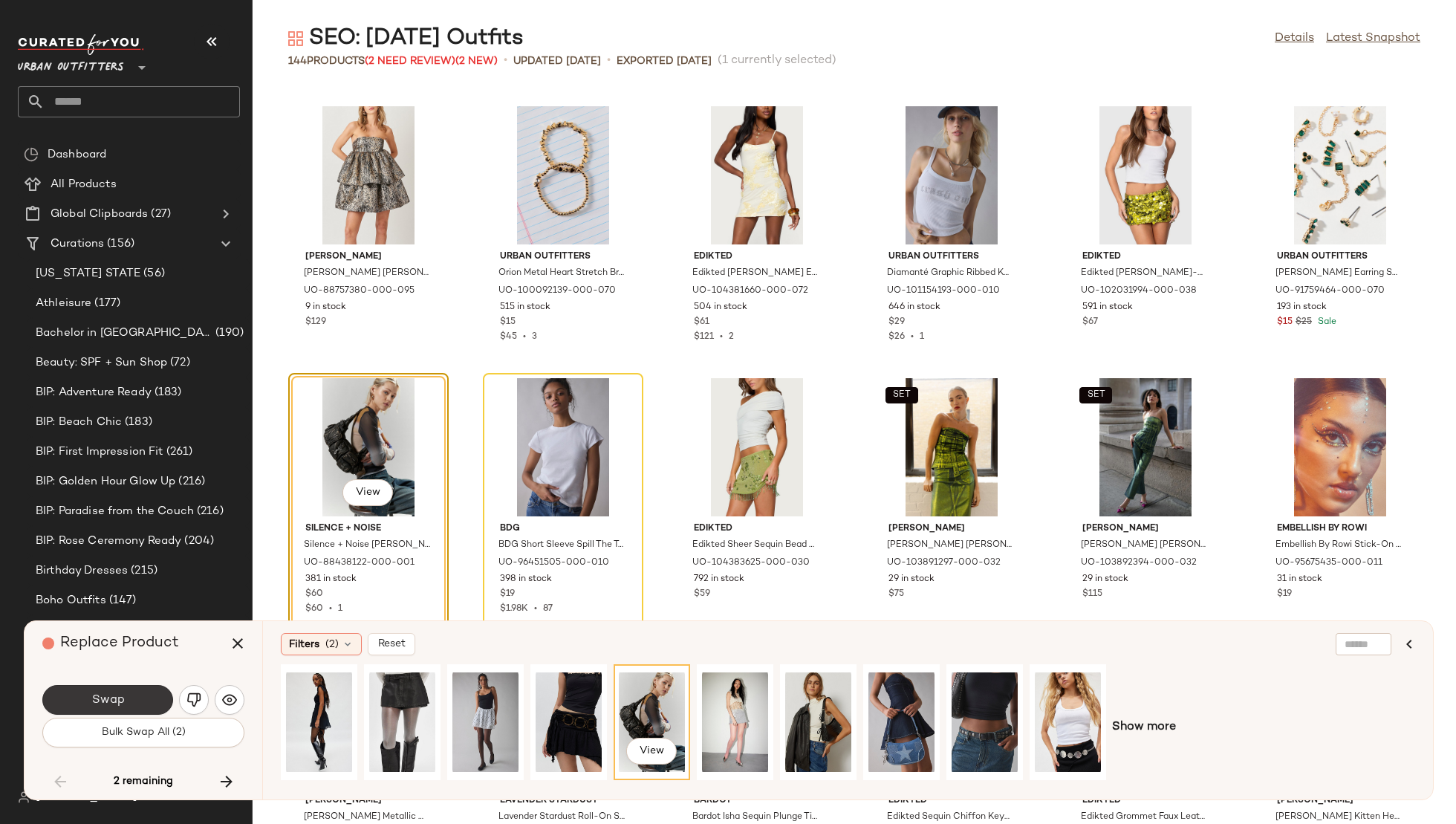
click at [120, 694] on span "Swap" at bounding box center [107, 700] width 34 height 14
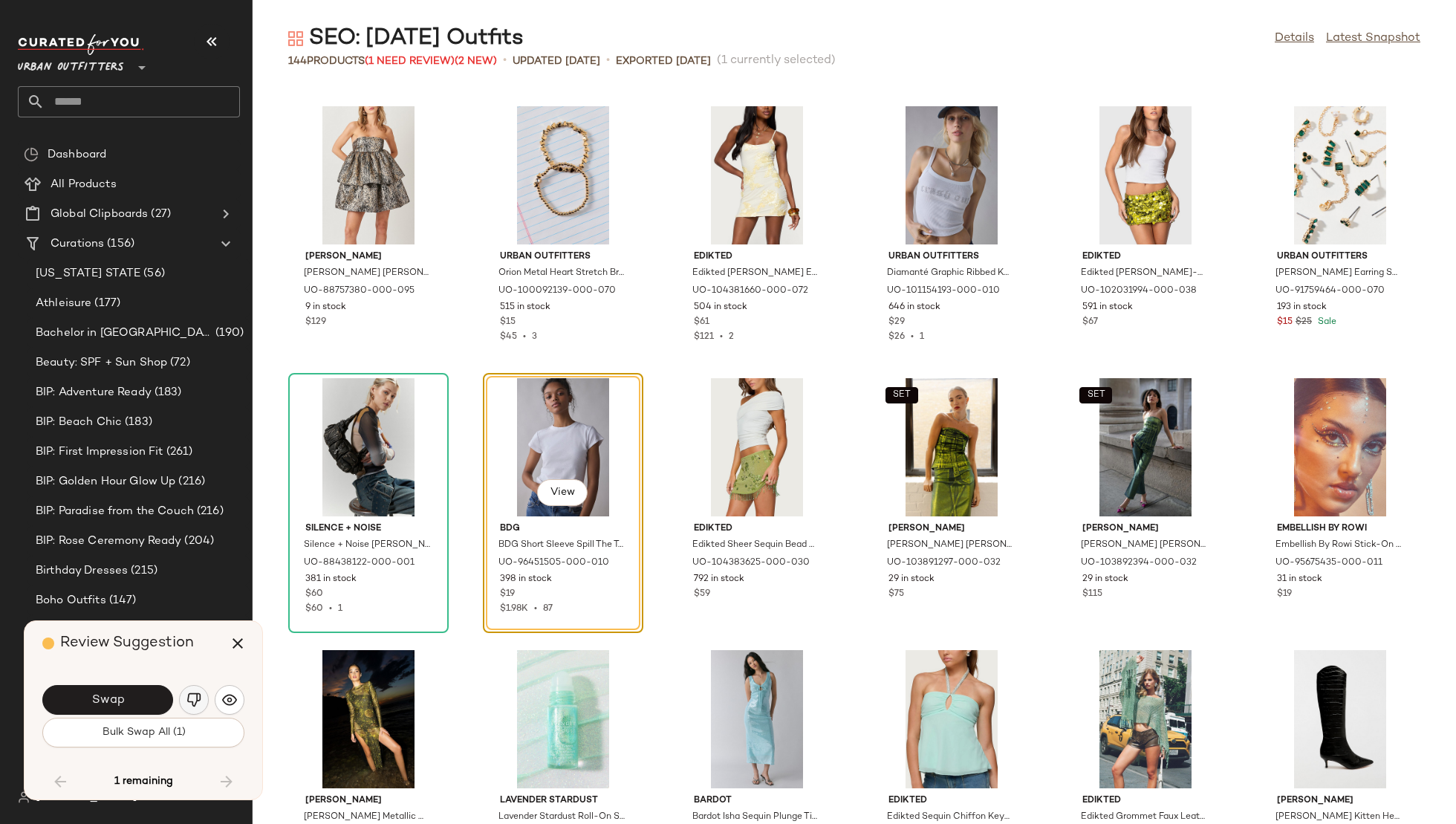
click at [192, 705] on img "button" at bounding box center [193, 700] width 15 height 15
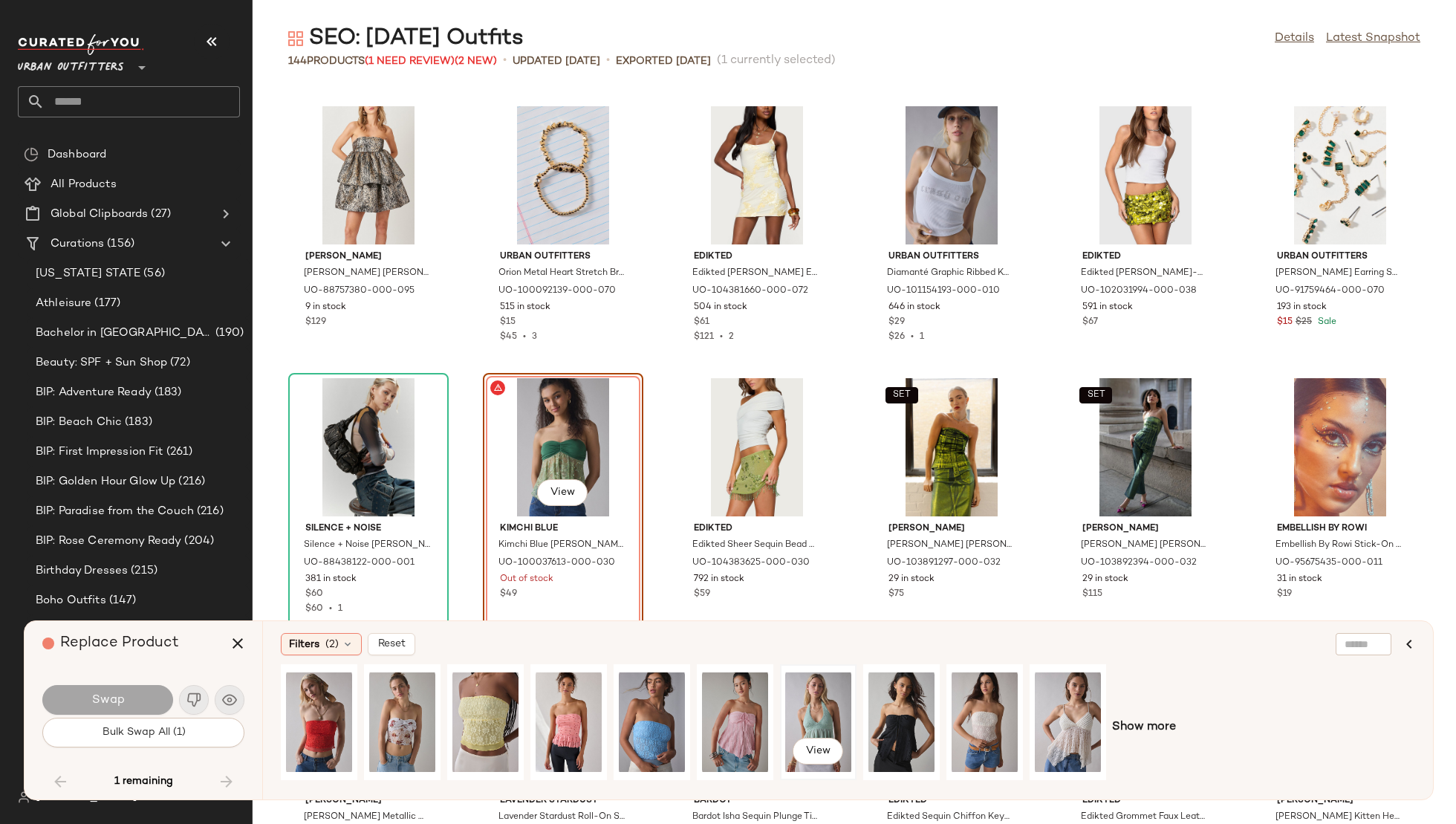
click at [815, 709] on div "View" at bounding box center [818, 723] width 66 height 106
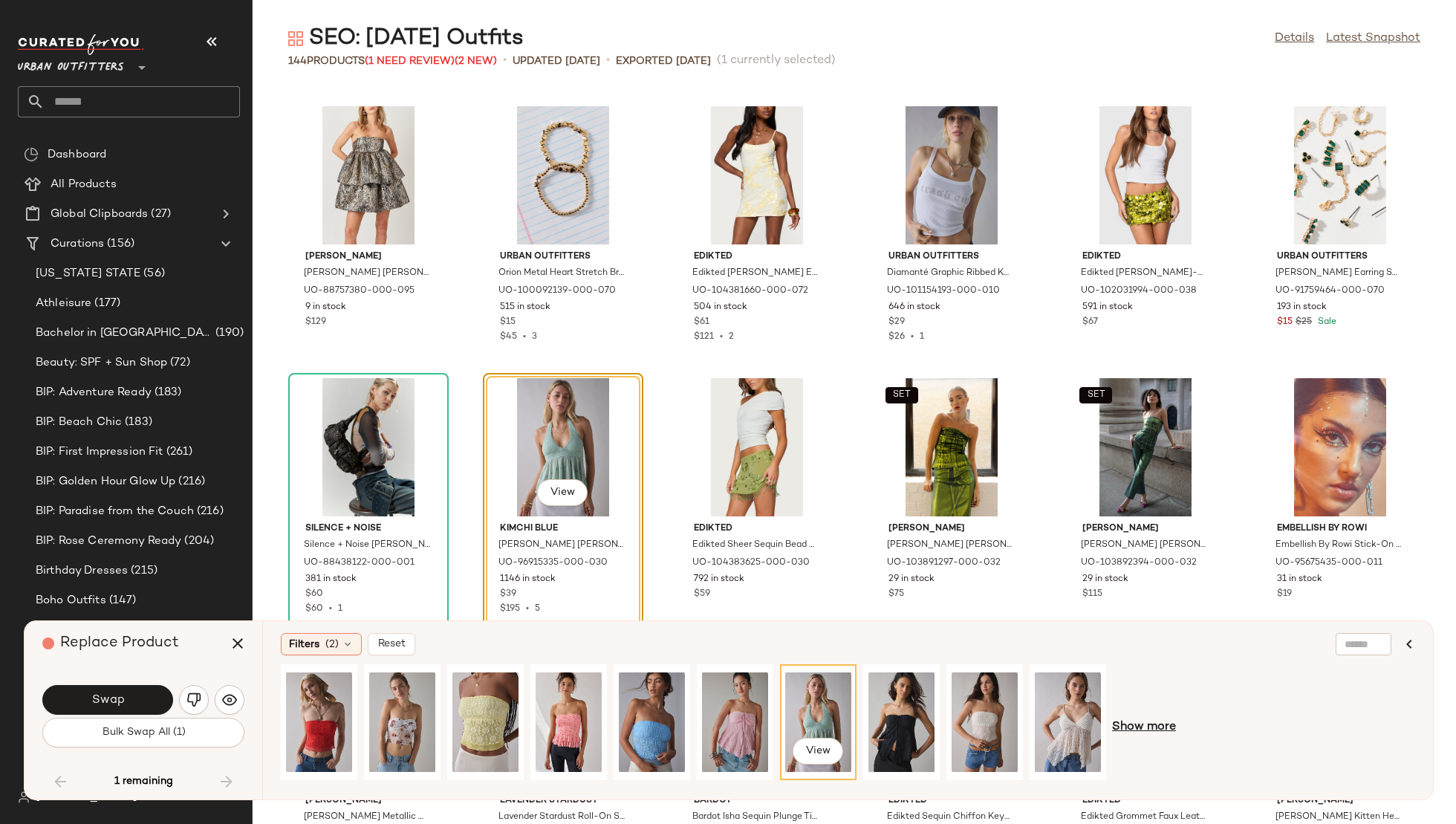
click at [1160, 728] on span "Show more" at bounding box center [1144, 728] width 64 height 18
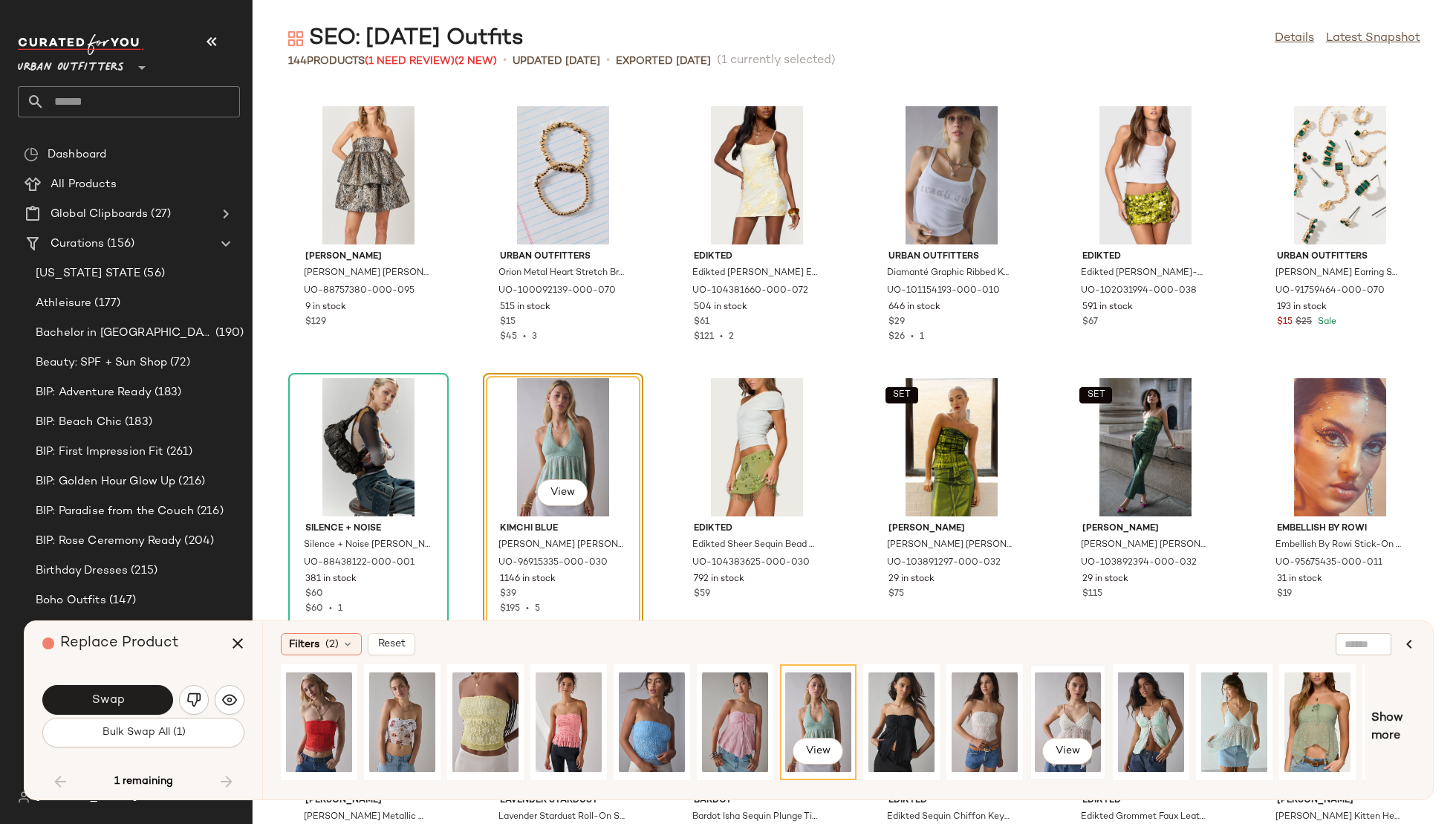
click at [1069, 718] on div "View" at bounding box center [1067, 723] width 66 height 106
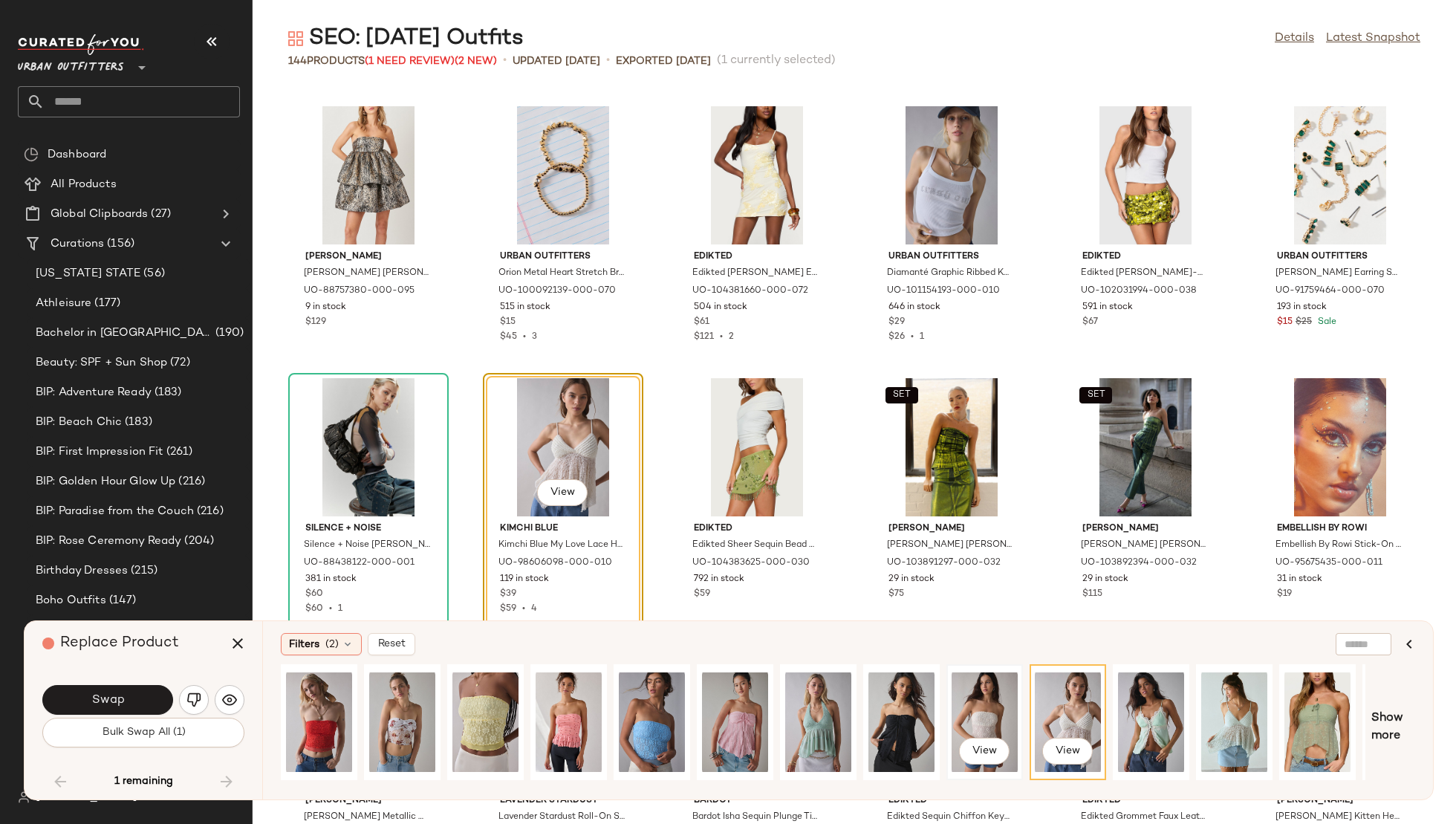
click at [985, 721] on div "View" at bounding box center [984, 723] width 66 height 106
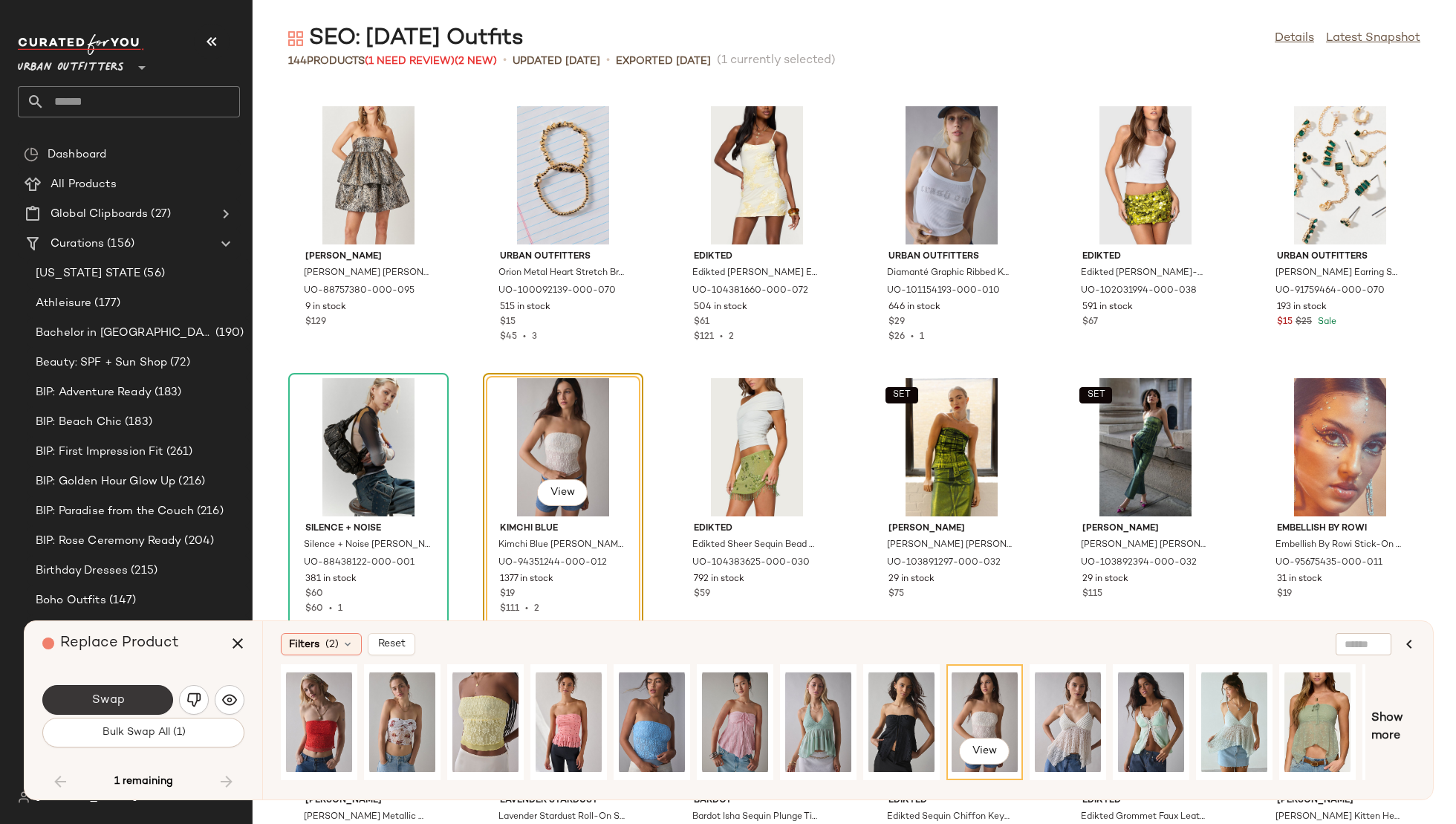
click at [126, 701] on button "Swap" at bounding box center [107, 700] width 130 height 30
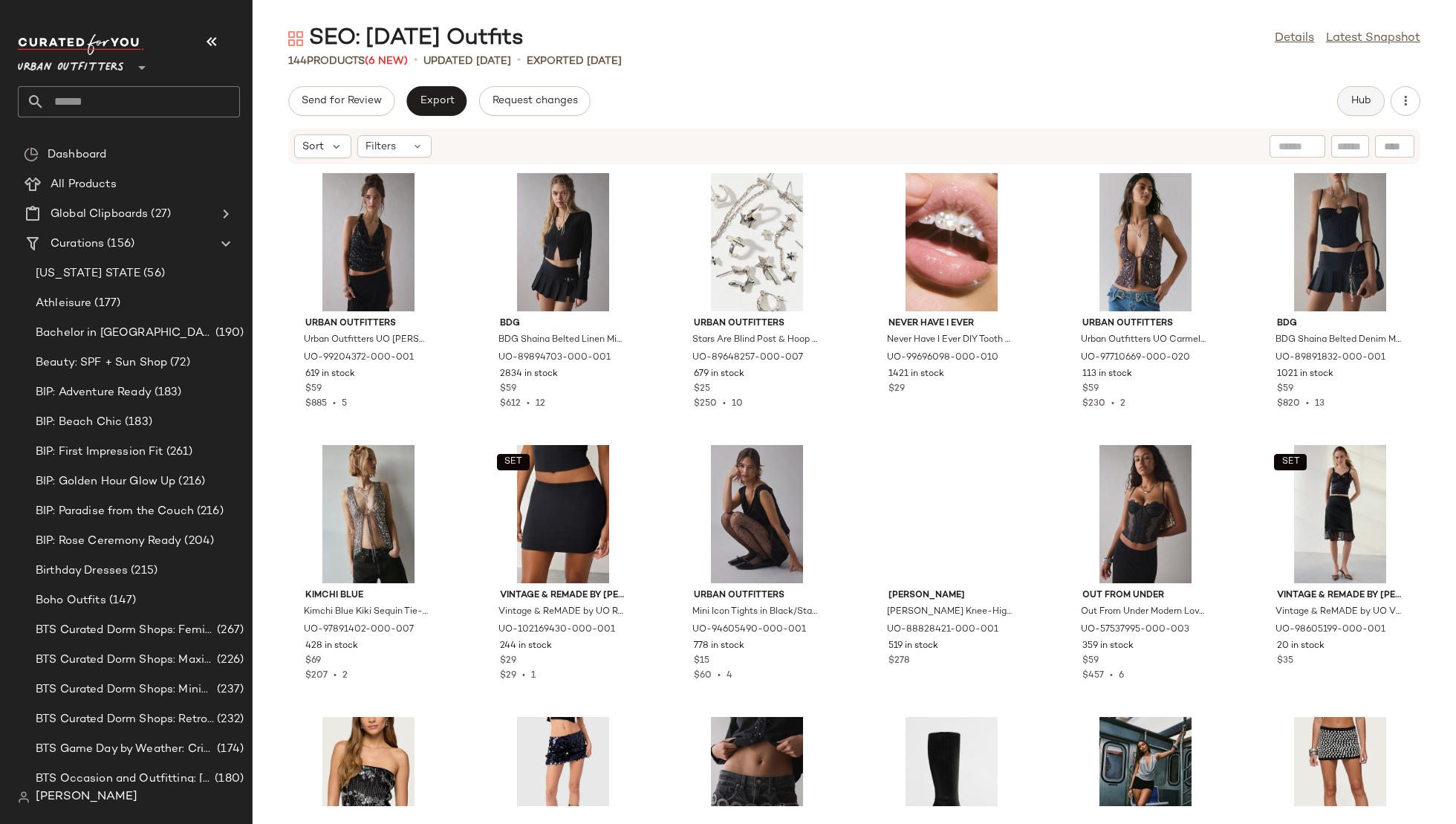
click at [1360, 99] on span "Hub" at bounding box center [1361, 100] width 21 height 12
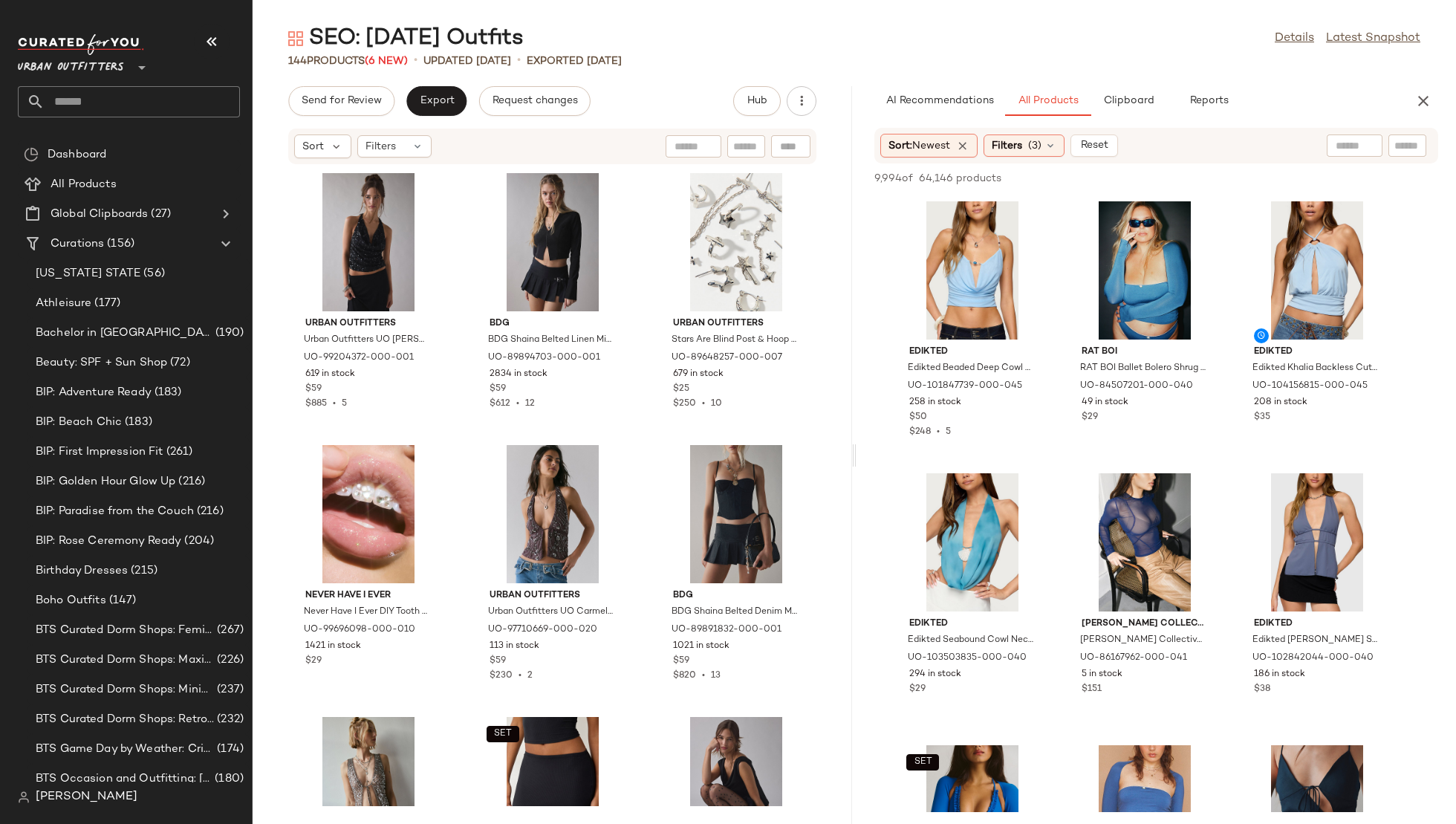
click at [1368, 138] on div at bounding box center [1355, 145] width 56 height 22
type input "******"
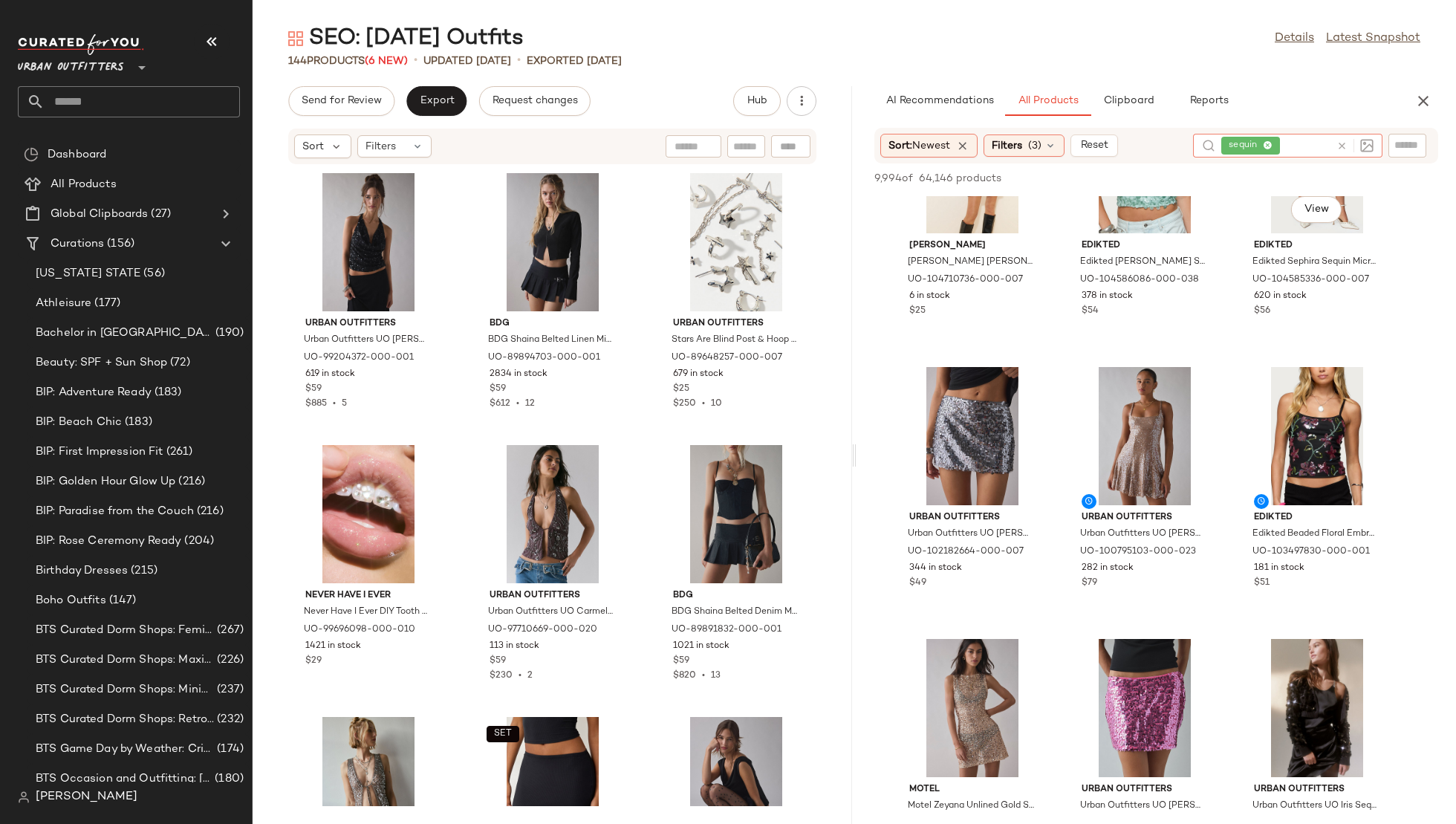
scroll to position [381, 0]
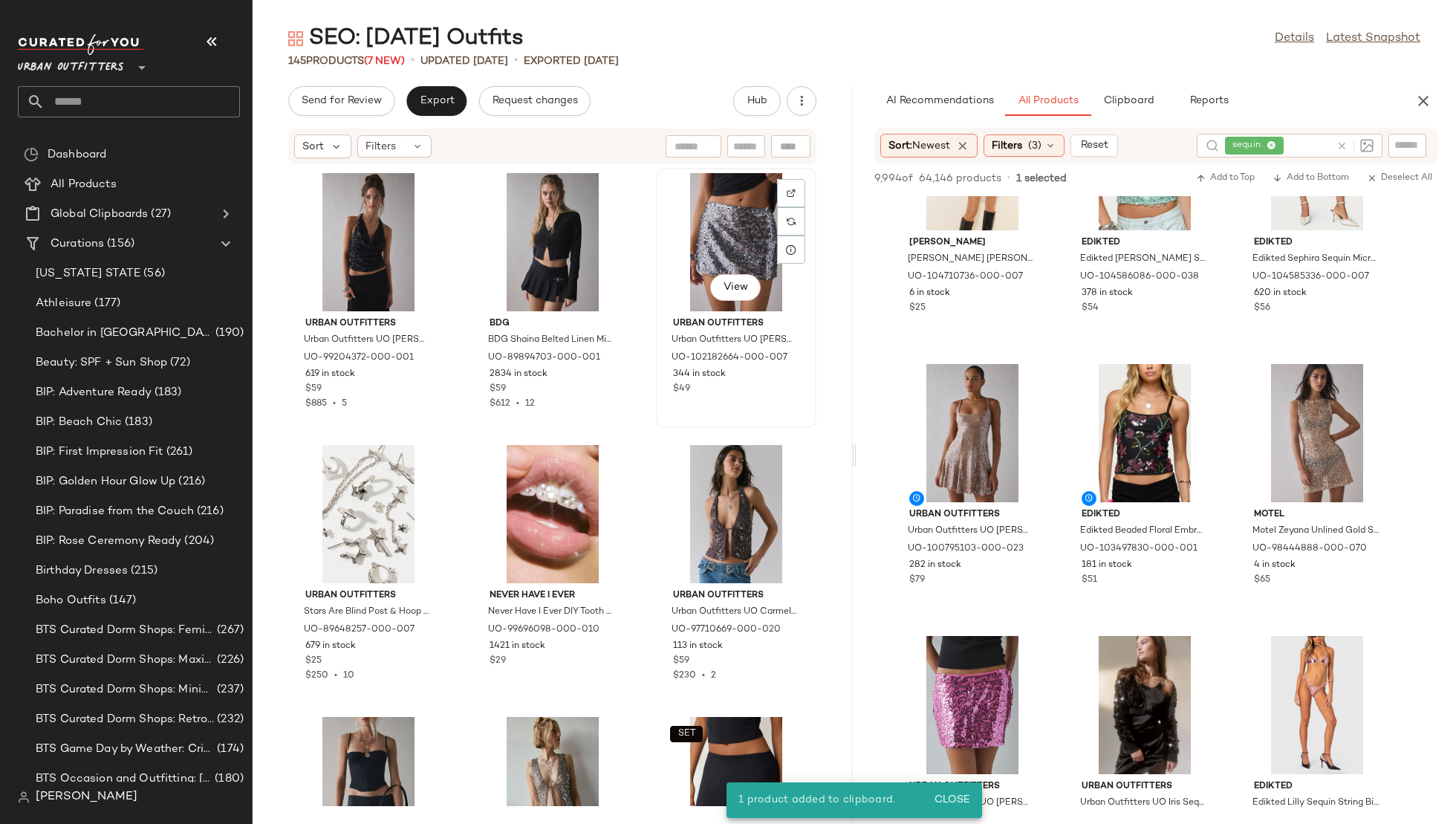
click at [656, 412] on div "View Urban Outfitters Urban Outfitters UO Olivia Paillette Sequin Low Rise Mico…" at bounding box center [736, 297] width 161 height 260
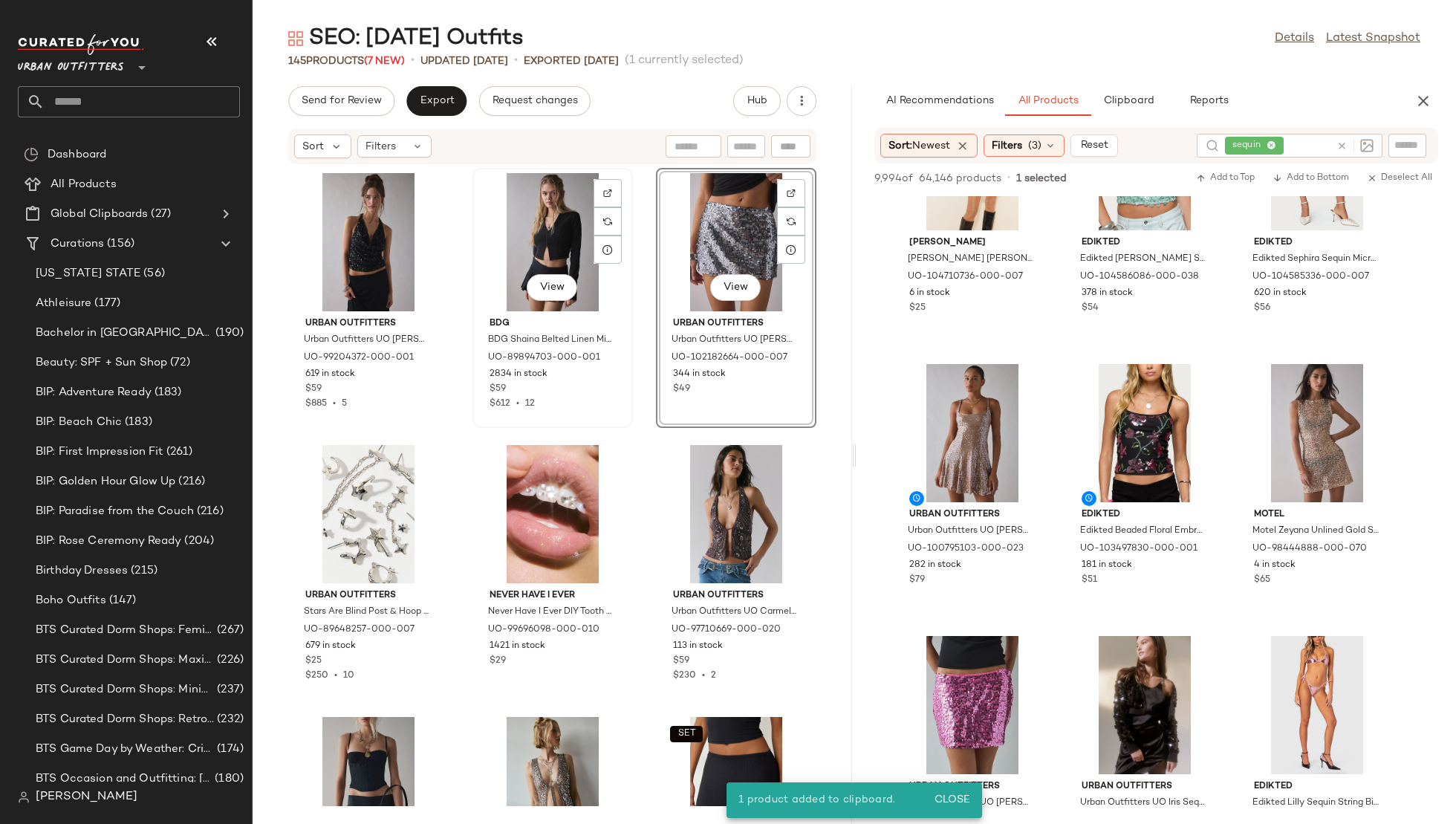
click at [539, 249] on div "View" at bounding box center [553, 242] width 151 height 138
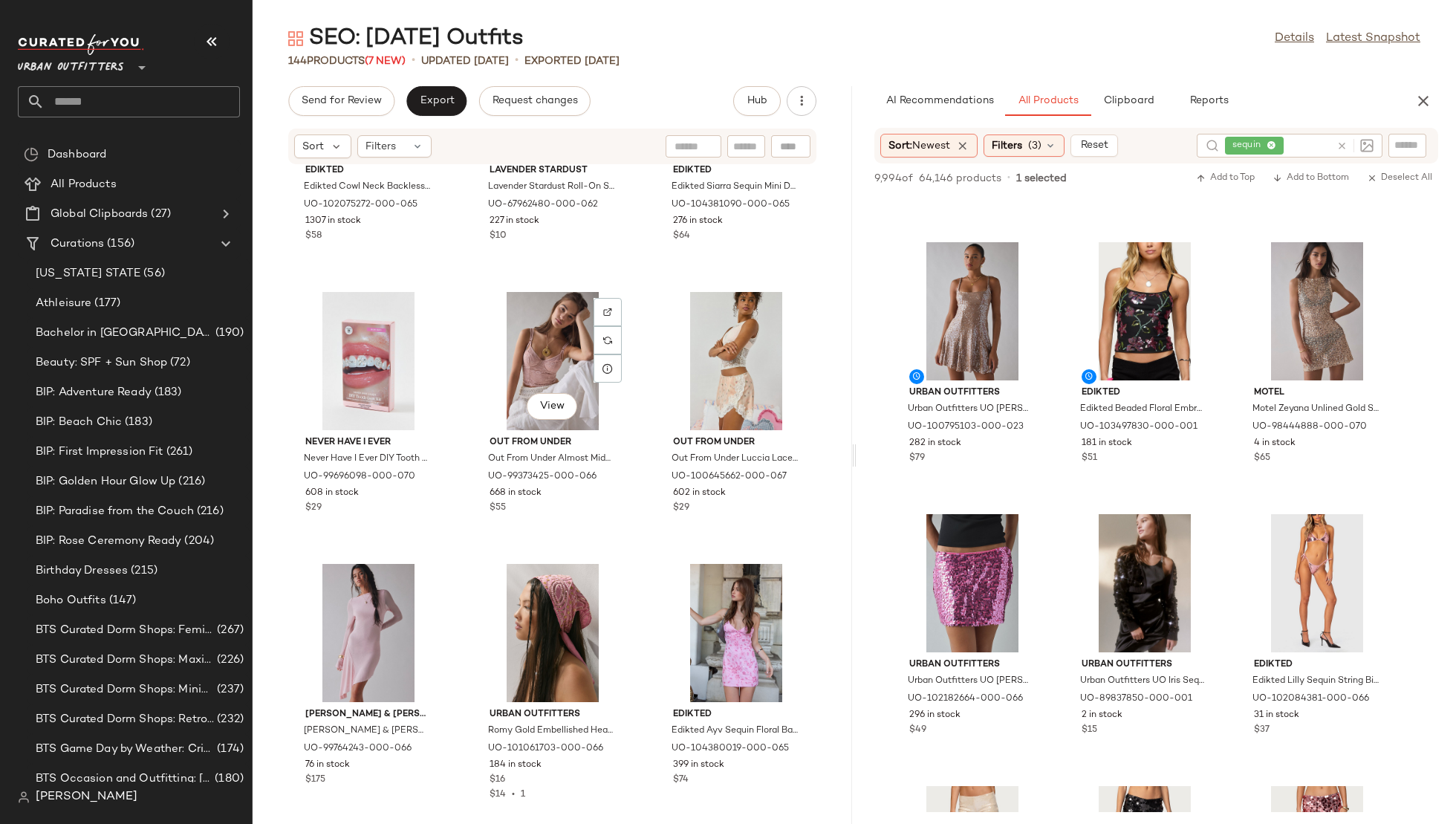
scroll to position [3451, 0]
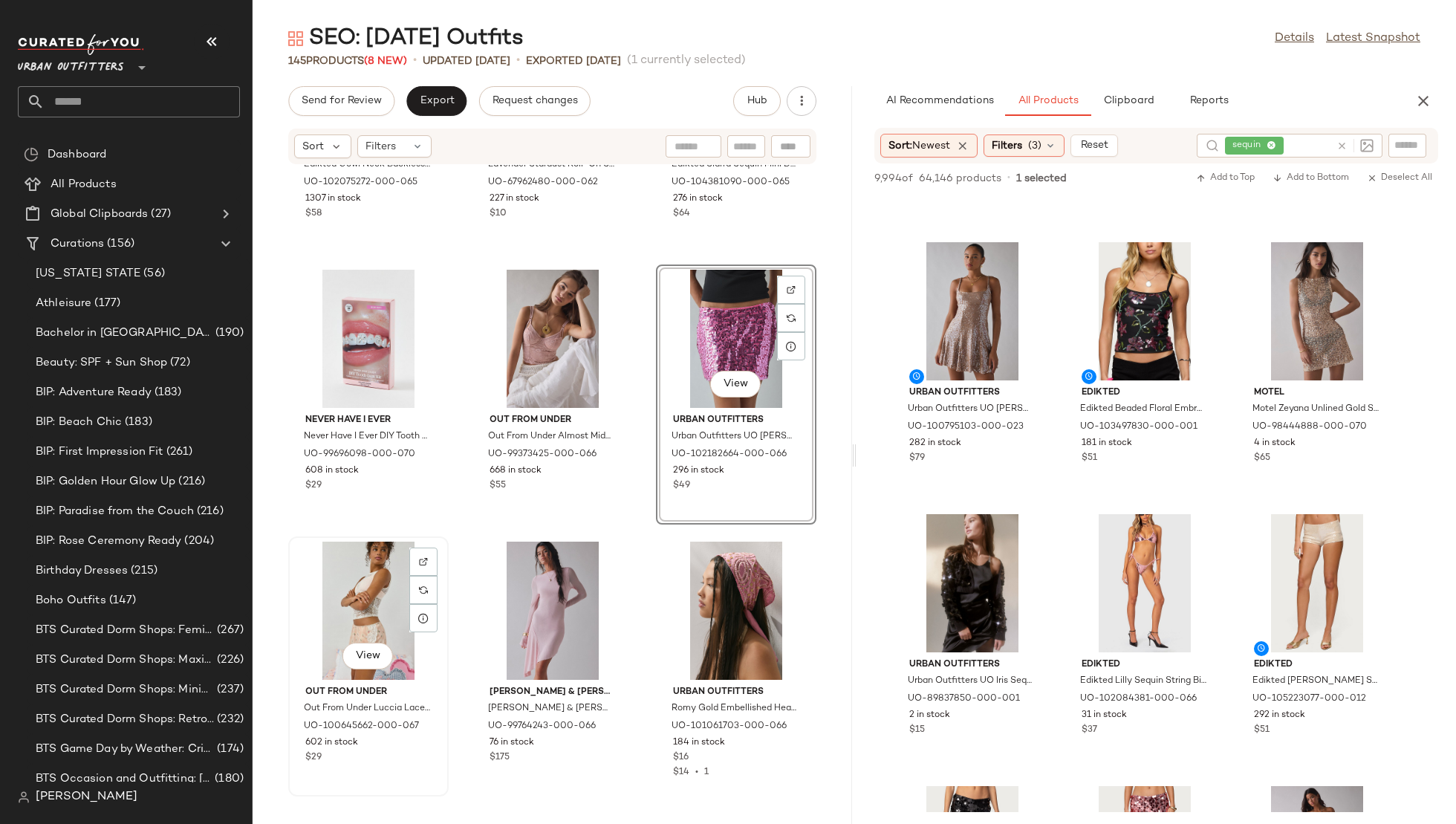
click at [367, 594] on div "View" at bounding box center [369, 610] width 151 height 138
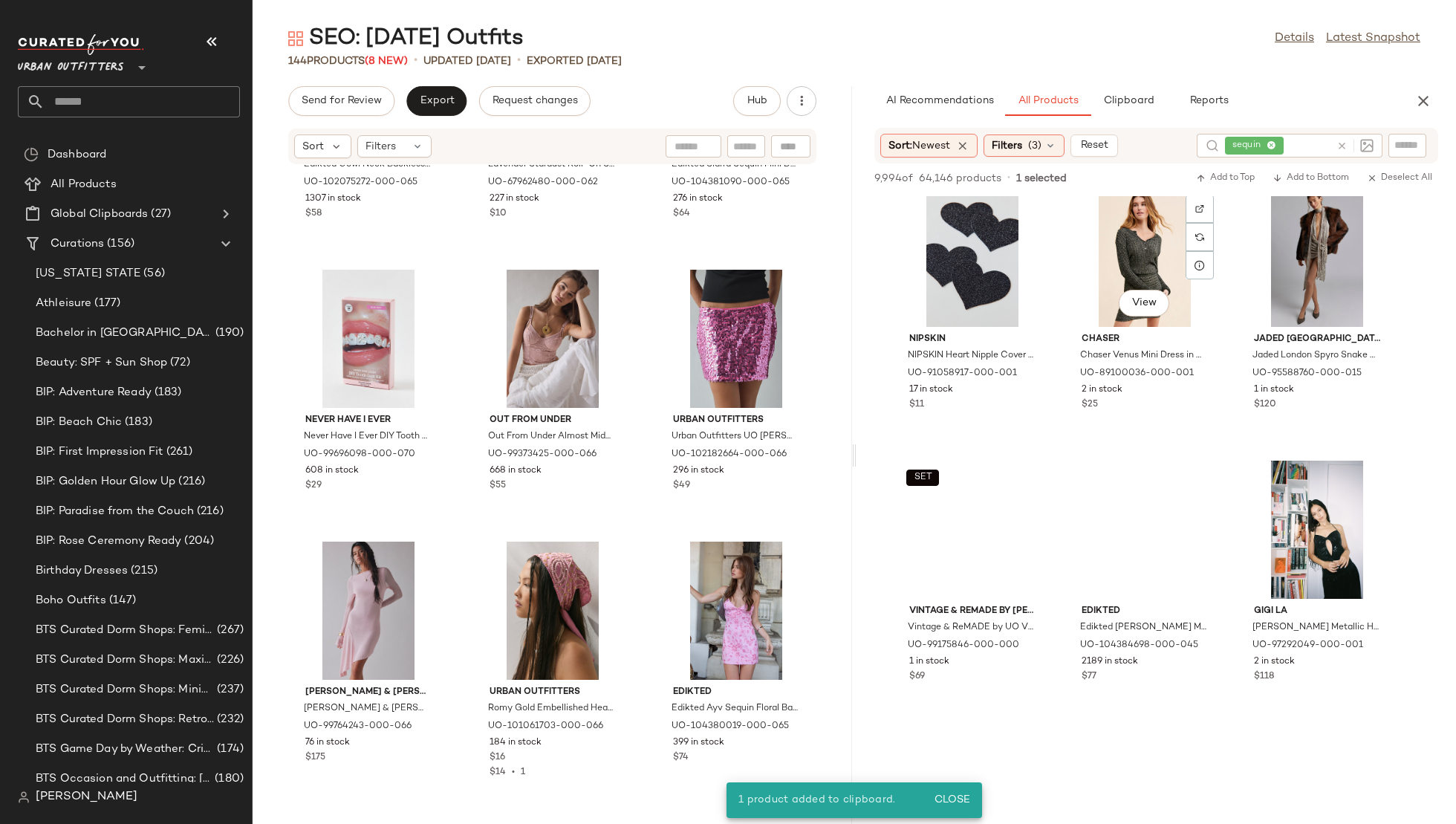
scroll to position [3280, 0]
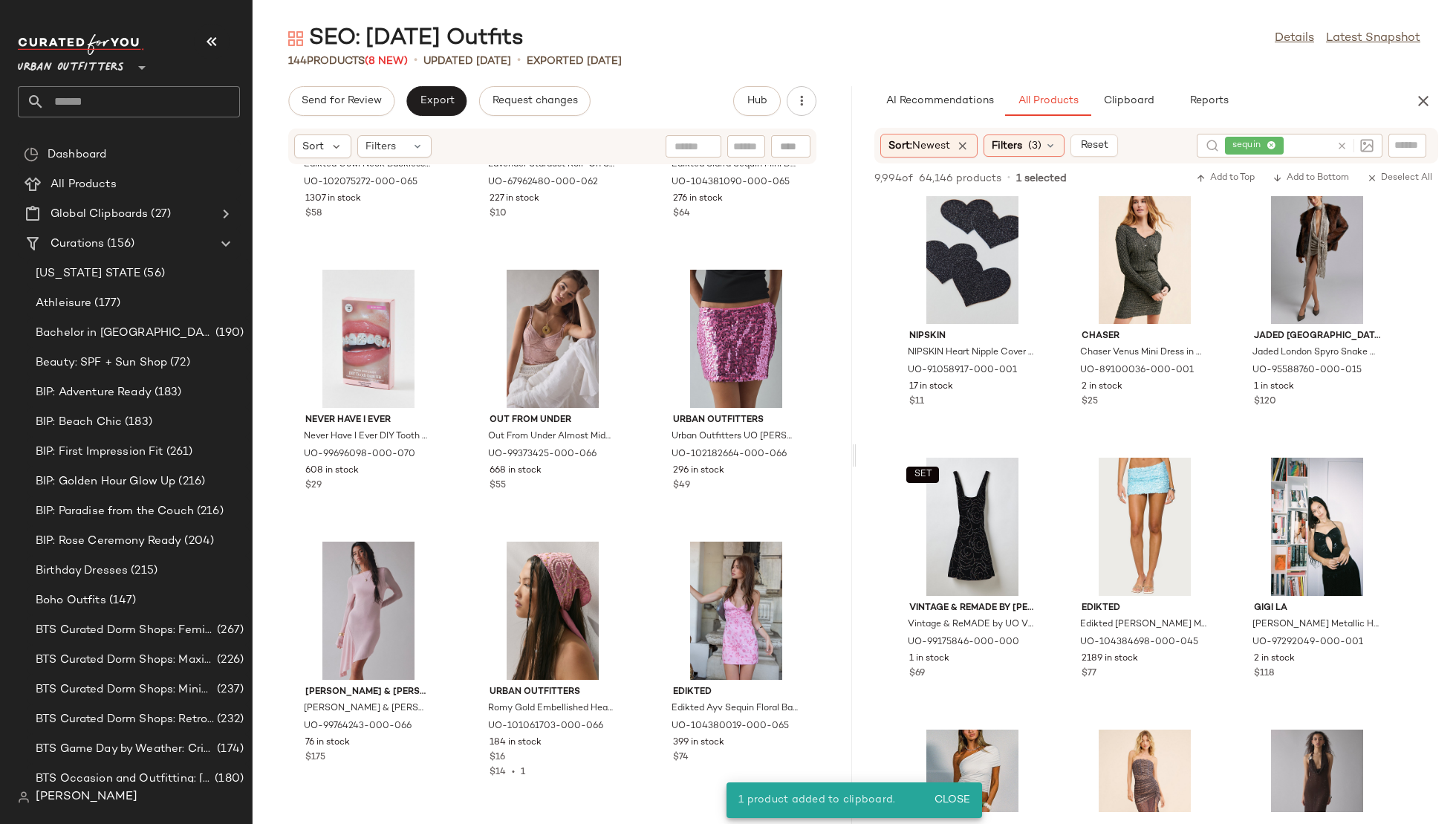
click at [1120, 120] on div "AI Recommendations All Products Clipboard Reports Sort: Newest Filters (3) Rese…" at bounding box center [1156, 454] width 599 height 738
click at [1122, 99] on span "Clipboard" at bounding box center [1128, 100] width 51 height 12
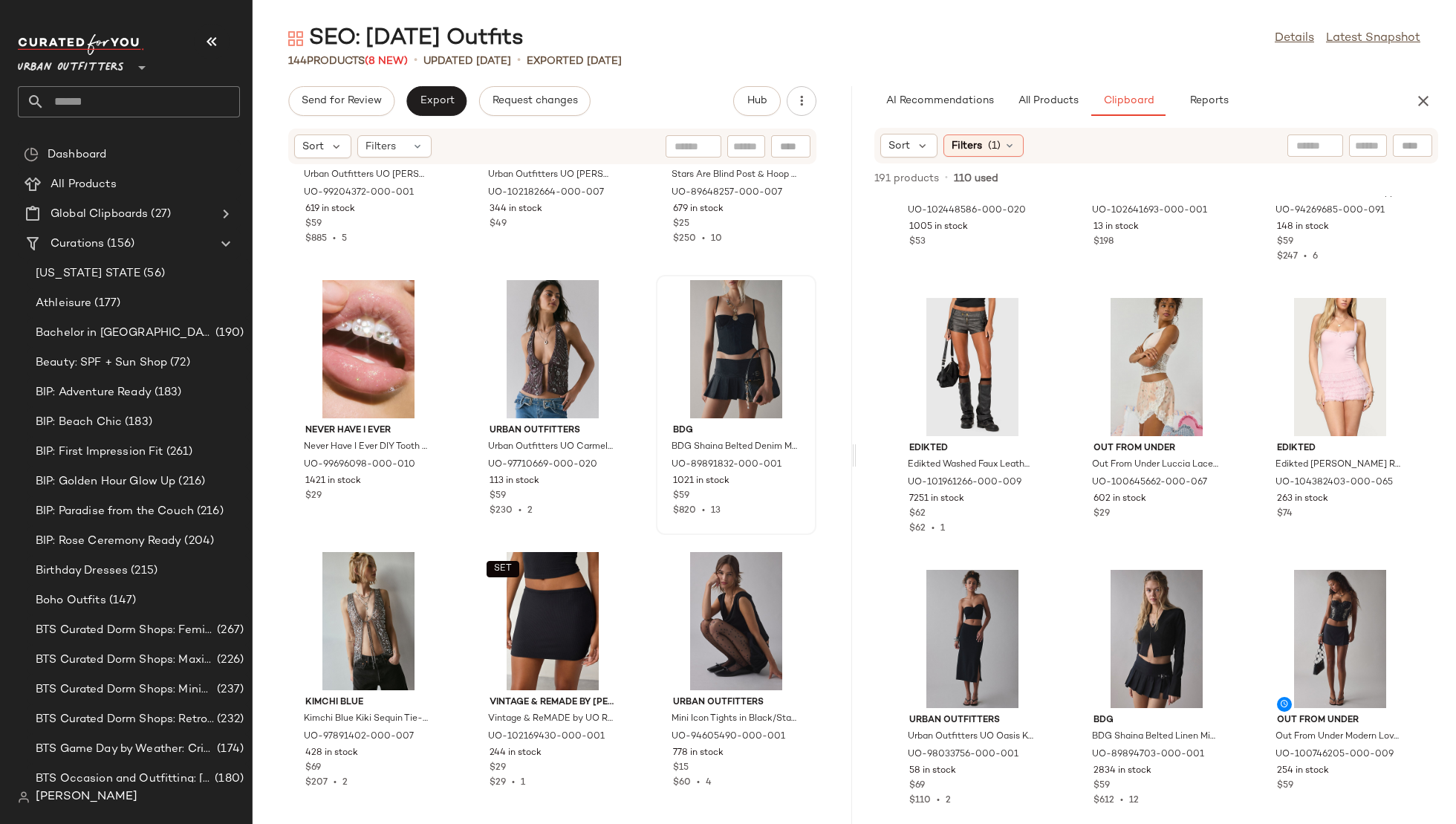
scroll to position [226, 0]
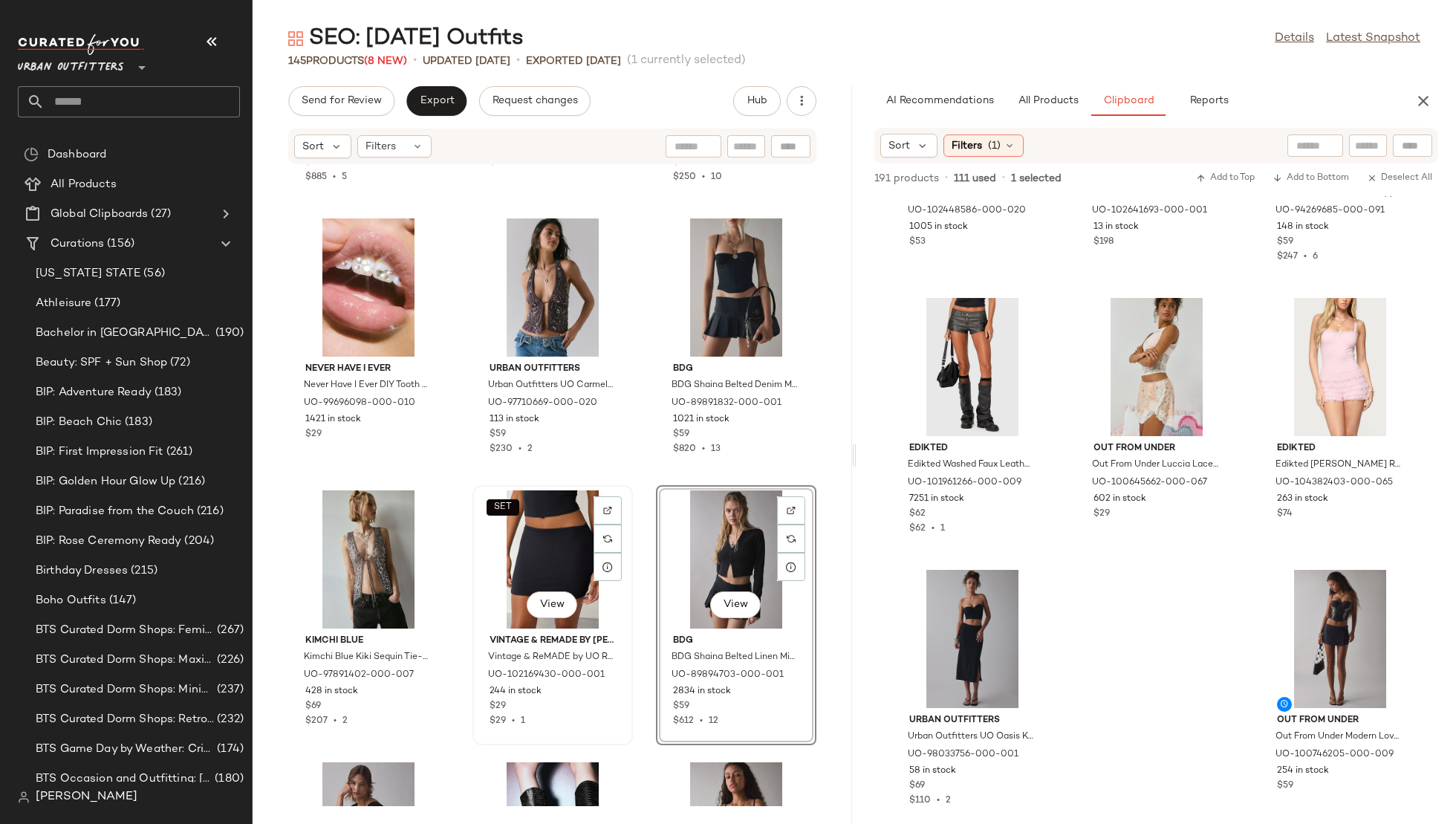
click at [538, 537] on div "SET View" at bounding box center [553, 559] width 151 height 138
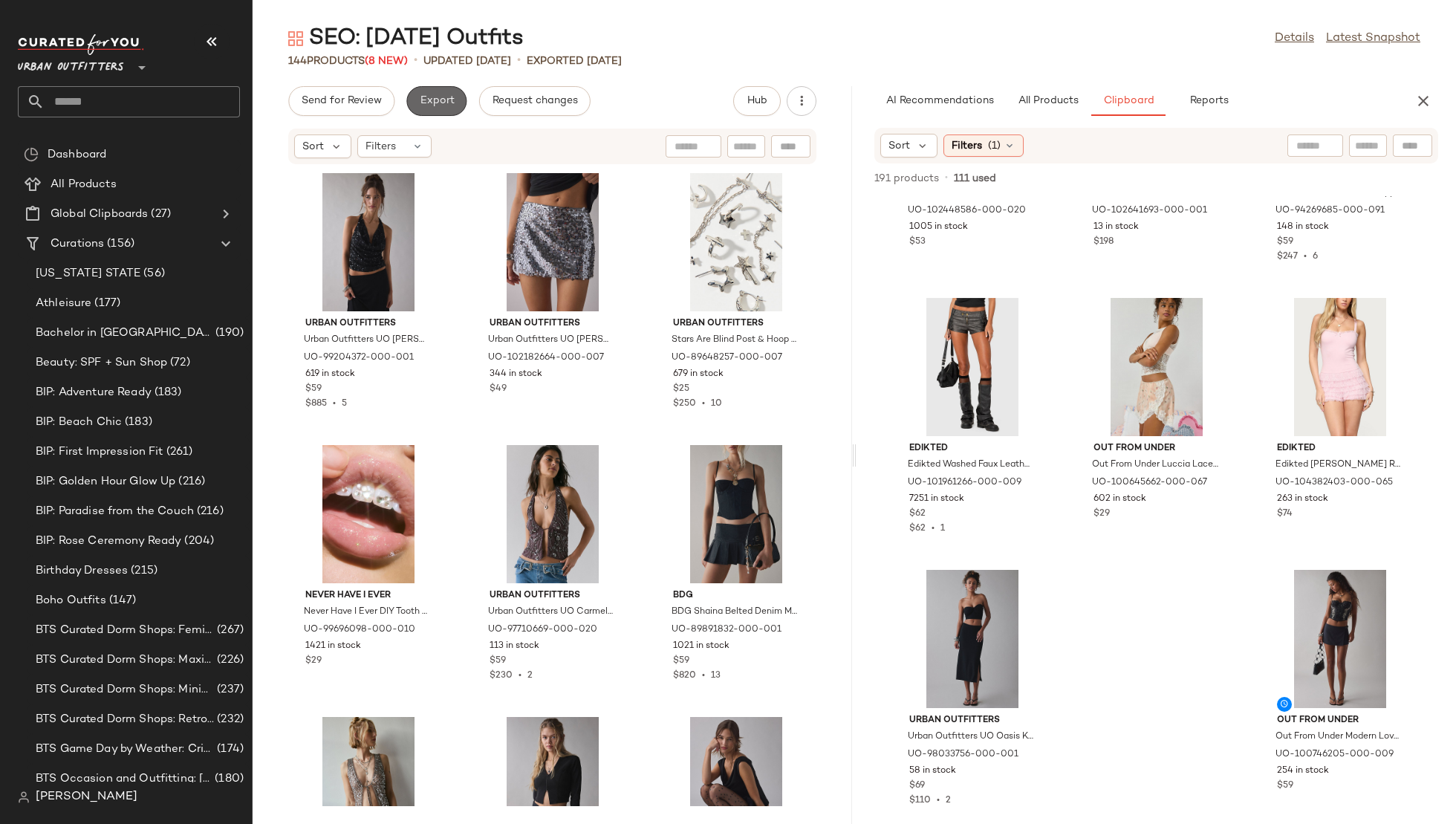
click at [442, 99] on span "Export" at bounding box center [436, 100] width 35 height 12
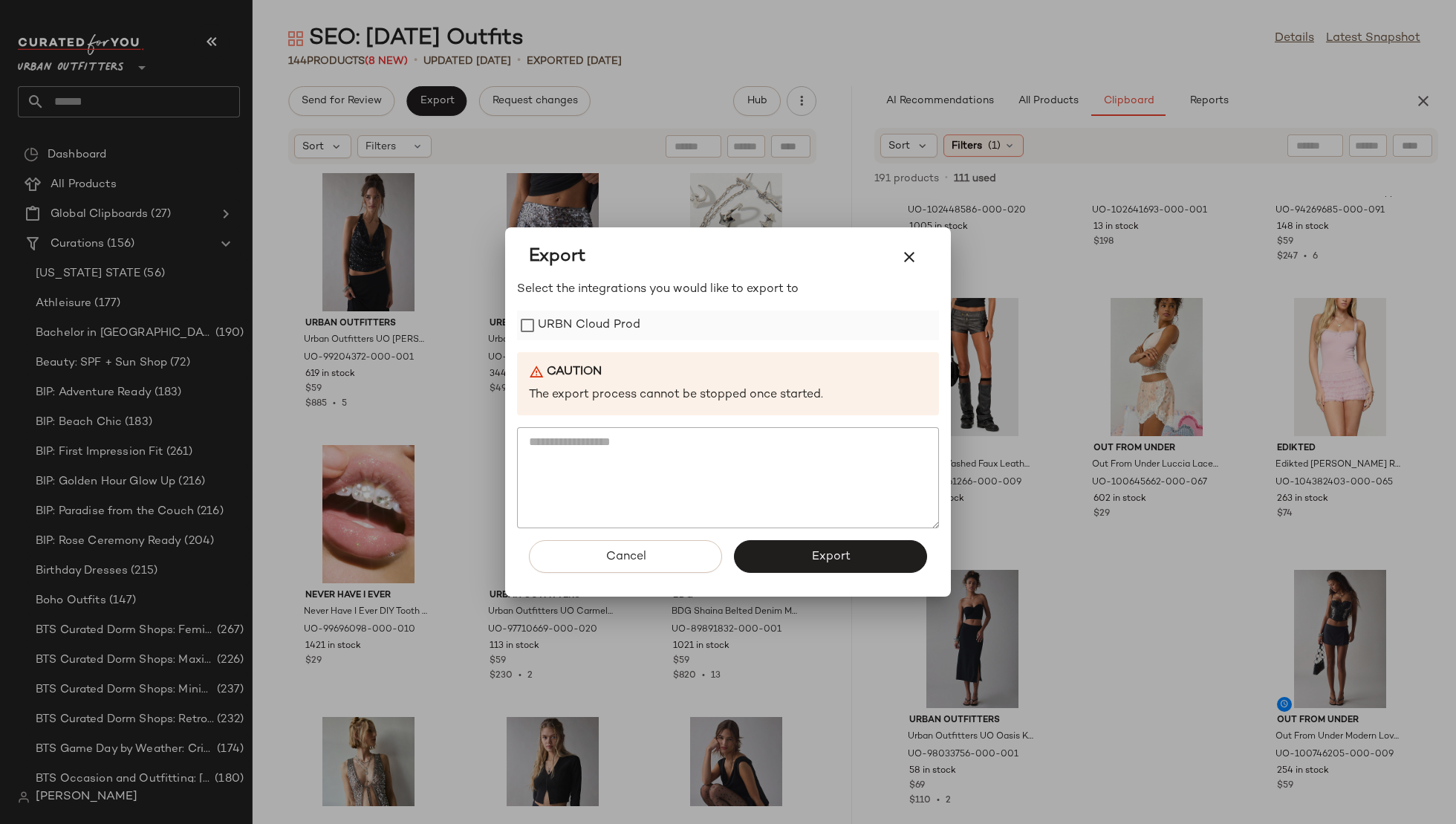
click at [622, 326] on label "URBN Cloud Prod" at bounding box center [589, 325] width 102 height 30
click at [775, 545] on button "Export" at bounding box center [831, 557] width 193 height 33
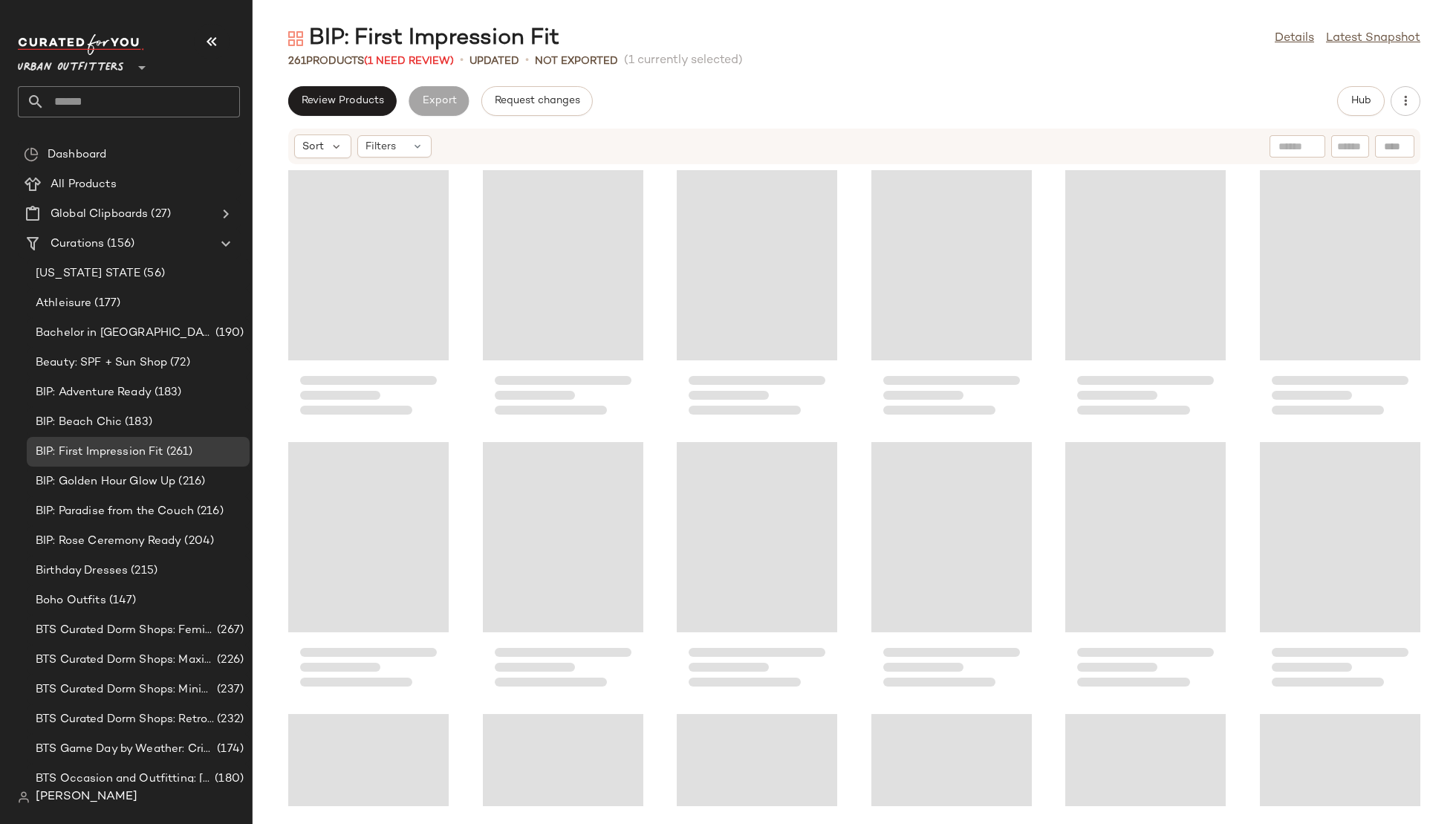
scroll to position [7344, 0]
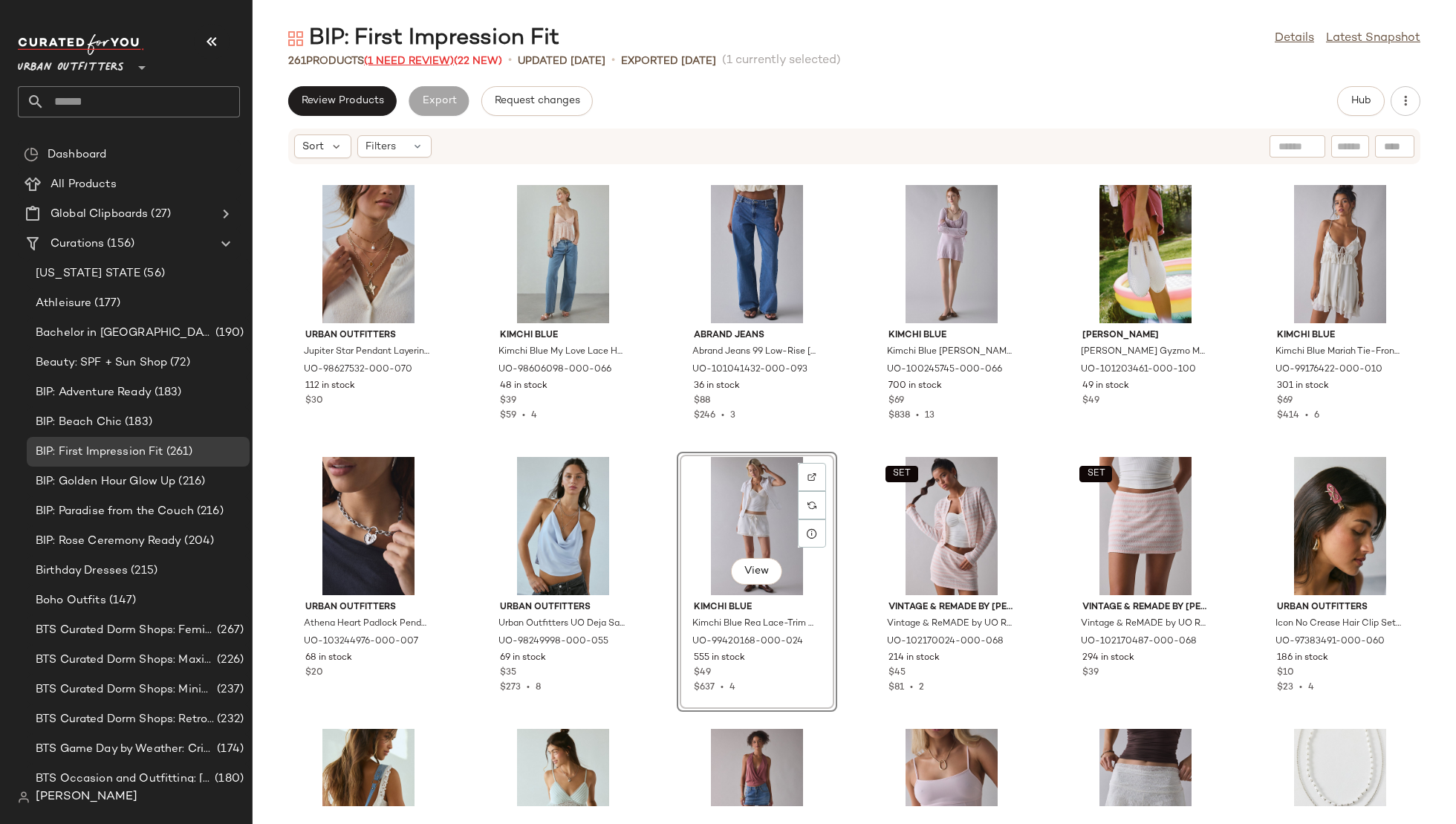
click at [421, 62] on span "(1 Need Review)" at bounding box center [409, 61] width 90 height 11
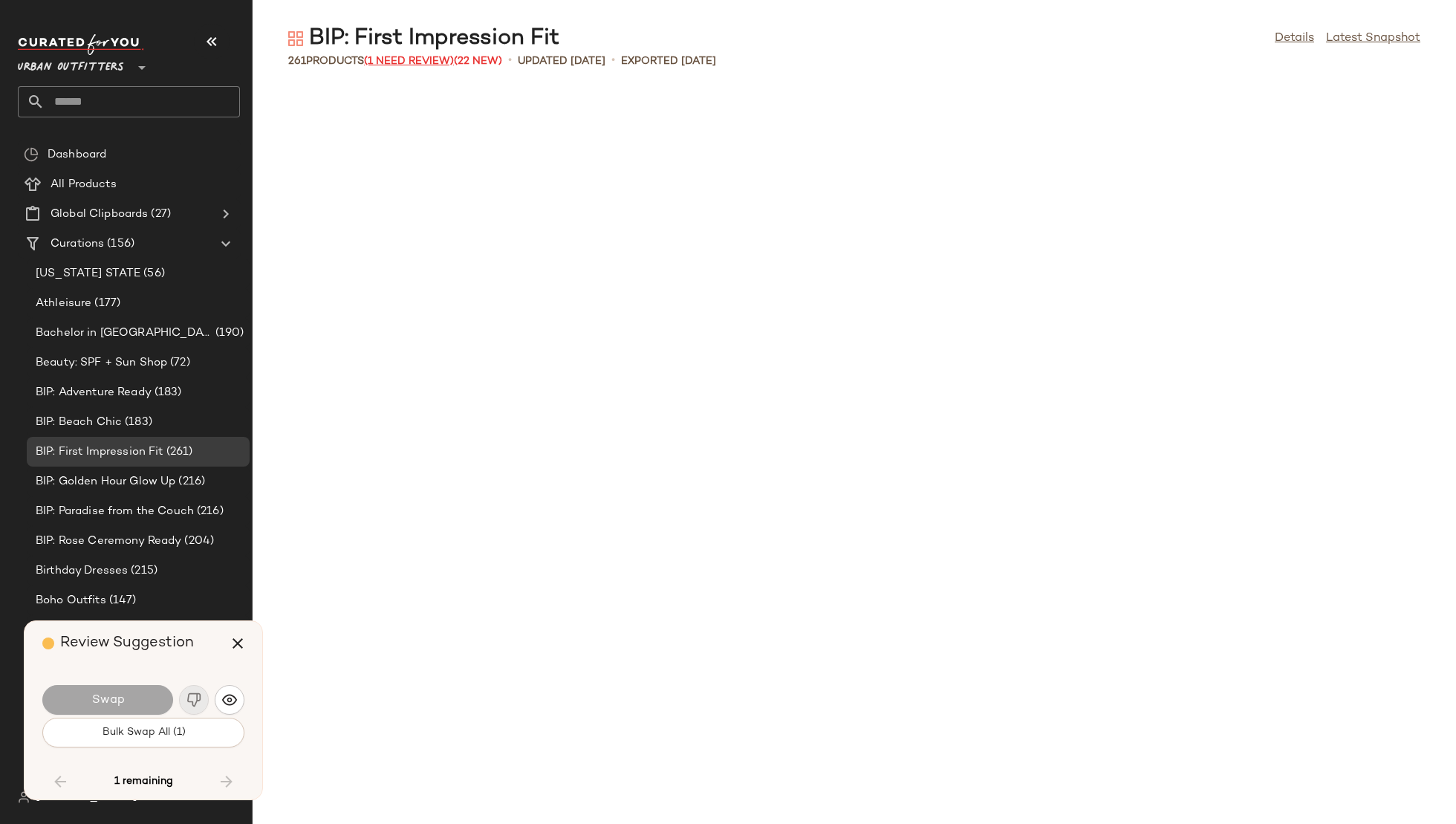
scroll to position [11152, 0]
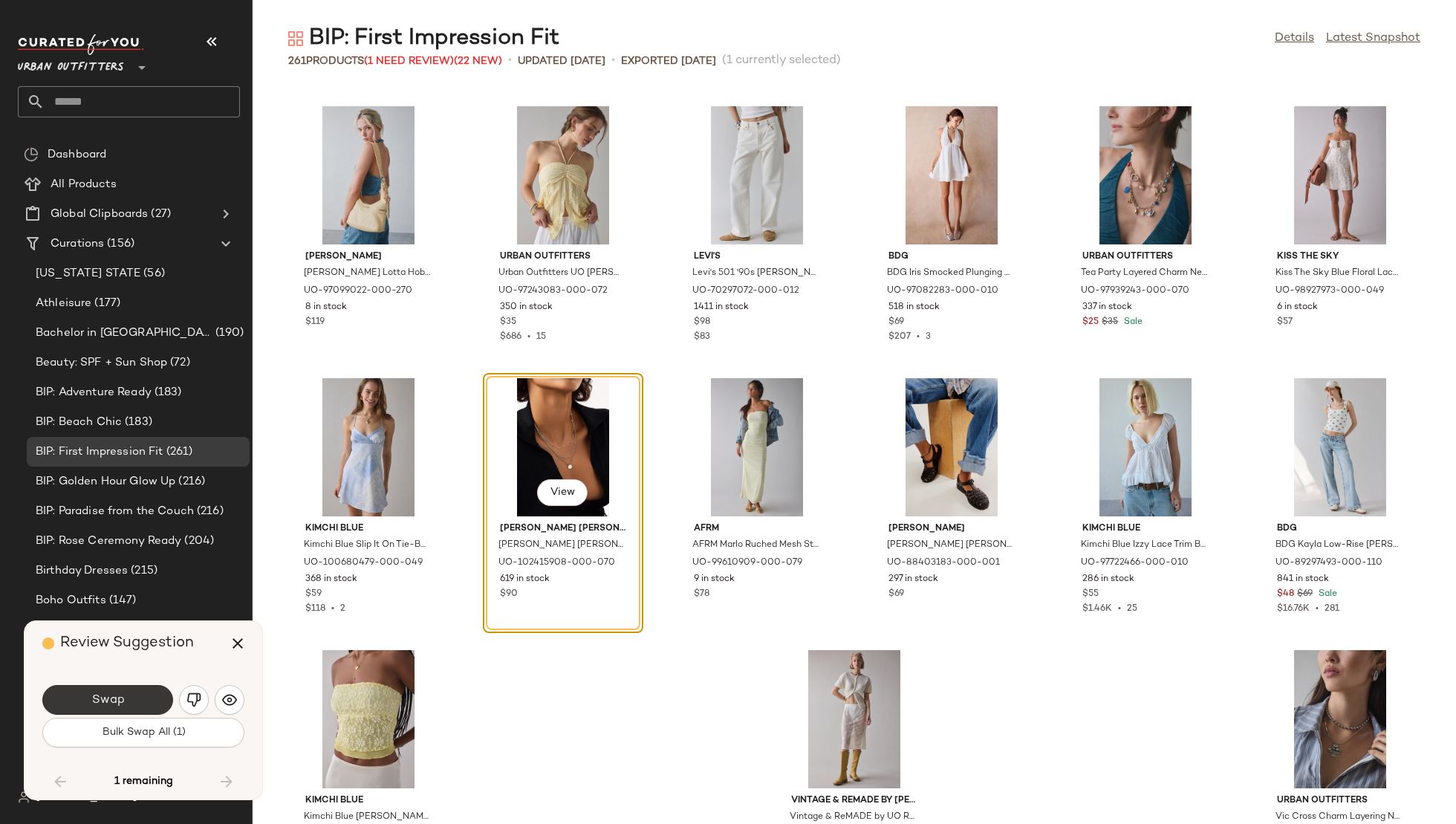
click at [128, 688] on button "Swap" at bounding box center [107, 700] width 130 height 30
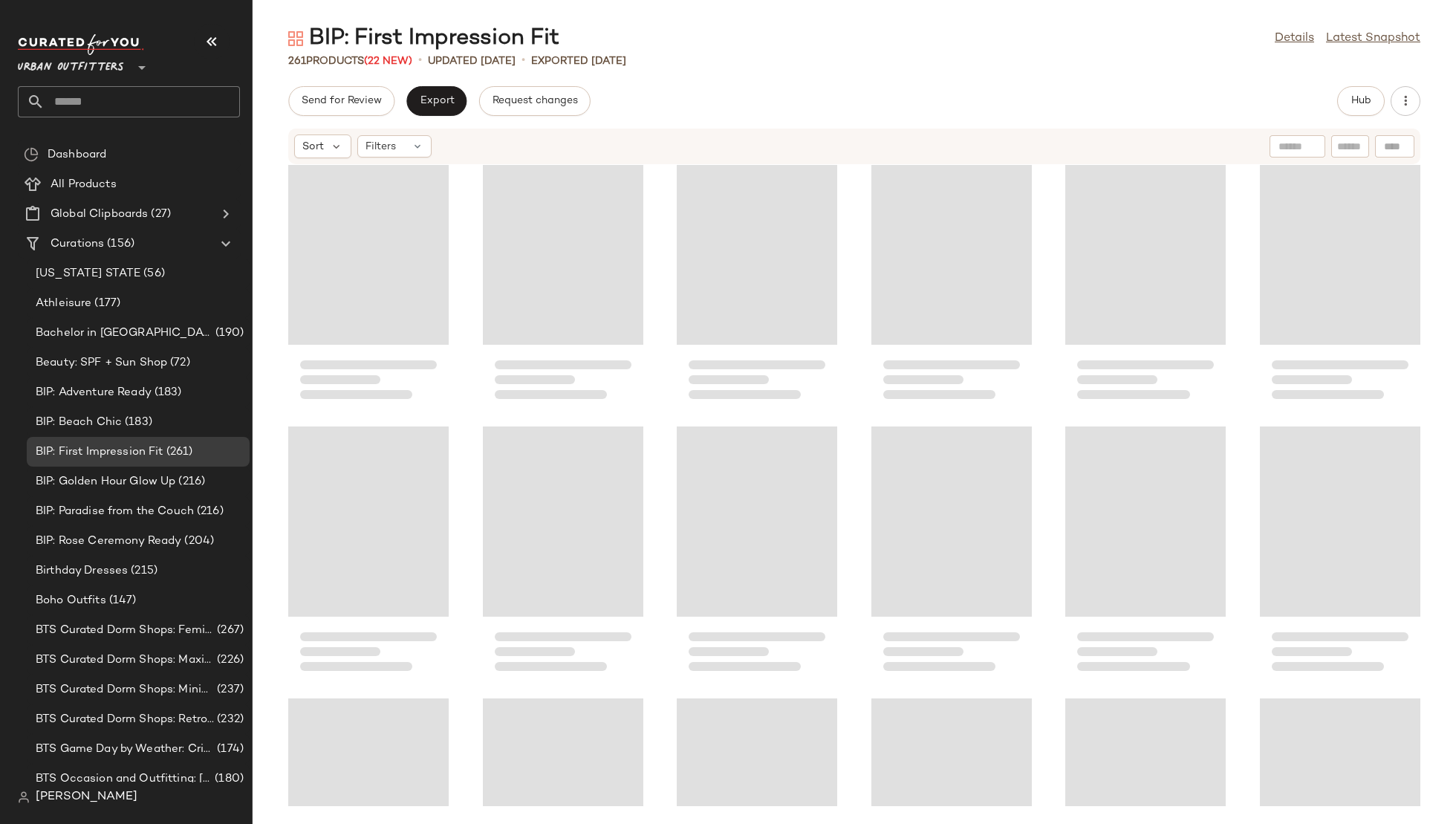
scroll to position [3412, 0]
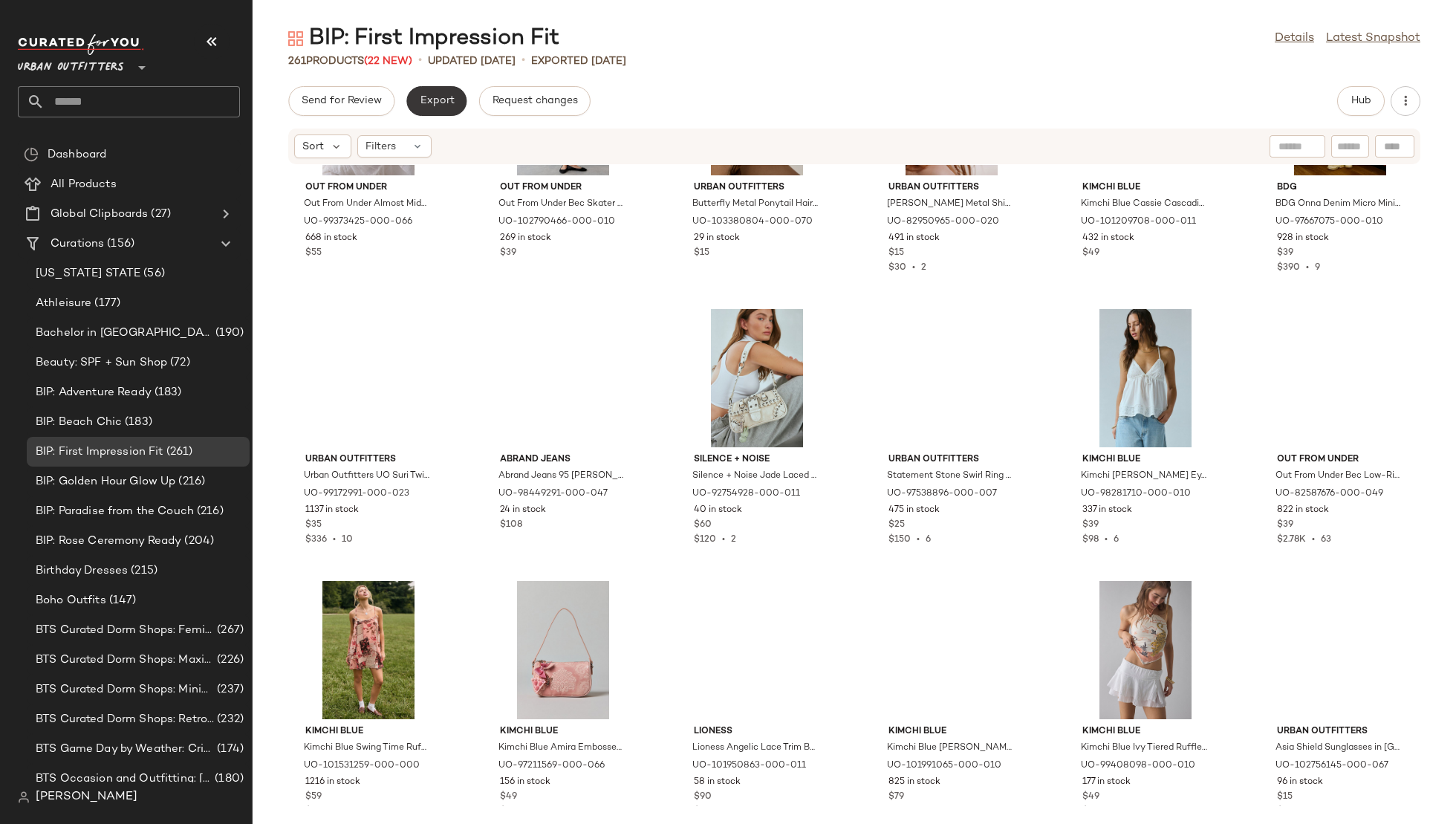
click at [426, 111] on button "Export" at bounding box center [436, 100] width 60 height 30
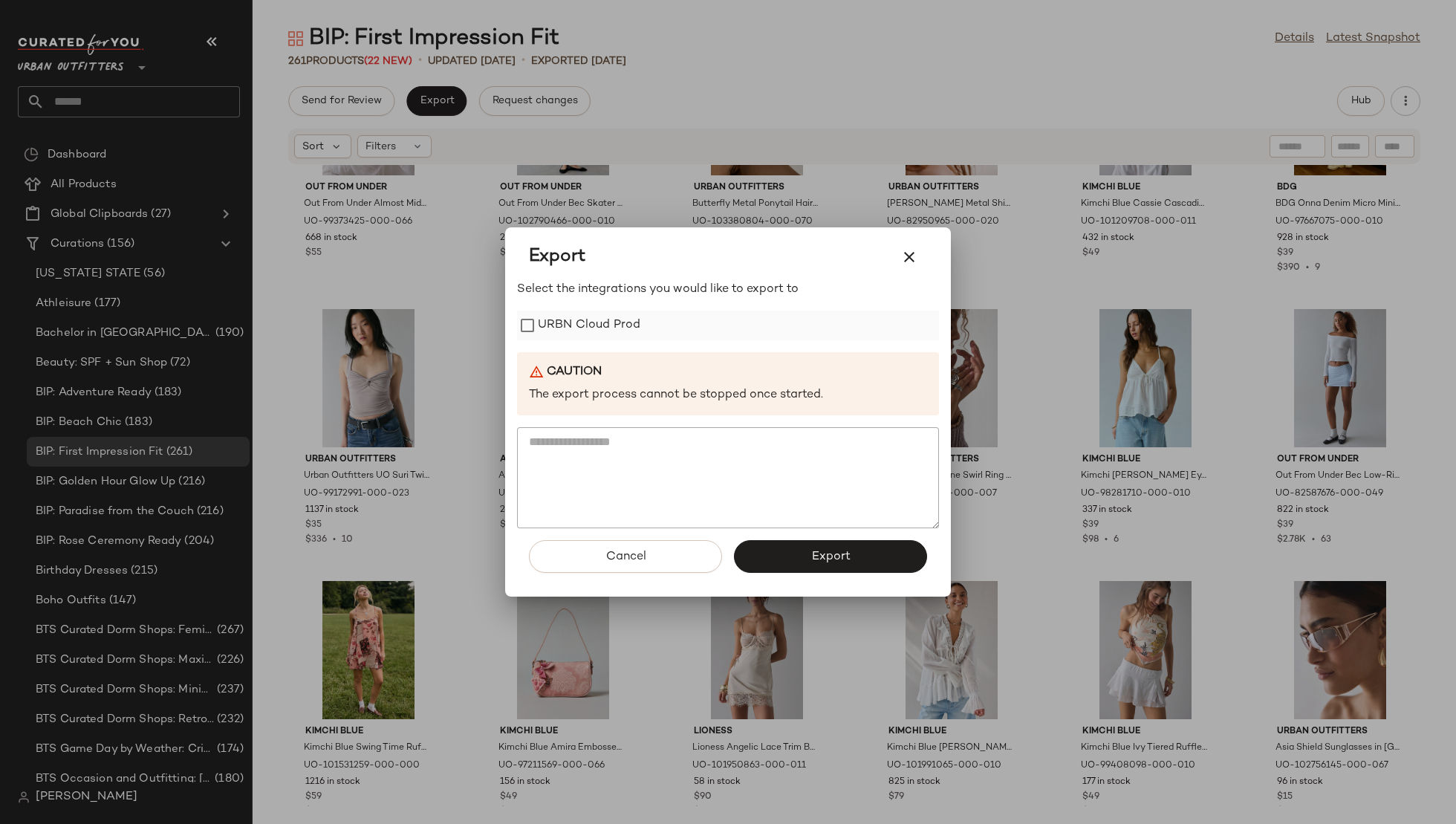
click at [565, 338] on label "URBN Cloud Prod" at bounding box center [589, 325] width 102 height 30
click at [766, 553] on button "Export" at bounding box center [831, 557] width 193 height 33
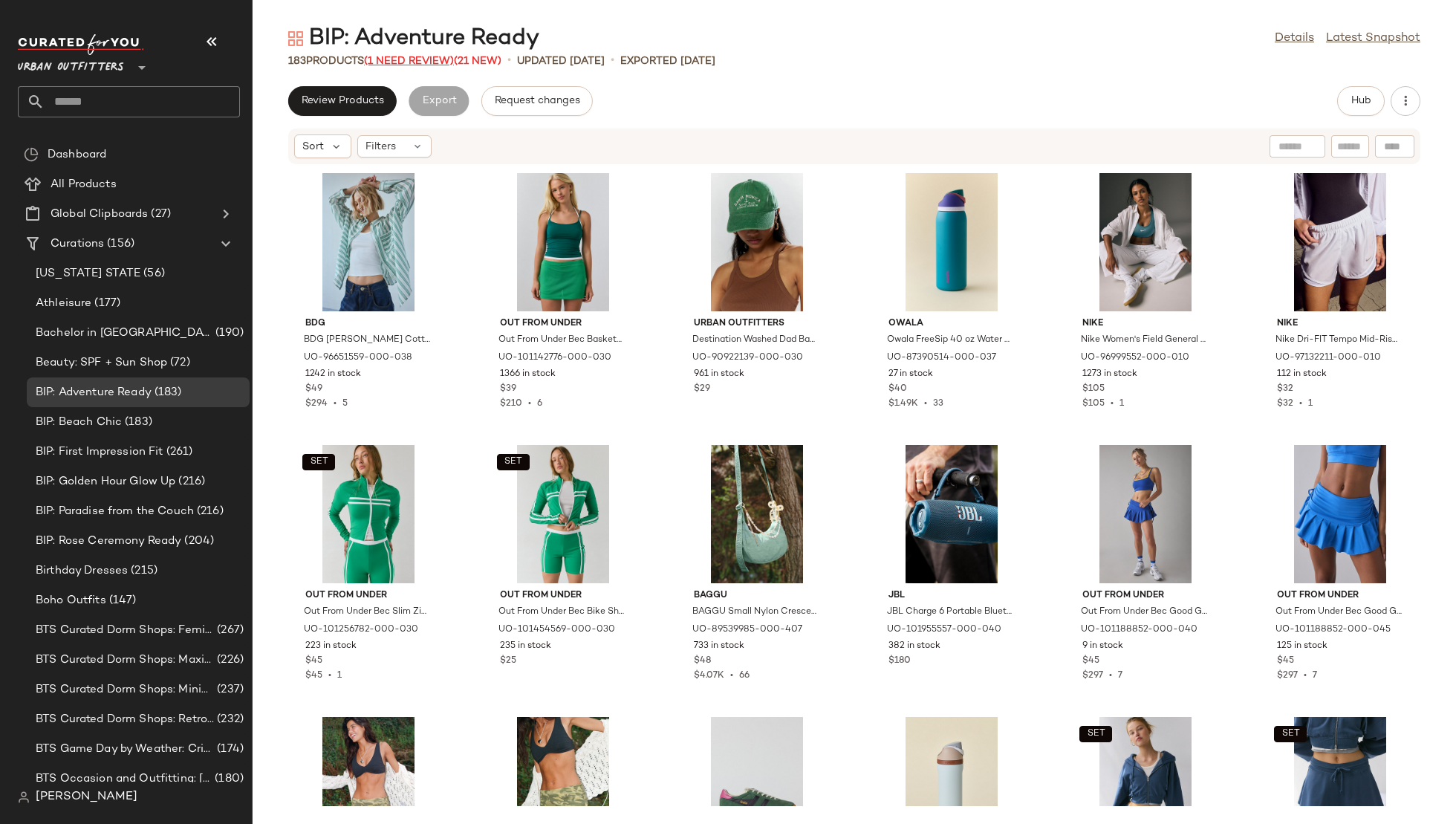
click at [433, 63] on span "(1 Need Review)" at bounding box center [409, 61] width 90 height 11
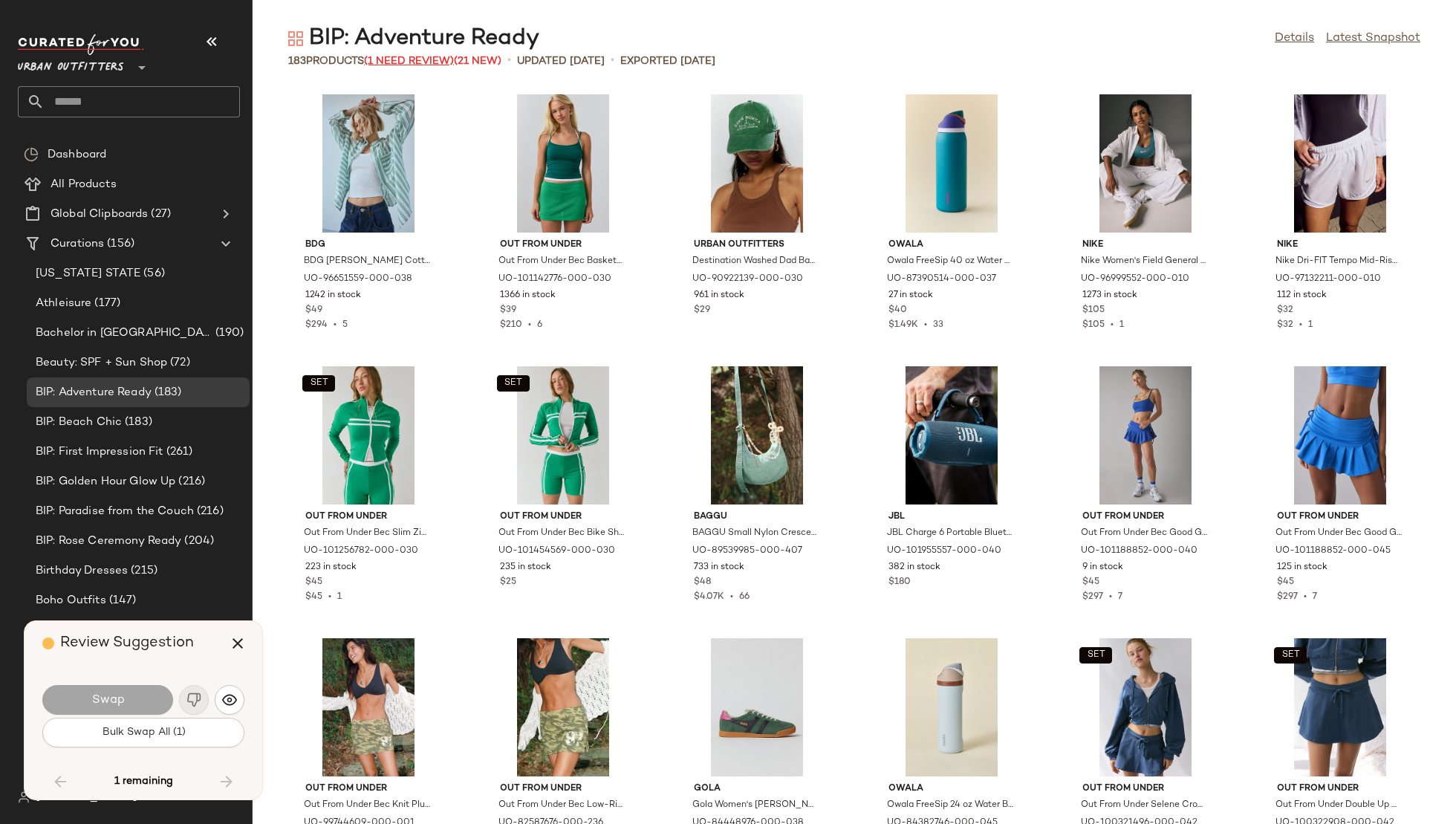
scroll to position [3536, 0]
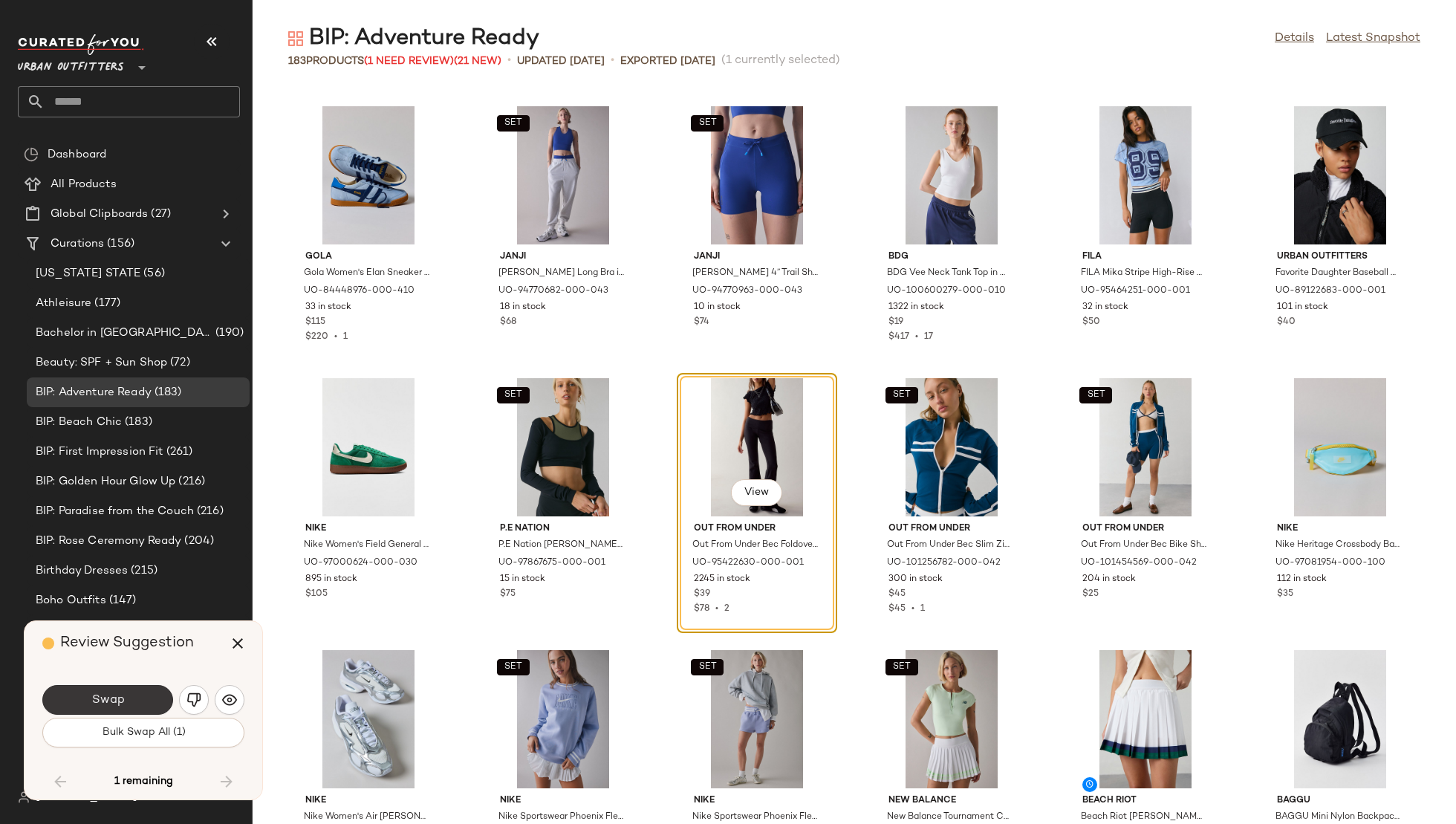
click at [135, 702] on button "Swap" at bounding box center [107, 700] width 130 height 30
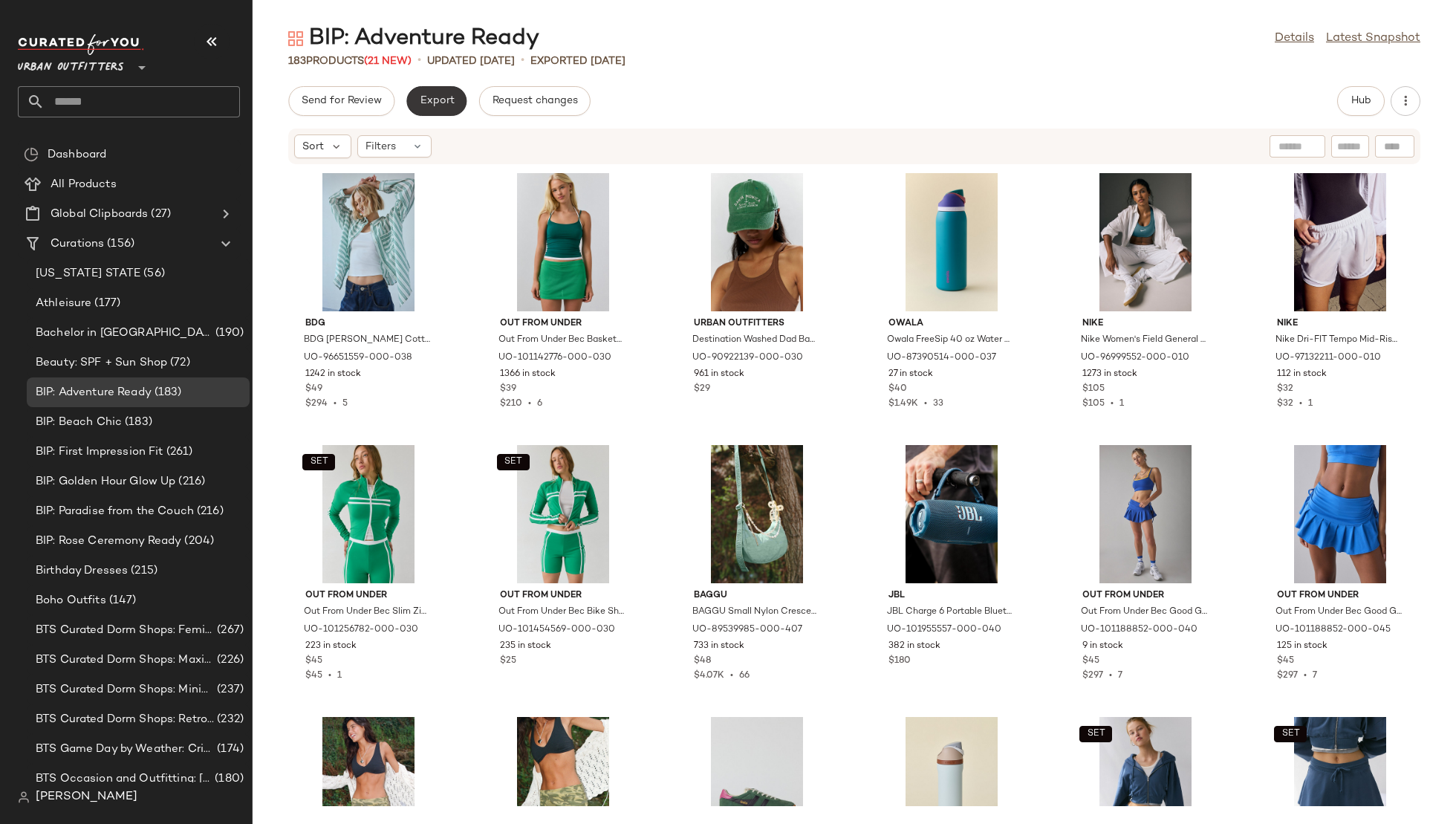
click at [427, 107] on button "Export" at bounding box center [436, 100] width 60 height 30
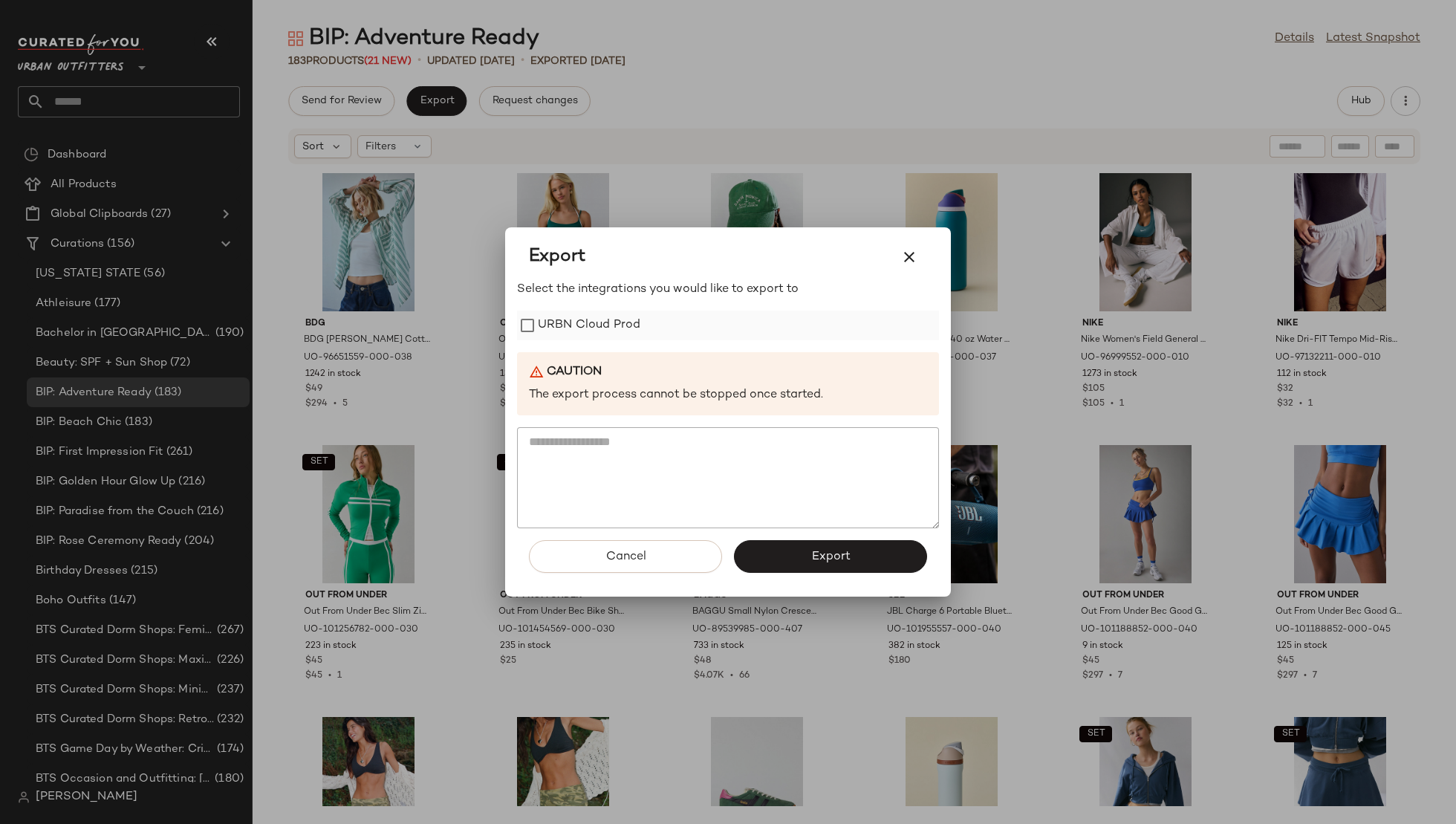
click at [589, 329] on label "URBN Cloud Prod" at bounding box center [589, 325] width 102 height 30
click at [793, 553] on button "Export" at bounding box center [831, 557] width 193 height 33
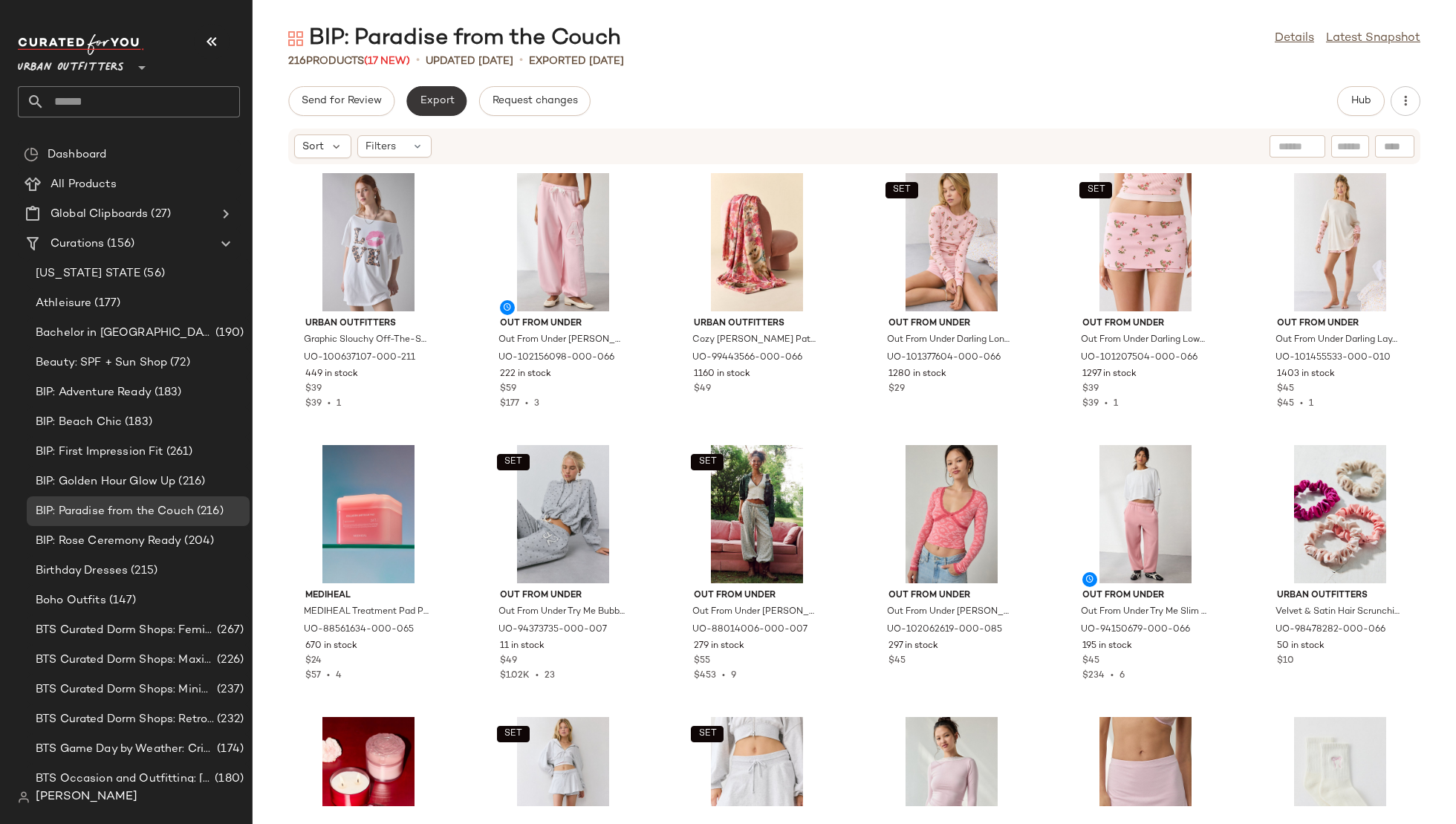
click at [426, 102] on span "Export" at bounding box center [436, 100] width 35 height 12
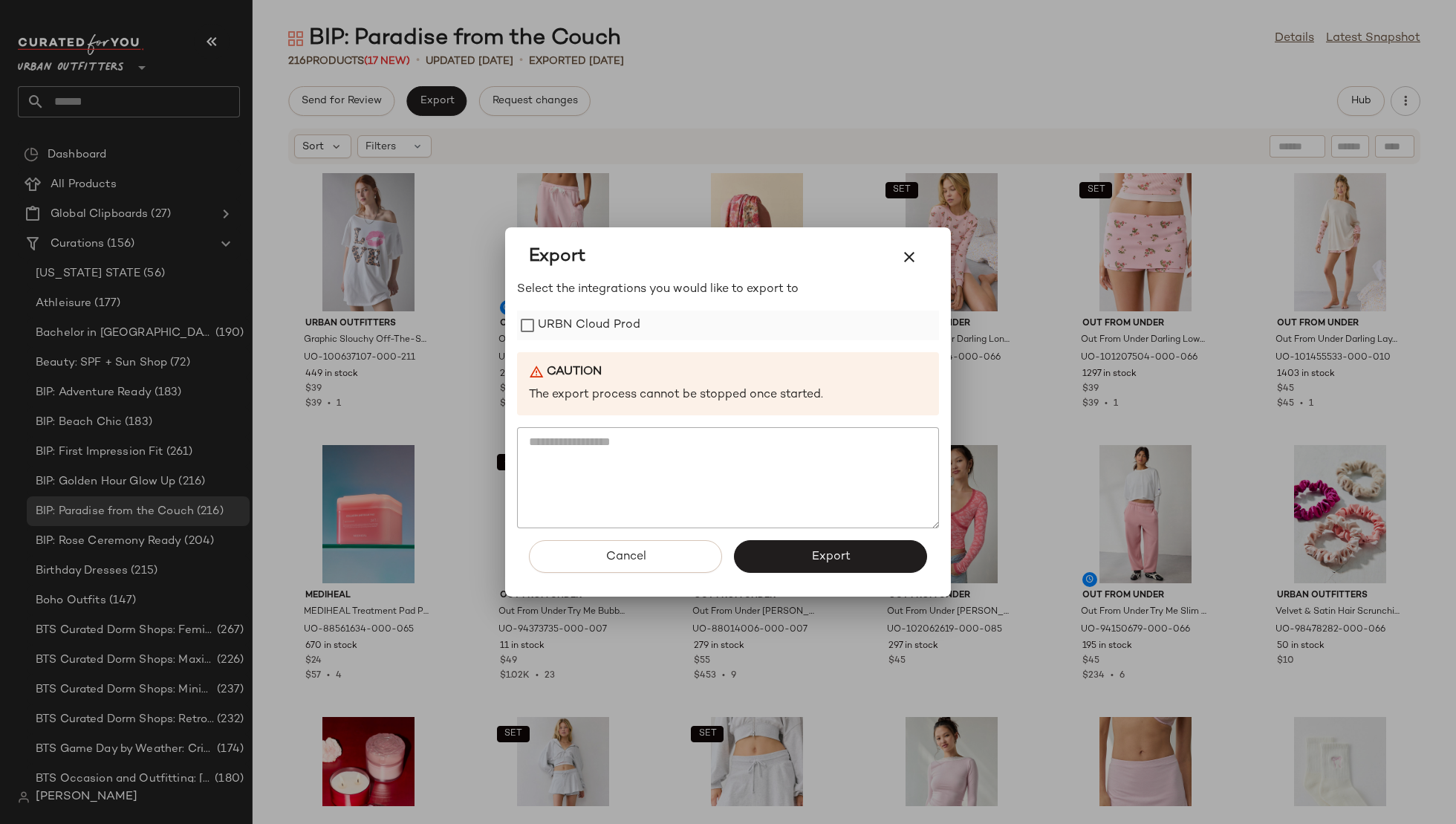
click at [598, 321] on label "URBN Cloud Prod" at bounding box center [589, 325] width 102 height 30
click at [812, 553] on span "Export" at bounding box center [830, 557] width 39 height 14
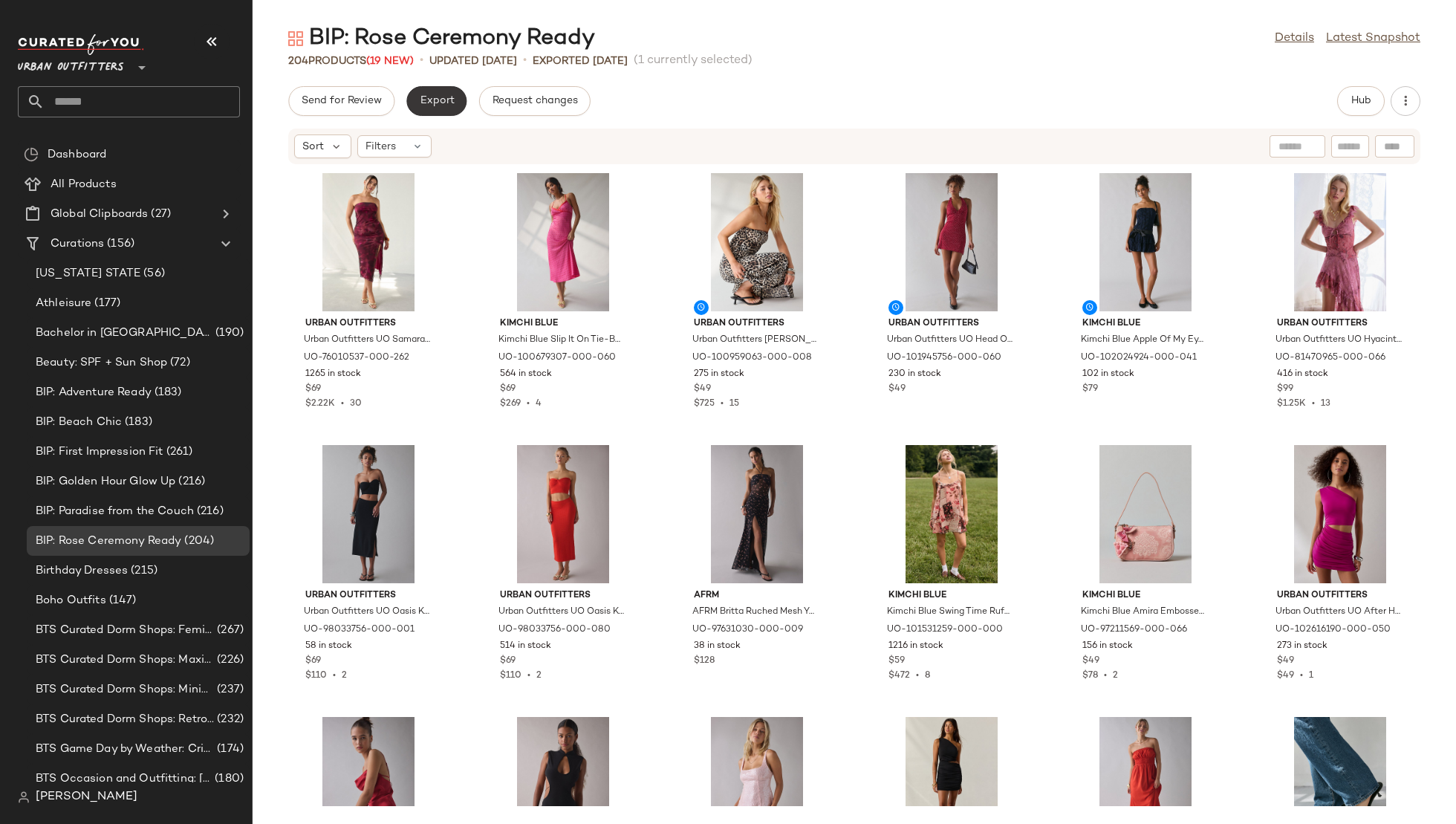
click at [451, 97] on span "Export" at bounding box center [436, 100] width 35 height 12
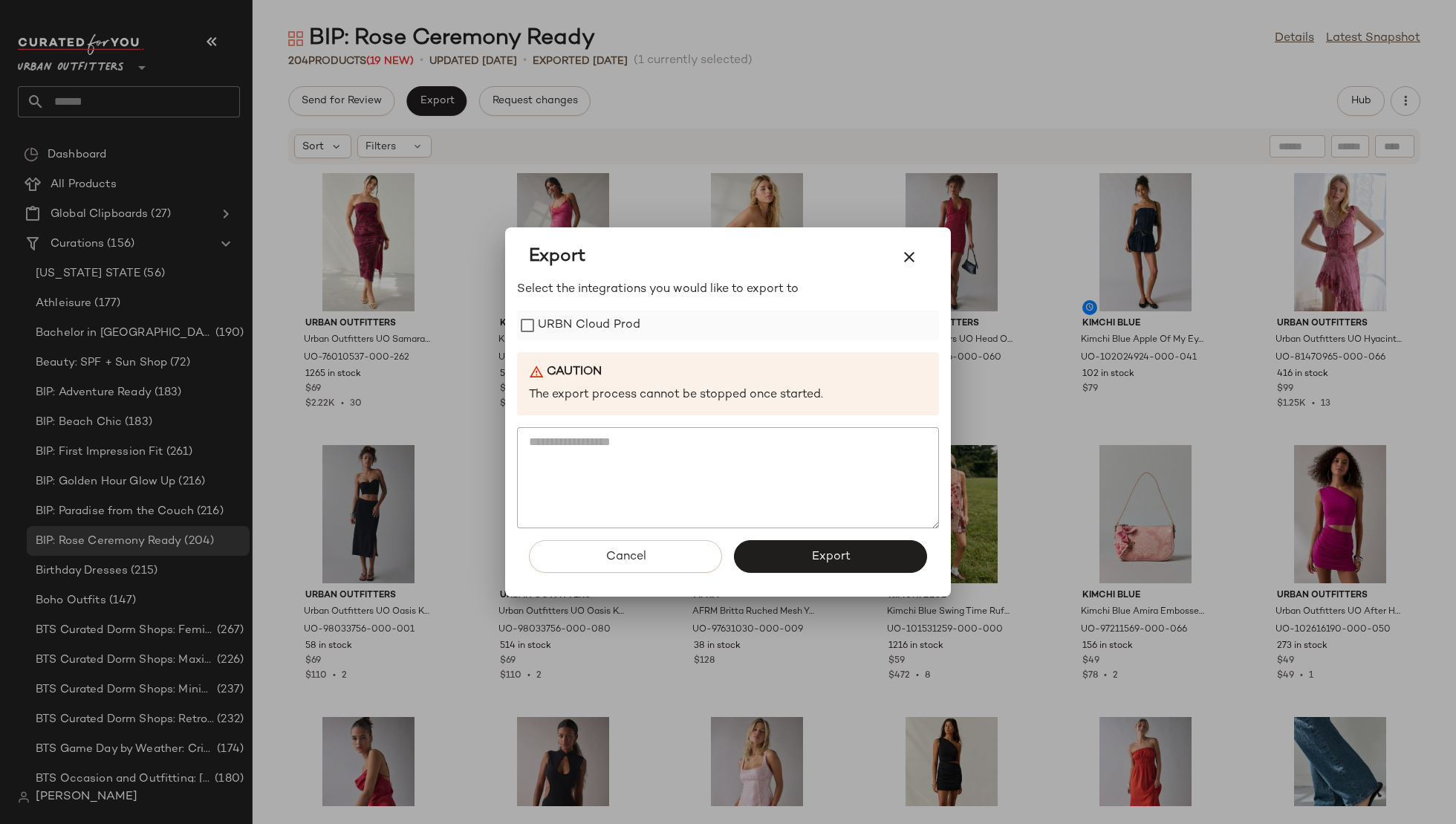
click at [610, 311] on label "URBN Cloud Prod" at bounding box center [589, 325] width 102 height 30
click at [806, 558] on button "Export" at bounding box center [831, 557] width 193 height 33
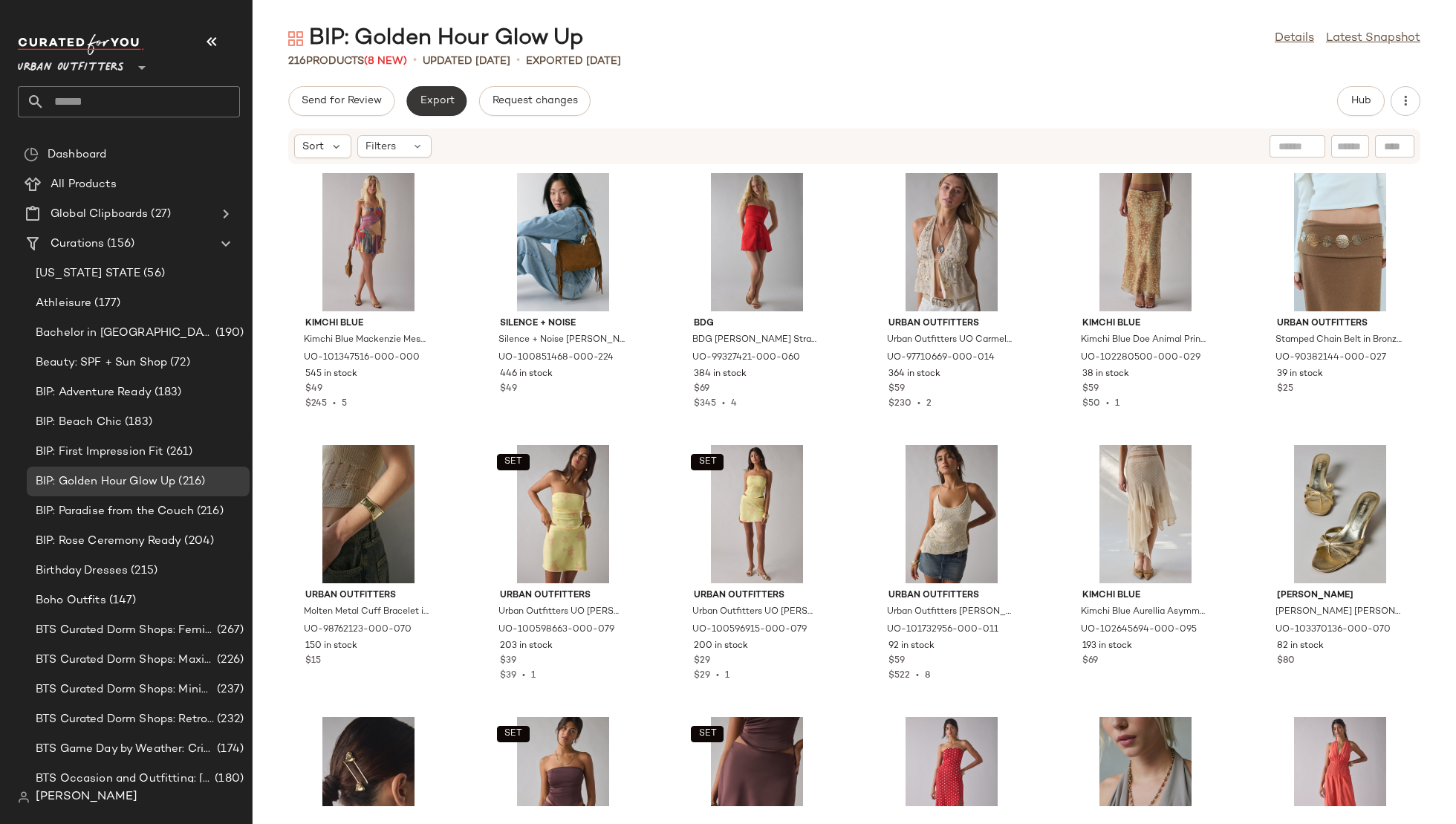
click at [431, 107] on button "Export" at bounding box center [436, 100] width 60 height 30
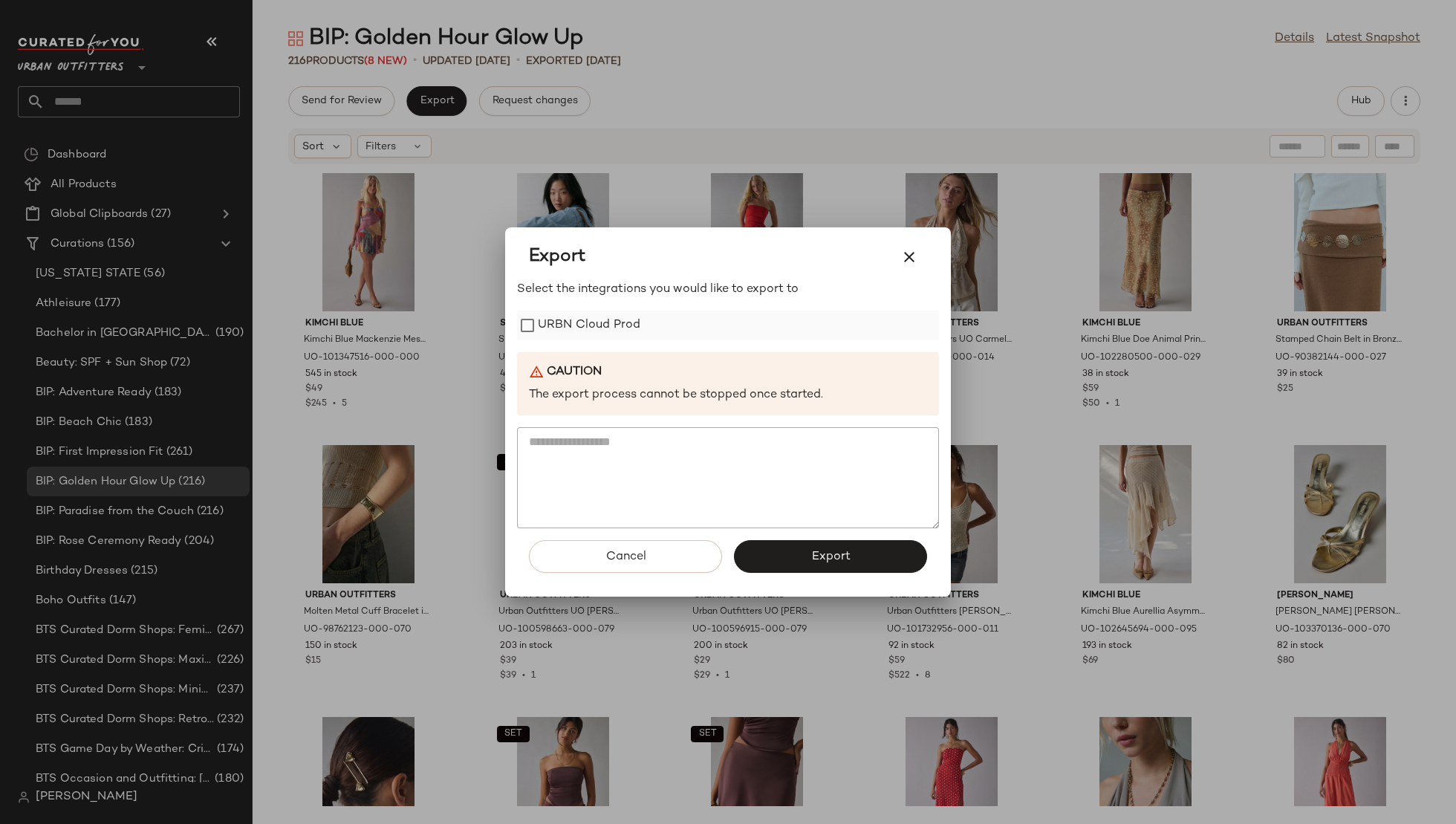
click at [575, 323] on label "URBN Cloud Prod" at bounding box center [589, 325] width 102 height 30
click at [813, 551] on span "Export" at bounding box center [830, 557] width 39 height 14
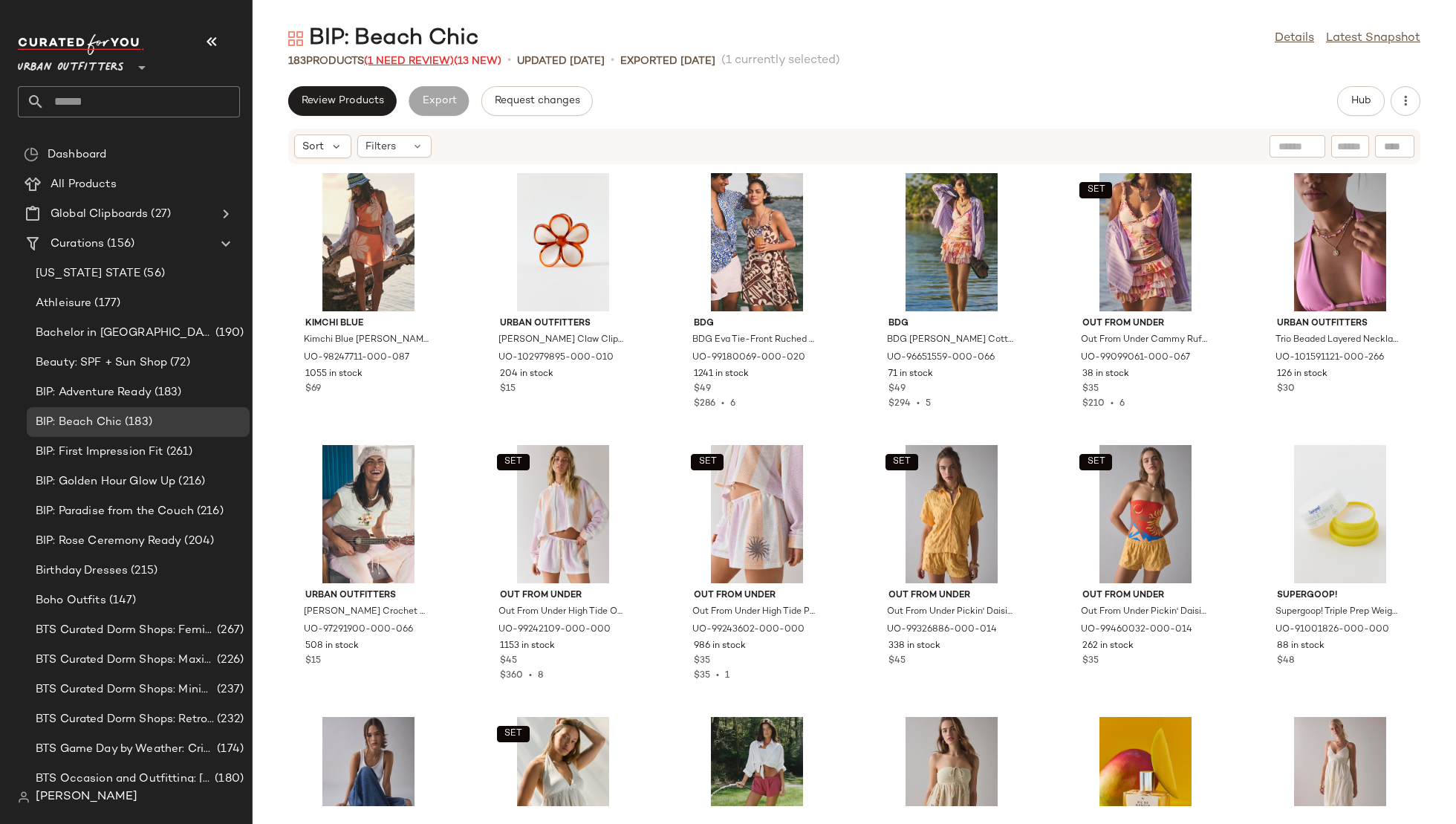
click at [416, 61] on span "(1 Need Review)" at bounding box center [409, 61] width 90 height 11
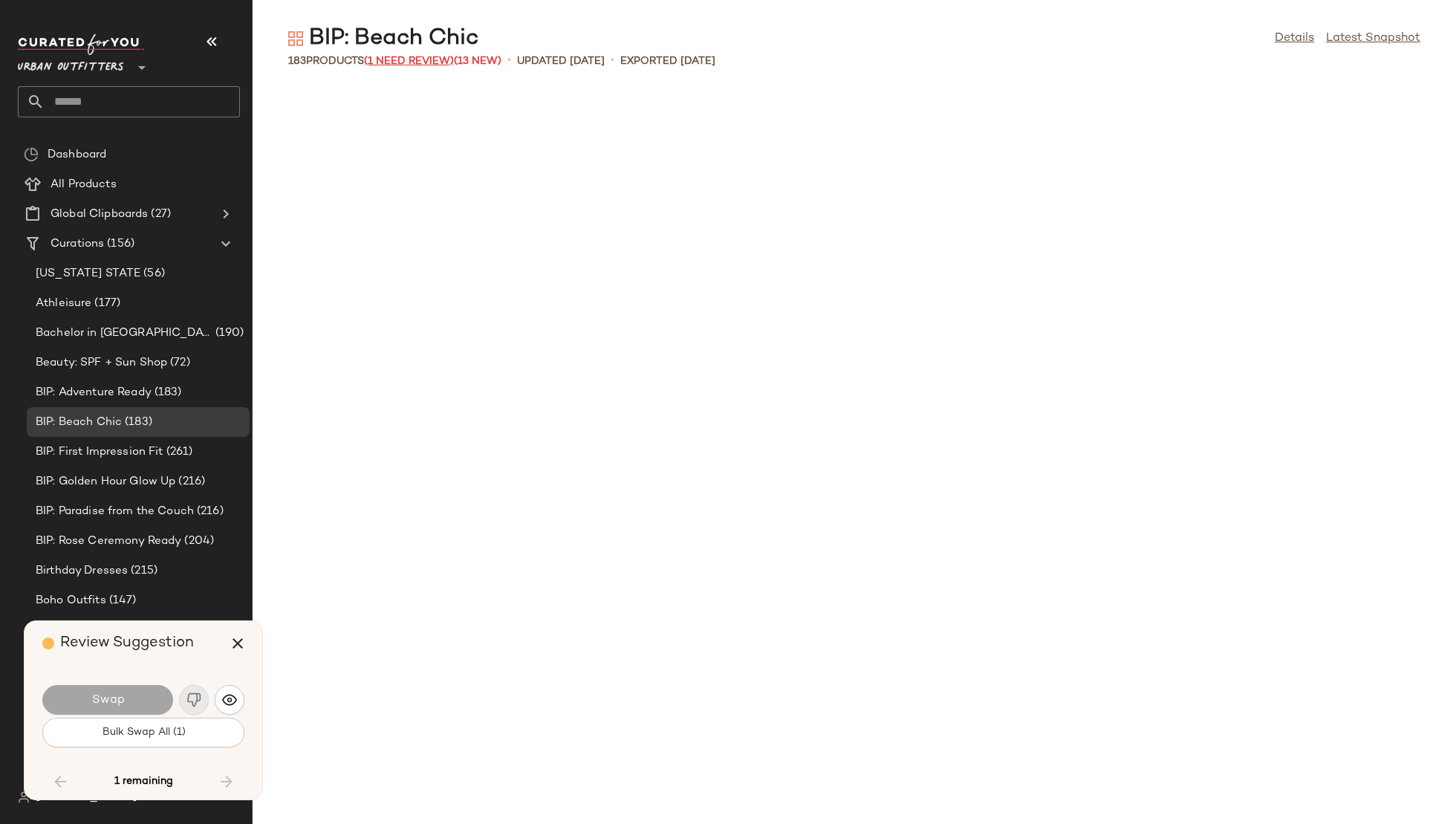
scroll to position [7344, 0]
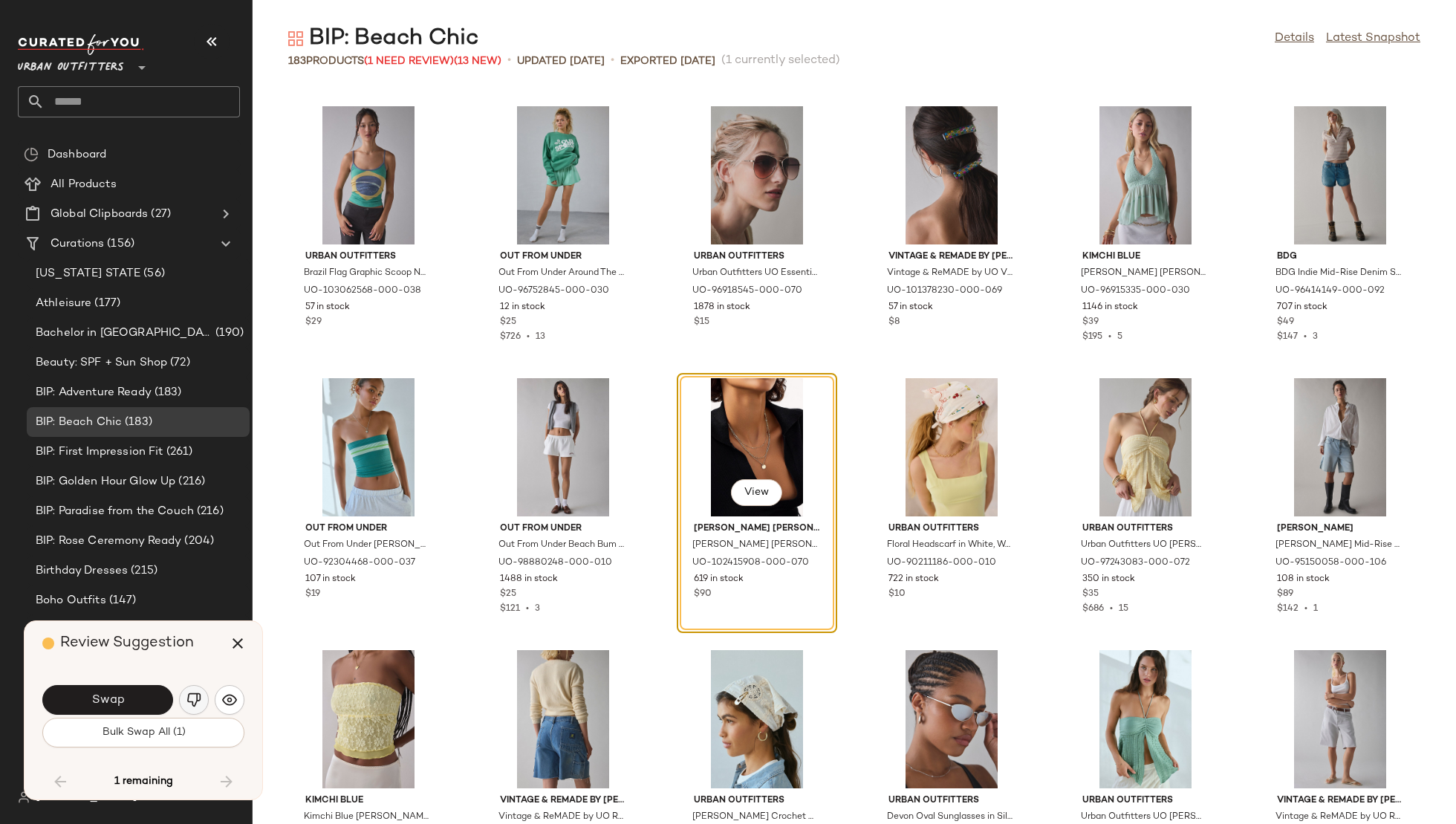
click at [188, 705] on img "button" at bounding box center [193, 700] width 15 height 15
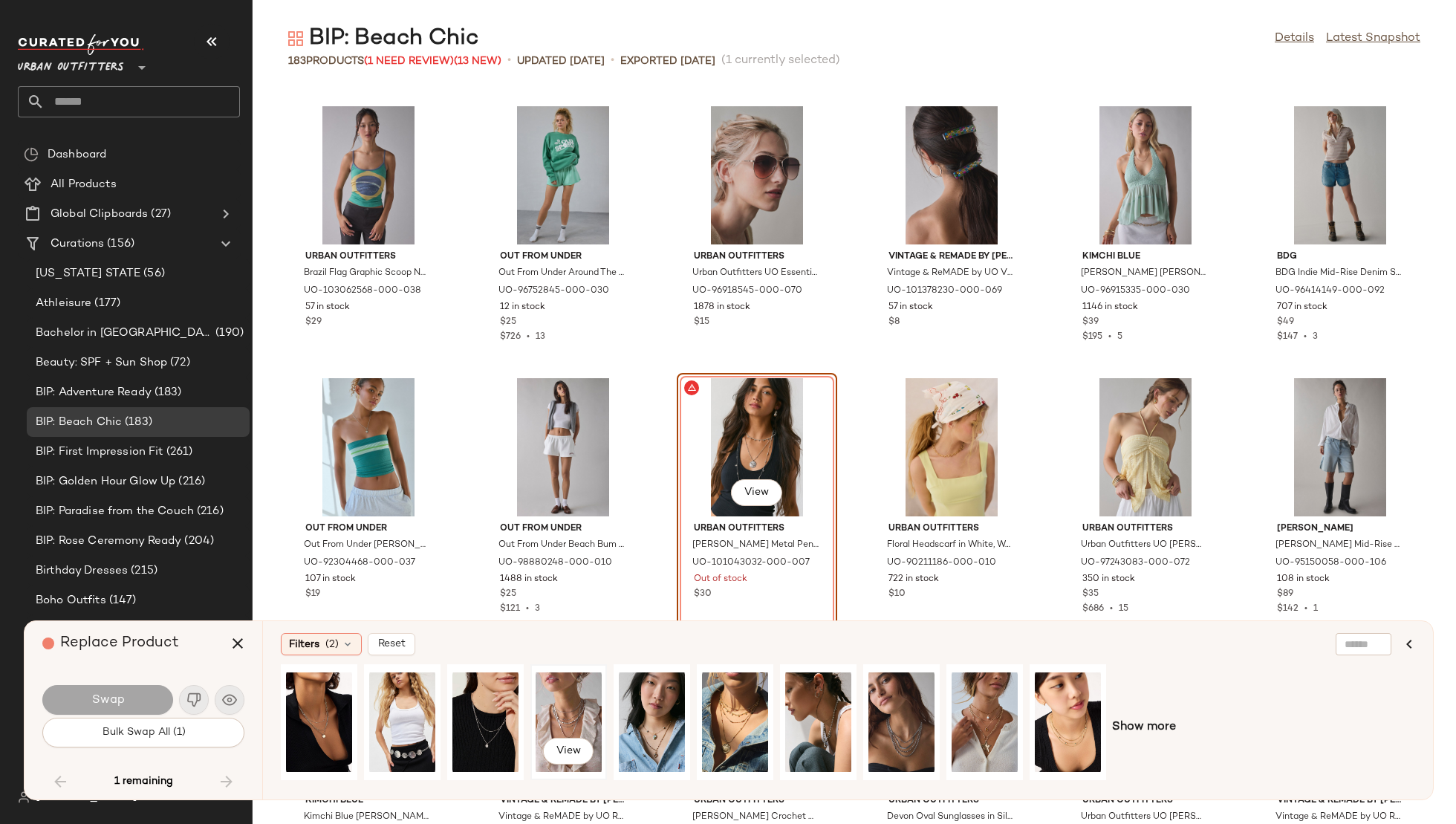
click at [556, 716] on div "View" at bounding box center [568, 723] width 66 height 106
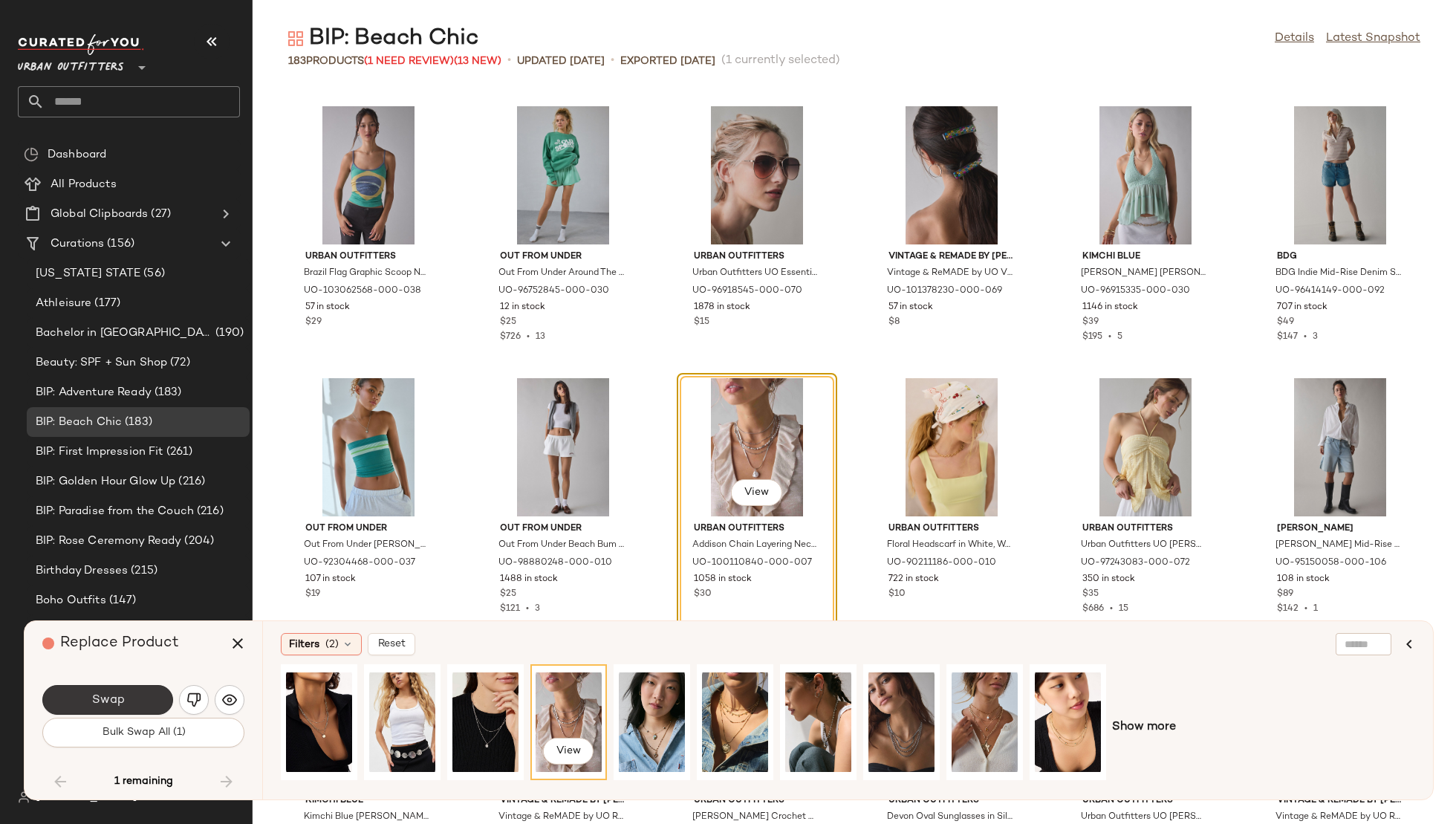
click at [130, 694] on button "Swap" at bounding box center [107, 700] width 130 height 30
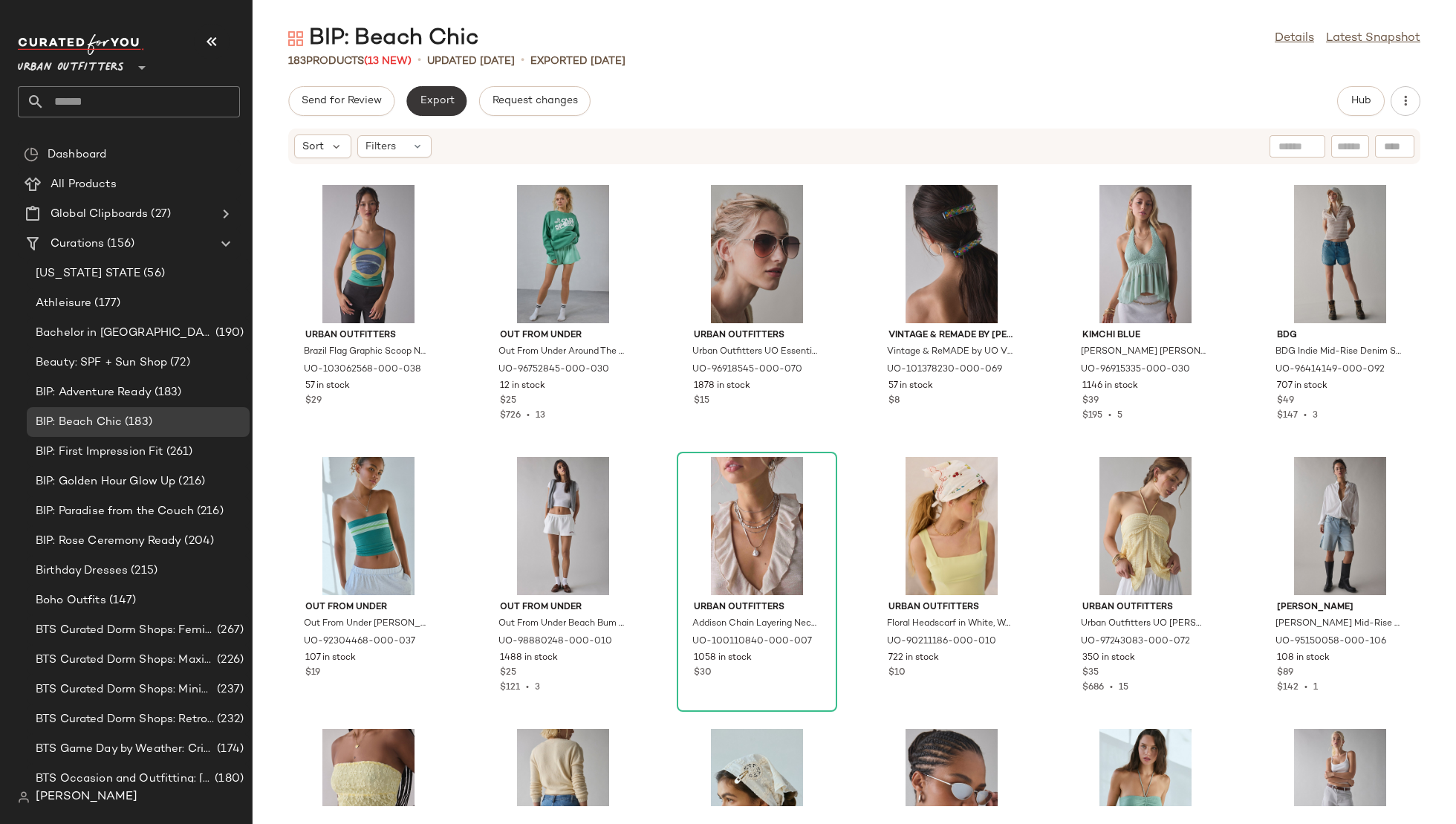
click at [444, 104] on span "Export" at bounding box center [436, 100] width 35 height 12
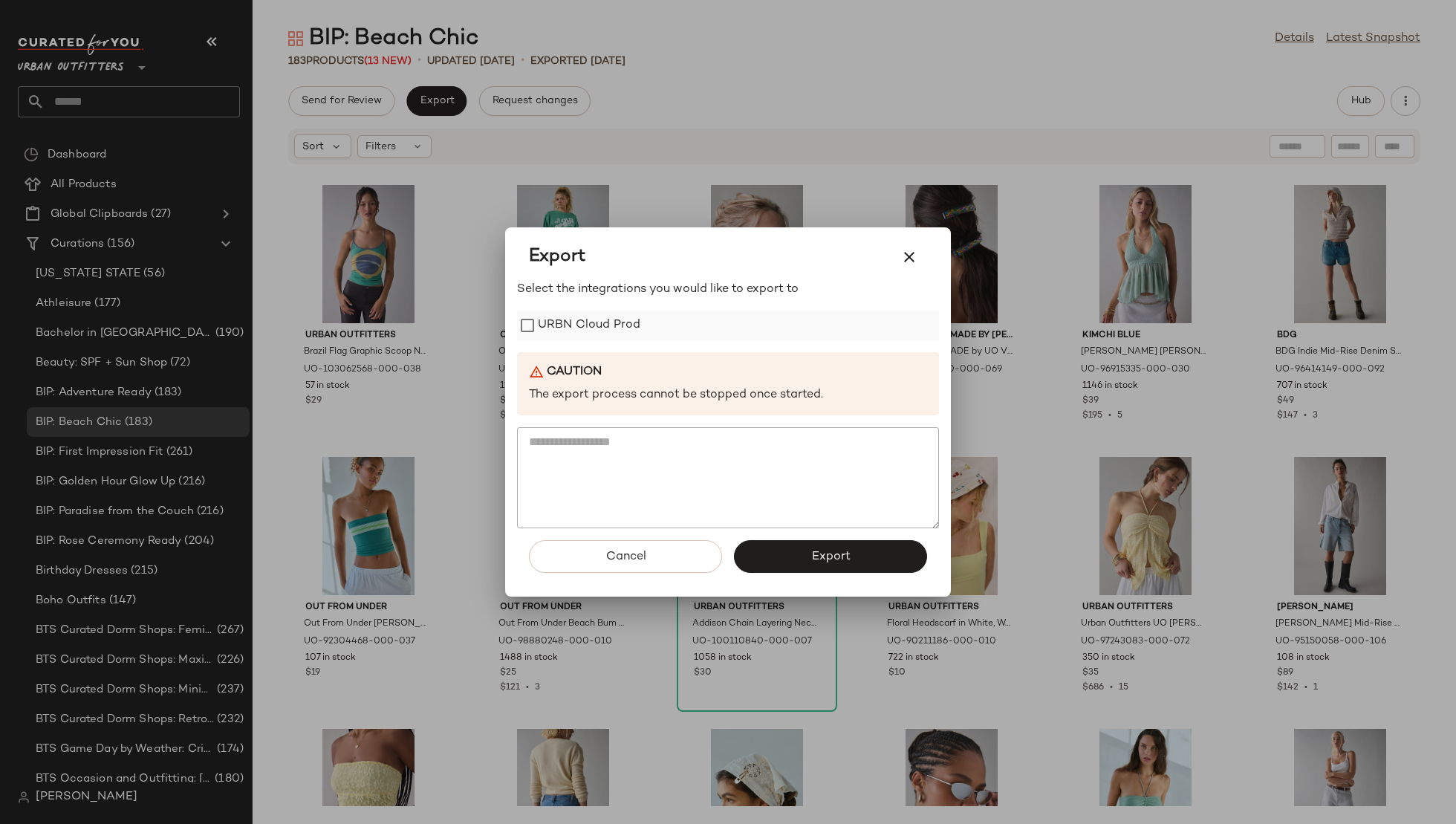
click at [602, 315] on label "URBN Cloud Prod" at bounding box center [589, 325] width 102 height 30
click at [775, 550] on button "Export" at bounding box center [831, 557] width 193 height 33
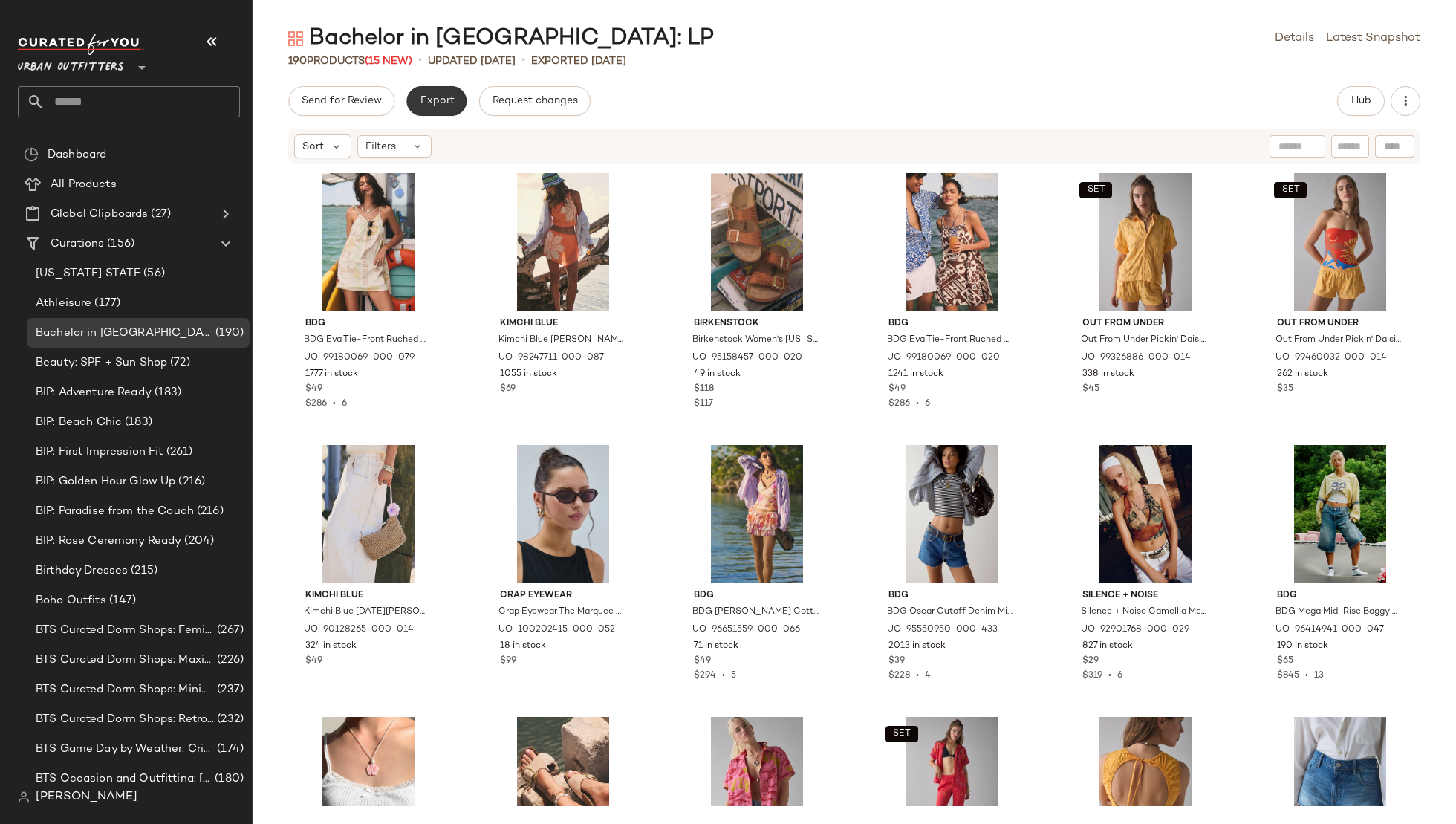
click at [445, 97] on span "Export" at bounding box center [436, 100] width 35 height 12
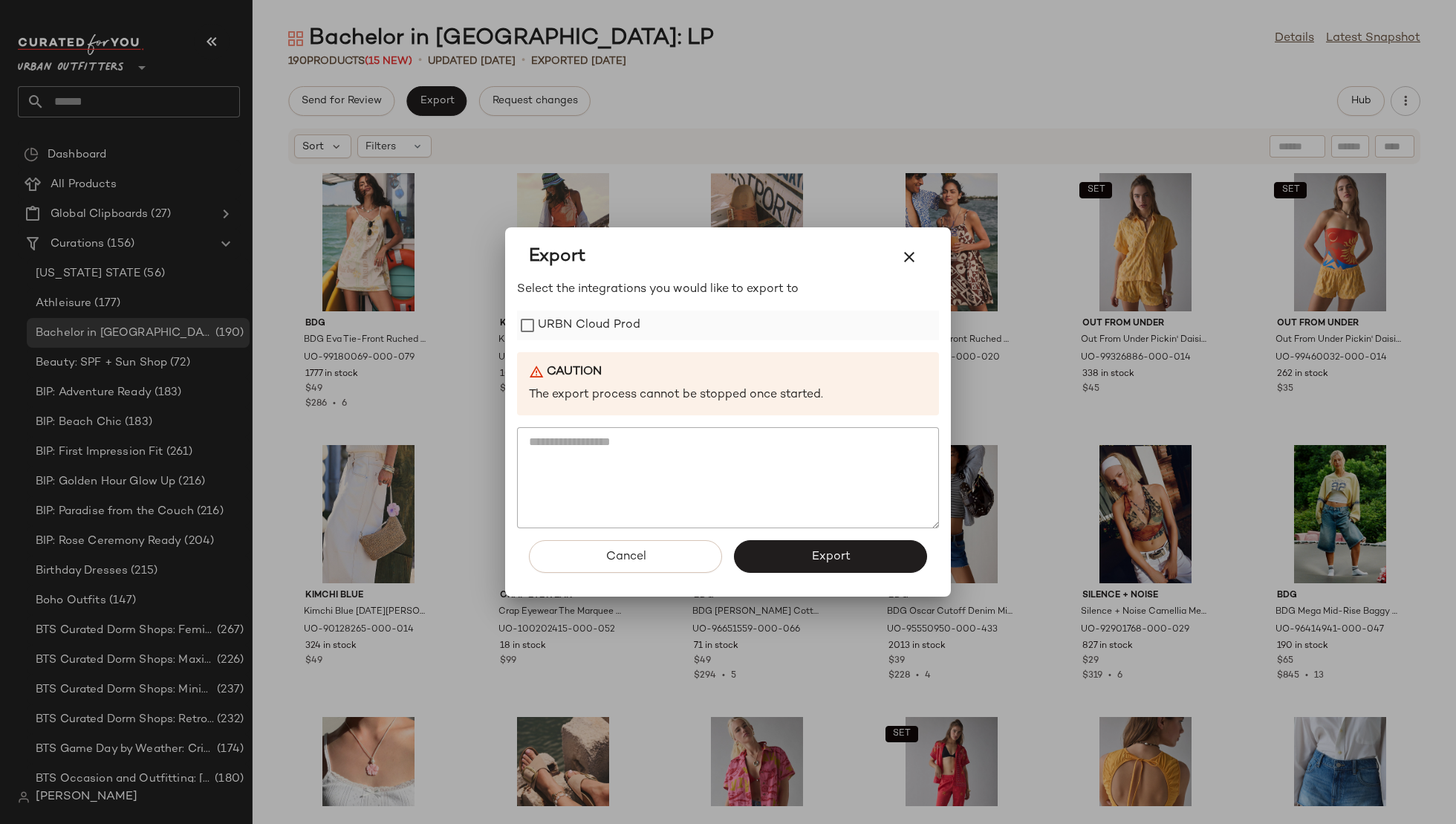
click at [595, 318] on label "URBN Cloud Prod" at bounding box center [589, 325] width 102 height 30
click at [756, 554] on button "Export" at bounding box center [831, 557] width 193 height 33
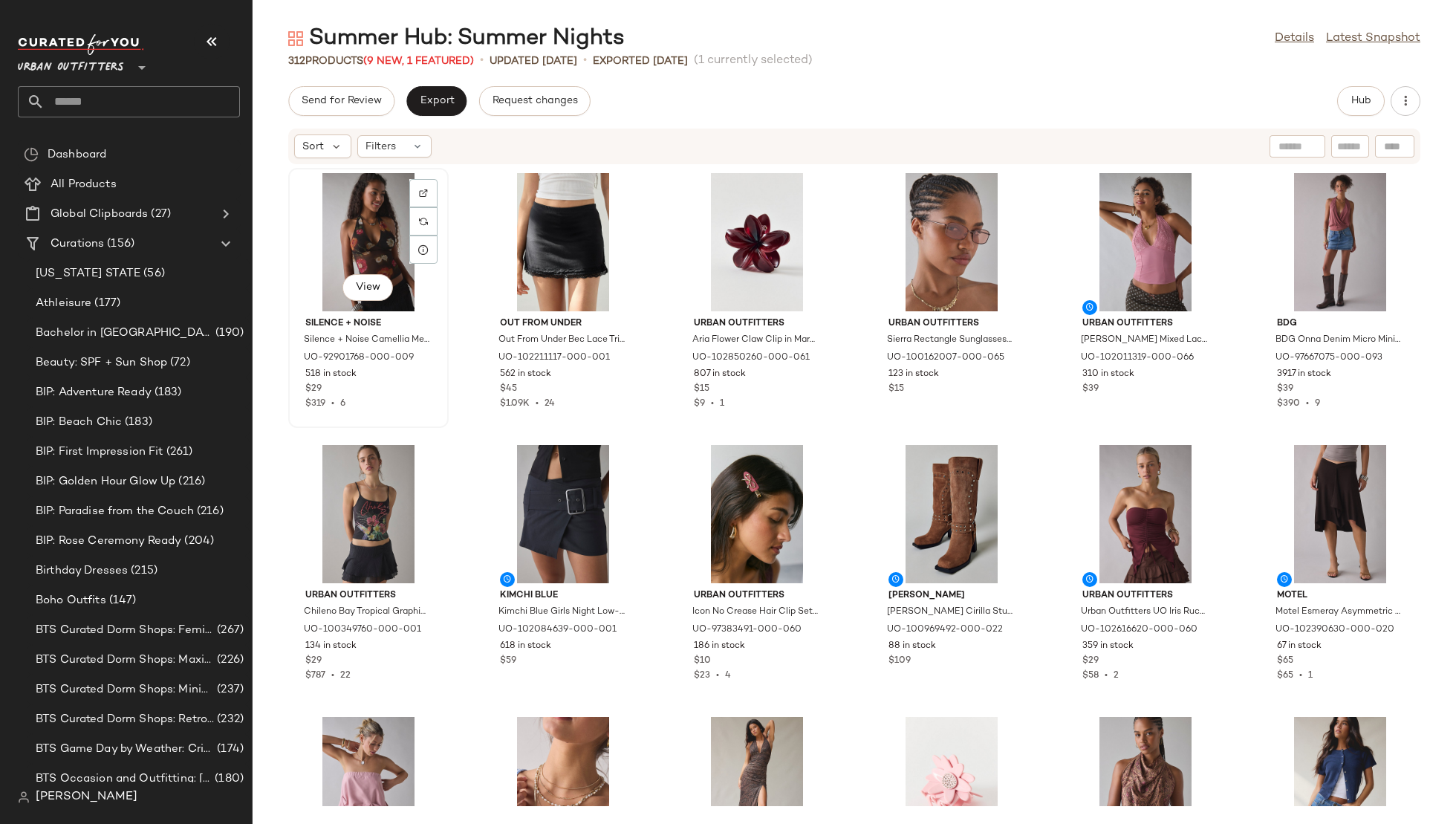
click at [371, 236] on div "View" at bounding box center [369, 242] width 151 height 138
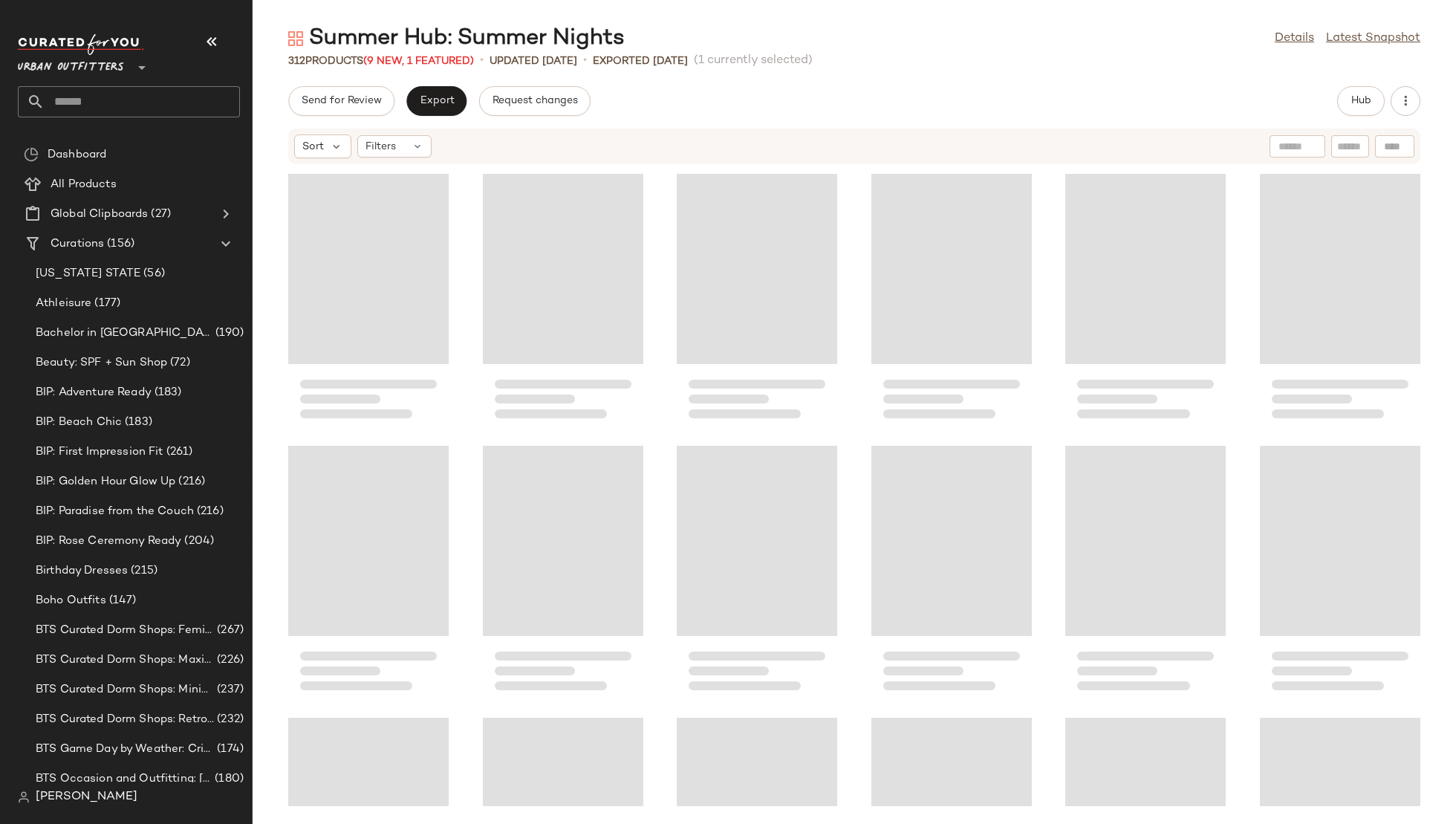
scroll to position [13505, 0]
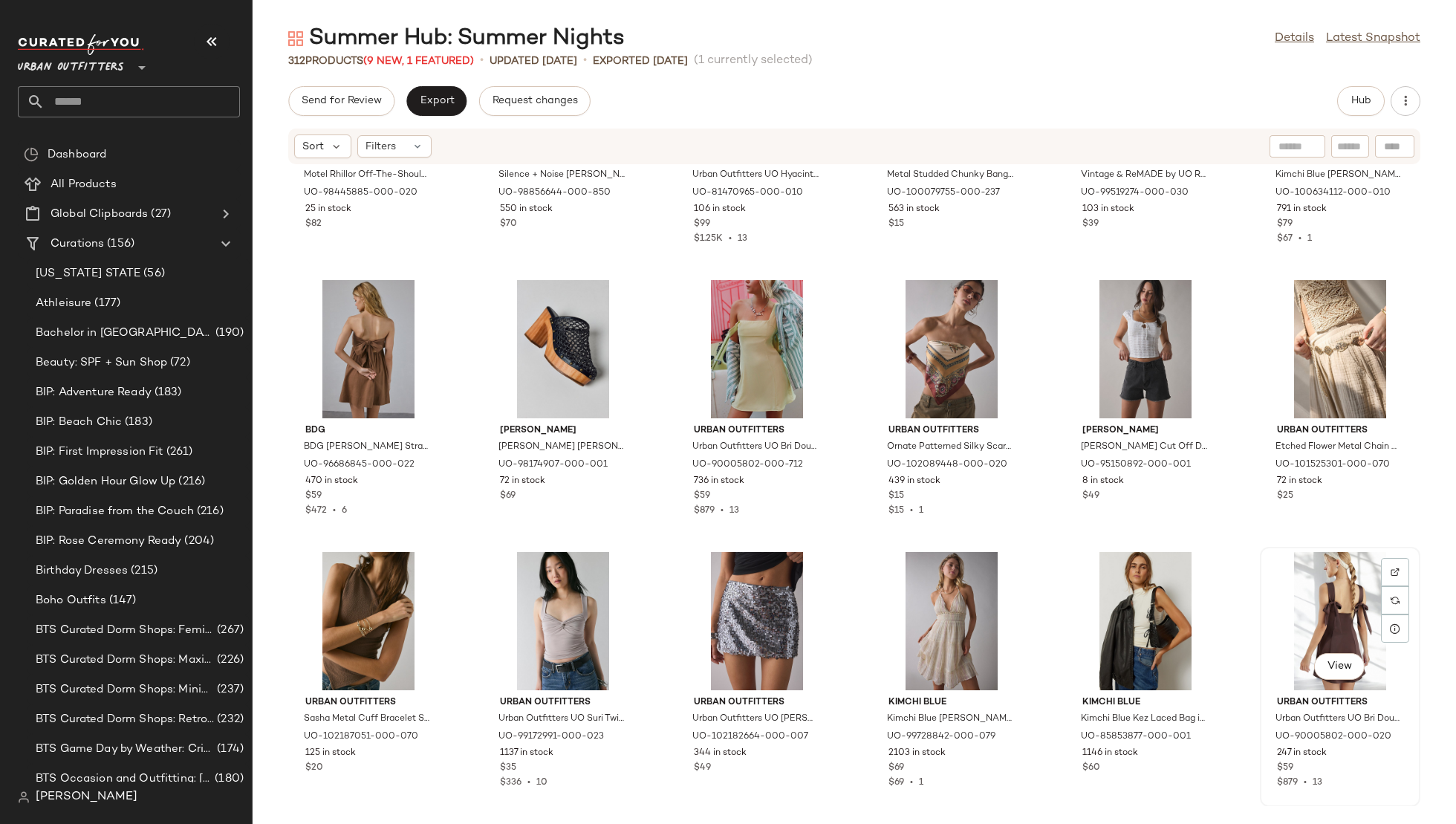
click at [1325, 613] on div "View" at bounding box center [1340, 621] width 151 height 138
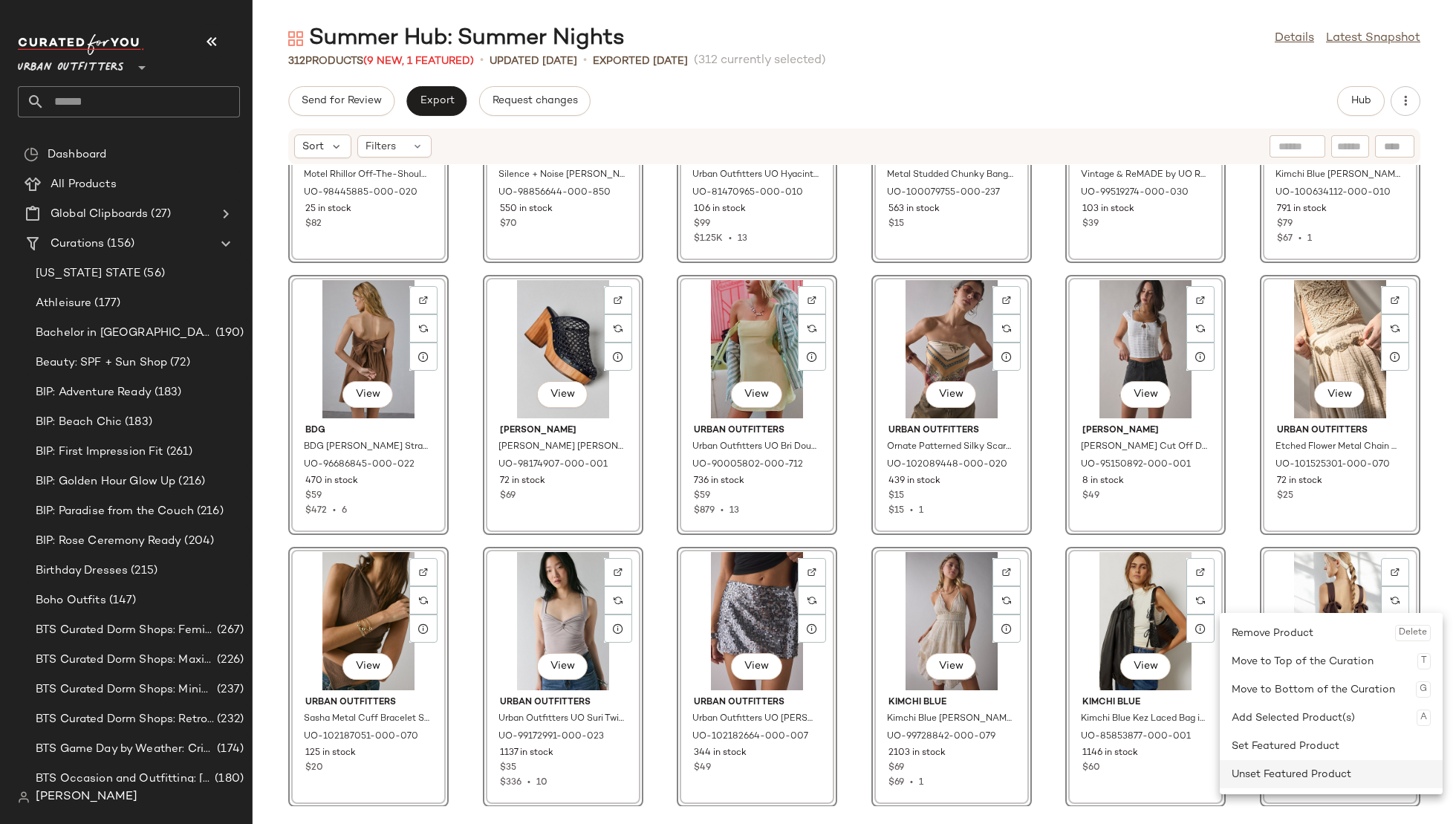
click at [1266, 771] on div "Unset Featured Product" at bounding box center [1331, 774] width 199 height 28
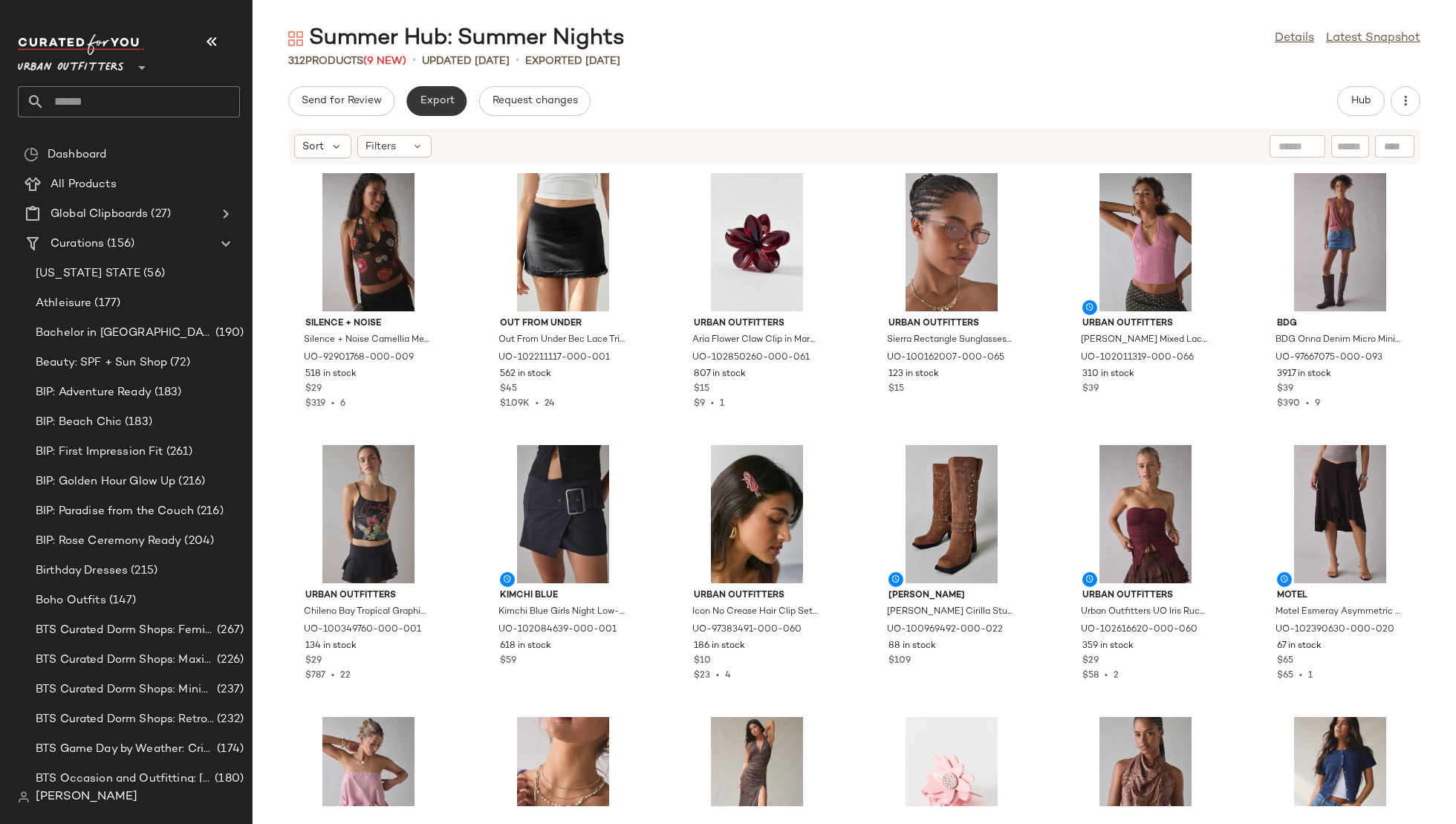
click at [451, 93] on button "Export" at bounding box center [436, 100] width 60 height 30
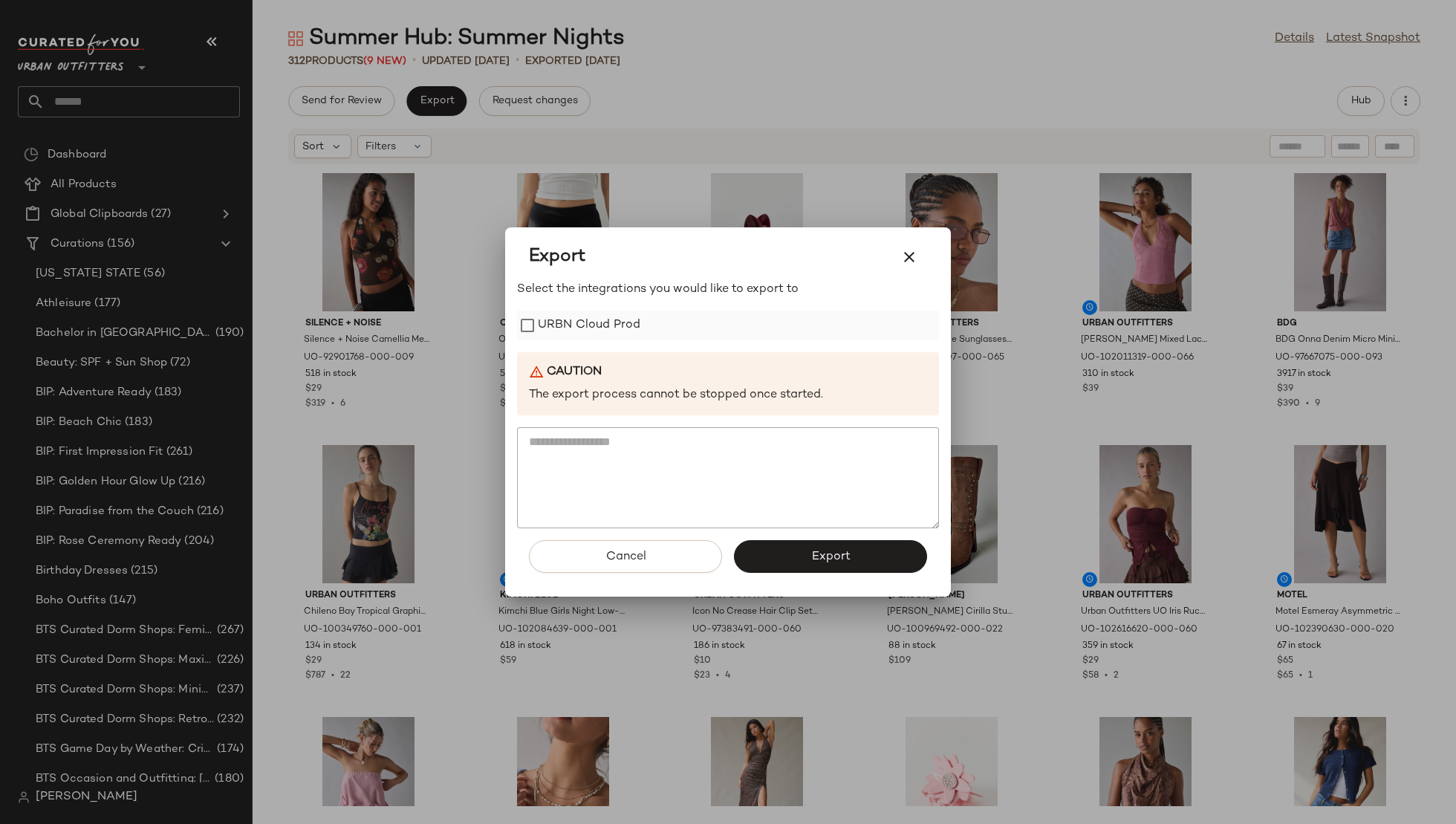
click at [622, 324] on label "URBN Cloud Prod" at bounding box center [589, 325] width 102 height 30
click at [818, 549] on button "Export" at bounding box center [831, 557] width 193 height 33
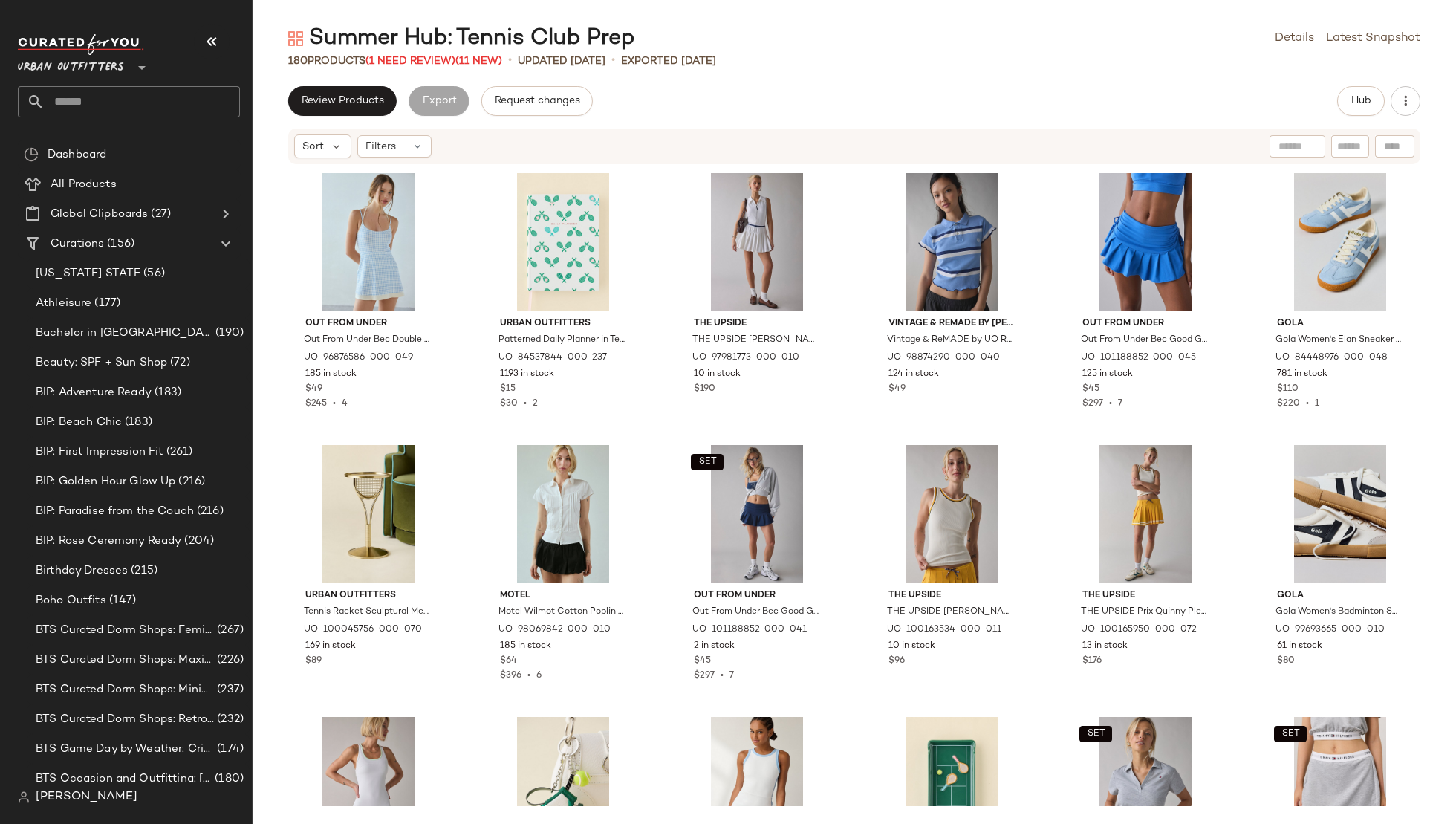
click at [428, 66] on span "(1 Need Review)" at bounding box center [411, 61] width 90 height 11
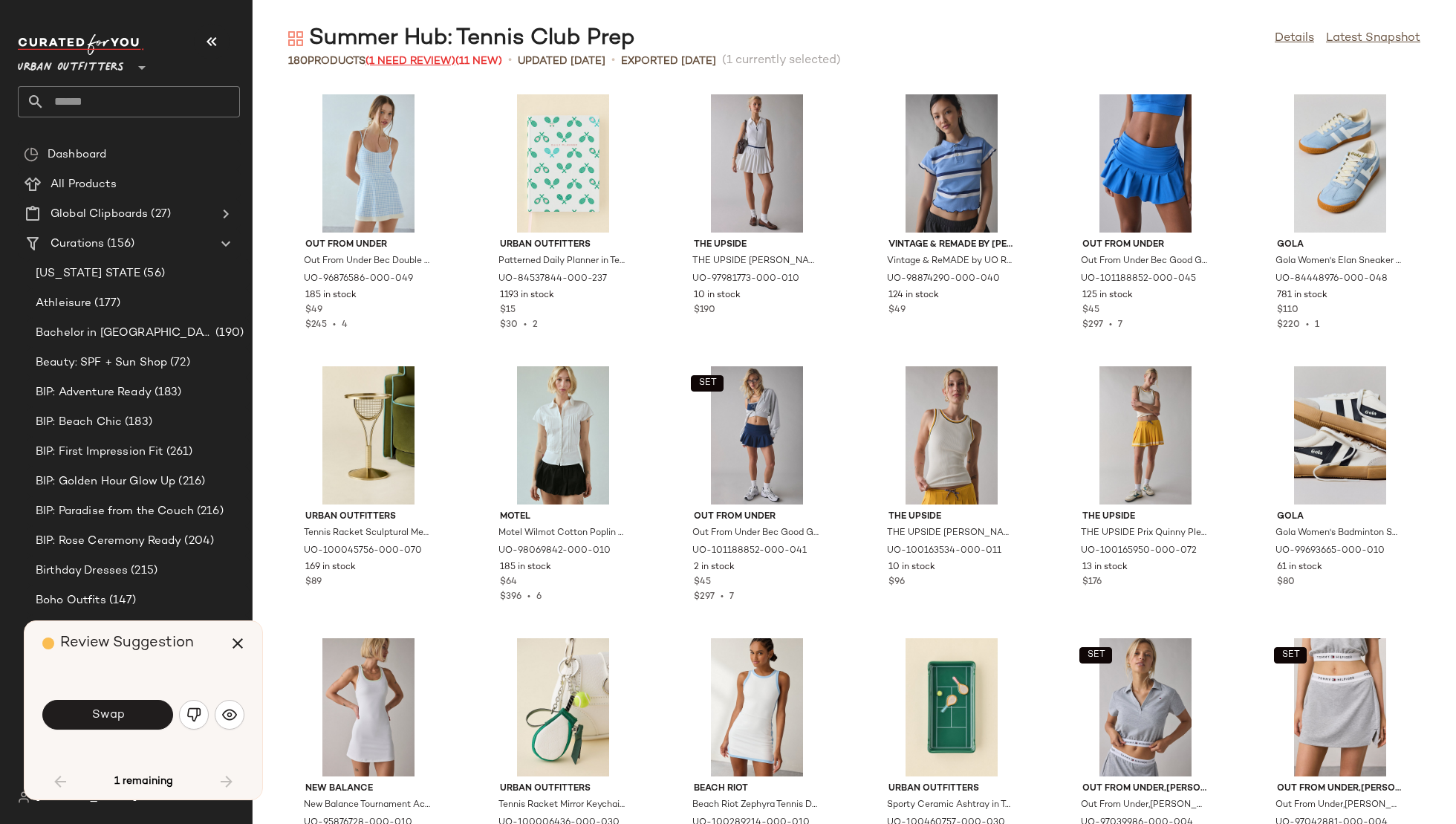
scroll to position [828, 0]
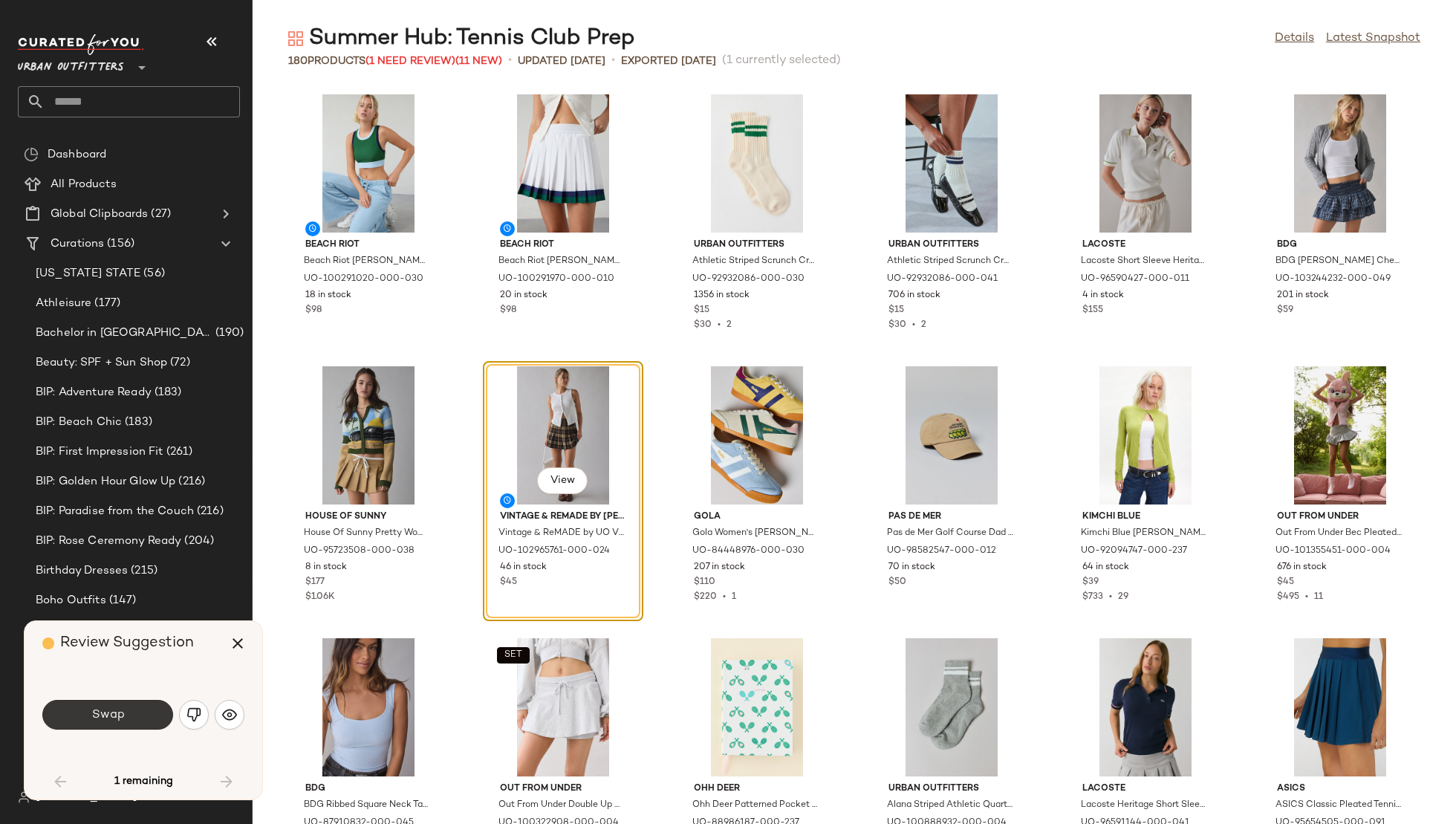
click at [86, 714] on button "Swap" at bounding box center [107, 714] width 130 height 30
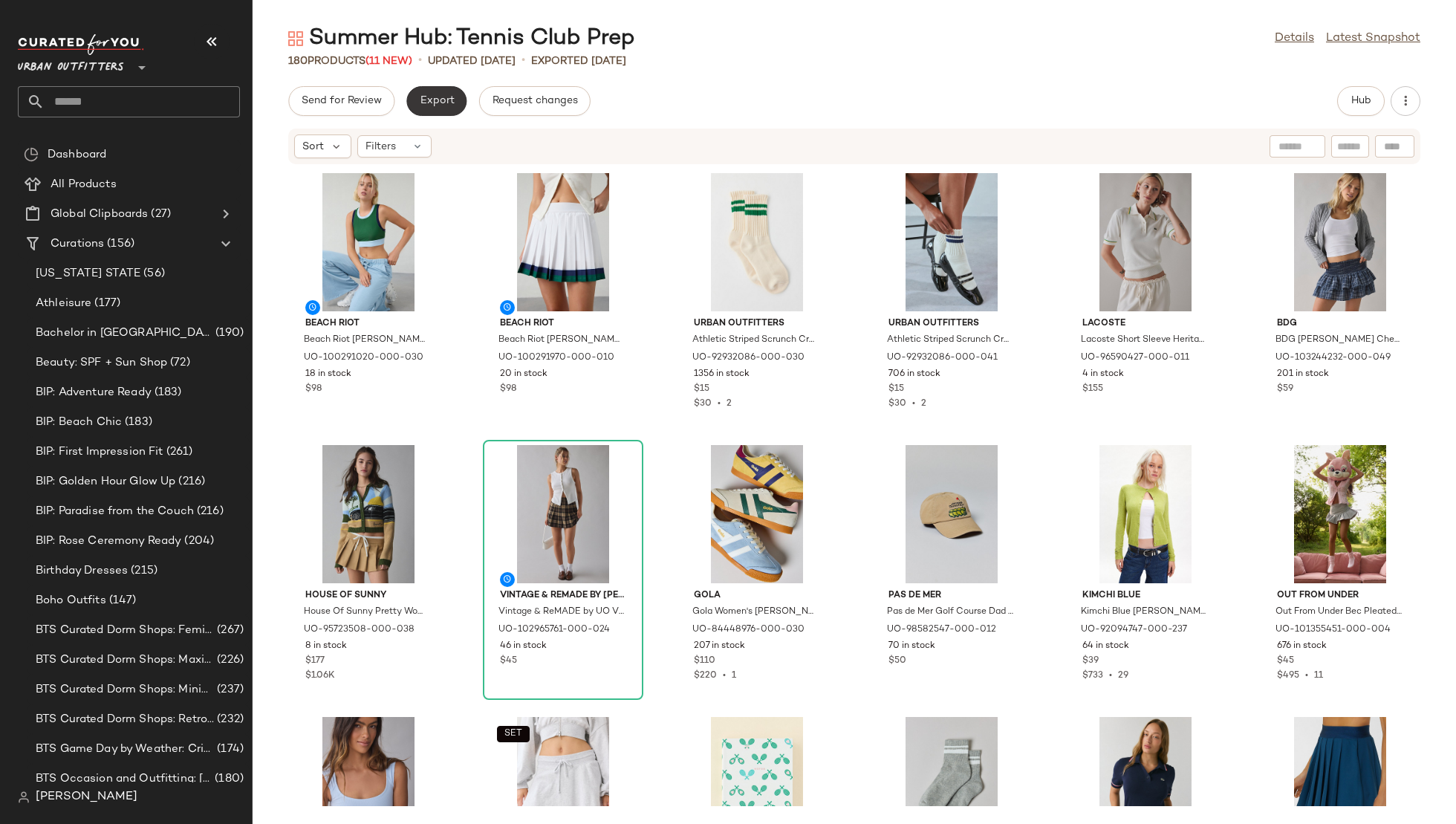
click at [423, 112] on button "Export" at bounding box center [436, 100] width 60 height 30
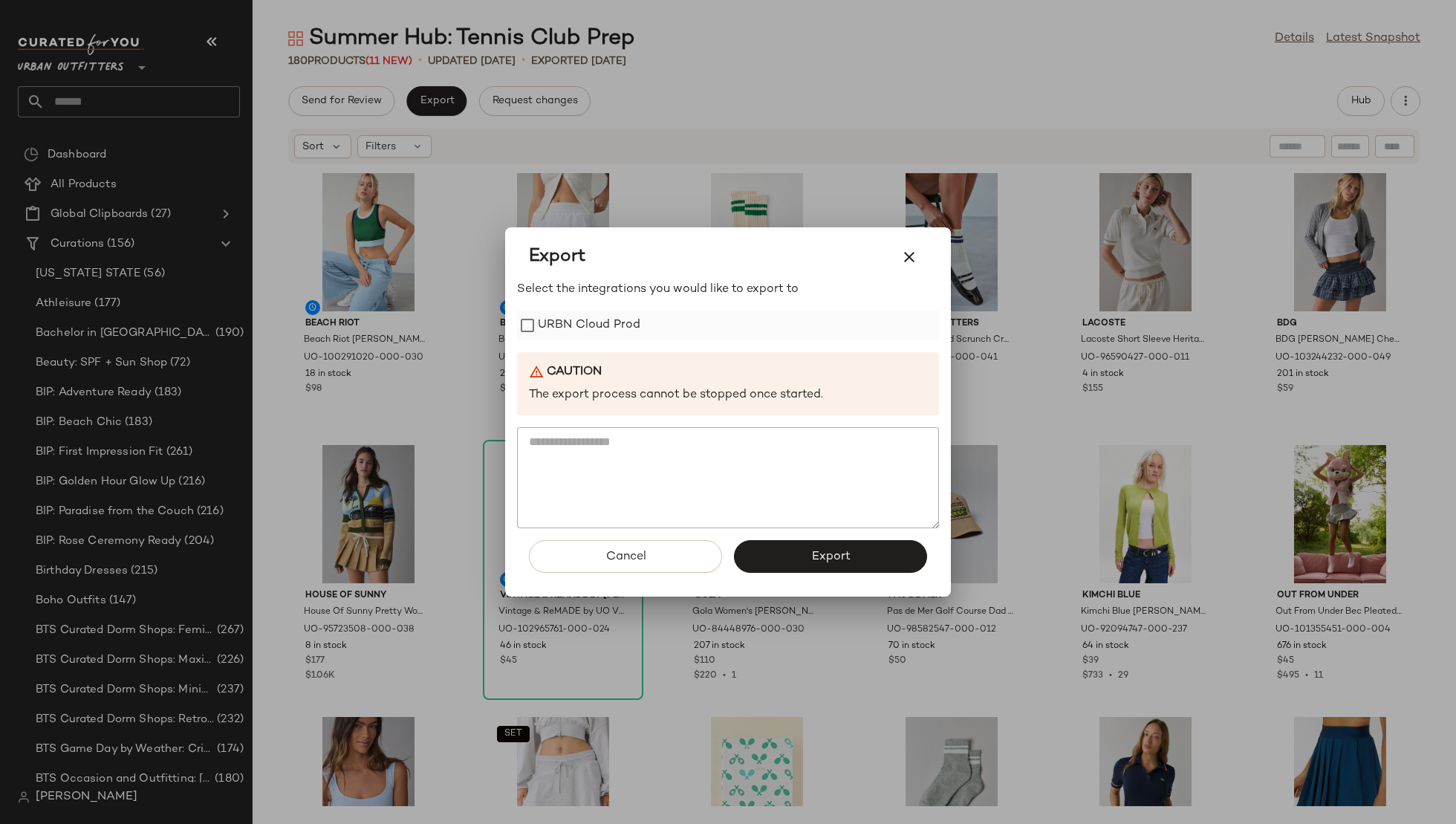
click at [587, 319] on label "URBN Cloud Prod" at bounding box center [589, 325] width 102 height 30
click at [809, 551] on button "Export" at bounding box center [831, 557] width 193 height 33
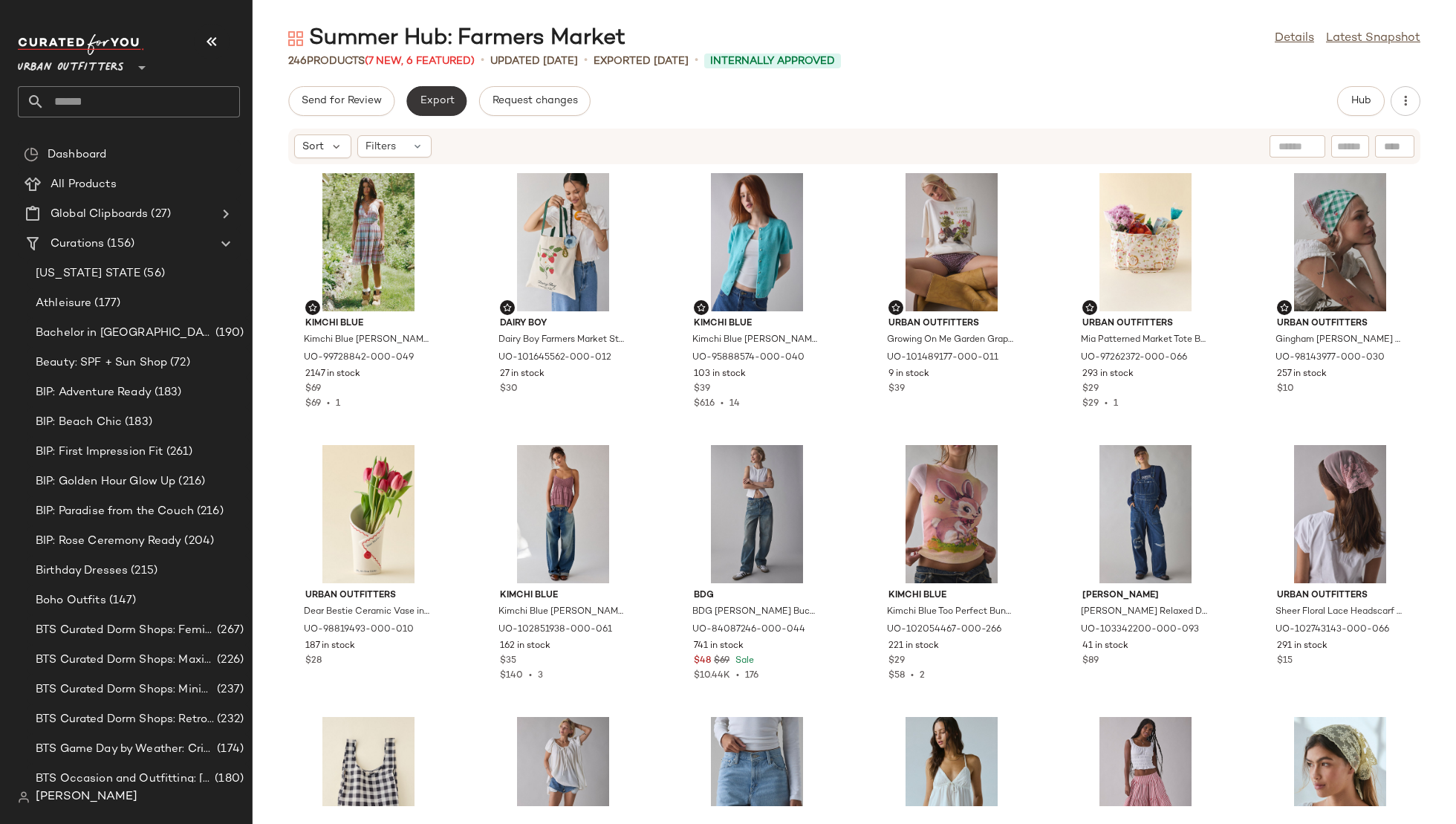
click at [430, 99] on span "Export" at bounding box center [436, 100] width 35 height 12
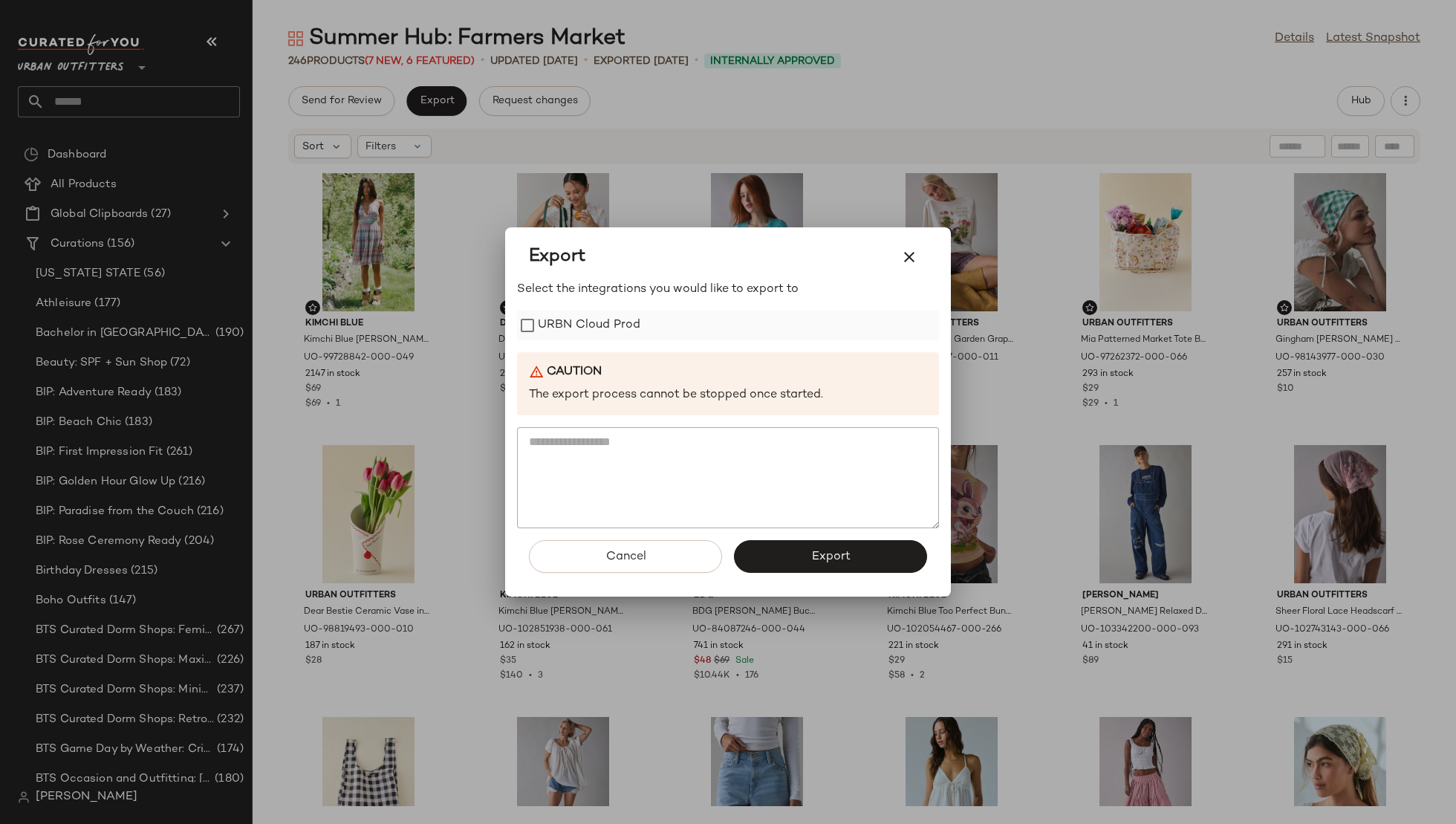
click at [579, 324] on label "URBN Cloud Prod" at bounding box center [589, 325] width 102 height 30
click at [814, 554] on span "Export" at bounding box center [830, 557] width 39 height 14
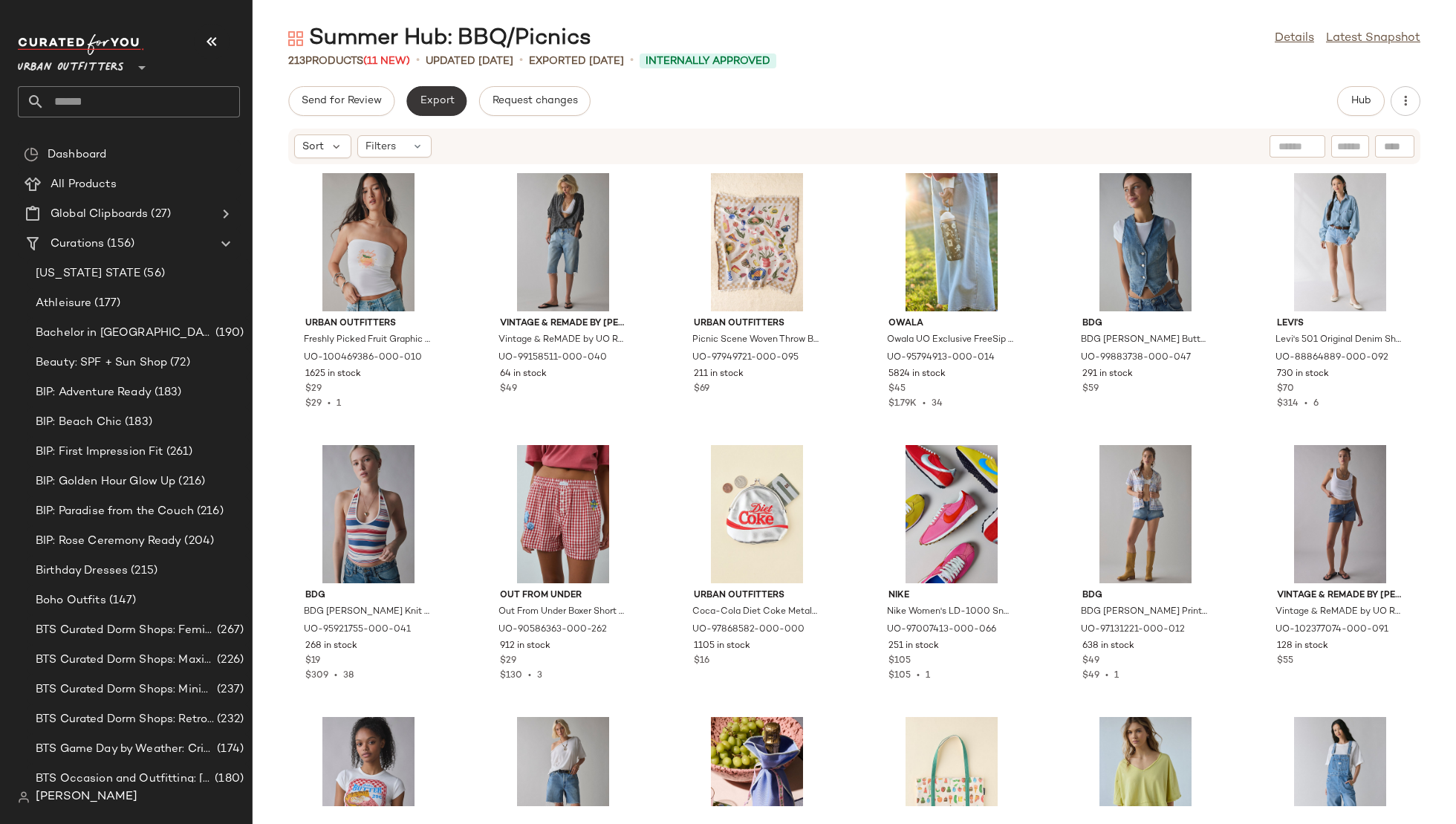
click at [426, 104] on span "Export" at bounding box center [436, 100] width 35 height 12
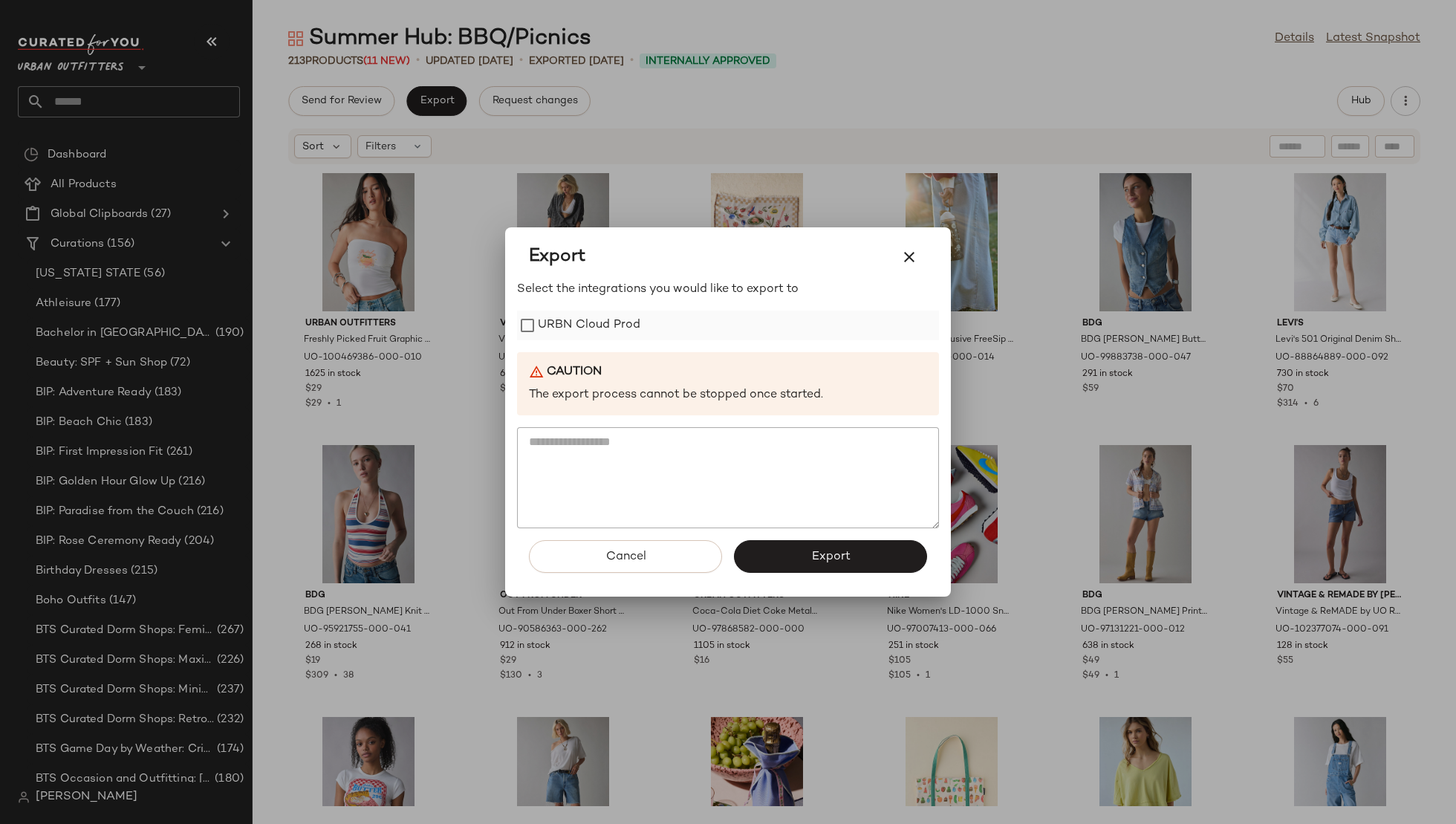
click at [574, 331] on label "URBN Cloud Prod" at bounding box center [589, 325] width 102 height 30
click at [793, 555] on button "Export" at bounding box center [831, 557] width 193 height 33
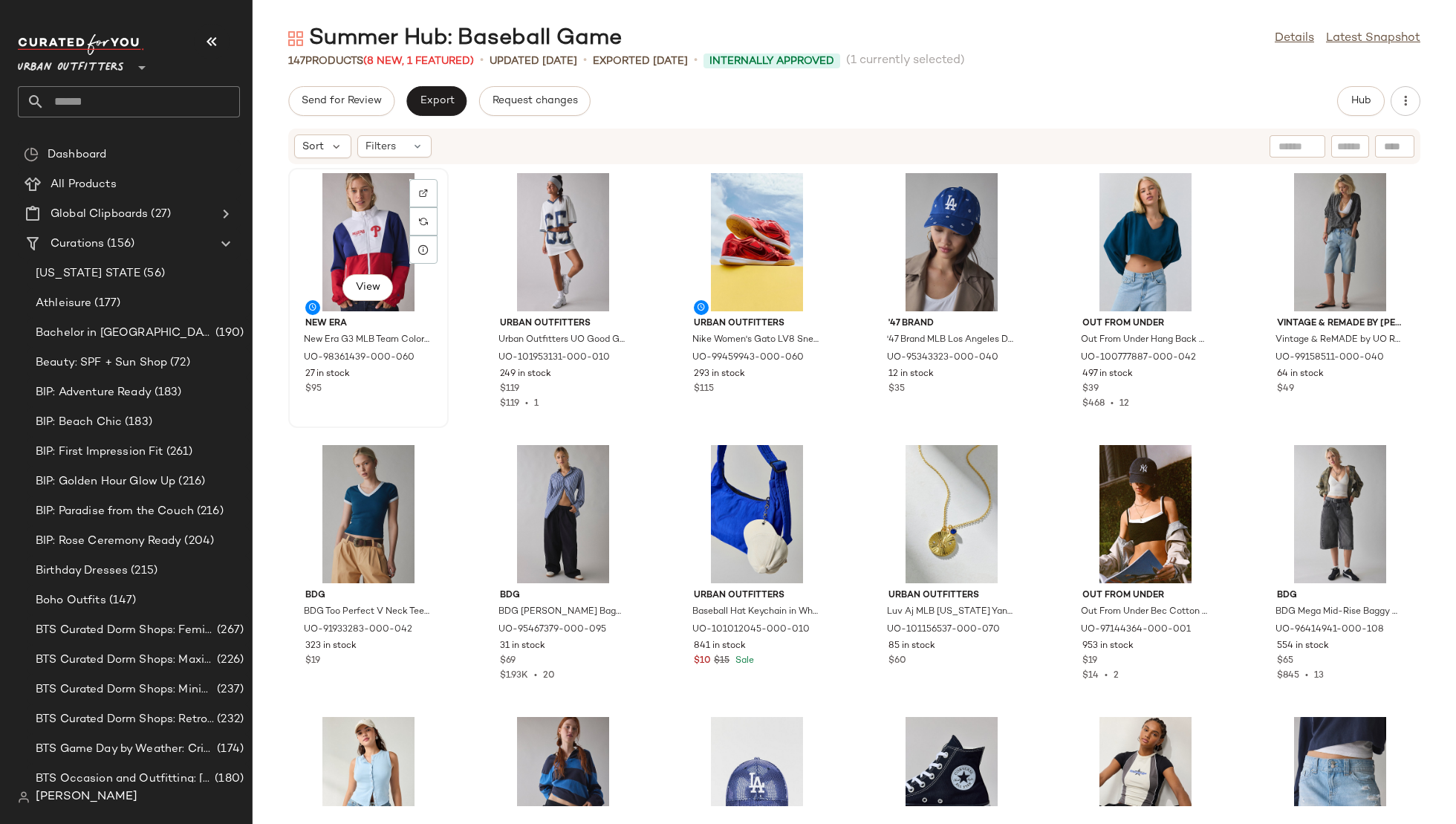
click at [350, 230] on div "View" at bounding box center [369, 242] width 151 height 138
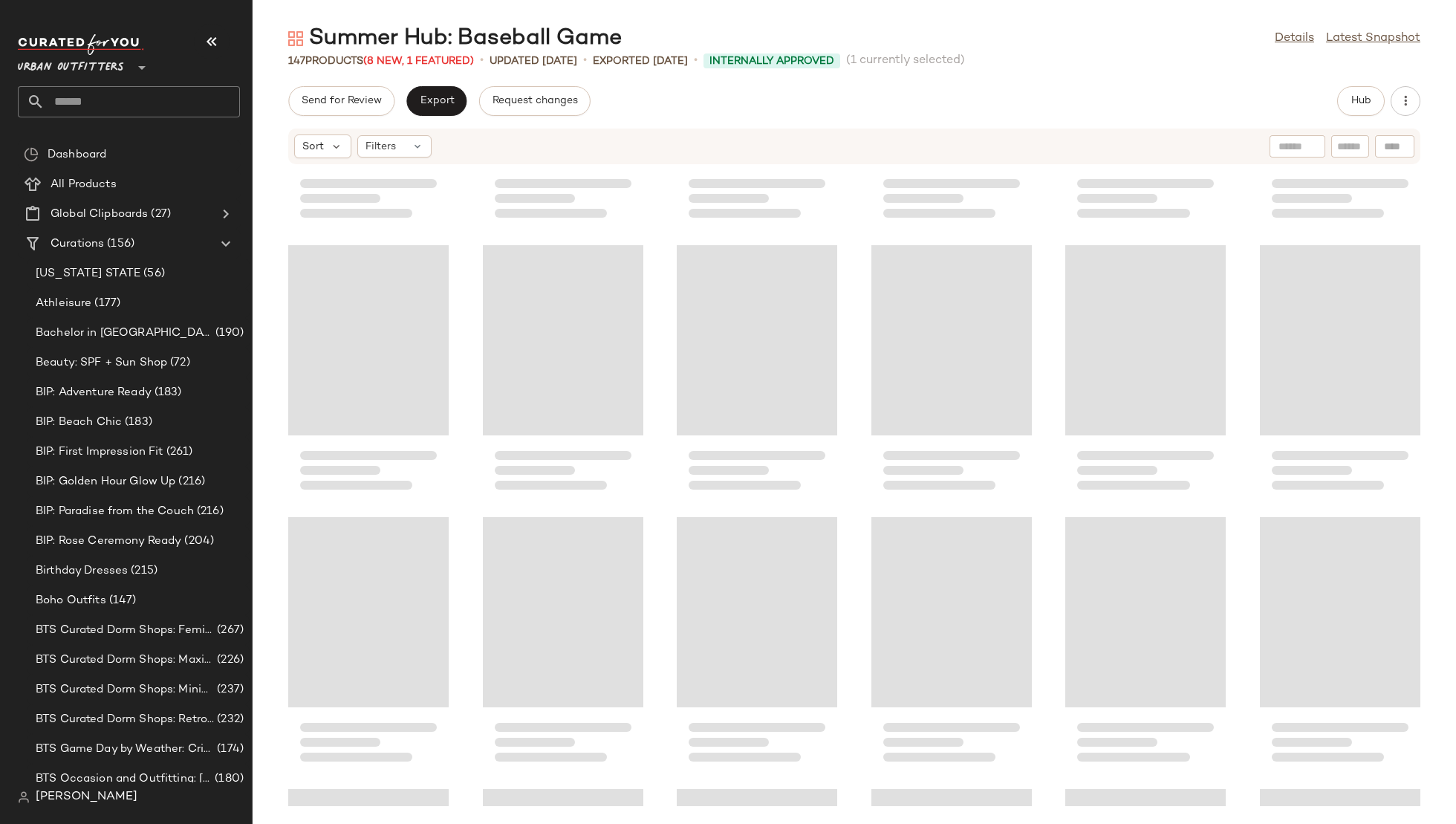
scroll to position [6161, 0]
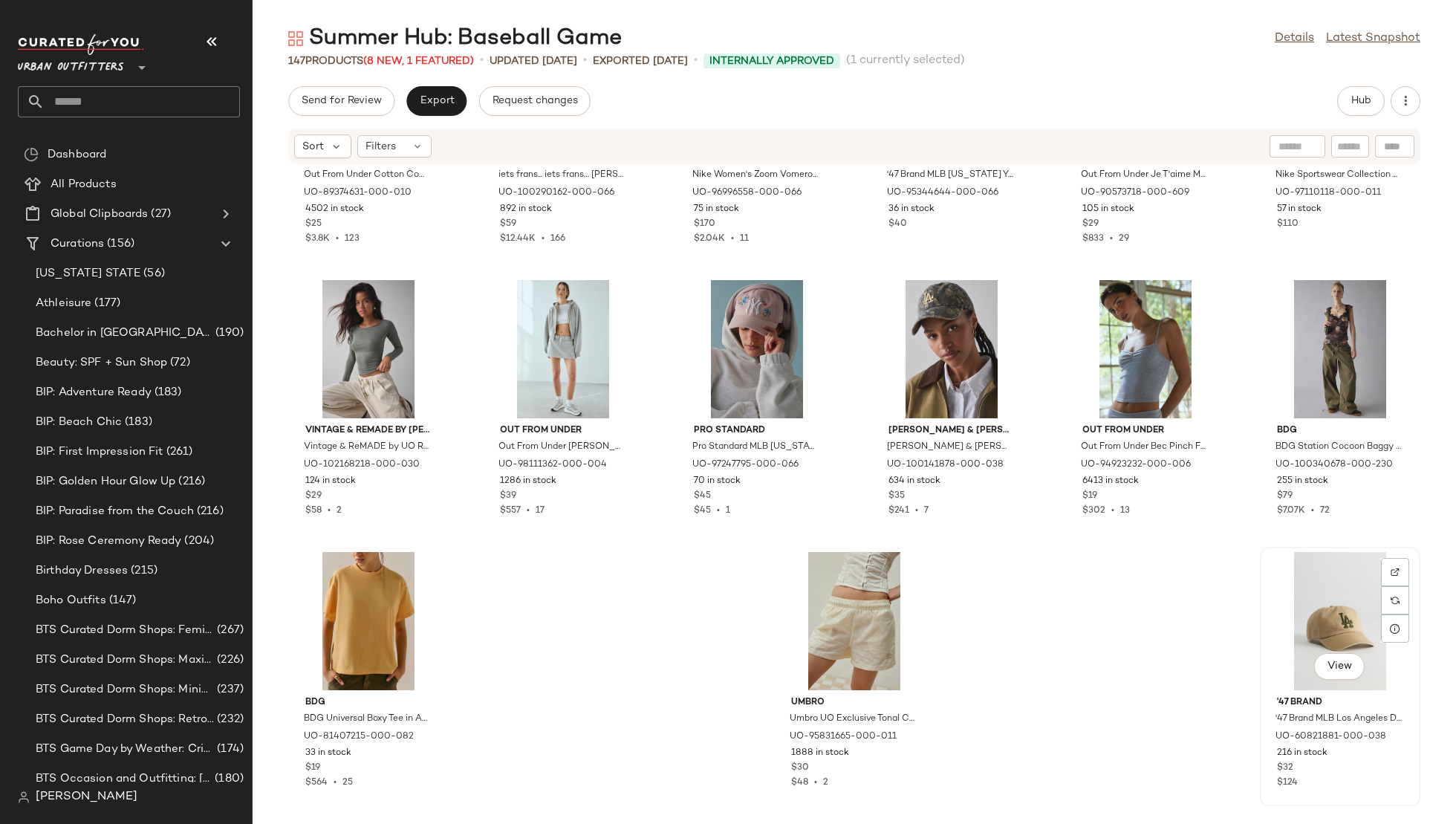
click at [1298, 587] on div "View" at bounding box center [1340, 621] width 151 height 138
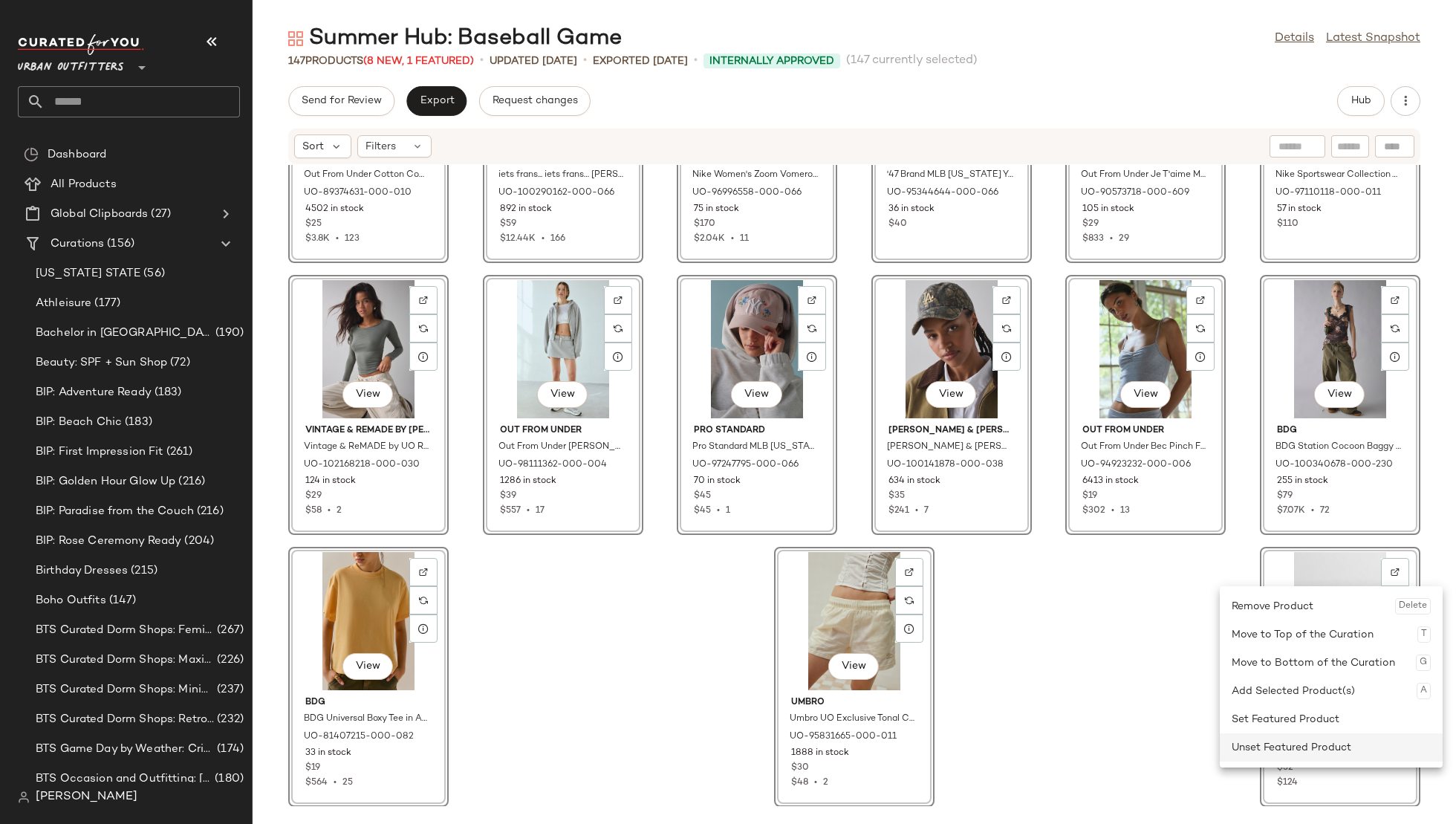
click at [1256, 740] on div "Unset Featured Product" at bounding box center [1331, 747] width 199 height 28
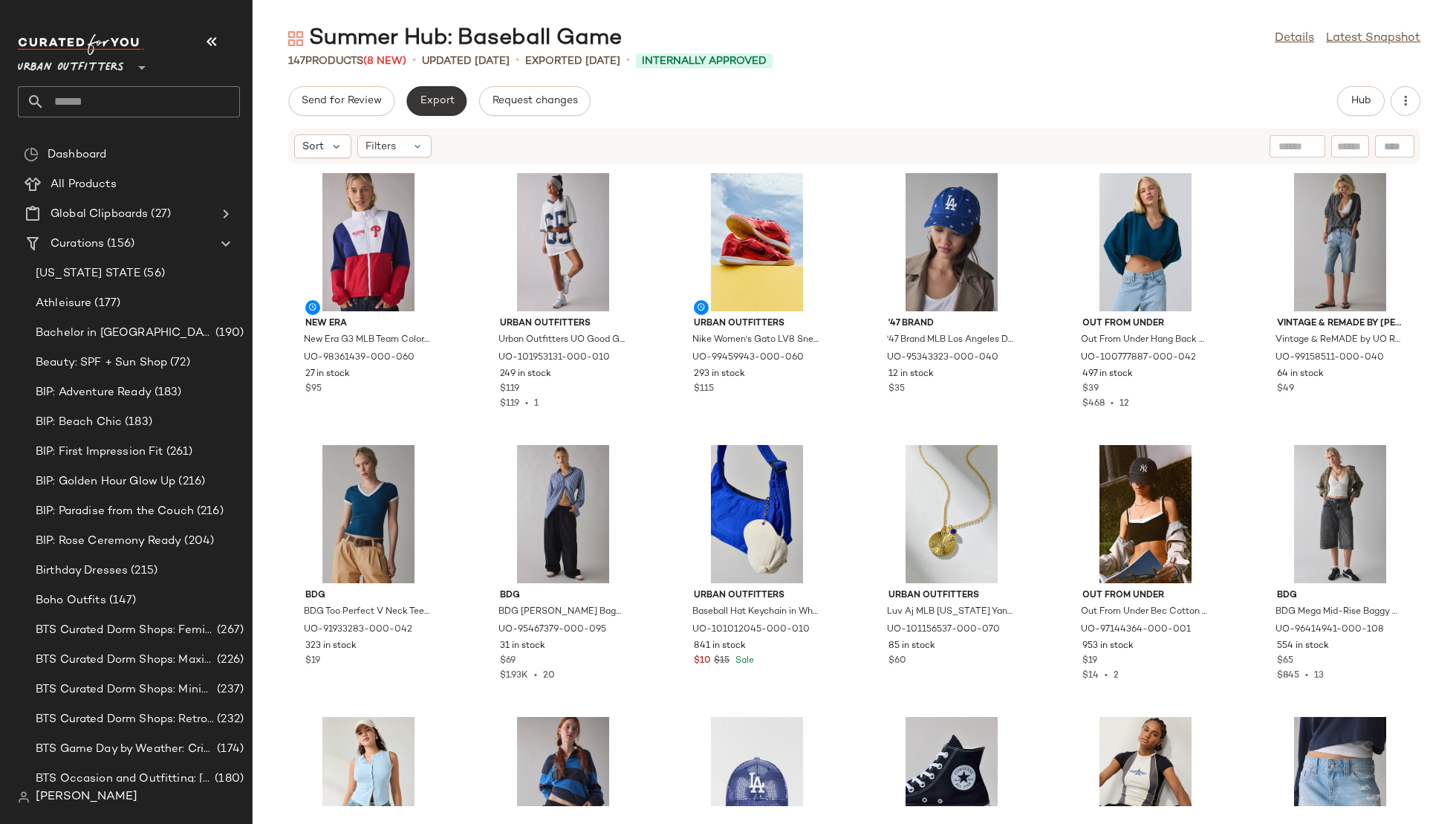
click at [452, 99] on button "Export" at bounding box center [436, 100] width 60 height 30
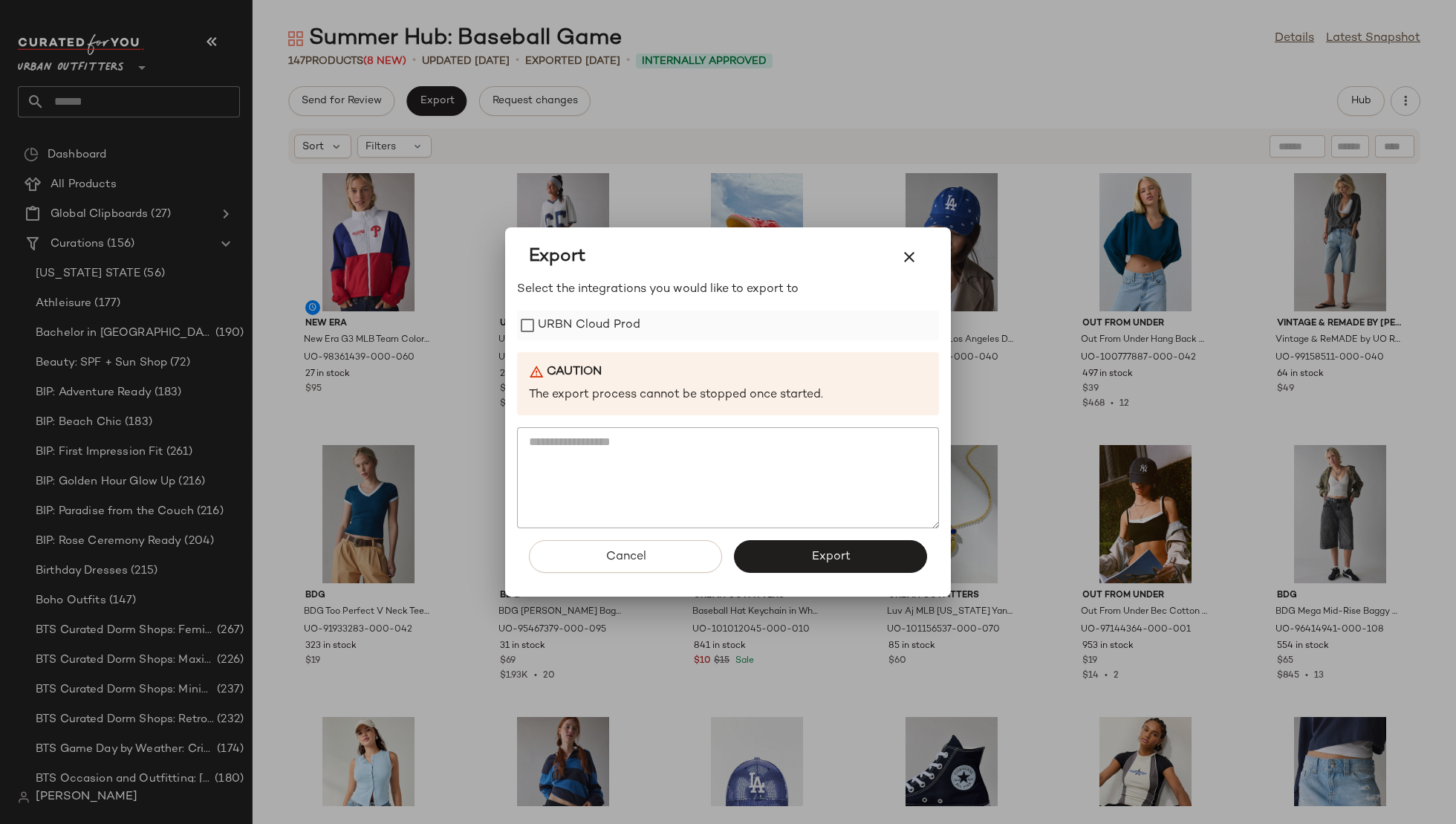
click at [580, 319] on label "URBN Cloud Prod" at bounding box center [589, 325] width 102 height 30
click at [779, 550] on button "Export" at bounding box center [831, 557] width 193 height 33
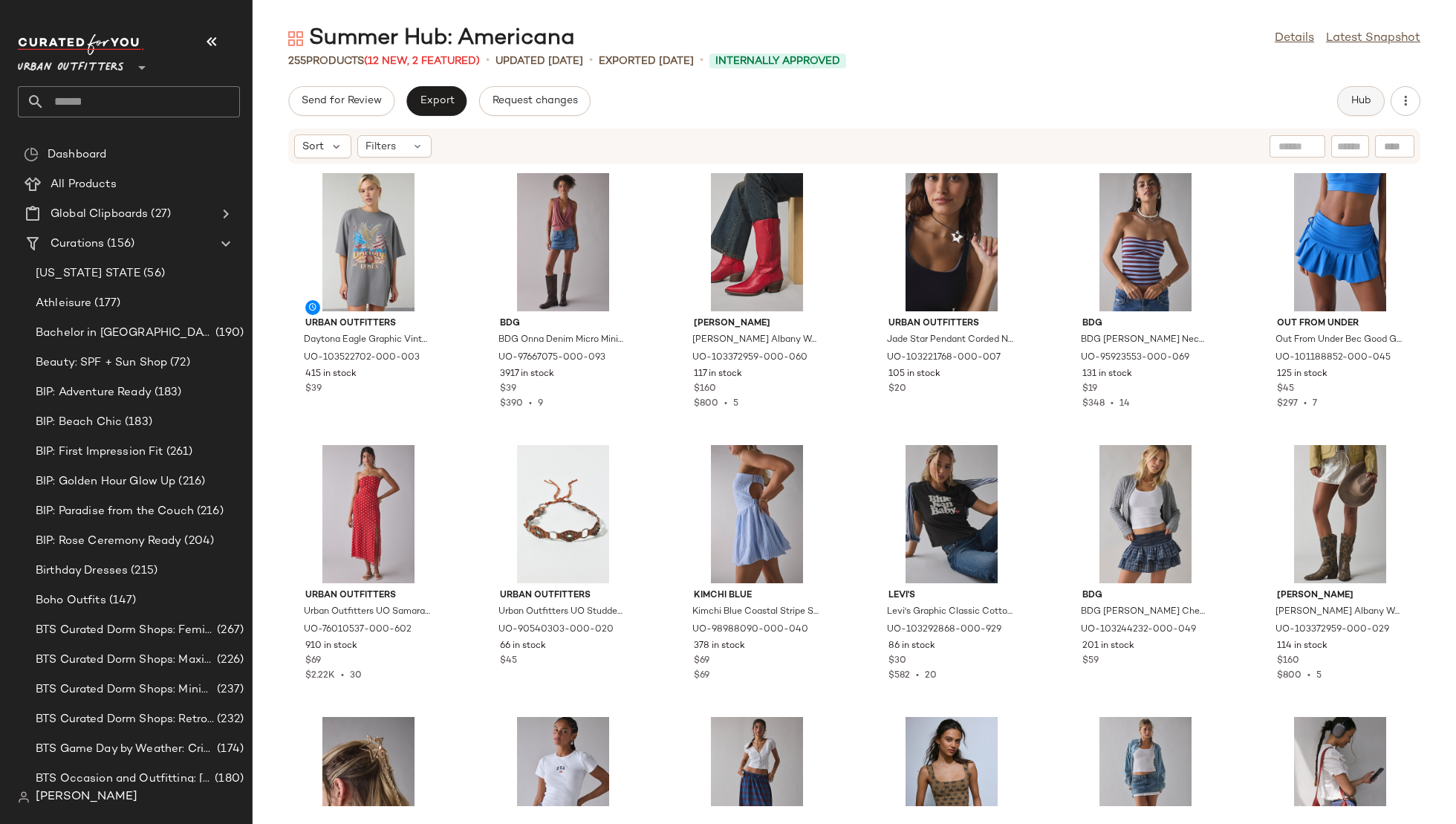
click at [1359, 101] on span "Hub" at bounding box center [1361, 100] width 21 height 12
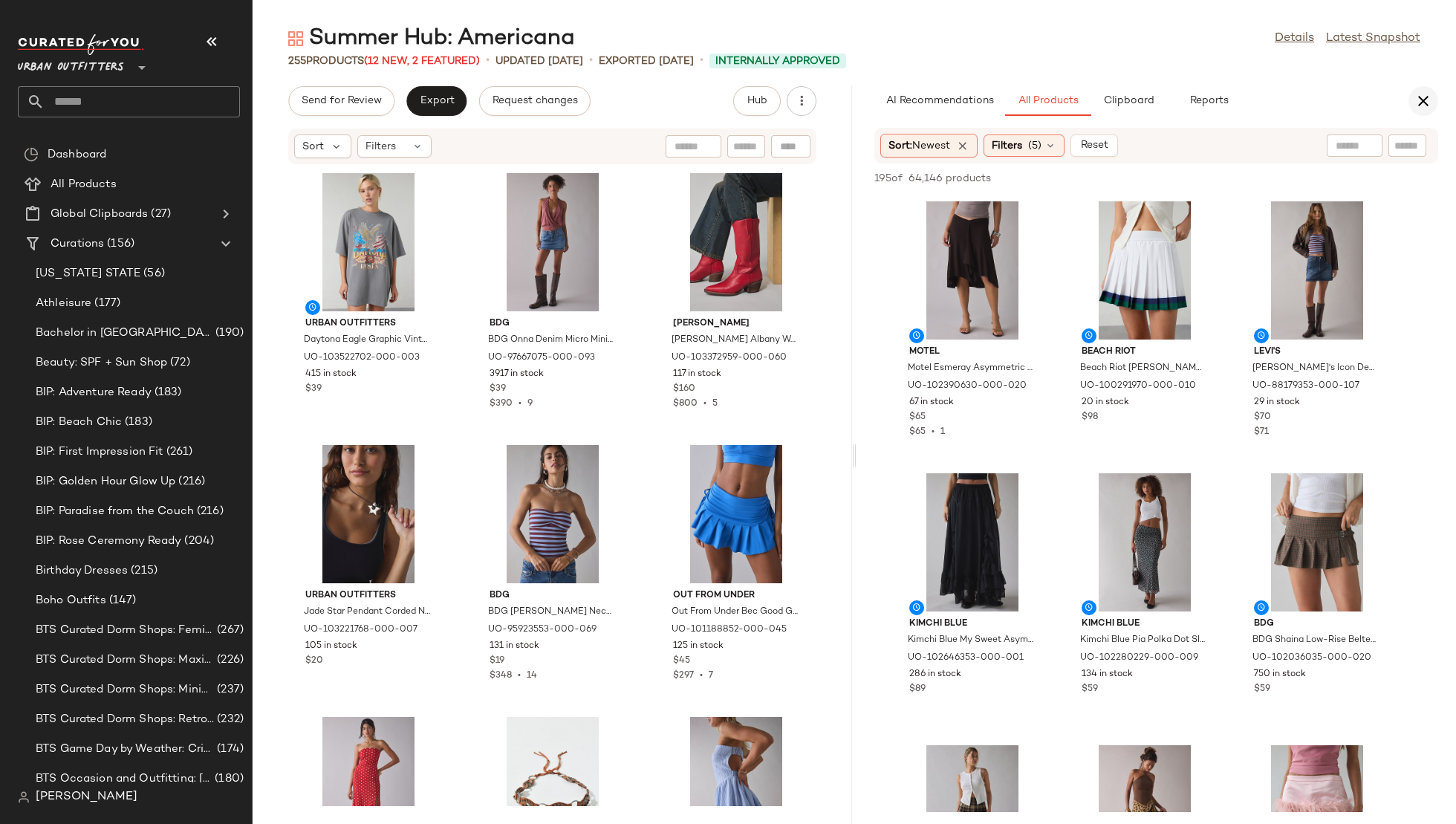
click at [1420, 93] on icon "button" at bounding box center [1424, 101] width 18 height 18
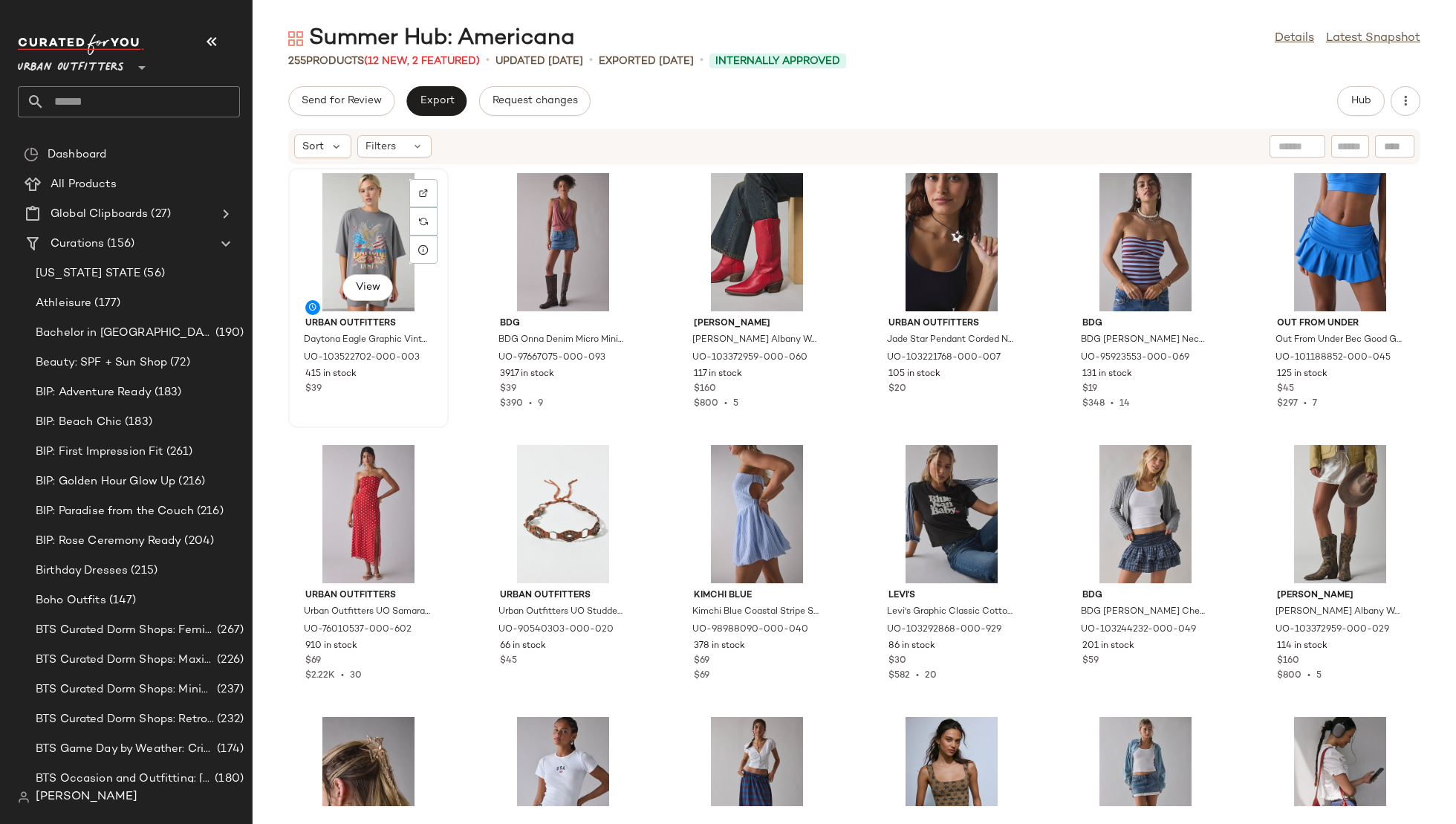
click at [350, 217] on div "View" at bounding box center [369, 242] width 151 height 138
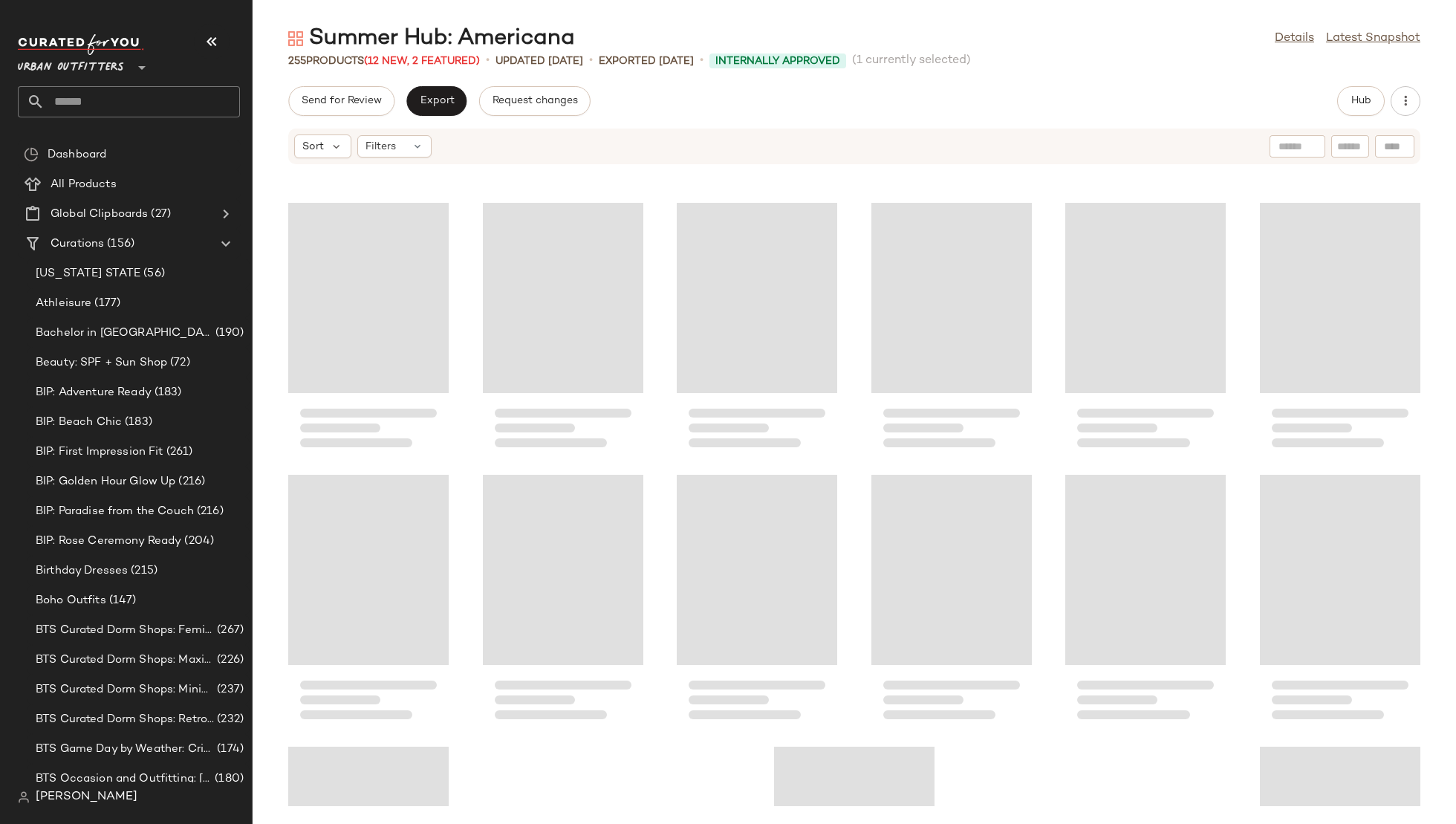
scroll to position [11057, 0]
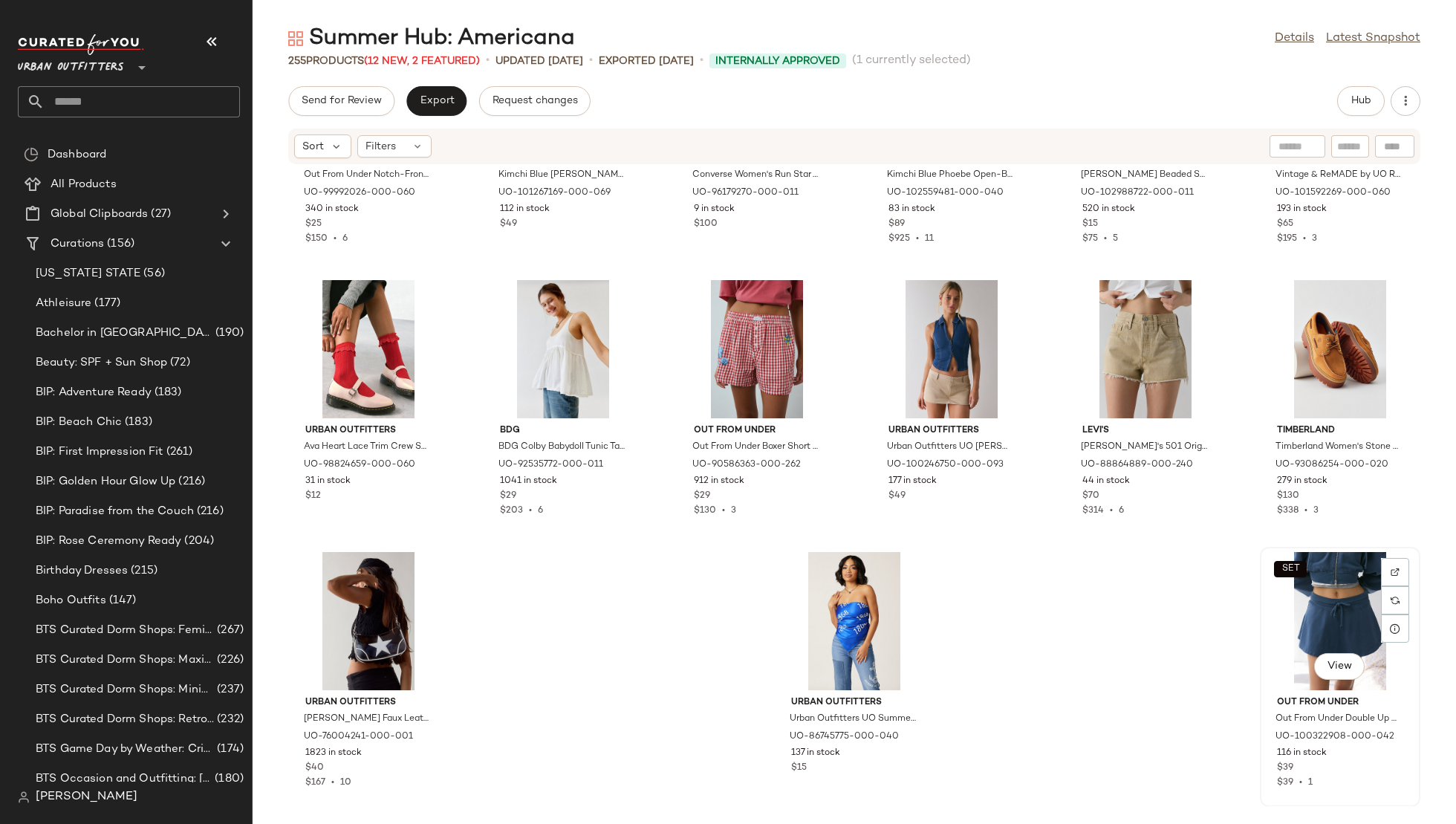
click at [1307, 590] on div "SET View" at bounding box center [1340, 621] width 151 height 138
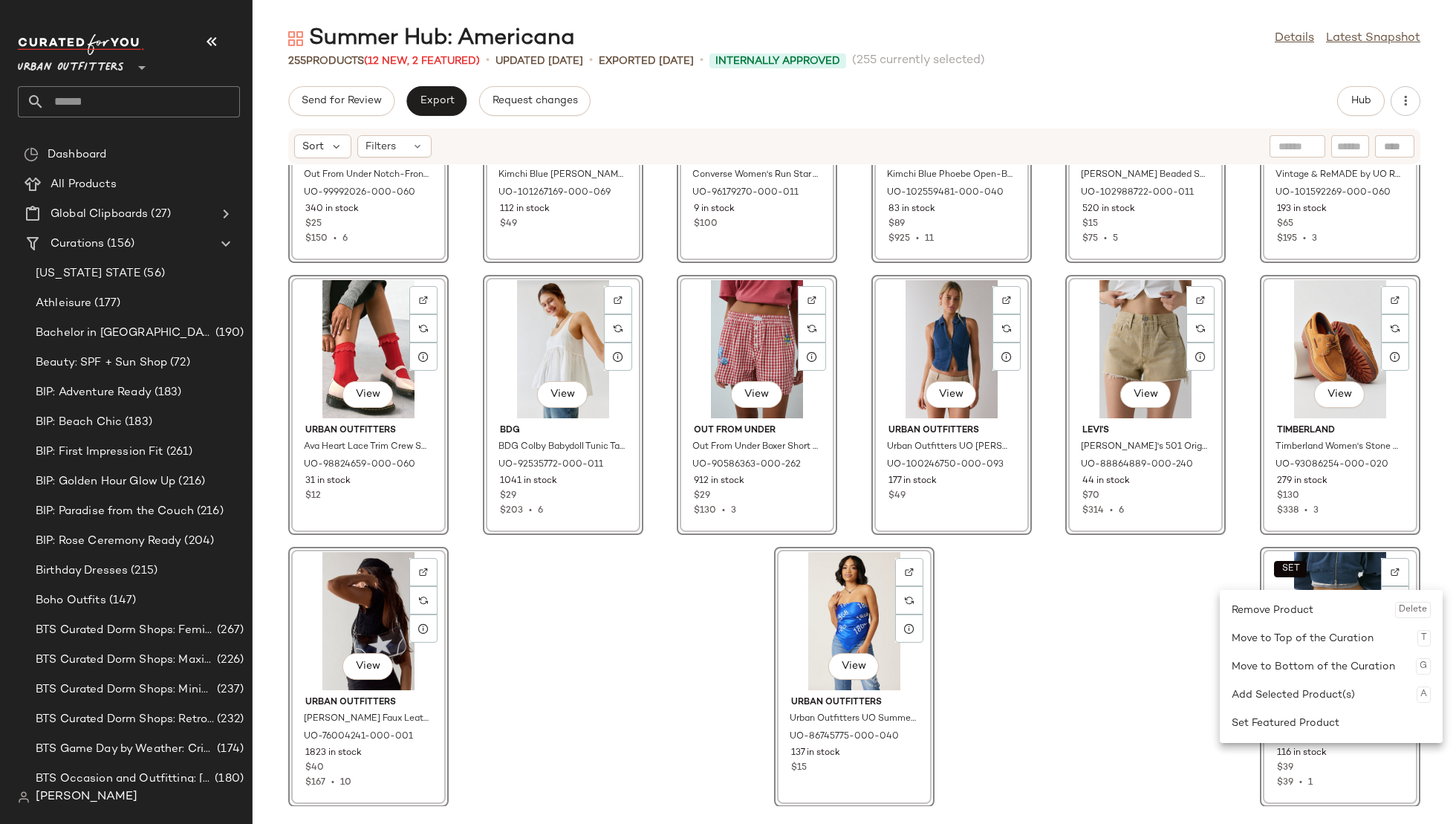
click at [1096, 655] on div "View Out From Under Out From Under Notch-Front Cotton Compression Baby Tee in R…" at bounding box center [854, 485] width 1203 height 641
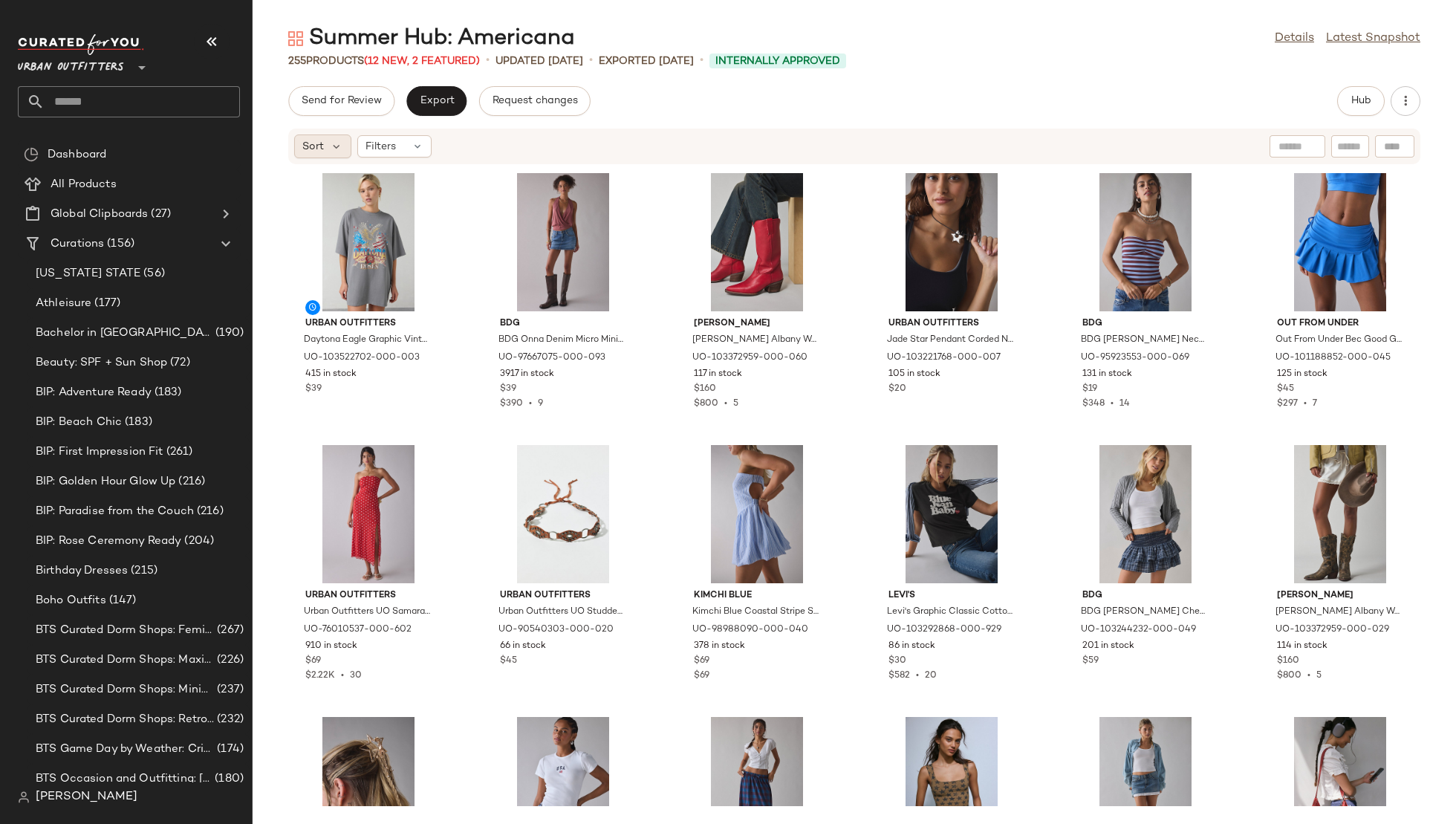
click at [314, 142] on span "Sort" at bounding box center [313, 146] width 22 height 16
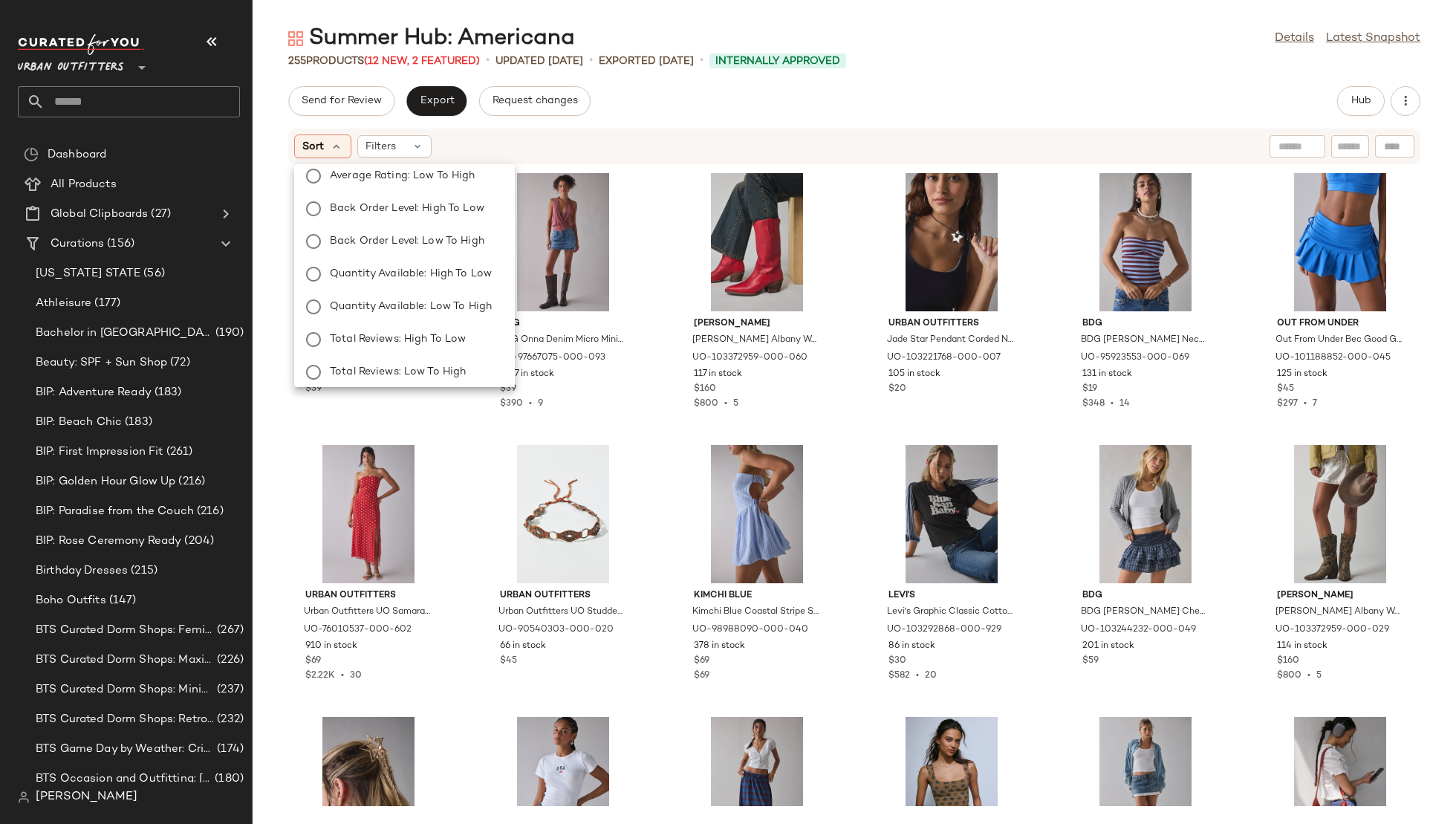
scroll to position [312, 0]
click at [394, 135] on div "Filters" at bounding box center [394, 146] width 74 height 22
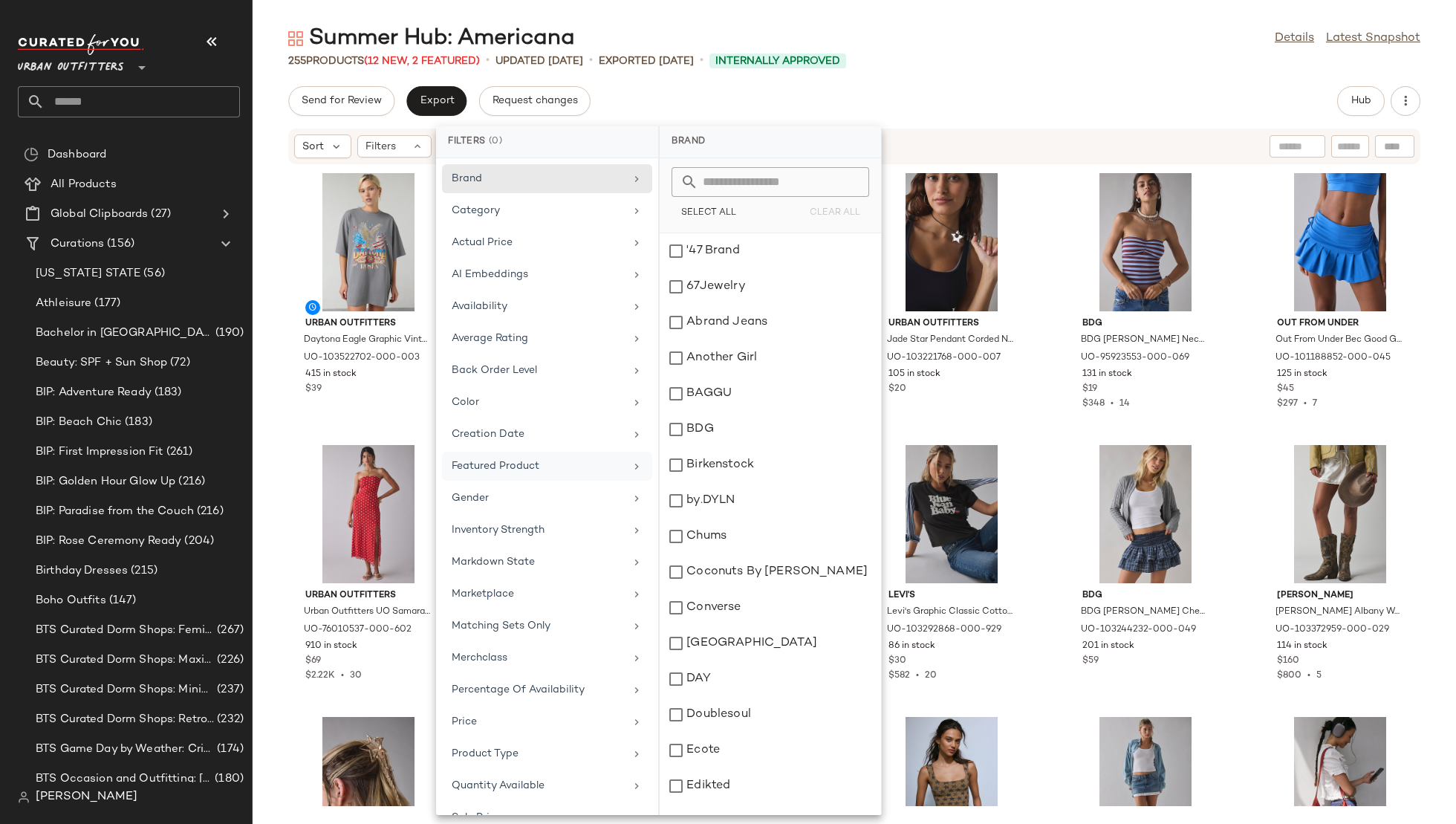
click at [536, 466] on div "Featured Product" at bounding box center [538, 465] width 173 height 16
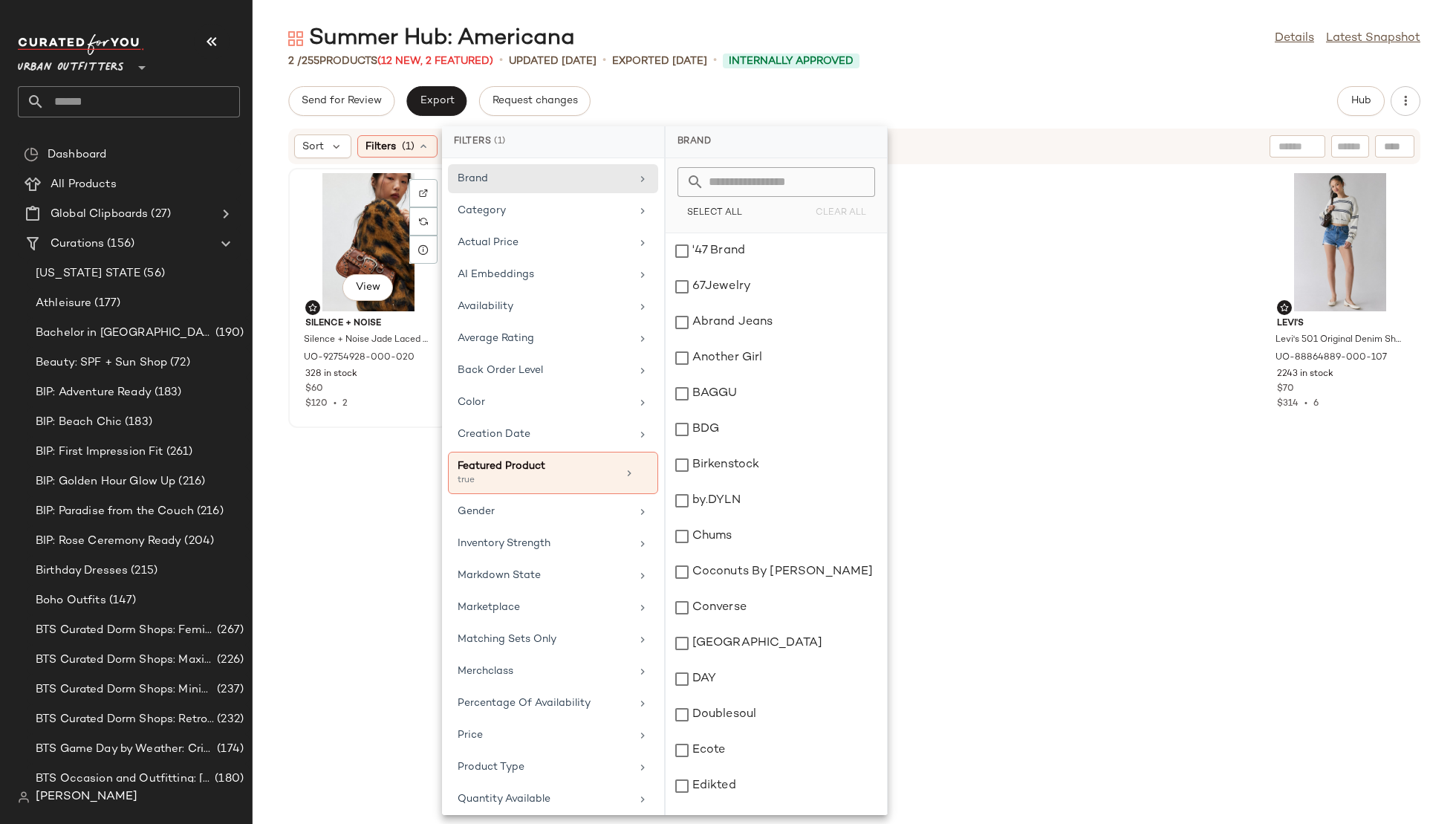
click at [358, 224] on div "View" at bounding box center [369, 242] width 151 height 138
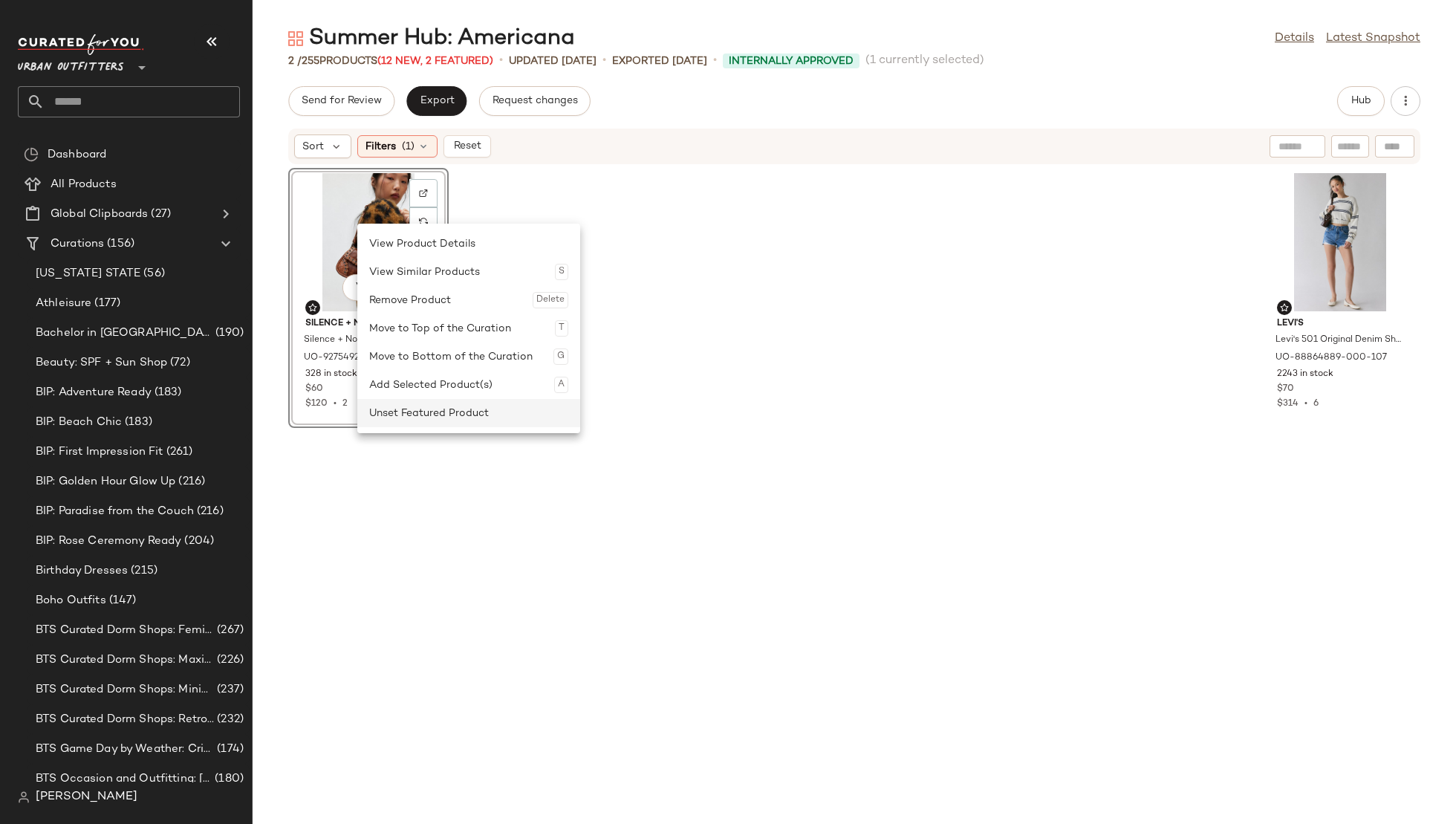
click at [424, 404] on div "Unset Featured Product" at bounding box center [469, 412] width 199 height 28
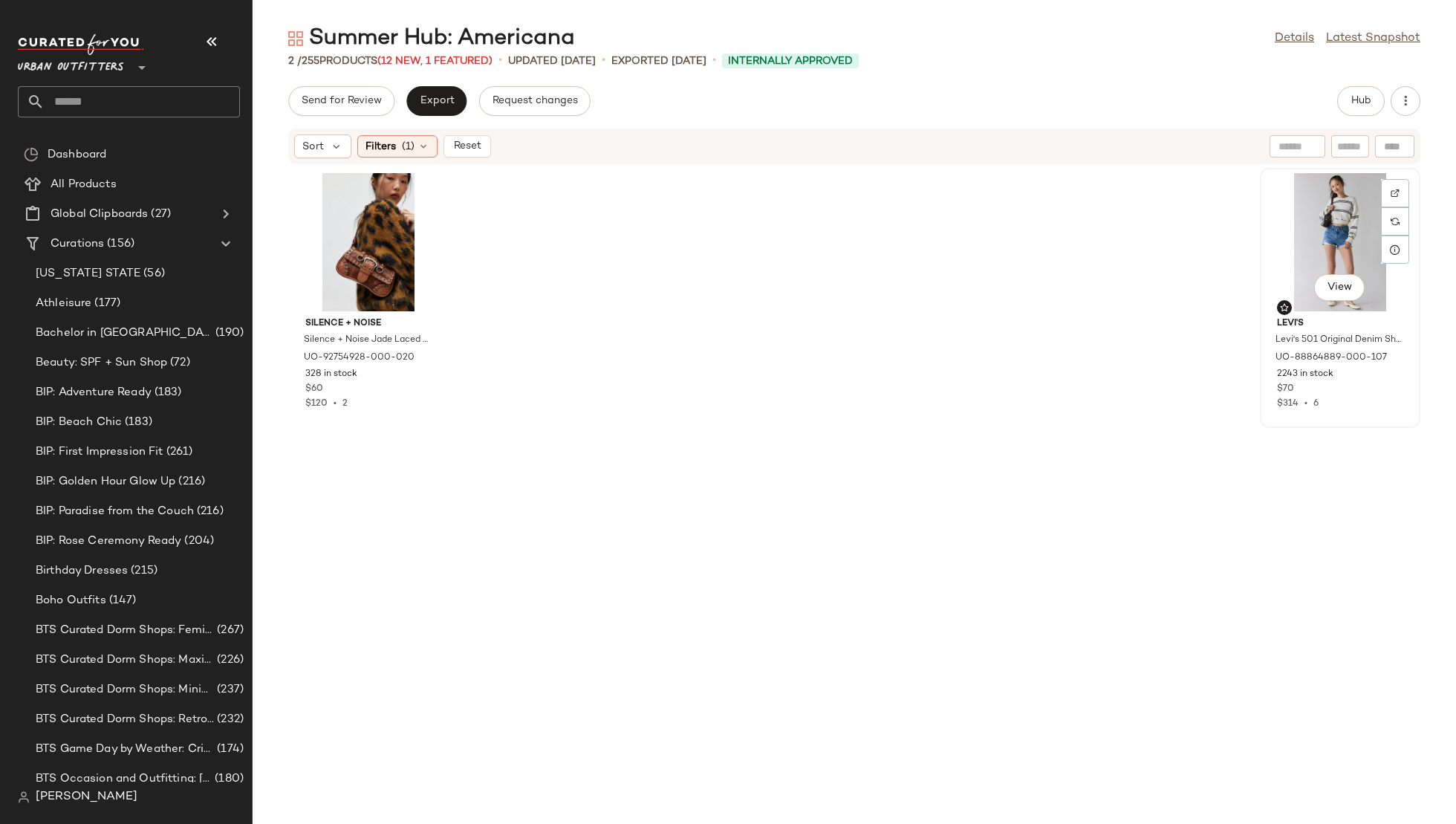
click at [1297, 235] on div "View" at bounding box center [1340, 242] width 151 height 138
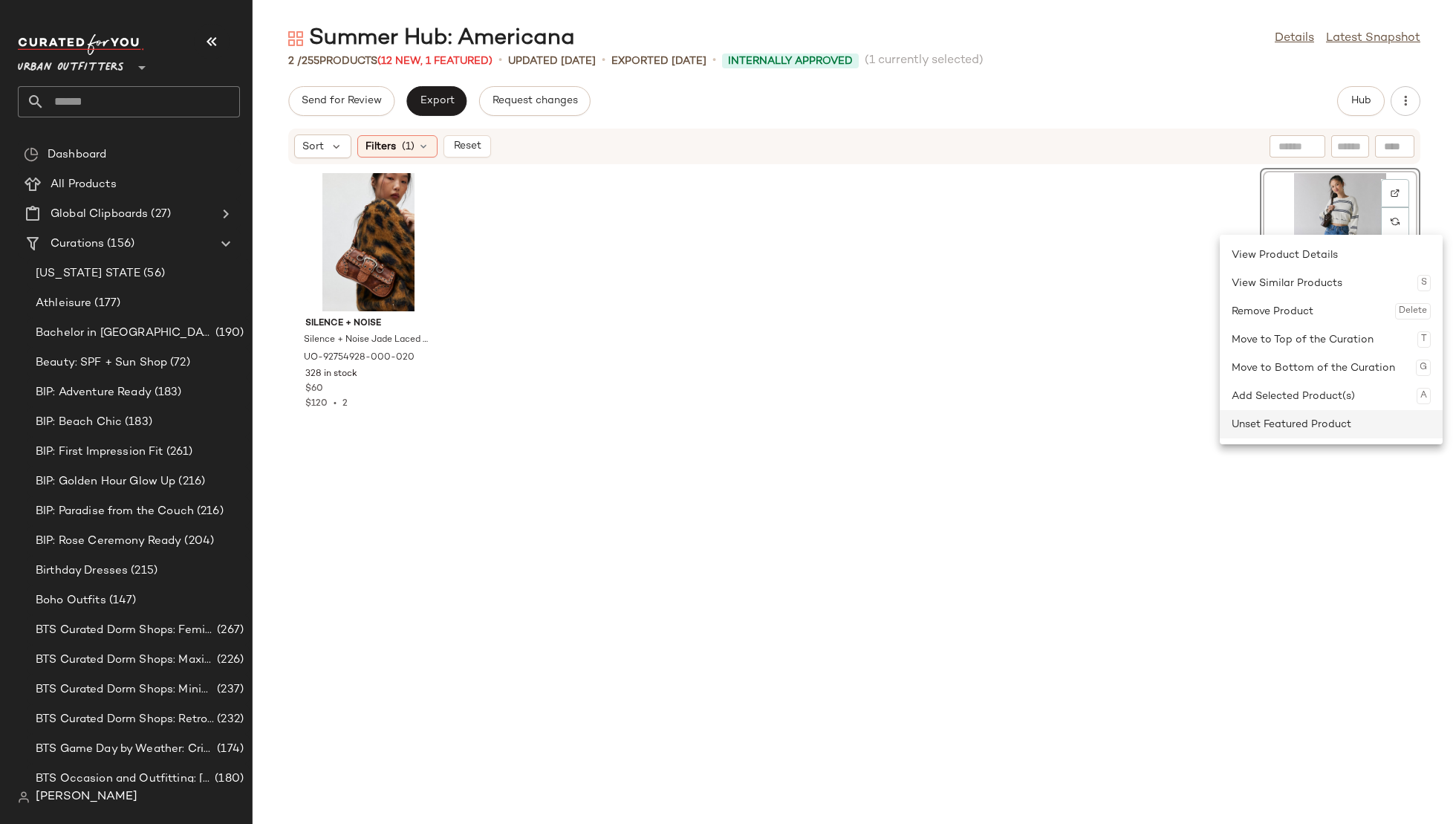
click at [1260, 421] on div "Unset Featured Product" at bounding box center [1331, 424] width 199 height 28
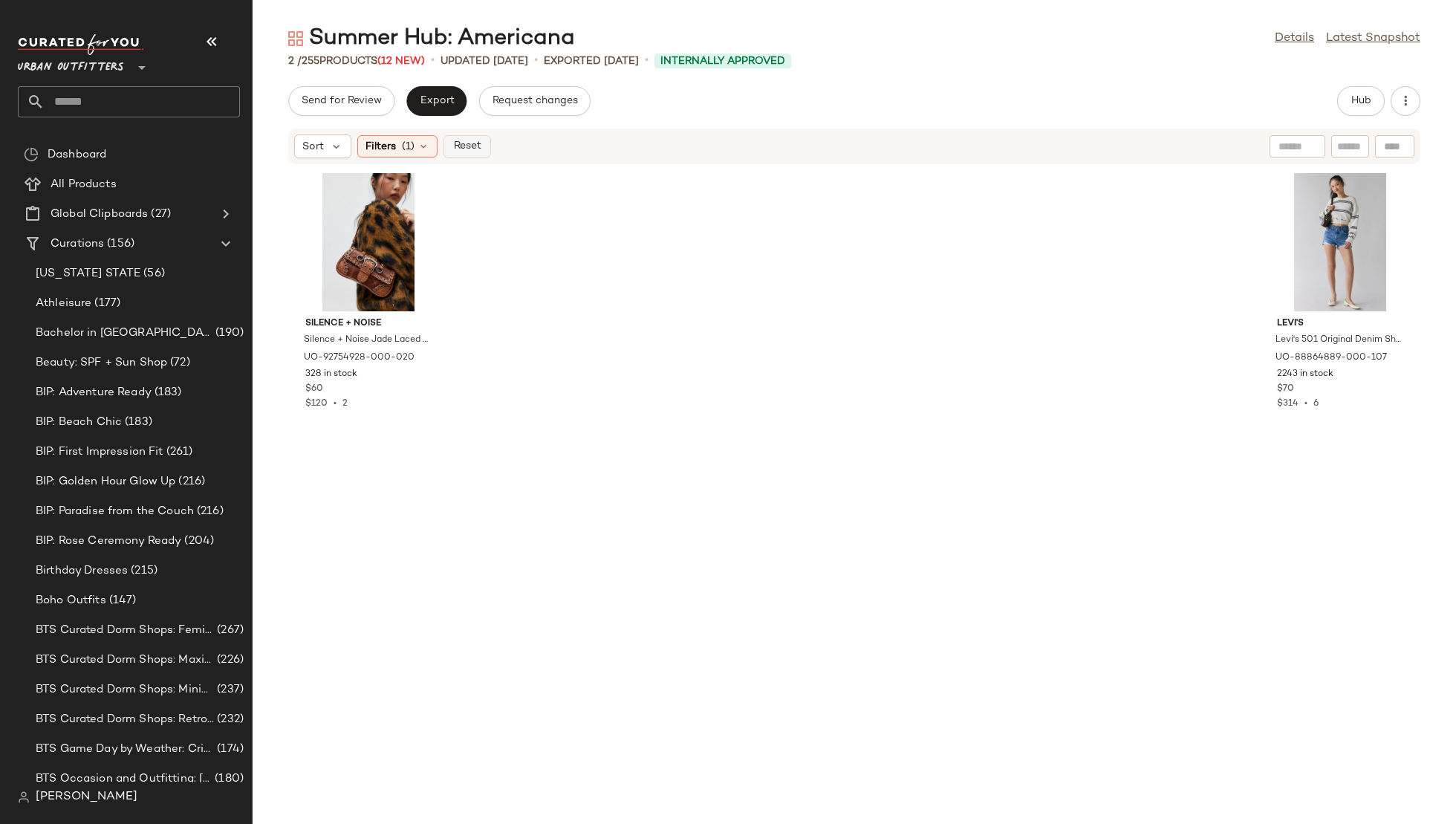
click at [474, 145] on span "Reset" at bounding box center [466, 146] width 28 height 12
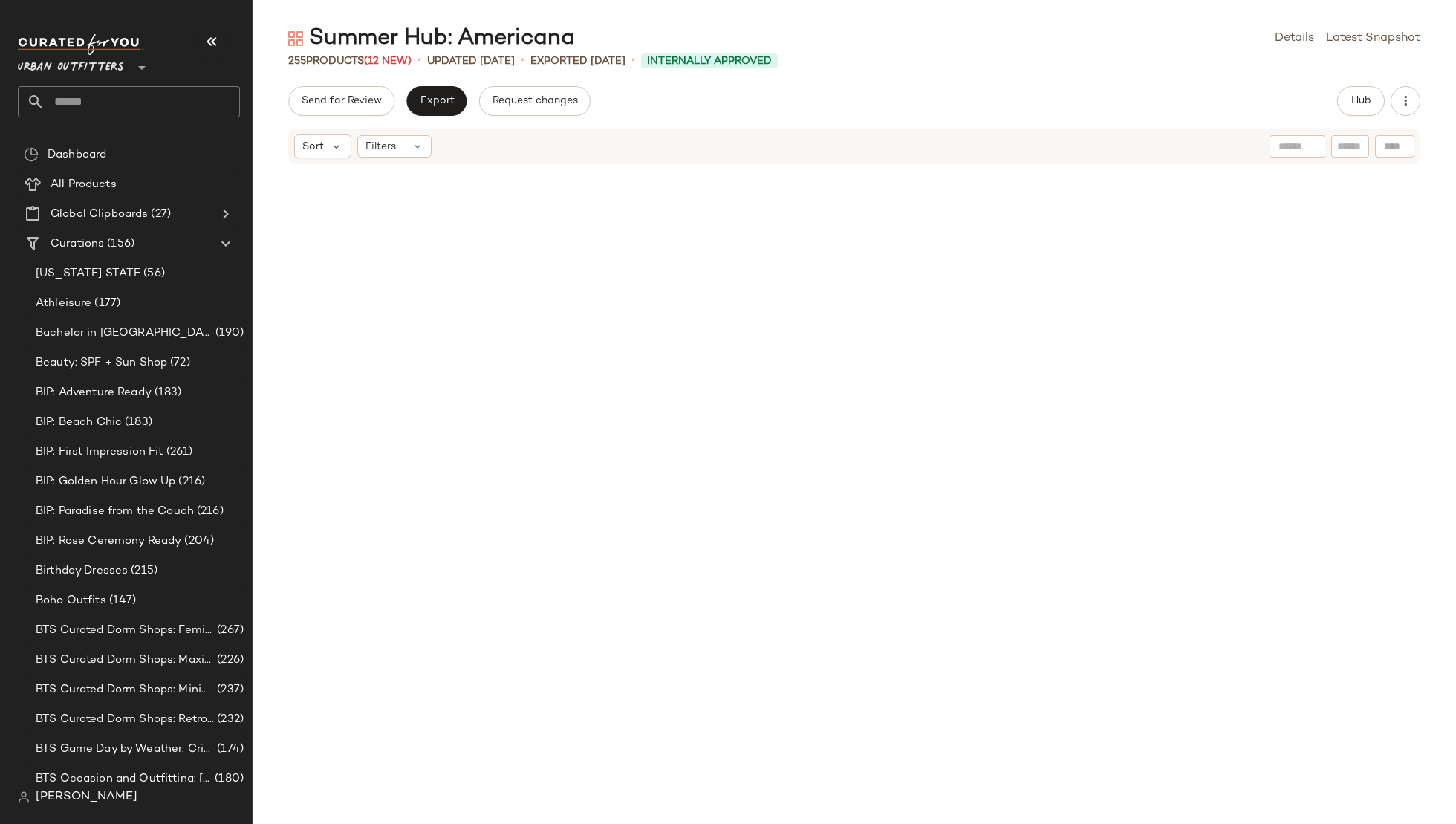
scroll to position [7072, 0]
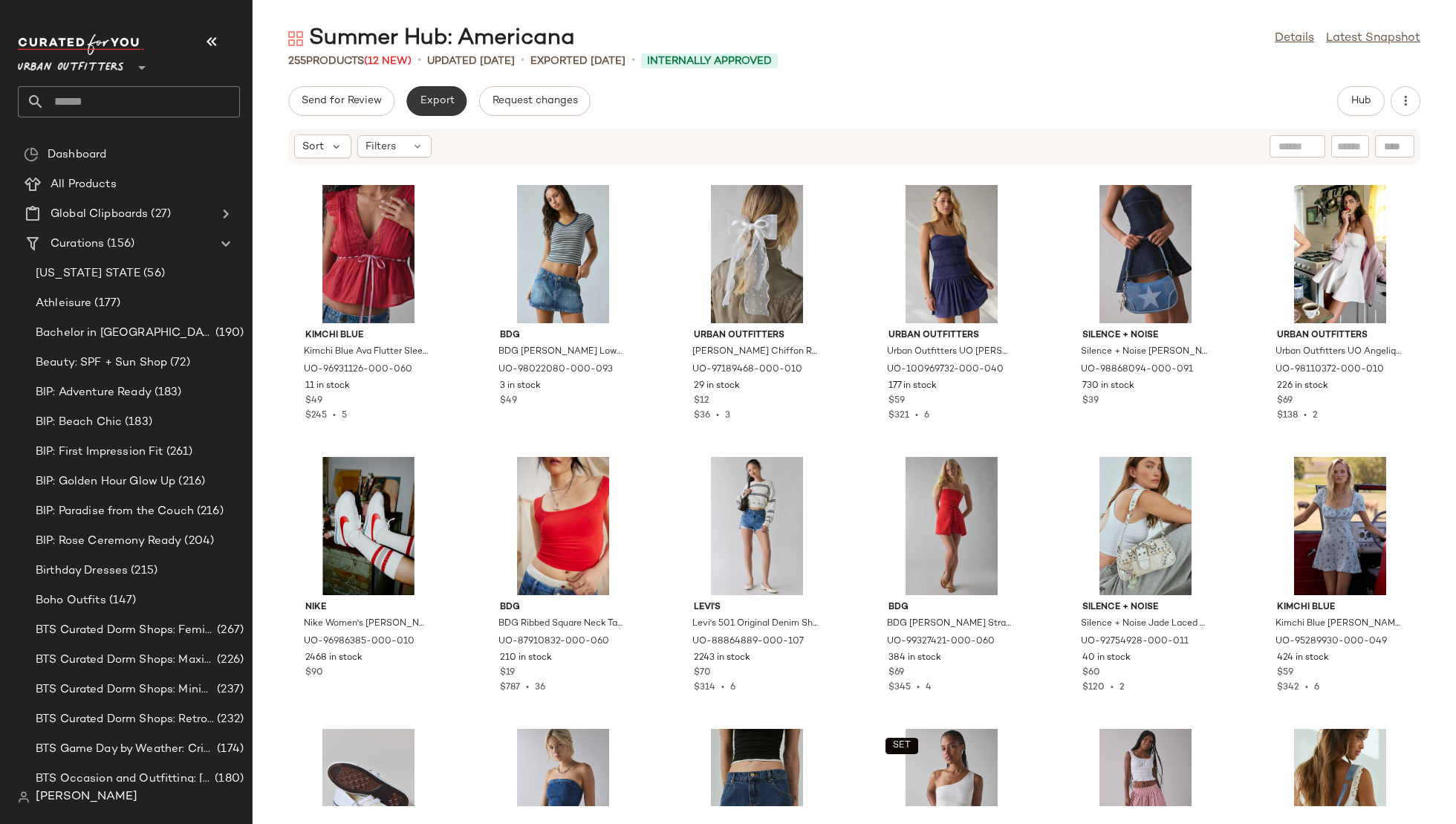
click at [431, 104] on span "Export" at bounding box center [436, 100] width 35 height 12
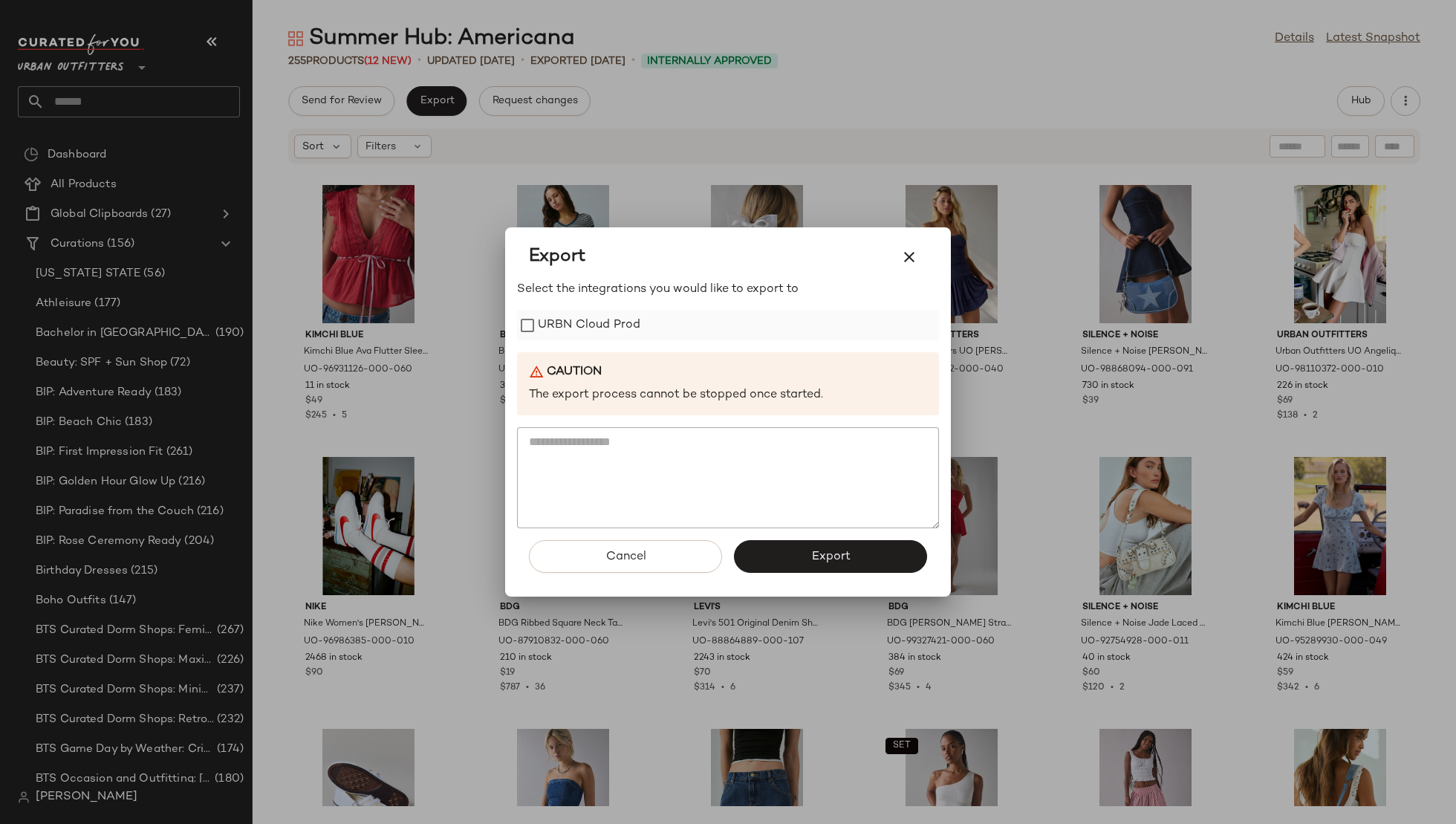
click at [607, 319] on label "URBN Cloud Prod" at bounding box center [589, 325] width 102 height 30
click at [804, 557] on button "Export" at bounding box center [831, 557] width 193 height 33
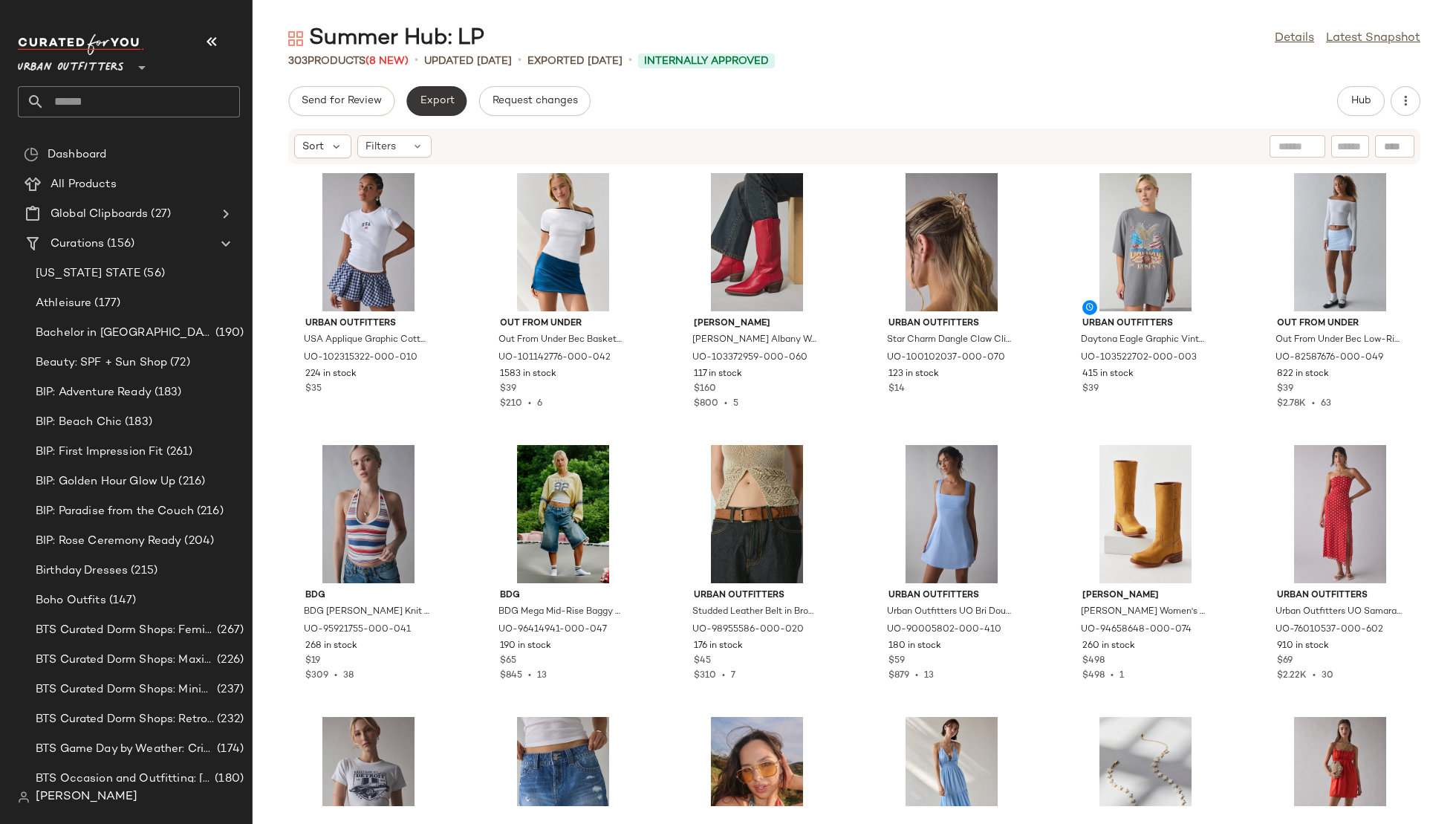
click at [449, 99] on span "Export" at bounding box center [436, 100] width 35 height 12
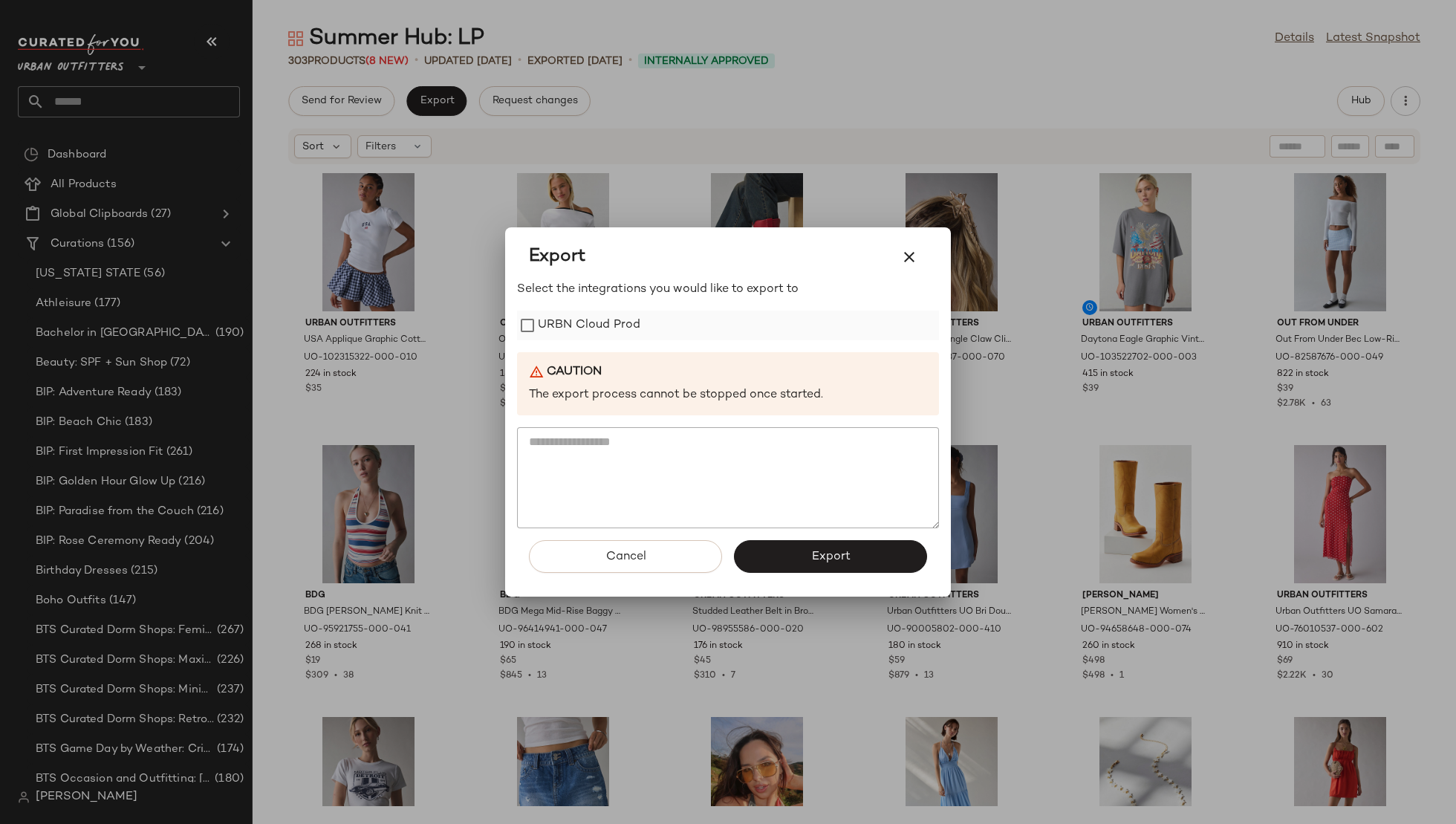
click at [563, 320] on label "URBN Cloud Prod" at bounding box center [589, 325] width 102 height 30
click at [806, 545] on button "Export" at bounding box center [831, 557] width 193 height 33
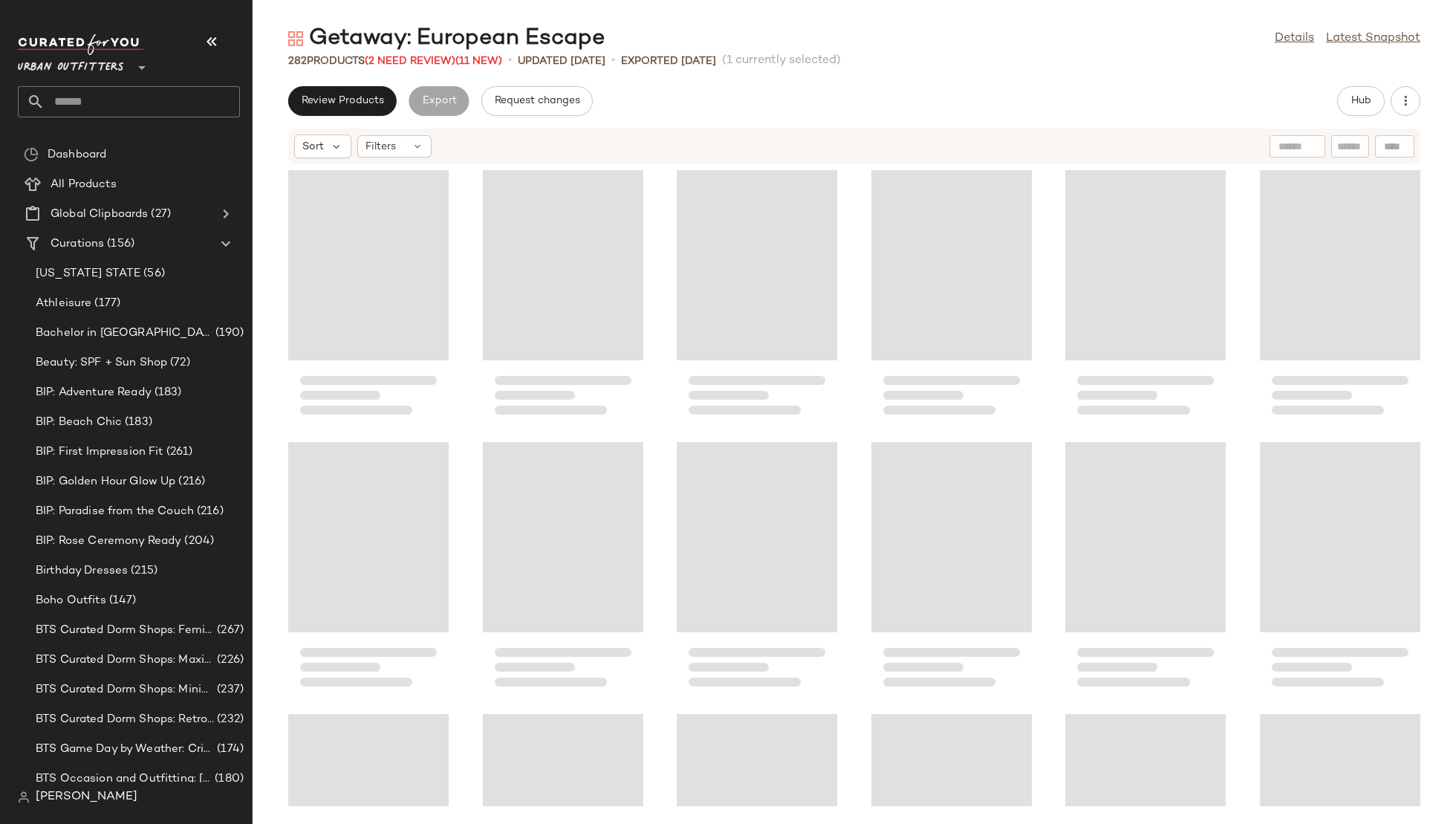
scroll to position [4896, 0]
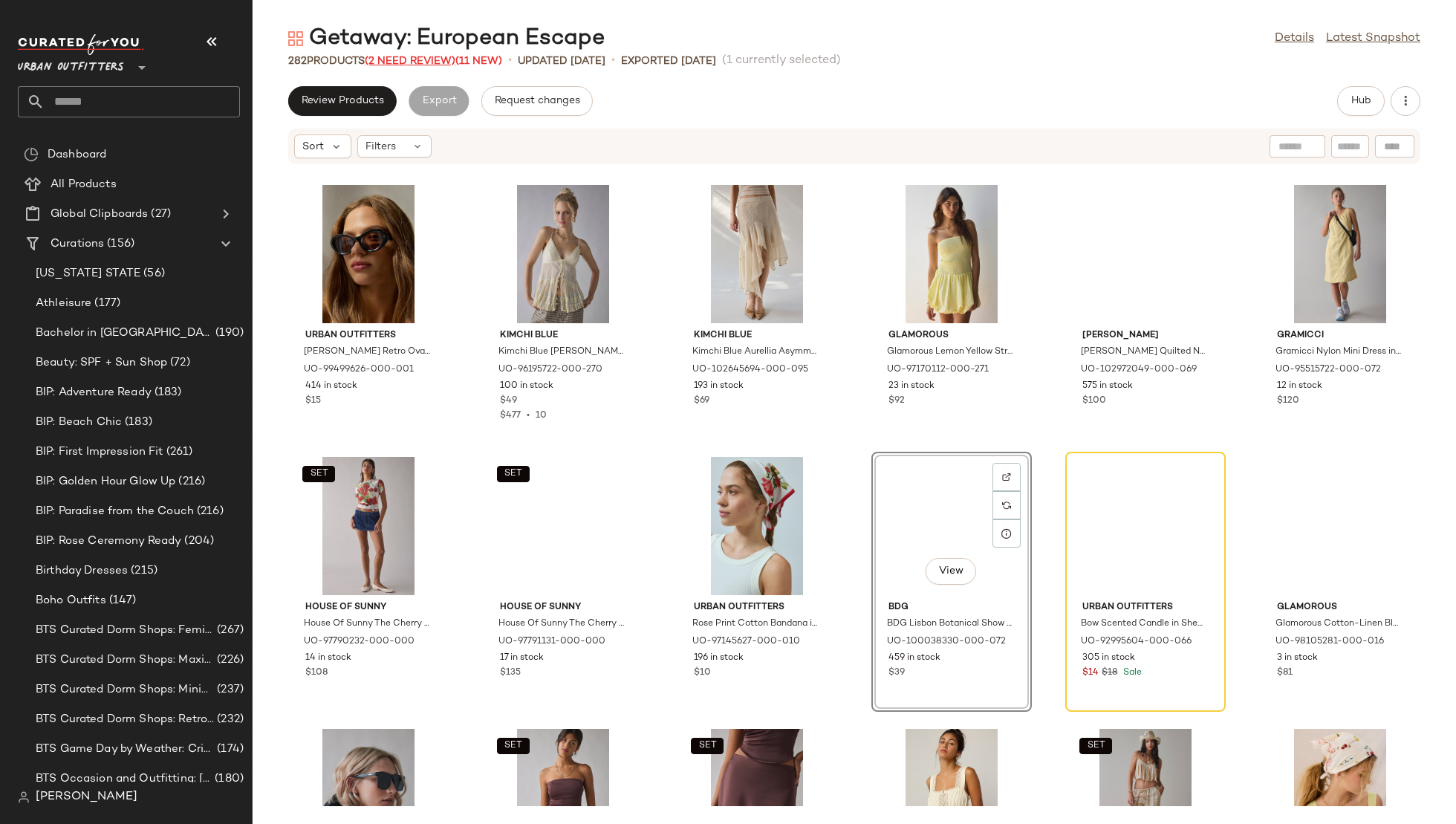
click at [394, 58] on span "(2 Need Review)" at bounding box center [410, 61] width 90 height 11
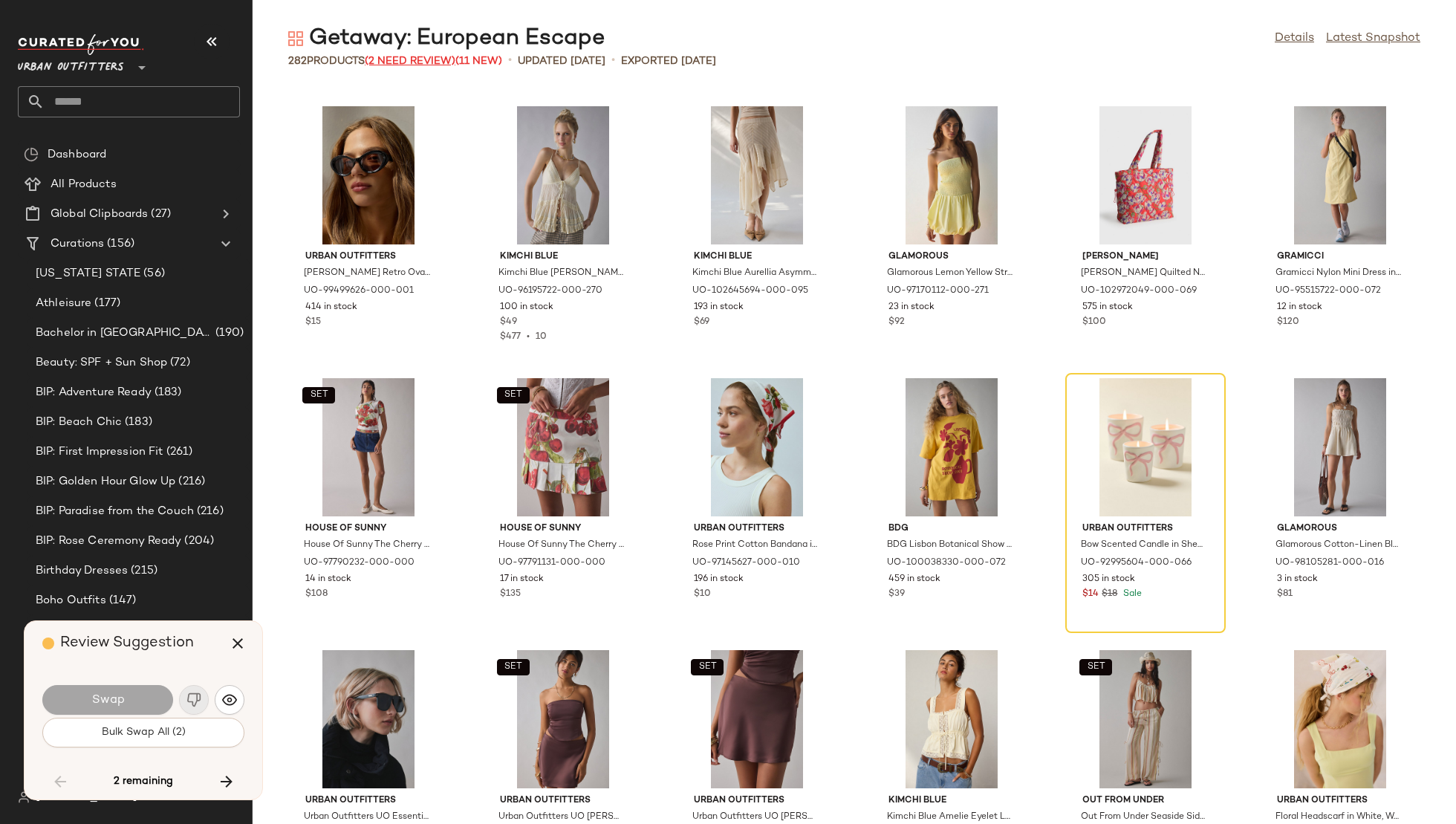
scroll to position [4080, 0]
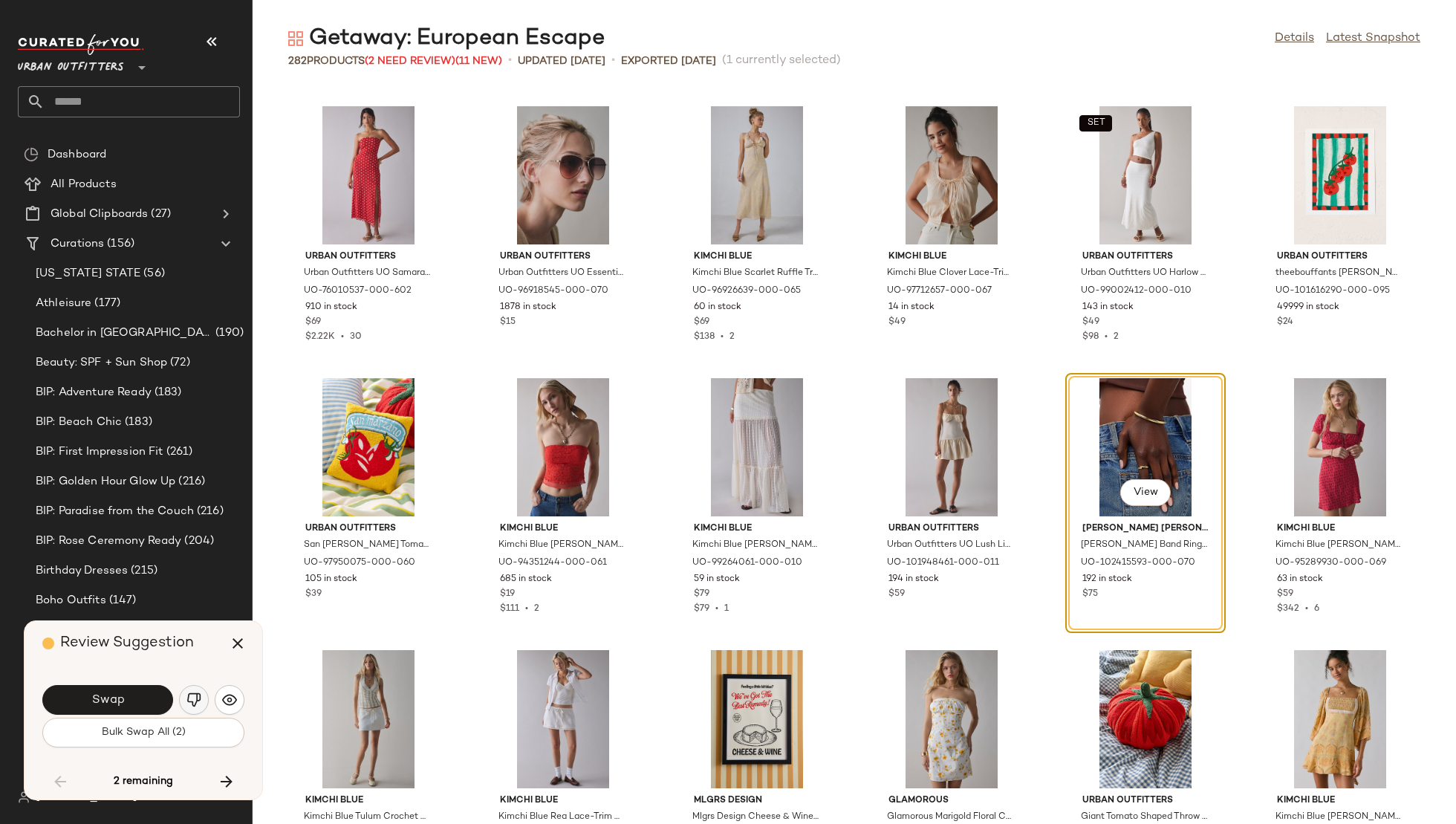
click at [198, 696] on img "button" at bounding box center [193, 700] width 15 height 15
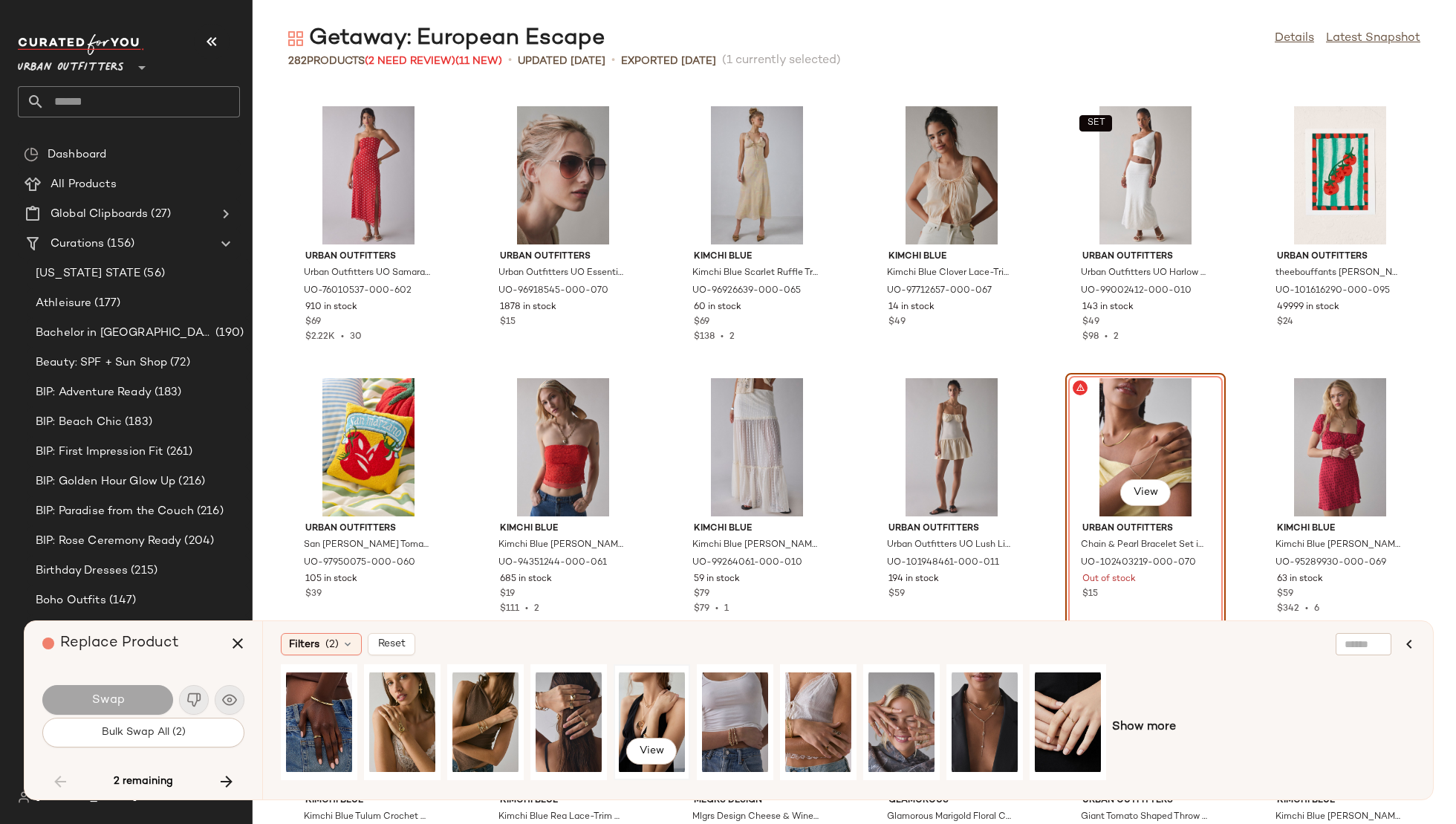
click at [662, 693] on div "View" at bounding box center [651, 723] width 66 height 106
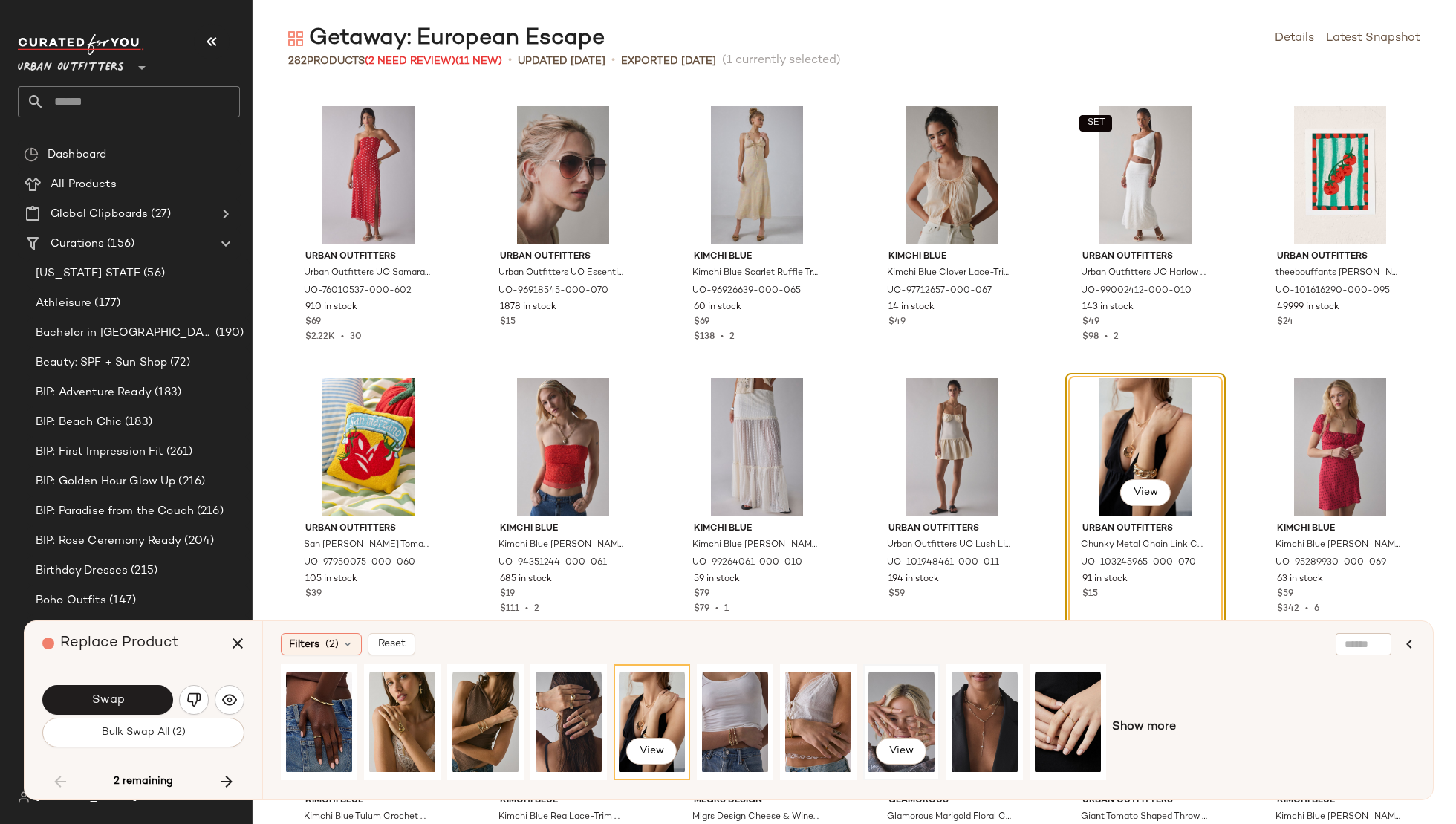
click at [907, 694] on div "View" at bounding box center [901, 723] width 66 height 106
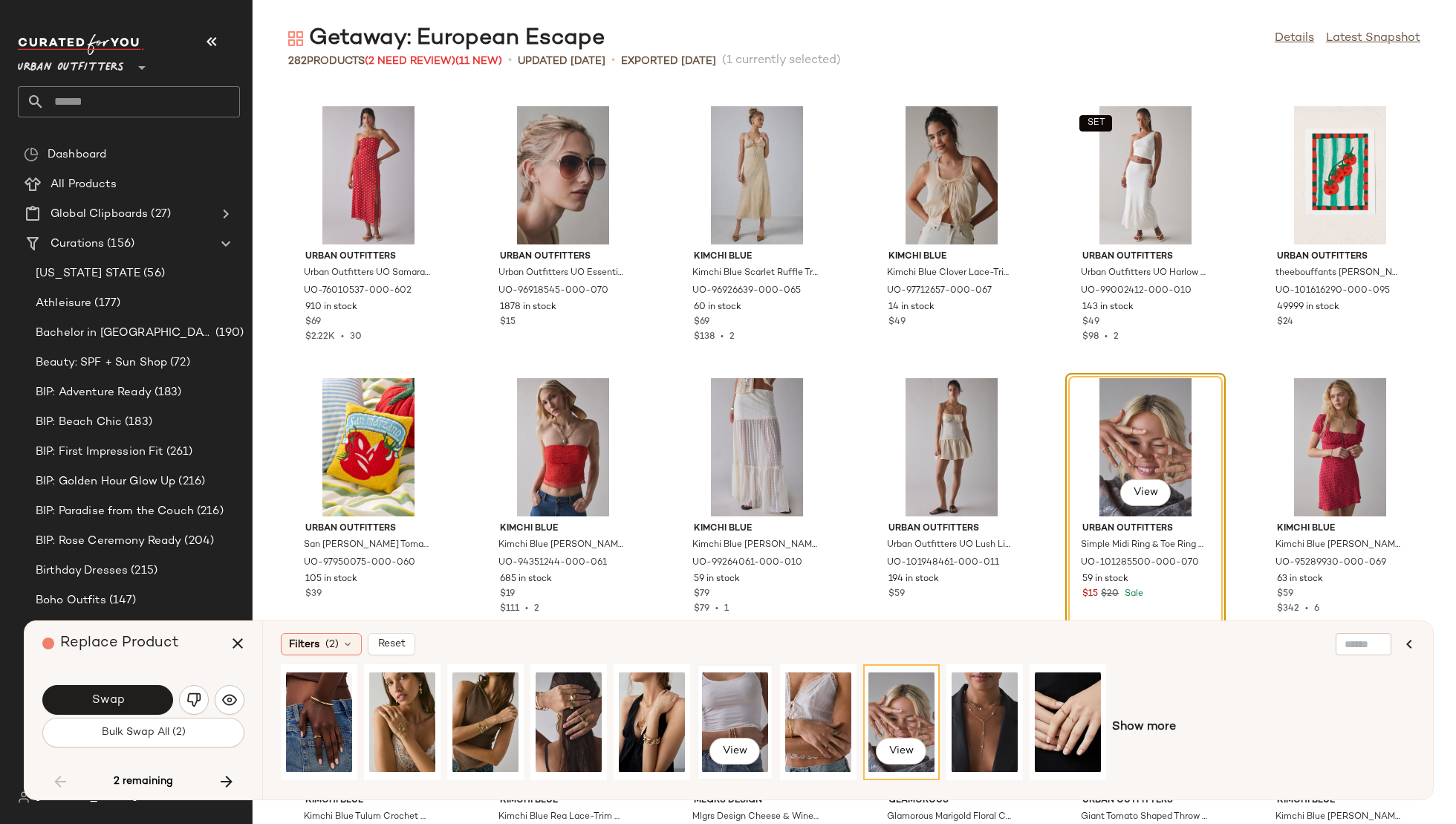
click at [724, 691] on div "View" at bounding box center [735, 723] width 66 height 106
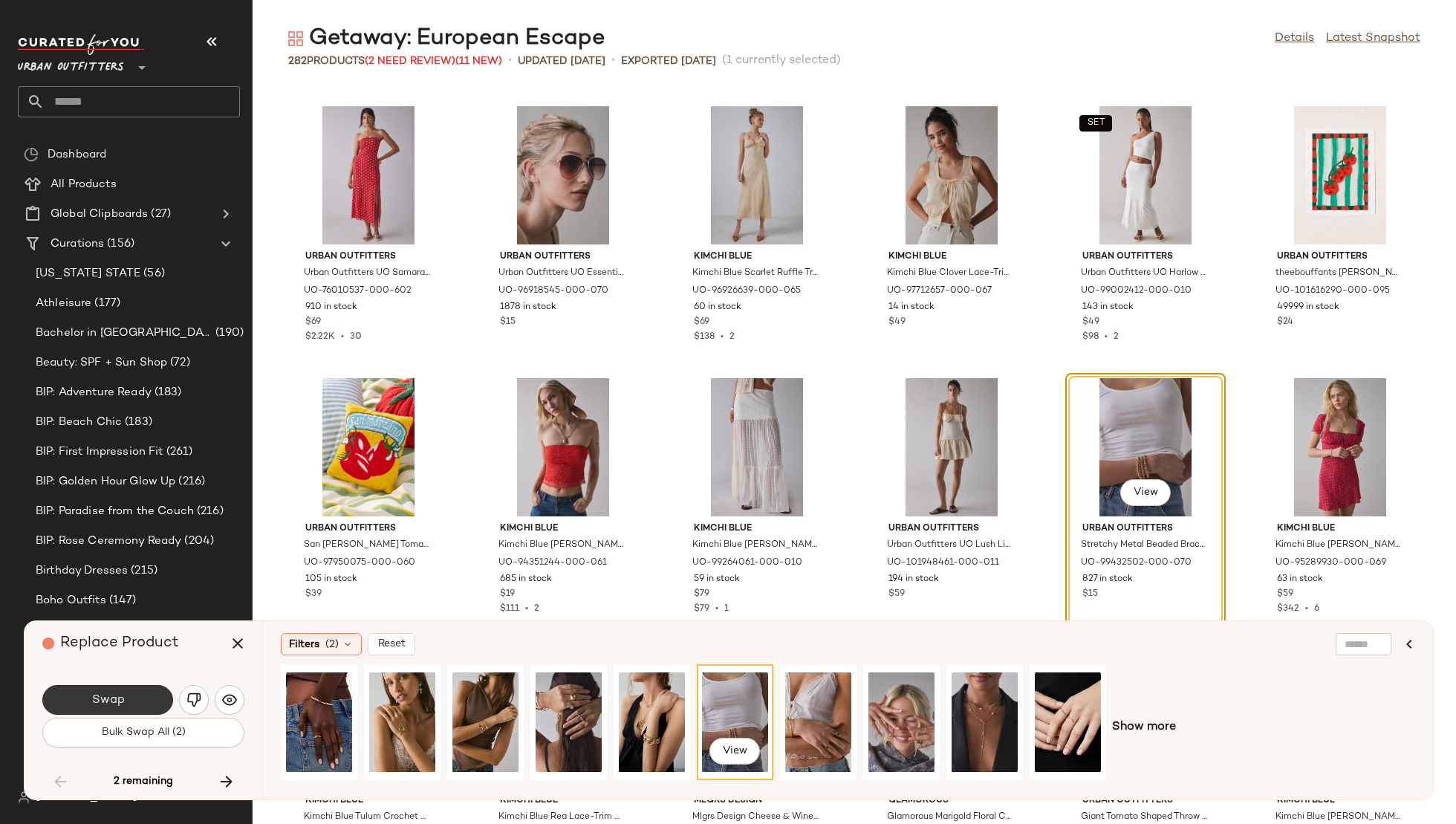
click at [104, 697] on span "Swap" at bounding box center [107, 700] width 34 height 14
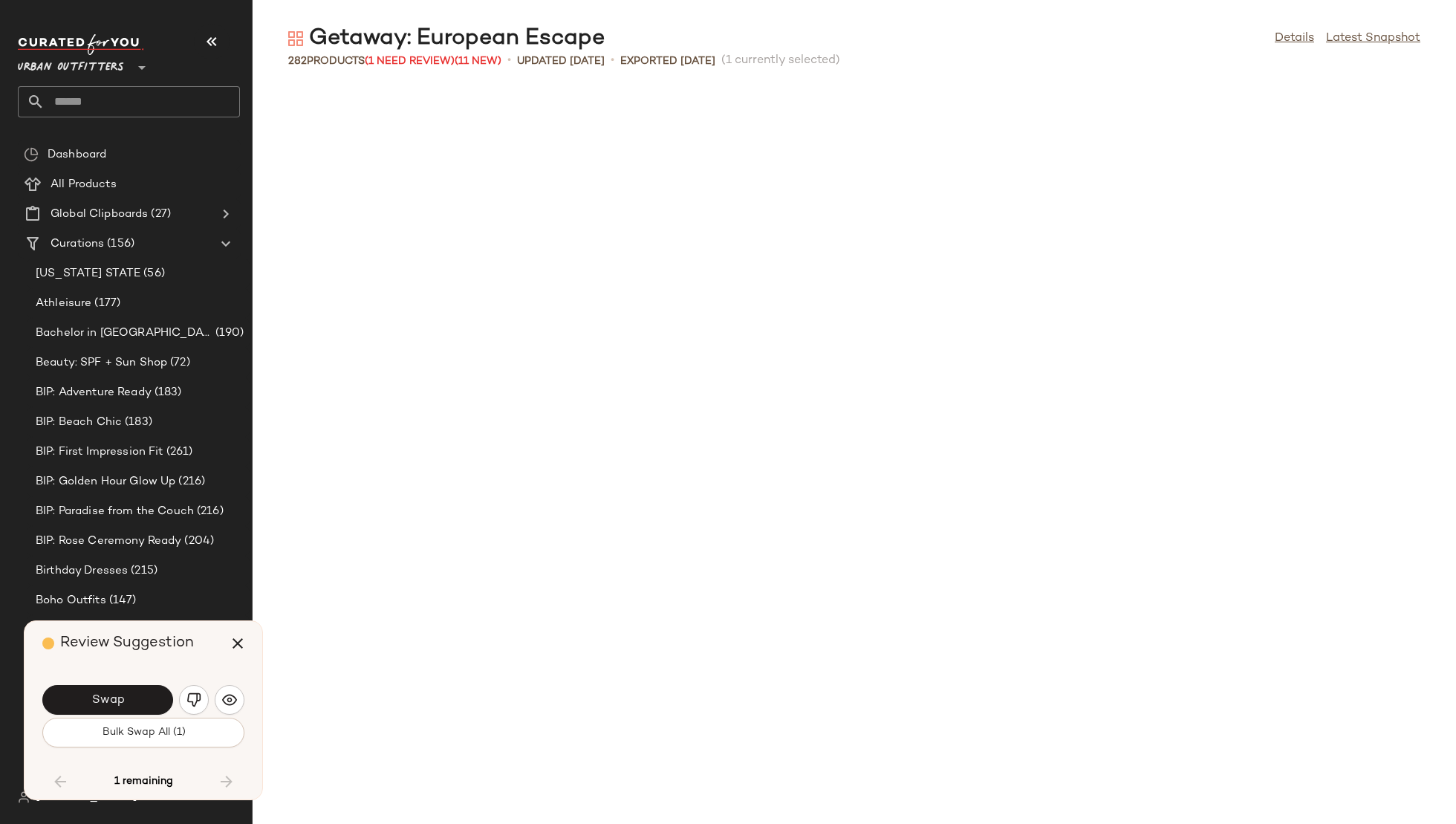
scroll to position [4896, 0]
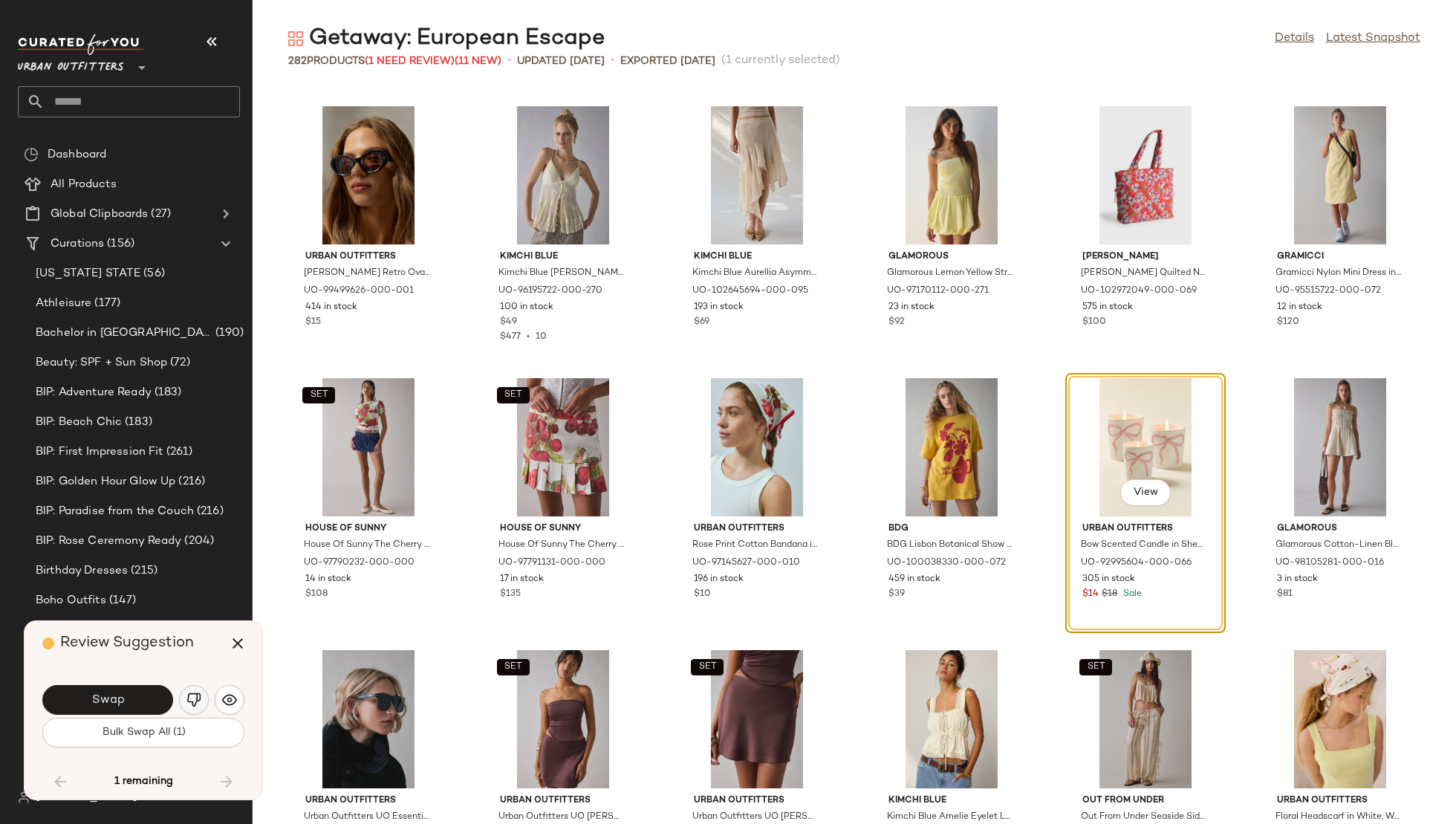
click at [197, 703] on img "button" at bounding box center [193, 700] width 15 height 15
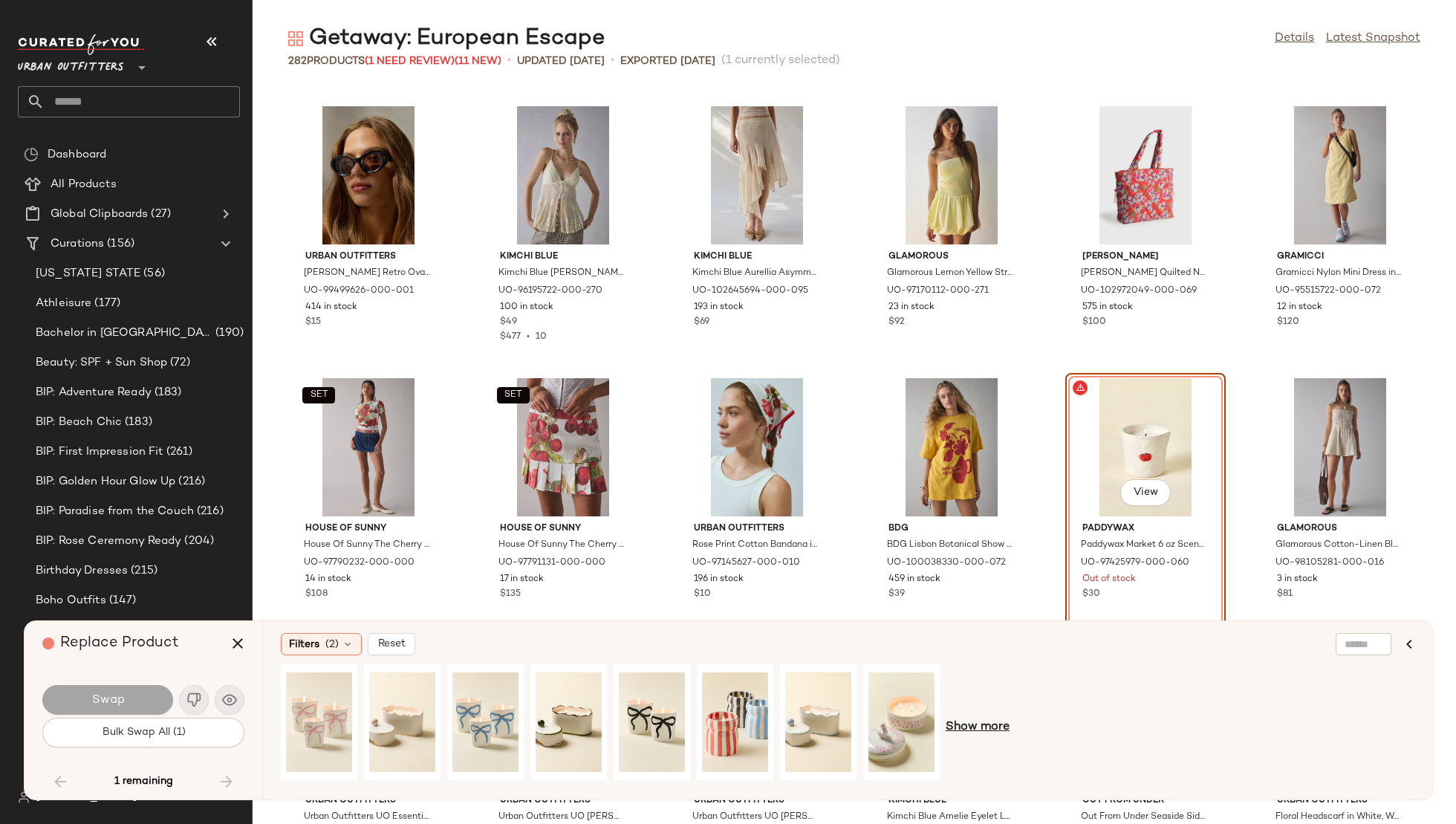
click at [990, 725] on span "Show more" at bounding box center [978, 728] width 64 height 18
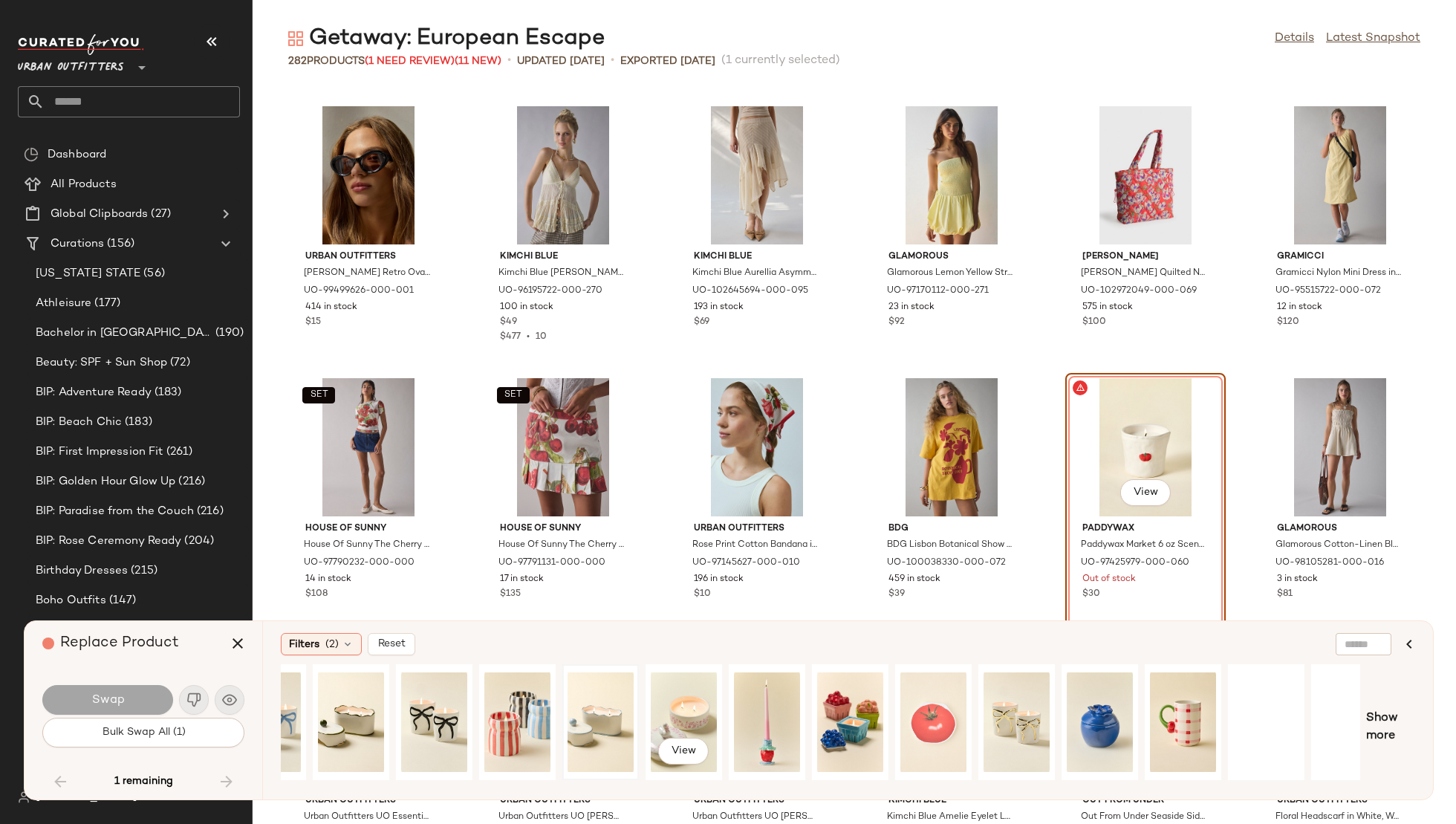
scroll to position [0, 327]
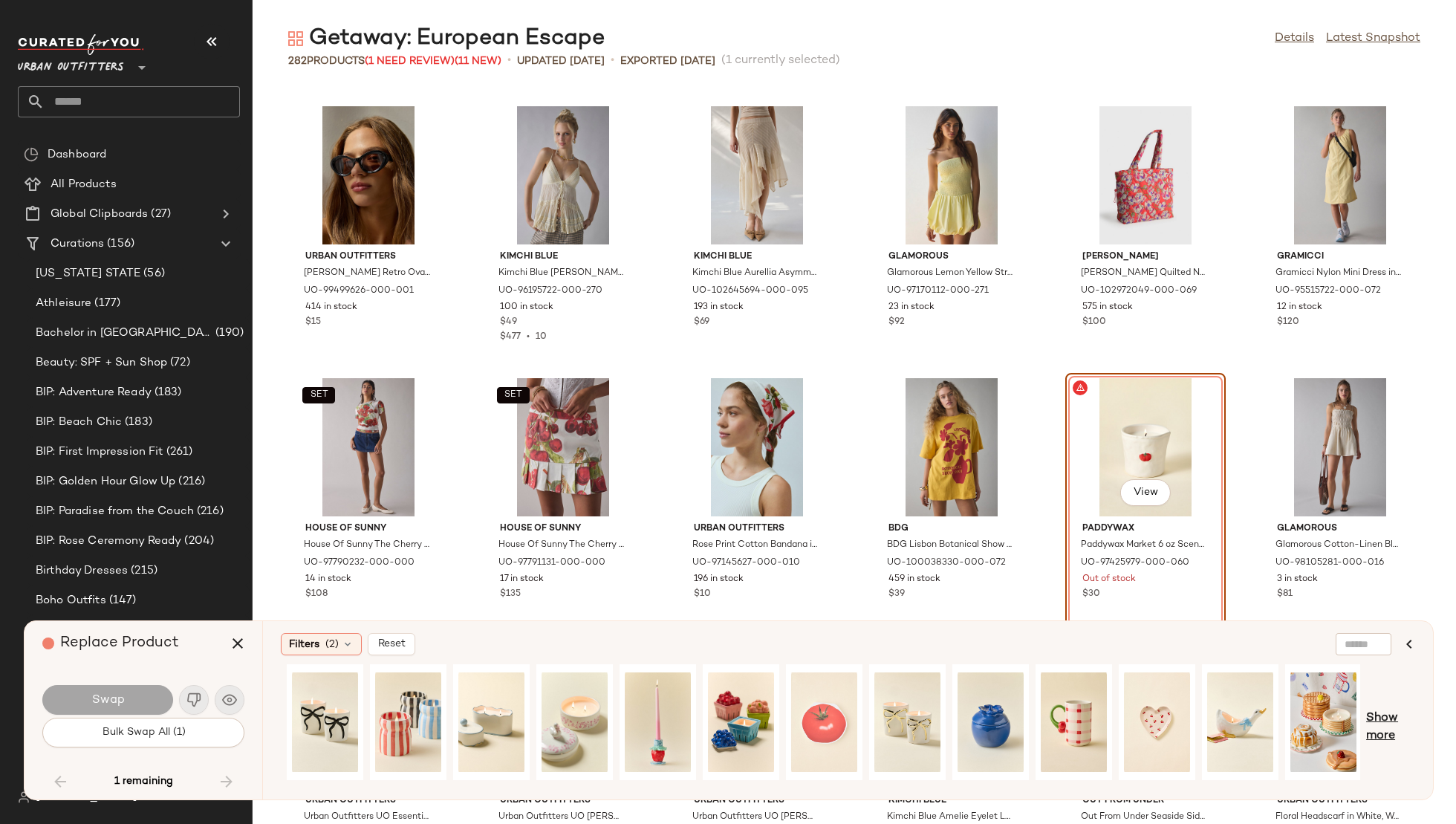
click at [1397, 714] on span "Show more" at bounding box center [1391, 727] width 49 height 36
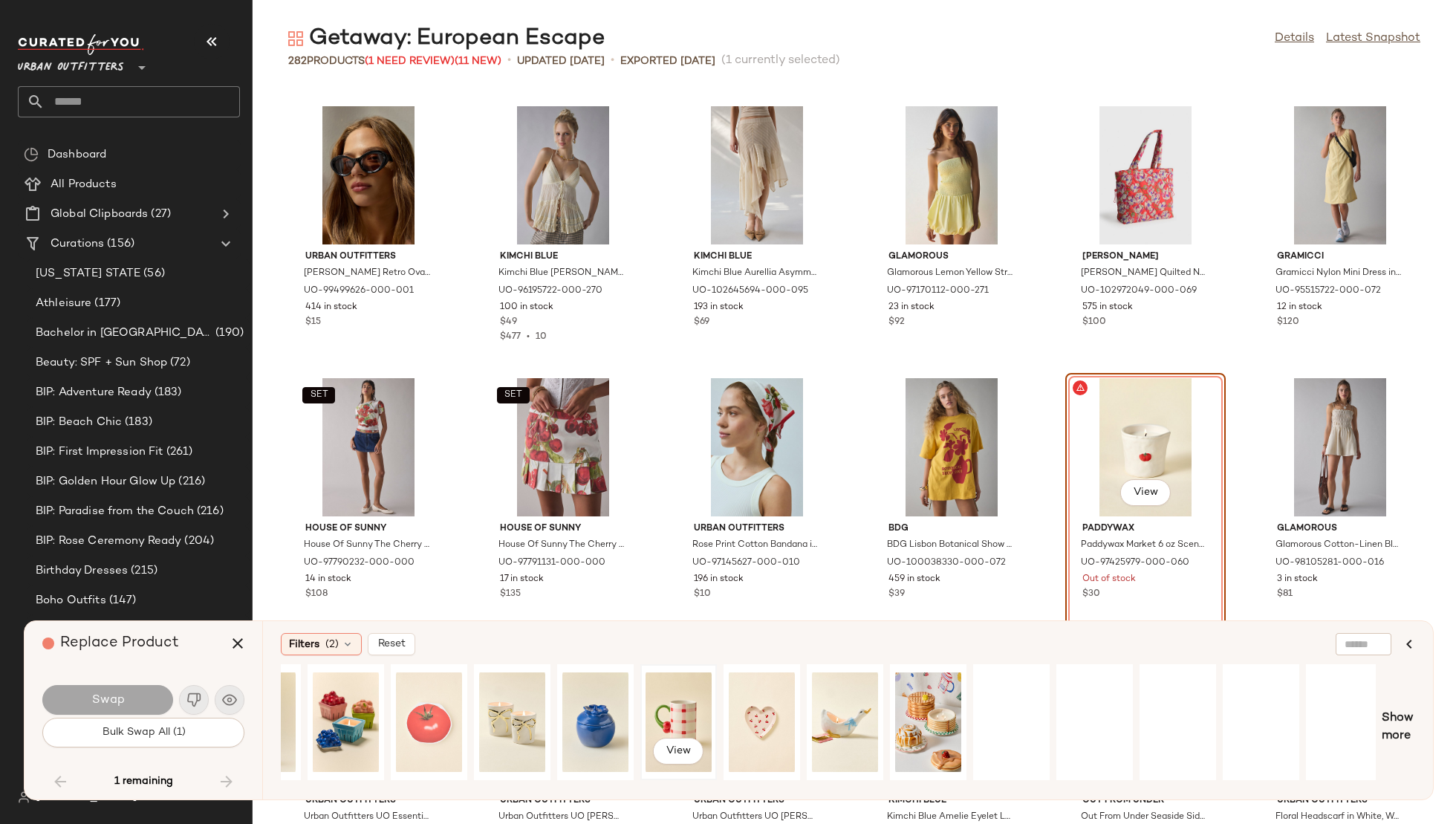
scroll to position [0, 978]
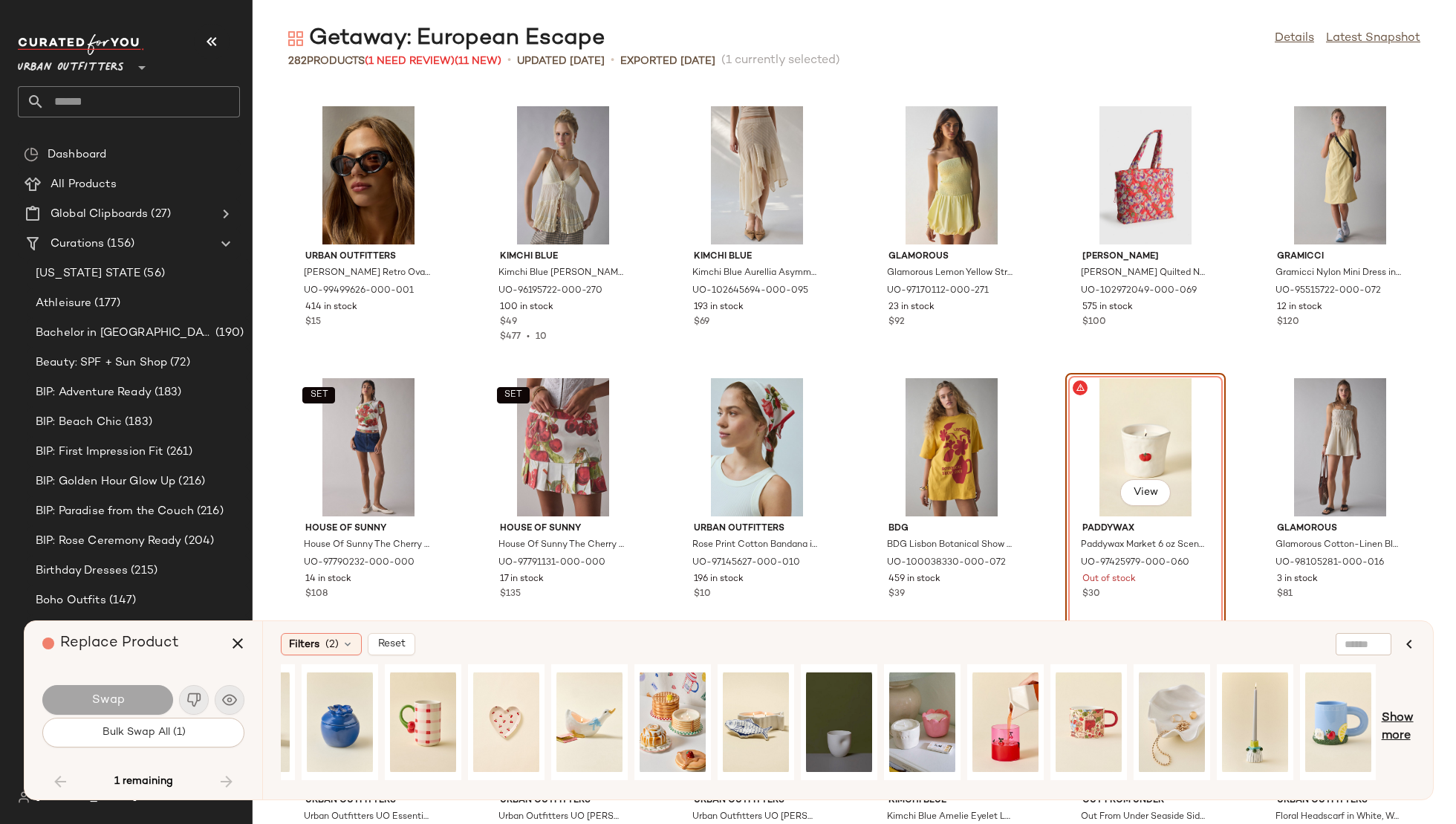
click at [1409, 711] on span "Show more" at bounding box center [1399, 727] width 34 height 36
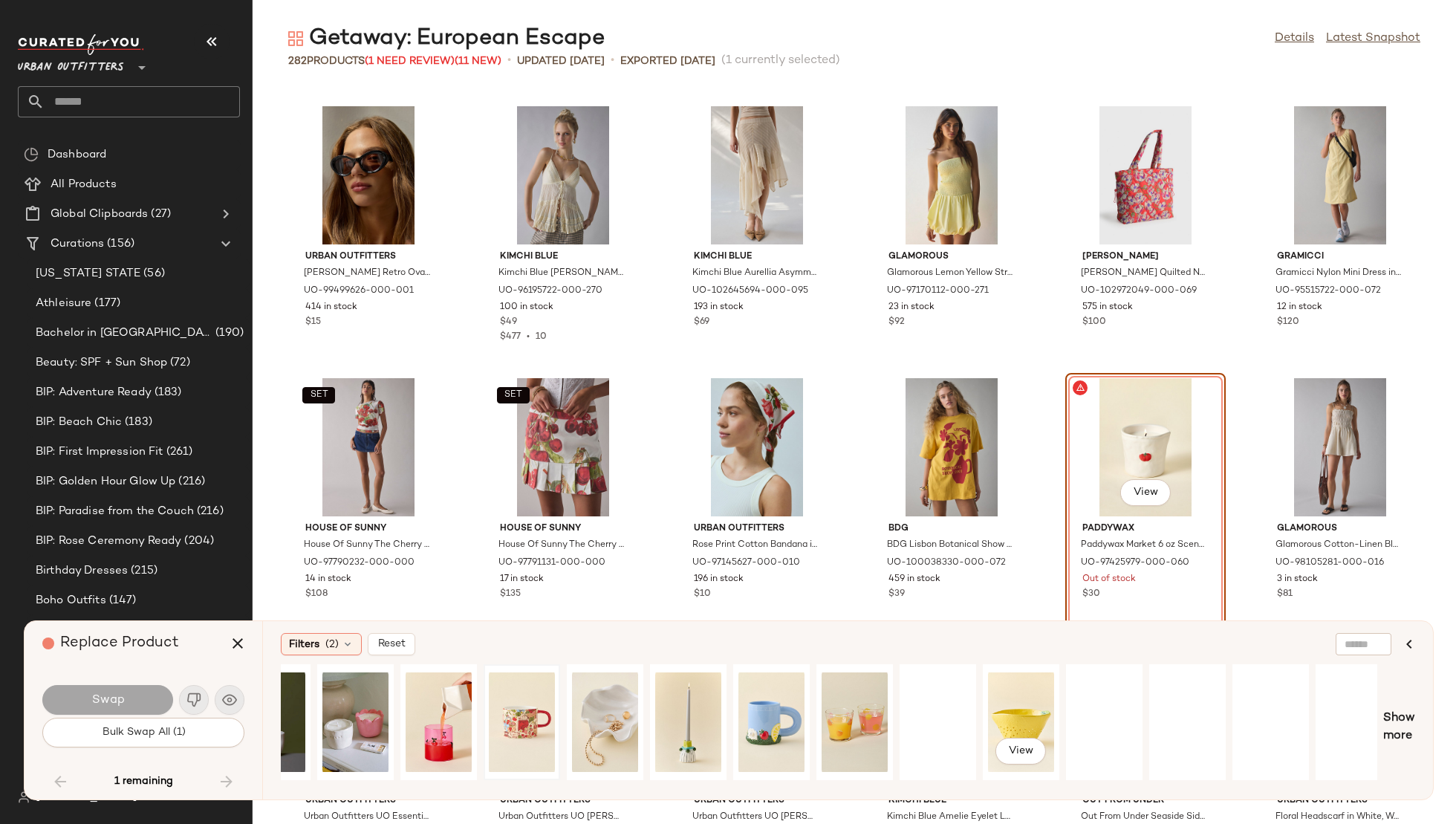
scroll to position [0, 1558]
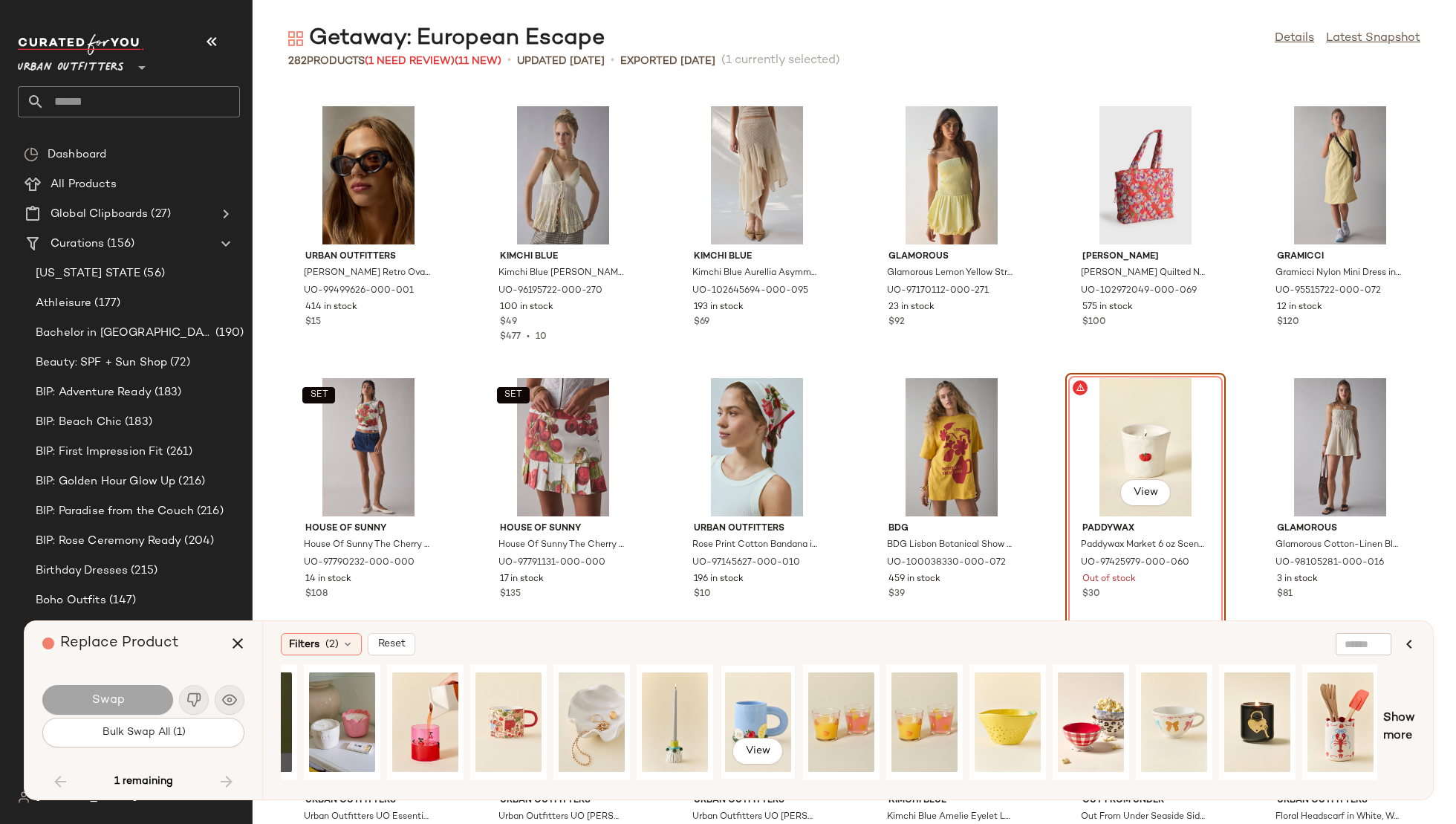
click at [761, 694] on div "View" at bounding box center [758, 723] width 66 height 106
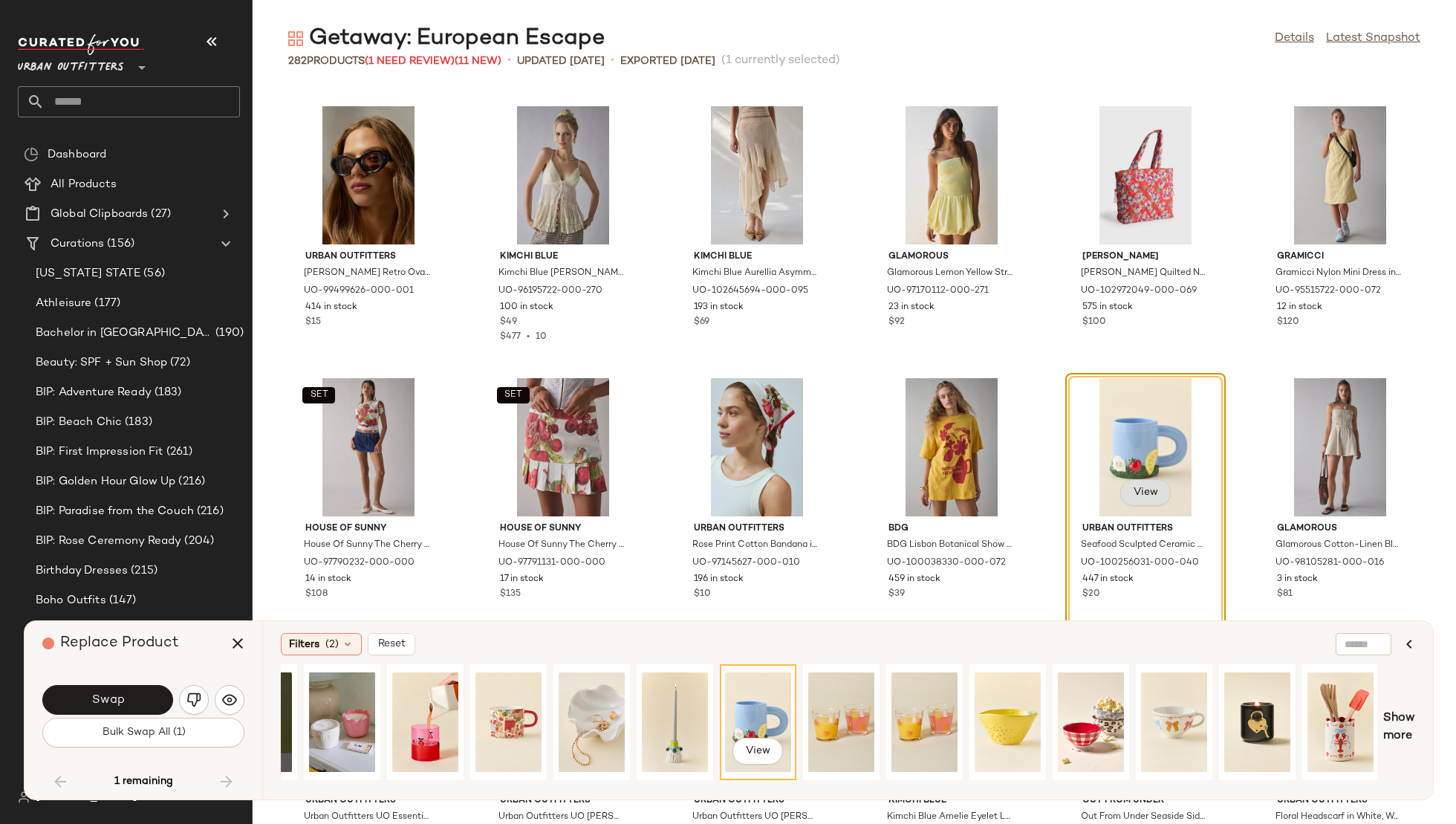
click at [1132, 487] on span "View" at bounding box center [1145, 492] width 26 height 12
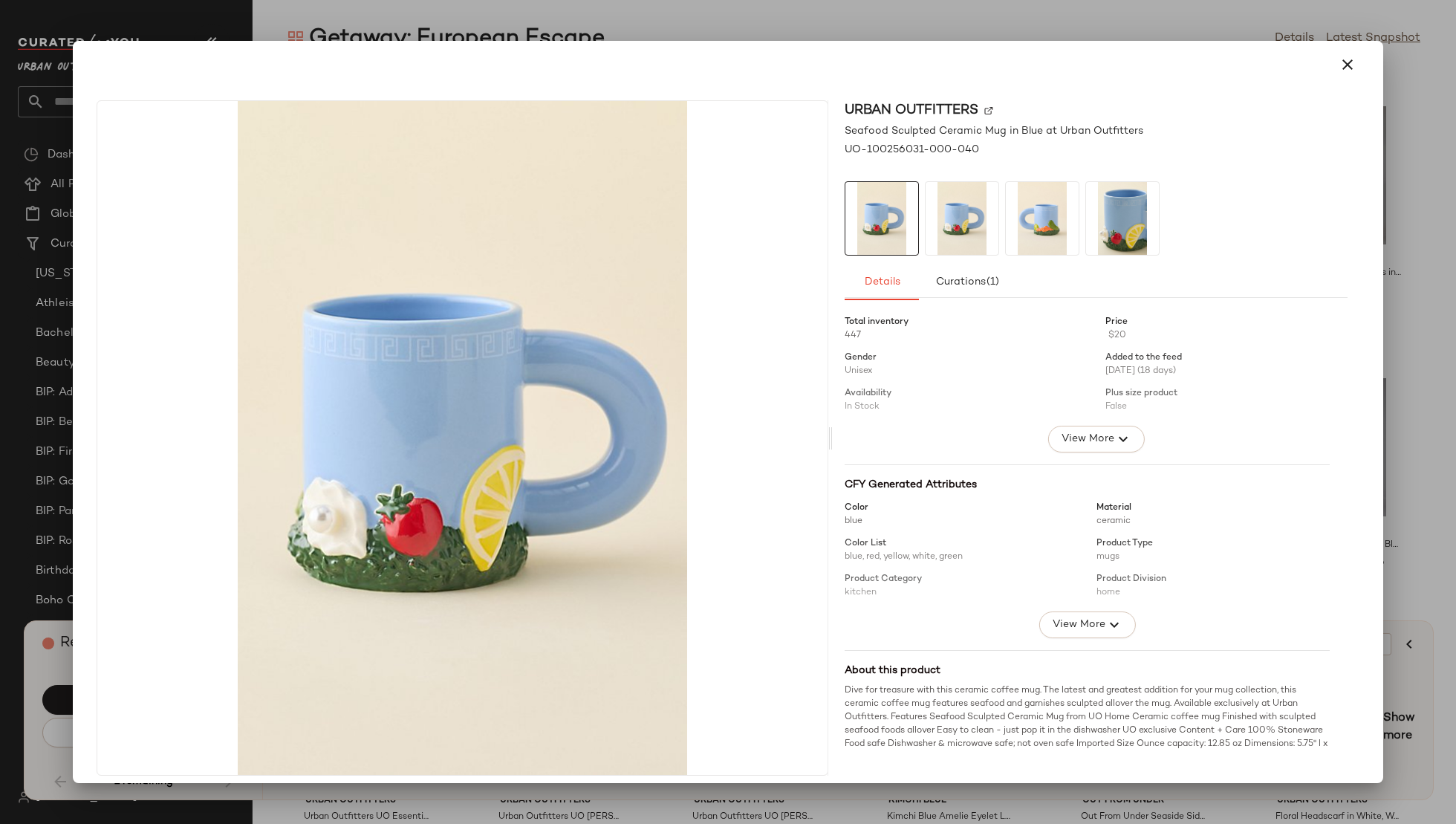
click at [939, 235] on img at bounding box center [962, 219] width 73 height 73
click at [1037, 216] on img at bounding box center [1043, 219] width 73 height 73
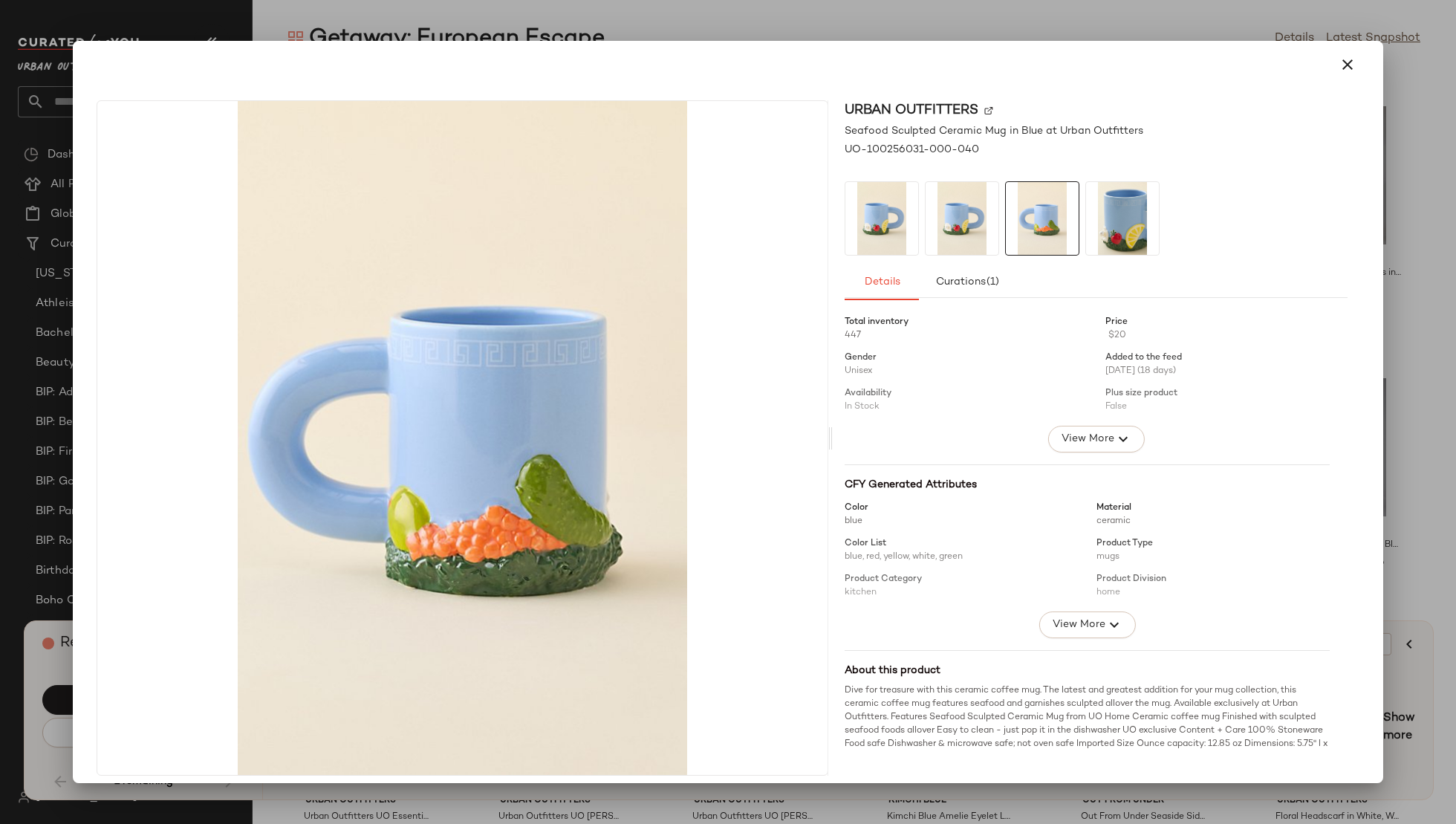
click at [1104, 213] on img at bounding box center [1123, 219] width 73 height 73
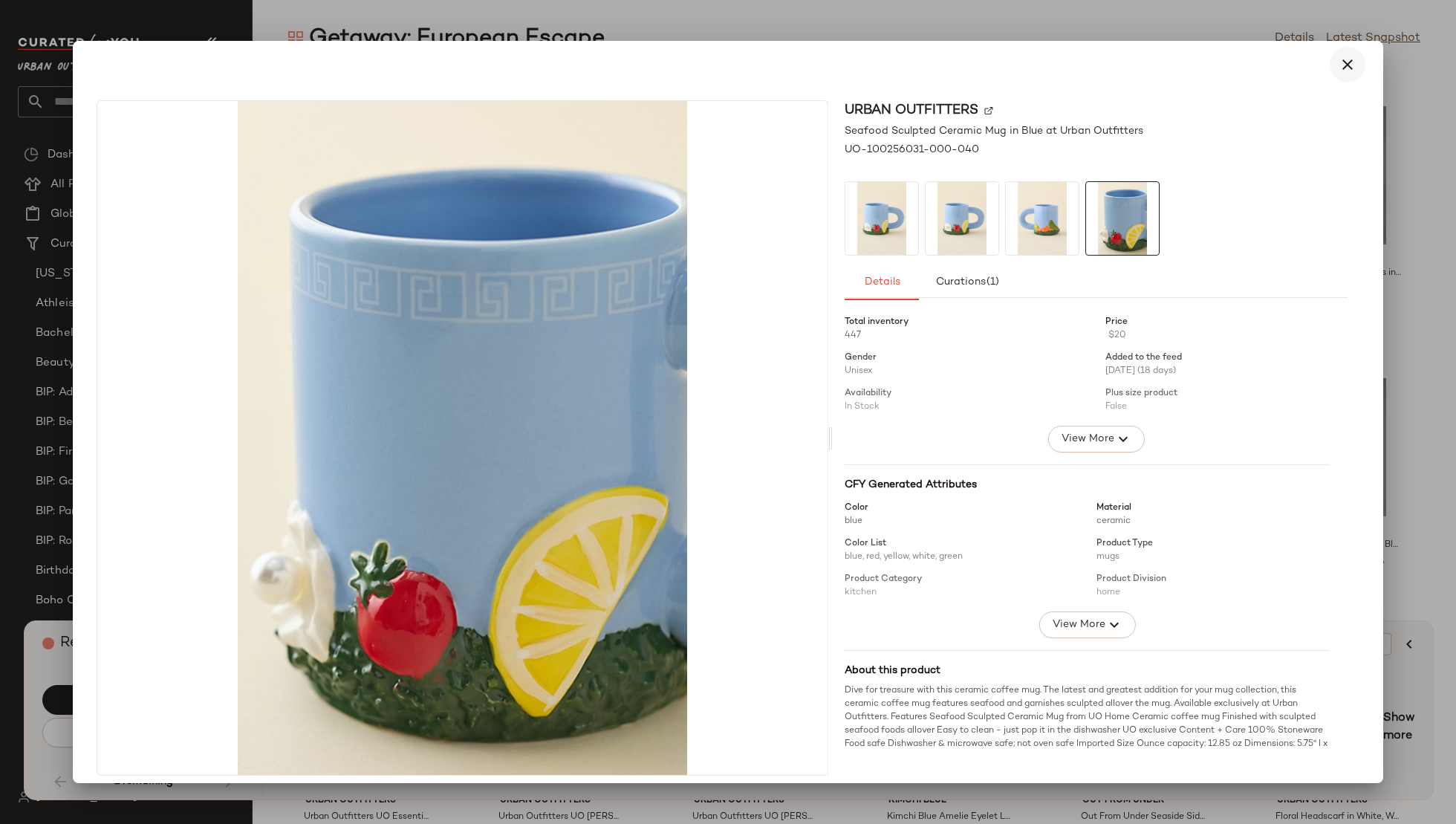
click at [1342, 62] on icon "button" at bounding box center [1348, 65] width 18 height 18
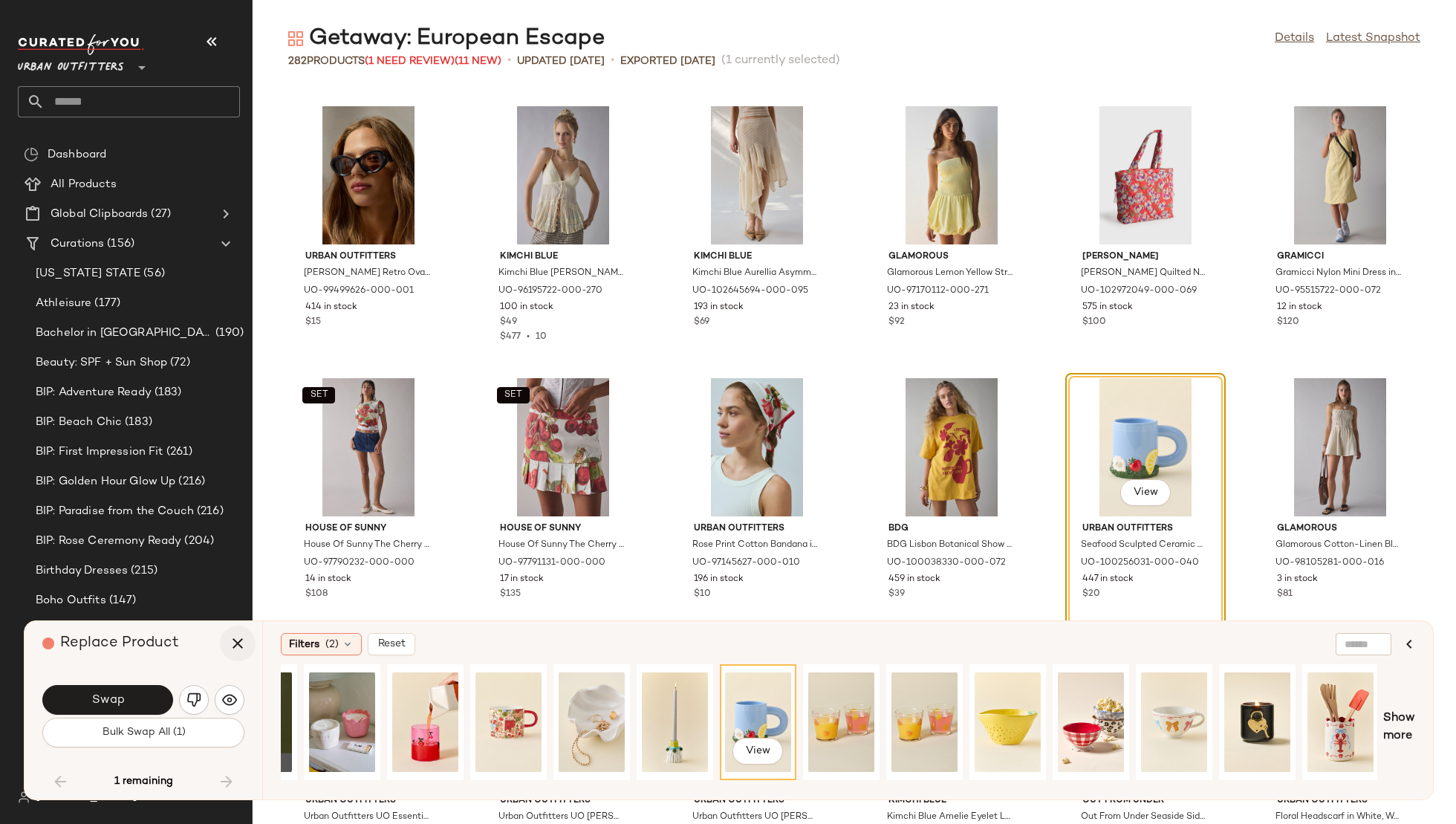
click at [226, 645] on button "button" at bounding box center [237, 643] width 36 height 36
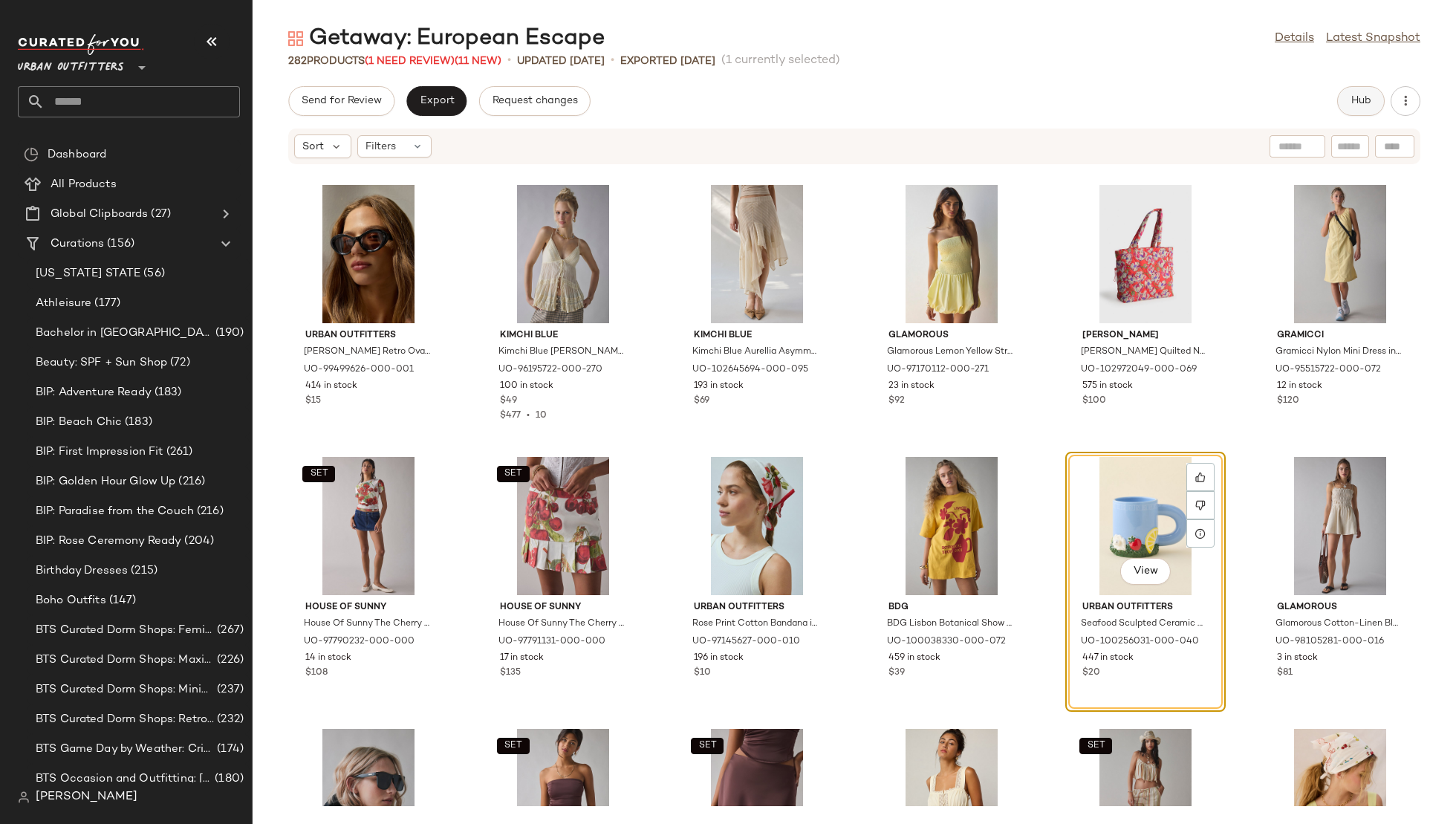
click at [1351, 101] on span "Hub" at bounding box center [1361, 100] width 21 height 12
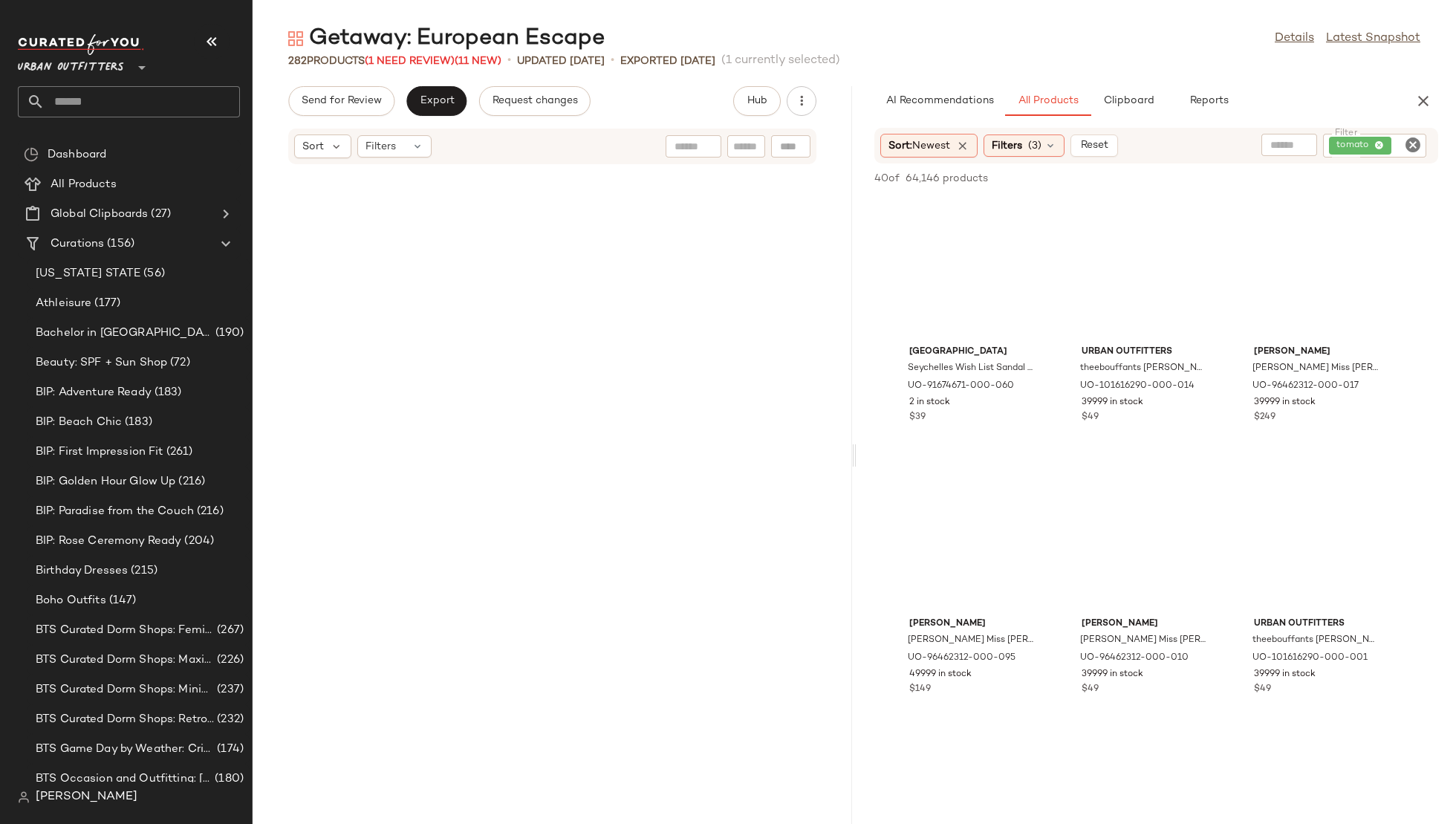
scroll to position [9520, 0]
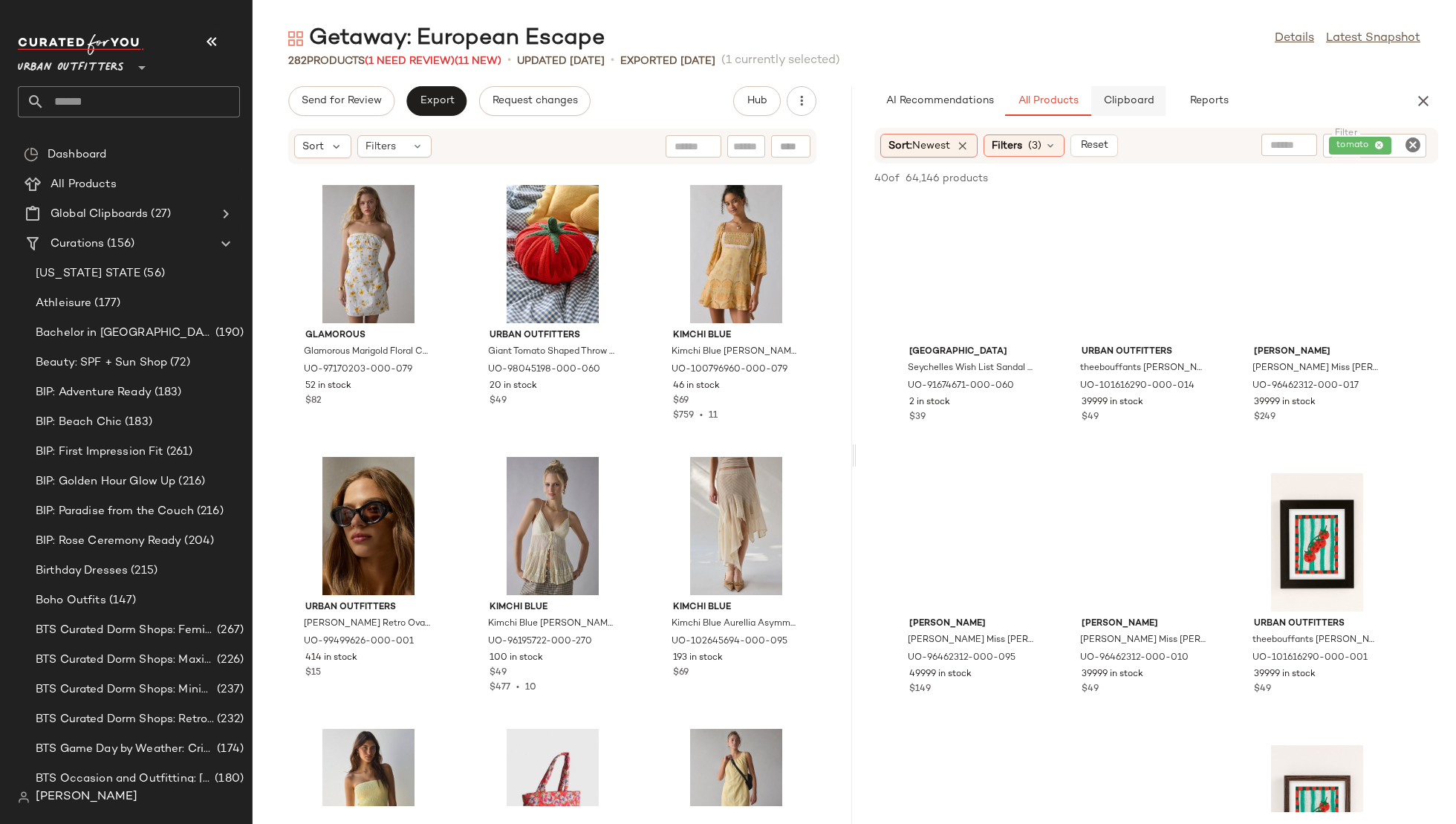
click at [1107, 106] on span "Clipboard" at bounding box center [1128, 100] width 51 height 12
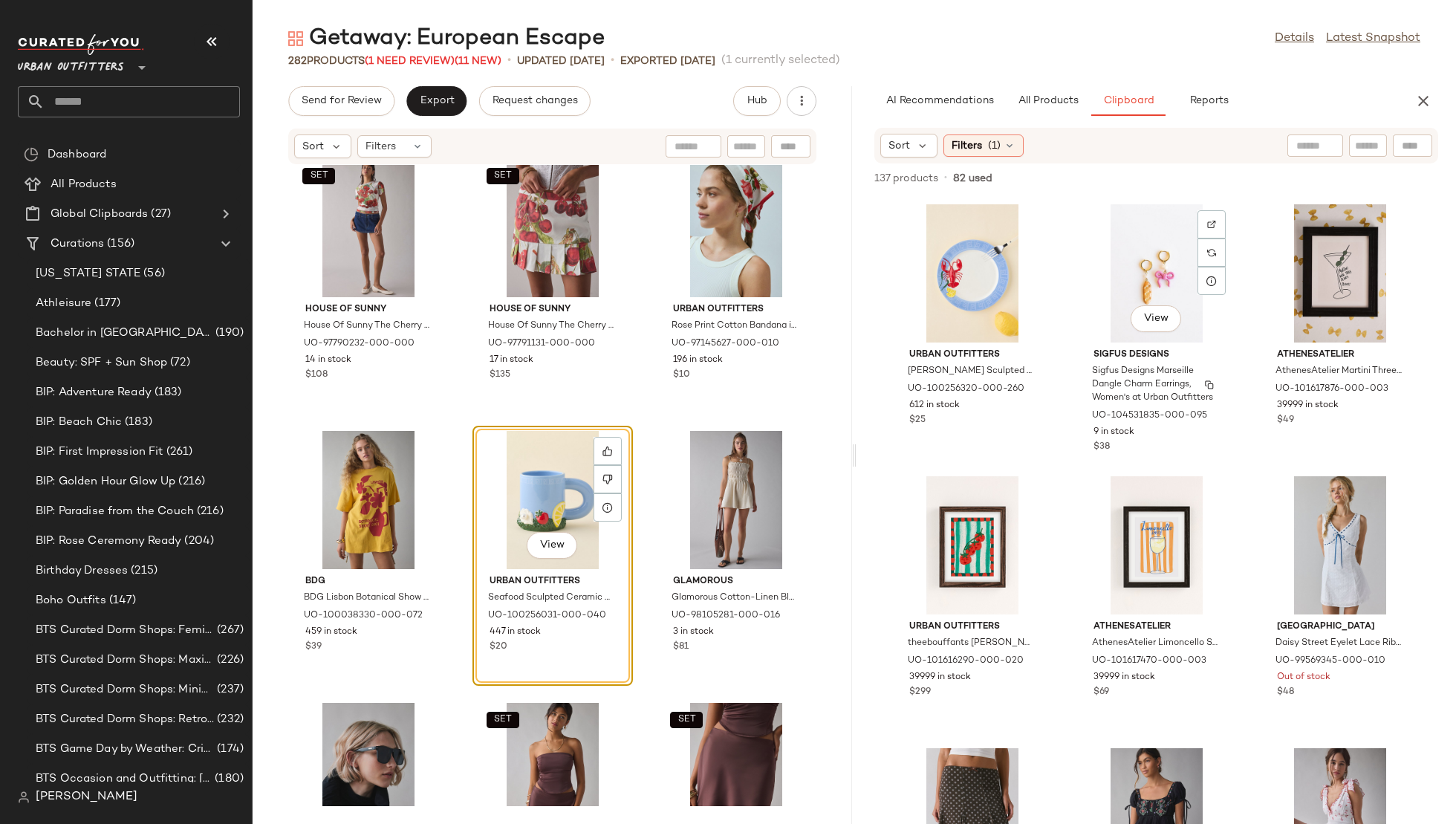
scroll to position [3, 0]
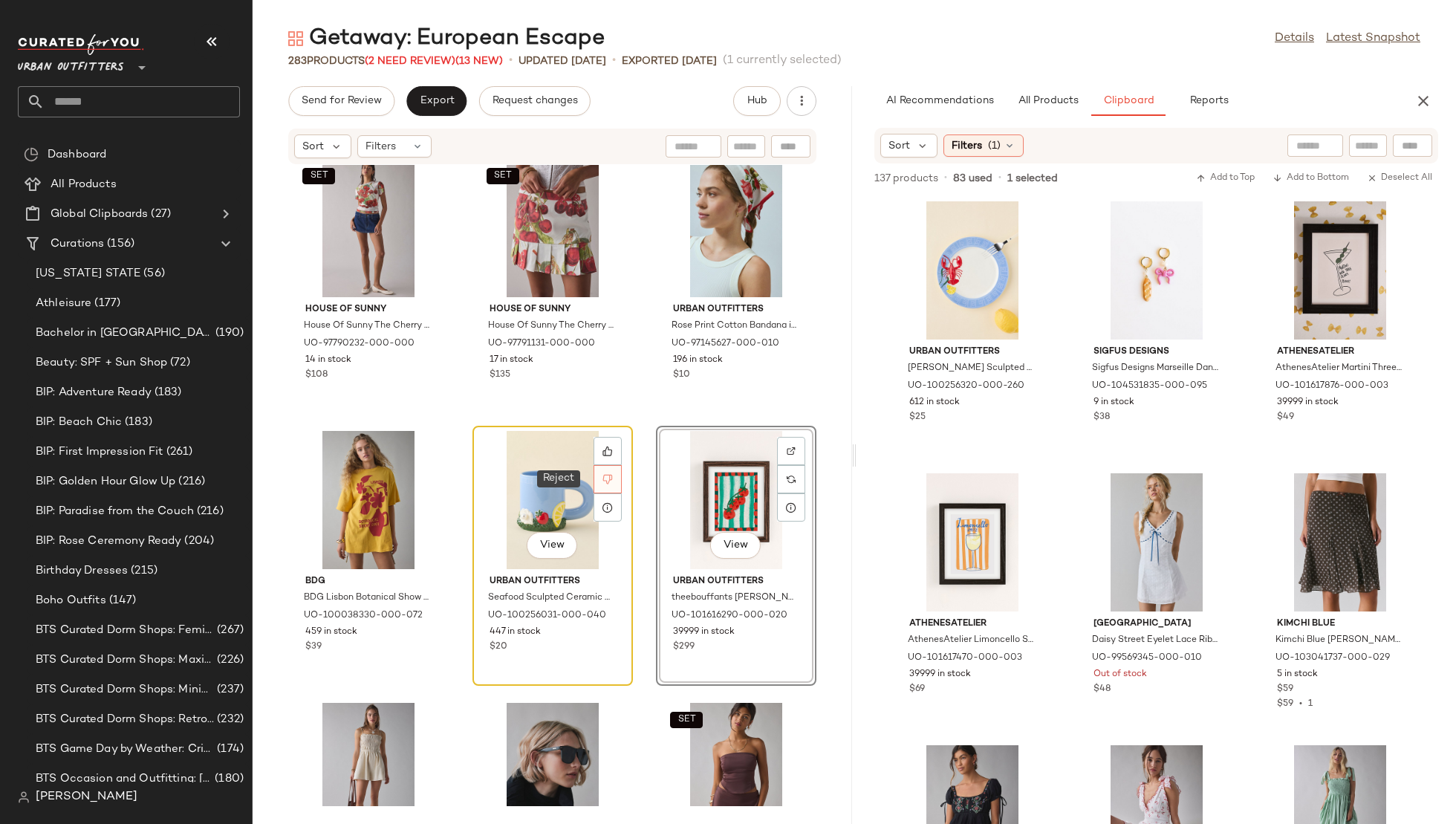
click at [602, 478] on icon at bounding box center [607, 479] width 10 height 10
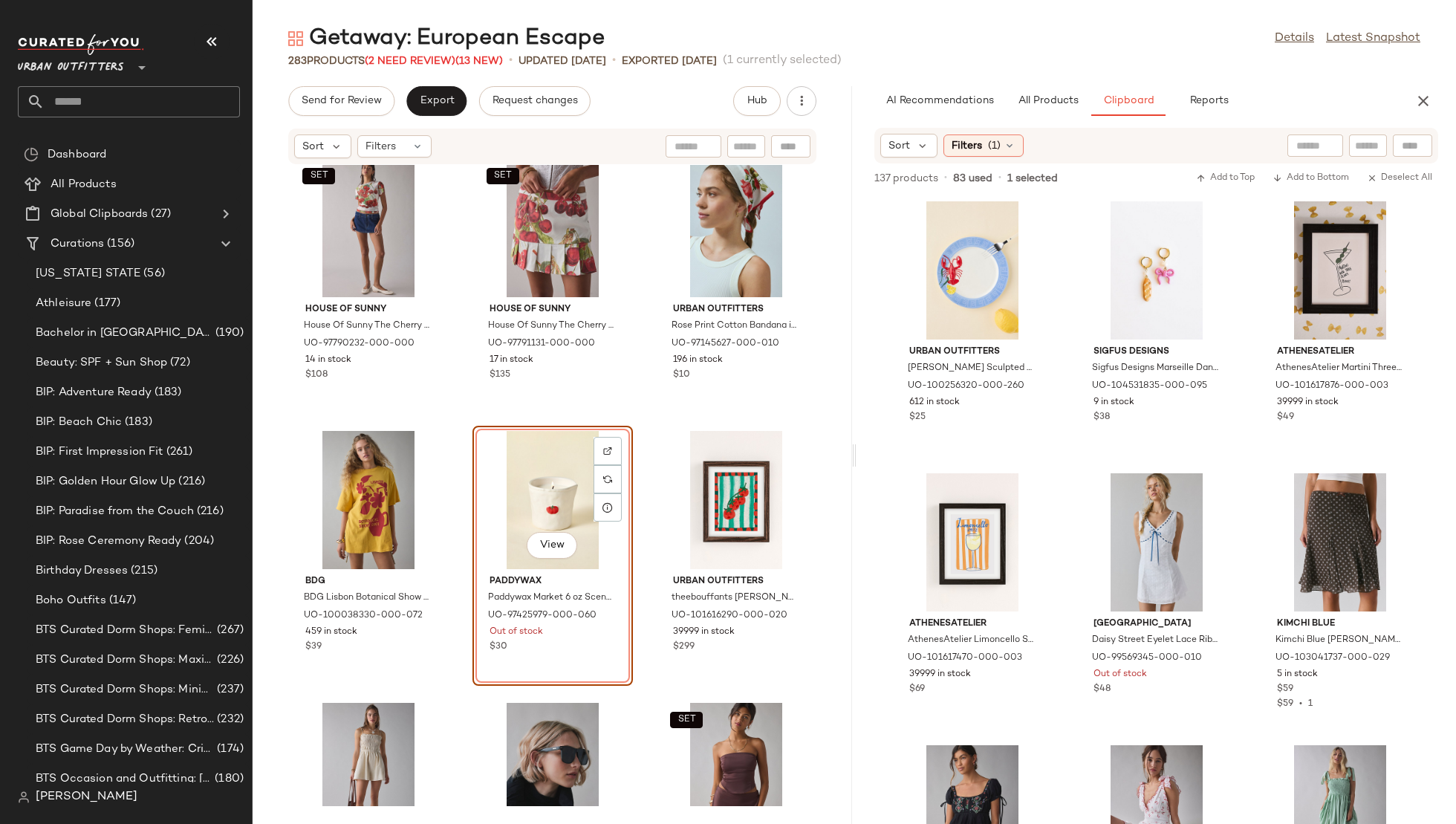
scroll to position [10336, 0]
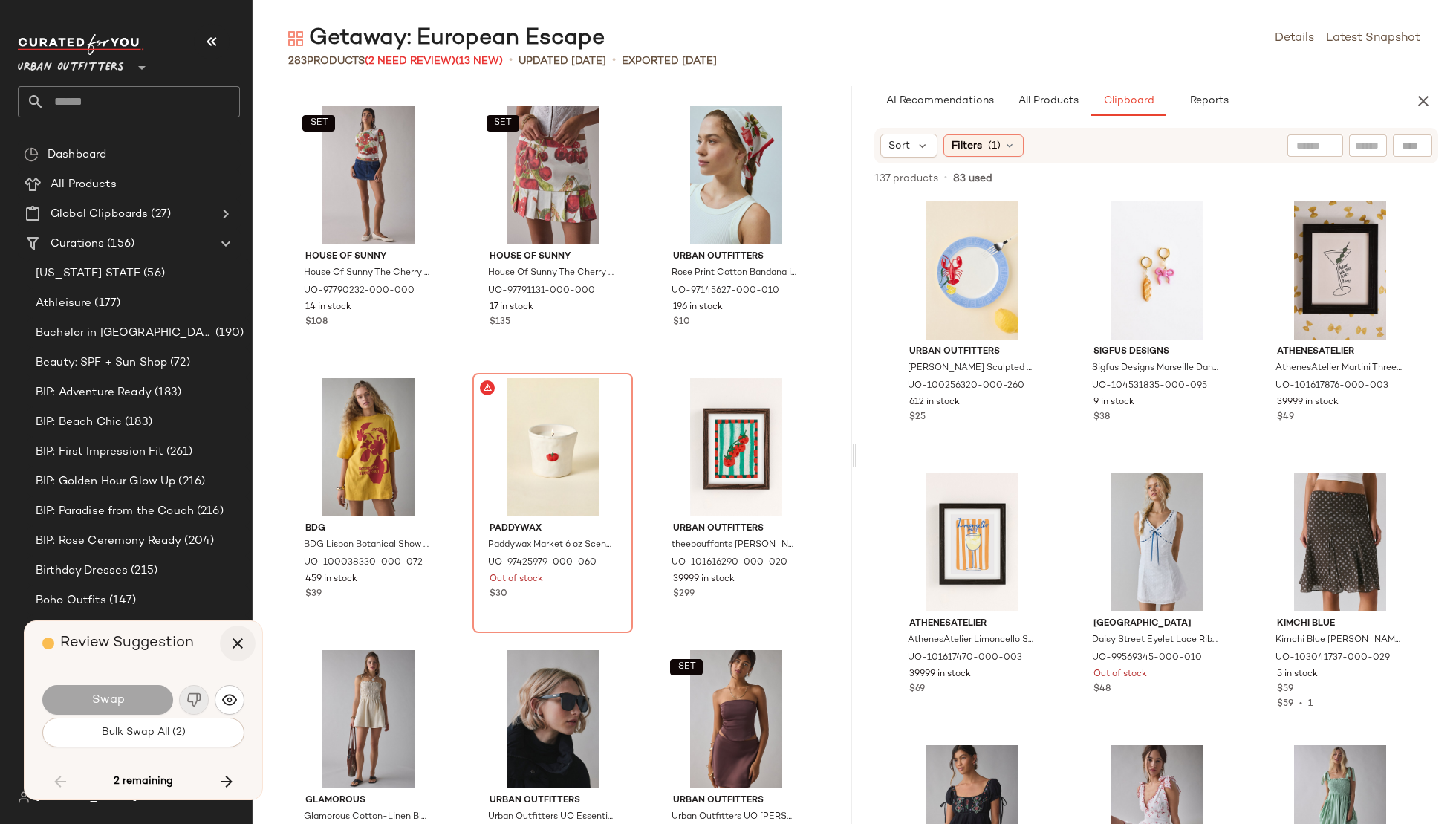
click at [242, 645] on icon "button" at bounding box center [238, 644] width 18 height 18
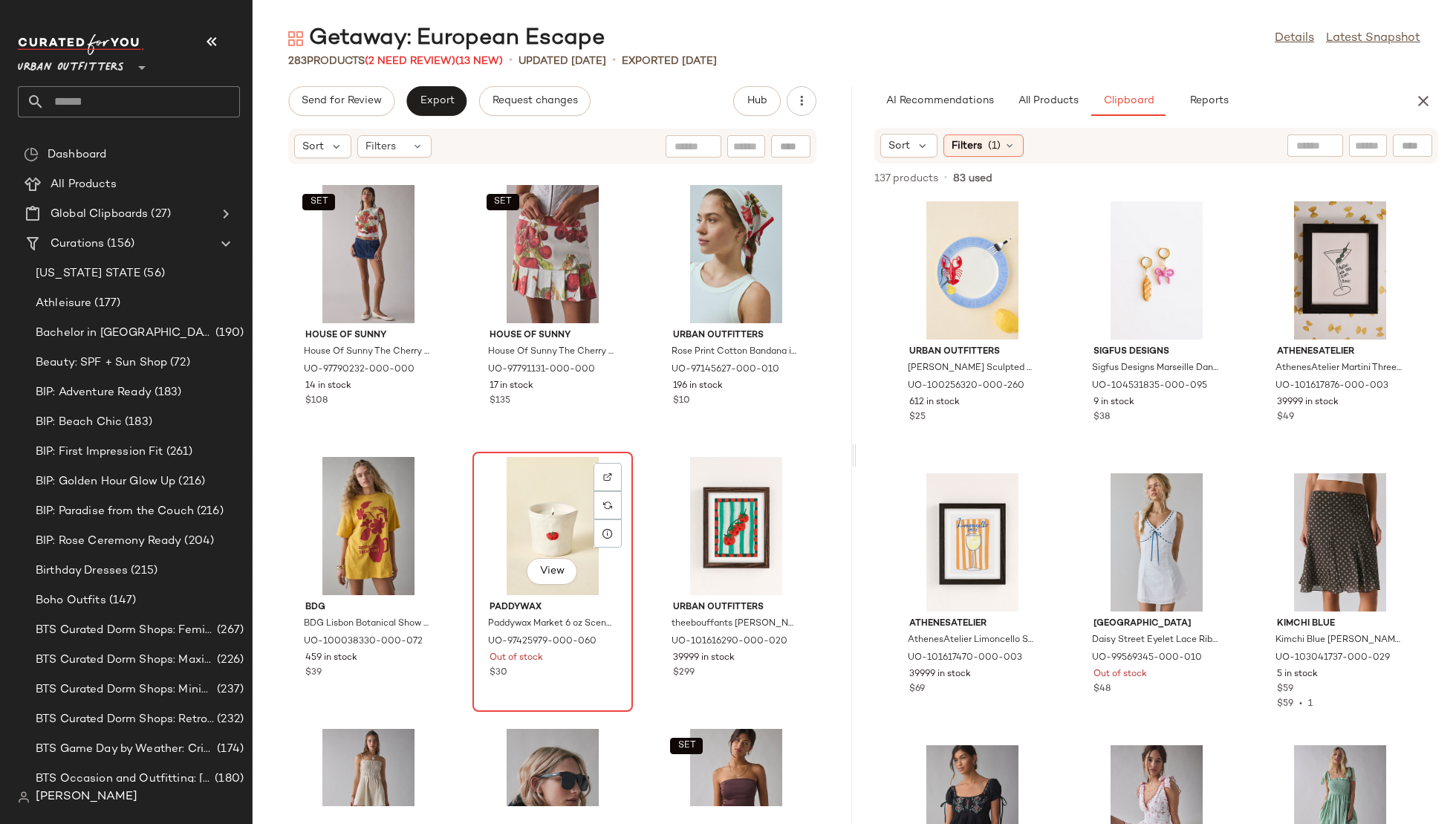
click at [512, 498] on div "View" at bounding box center [553, 526] width 151 height 138
click at [531, 498] on div "View" at bounding box center [553, 526] width 151 height 138
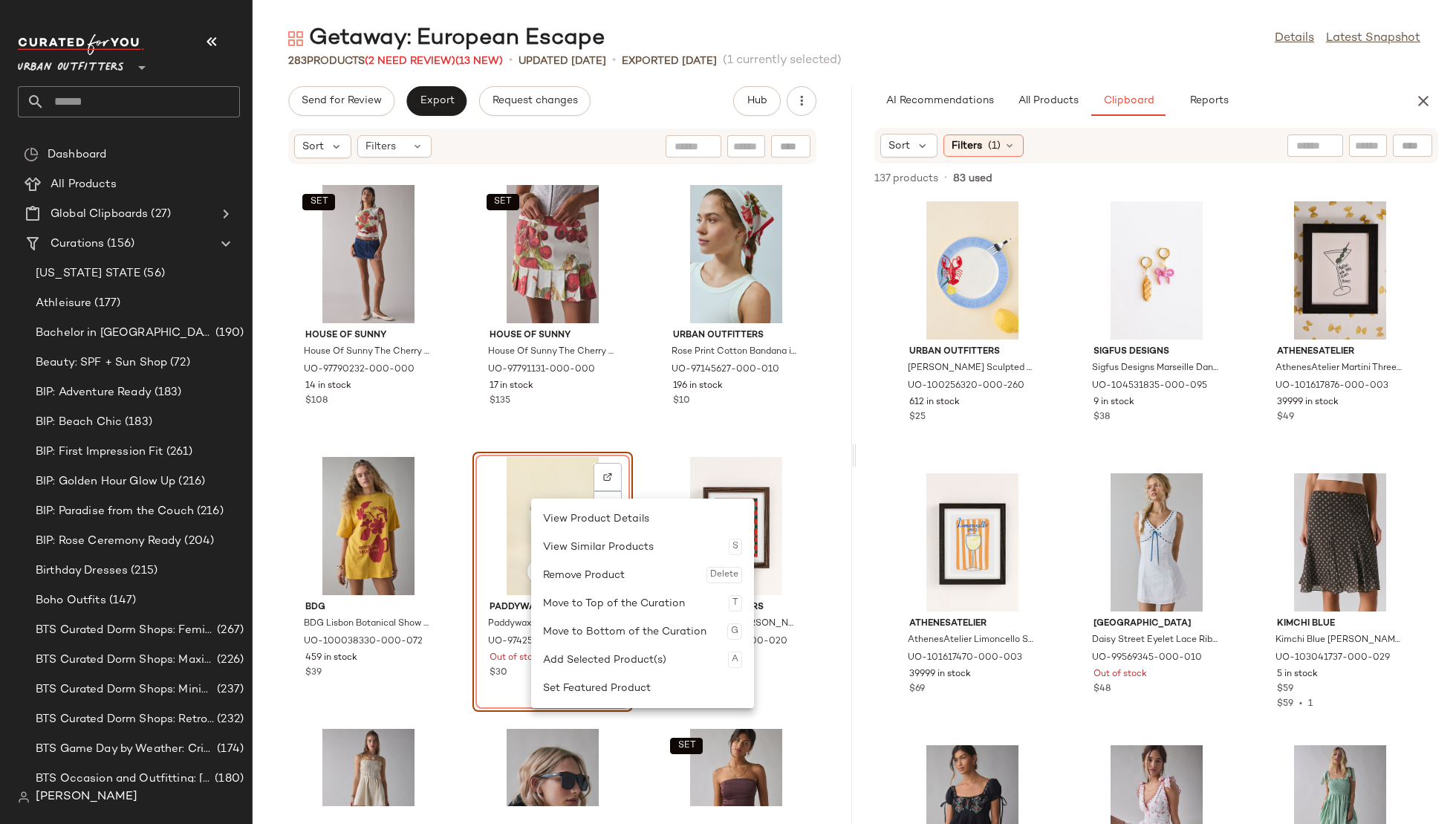
click at [646, 443] on div "SET House Of Sunny House Of Sunny The Cherry Mesh Top in Cherry Mesh, Women's a…" at bounding box center [552, 485] width 599 height 641
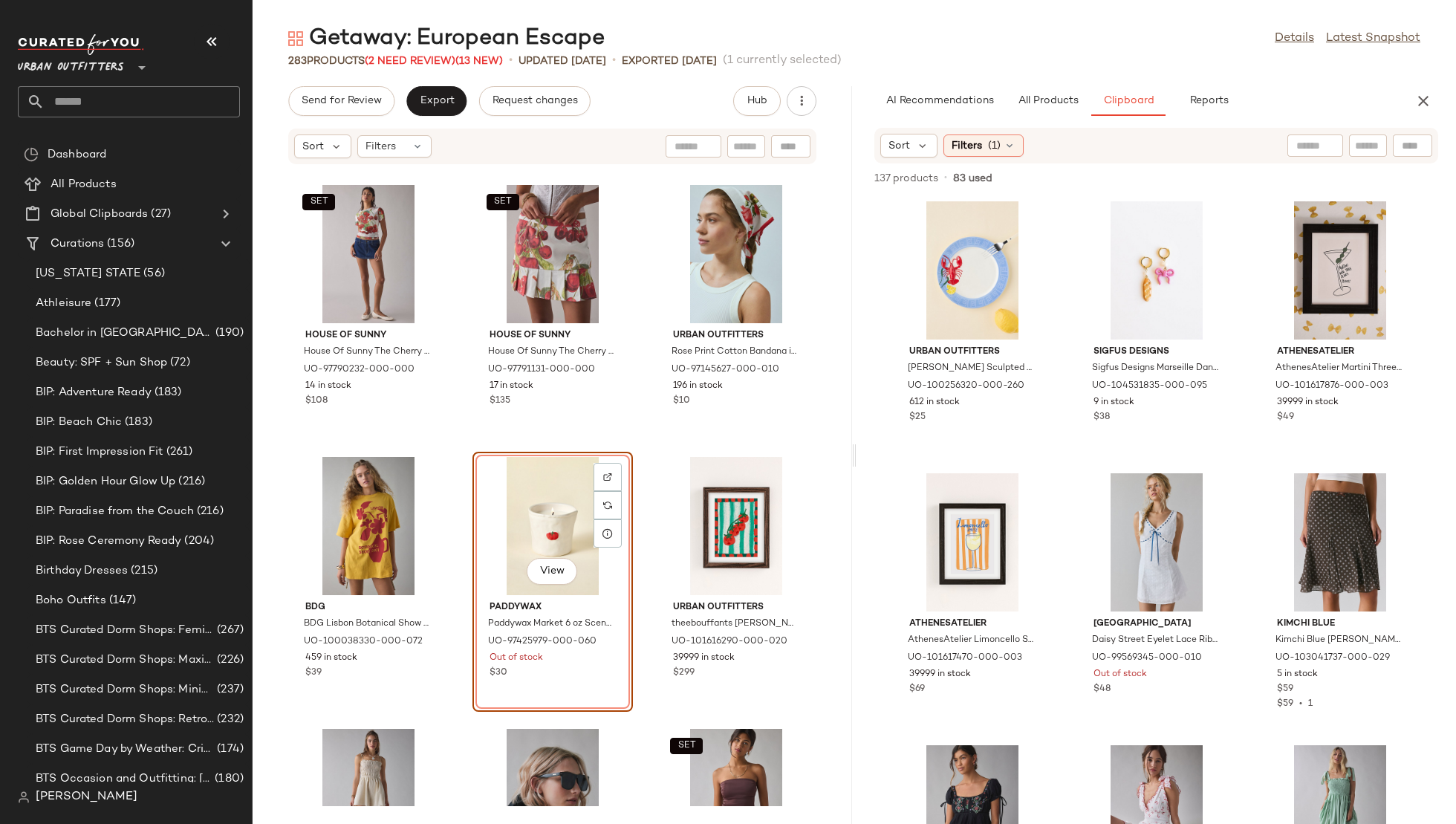
click at [518, 518] on div "View" at bounding box center [553, 526] width 151 height 138
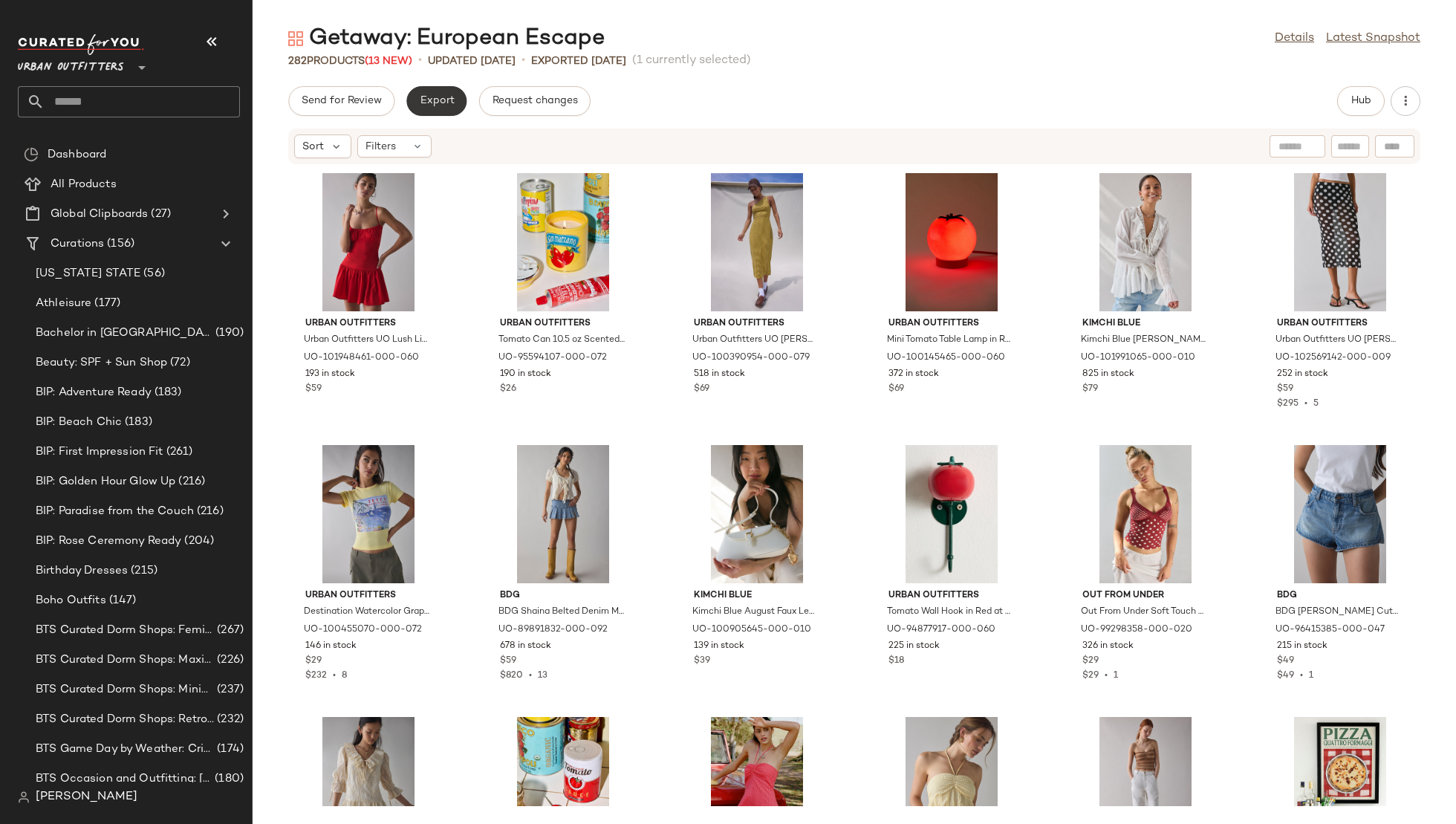
click at [426, 94] on button "Export" at bounding box center [436, 100] width 60 height 30
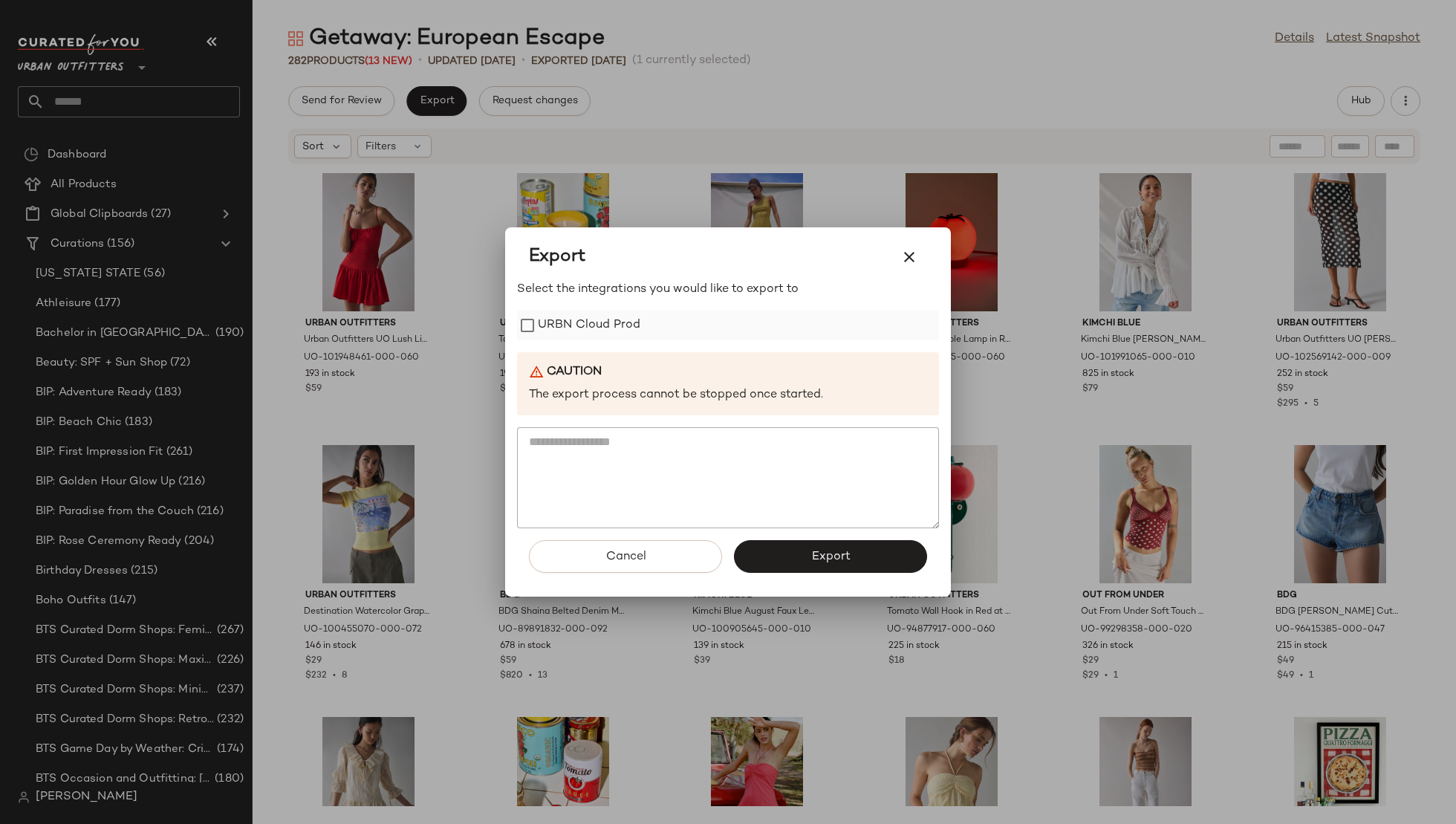
click at [556, 321] on label "URBN Cloud Prod" at bounding box center [589, 325] width 102 height 30
click at [833, 554] on span "Export" at bounding box center [830, 557] width 39 height 14
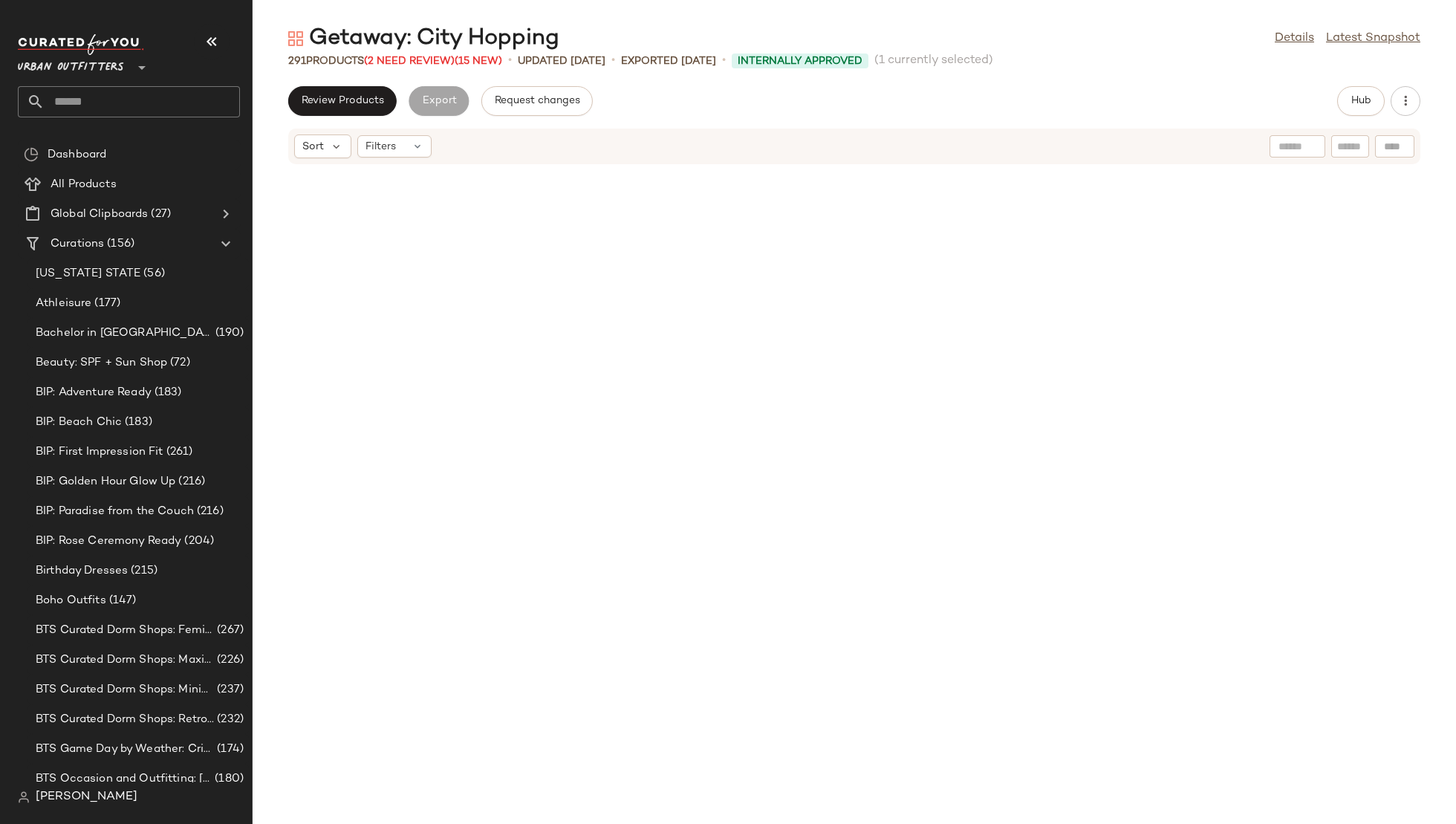
scroll to position [10336, 0]
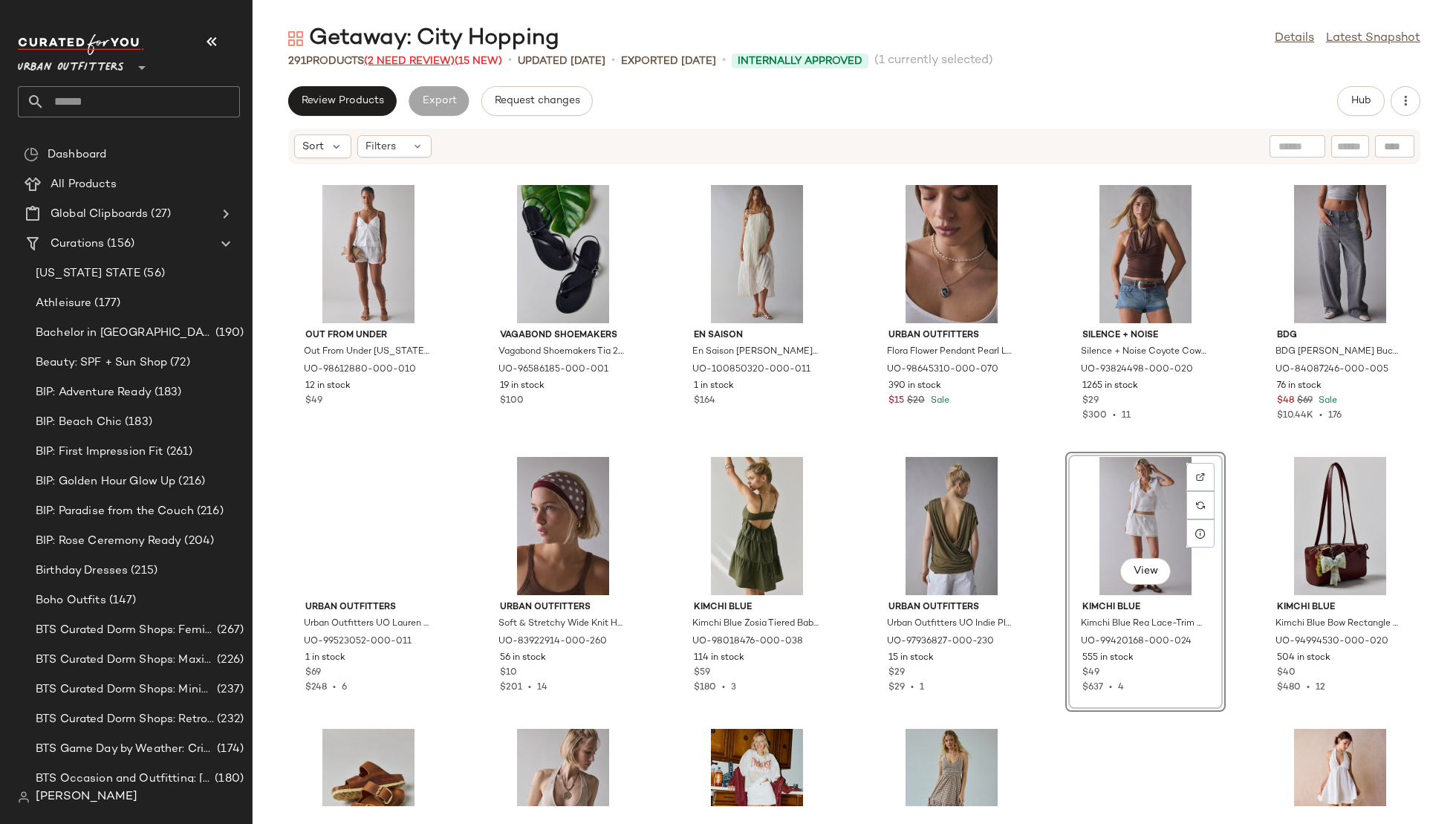
click at [422, 56] on span "(2 Need Review)" at bounding box center [409, 61] width 90 height 11
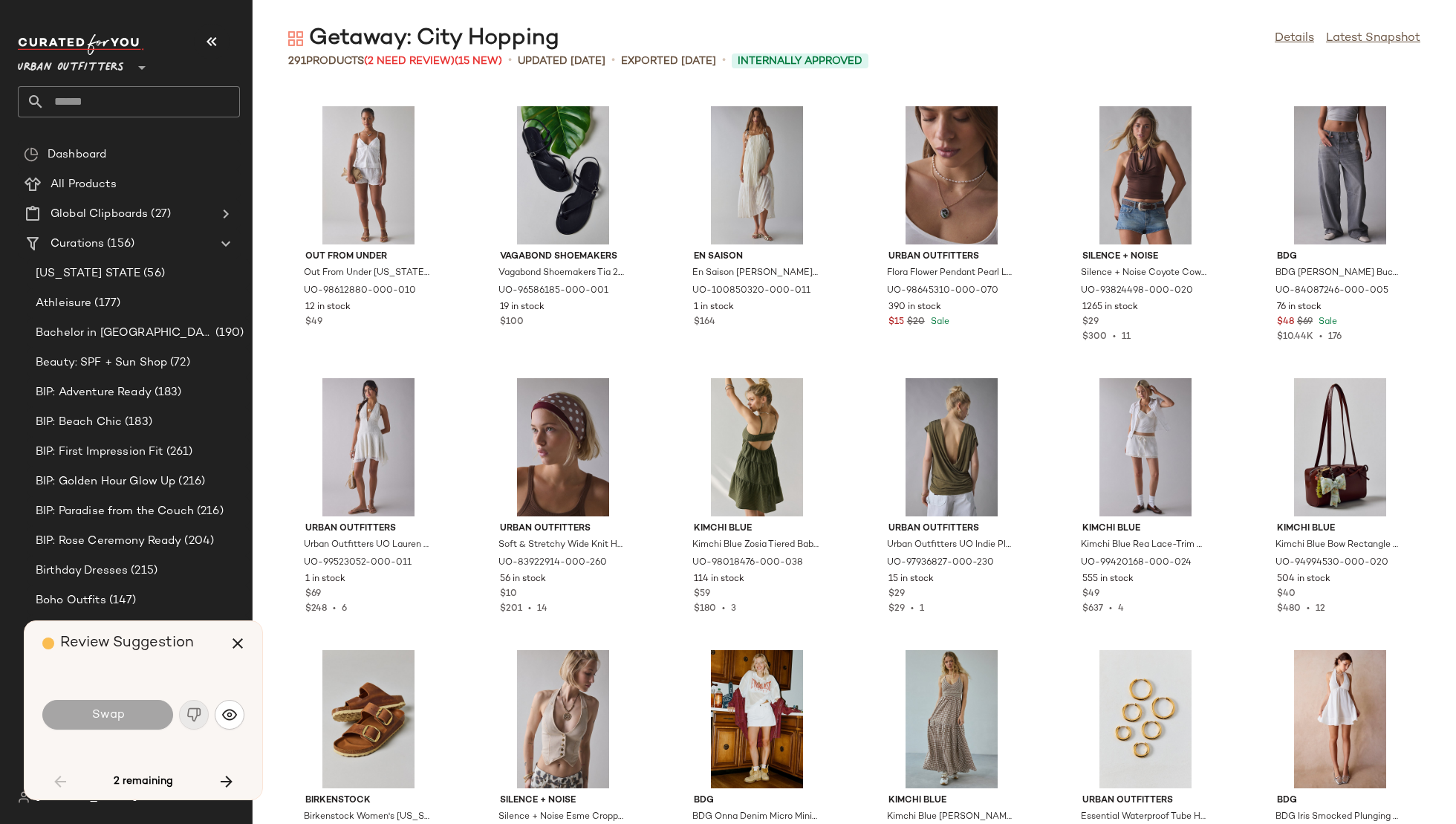
scroll to position [2720, 0]
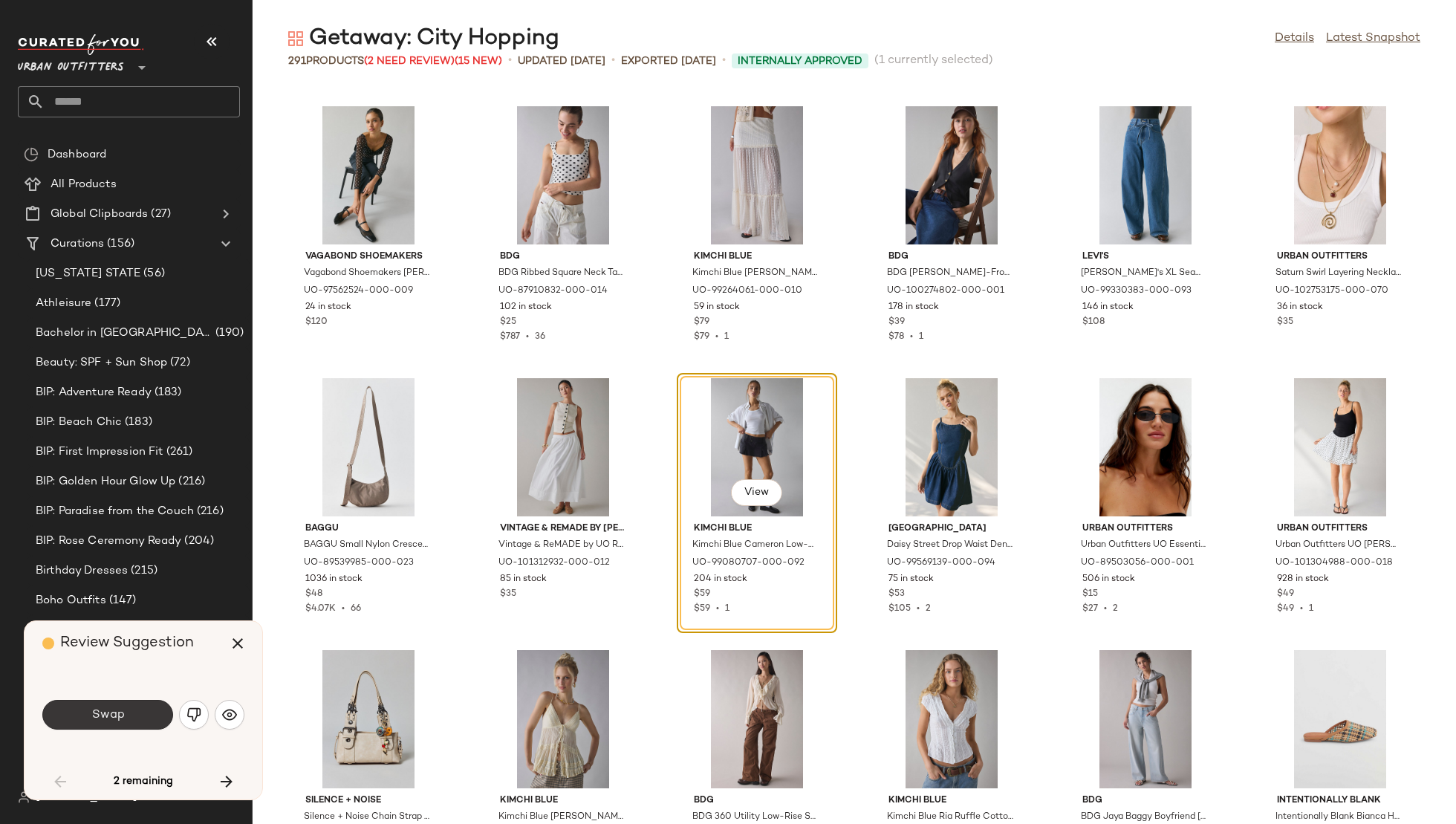
click at [154, 709] on button "Swap" at bounding box center [107, 714] width 130 height 30
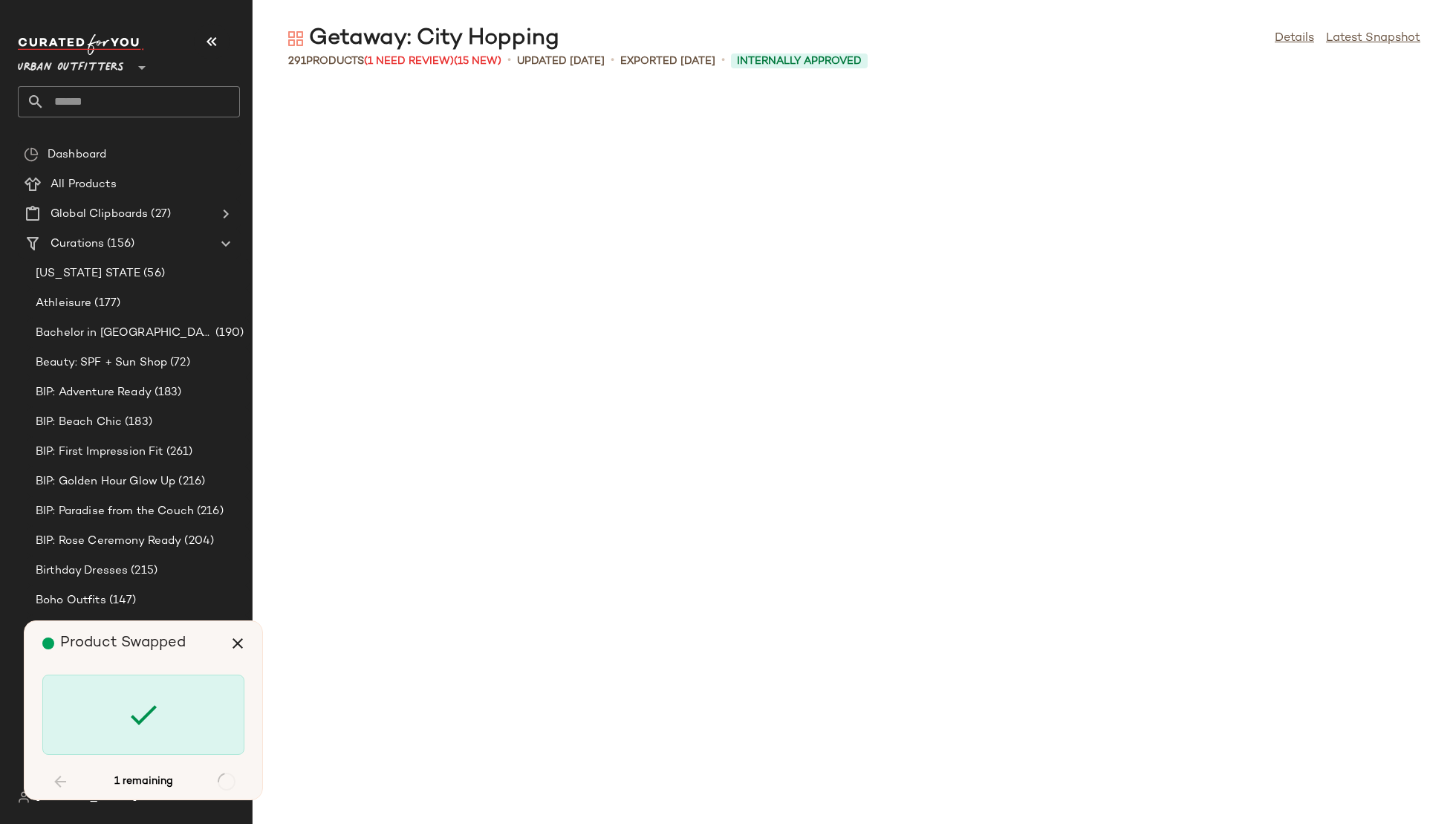
scroll to position [9520, 0]
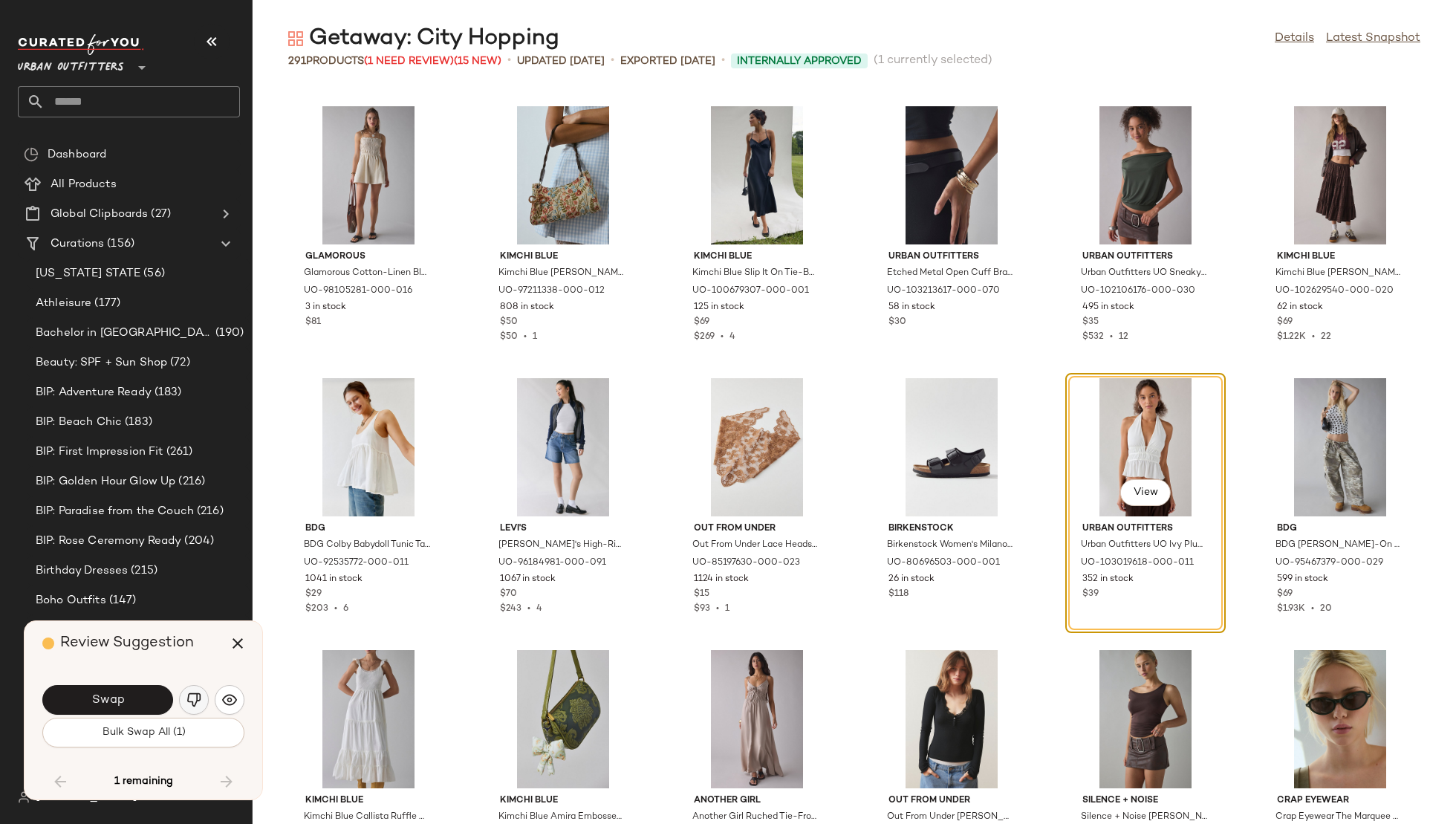
click at [188, 699] on img "button" at bounding box center [193, 700] width 15 height 15
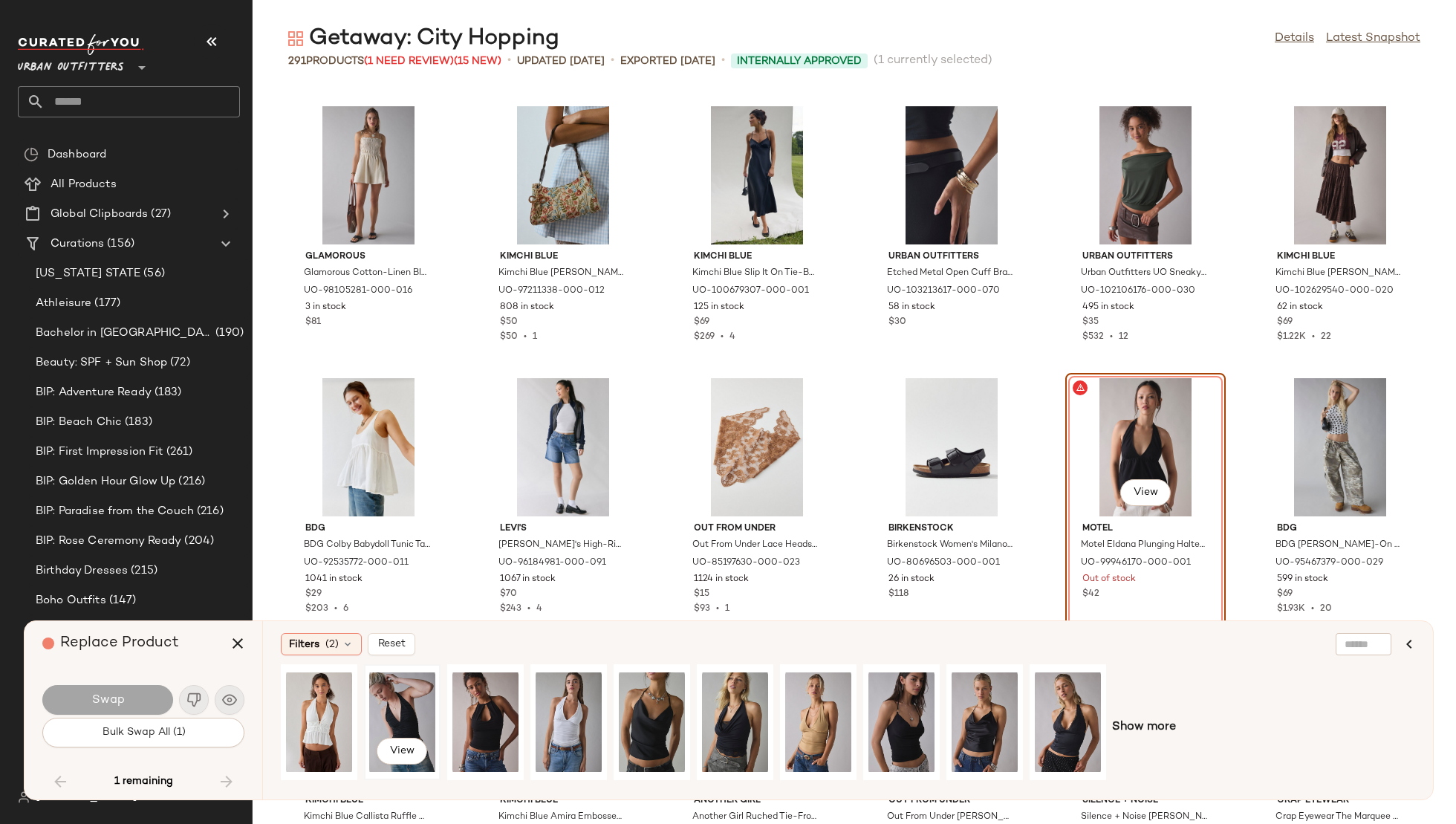
click at [406, 694] on div "View" at bounding box center [402, 723] width 66 height 106
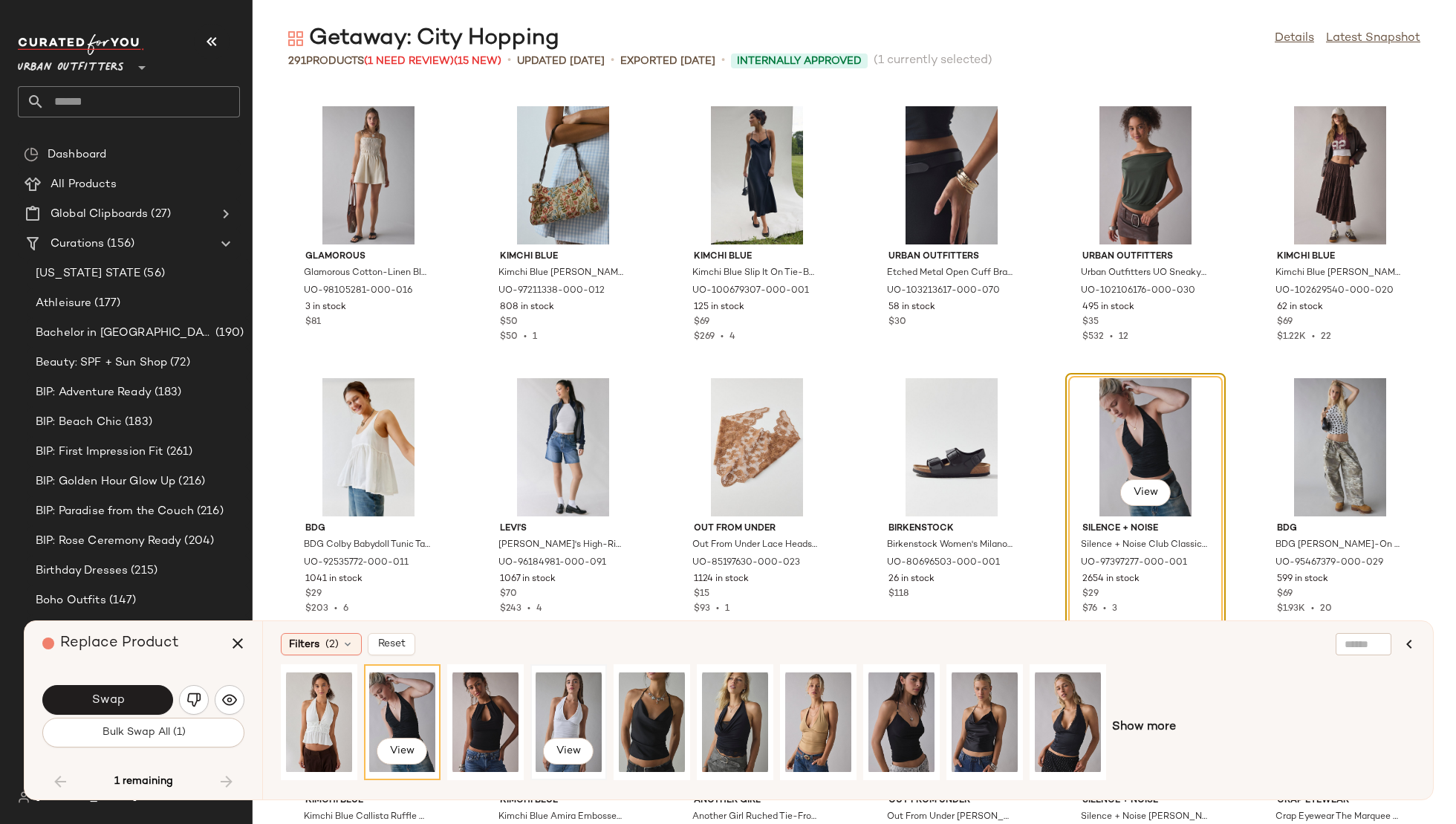
click at [568, 688] on div "View" at bounding box center [568, 723] width 66 height 106
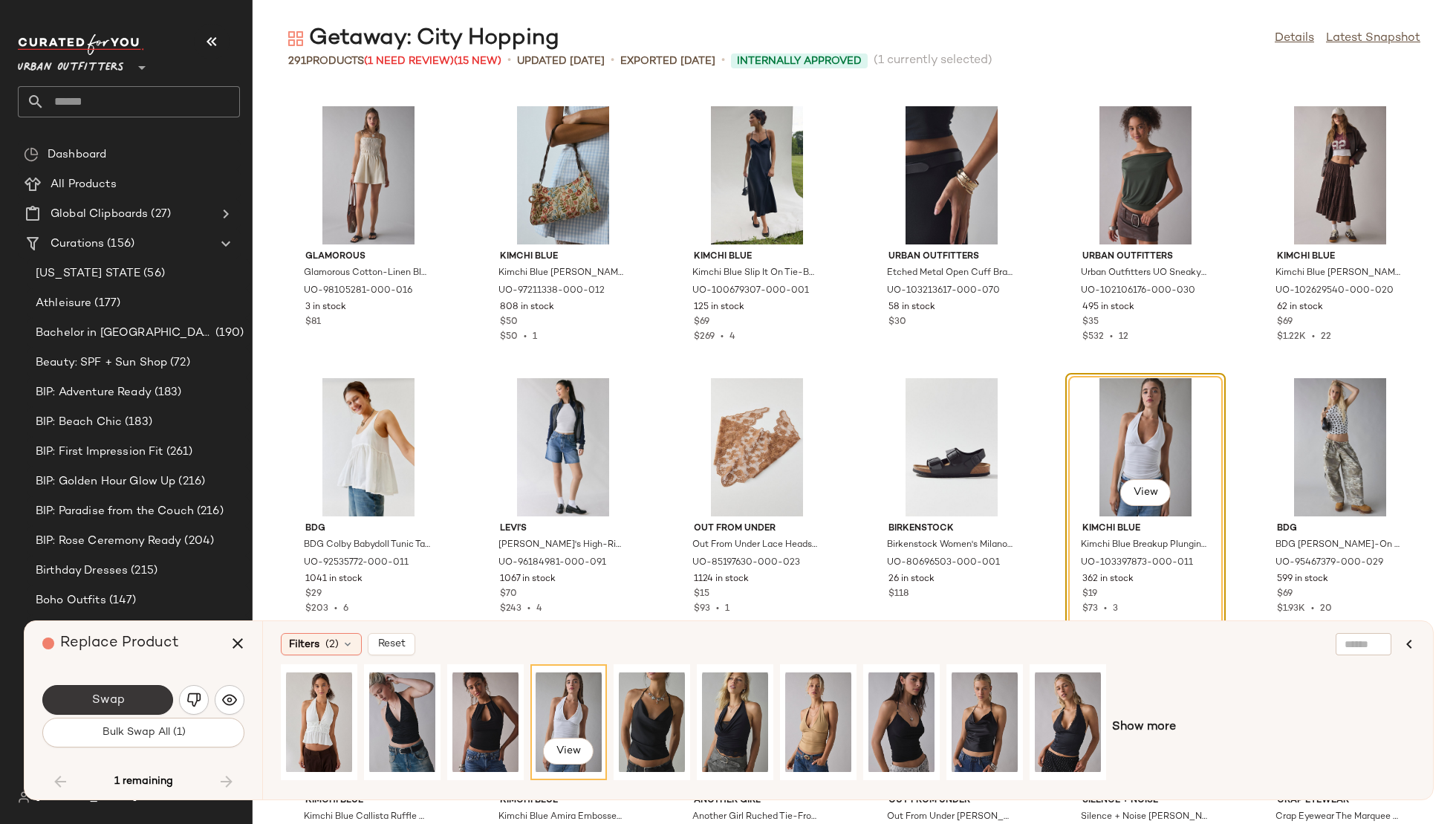
click at [126, 693] on button "Swap" at bounding box center [107, 700] width 130 height 30
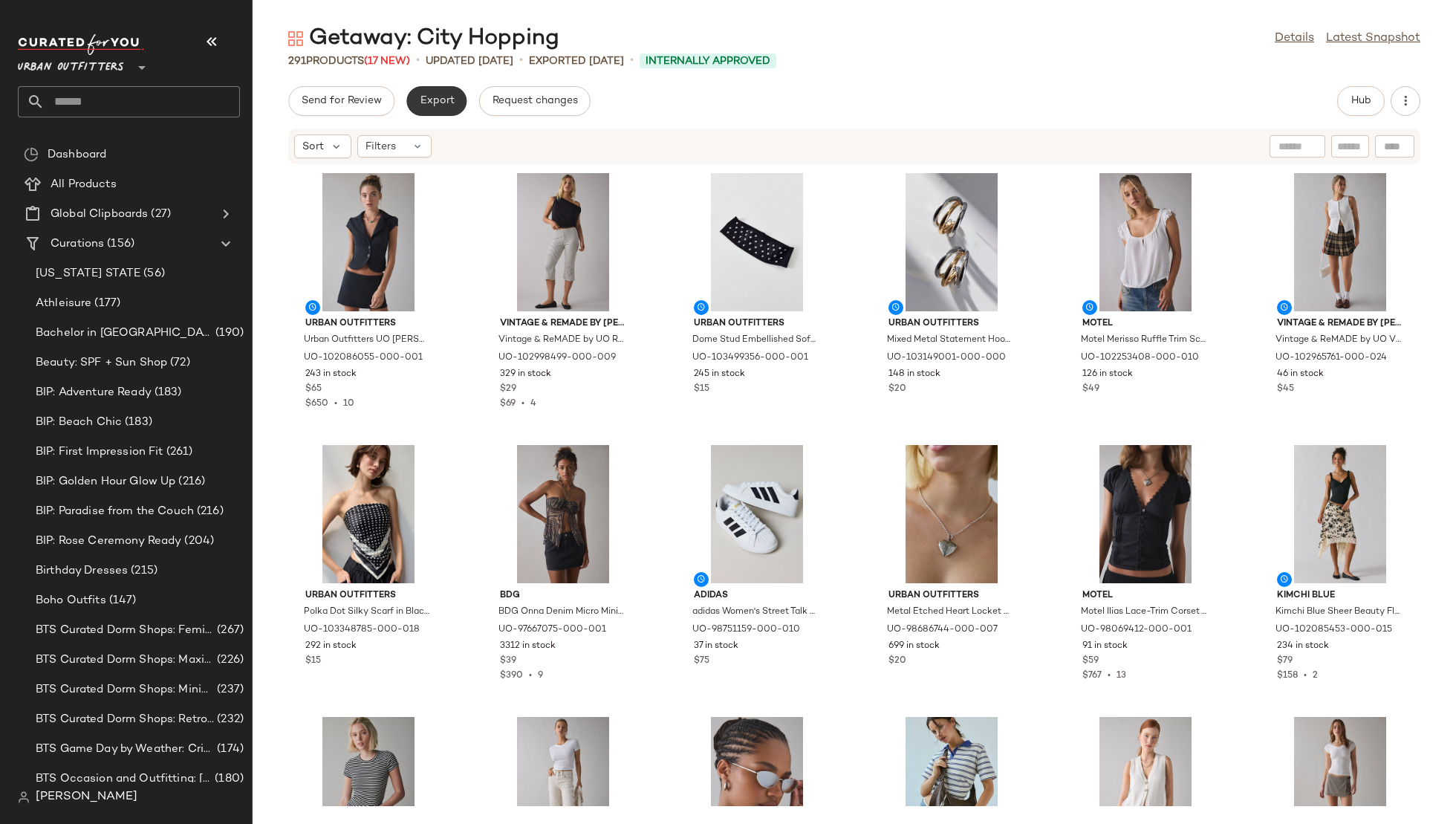
click at [434, 99] on span "Export" at bounding box center [436, 100] width 35 height 12
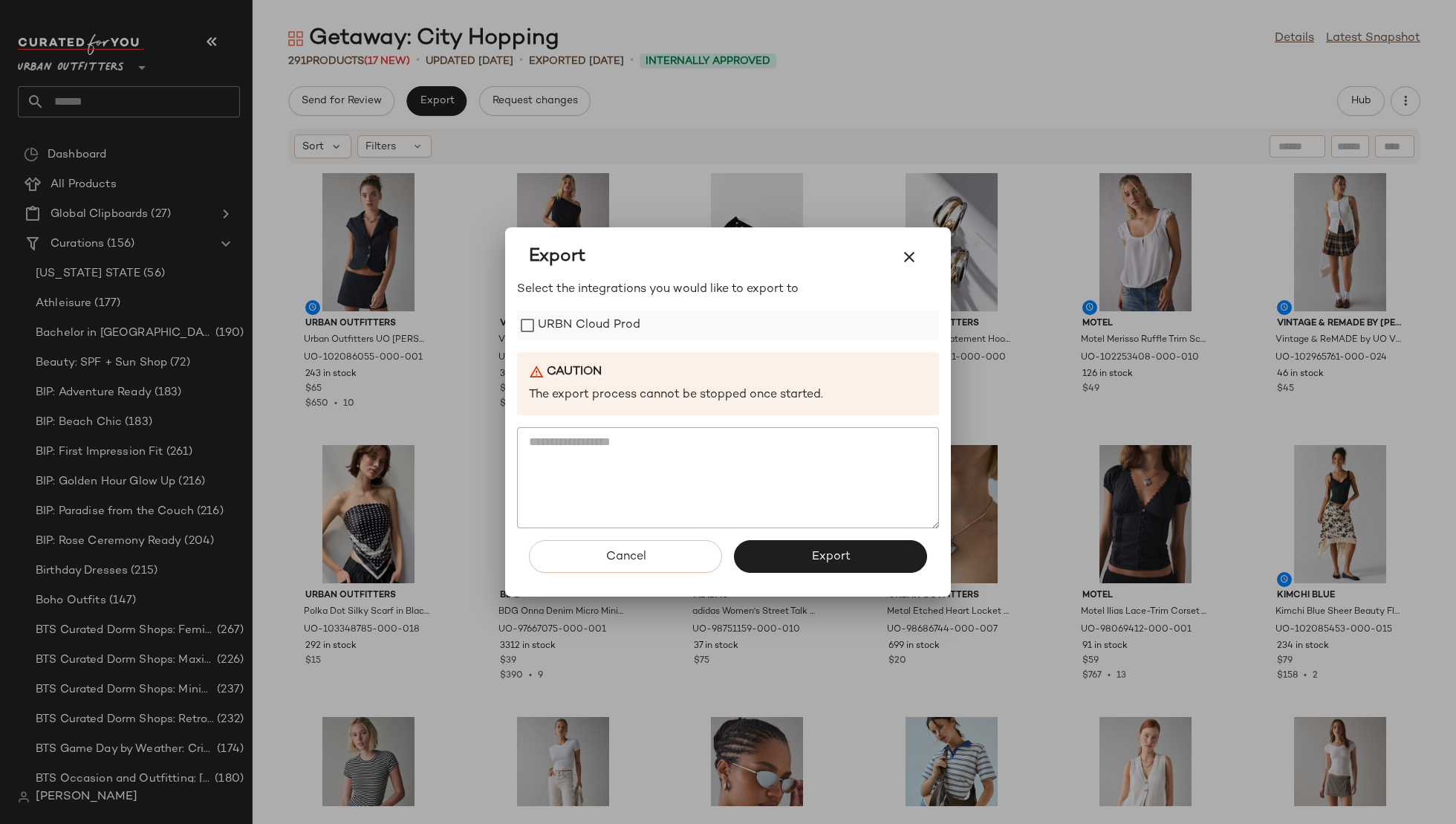
click at [602, 329] on label "URBN Cloud Prod" at bounding box center [589, 325] width 102 height 30
click at [801, 568] on button "Export" at bounding box center [831, 557] width 193 height 33
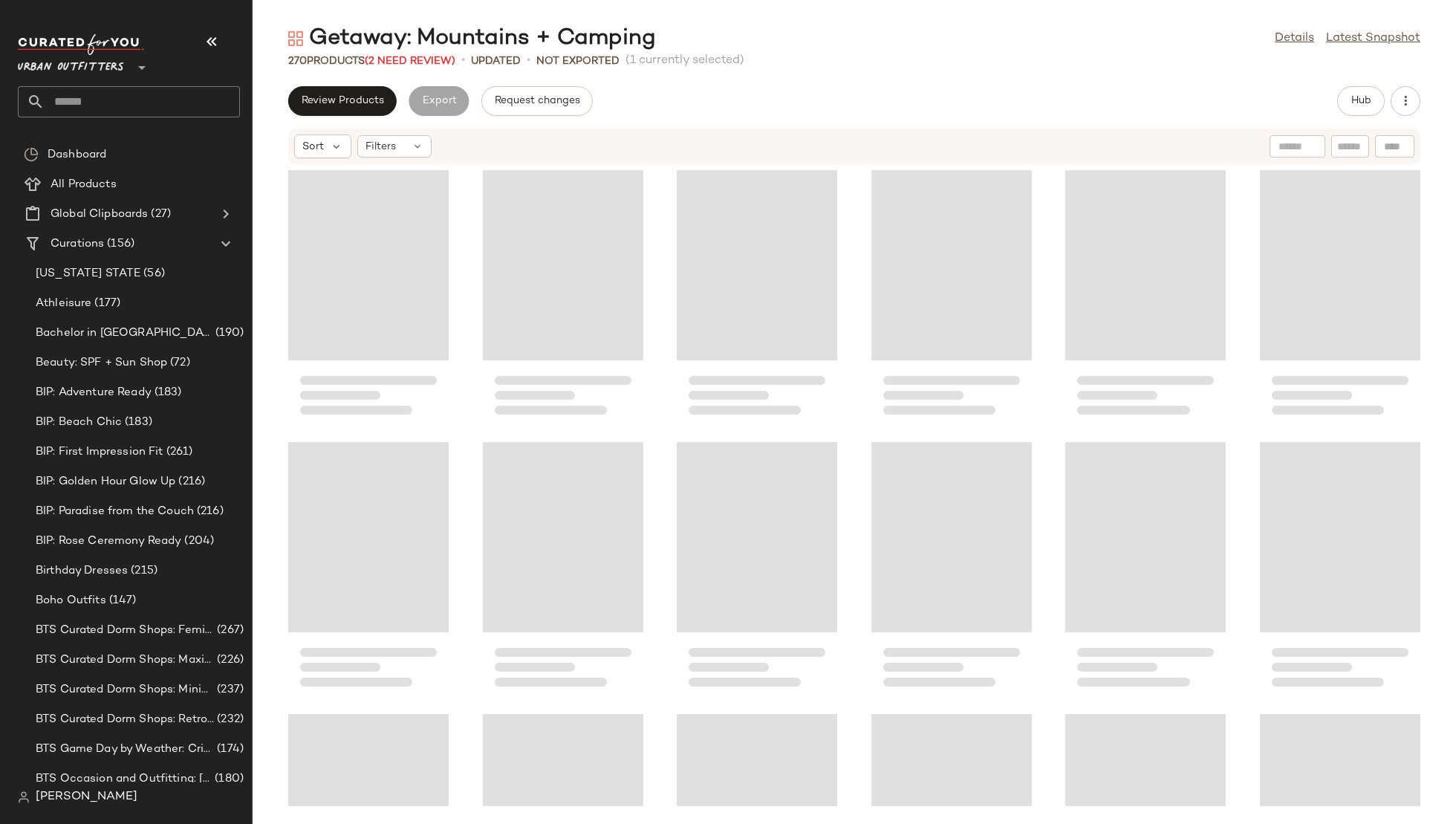
scroll to position [10064, 0]
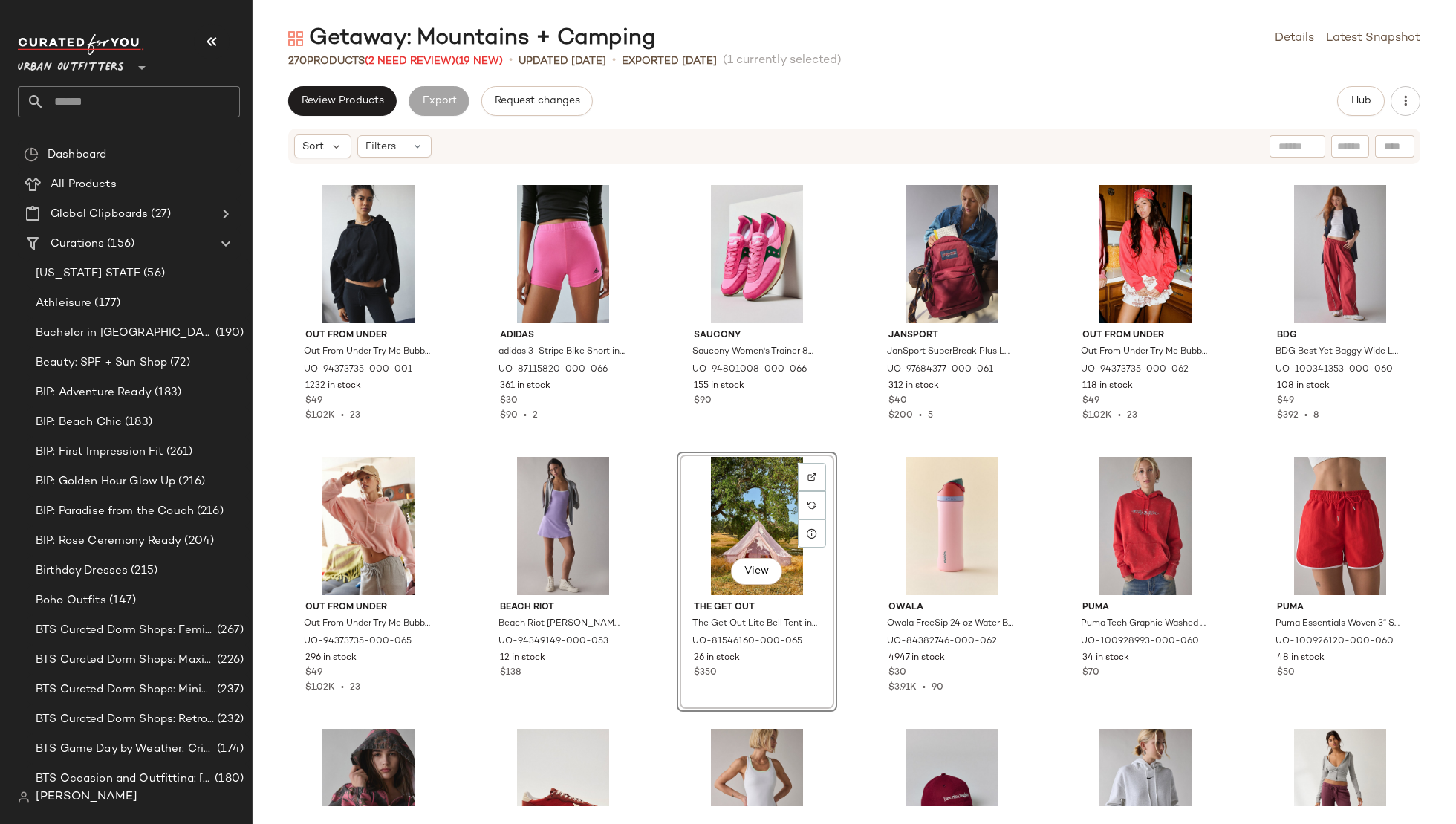
click at [422, 59] on span "(2 Need Review)" at bounding box center [410, 61] width 90 height 11
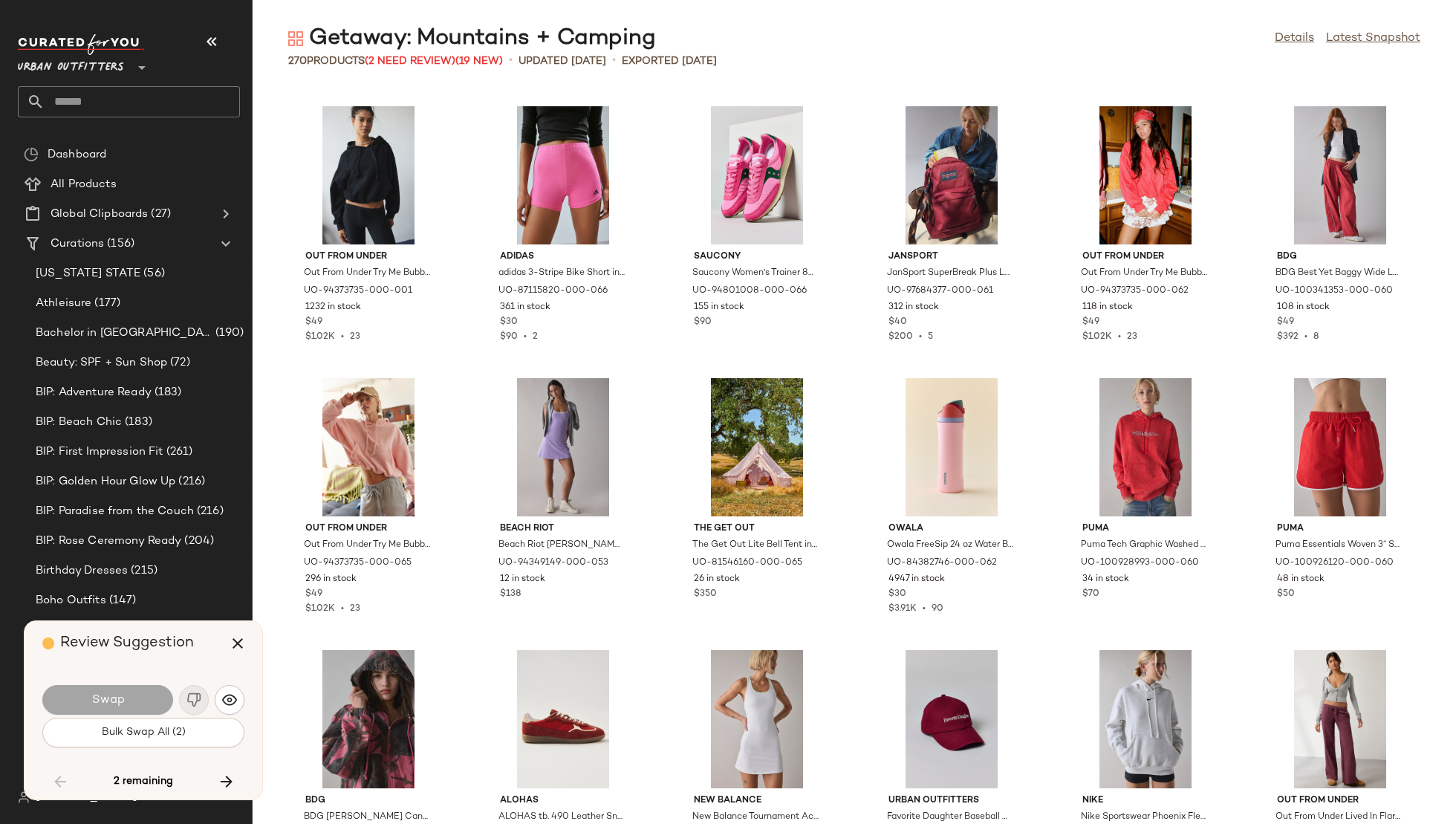
scroll to position [3264, 0]
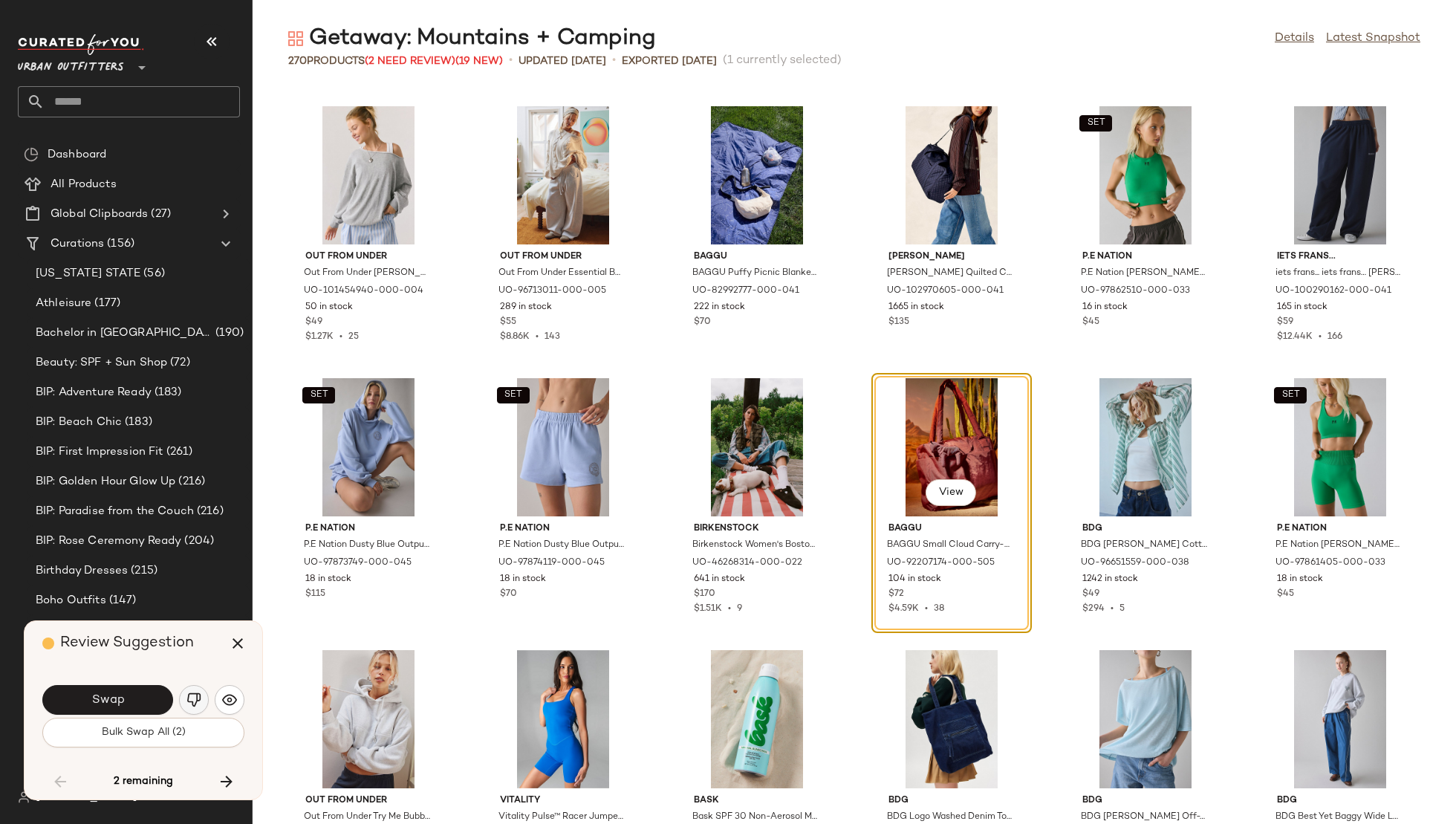
click at [195, 700] on img "button" at bounding box center [193, 700] width 15 height 15
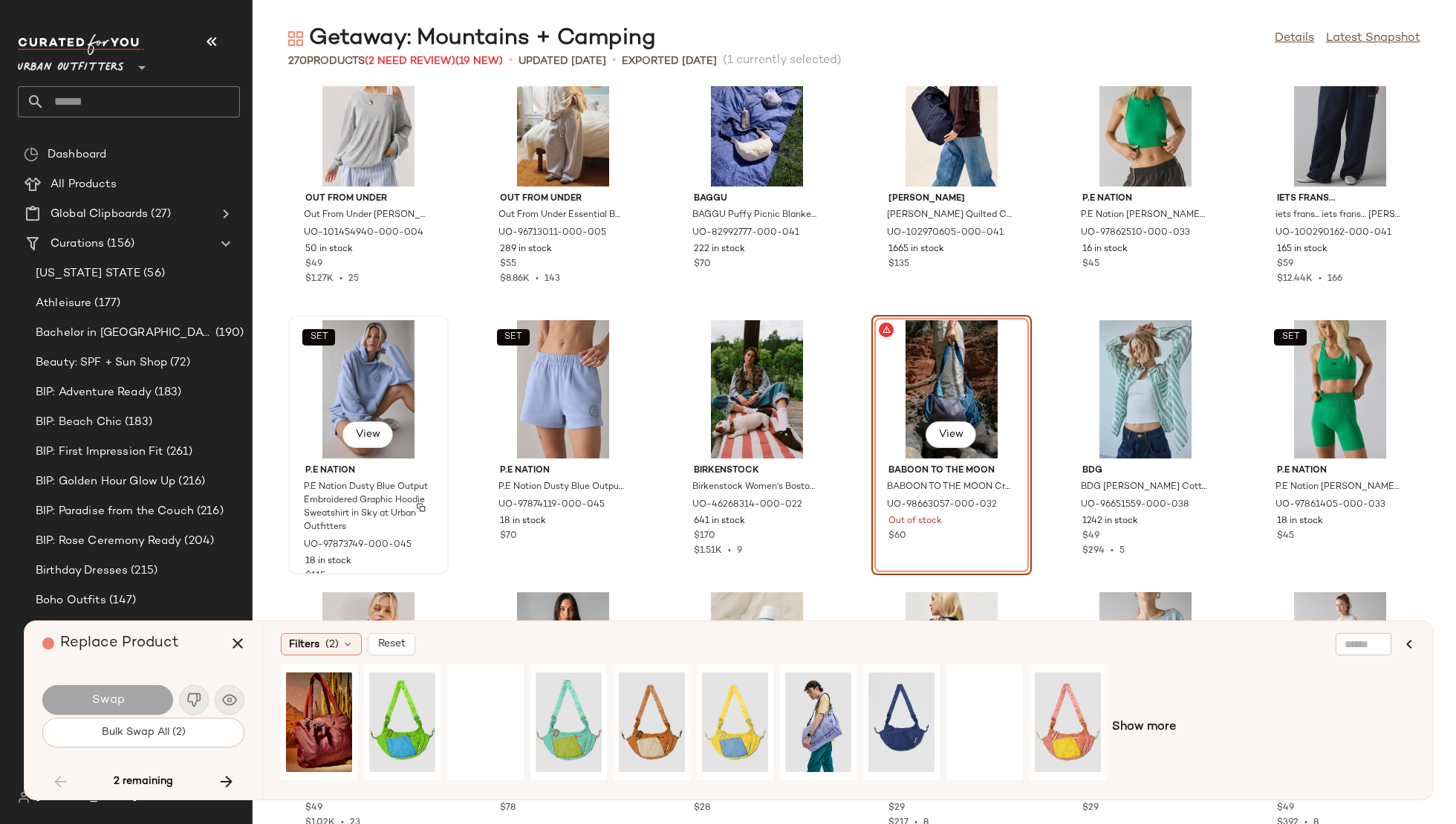
scroll to position [3323, 0]
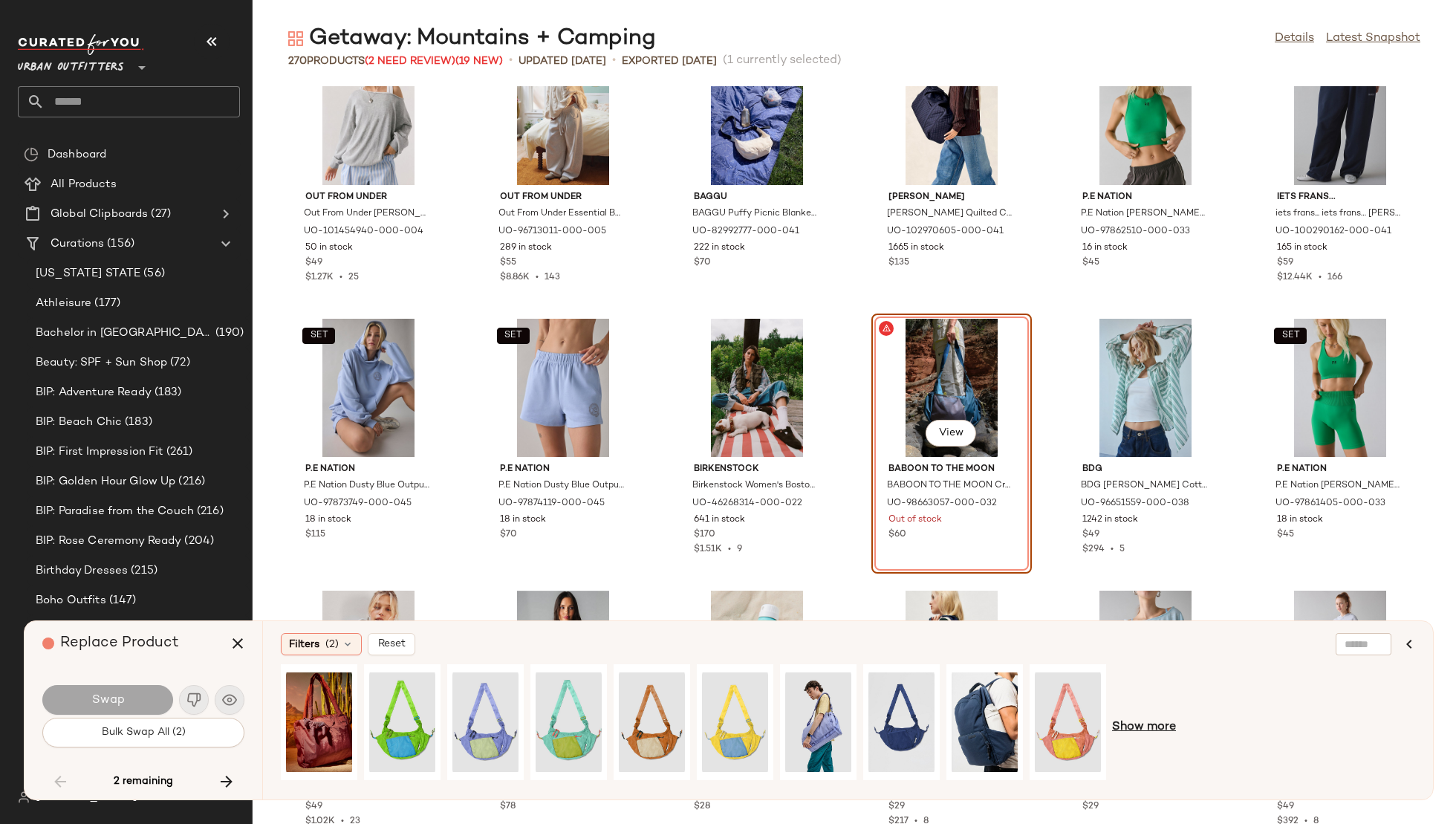
click at [1139, 734] on span "Show more" at bounding box center [1144, 728] width 64 height 18
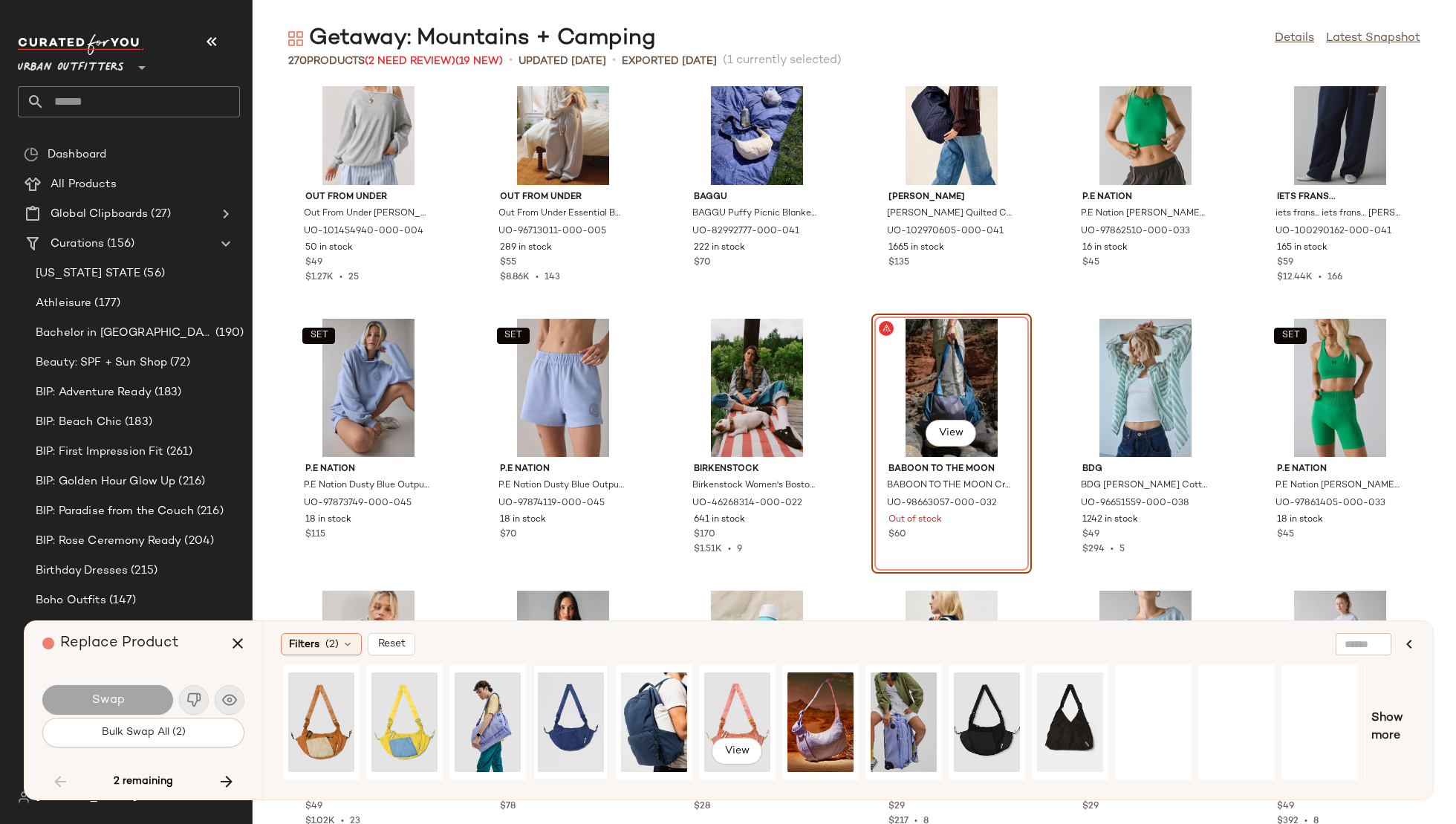
scroll to position [0, 489]
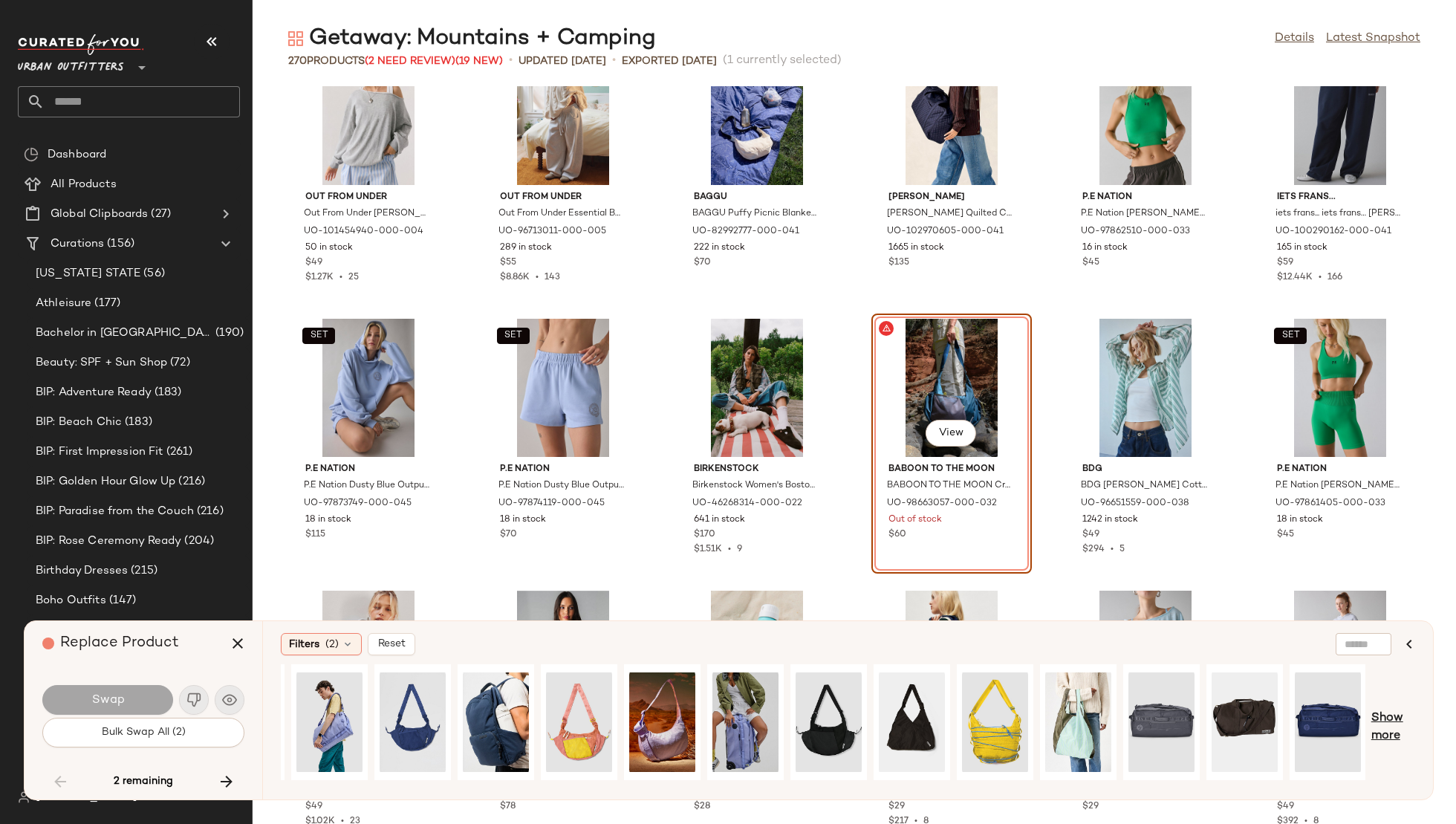
click at [1390, 719] on span "Show more" at bounding box center [1393, 727] width 44 height 36
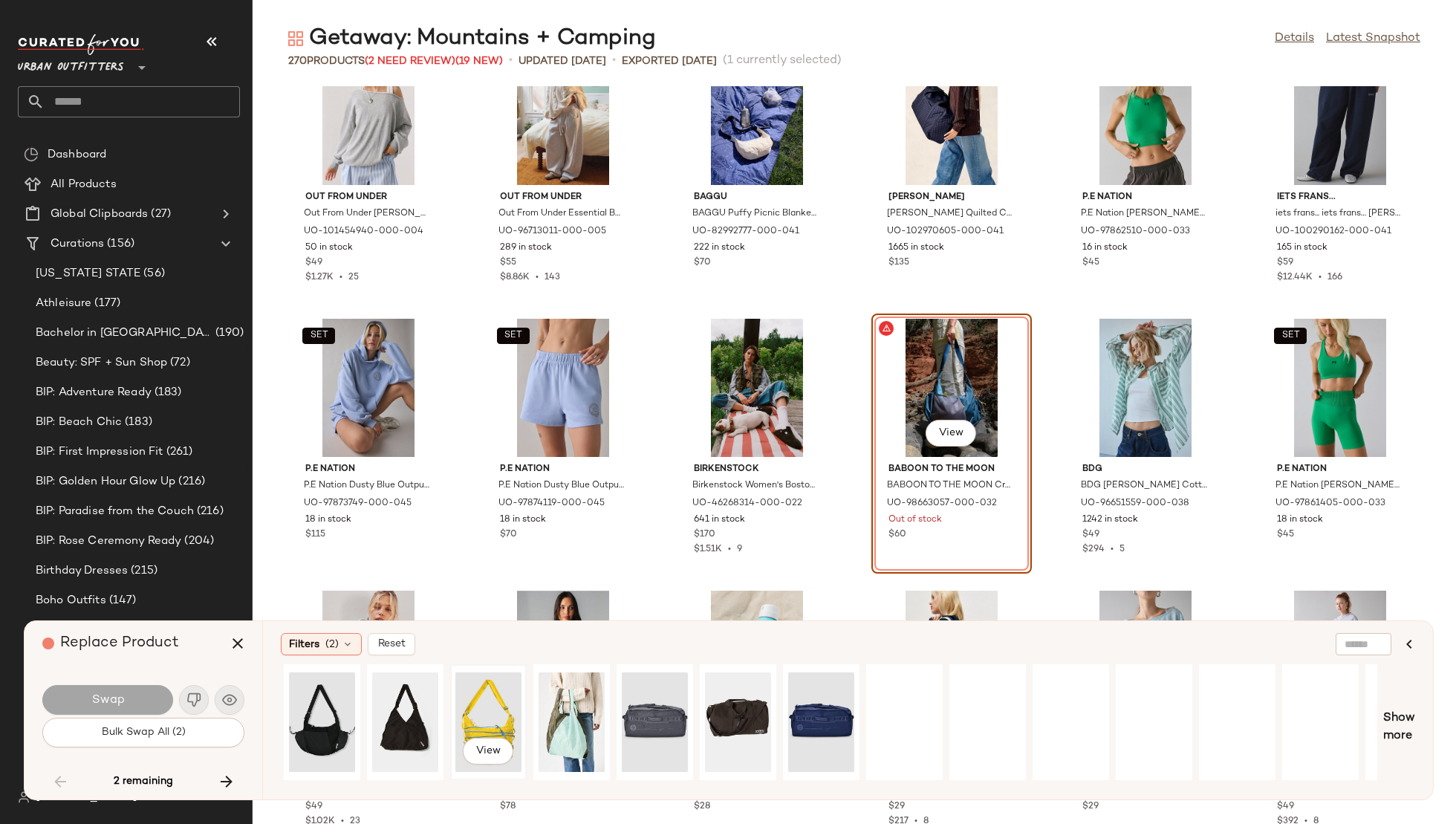
scroll to position [0, 1225]
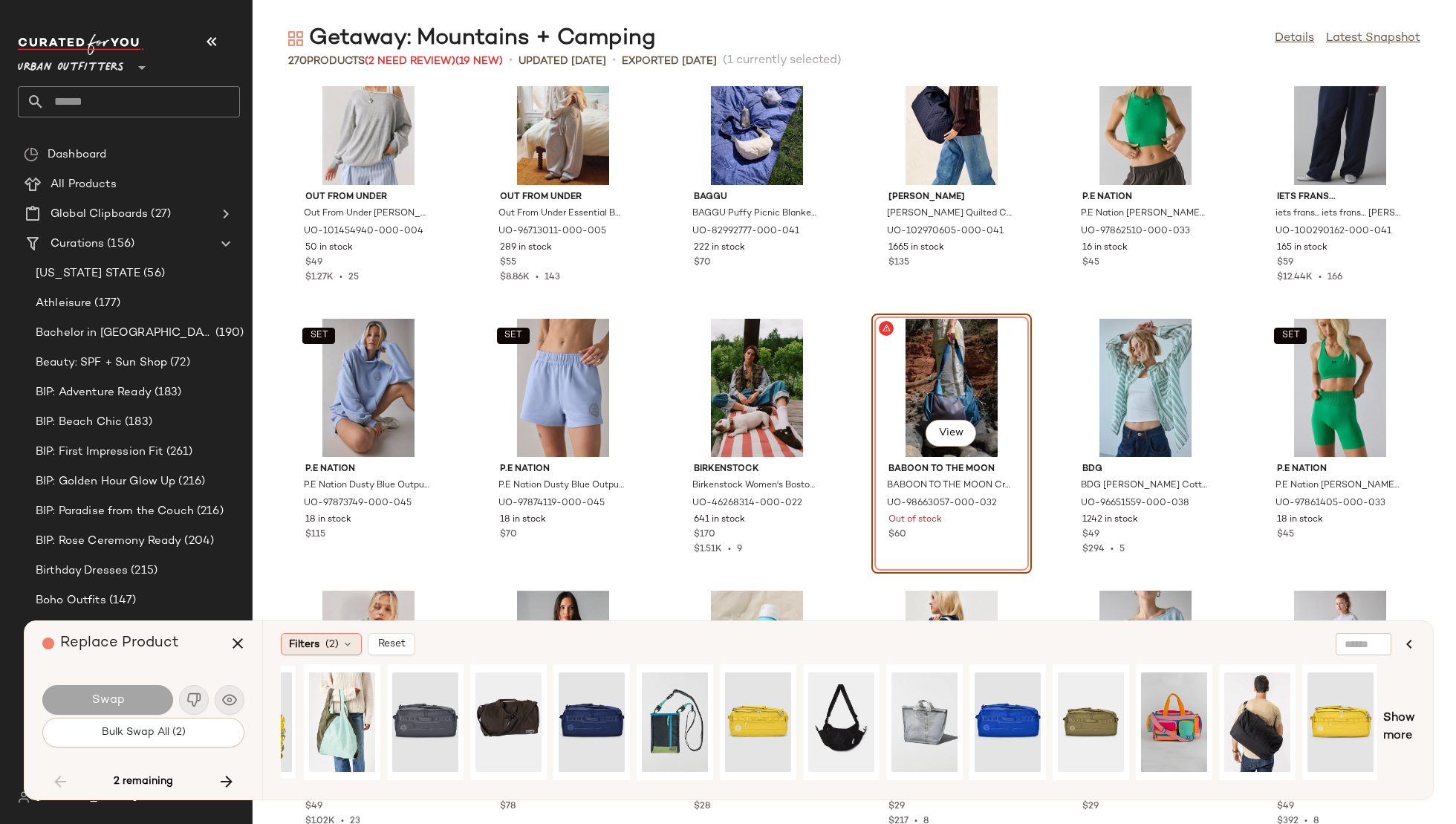
click at [327, 641] on span "(2)" at bounding box center [332, 644] width 14 height 16
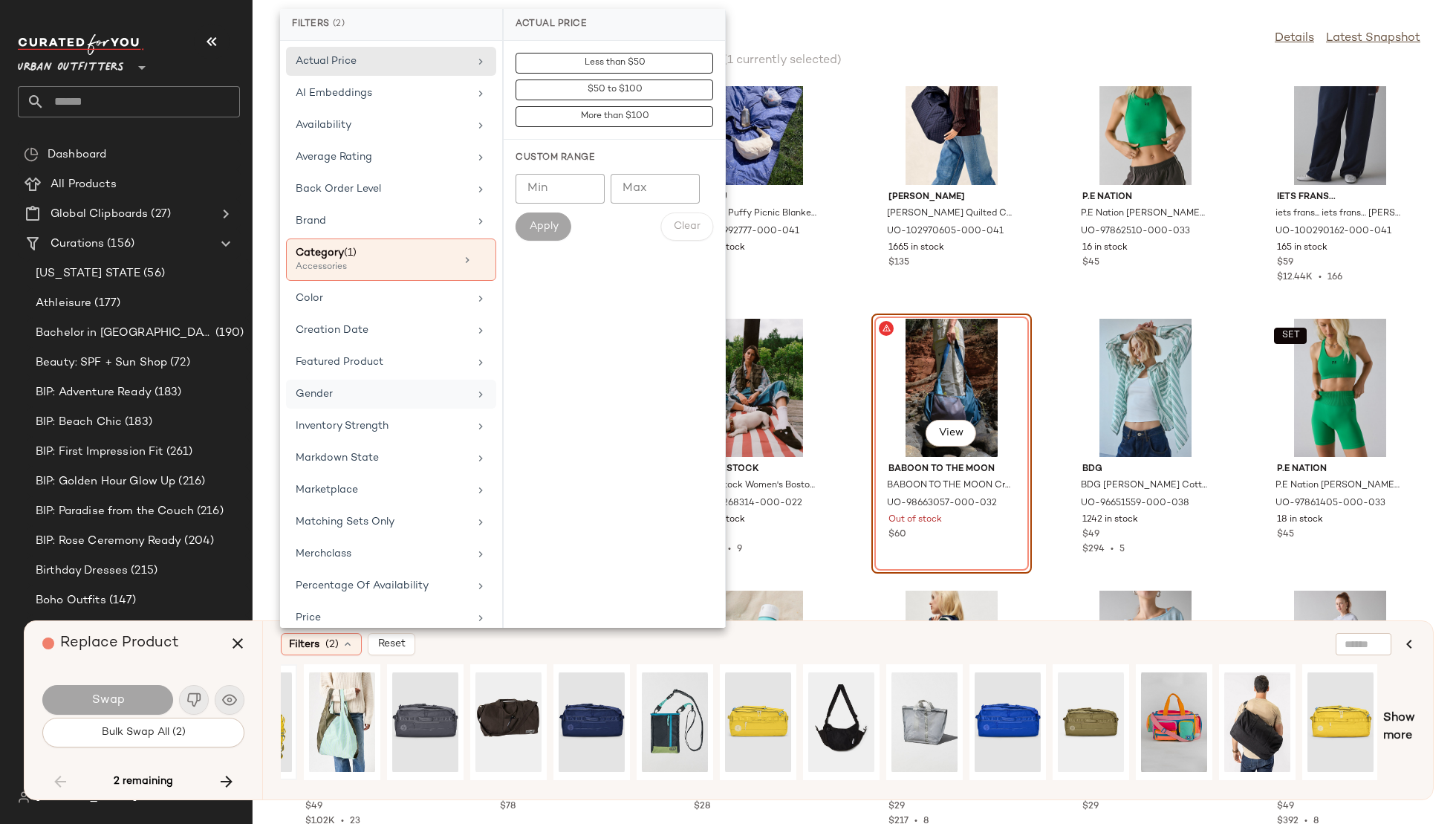
click at [401, 380] on div "Gender" at bounding box center [391, 394] width 210 height 29
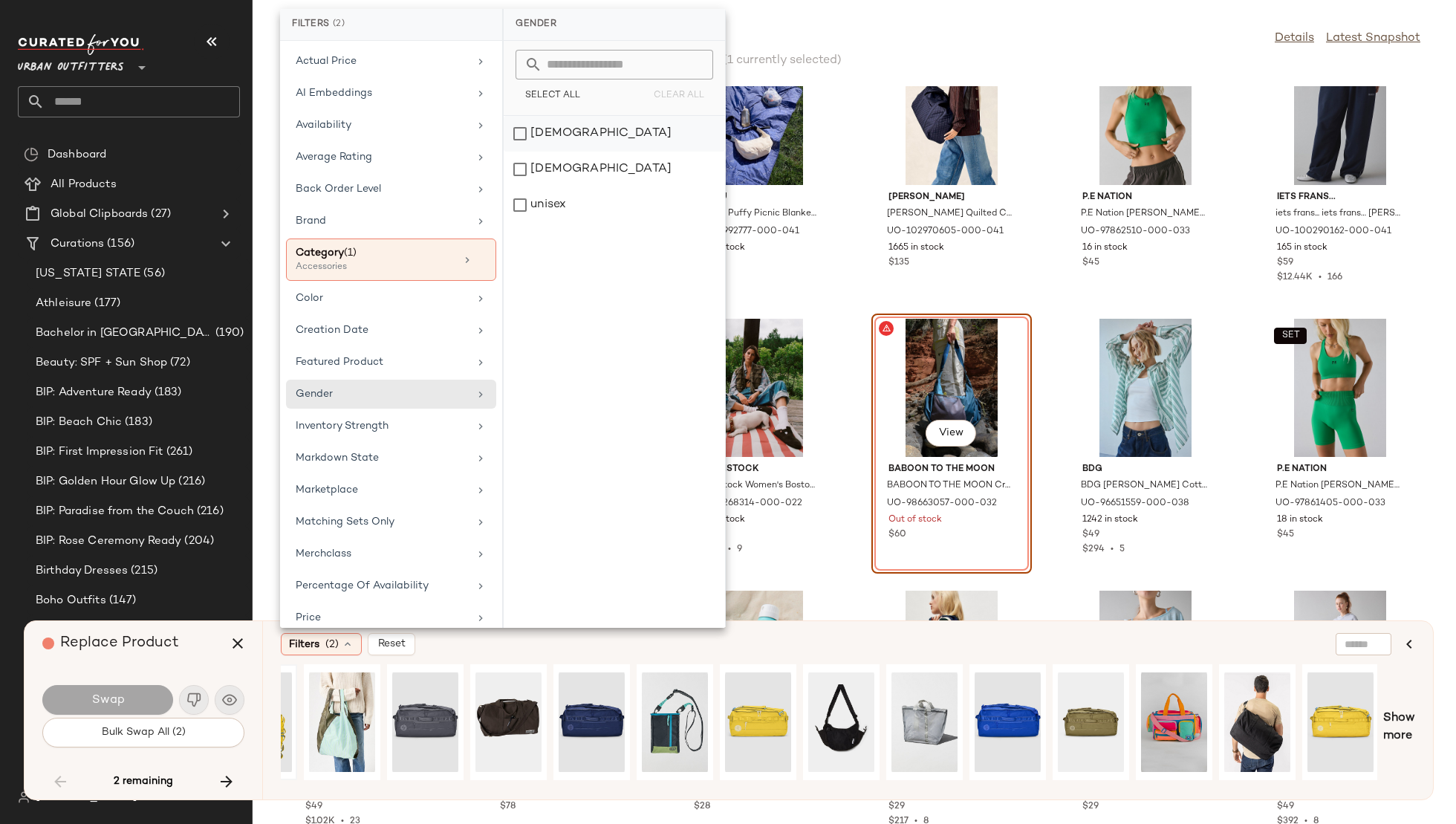
click at [567, 132] on div "female" at bounding box center [614, 133] width 222 height 36
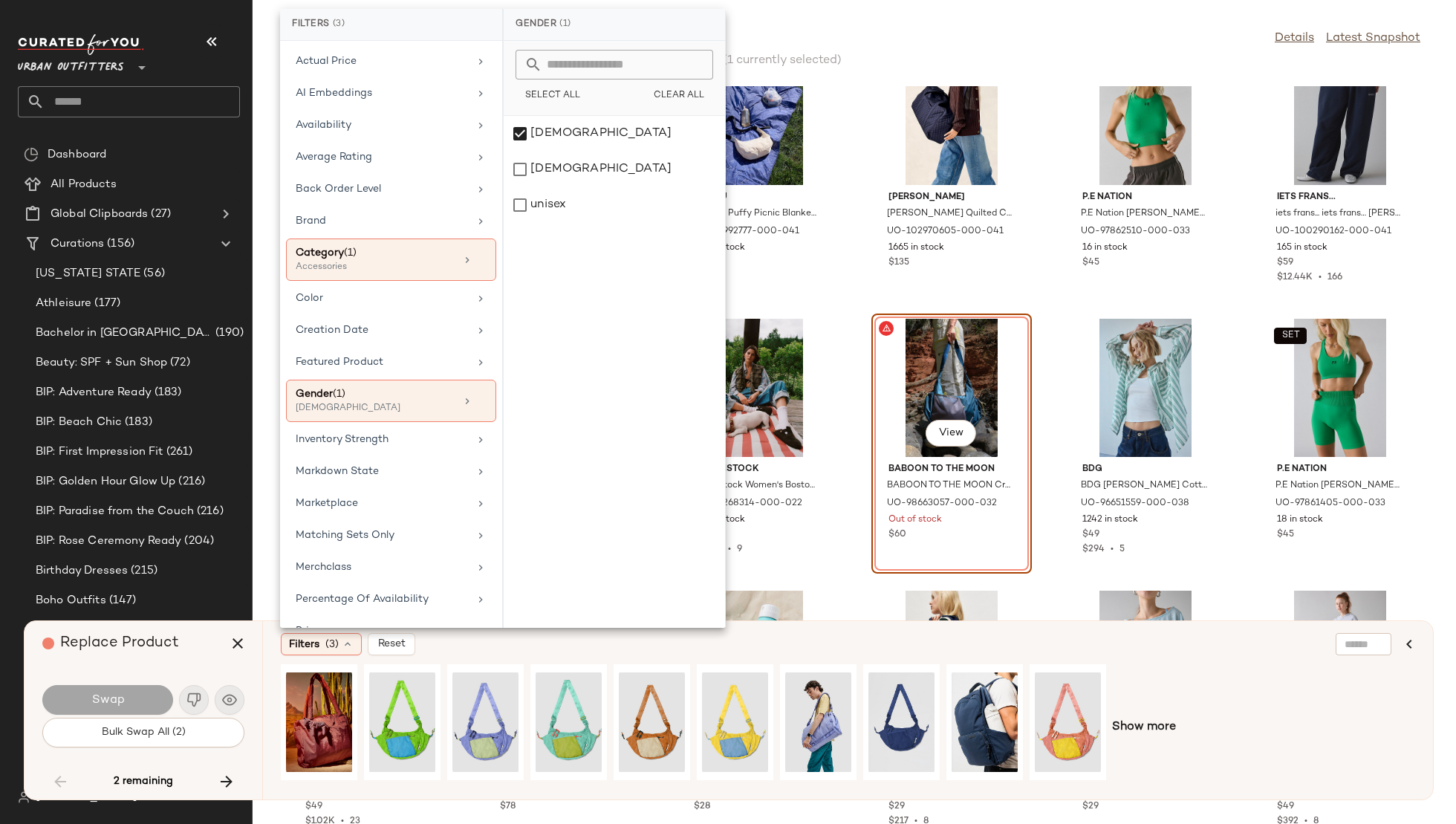
click at [723, 645] on div "Filters (3) Reset" at bounding box center [776, 644] width 991 height 22
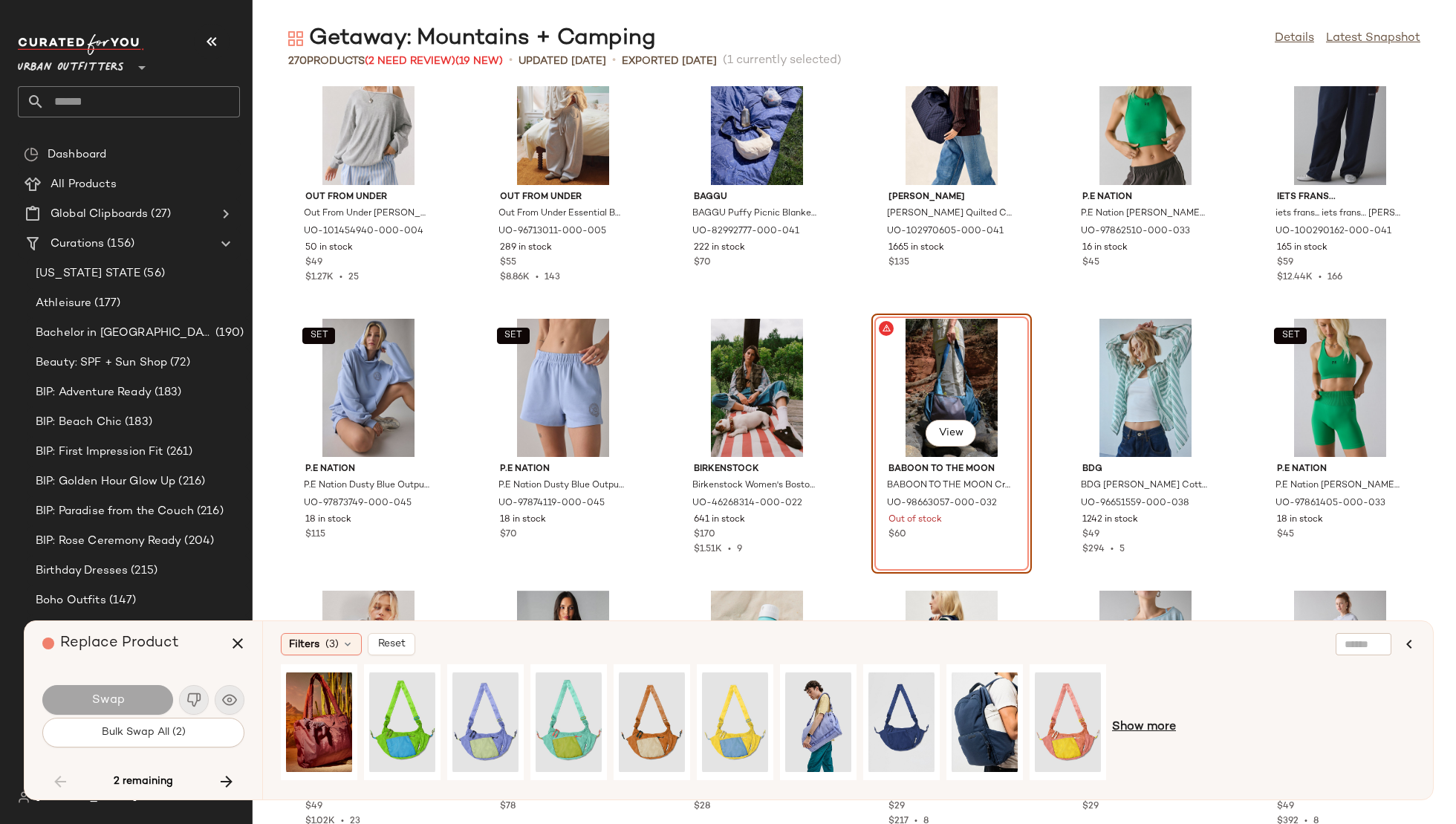
click at [1146, 725] on span "Show more" at bounding box center [1144, 728] width 64 height 18
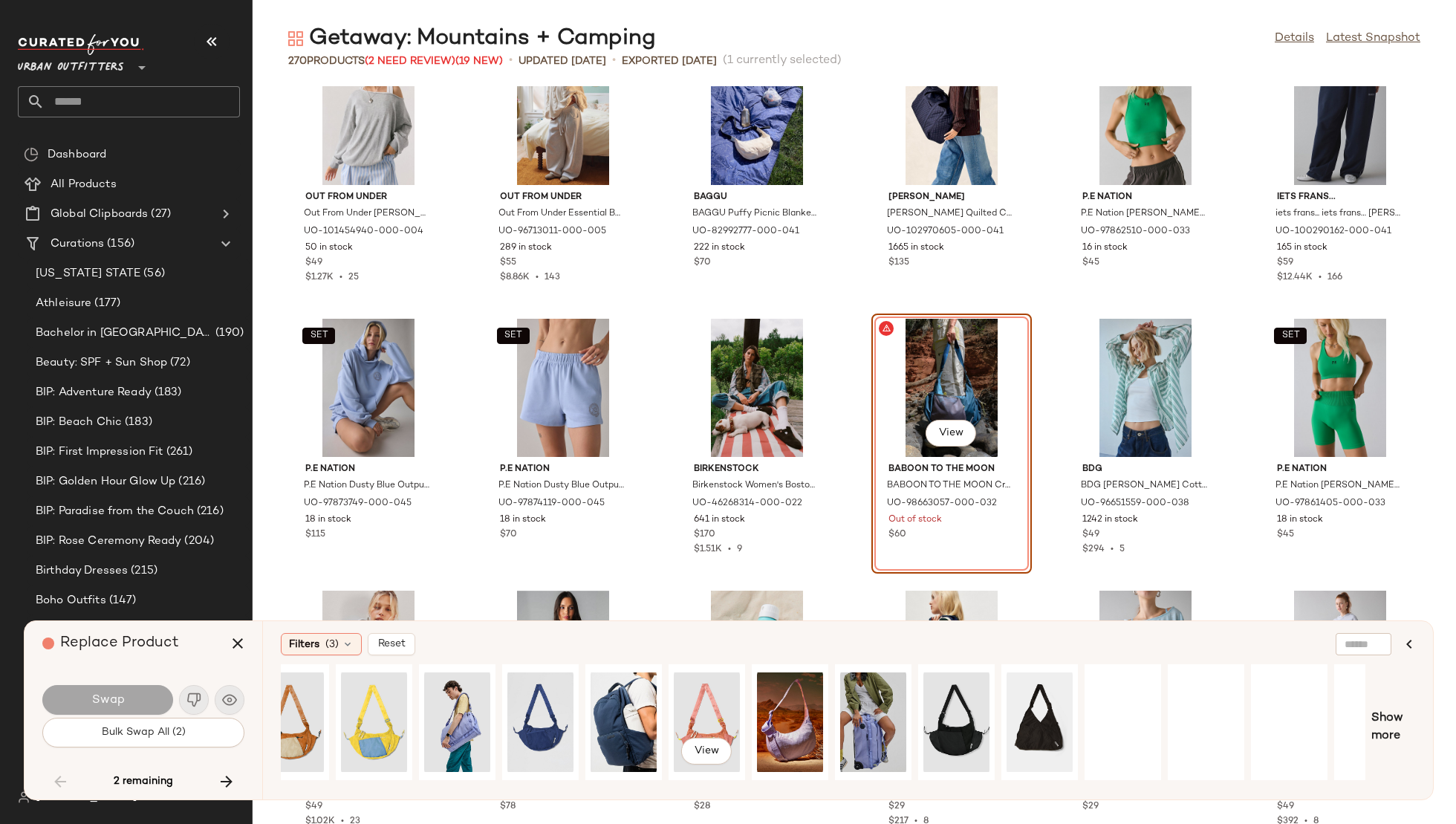
scroll to position [0, 489]
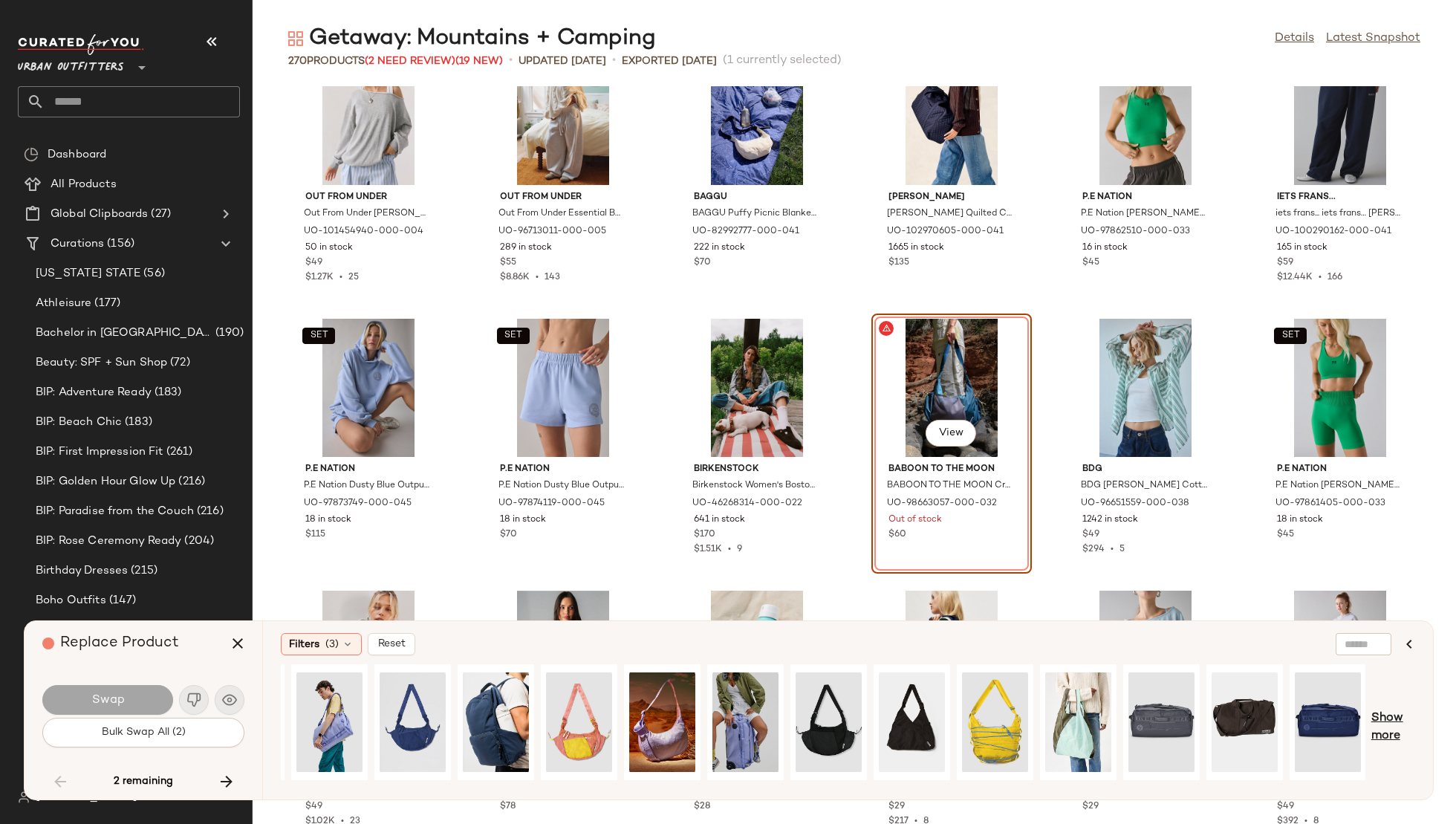
click at [1395, 716] on span "Show more" at bounding box center [1393, 727] width 44 height 36
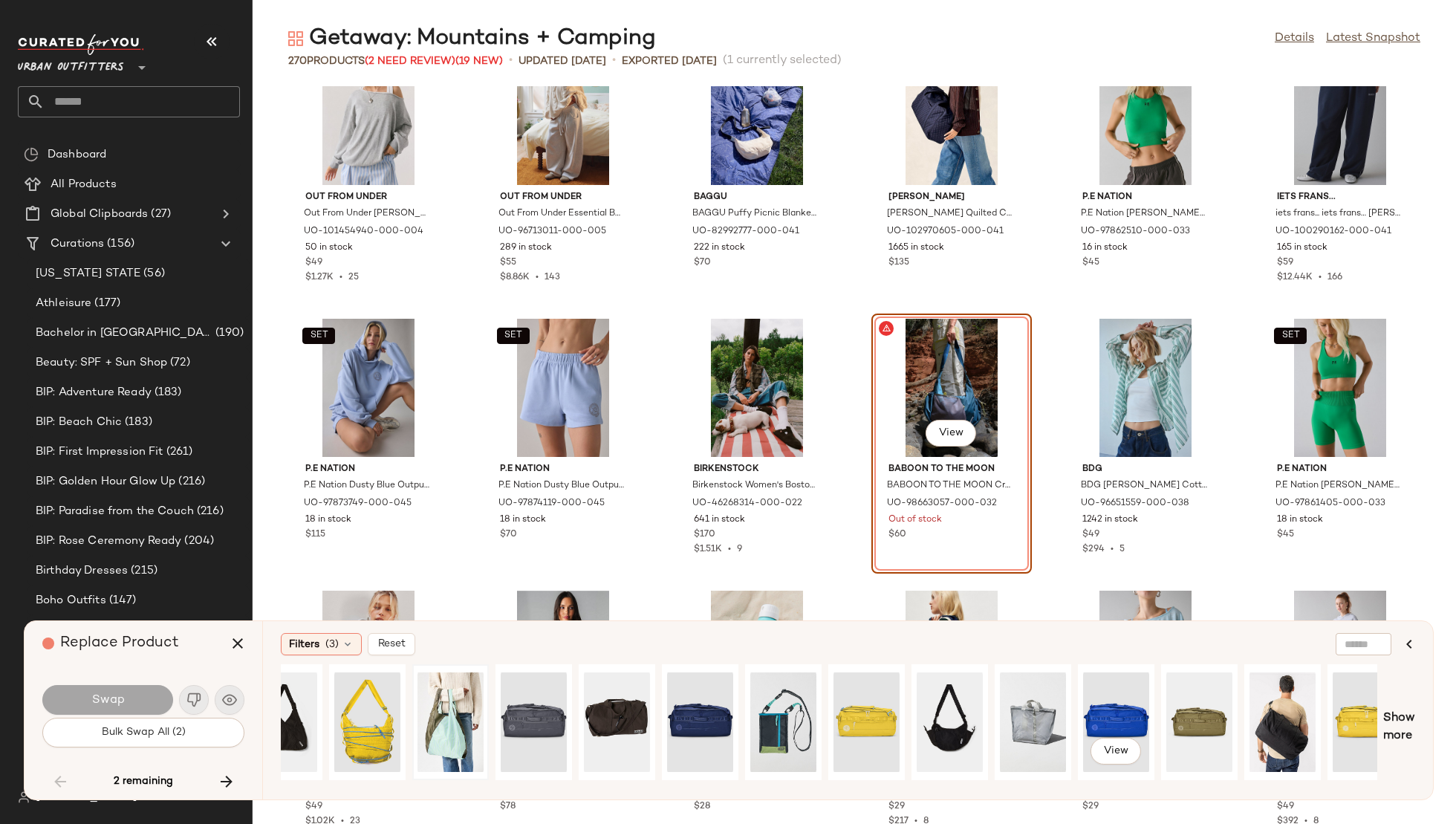
scroll to position [0, 1308]
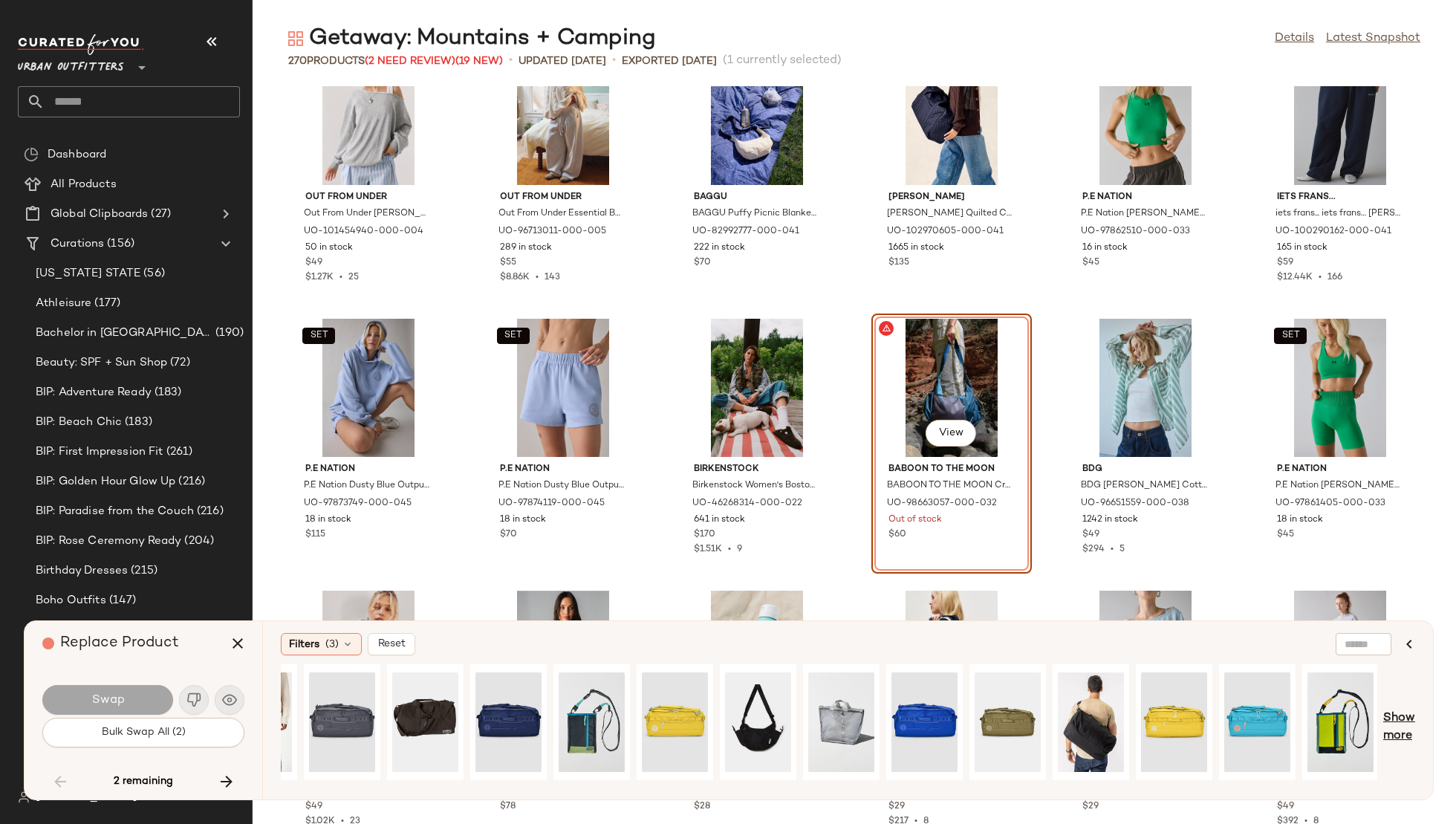
click at [1402, 719] on span "Show more" at bounding box center [1399, 727] width 32 height 36
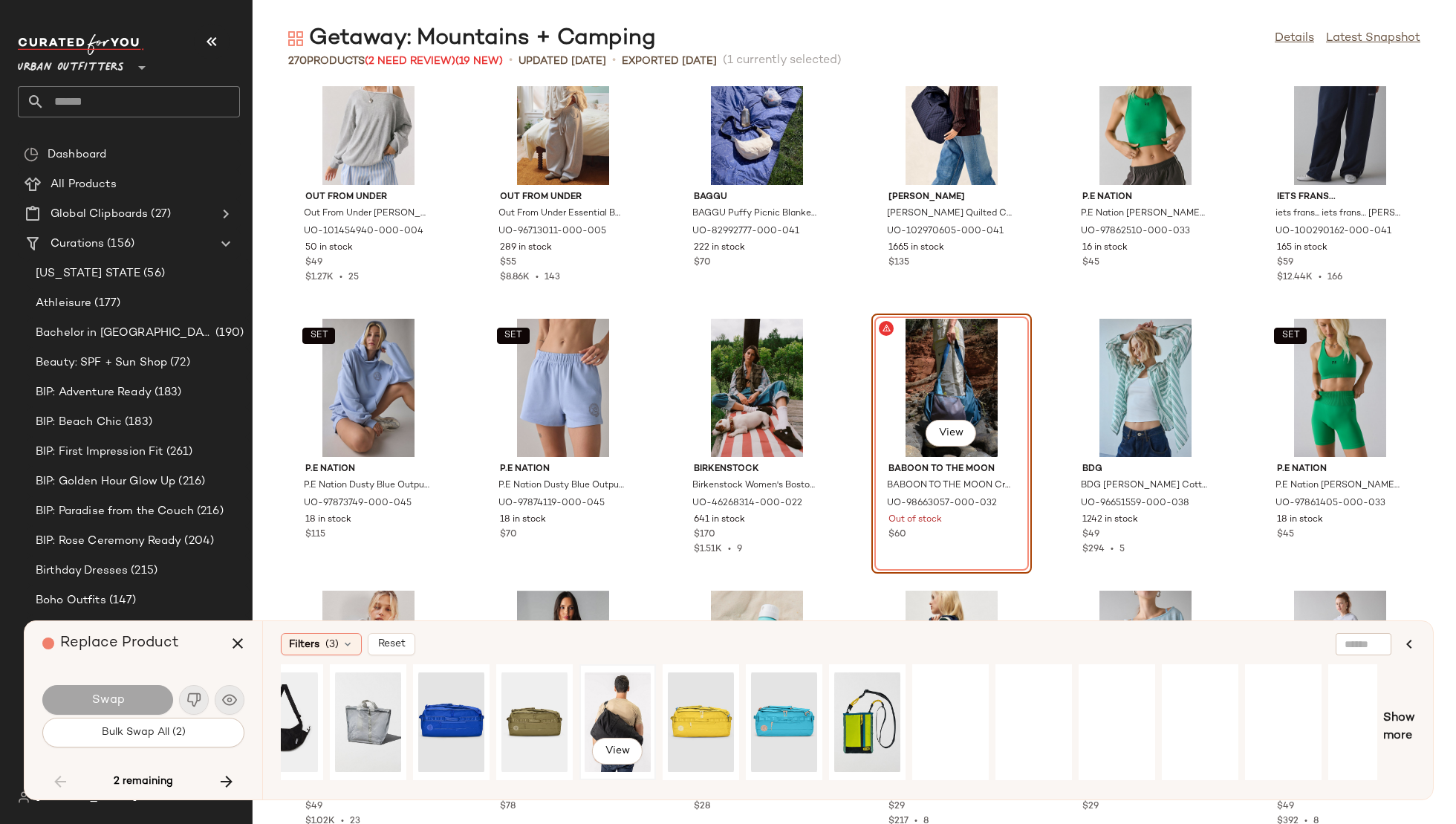
scroll to position [0, 2057]
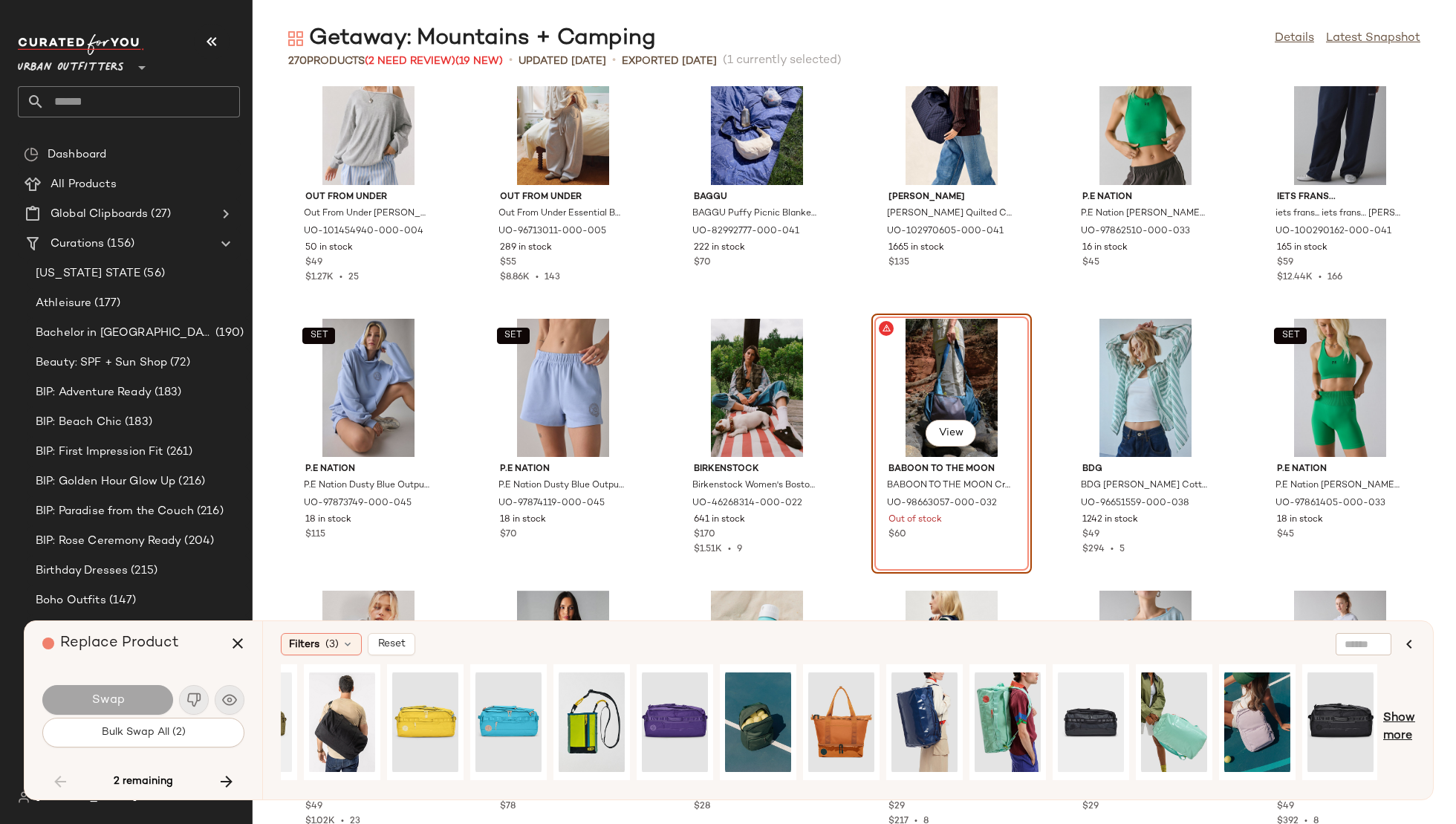
click at [1408, 714] on span "Show more" at bounding box center [1399, 727] width 32 height 36
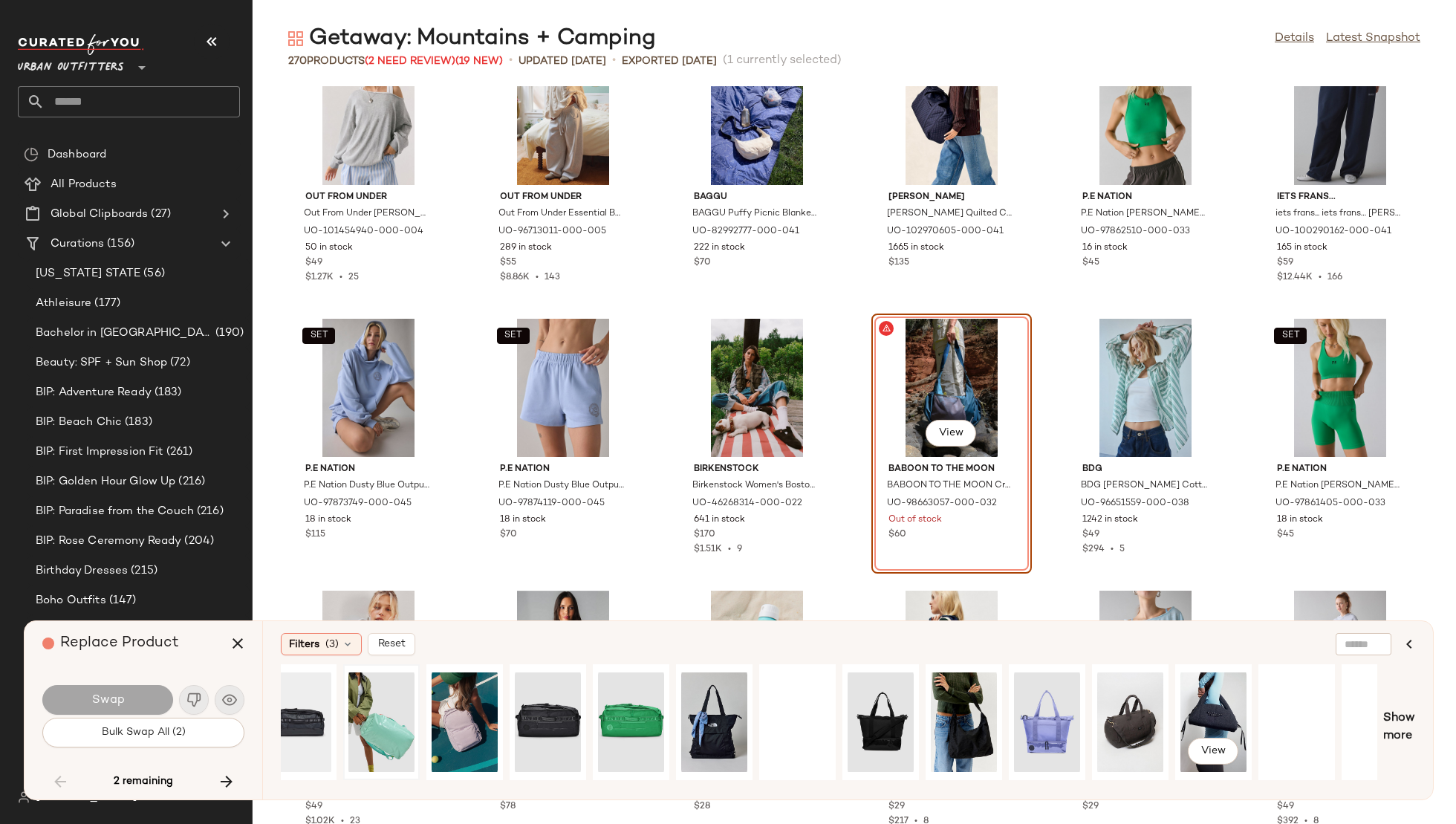
scroll to position [0, 2889]
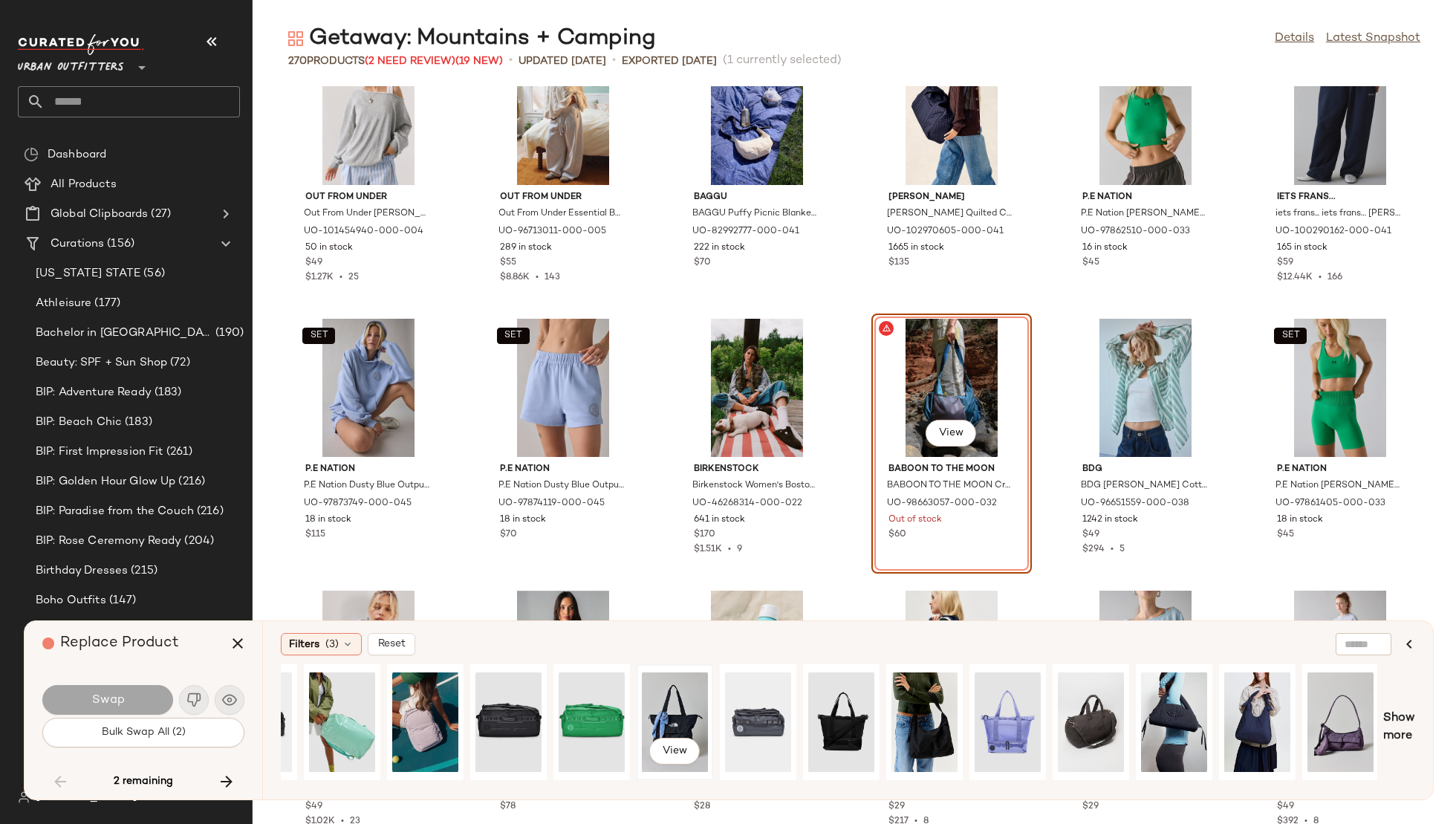
click at [682, 725] on div "View" at bounding box center [675, 723] width 66 height 106
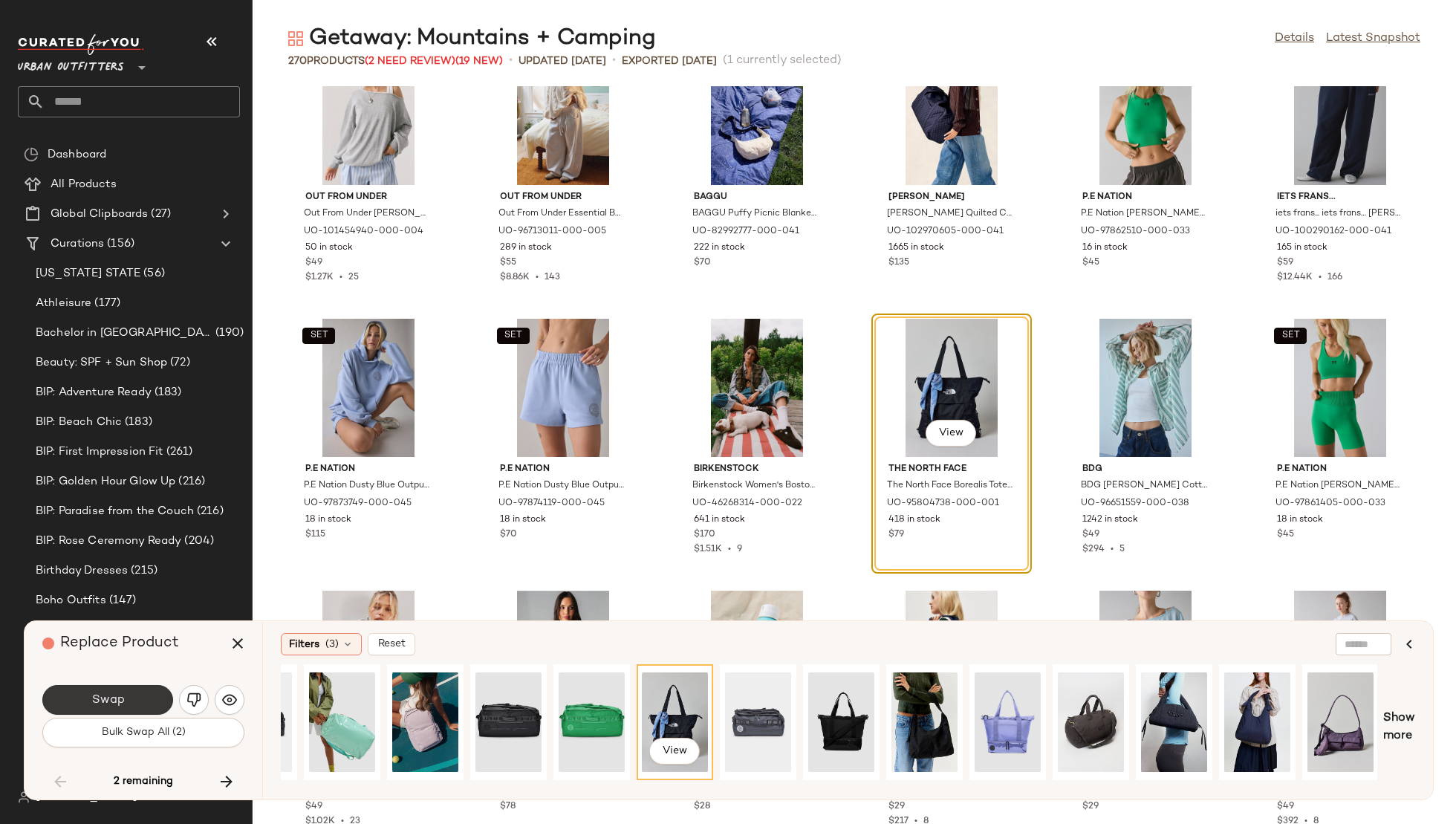
click at [149, 702] on button "Swap" at bounding box center [107, 700] width 130 height 30
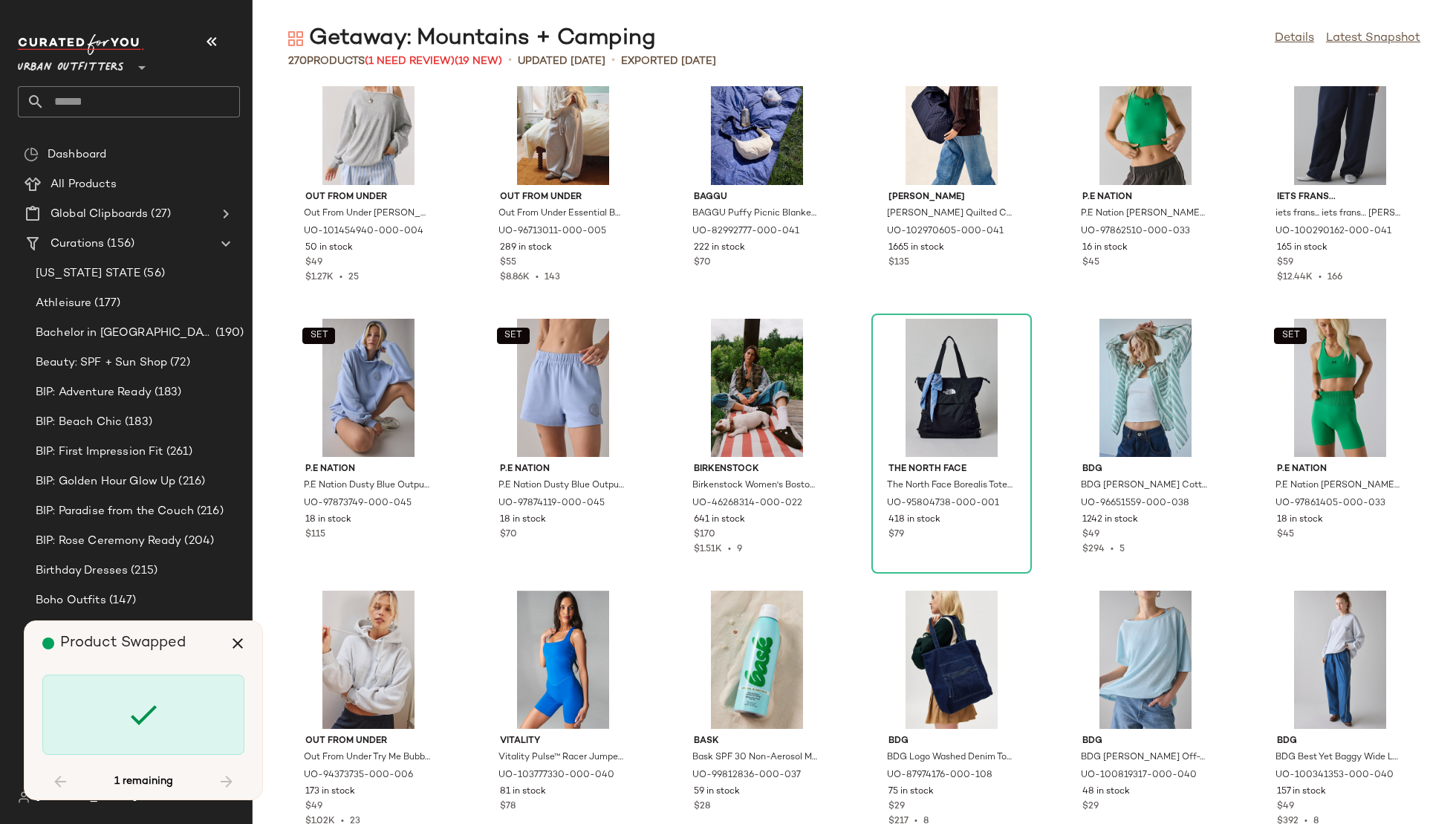
scroll to position [7072, 0]
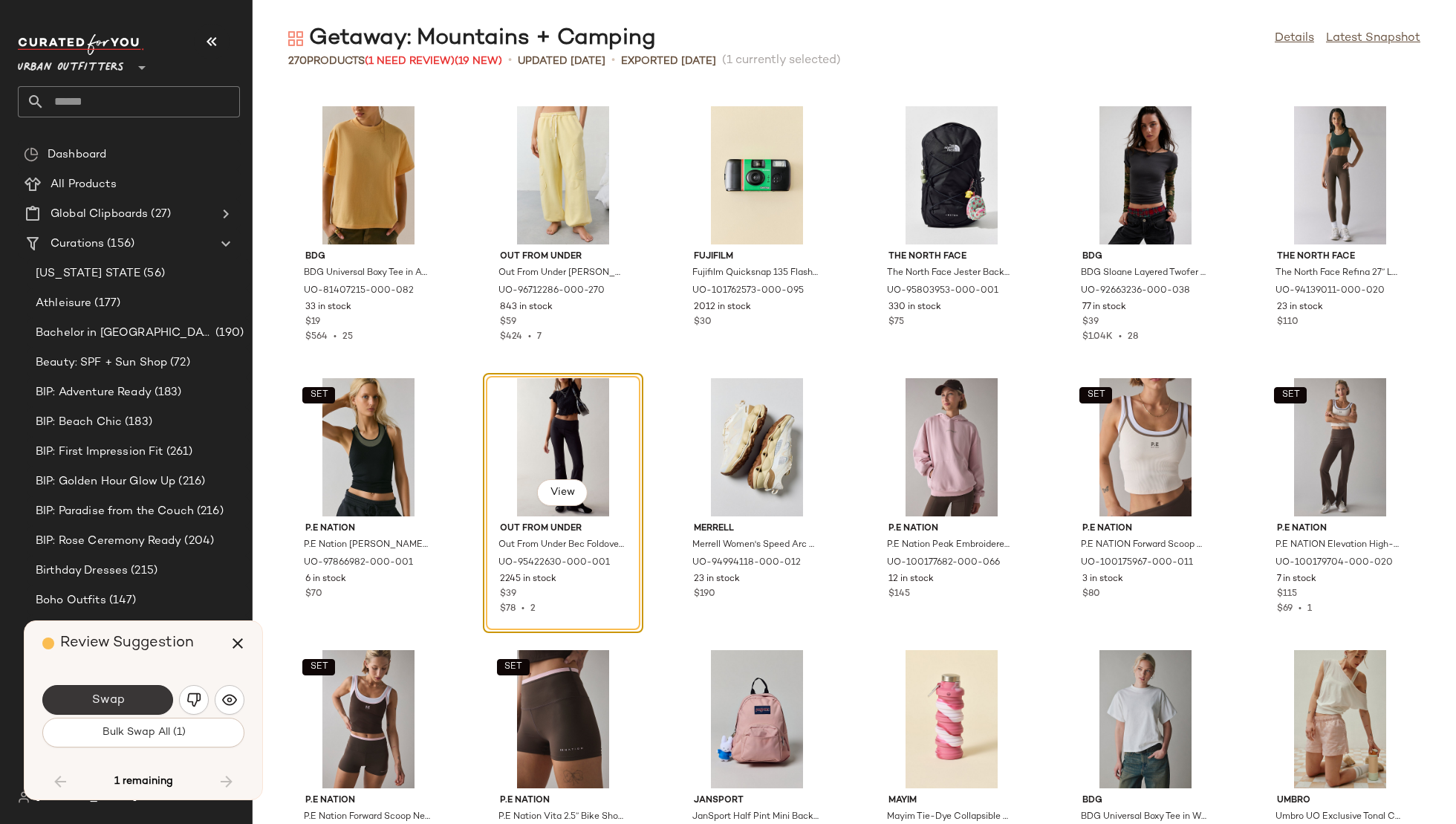
click at [118, 702] on span "Swap" at bounding box center [107, 700] width 34 height 14
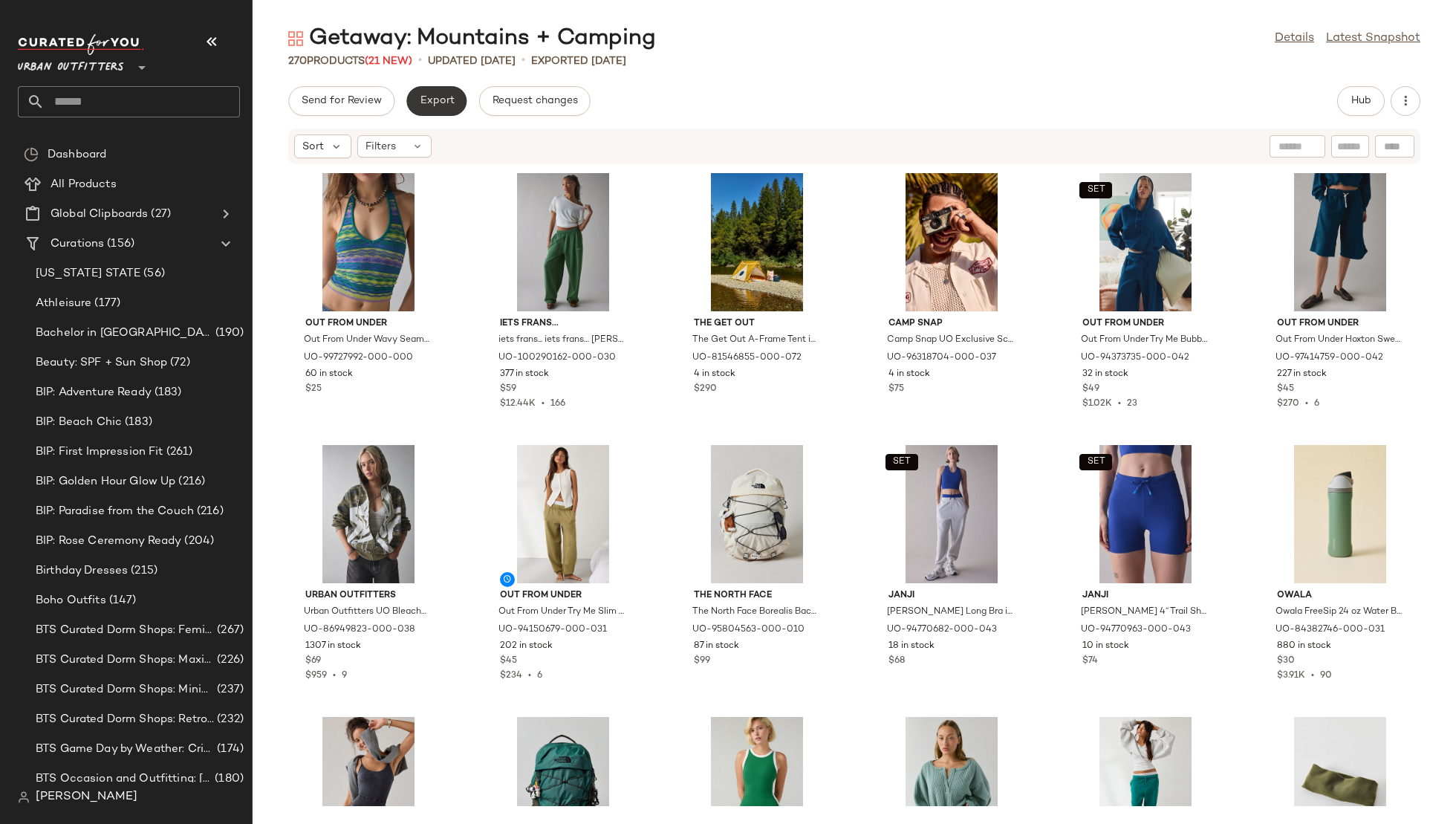
click at [427, 110] on button "Export" at bounding box center [436, 100] width 60 height 30
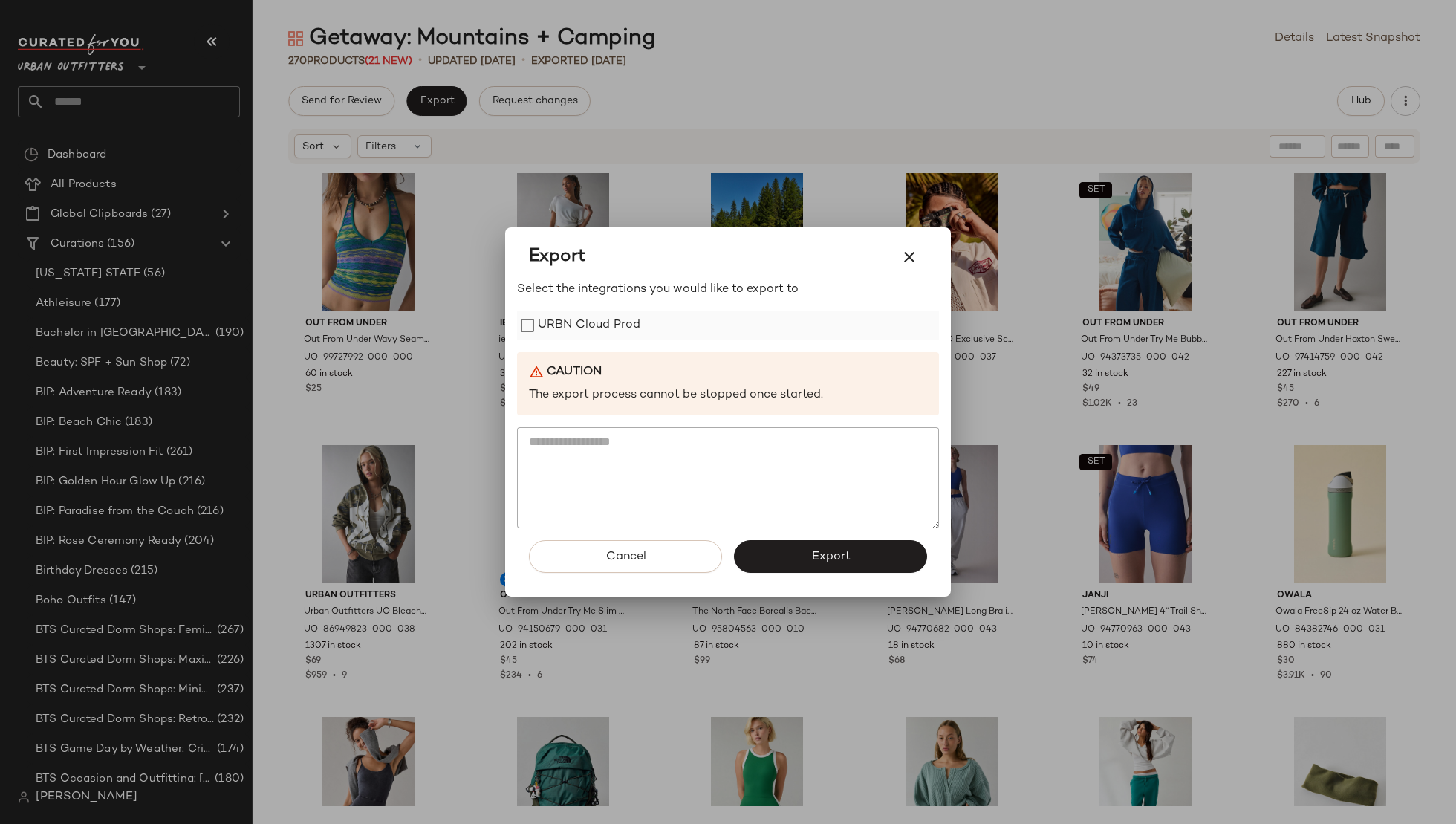
click at [639, 316] on label "URBN Cloud Prod" at bounding box center [589, 325] width 102 height 30
click at [774, 548] on button "Export" at bounding box center [831, 557] width 193 height 33
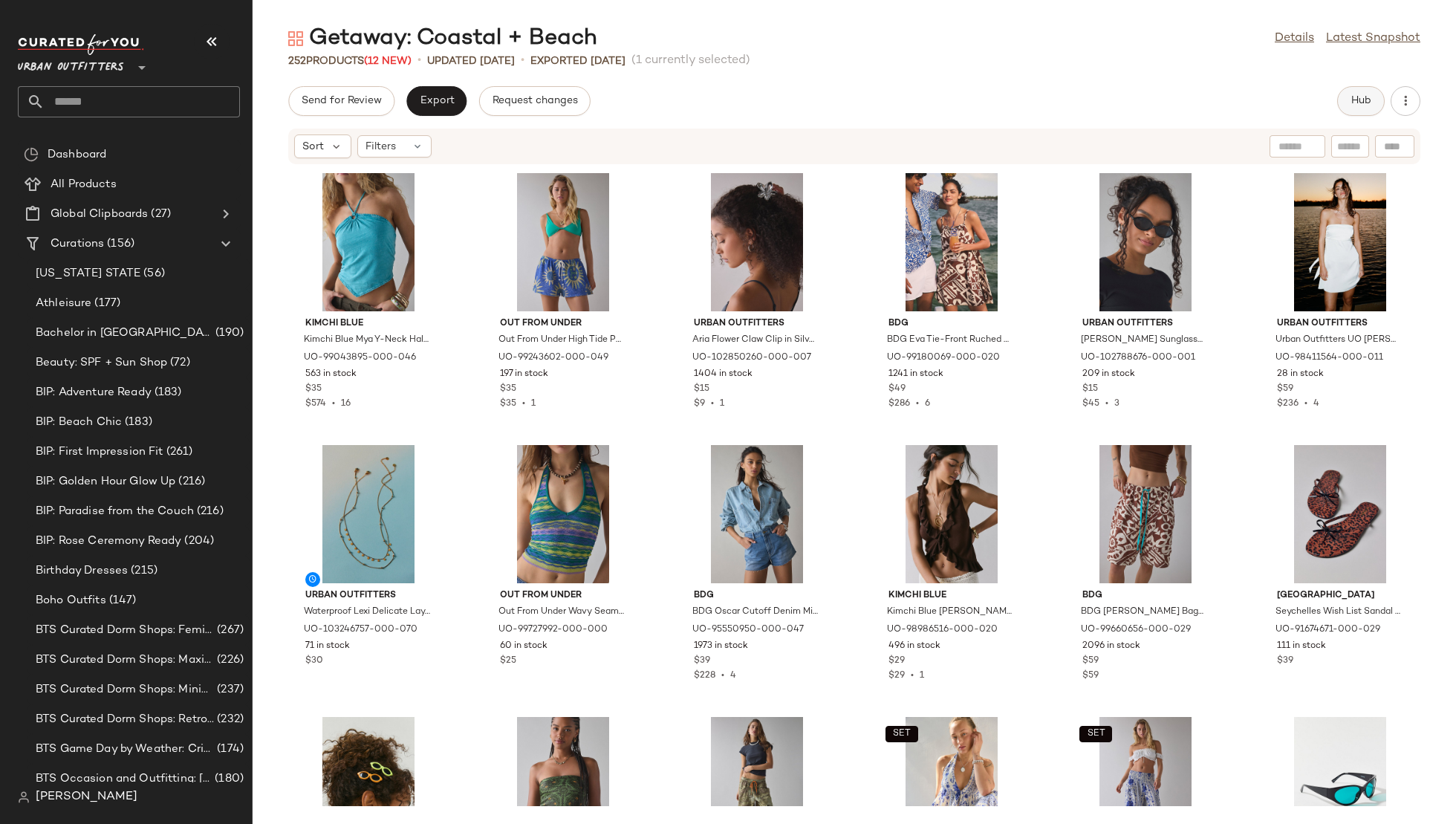
click at [1347, 102] on button "Hub" at bounding box center [1361, 100] width 47 height 30
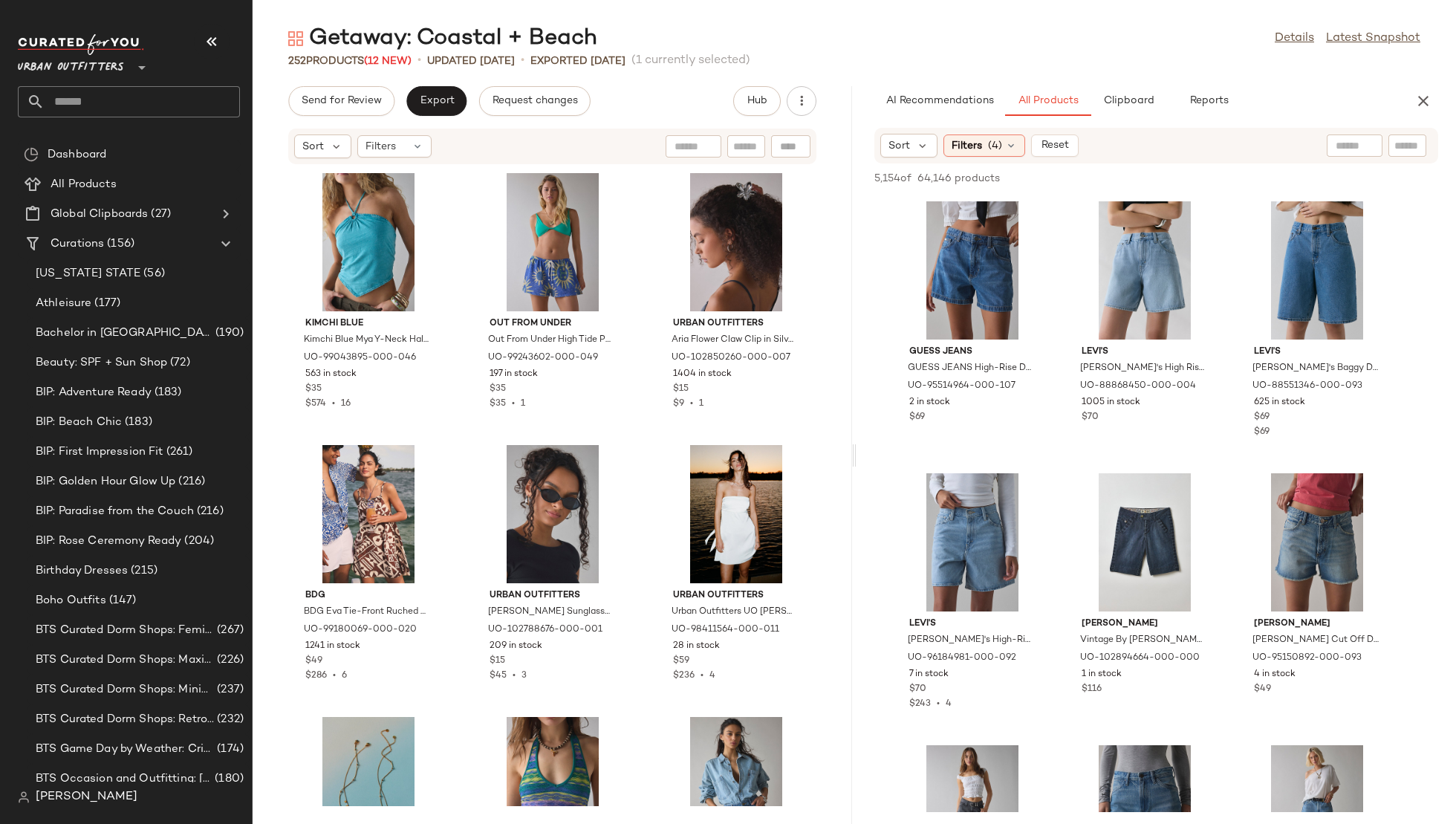
click at [1368, 141] on div at bounding box center [1355, 145] width 56 height 22
type input "*****"
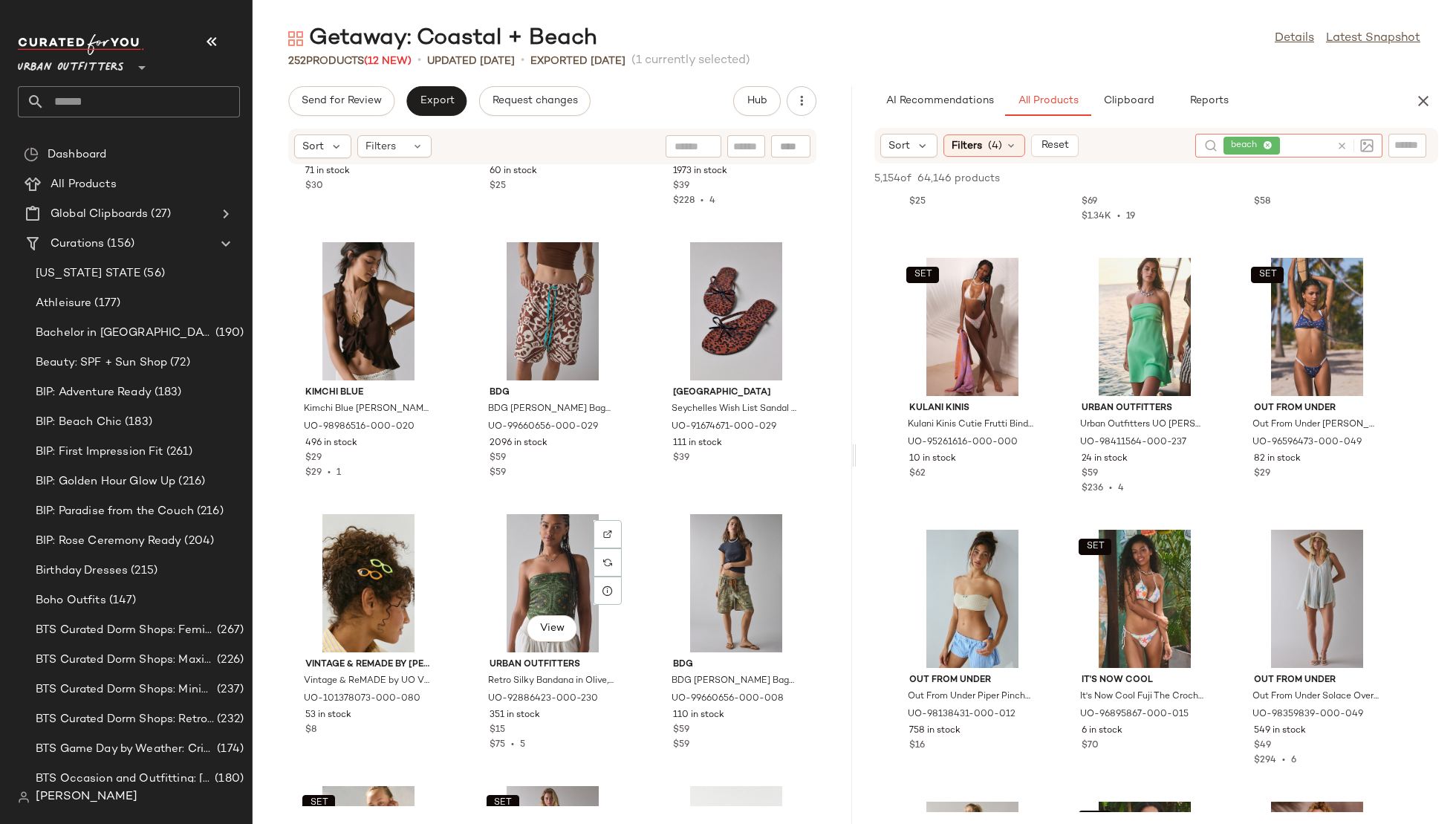
scroll to position [762, 0]
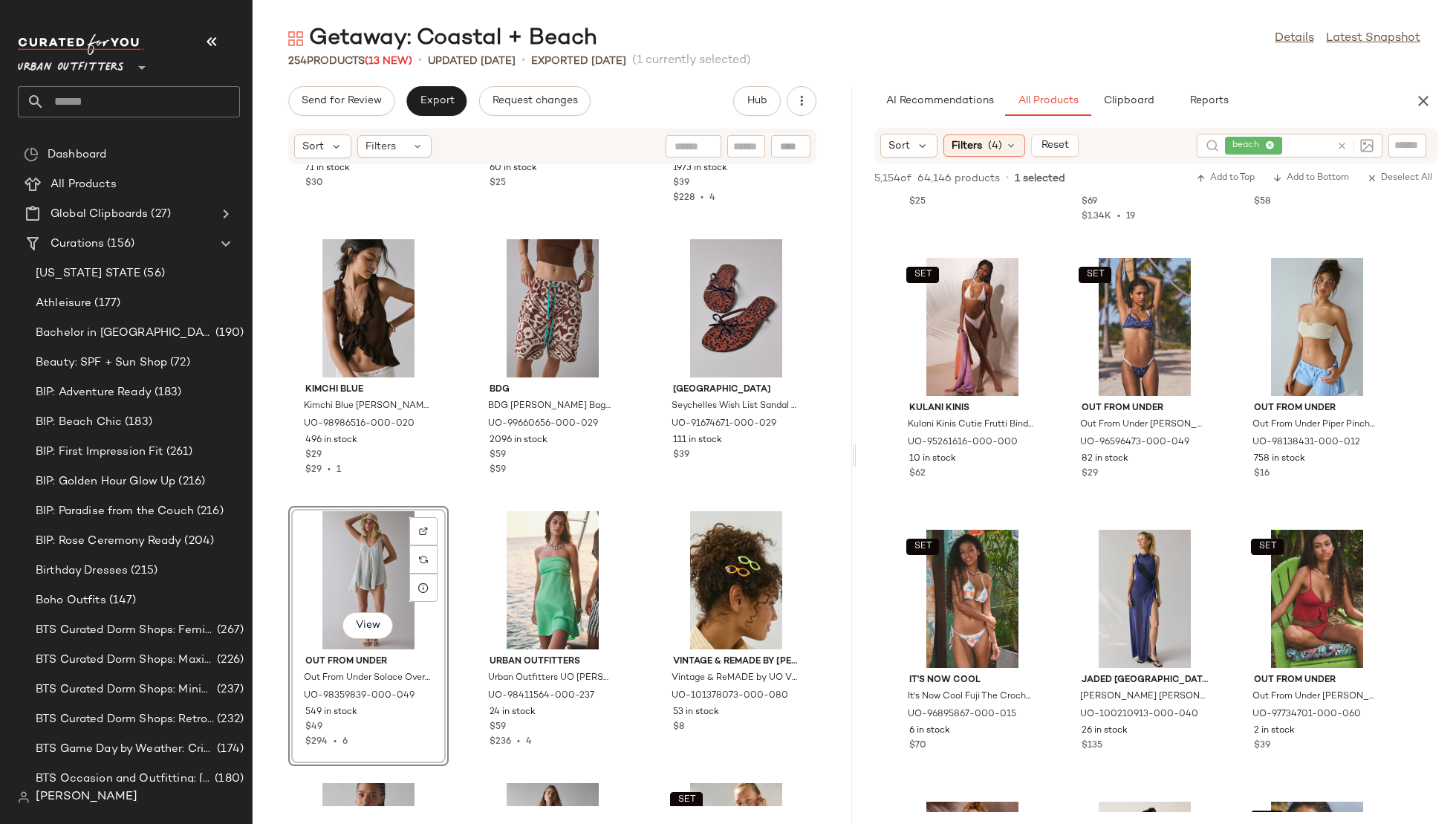
click at [1339, 142] on icon at bounding box center [1342, 146] width 11 height 11
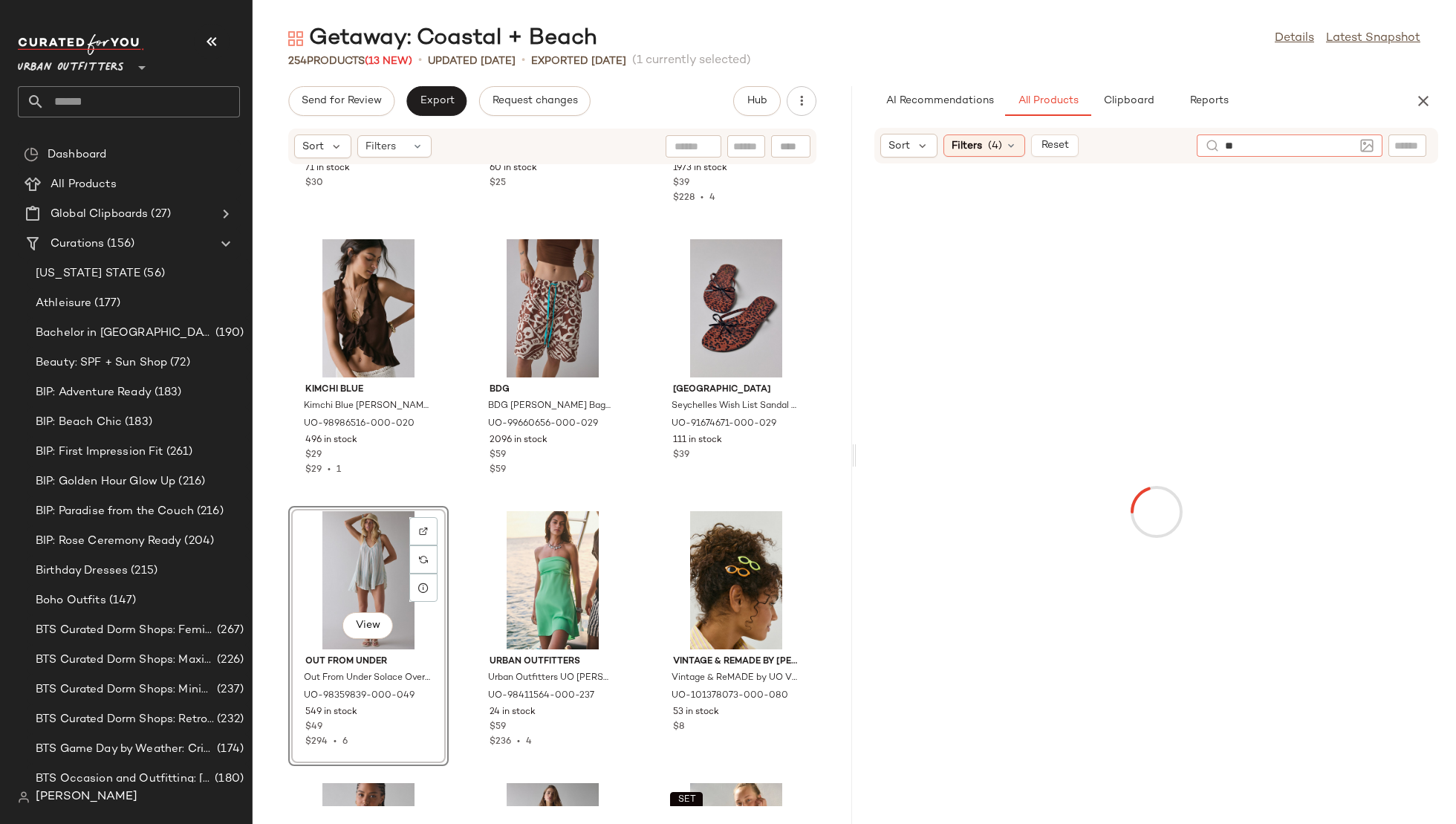
type input "*"
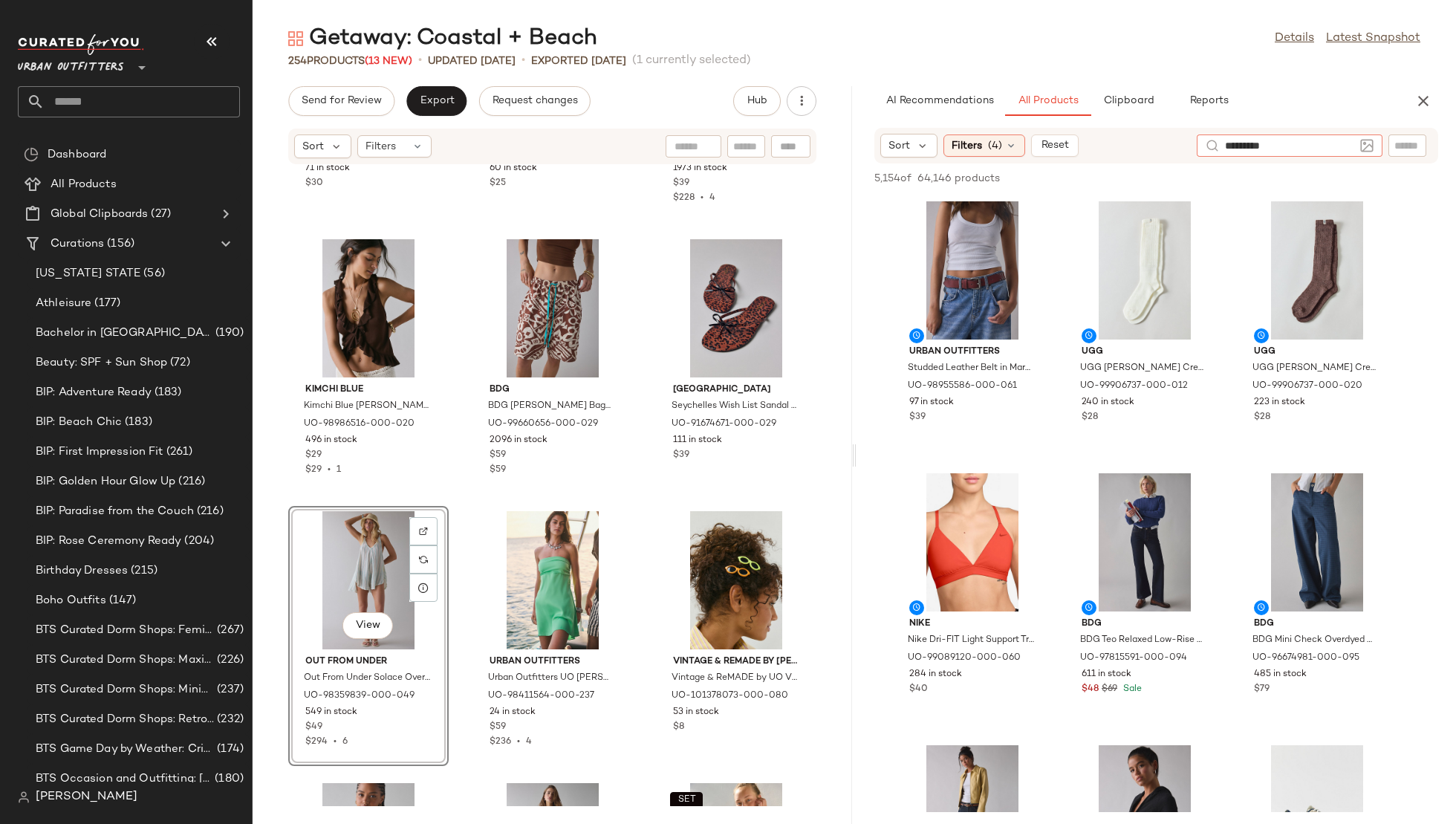
type input "**********"
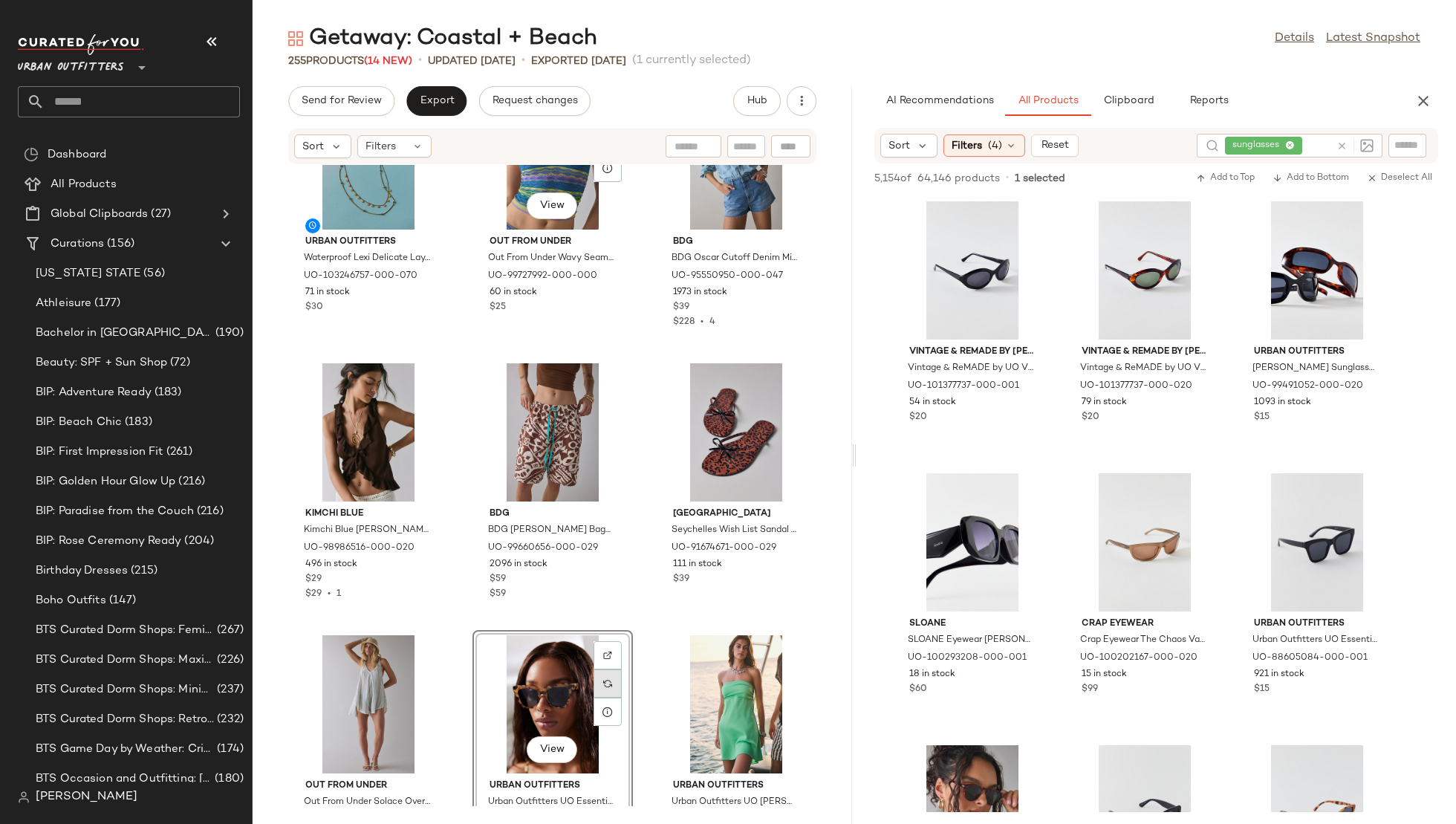
scroll to position [0, 0]
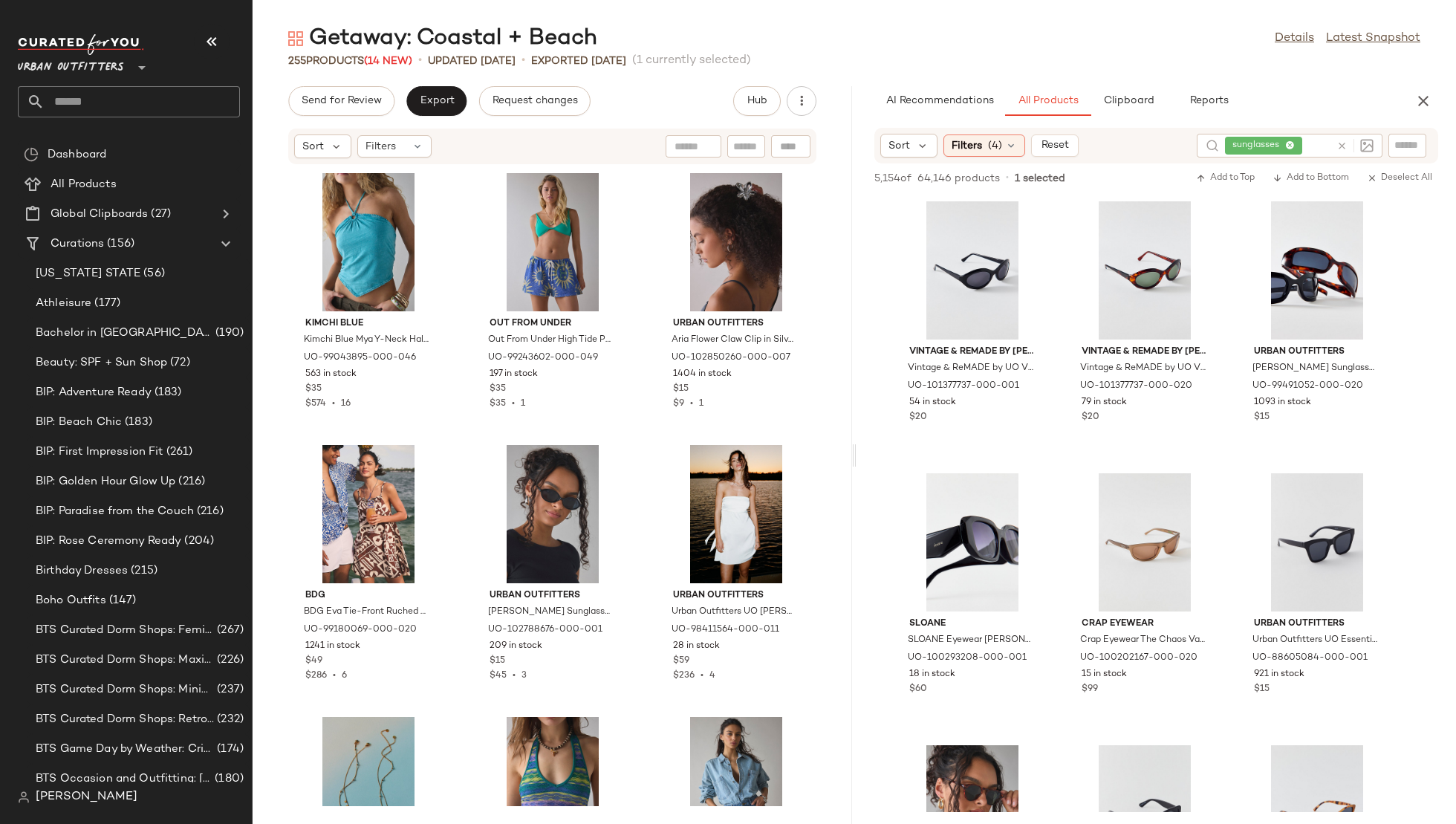
click at [440, 116] on div "Send for Review Export Request changes Hub Sort Filters Kimchi Blue Kimchi Blue…" at bounding box center [552, 454] width 599 height 738
click at [437, 102] on span "Export" at bounding box center [436, 100] width 35 height 12
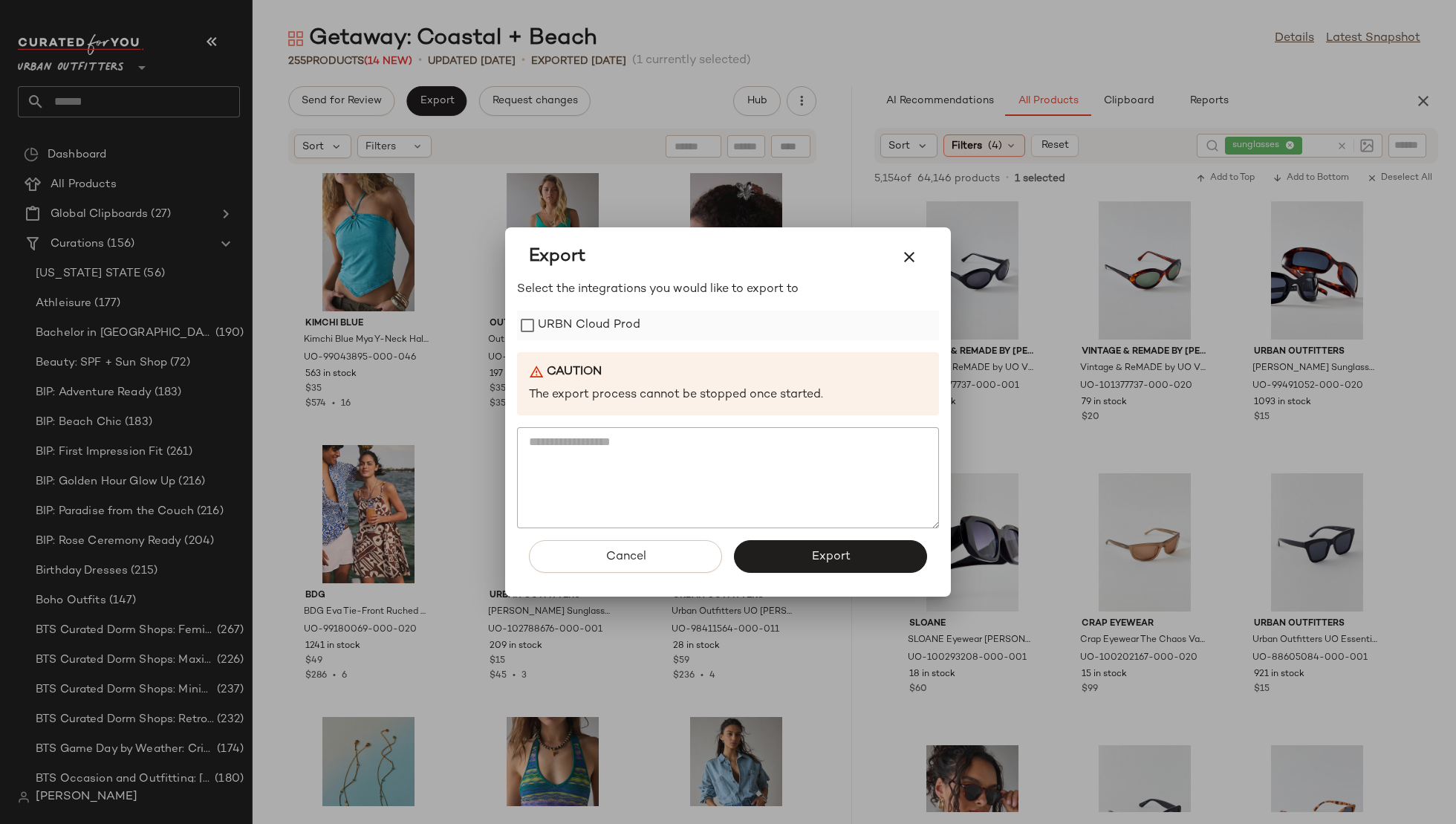
click at [571, 320] on label "URBN Cloud Prod" at bounding box center [589, 325] width 102 height 30
click at [805, 554] on button "Export" at bounding box center [831, 557] width 193 height 33
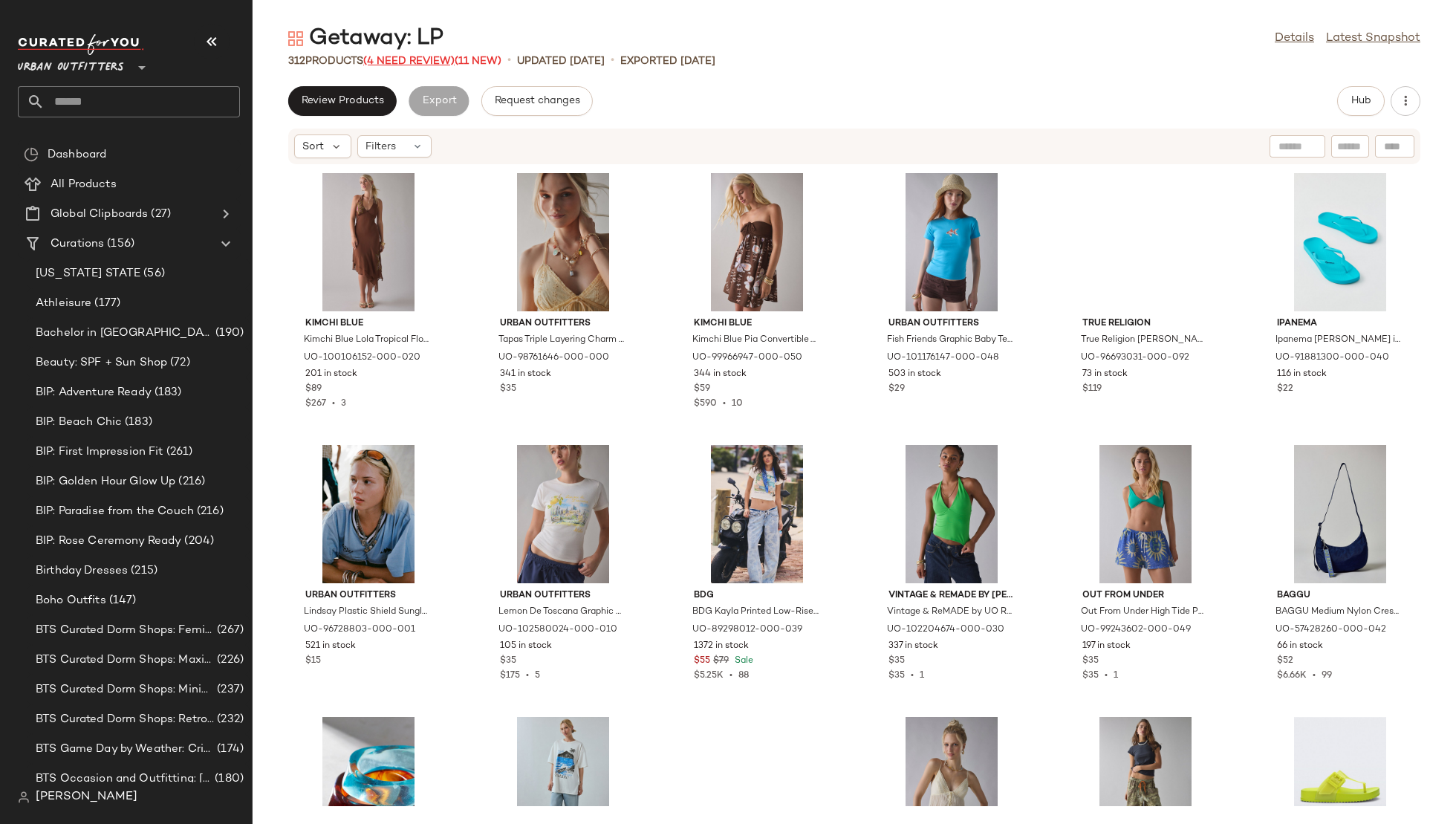
click at [424, 59] on span "(4 Need Review)" at bounding box center [409, 61] width 91 height 11
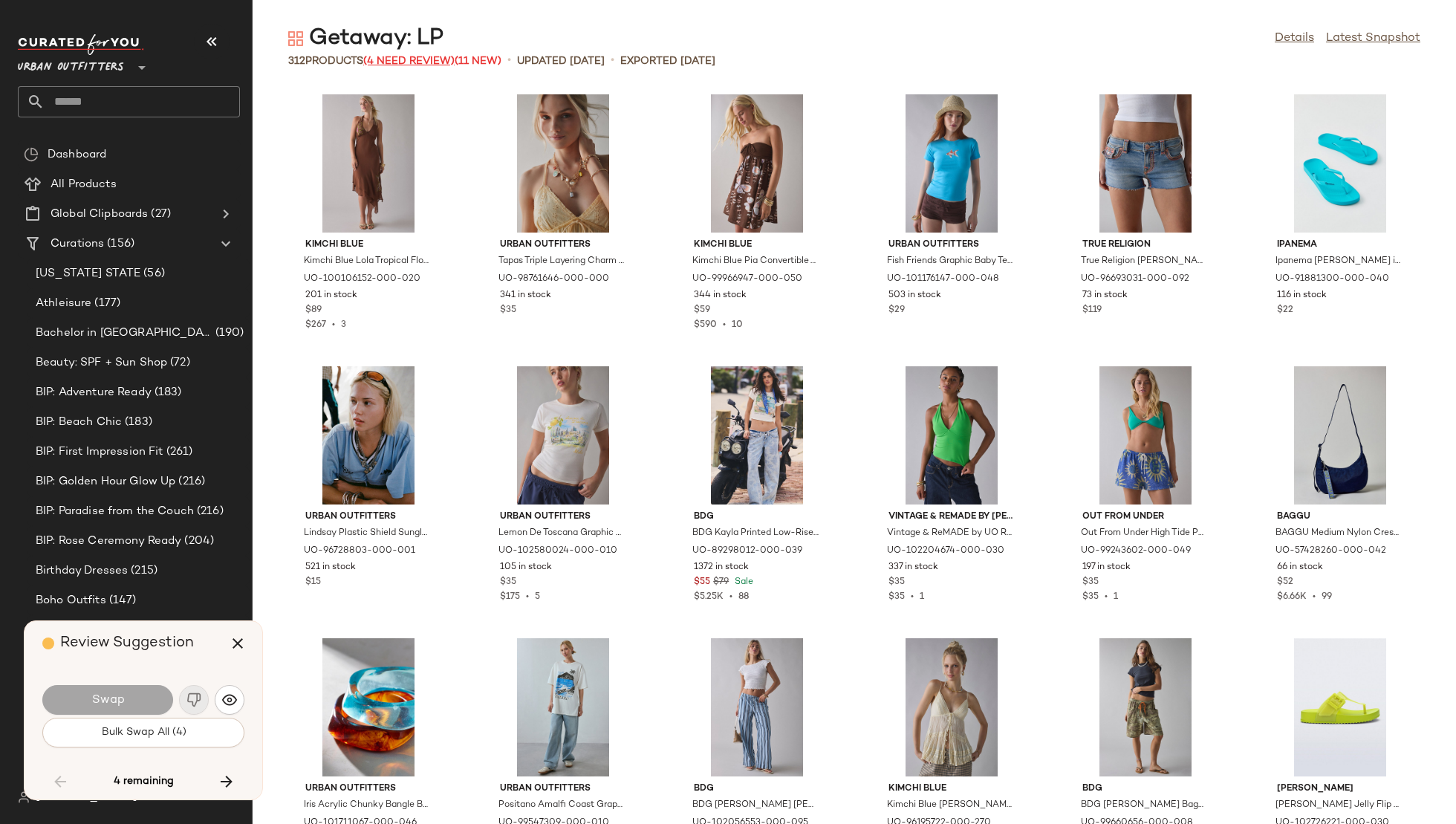
scroll to position [3808, 0]
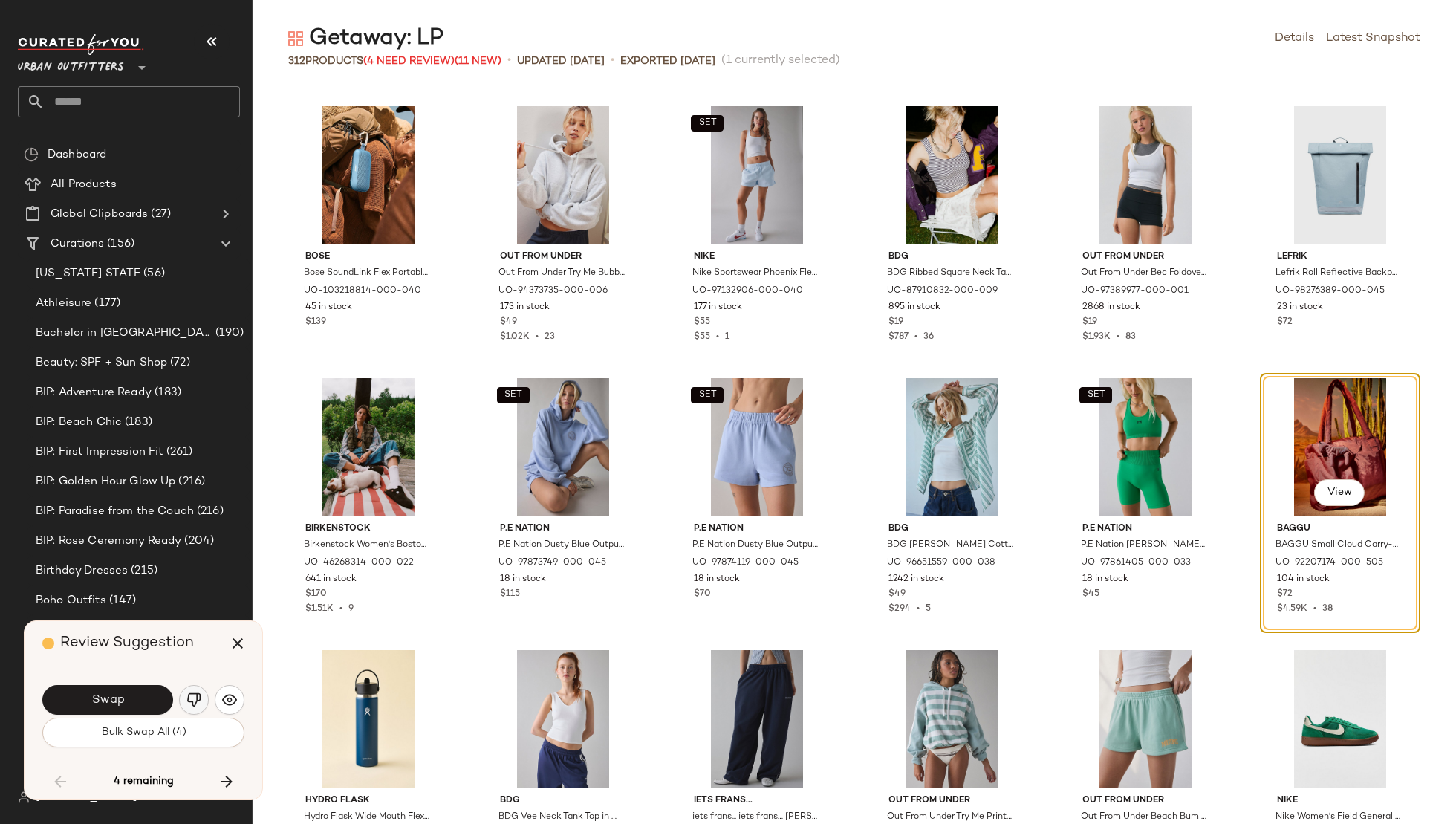
click at [194, 699] on img "button" at bounding box center [193, 700] width 15 height 15
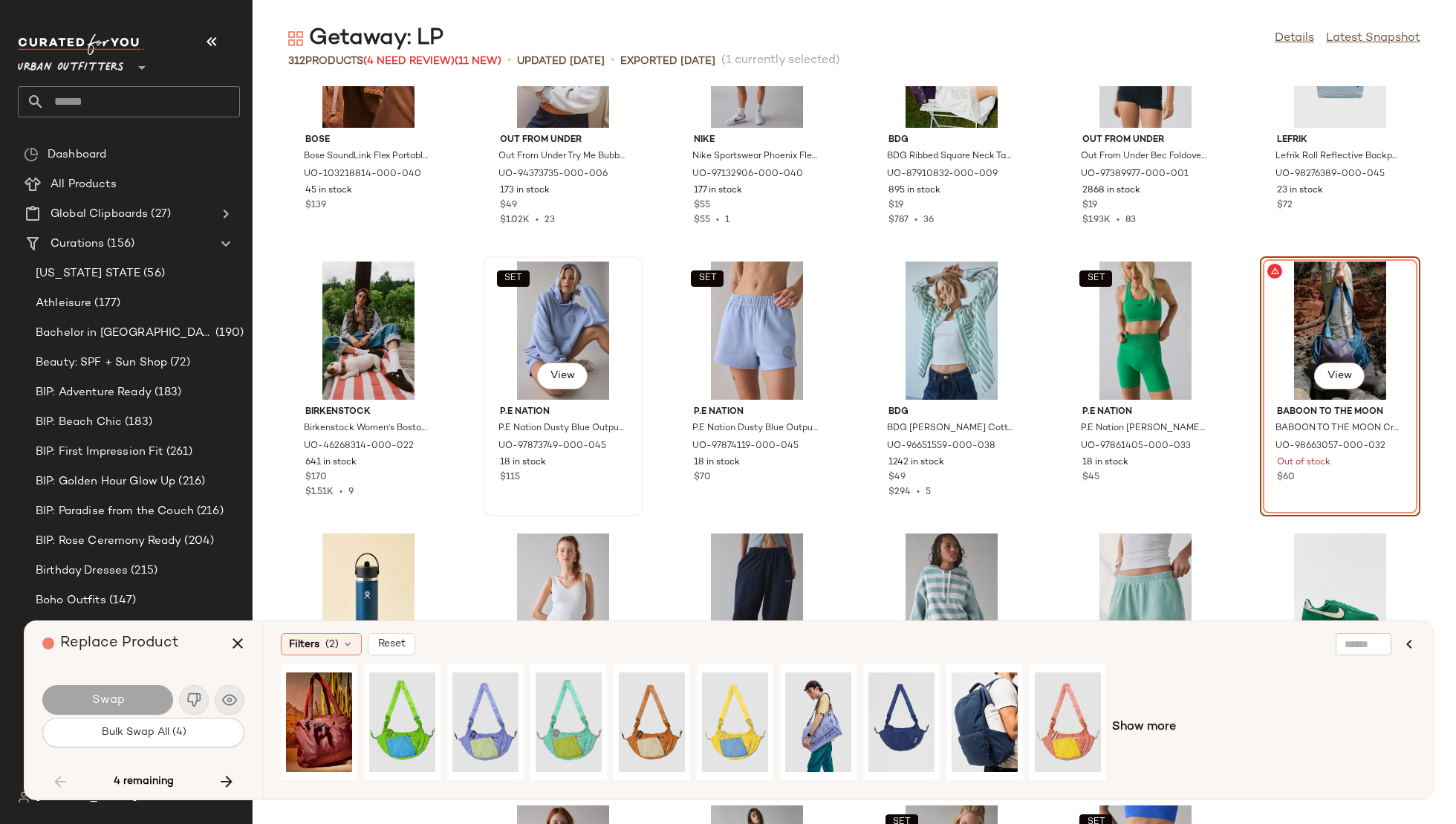
scroll to position [3926, 0]
click at [1147, 719] on span "Show more" at bounding box center [1144, 728] width 64 height 18
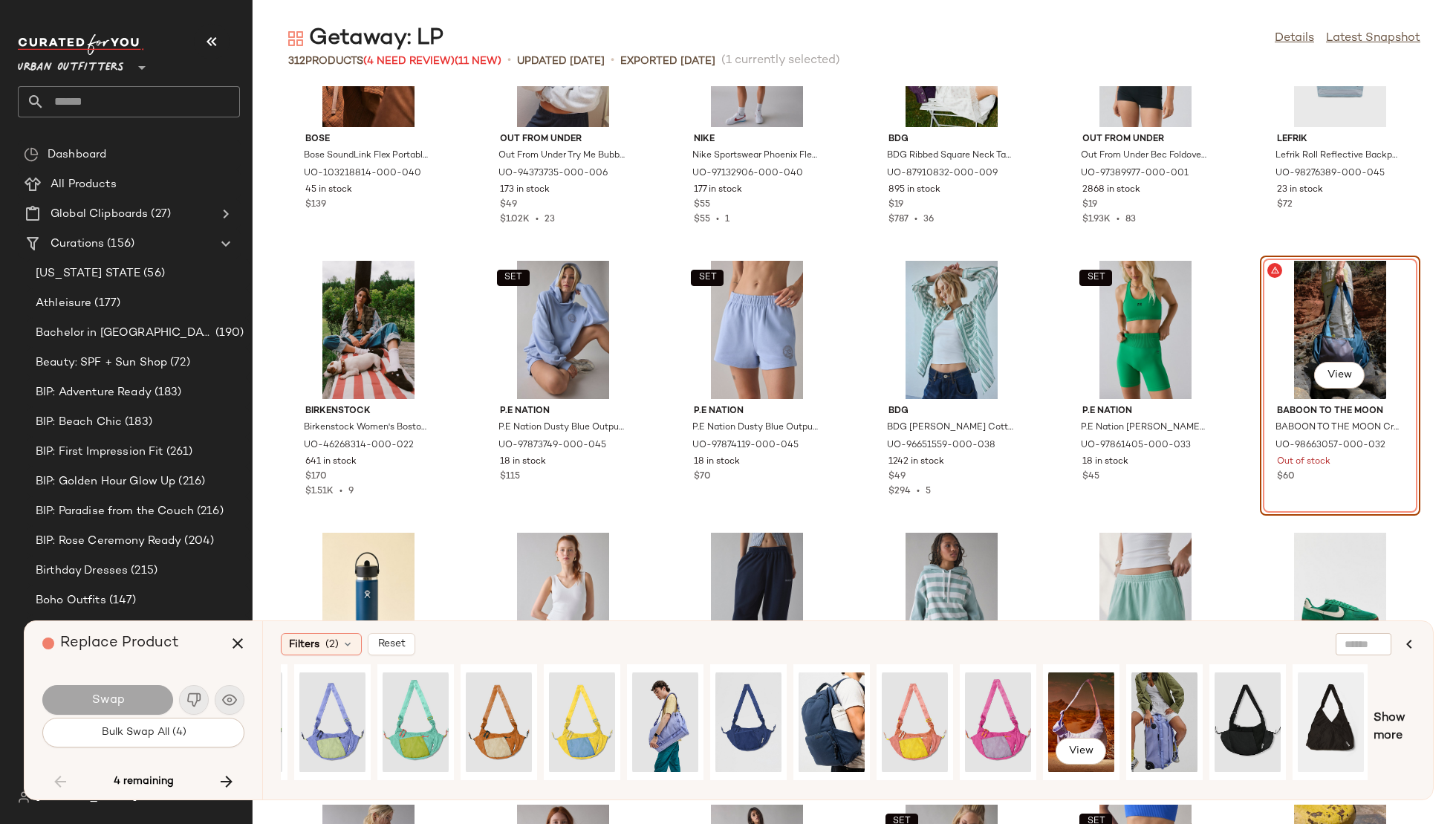
scroll to position [0, 161]
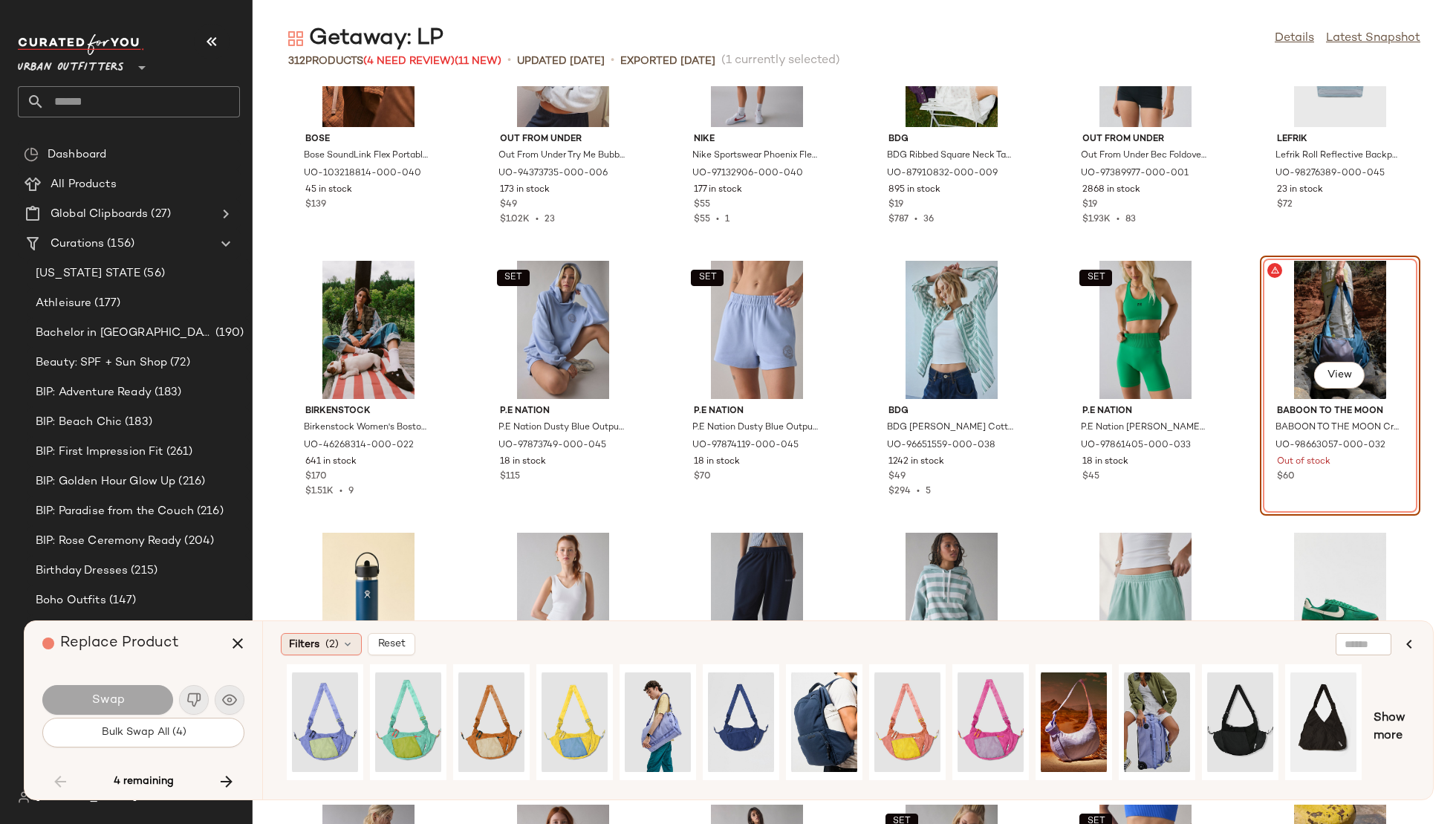
click at [331, 639] on span "(2)" at bounding box center [332, 644] width 14 height 16
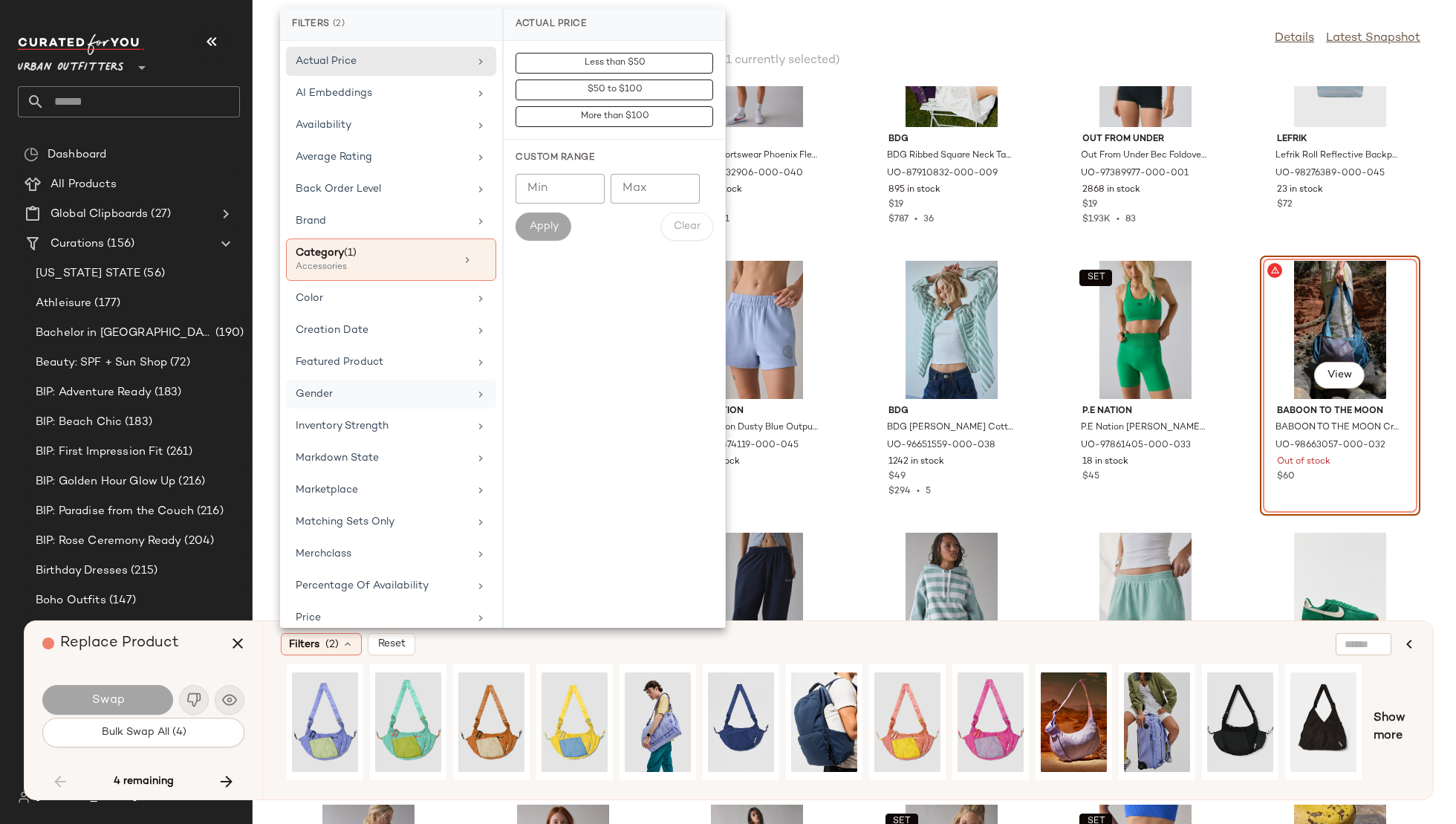
click at [376, 387] on div "Gender" at bounding box center [382, 394] width 173 height 16
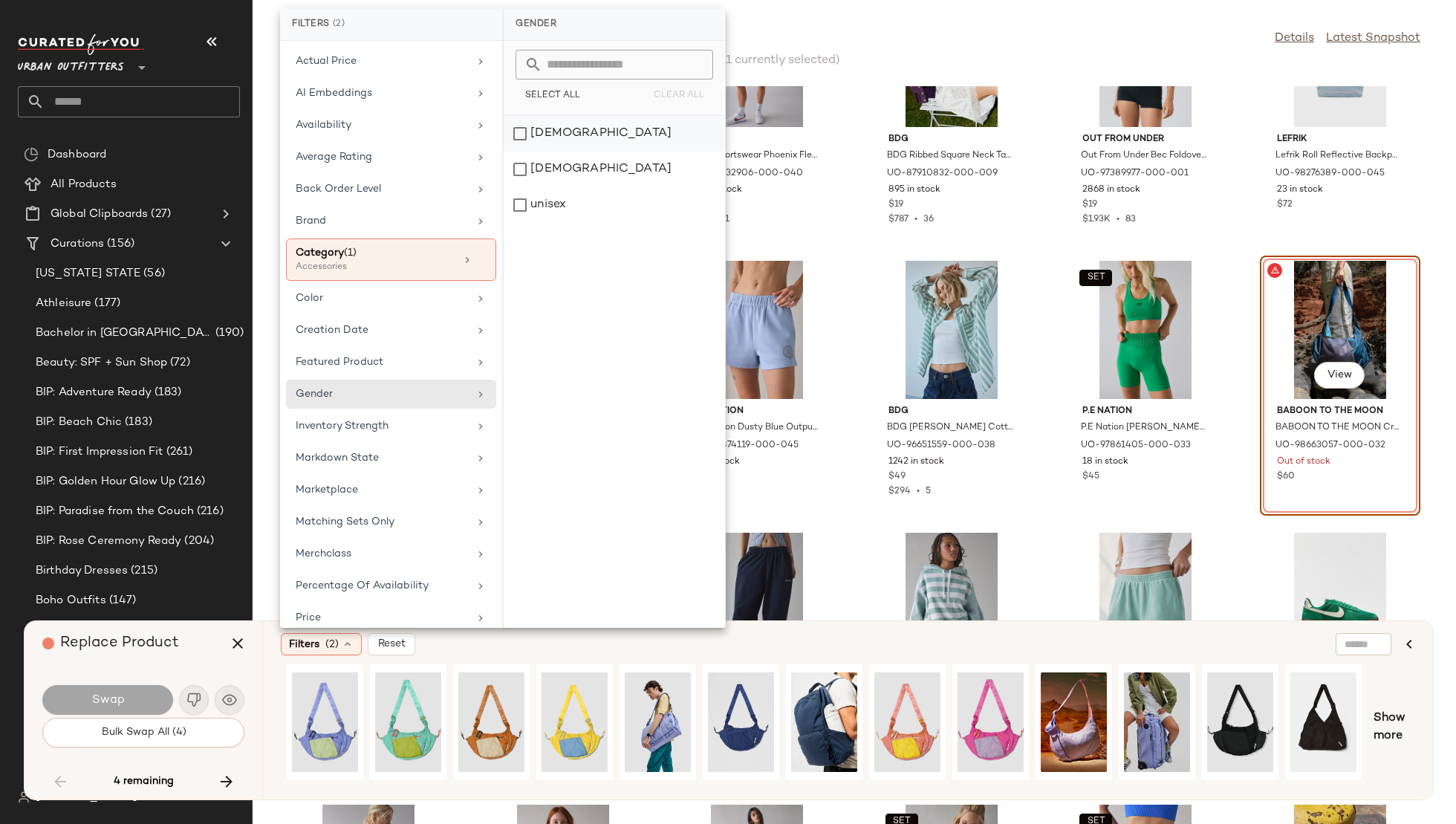
click at [605, 146] on div "female" at bounding box center [614, 133] width 222 height 36
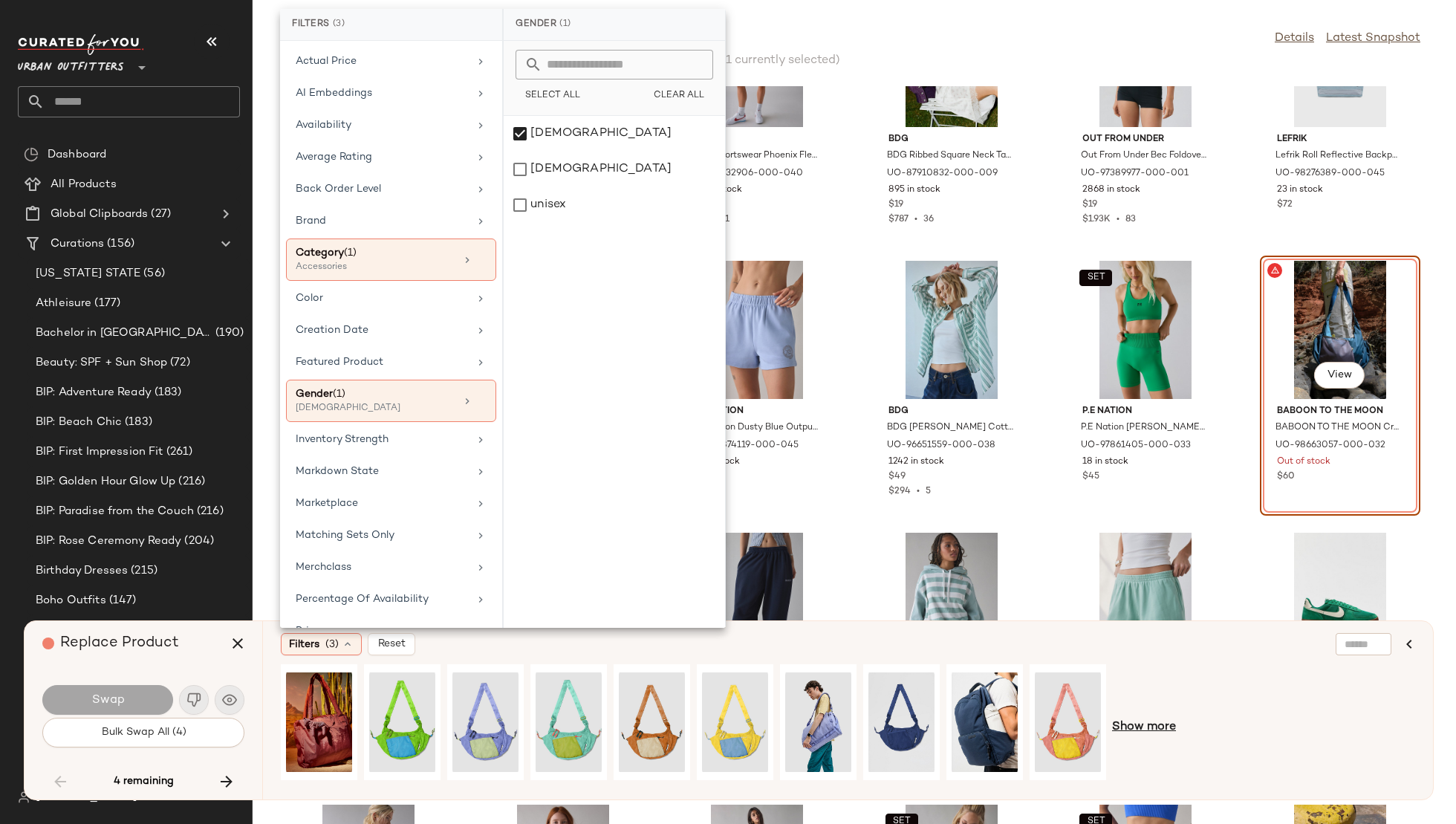
click at [1146, 722] on span "Show more" at bounding box center [1144, 728] width 64 height 18
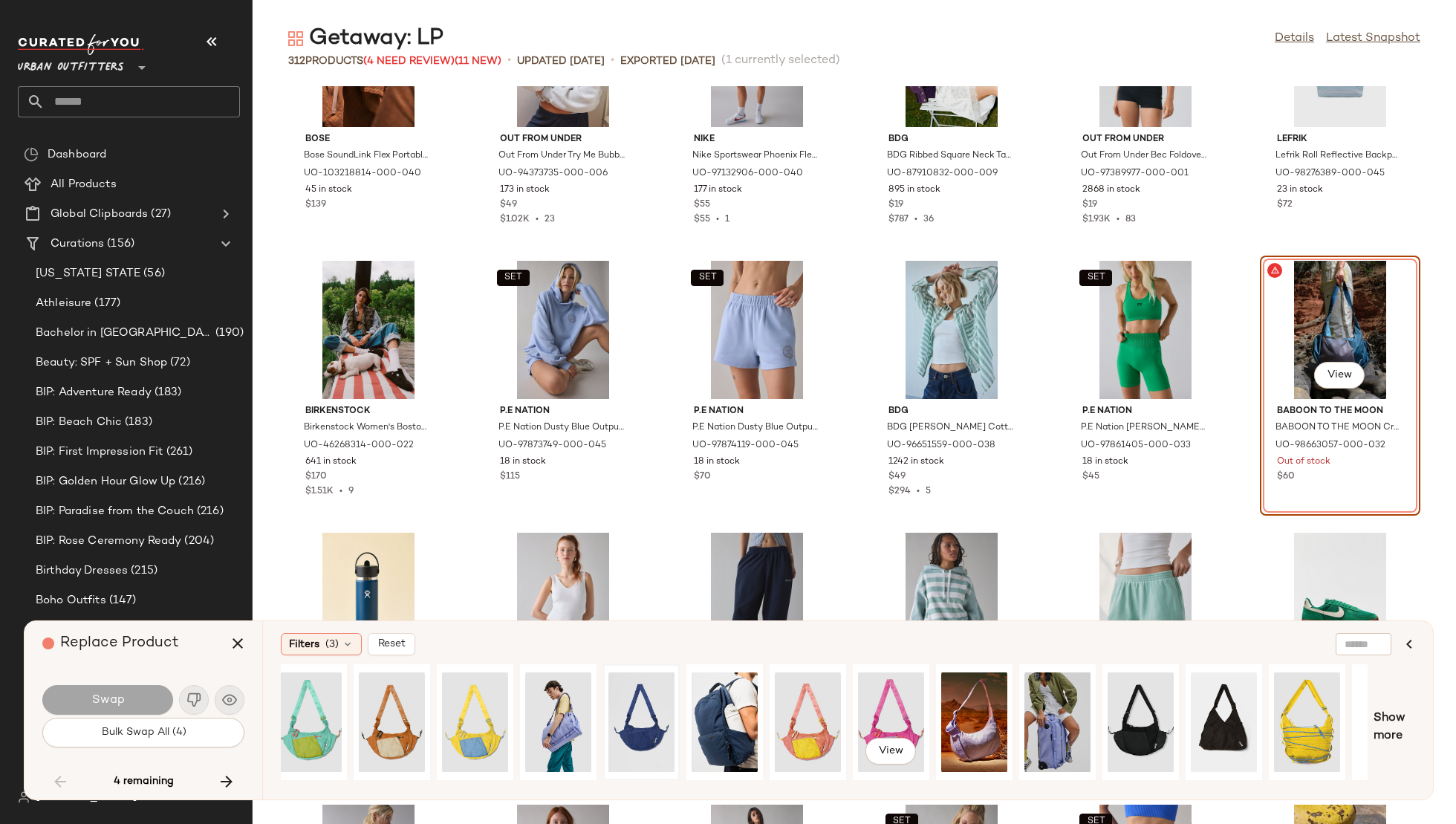
scroll to position [0, 570]
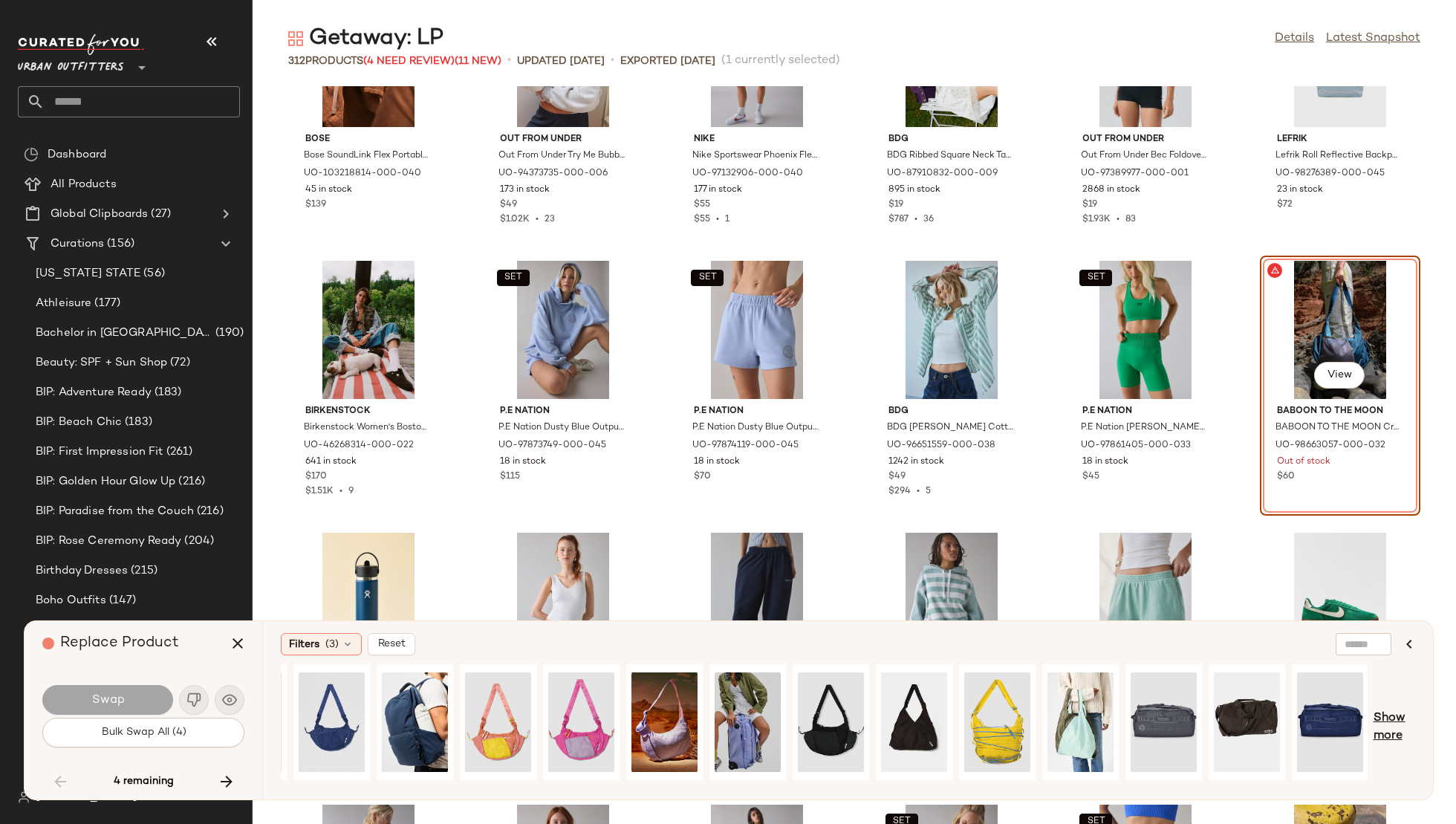
click at [1394, 722] on span "Show more" at bounding box center [1395, 727] width 42 height 36
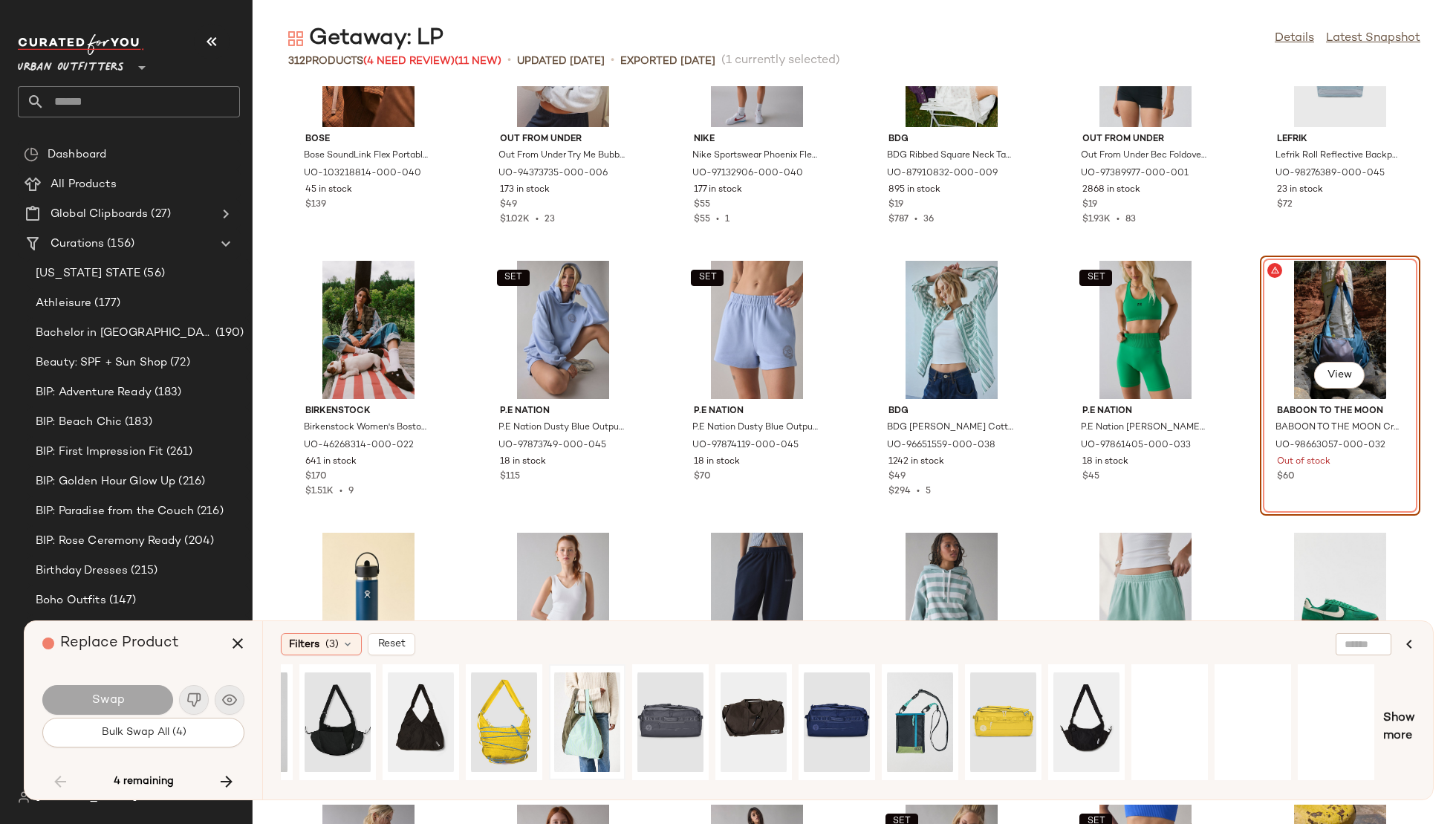
scroll to position [0, 1391]
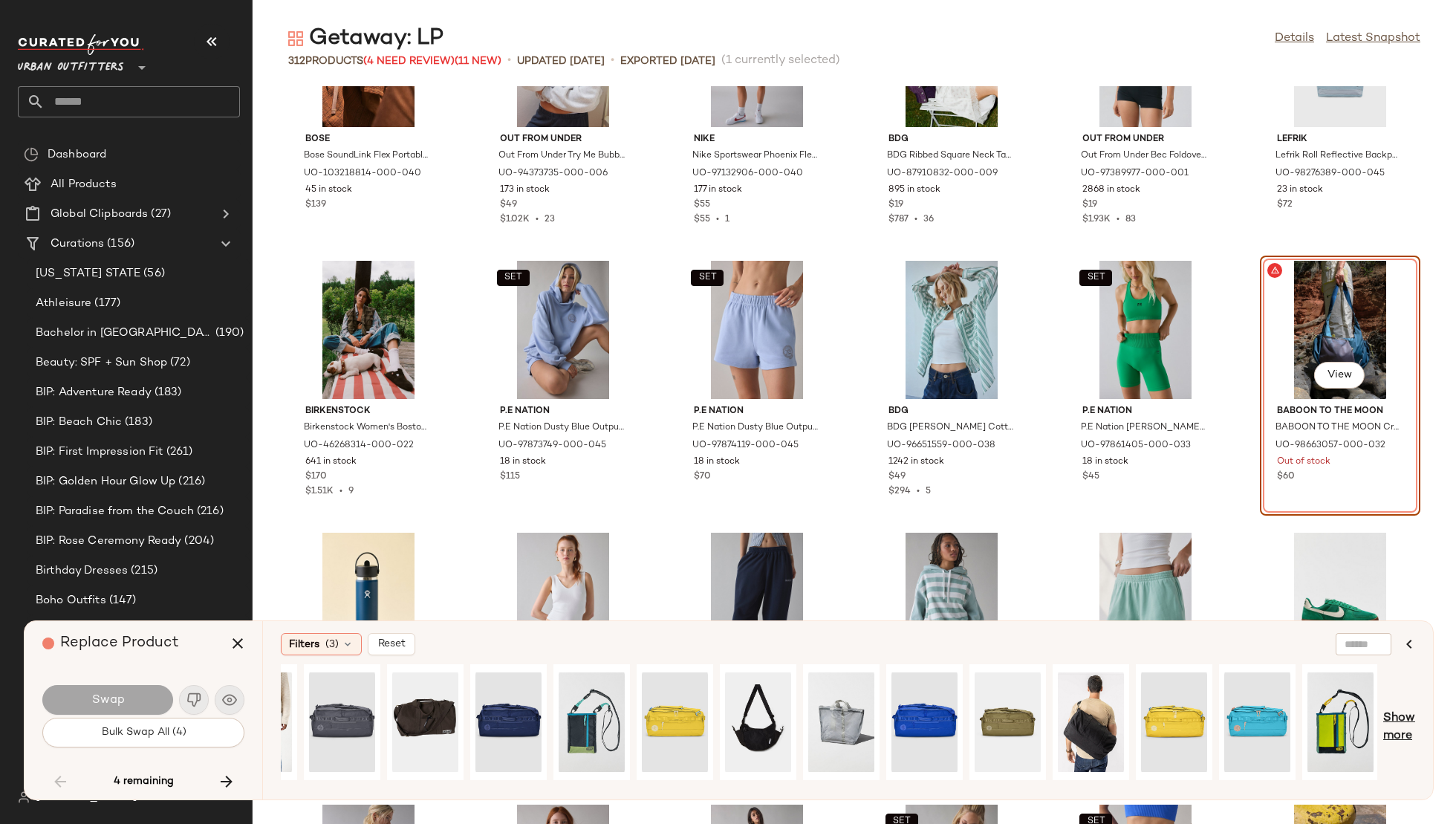
click at [1403, 721] on span "Show more" at bounding box center [1399, 727] width 32 height 36
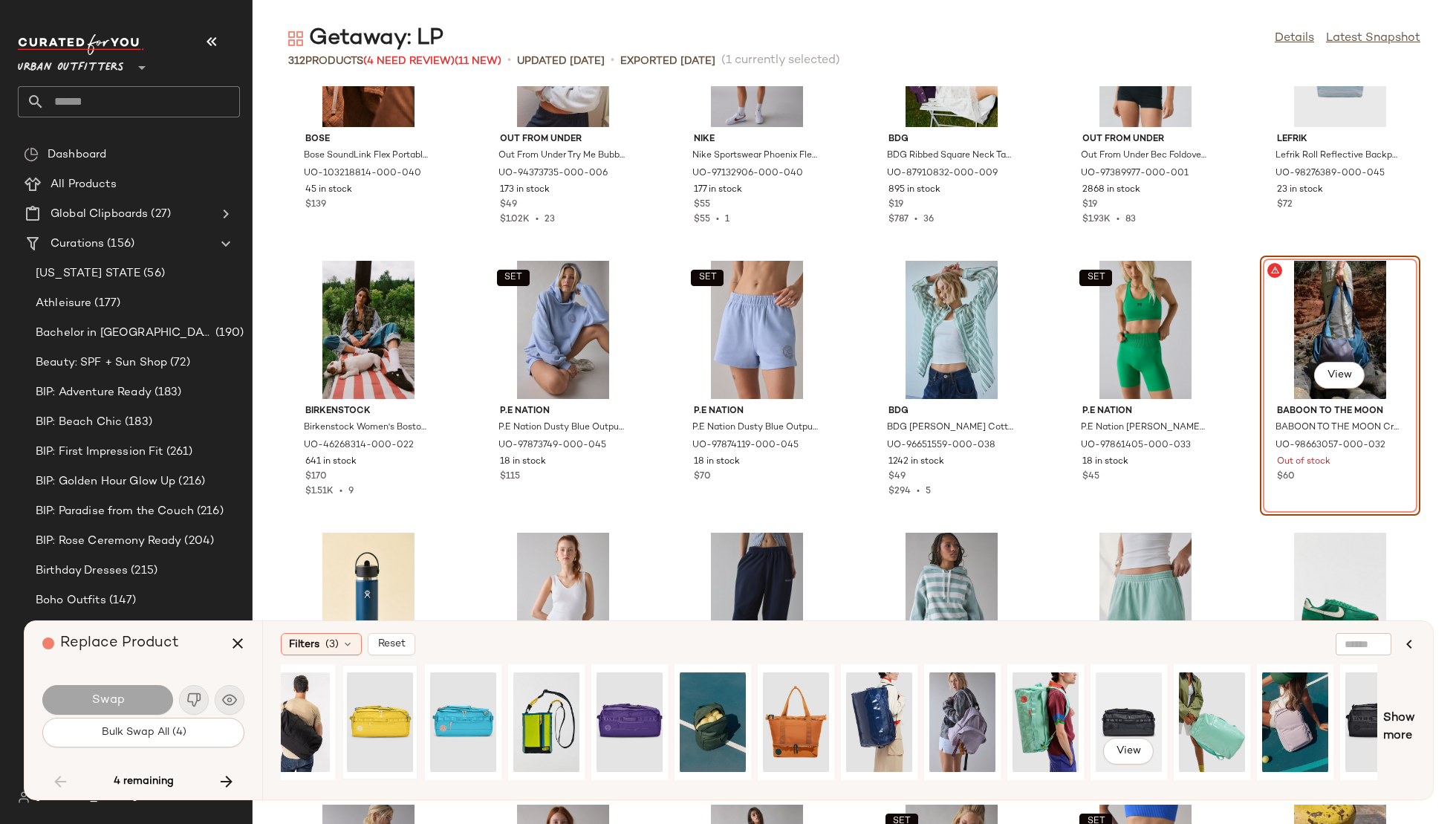
scroll to position [0, 2224]
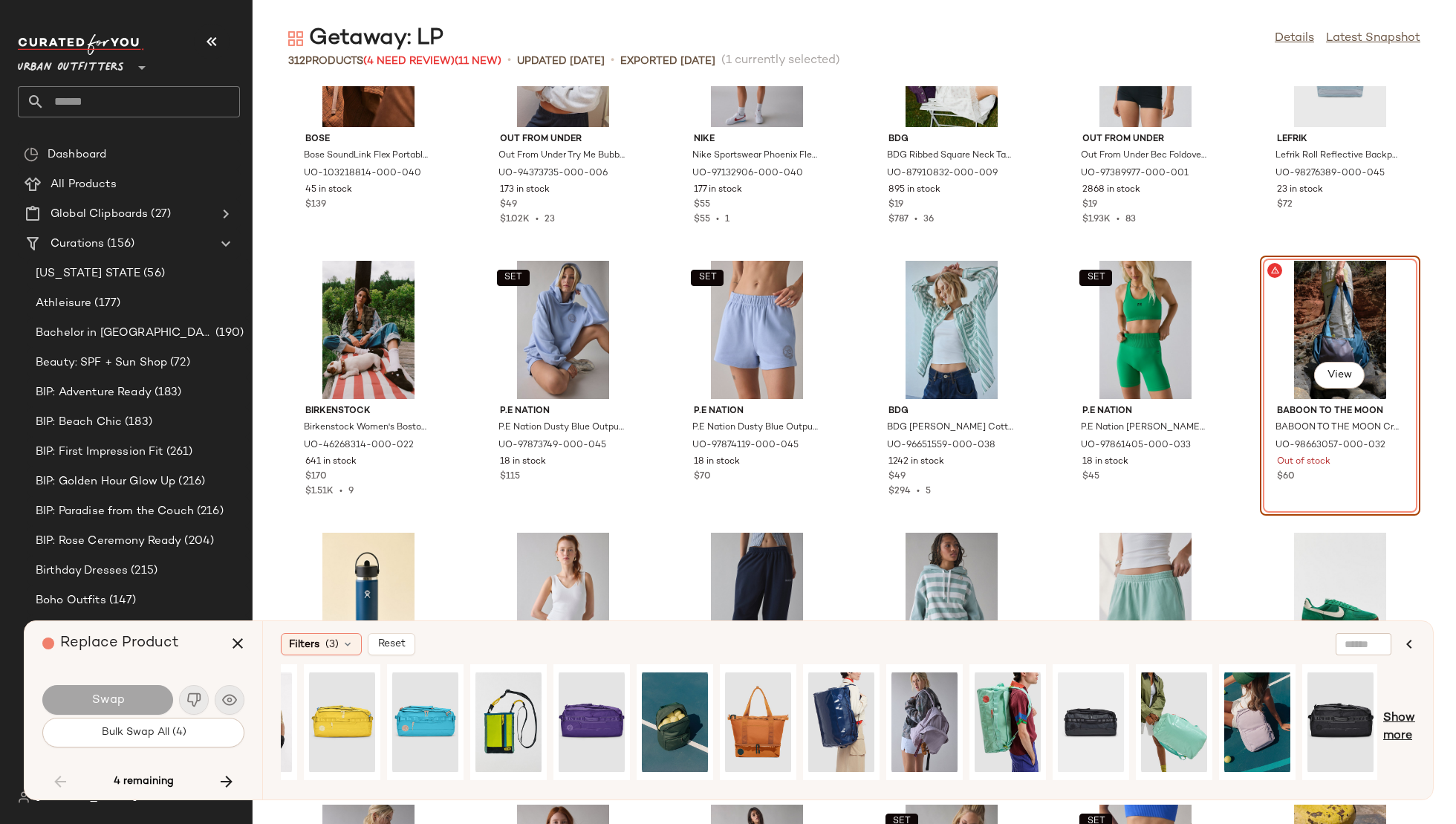
click at [1409, 715] on span "Show more" at bounding box center [1399, 727] width 32 height 36
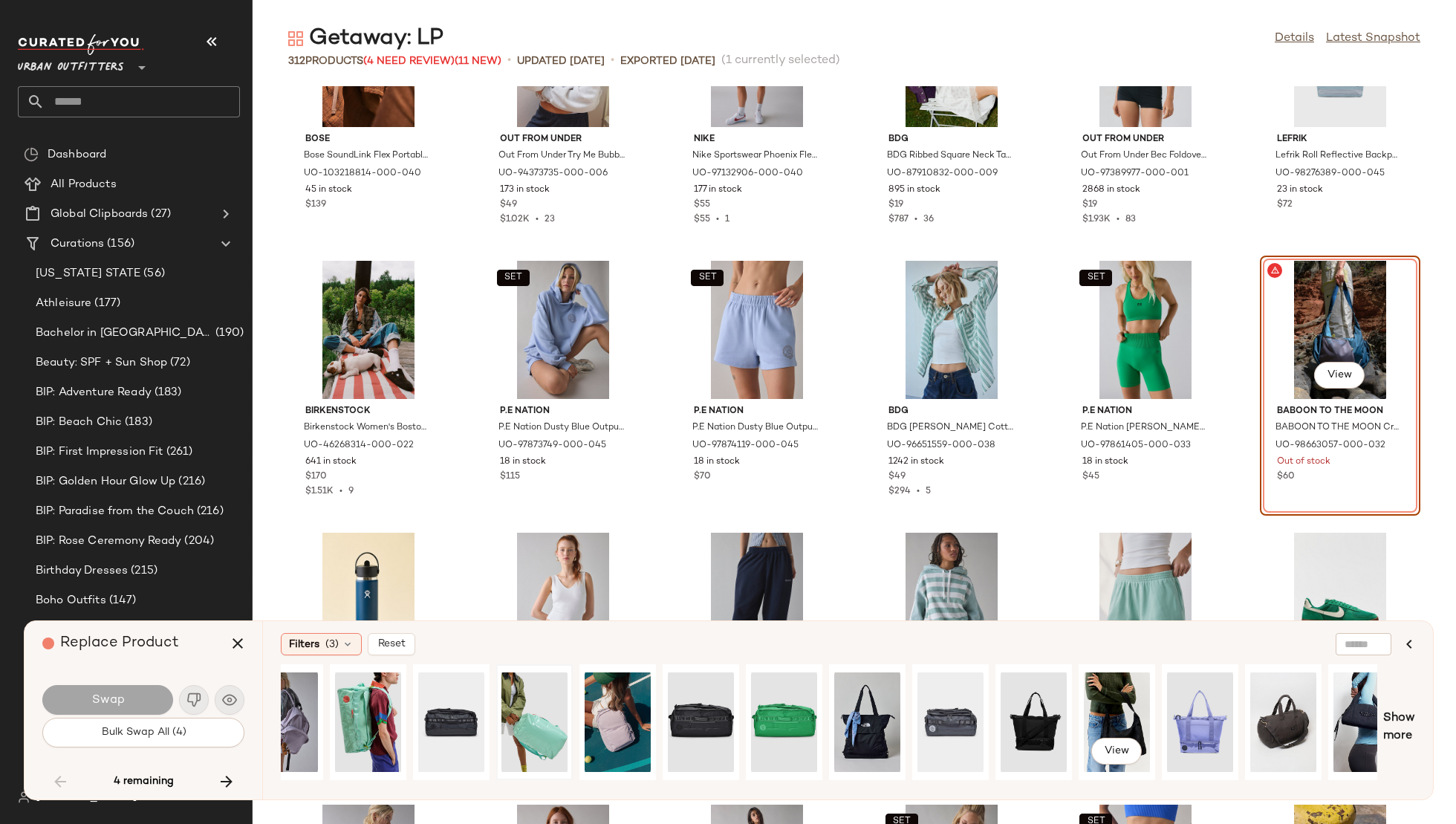
scroll to position [0, 2899]
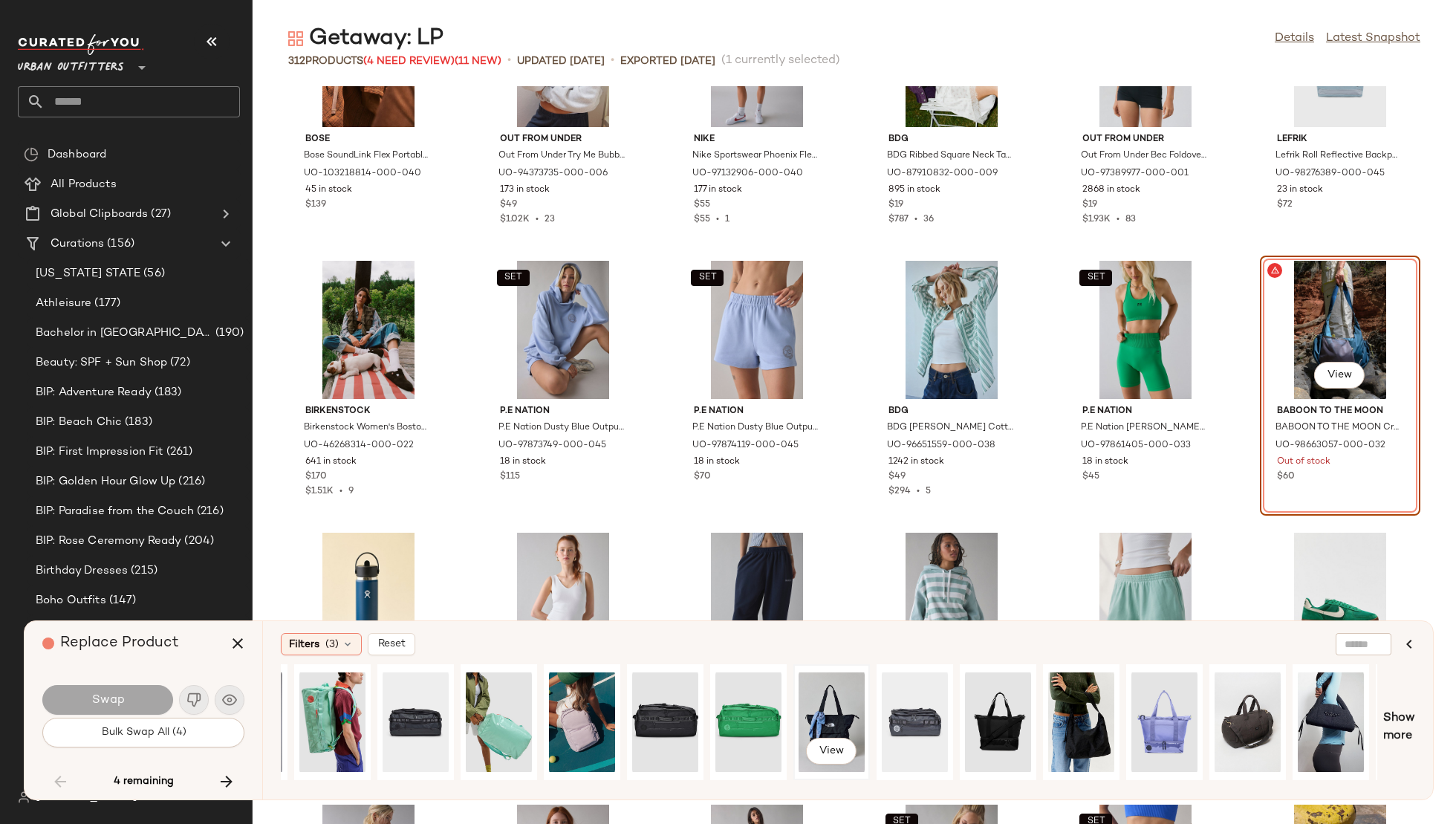
click at [837, 701] on div "View" at bounding box center [832, 723] width 66 height 106
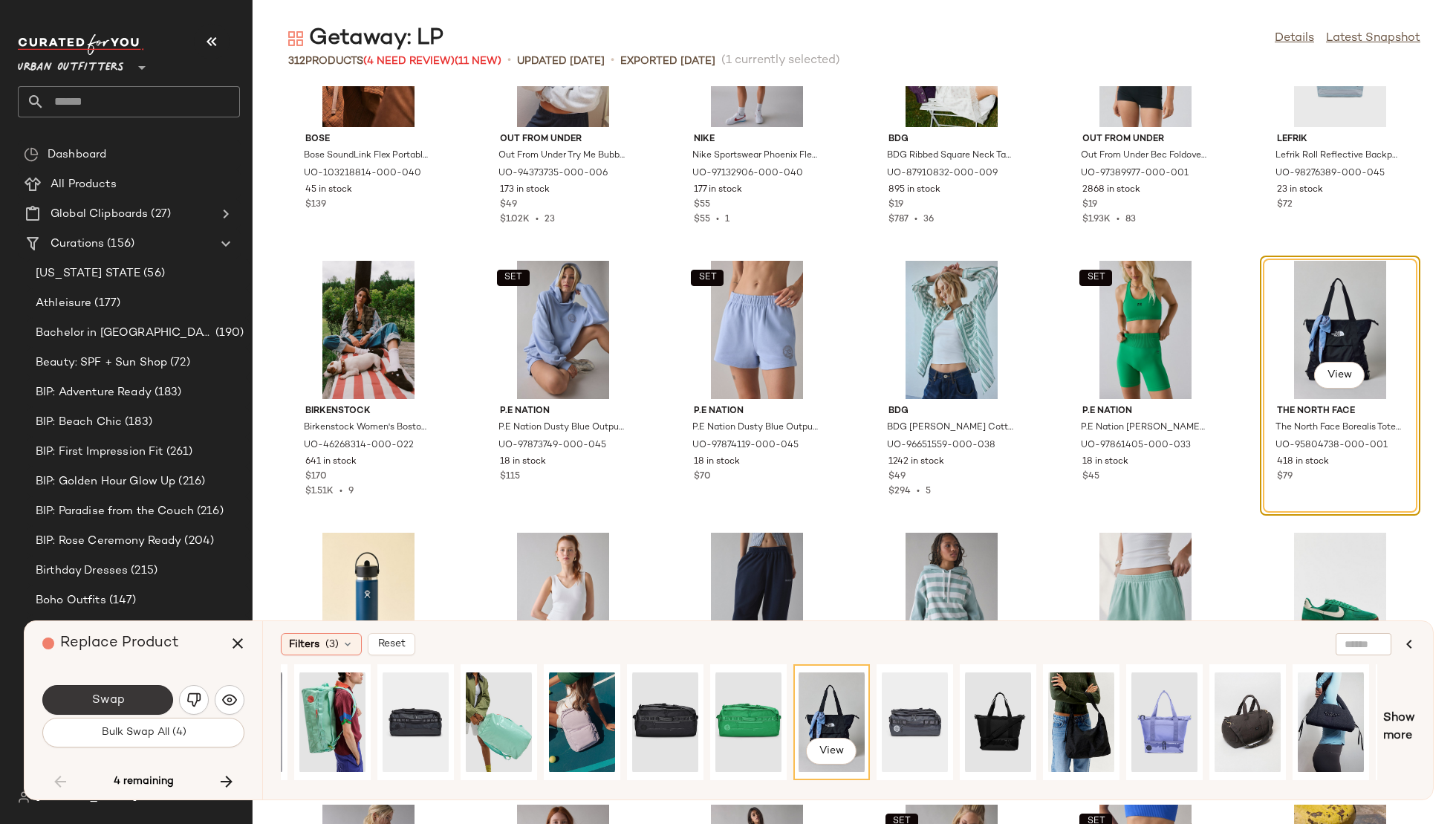
click at [122, 704] on span "Swap" at bounding box center [107, 700] width 34 height 14
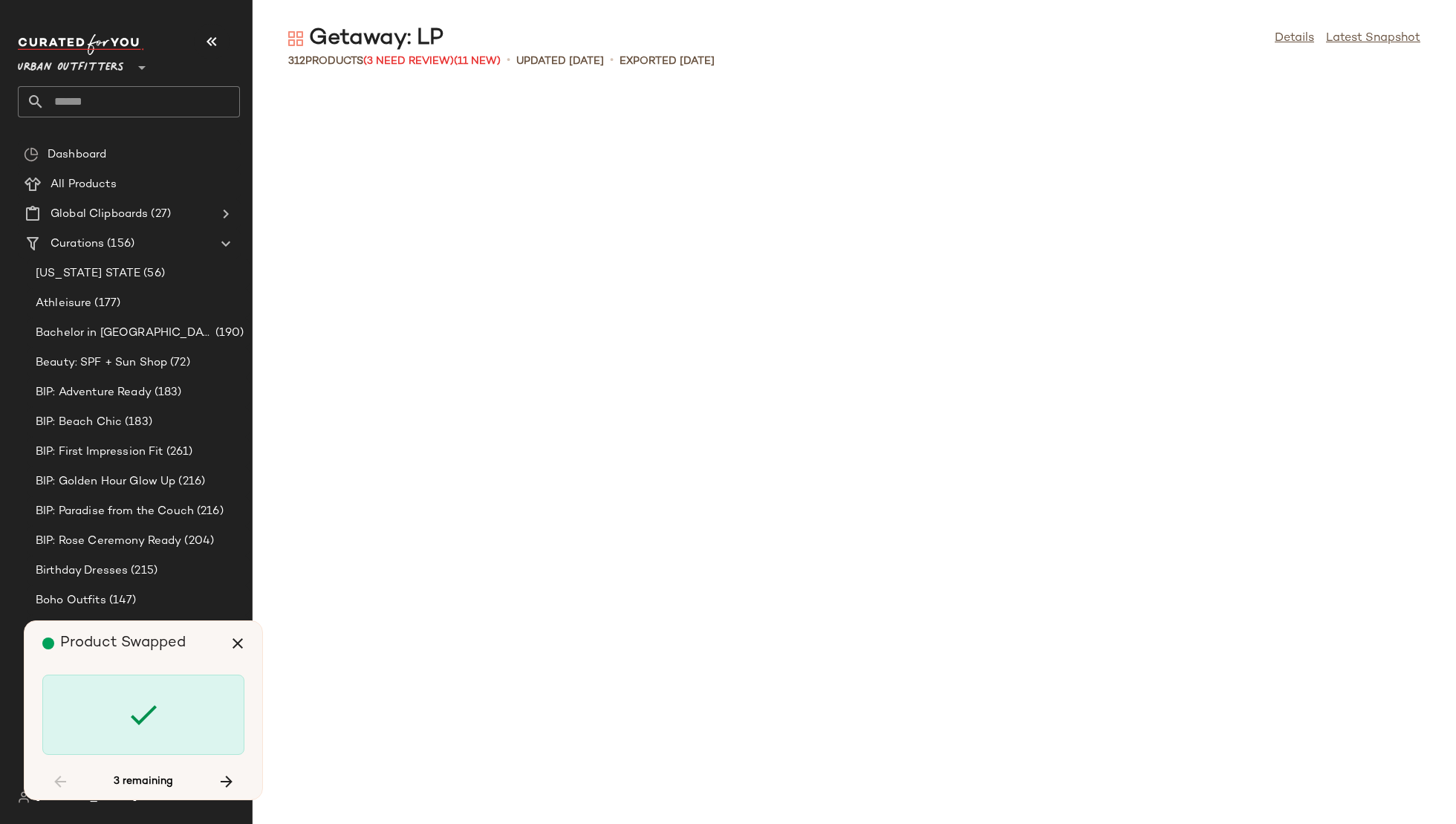
scroll to position [10336, 0]
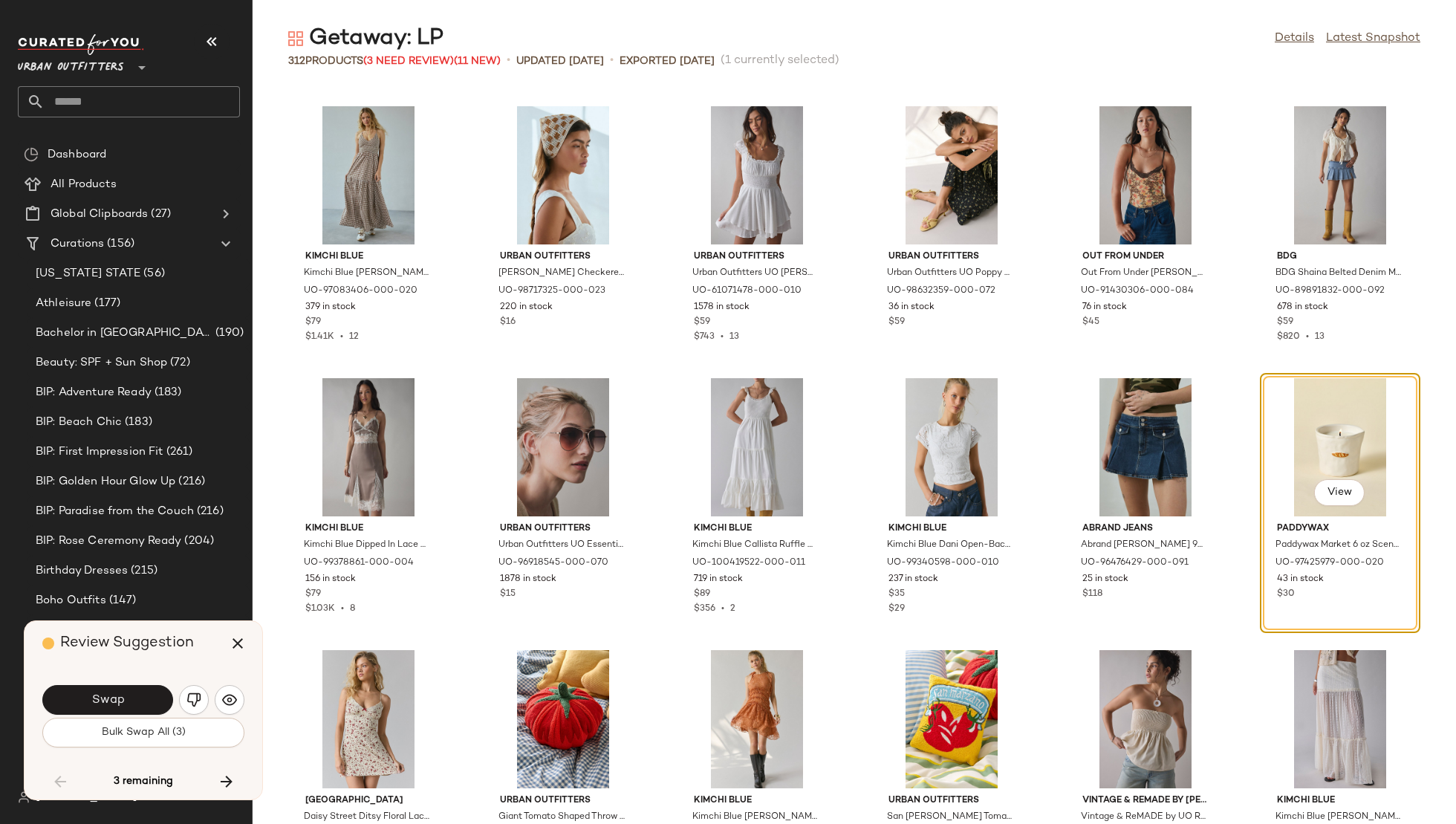
click at [122, 704] on span "Swap" at bounding box center [107, 700] width 34 height 14
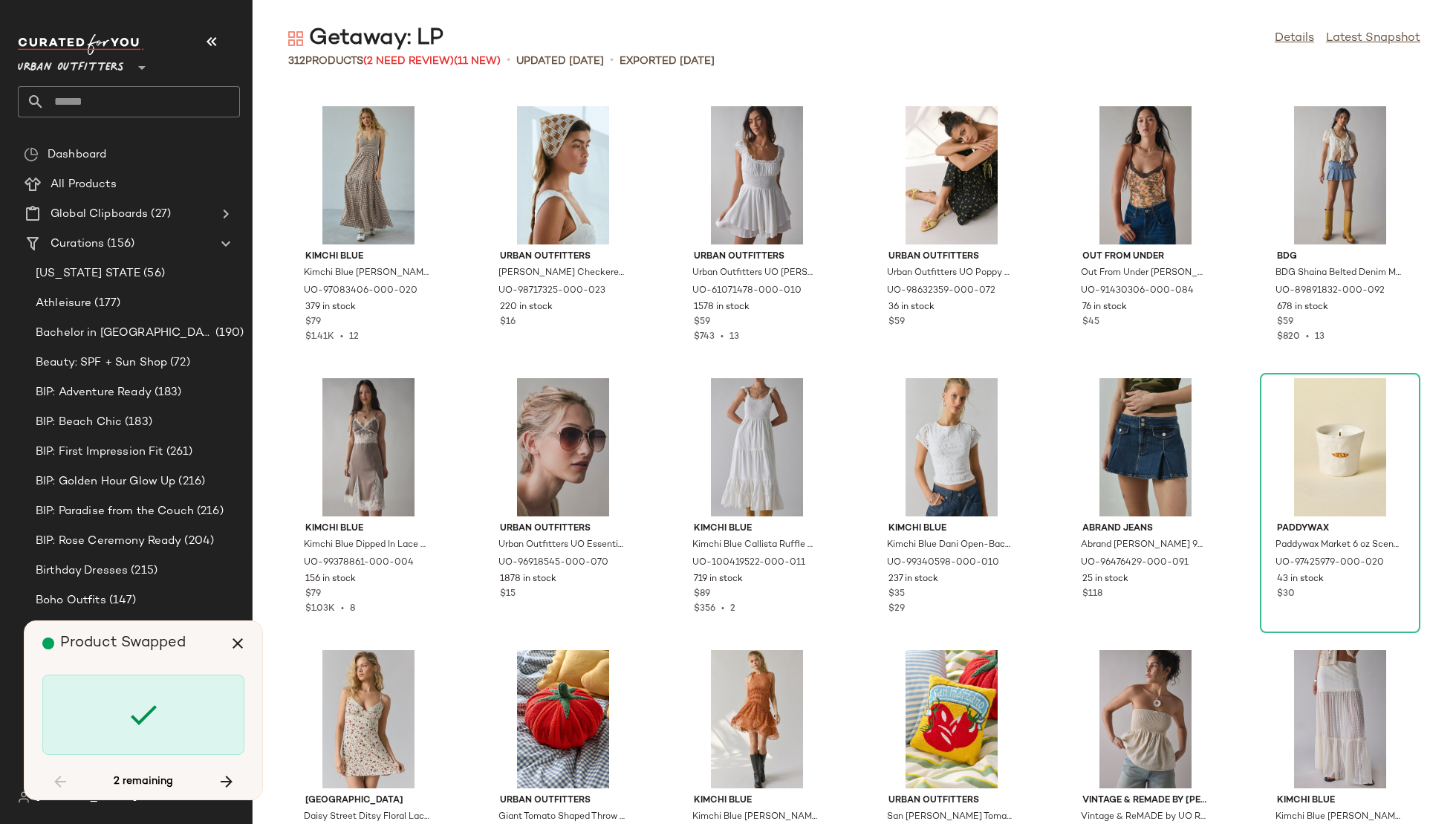
scroll to position [10880, 0]
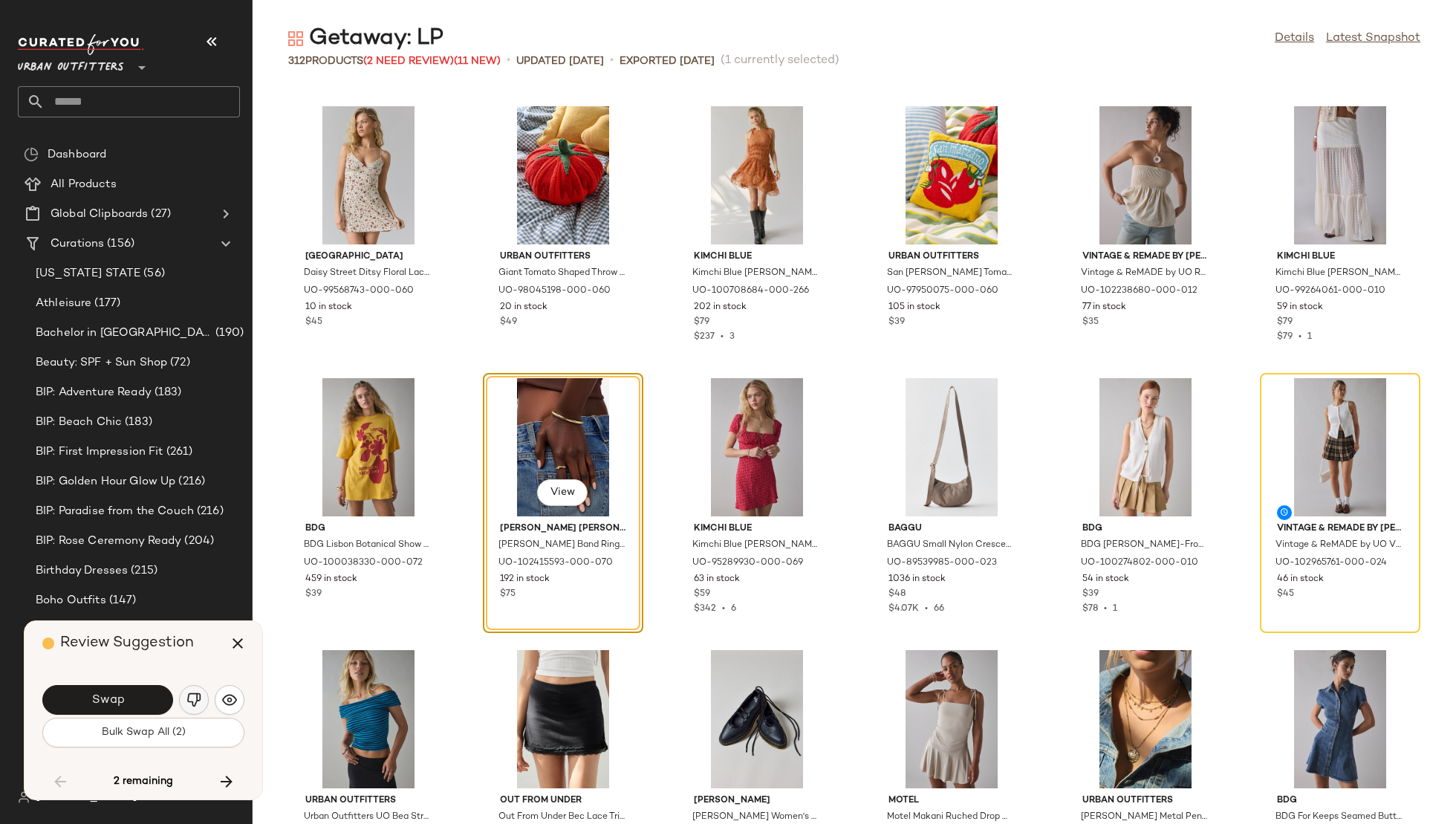
click at [192, 703] on img "button" at bounding box center [193, 700] width 15 height 15
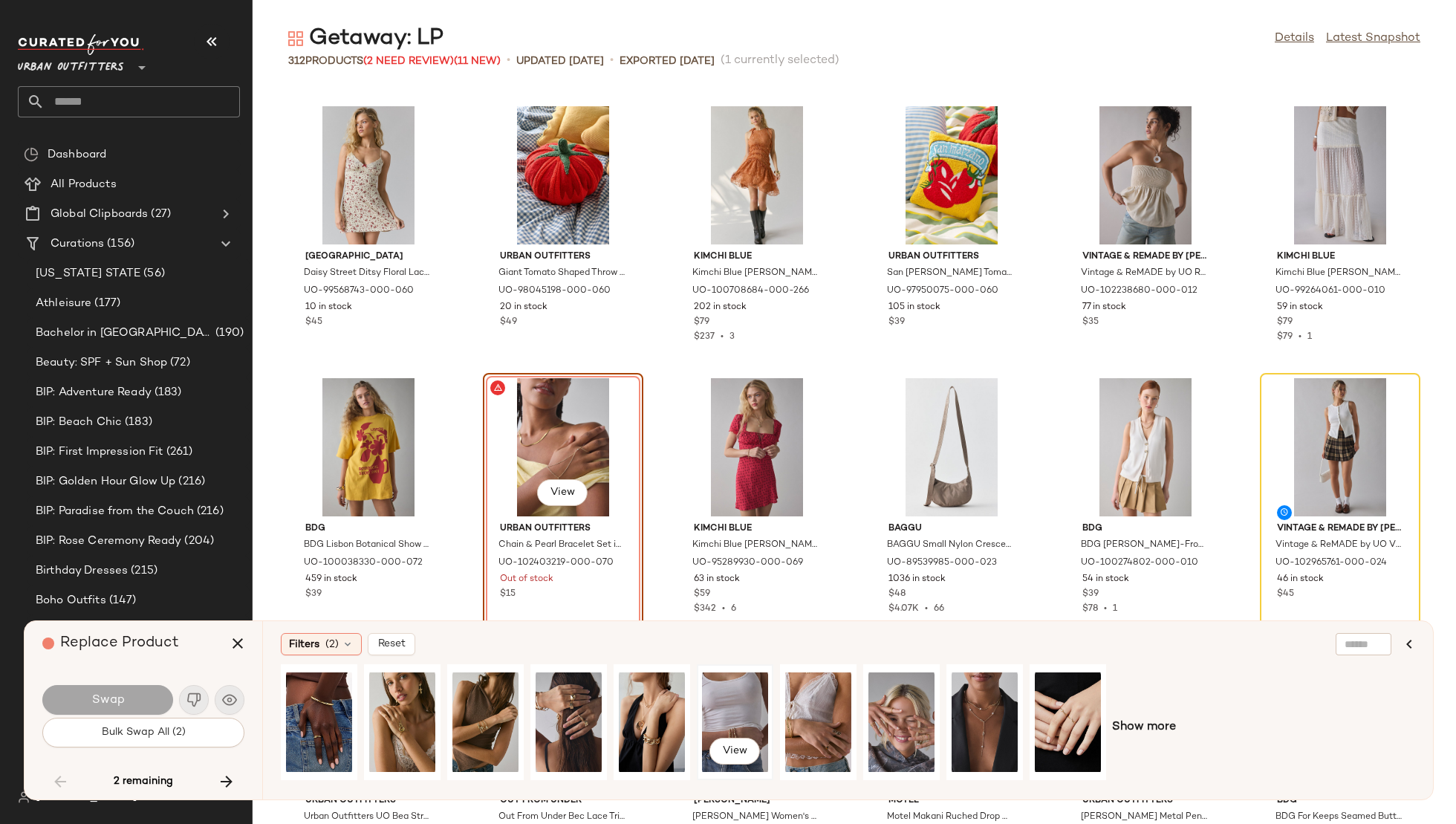
click at [733, 697] on div "View" at bounding box center [735, 723] width 66 height 106
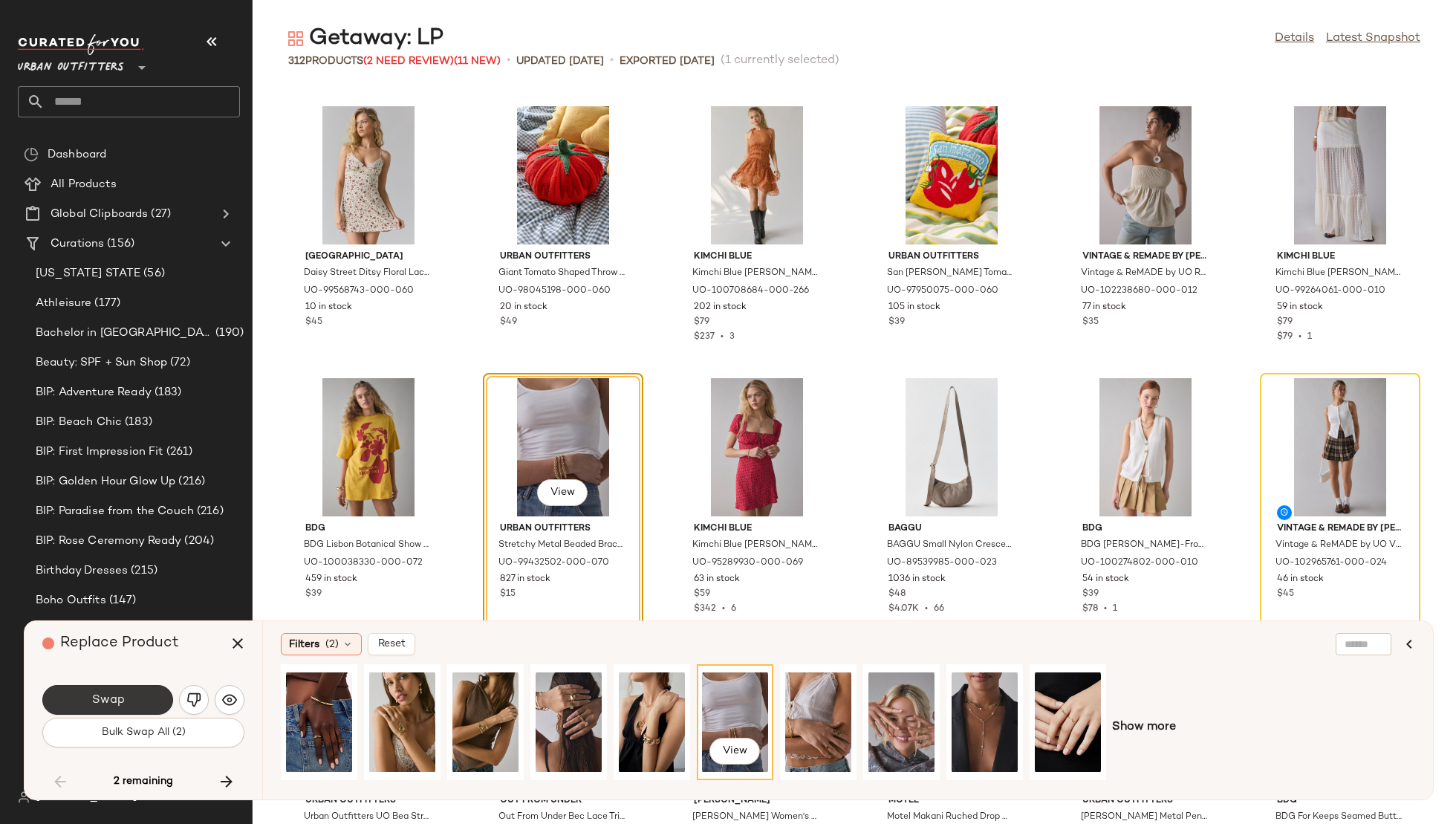
click at [106, 692] on button "Swap" at bounding box center [107, 700] width 130 height 30
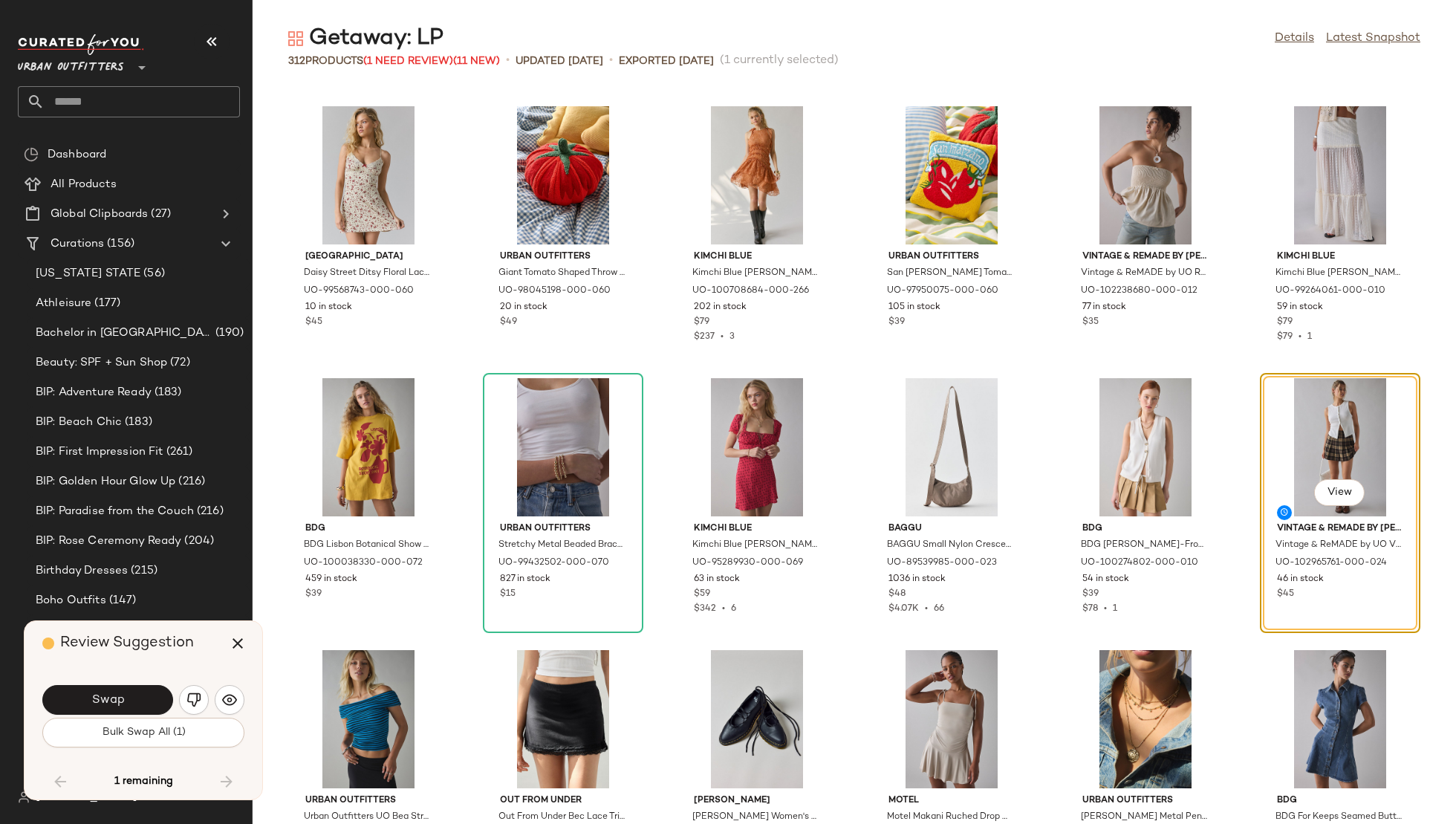
click at [106, 692] on button "Swap" at bounding box center [107, 700] width 130 height 30
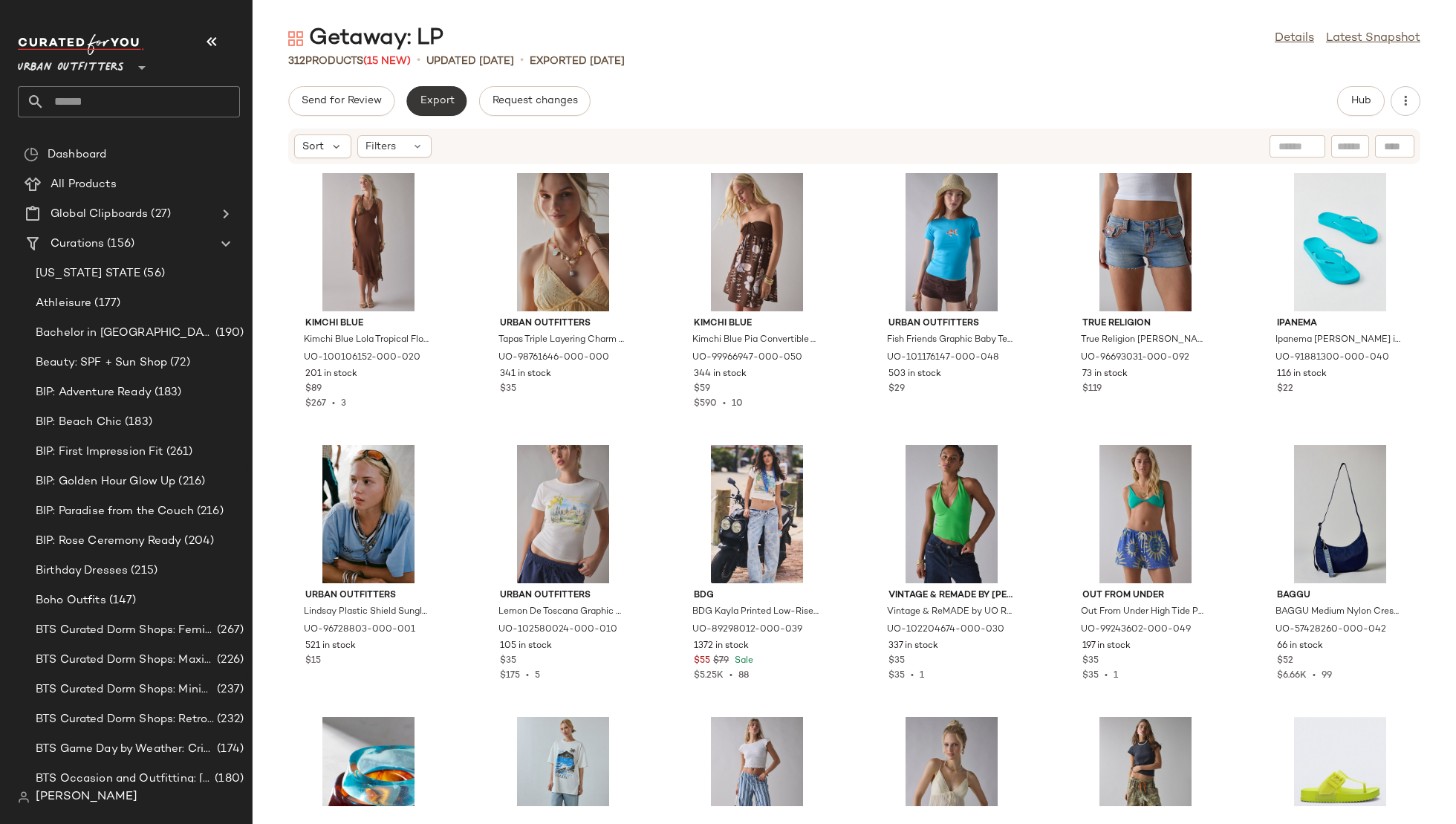
click at [429, 98] on span "Export" at bounding box center [436, 100] width 35 height 12
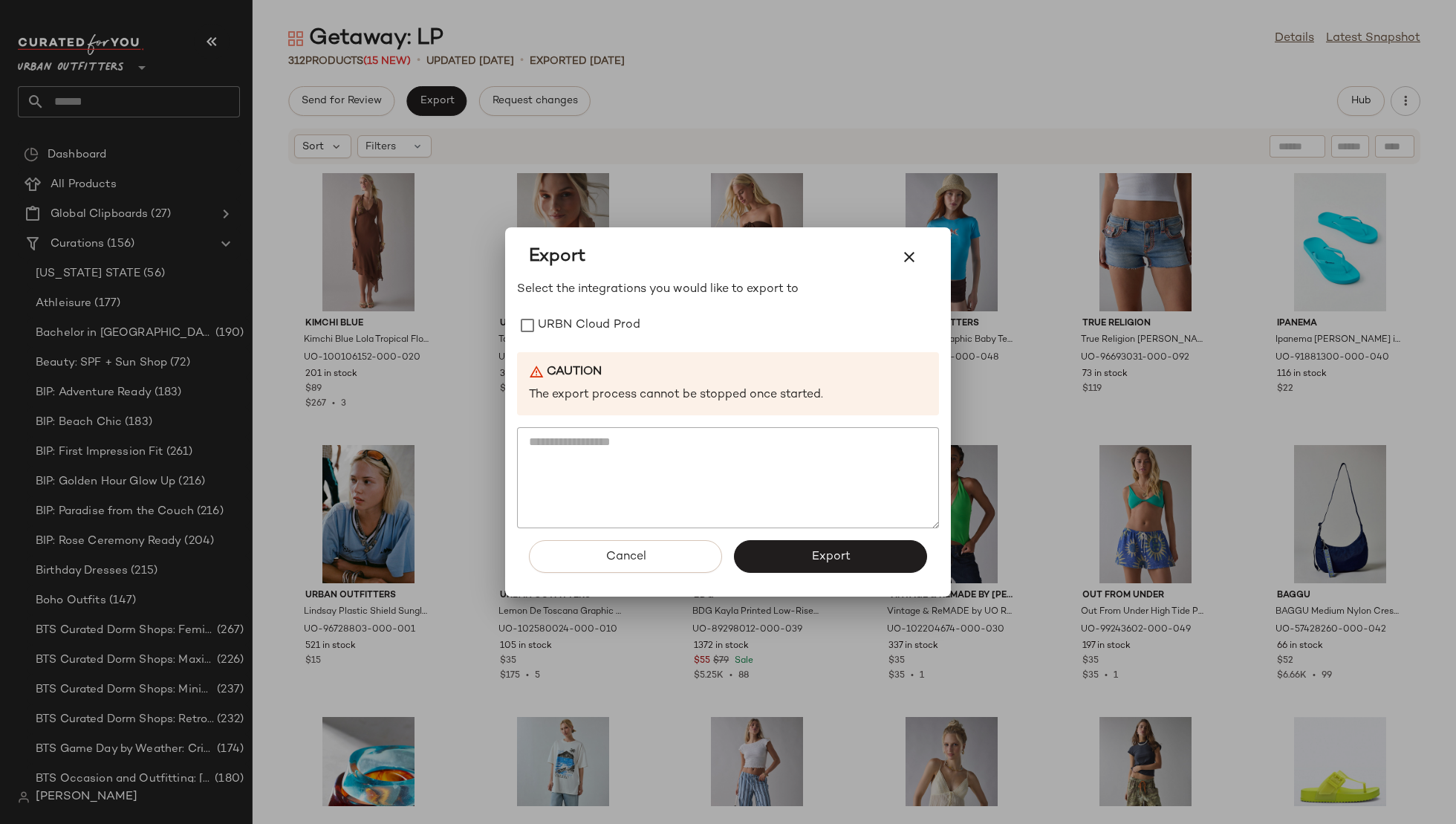
click at [627, 308] on div "Select the integrations you would like to export to URBN Cloud Prod Caution The…" at bounding box center [728, 405] width 422 height 248
click at [627, 339] on label "URBN Cloud Prod" at bounding box center [589, 325] width 102 height 30
click at [839, 562] on span "Export" at bounding box center [830, 557] width 39 height 14
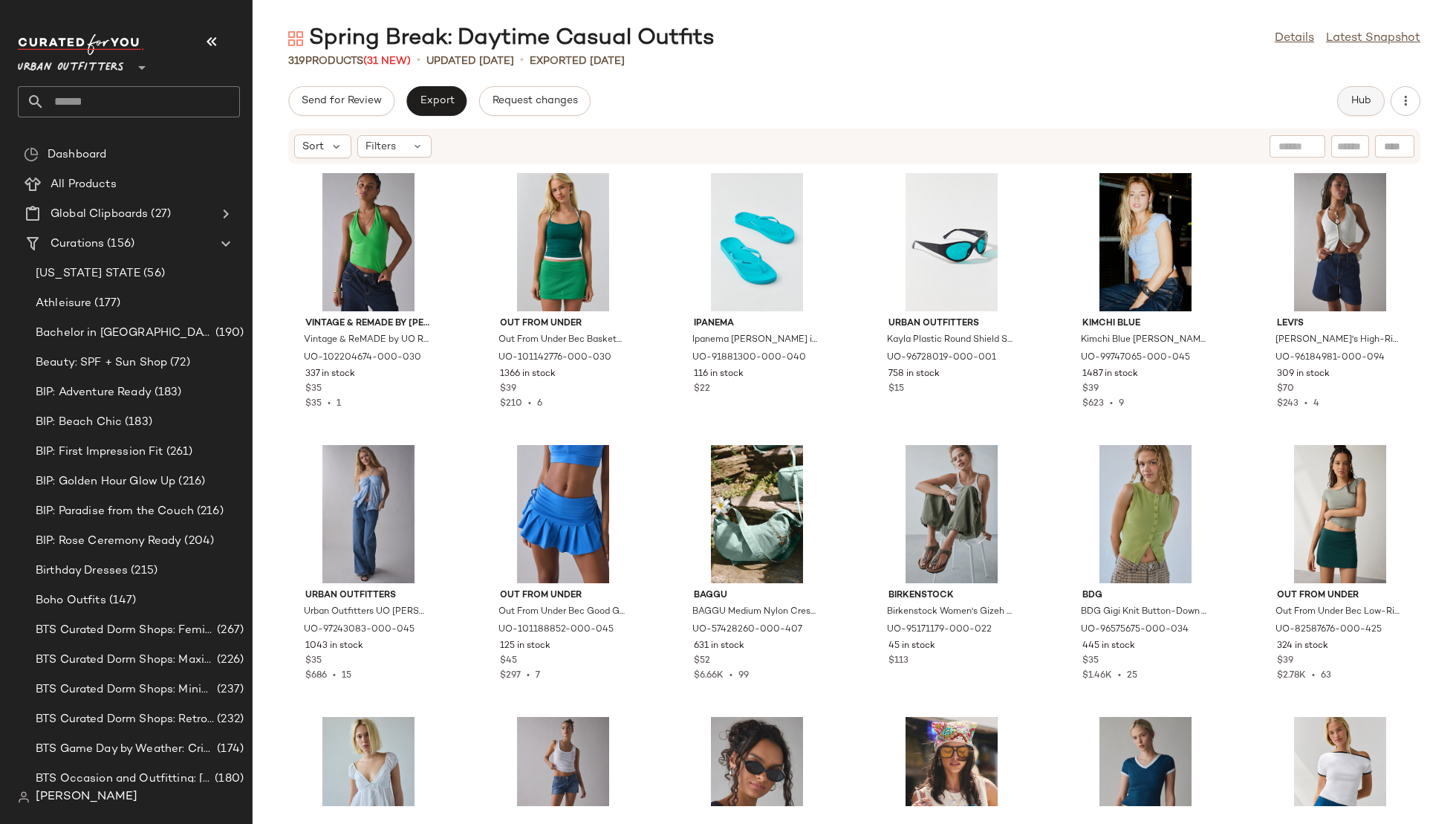
click at [1346, 98] on button "Hub" at bounding box center [1361, 100] width 47 height 30
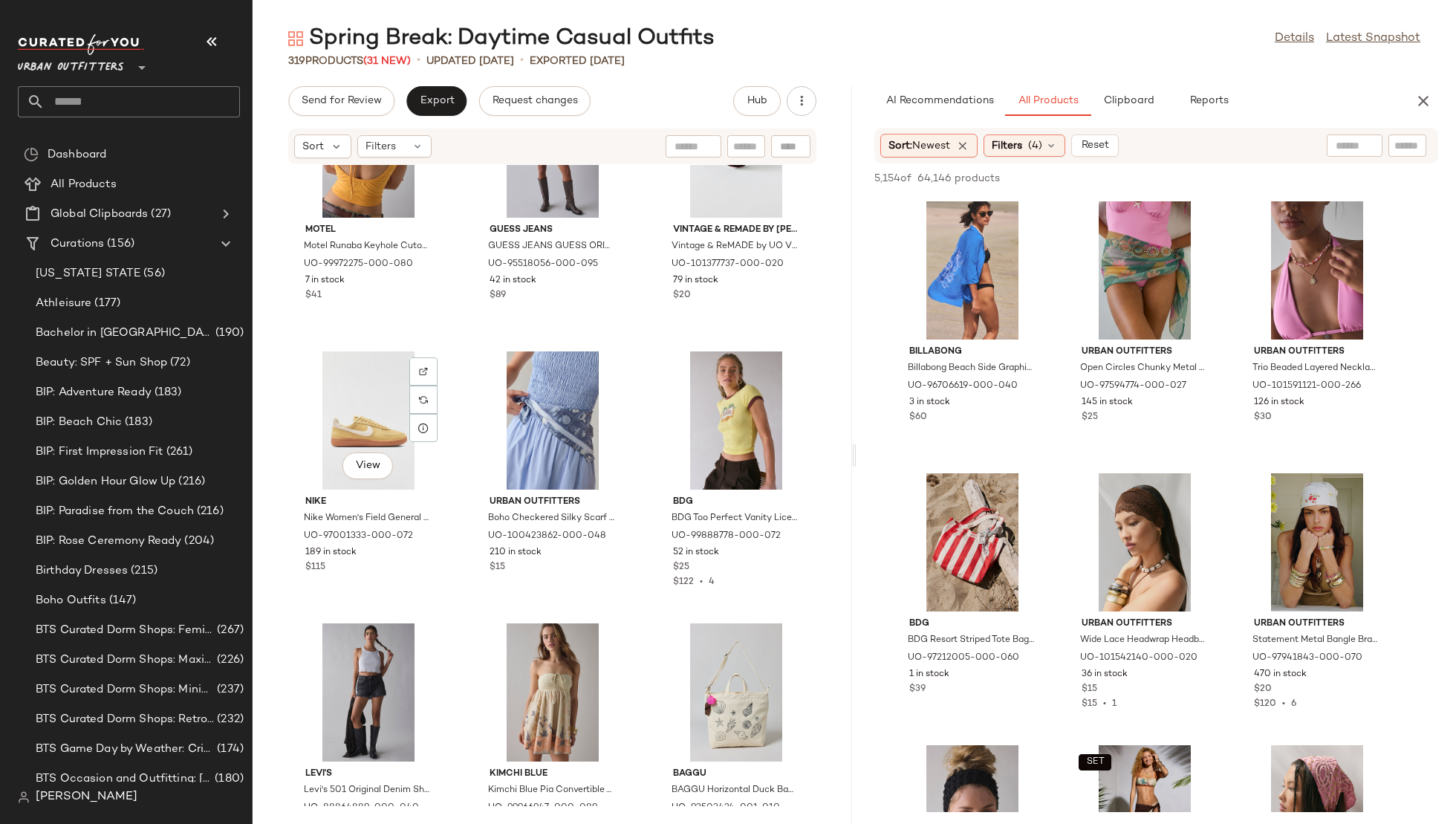
scroll to position [6360, 0]
click at [522, 419] on div "View" at bounding box center [553, 422] width 151 height 138
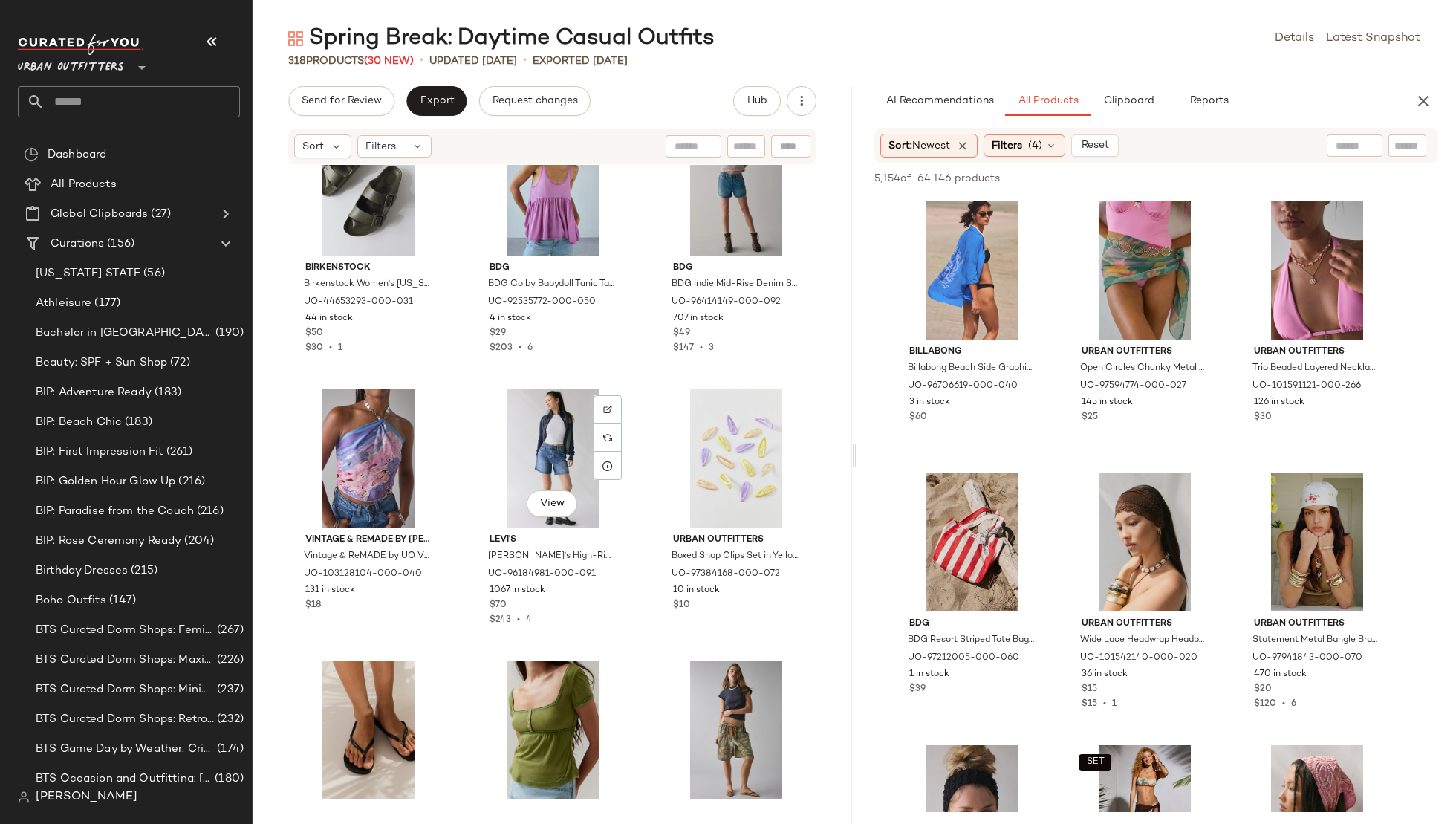
scroll to position [15034, 0]
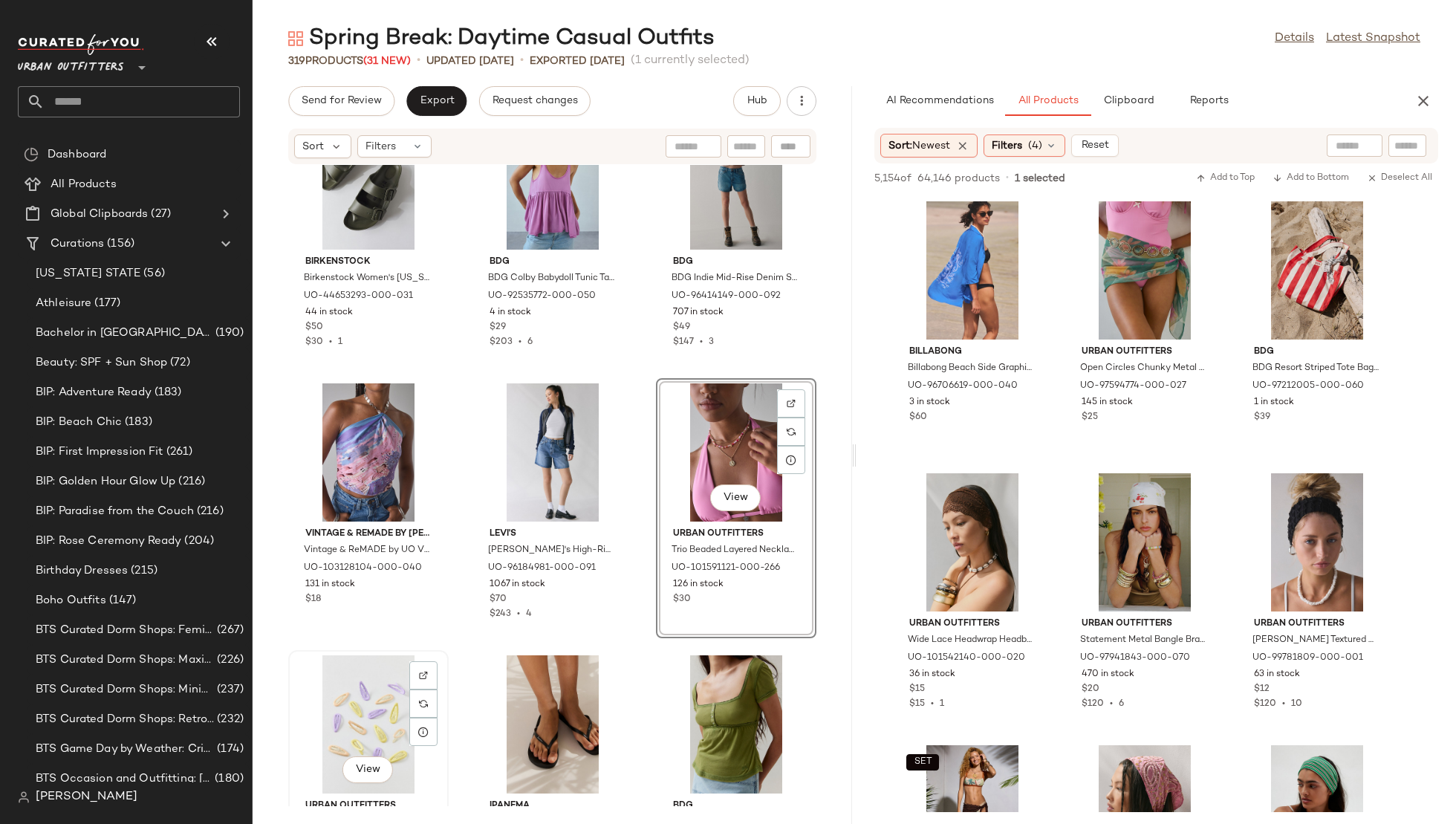
click at [350, 723] on div "View" at bounding box center [369, 724] width 151 height 138
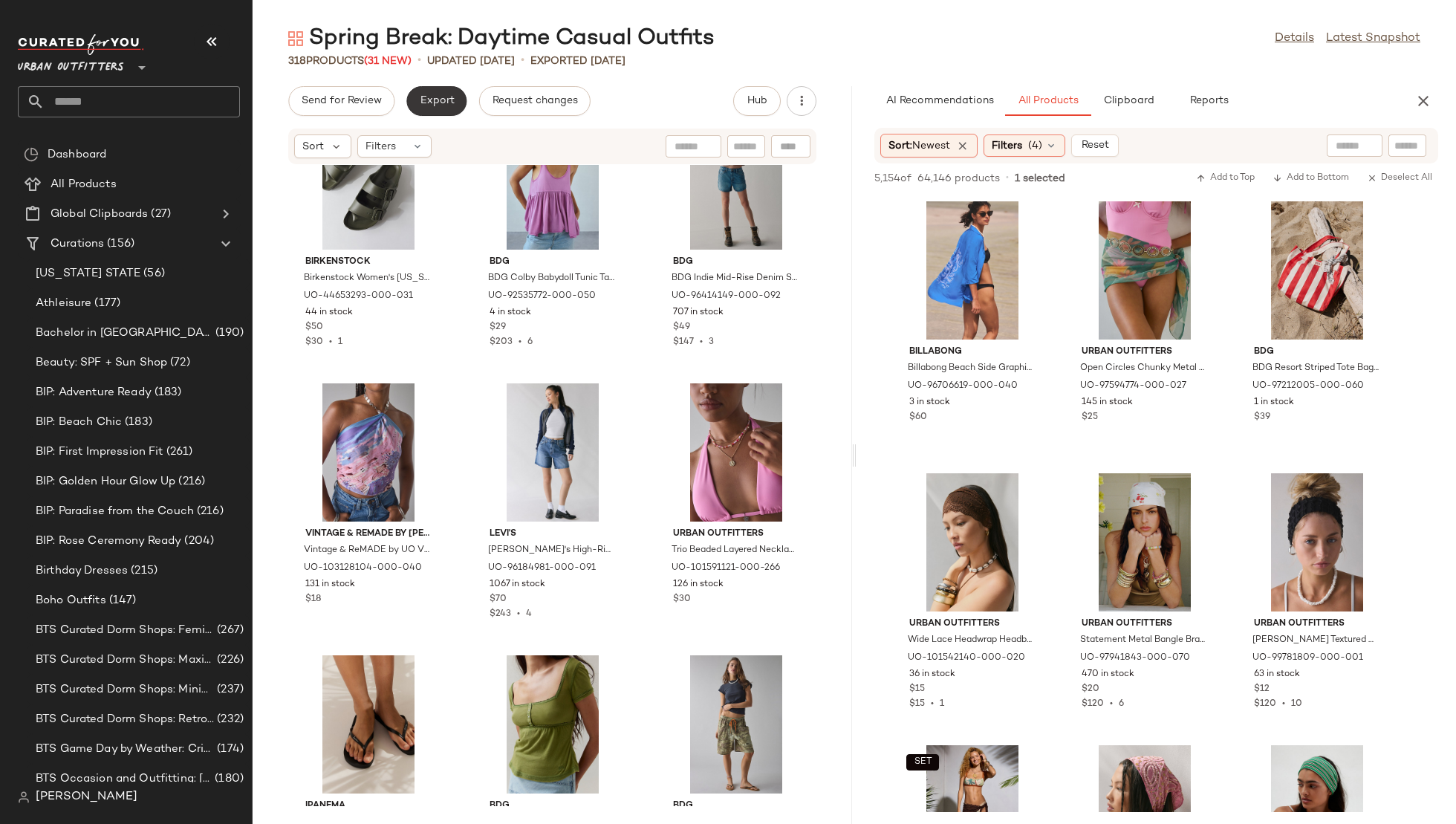
click at [446, 103] on span "Export" at bounding box center [436, 100] width 35 height 12
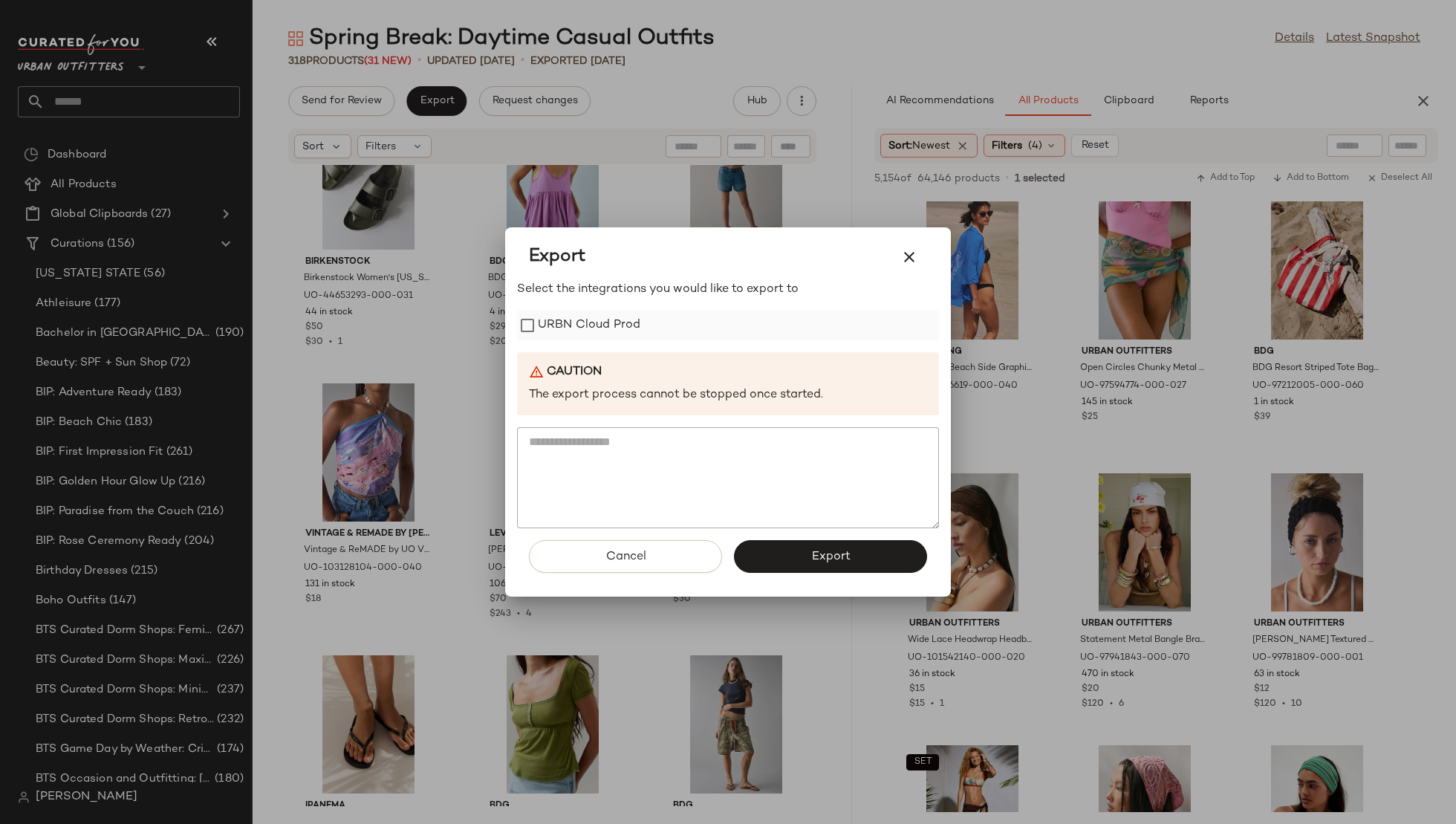
click at [583, 325] on label "URBN Cloud Prod" at bounding box center [589, 325] width 102 height 30
click at [791, 567] on button "Export" at bounding box center [831, 557] width 193 height 33
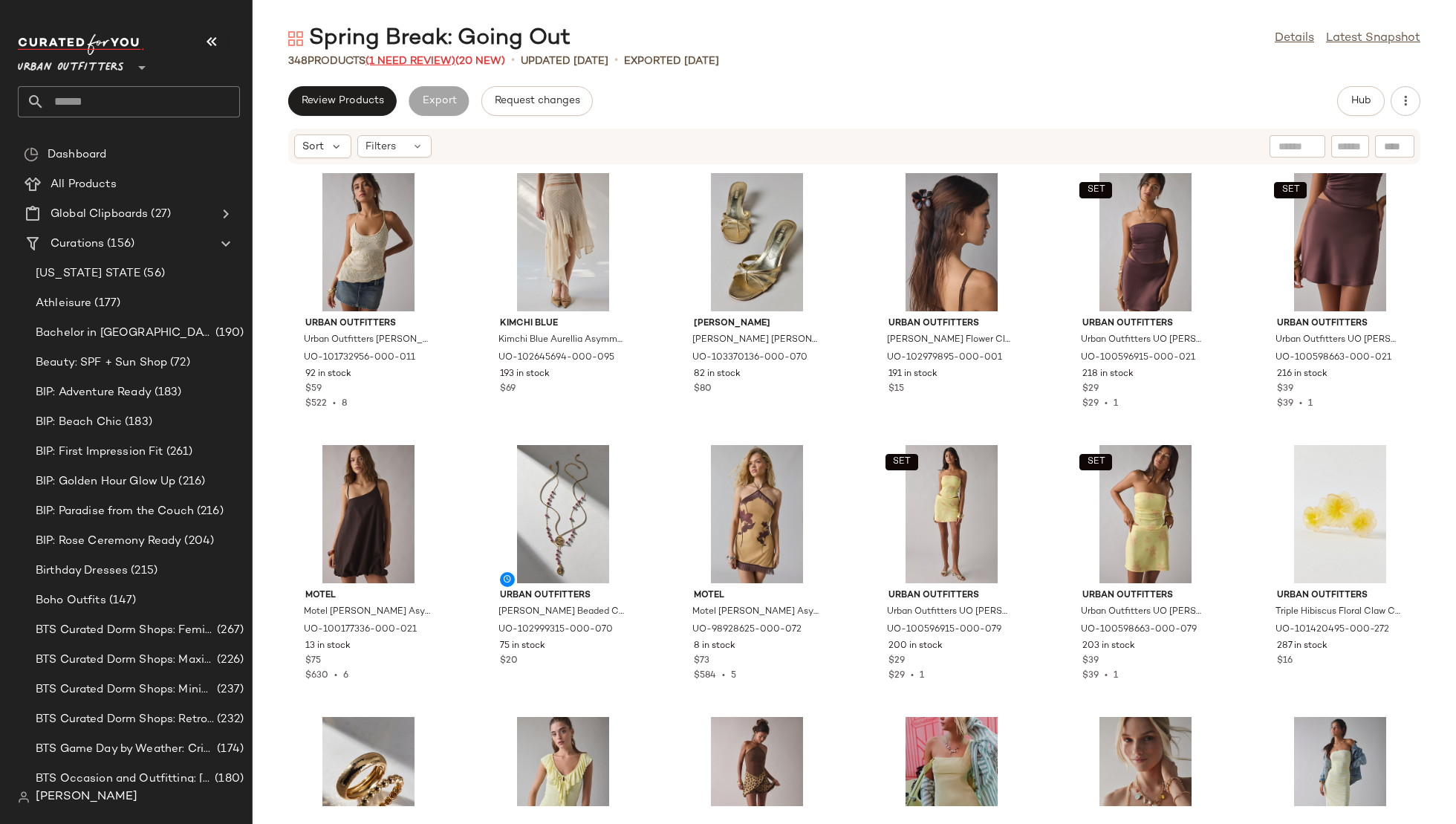
click at [434, 58] on span "(1 Need Review)" at bounding box center [411, 61] width 90 height 11
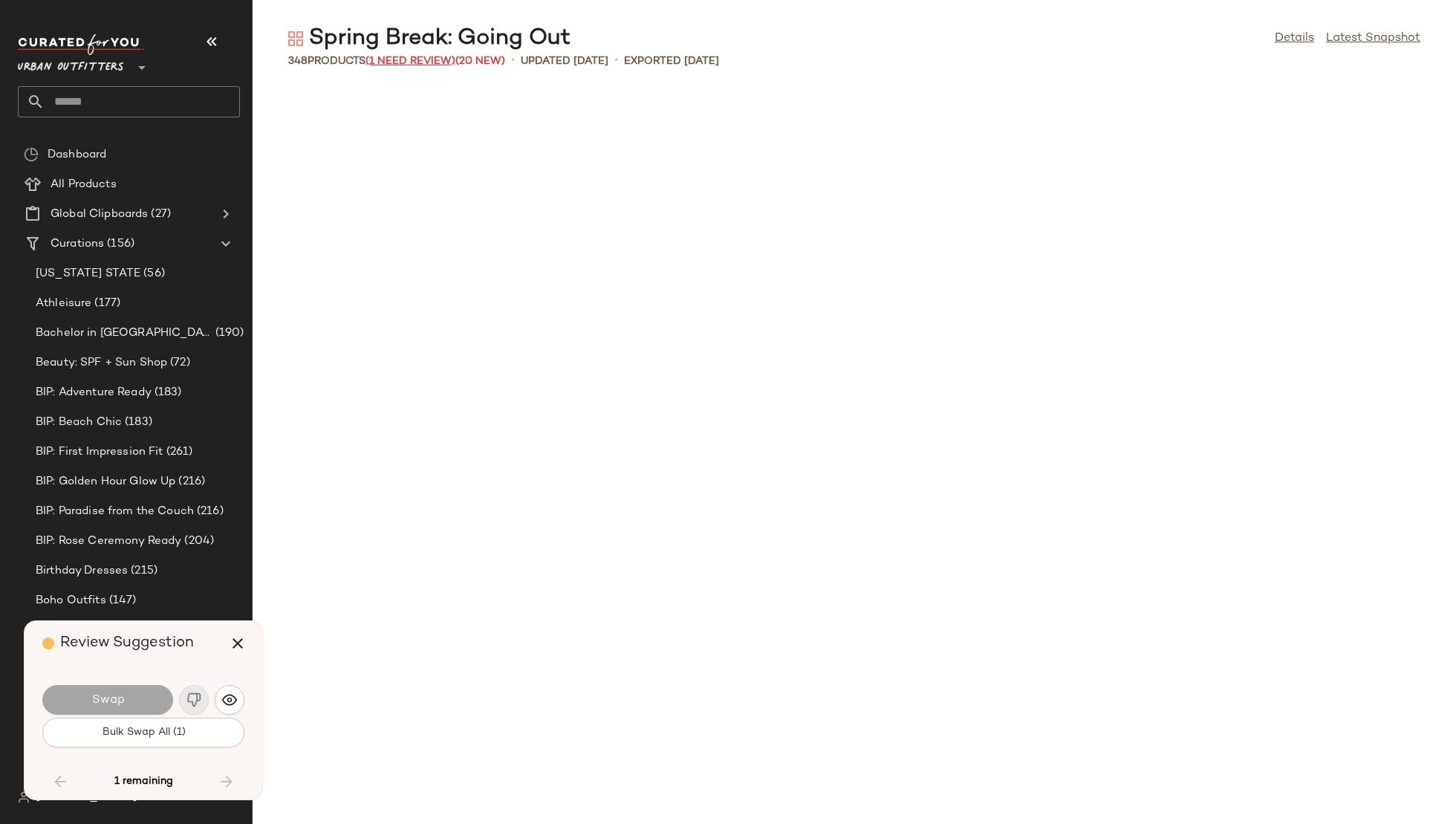
scroll to position [15040, 0]
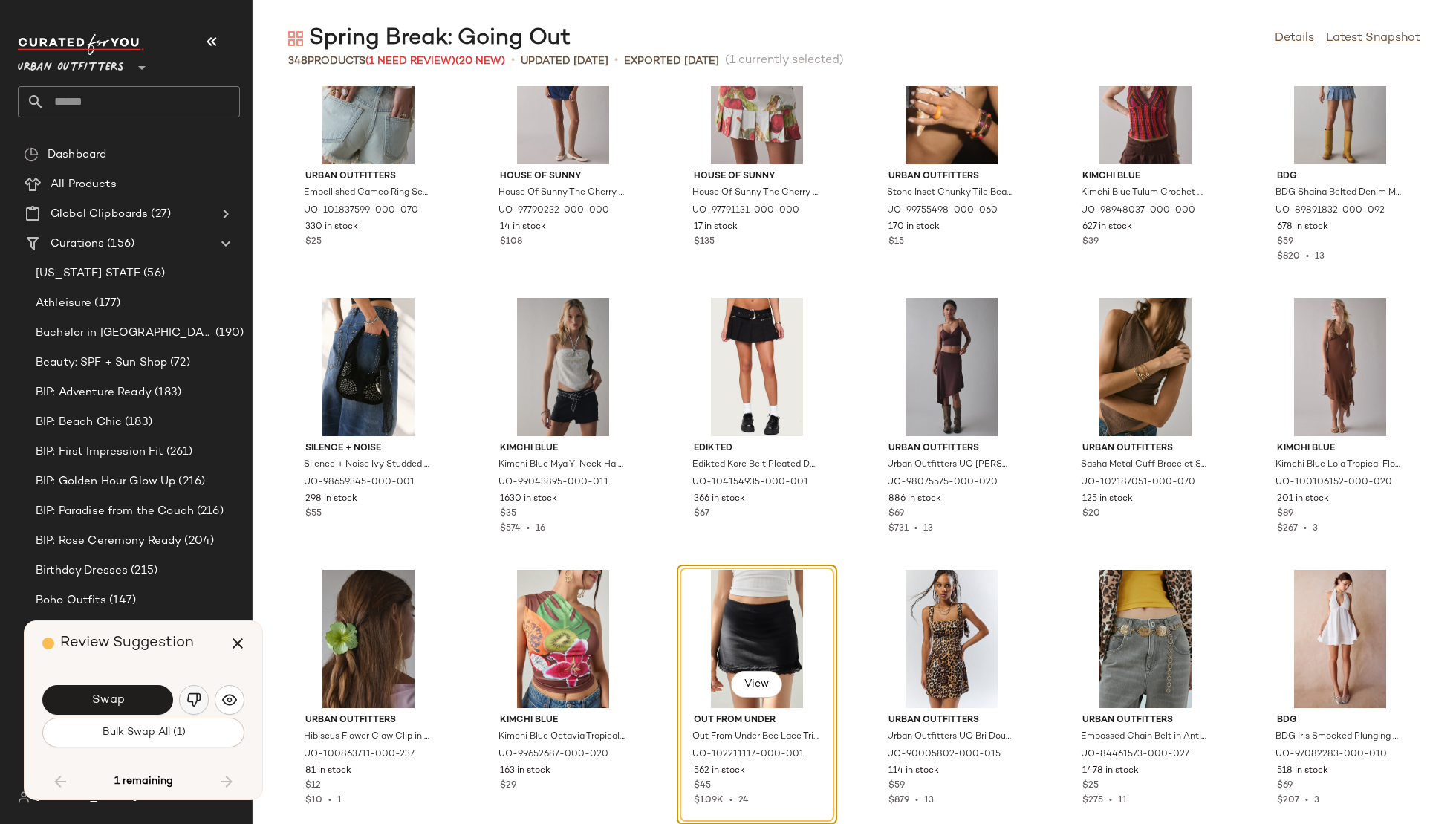
click at [194, 696] on img "button" at bounding box center [193, 700] width 15 height 15
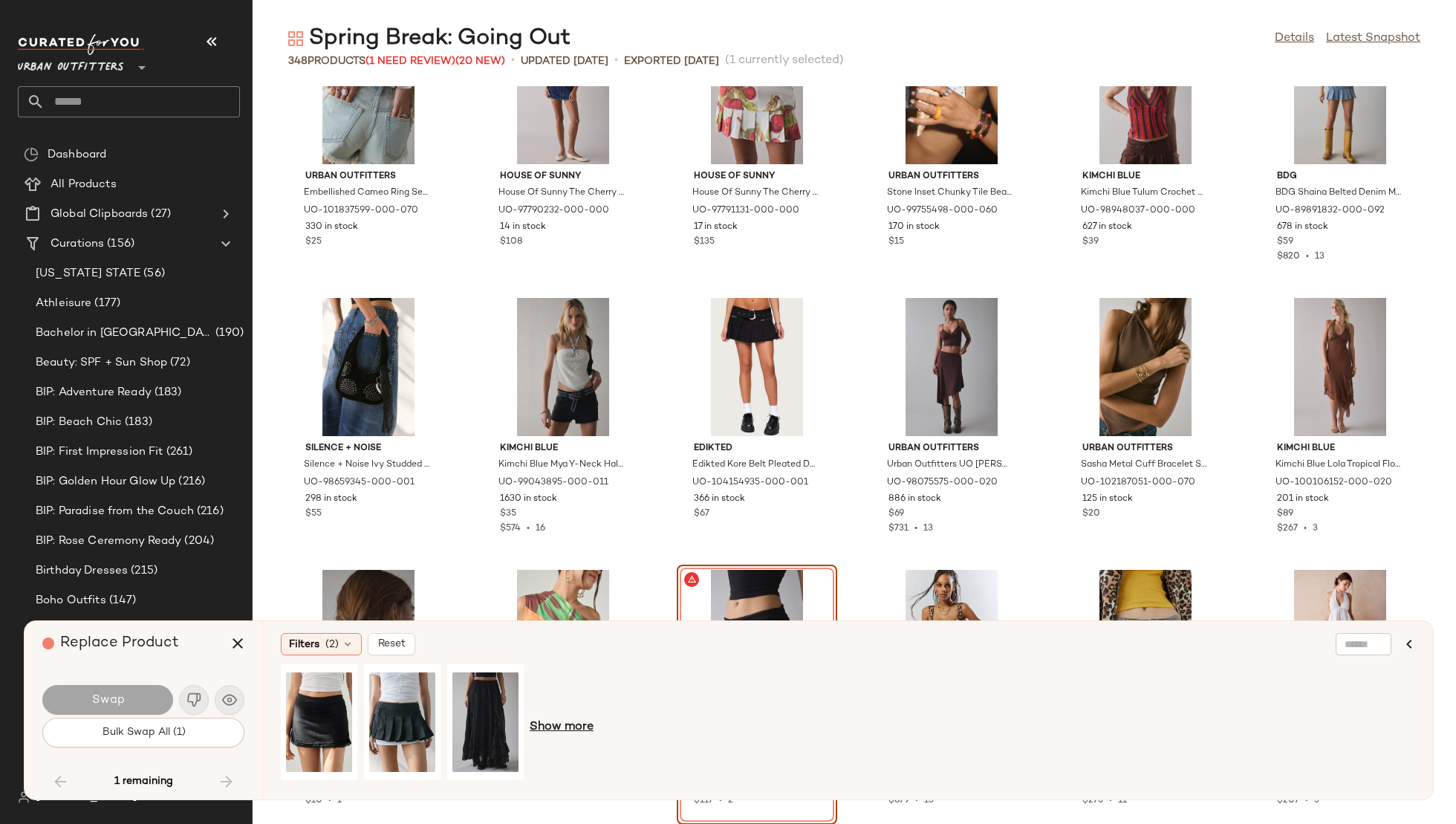
click at [558, 731] on span "Show more" at bounding box center [562, 728] width 64 height 18
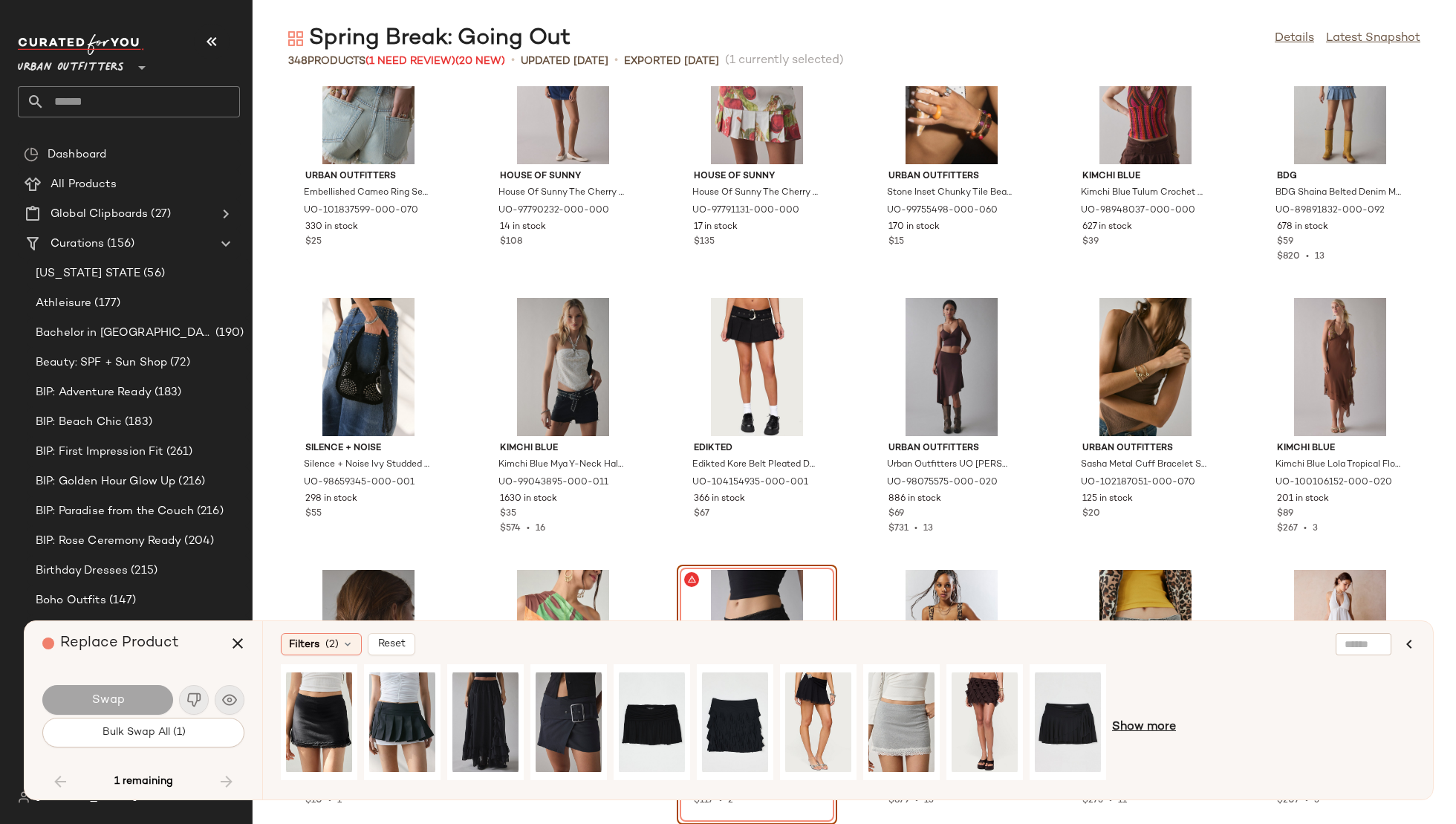
click at [1155, 723] on span "Show more" at bounding box center [1144, 728] width 64 height 18
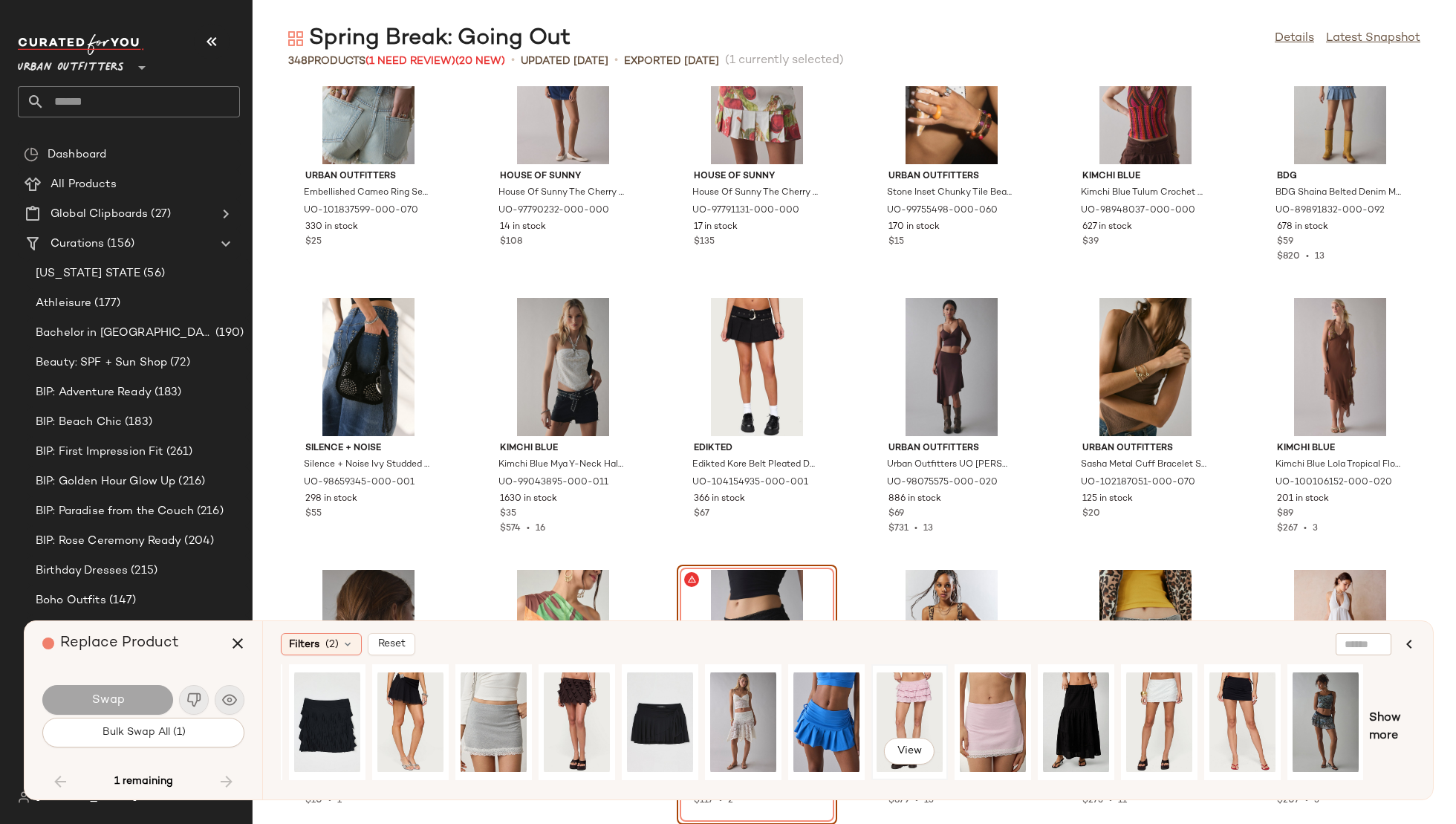
scroll to position [0, 0]
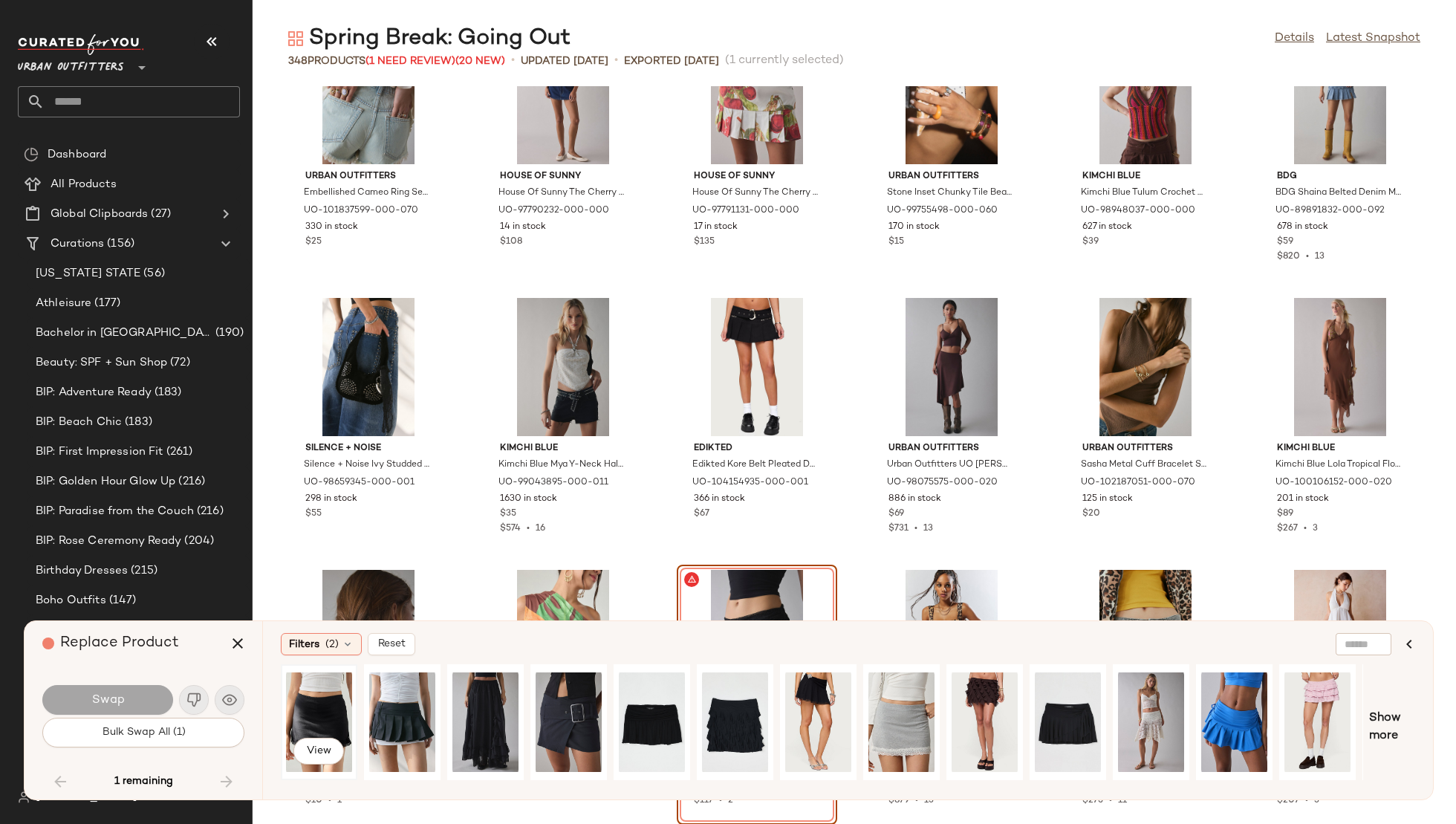
click at [283, 707] on div "View" at bounding box center [318, 723] width 74 height 113
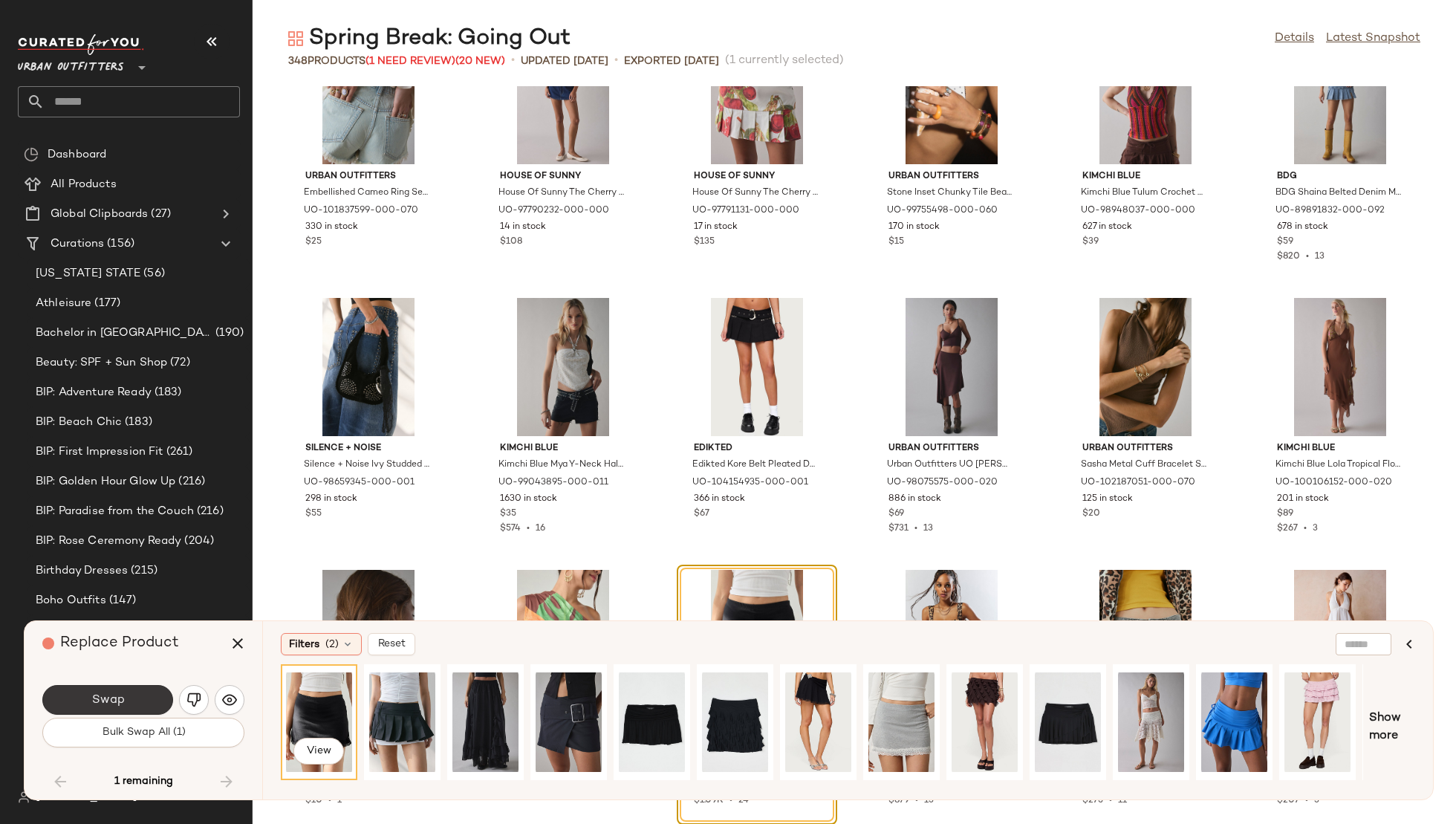
click at [114, 693] on button "Swap" at bounding box center [107, 700] width 130 height 30
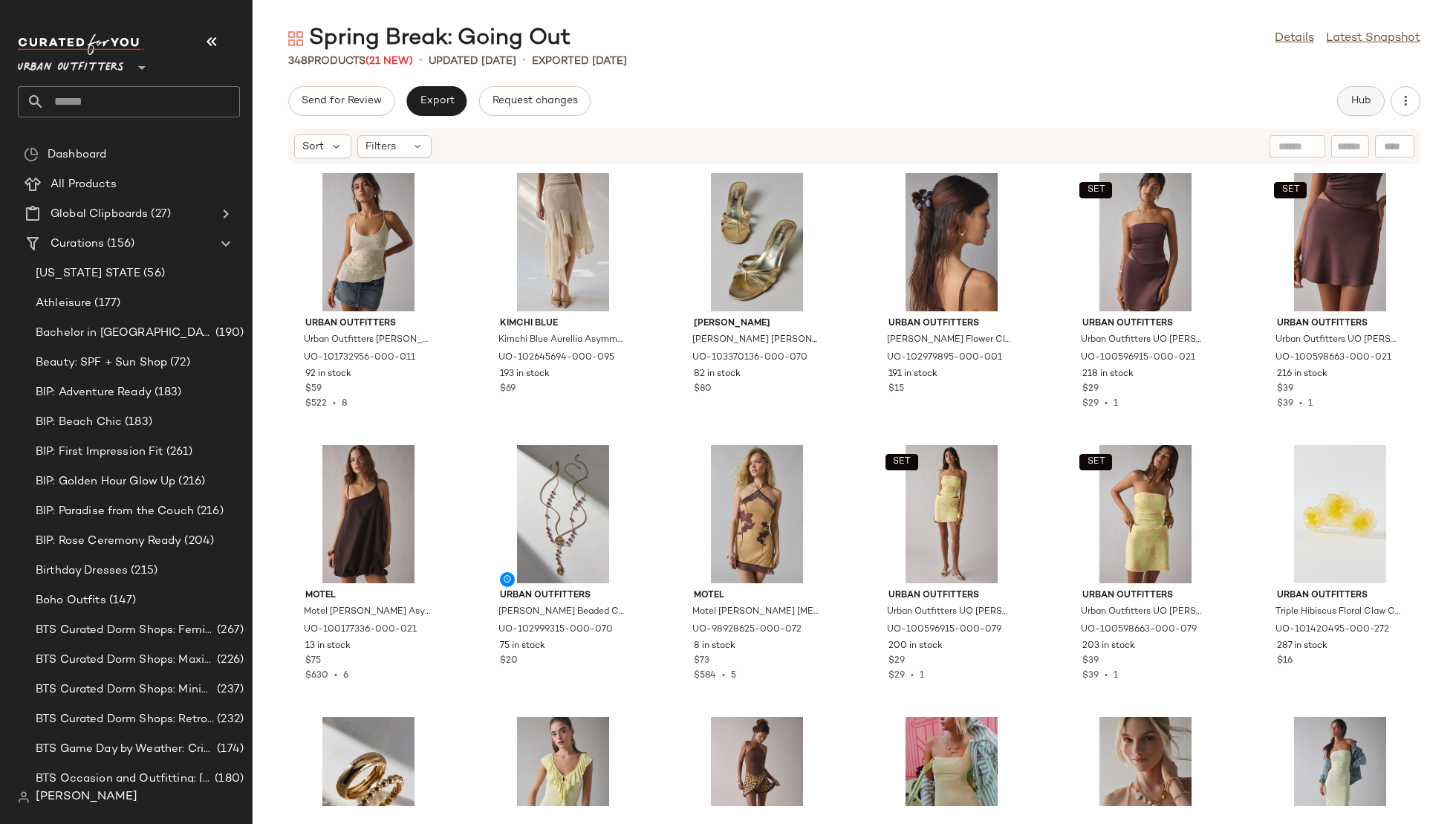
click at [1367, 101] on span "Hub" at bounding box center [1361, 100] width 21 height 12
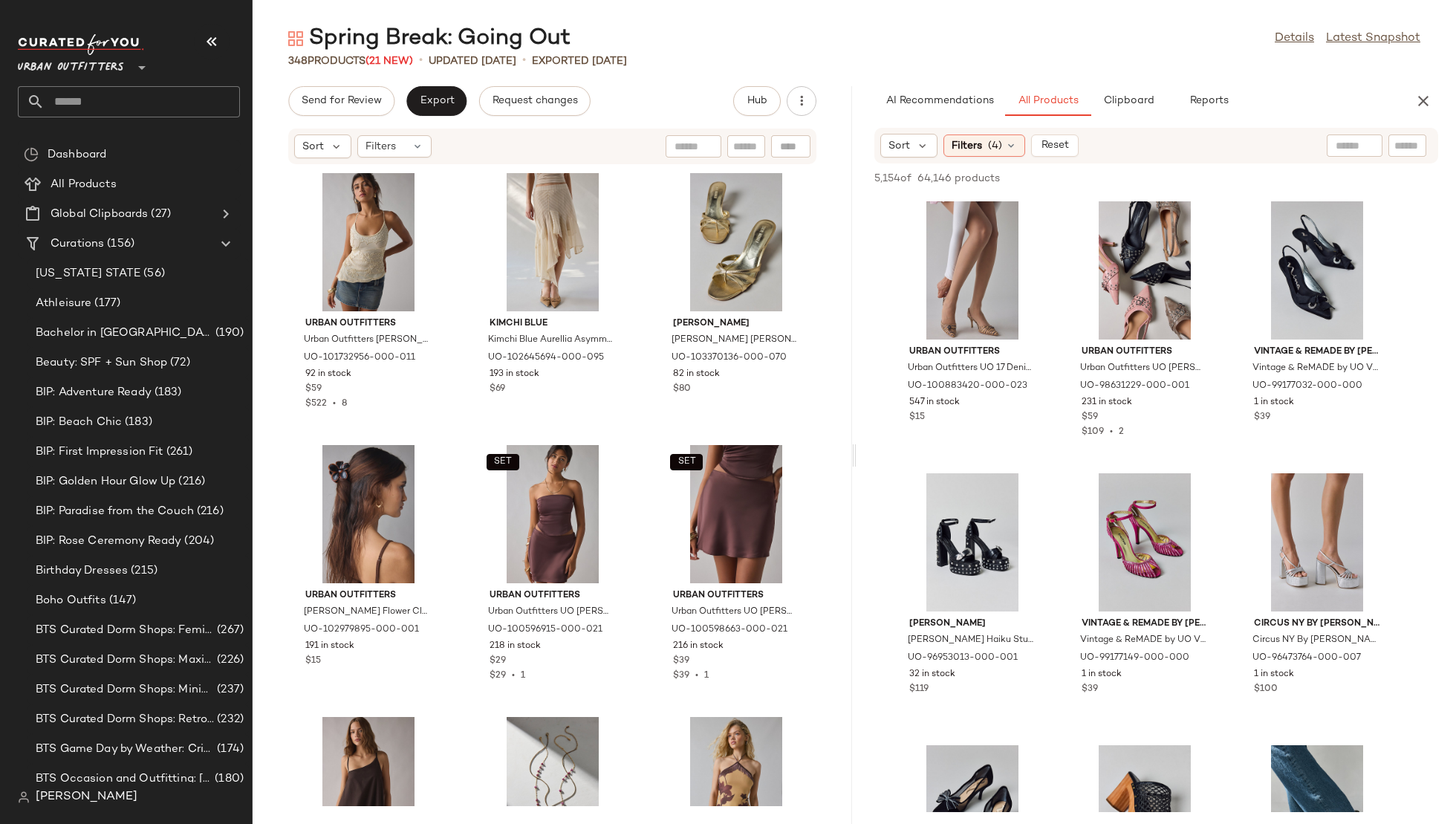
click at [1347, 151] on input "text" at bounding box center [1355, 145] width 38 height 16
type input "**********"
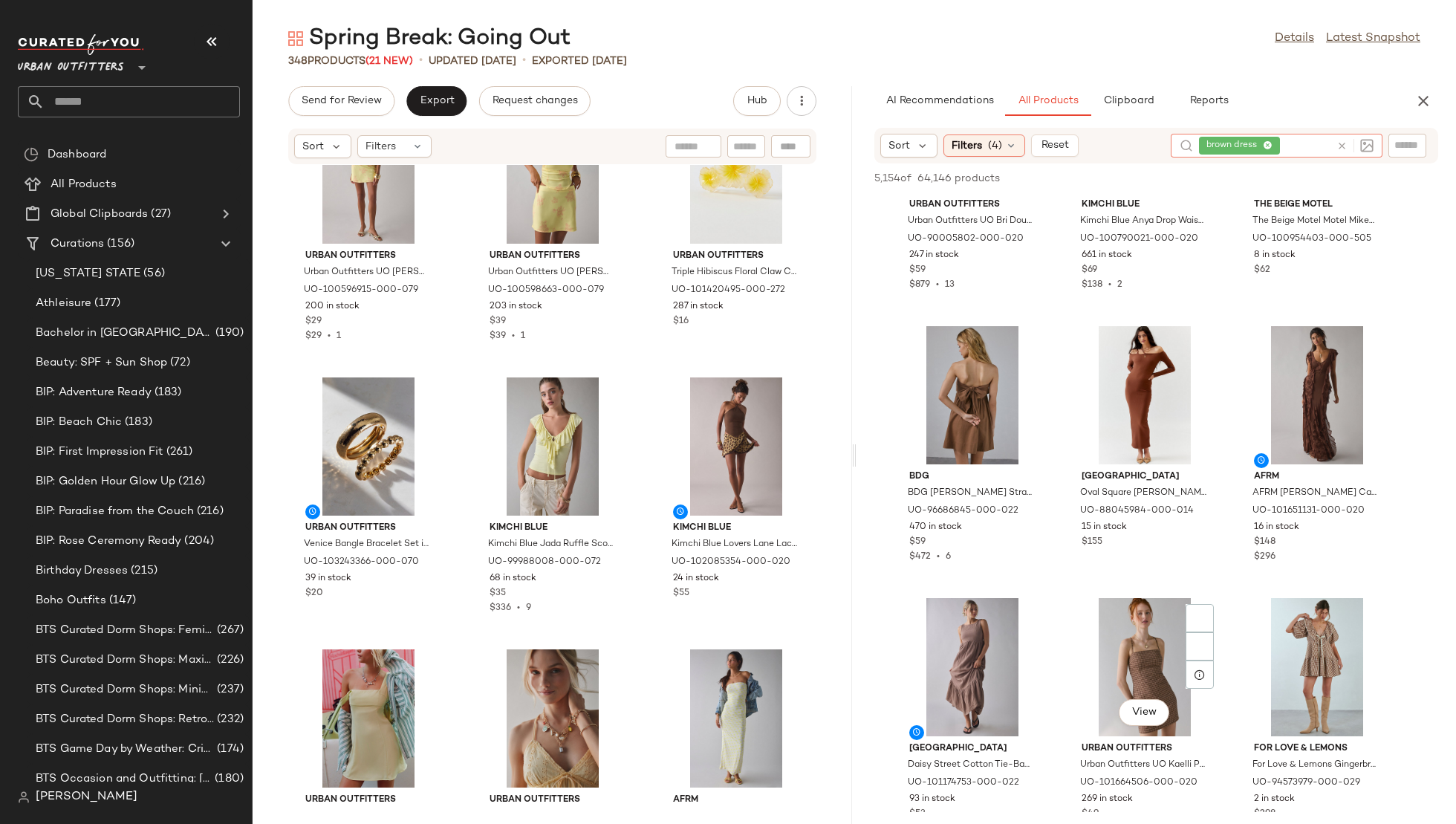
scroll to position [963, 0]
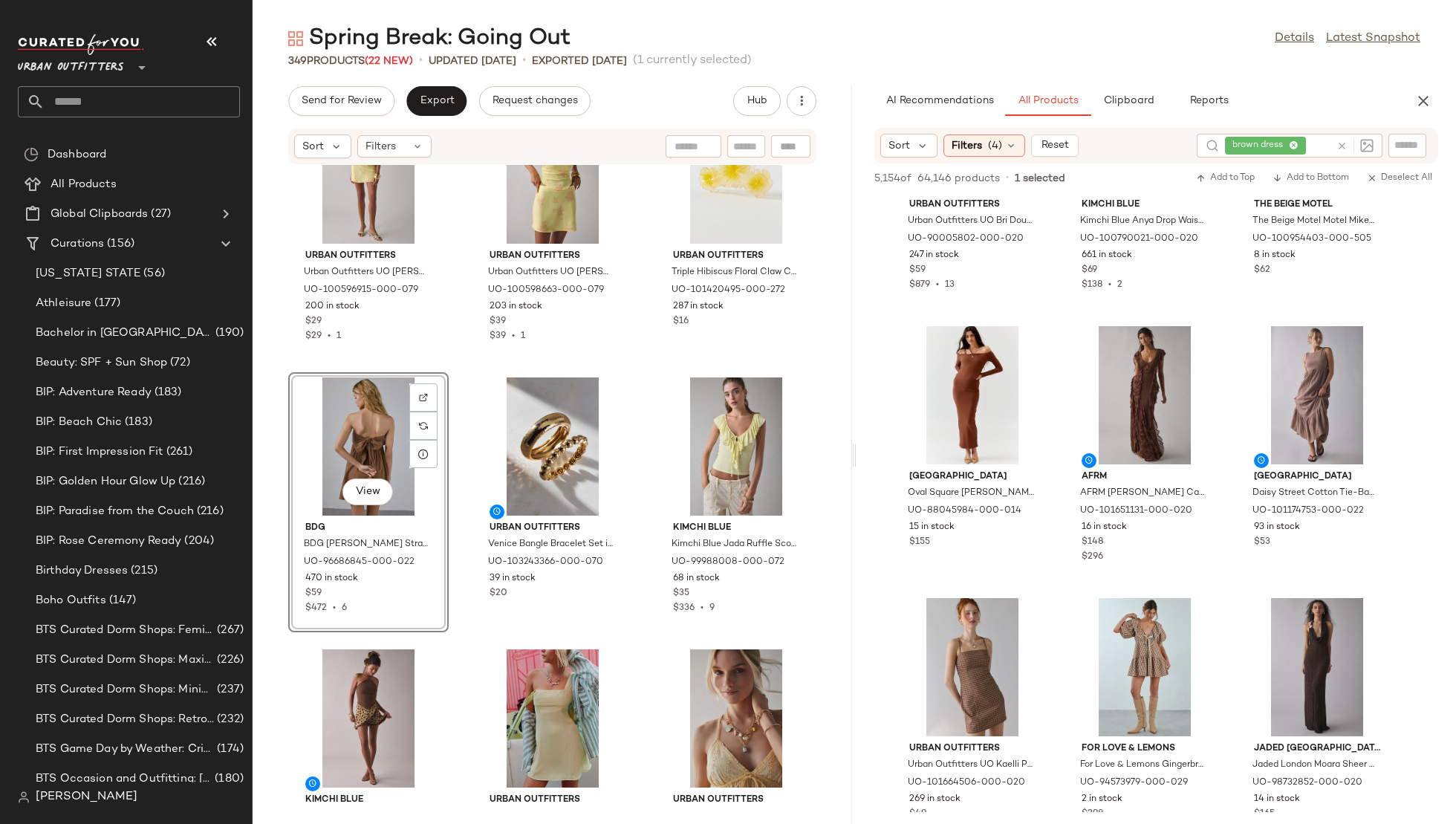
click at [1342, 143] on icon at bounding box center [1342, 146] width 11 height 11
type input "*"
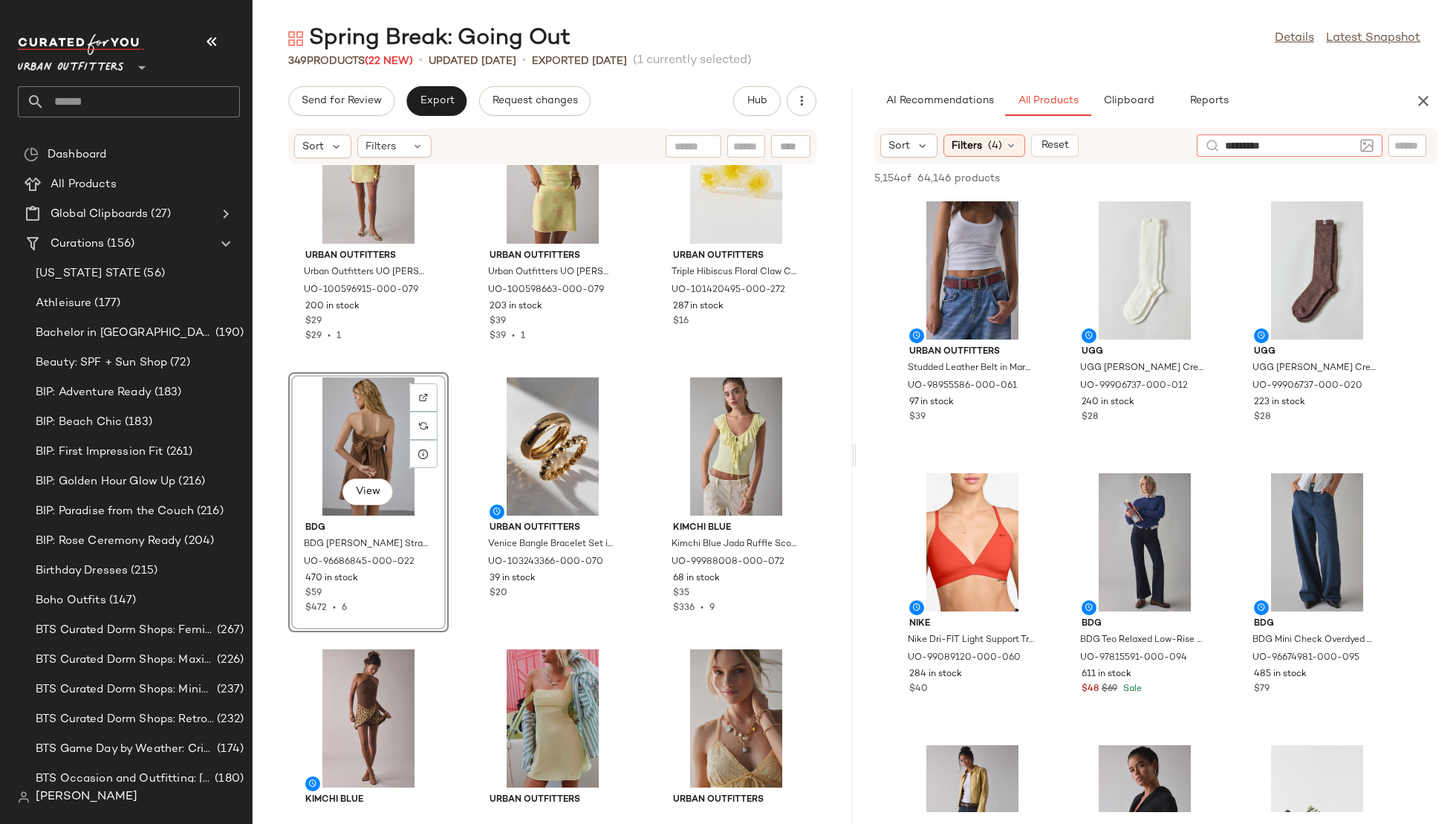
type input "**********"
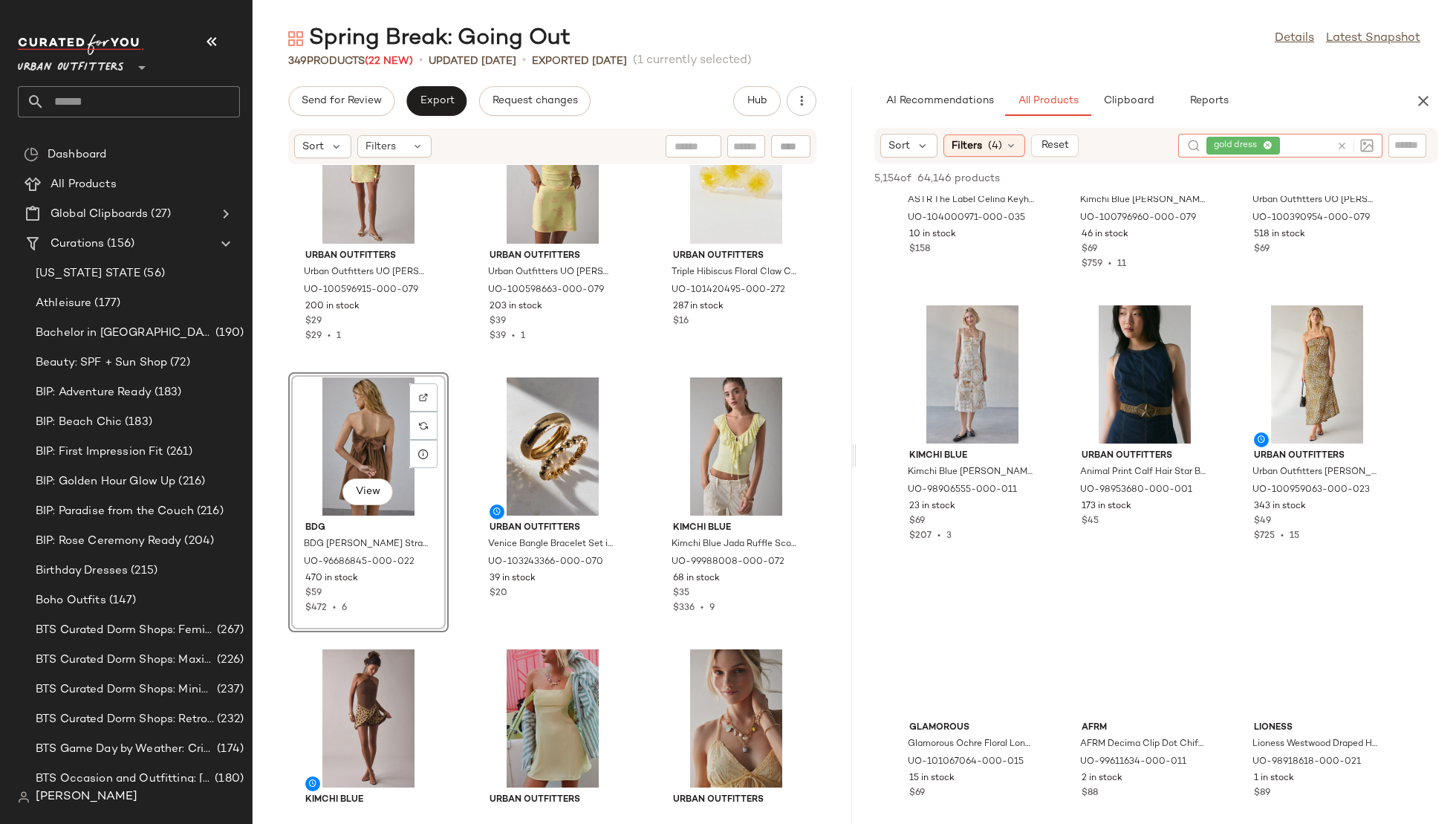
scroll to position [714, 0]
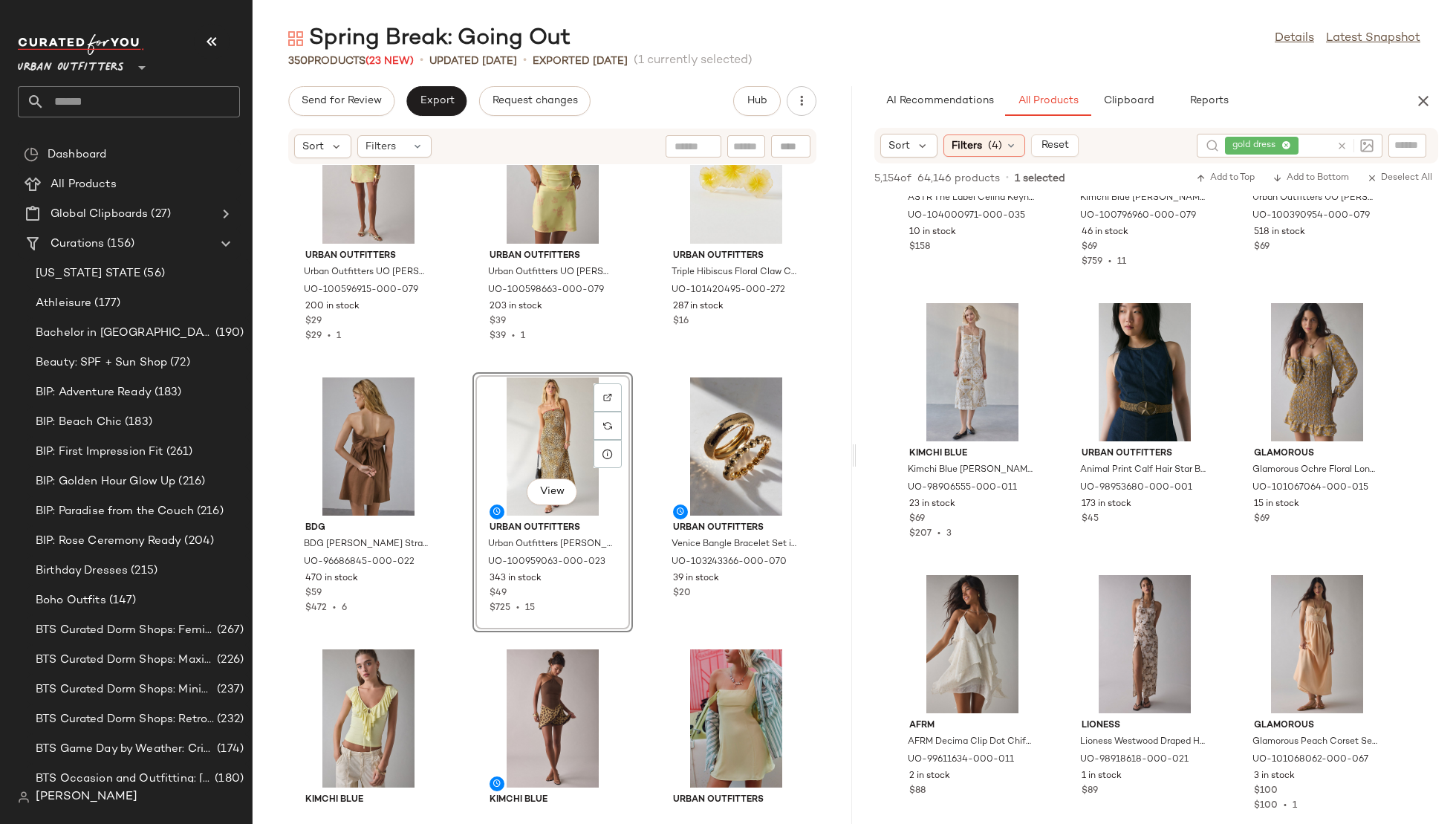
click at [1340, 142] on icon at bounding box center [1342, 146] width 11 height 11
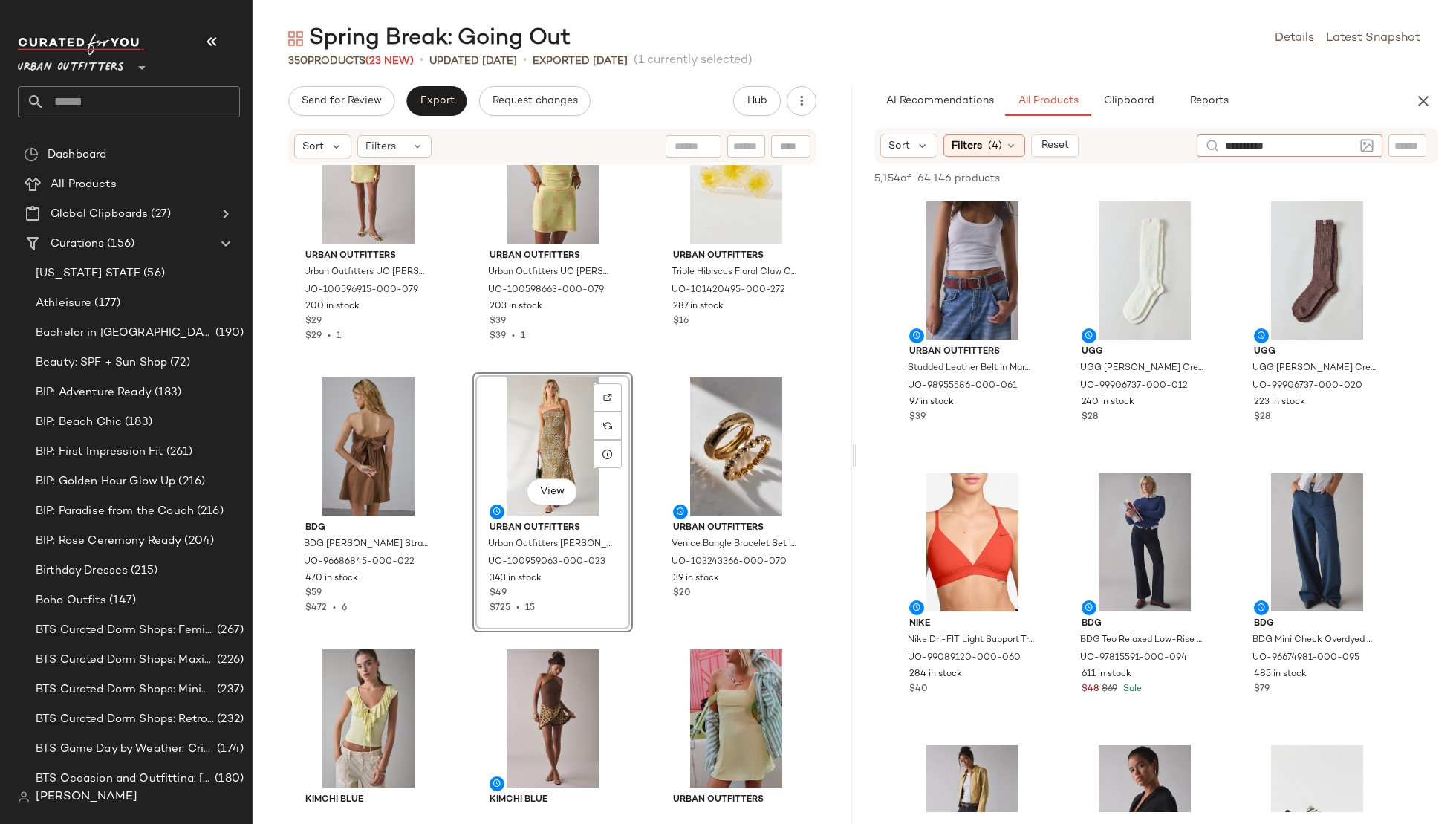
type input "**********"
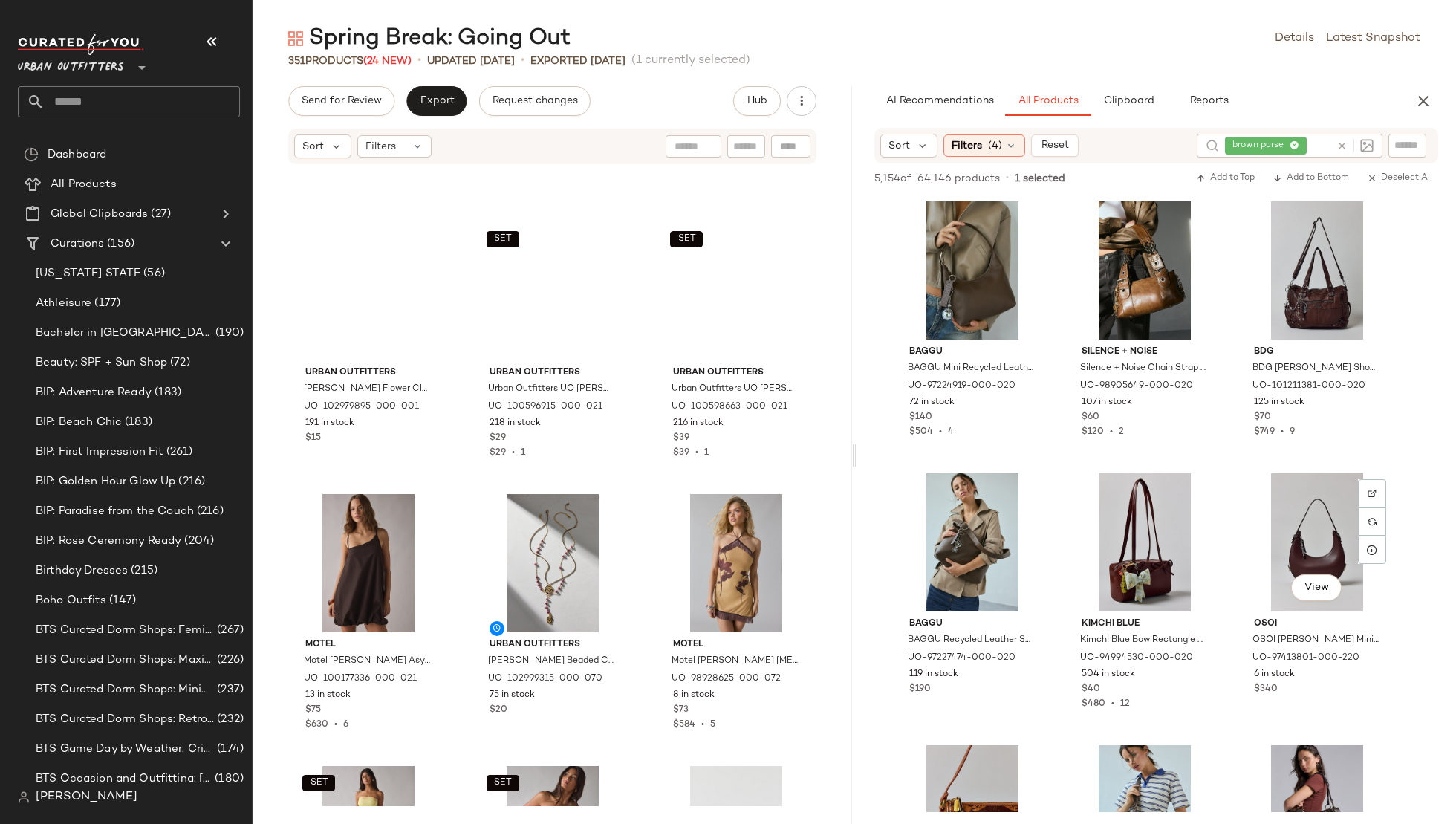
scroll to position [0, 0]
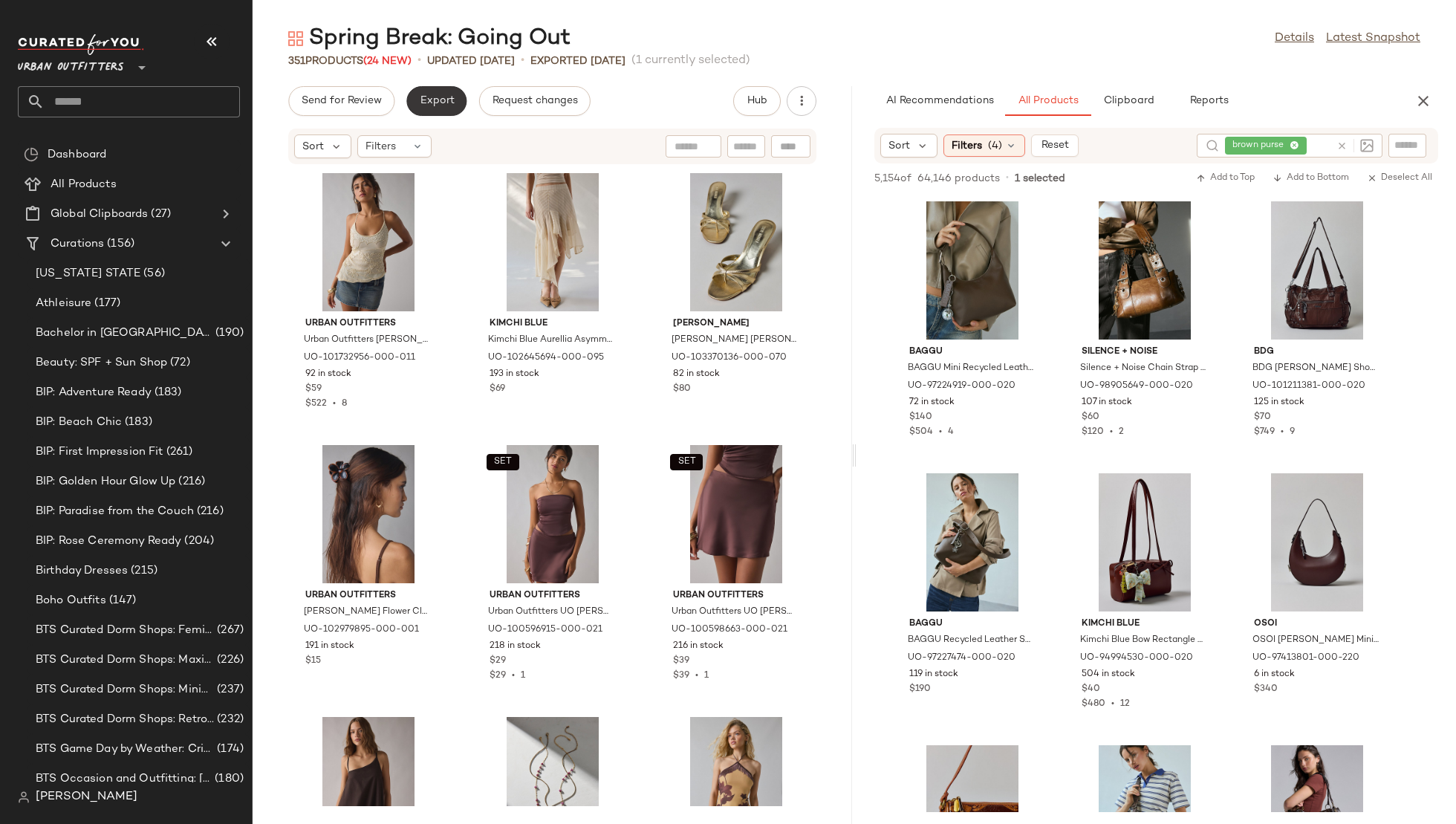
click at [416, 111] on button "Export" at bounding box center [436, 100] width 60 height 30
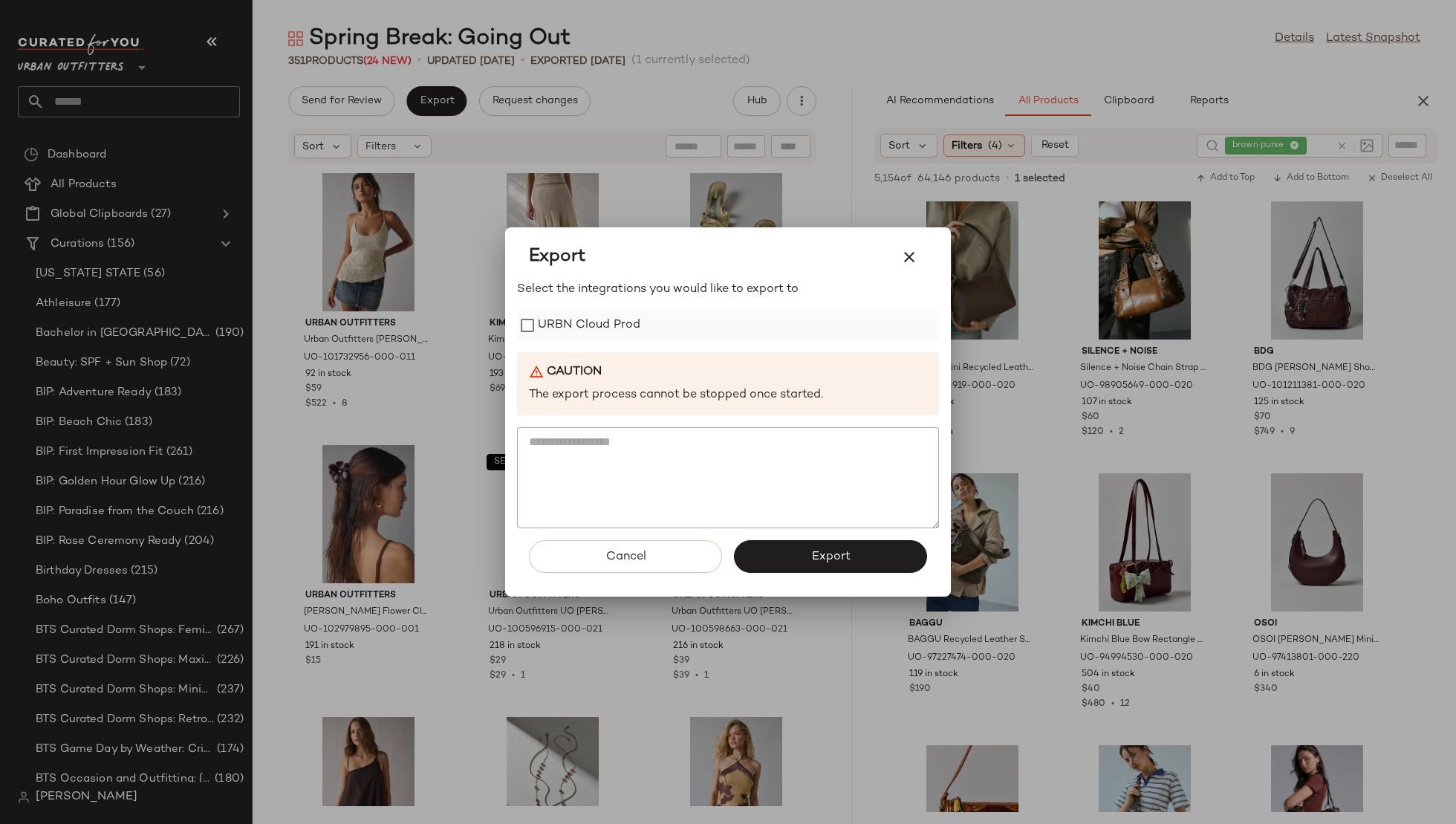
click at [589, 331] on label "URBN Cloud Prod" at bounding box center [589, 325] width 102 height 30
click at [814, 555] on span "Export" at bounding box center [830, 557] width 39 height 14
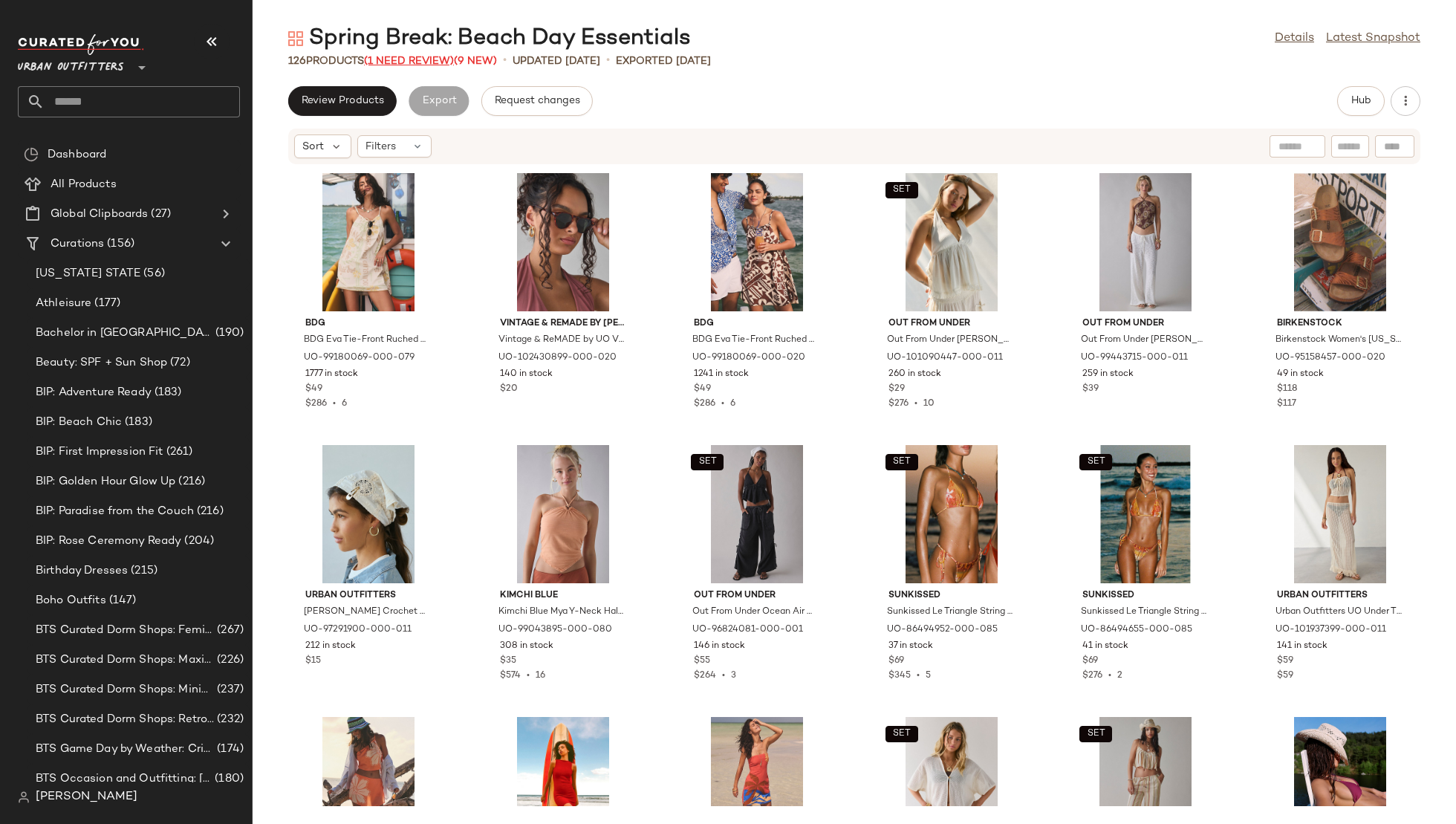
click at [419, 63] on span "(1 Need Review)" at bounding box center [409, 61] width 90 height 11
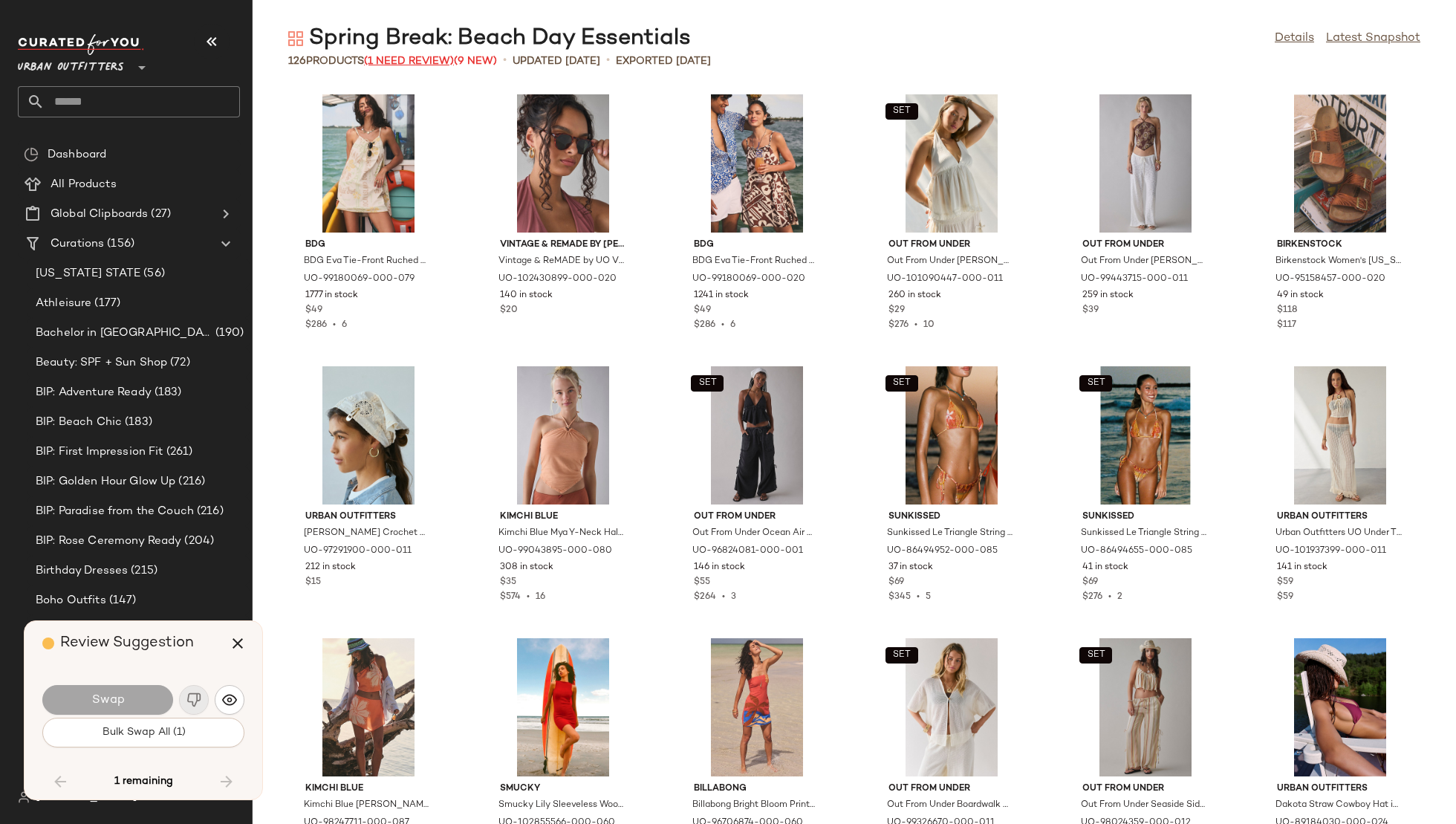
scroll to position [3264, 0]
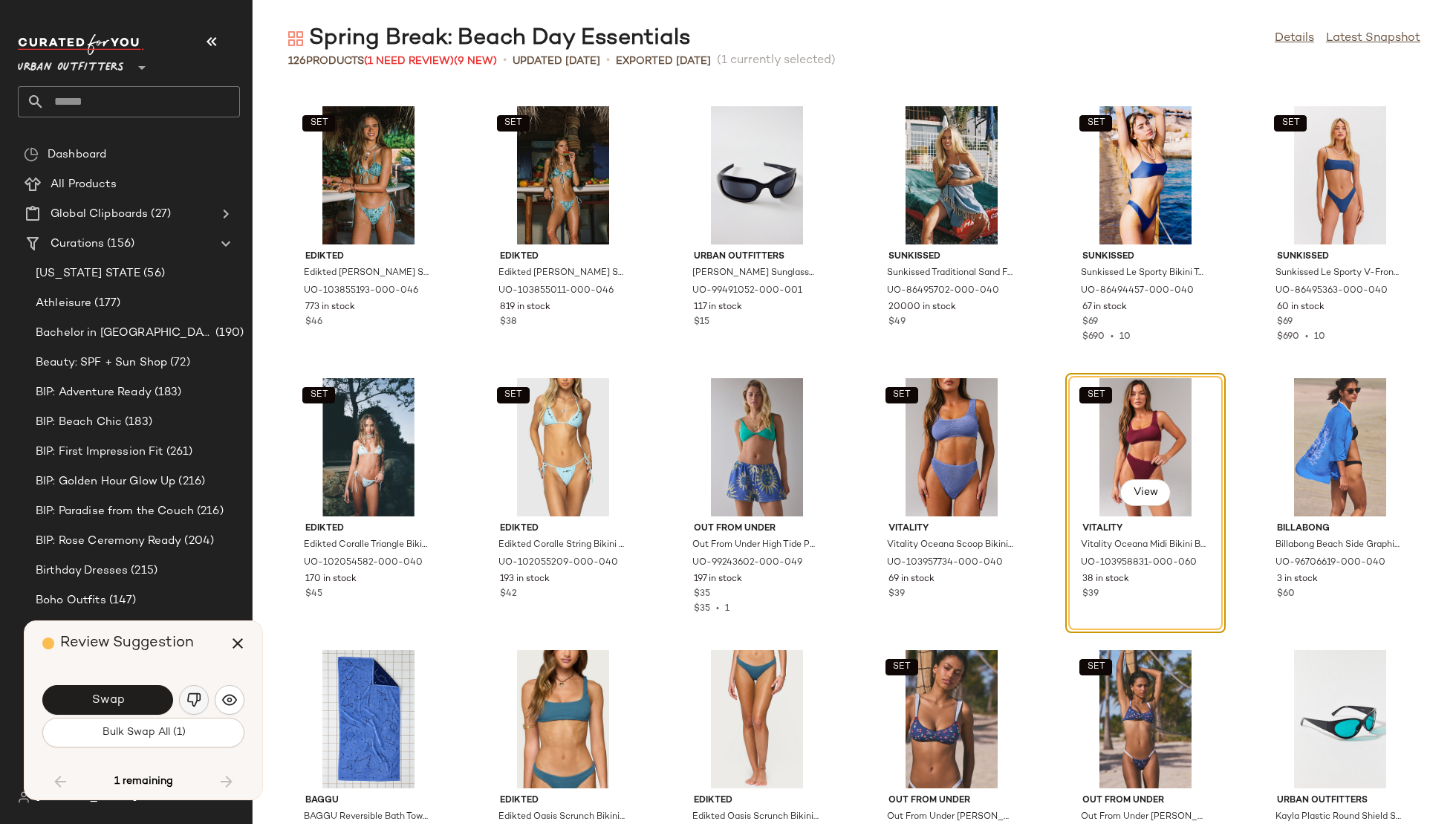
click at [186, 691] on button "button" at bounding box center [193, 700] width 30 height 30
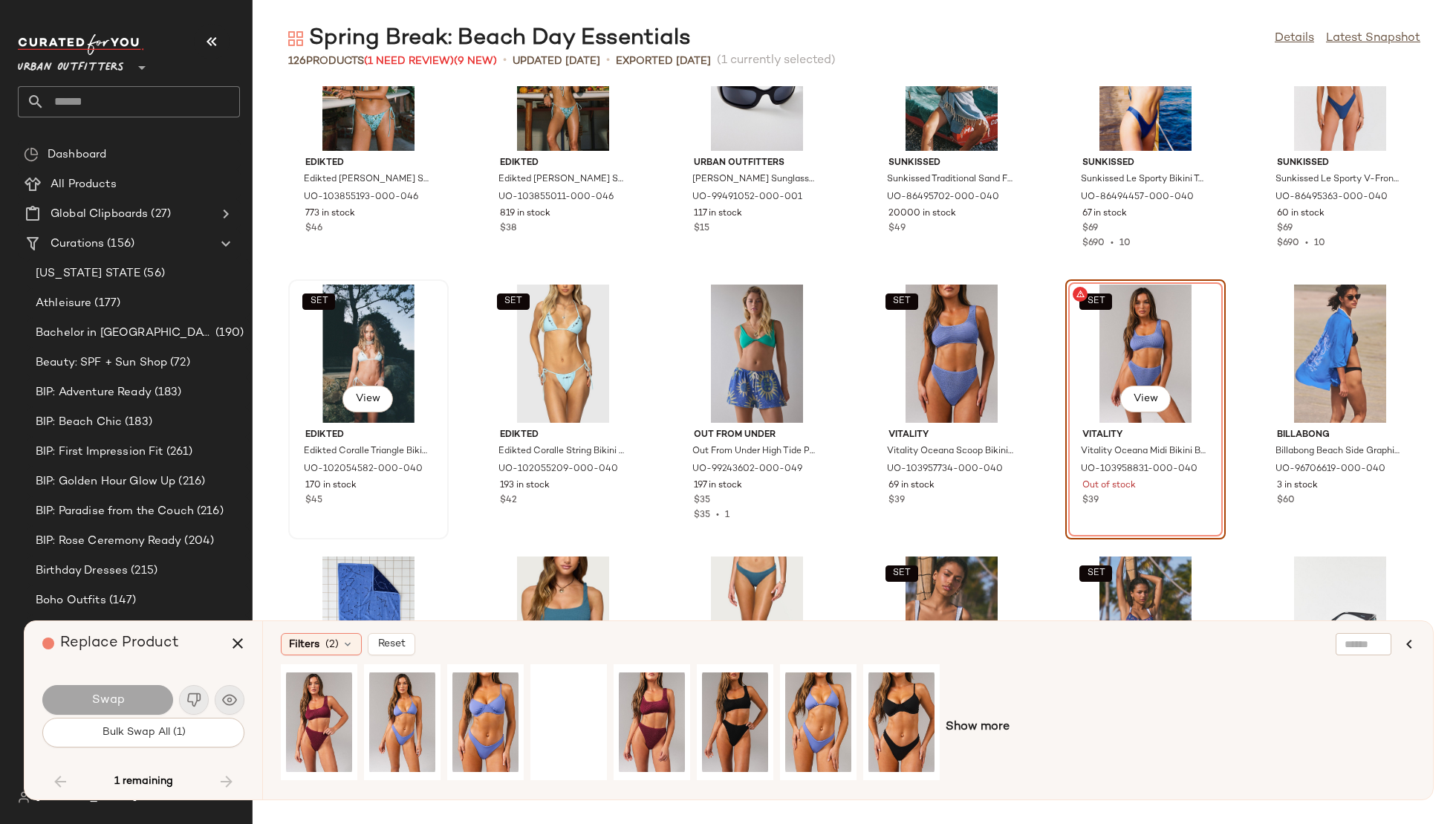
scroll to position [3356, 0]
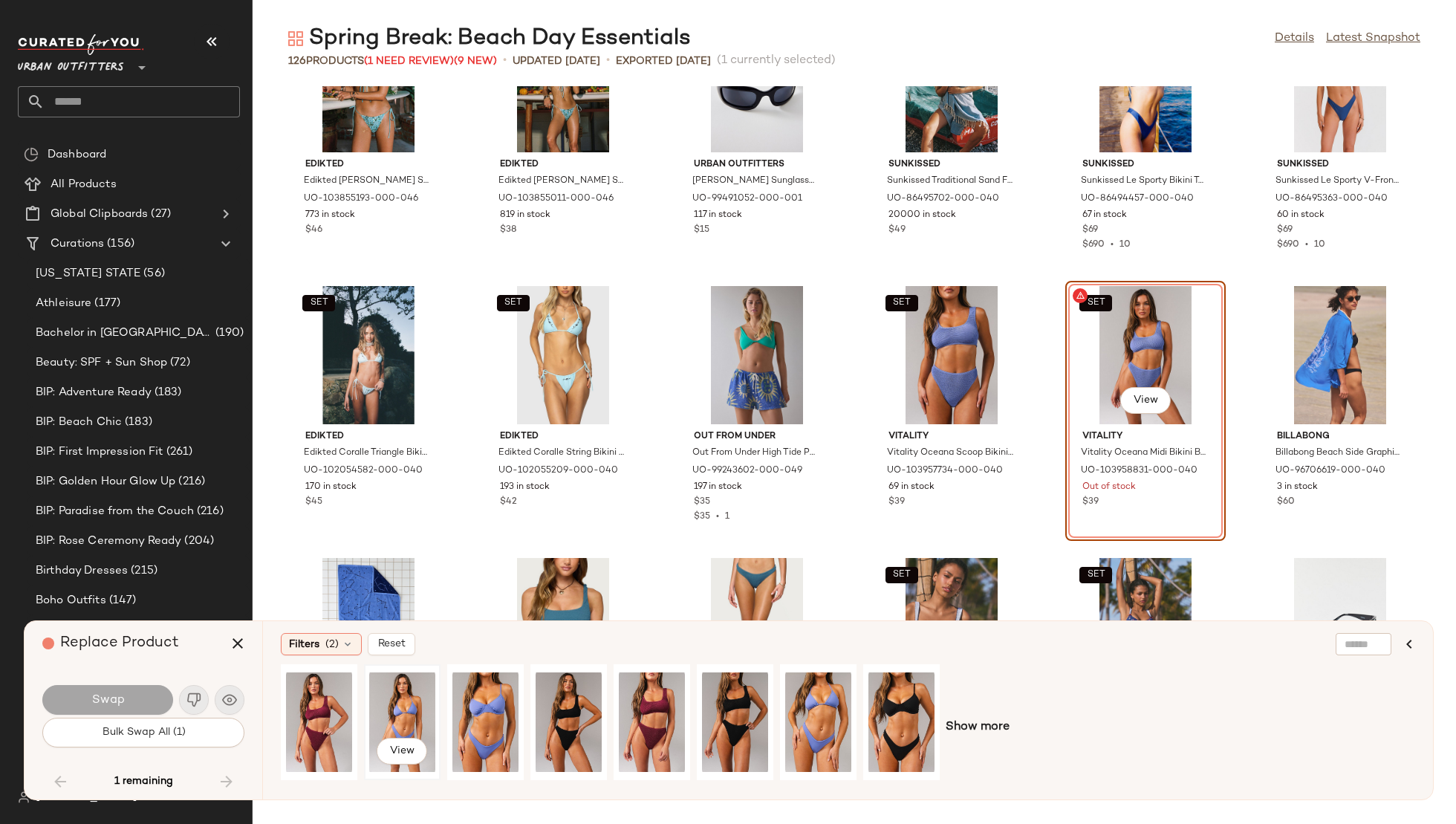
click at [396, 719] on div "View" at bounding box center [402, 723] width 66 height 106
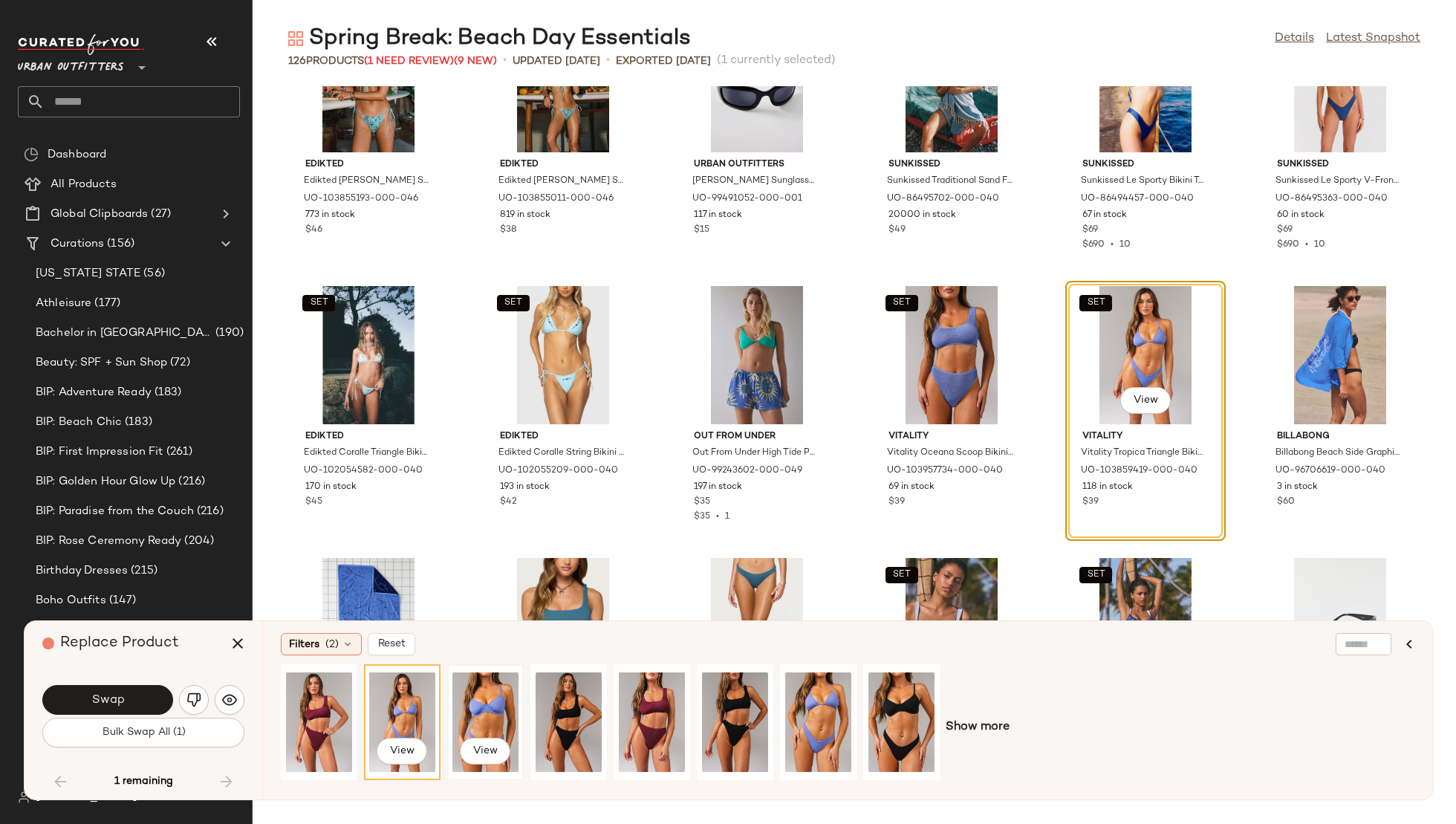
click at [477, 710] on div "View" at bounding box center [485, 723] width 66 height 106
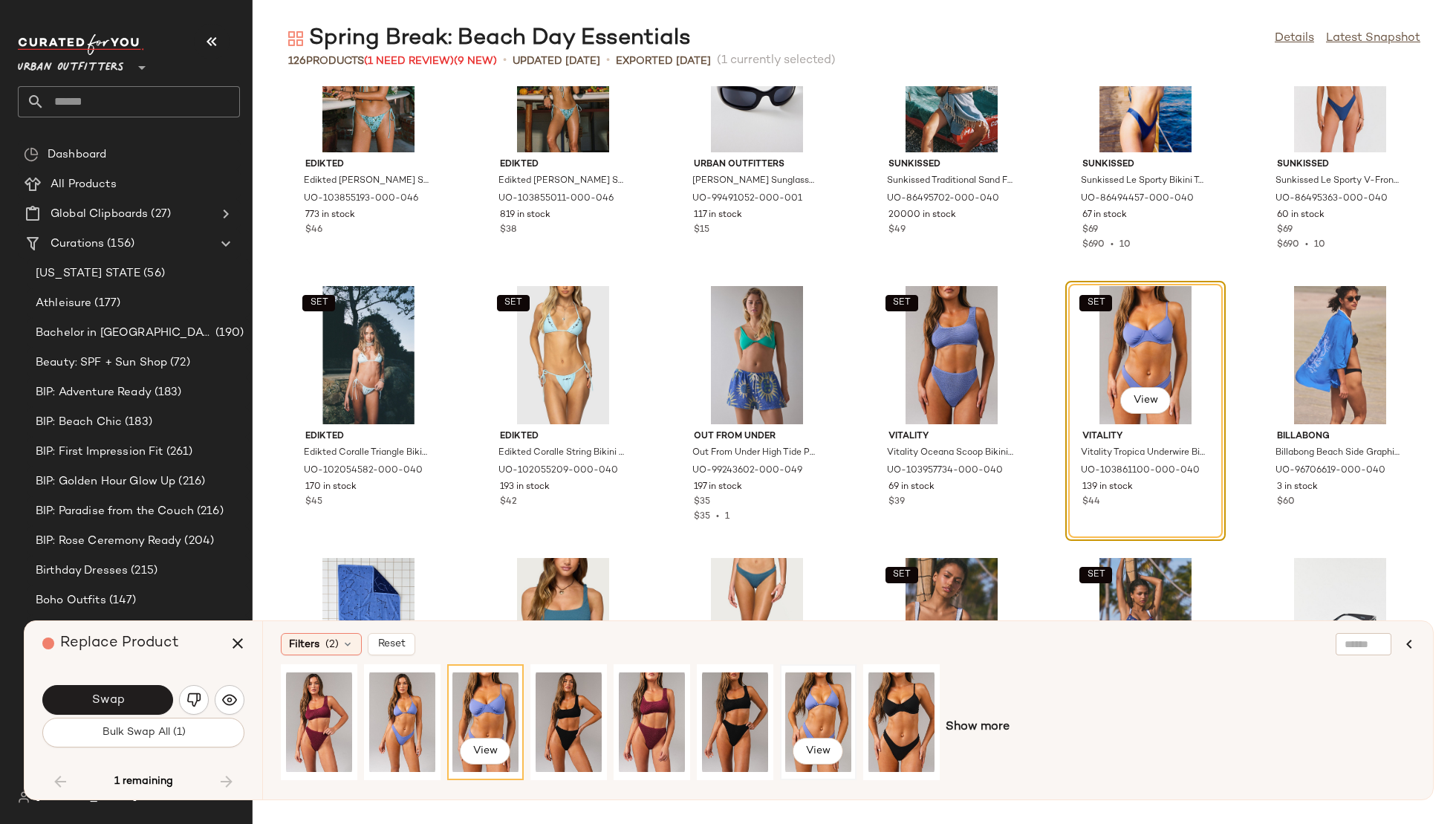
click at [835, 703] on div "View" at bounding box center [818, 723] width 66 height 106
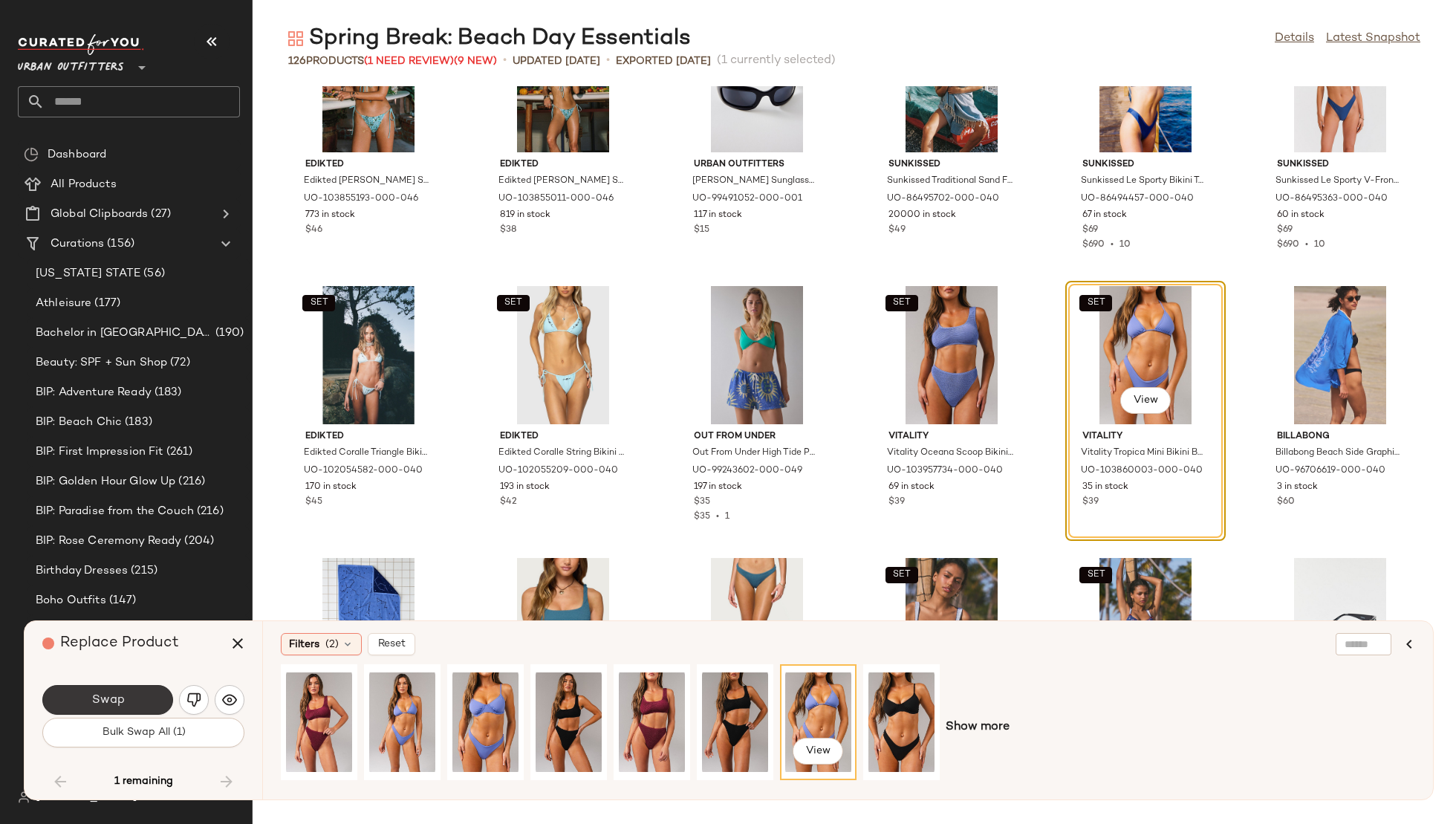
click at [122, 694] on span "Swap" at bounding box center [107, 700] width 34 height 14
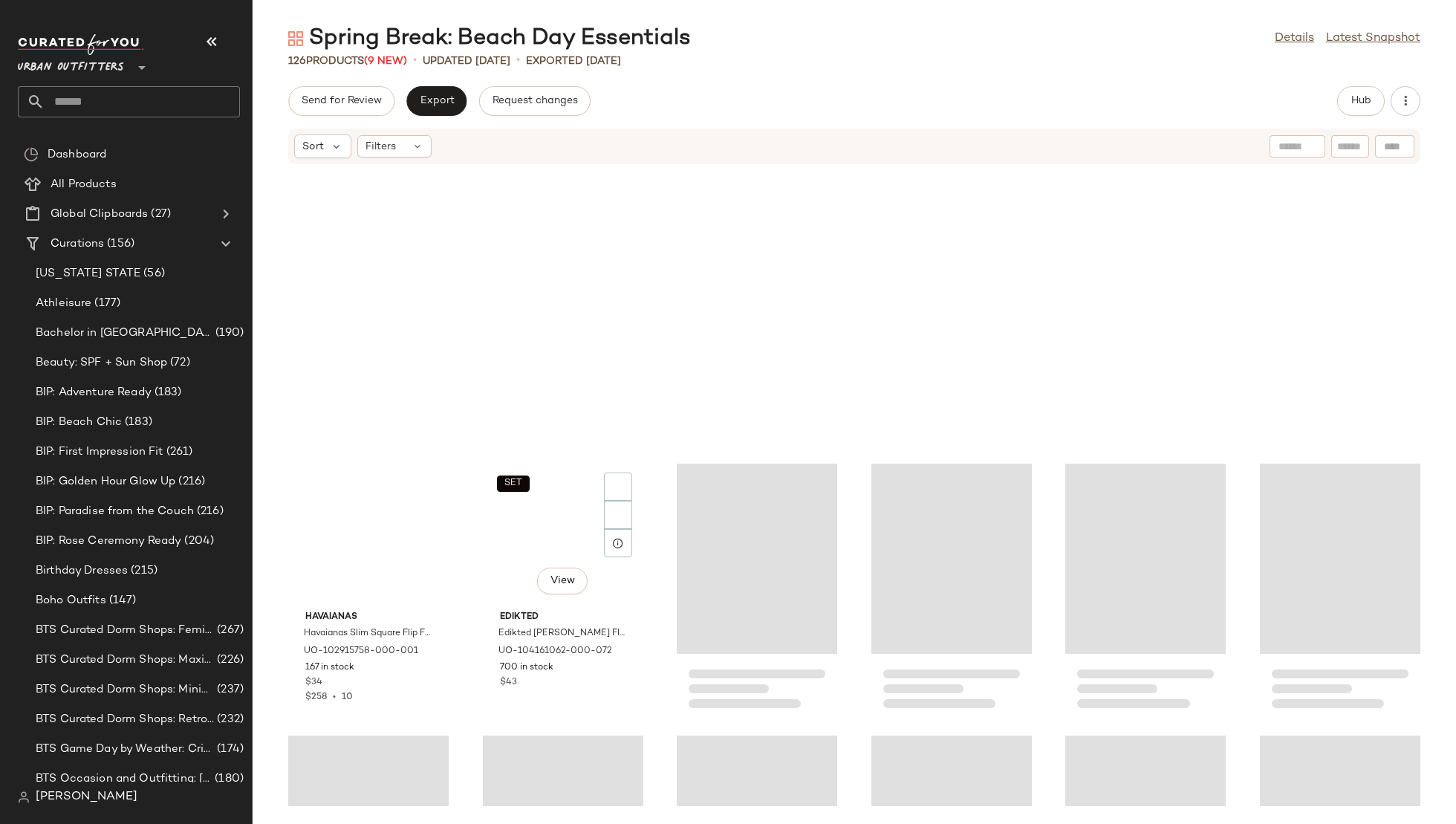
scroll to position [1609, 0]
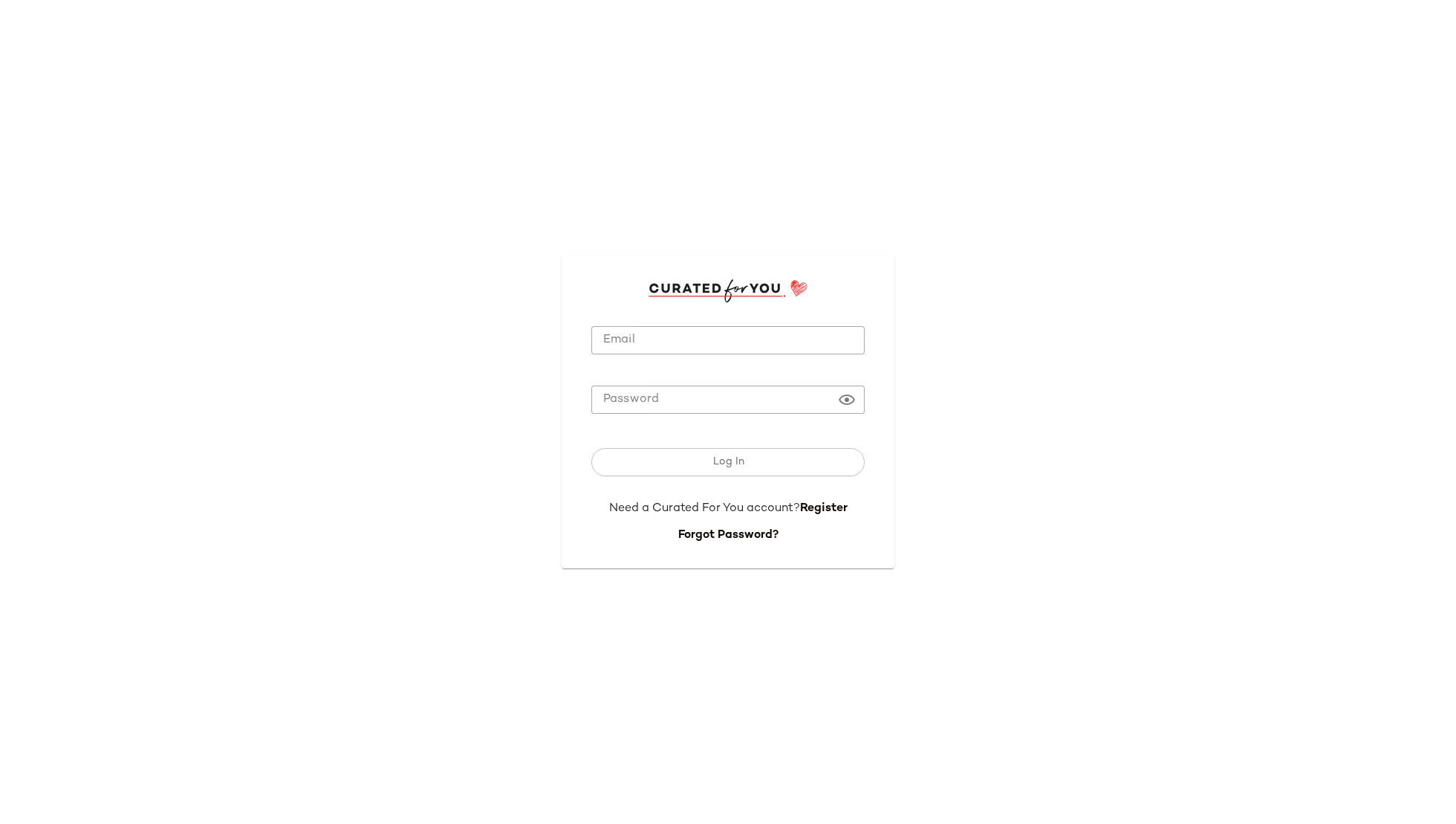
type input "**********"
click at [733, 351] on input "**********" at bounding box center [728, 341] width 274 height 29
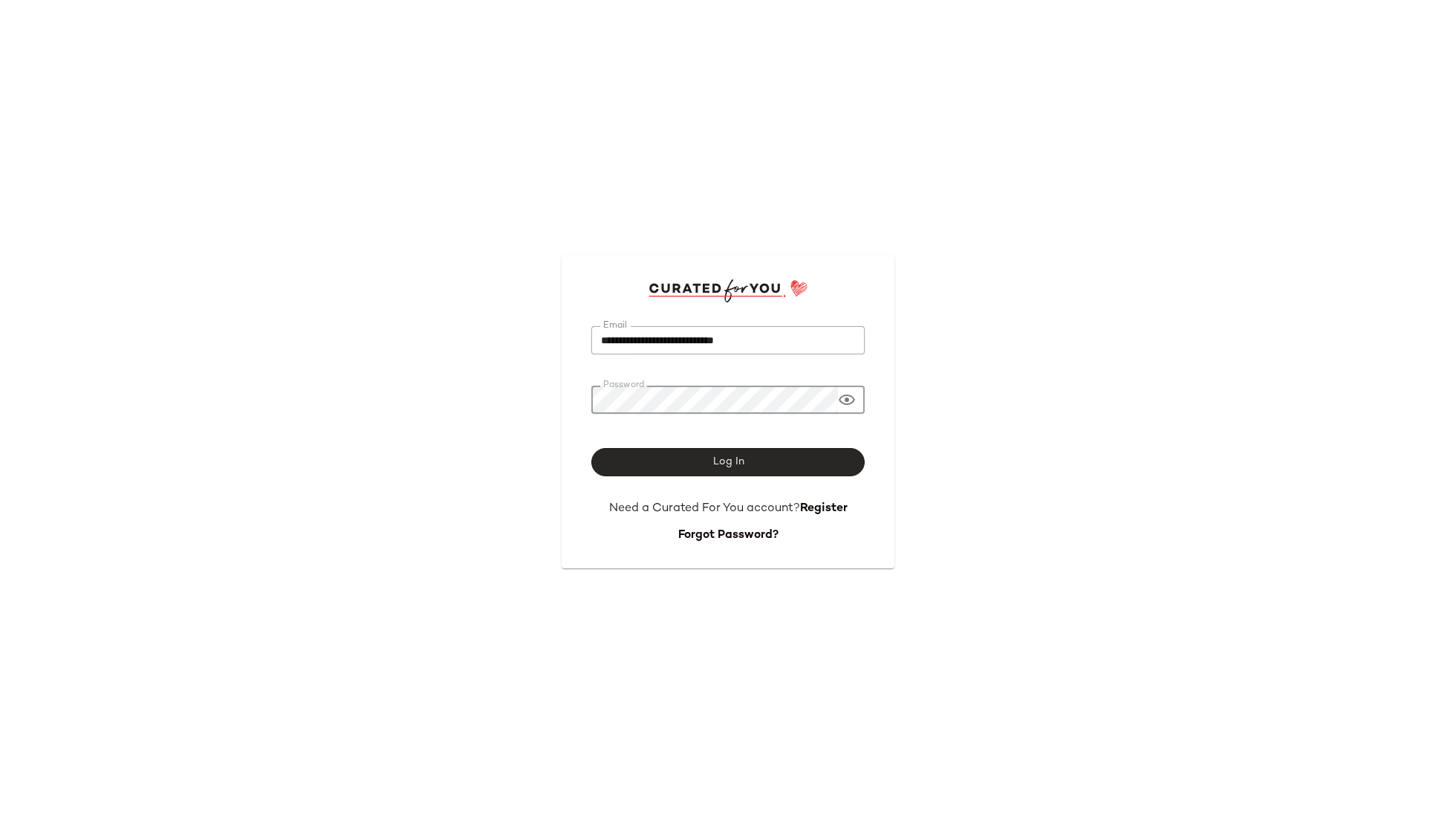
click at [739, 463] on span "Log In" at bounding box center [727, 462] width 32 height 12
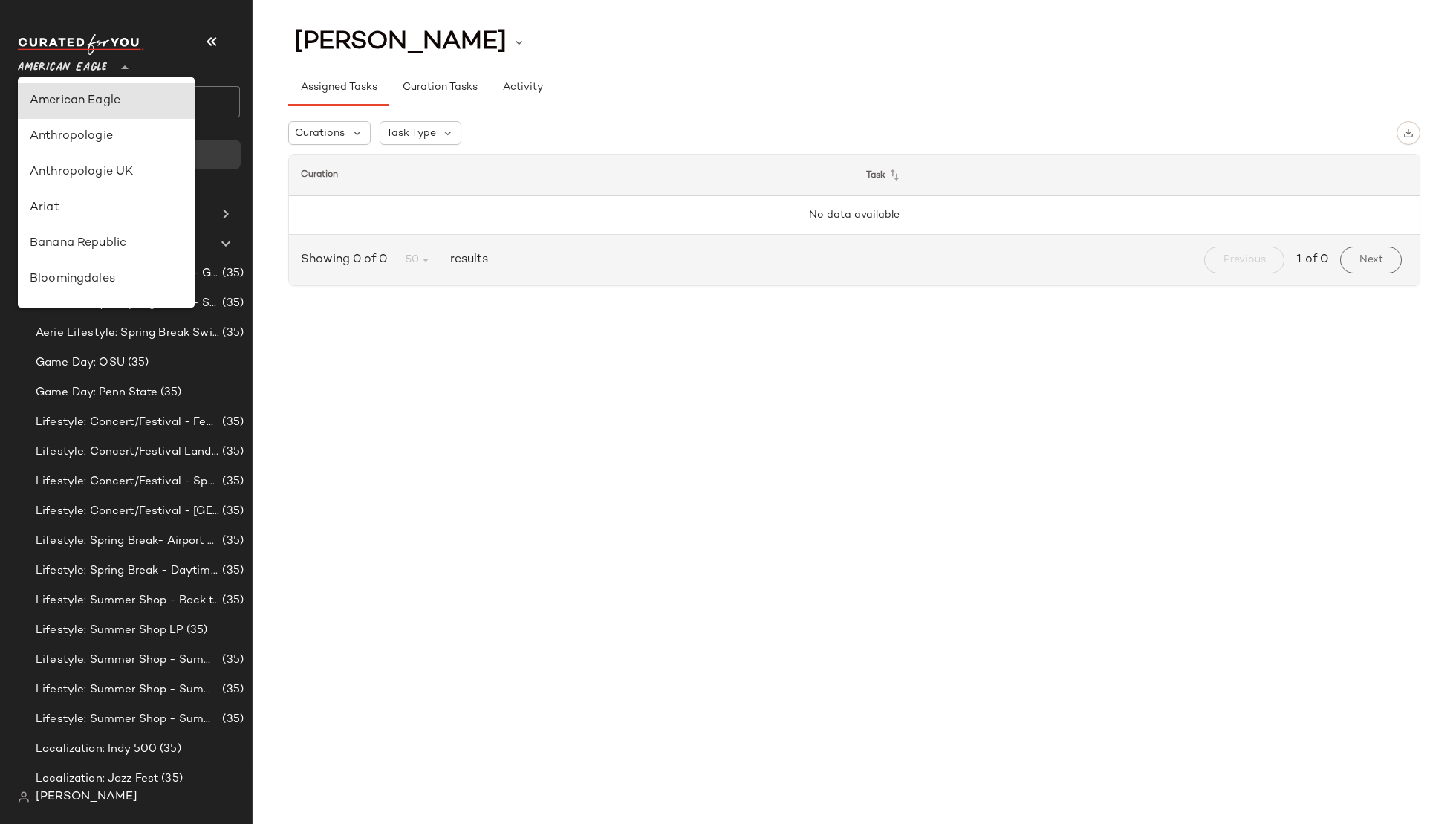
click at [74, 74] on span "American Eagle" at bounding box center [63, 63] width 89 height 26
click at [88, 147] on div "Urban Outfitters" at bounding box center [107, 141] width 153 height 18
type input "**"
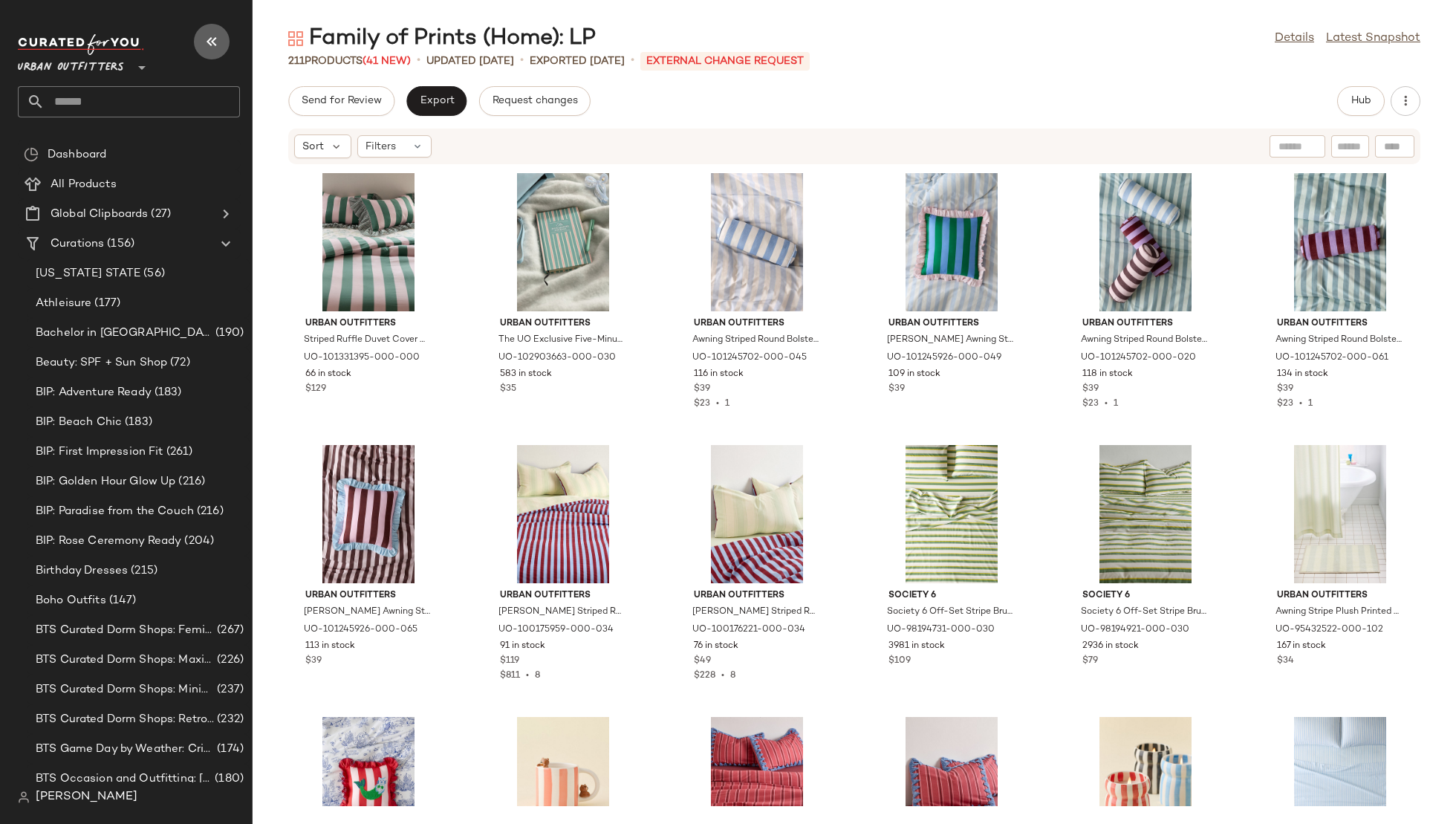
click at [223, 38] on button "button" at bounding box center [212, 41] width 36 height 36
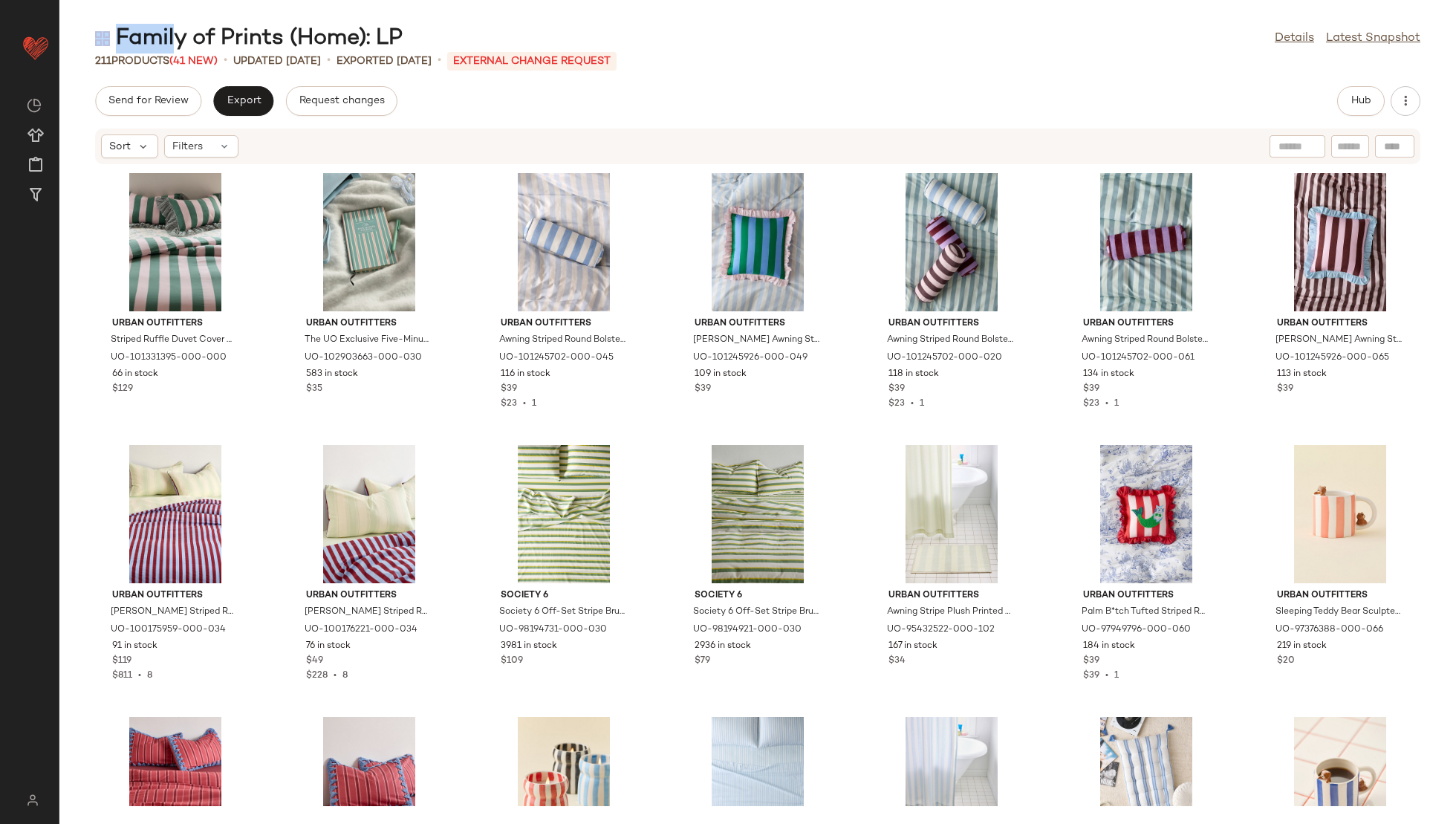
drag, startPoint x: 406, startPoint y: 34, endPoint x: 171, endPoint y: 42, distance: 235.1
click at [170, 43] on div "Family of Prints (Home): LP Details Latest Snapshot" at bounding box center [757, 38] width 1397 height 30
click at [171, 42] on div "Family of Prints (Home): LP" at bounding box center [248, 38] width 307 height 30
drag, startPoint x: 117, startPoint y: 38, endPoint x: 399, endPoint y: 34, distance: 282.0
click at [399, 34] on div "Family of Prints (Home): LP" at bounding box center [248, 38] width 307 height 30
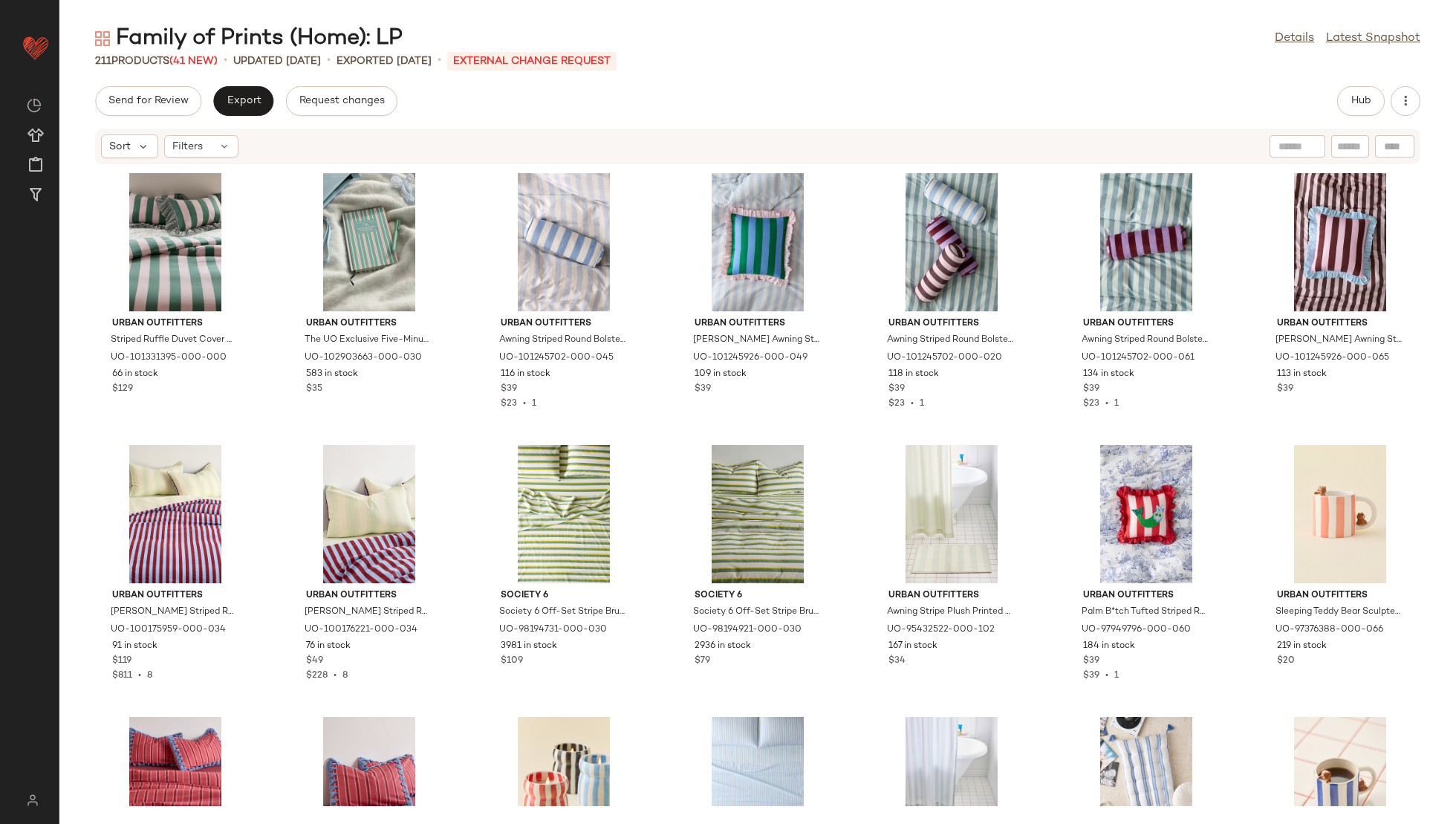
click at [399, 34] on div "Family of Prints (Home): LP" at bounding box center [248, 38] width 307 height 30
drag, startPoint x: 409, startPoint y: 36, endPoint x: 193, endPoint y: 34, distance: 216.0
click at [193, 34] on div "Family of Prints (Home): LP Details Latest Snapshot" at bounding box center [757, 38] width 1397 height 30
click at [193, 34] on div "Family of Prints (Home): LP" at bounding box center [248, 38] width 307 height 30
drag, startPoint x: 118, startPoint y: 39, endPoint x: 398, endPoint y: 37, distance: 280.0
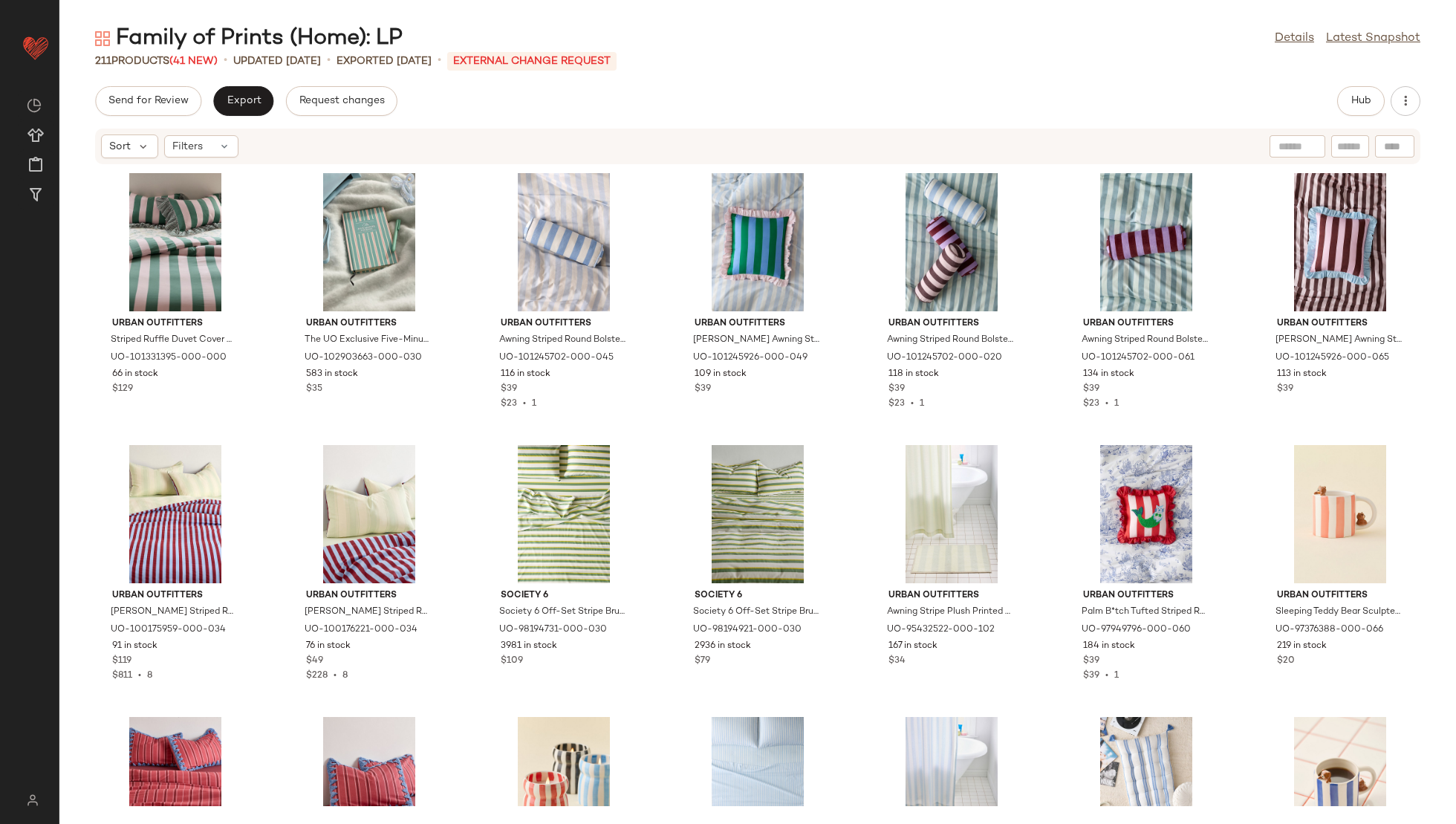
click at [398, 37] on div "Family of Prints (Home): LP" at bounding box center [248, 38] width 307 height 30
copy div "Family of Prints (Home): LP"
click at [162, 258] on span "Create New Curation" at bounding box center [186, 265] width 121 height 13
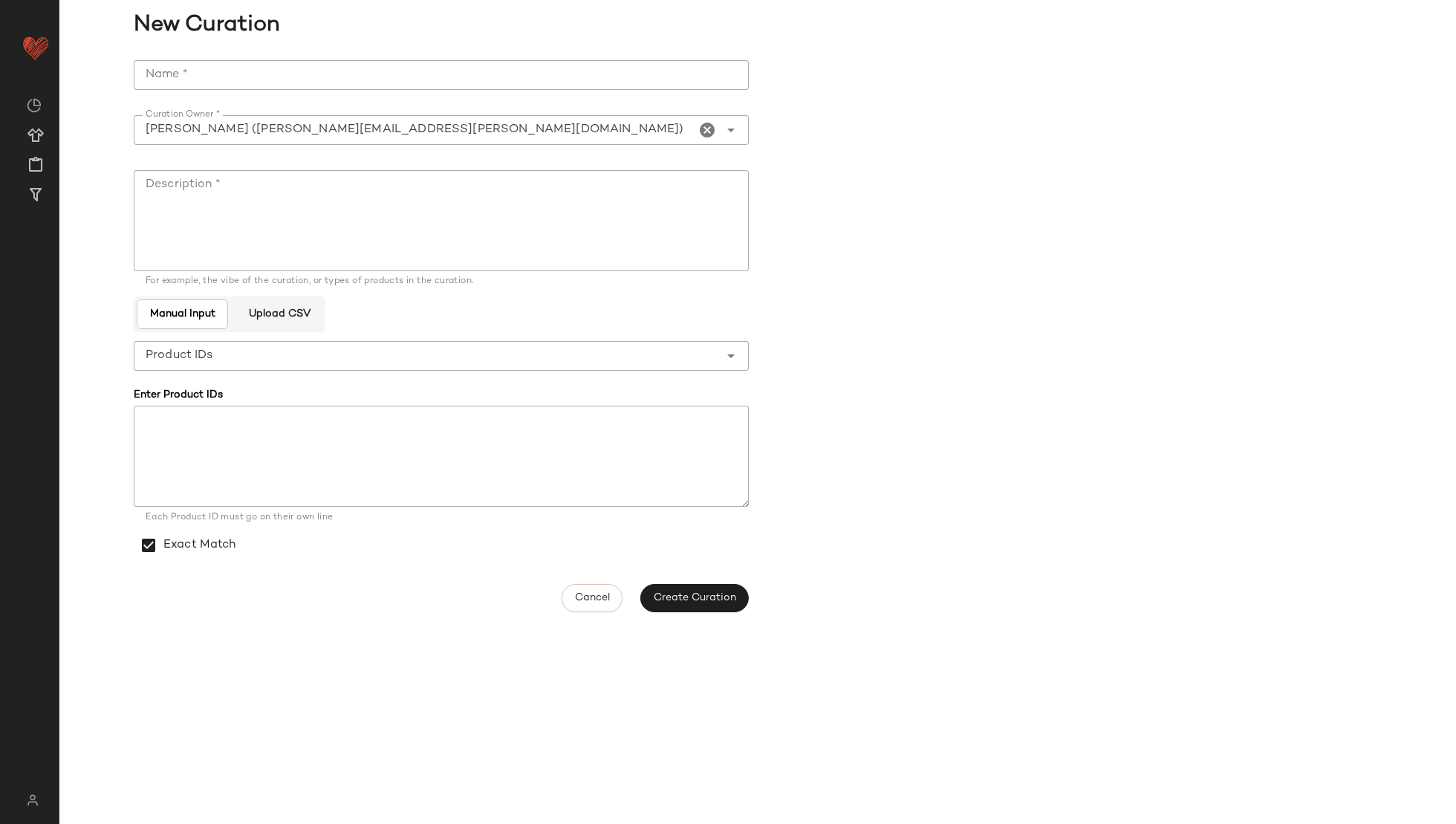
click at [467, 77] on input "Name *" at bounding box center [442, 75] width 615 height 30
type input "**********"
click at [593, 589] on button "Cancel" at bounding box center [592, 598] width 61 height 28
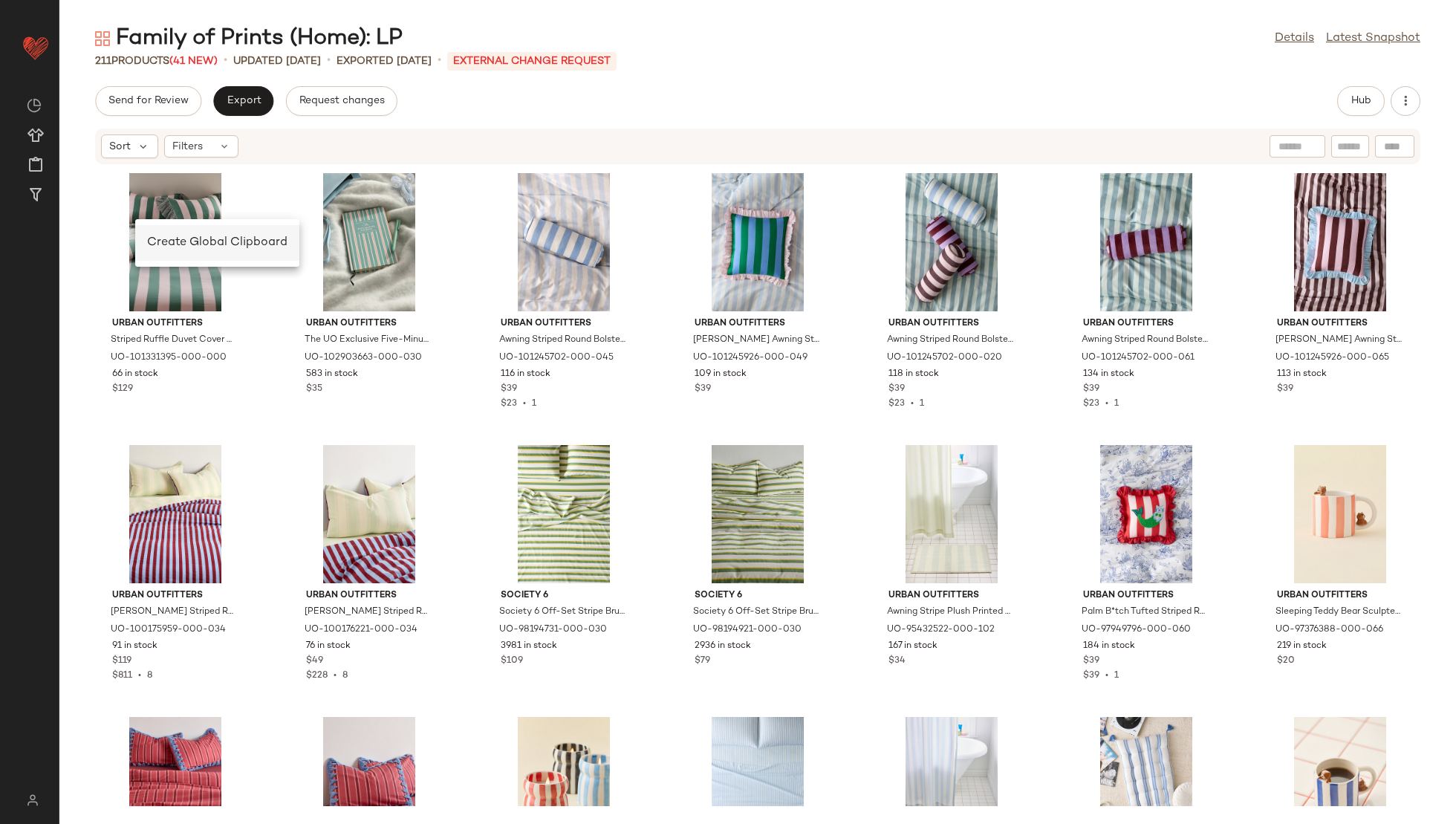
click at [169, 245] on span "Create Global Clipboard" at bounding box center [217, 243] width 140 height 13
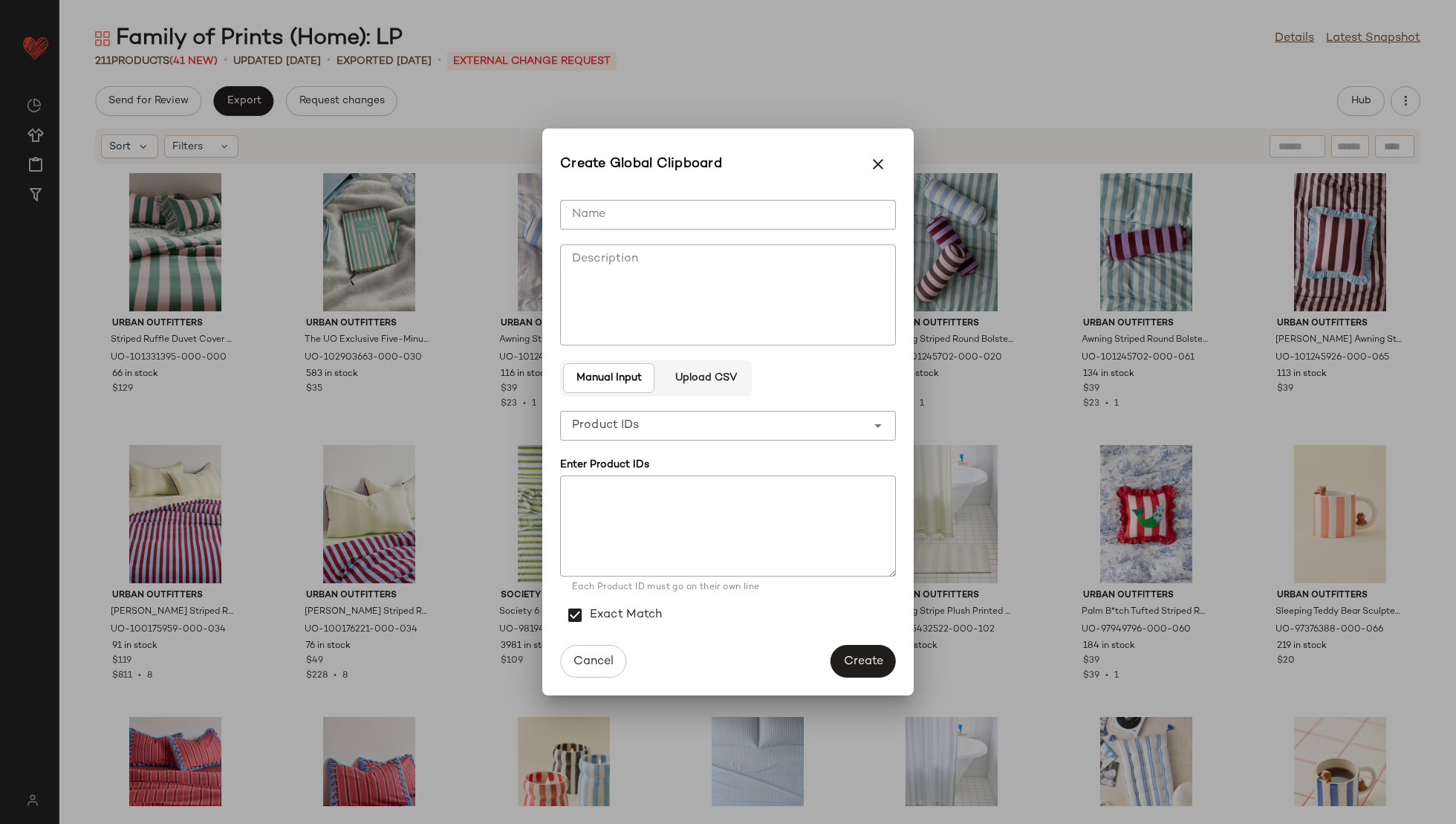
click at [621, 203] on input "Name" at bounding box center [728, 214] width 336 height 30
type input "**********"
click at [618, 516] on textarea at bounding box center [728, 526] width 336 height 101
paste textarea "**********"
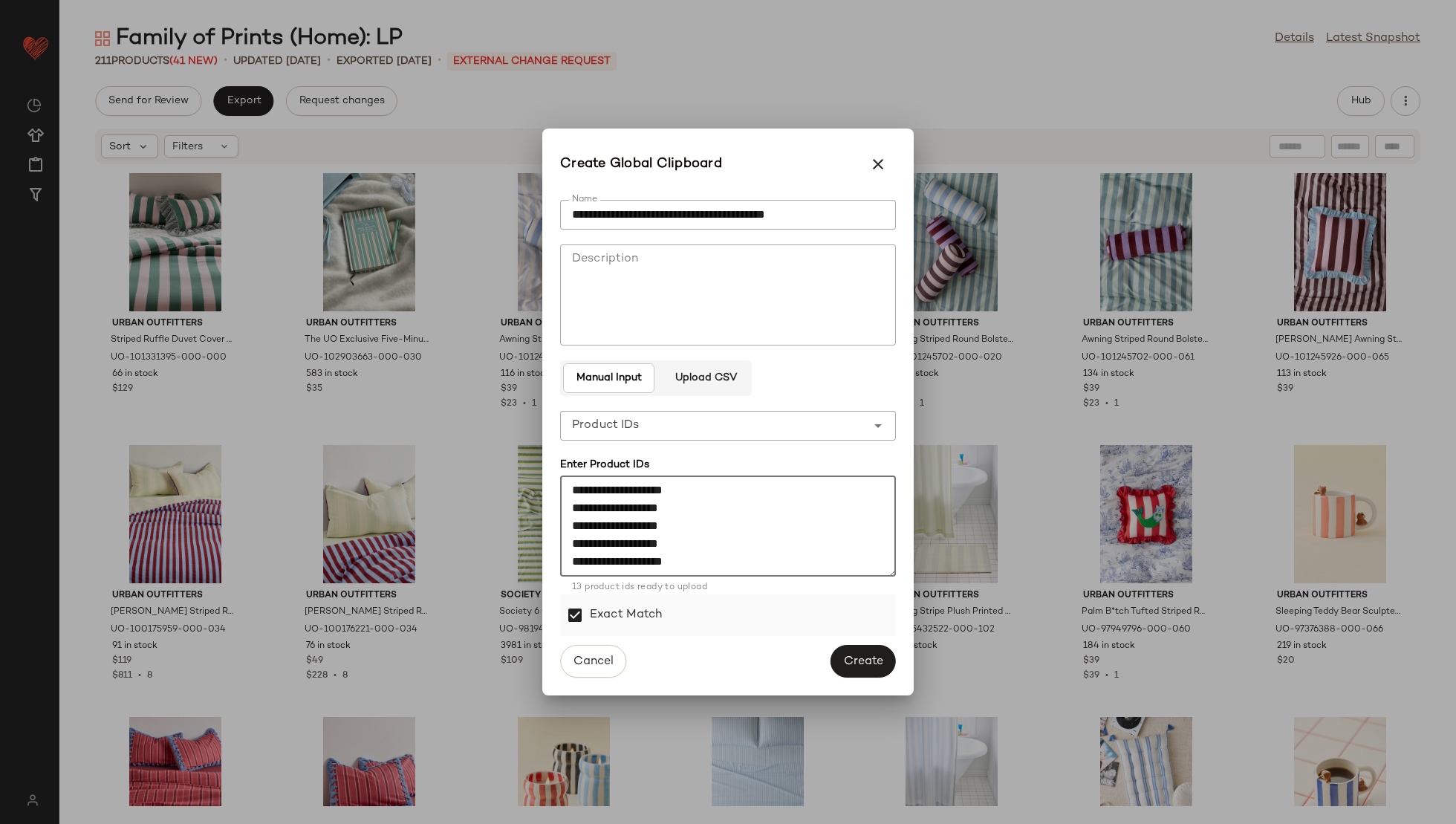
scroll to position [134, 0]
type textarea "**********"
click at [877, 661] on span "Create" at bounding box center [863, 662] width 40 height 14
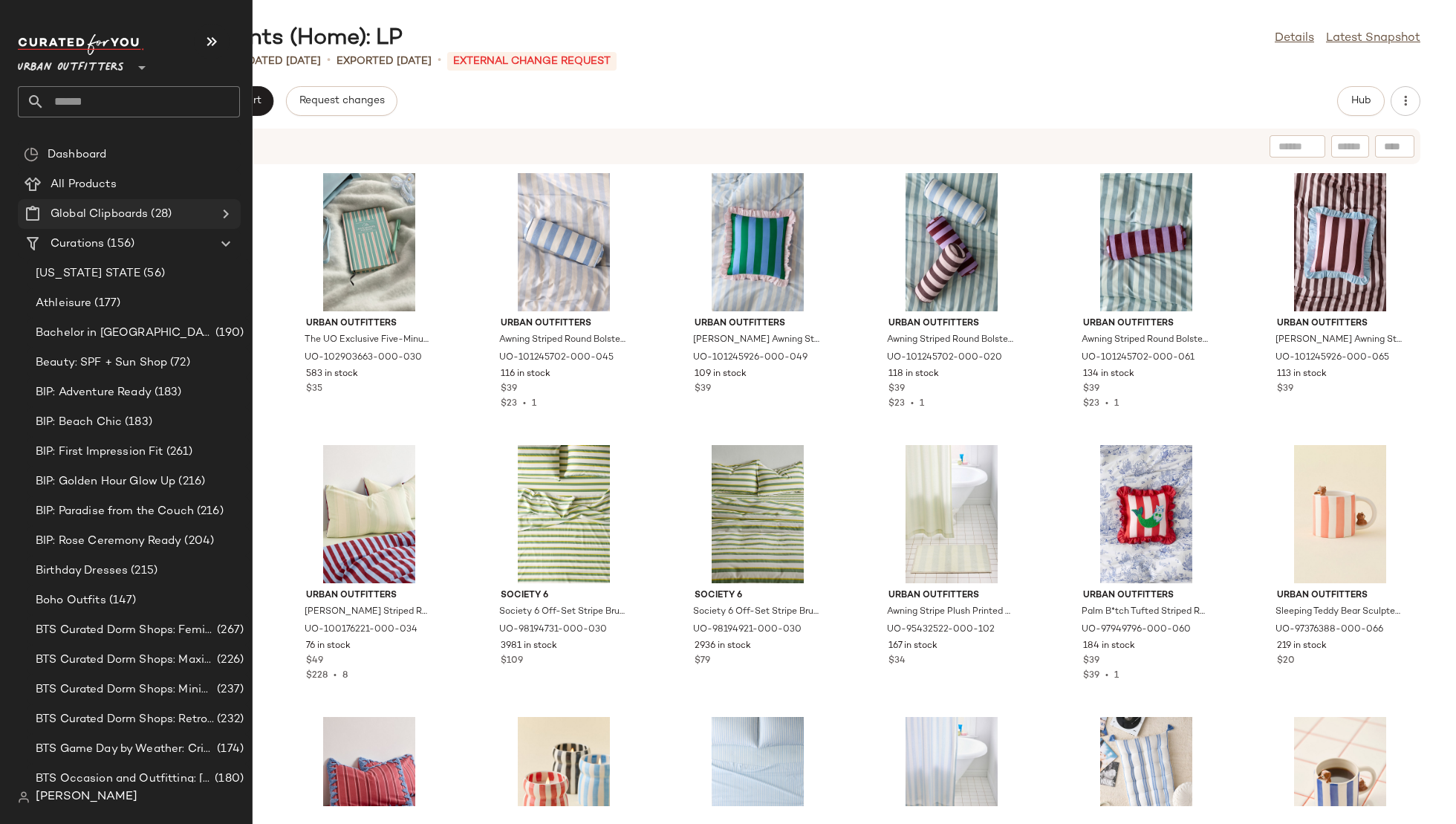
click at [225, 215] on icon at bounding box center [226, 214] width 18 height 18
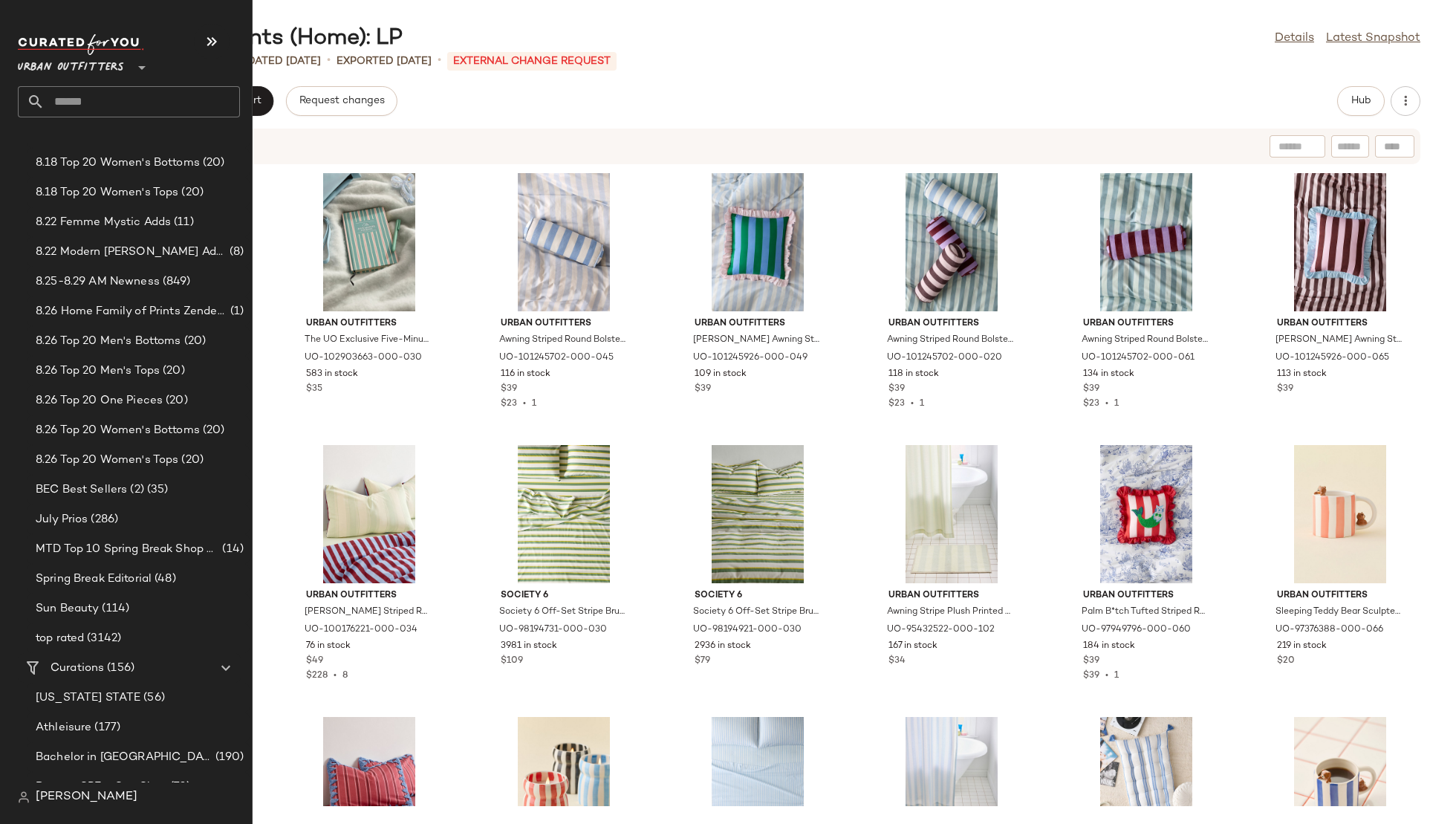
scroll to position [0, 0]
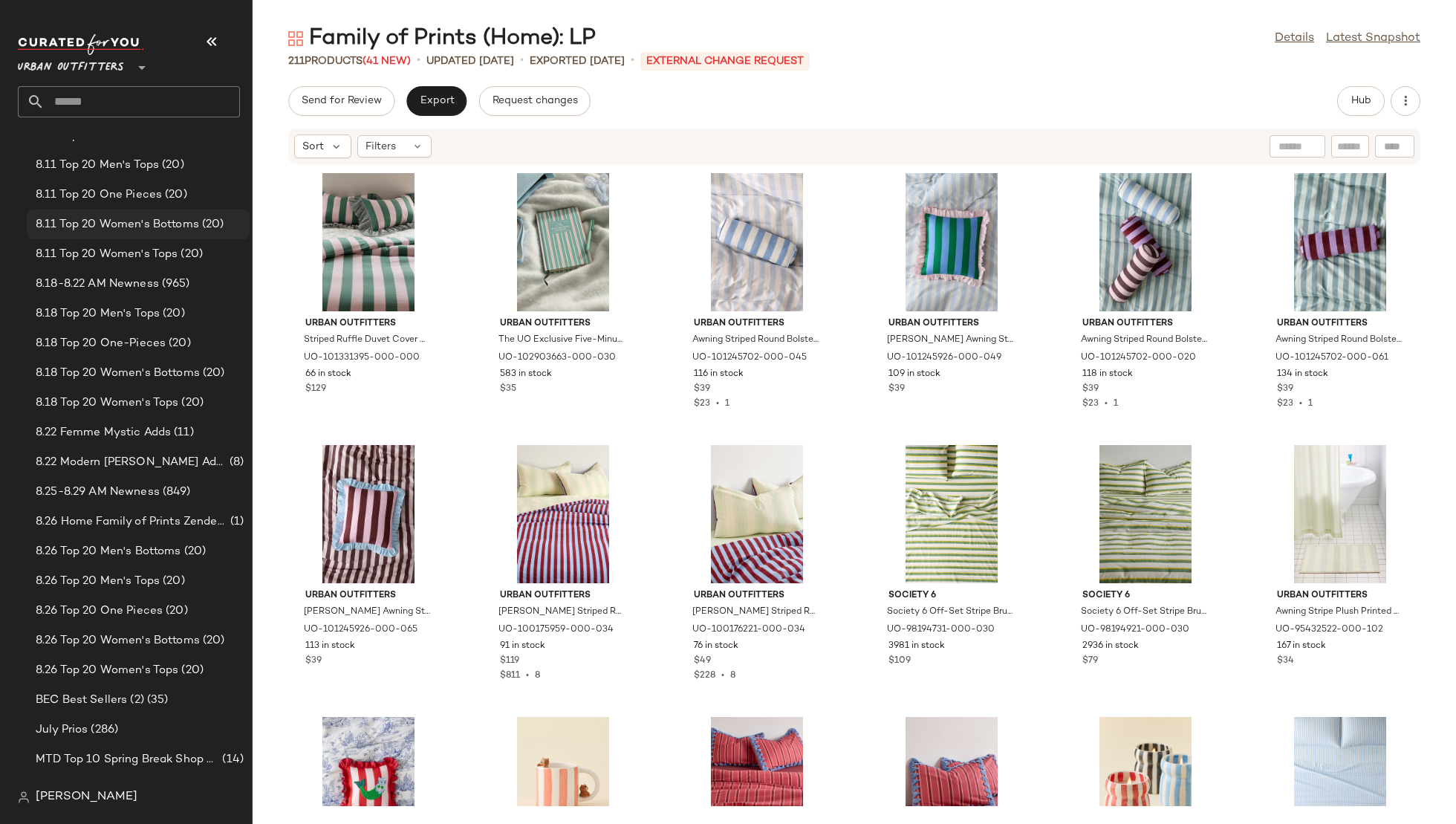
scroll to position [199, 0]
click at [147, 527] on span "8.26 Home Family of Prints Zendesk Tick Req" at bounding box center [131, 520] width 192 height 17
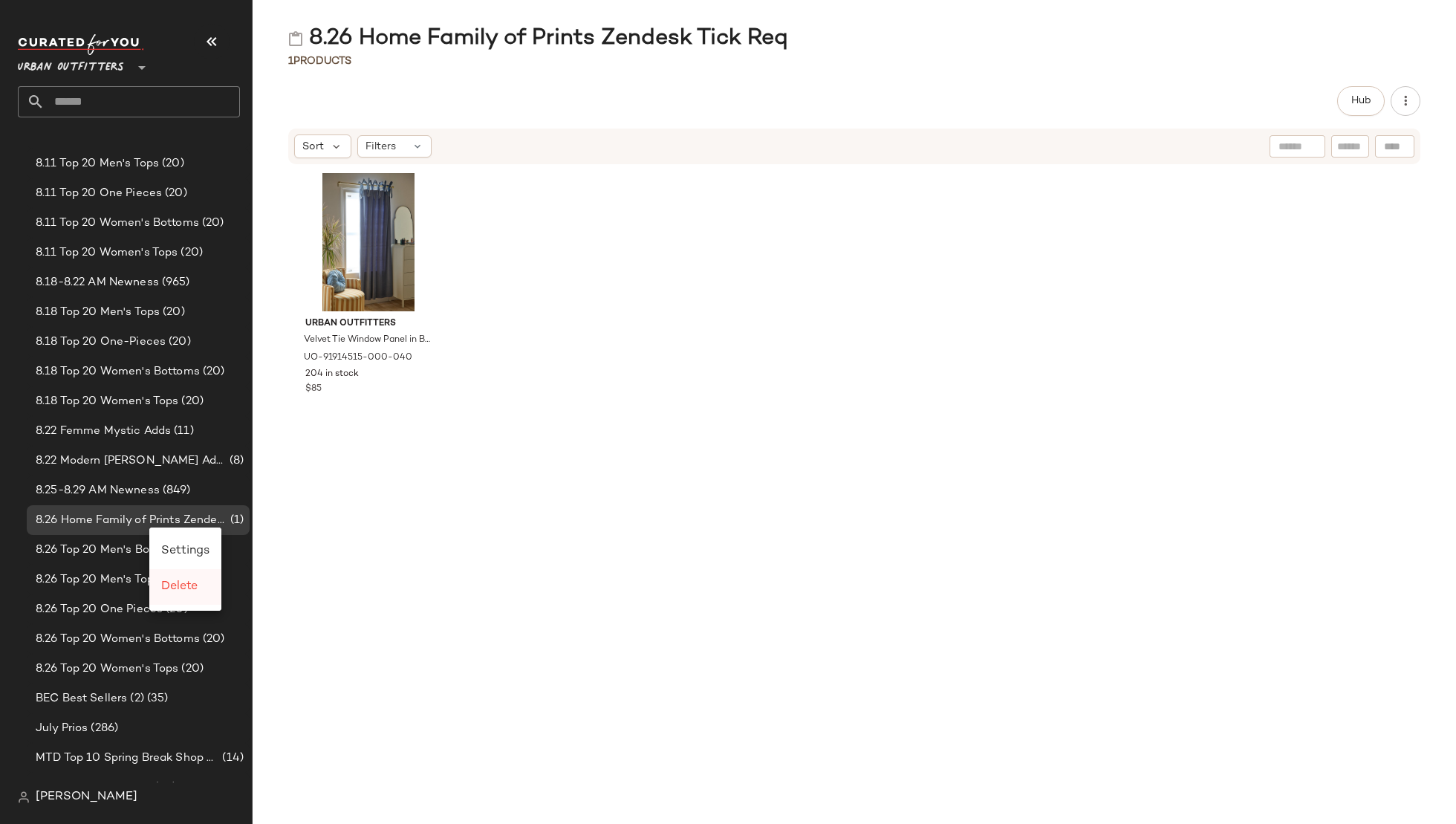
click at [187, 579] on div "Delete" at bounding box center [185, 588] width 48 height 18
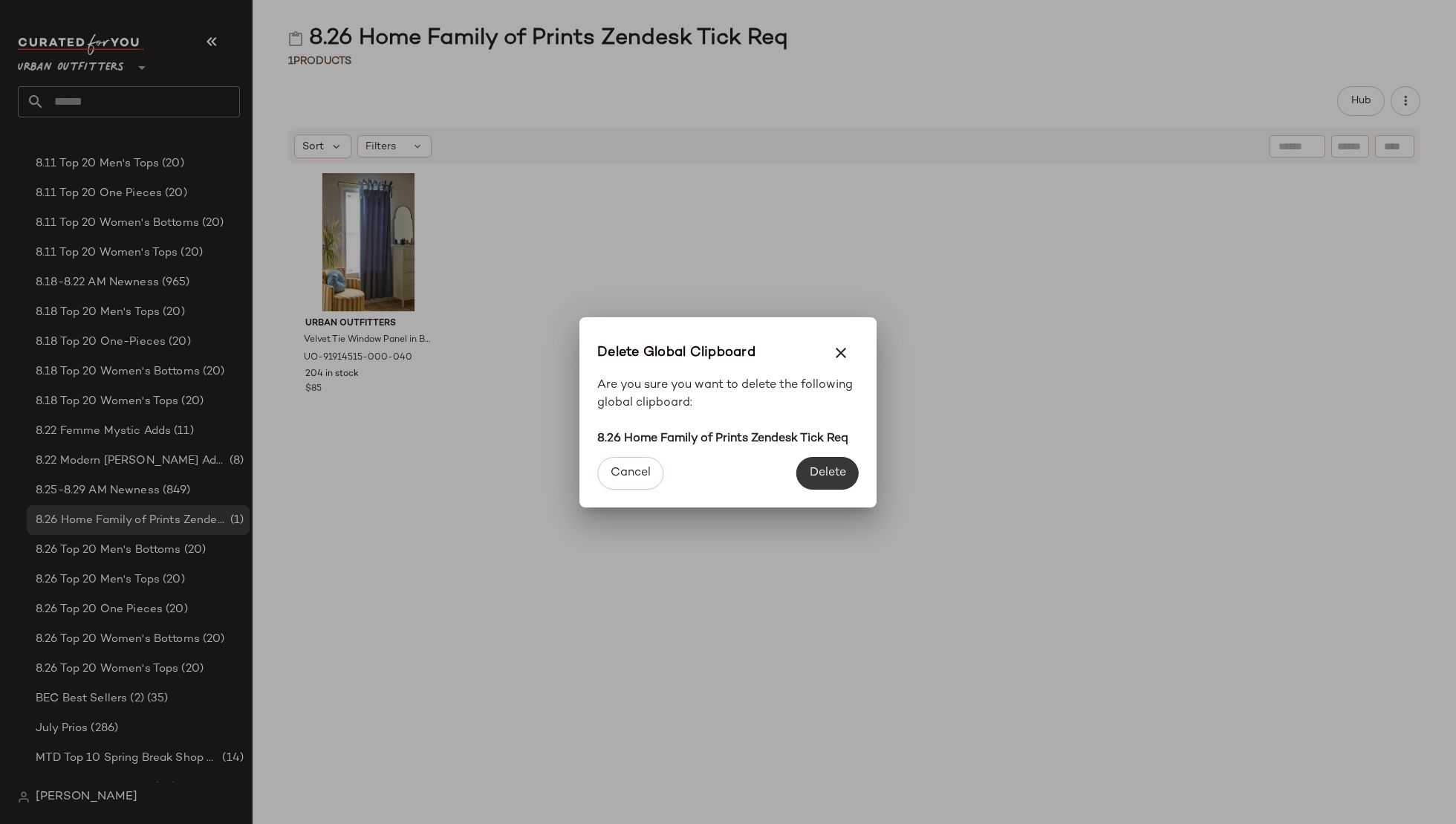
click at [815, 476] on span "Delete" at bounding box center [827, 473] width 37 height 14
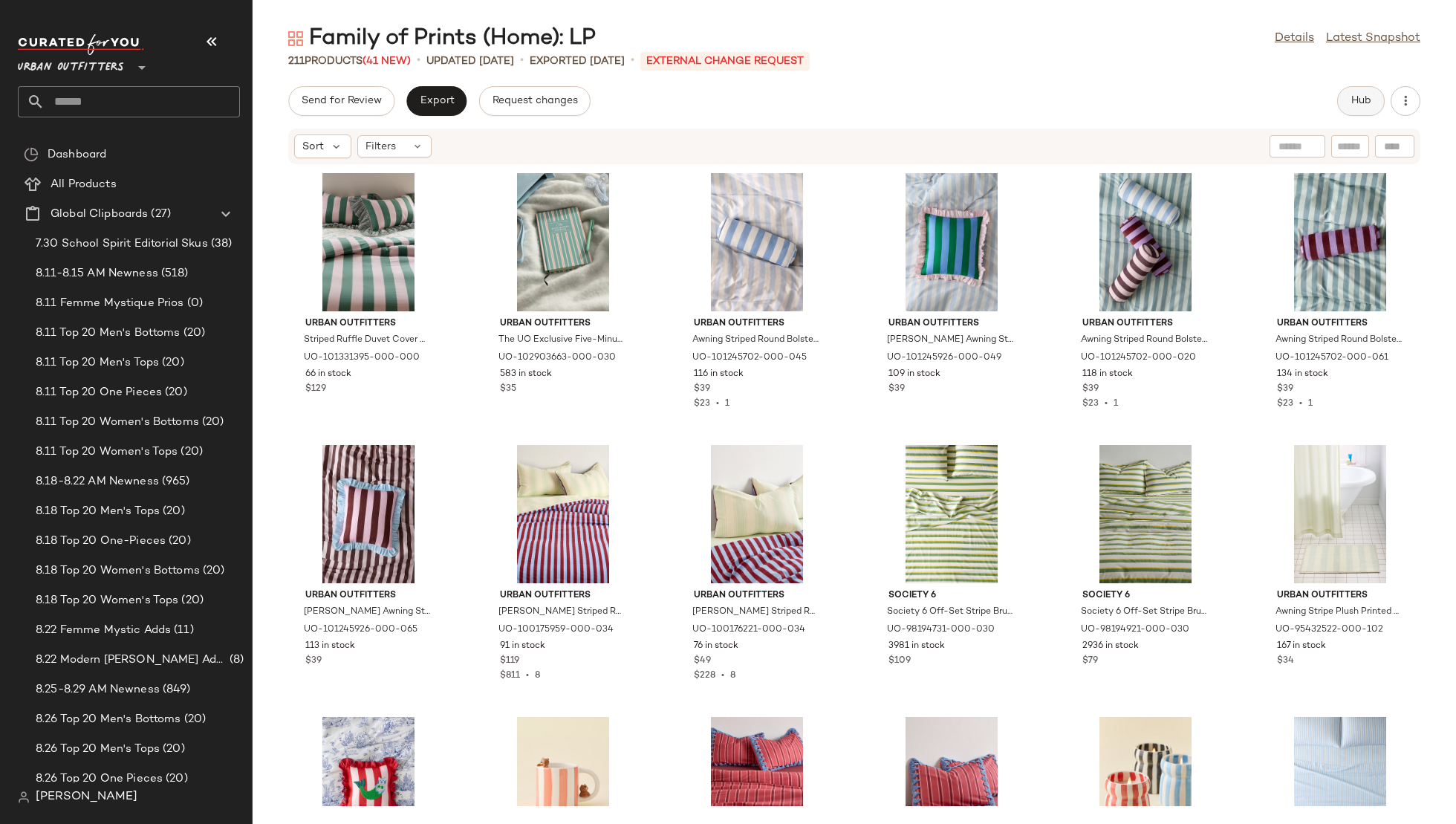
click at [1355, 108] on button "Hub" at bounding box center [1361, 100] width 47 height 30
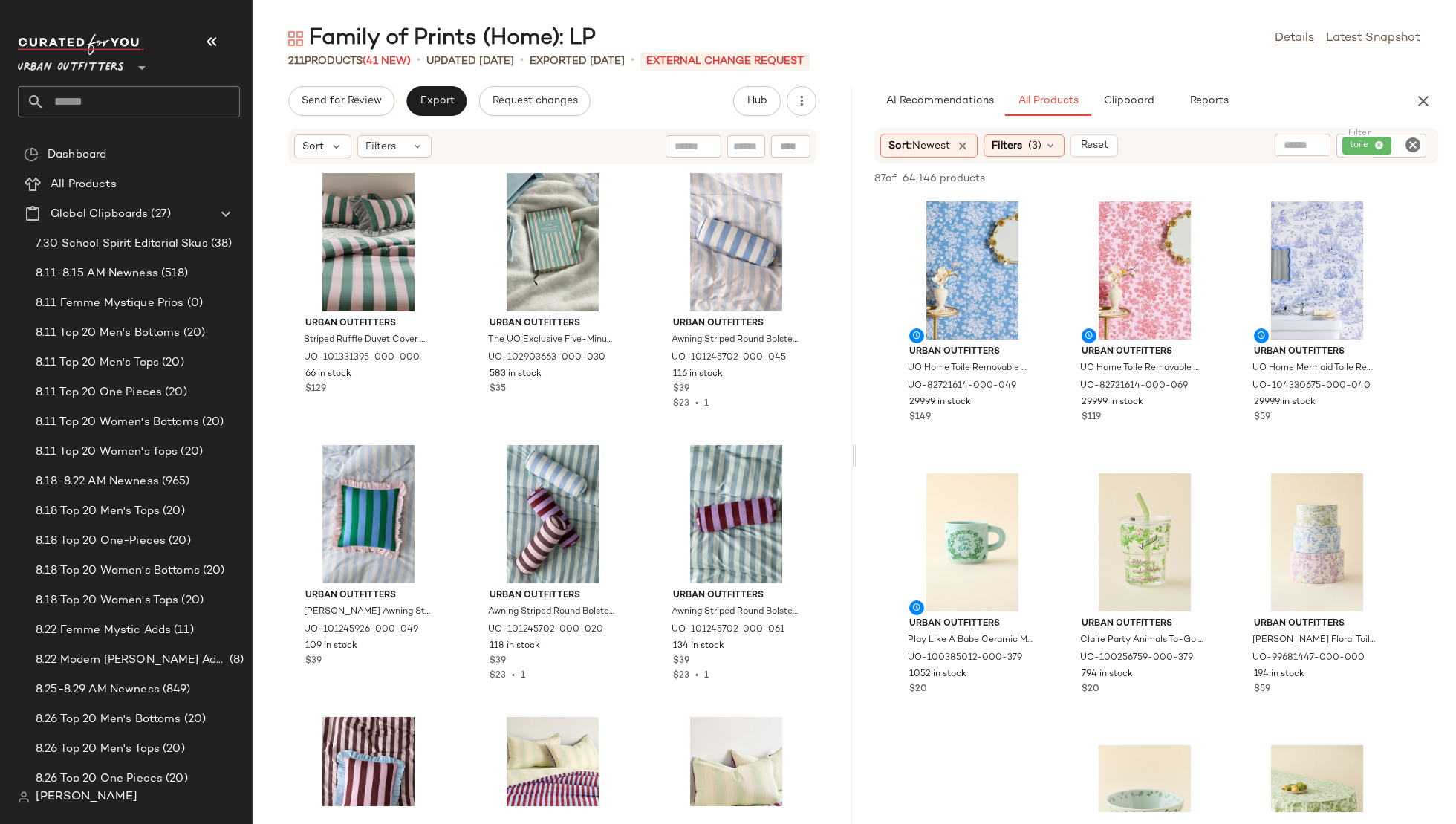
click at [1411, 141] on icon "Clear Filter" at bounding box center [1413, 145] width 18 height 18
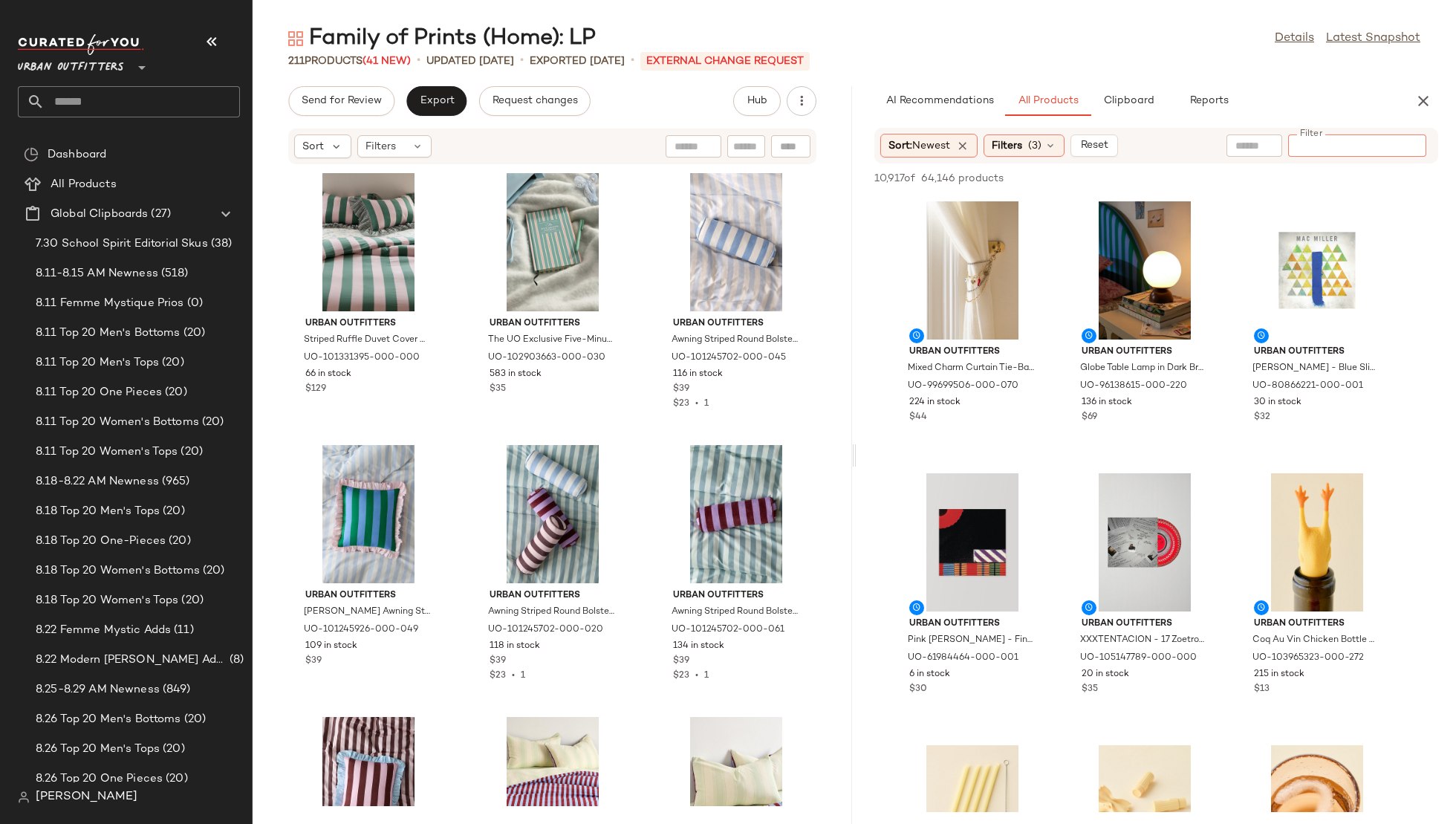
paste input "**********"
type input "**********"
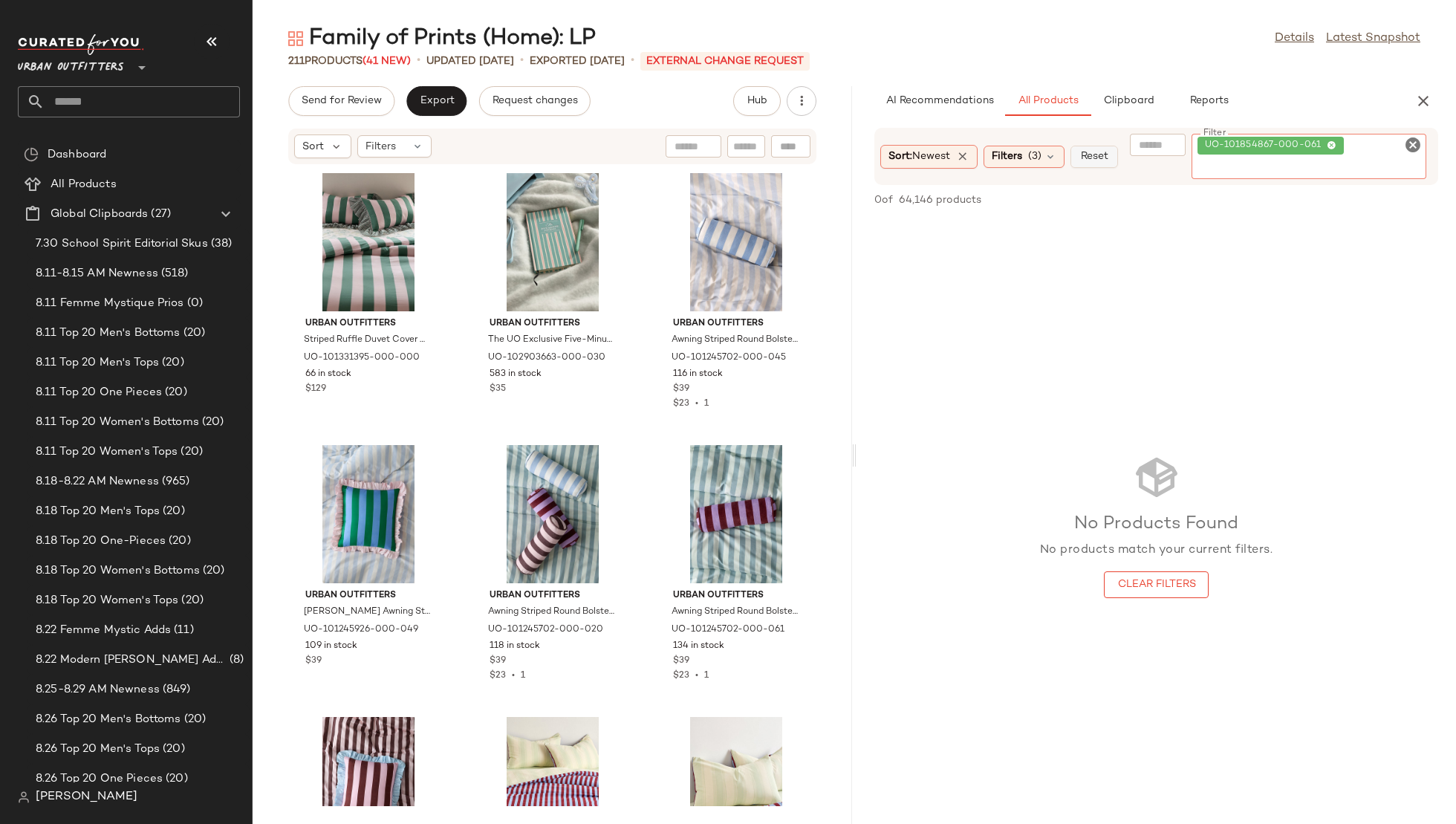
click at [1087, 158] on div "Sort: Newest Filters (3) Reset Filter UO-101854867-000-061 Filter" at bounding box center [1157, 156] width 564 height 57
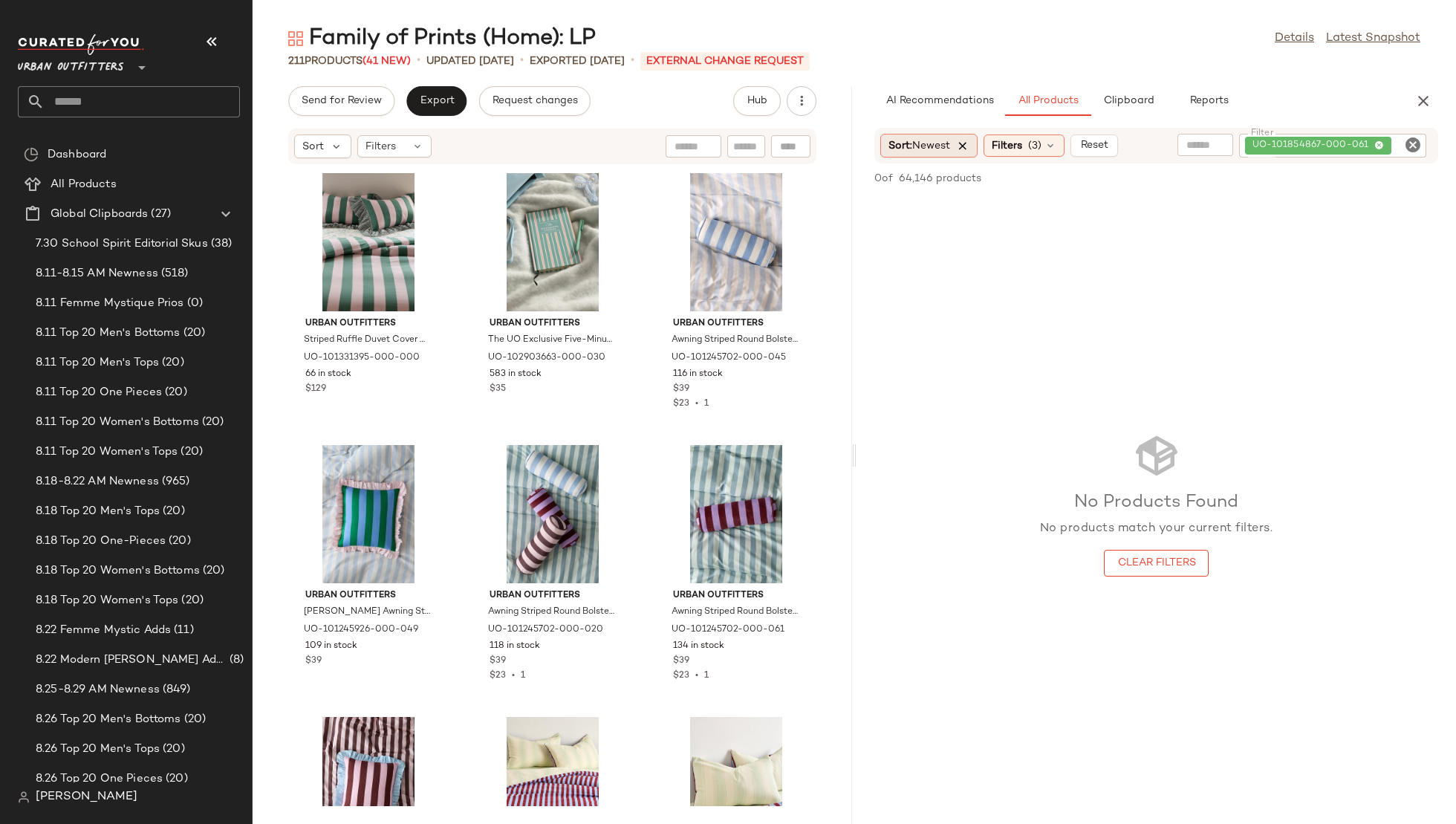
click at [962, 149] on icon at bounding box center [962, 145] width 14 height 14
click at [1004, 151] on icon at bounding box center [1010, 145] width 12 height 12
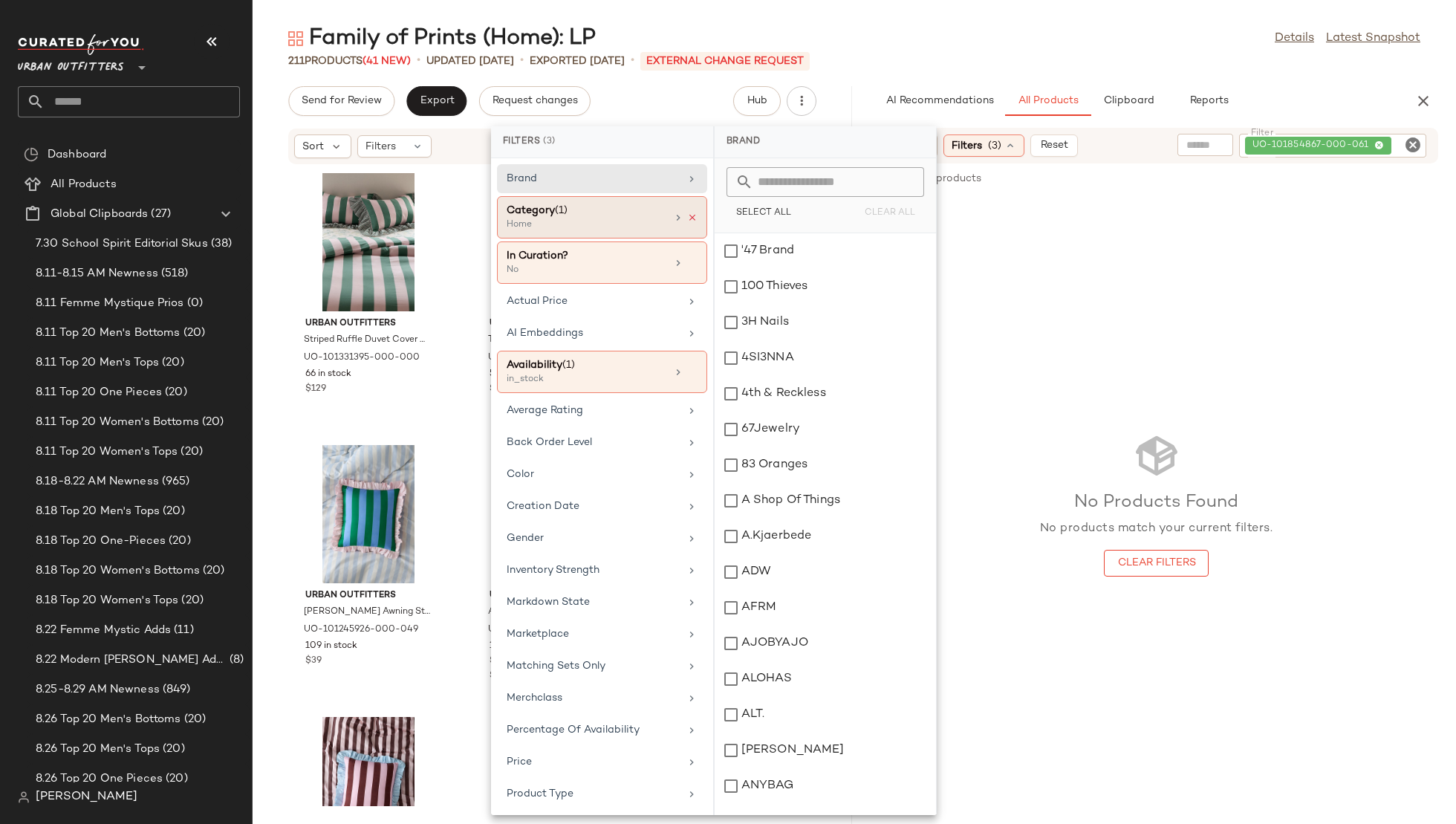
click at [691, 214] on icon at bounding box center [692, 217] width 10 height 10
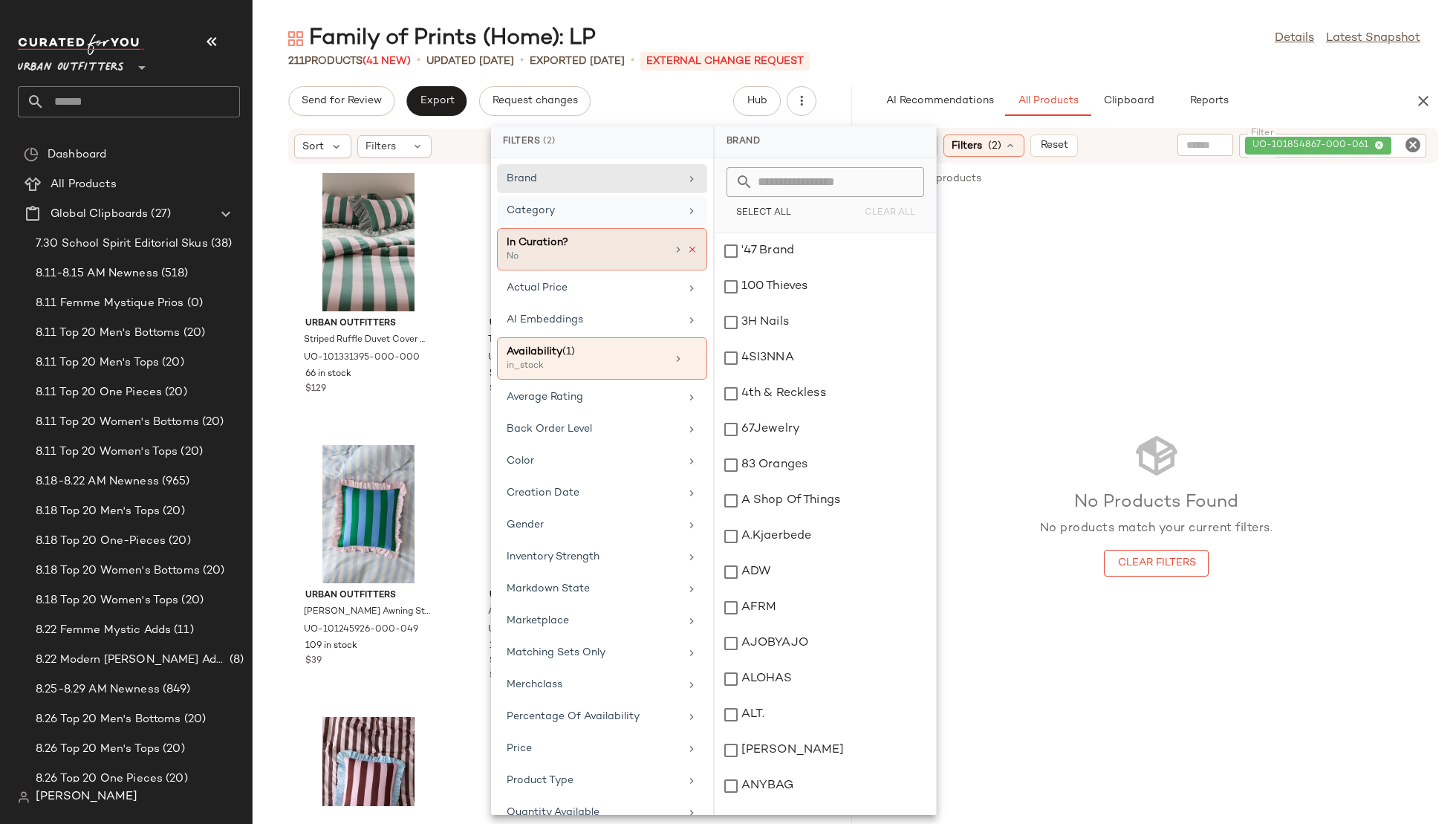
click at [687, 247] on icon at bounding box center [692, 249] width 10 height 10
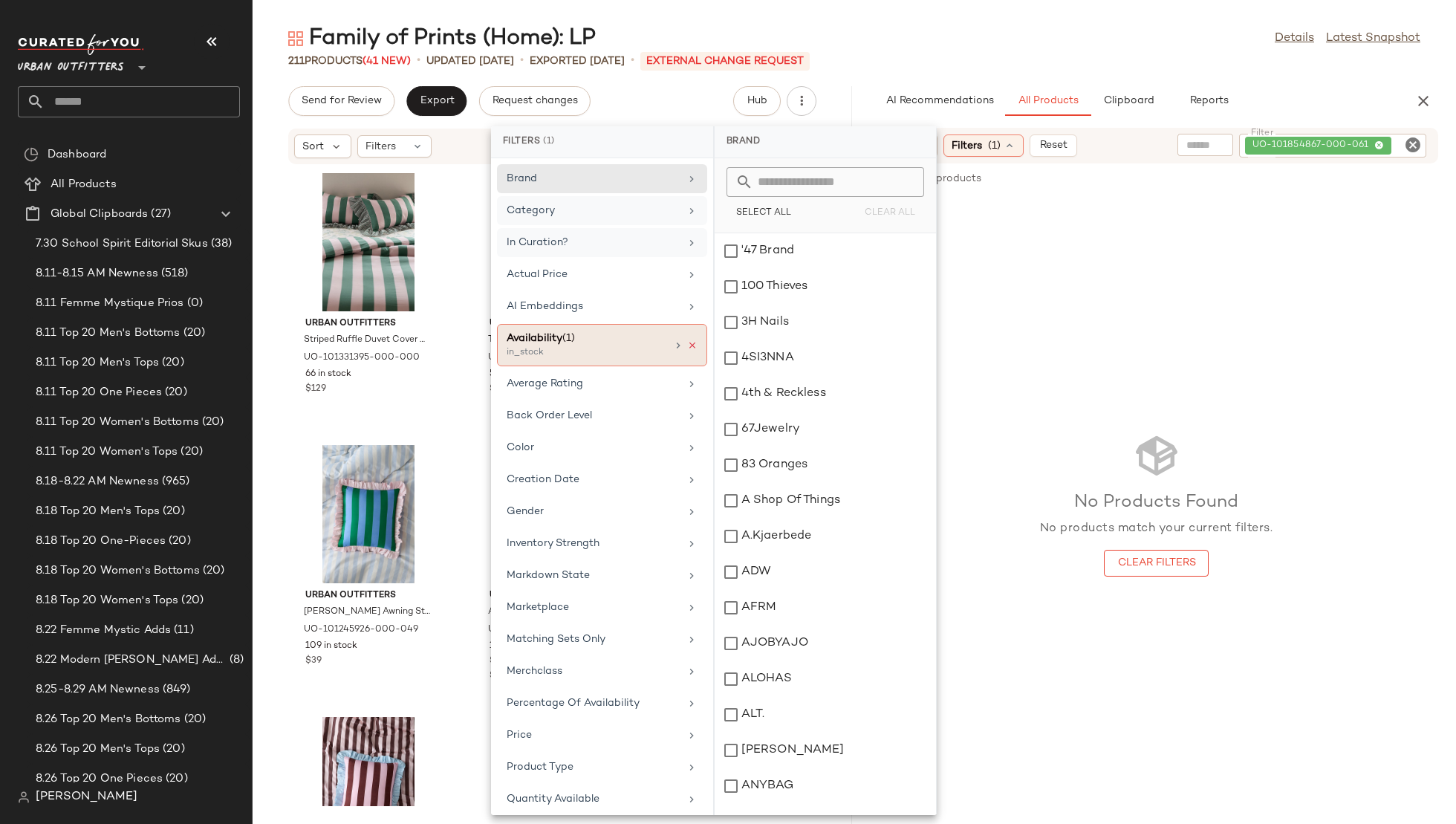
click at [687, 341] on icon at bounding box center [692, 345] width 10 height 10
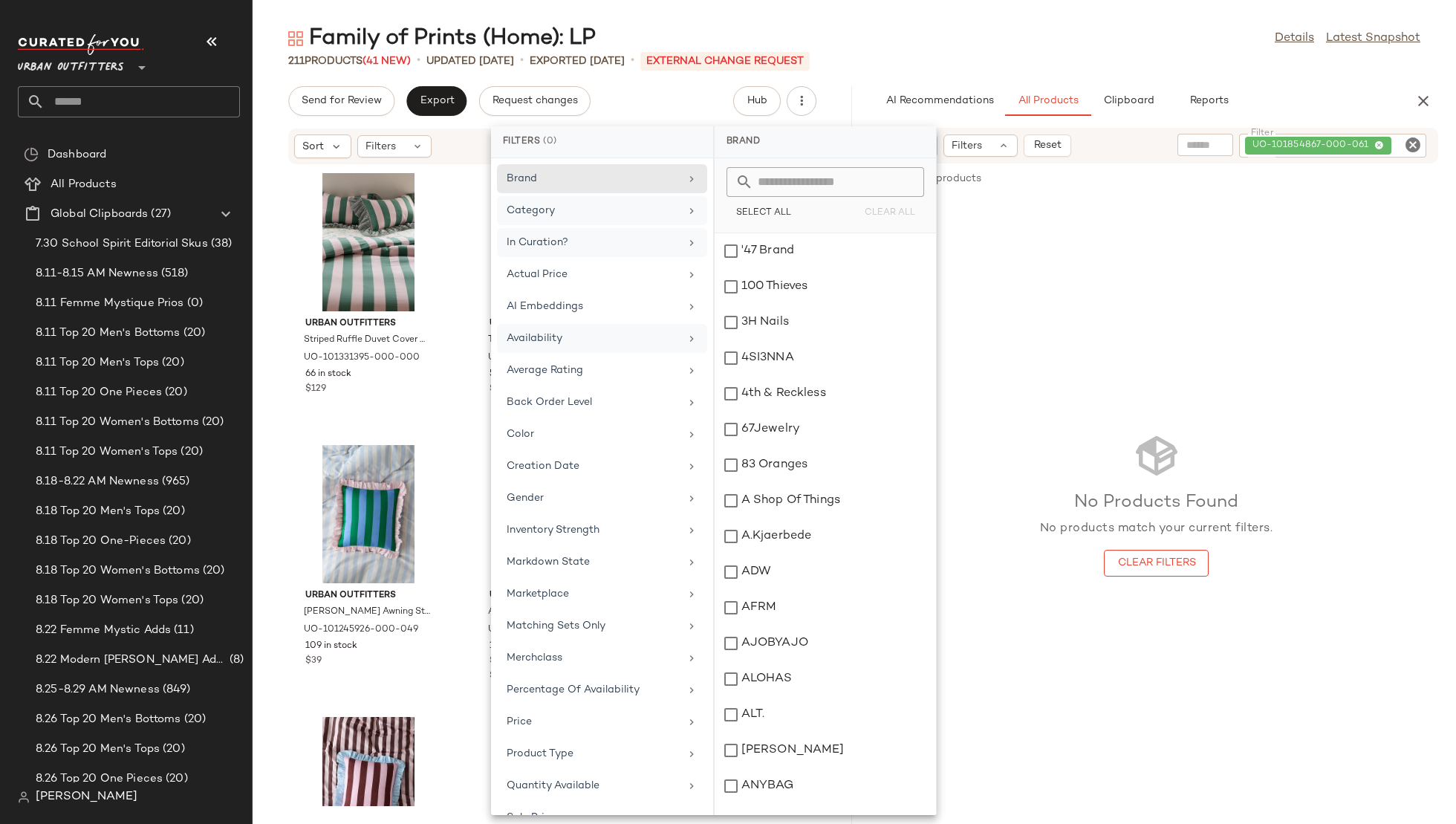
click at [1181, 265] on div "No Products Found No products match your current filters. Clear Filters" at bounding box center [1156, 504] width 599 height 616
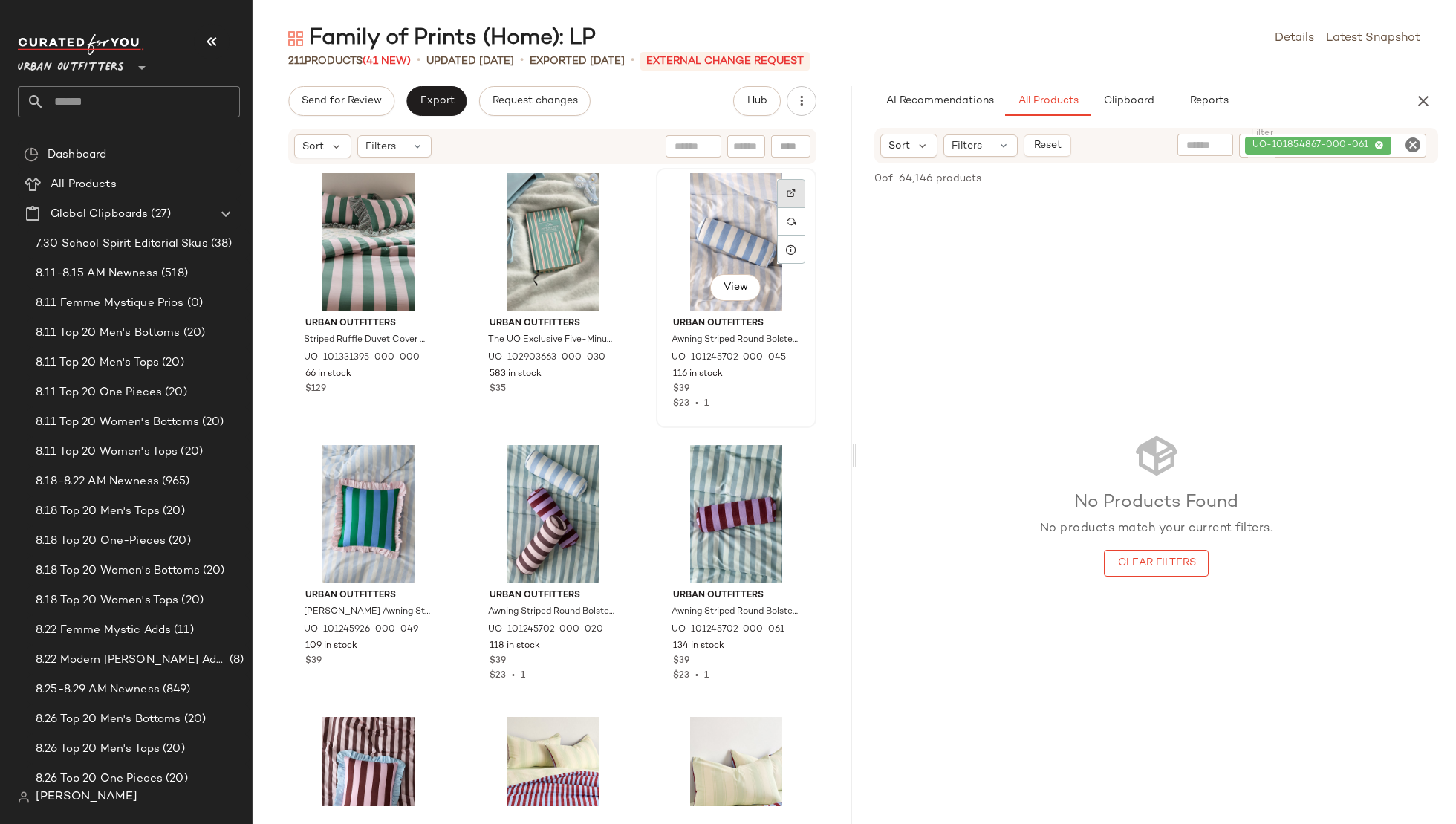
click at [777, 194] on div at bounding box center [791, 193] width 28 height 28
click at [1409, 151] on icon "Clear Filter" at bounding box center [1413, 145] width 18 height 18
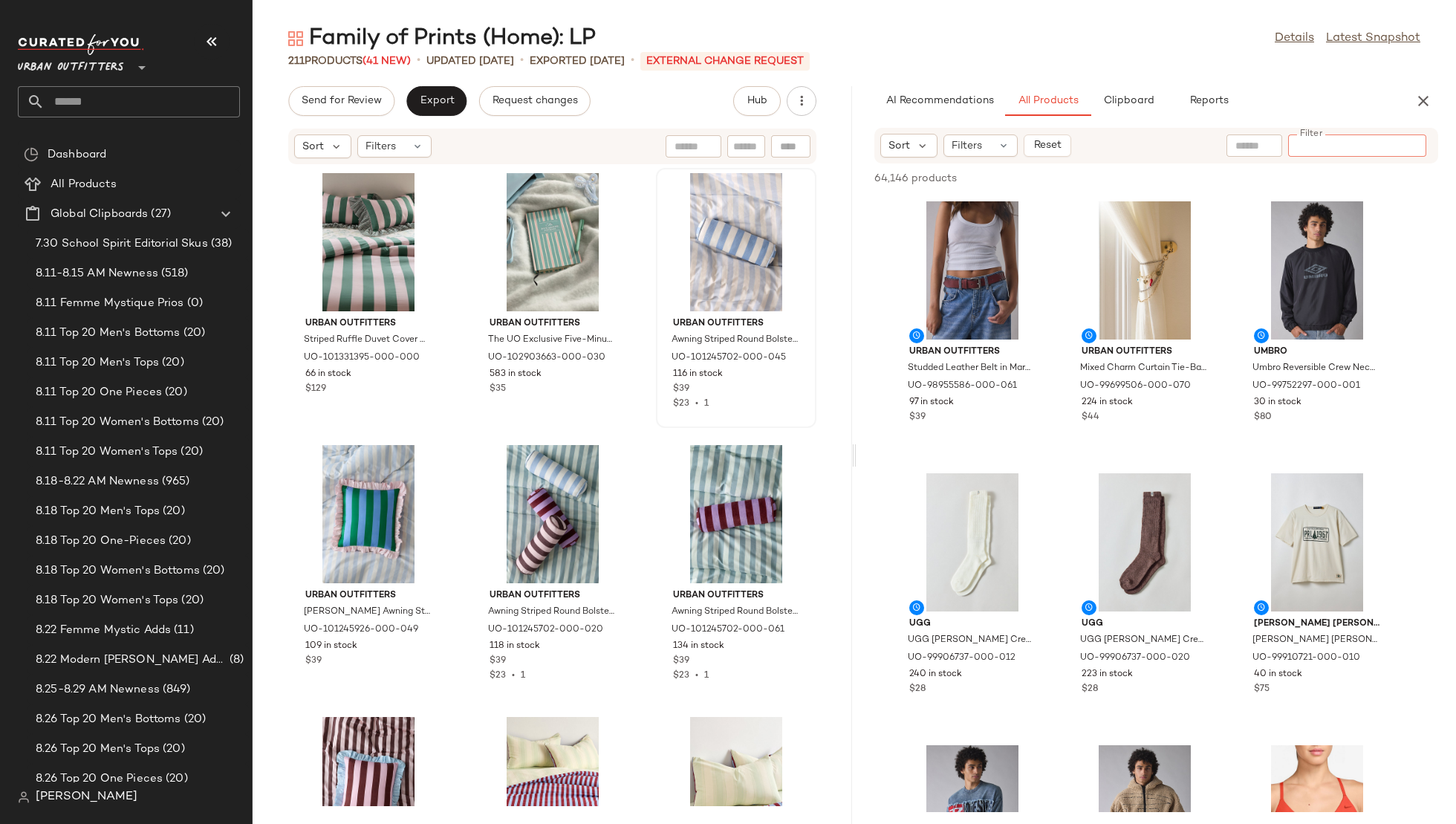
paste input "**********"
click at [1316, 148] on input "**********" at bounding box center [1357, 145] width 126 height 16
type input "*********"
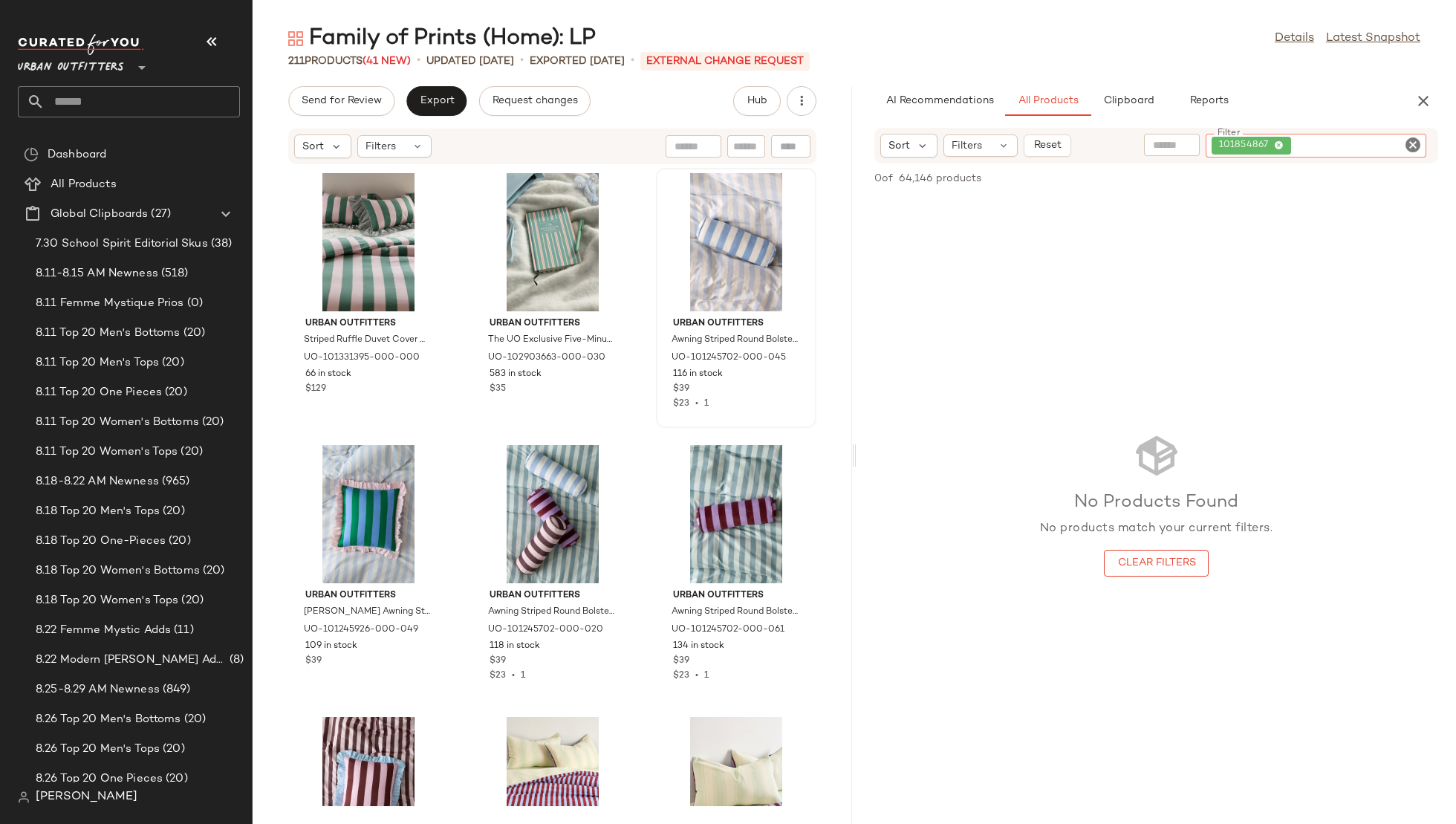
click at [1412, 145] on icon "Clear Filter" at bounding box center [1413, 145] width 18 height 18
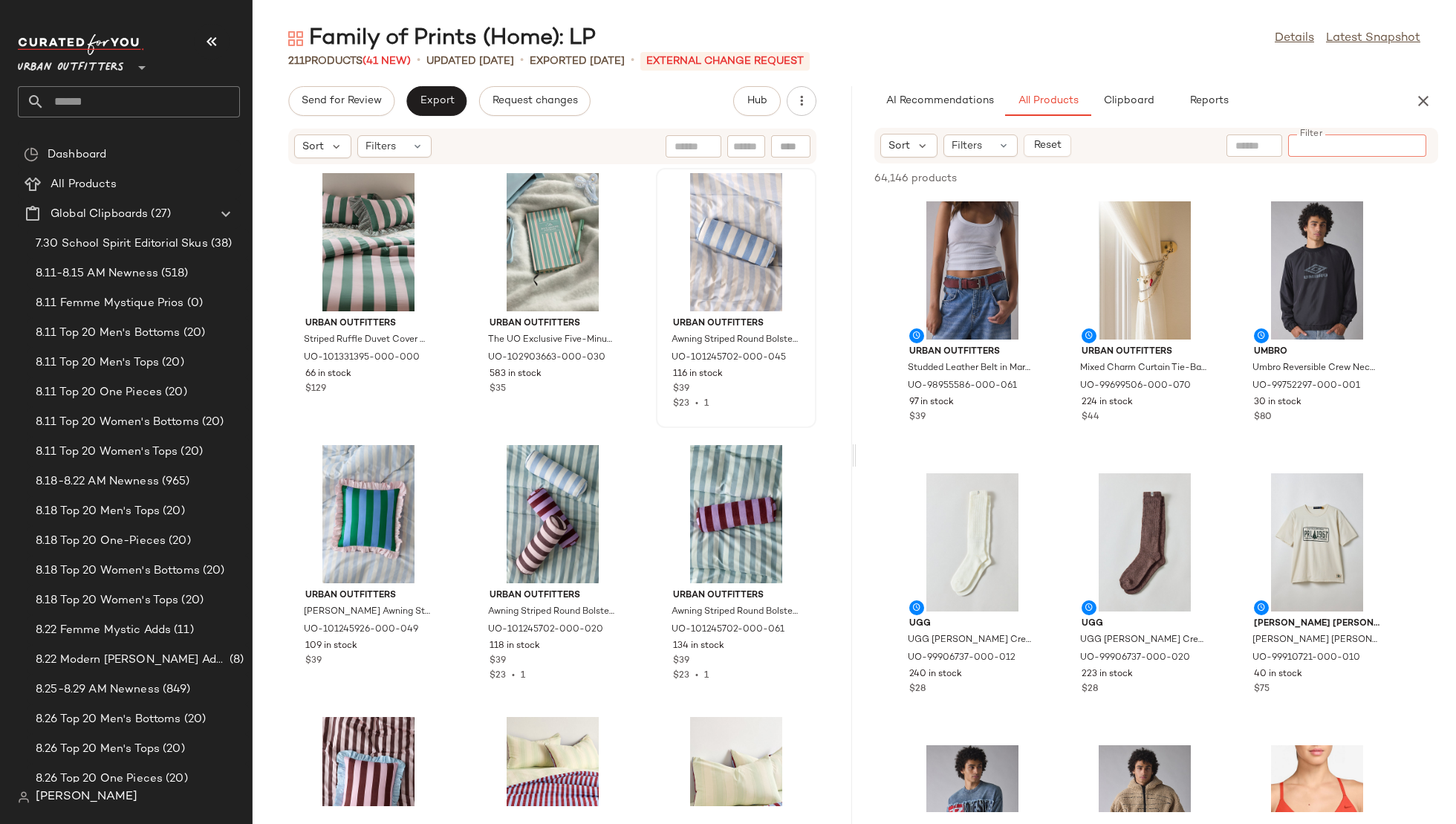
paste input "**********"
type input "**********"
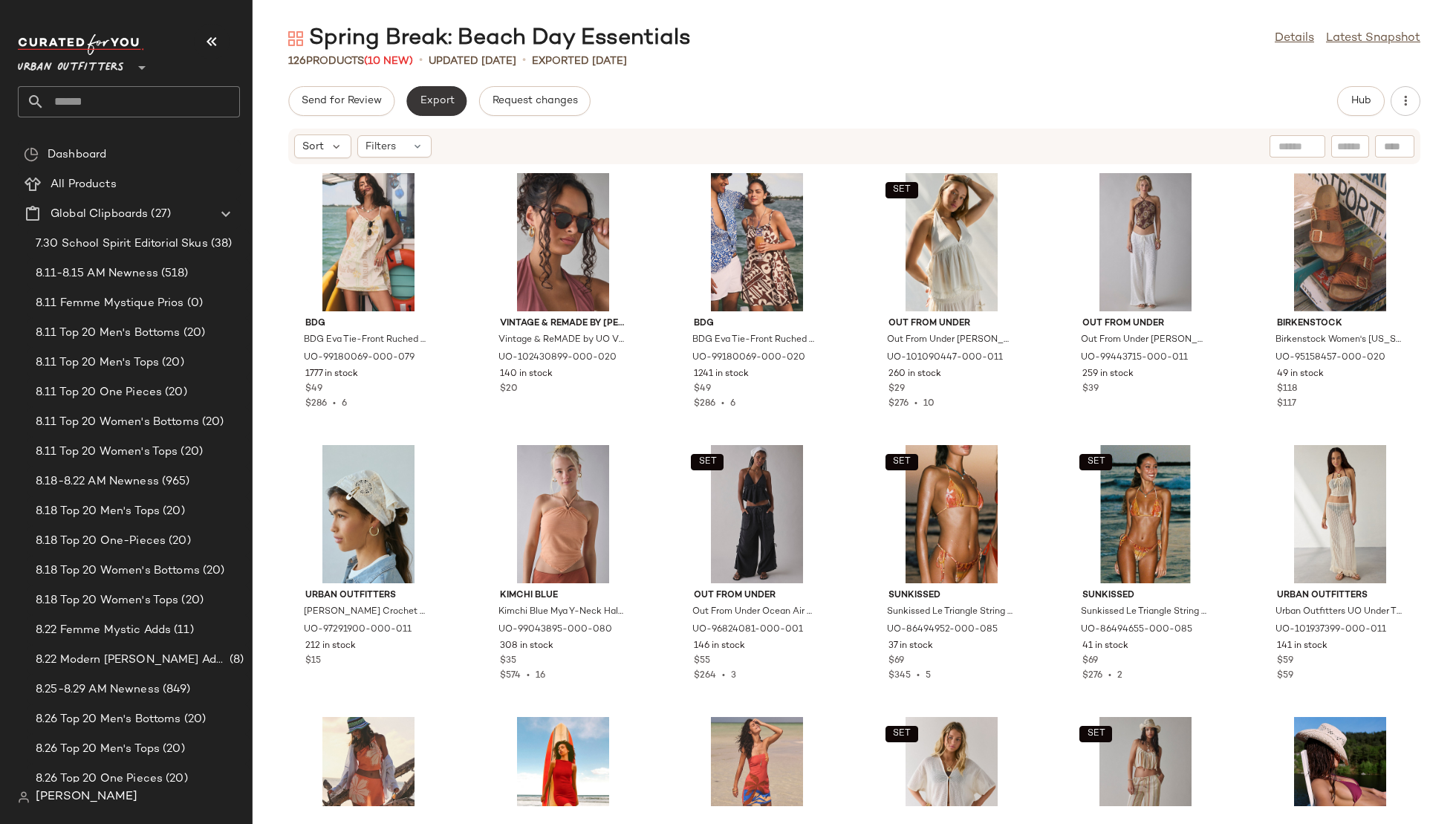
click at [444, 93] on button "Export" at bounding box center [436, 100] width 60 height 30
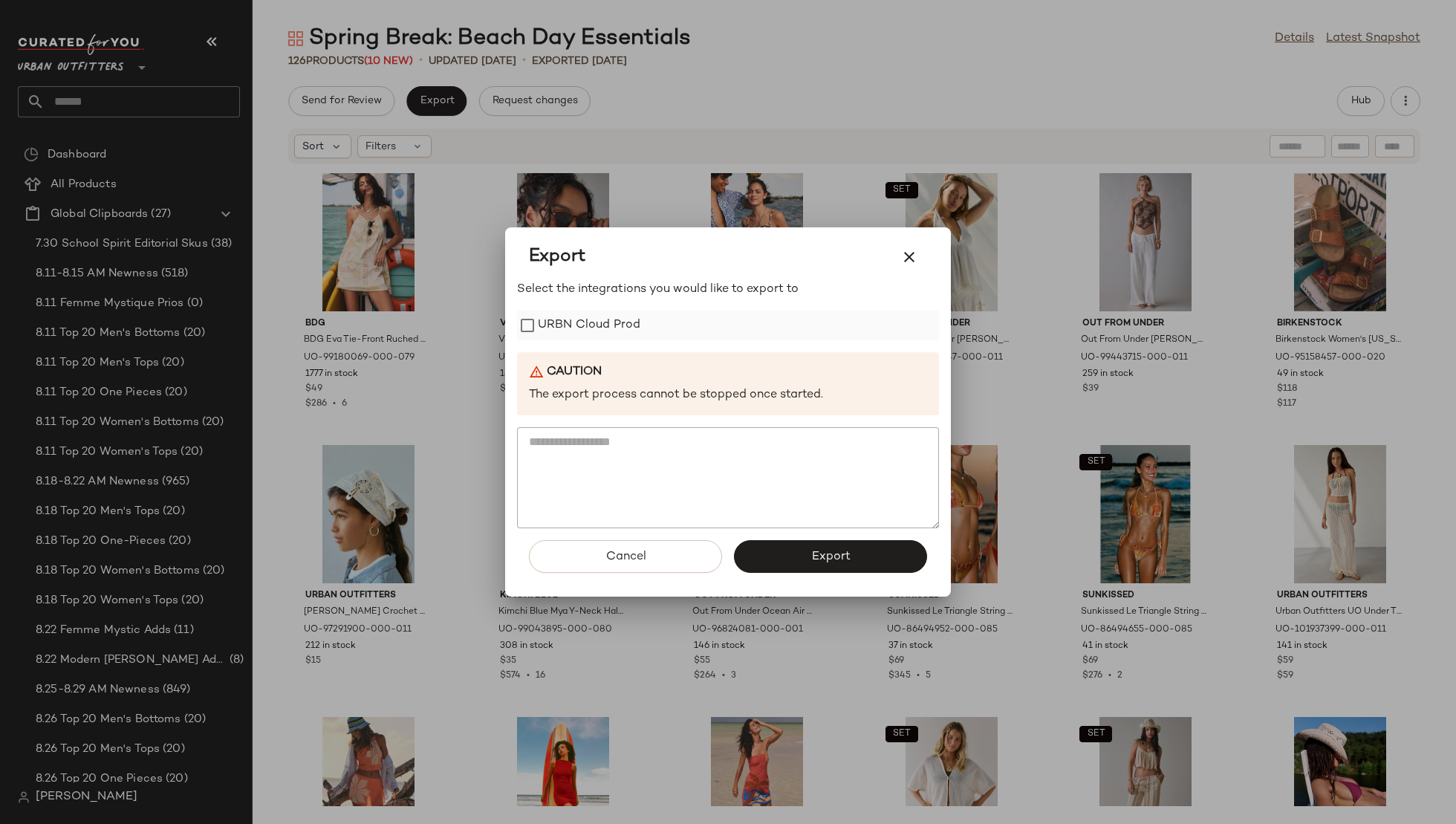
click at [595, 314] on label "URBN Cloud Prod" at bounding box center [589, 325] width 102 height 30
click at [801, 555] on button "Export" at bounding box center [831, 557] width 193 height 33
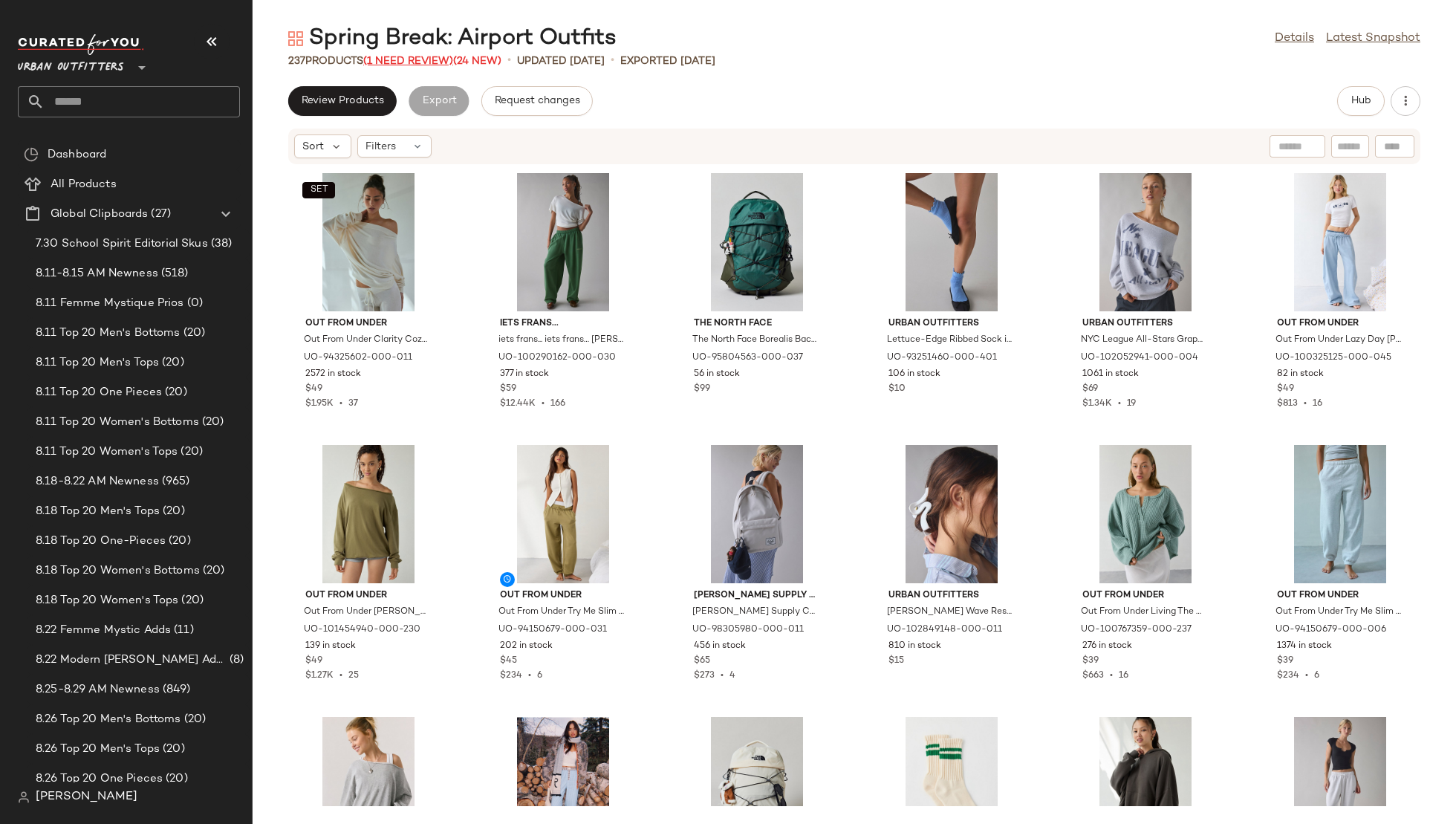
click at [412, 57] on span "(1 Need Review)" at bounding box center [408, 61] width 90 height 11
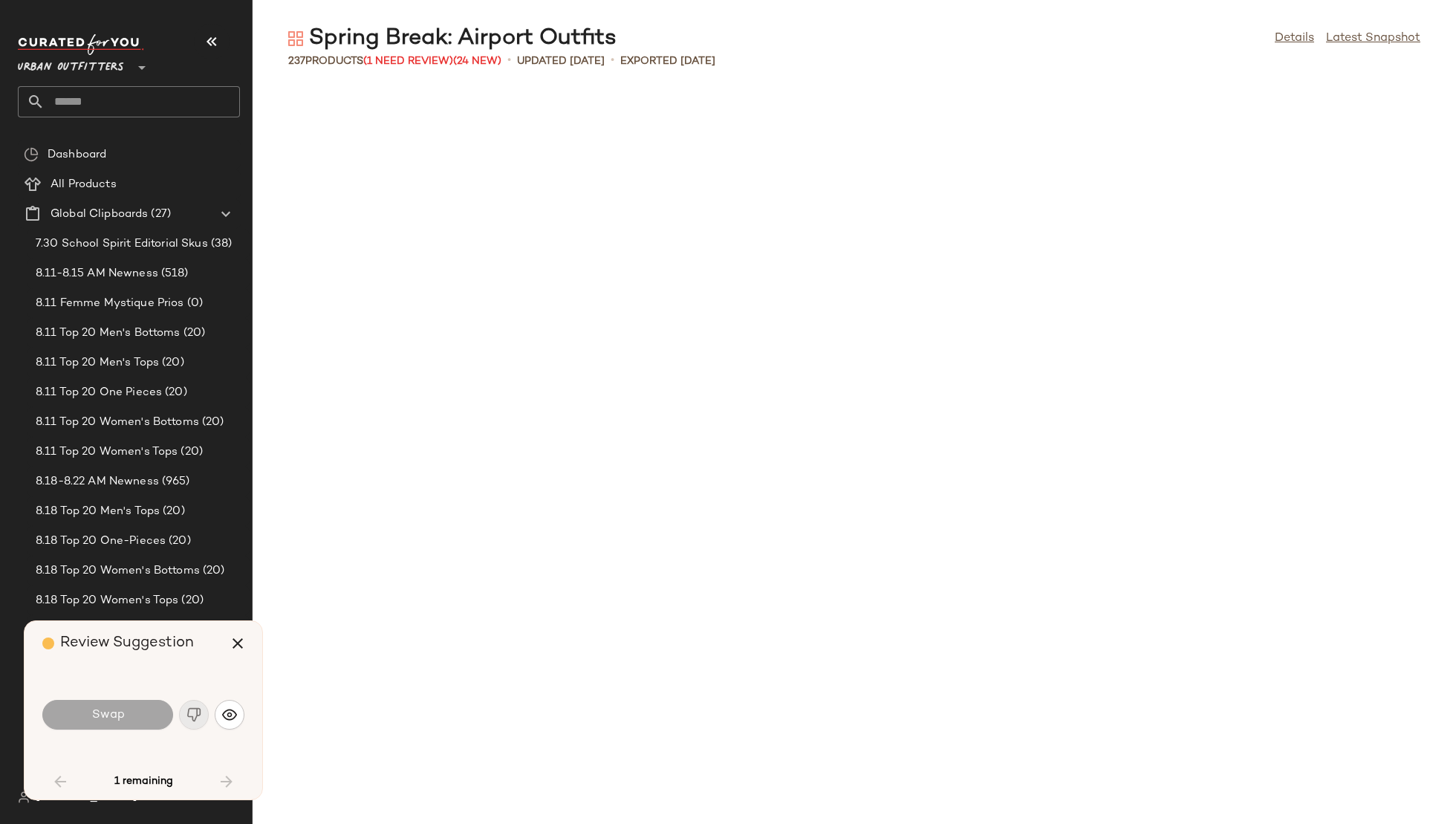
scroll to position [1904, 0]
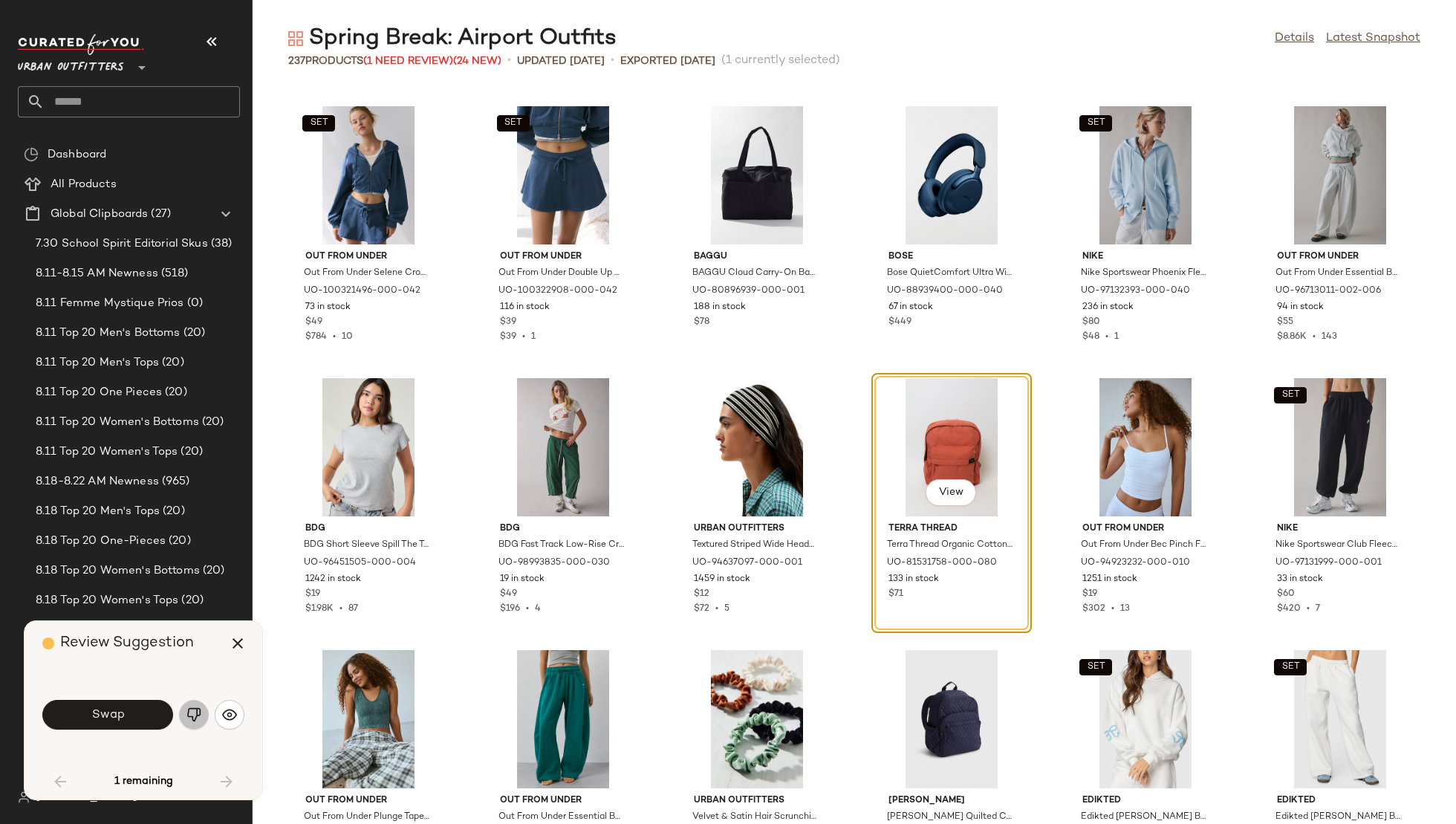
click at [200, 709] on img "button" at bounding box center [193, 714] width 15 height 15
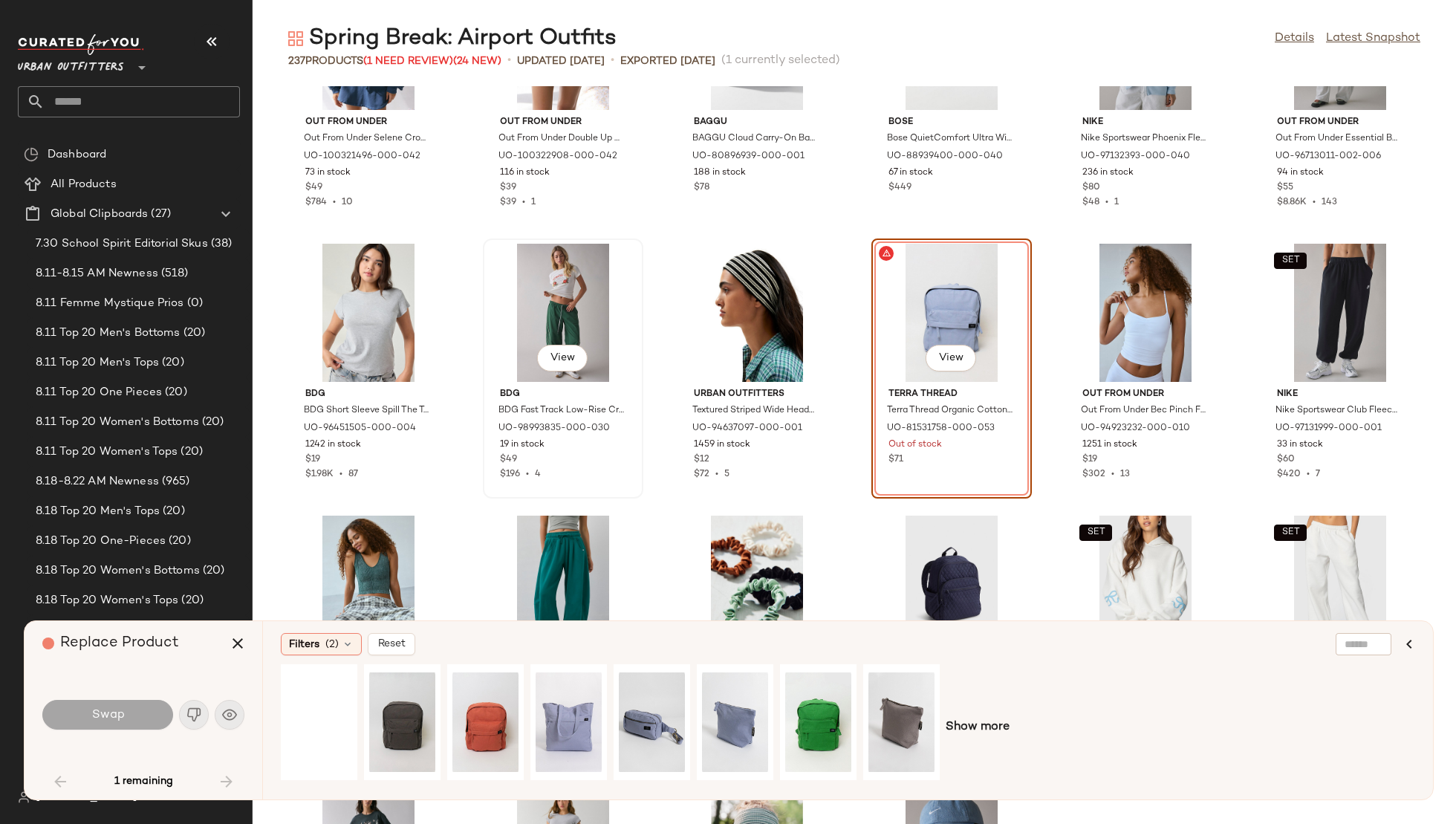
scroll to position [2045, 0]
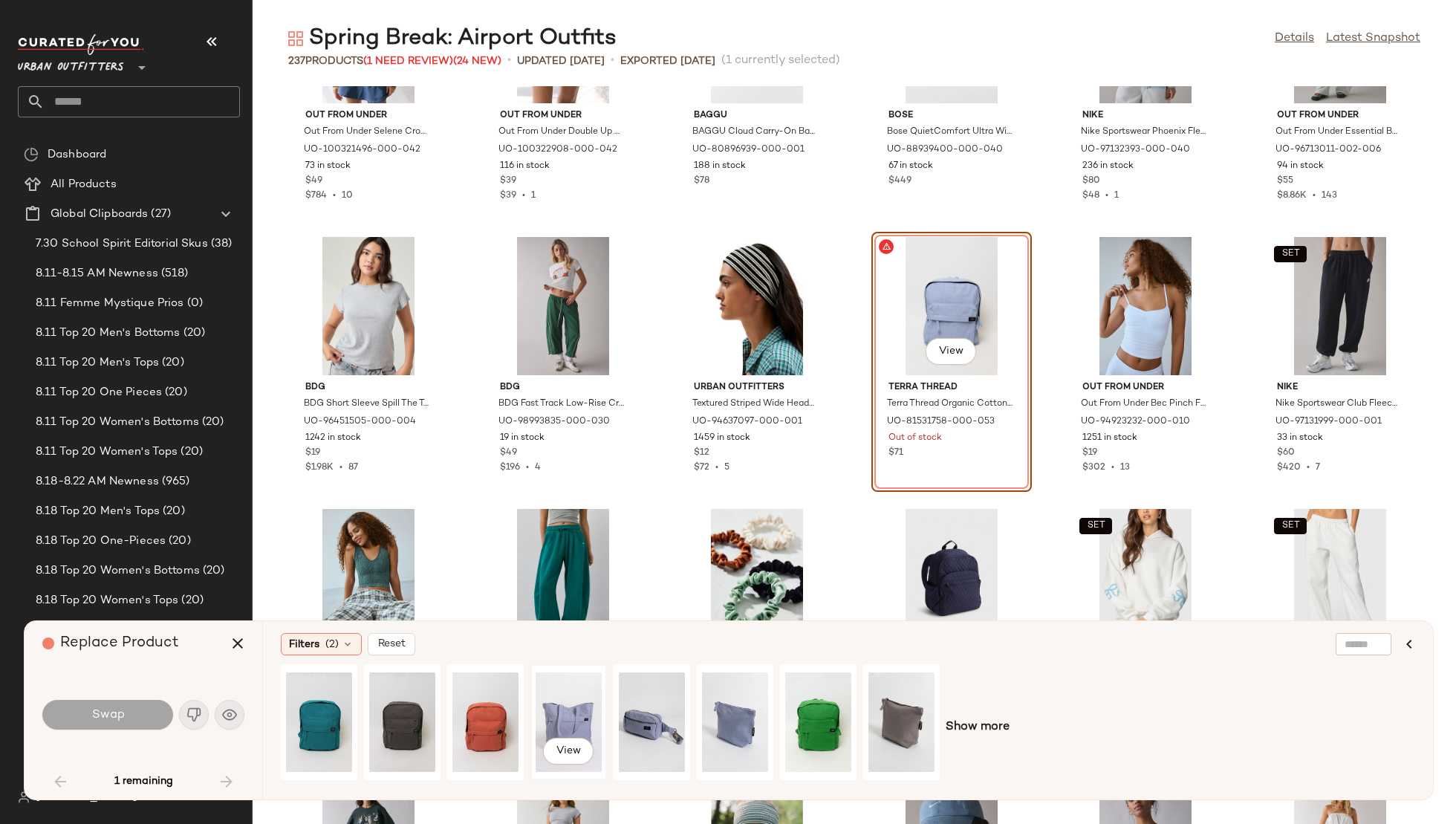
click at [564, 719] on div "View" at bounding box center [568, 723] width 66 height 106
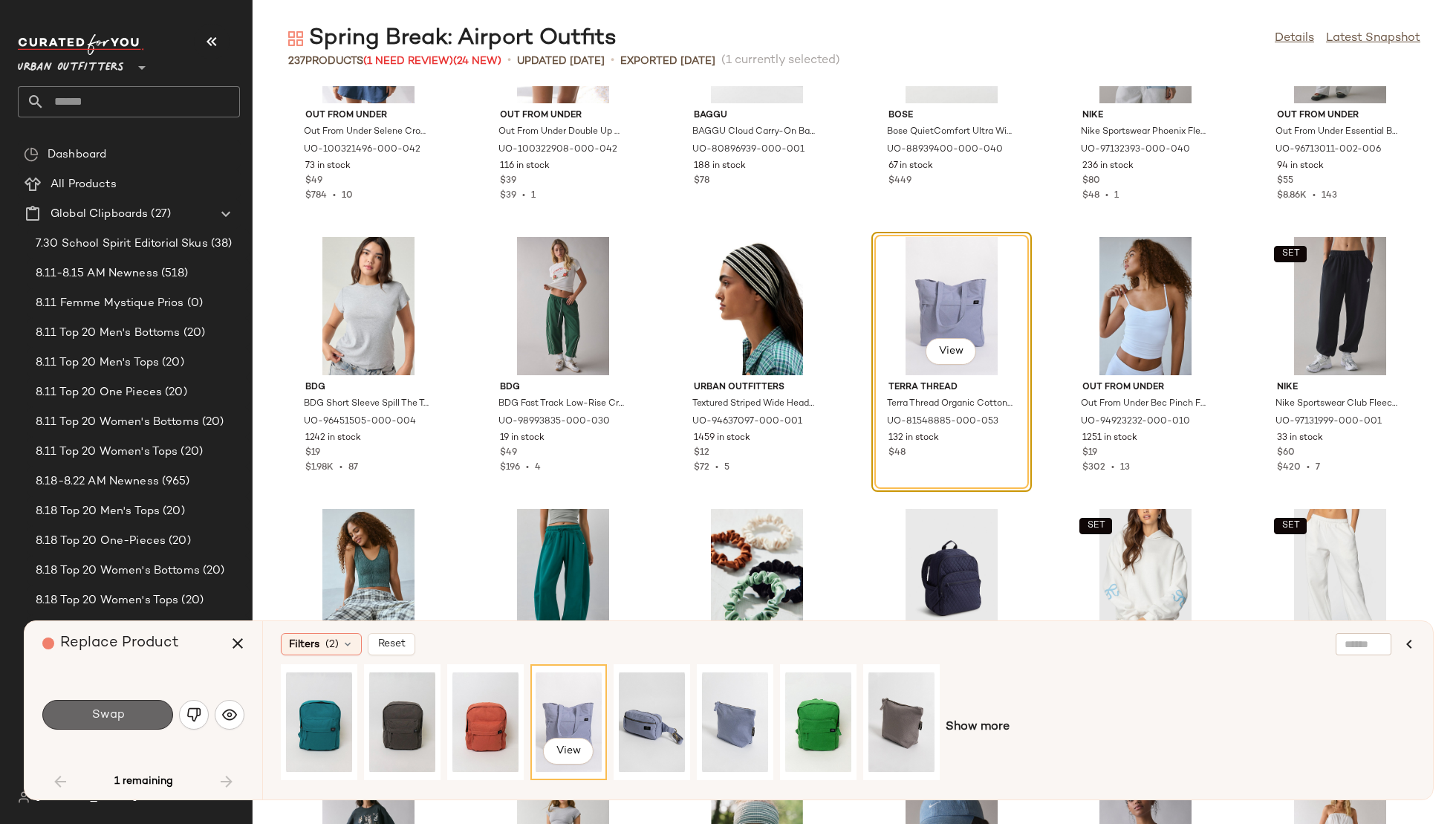
click at [110, 719] on span "Swap" at bounding box center [107, 714] width 34 height 14
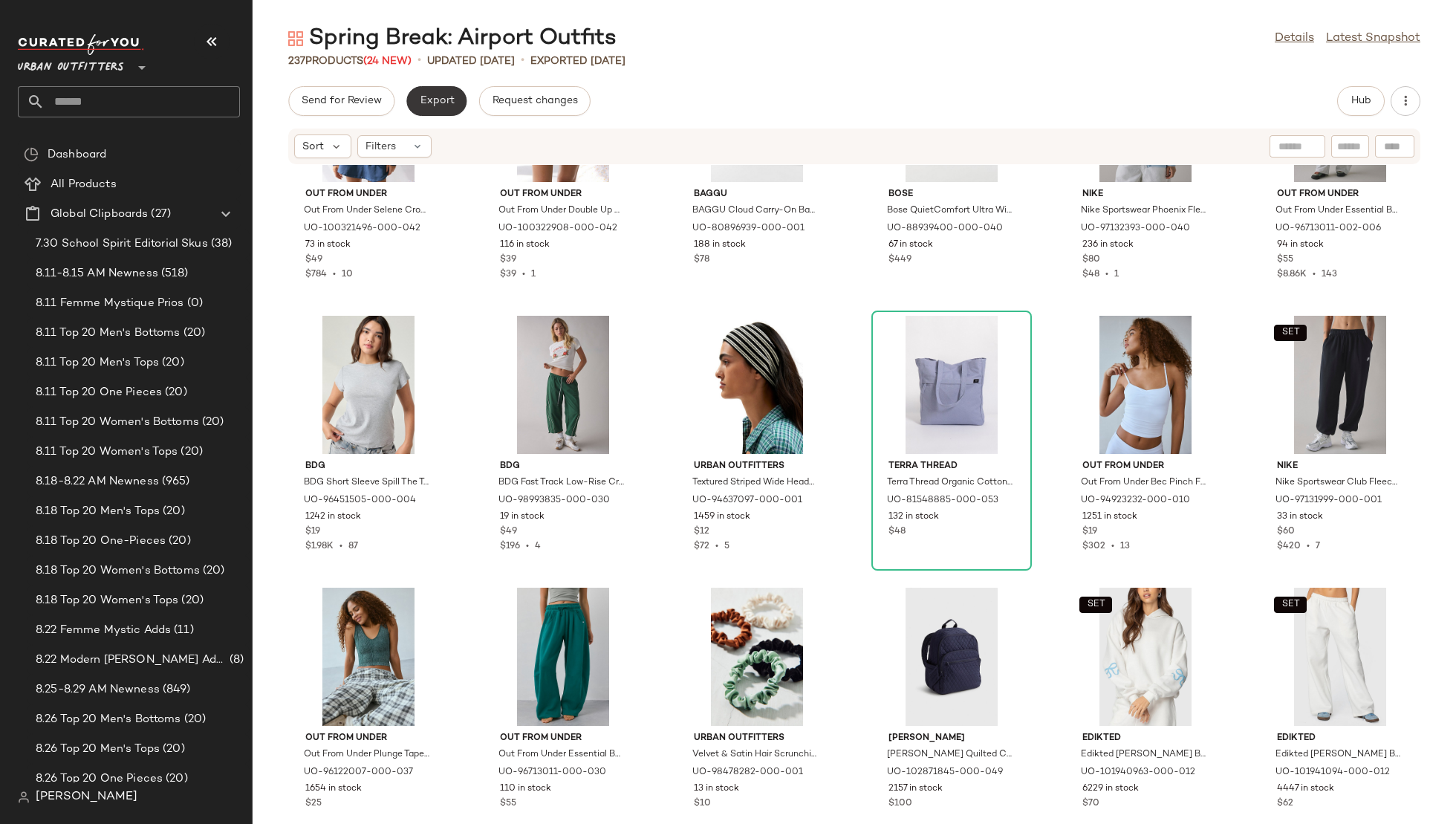
click at [436, 103] on span "Export" at bounding box center [436, 100] width 35 height 12
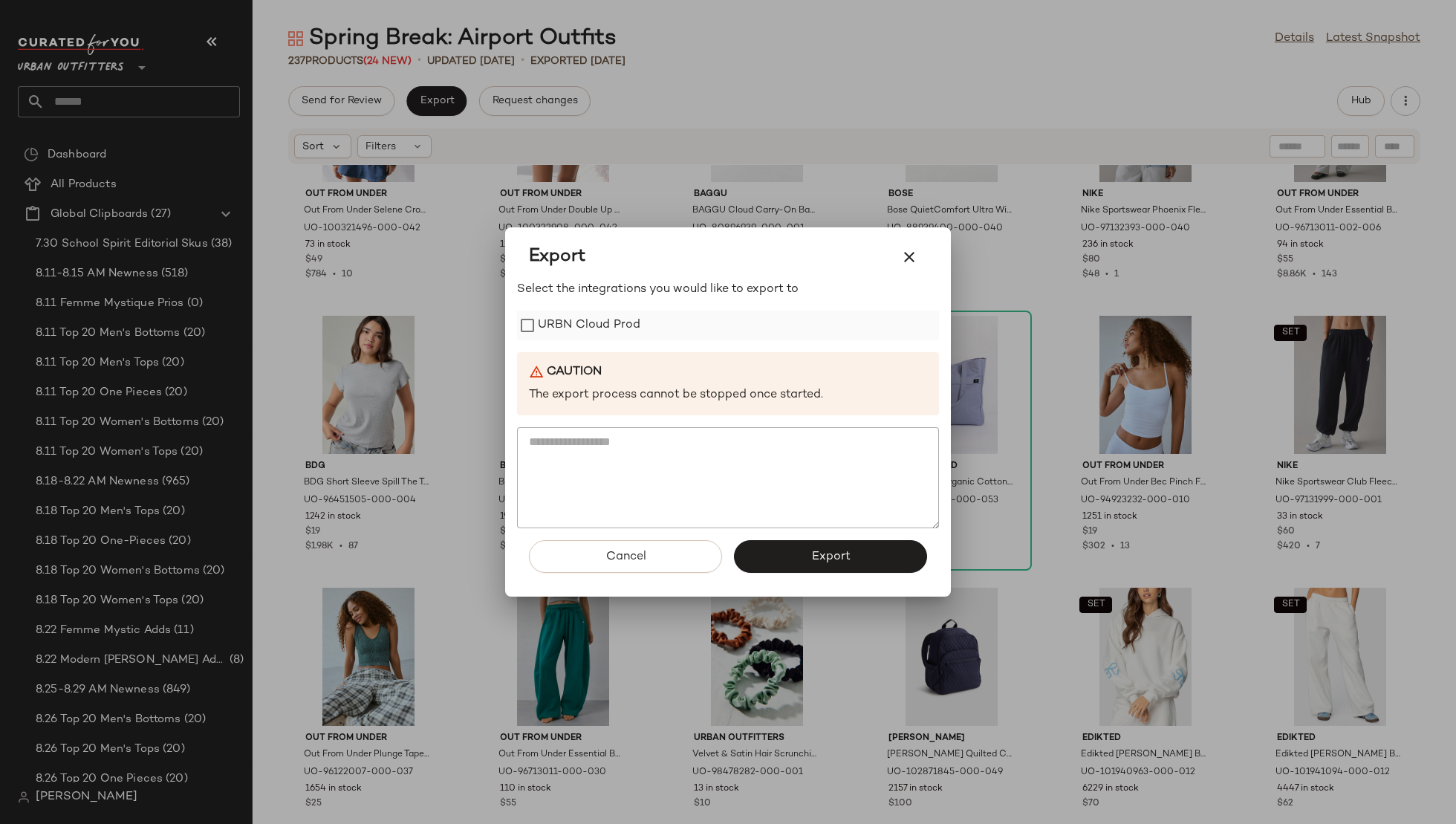
click at [607, 317] on label "URBN Cloud Prod" at bounding box center [589, 325] width 102 height 30
click at [872, 553] on button "Export" at bounding box center [831, 557] width 193 height 33
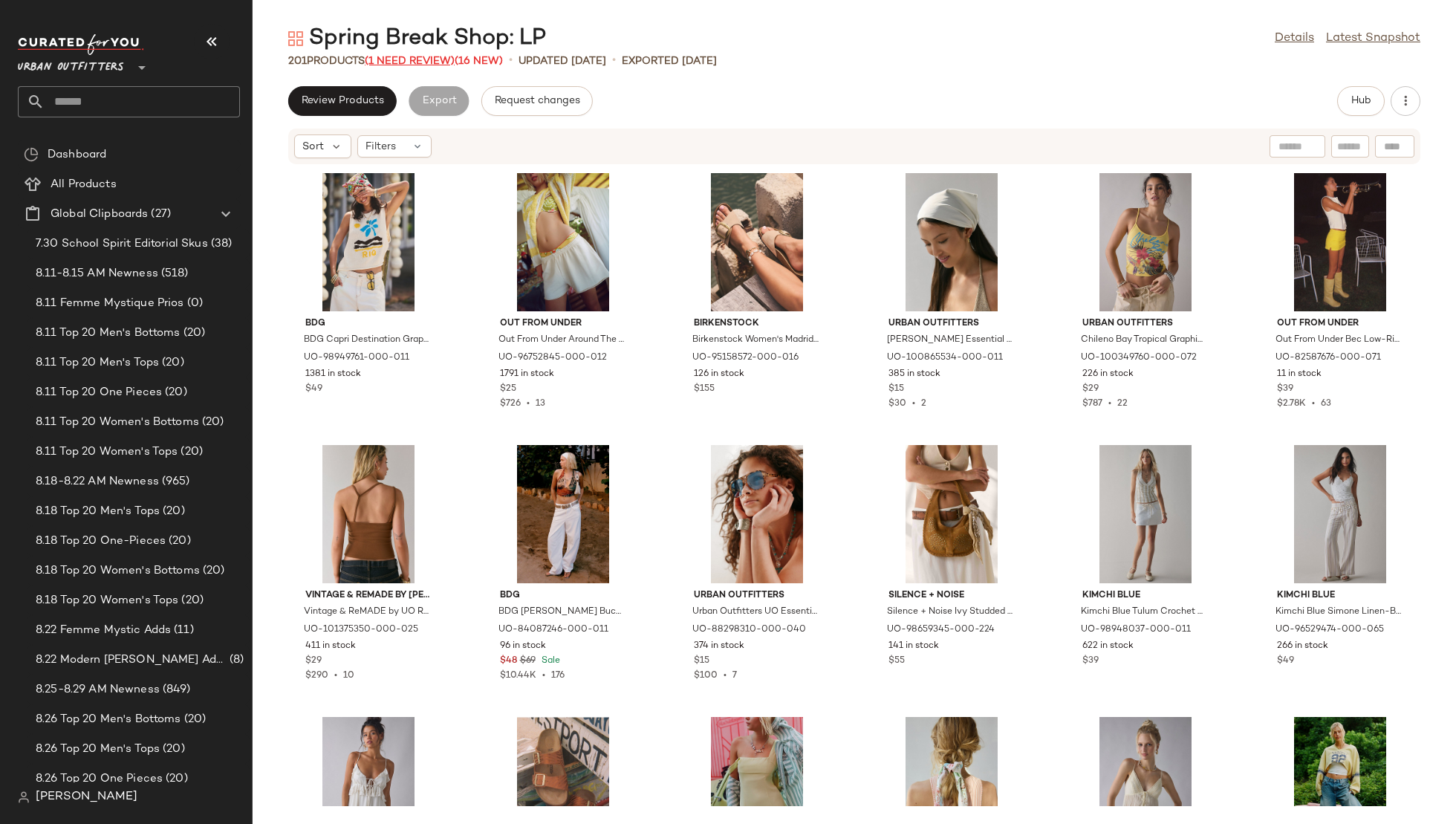
click at [409, 59] on span "(1 Need Review)" at bounding box center [410, 61] width 90 height 11
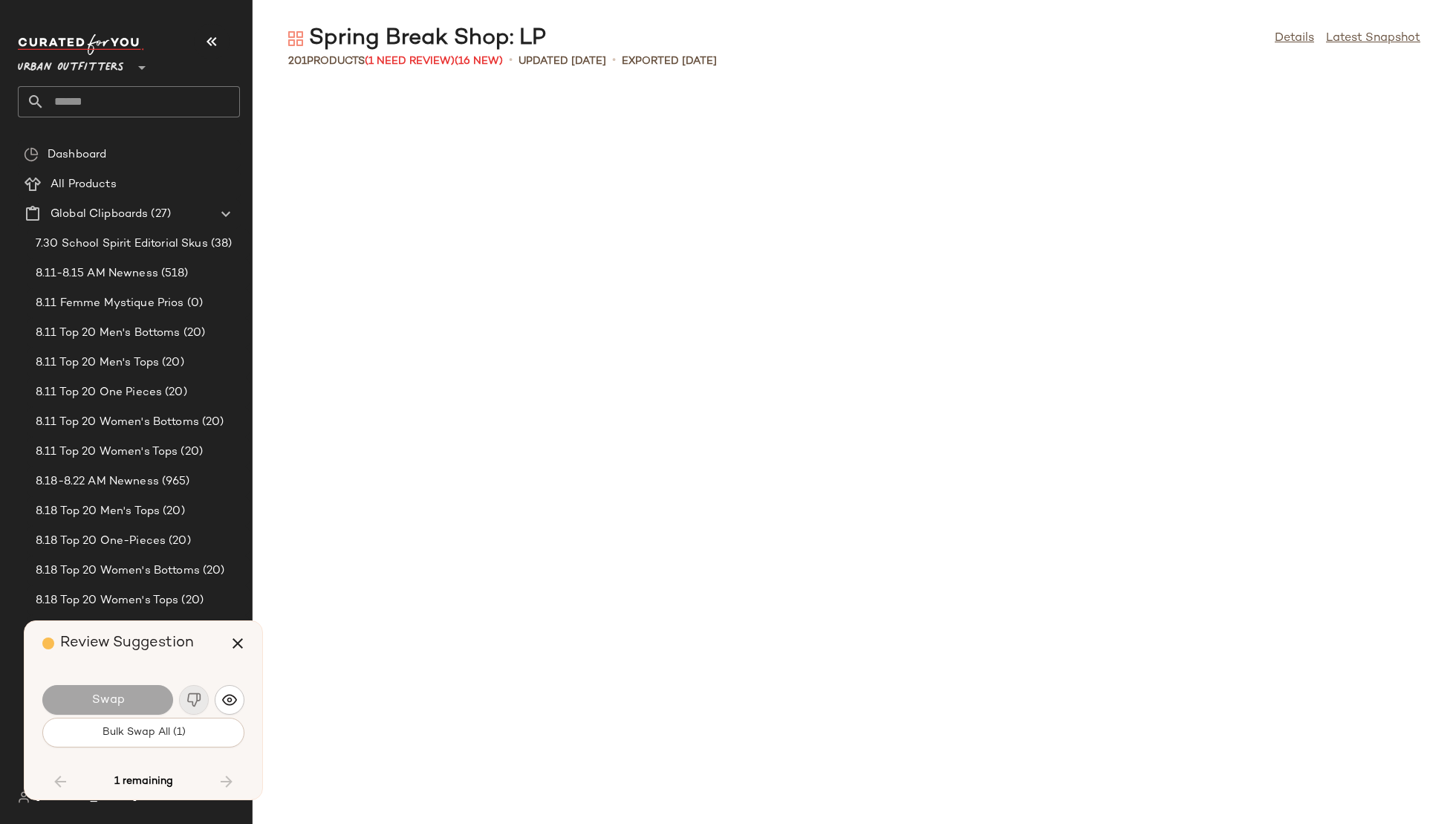
scroll to position [8432, 0]
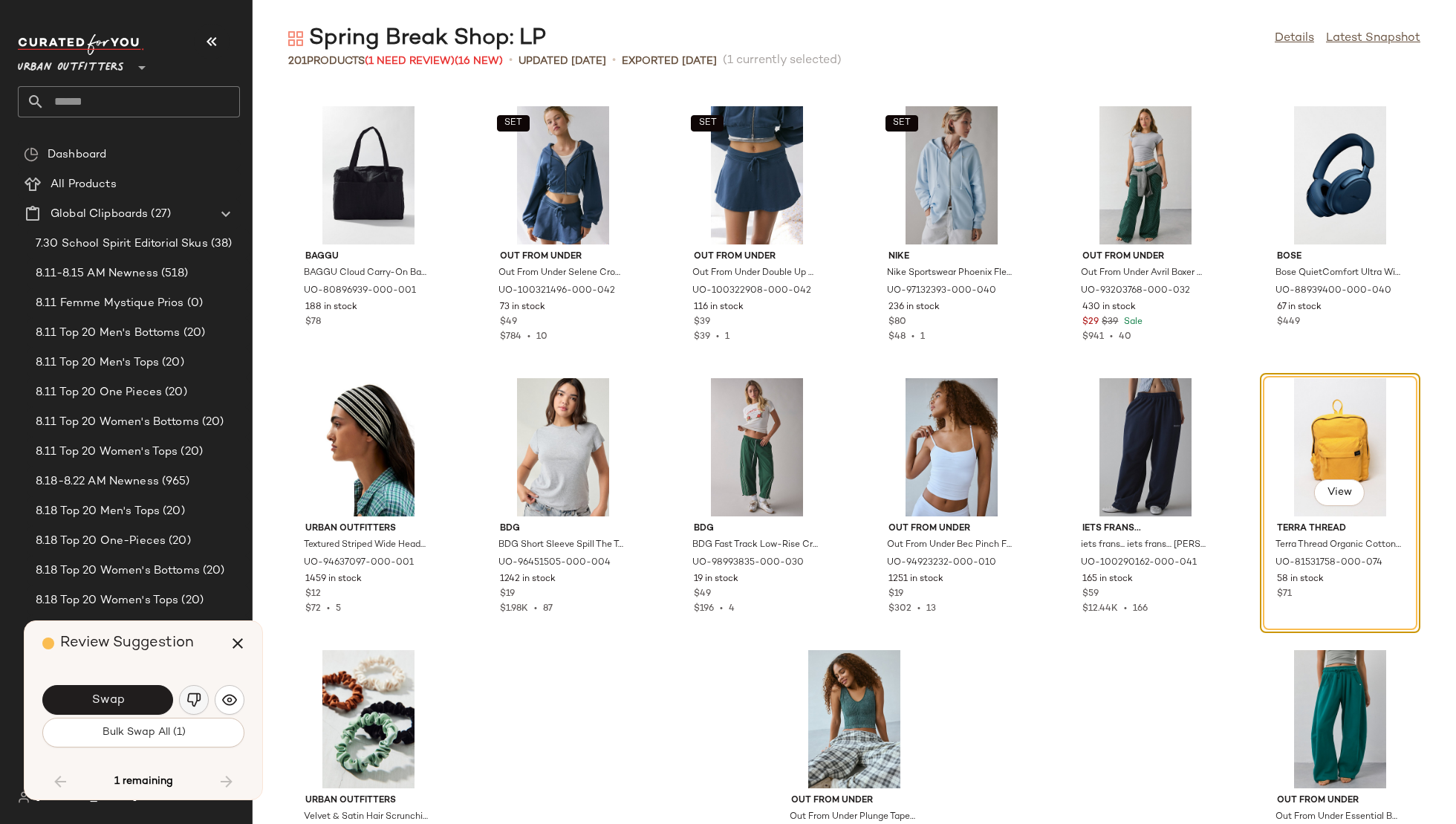
click at [198, 695] on img "button" at bounding box center [193, 700] width 15 height 15
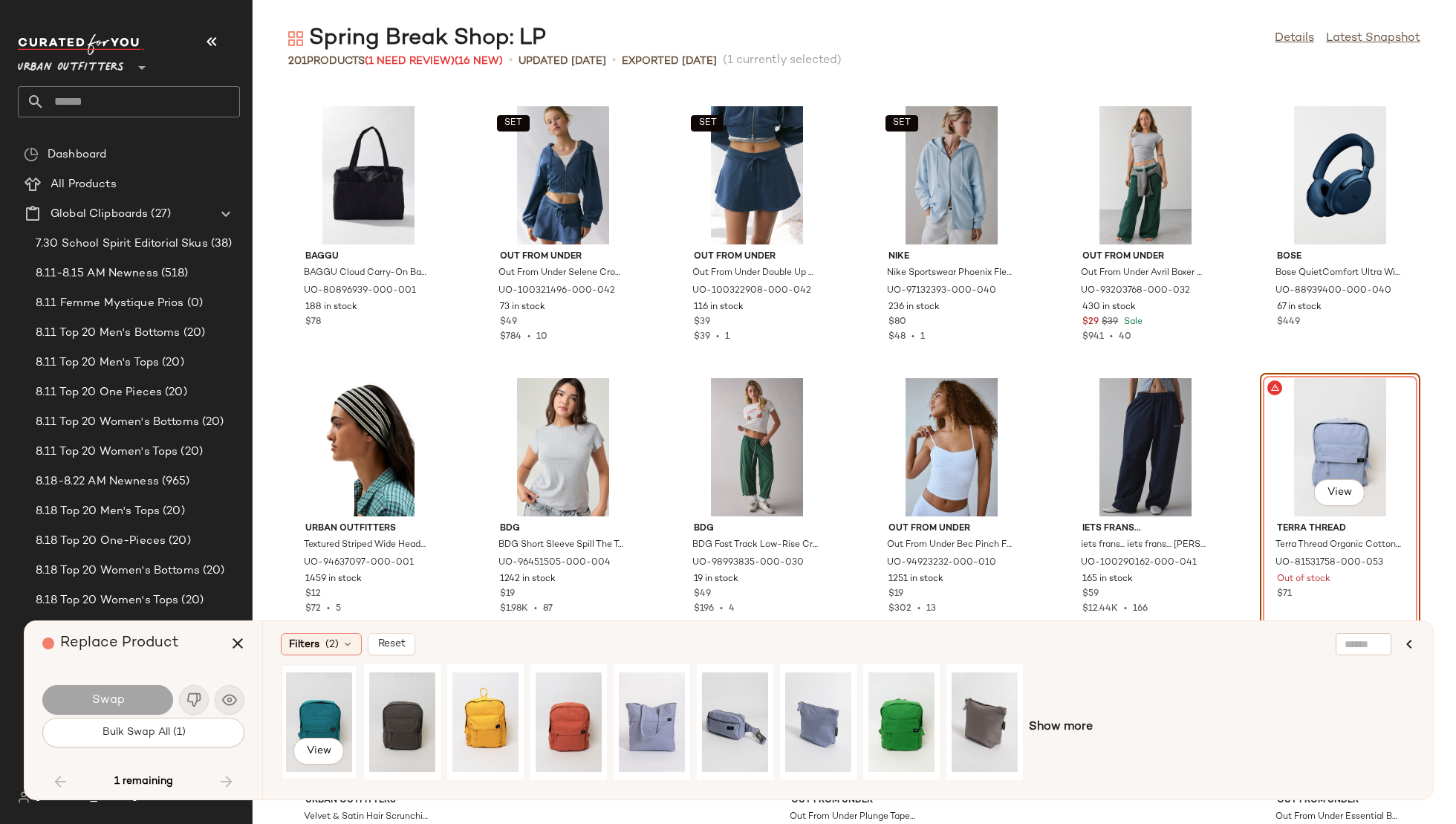
click at [318, 723] on div "View" at bounding box center [319, 723] width 66 height 106
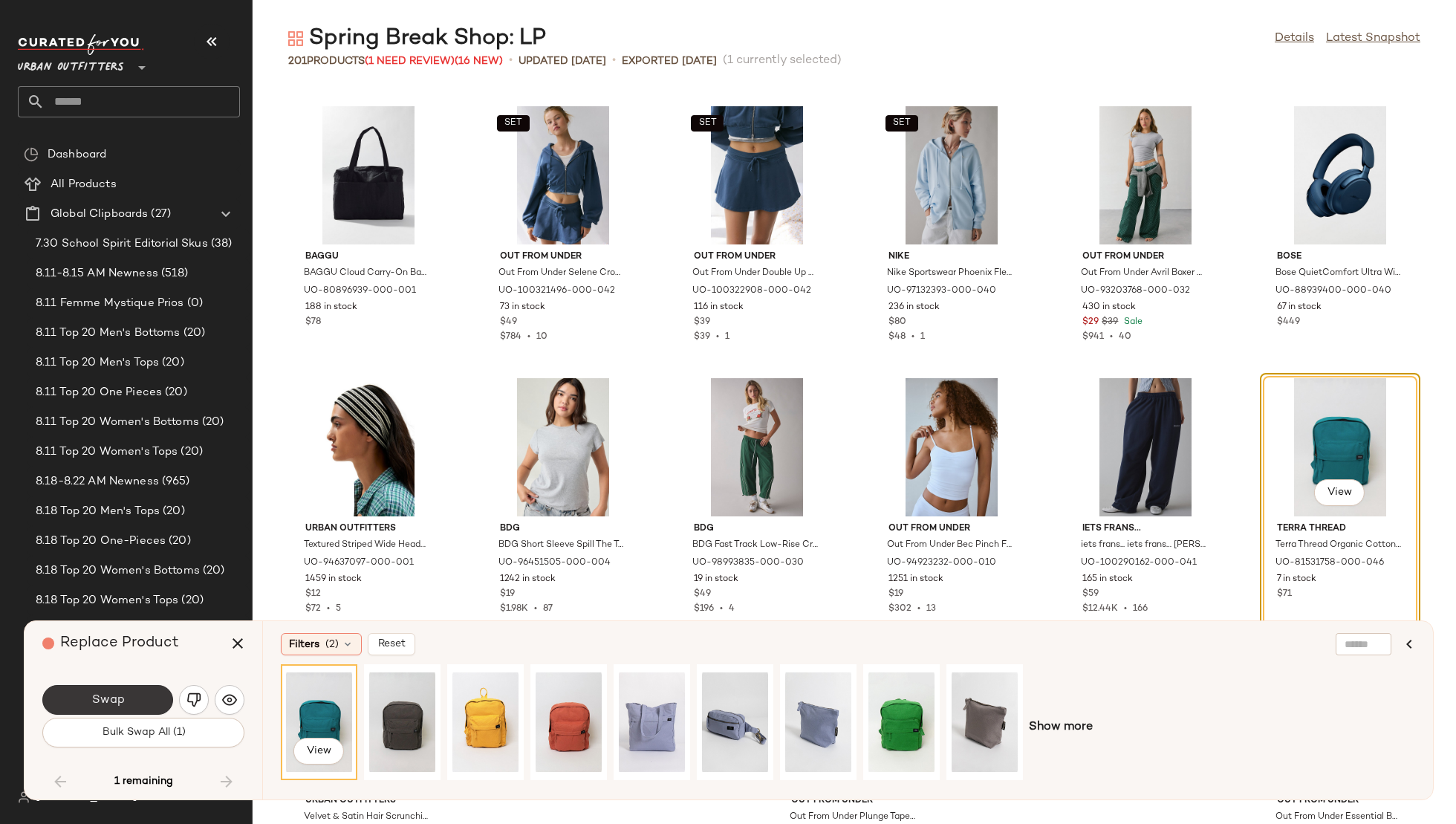
click at [154, 703] on button "Swap" at bounding box center [107, 700] width 130 height 30
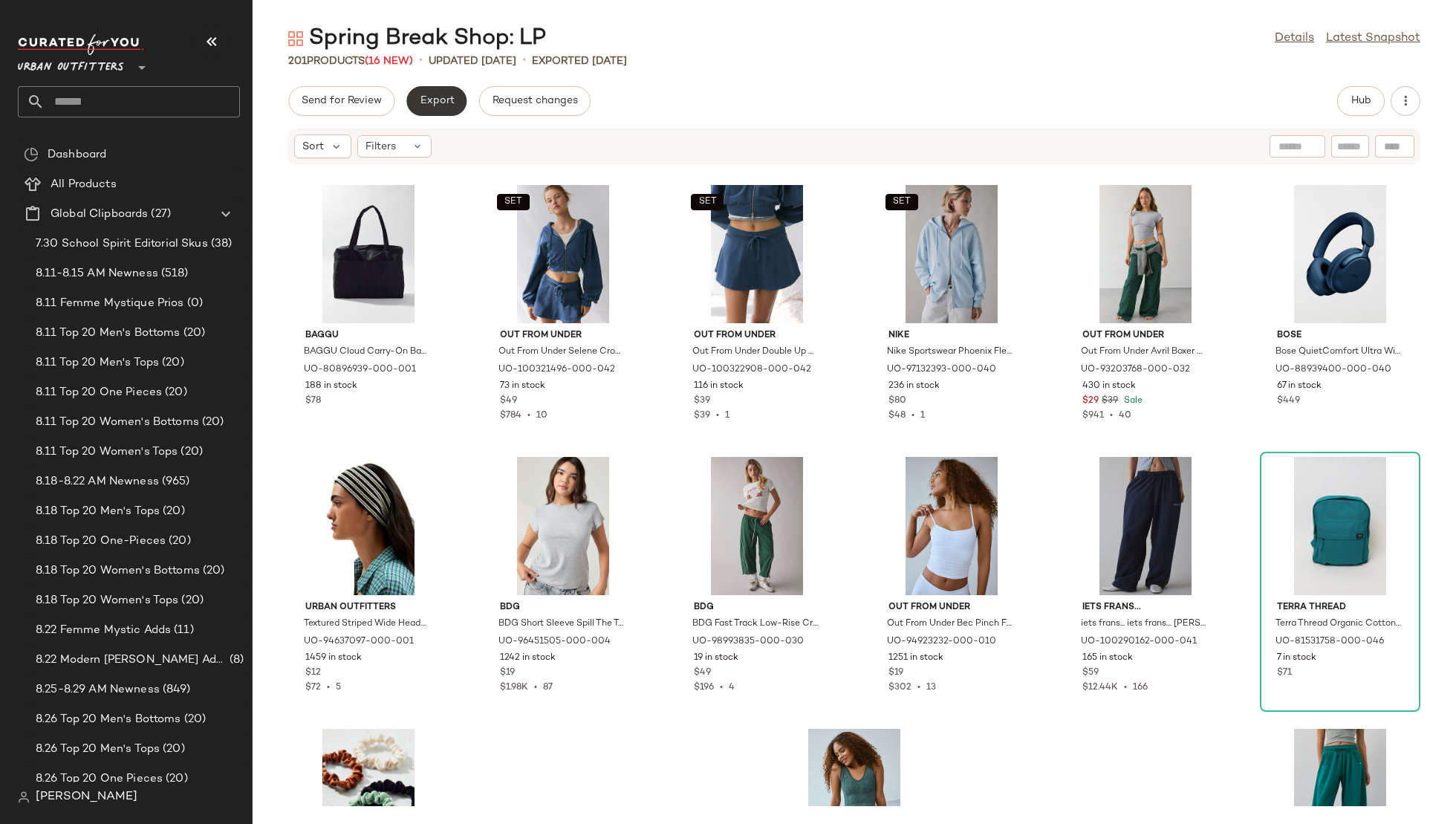
click at [431, 107] on button "Export" at bounding box center [436, 100] width 60 height 30
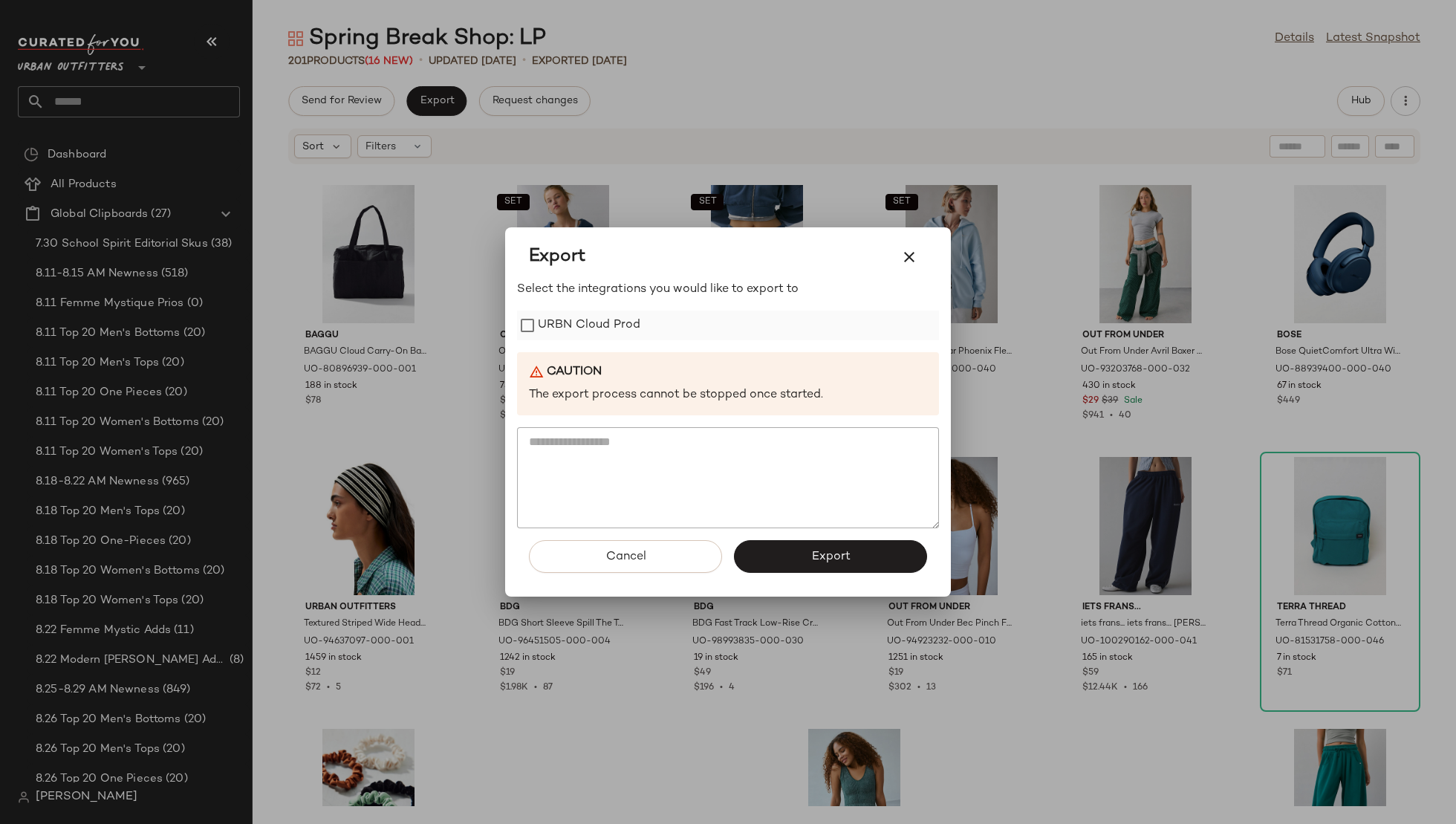
click at [598, 334] on label "URBN Cloud Prod" at bounding box center [589, 325] width 102 height 30
click at [777, 546] on button "Export" at bounding box center [831, 557] width 193 height 33
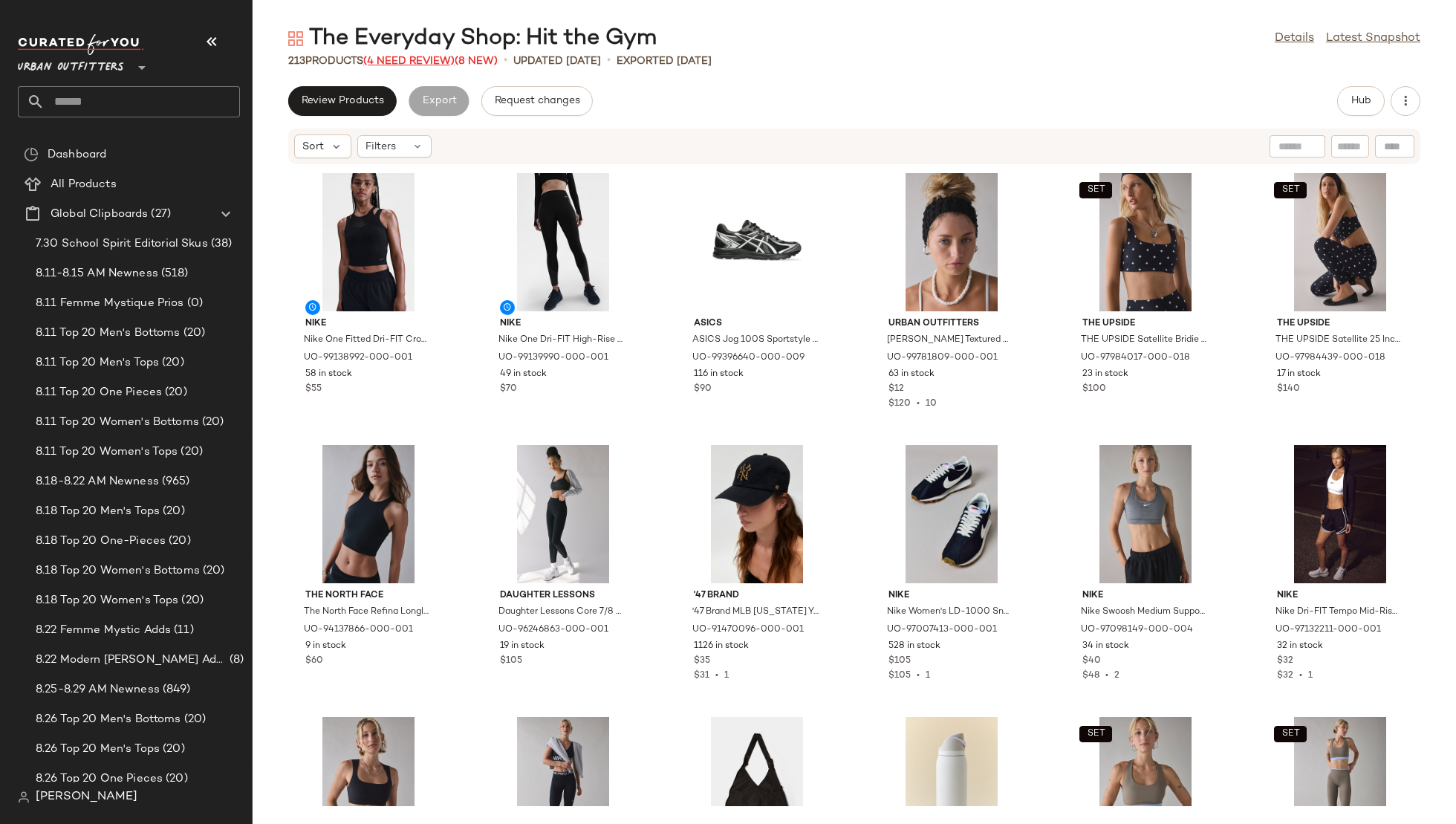
click at [402, 63] on span "(4 Need Review)" at bounding box center [409, 61] width 91 height 11
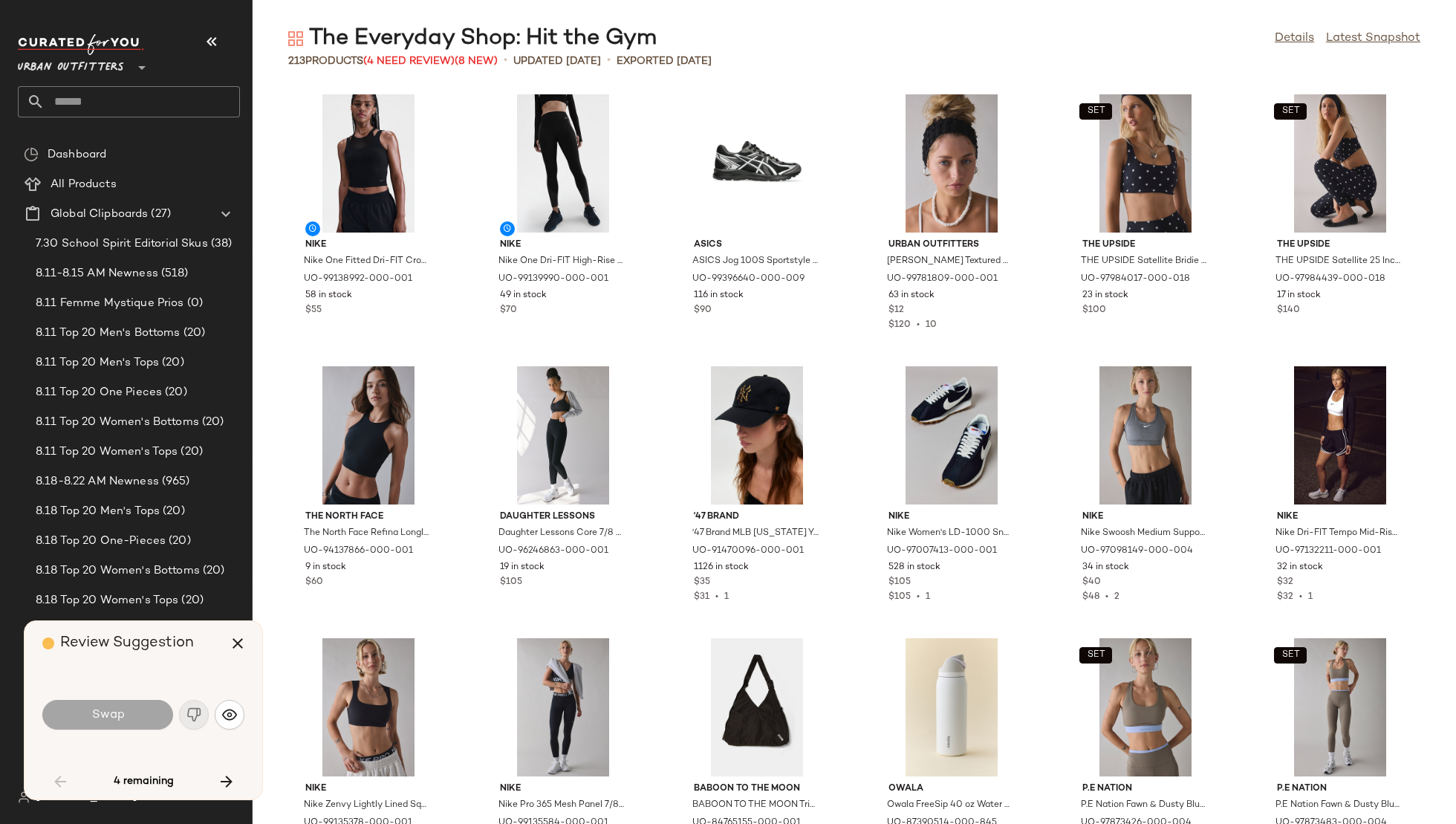
scroll to position [1360, 0]
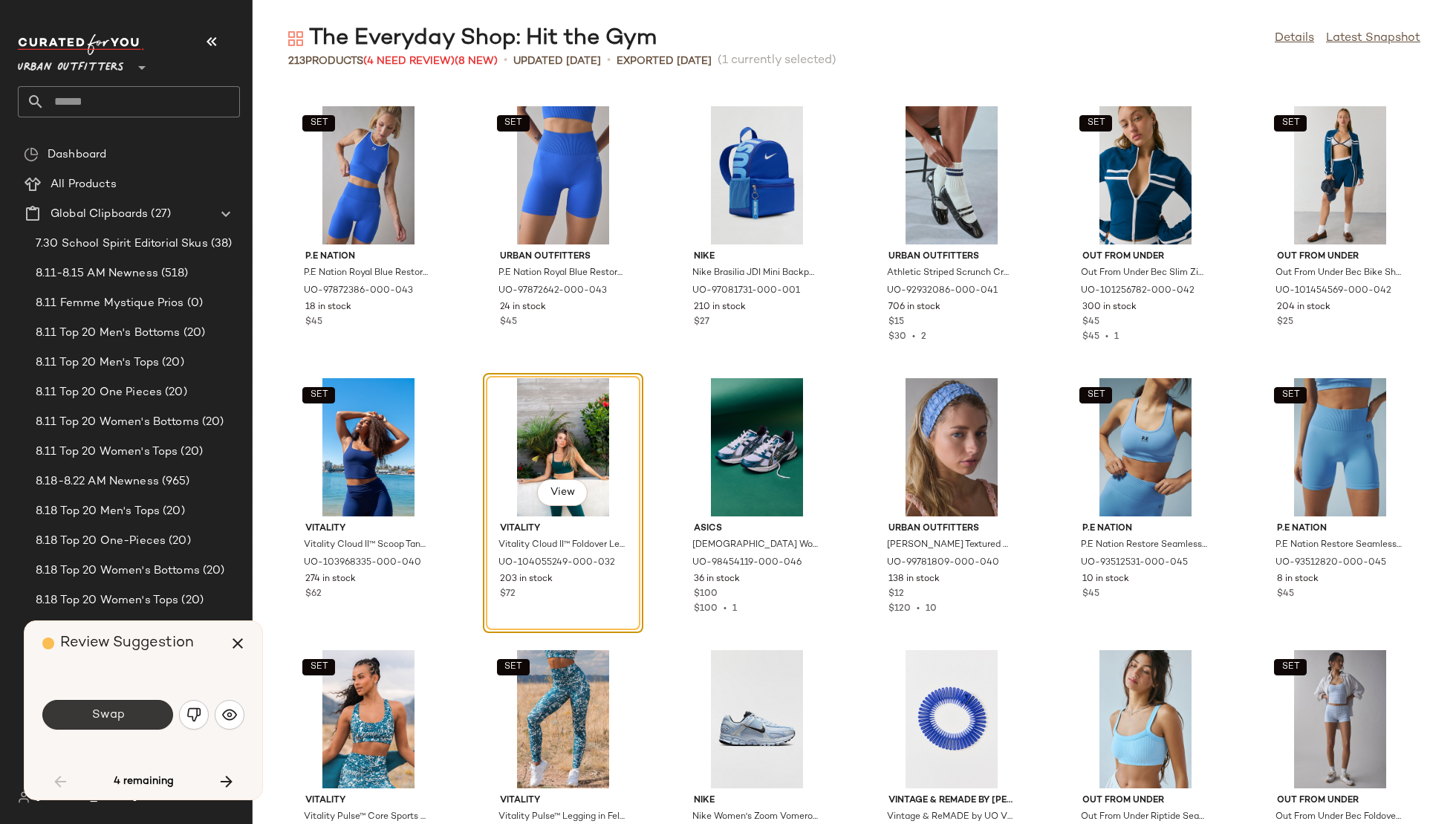
click at [120, 721] on span "Swap" at bounding box center [107, 714] width 34 height 14
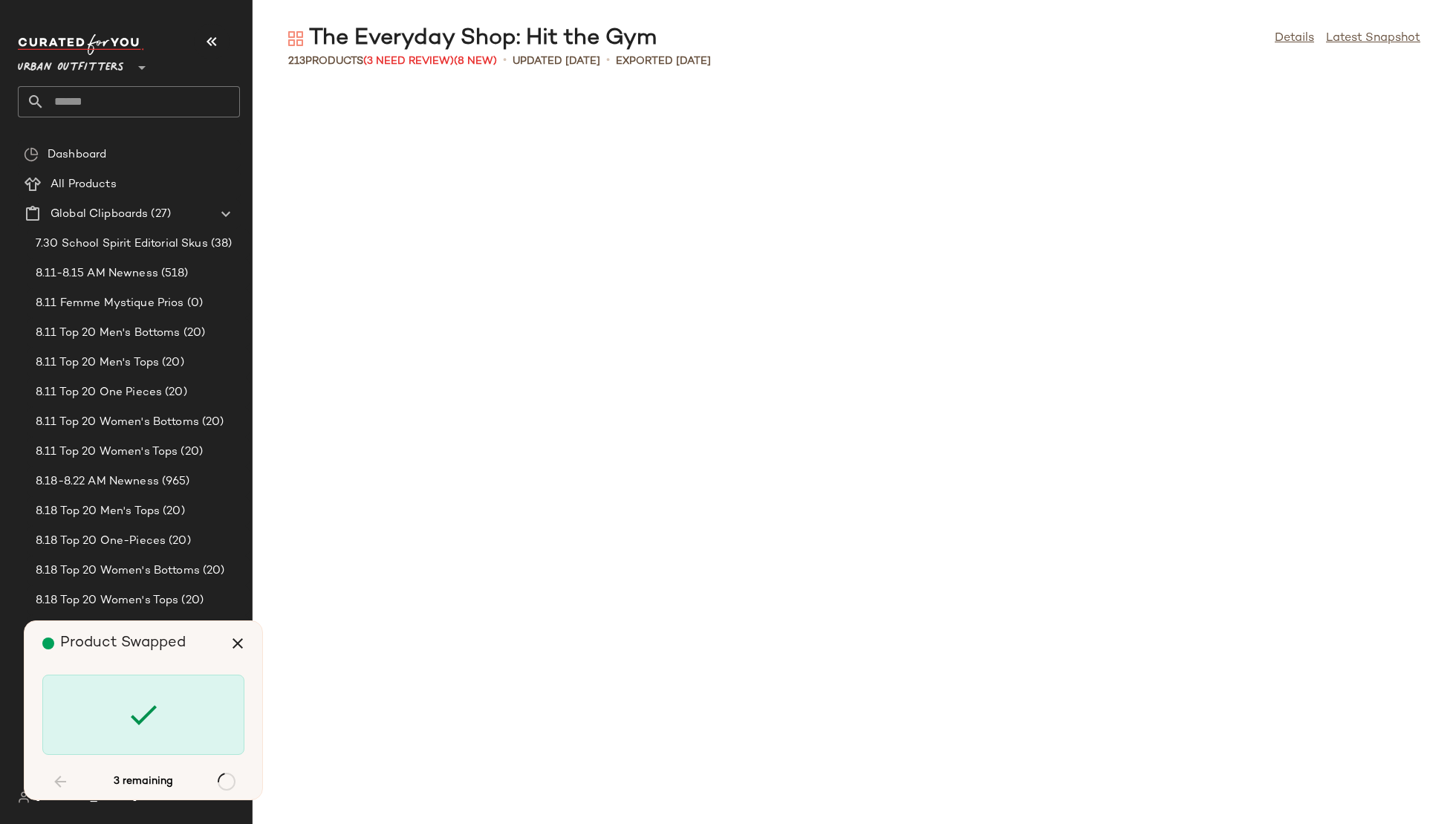
scroll to position [3808, 0]
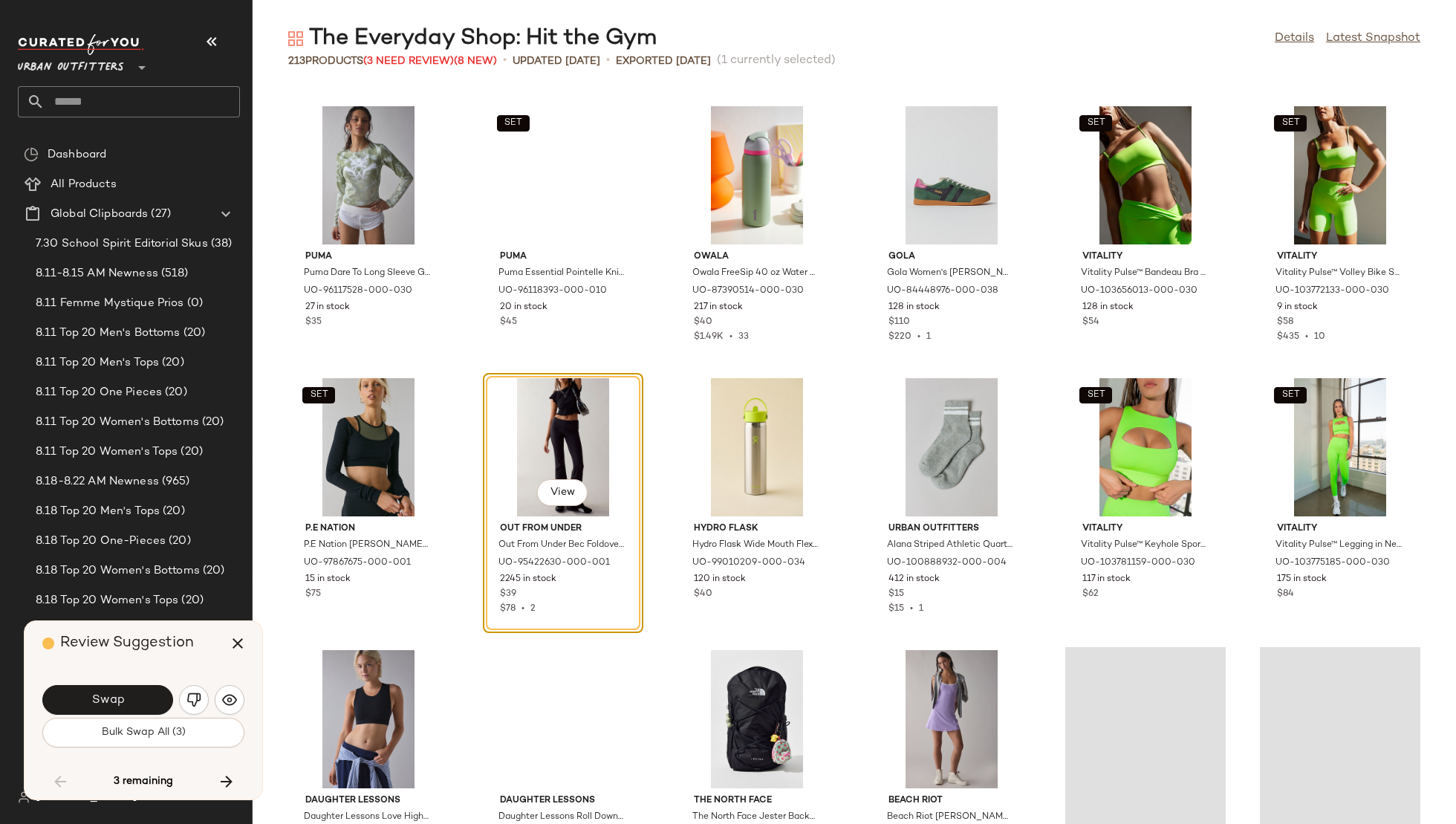
click at [120, 721] on button "Bulk Swap All (3)" at bounding box center [143, 733] width 203 height 30
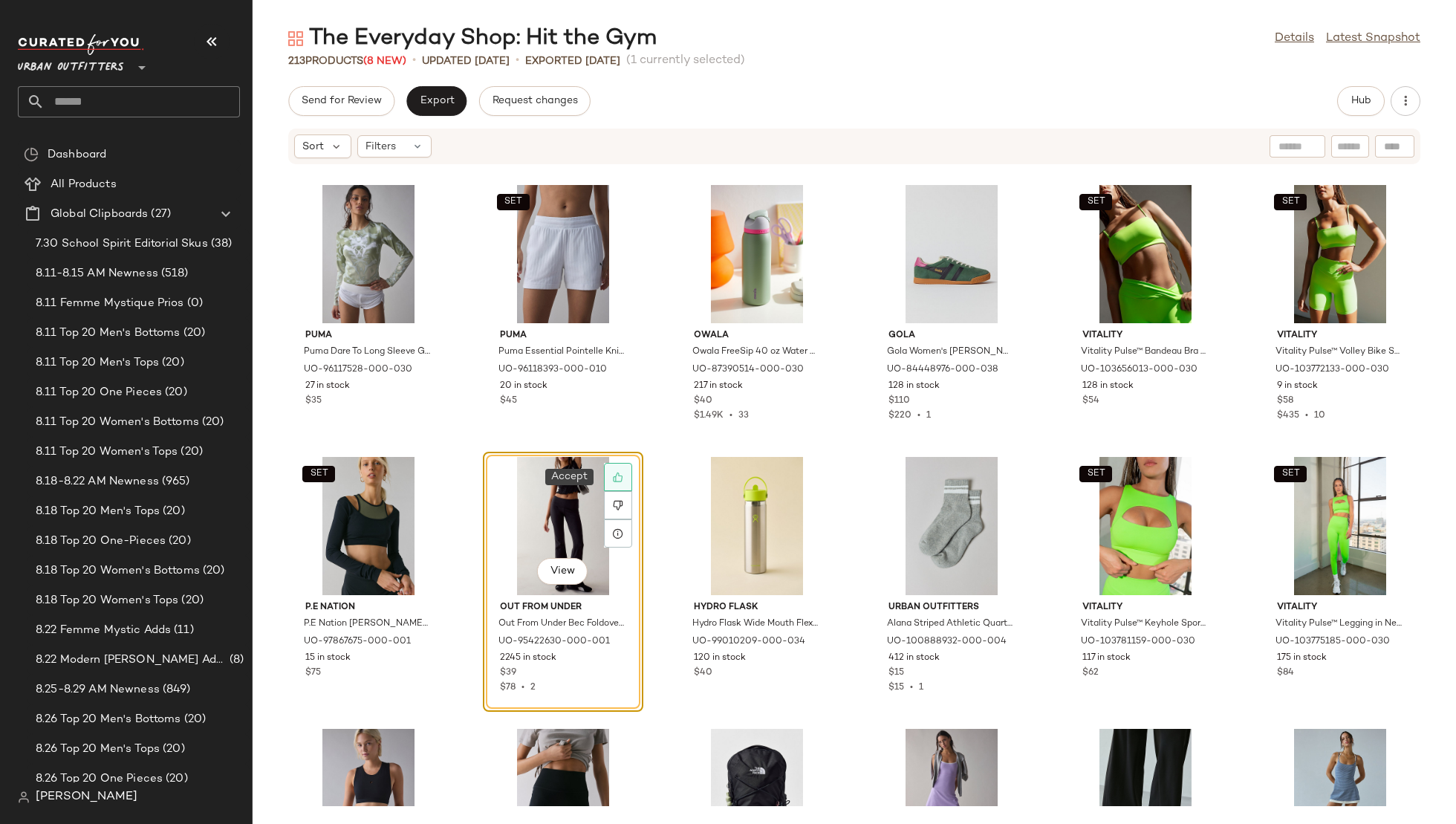
click at [623, 478] on div at bounding box center [618, 476] width 28 height 28
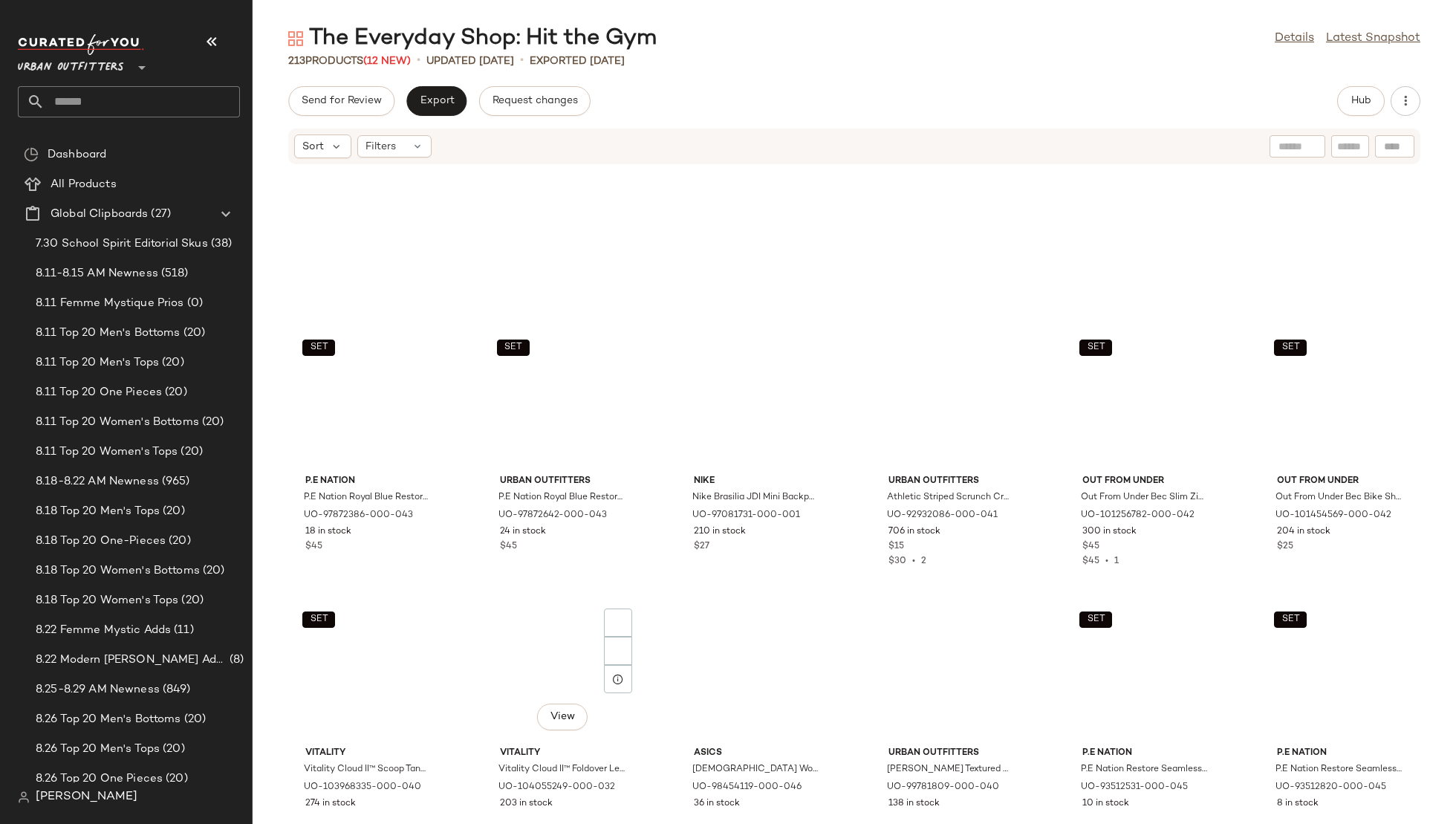
scroll to position [730, 0]
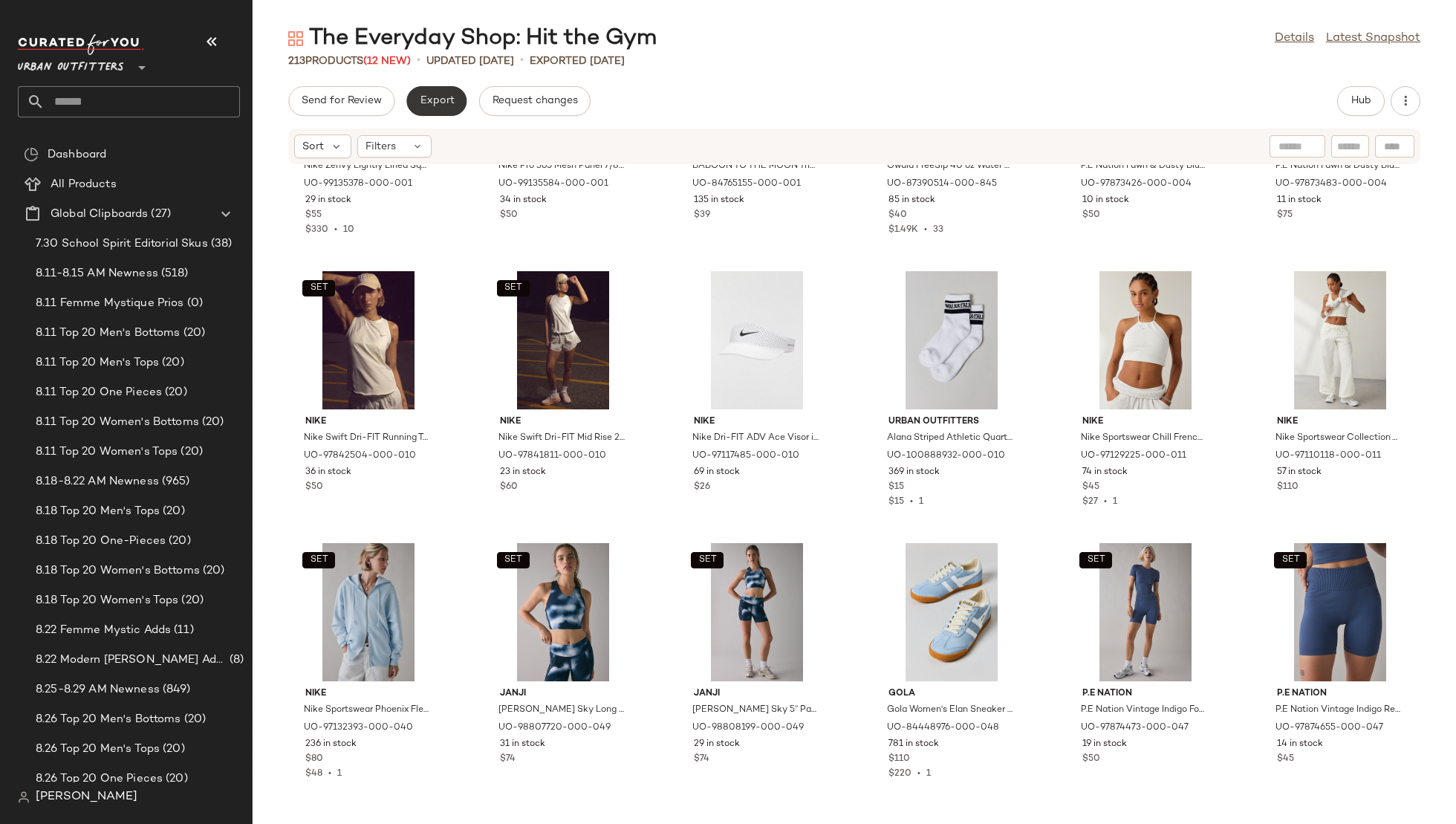
click at [435, 95] on span "Export" at bounding box center [436, 100] width 35 height 12
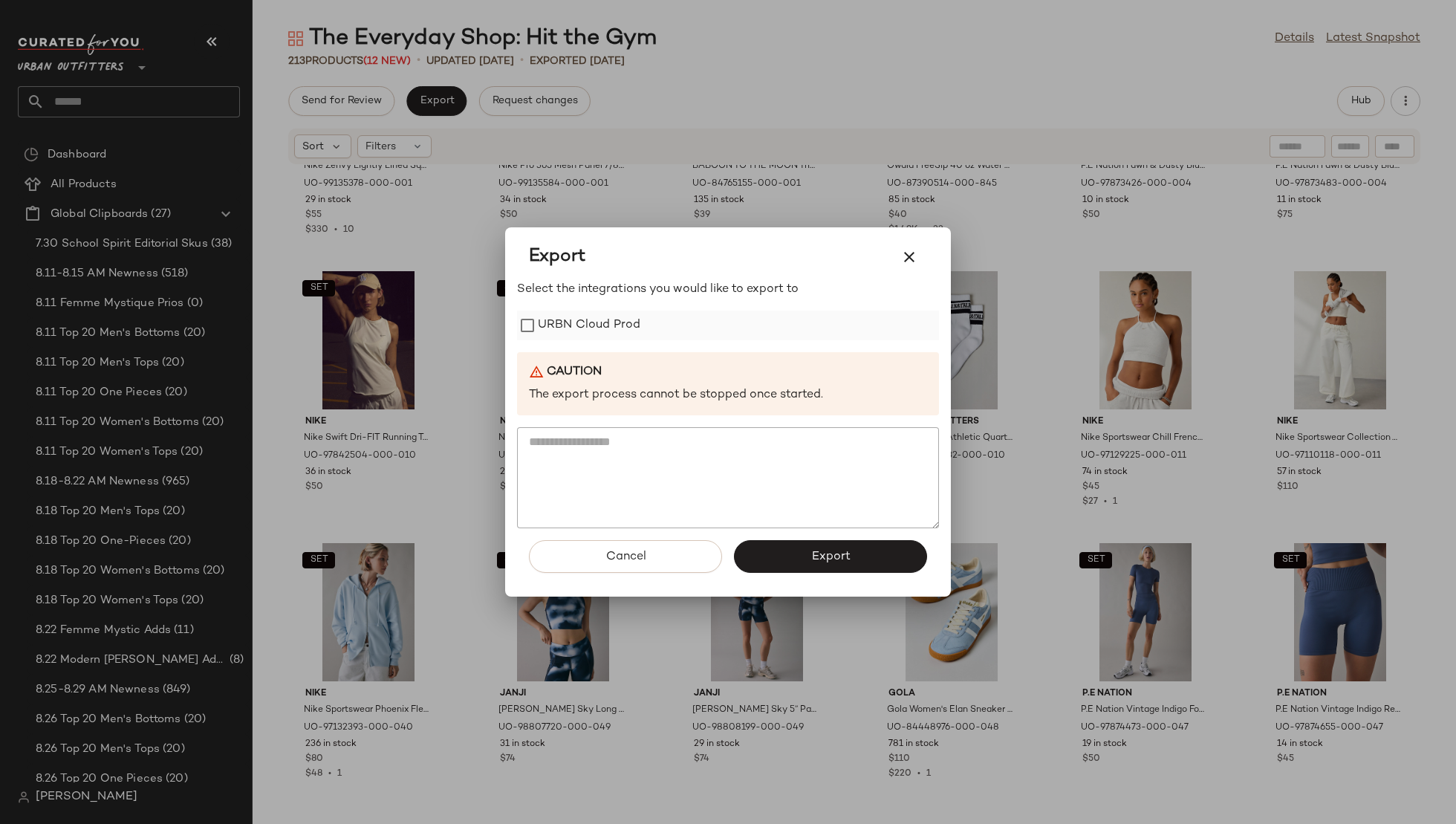
click at [632, 315] on label "URBN Cloud Prod" at bounding box center [589, 325] width 102 height 30
click at [793, 553] on button "Export" at bounding box center [831, 557] width 193 height 33
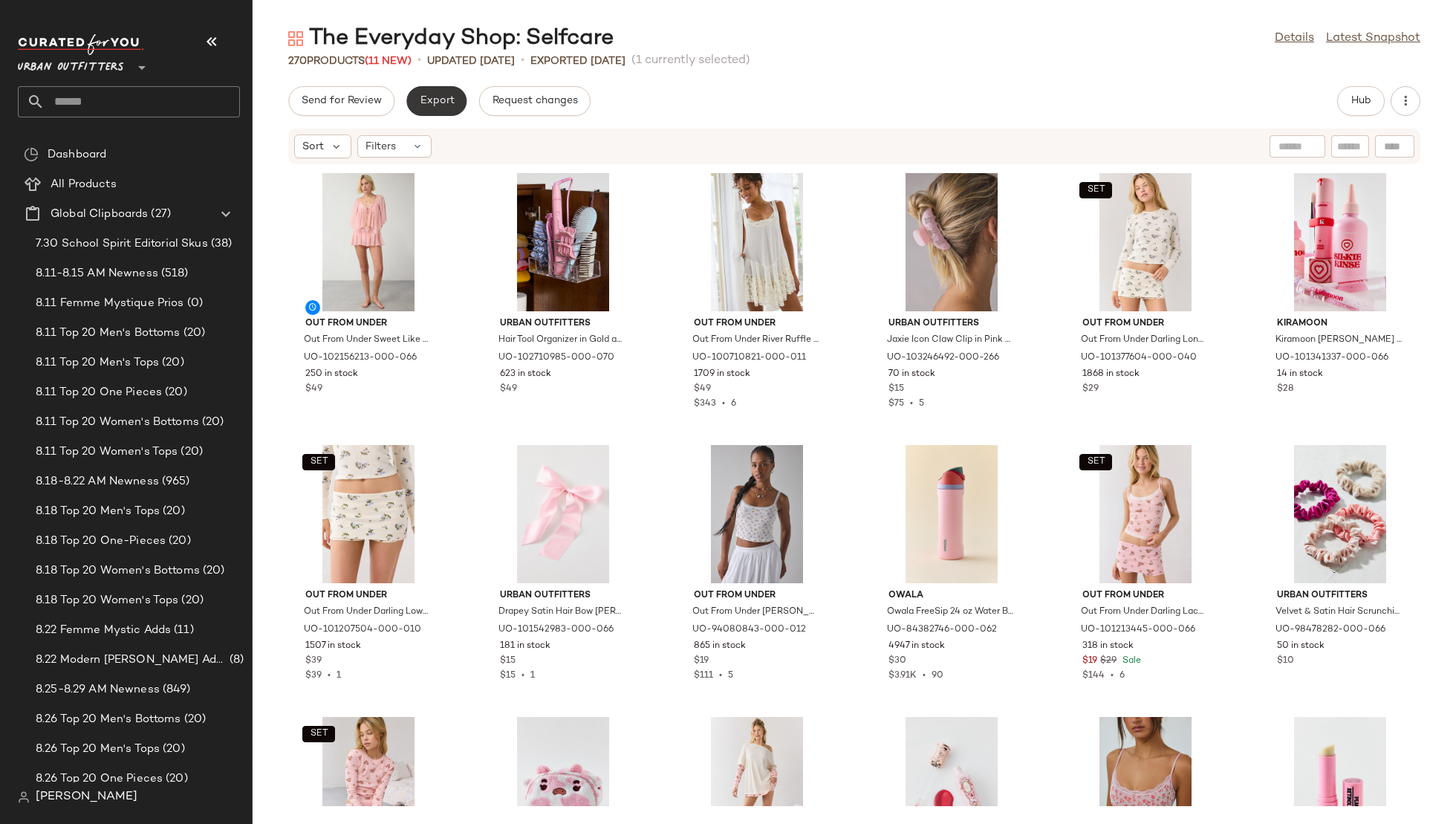
click at [442, 102] on span "Export" at bounding box center [436, 100] width 35 height 12
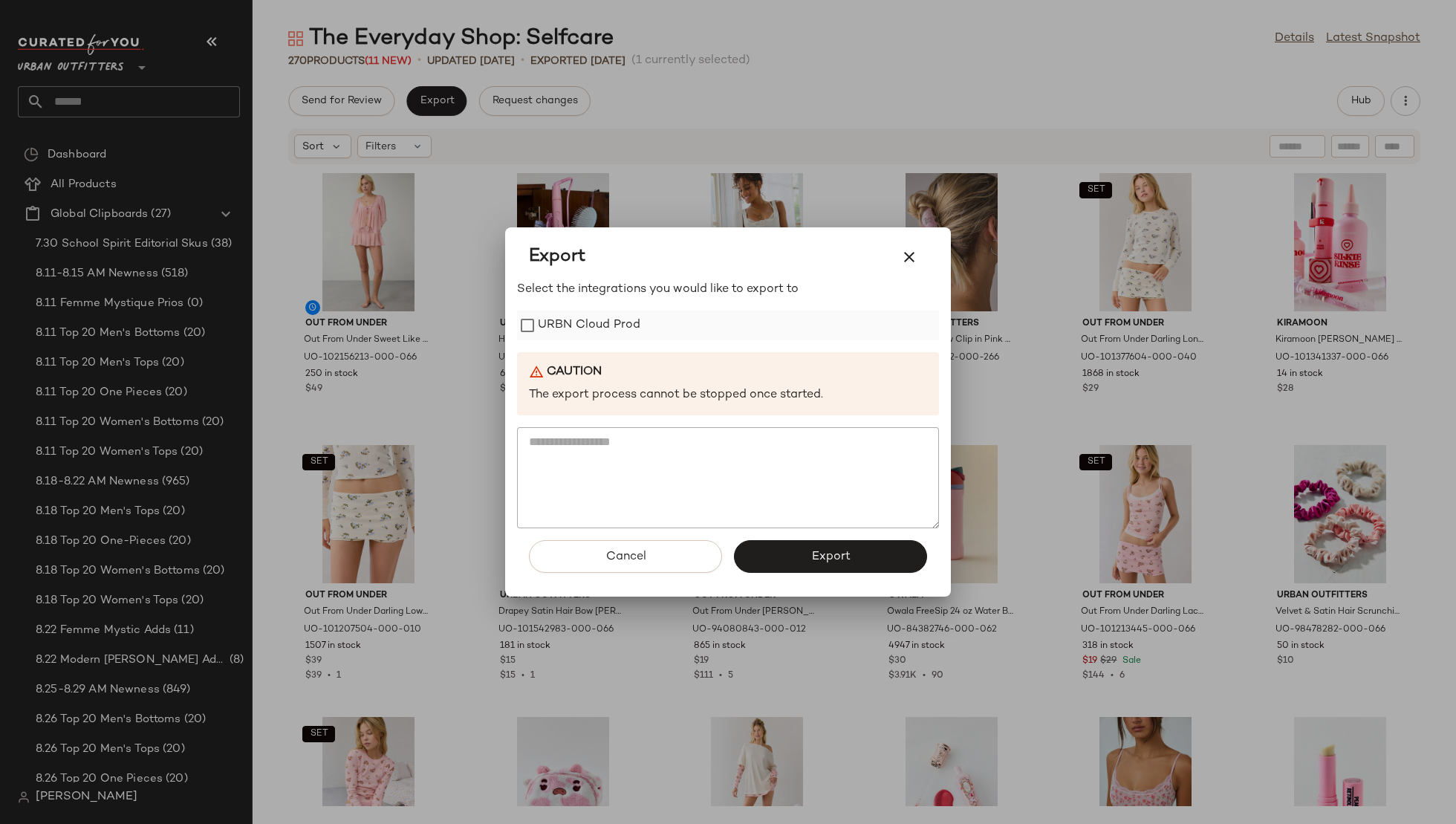
click at [593, 317] on label "URBN Cloud Prod" at bounding box center [589, 325] width 102 height 30
click at [822, 546] on button "Export" at bounding box center [831, 557] width 193 height 33
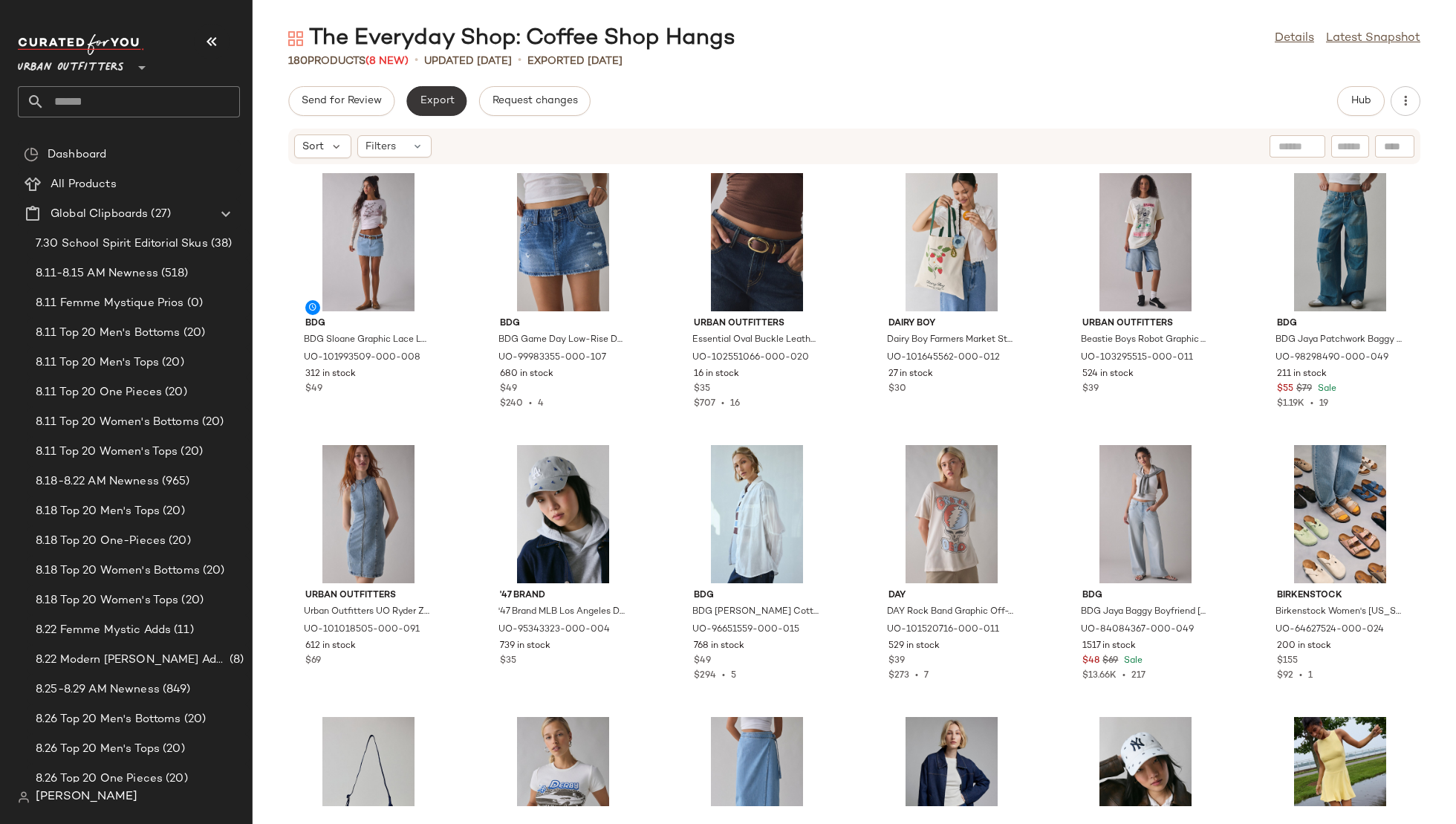
click at [428, 98] on span "Export" at bounding box center [436, 100] width 35 height 12
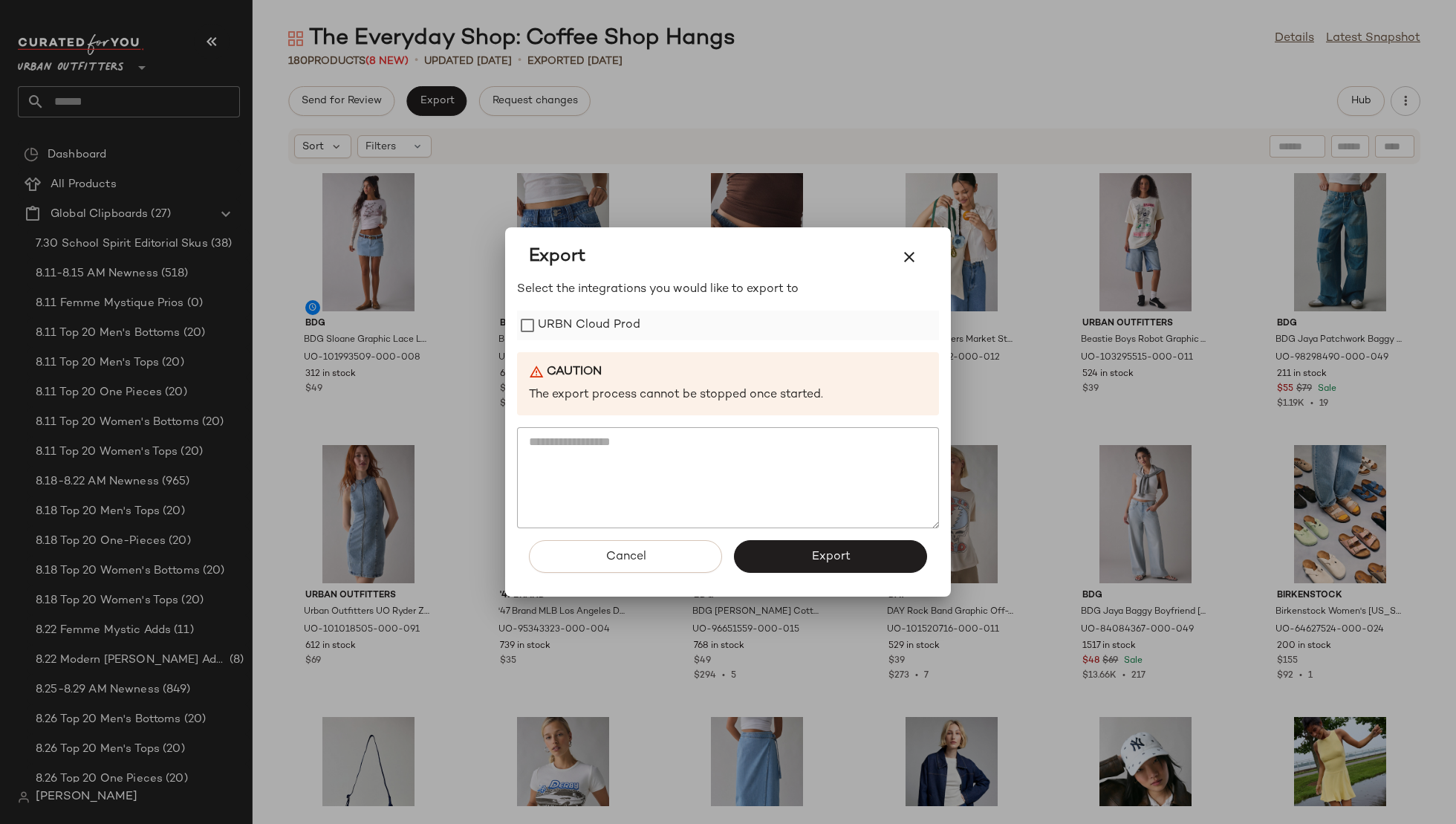
click at [598, 323] on label "URBN Cloud Prod" at bounding box center [589, 325] width 102 height 30
click at [811, 565] on button "Export" at bounding box center [831, 557] width 193 height 33
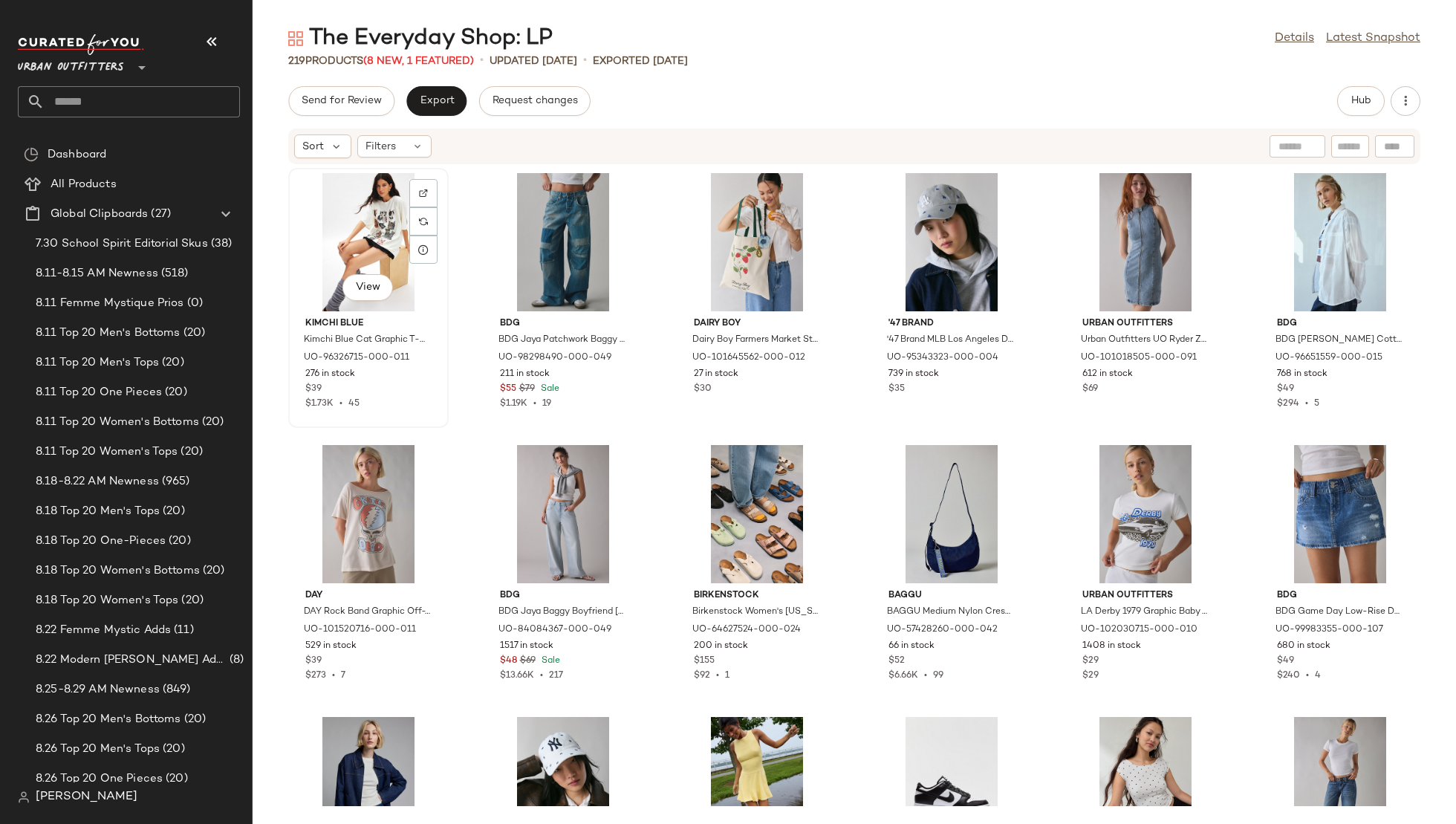
click at [340, 223] on div "View" at bounding box center [369, 242] width 151 height 138
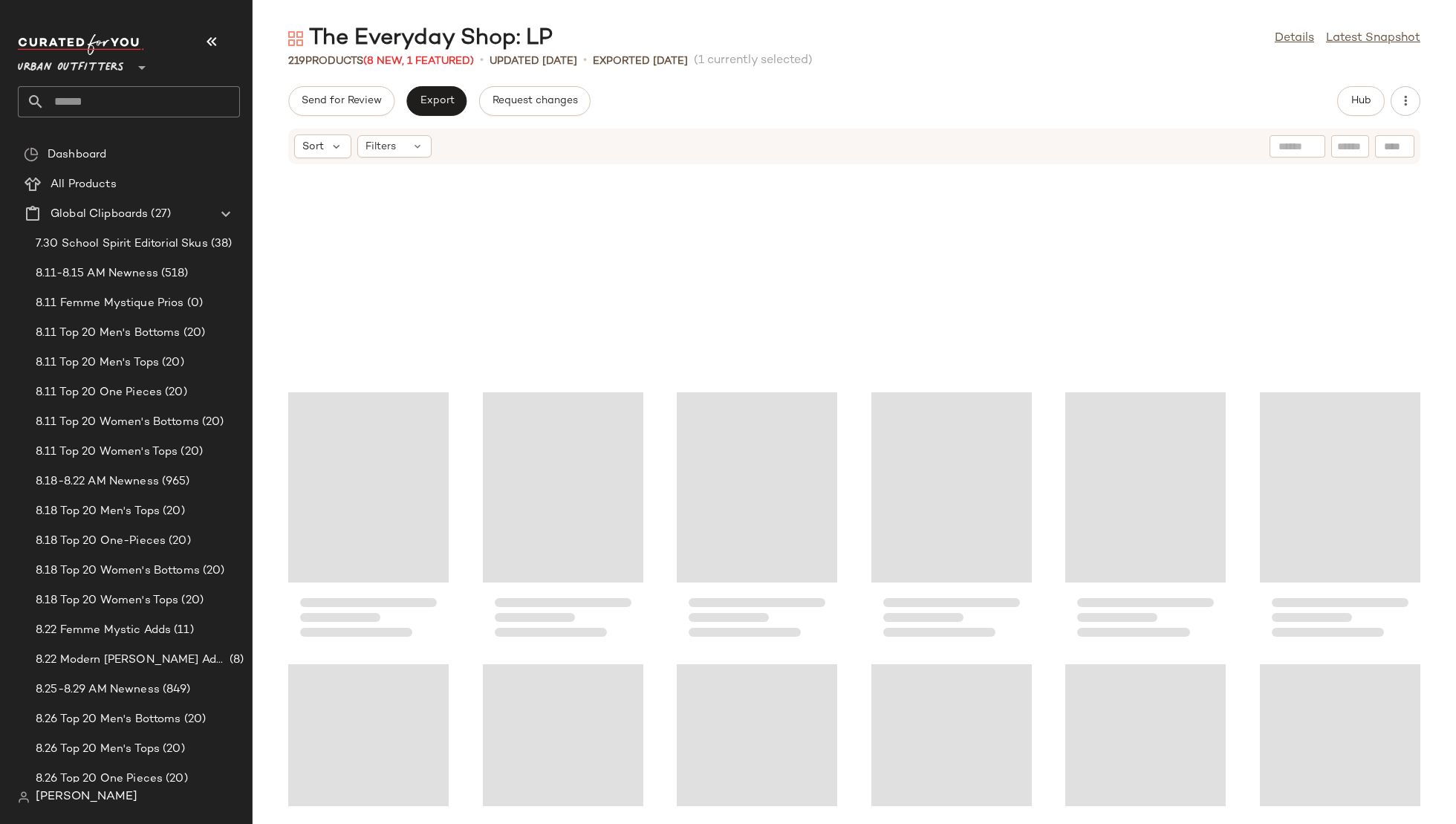
scroll to position [9425, 0]
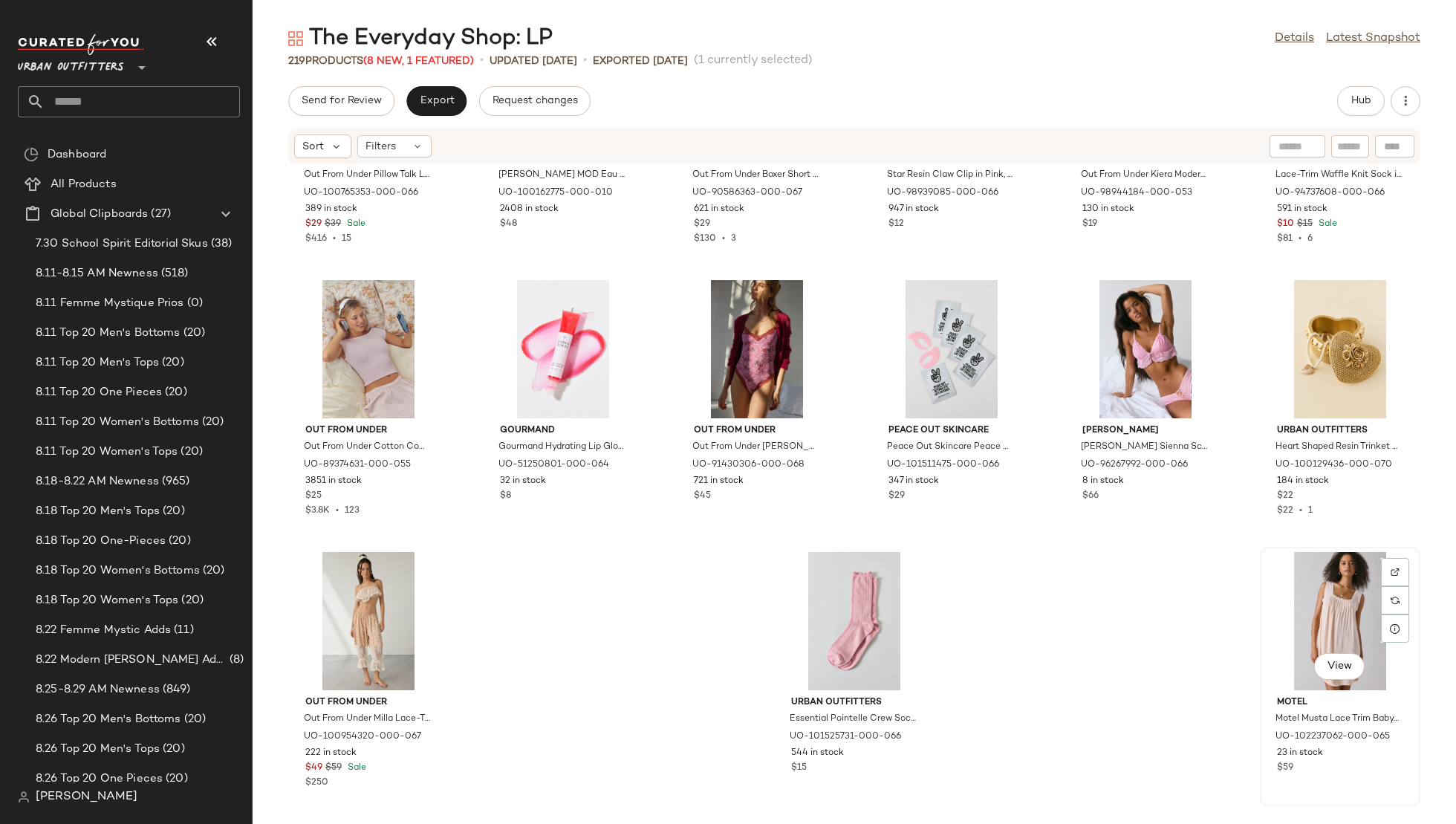
click at [1301, 606] on div "View" at bounding box center [1340, 621] width 151 height 138
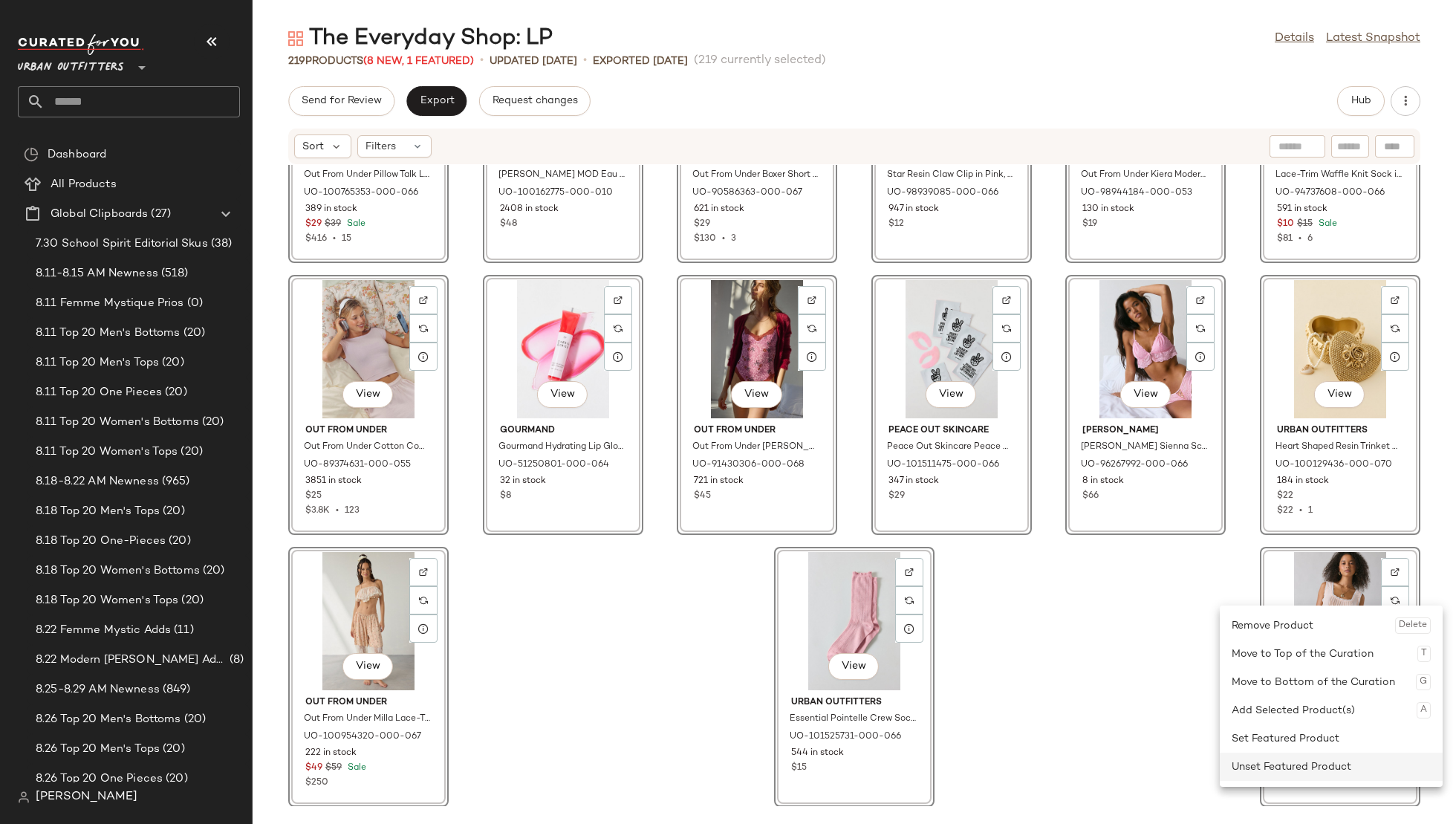
click at [1253, 772] on div "Unset Featured Product" at bounding box center [1331, 767] width 199 height 28
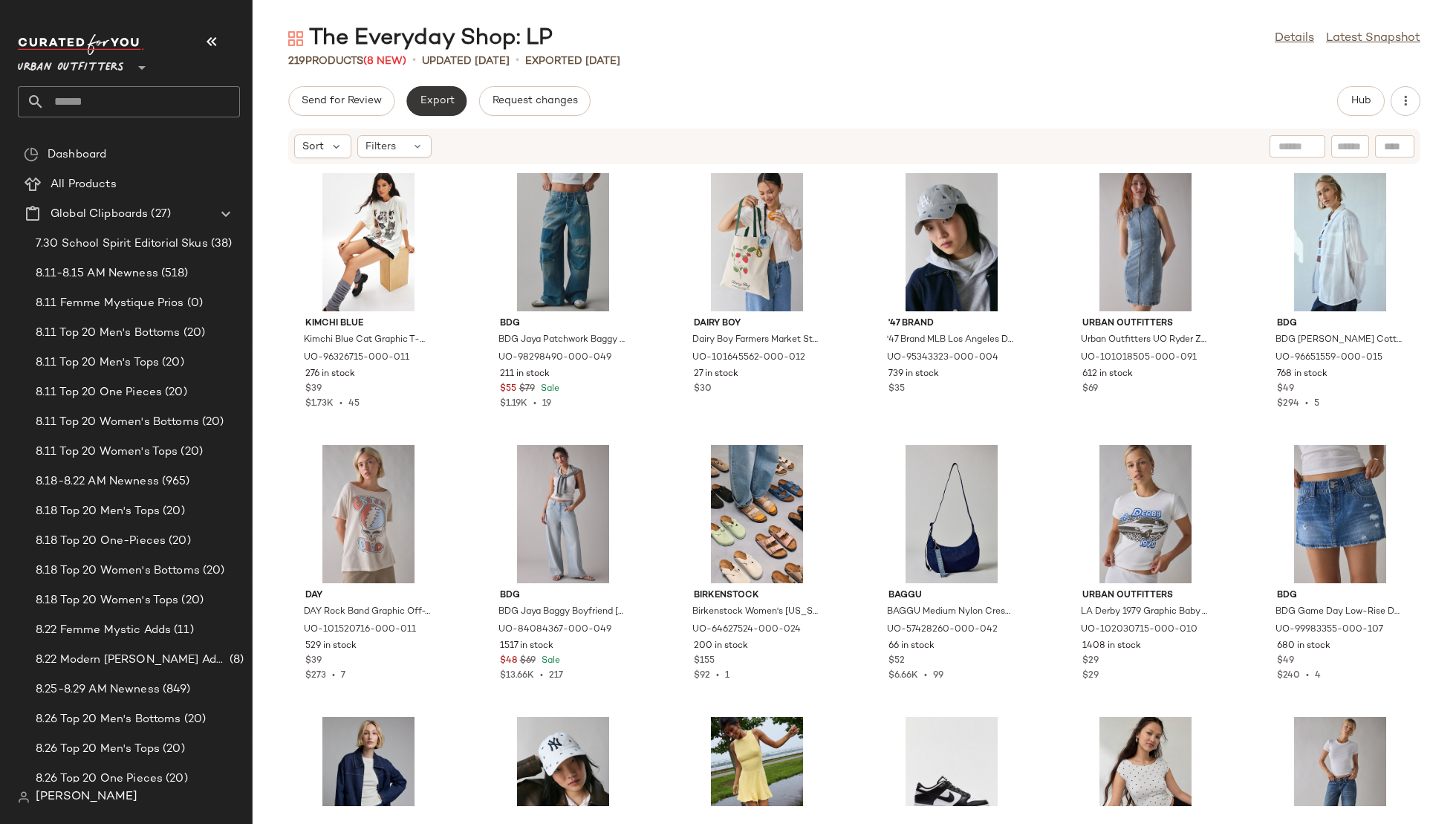
click at [449, 101] on span "Export" at bounding box center [436, 100] width 35 height 12
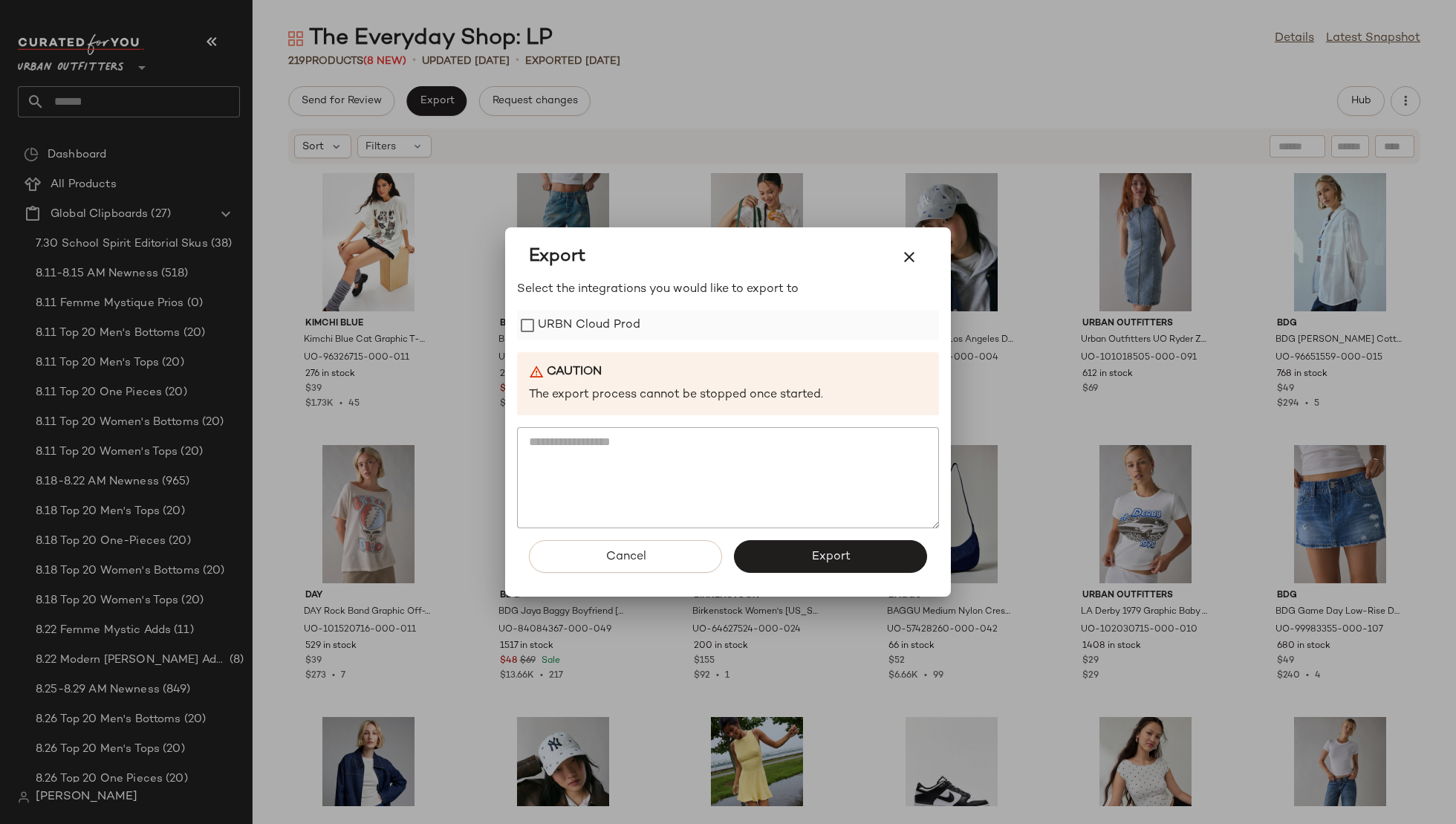
click at [630, 323] on label "URBN Cloud Prod" at bounding box center [589, 325] width 102 height 30
click at [792, 555] on button "Export" at bounding box center [831, 557] width 193 height 33
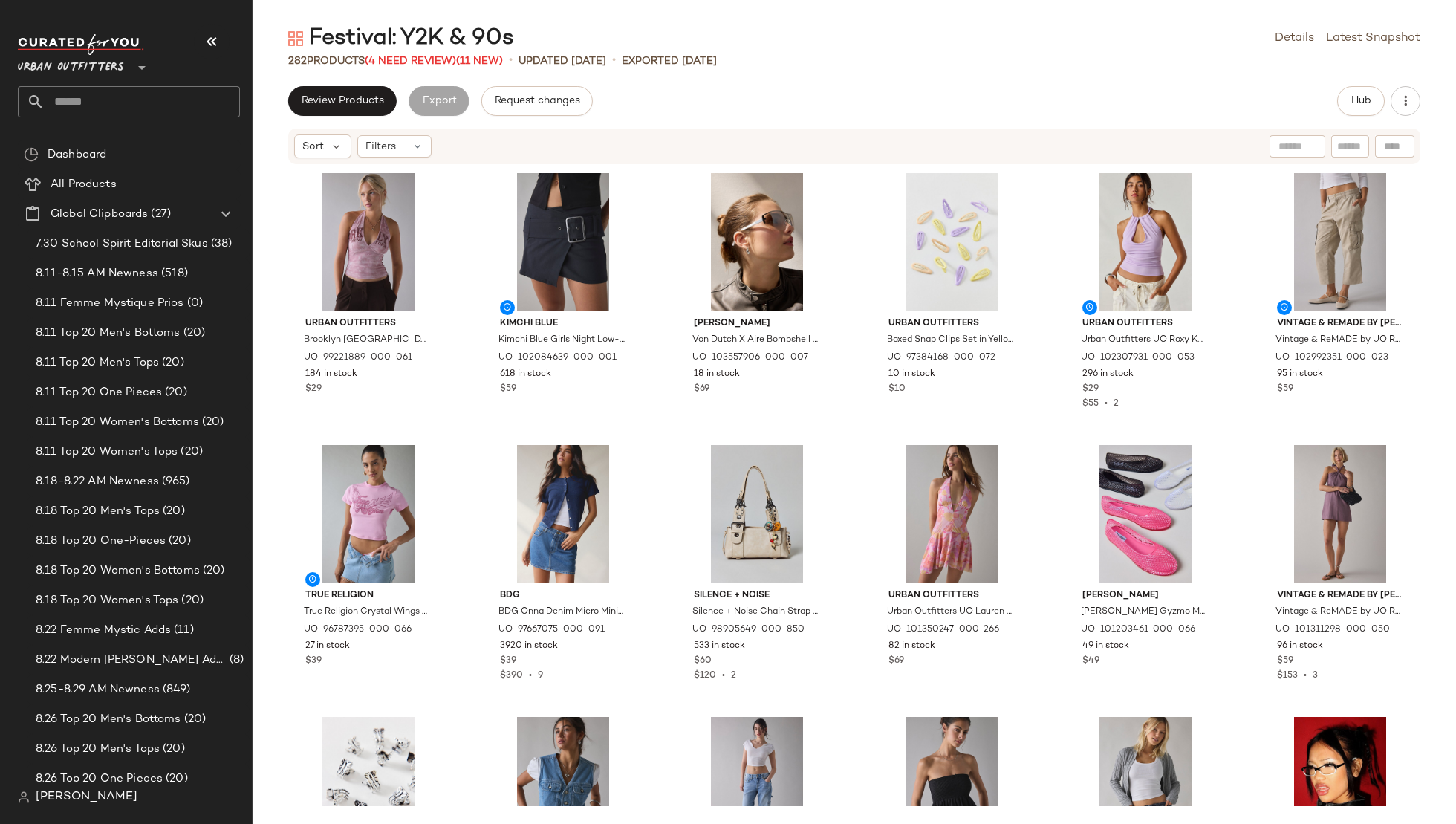
click at [422, 57] on span "(4 Need Review)" at bounding box center [411, 61] width 91 height 11
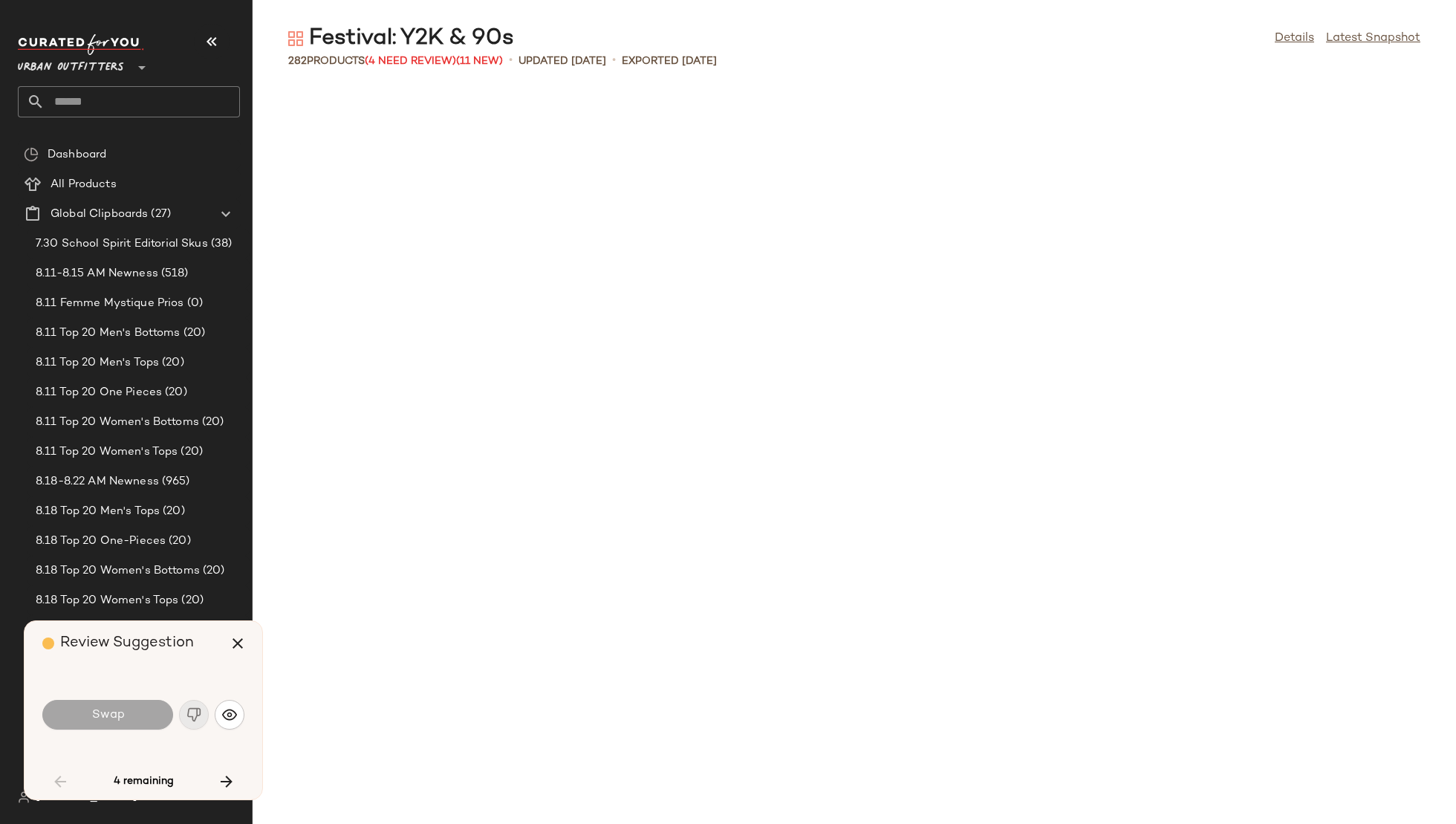
scroll to position [2176, 0]
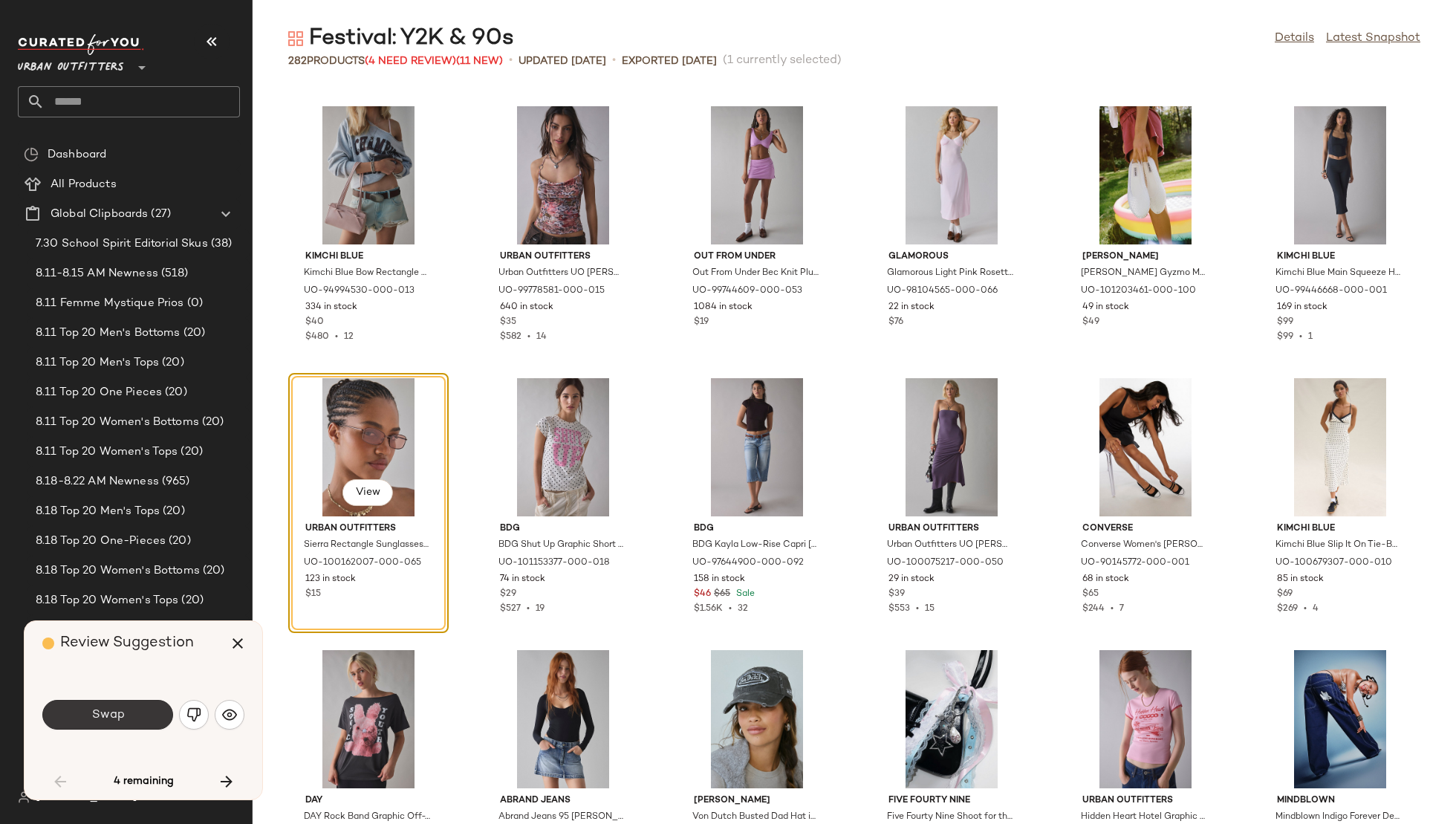
click at [106, 711] on span "Swap" at bounding box center [107, 714] width 34 height 14
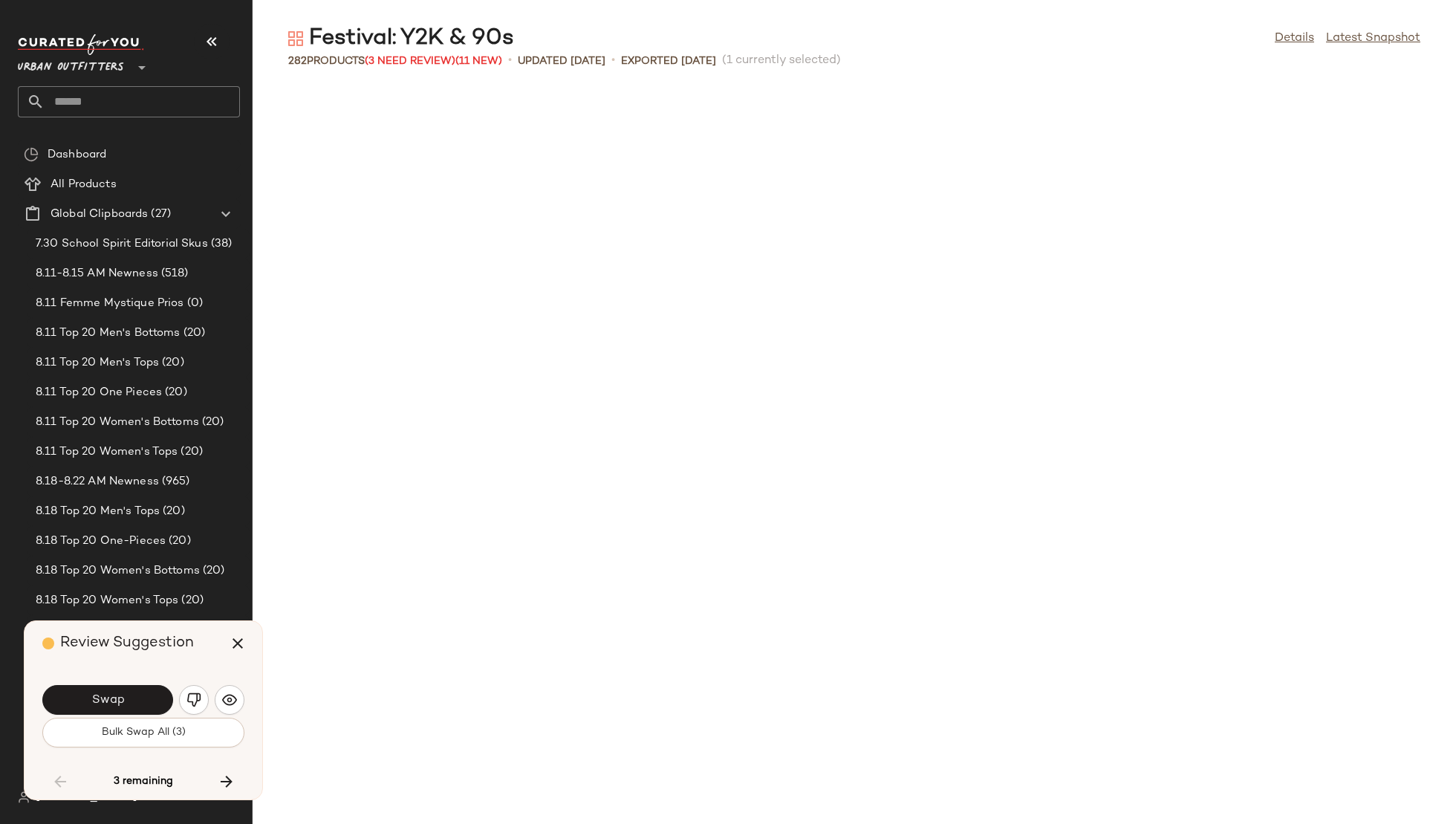
scroll to position [2992, 0]
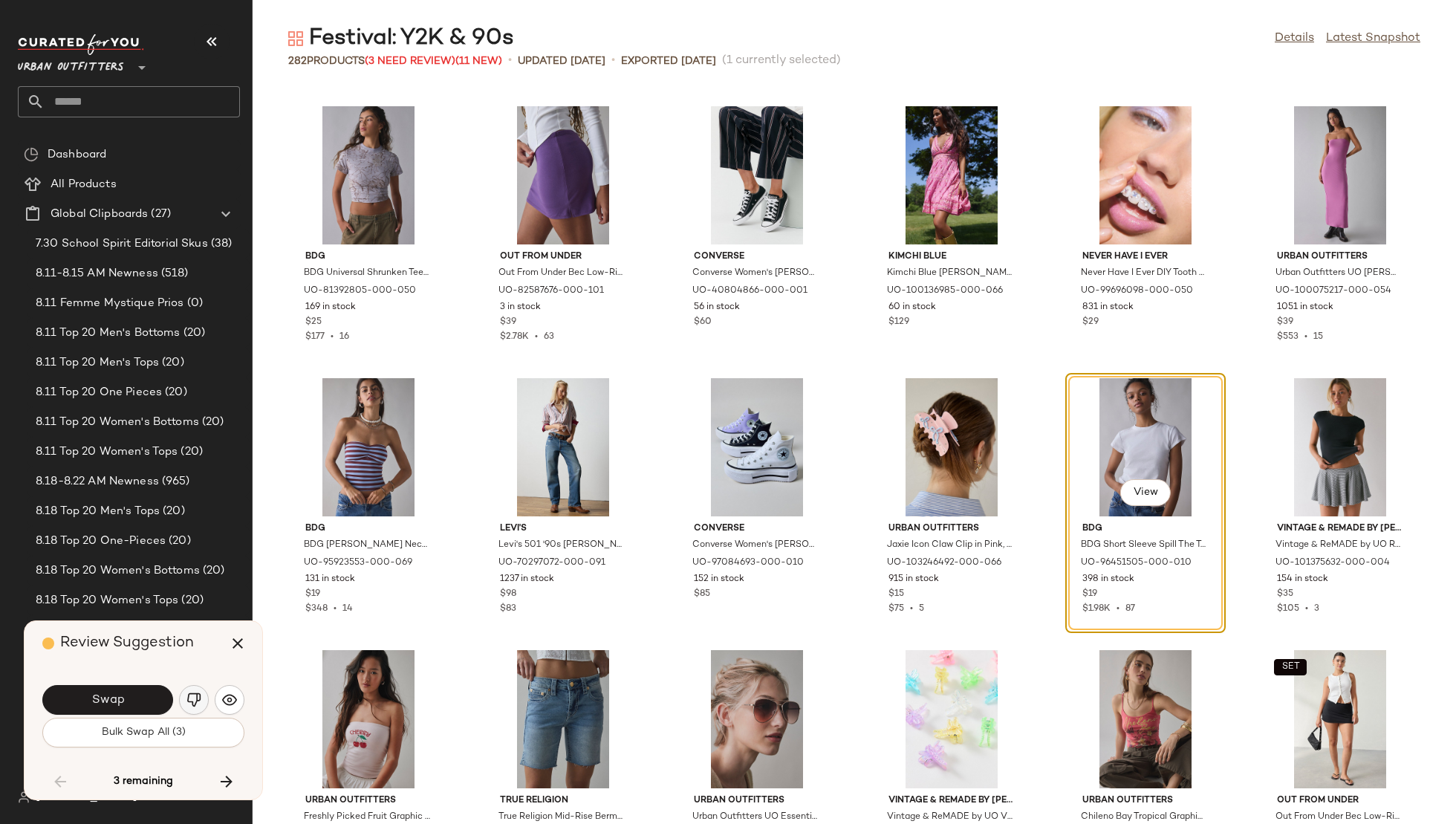
click at [182, 705] on button "button" at bounding box center [193, 700] width 30 height 30
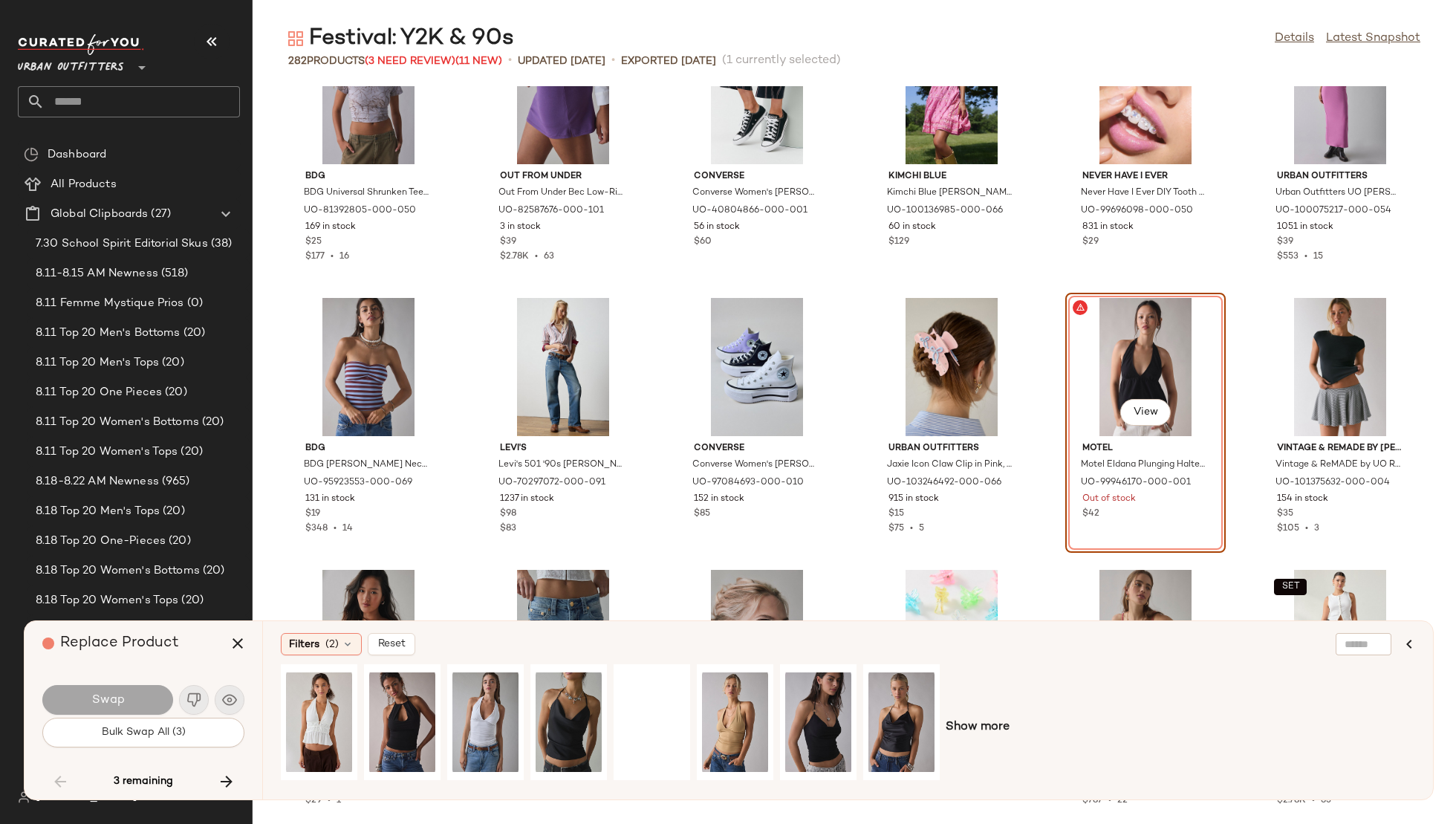
scroll to position [3096, 0]
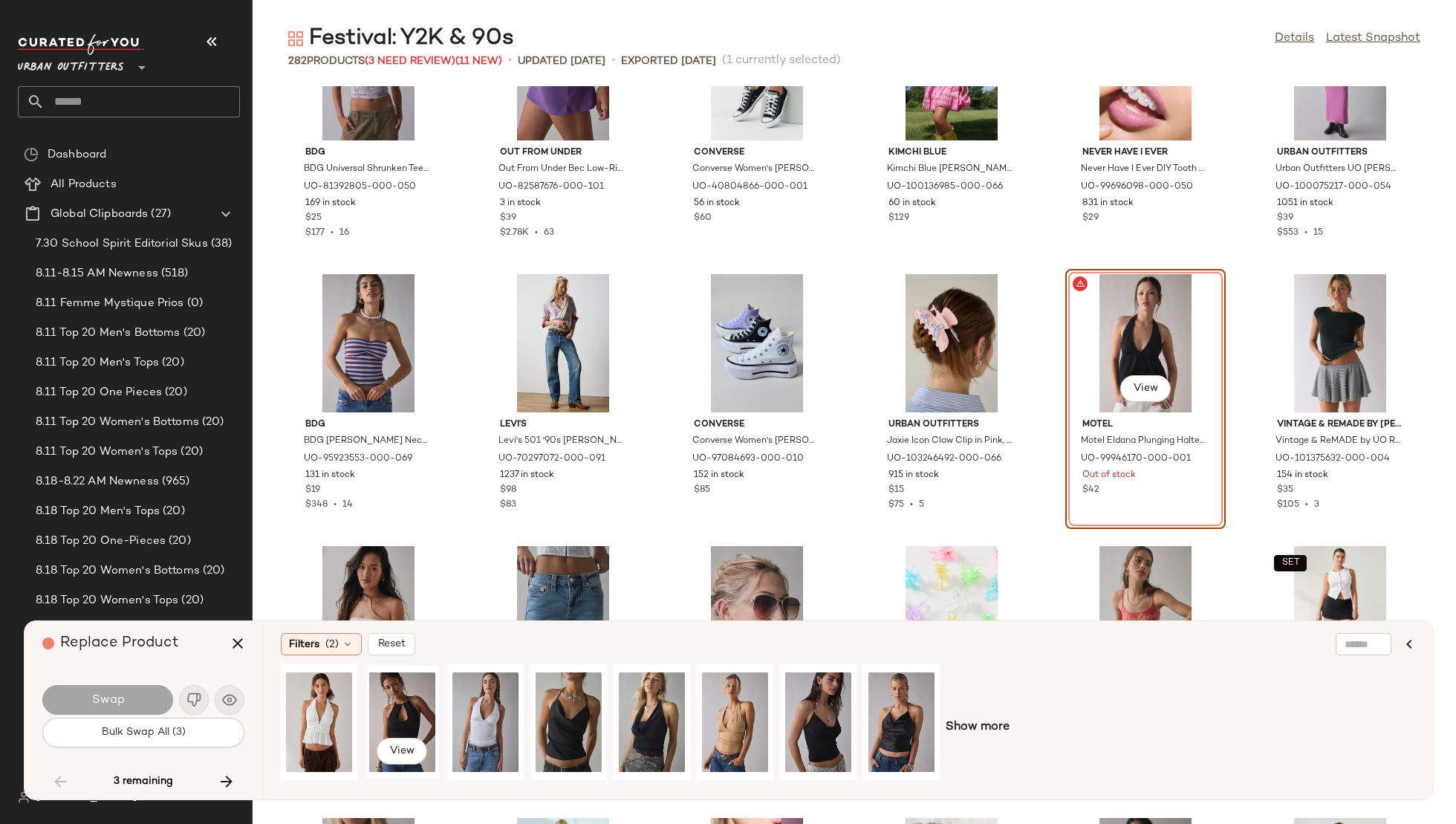
click at [402, 697] on div "View" at bounding box center [402, 723] width 66 height 106
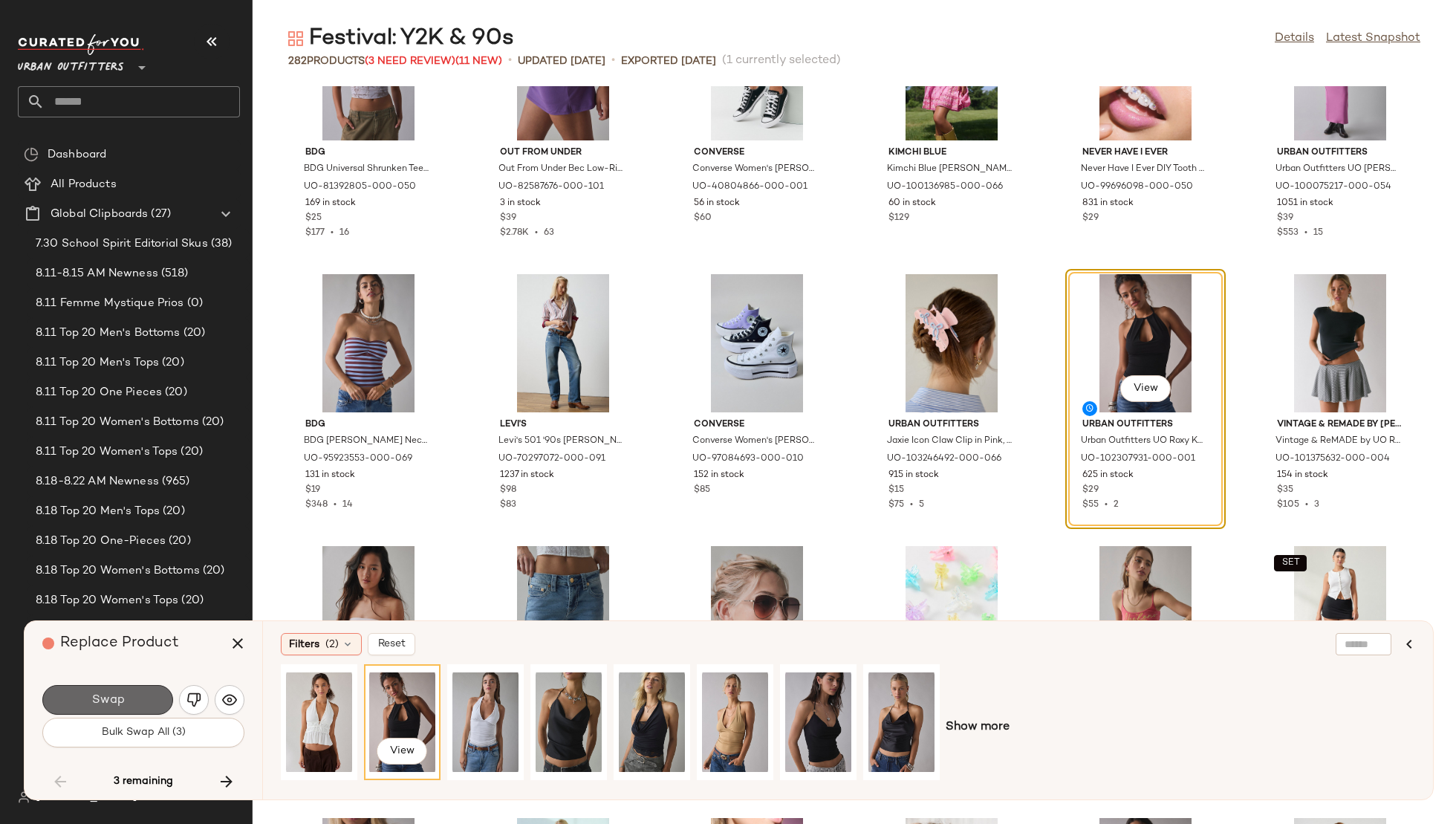
click at [120, 703] on span "Swap" at bounding box center [107, 700] width 34 height 14
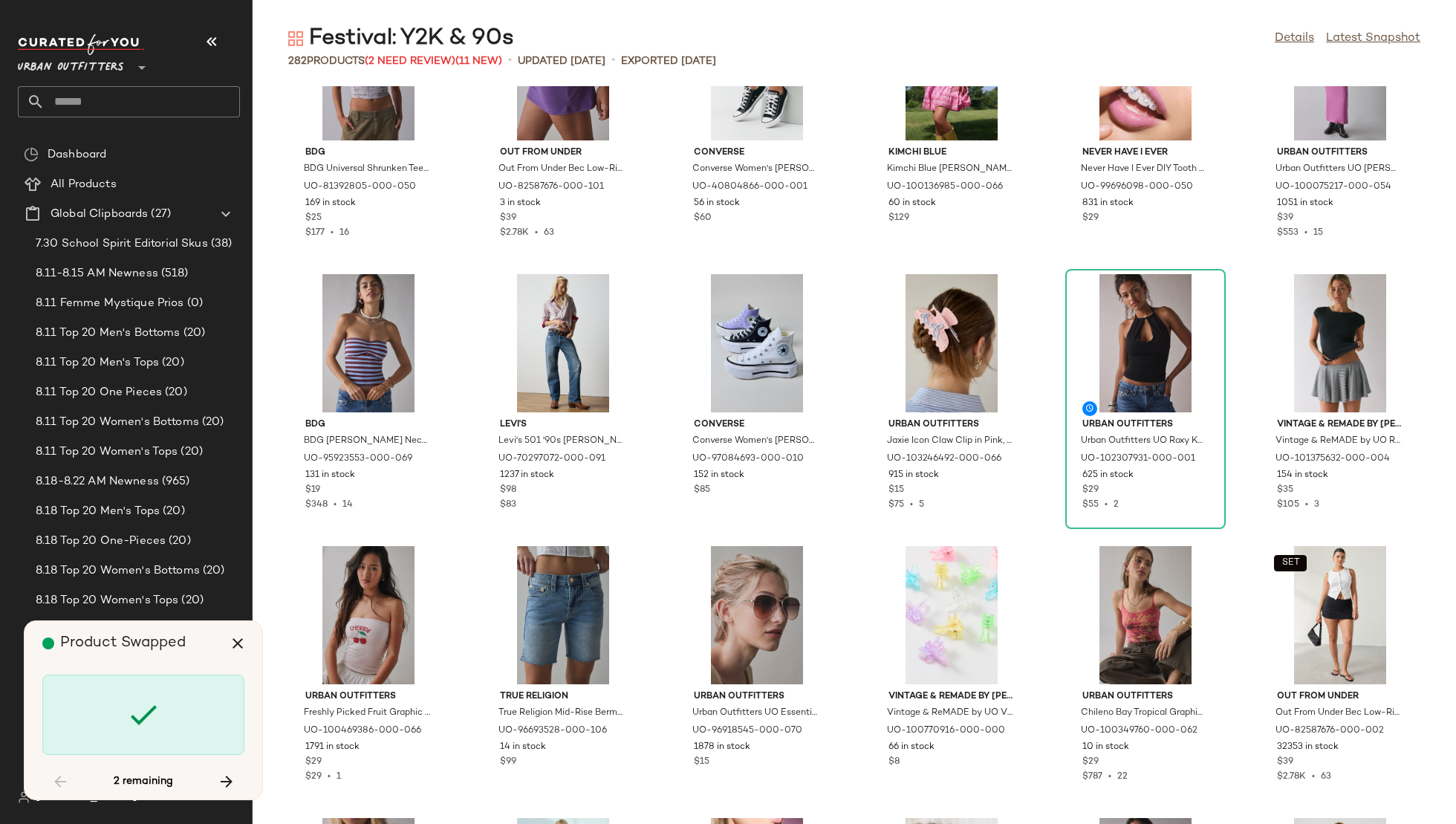
scroll to position [7072, 0]
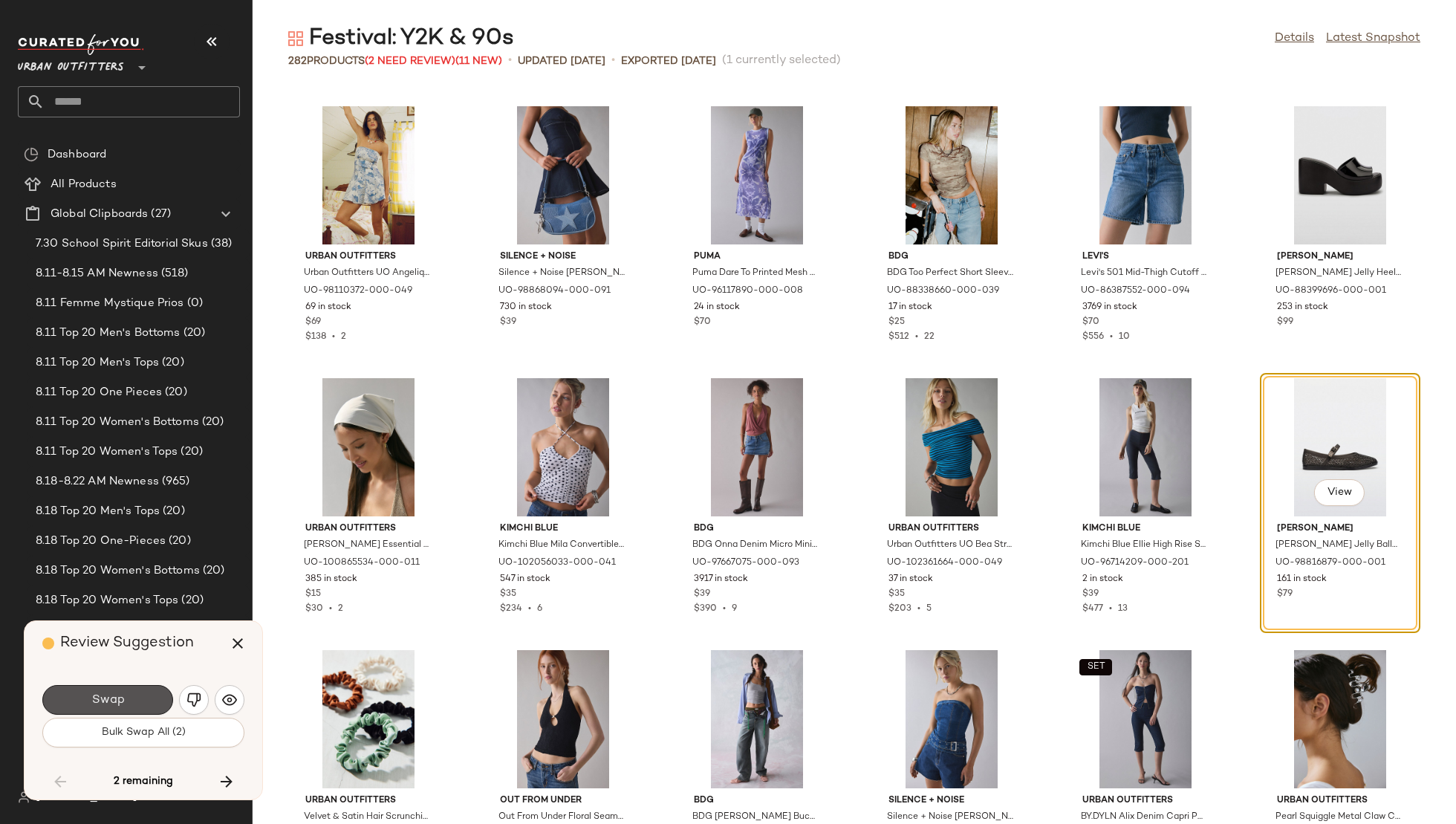
click at [120, 703] on span "Swap" at bounding box center [107, 700] width 34 height 14
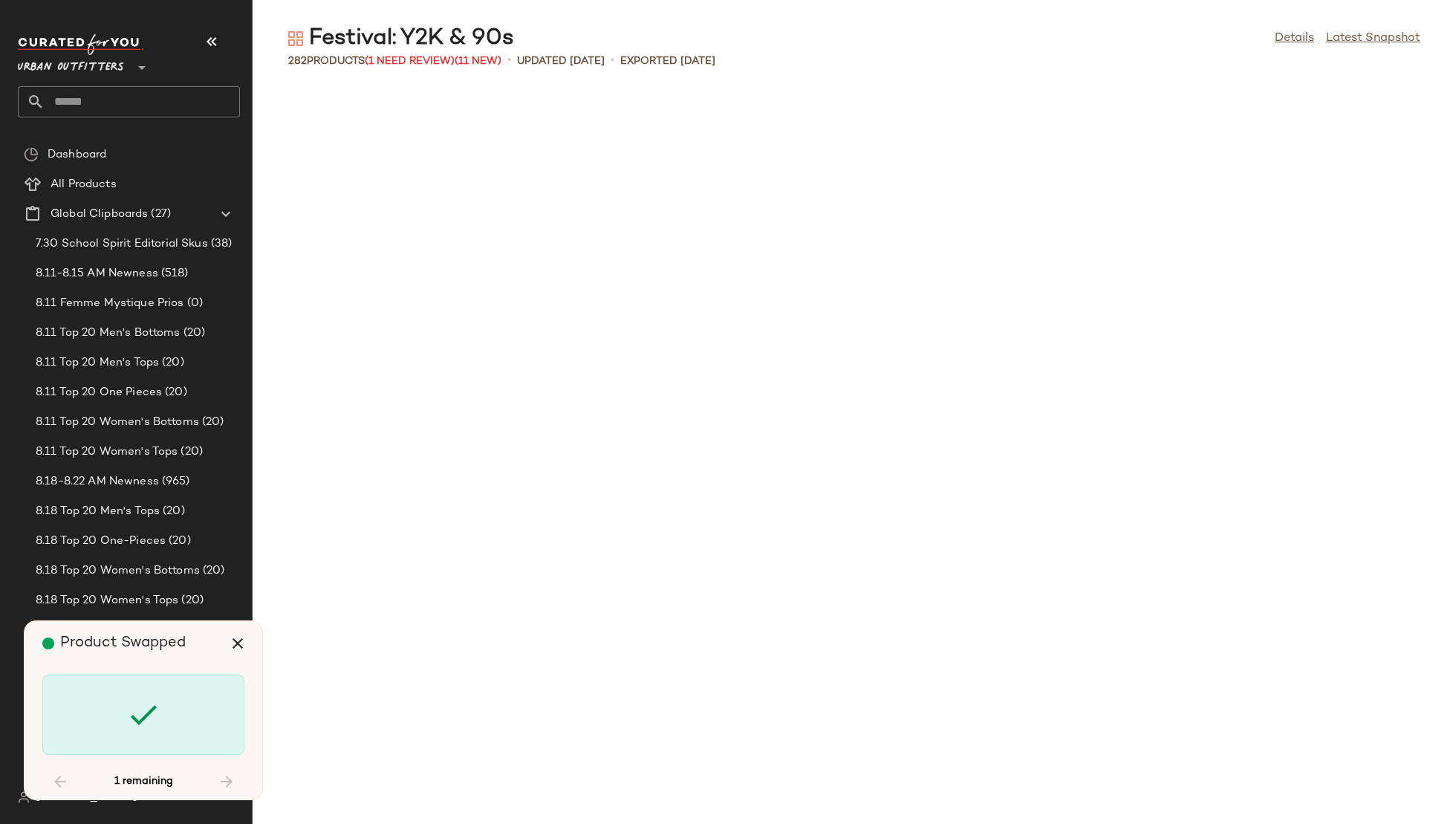
scroll to position [8976, 0]
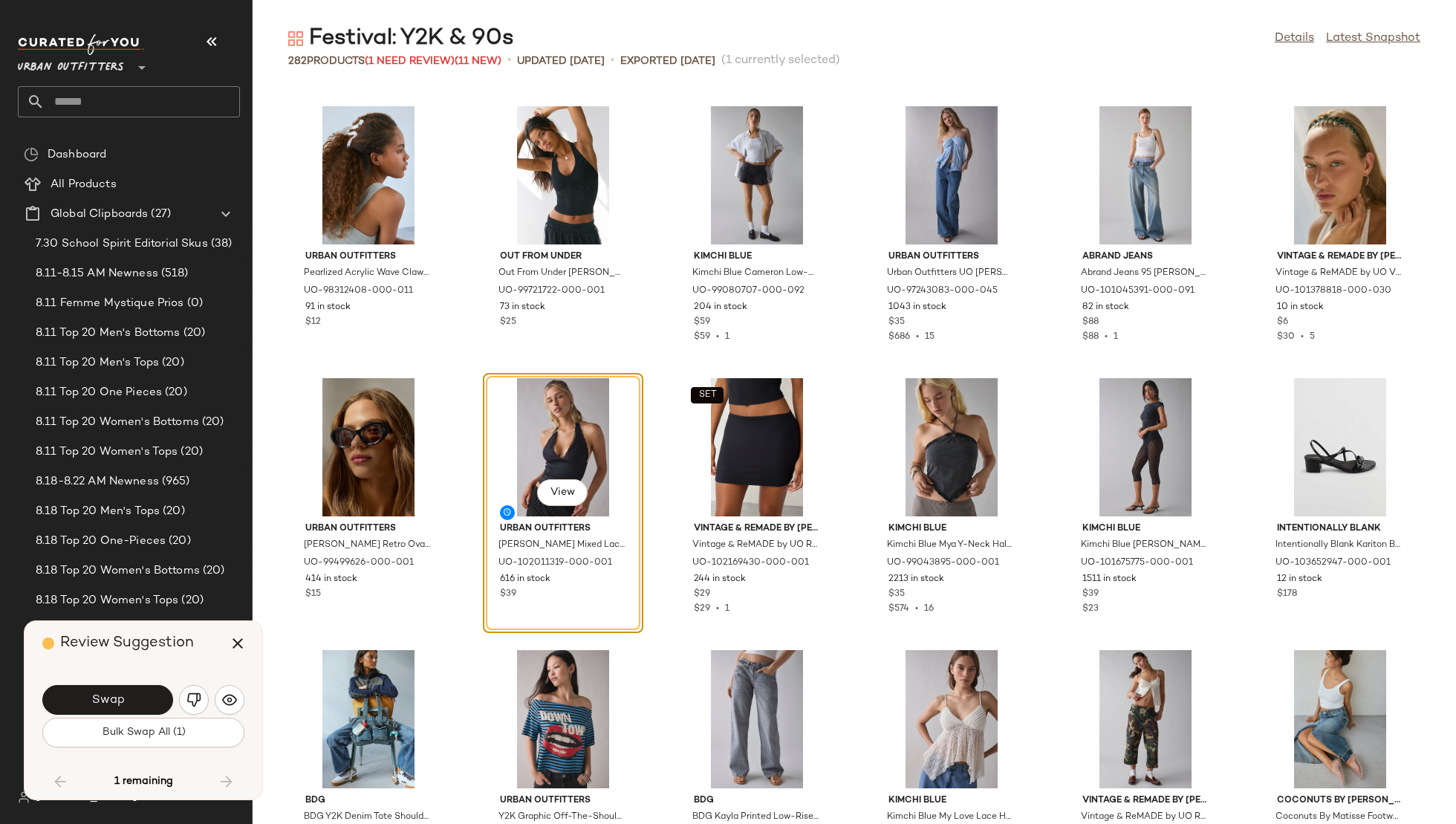
click at [120, 703] on span "Swap" at bounding box center [107, 700] width 34 height 14
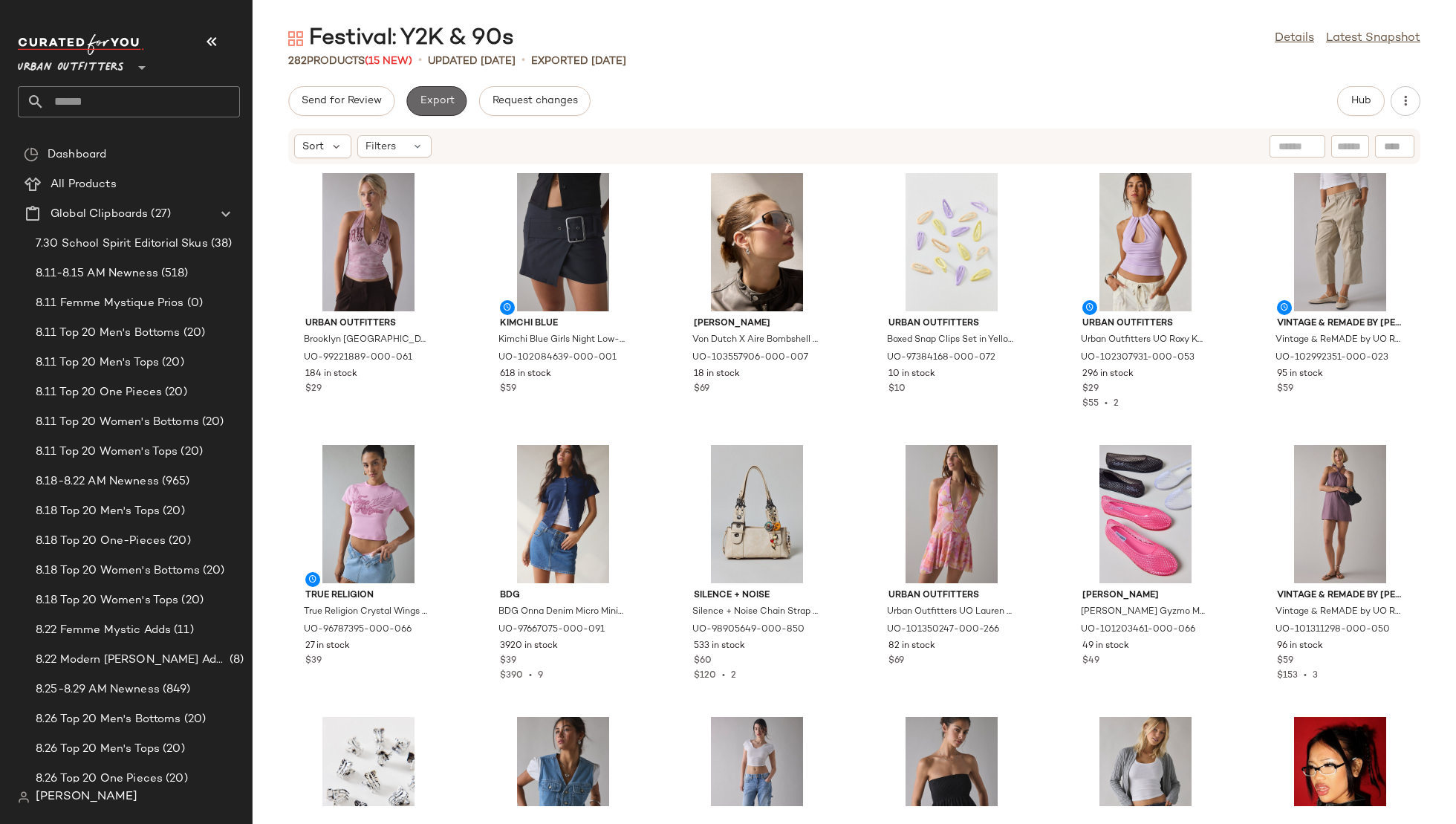
click at [438, 99] on span "Export" at bounding box center [436, 100] width 35 height 12
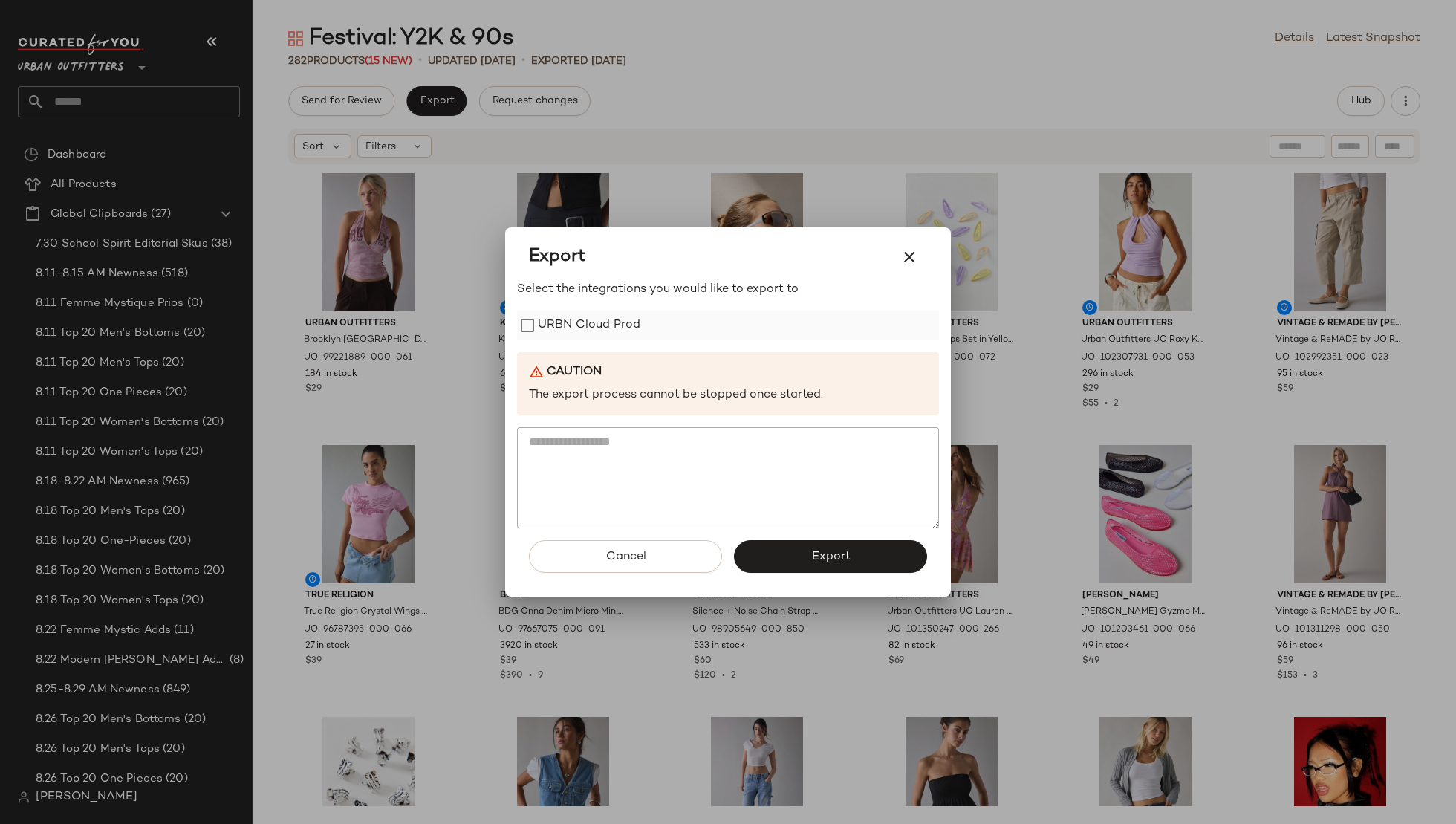
click at [567, 324] on label "URBN Cloud Prod" at bounding box center [589, 325] width 102 height 30
click at [810, 553] on button "Export" at bounding box center [831, 557] width 193 height 33
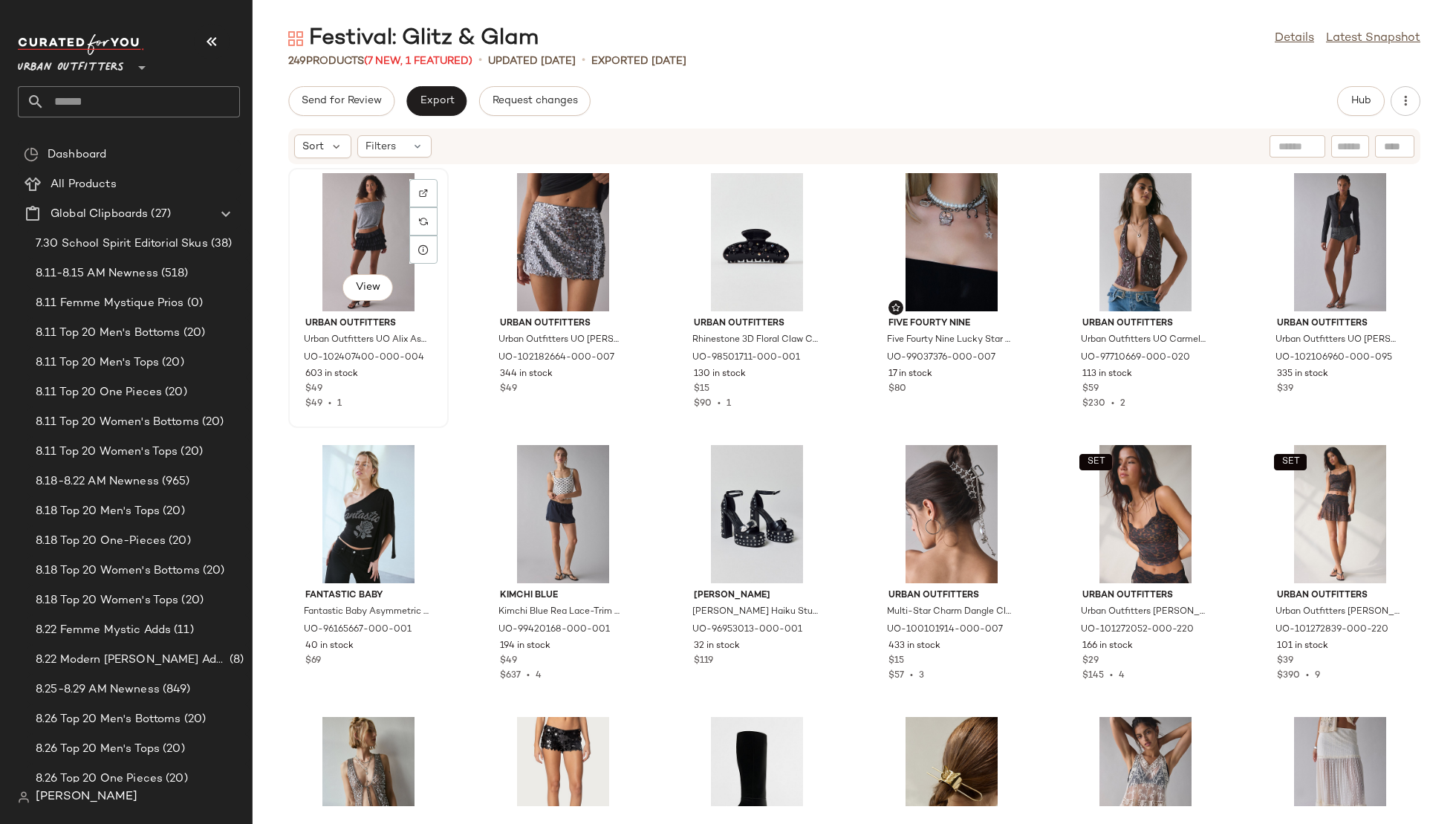
click at [360, 224] on div "View" at bounding box center [369, 242] width 151 height 138
click at [928, 250] on div "View" at bounding box center [952, 242] width 151 height 138
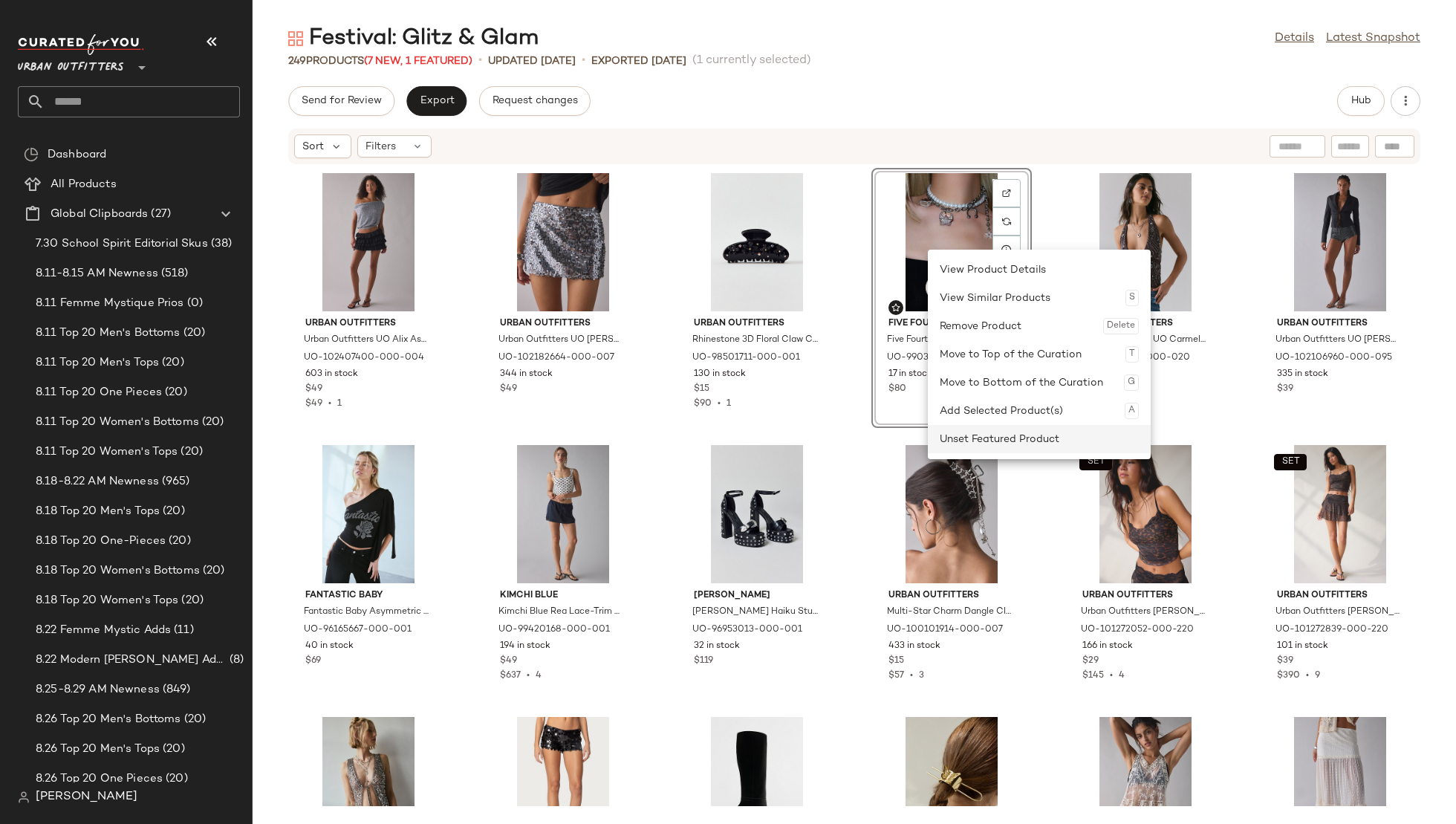
click at [971, 427] on div "Unset Featured Product" at bounding box center [1039, 439] width 199 height 28
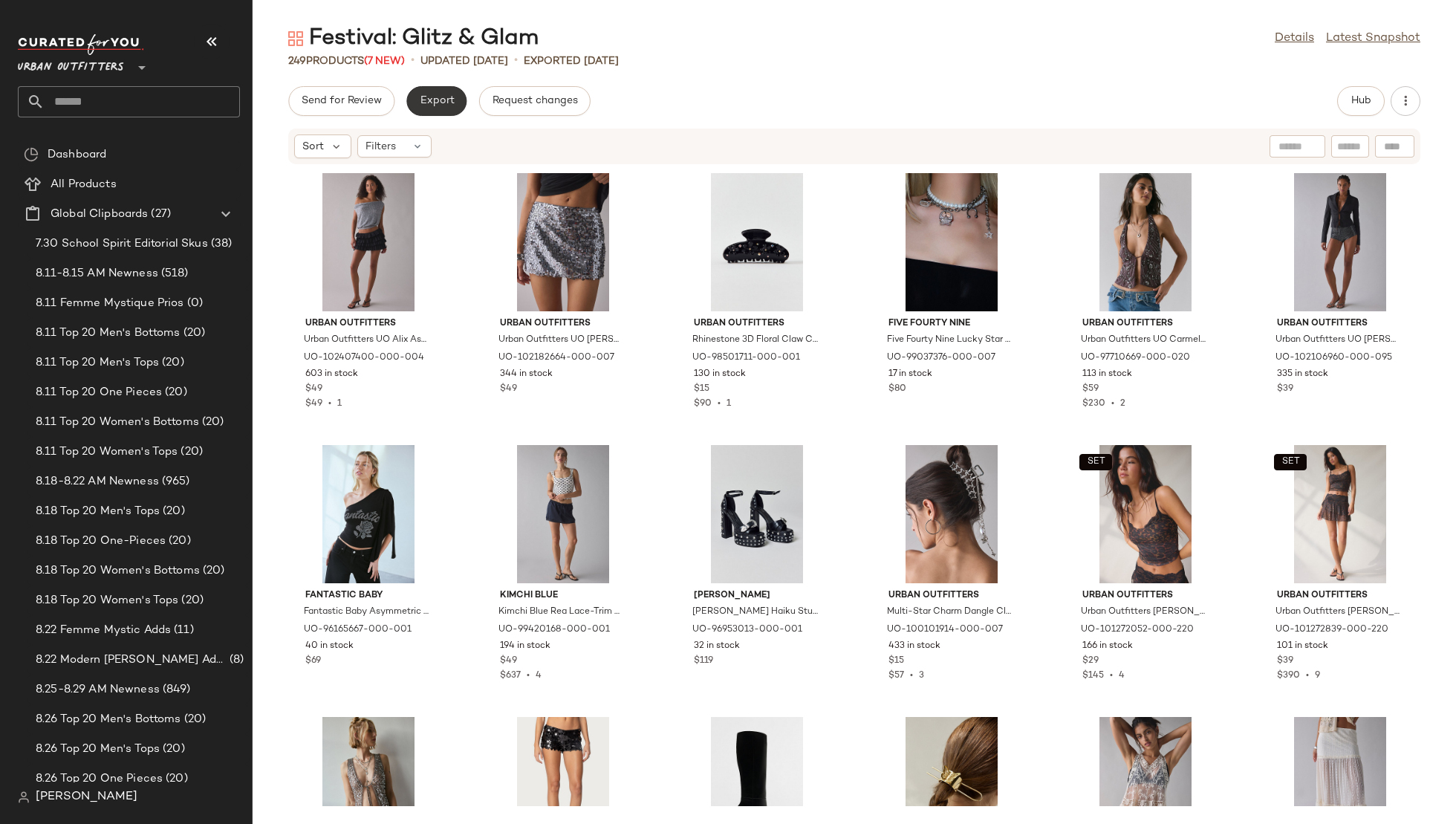
click at [424, 95] on span "Export" at bounding box center [436, 100] width 35 height 12
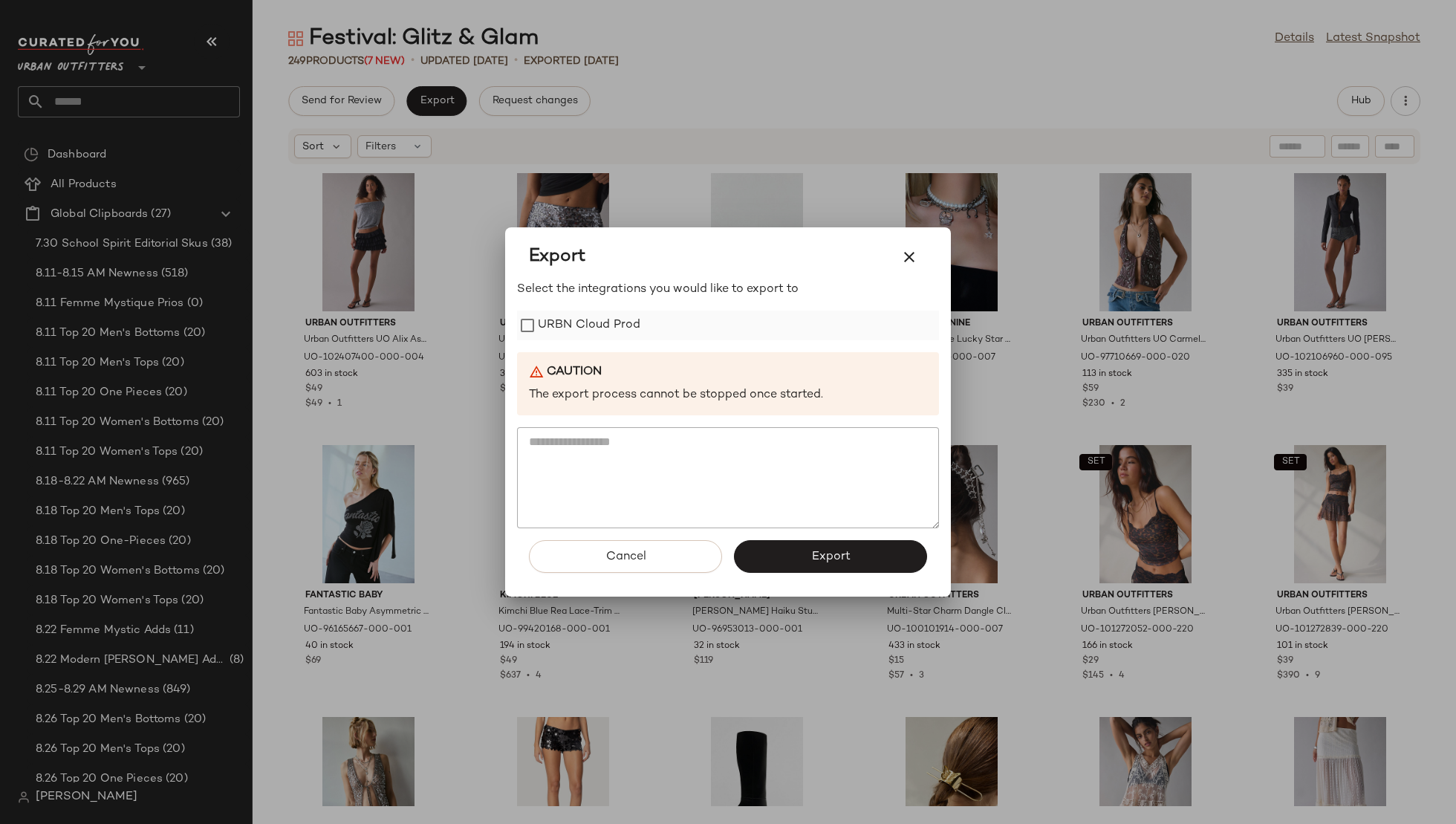
click at [610, 313] on label "URBN Cloud Prod" at bounding box center [589, 325] width 102 height 30
click at [816, 558] on span "Export" at bounding box center [830, 557] width 39 height 14
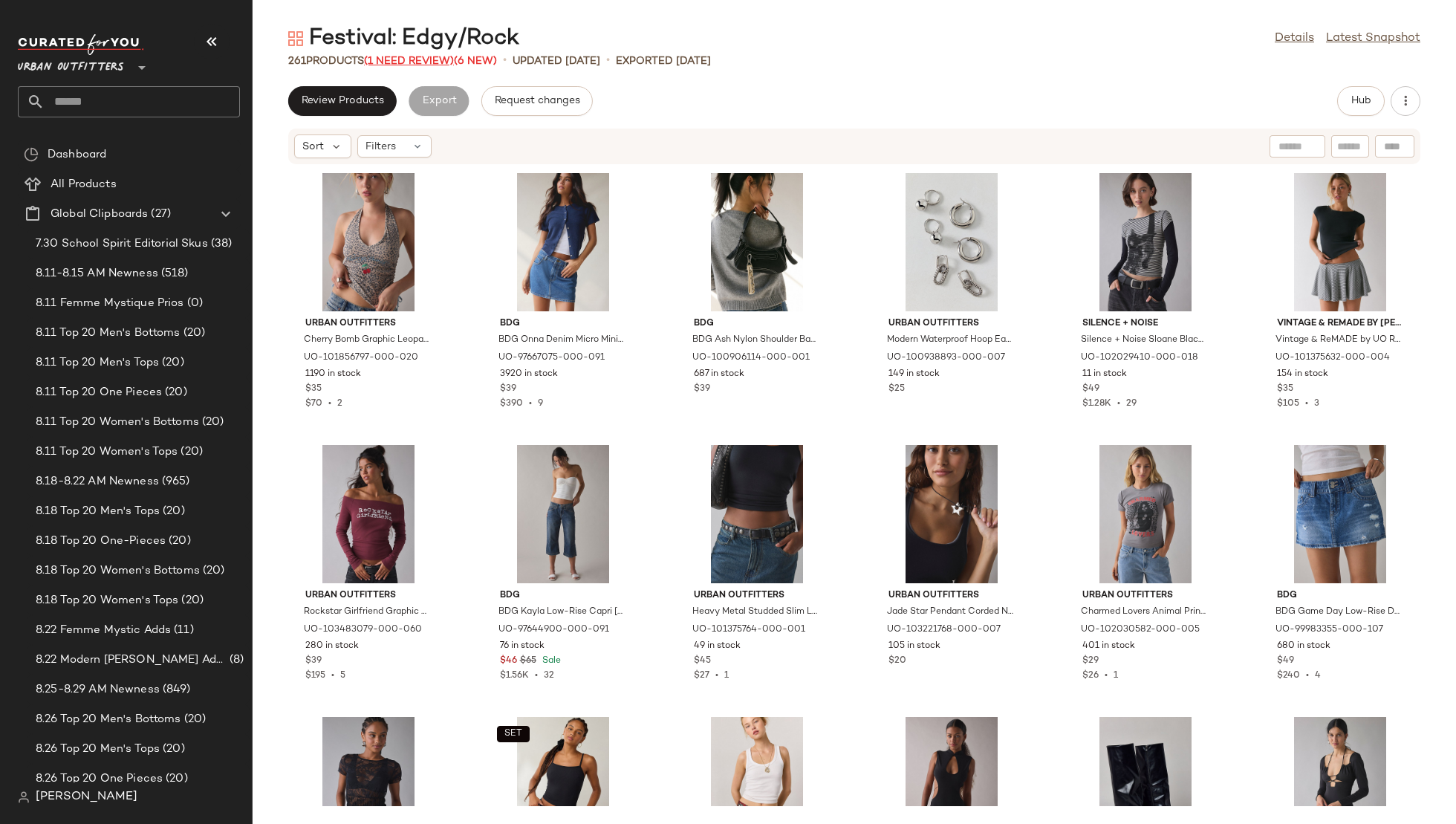
click at [423, 61] on span "(1 Need Review)" at bounding box center [409, 61] width 90 height 11
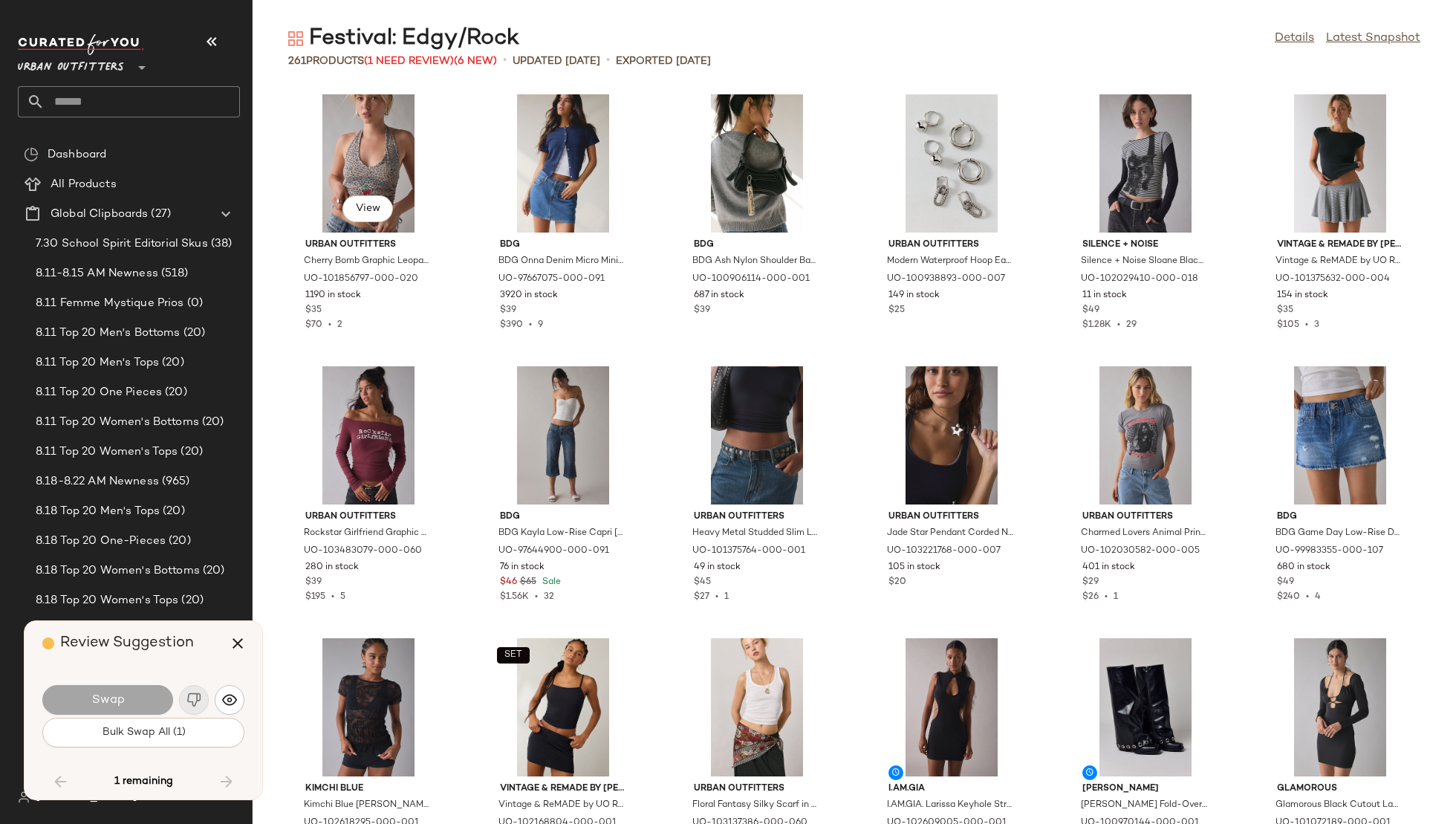
scroll to position [10880, 0]
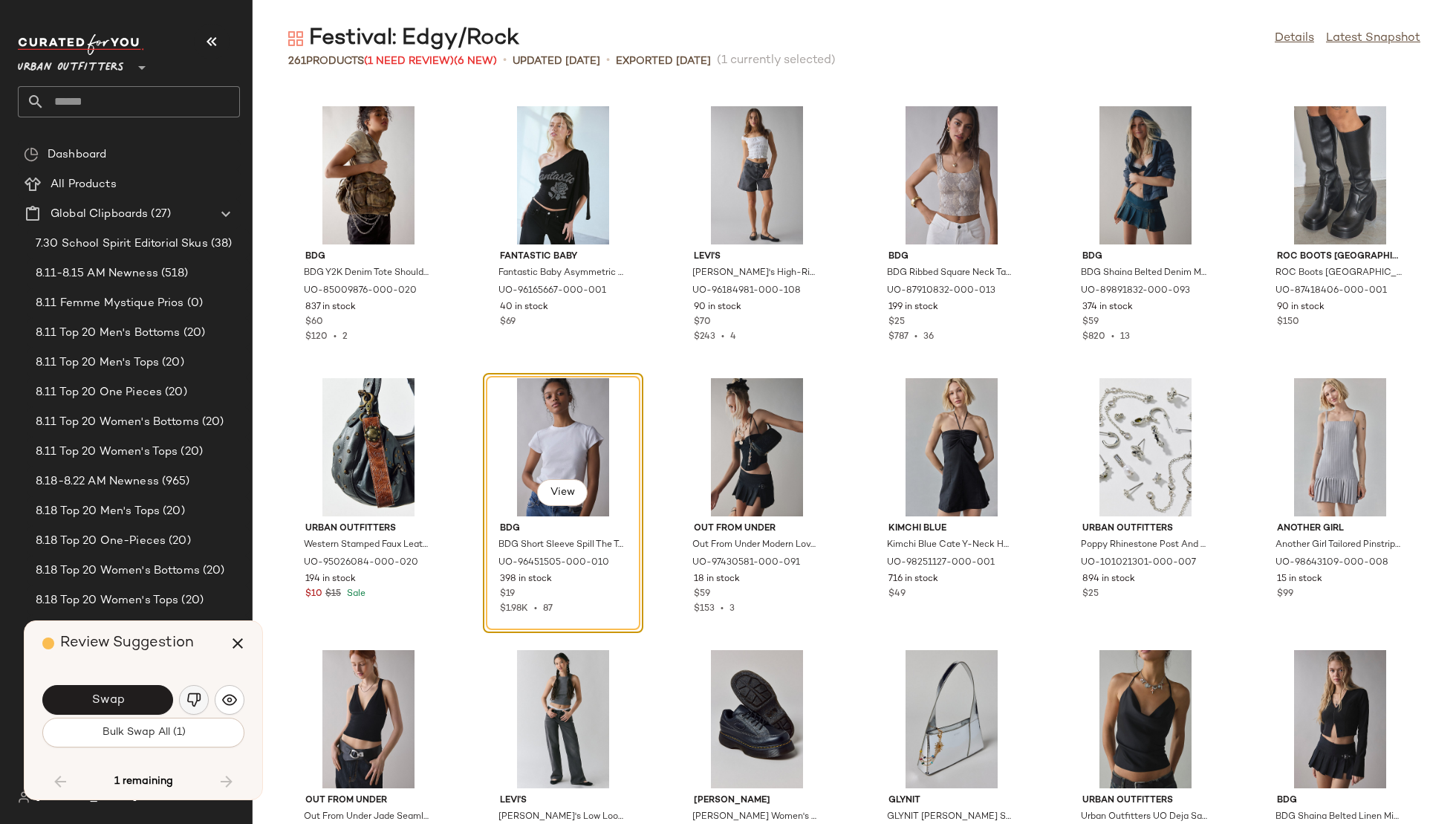
click at [197, 698] on img "button" at bounding box center [193, 700] width 15 height 15
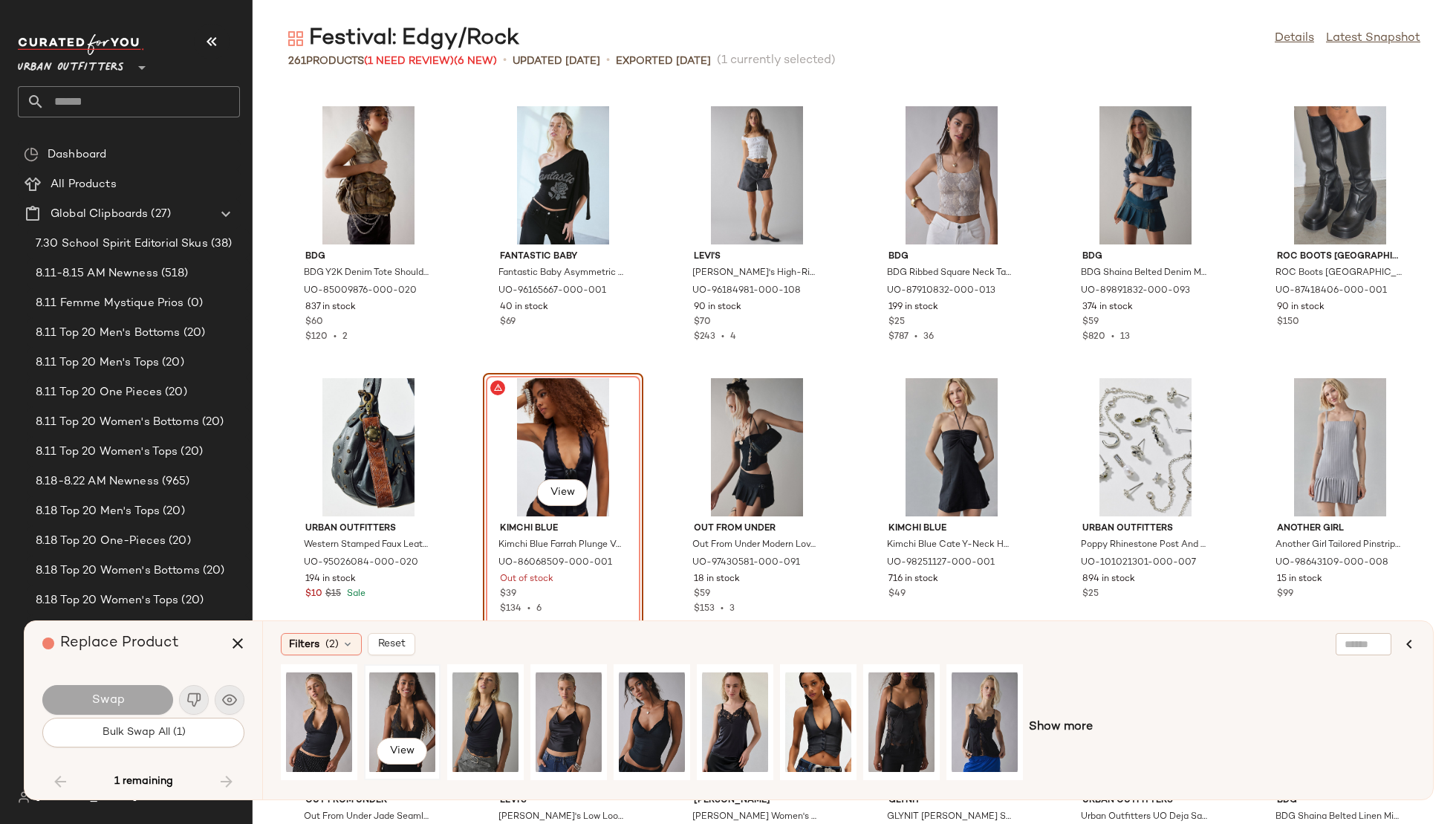
click at [399, 700] on div "View" at bounding box center [402, 723] width 66 height 106
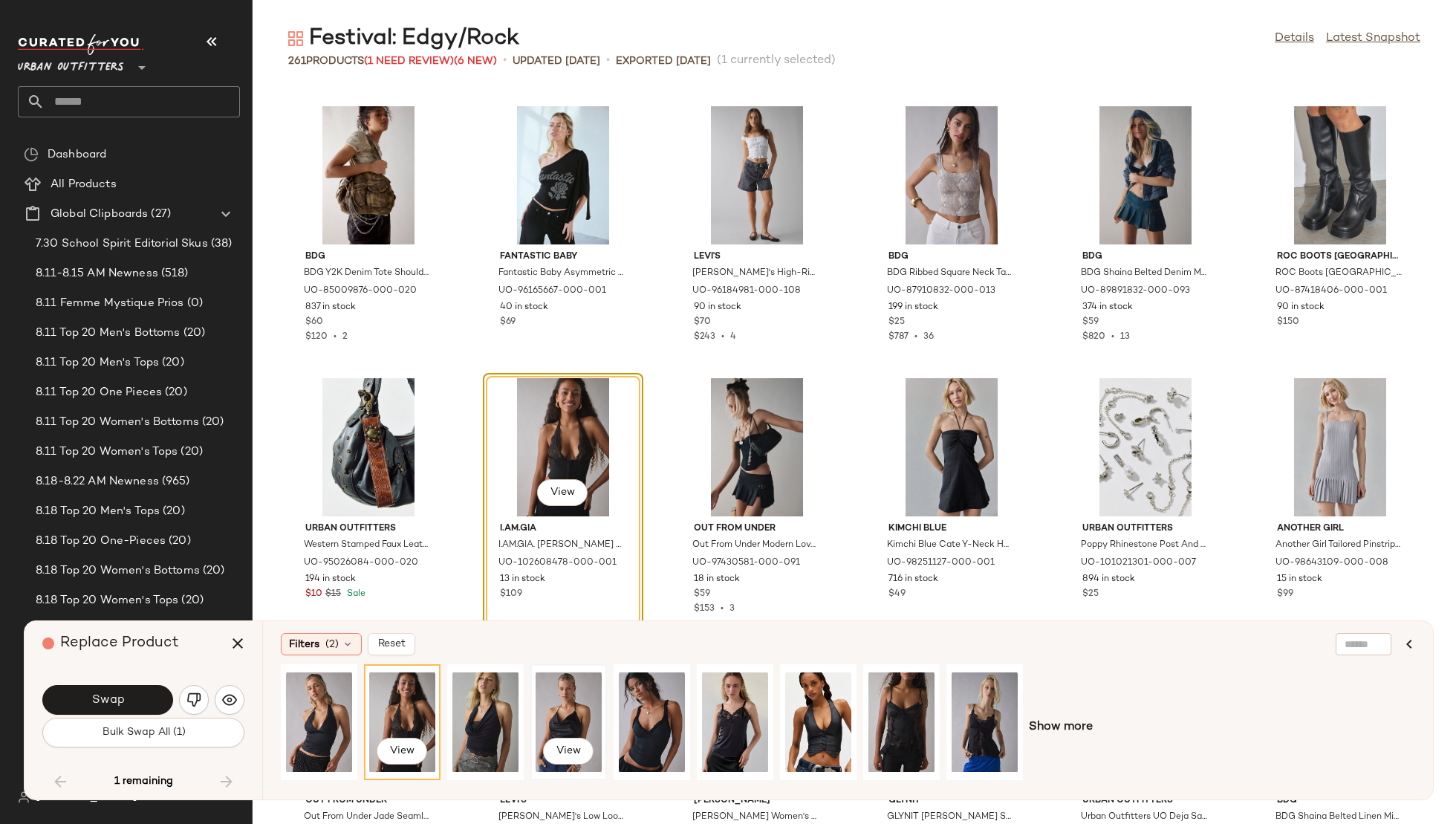
click at [536, 702] on div "View" at bounding box center [568, 723] width 66 height 106
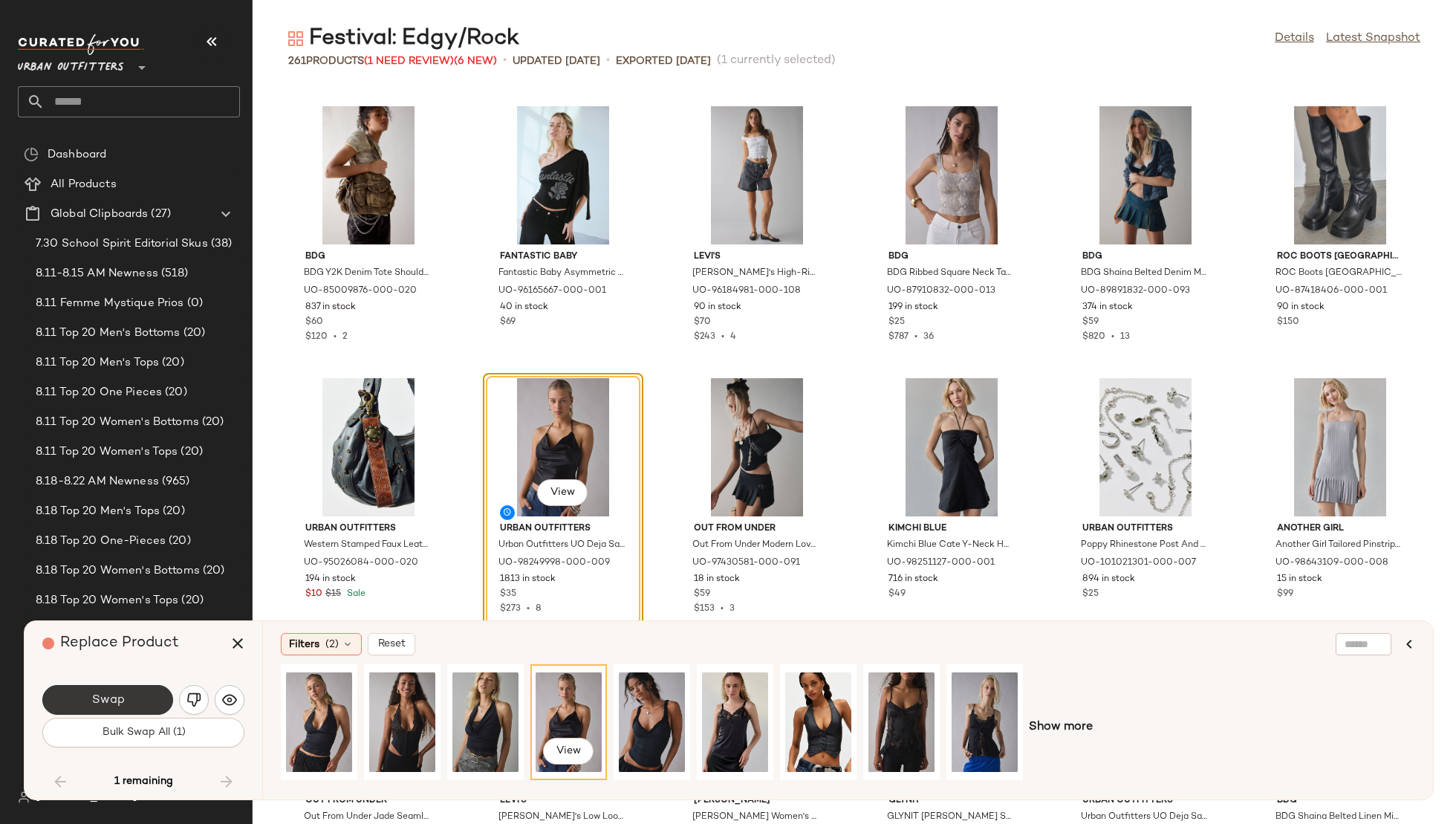
click at [121, 698] on span "Swap" at bounding box center [107, 700] width 34 height 14
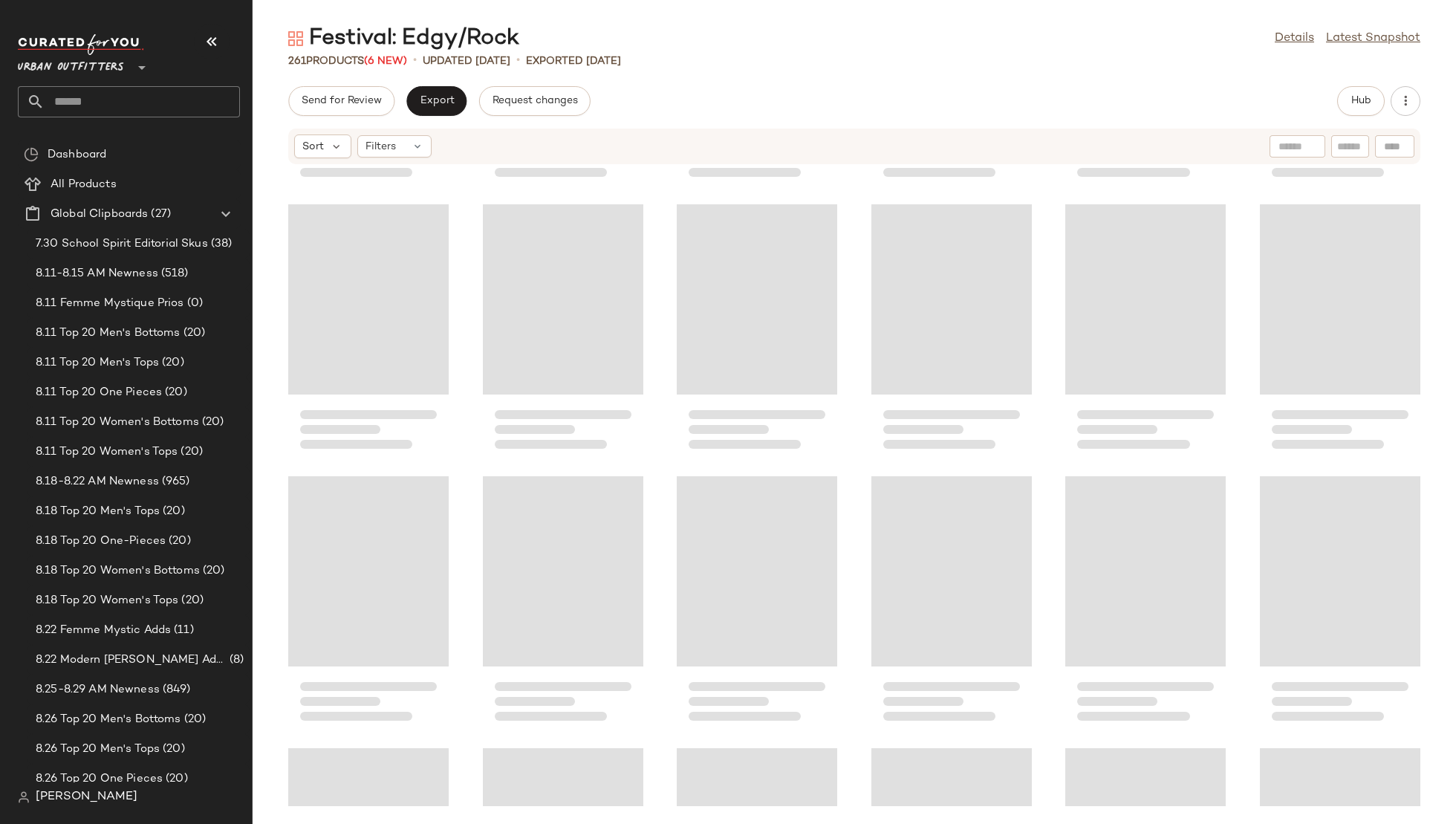
scroll to position [4052, 0]
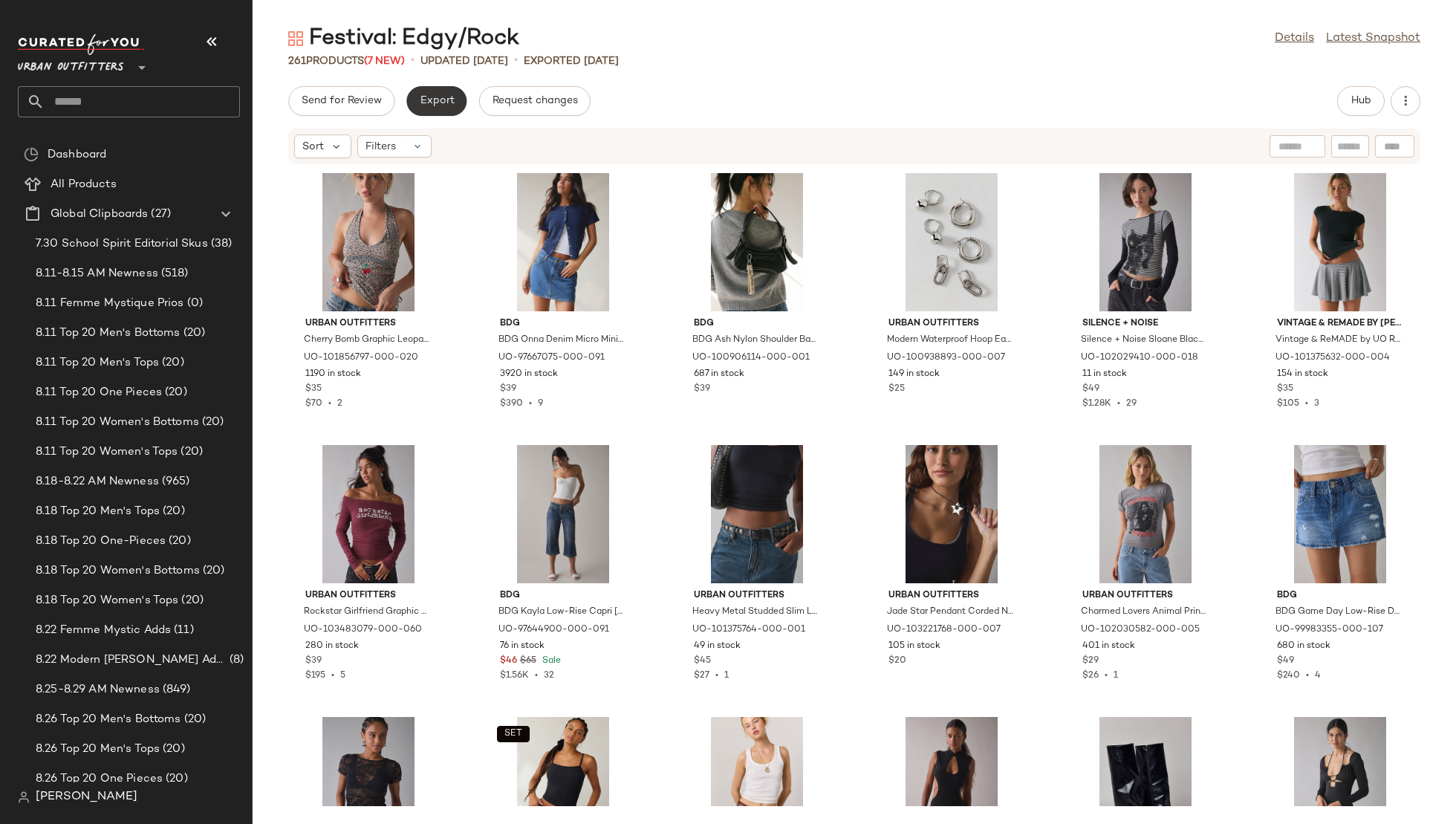
click at [21, 180] on span "Export" at bounding box center [6, 185] width 29 height 11
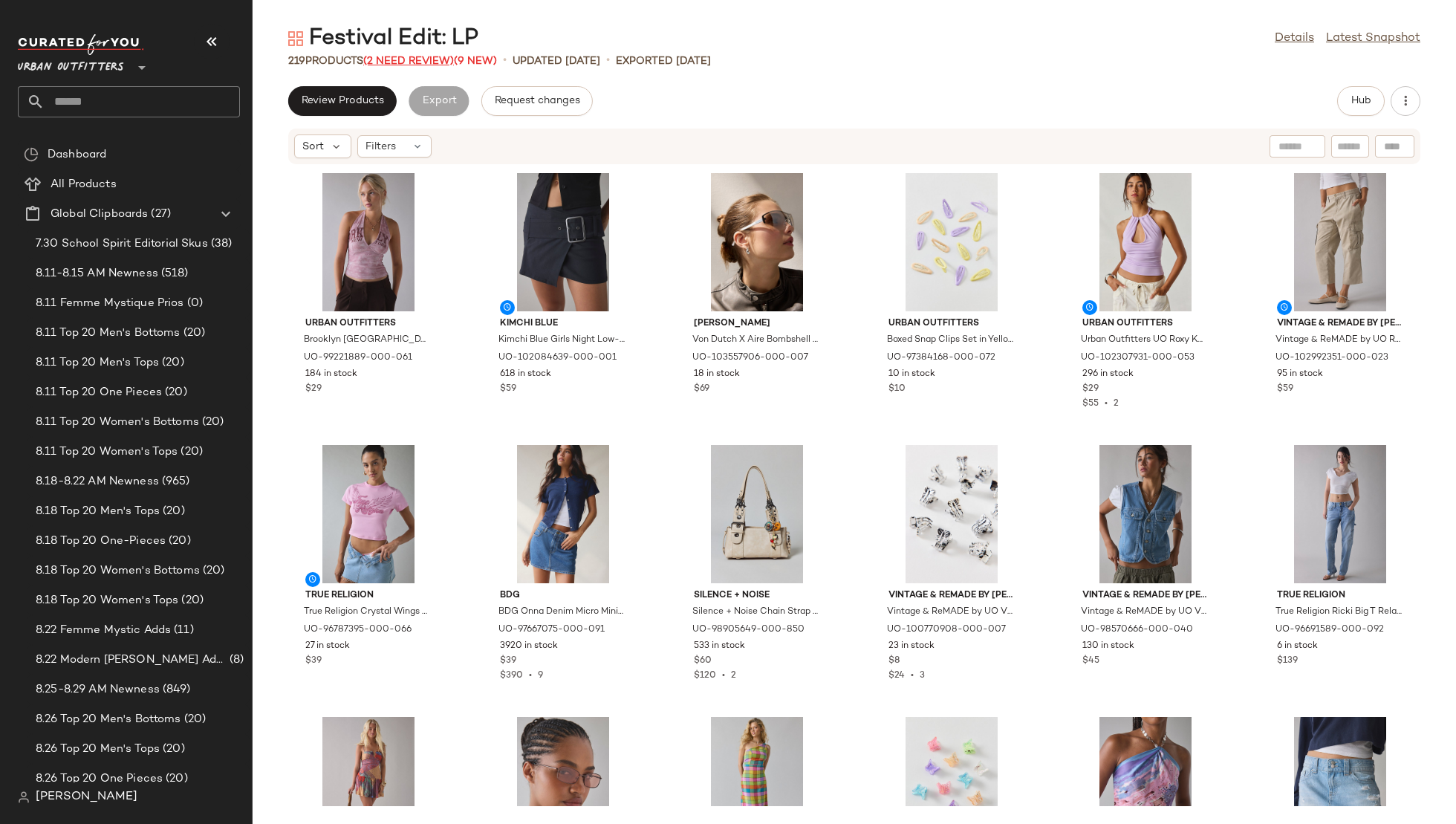
click at [423, 60] on span "(2 Need Review)" at bounding box center [408, 61] width 90 height 11
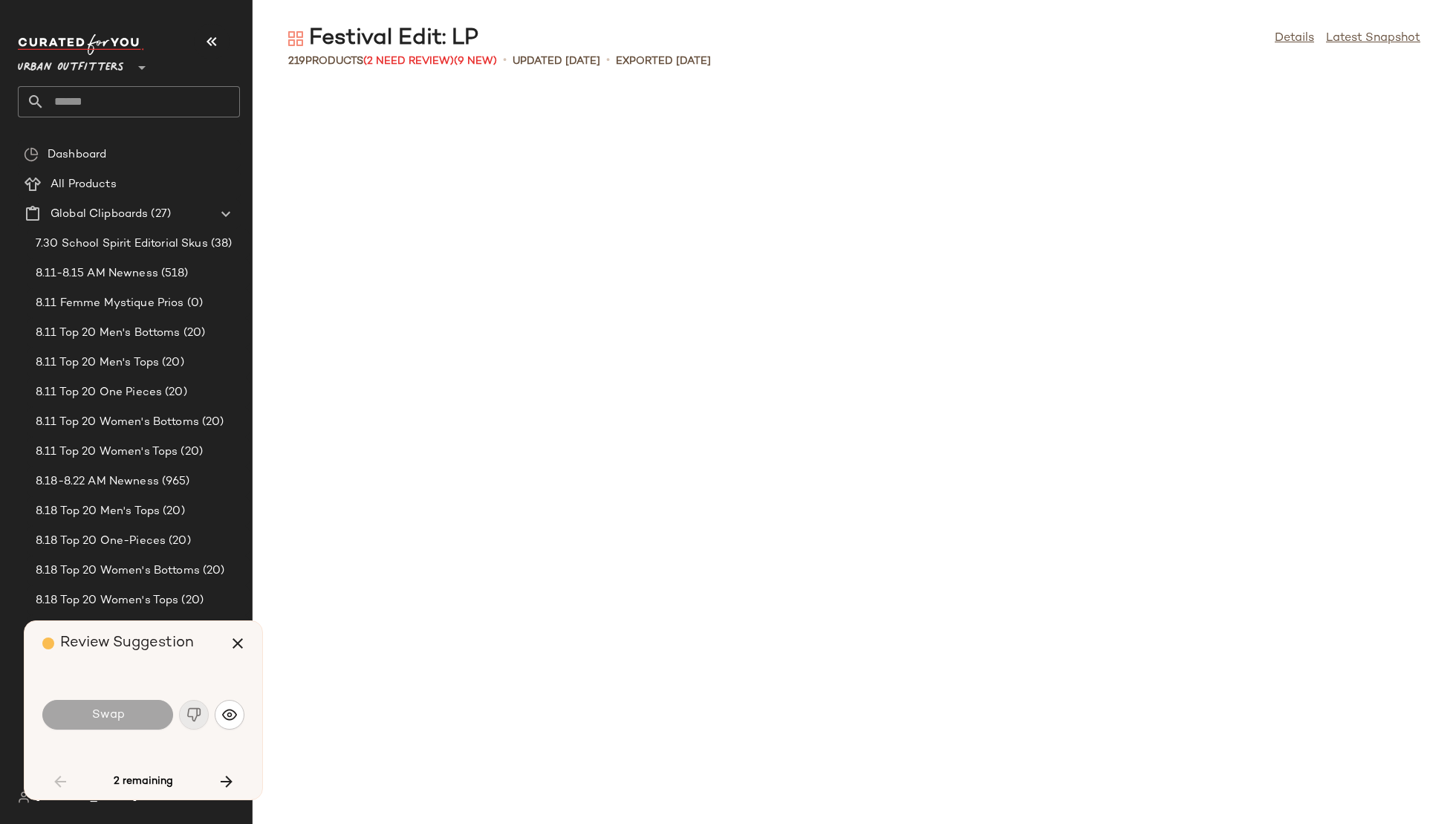
scroll to position [1632, 0]
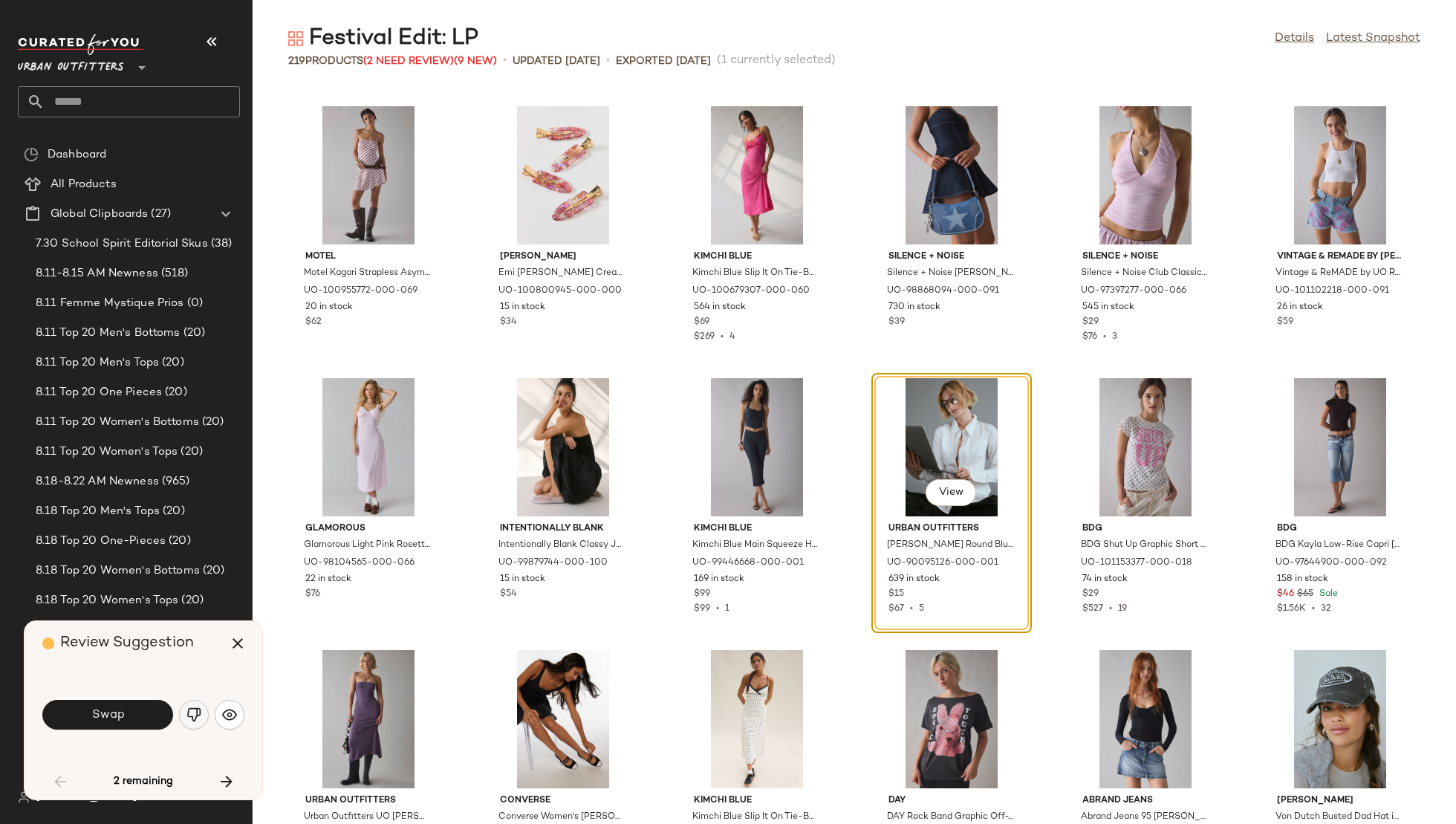
click at [190, 718] on img "button" at bounding box center [193, 714] width 15 height 15
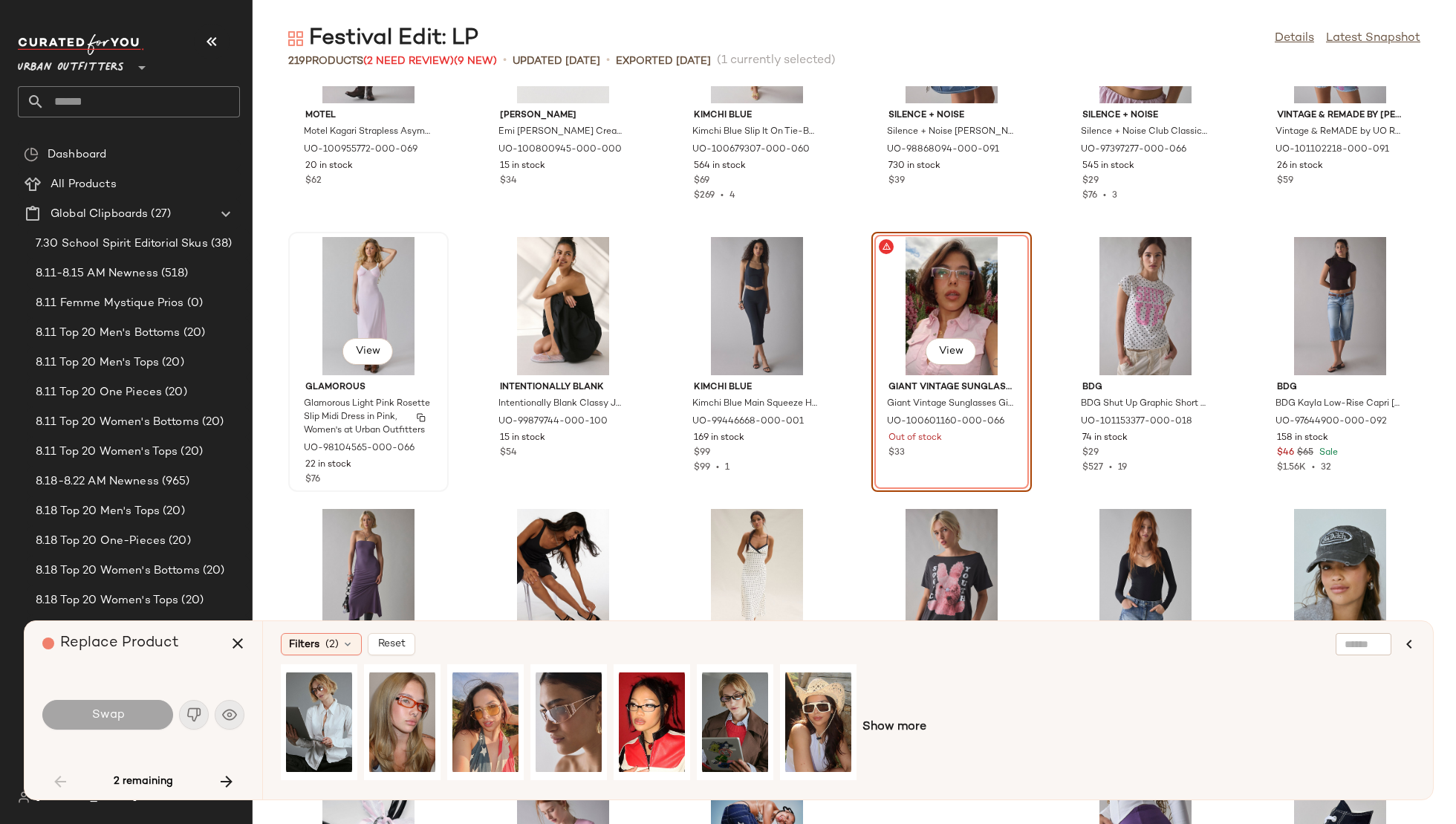
scroll to position [1775, 0]
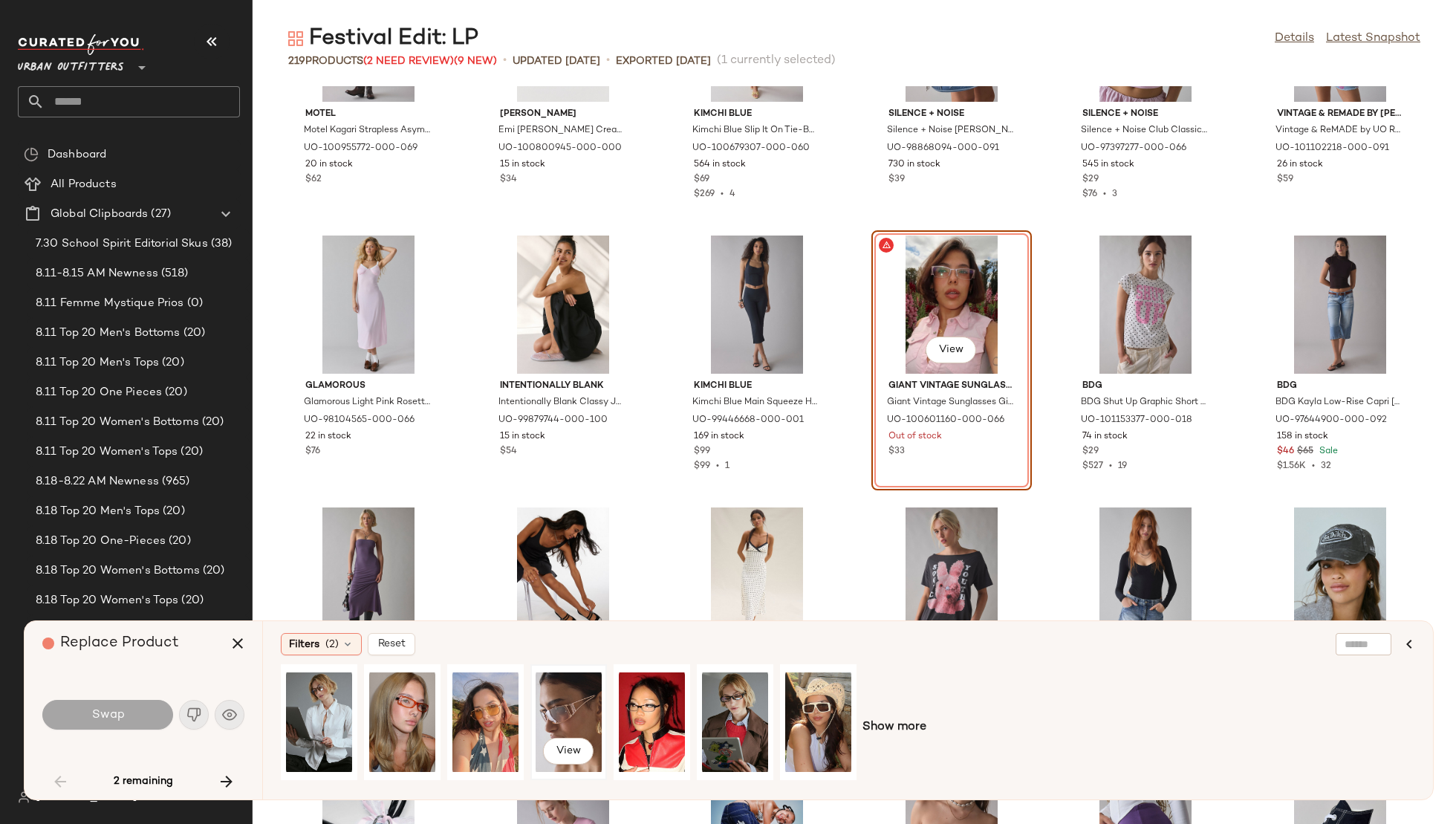
click at [549, 714] on div "View" at bounding box center [568, 723] width 66 height 106
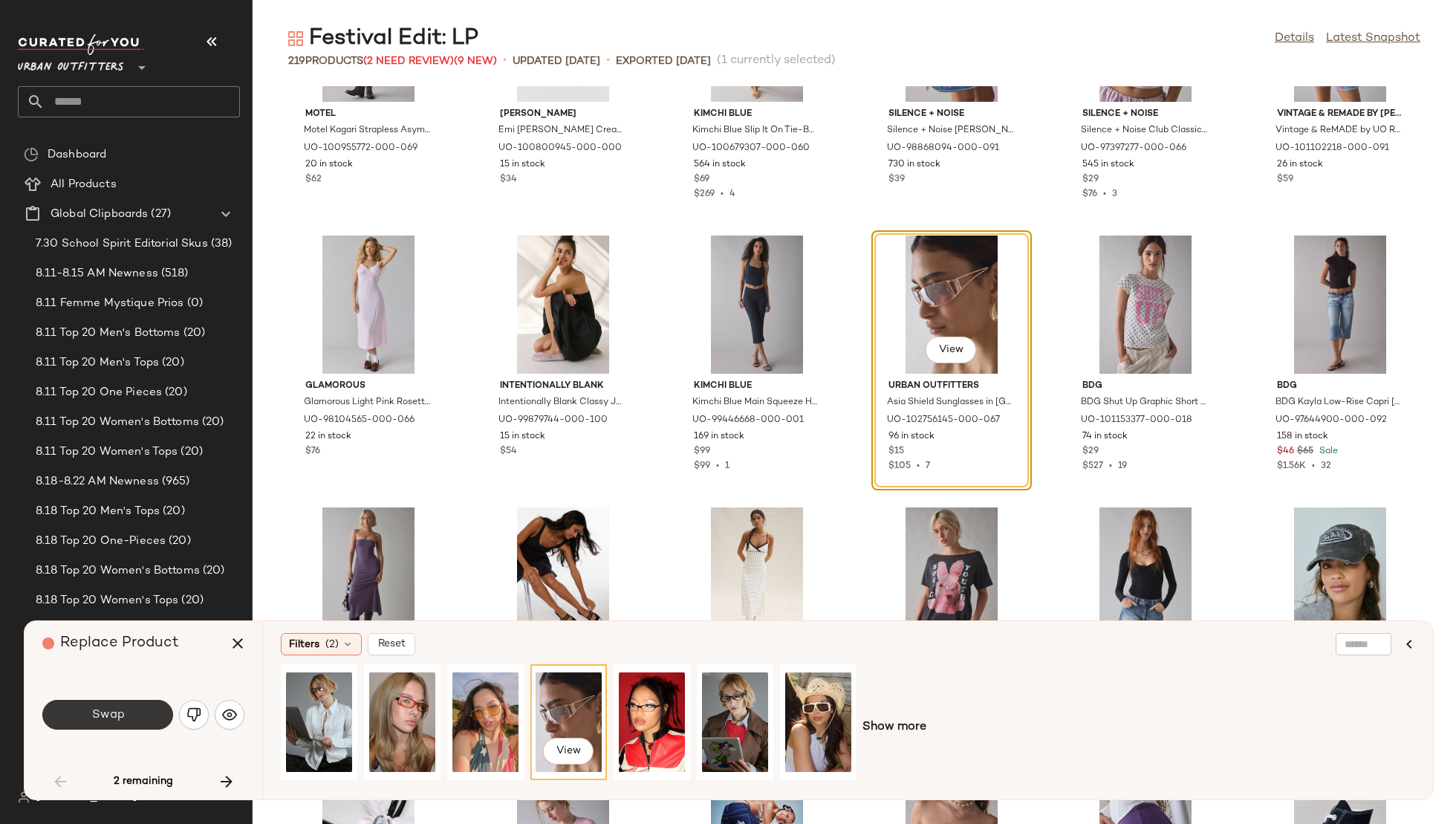
click at [145, 711] on button "Swap" at bounding box center [107, 714] width 130 height 30
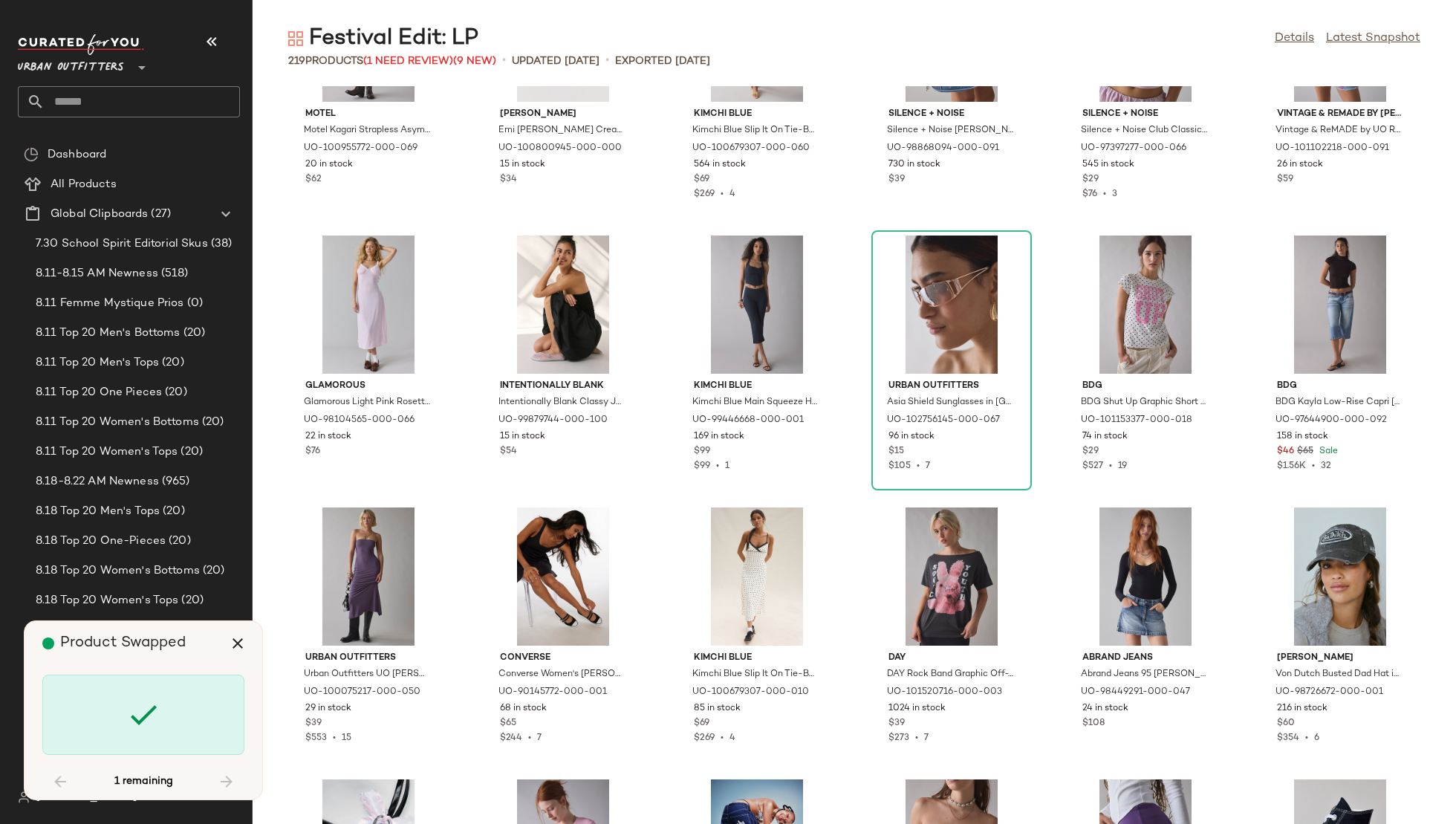
scroll to position [2720, 0]
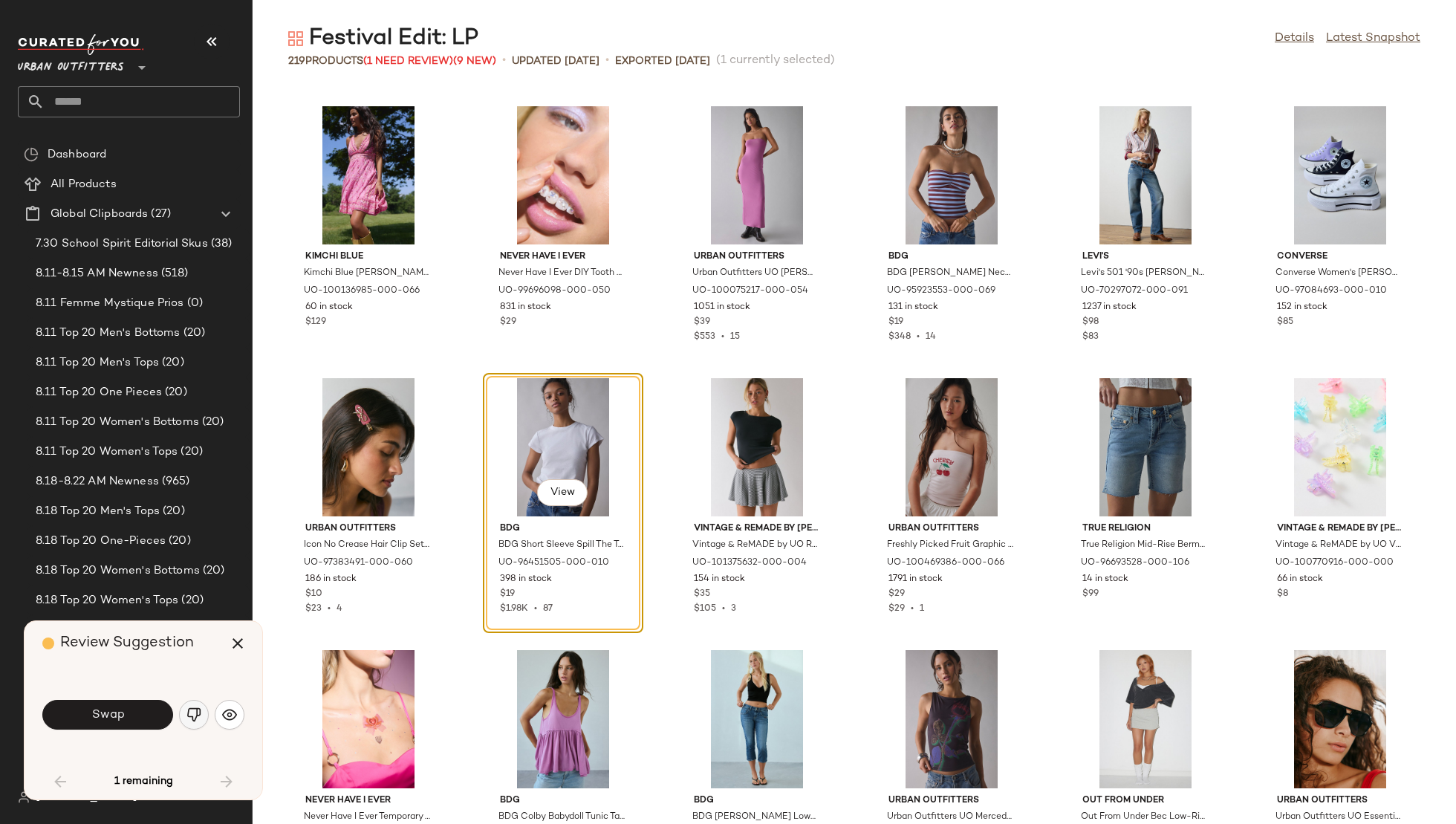
click at [197, 718] on img "button" at bounding box center [193, 714] width 15 height 15
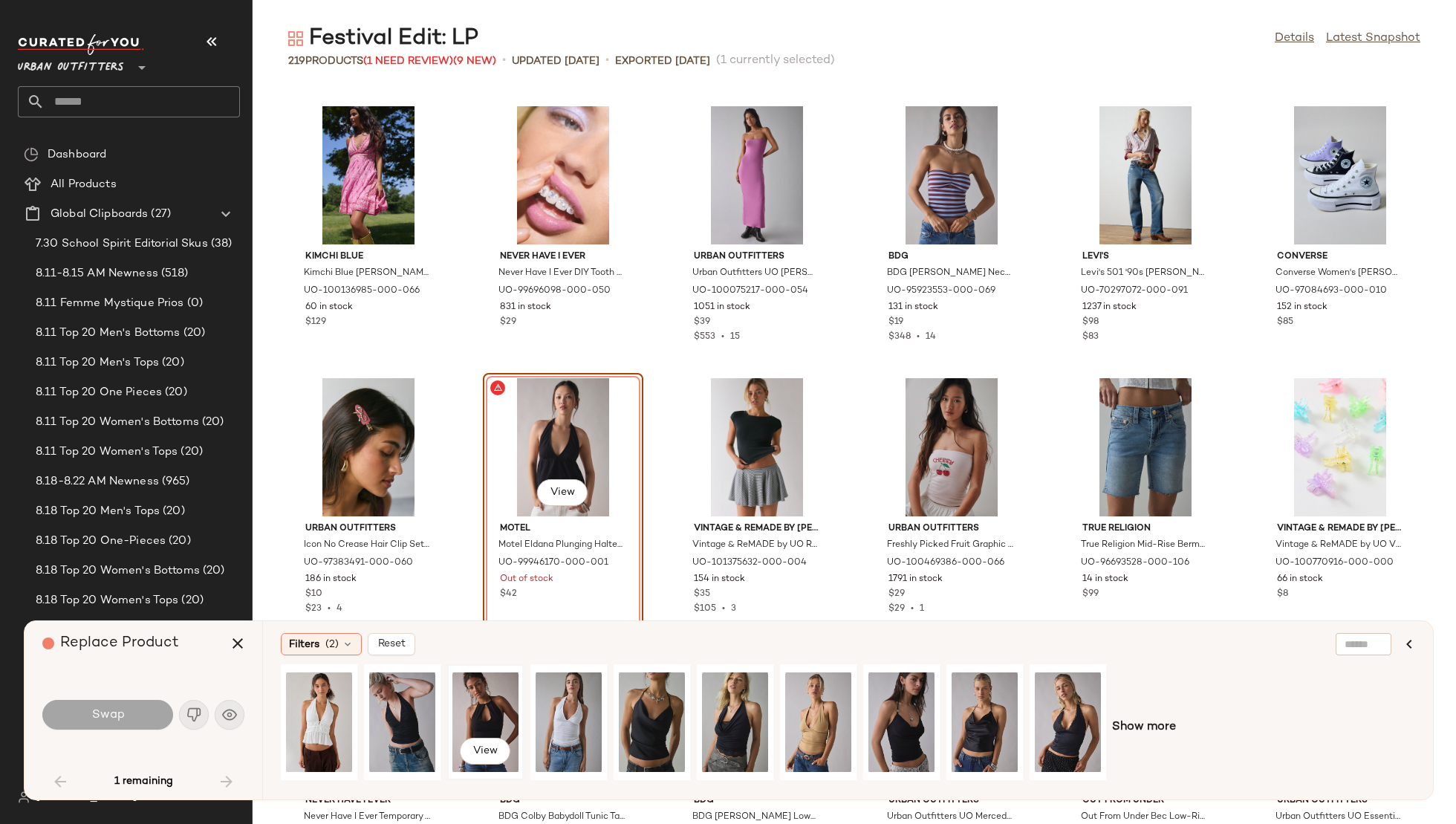
click at [488, 704] on div "View" at bounding box center [485, 723] width 66 height 106
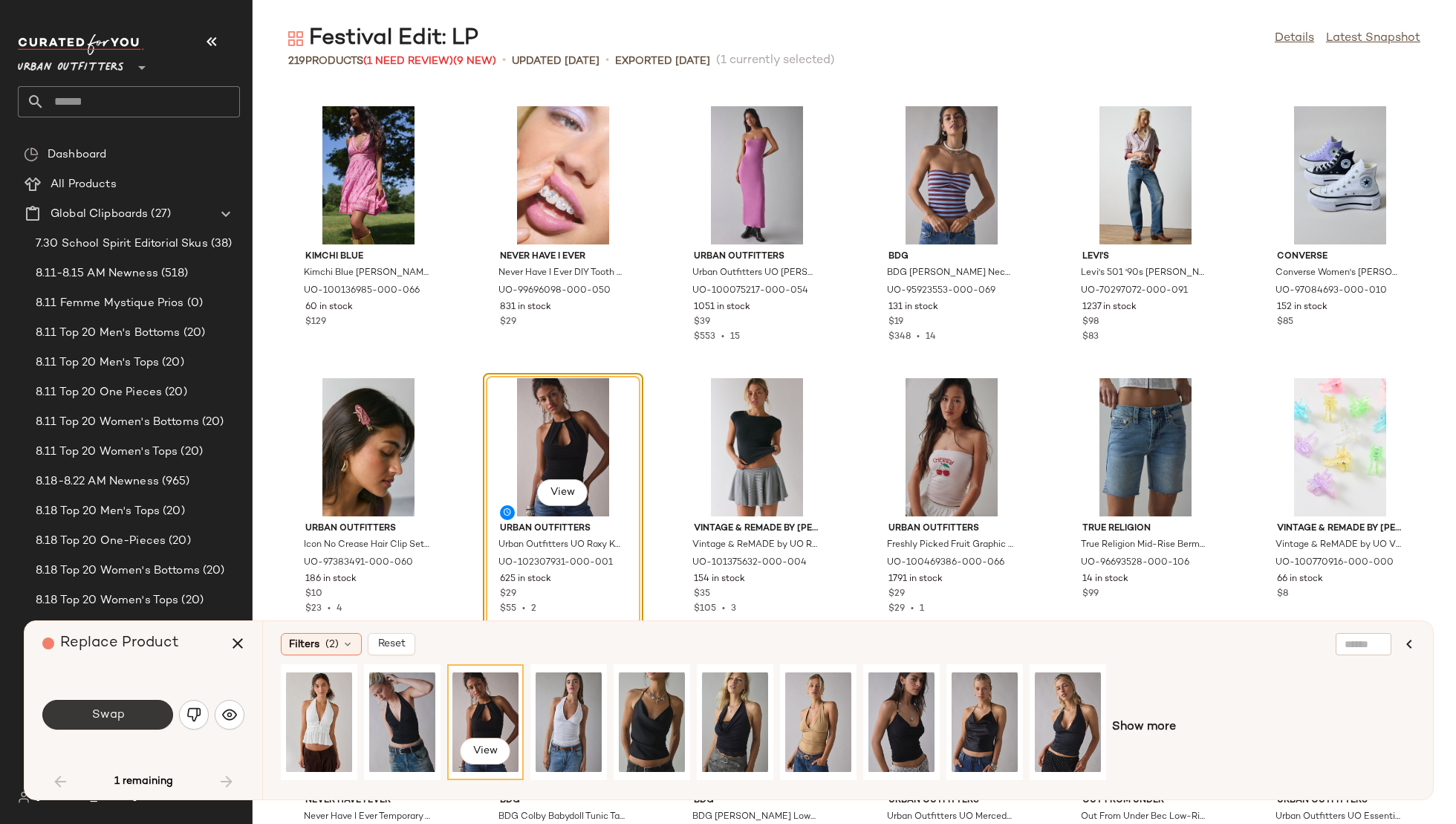
click at [99, 717] on span "Swap" at bounding box center [107, 714] width 34 height 14
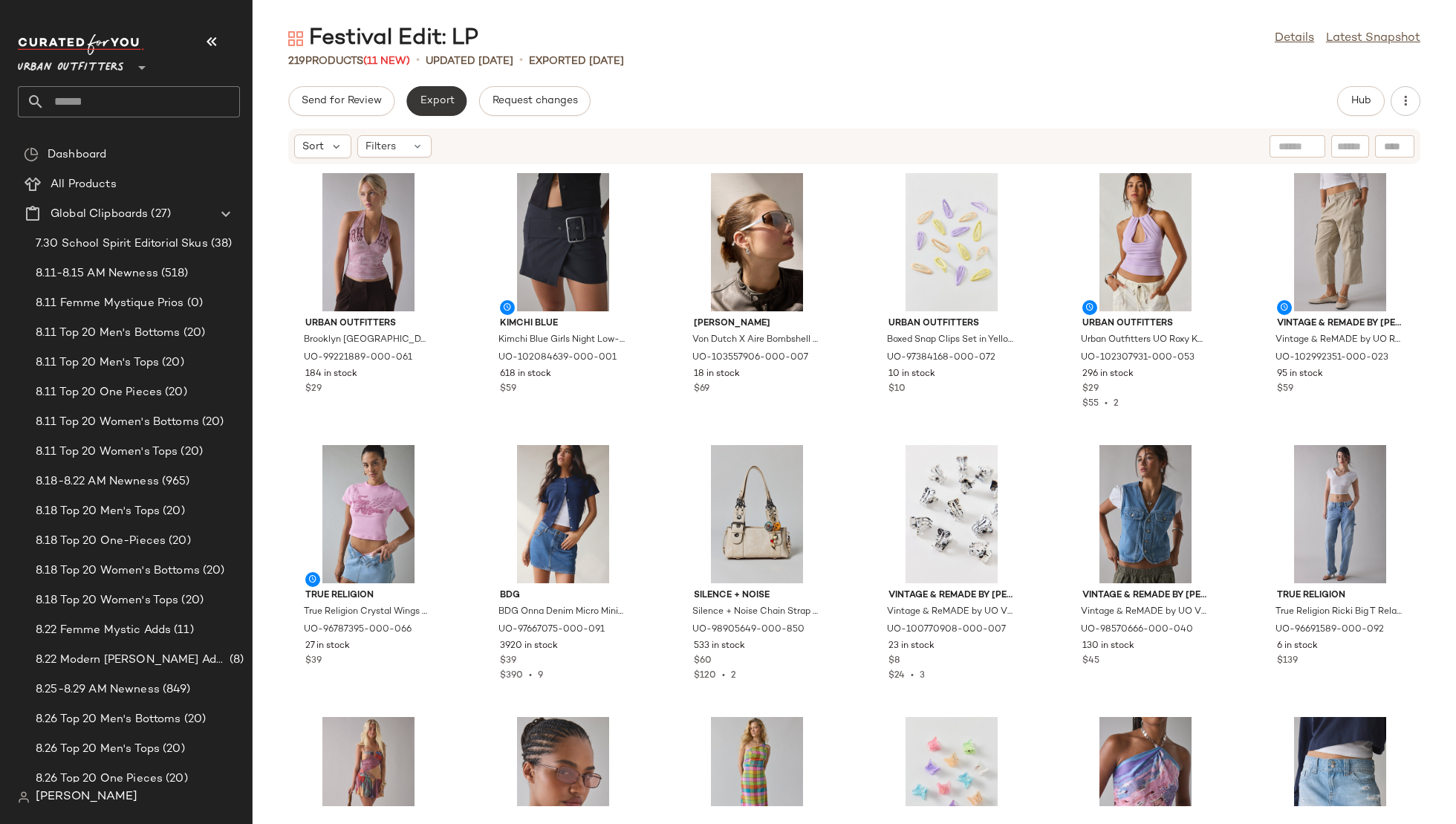
click at [441, 94] on button "Export" at bounding box center [436, 100] width 60 height 30
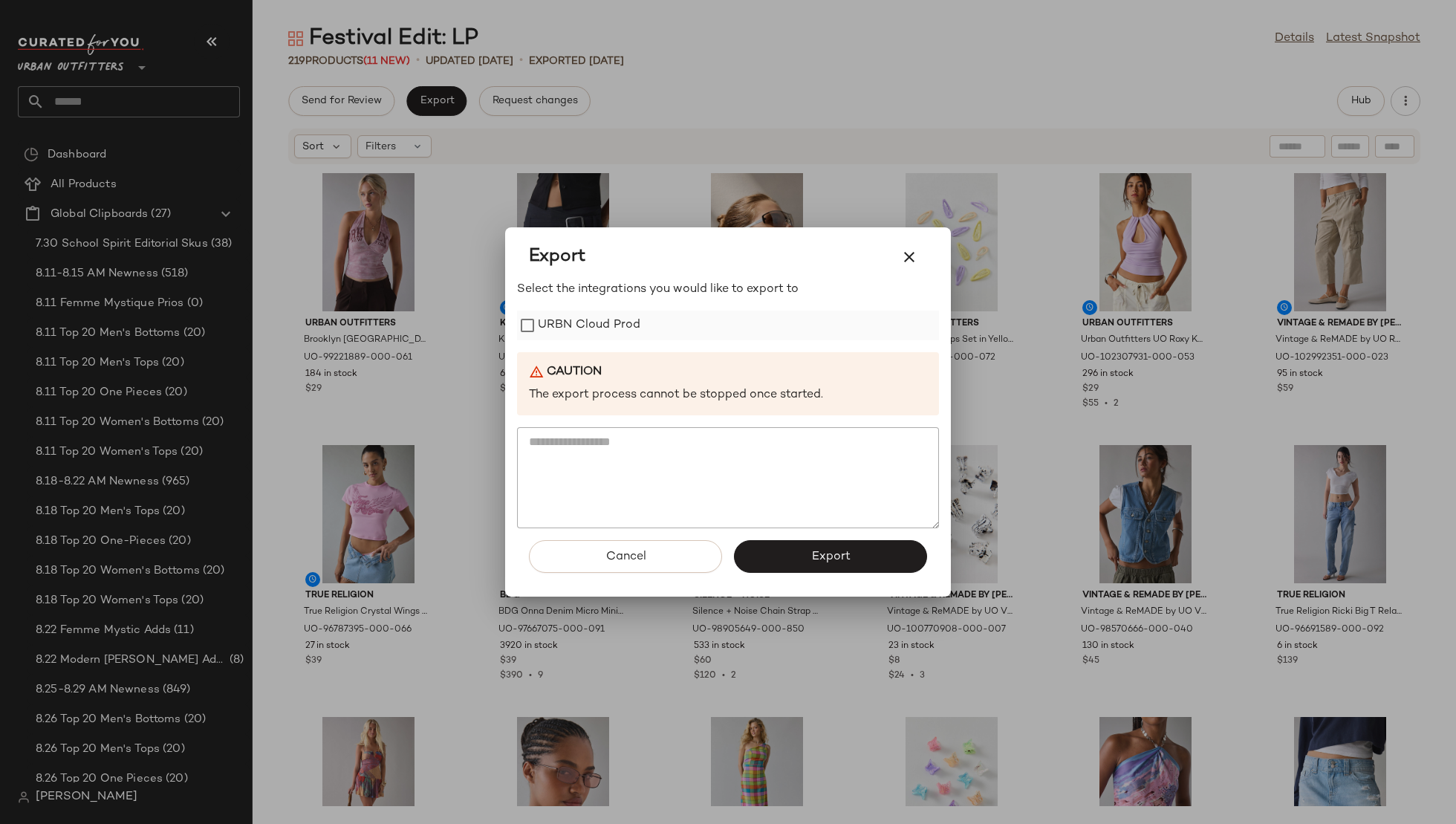
click at [632, 319] on label "URBN Cloud Prod" at bounding box center [589, 325] width 102 height 30
click at [818, 544] on button "Export" at bounding box center [831, 557] width 193 height 33
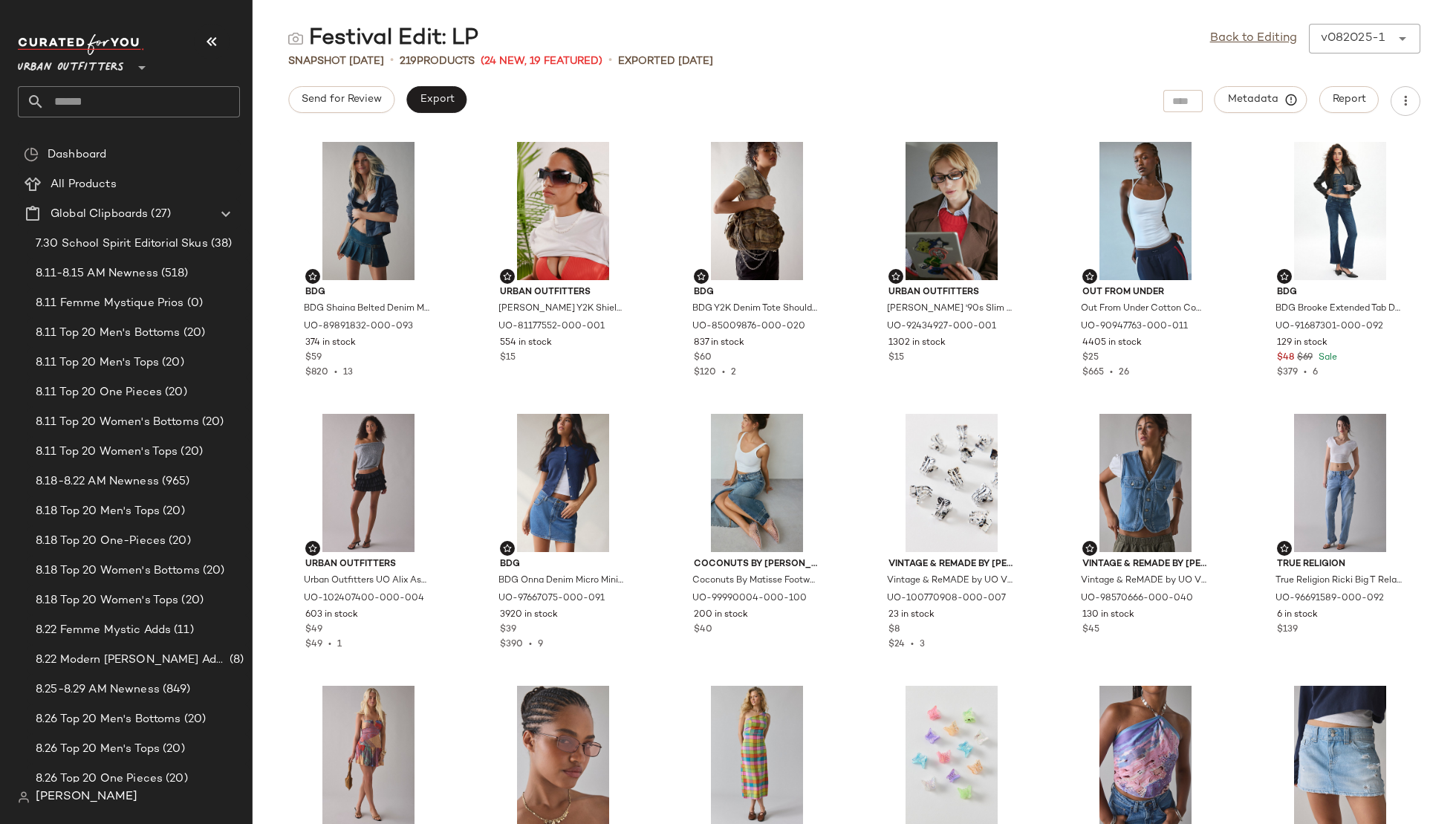
click at [1156, 74] on div "Festival Edit: LP Back to Editing v082025-1 ****** Snapshot Aug 20th • 219 Prod…" at bounding box center [854, 423] width 1203 height 800
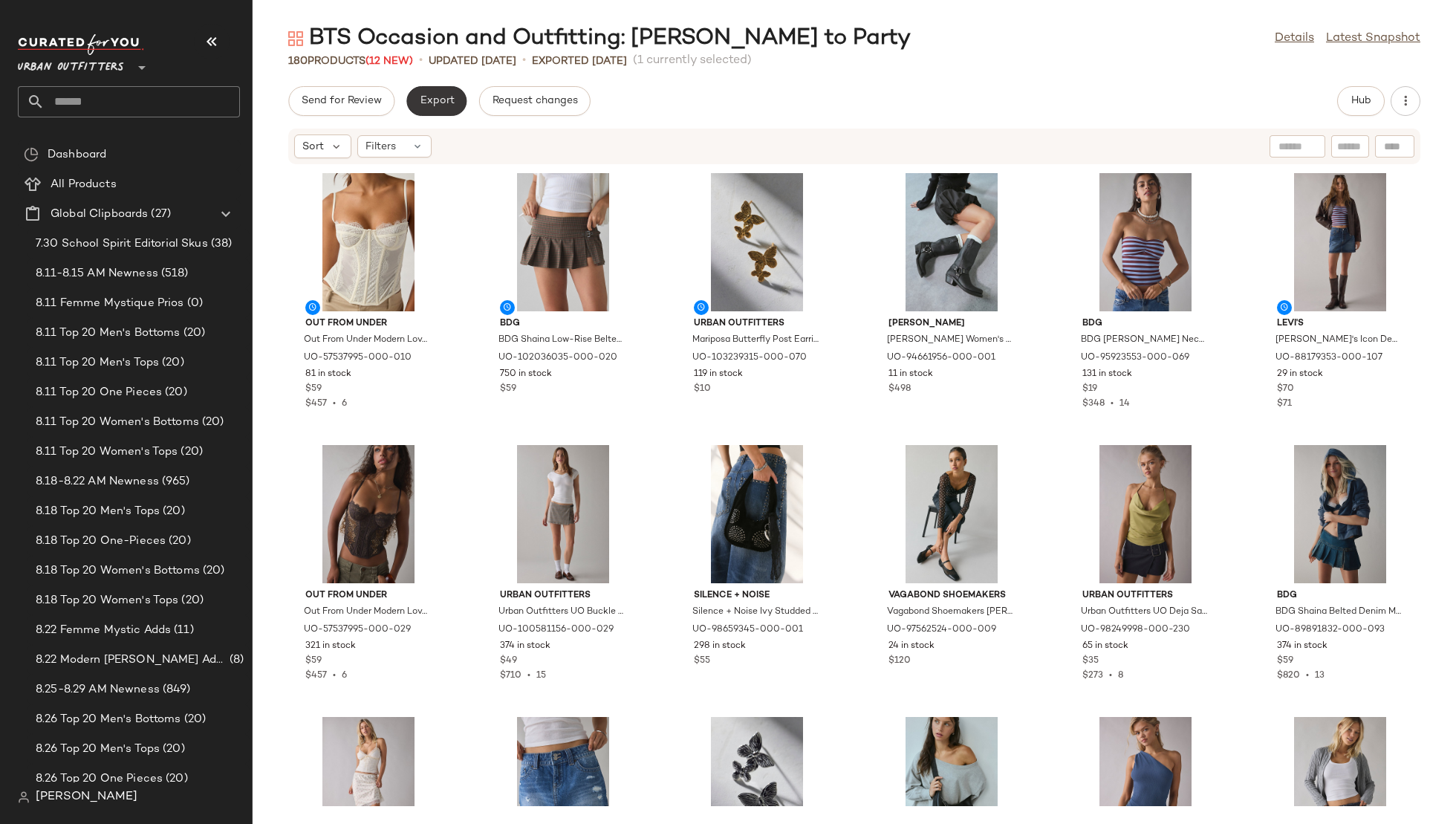
click at [426, 98] on span "Export" at bounding box center [436, 100] width 35 height 12
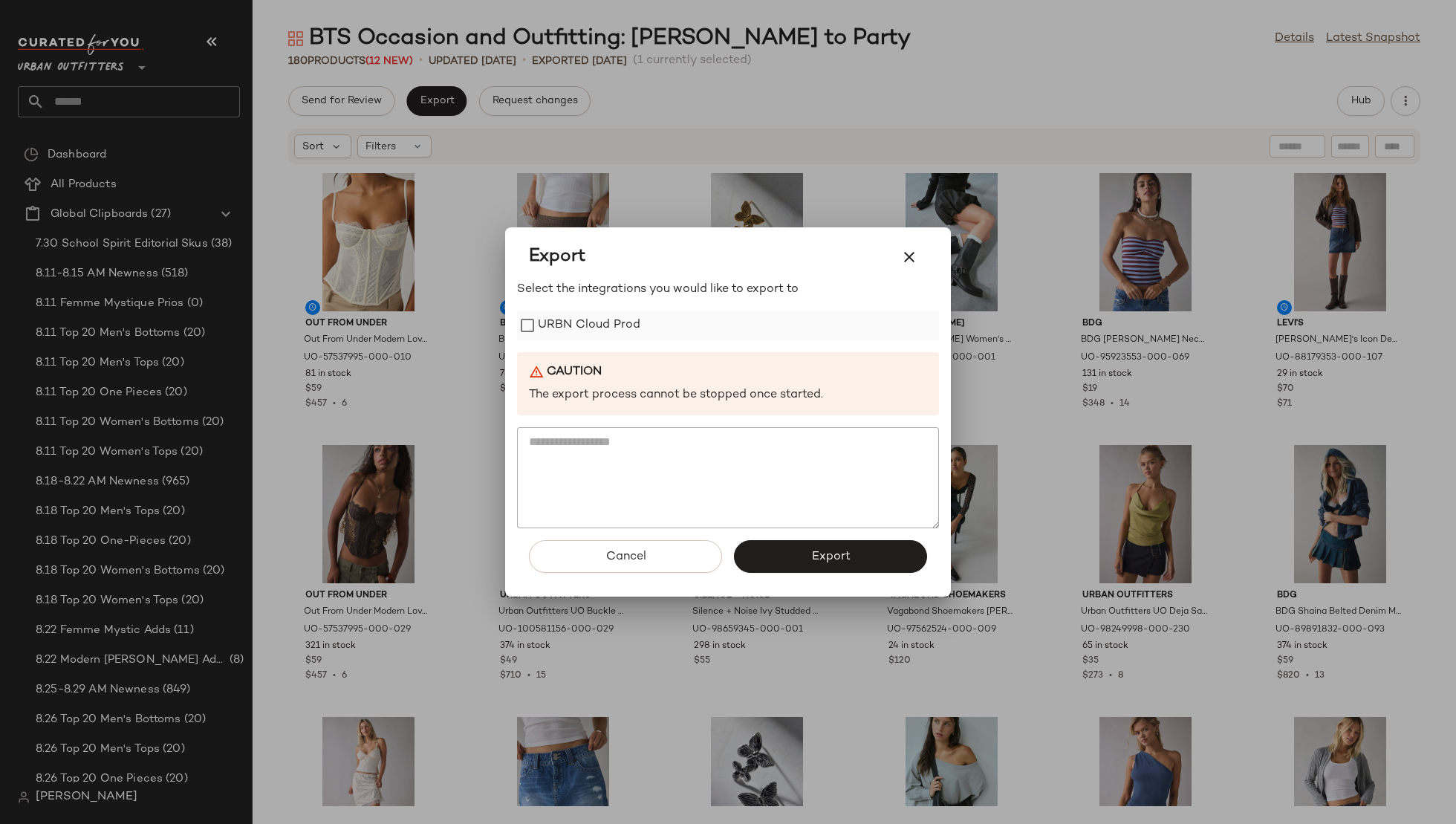
click at [597, 317] on label "URBN Cloud Prod" at bounding box center [589, 325] width 102 height 30
click at [815, 549] on button "Export" at bounding box center [831, 557] width 193 height 33
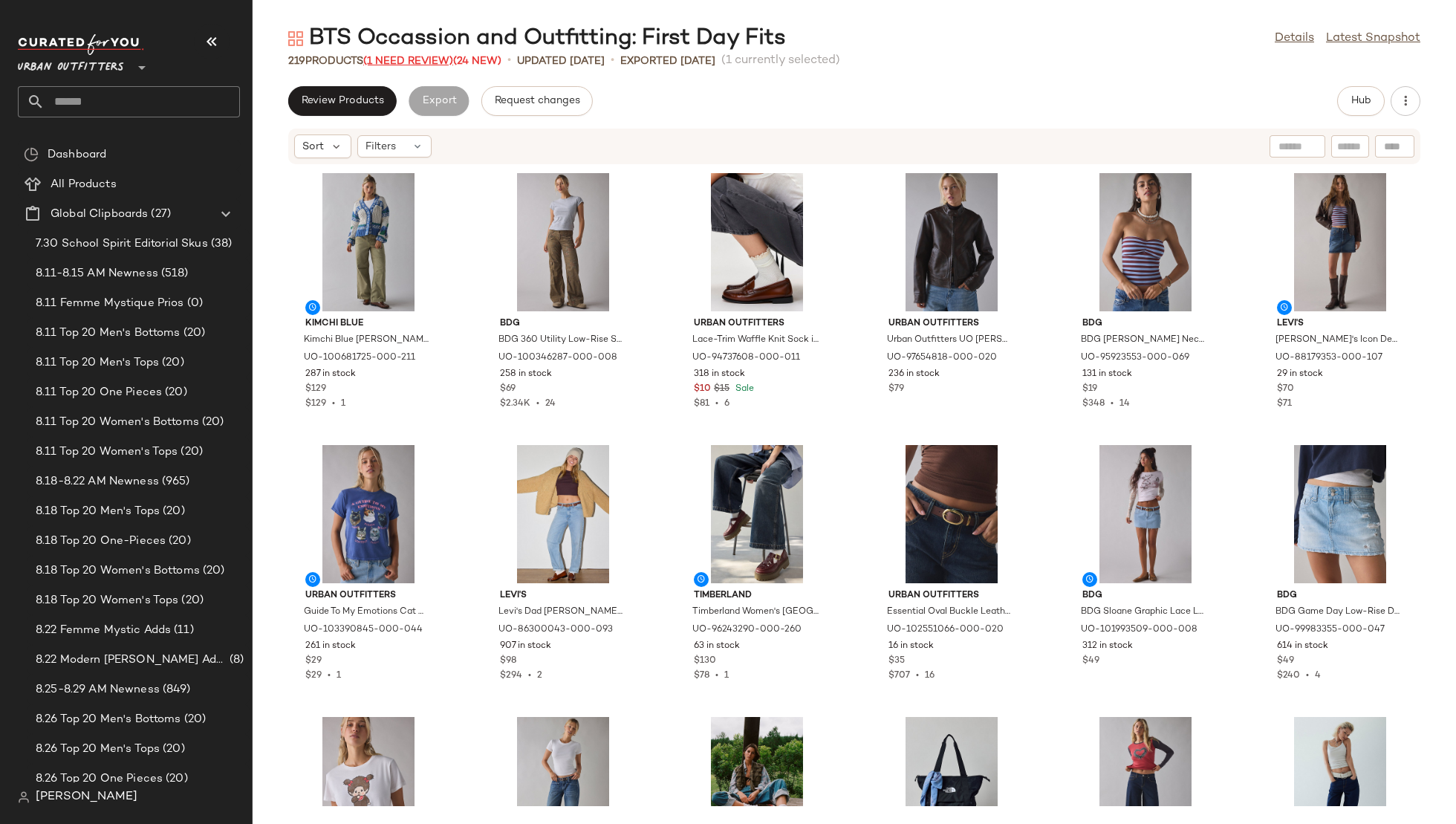
click at [402, 64] on span "(1 Need Review)" at bounding box center [408, 61] width 90 height 11
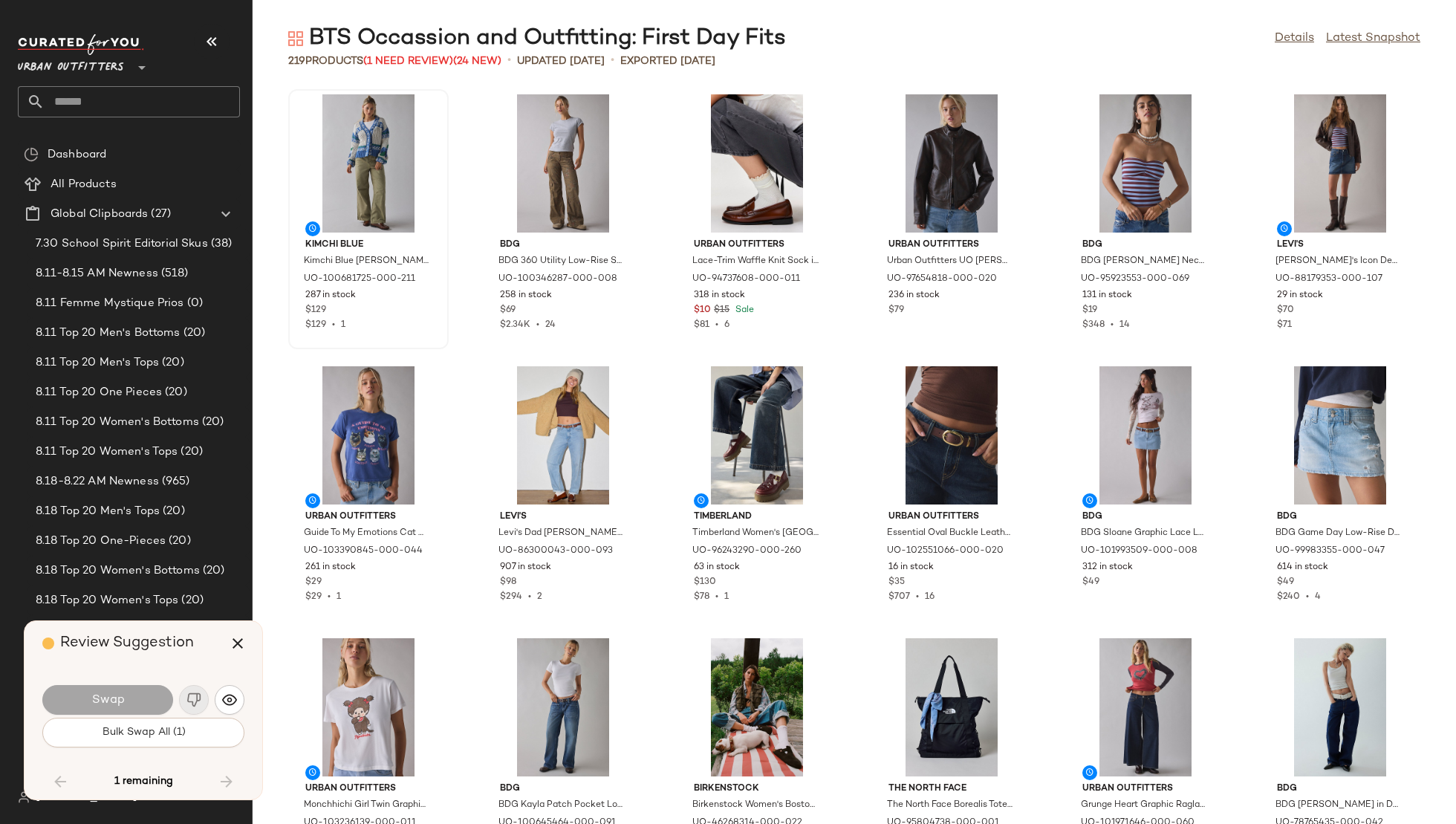
scroll to position [4896, 0]
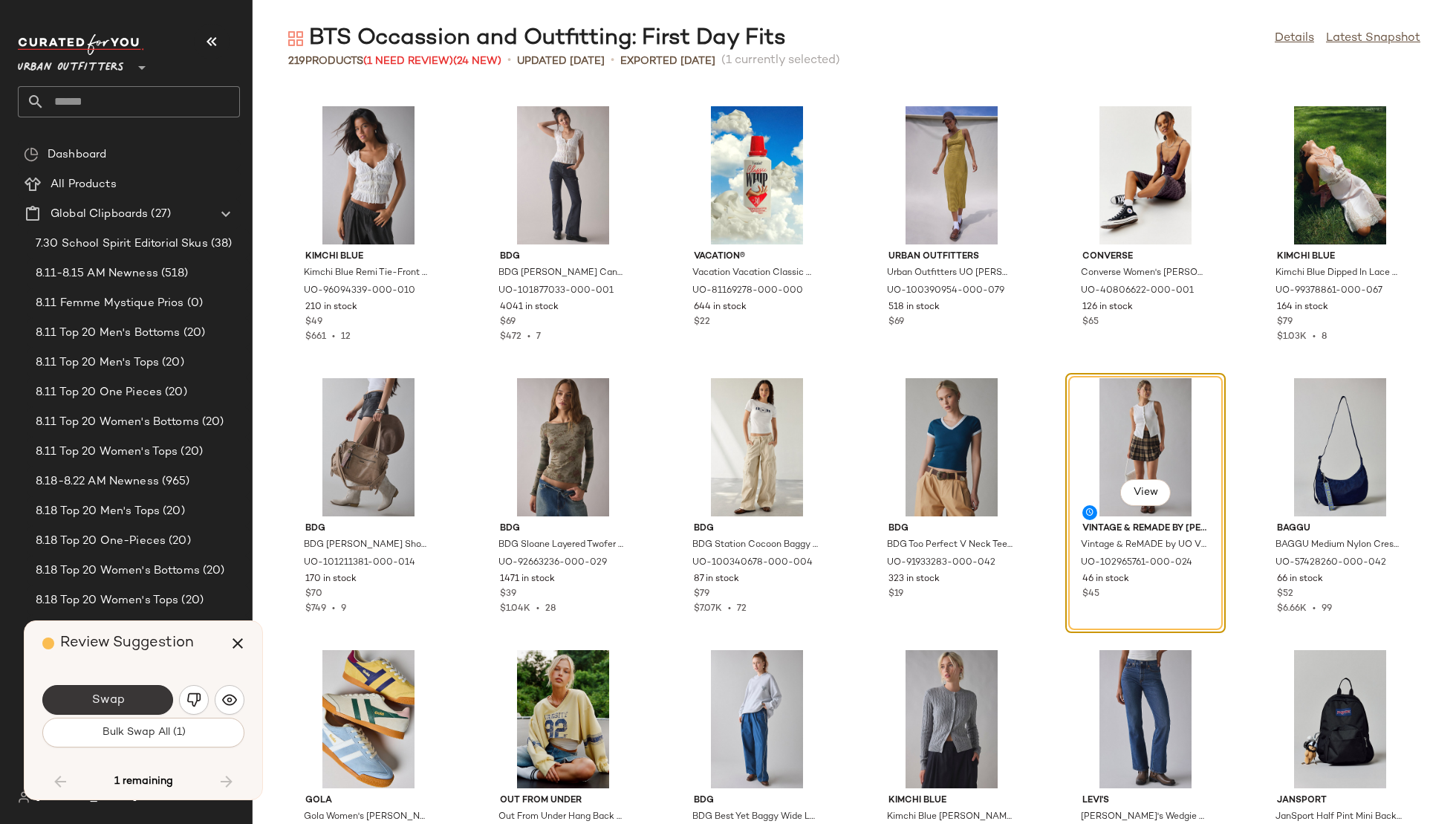
click at [130, 700] on button "Swap" at bounding box center [107, 700] width 130 height 30
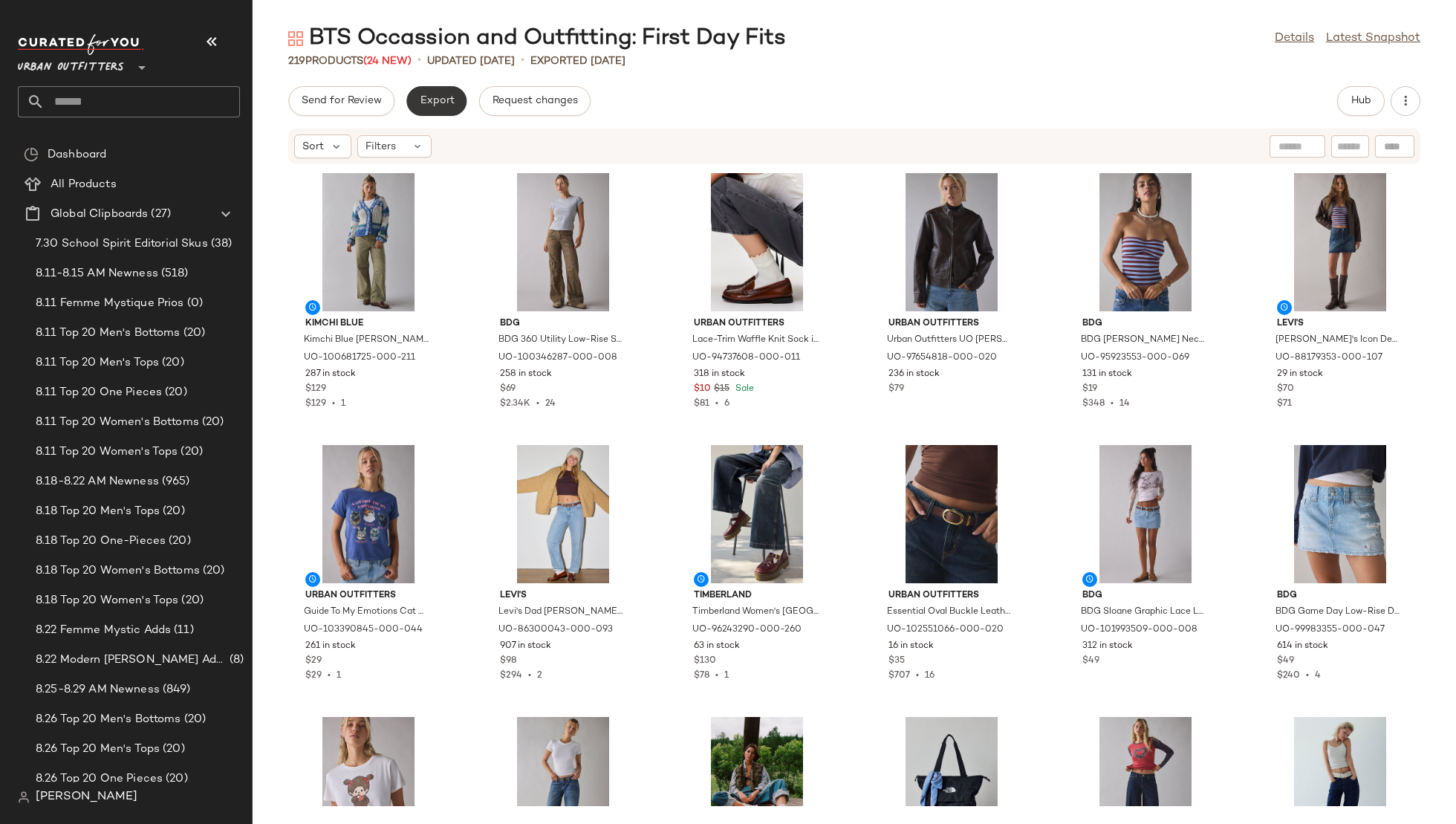
click at [435, 99] on span "Export" at bounding box center [436, 100] width 35 height 12
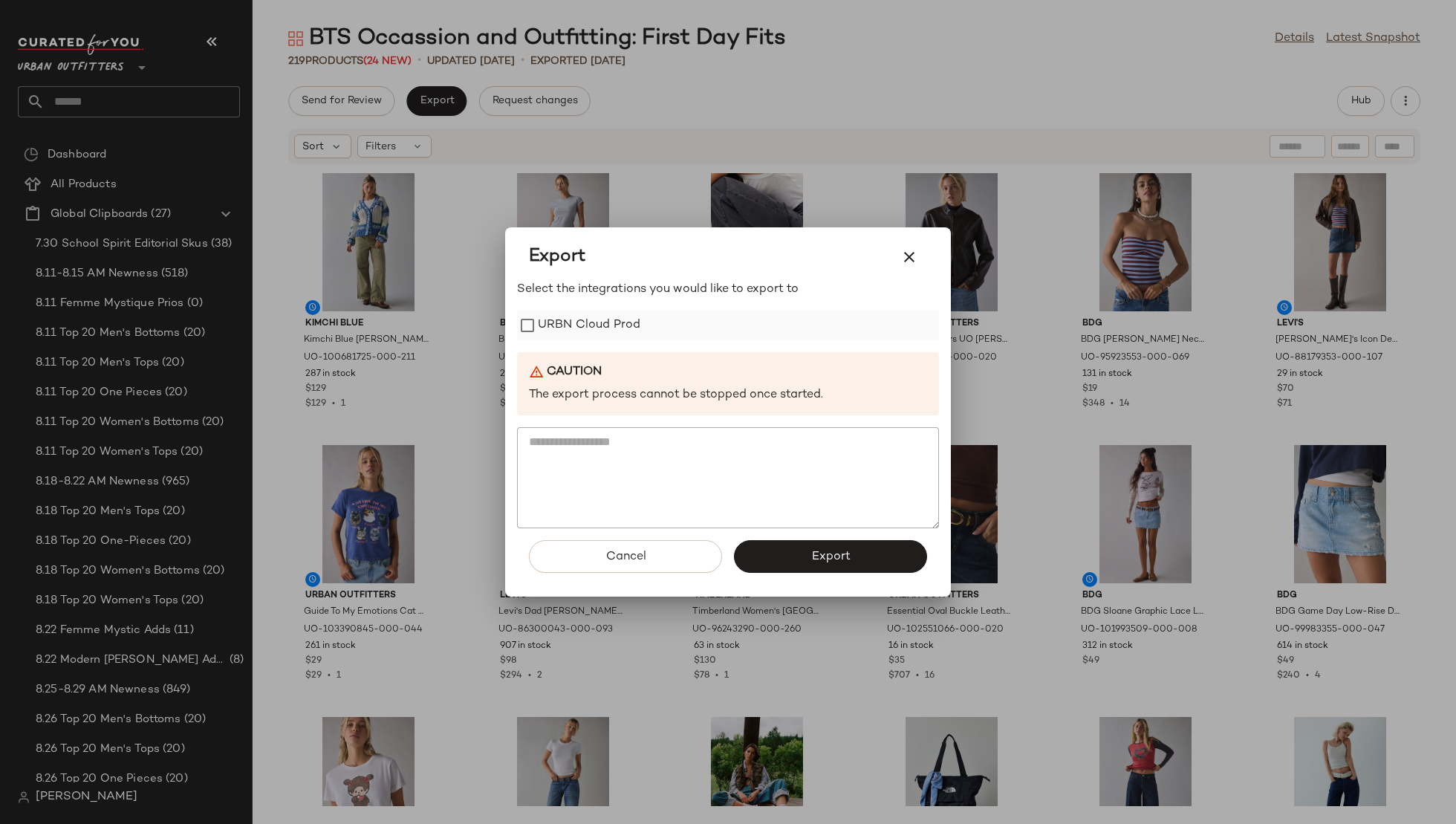
click at [583, 315] on label "URBN Cloud Prod" at bounding box center [589, 325] width 102 height 30
click at [814, 559] on span "Export" at bounding box center [830, 557] width 39 height 14
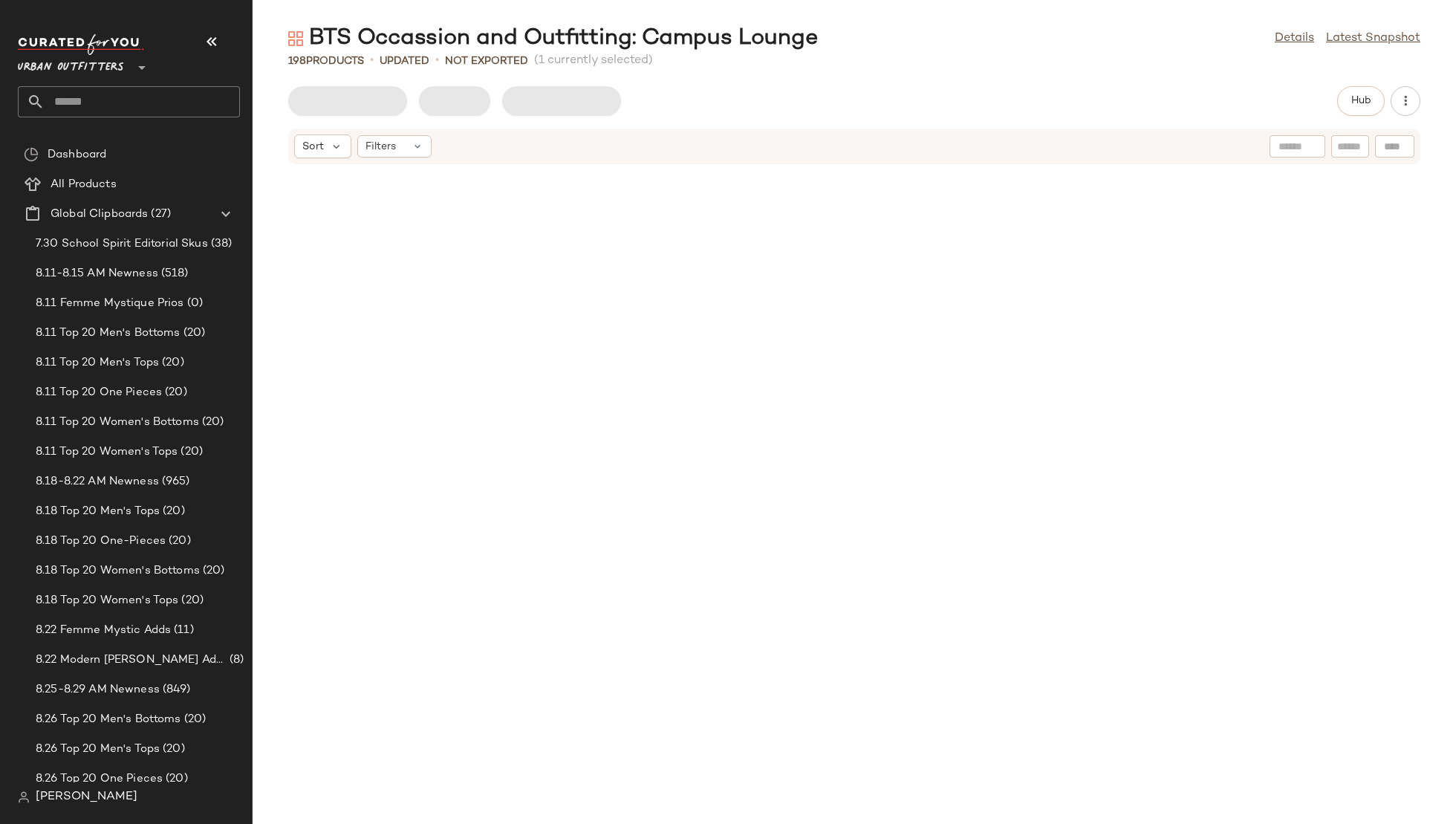
scroll to position [1360, 0]
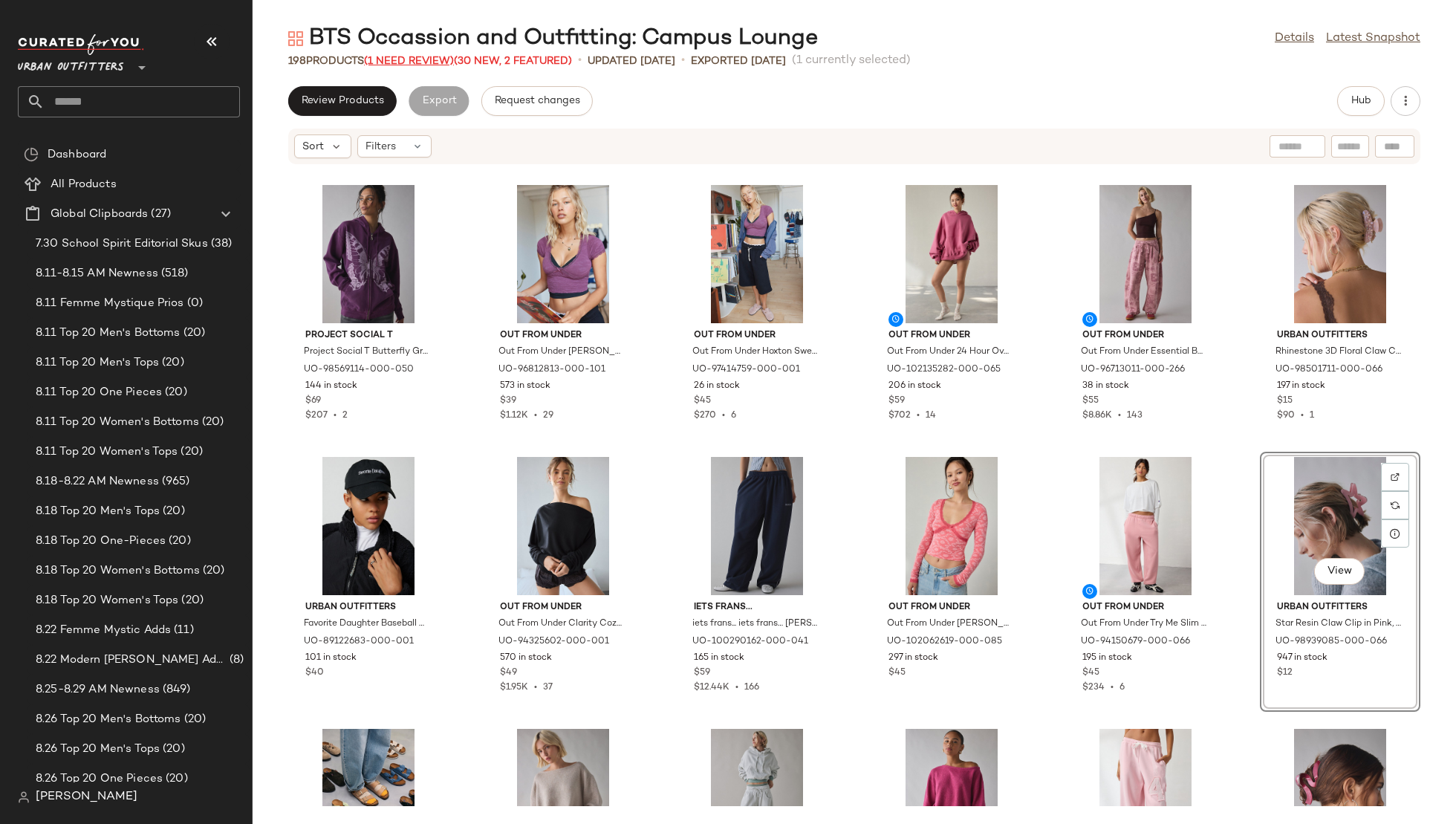
click at [401, 61] on span "(1 Need Review)" at bounding box center [409, 61] width 90 height 11
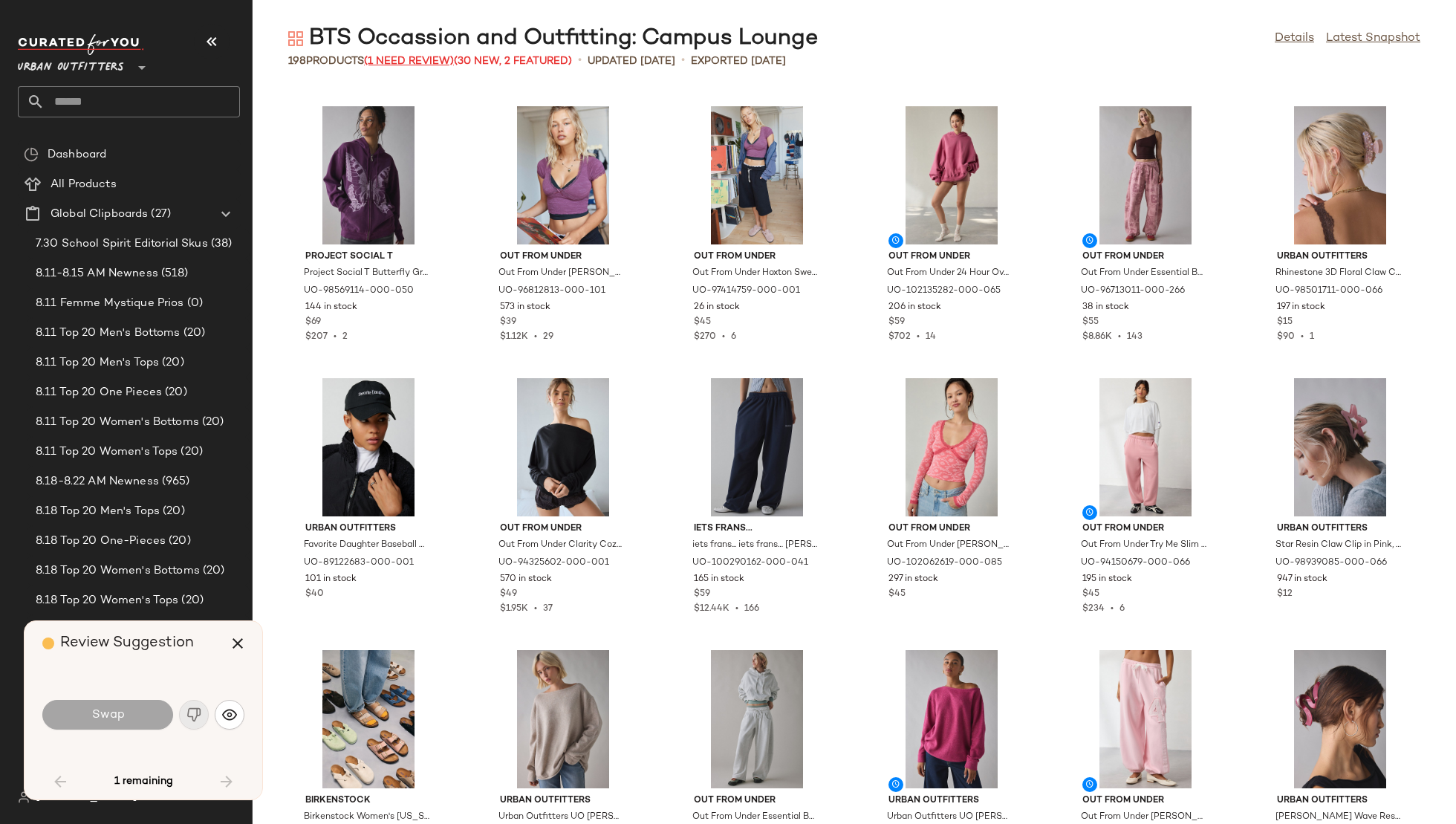
scroll to position [816, 0]
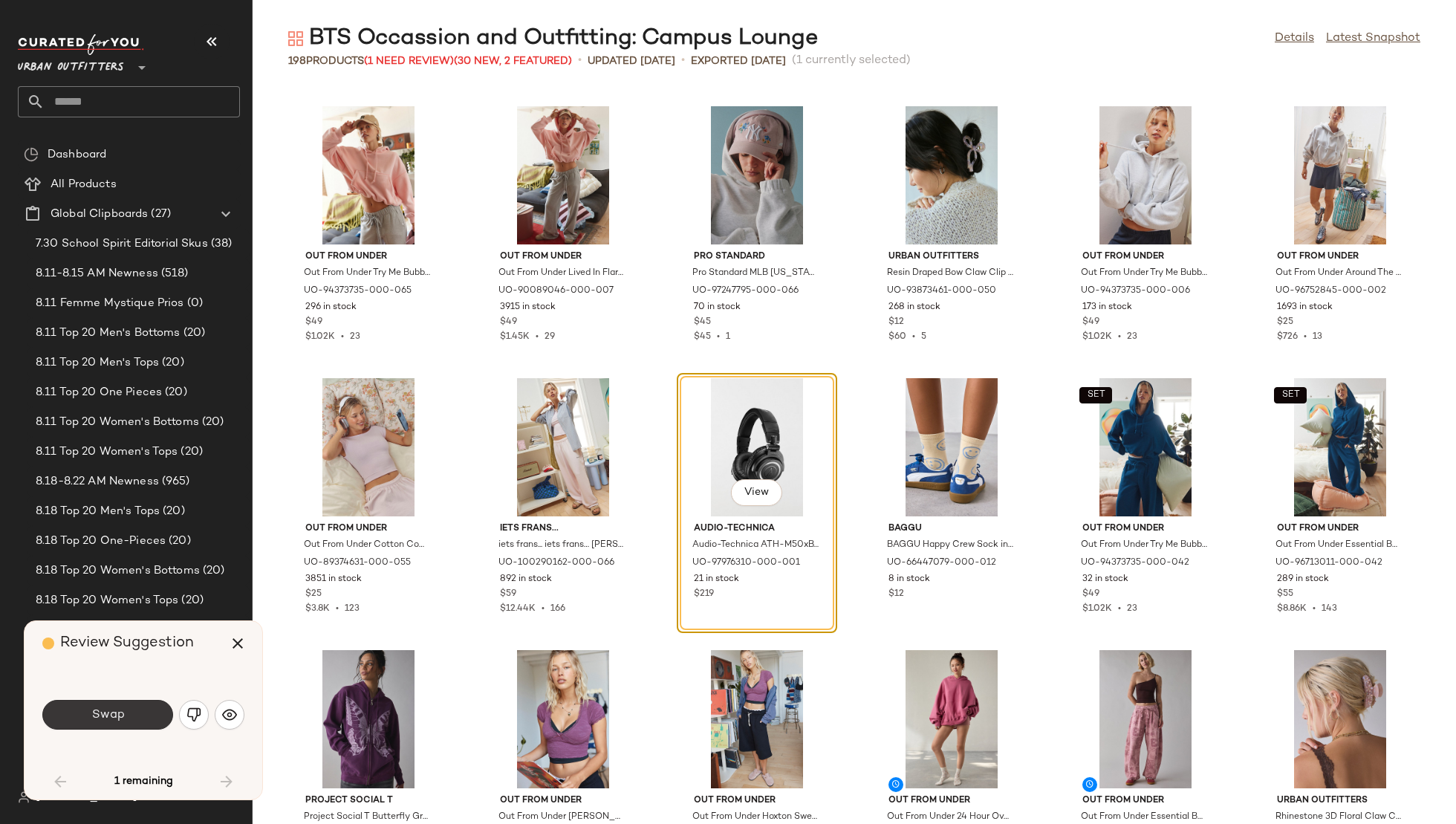
click at [130, 715] on button "Swap" at bounding box center [107, 714] width 130 height 30
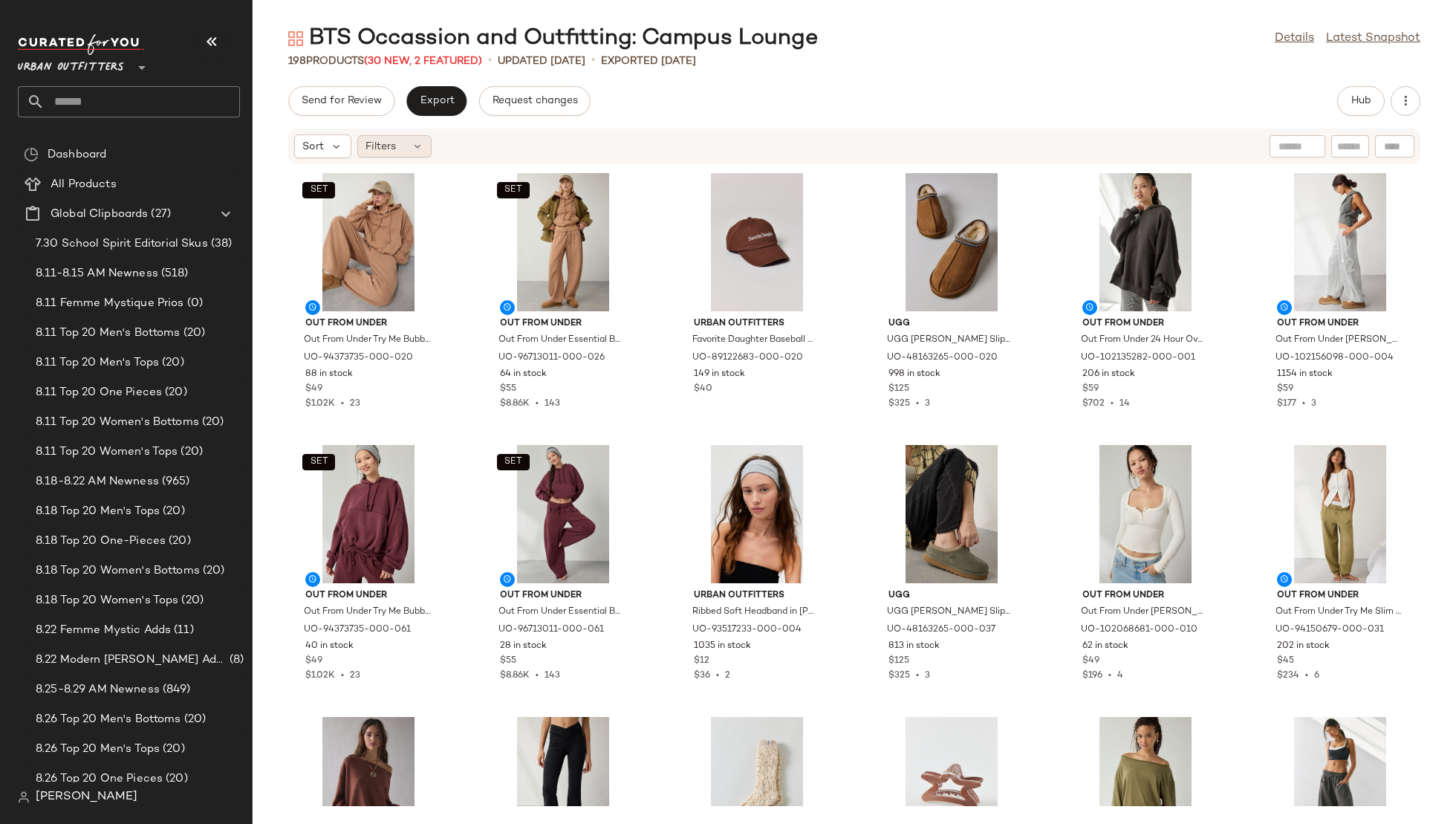
click at [399, 138] on div "Filters" at bounding box center [394, 146] width 74 height 22
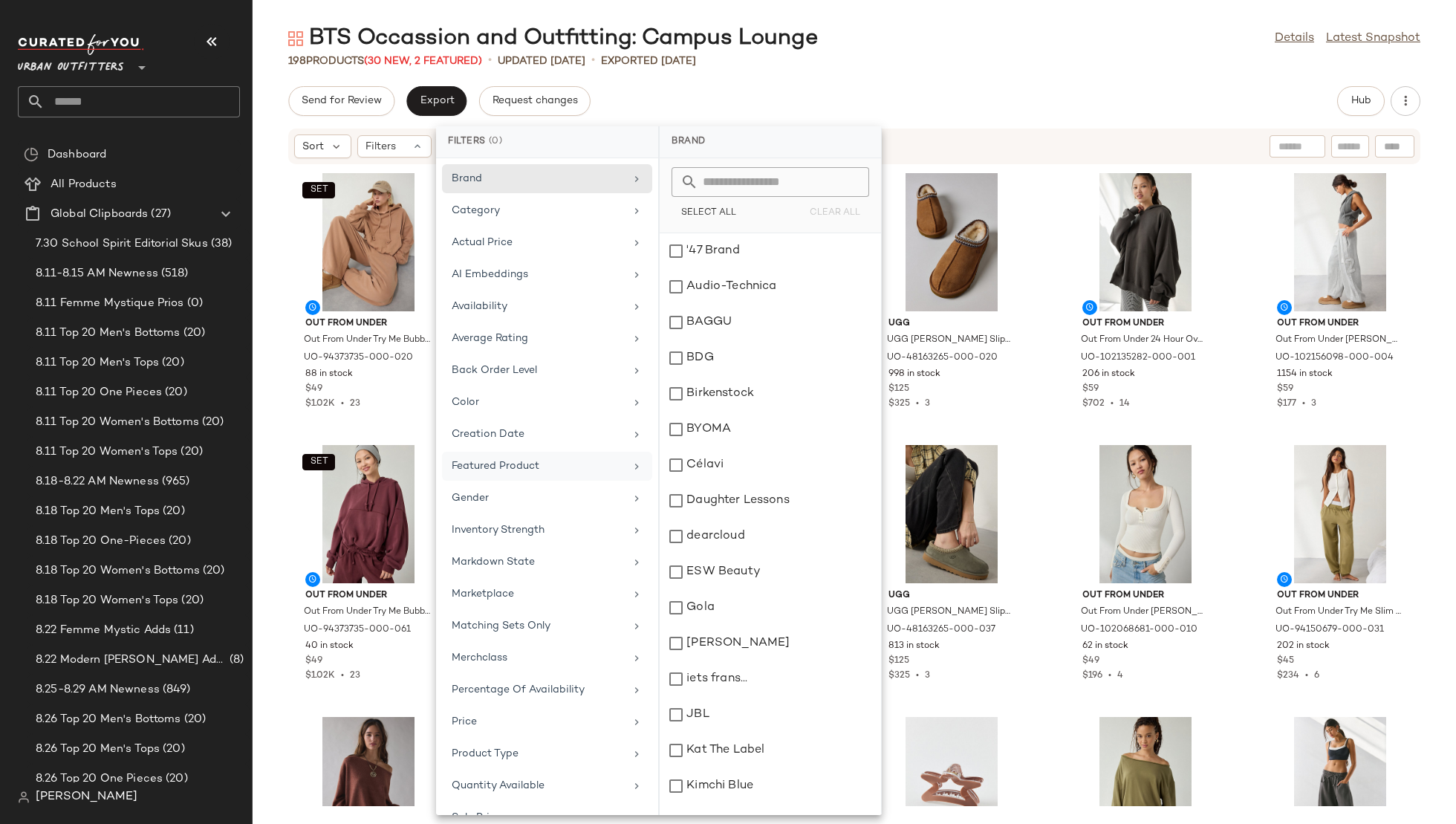
click at [550, 452] on div "Featured Product" at bounding box center [547, 466] width 210 height 29
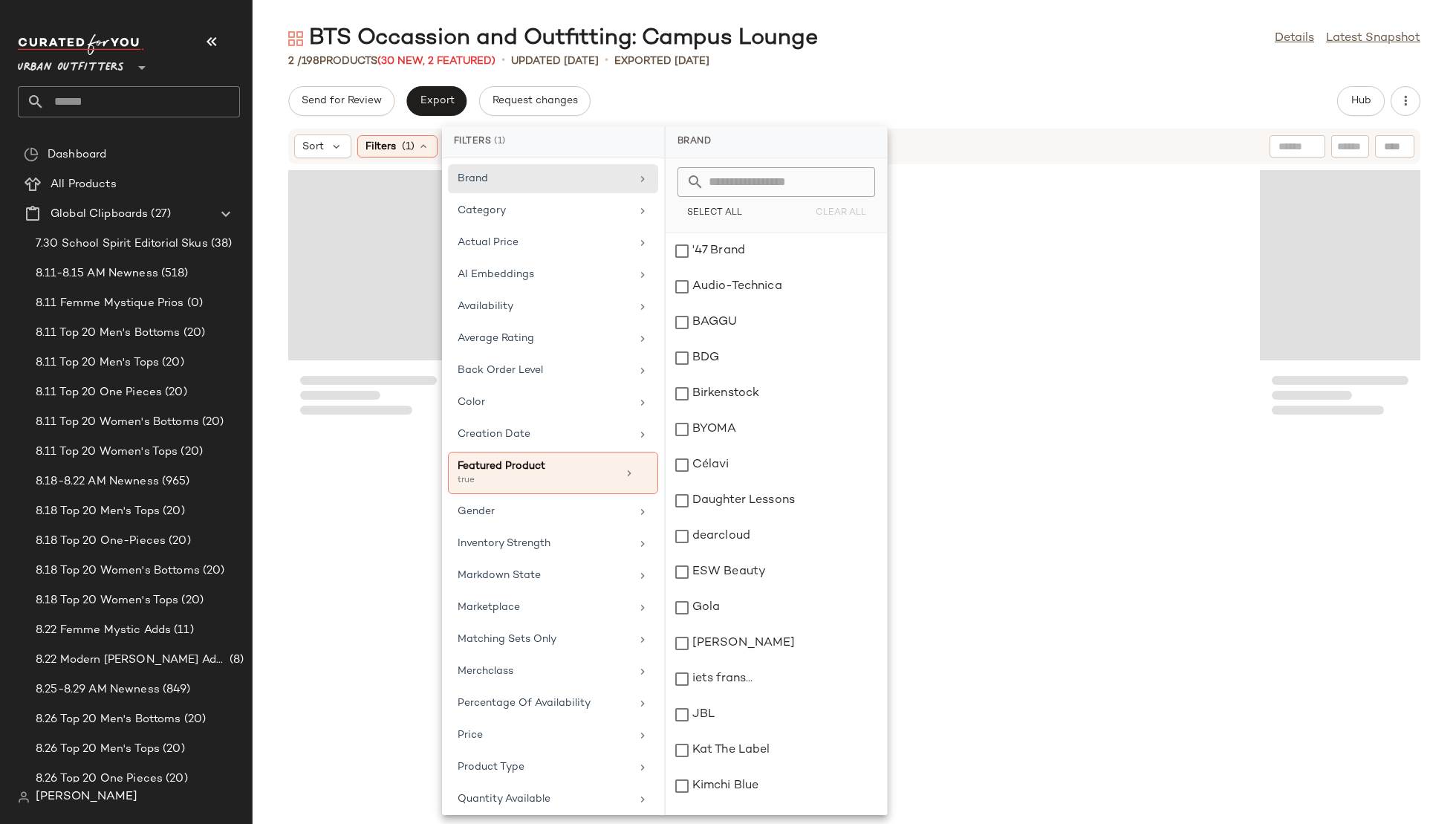
click at [875, 78] on div "BTS Occassion and Outfitting: Campus Lounge Details Latest Snapshot 2 / 198 Pro…" at bounding box center [854, 423] width 1203 height 800
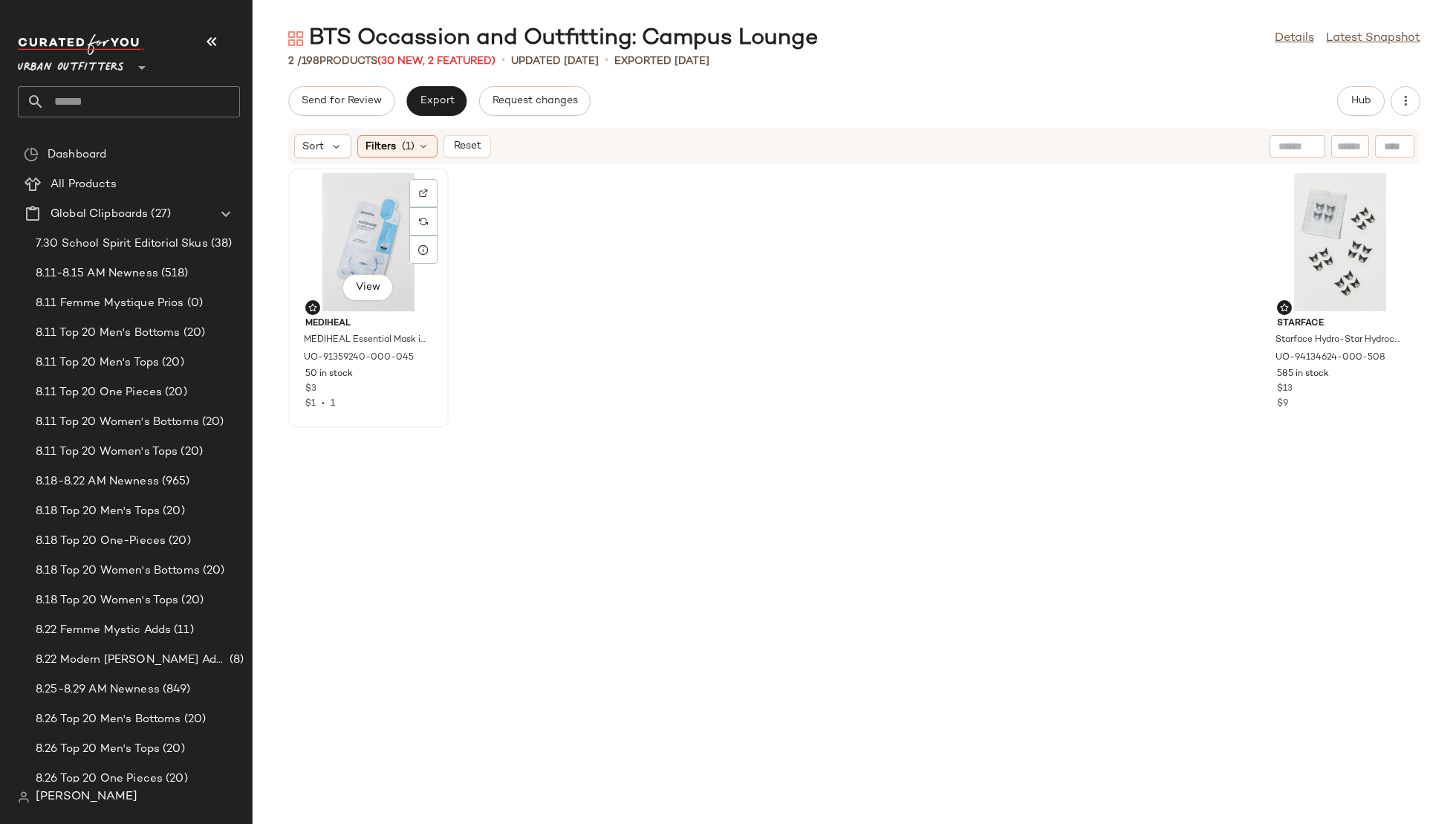
click at [345, 239] on div "View" at bounding box center [369, 242] width 151 height 138
click at [1299, 228] on div "View" at bounding box center [1340, 242] width 151 height 138
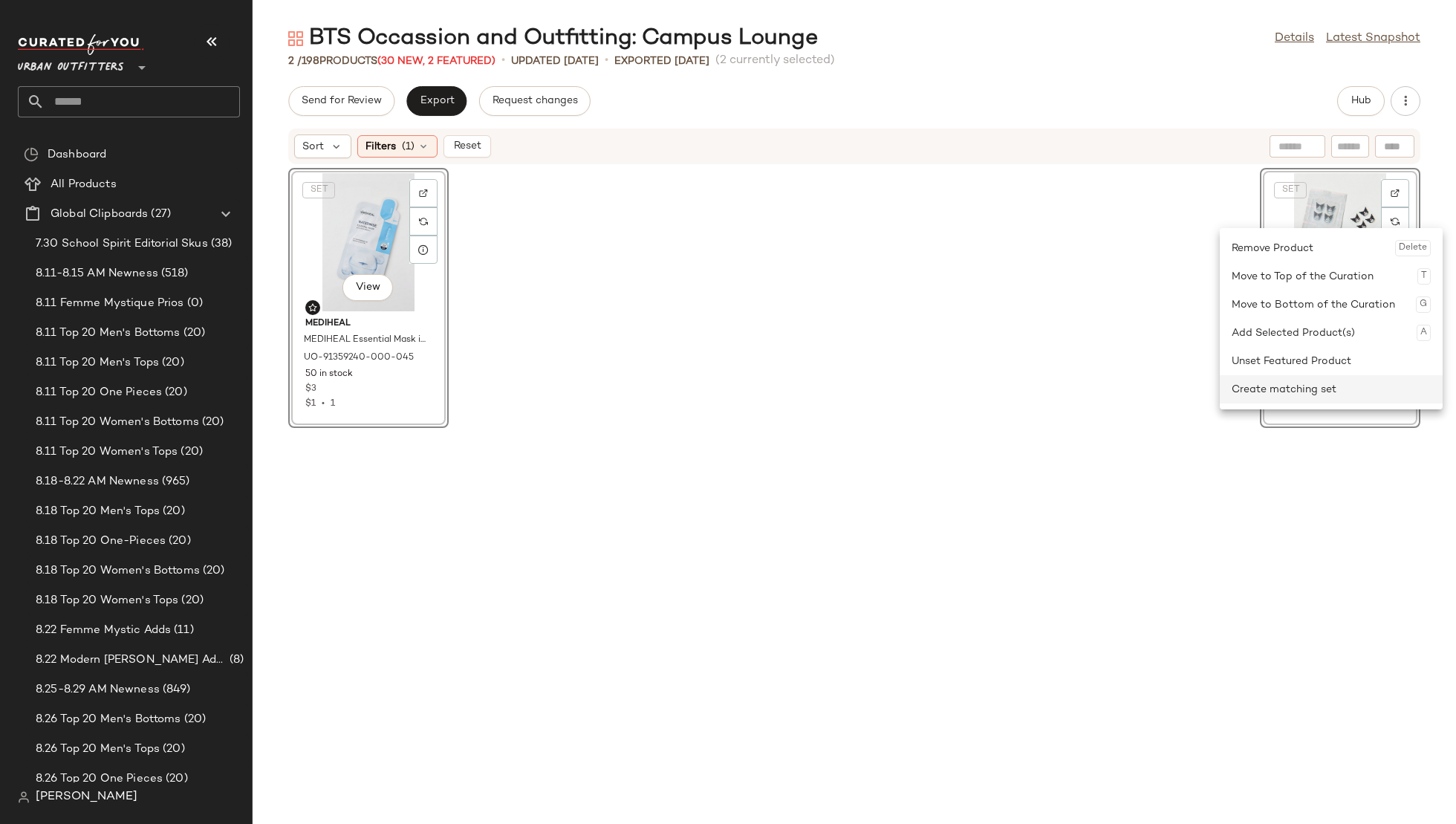
click at [1264, 393] on div "Create matching set" at bounding box center [1331, 389] width 199 height 28
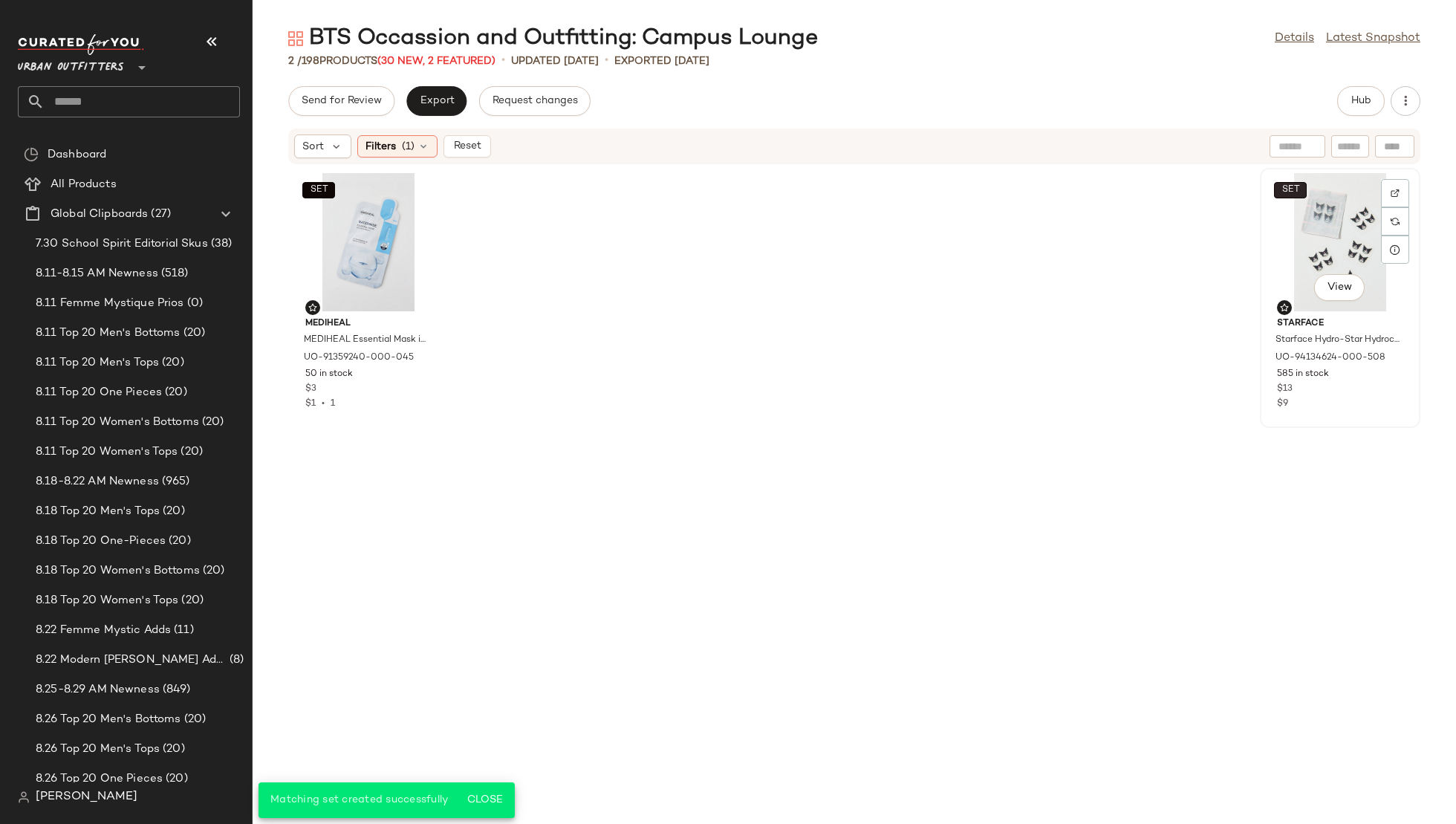
click at [1288, 186] on span "SET" at bounding box center [1290, 190] width 18 height 10
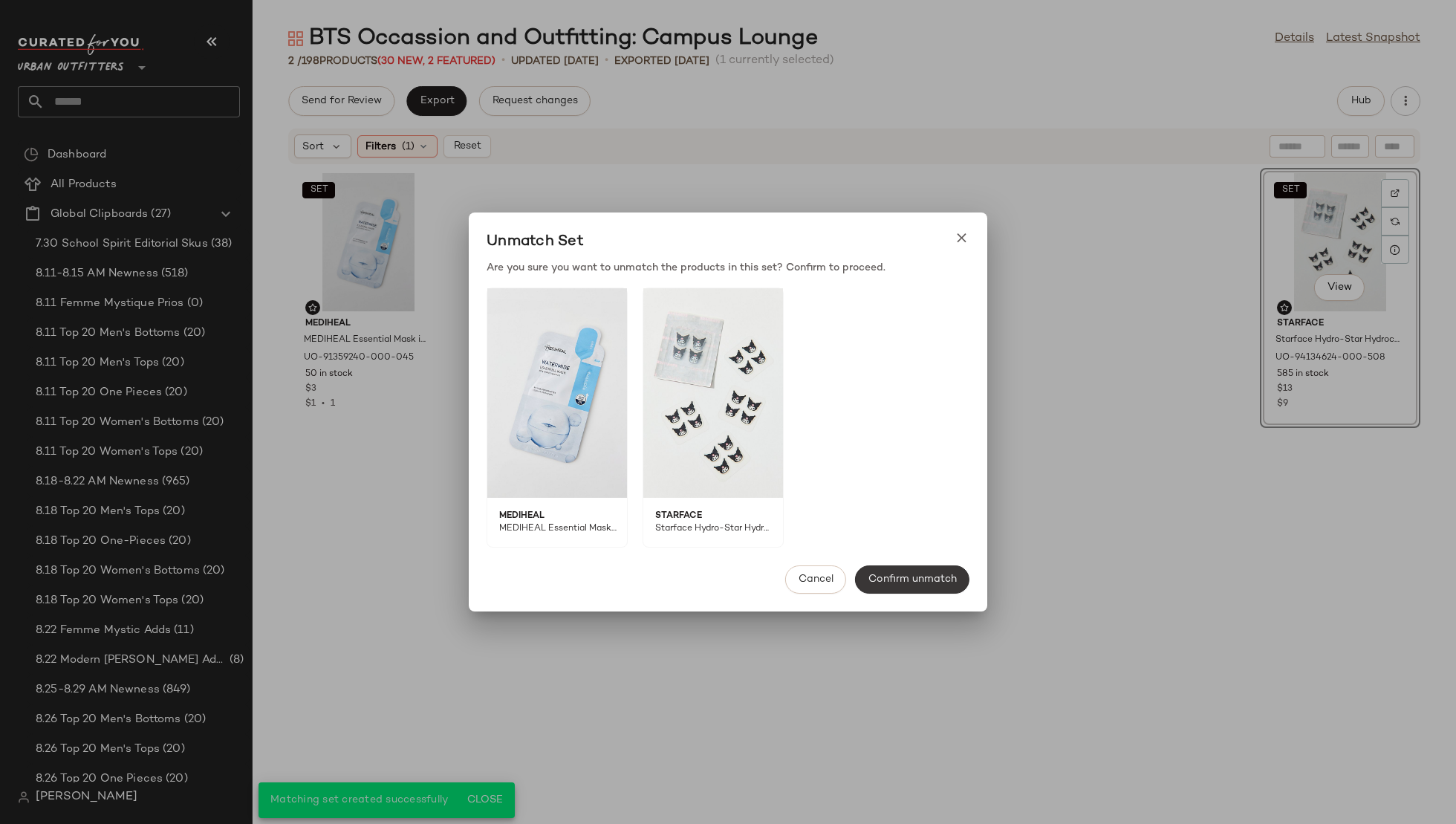
click at [882, 583] on span "Confirm unmatch" at bounding box center [912, 579] width 89 height 12
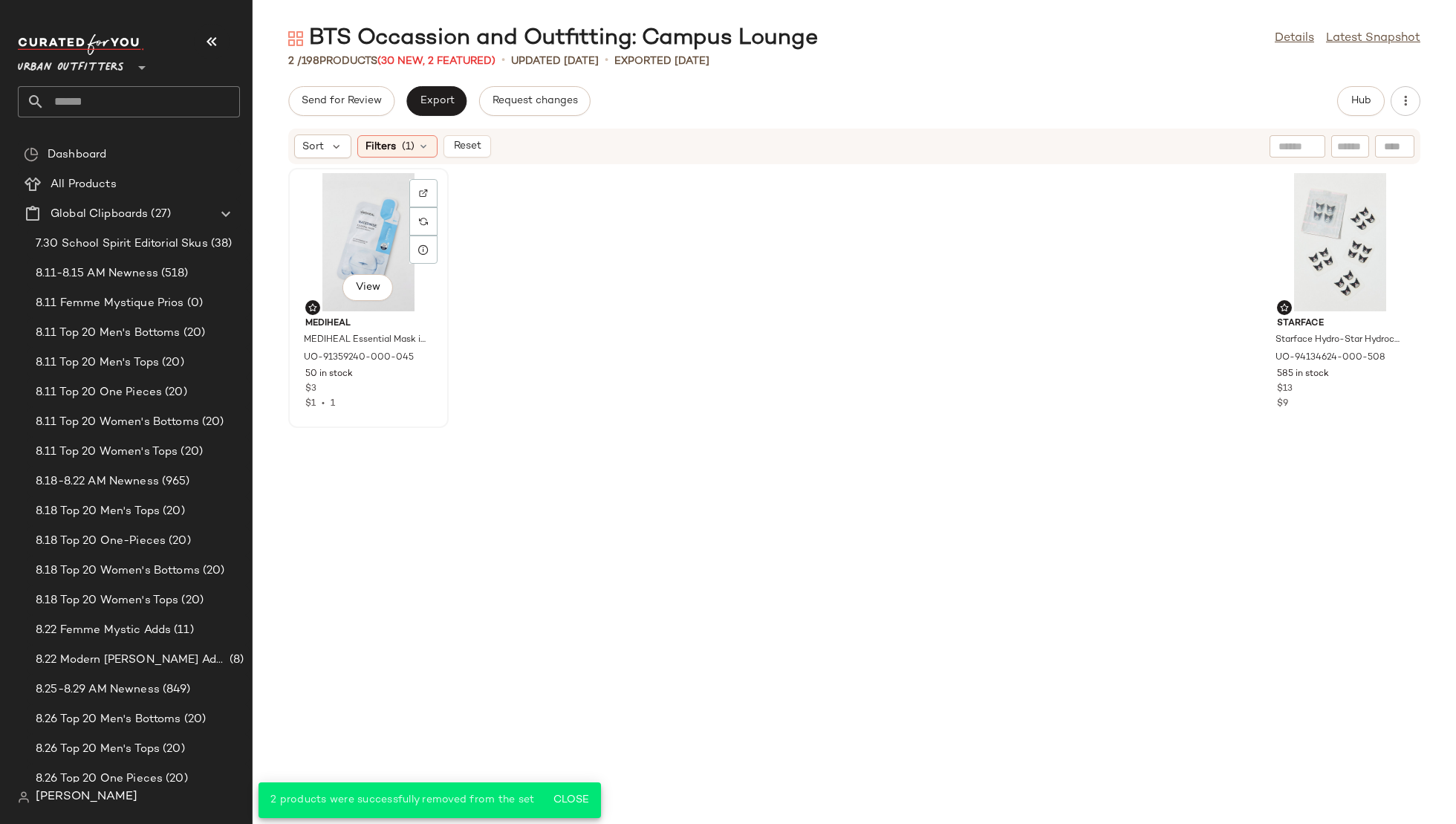
click at [328, 223] on div "View" at bounding box center [369, 242] width 151 height 138
click at [1306, 228] on div "View" at bounding box center [1340, 242] width 151 height 138
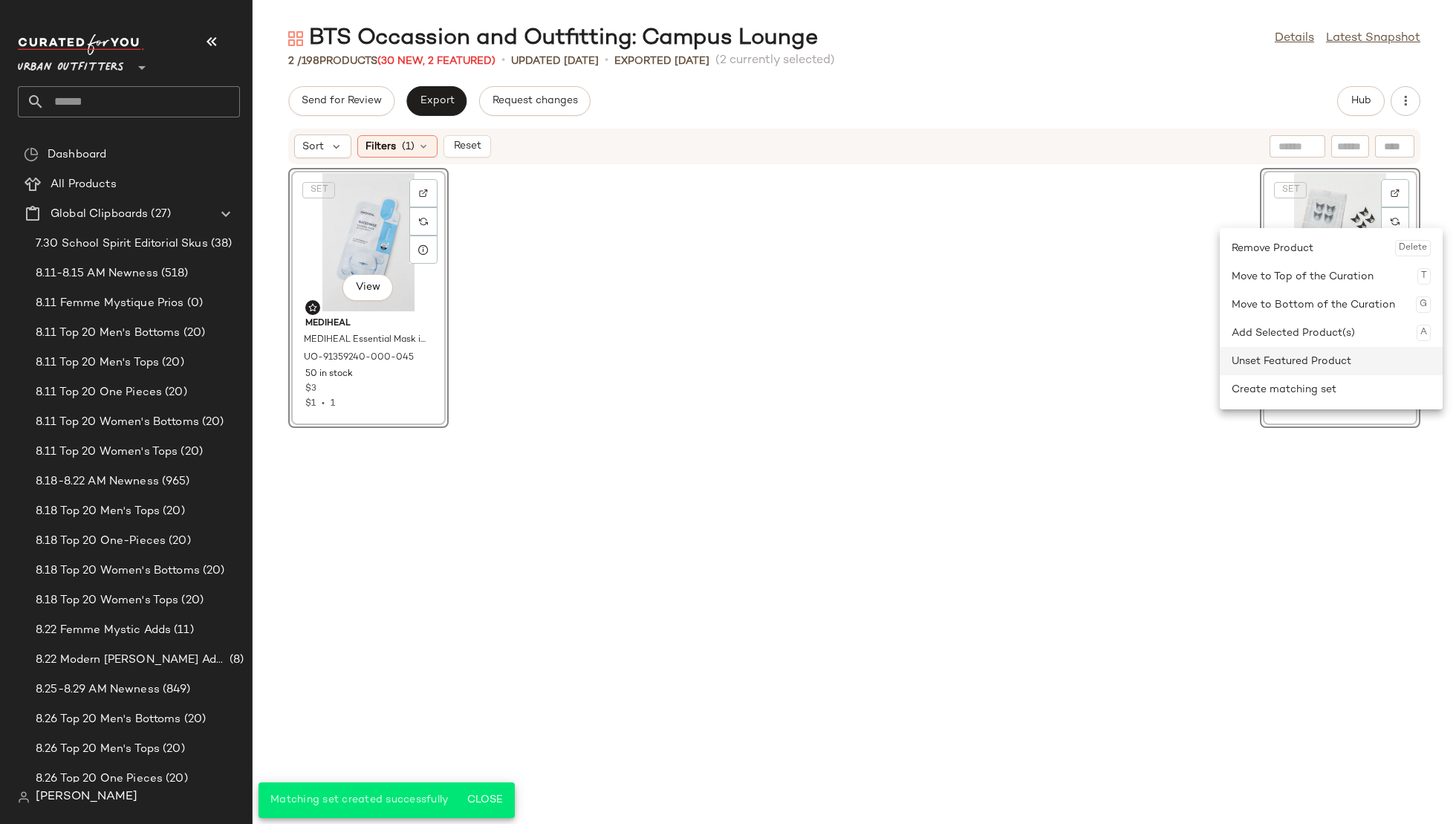
click at [1250, 358] on div "Unset Featured Product" at bounding box center [1331, 360] width 199 height 28
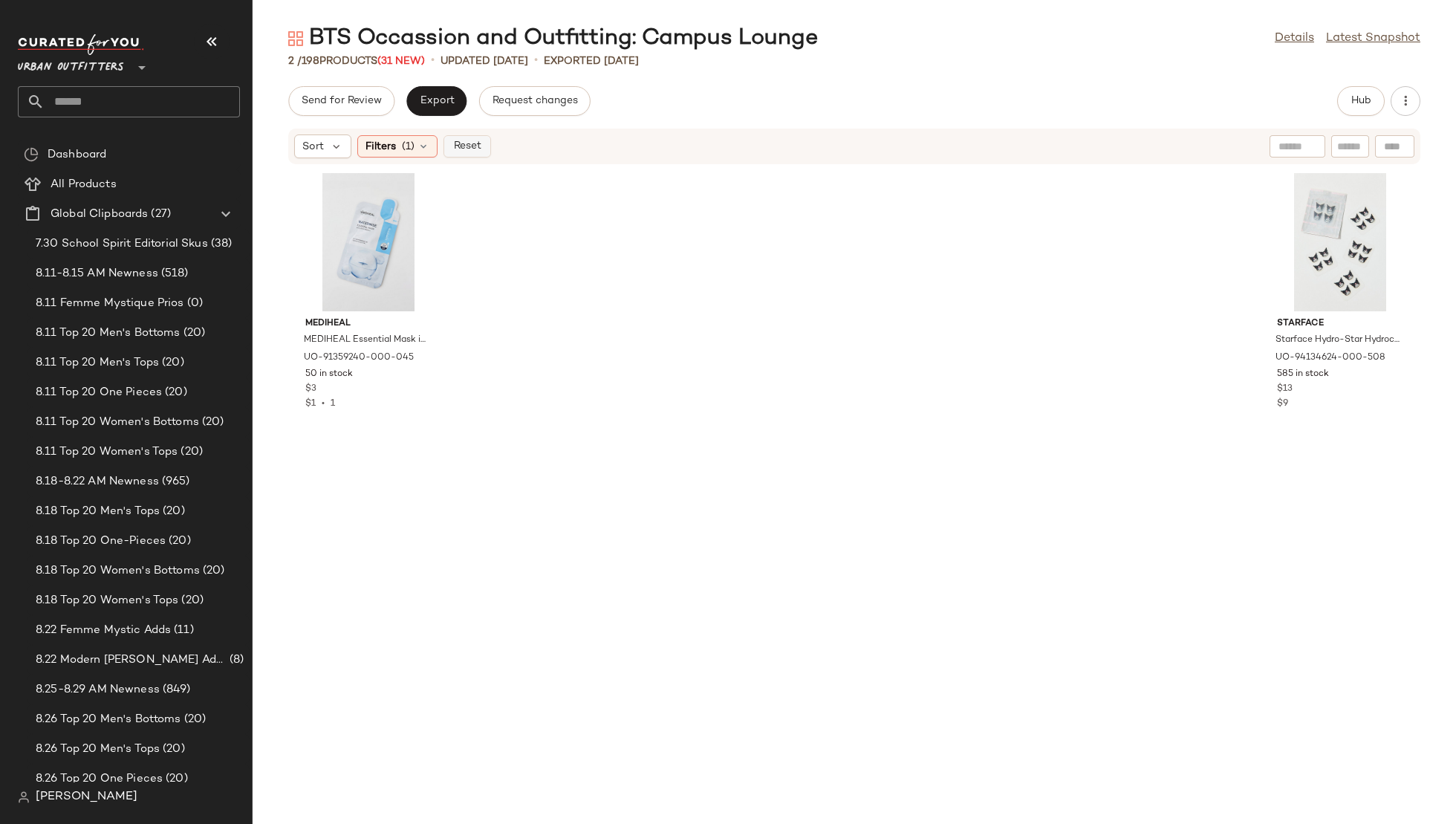
click at [463, 148] on span "Reset" at bounding box center [466, 146] width 28 height 12
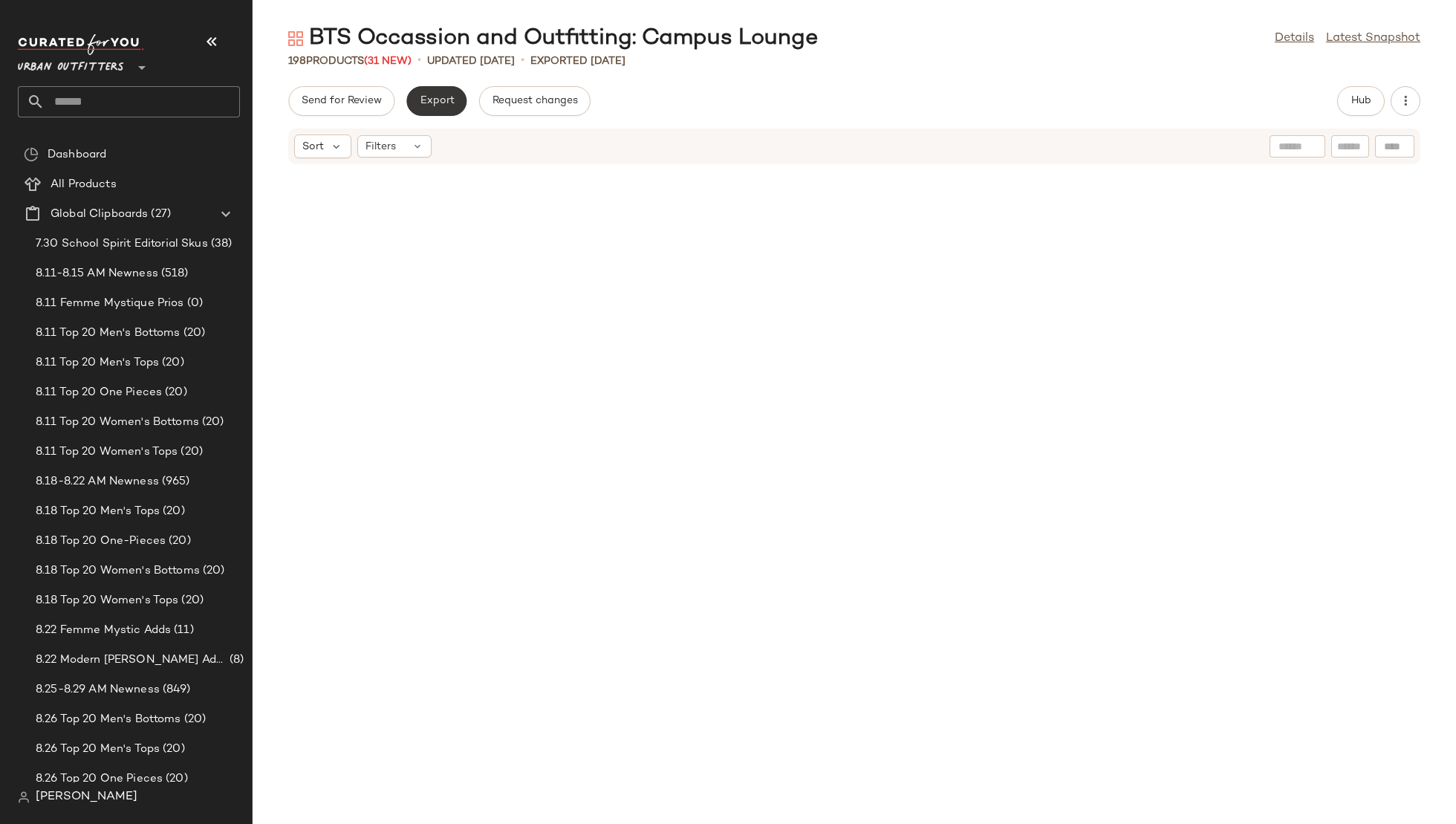
scroll to position [7344, 0]
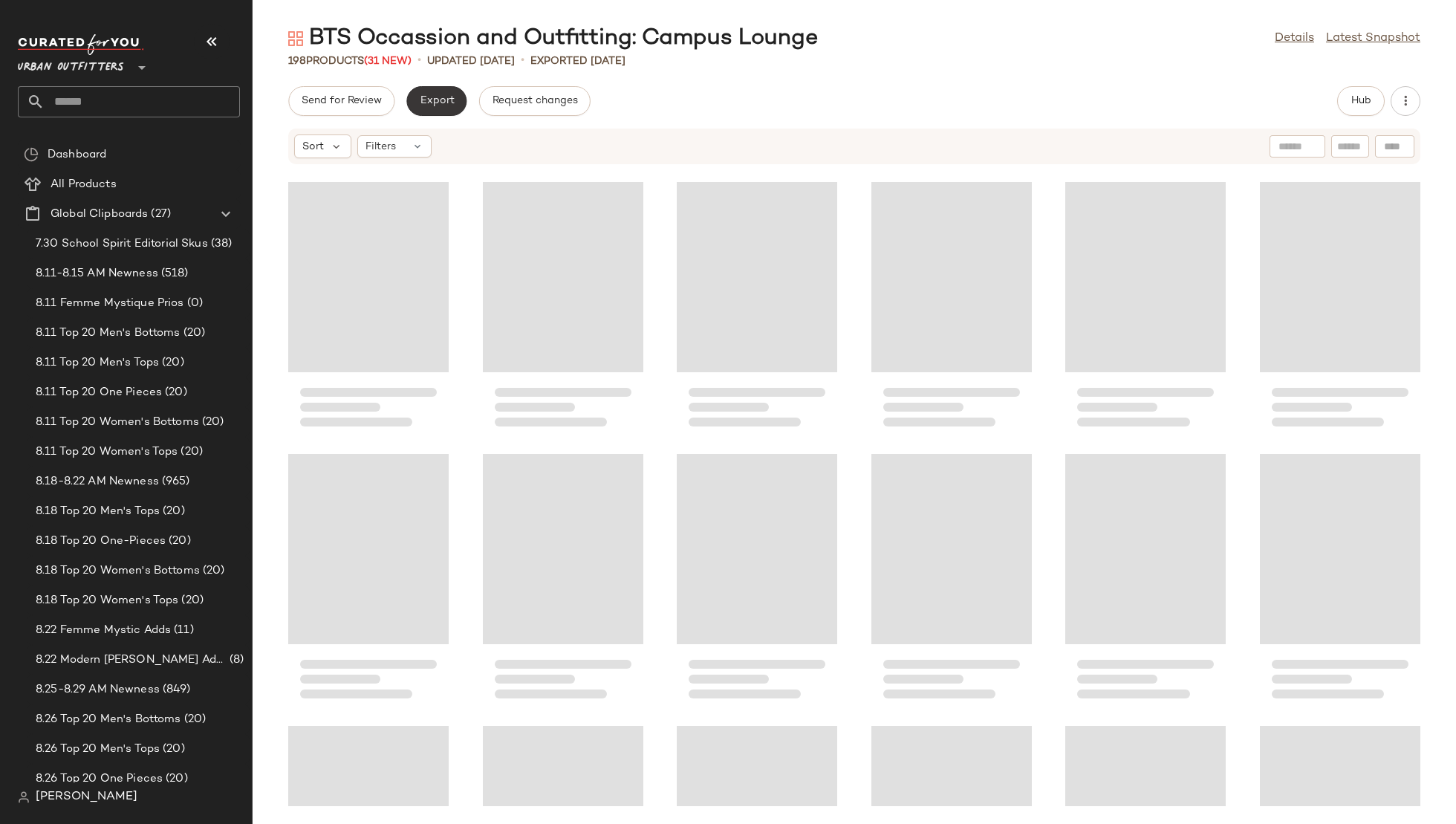
click at [431, 99] on span "Export" at bounding box center [436, 100] width 35 height 12
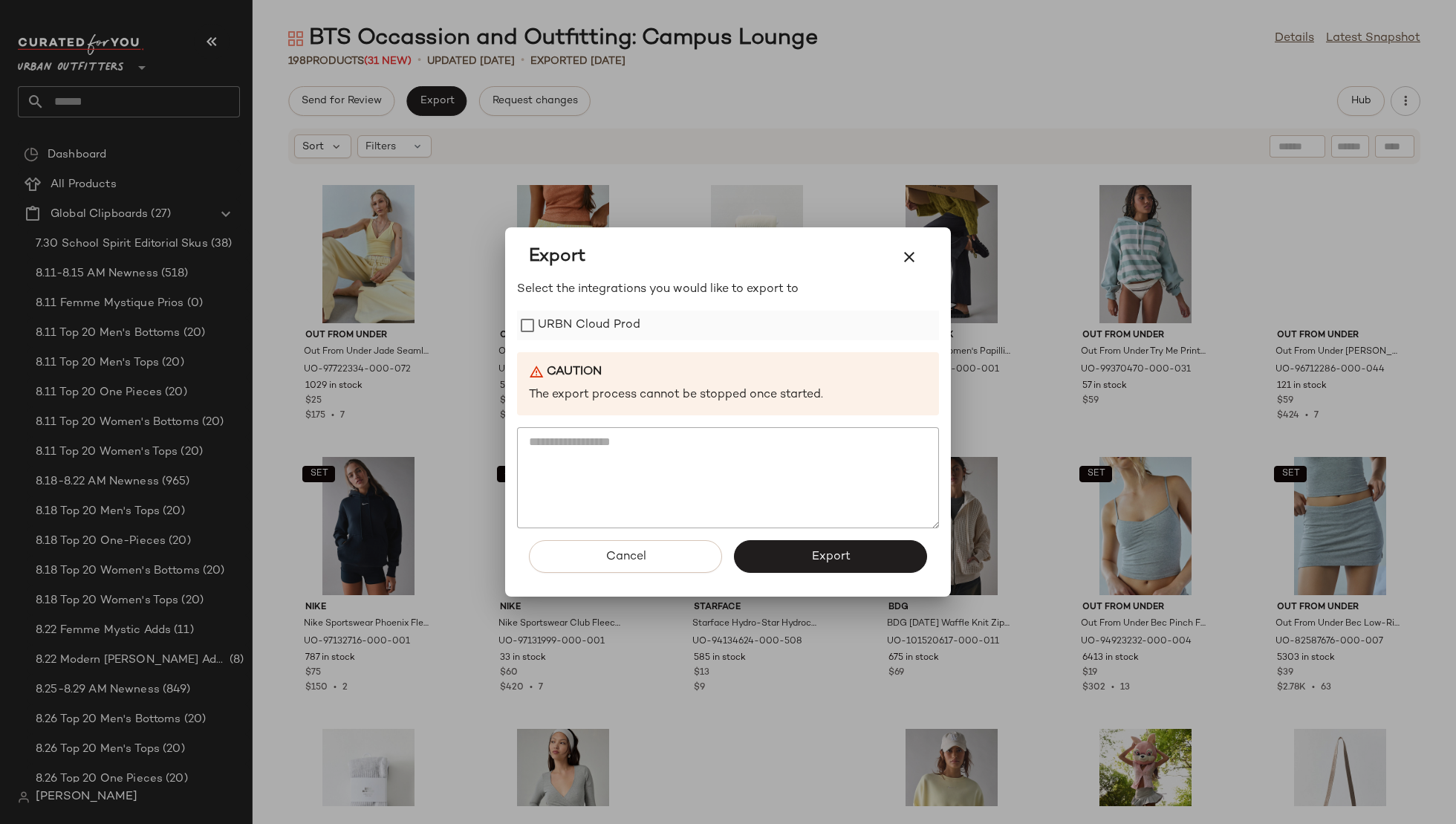
click at [587, 321] on label "URBN Cloud Prod" at bounding box center [589, 325] width 102 height 30
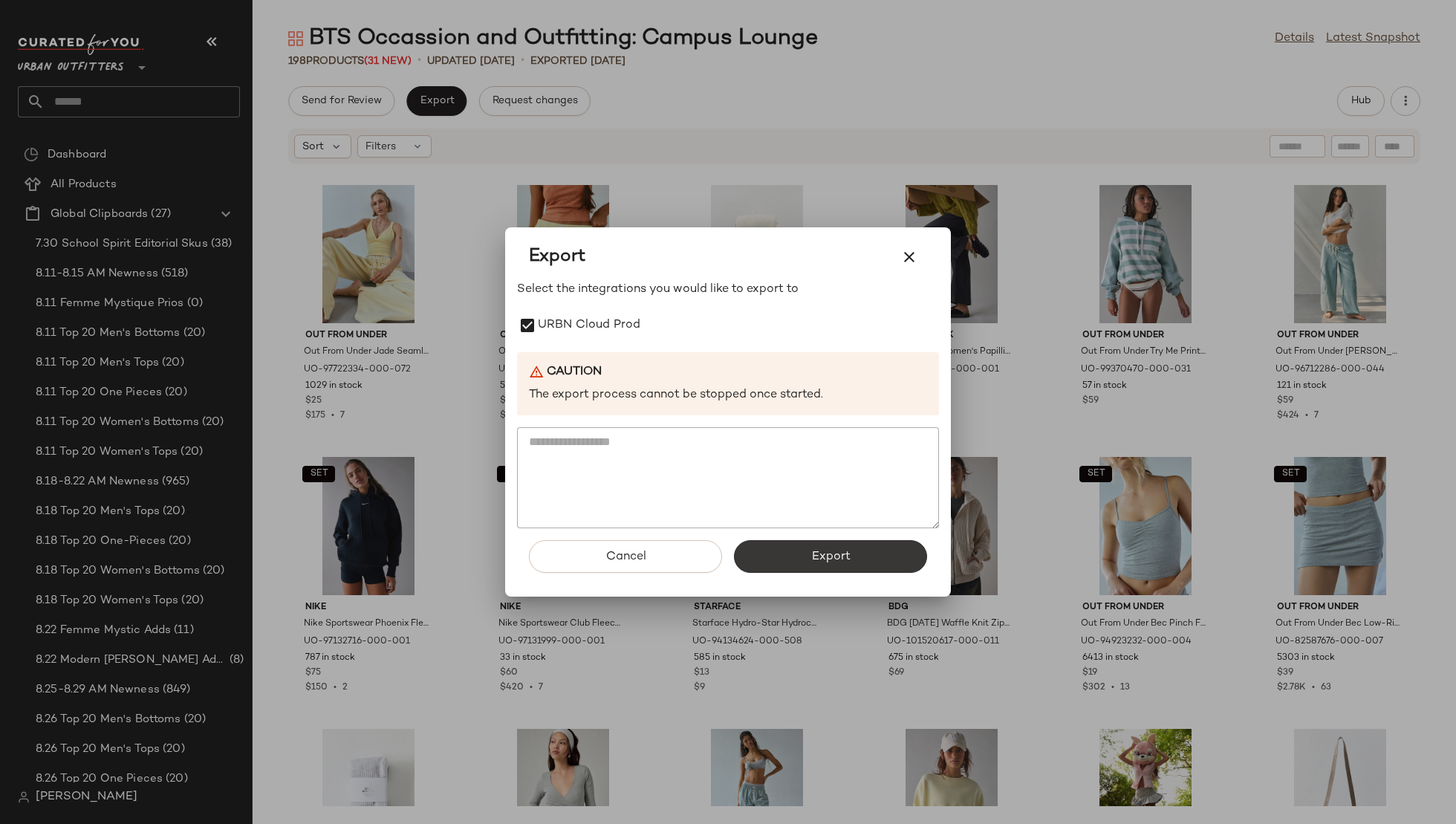
click at [844, 558] on span "Export" at bounding box center [830, 557] width 39 height 14
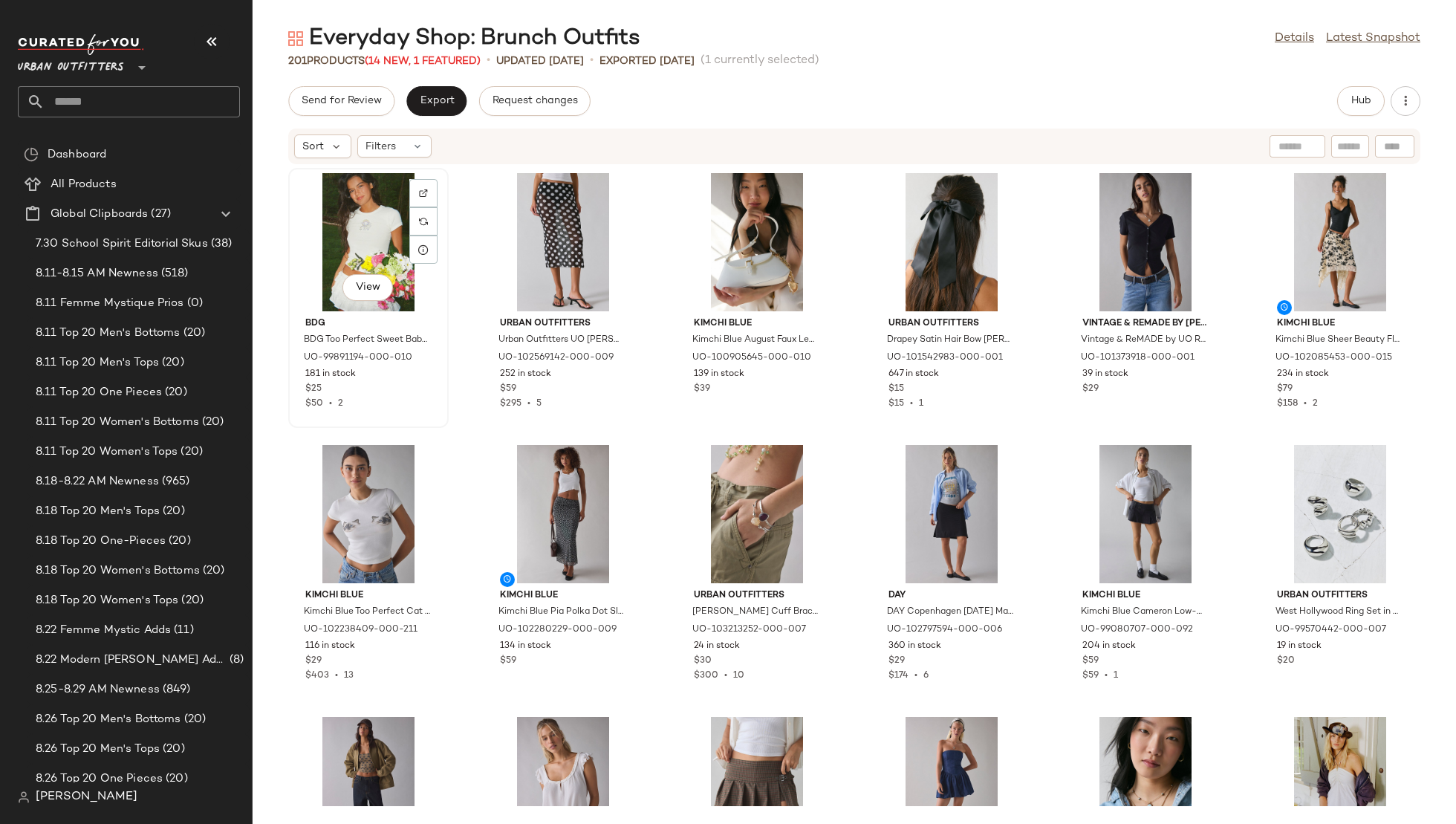
click at [365, 239] on div "View" at bounding box center [369, 242] width 151 height 138
click at [388, 145] on span "Filters" at bounding box center [380, 146] width 30 height 16
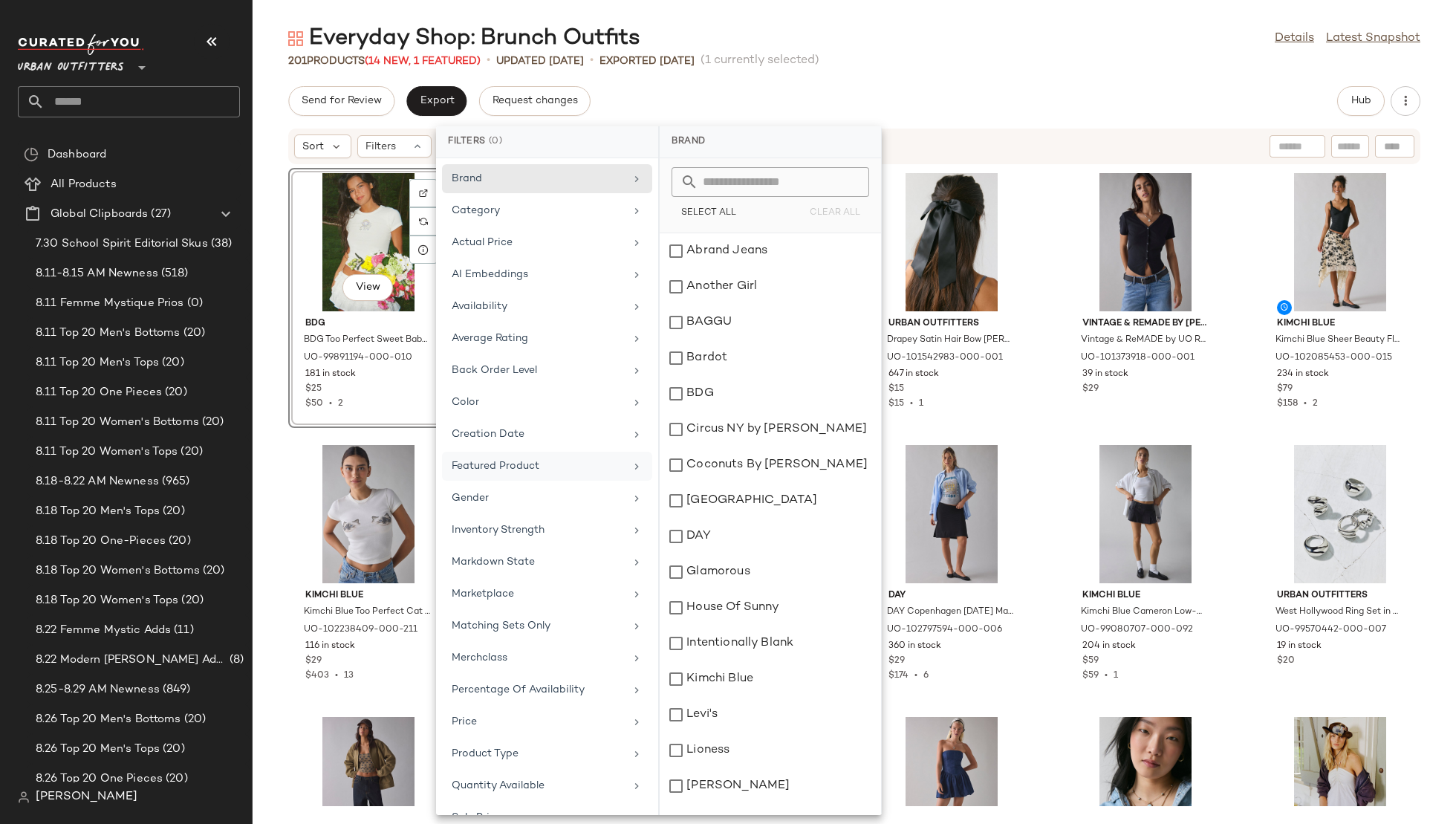
click at [545, 465] on div "Featured Product" at bounding box center [538, 465] width 173 height 16
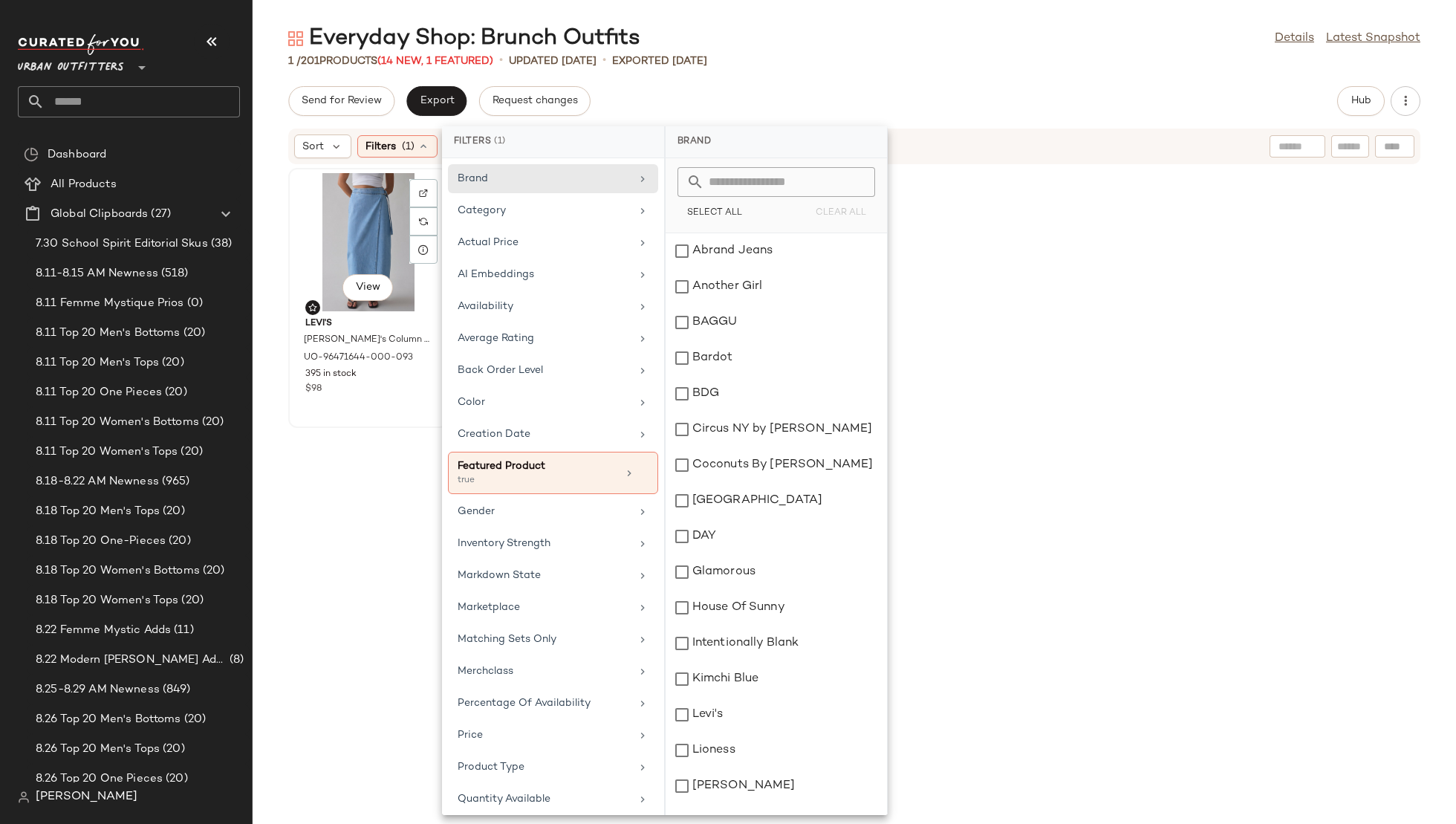
click at [341, 262] on div "View" at bounding box center [369, 242] width 151 height 138
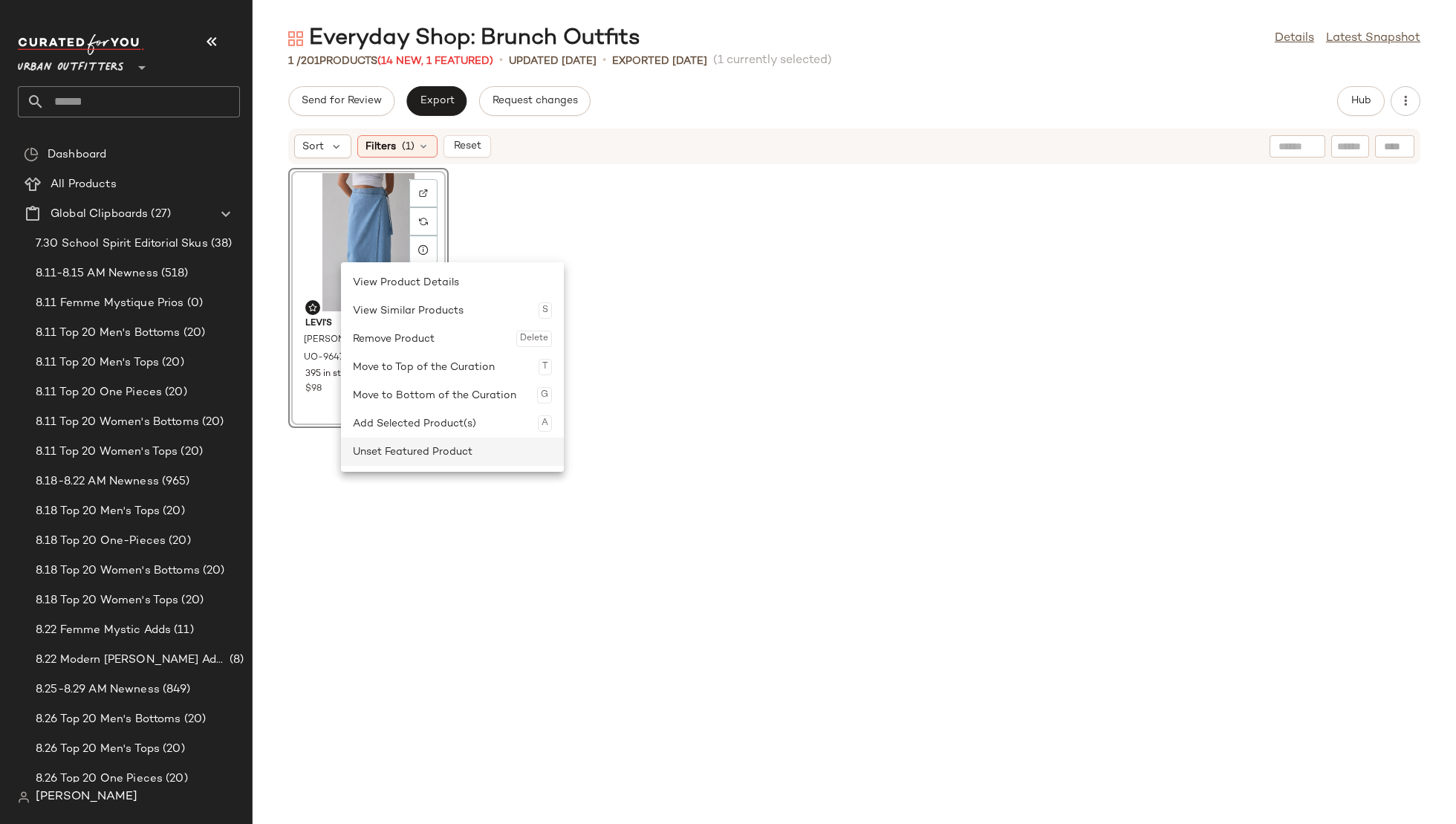
click at [402, 443] on div "Unset Featured Product" at bounding box center [452, 452] width 199 height 28
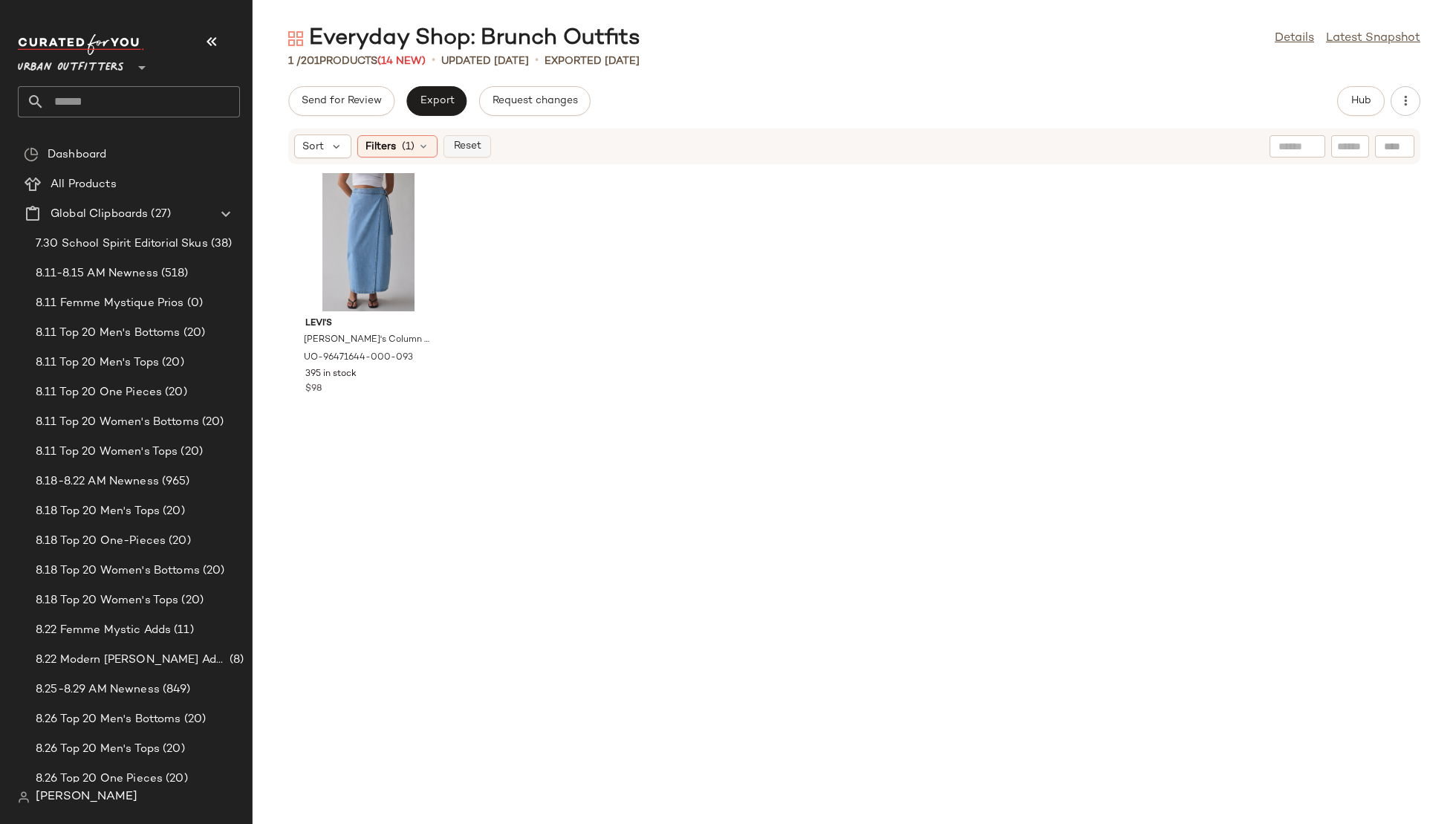
click at [463, 146] on span "Reset" at bounding box center [466, 146] width 28 height 12
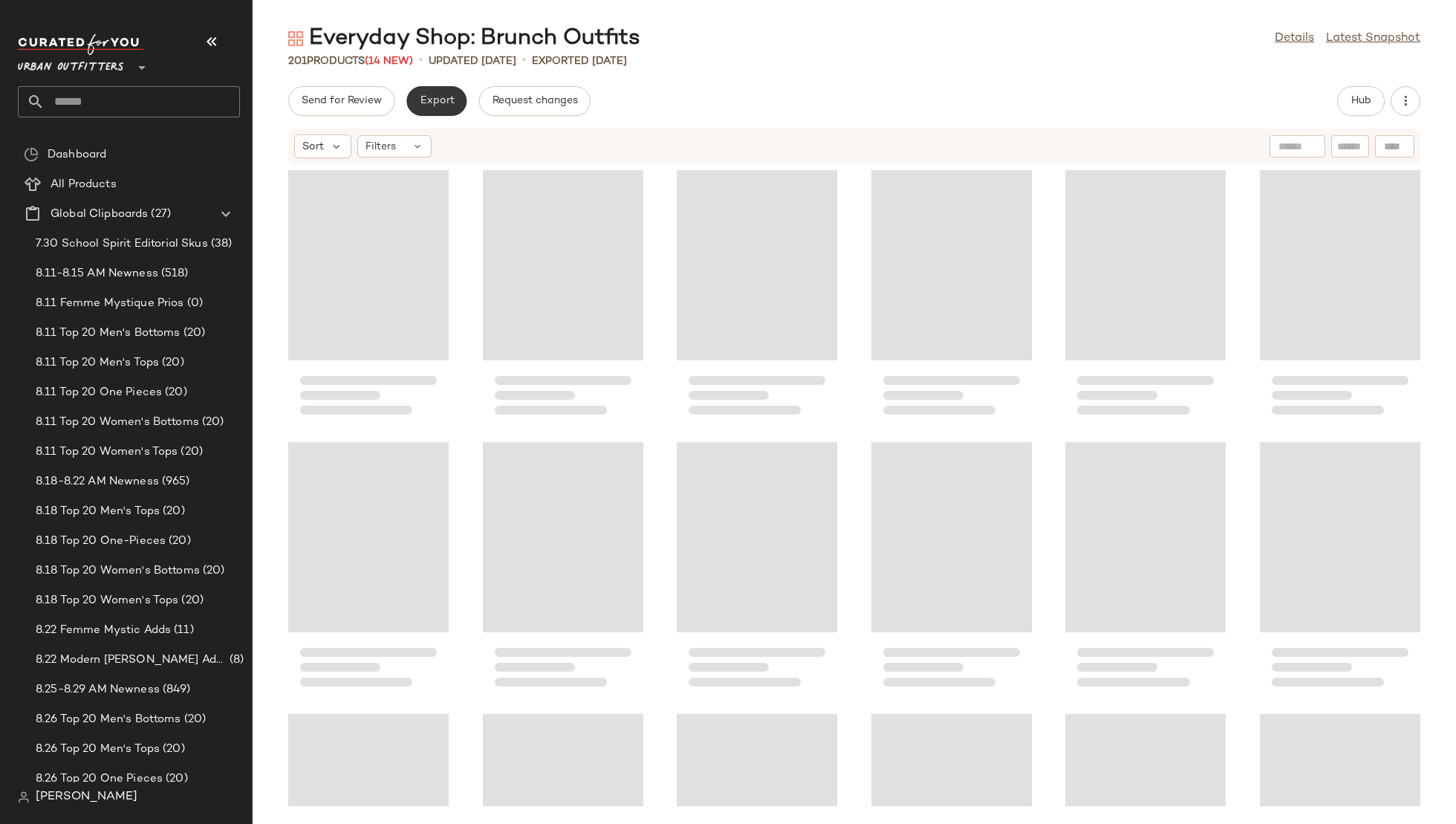
scroll to position [1360, 0]
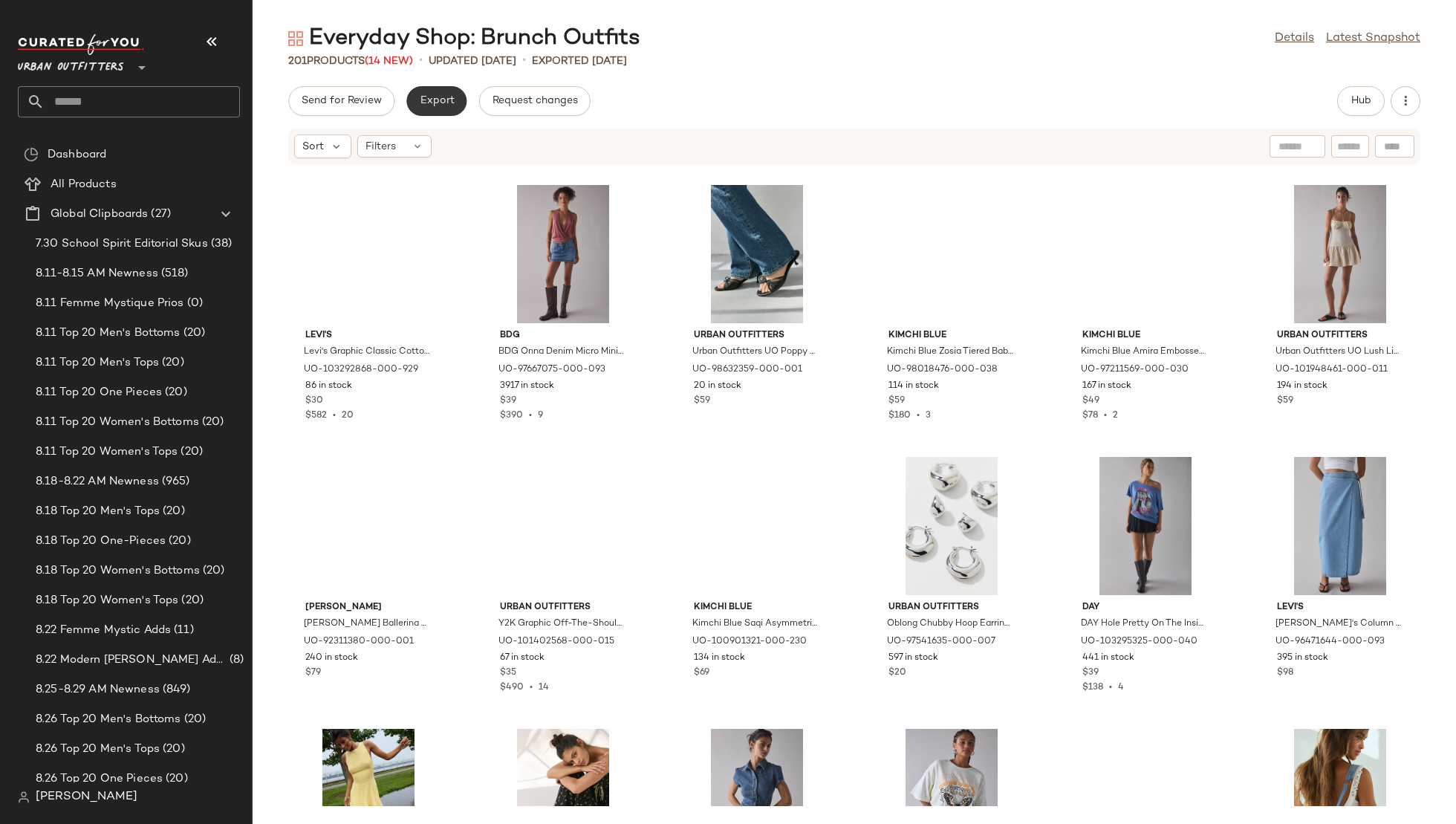
click at [428, 105] on span "Export" at bounding box center [436, 100] width 35 height 12
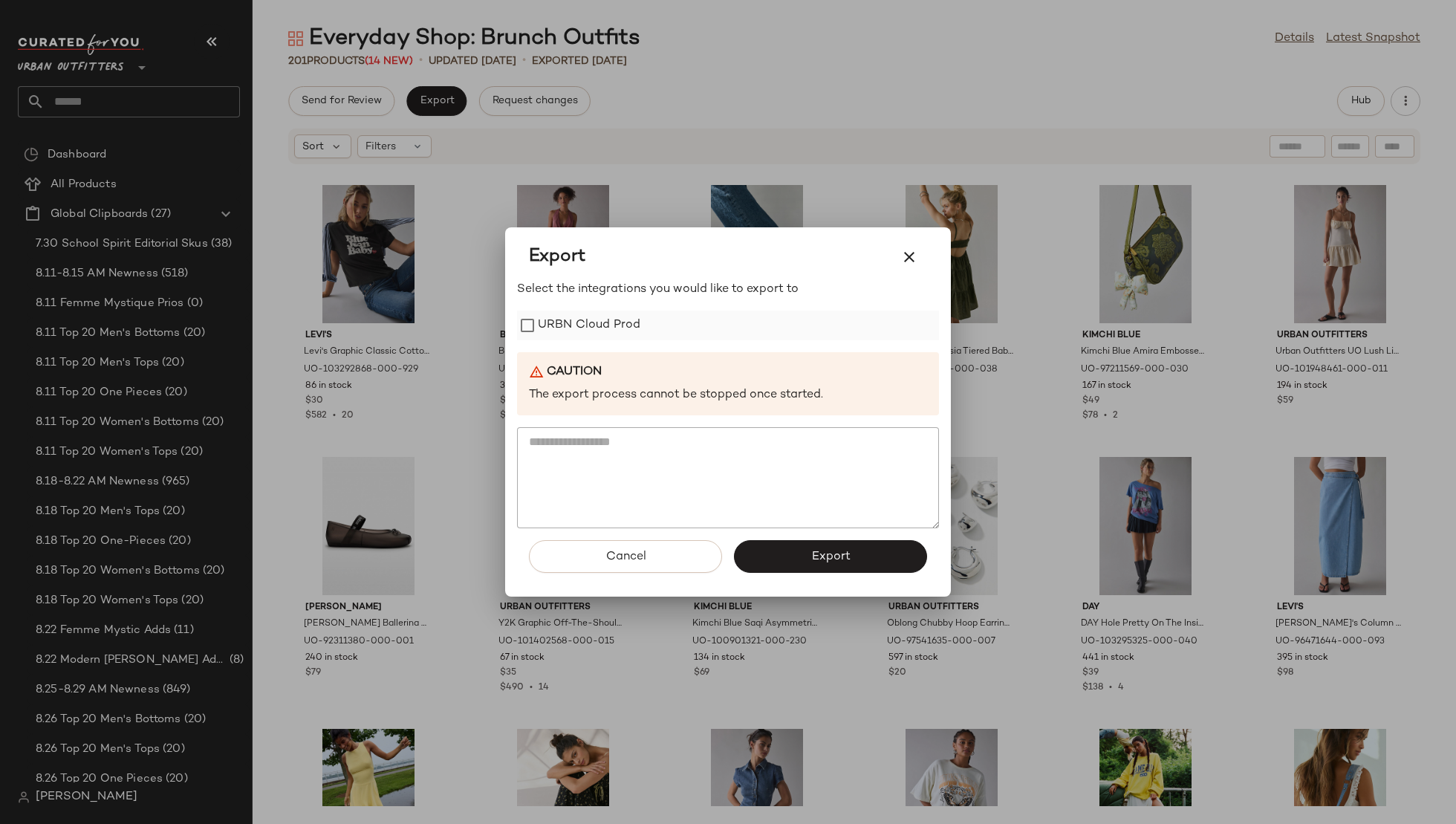
click at [555, 330] on label "URBN Cloud Prod" at bounding box center [589, 325] width 102 height 30
click at [787, 557] on button "Export" at bounding box center [831, 557] width 193 height 33
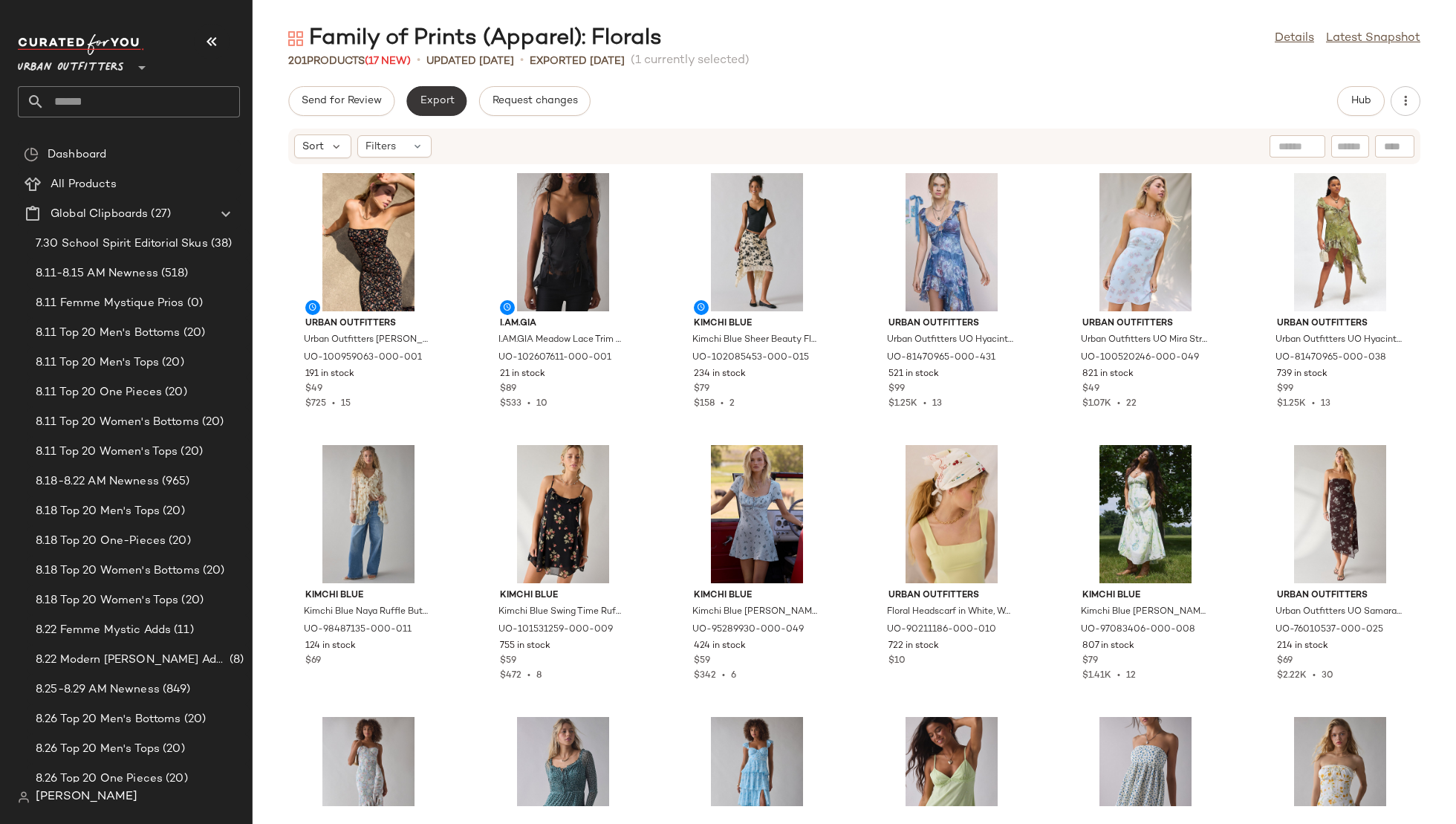
click at [447, 102] on span "Export" at bounding box center [436, 100] width 35 height 12
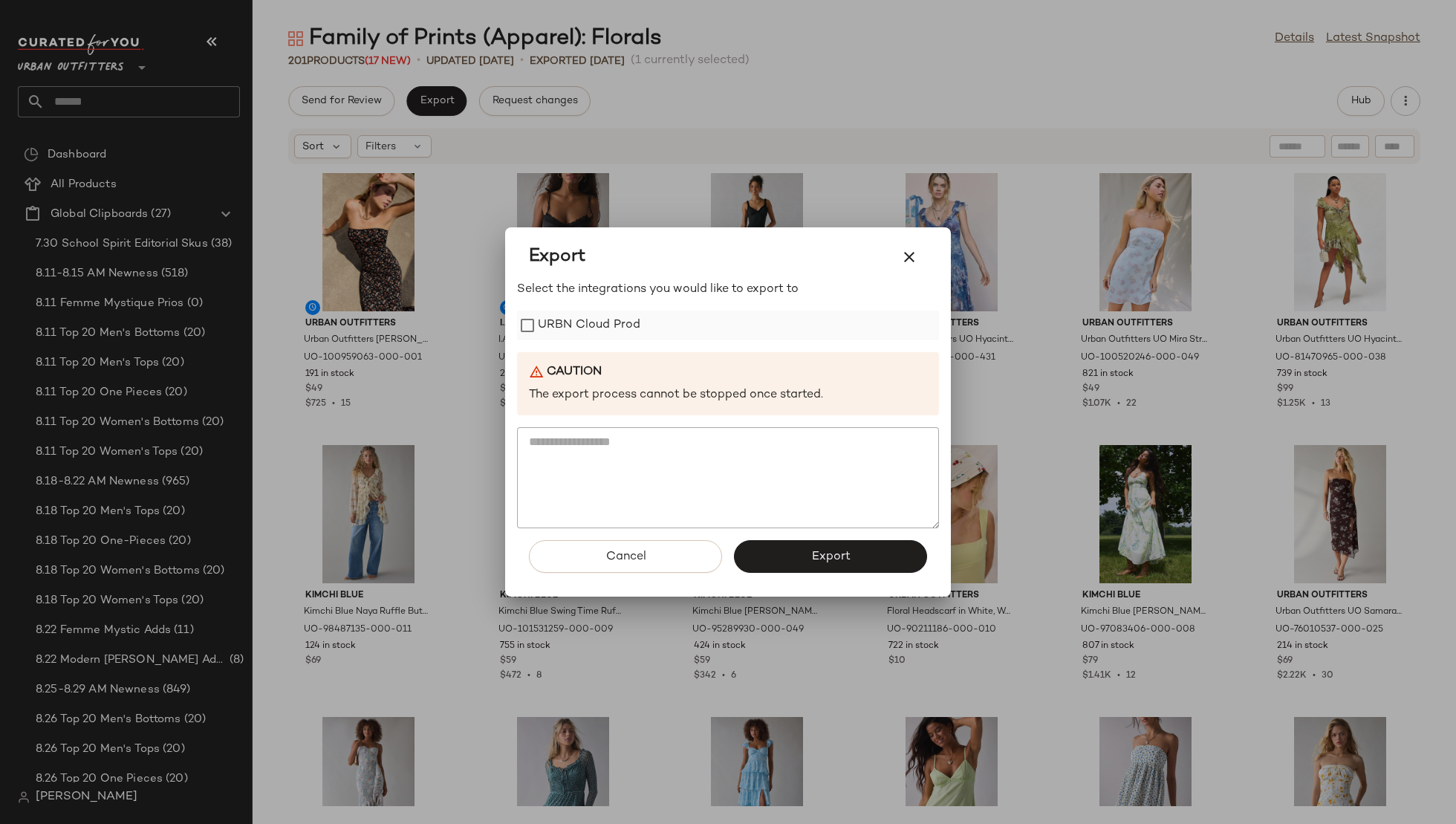
click at [592, 329] on label "URBN Cloud Prod" at bounding box center [589, 325] width 102 height 30
click at [769, 549] on button "Export" at bounding box center [831, 557] width 193 height 33
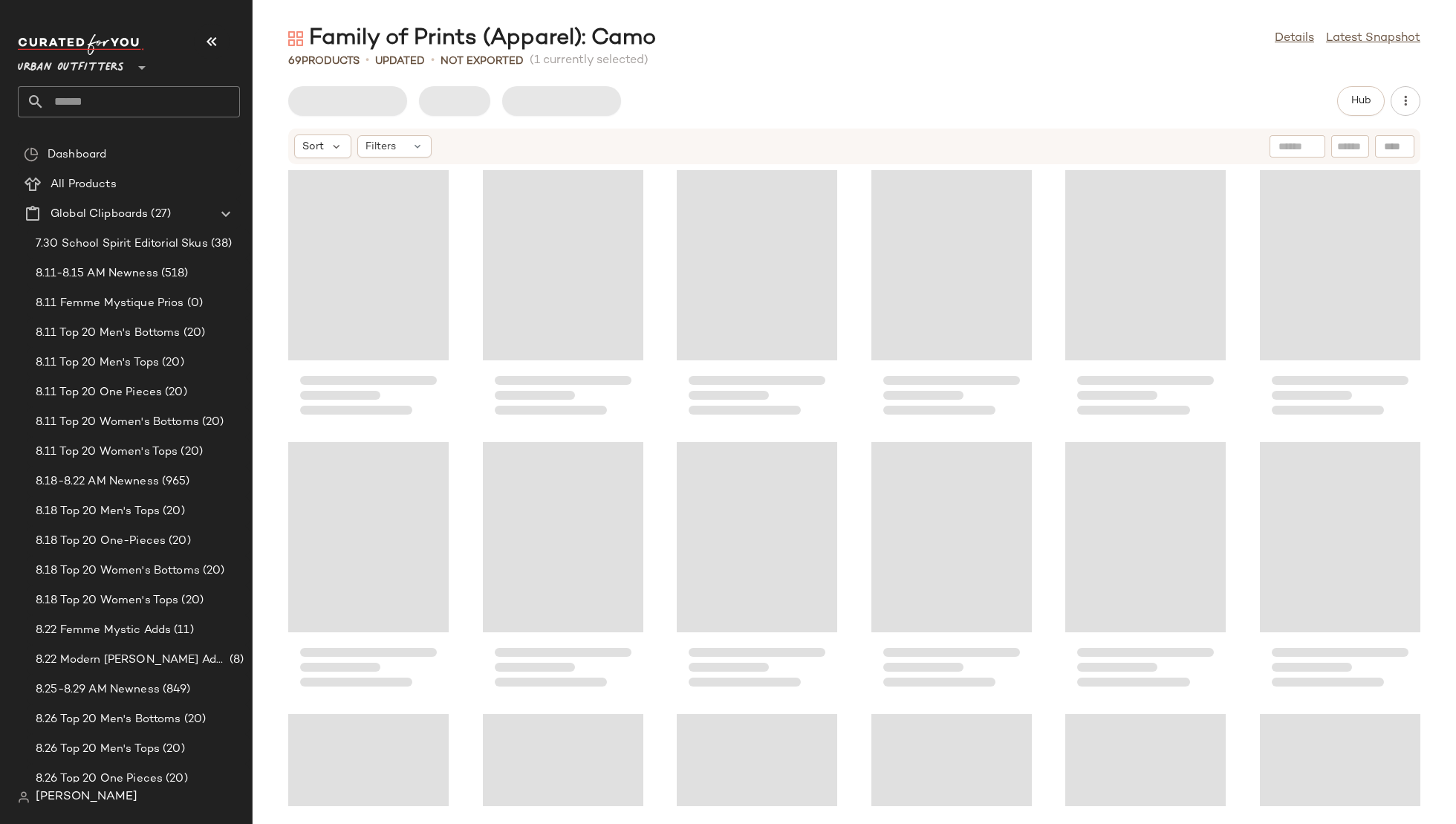
scroll to position [1100, 0]
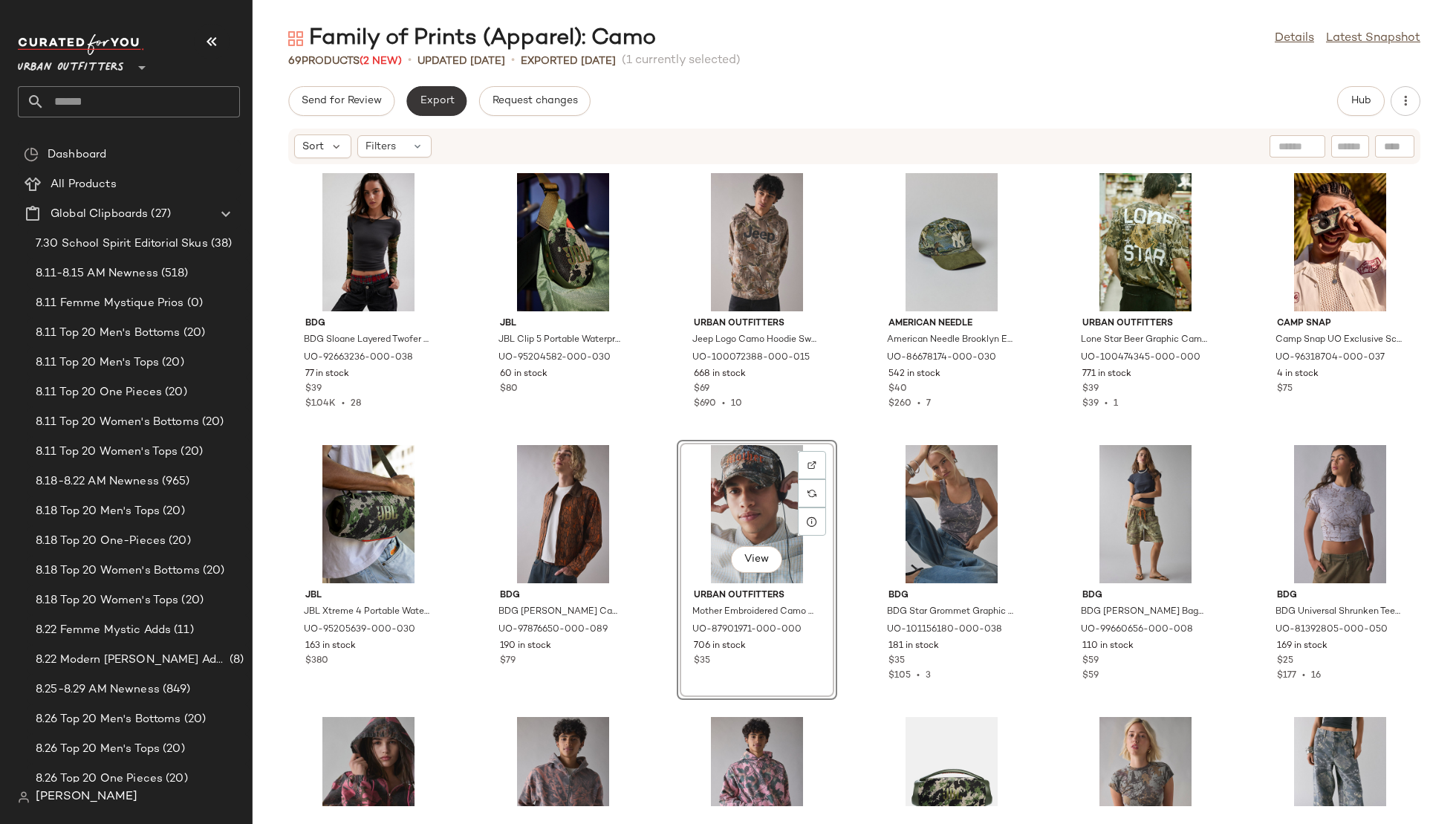
click at [445, 99] on span "Export" at bounding box center [436, 100] width 35 height 12
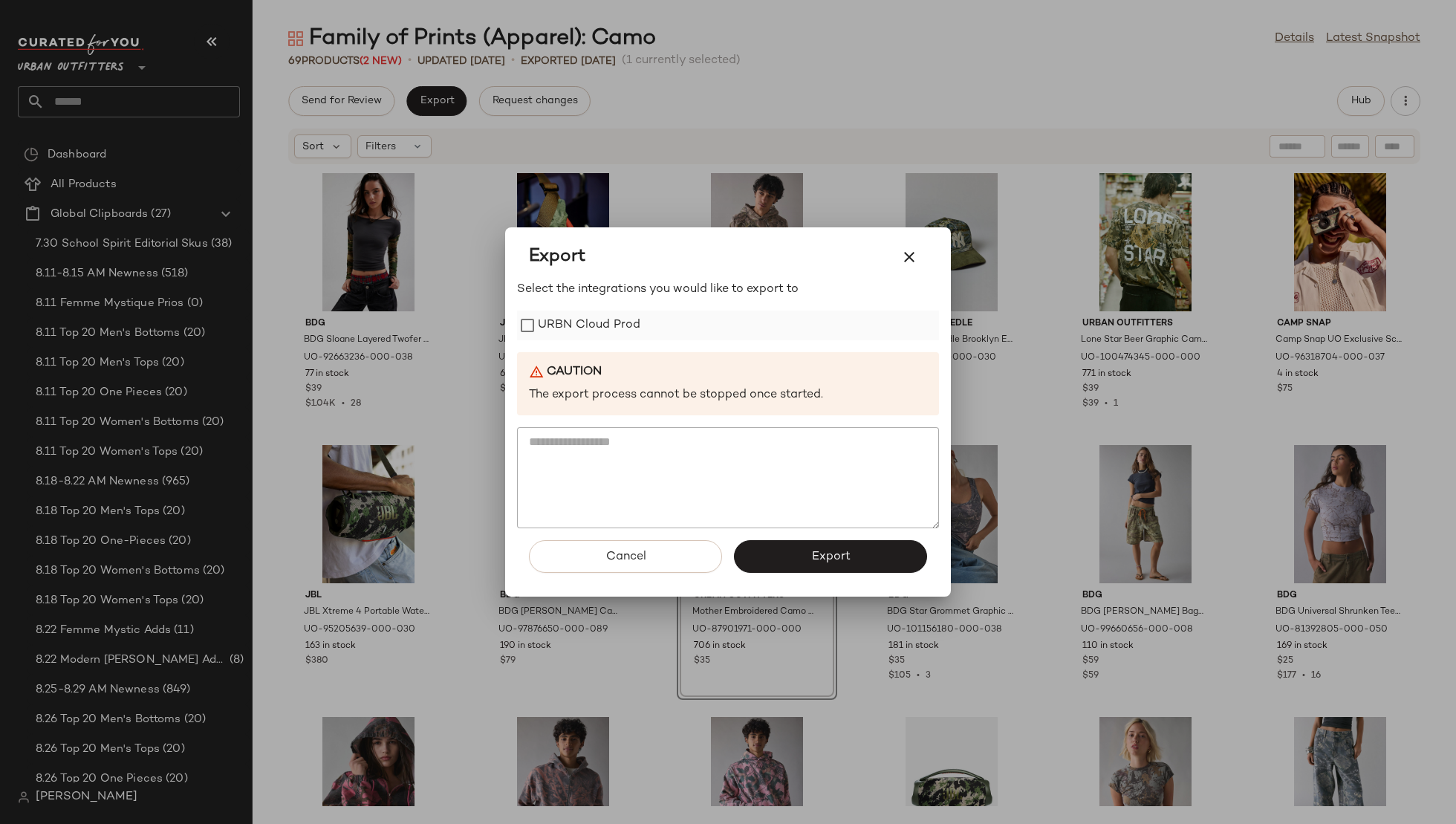
click at [571, 327] on label "URBN Cloud Prod" at bounding box center [589, 325] width 102 height 30
click at [774, 553] on button "Export" at bounding box center [831, 557] width 193 height 33
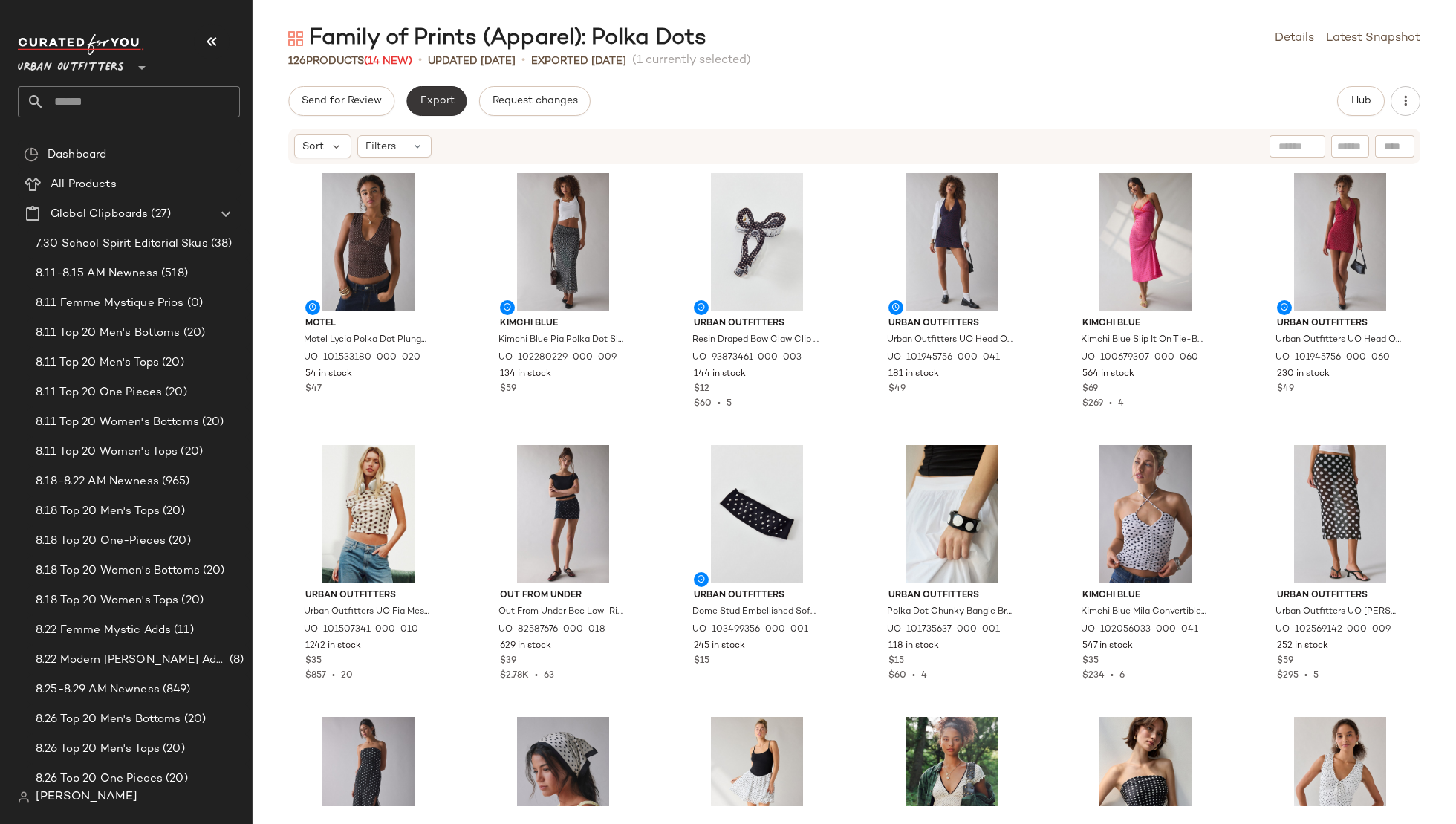
click at [434, 111] on button "Export" at bounding box center [436, 100] width 60 height 30
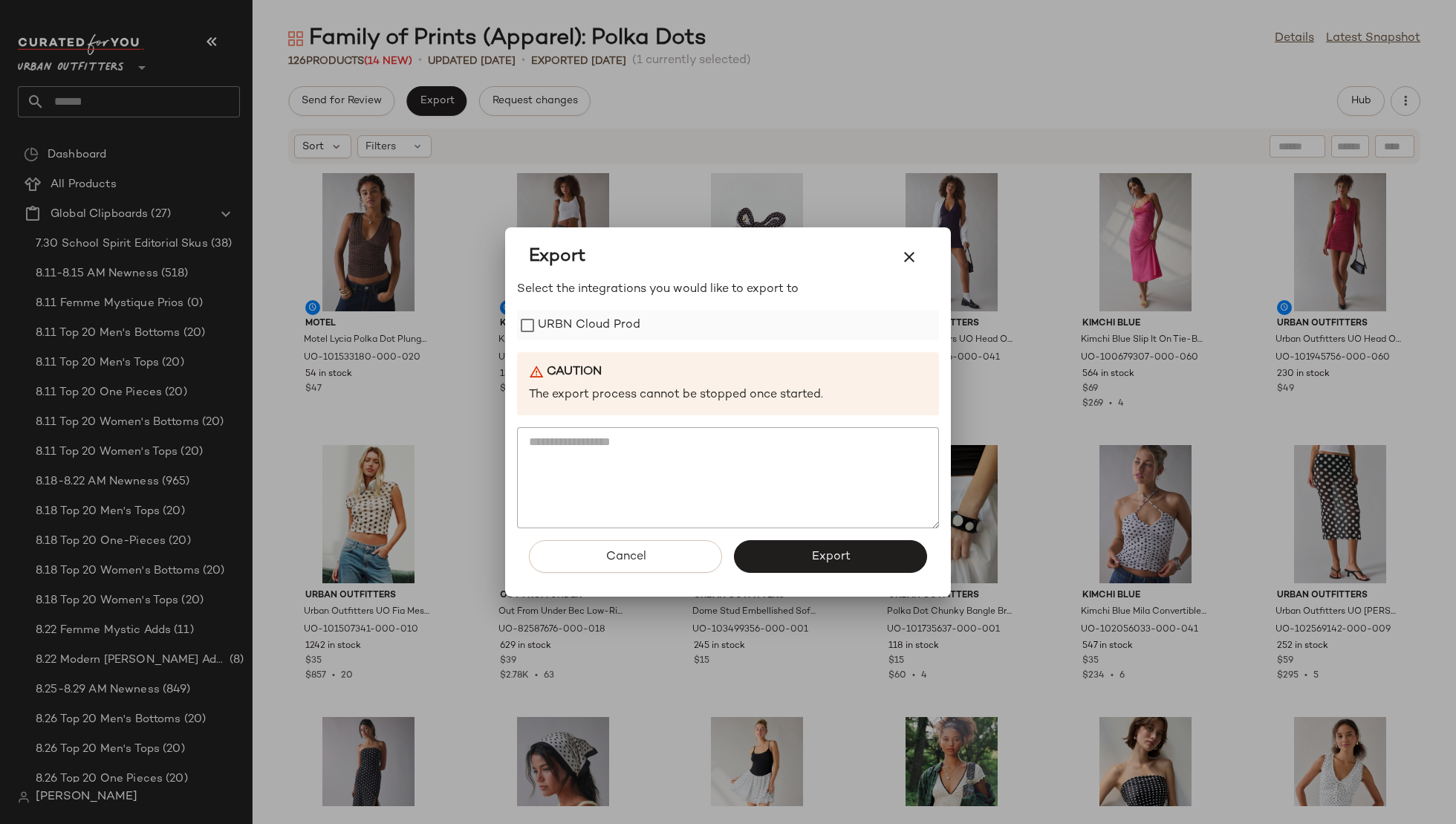
click at [577, 317] on label "URBN Cloud Prod" at bounding box center [589, 325] width 102 height 30
click at [807, 552] on button "Export" at bounding box center [831, 557] width 193 height 33
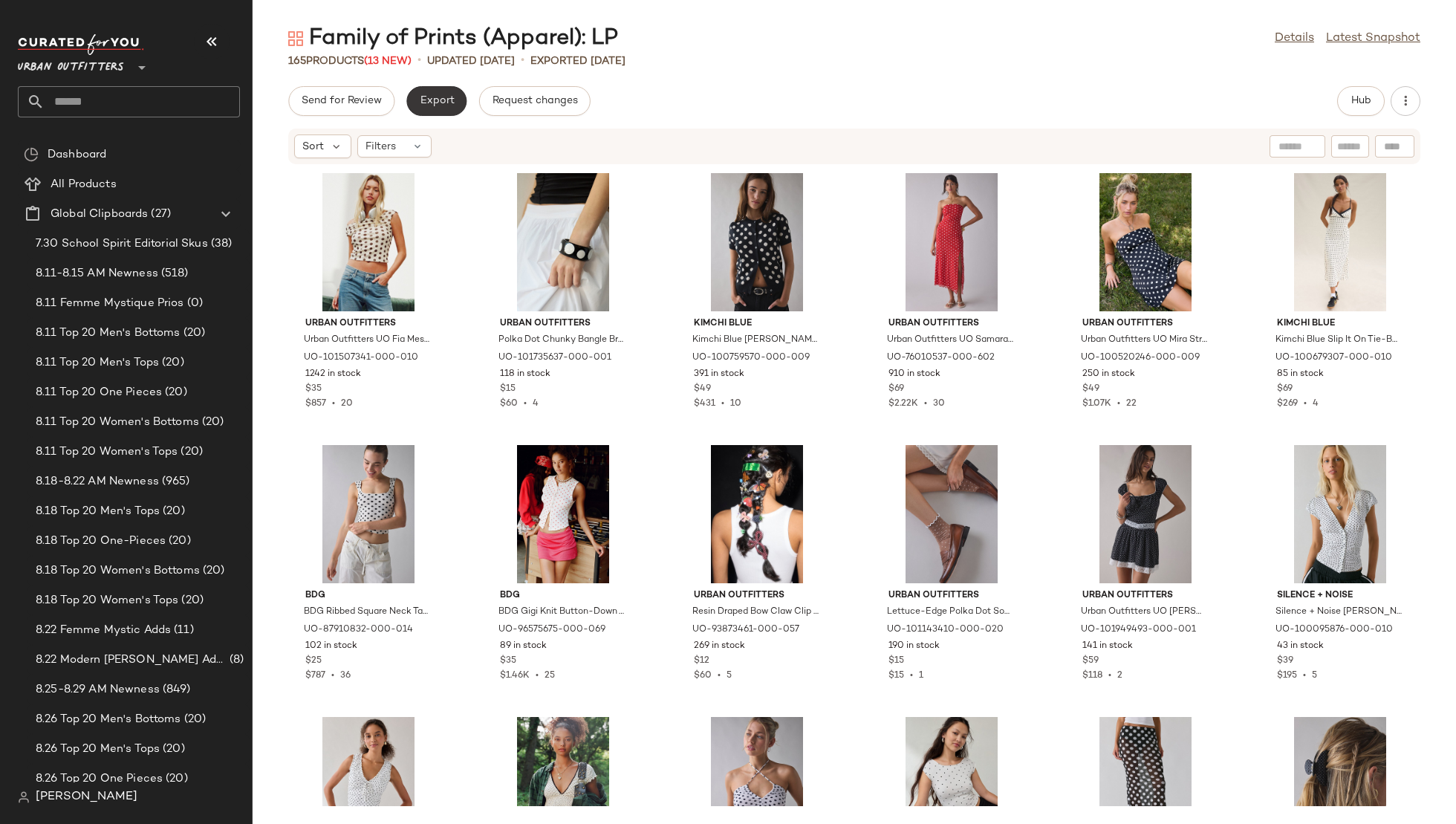
click at [450, 95] on span "Export" at bounding box center [436, 100] width 35 height 12
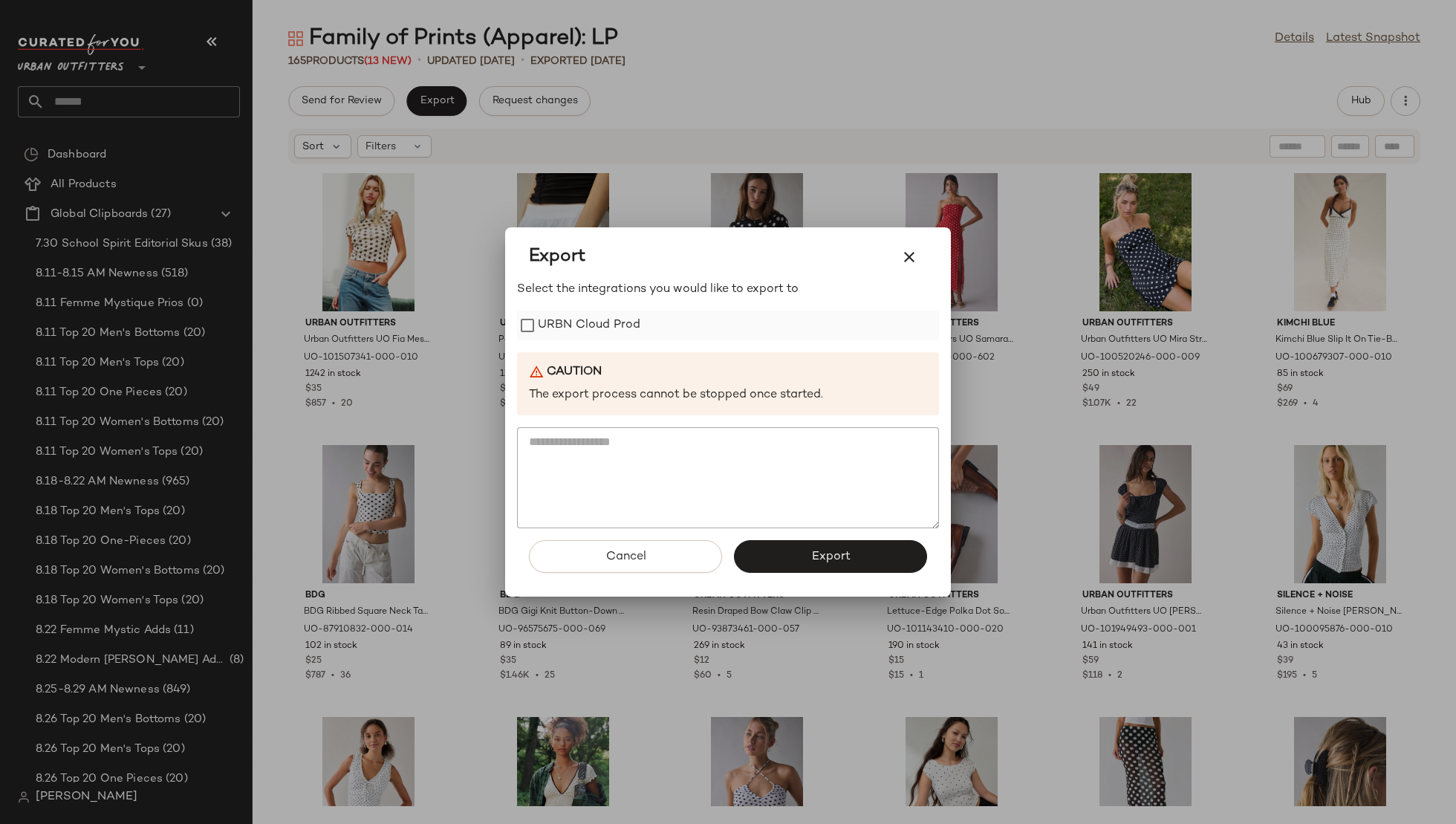
click at [574, 317] on label "URBN Cloud Prod" at bounding box center [589, 325] width 102 height 30
click at [824, 553] on span "Export" at bounding box center [830, 557] width 39 height 14
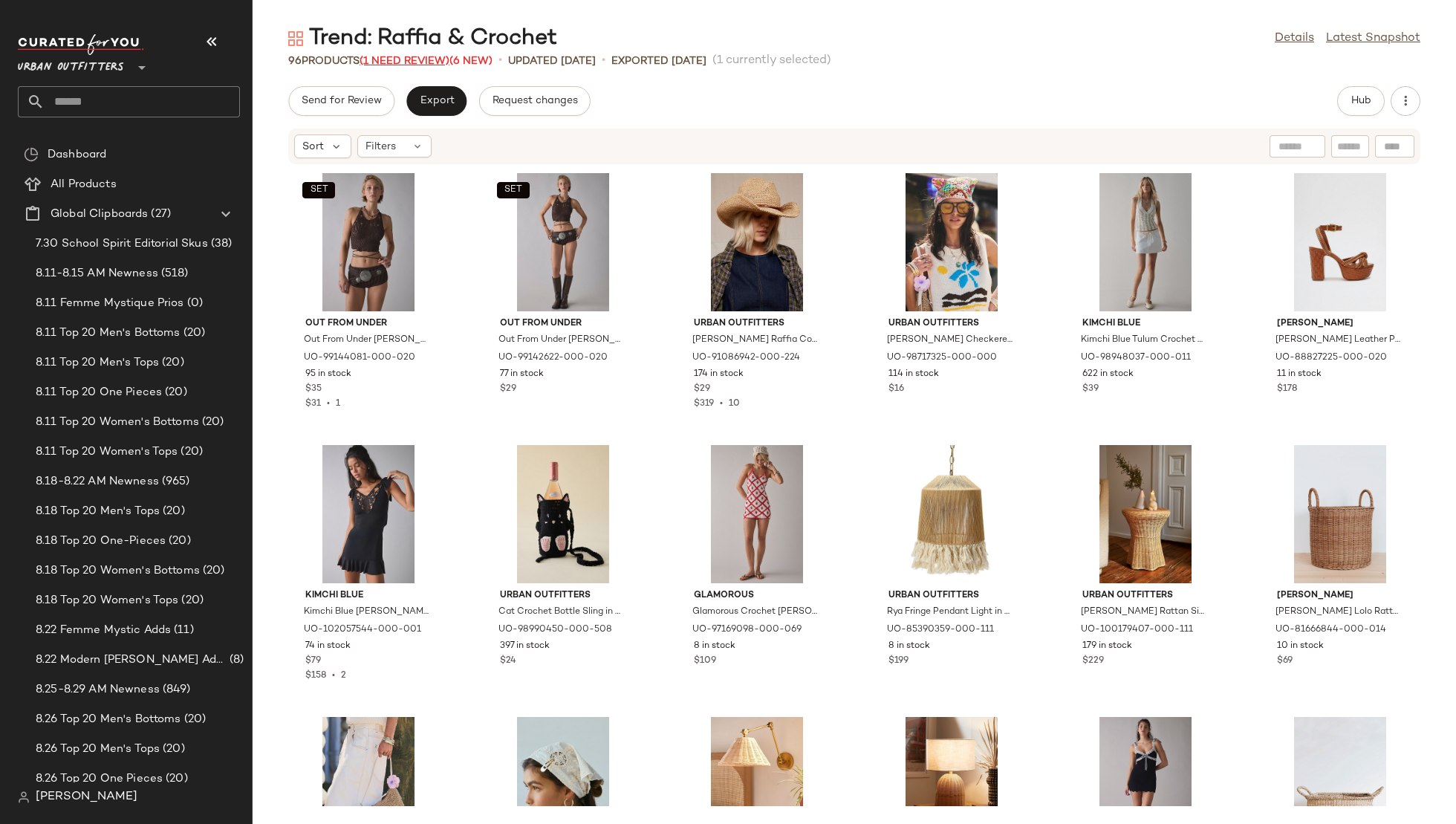
click at [386, 57] on span "(1 Need Review)" at bounding box center [404, 61] width 90 height 11
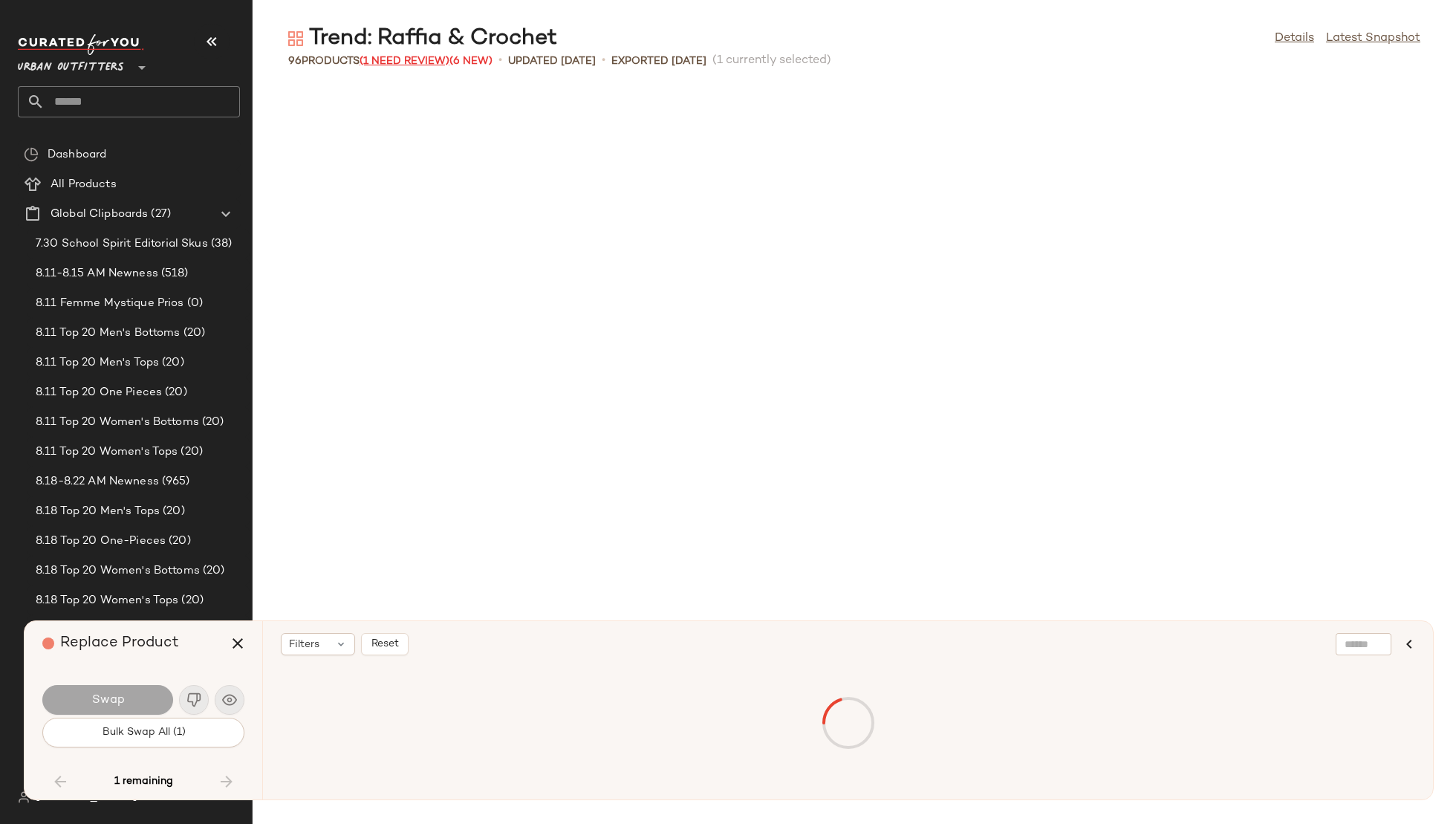
scroll to position [3264, 0]
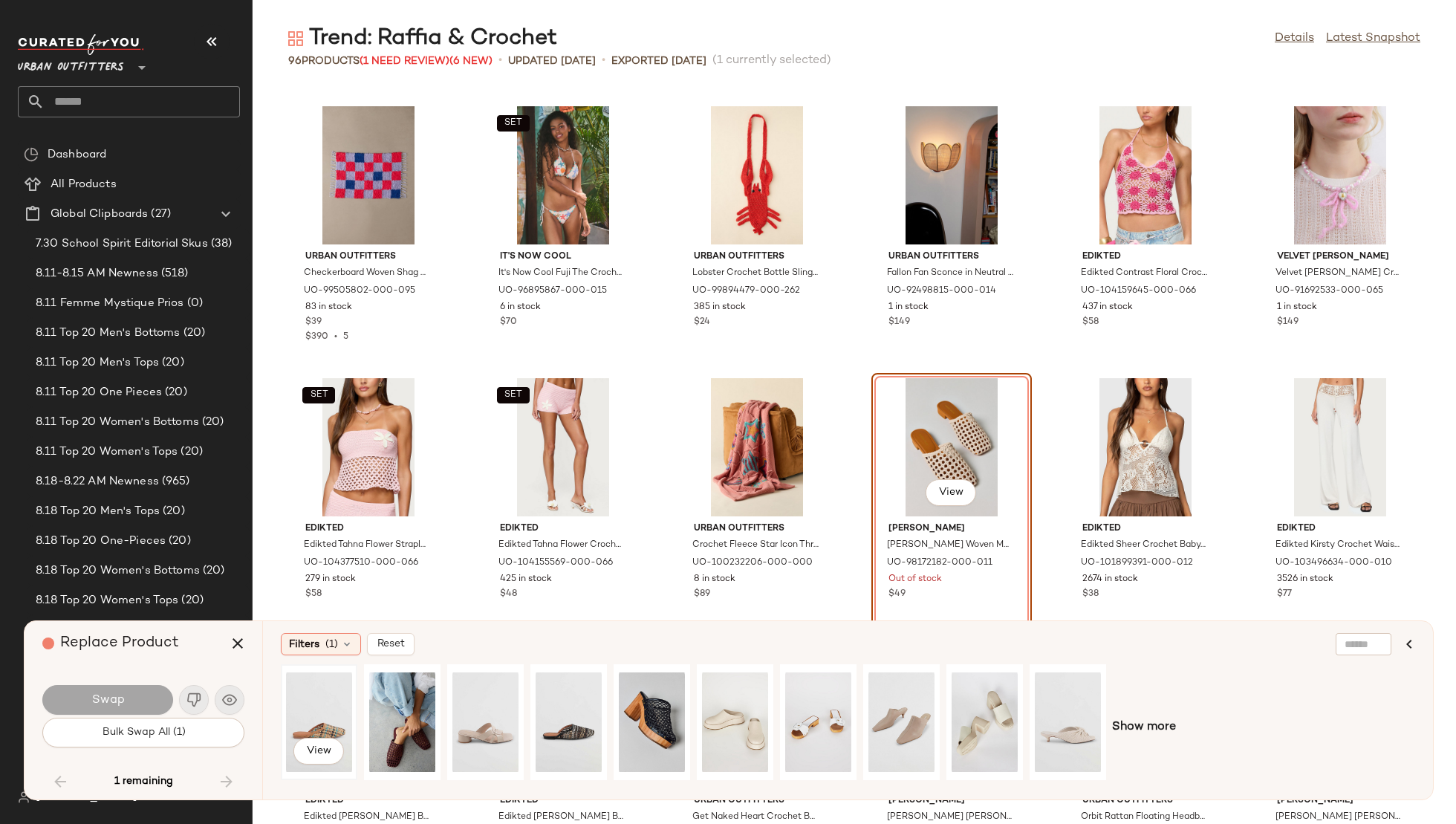
click at [324, 694] on div "View" at bounding box center [319, 723] width 66 height 106
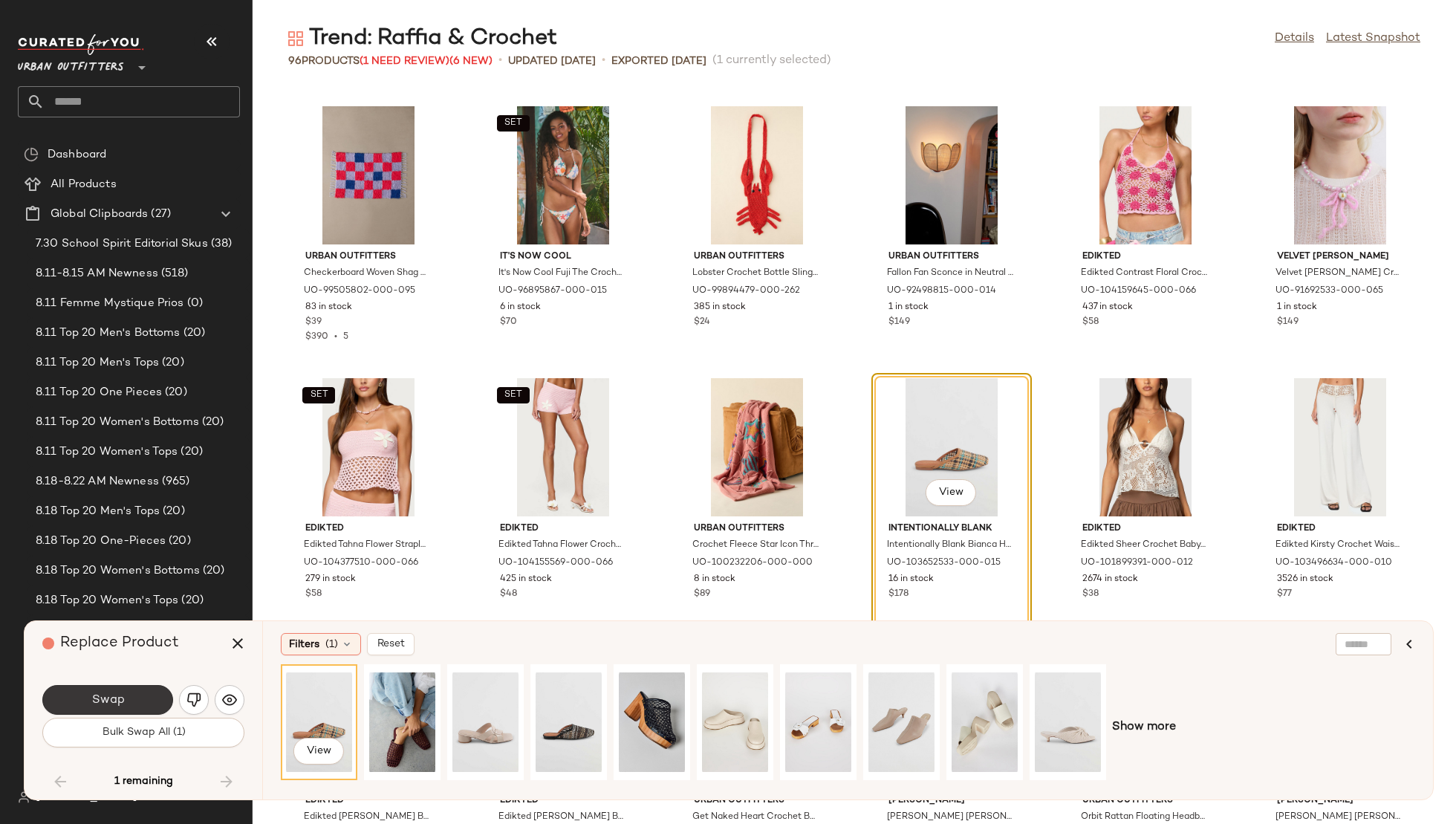
click at [152, 695] on button "Swap" at bounding box center [107, 700] width 130 height 30
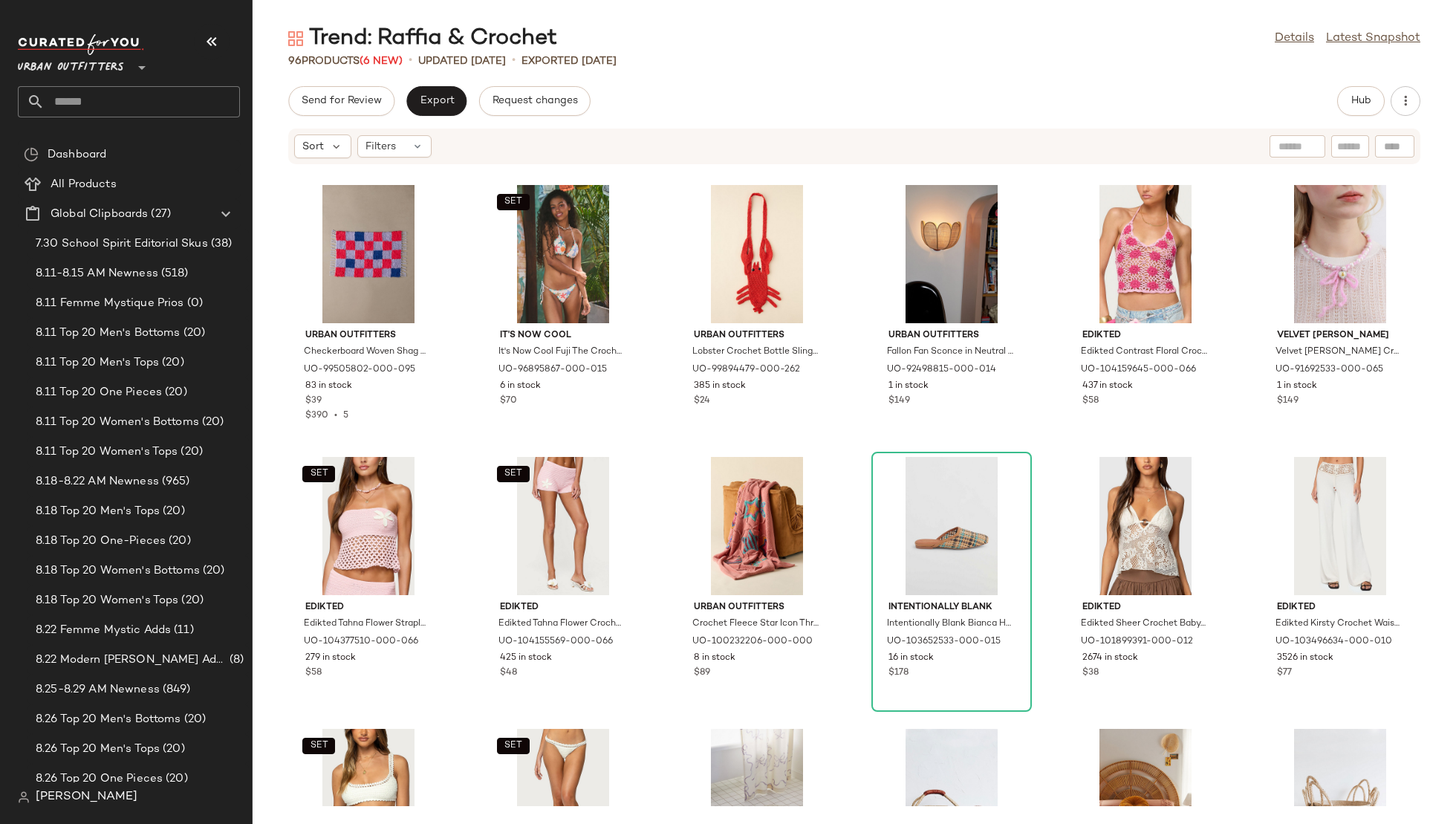
click at [442, 85] on div "Trend: Raffia & Crochet Details Latest Snapshot 96 Products (6 New) • updated A…" at bounding box center [854, 423] width 1203 height 800
click at [439, 103] on span "Export" at bounding box center [436, 100] width 35 height 12
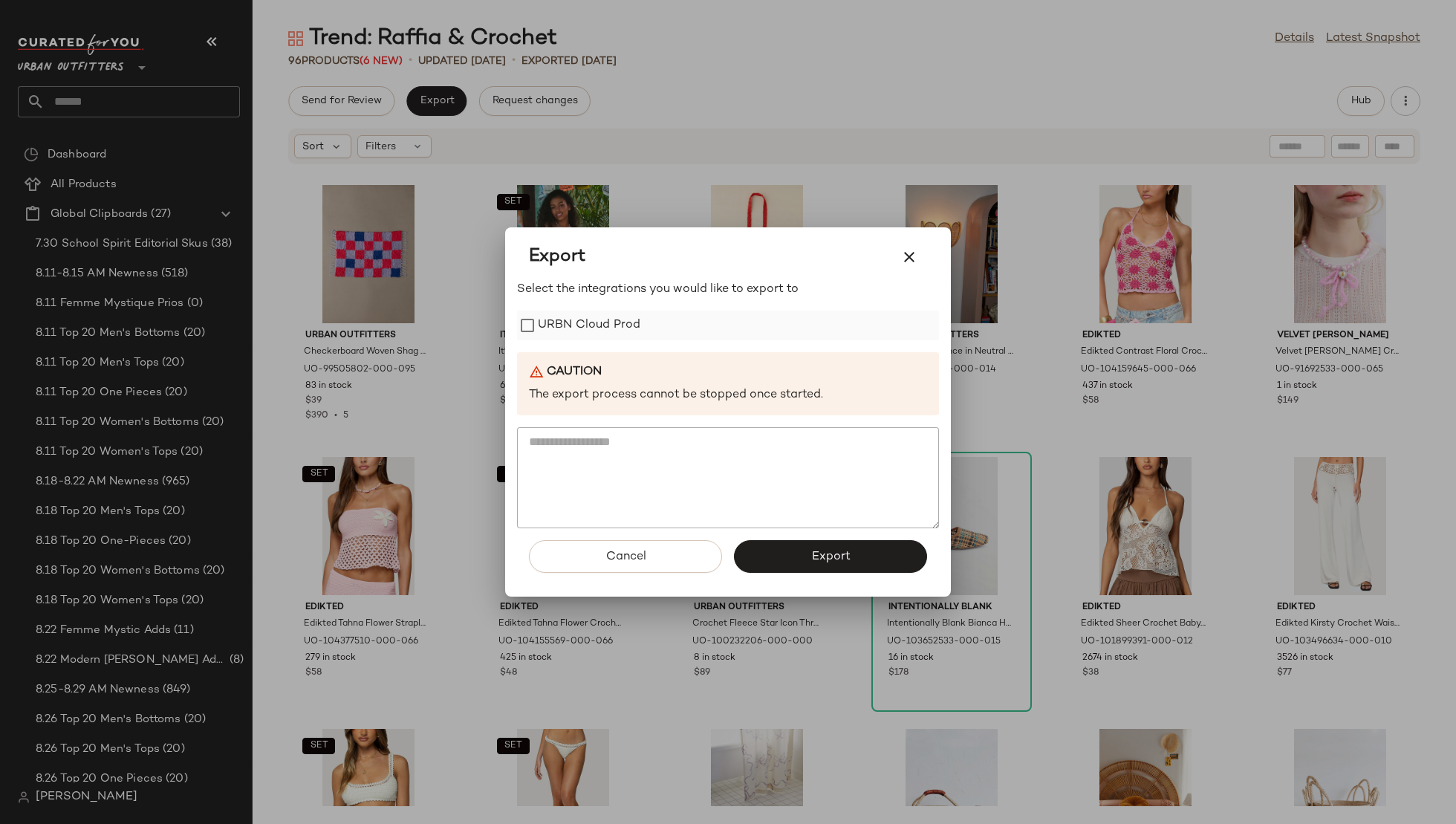
click at [627, 324] on label "URBN Cloud Prod" at bounding box center [589, 325] width 102 height 30
click at [806, 548] on button "Export" at bounding box center [831, 557] width 193 height 33
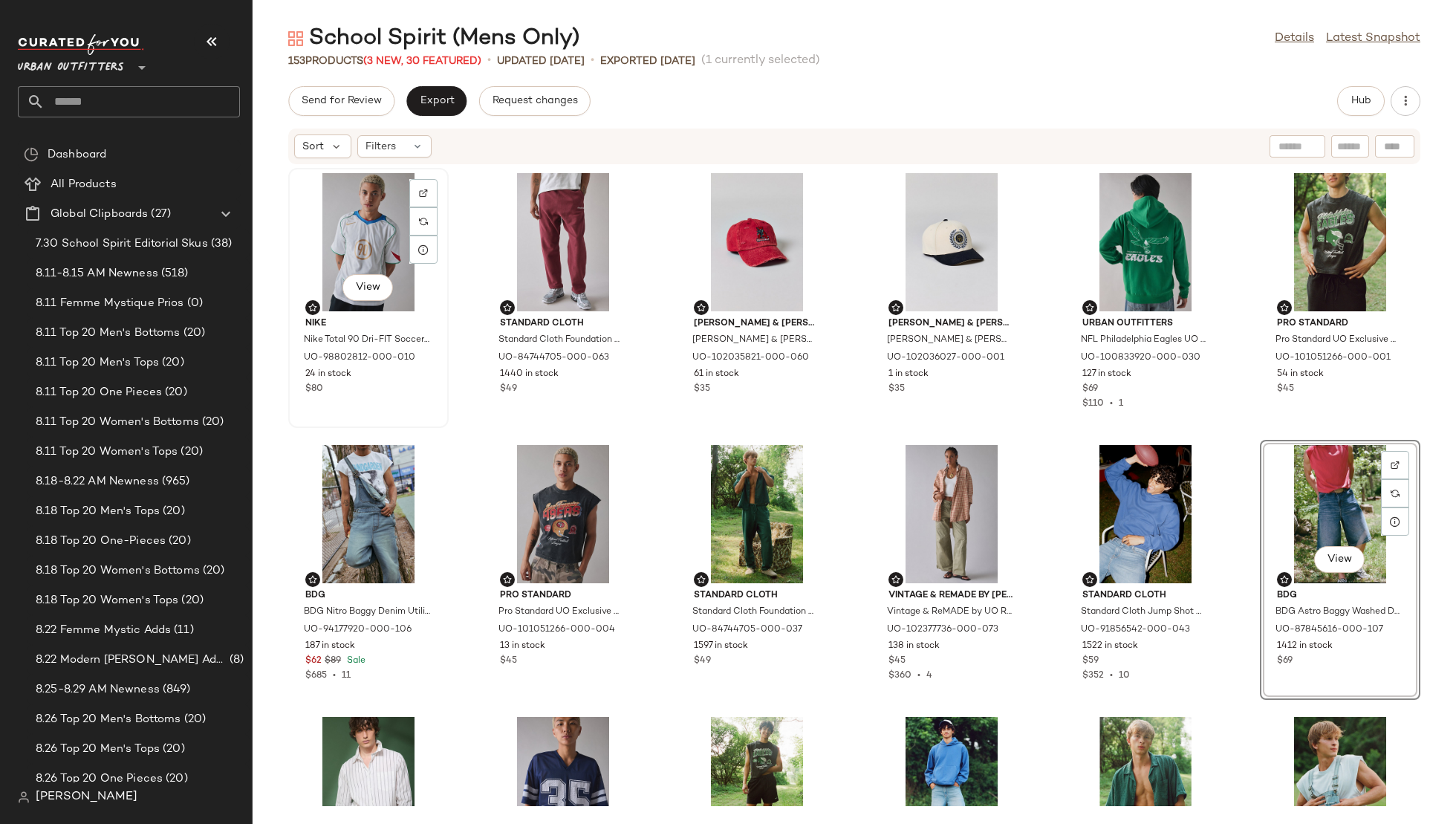
click at [350, 218] on div "View" at bounding box center [369, 242] width 151 height 138
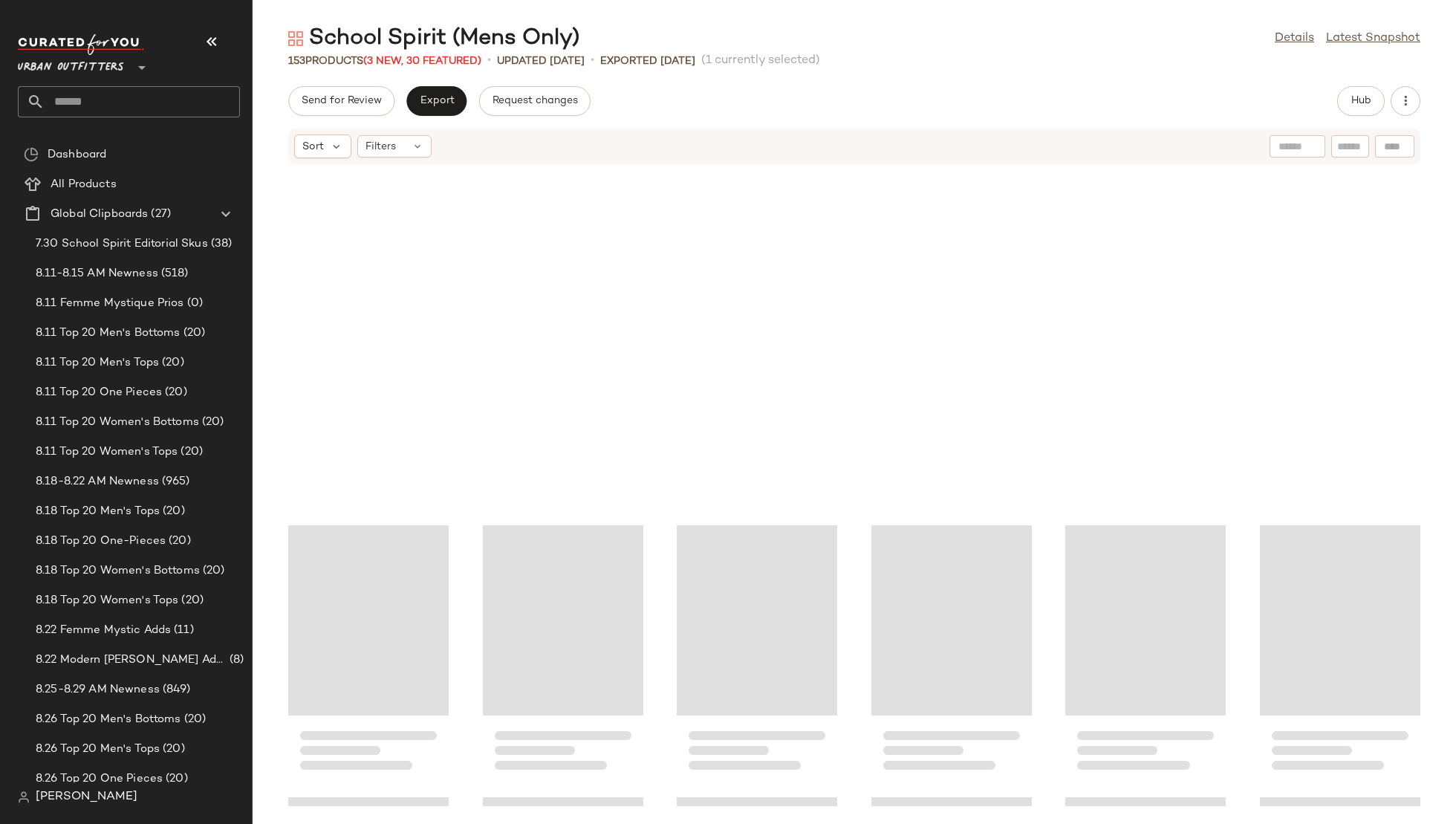
scroll to position [6433, 0]
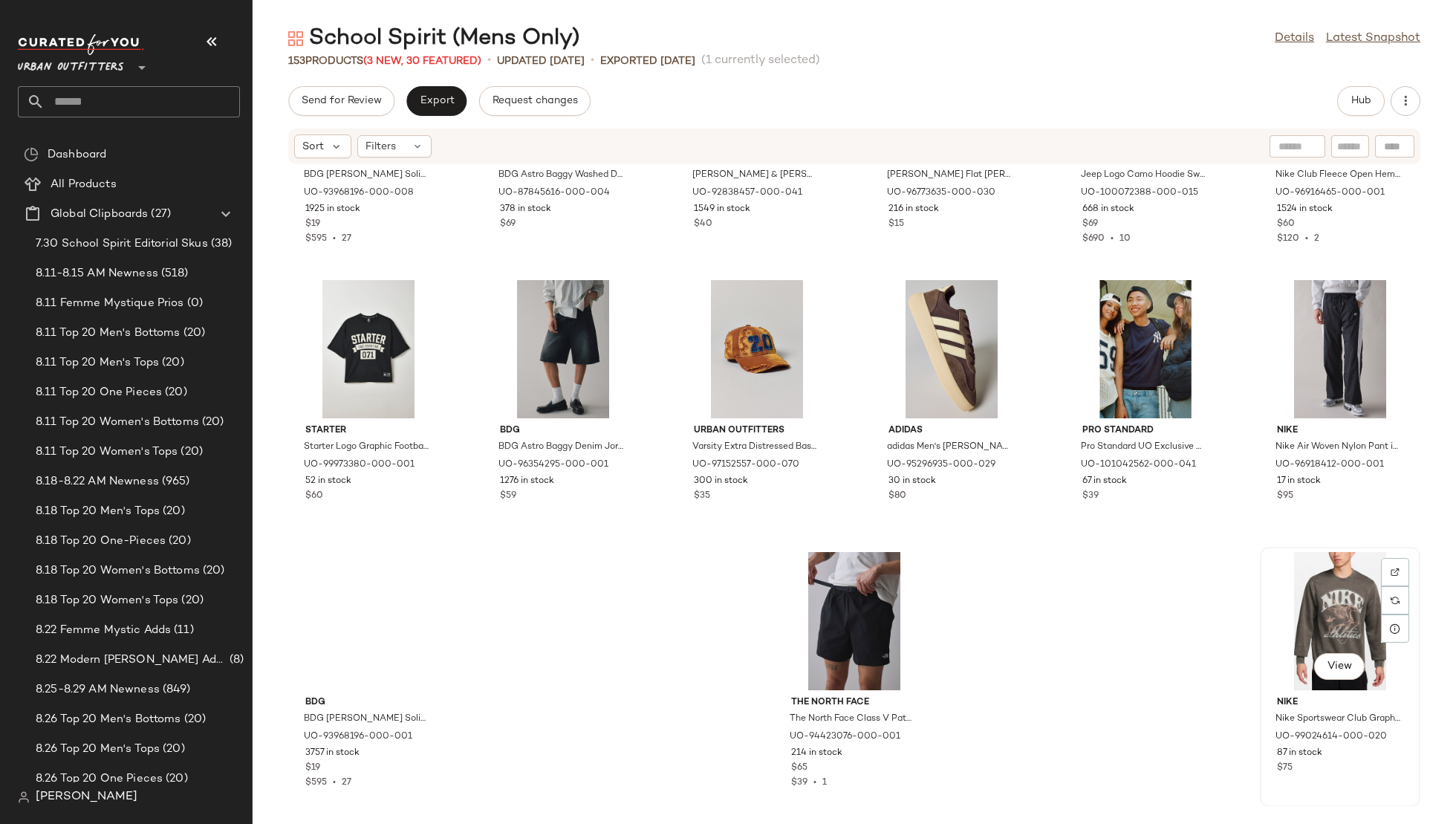
click at [1304, 606] on div "View" at bounding box center [1340, 621] width 151 height 138
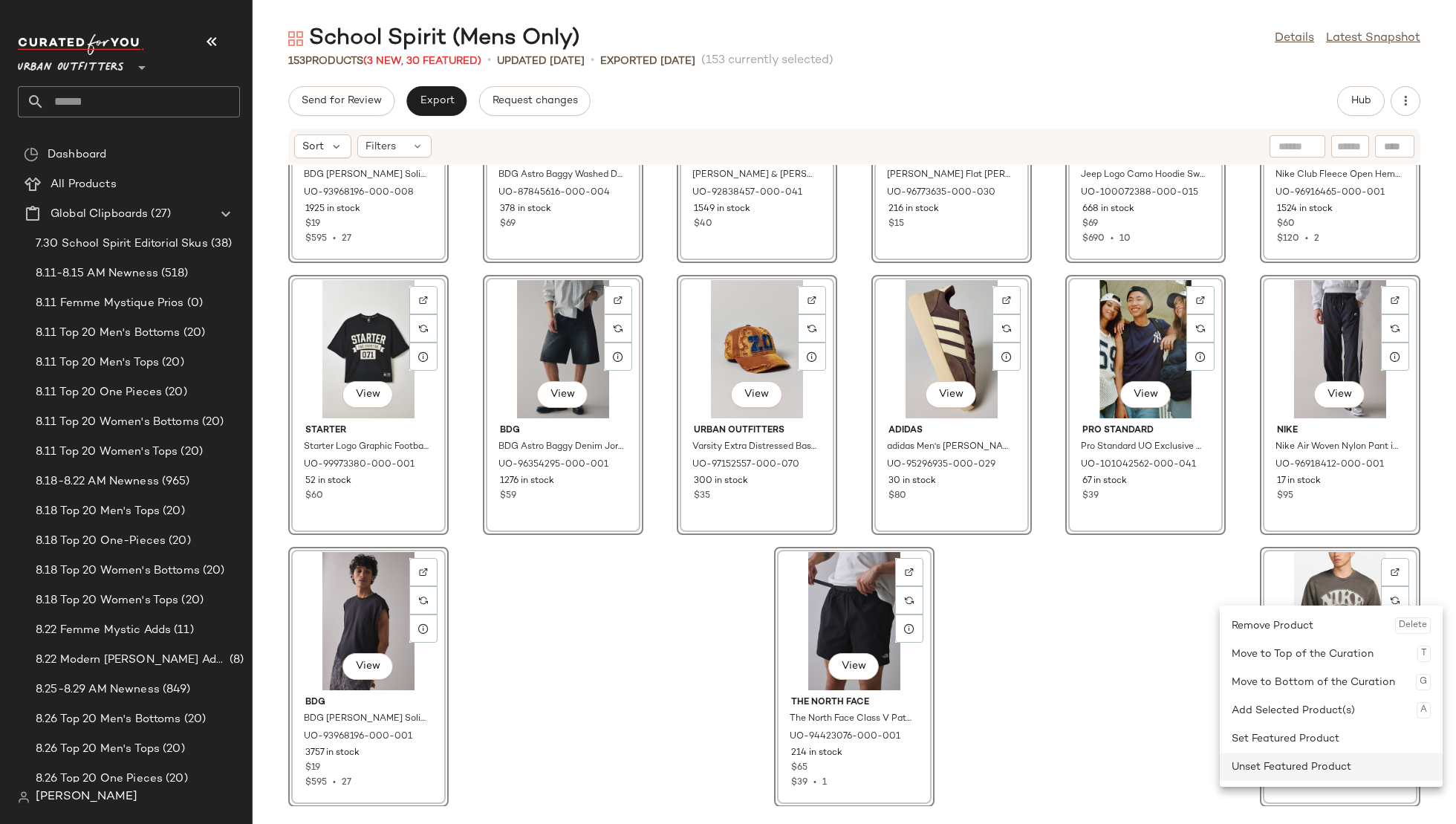
click at [1267, 757] on div "Unset Featured Product" at bounding box center [1331, 767] width 199 height 28
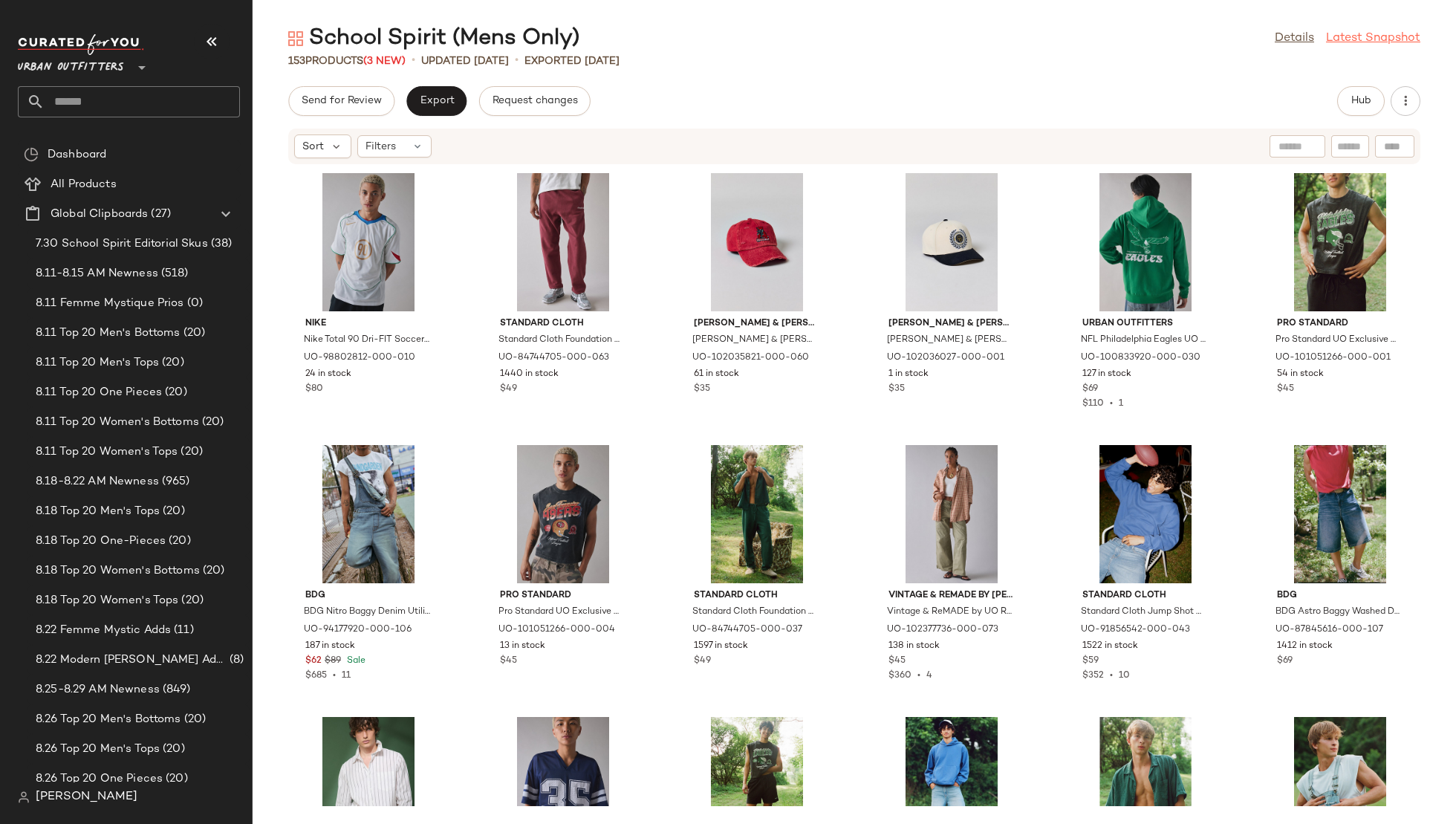
click at [1357, 42] on link "Latest Snapshot" at bounding box center [1373, 39] width 94 height 18
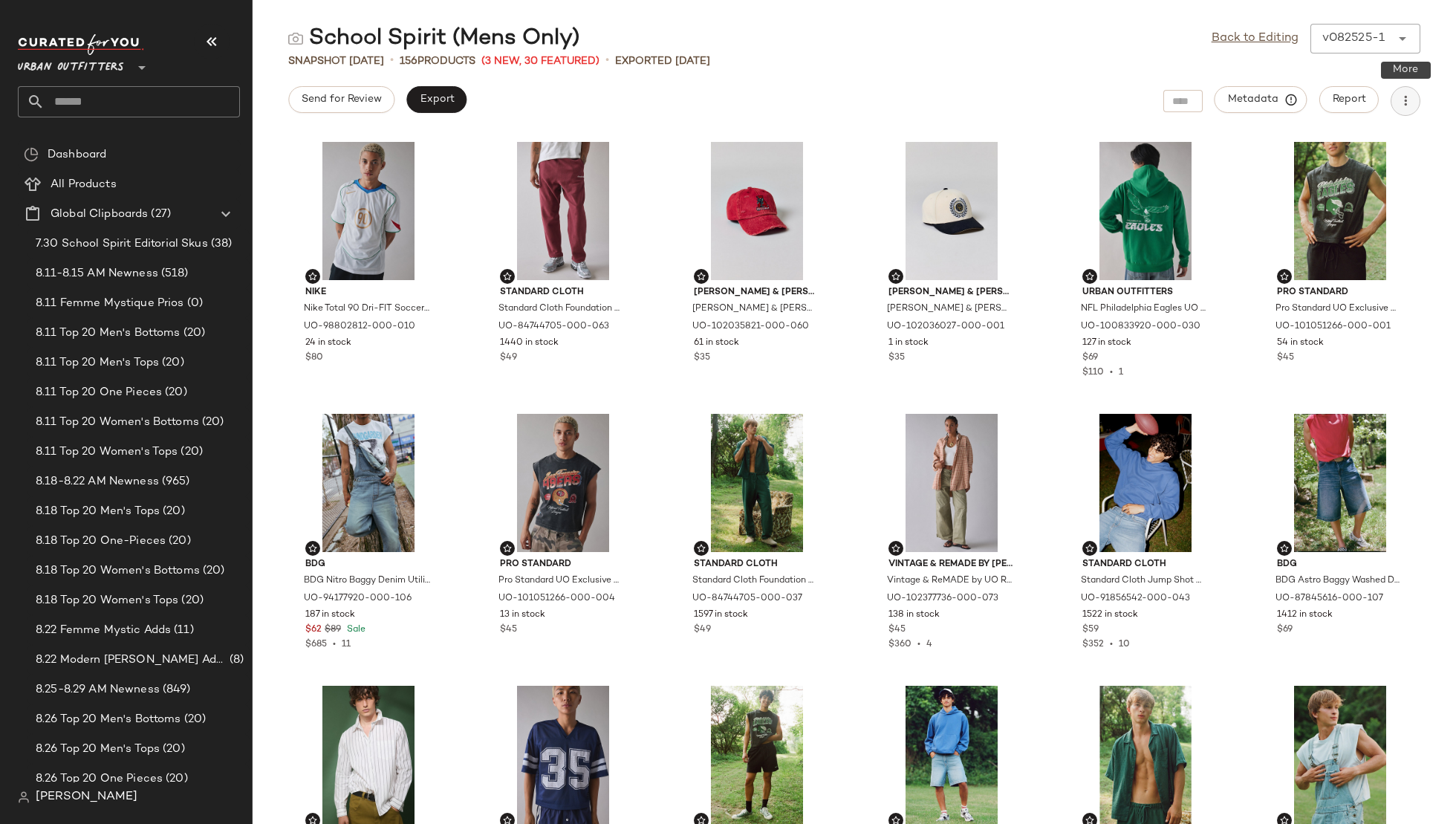
click at [1399, 100] on icon "button" at bounding box center [1406, 101] width 15 height 15
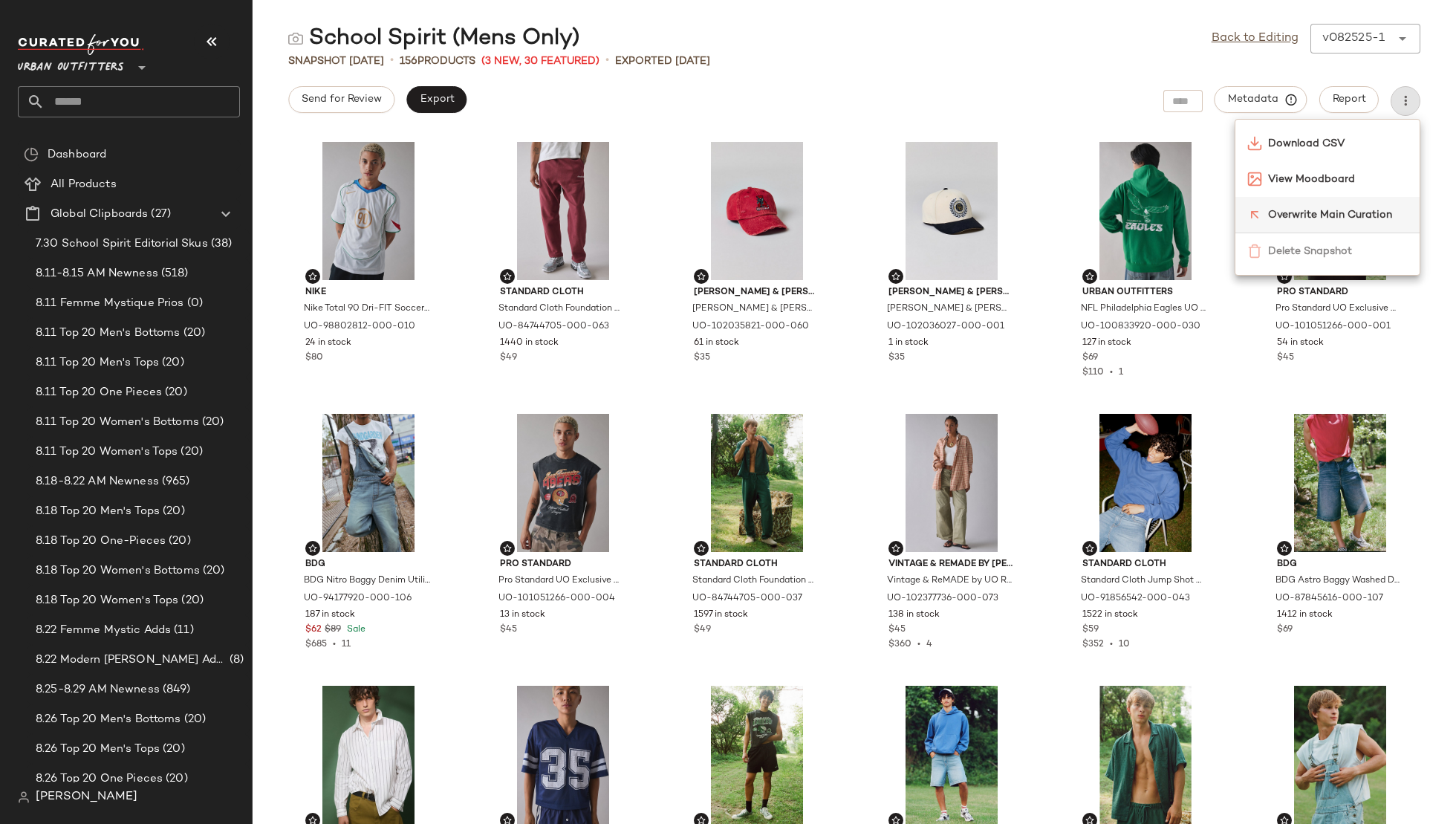
click at [1319, 207] on span "Overwrite Main Curation" at bounding box center [1337, 214] width 140 height 16
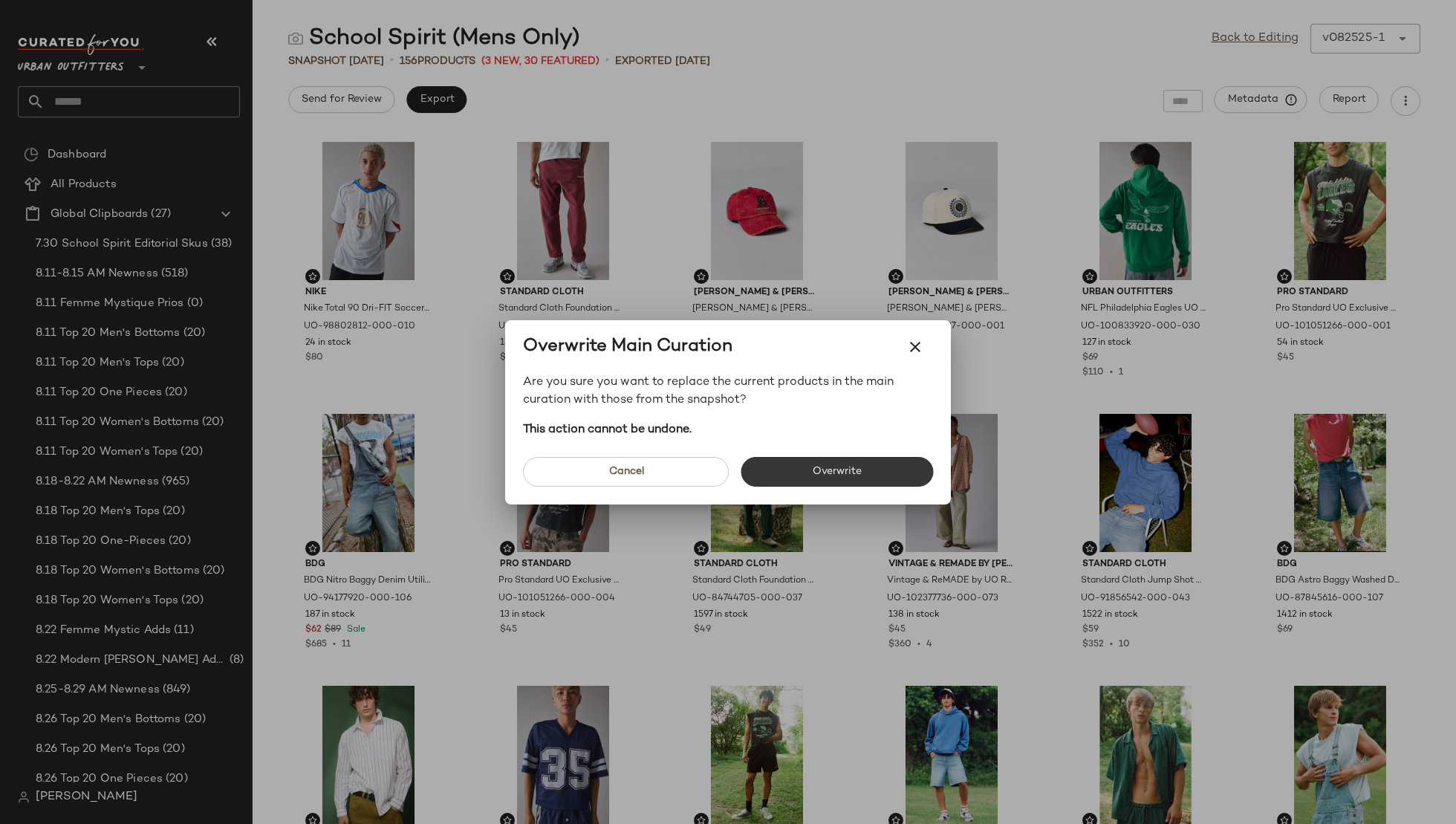
click at [815, 471] on span "Overwrite" at bounding box center [837, 472] width 50 height 12
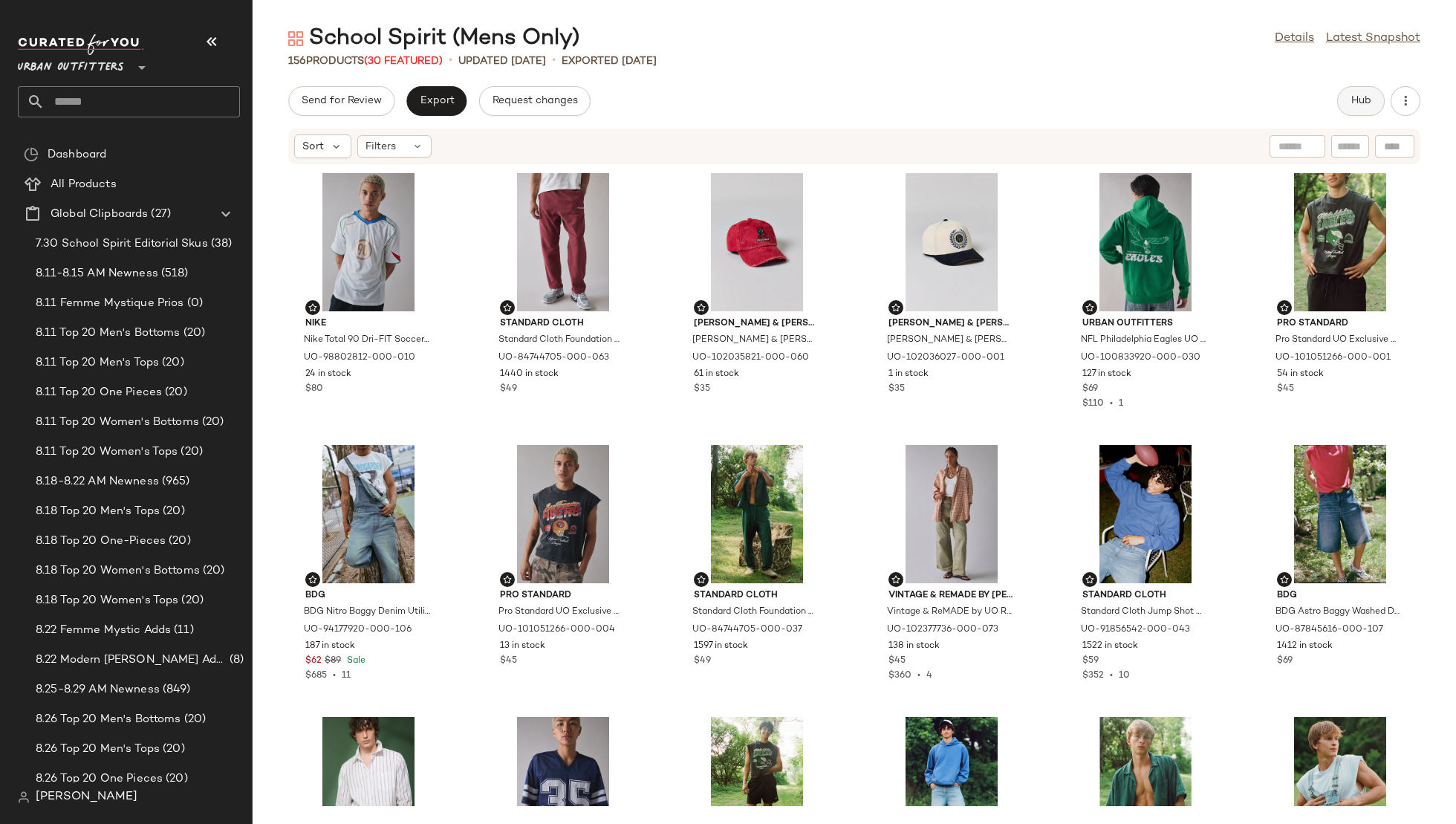
click at [1363, 98] on span "Hub" at bounding box center [1361, 100] width 21 height 12
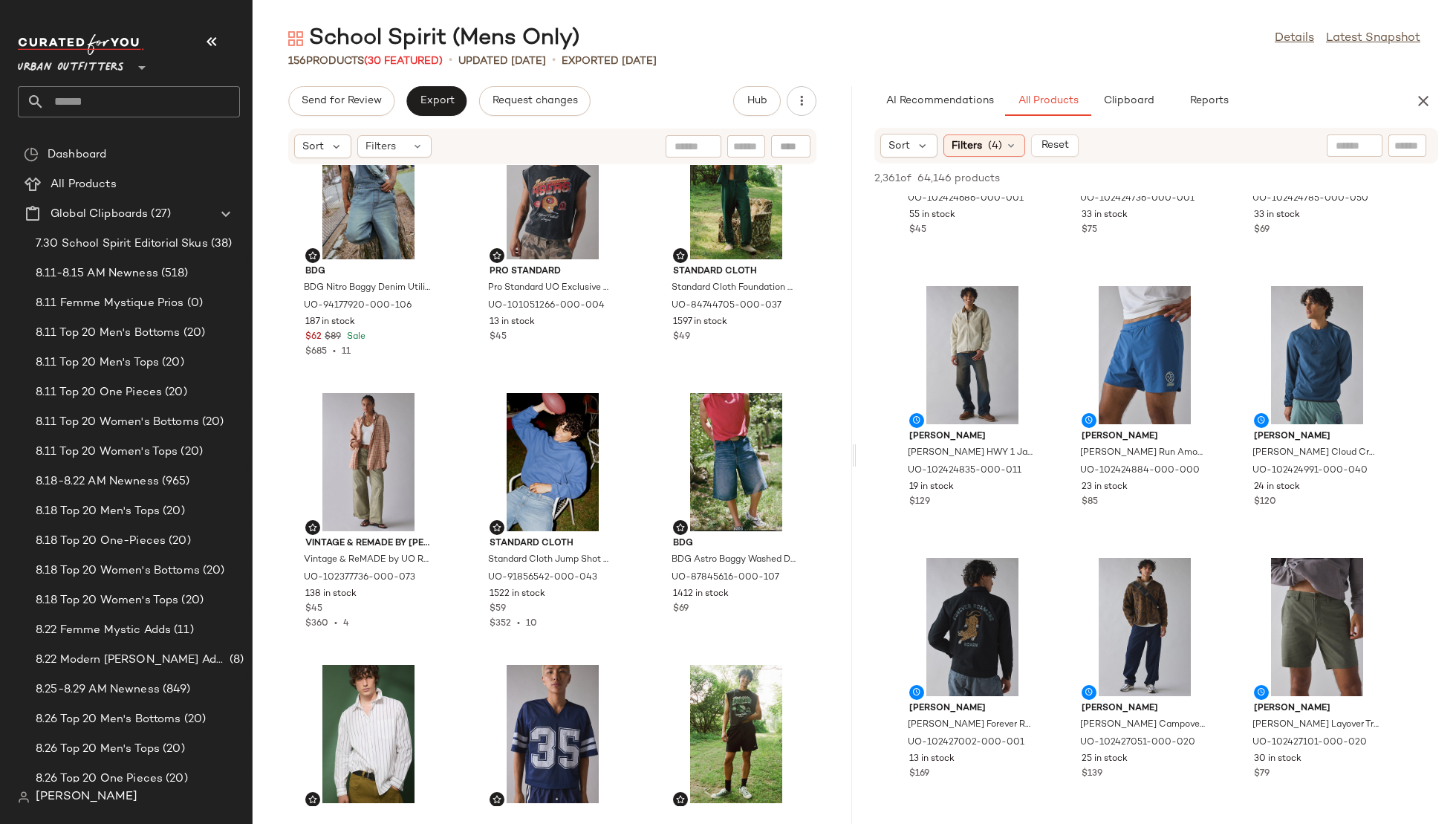
scroll to position [642, 0]
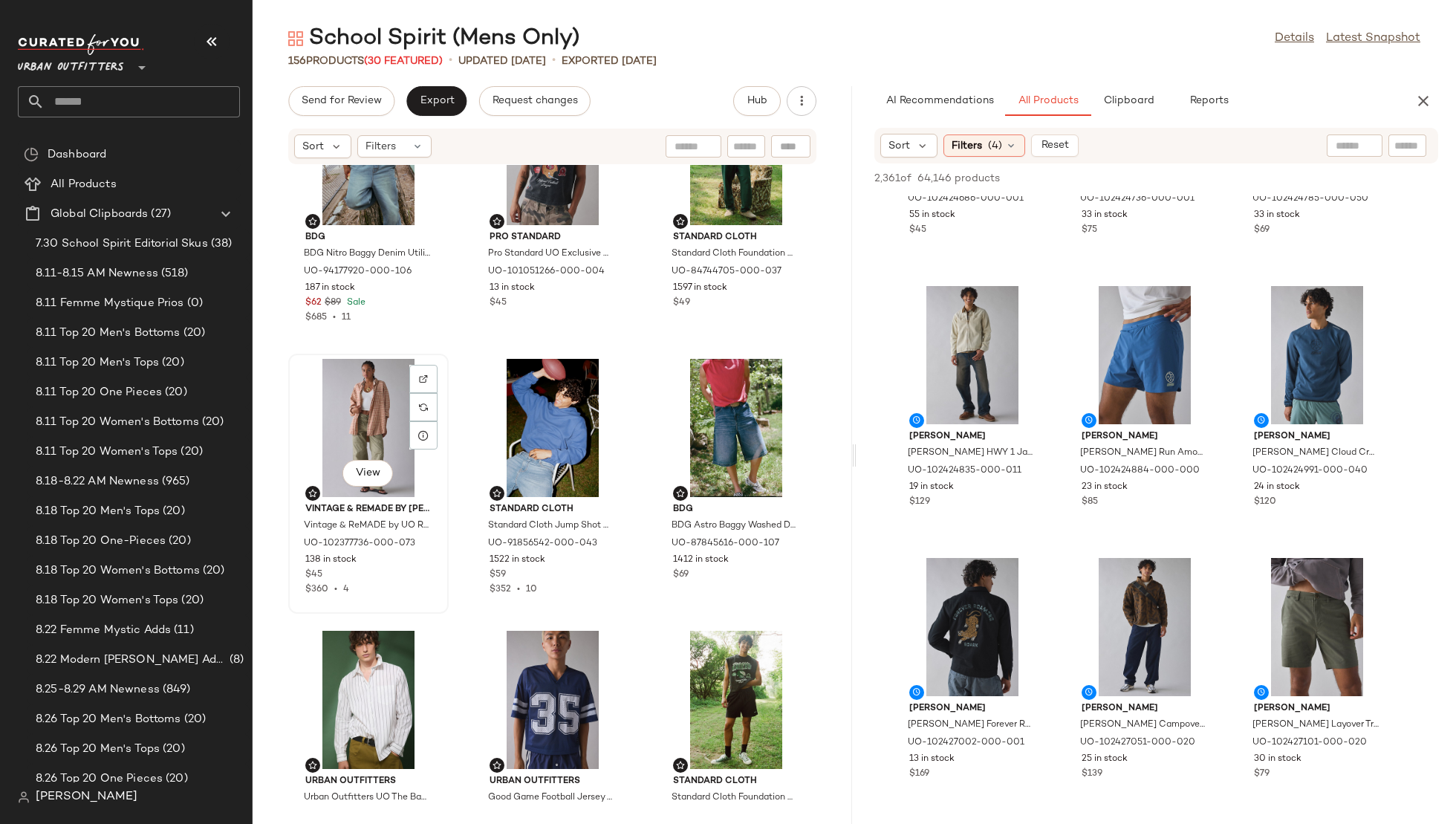
click at [350, 435] on div "View" at bounding box center [369, 427] width 151 height 138
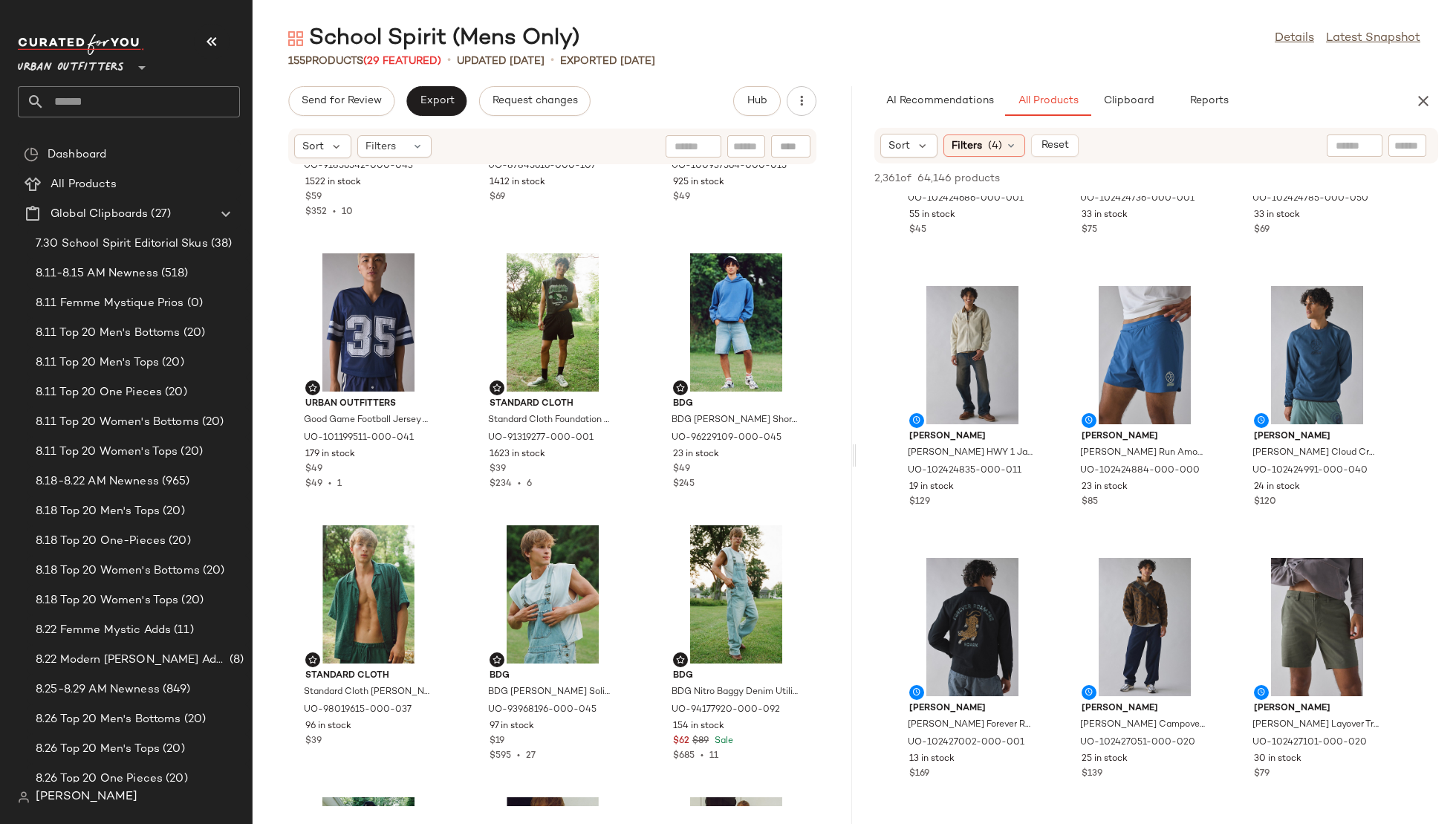
scroll to position [1022, 0]
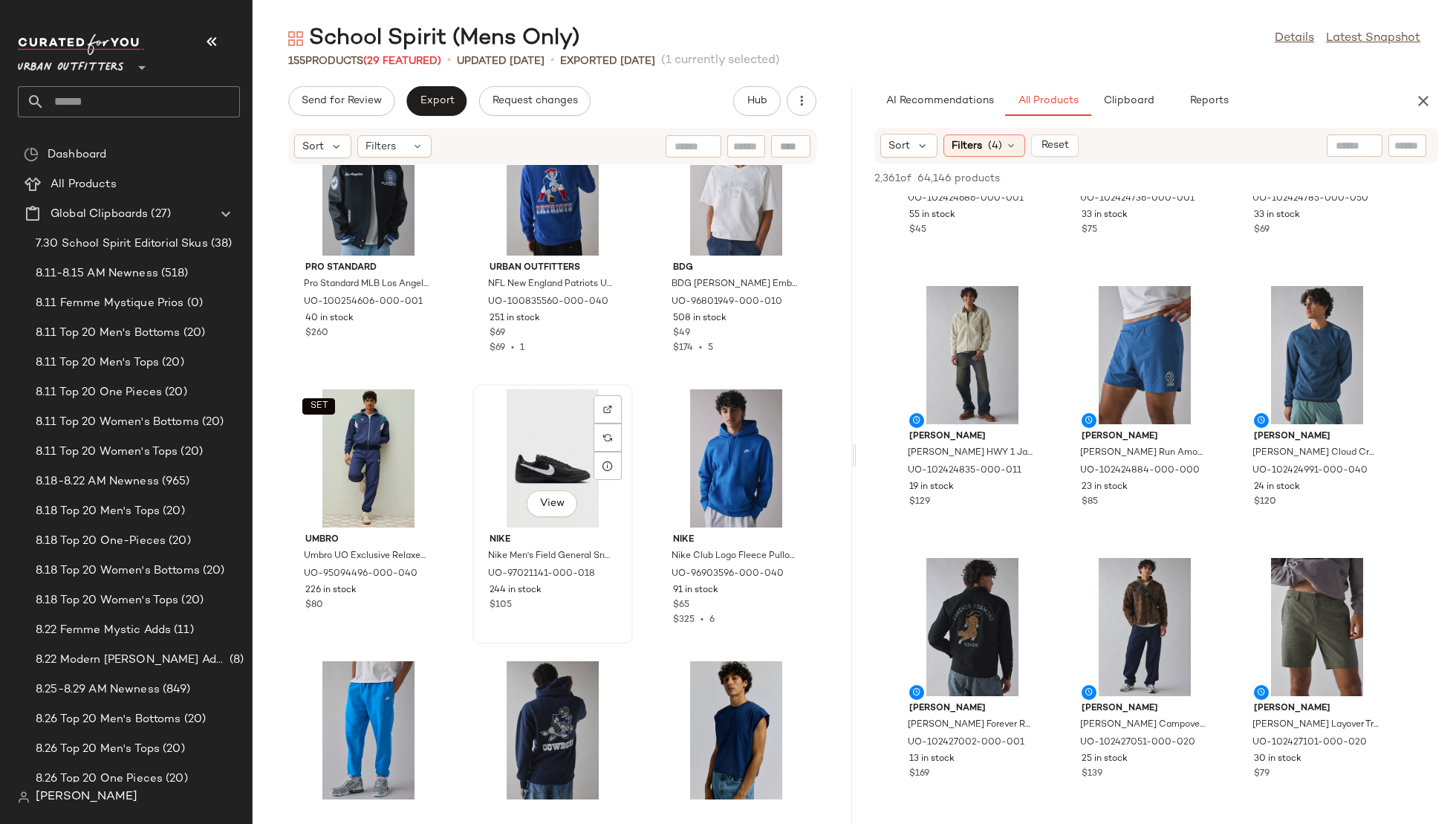
scroll to position [3349, 0]
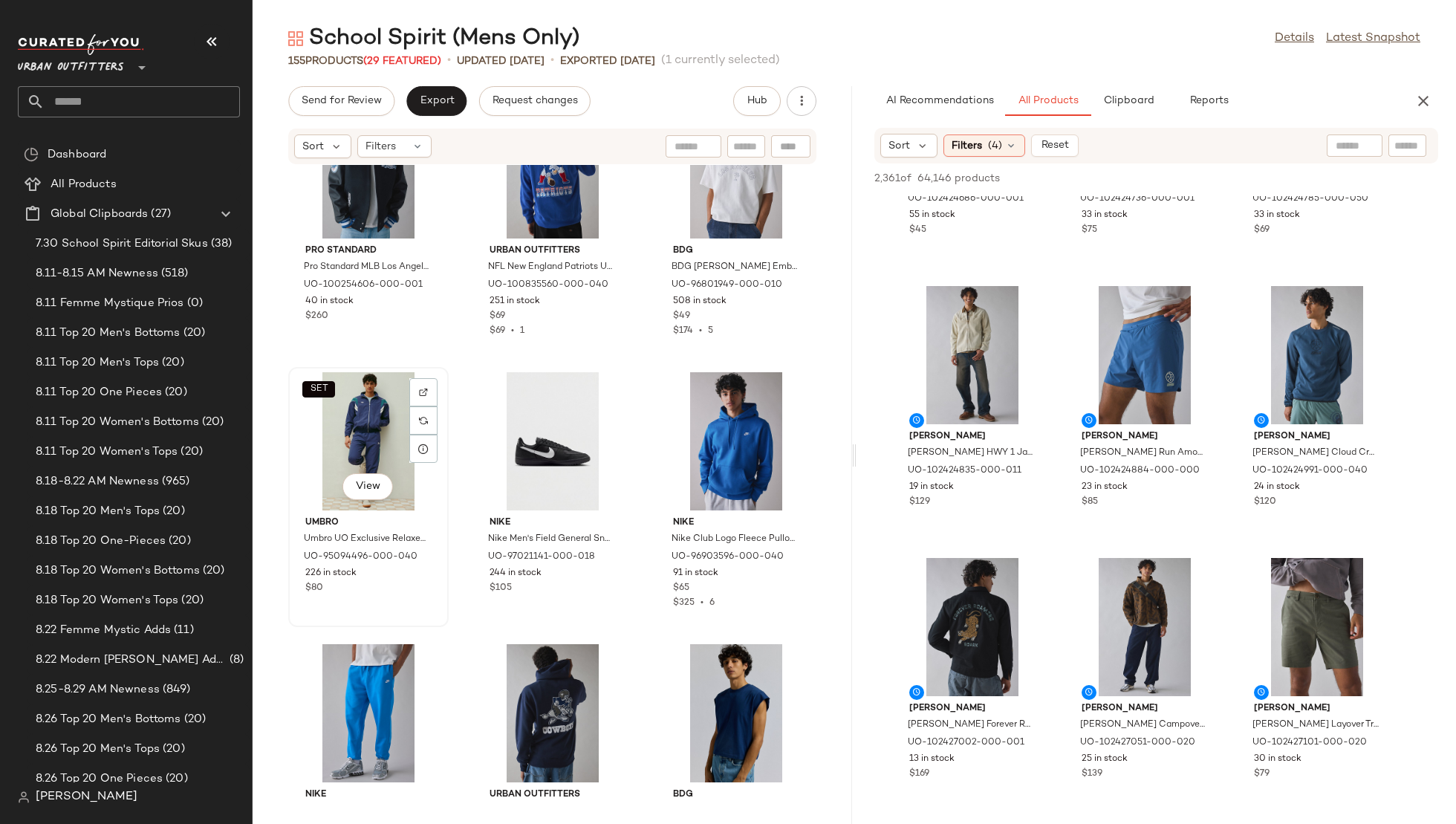
click at [354, 433] on div "SET View" at bounding box center [369, 441] width 151 height 138
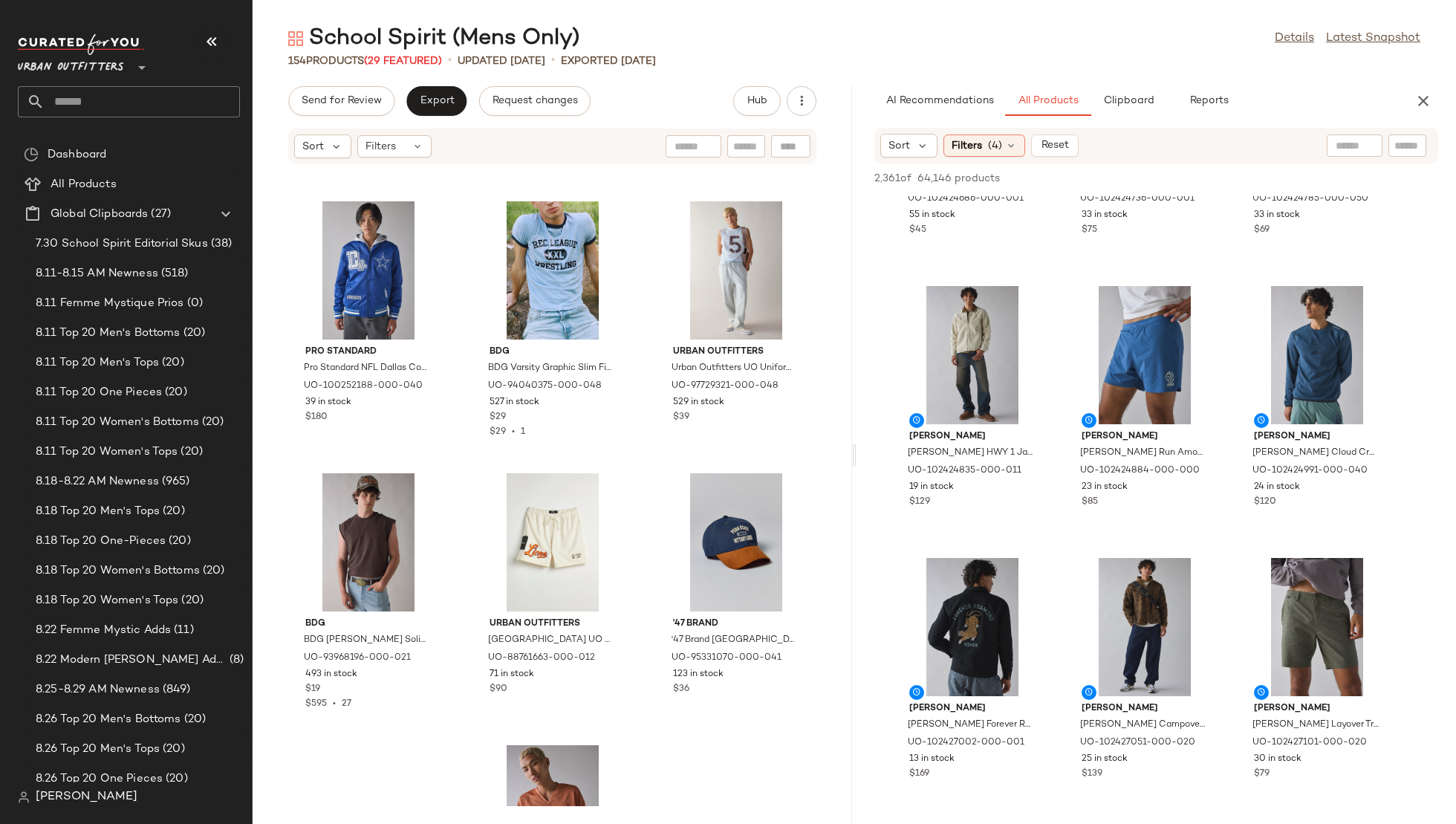
scroll to position [5151, 0]
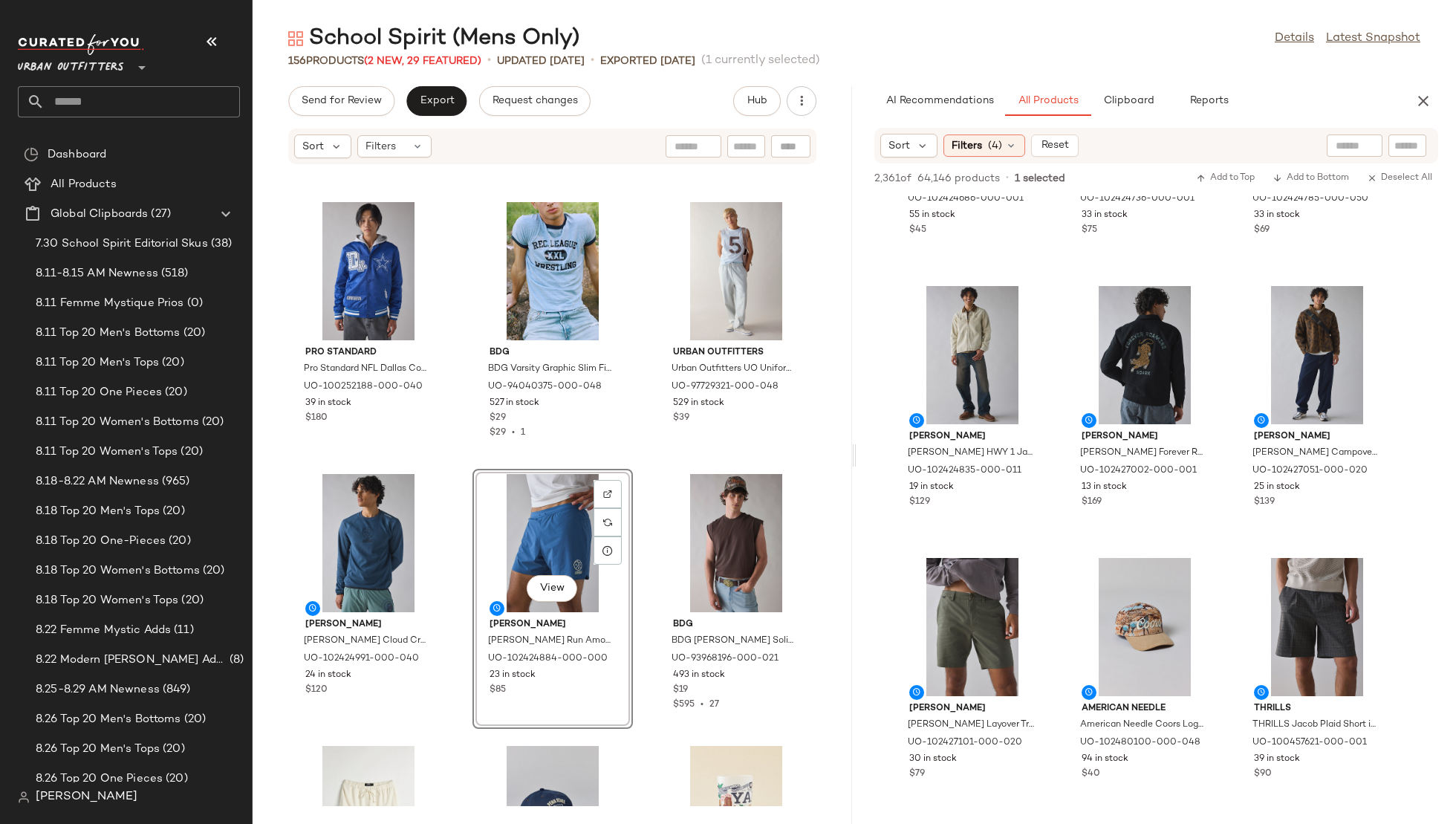
click at [1353, 142] on input "text" at bounding box center [1355, 145] width 38 height 16
type input "**********"
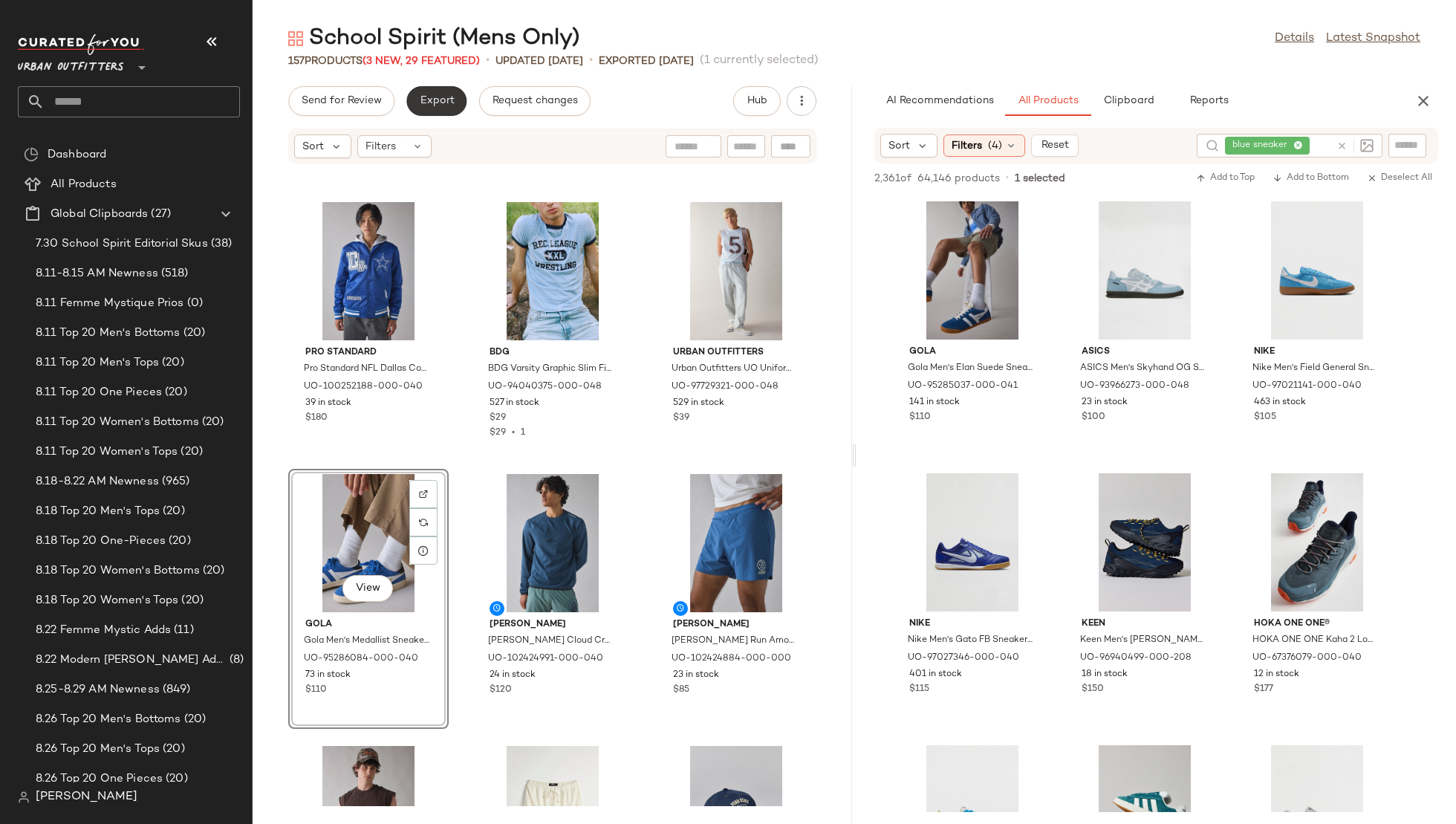
click at [451, 92] on button "Export" at bounding box center [436, 100] width 60 height 30
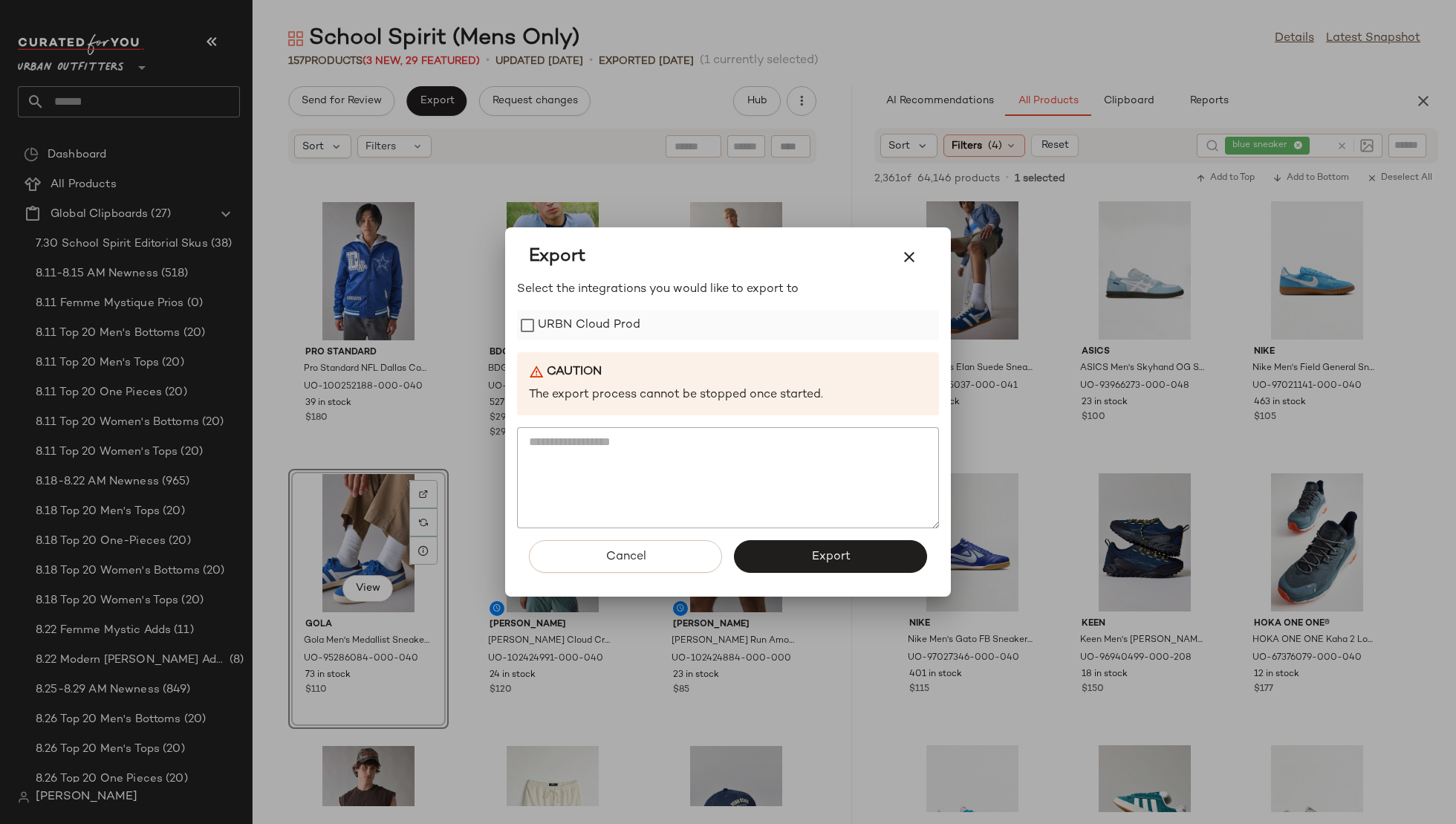
click at [602, 321] on label "URBN Cloud Prod" at bounding box center [589, 325] width 102 height 30
click at [800, 552] on button "Export" at bounding box center [831, 557] width 193 height 33
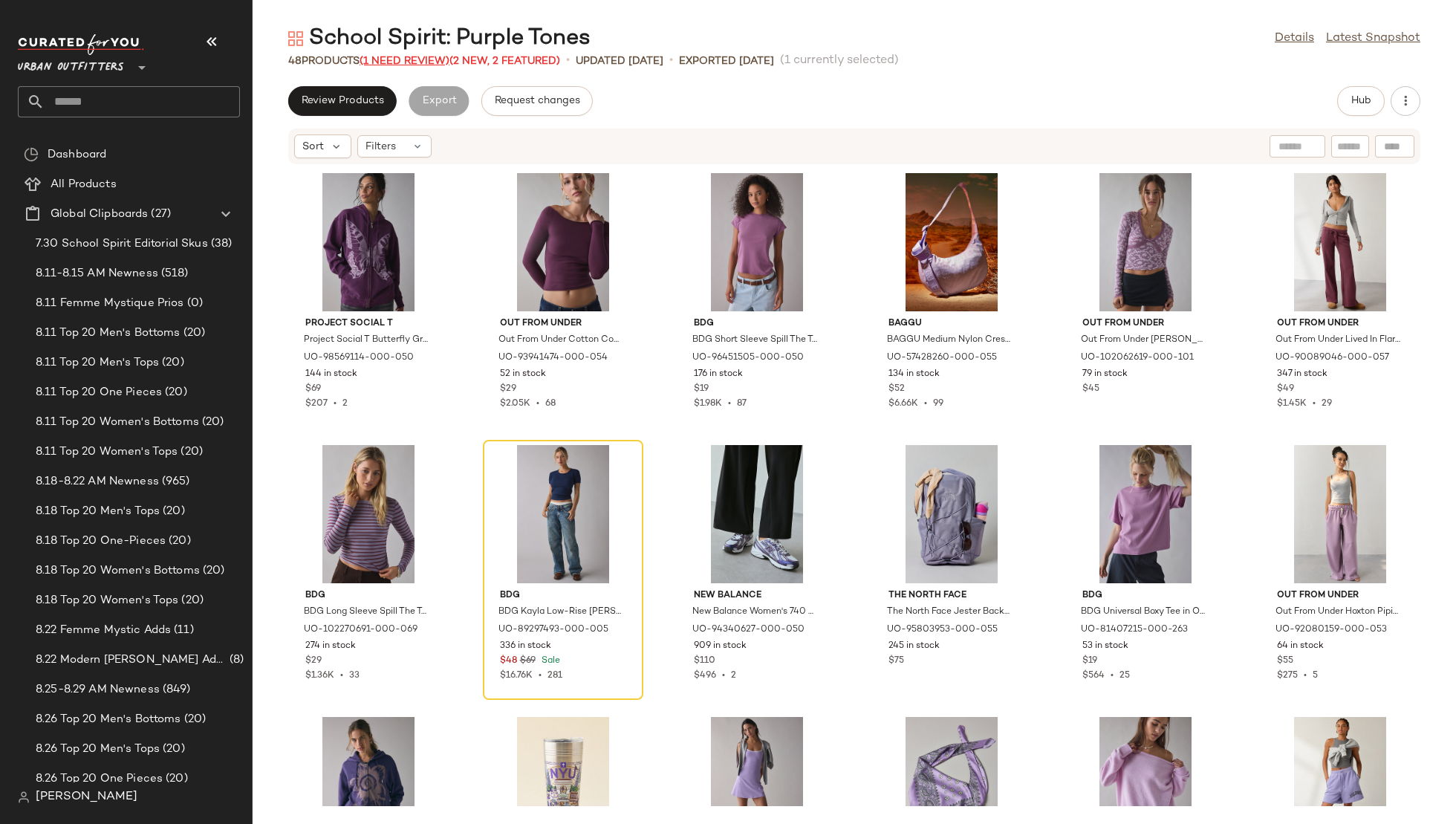
click at [391, 61] on span "(1 Need Review)" at bounding box center [404, 61] width 90 height 11
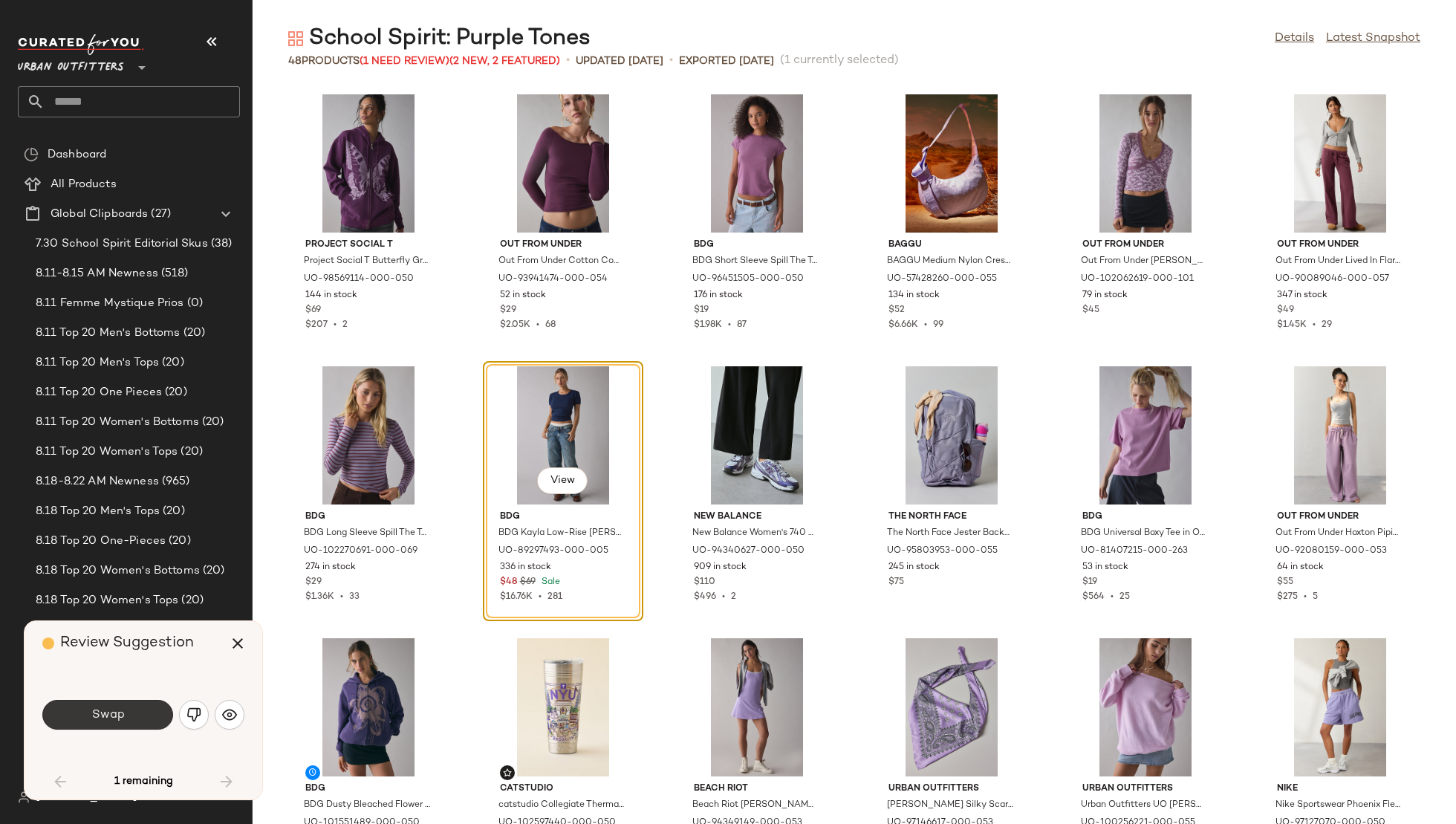
click at [148, 720] on button "Swap" at bounding box center [107, 714] width 130 height 30
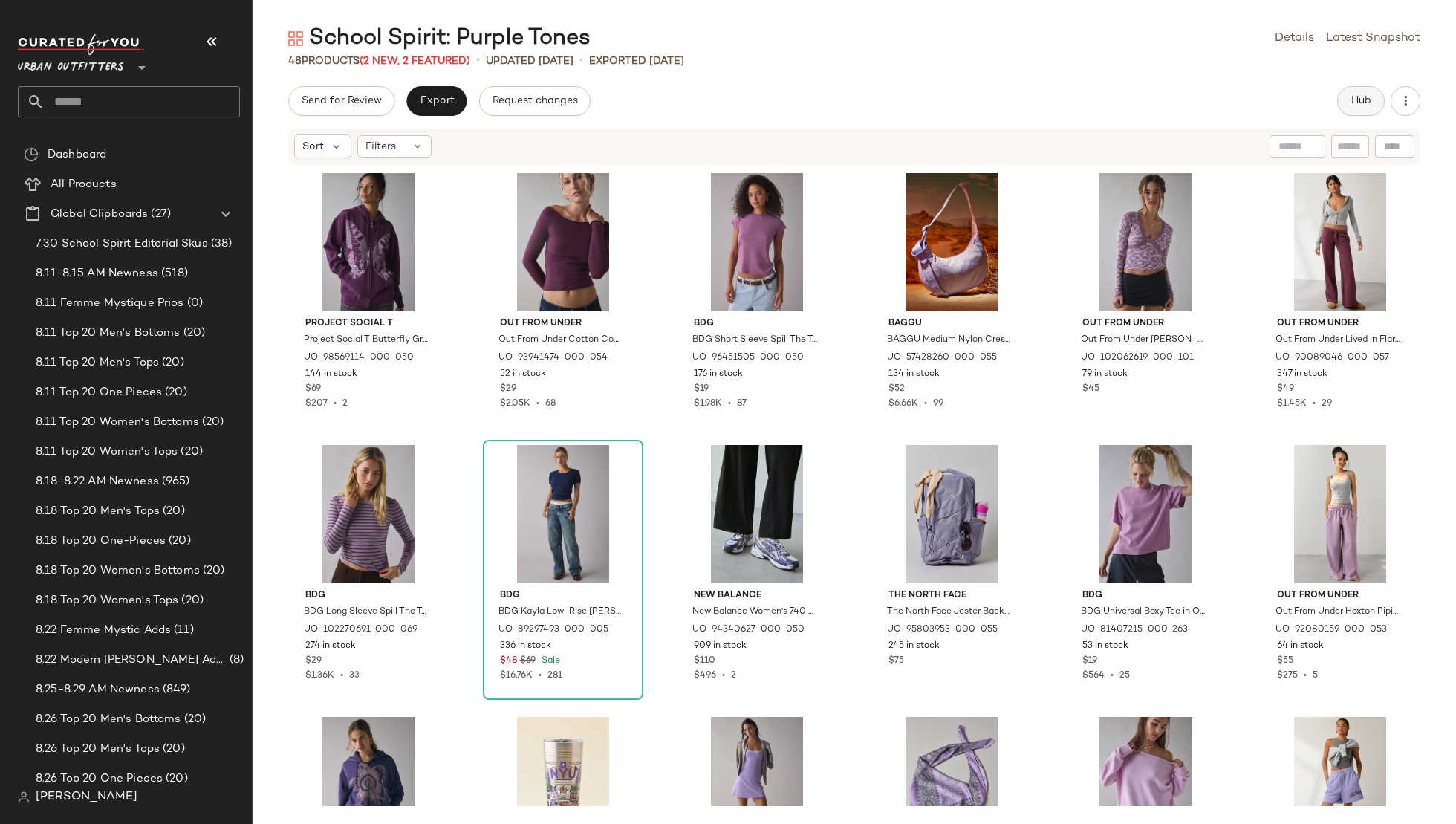
click at [1351, 98] on span "Hub" at bounding box center [1361, 100] width 21 height 12
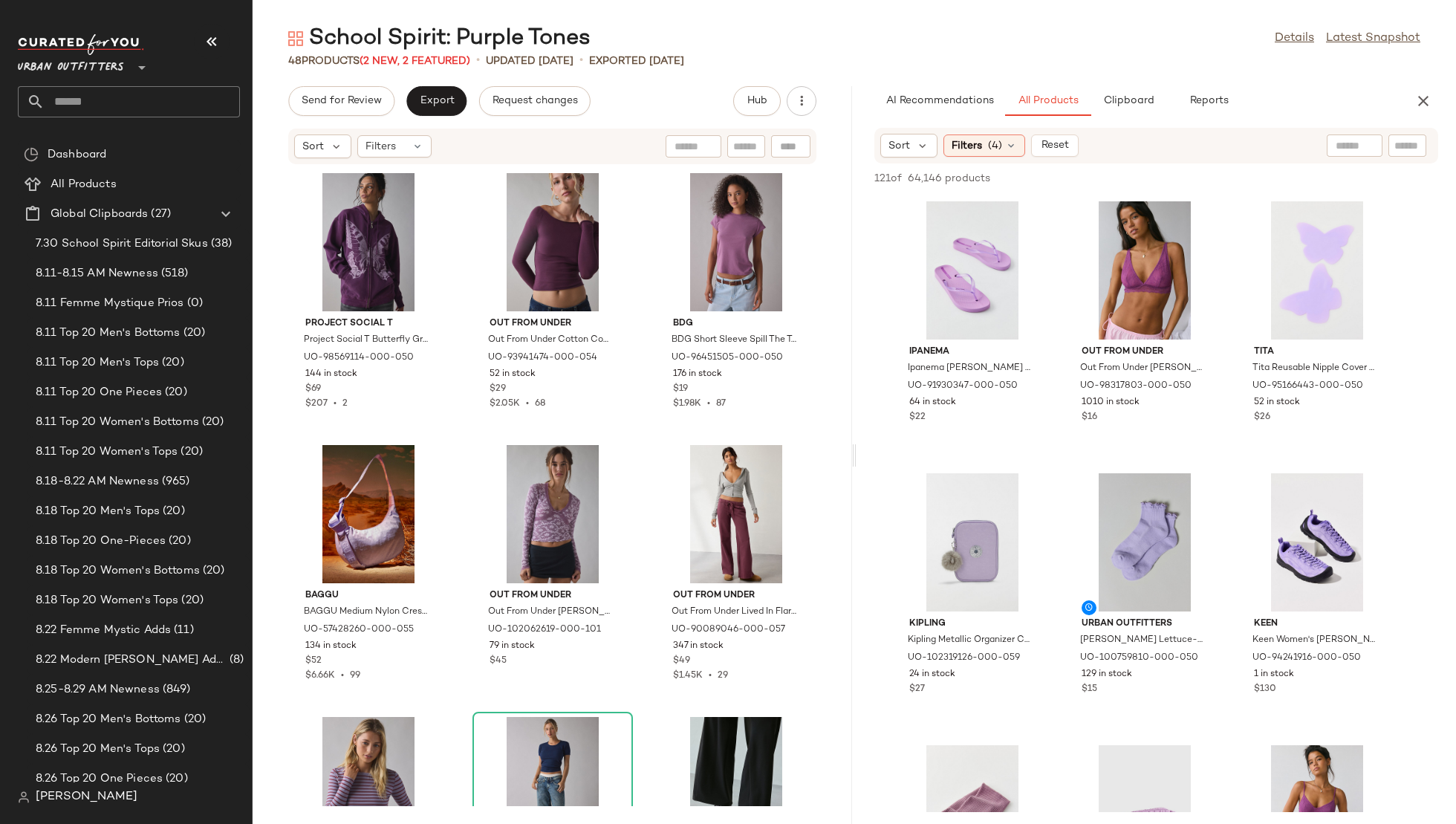
click at [1355, 142] on div at bounding box center [1355, 145] width 56 height 22
type input "******"
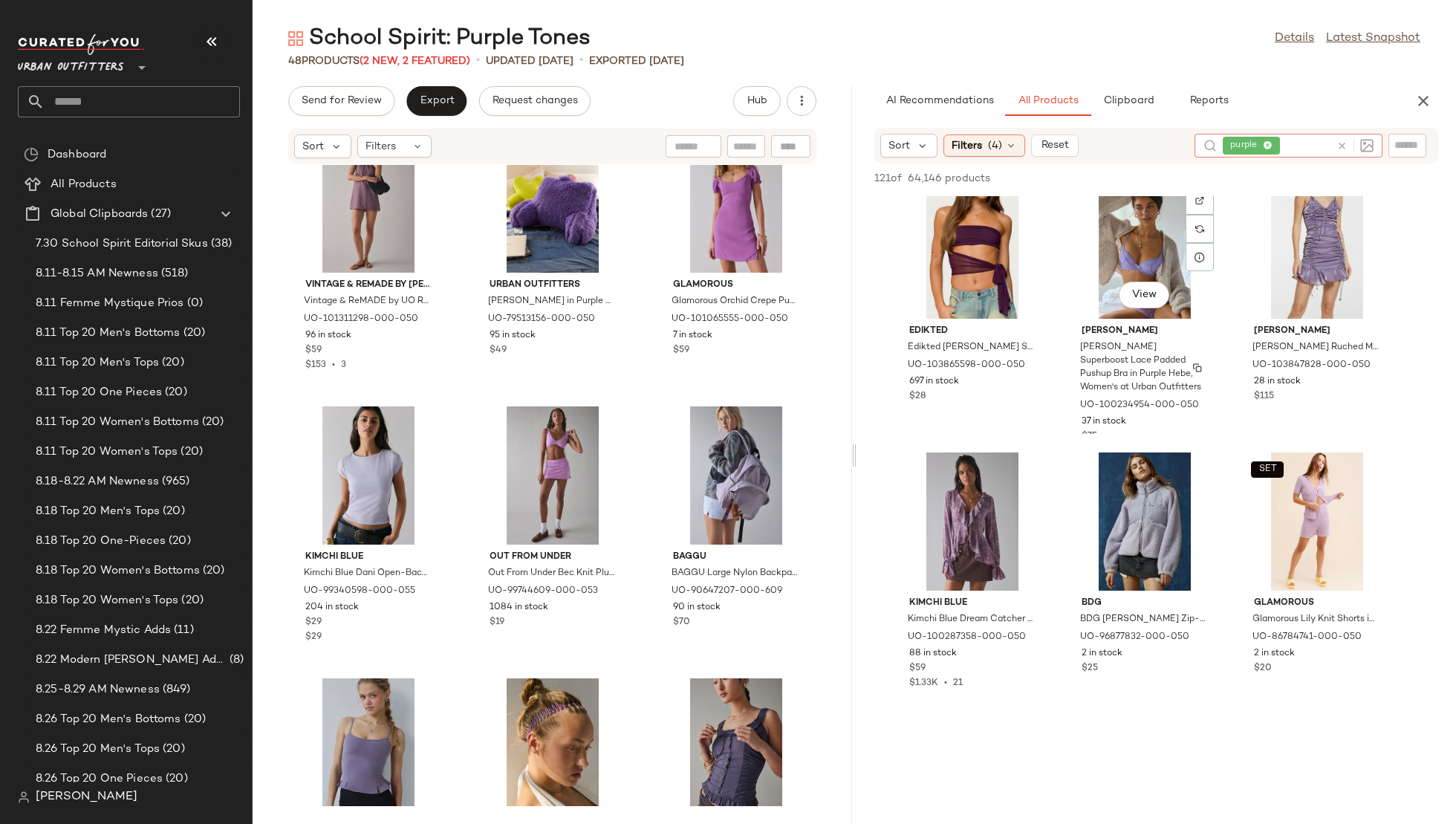
scroll to position [3560, 0]
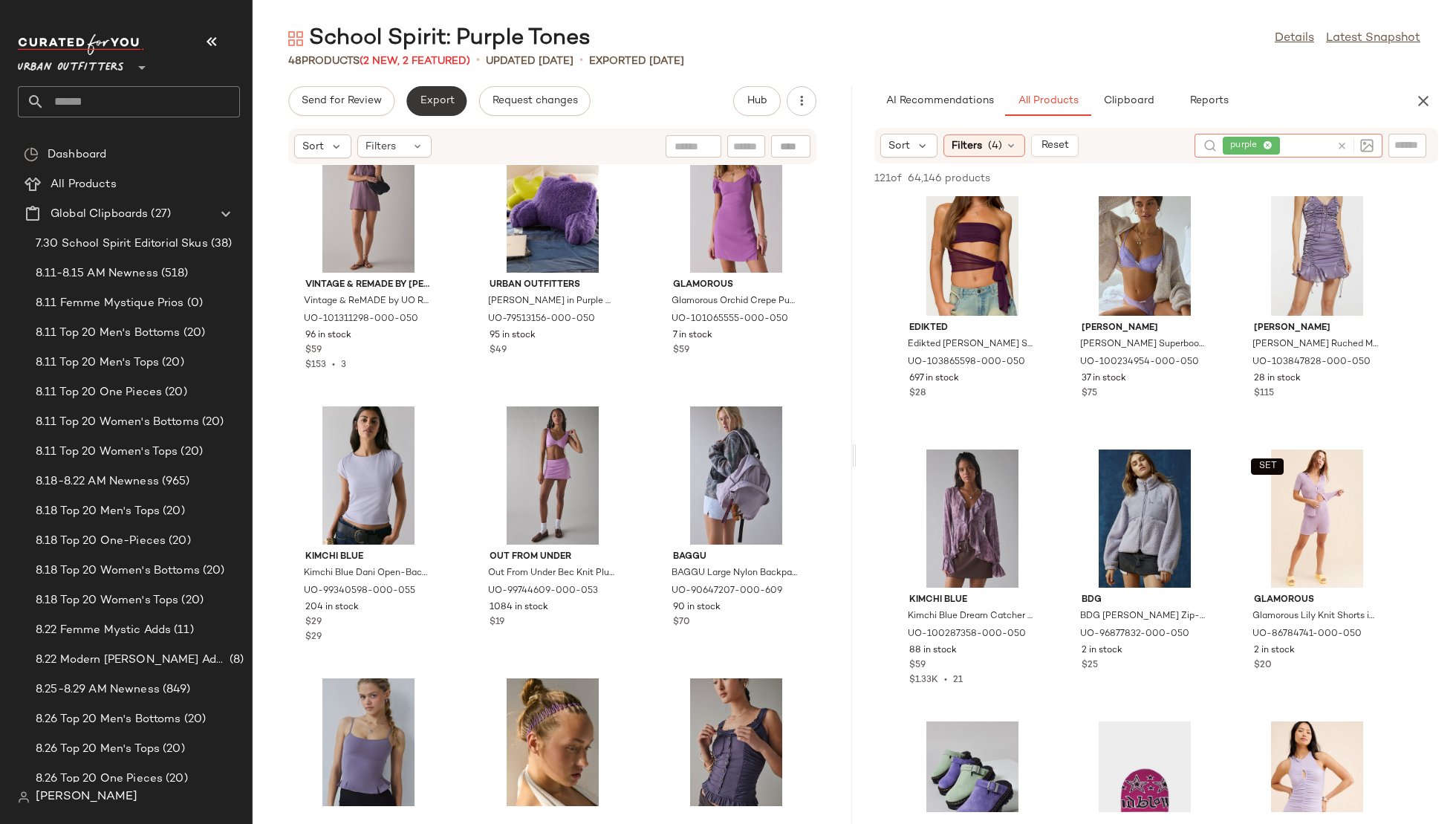
click at [434, 111] on button "Export" at bounding box center [436, 100] width 60 height 30
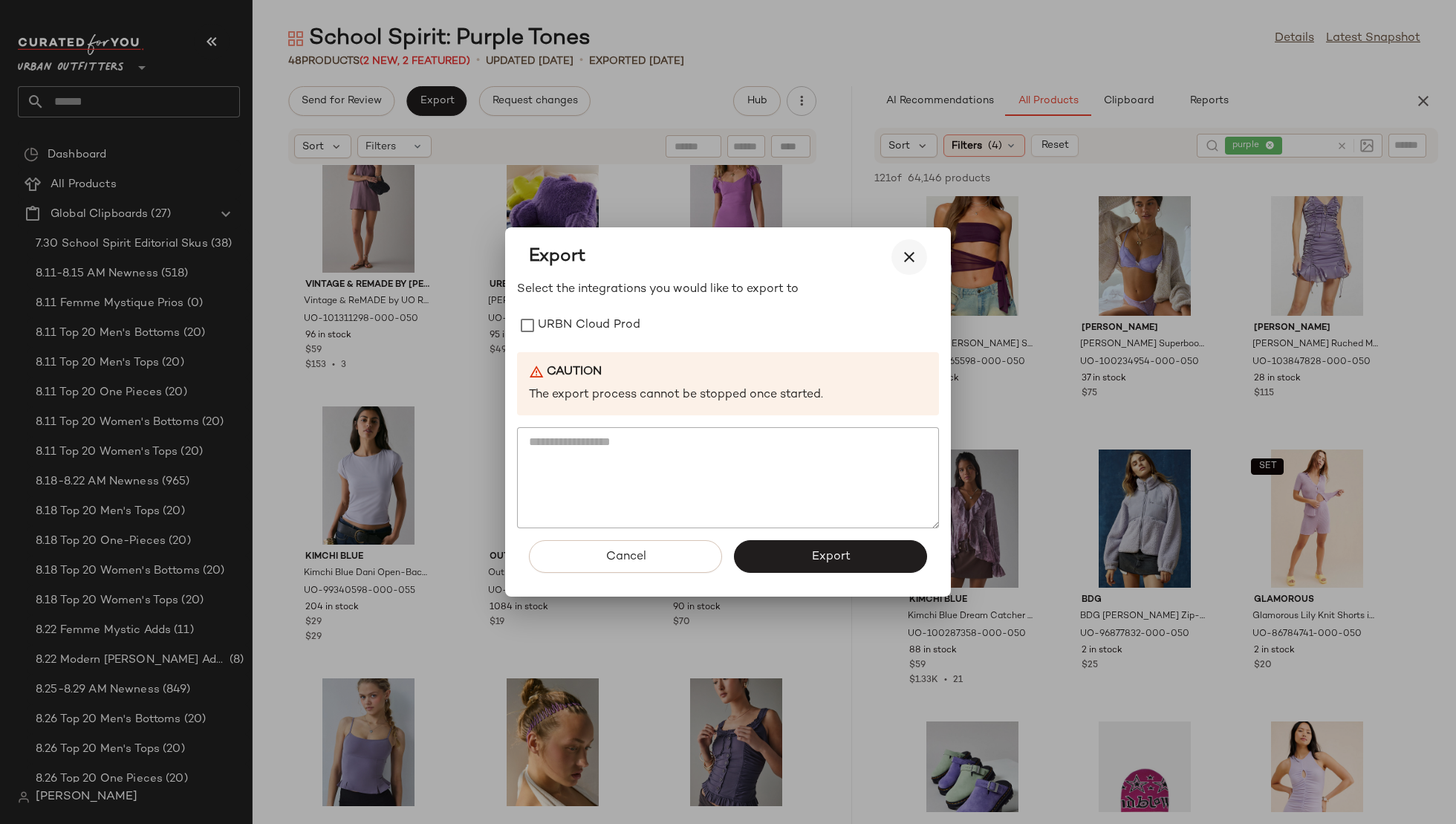
click at [912, 243] on button "button" at bounding box center [909, 256] width 36 height 36
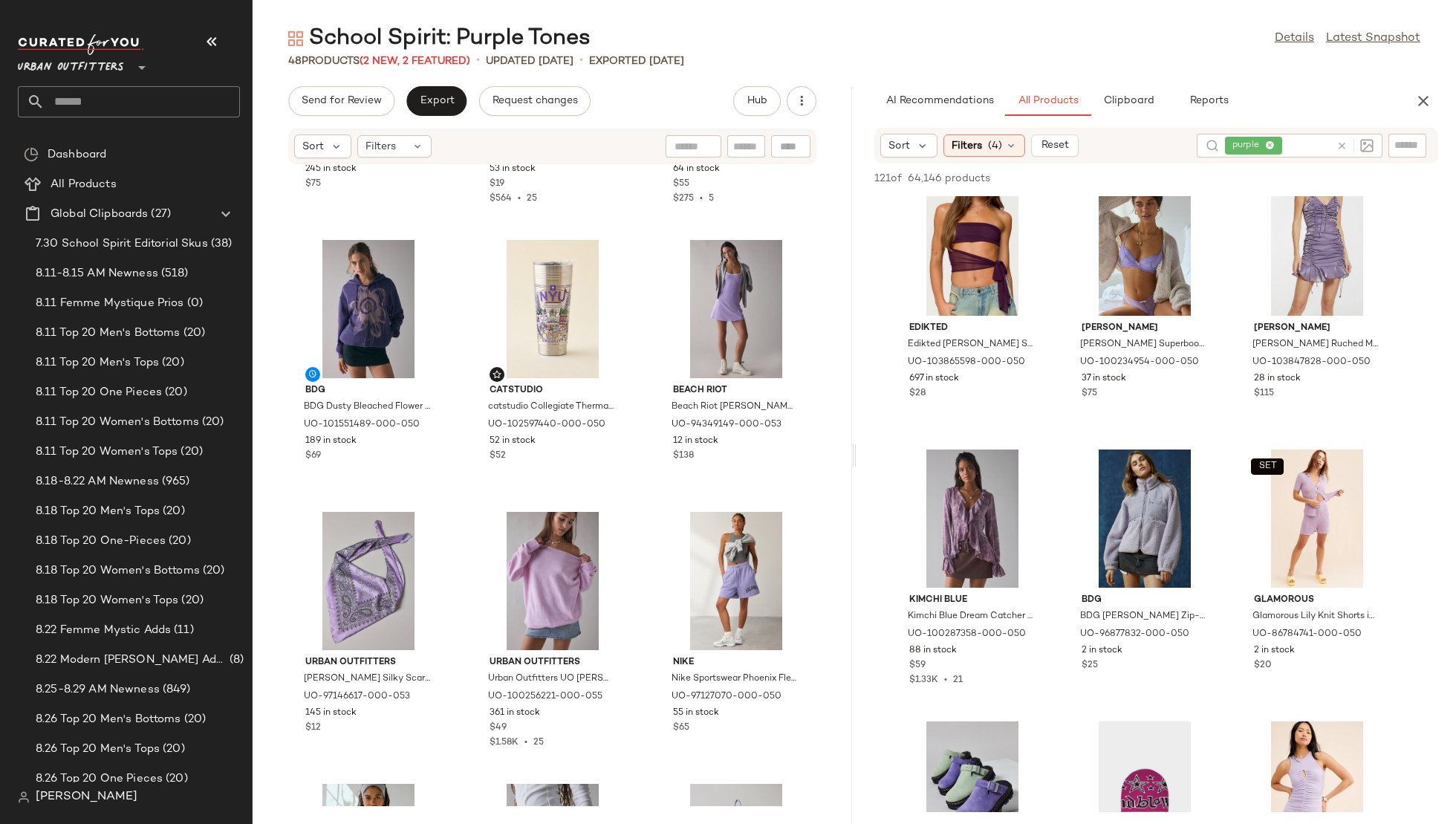
scroll to position [1086, 0]
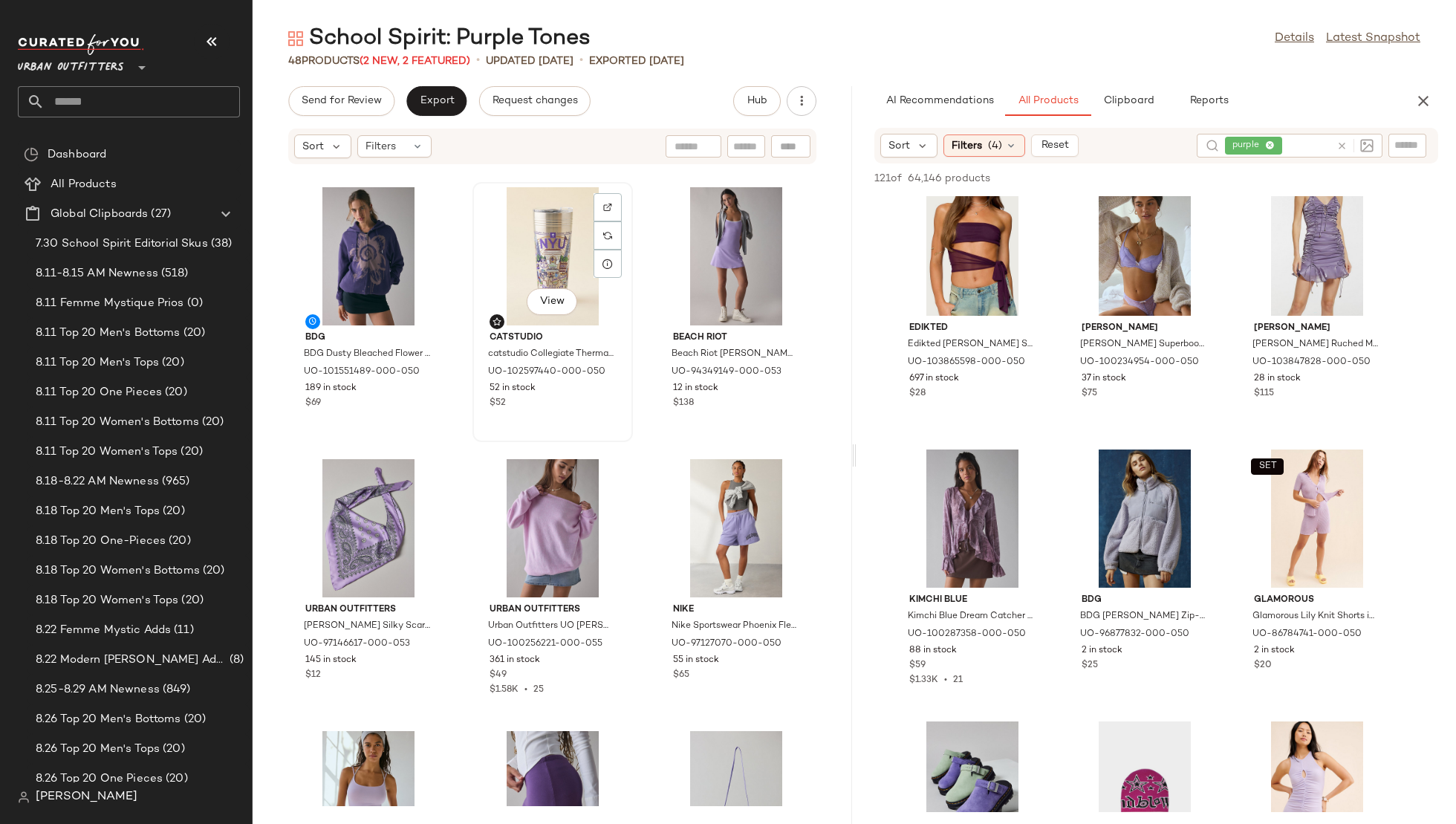
click at [530, 239] on div "View" at bounding box center [553, 256] width 151 height 138
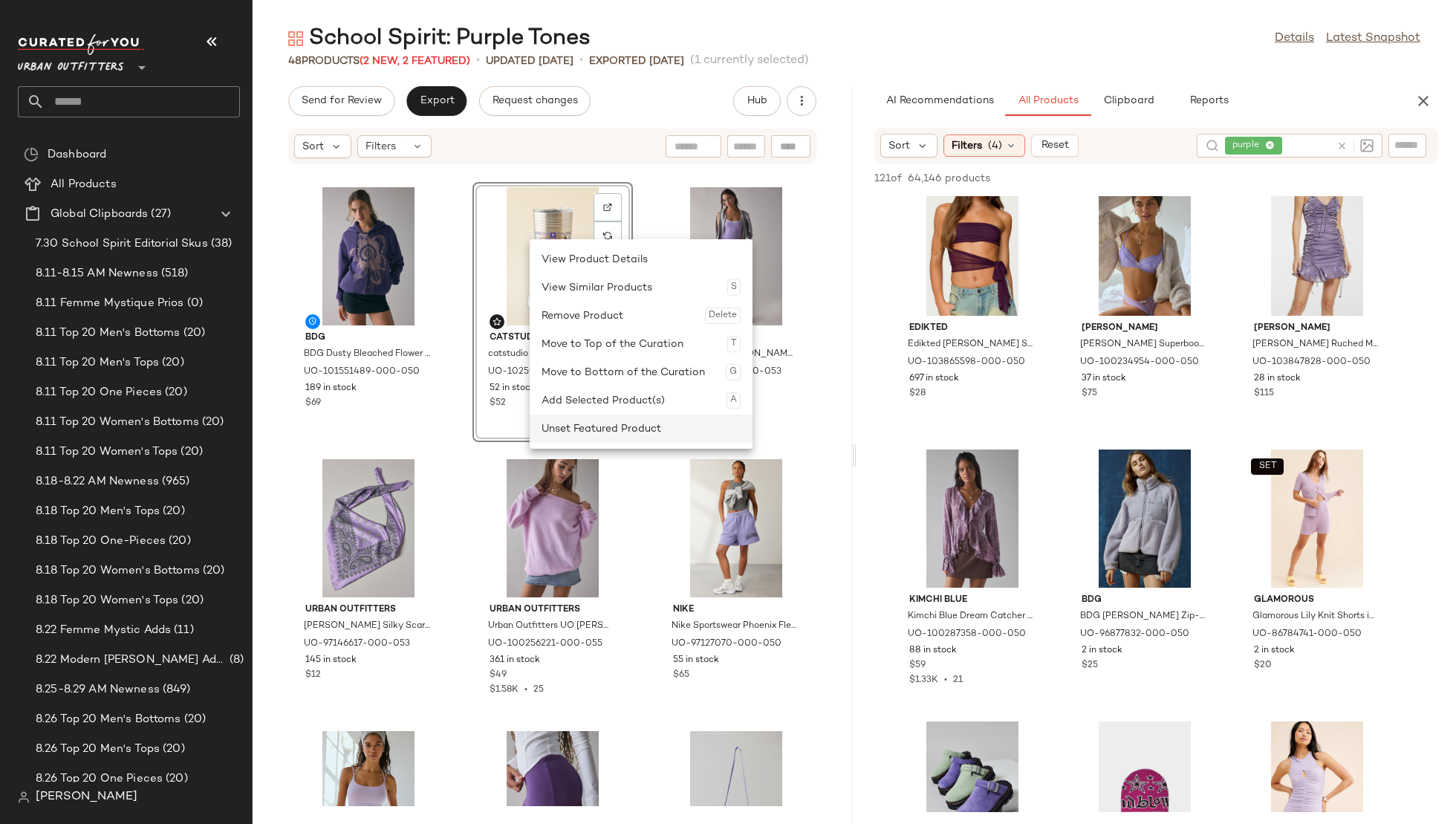
click at [597, 434] on div "Unset Featured Product" at bounding box center [641, 428] width 199 height 28
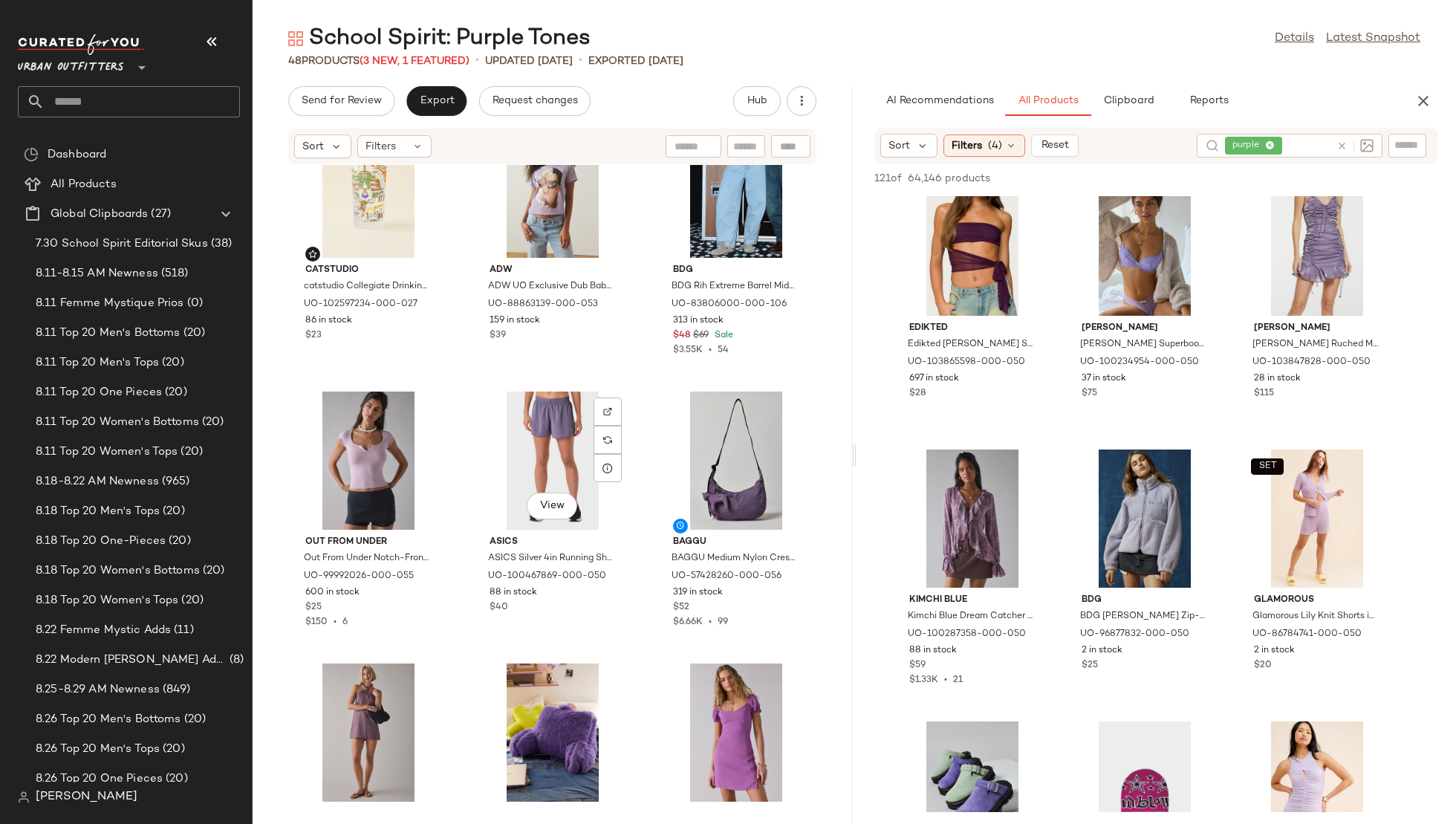
scroll to position [1939, 0]
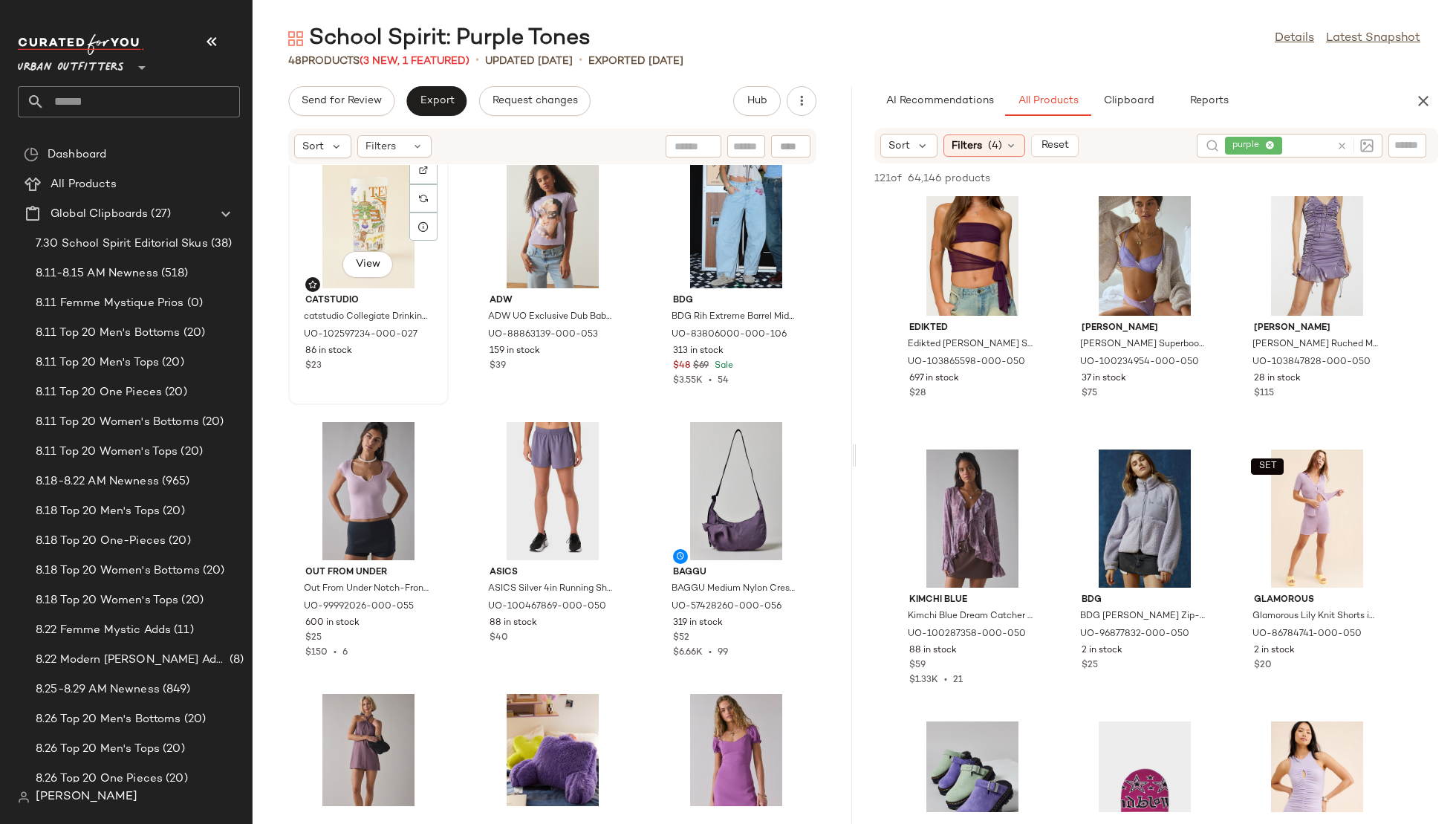
click at [371, 230] on div "View" at bounding box center [369, 219] width 151 height 138
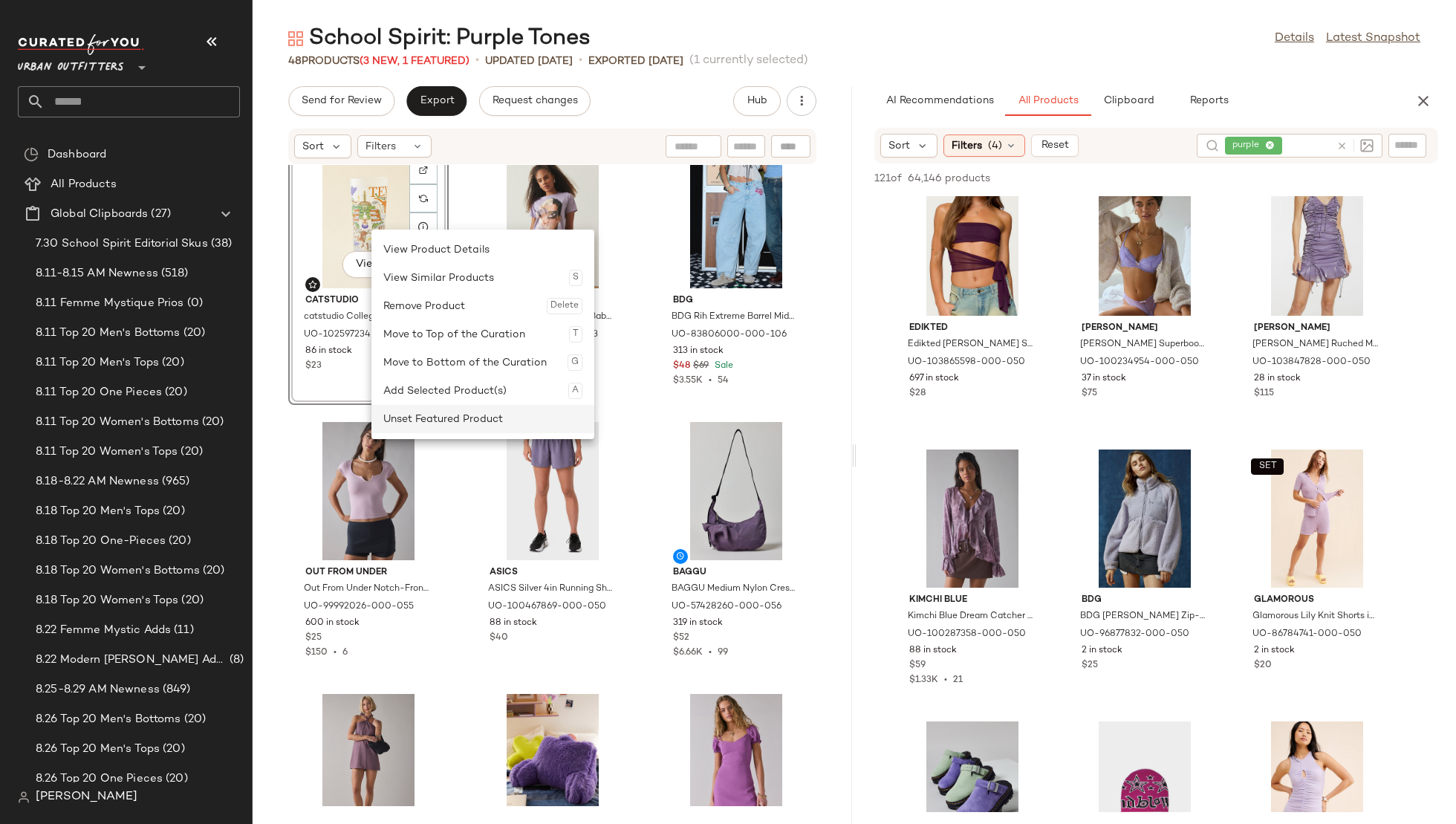
click at [429, 426] on div "Unset Featured Product" at bounding box center [483, 419] width 199 height 28
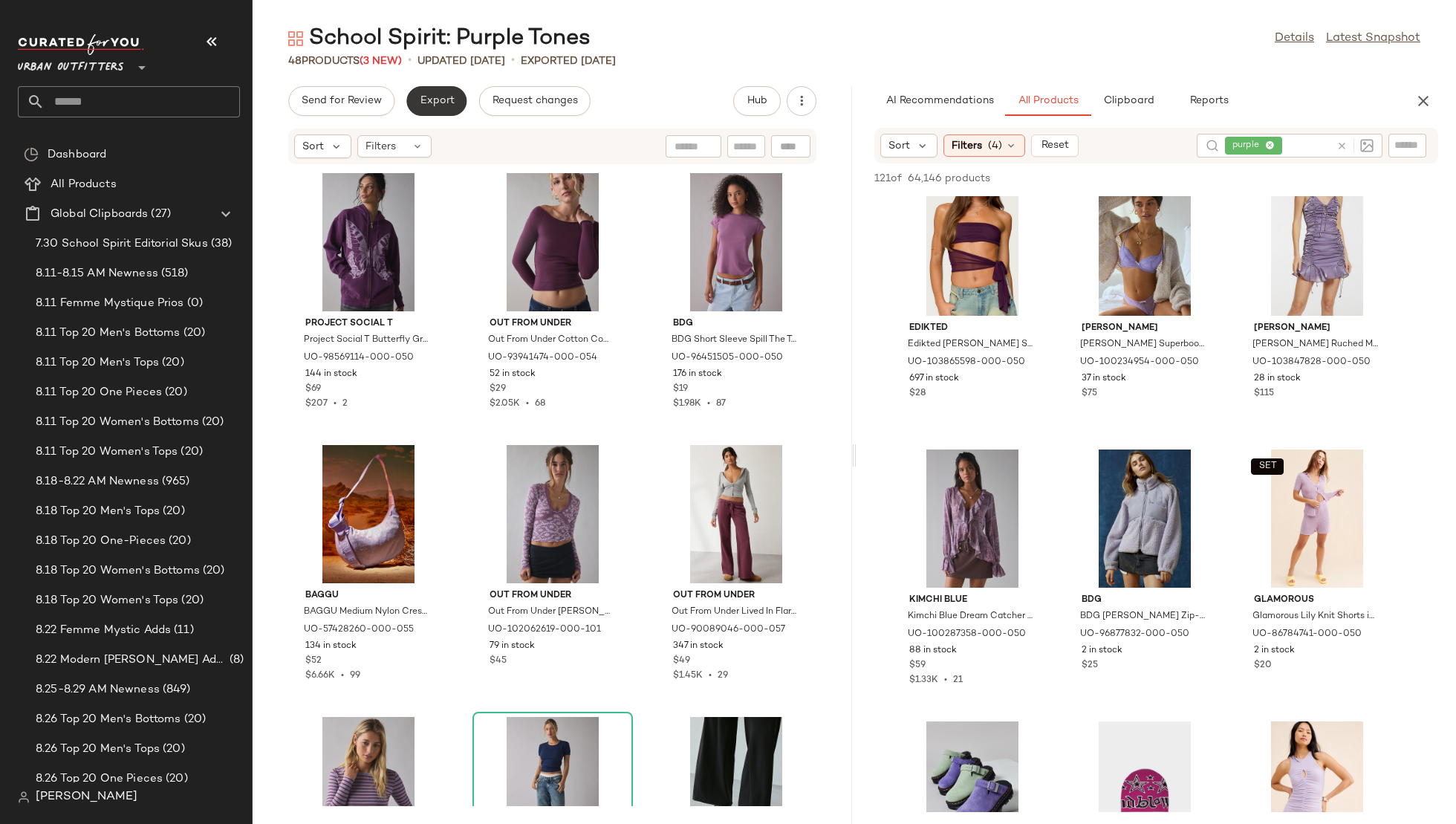
click at [424, 94] on button "Export" at bounding box center [436, 100] width 60 height 30
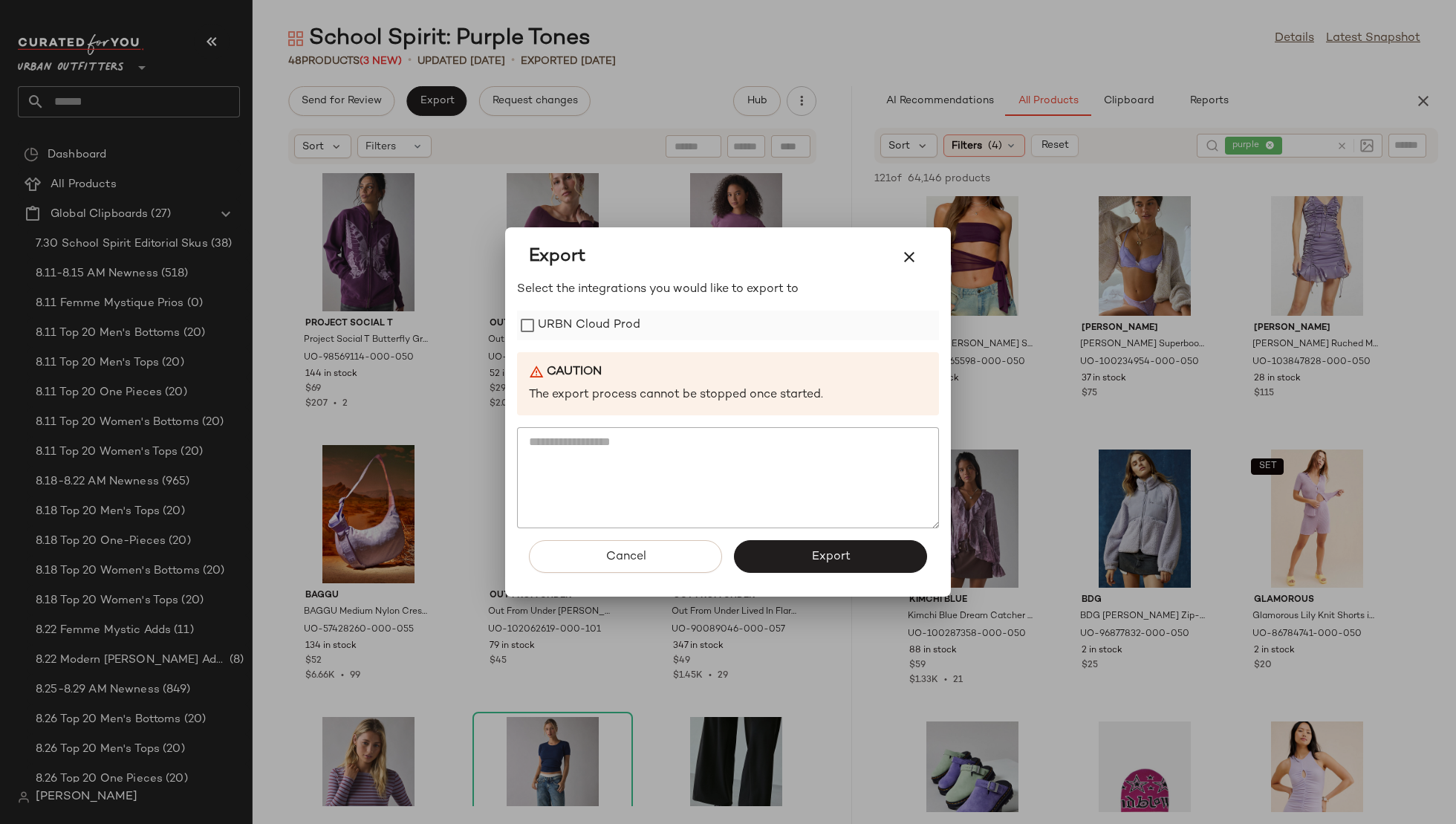
click at [585, 318] on label "URBN Cloud Prod" at bounding box center [589, 325] width 102 height 30
click at [839, 559] on span "Export" at bounding box center [830, 557] width 39 height 14
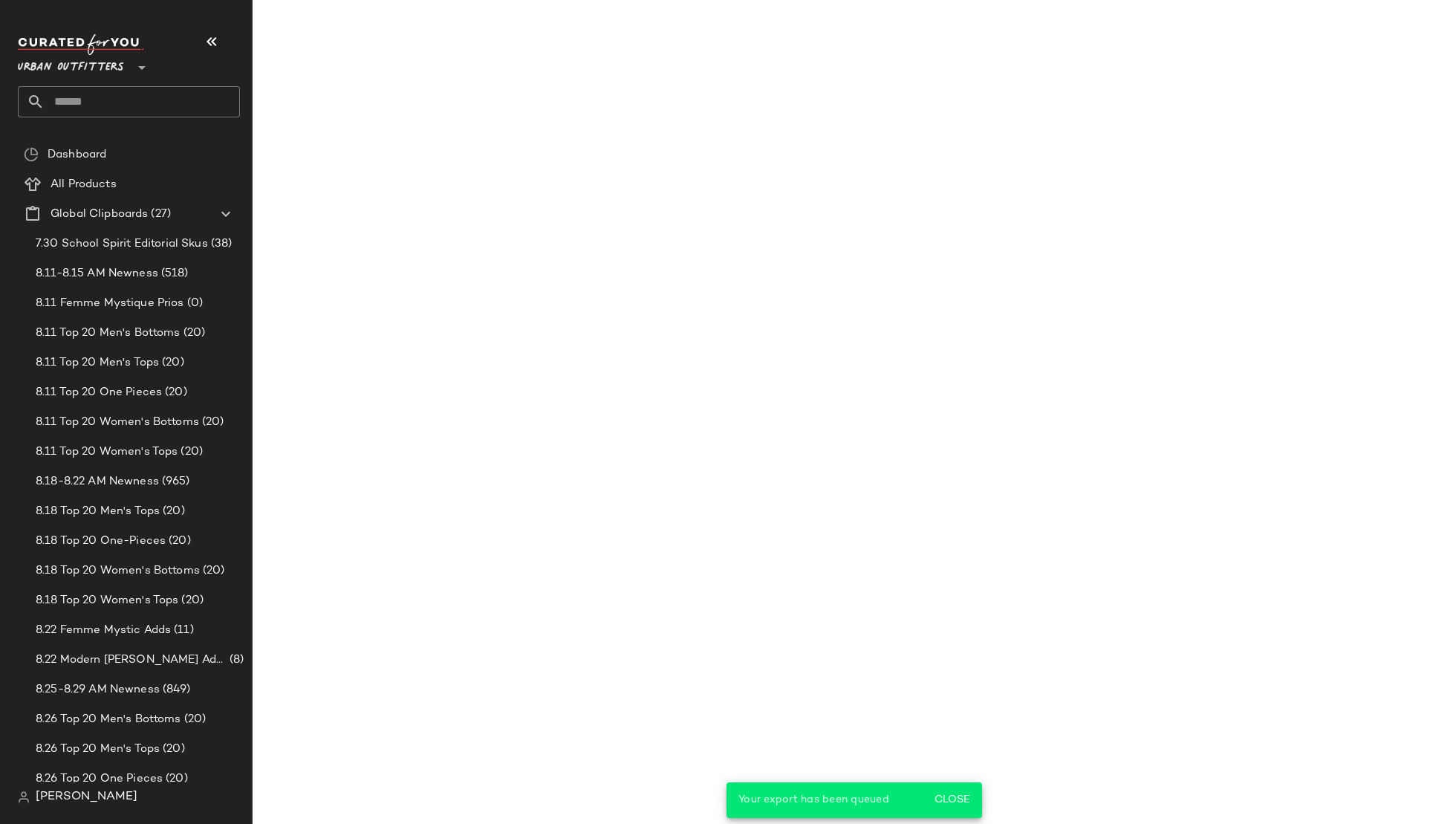
scroll to position [5192, 0]
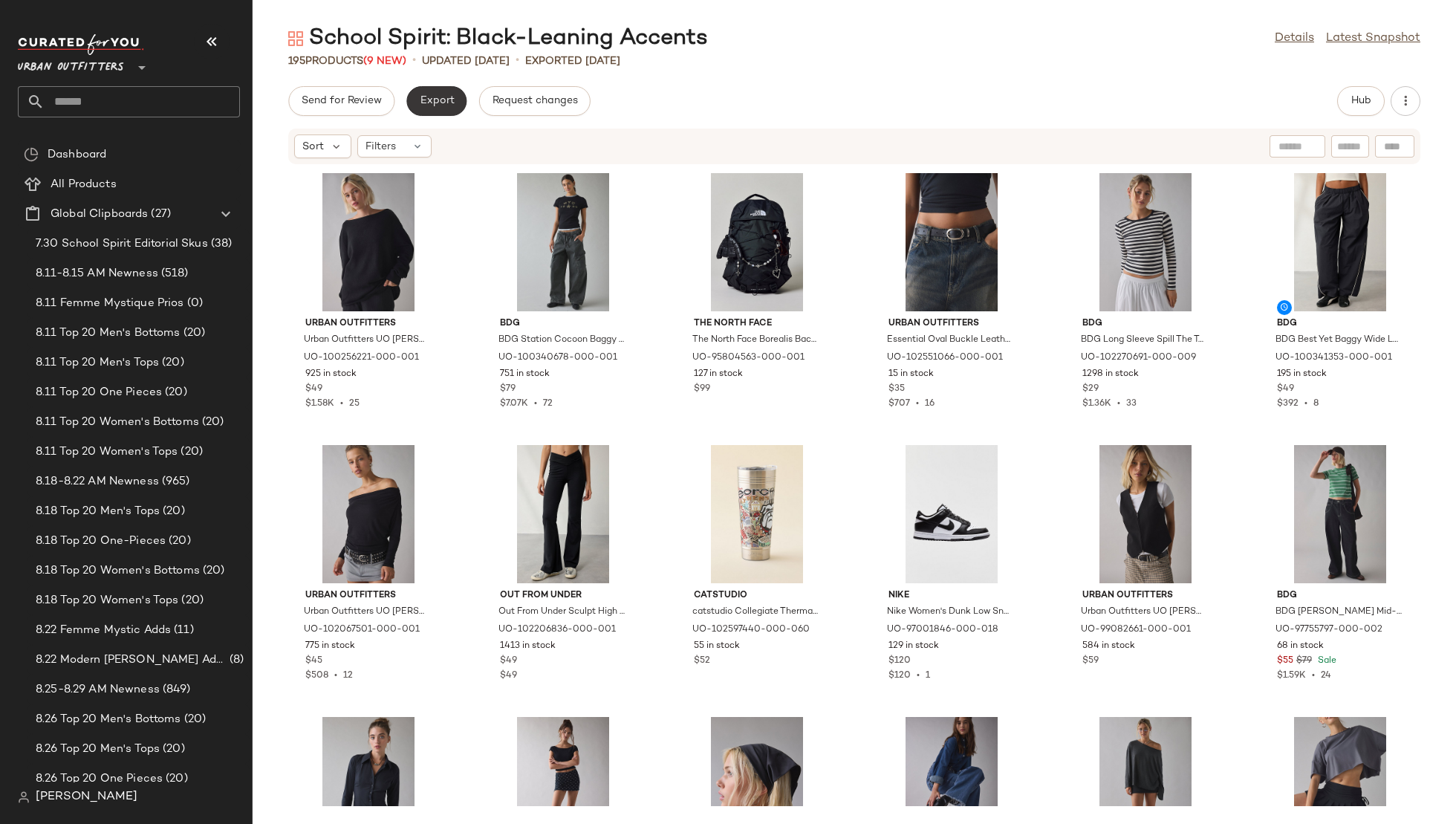
click at [414, 94] on button "Export" at bounding box center [436, 100] width 60 height 30
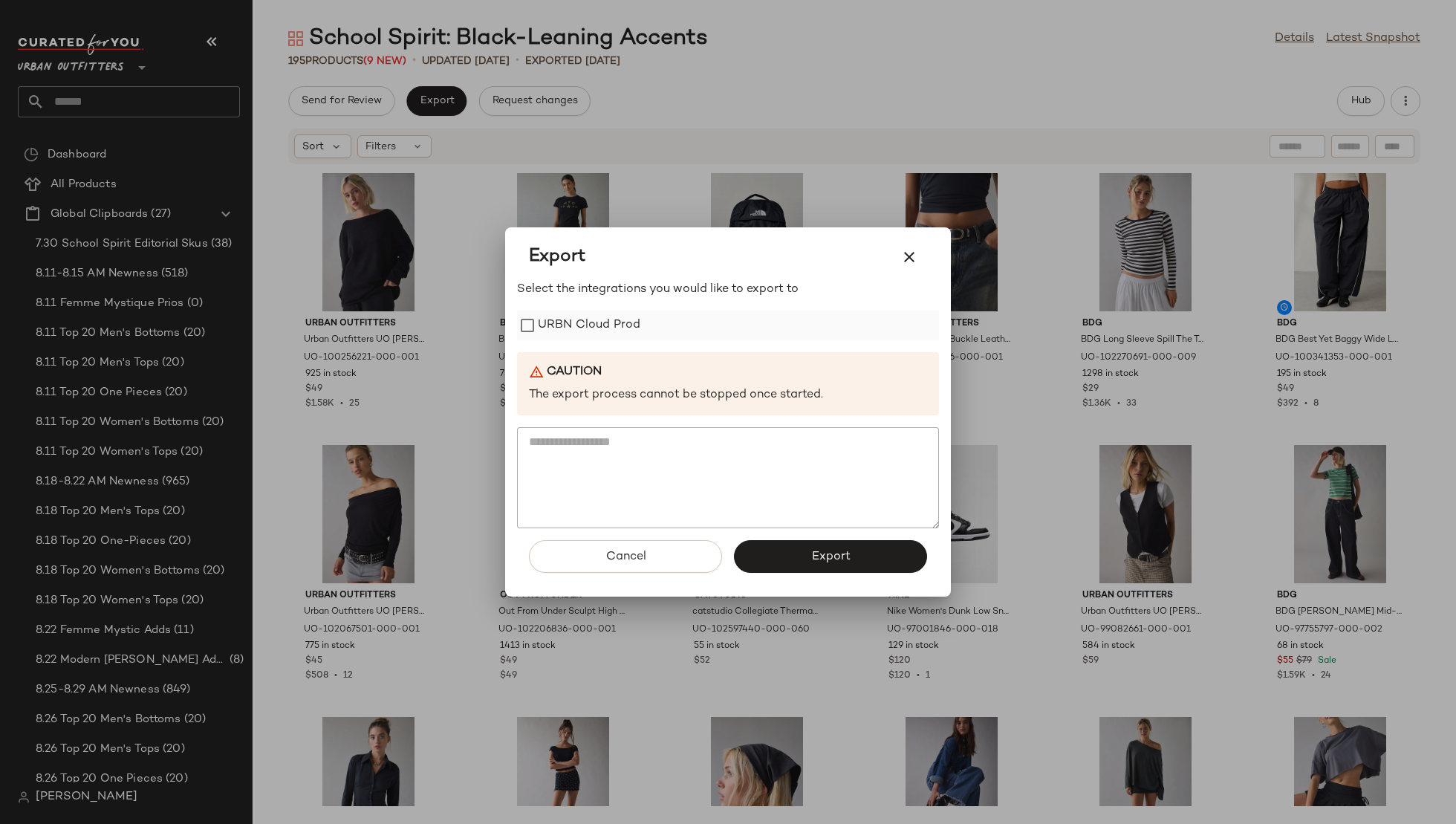
click at [572, 315] on label "URBN Cloud Prod" at bounding box center [589, 325] width 102 height 30
click at [771, 547] on button "Export" at bounding box center [831, 557] width 193 height 33
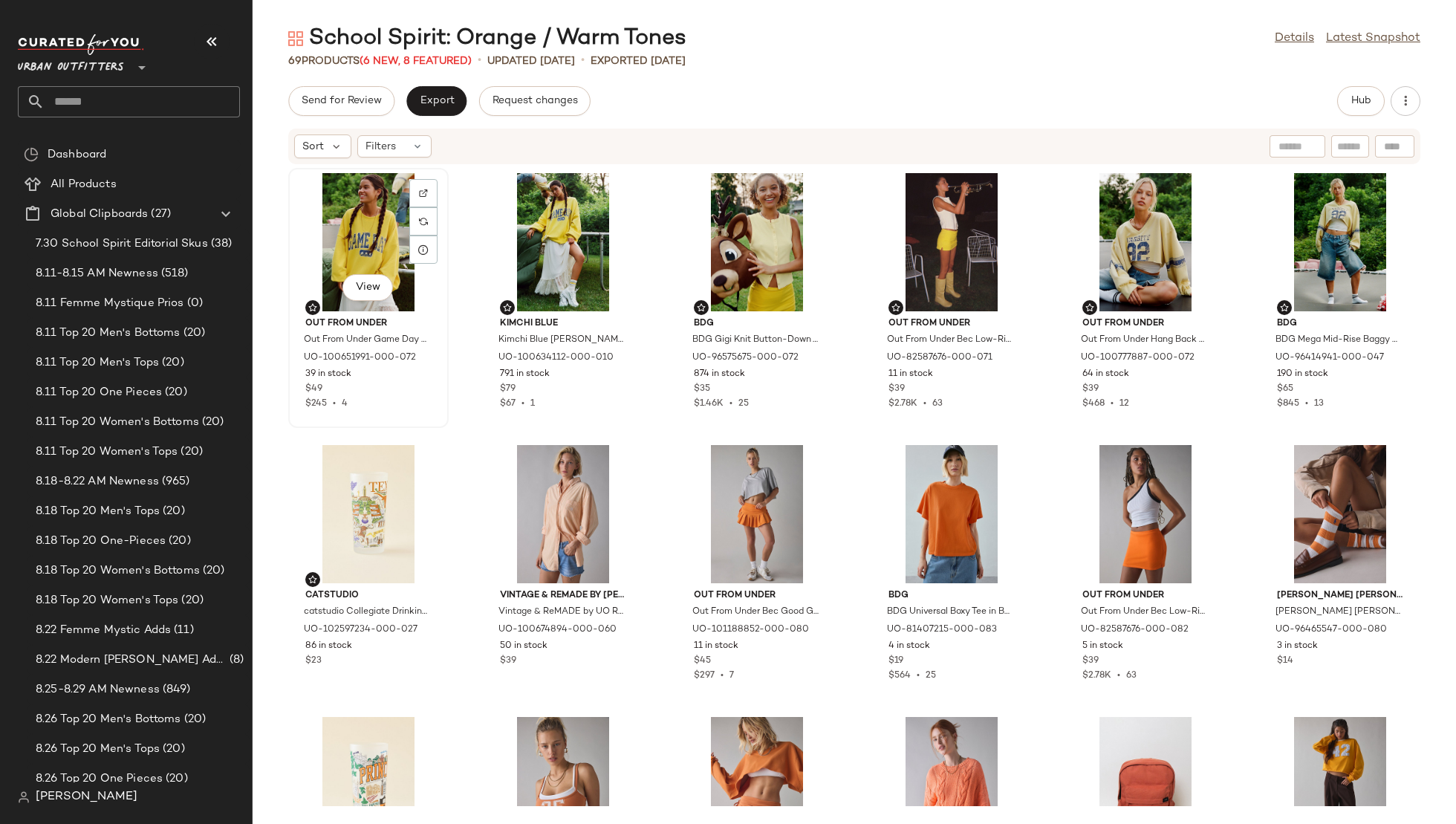
click at [362, 230] on div "View" at bounding box center [369, 242] width 151 height 138
click at [440, 101] on span "Export" at bounding box center [436, 100] width 35 height 12
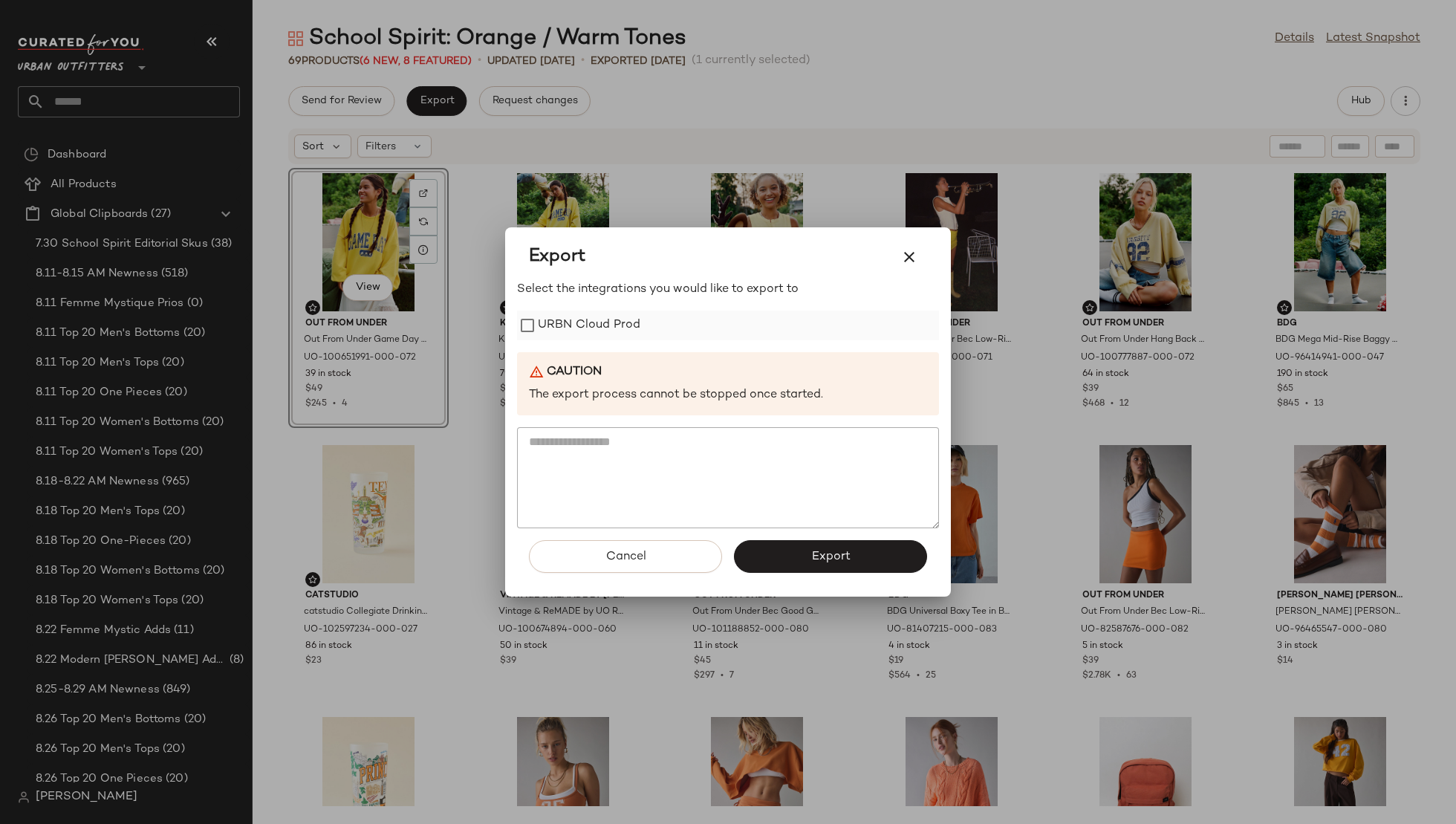
click at [610, 332] on label "URBN Cloud Prod" at bounding box center [589, 325] width 102 height 30
click at [772, 558] on button "Export" at bounding box center [831, 557] width 193 height 33
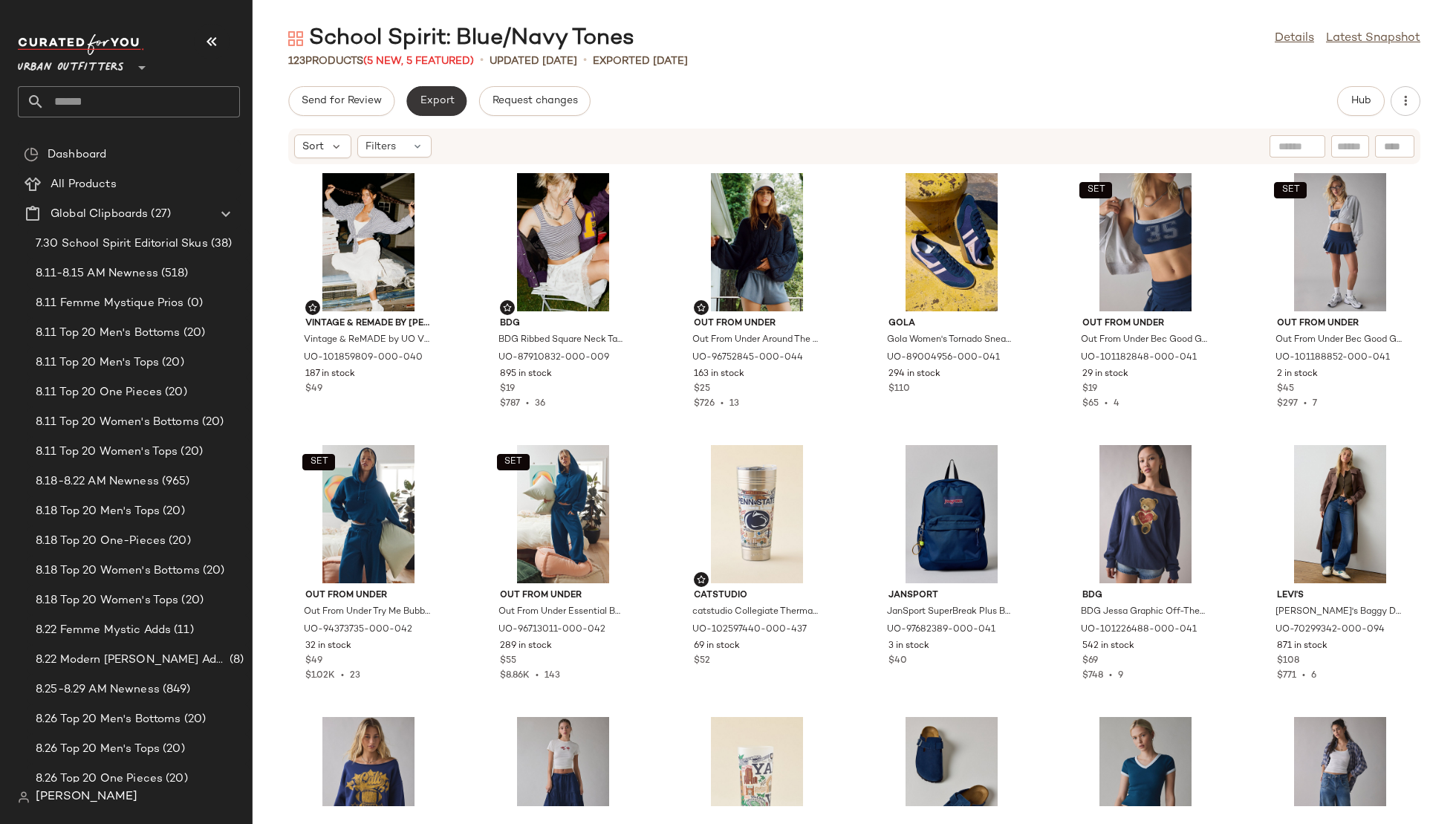
click at [422, 109] on button "Export" at bounding box center [436, 100] width 60 height 30
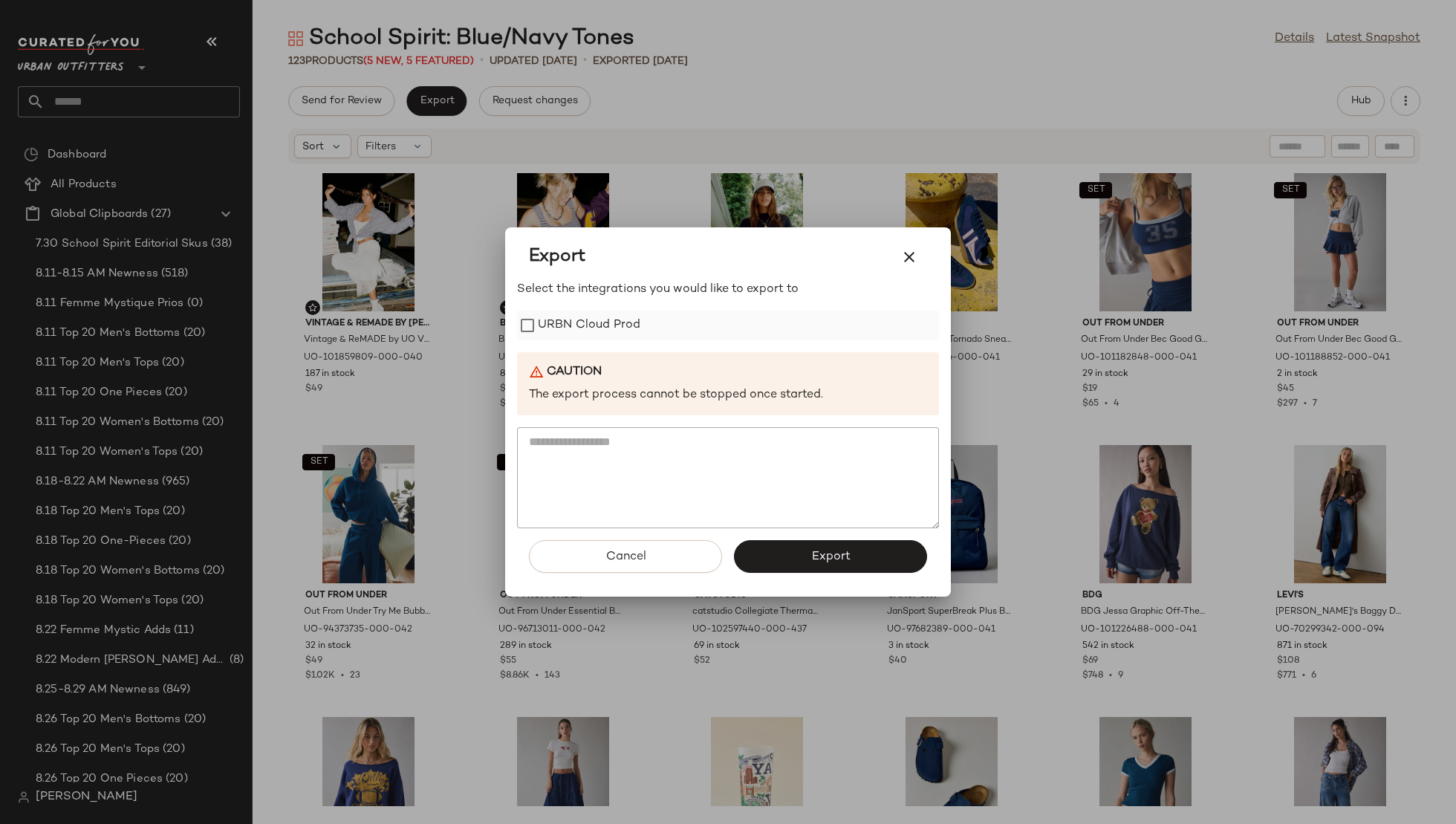
click at [569, 339] on label "URBN Cloud Prod" at bounding box center [589, 325] width 102 height 30
click at [755, 562] on button "Export" at bounding box center [831, 557] width 193 height 33
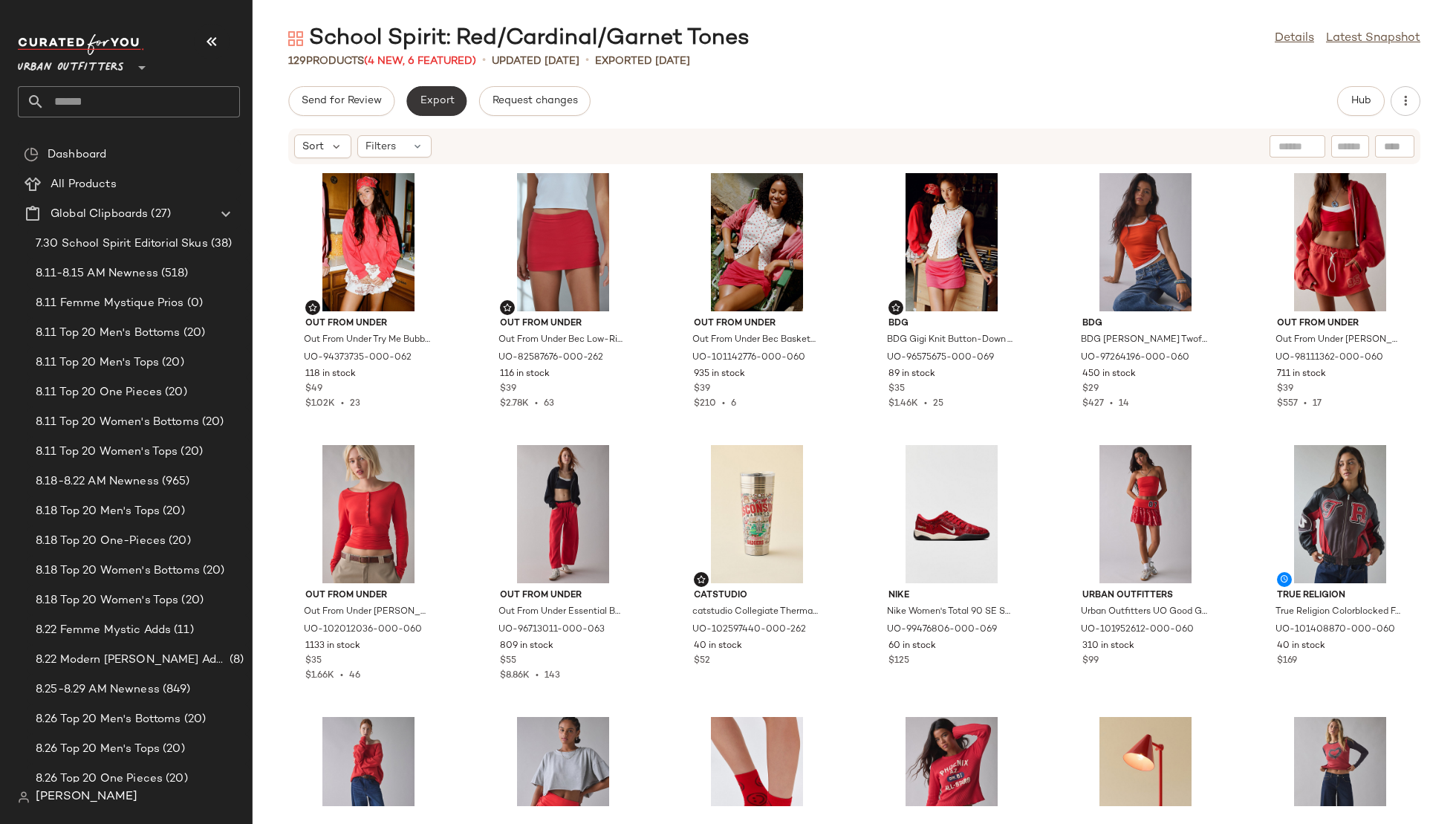
click at [26, 178] on button "Export" at bounding box center [6, 185] width 41 height 16
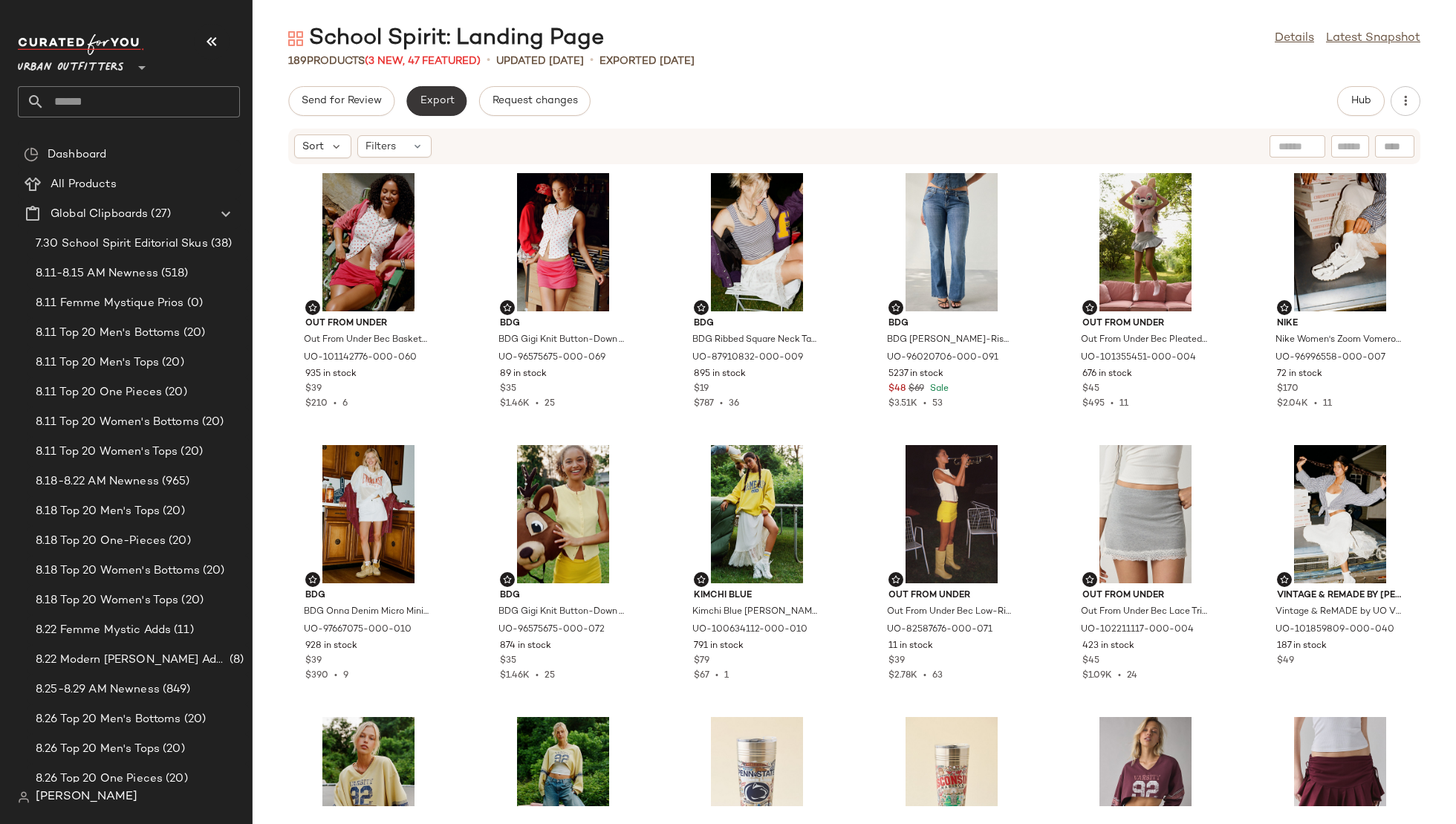
click at [440, 96] on span "Export" at bounding box center [436, 100] width 35 height 12
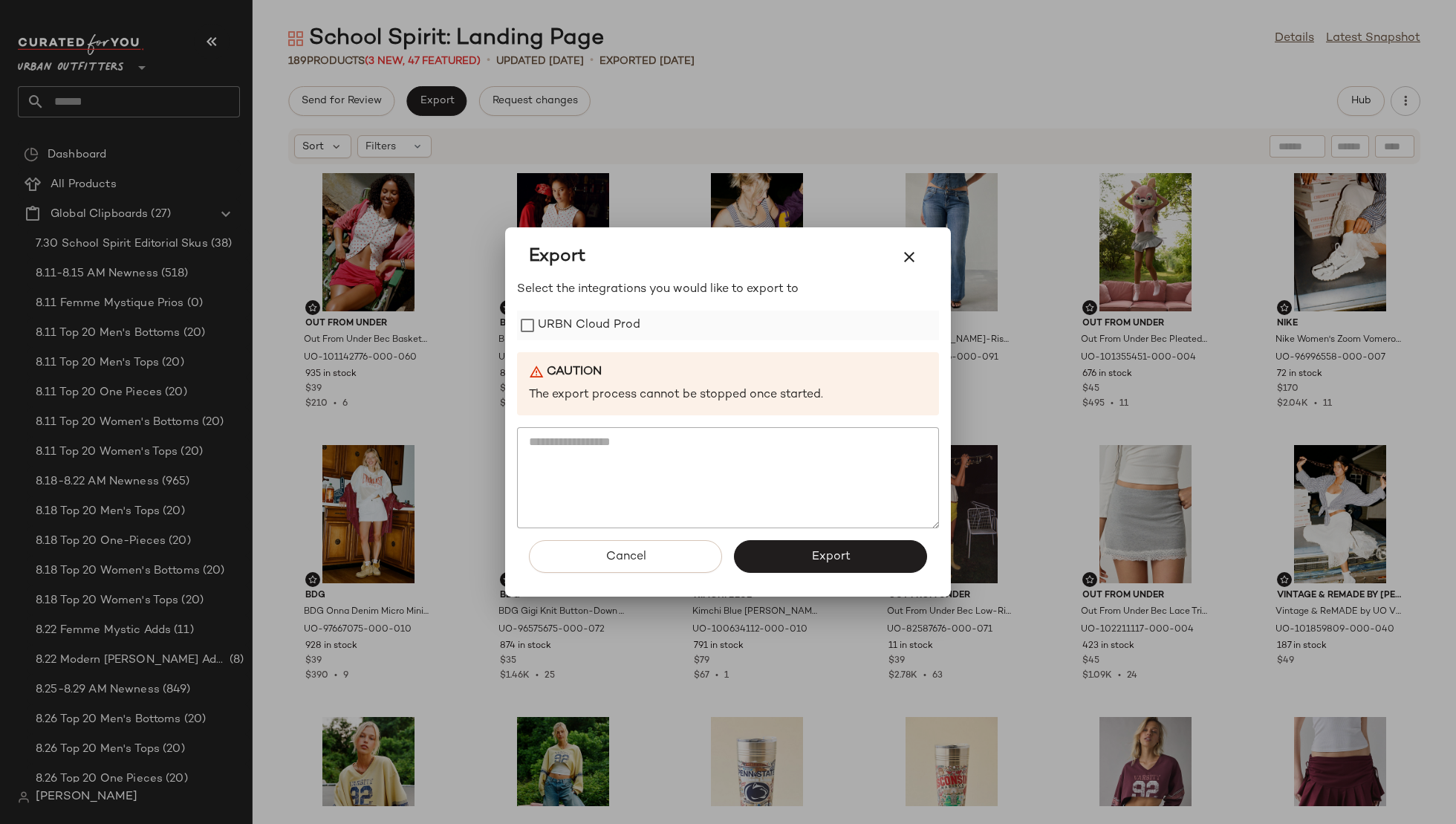
click at [578, 322] on label "URBN Cloud Prod" at bounding box center [589, 325] width 102 height 30
click at [783, 550] on button "Export" at bounding box center [831, 557] width 193 height 33
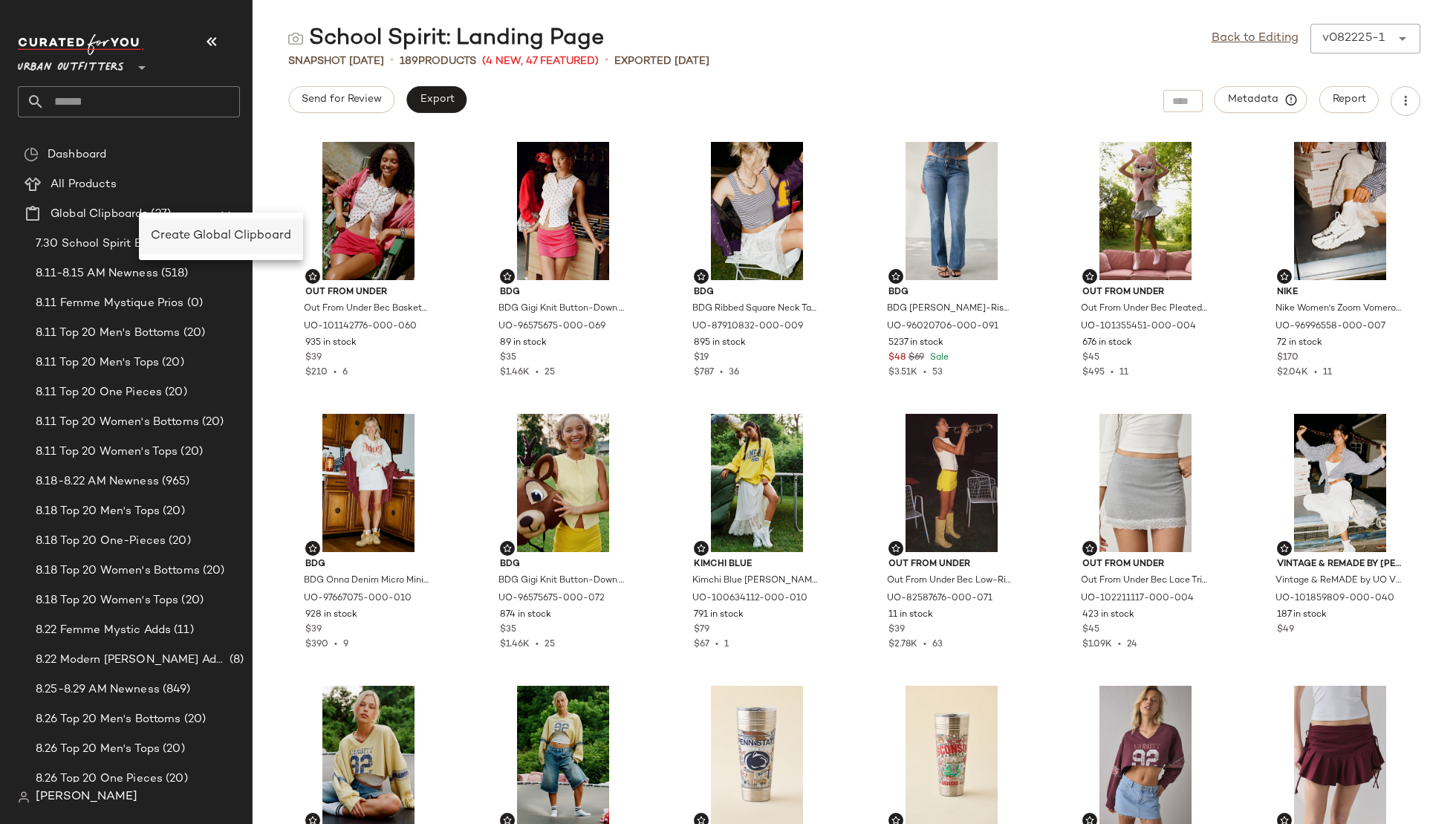
click at [175, 230] on span "Create Global Clipboard" at bounding box center [221, 236] width 140 height 13
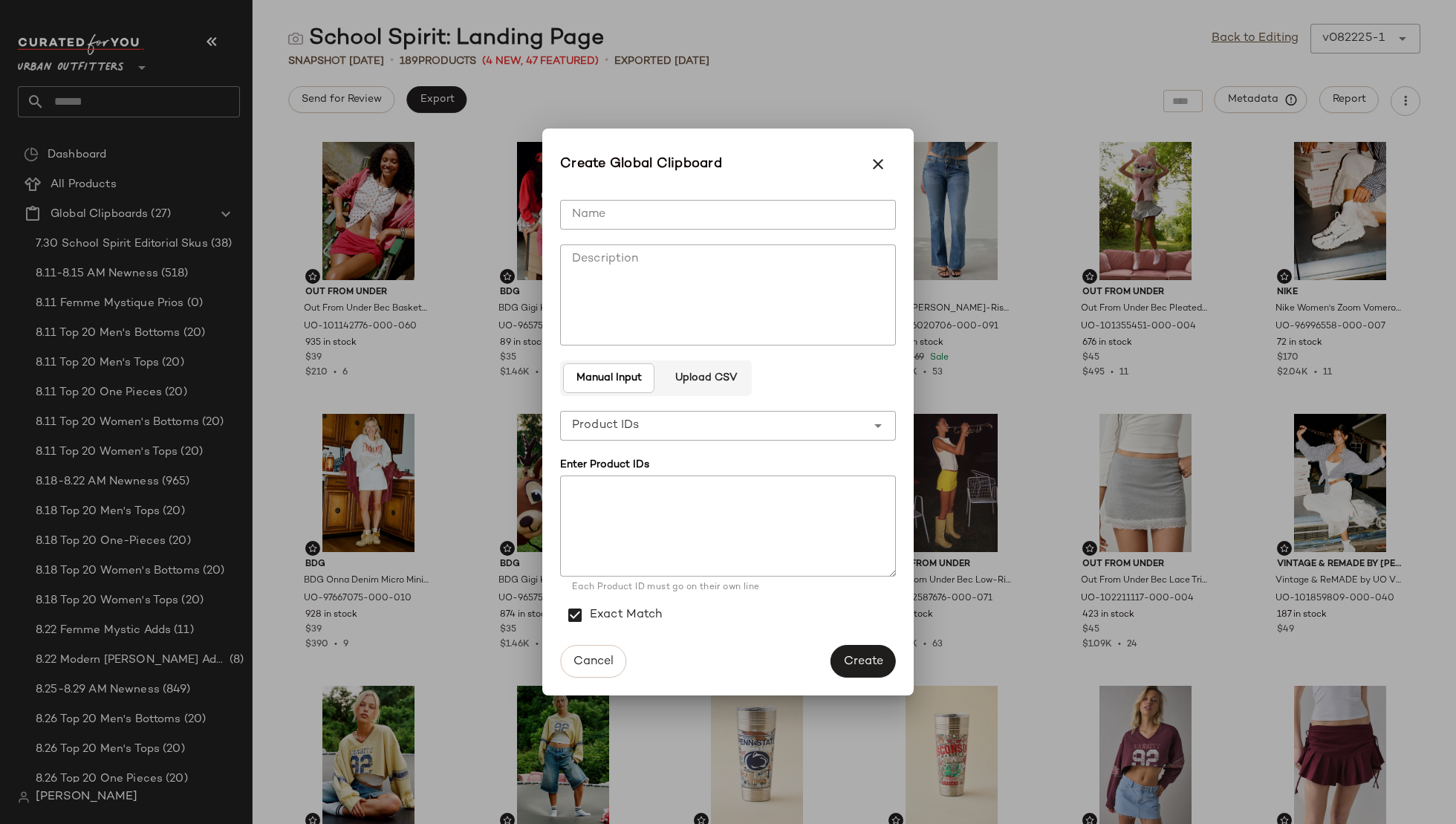
click at [588, 216] on input "Name" at bounding box center [728, 214] width 336 height 30
type input "**********"
click at [589, 510] on textarea at bounding box center [728, 526] width 336 height 101
paste textarea "**********"
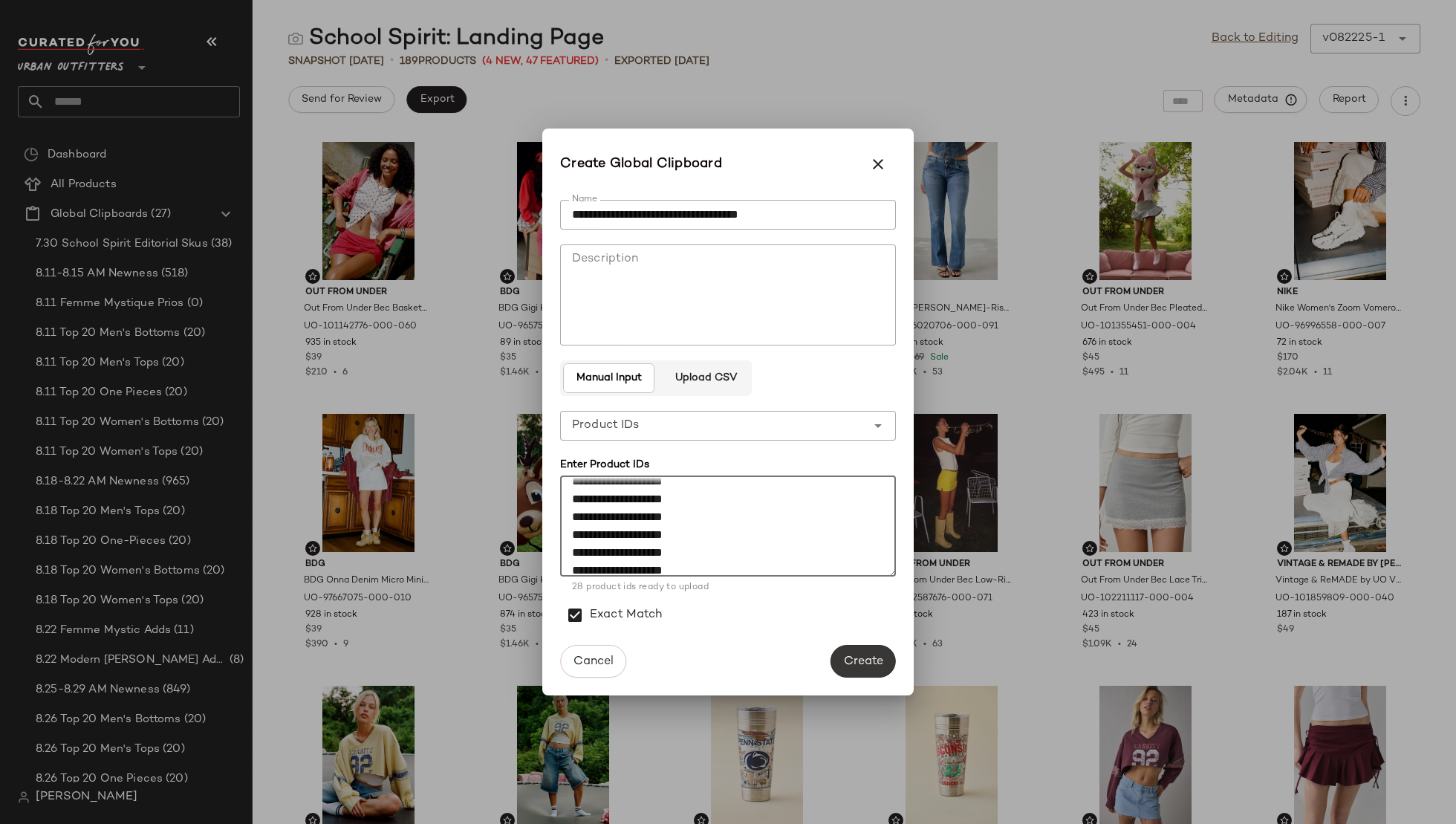
type textarea "**********"
click at [871, 669] on button "Create" at bounding box center [864, 662] width 66 height 33
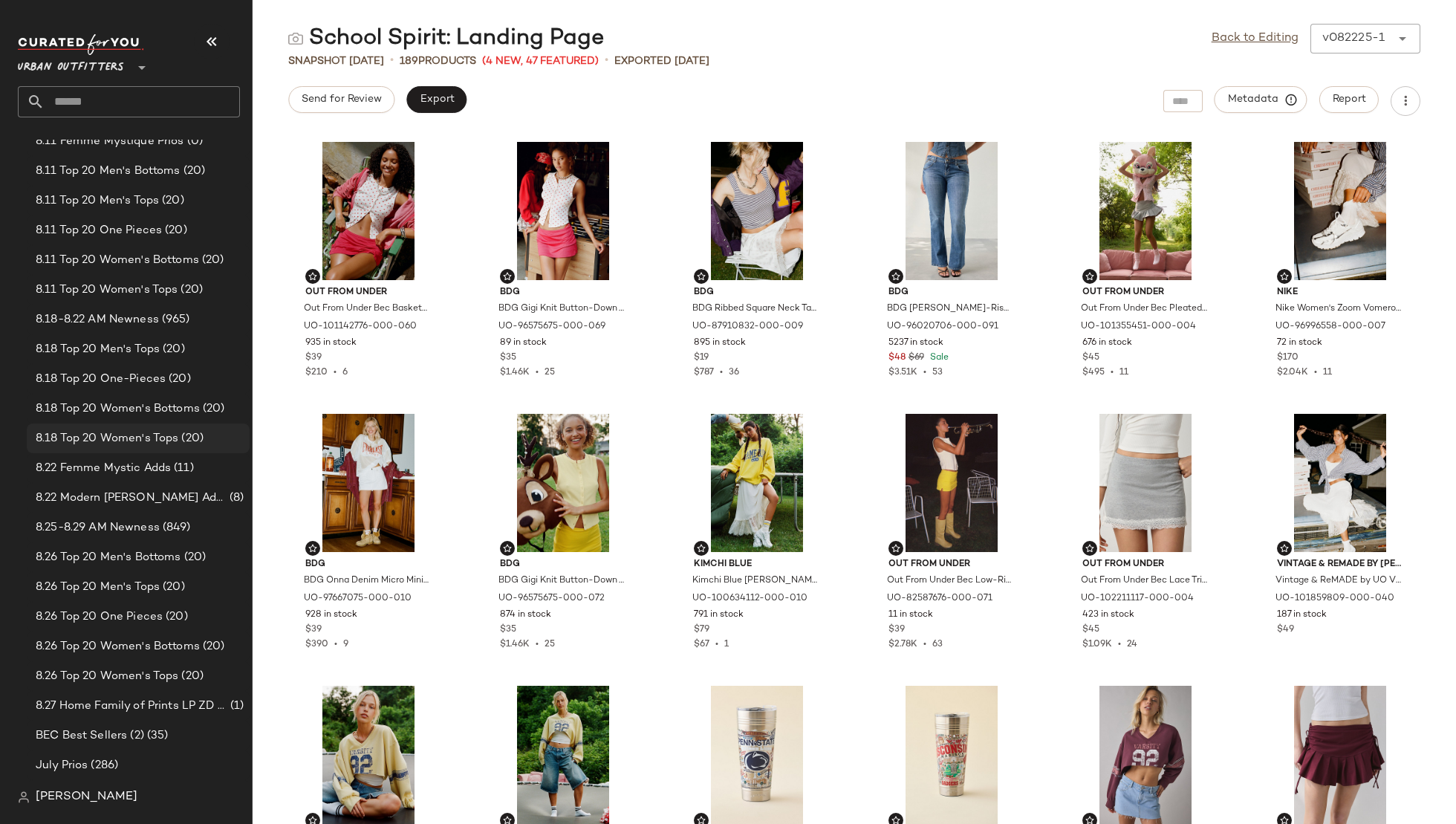
scroll to position [163, 0]
click at [166, 700] on span "8.27 Home Family of Prints LP ZD Adds" at bounding box center [131, 704] width 192 height 17
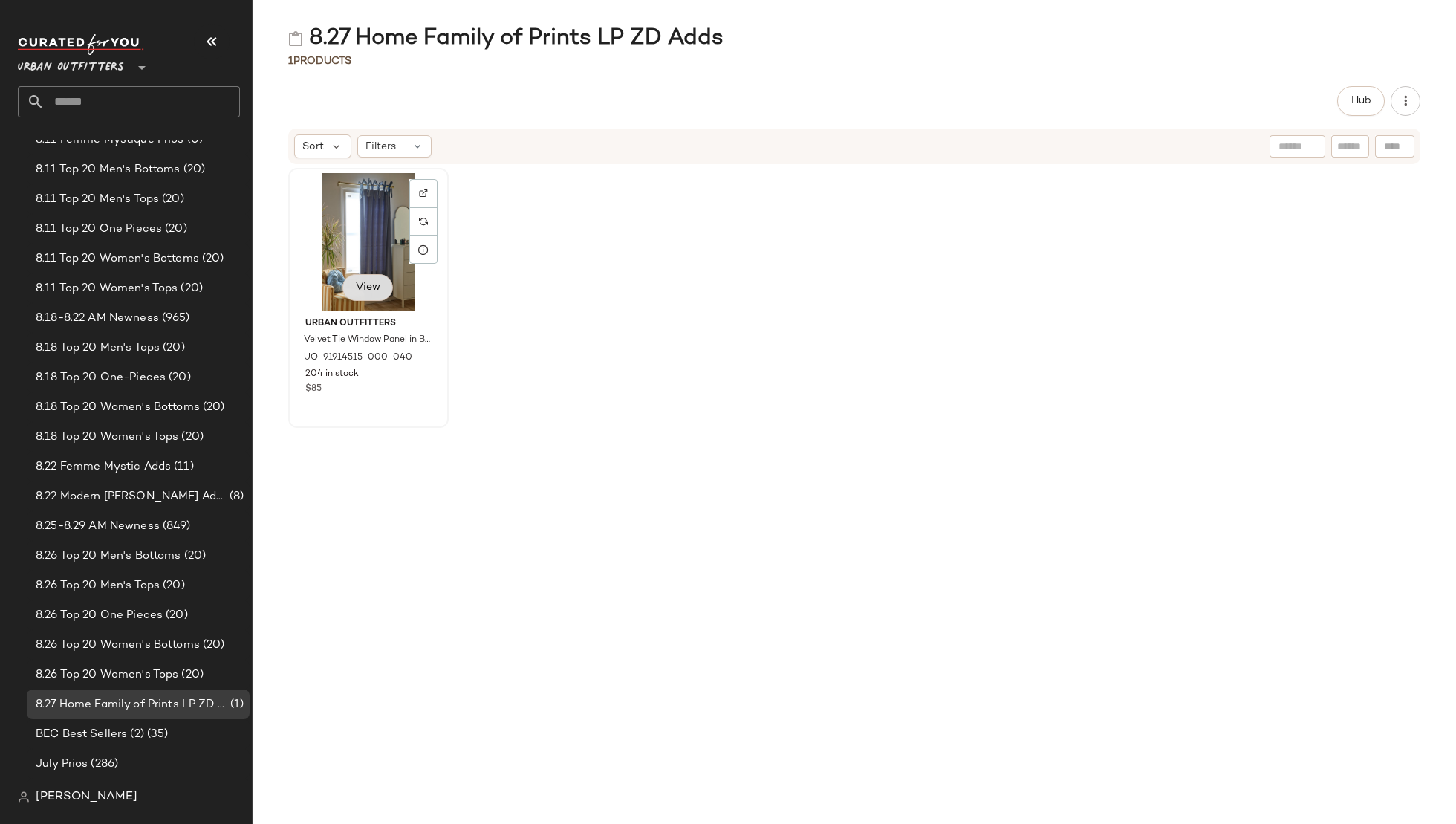
click at [364, 298] on button "View" at bounding box center [367, 287] width 50 height 26
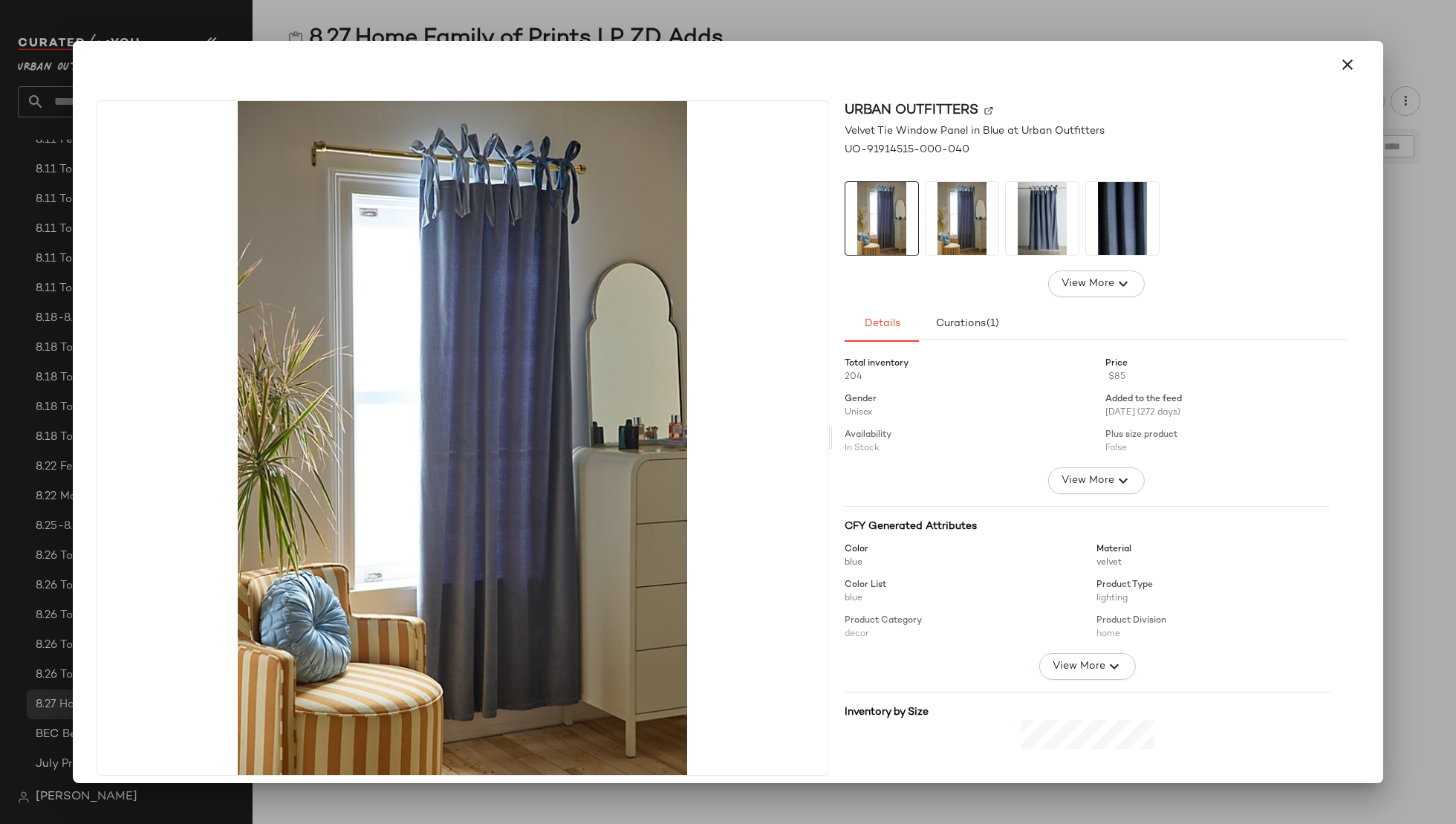
click at [1027, 202] on img at bounding box center [1043, 219] width 73 height 73
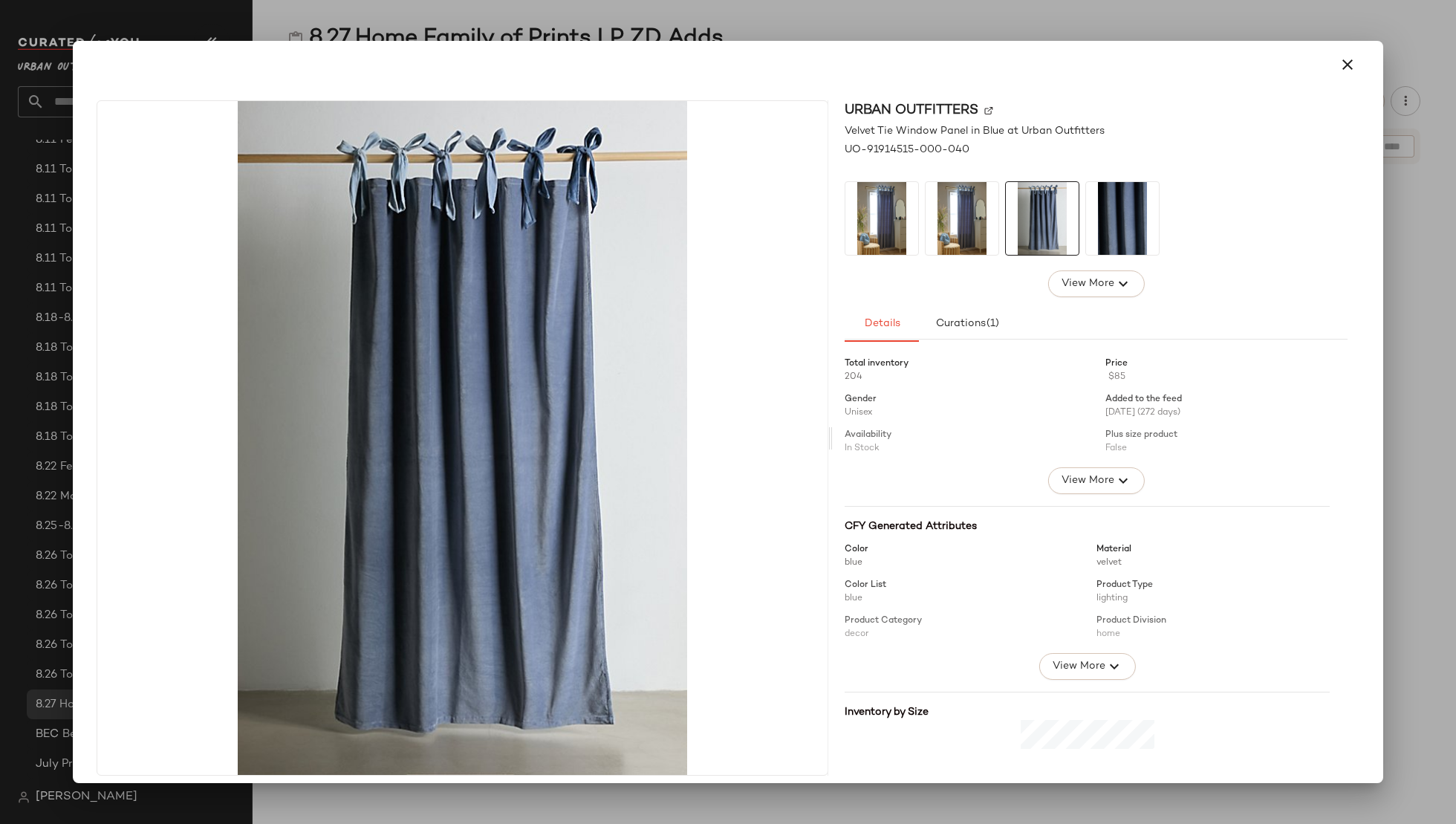
click at [1107, 203] on img at bounding box center [1123, 219] width 73 height 73
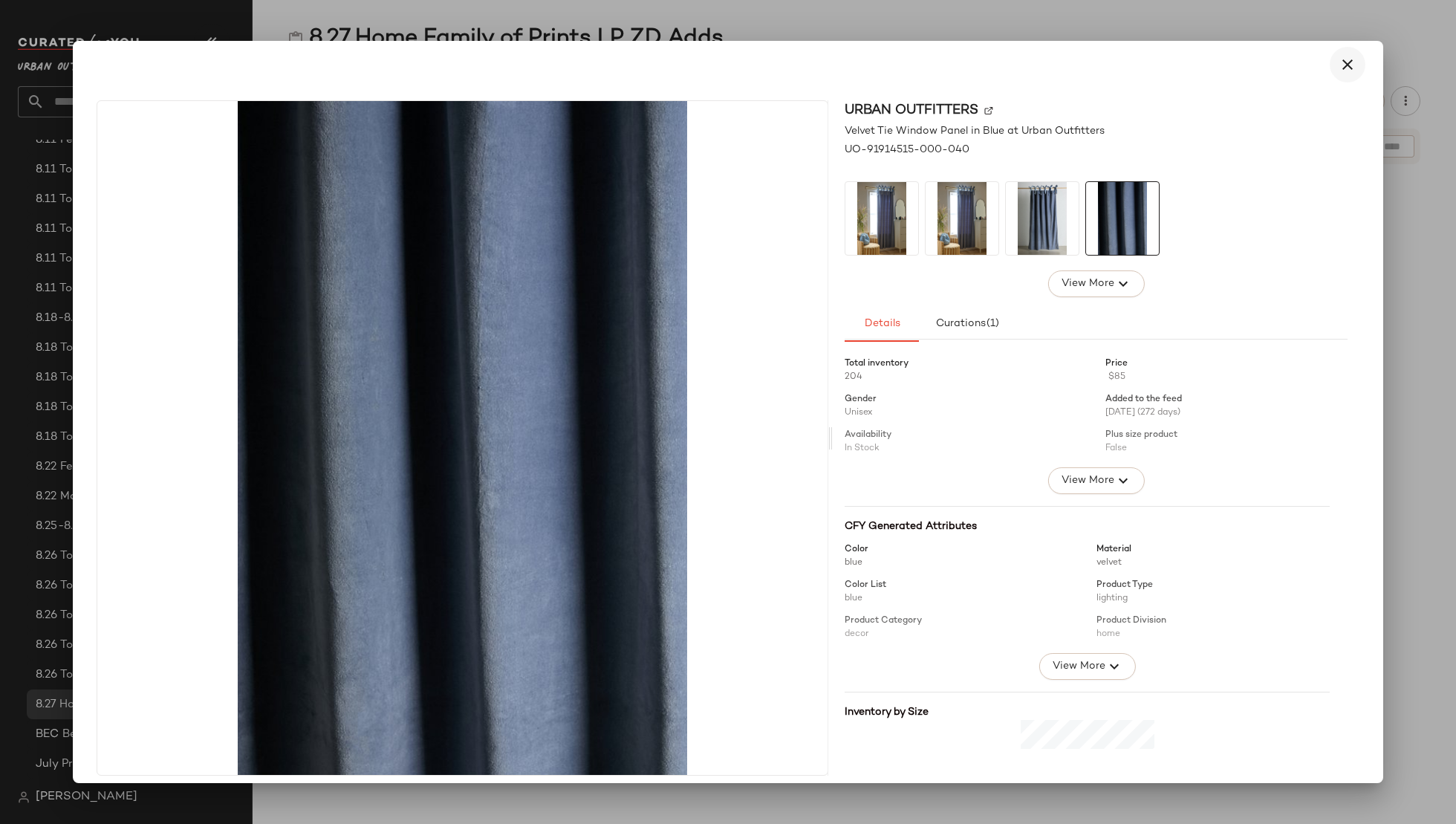
click at [1340, 52] on button "button" at bounding box center [1347, 64] width 36 height 36
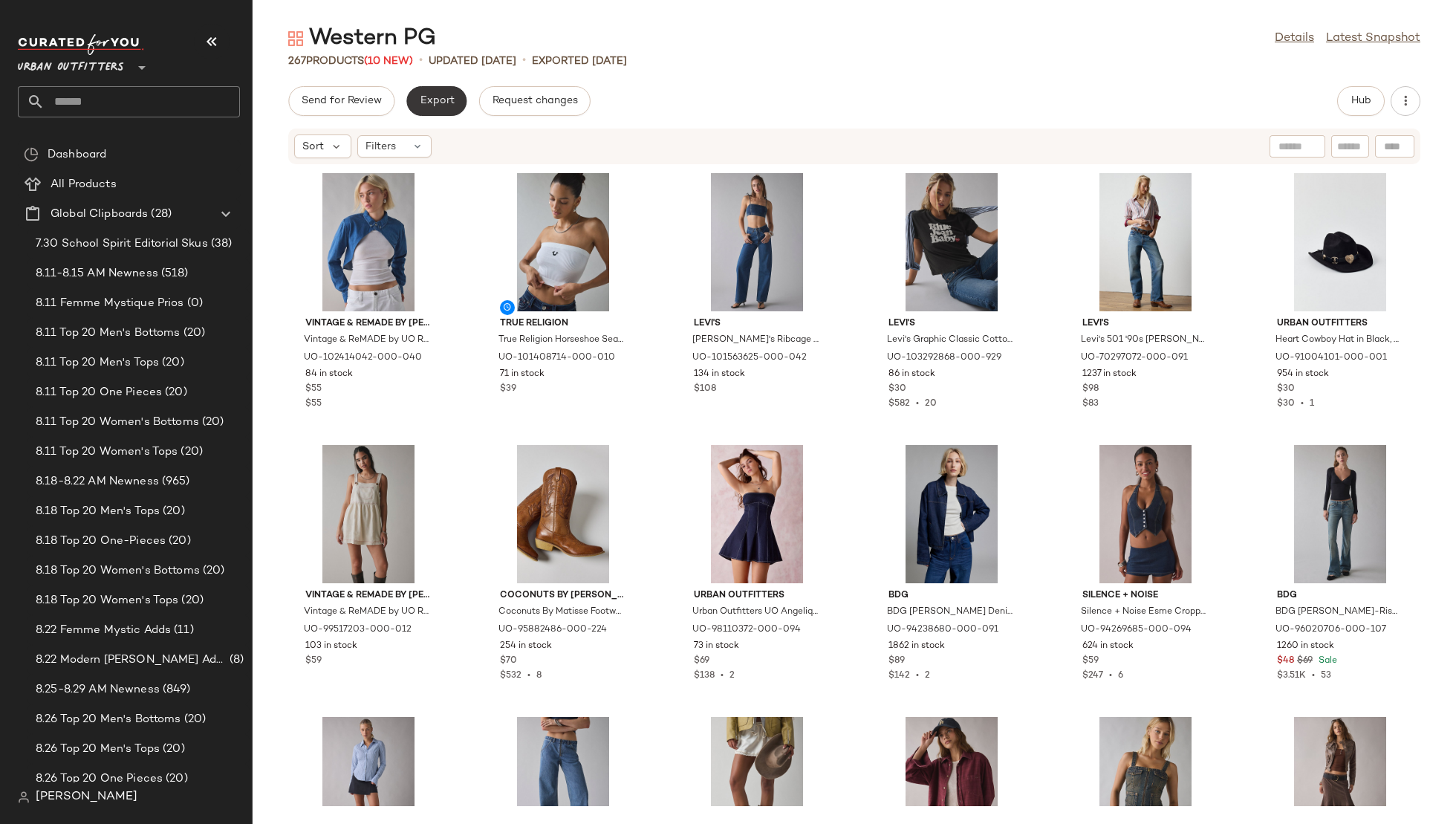
click at [426, 99] on span "Export" at bounding box center [436, 100] width 35 height 12
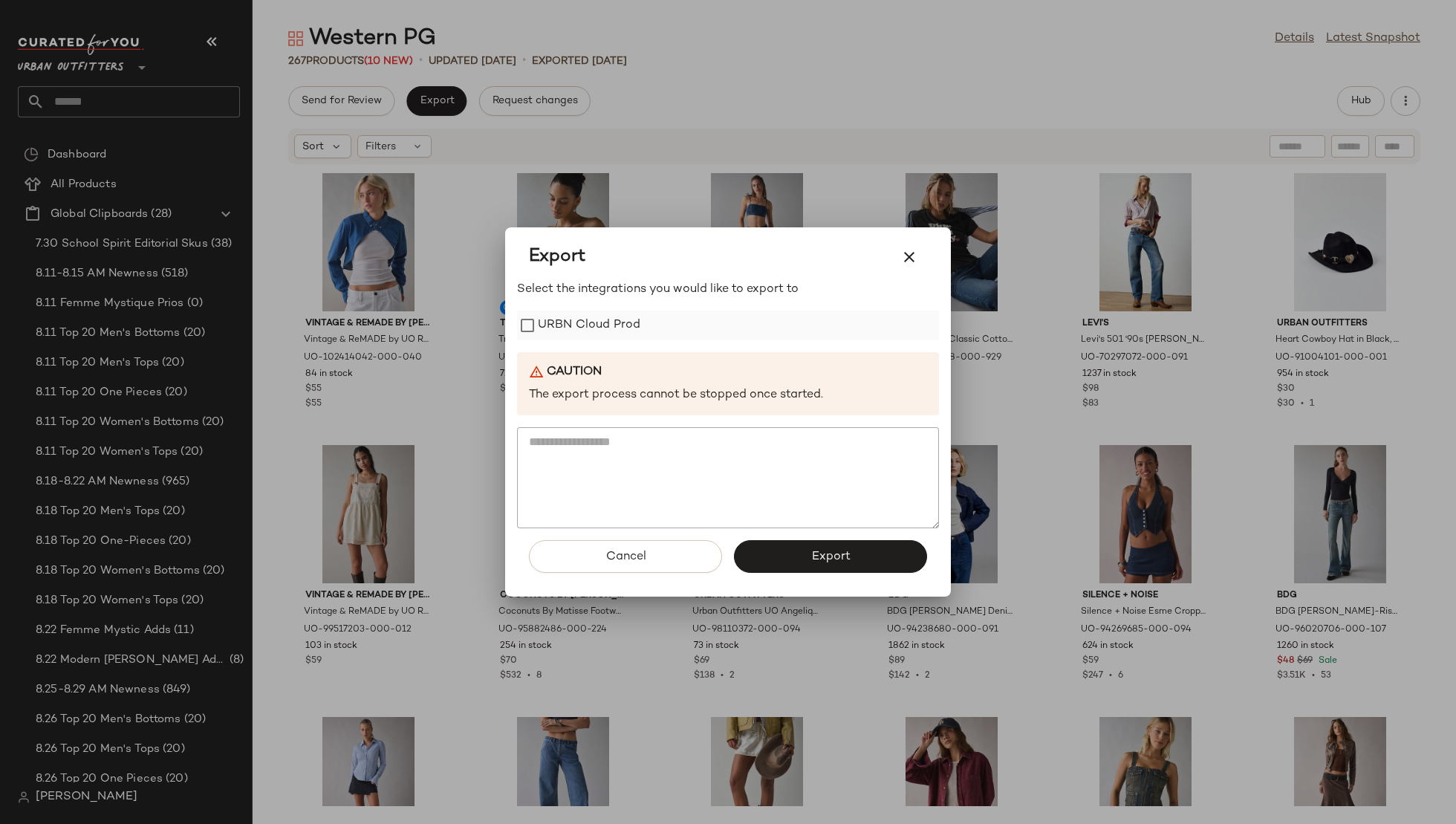
click at [556, 329] on label "URBN Cloud Prod" at bounding box center [589, 325] width 102 height 30
click at [820, 570] on button "Export" at bounding box center [831, 557] width 193 height 33
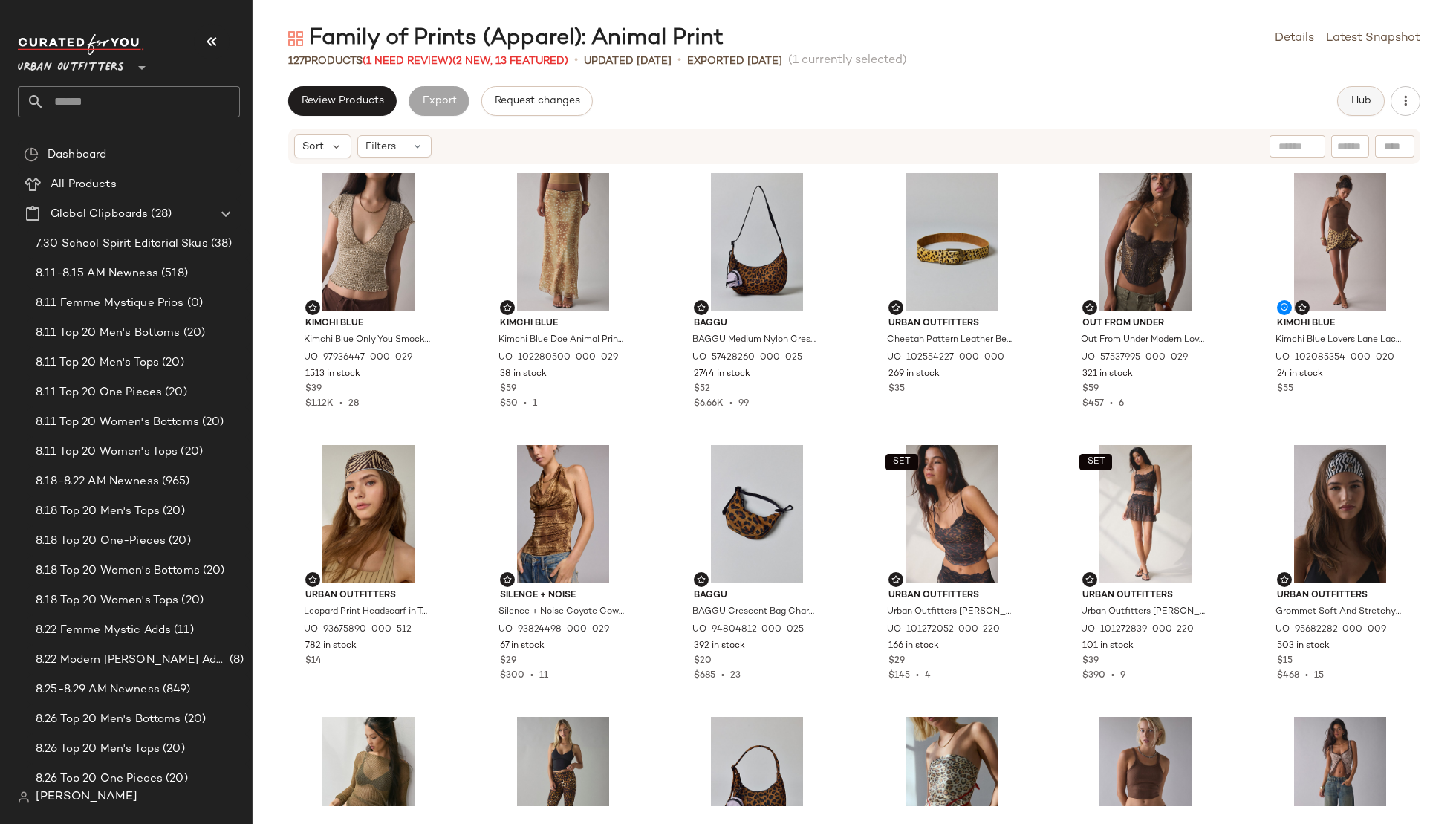
click at [1367, 98] on span "Hub" at bounding box center [1361, 100] width 21 height 12
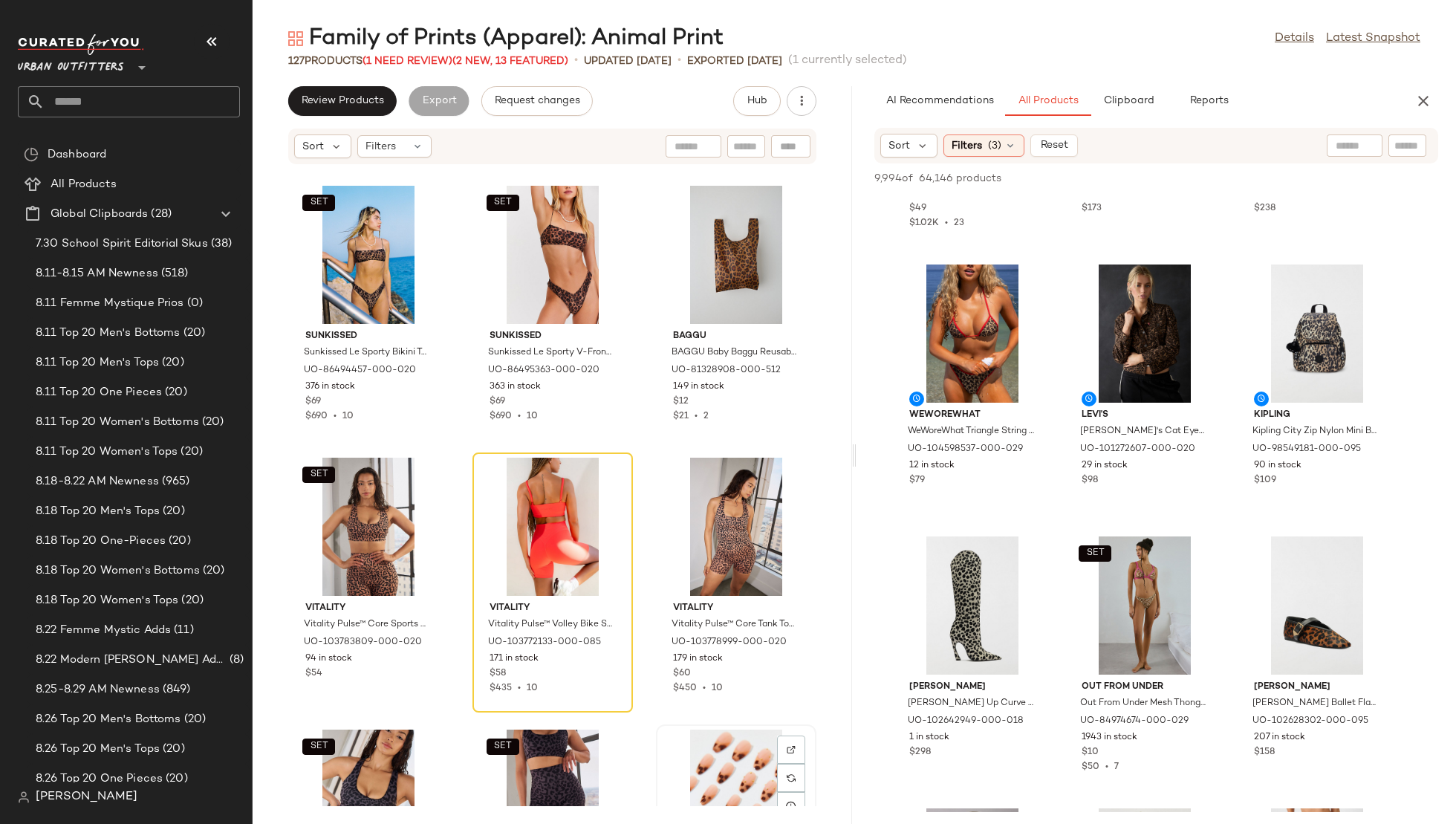
scroll to position [7887, 0]
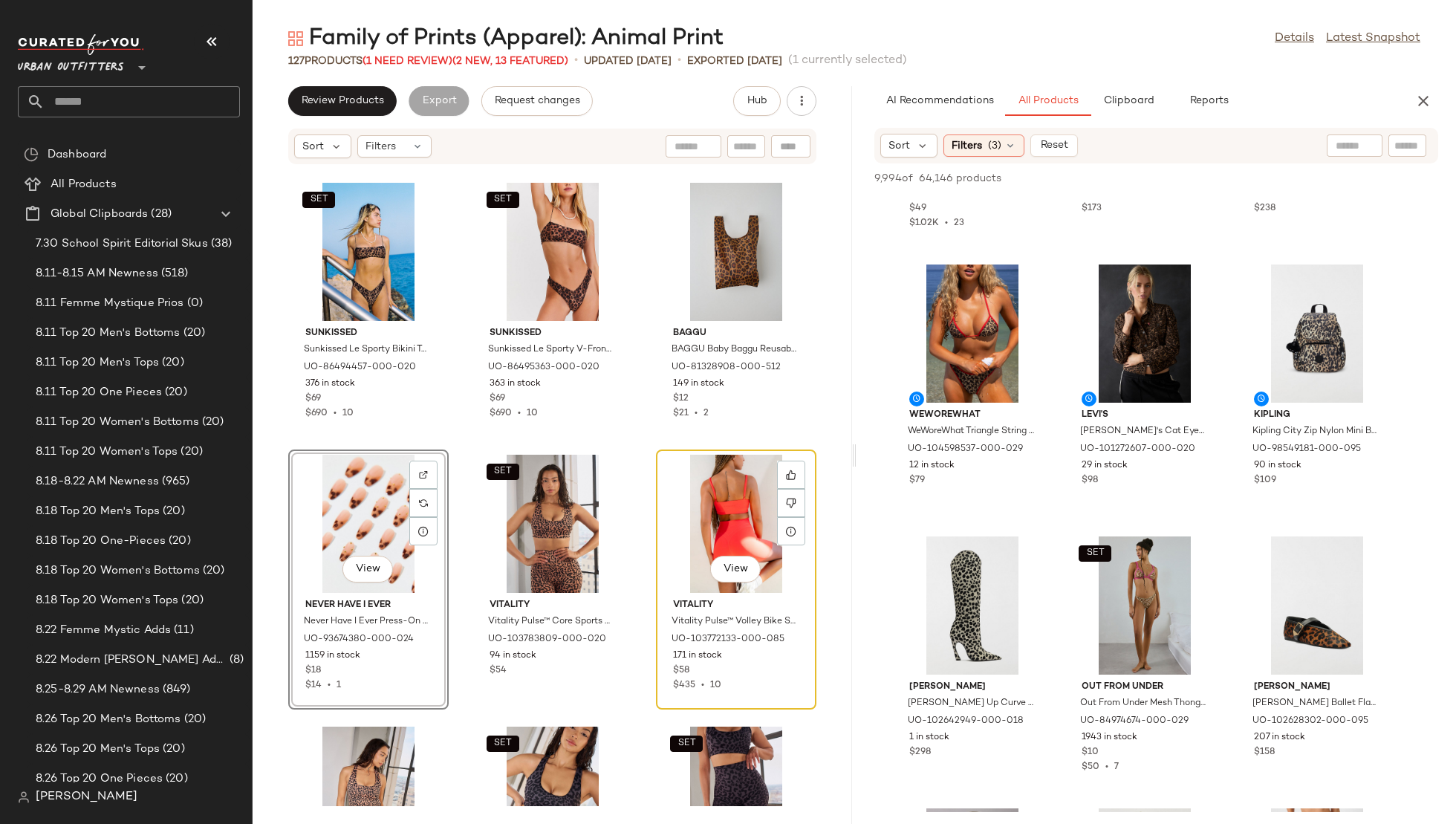
click at [699, 527] on div "View" at bounding box center [736, 523] width 151 height 138
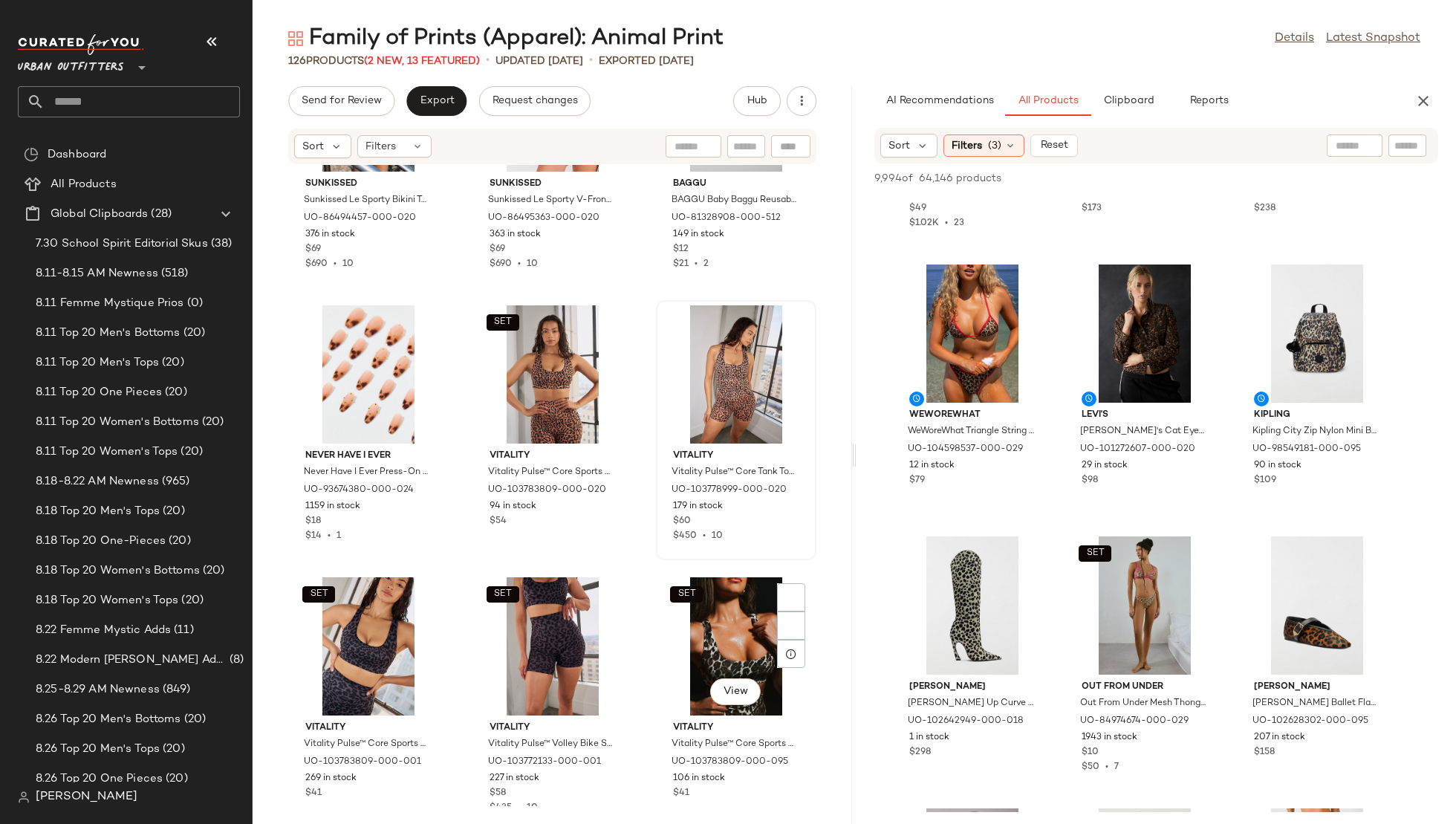
scroll to position [8152, 0]
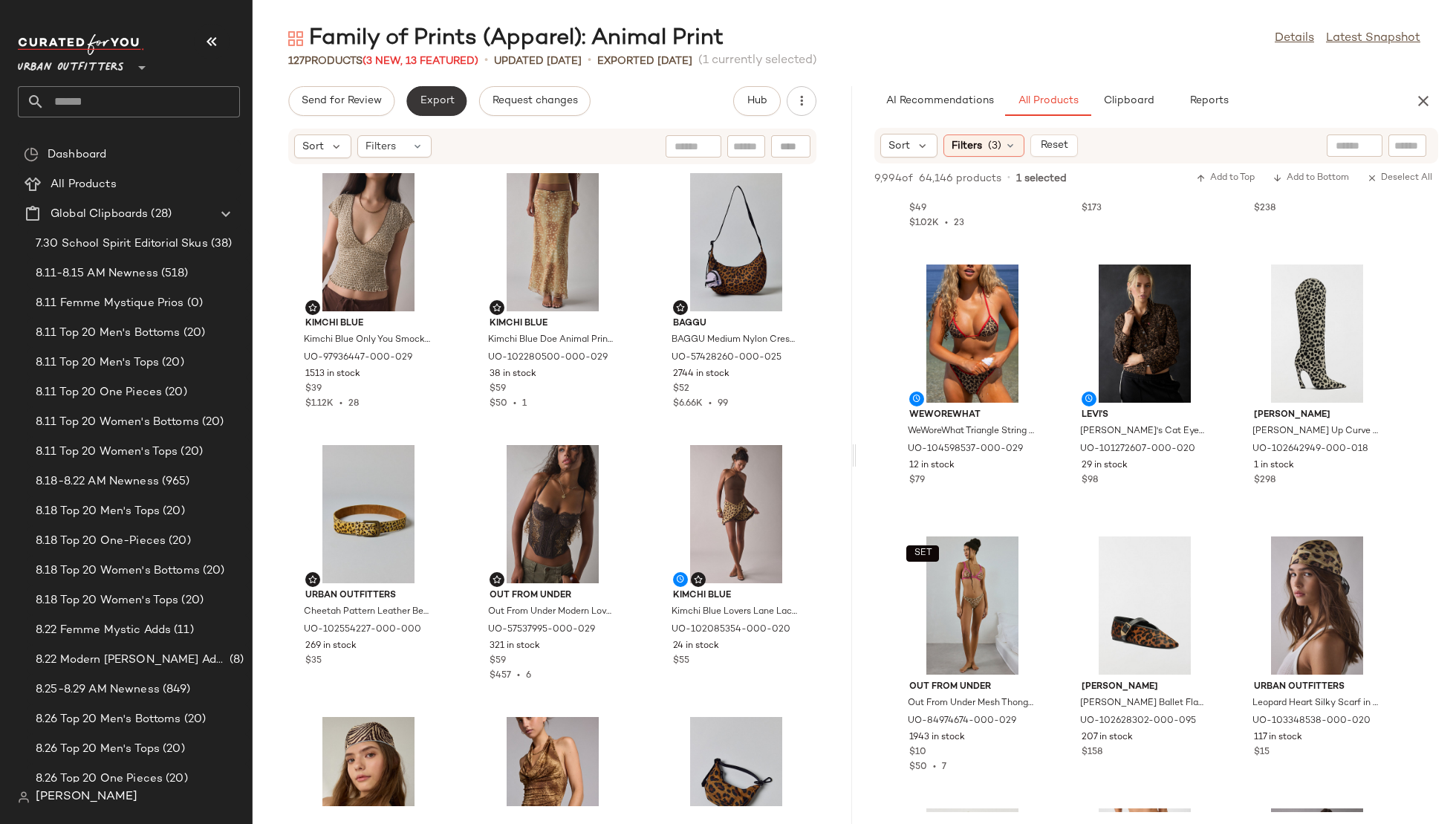
click at [441, 96] on span "Export" at bounding box center [436, 100] width 35 height 12
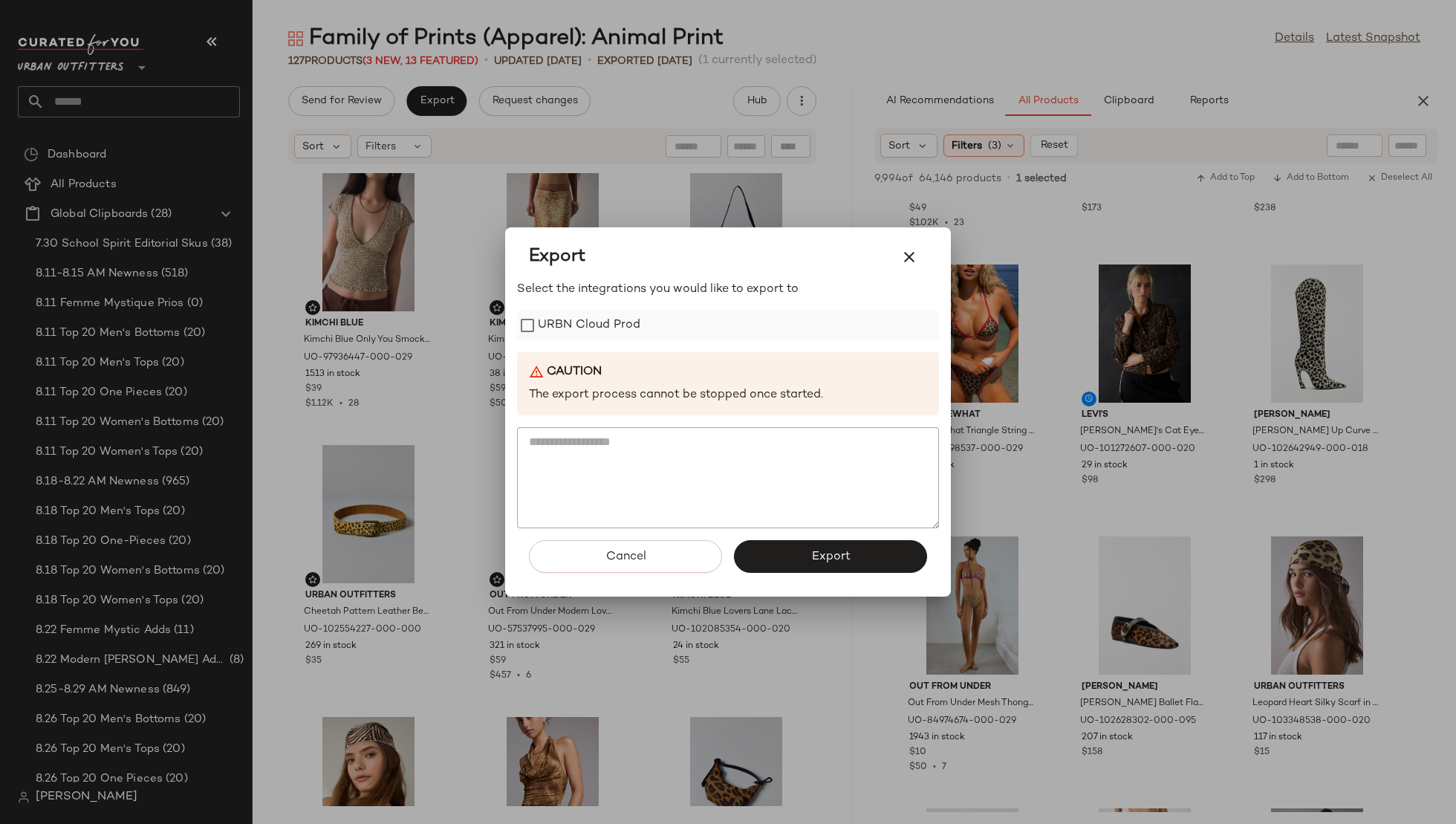
click at [587, 331] on label "URBN Cloud Prod" at bounding box center [589, 325] width 102 height 30
click at [822, 561] on span "Export" at bounding box center [830, 557] width 39 height 14
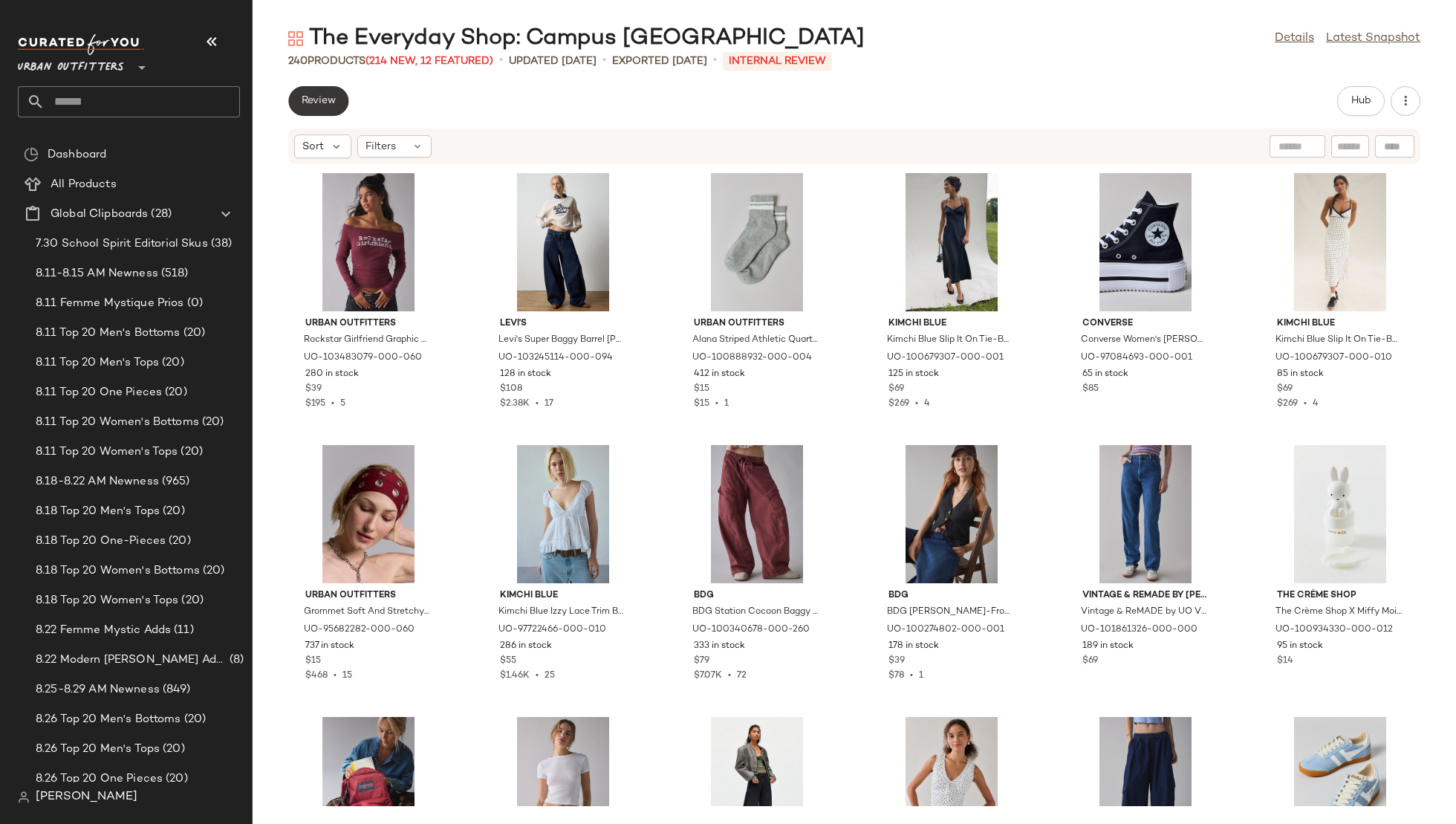
click at [338, 100] on button "Review" at bounding box center [318, 100] width 60 height 30
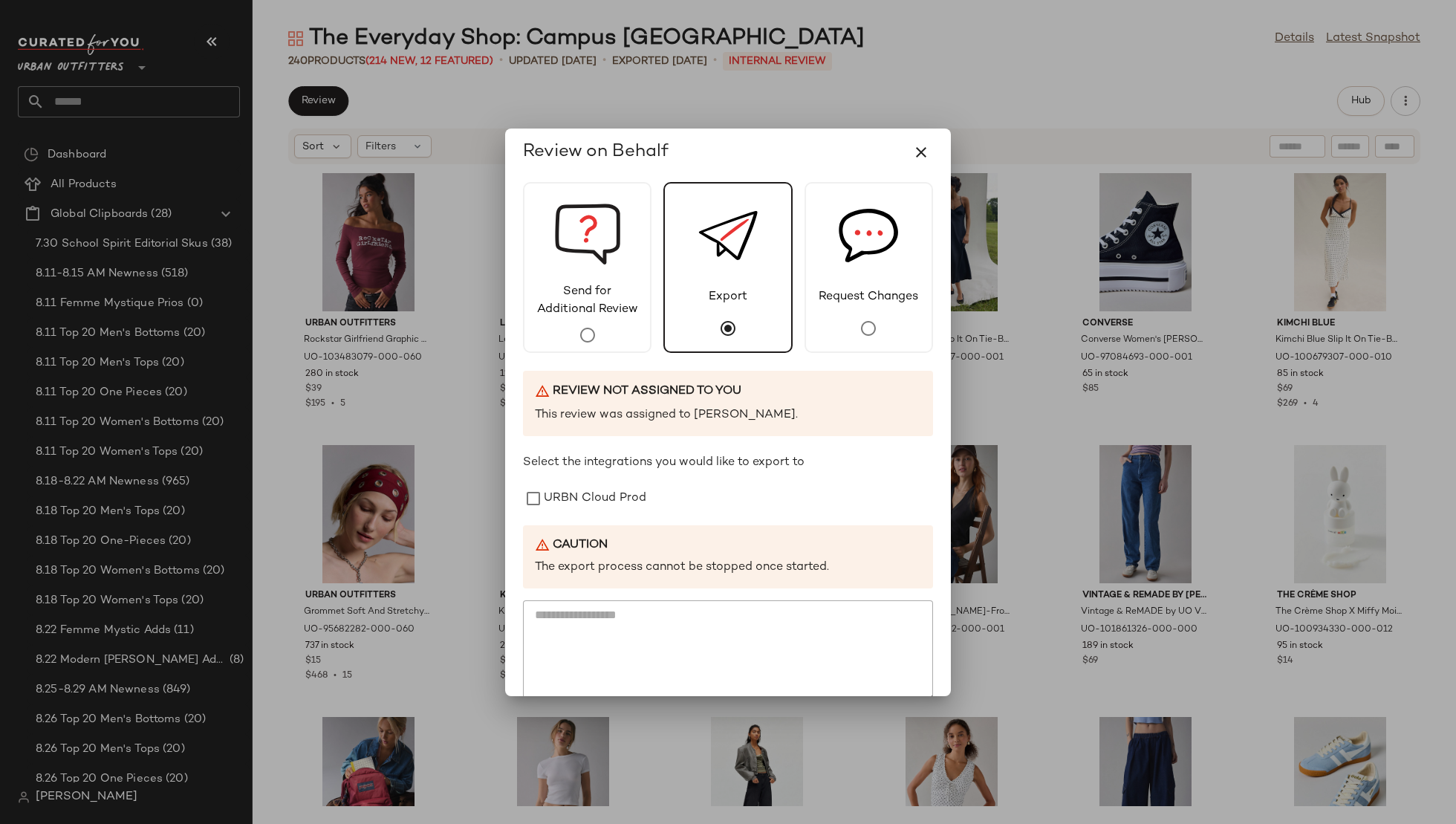
scroll to position [70, 0]
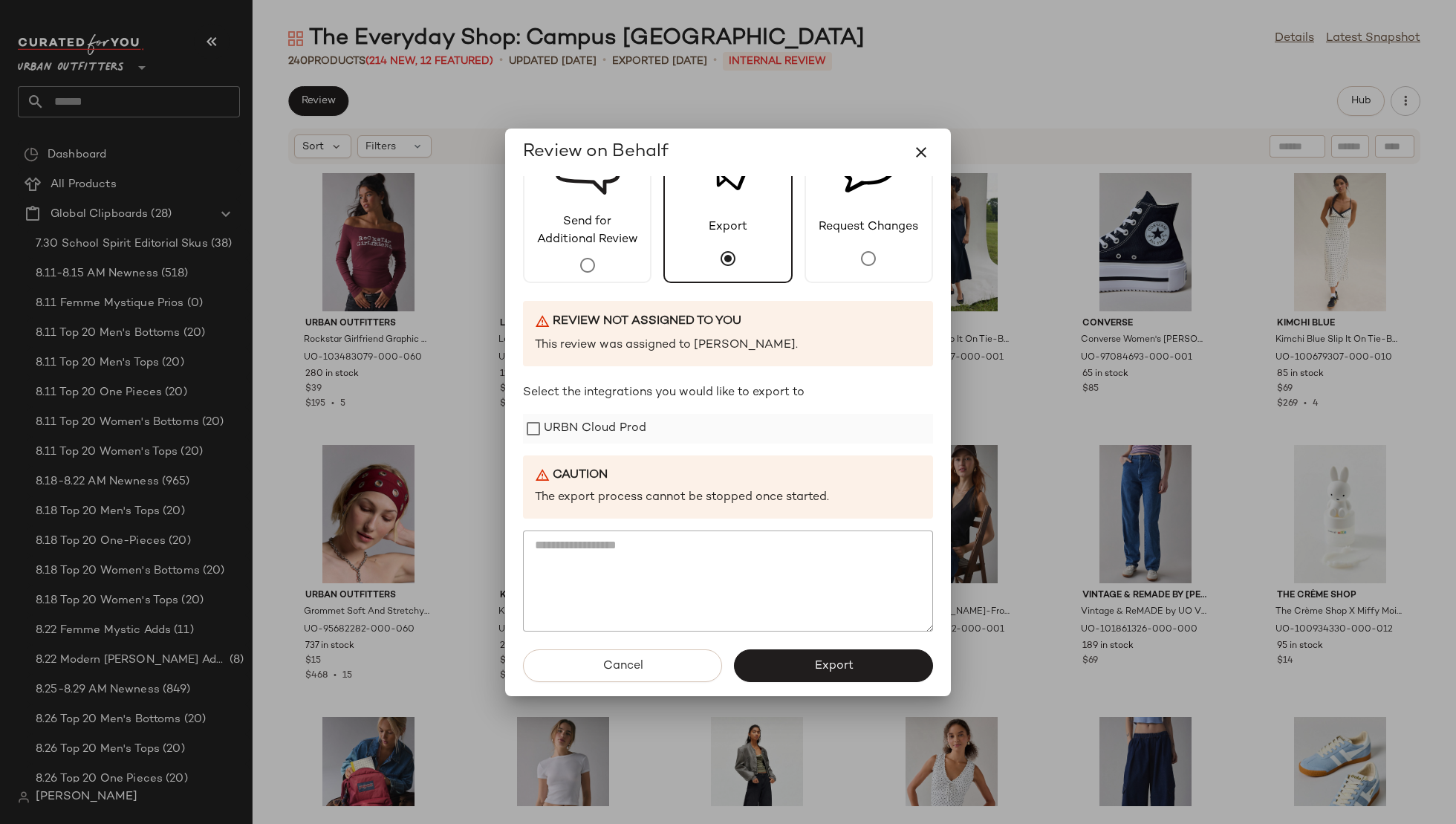
click at [591, 438] on label "URBN Cloud Prod" at bounding box center [595, 429] width 102 height 30
click at [843, 673] on button "Export" at bounding box center [834, 666] width 199 height 33
